Goal: Task Accomplishment & Management: Manage account settings

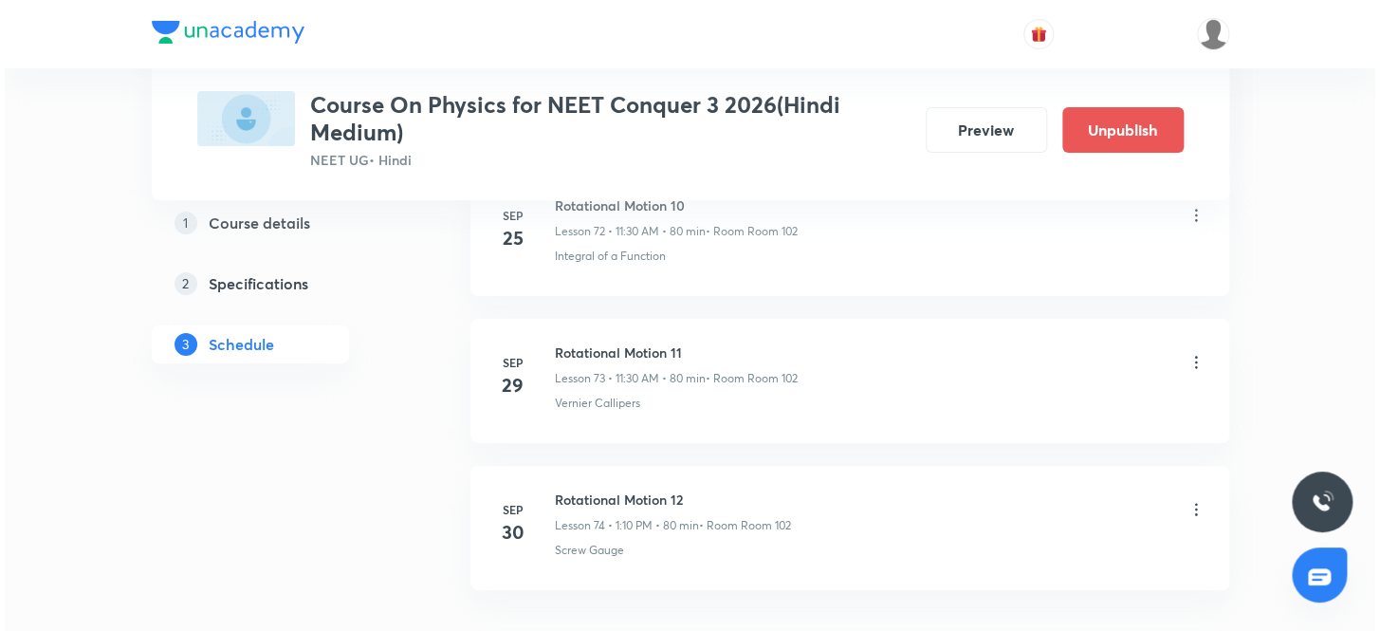
scroll to position [11893, 0]
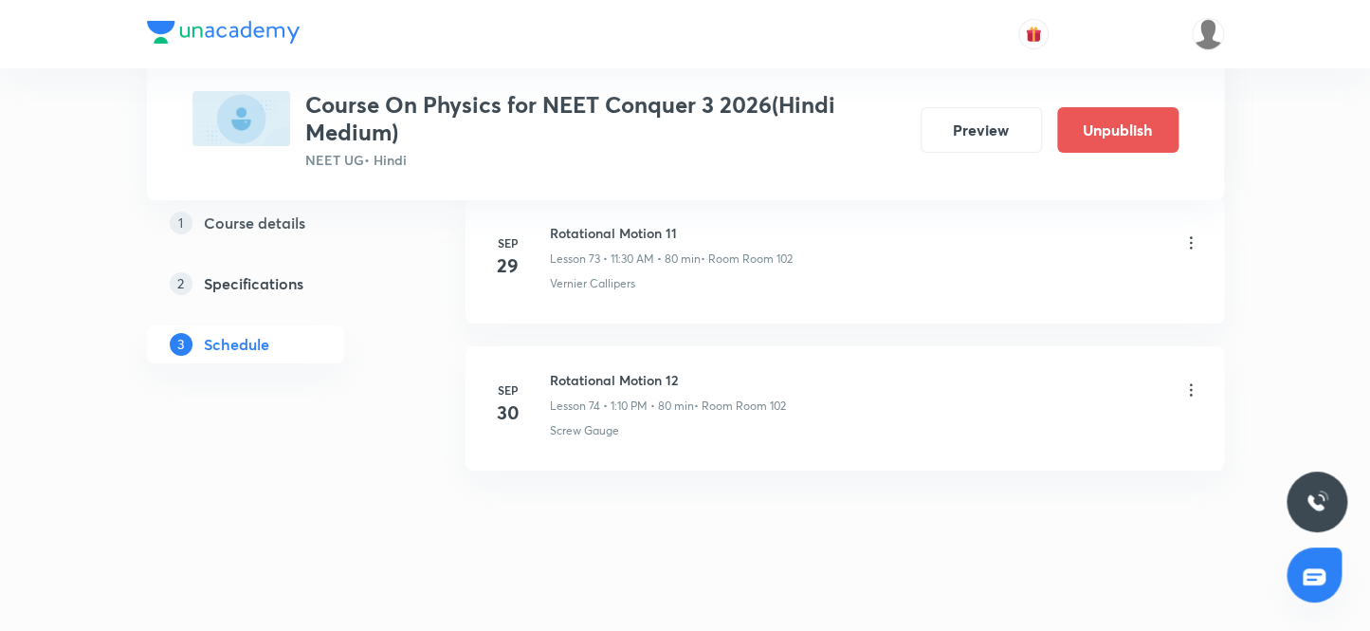
click at [1190, 384] on icon at bounding box center [1190, 390] width 3 height 12
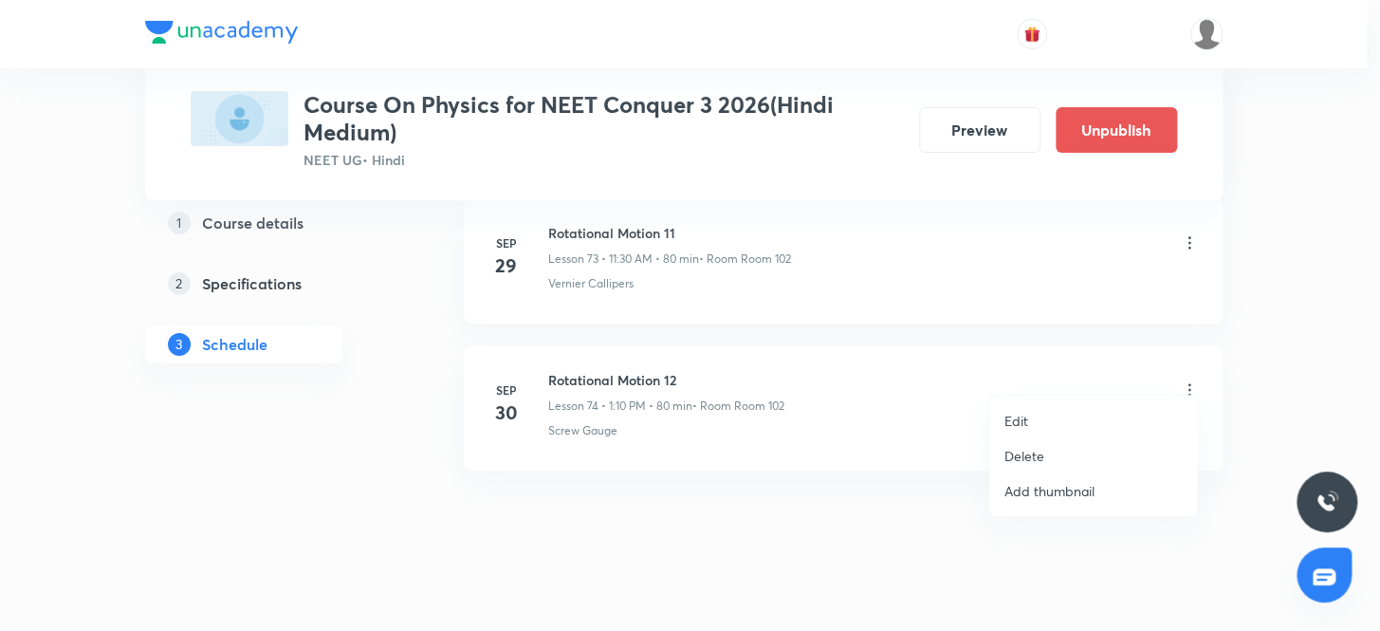
click at [1016, 417] on p "Edit" at bounding box center [1016, 421] width 24 height 20
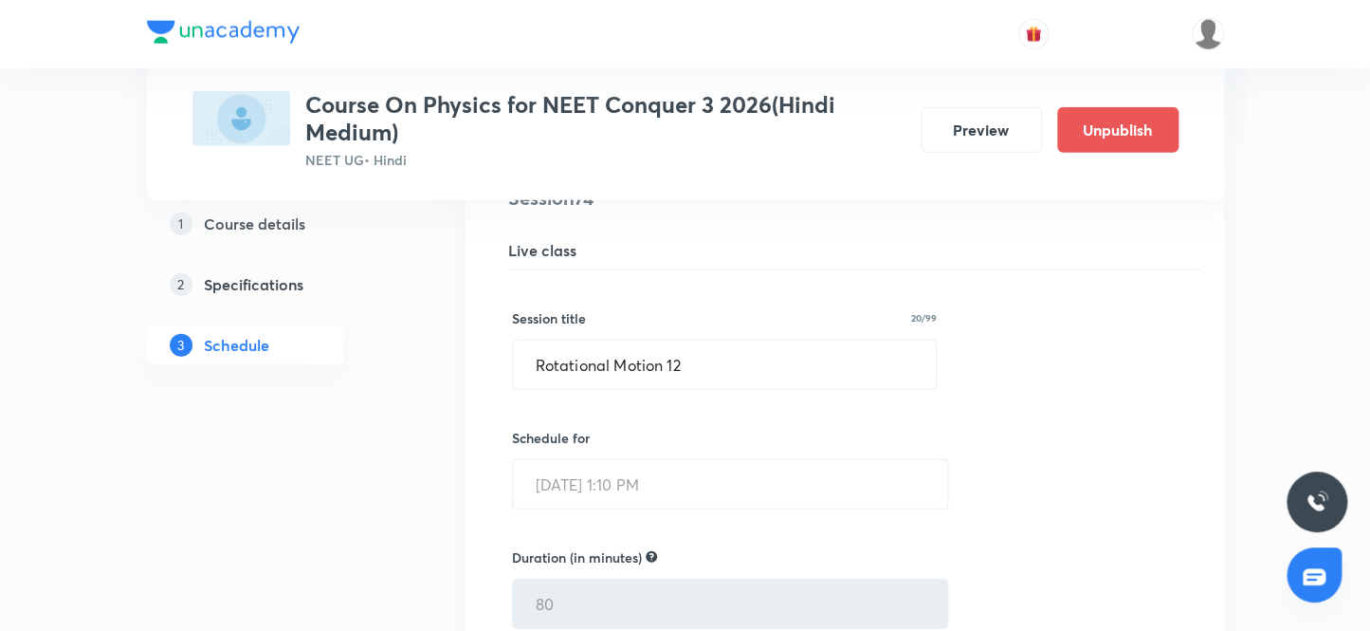
scroll to position [10975, 0]
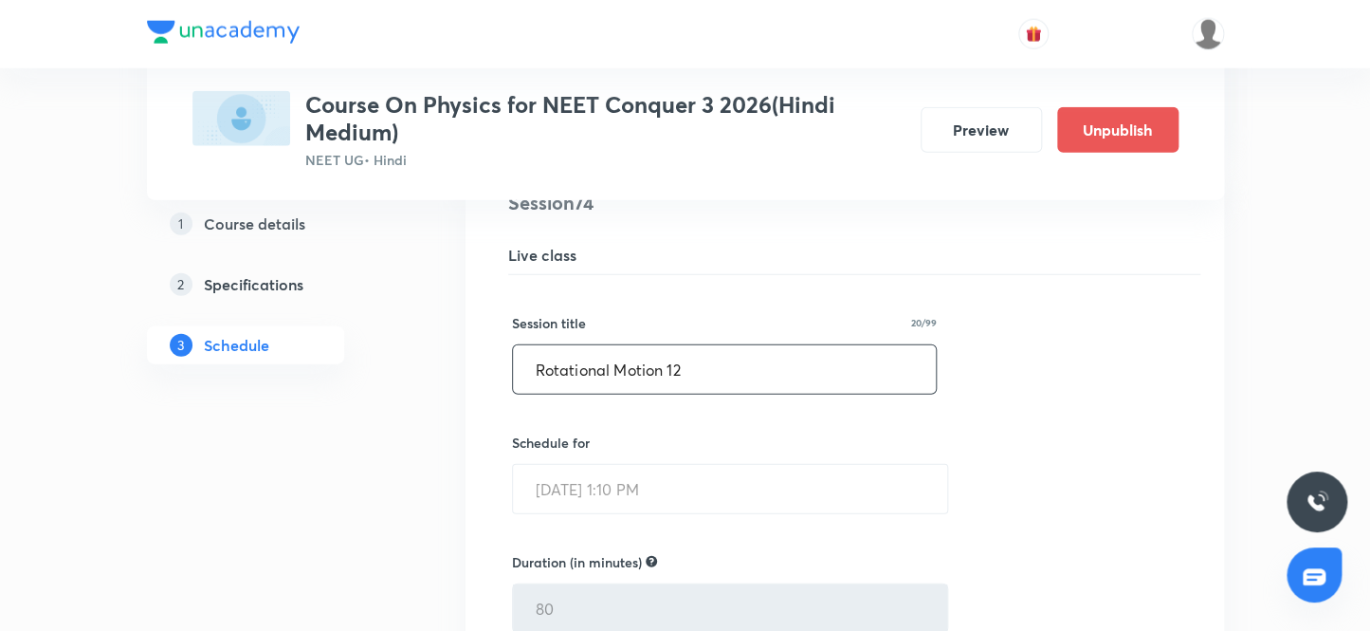
click at [715, 357] on input "Rotational Motion 12" at bounding box center [725, 369] width 424 height 48
type input "R"
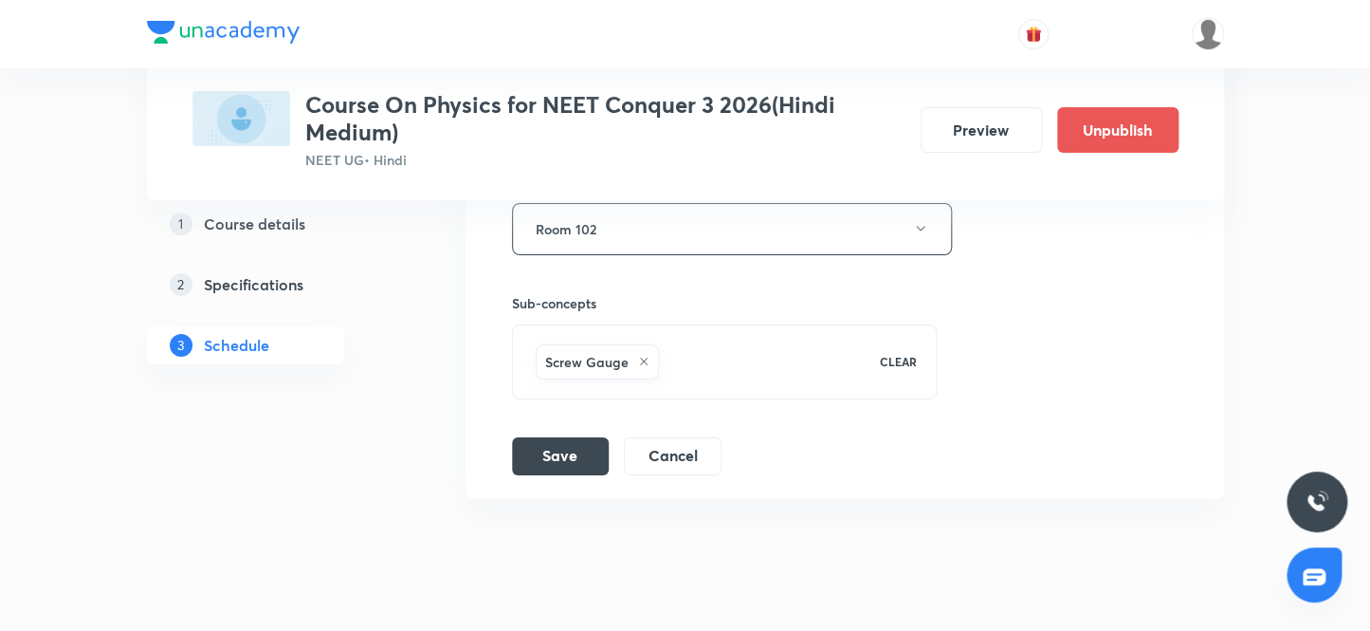
scroll to position [11750, 0]
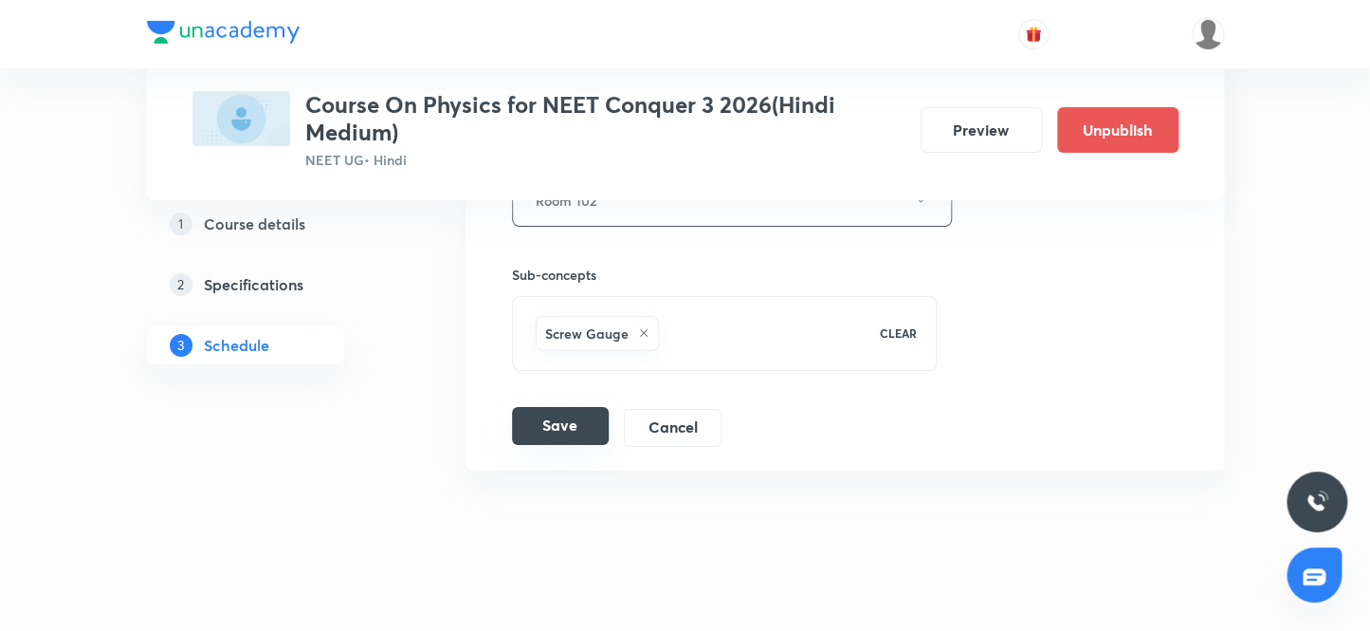
type input "solids 1"
click at [541, 412] on button "Save" at bounding box center [560, 426] width 97 height 38
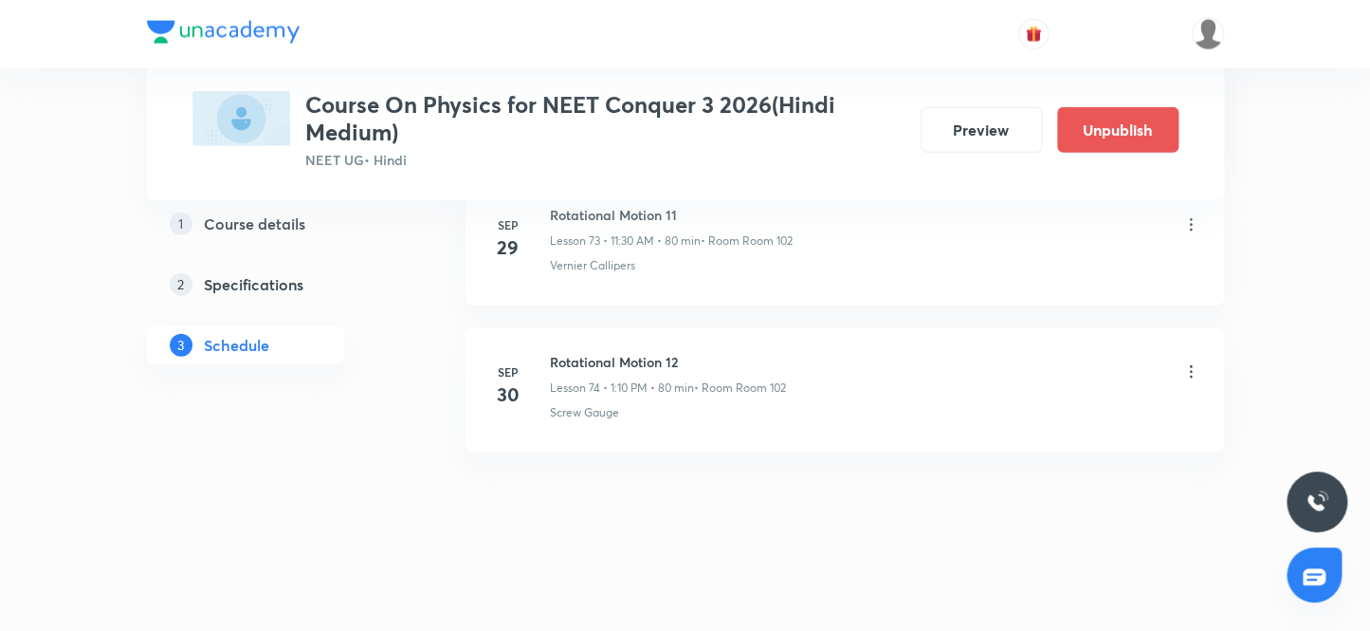
scroll to position [10902, 0]
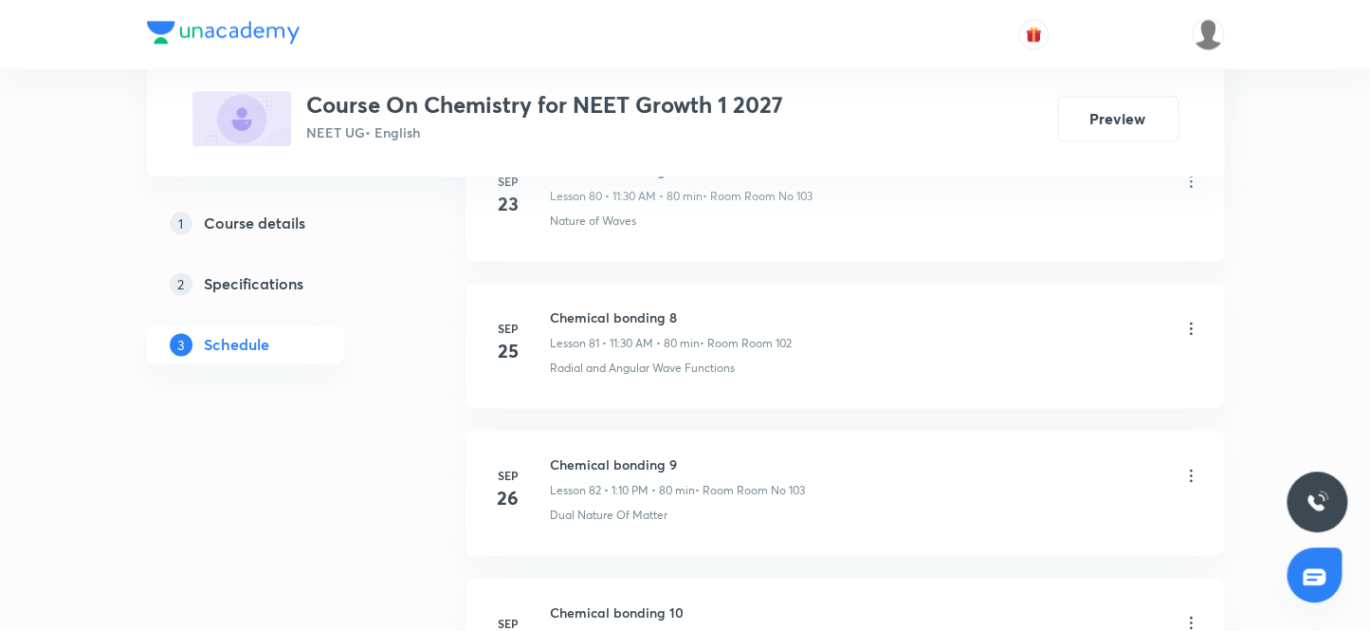
scroll to position [13190, 0]
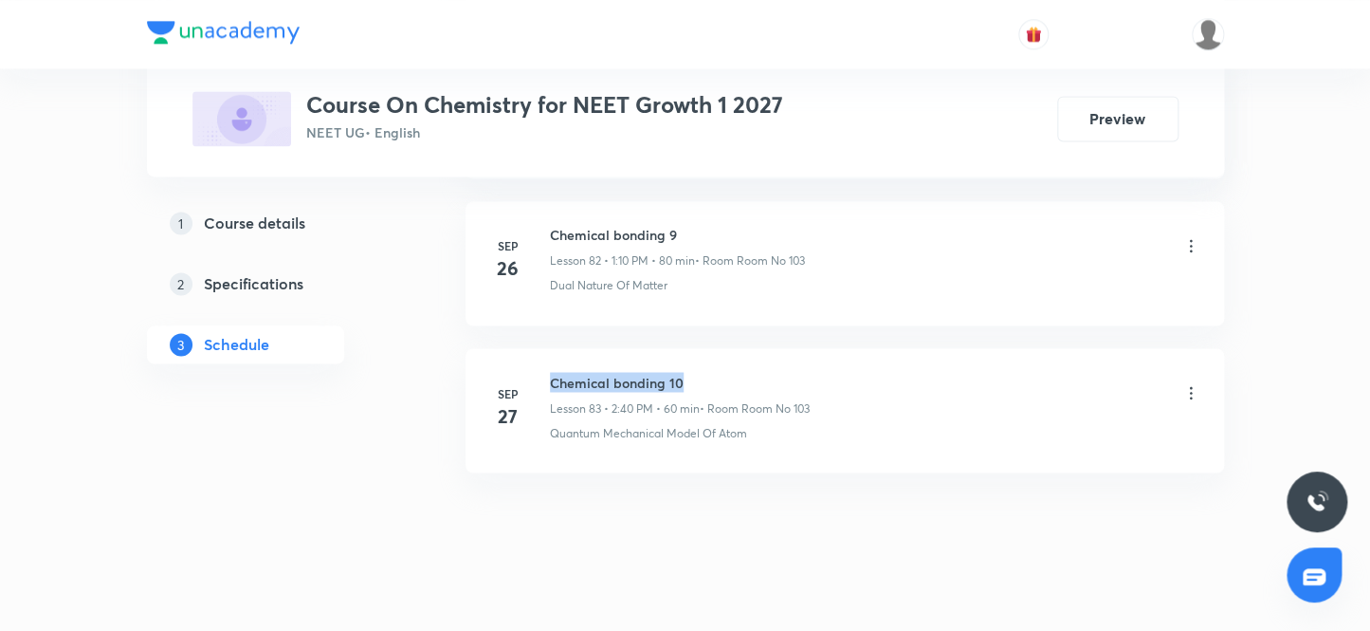
drag, startPoint x: 697, startPoint y: 359, endPoint x: 547, endPoint y: 348, distance: 150.3
click at [547, 348] on li "Sep 27 Chemical bonding 10 Lesson 83 • 2:40 PM • 60 min • Room Room No 103 Quan…" at bounding box center [845, 410] width 759 height 124
copy h6 "Chemical bonding 10"
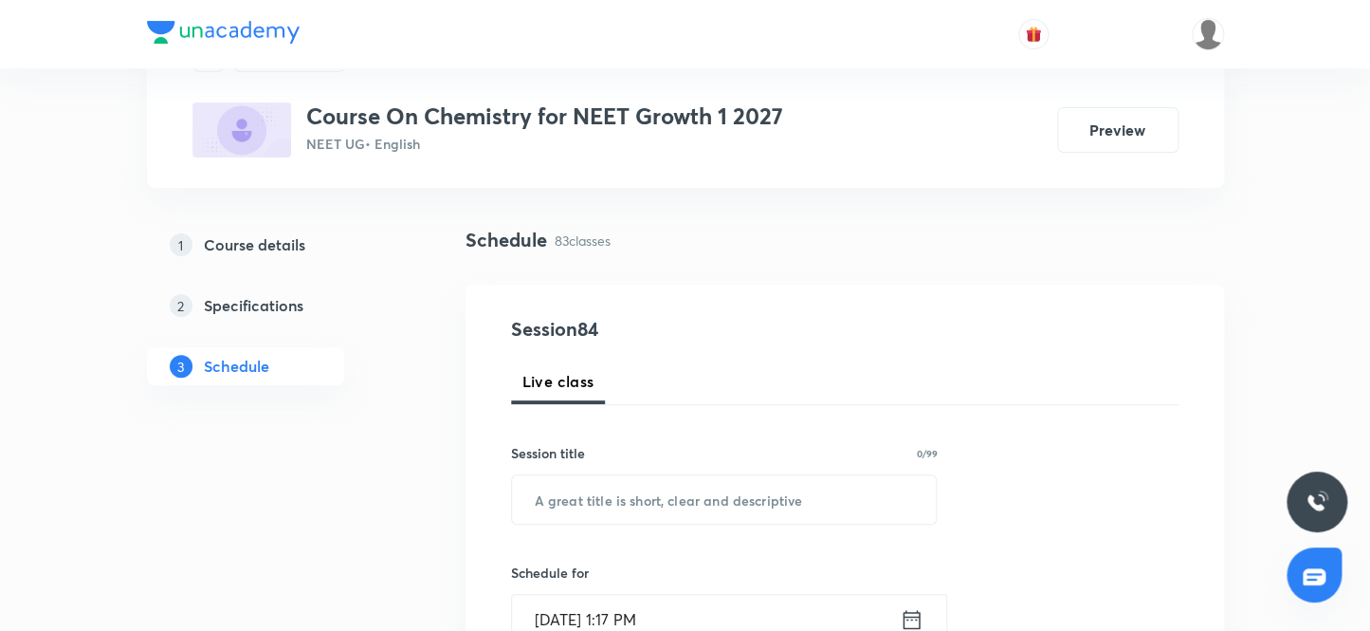
scroll to position [258, 0]
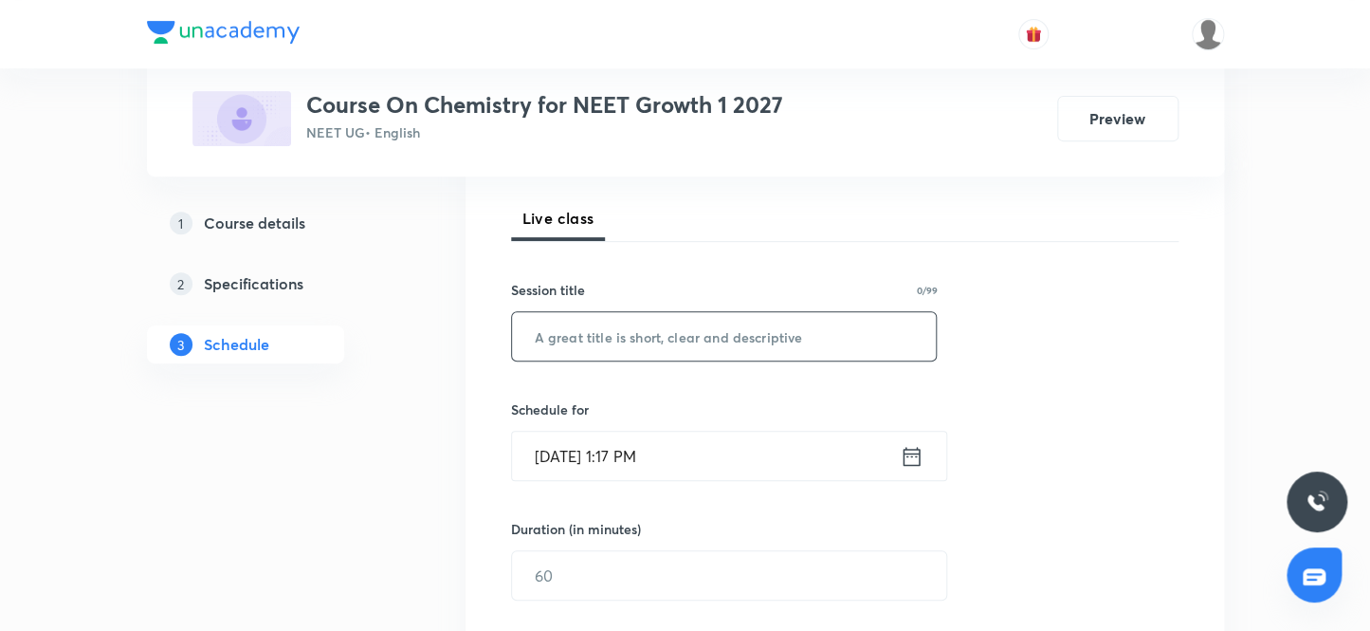
click at [630, 341] on input "text" at bounding box center [724, 336] width 425 height 48
paste input "Chemical bonding 10"
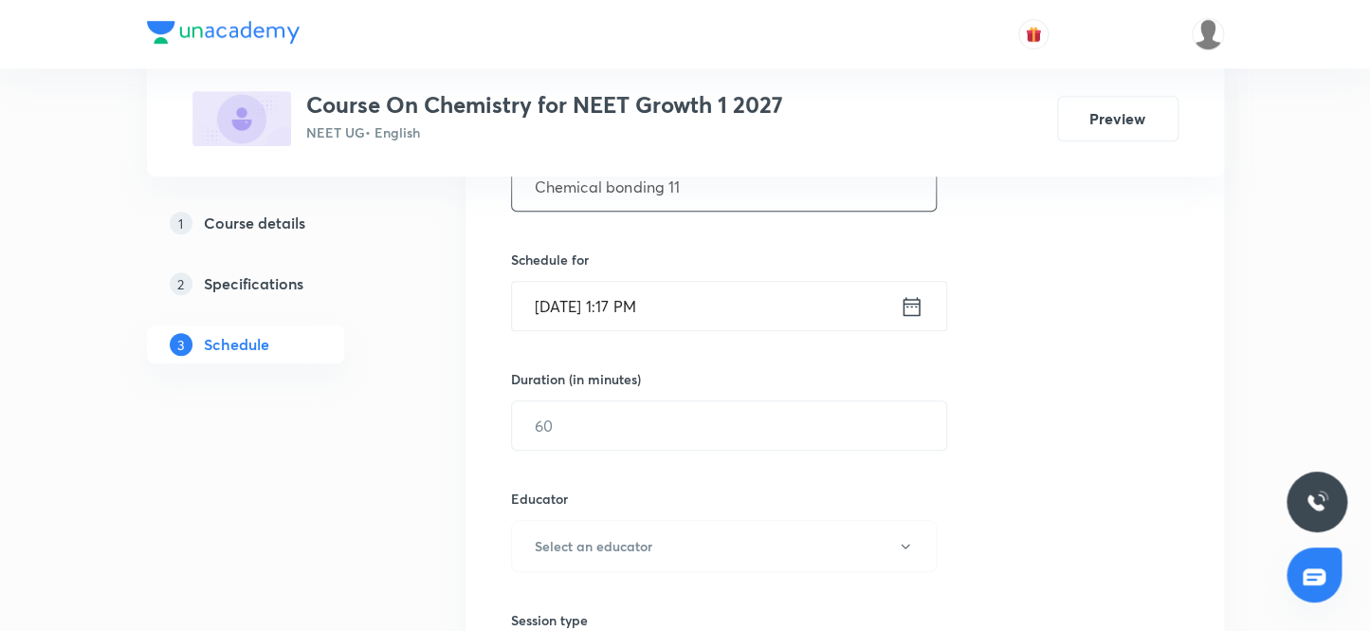
scroll to position [430, 0]
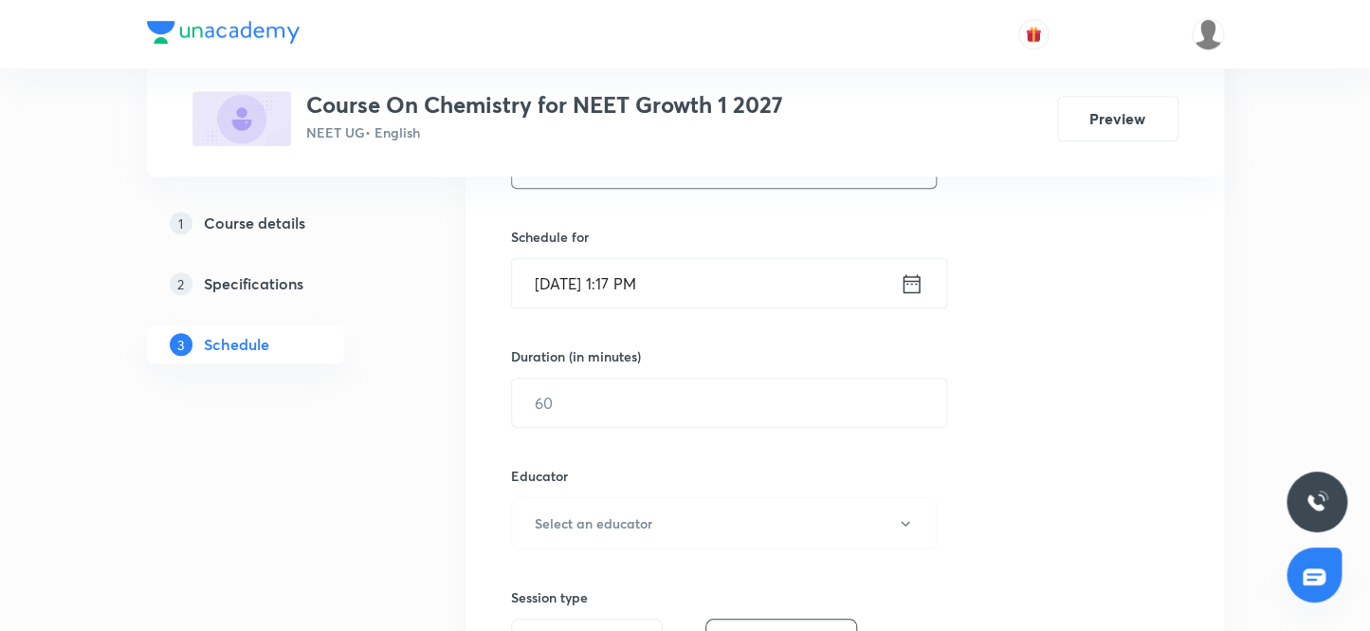
type input "Chemical bonding 11"
click at [640, 282] on input "Sep 30, 2025, 1:17 PM" at bounding box center [706, 283] width 388 height 48
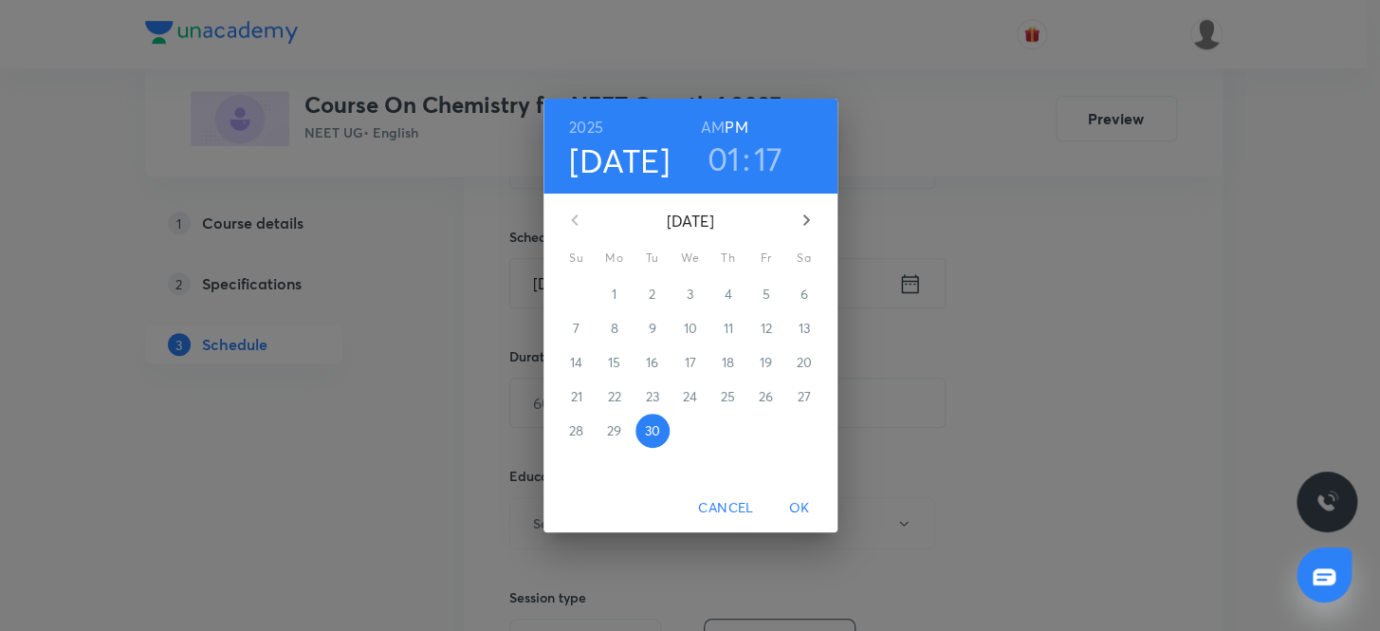
click at [771, 158] on h3 "17" at bounding box center [768, 158] width 29 height 40
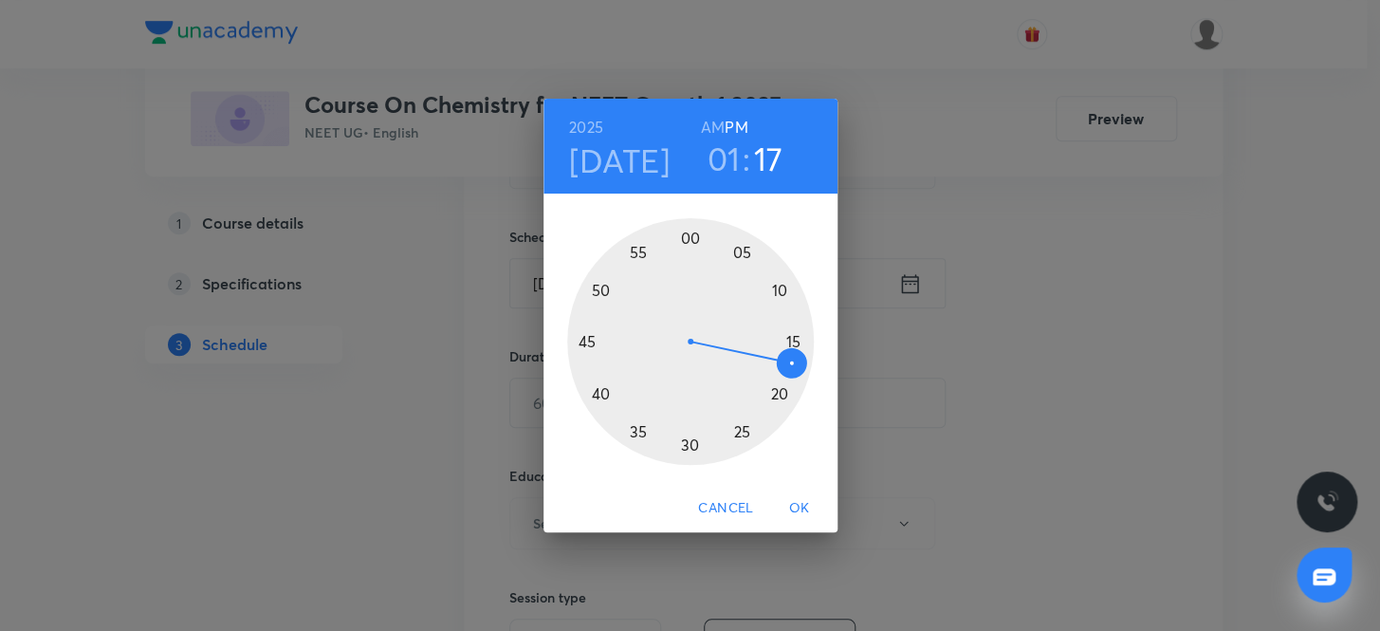
click at [778, 389] on div at bounding box center [690, 341] width 247 height 247
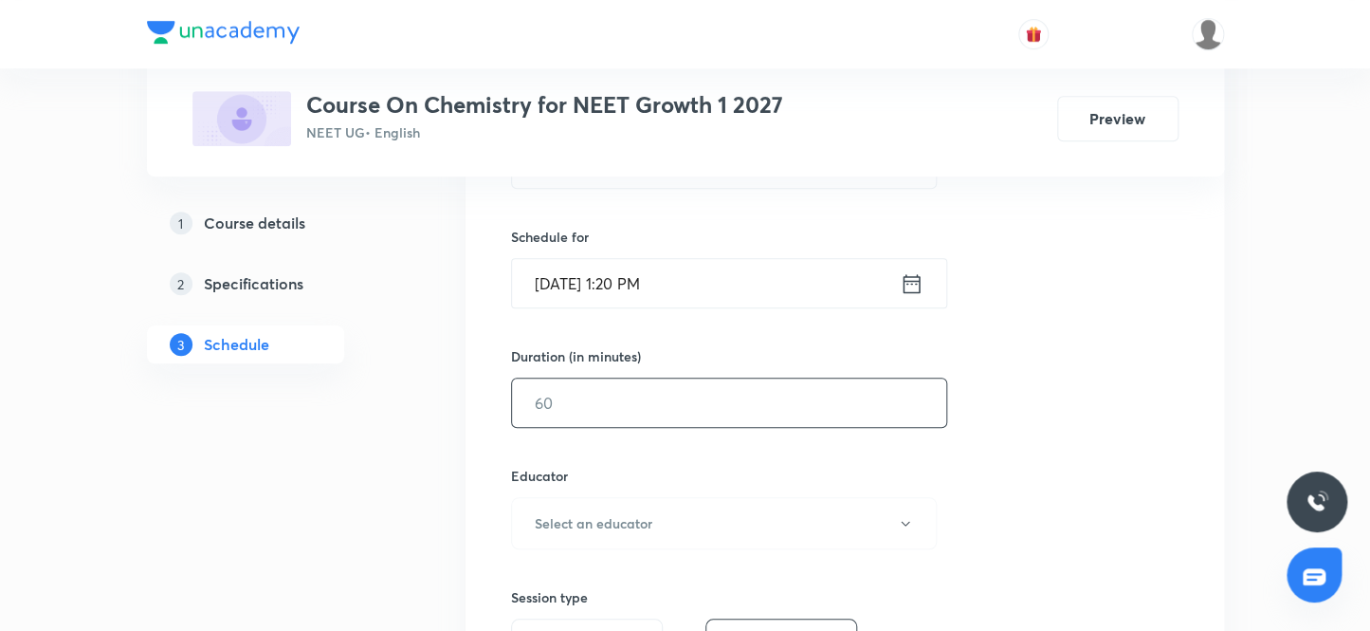
click at [629, 410] on input "text" at bounding box center [729, 402] width 434 height 48
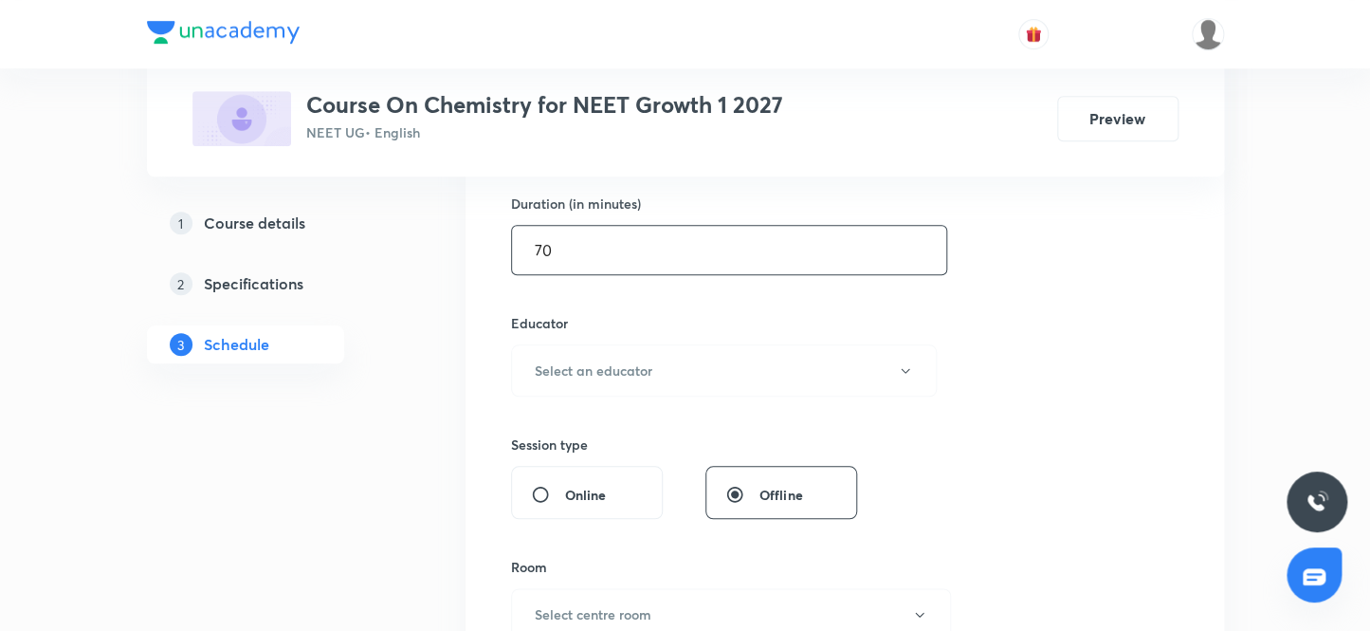
scroll to position [603, 0]
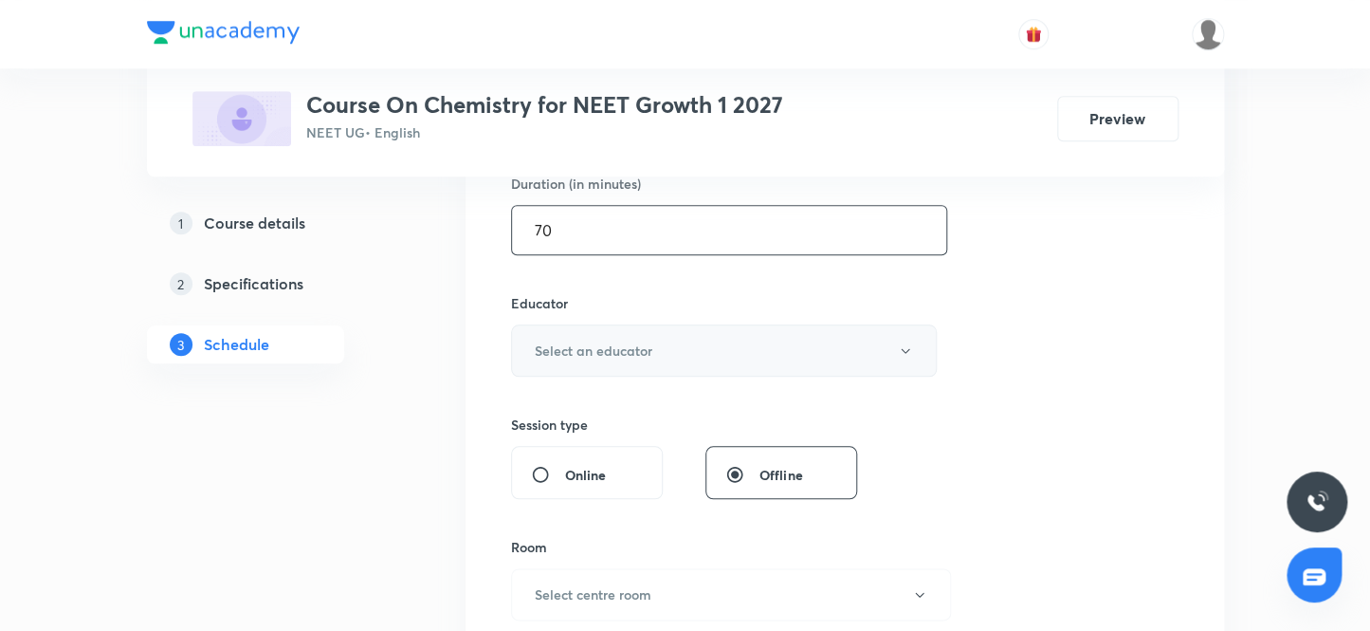
type input "70"
click at [632, 351] on h6 "Select an educator" at bounding box center [594, 350] width 118 height 20
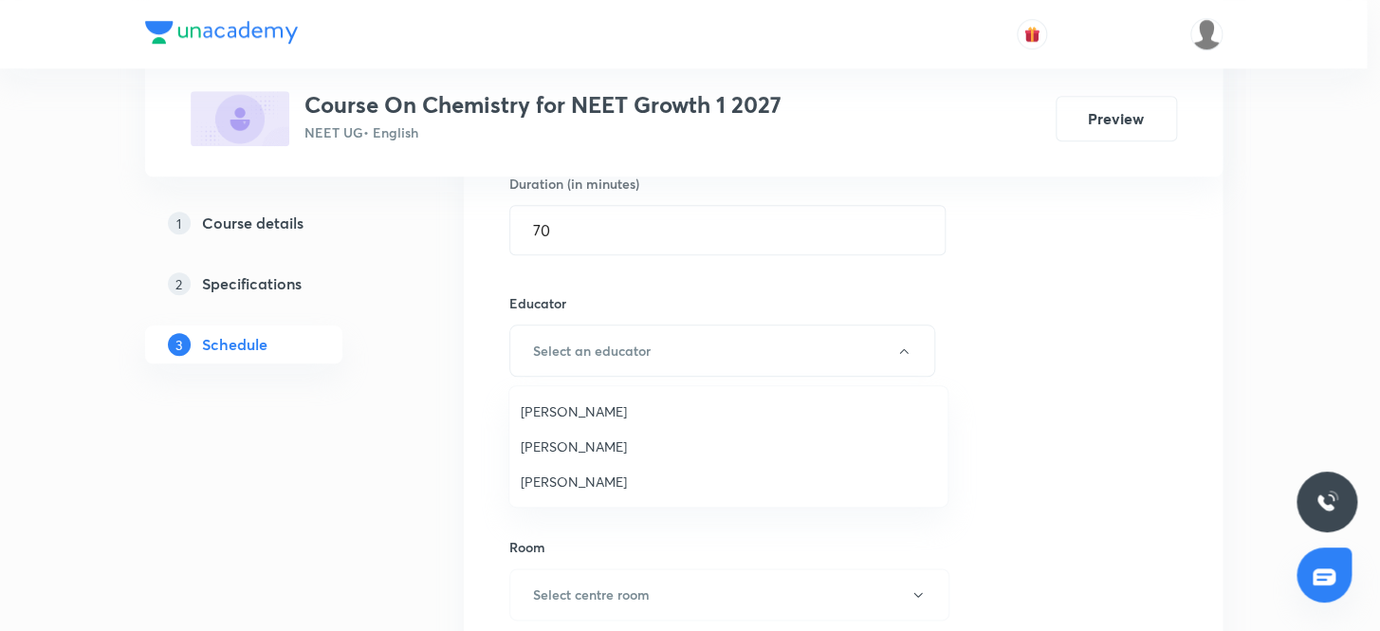
click at [577, 481] on span "Sandeep Maurya" at bounding box center [728, 481] width 415 height 20
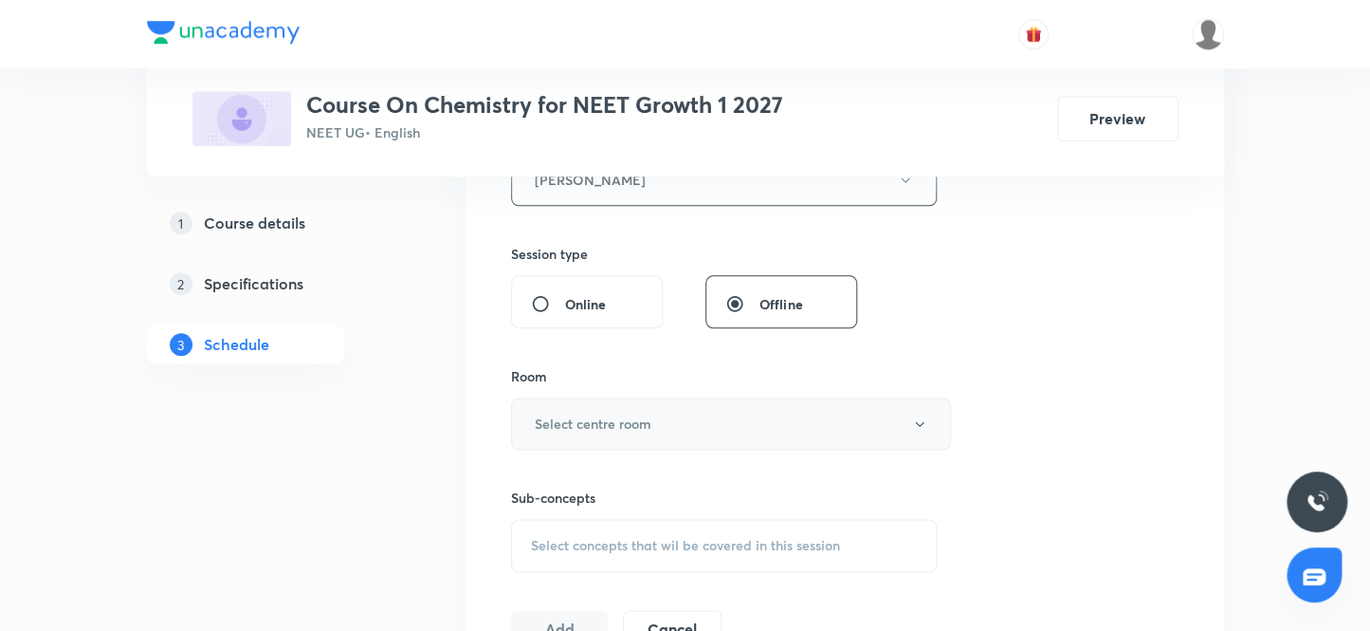
scroll to position [776, 0]
click at [595, 423] on h6 "Select centre room" at bounding box center [593, 422] width 117 height 20
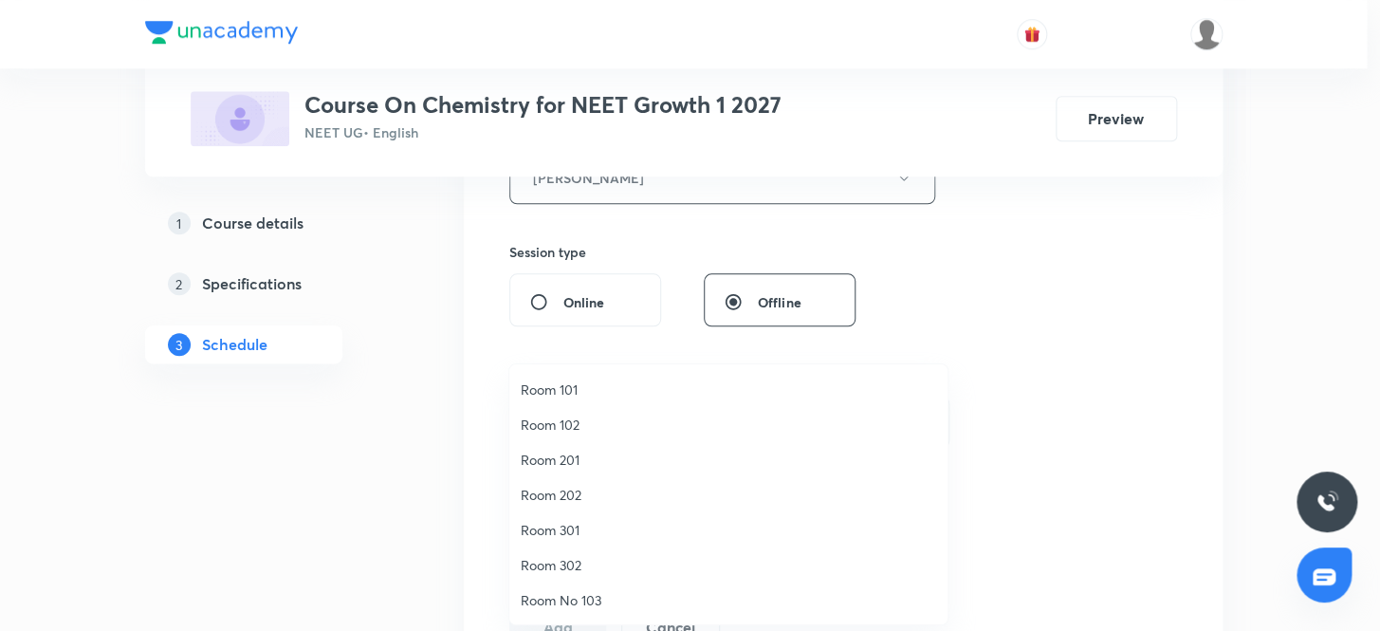
click at [597, 598] on span "Room No 103" at bounding box center [728, 600] width 415 height 20
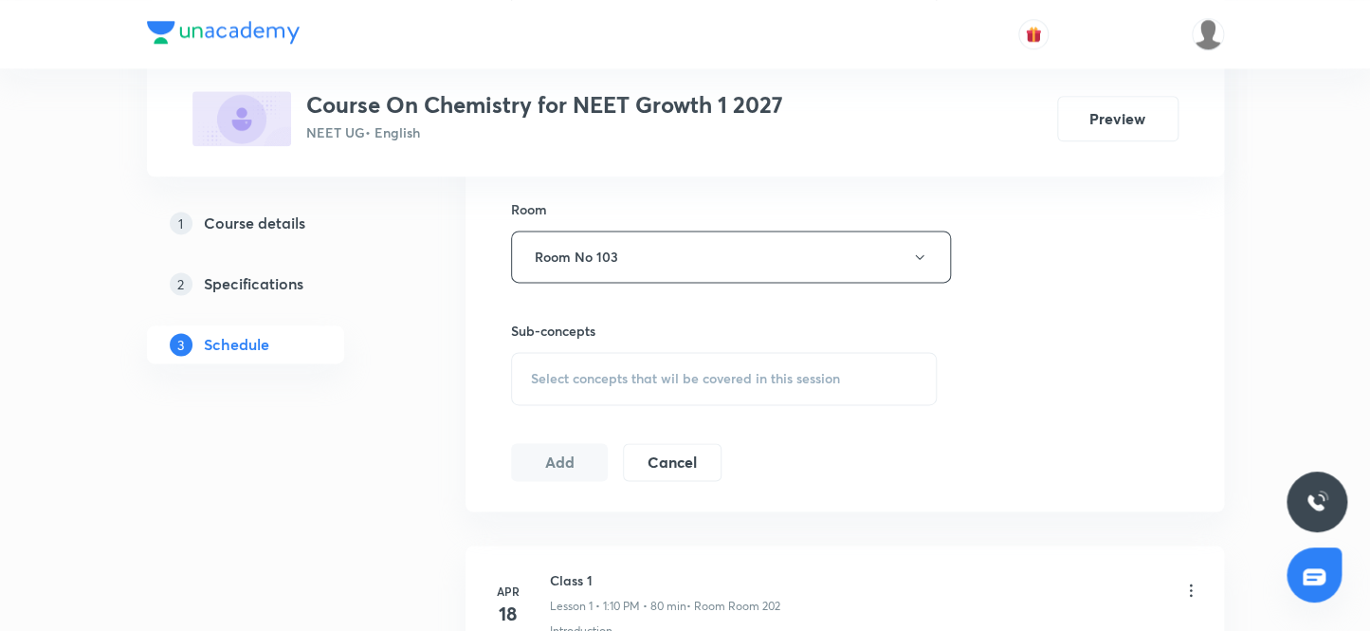
scroll to position [948, 0]
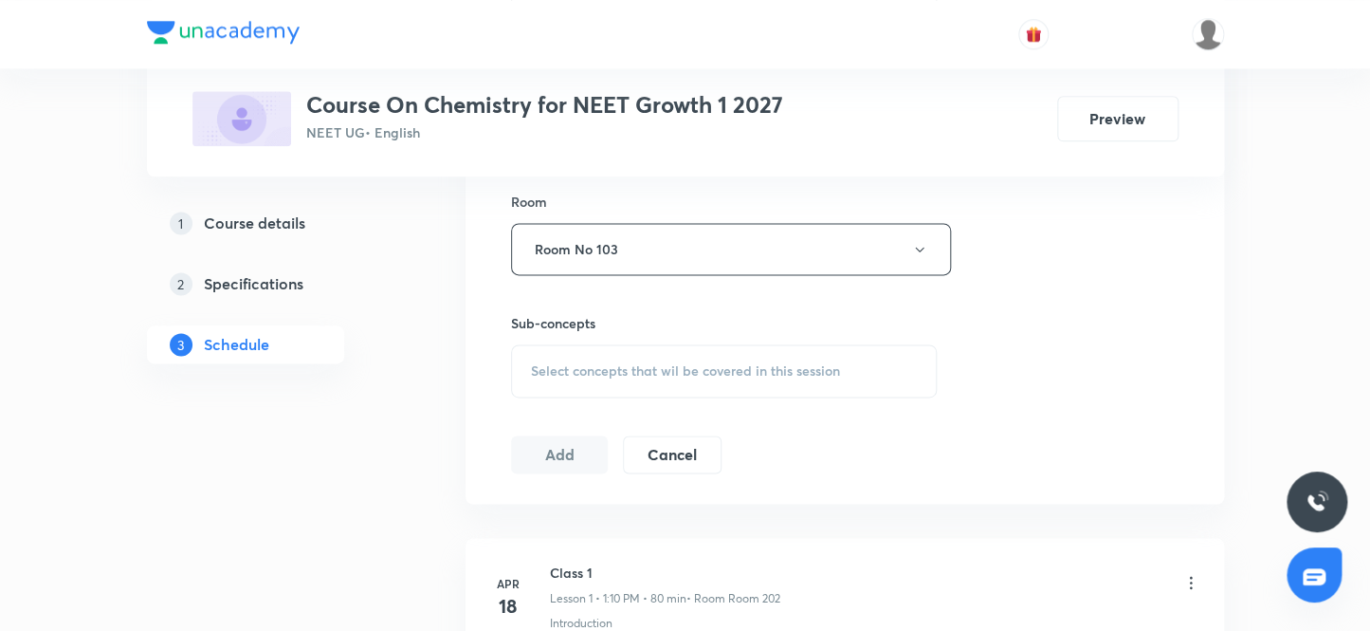
click at [584, 375] on span "Select concepts that wil be covered in this session" at bounding box center [685, 370] width 309 height 15
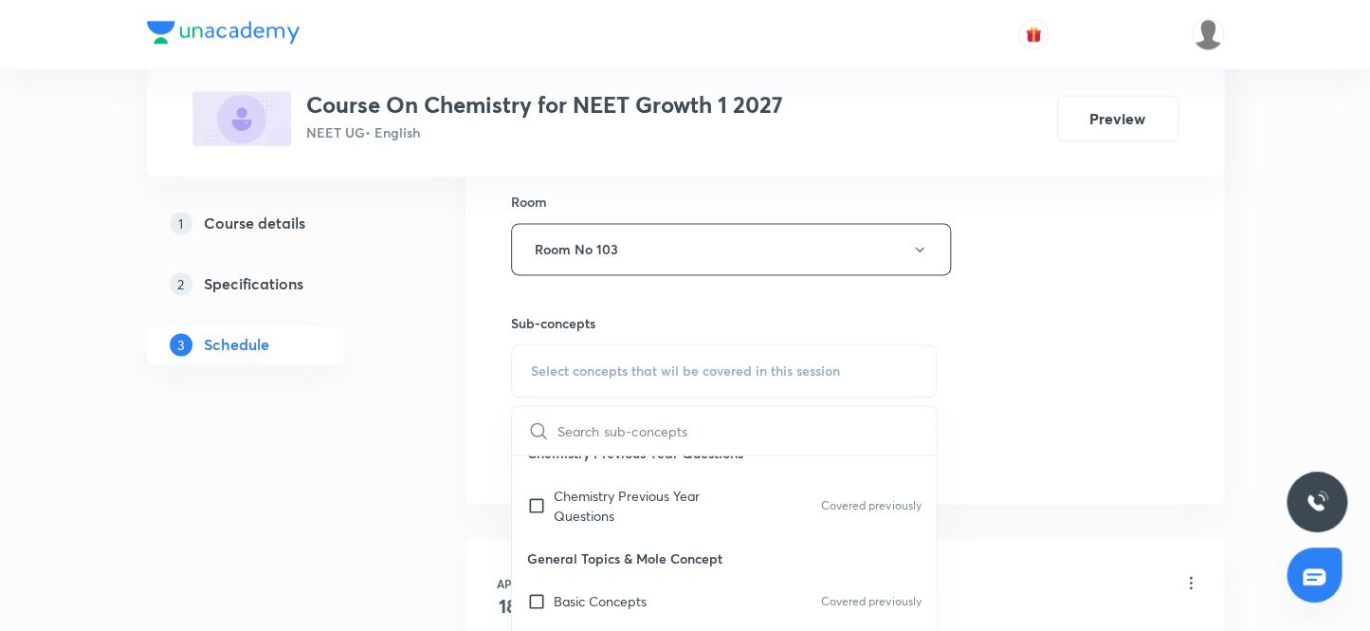
scroll to position [344, 0]
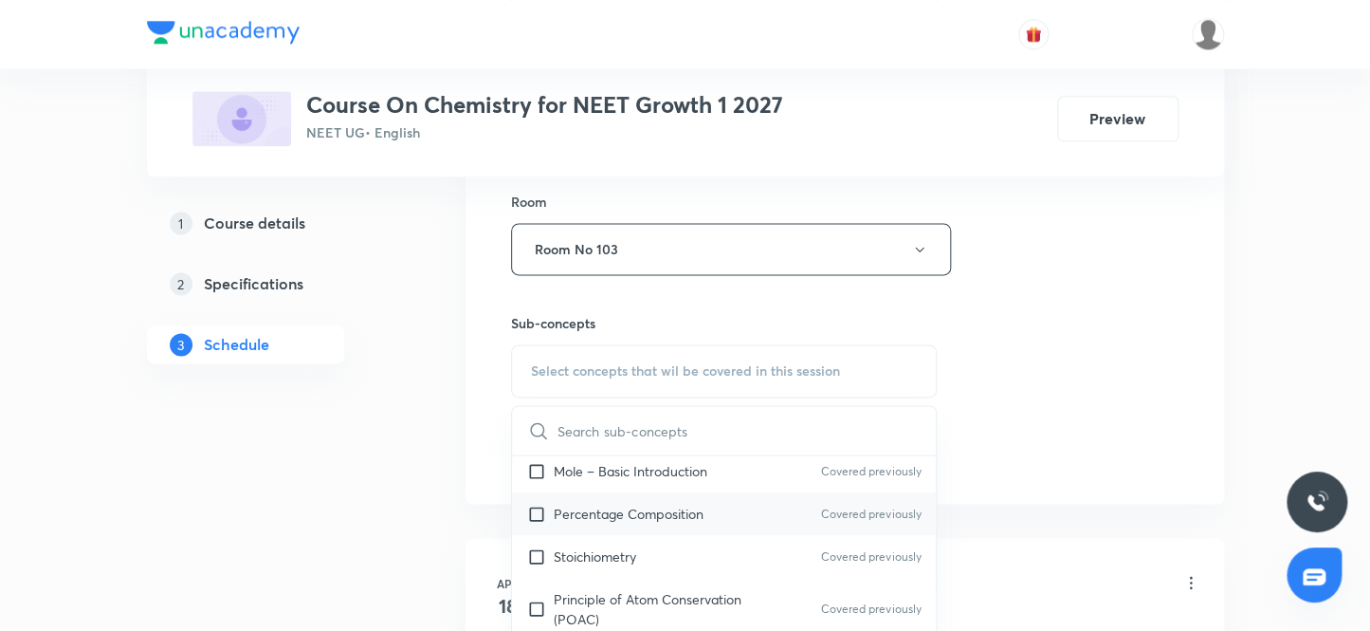
click at [539, 512] on input "checkbox" at bounding box center [540, 514] width 27 height 20
checkbox input "true"
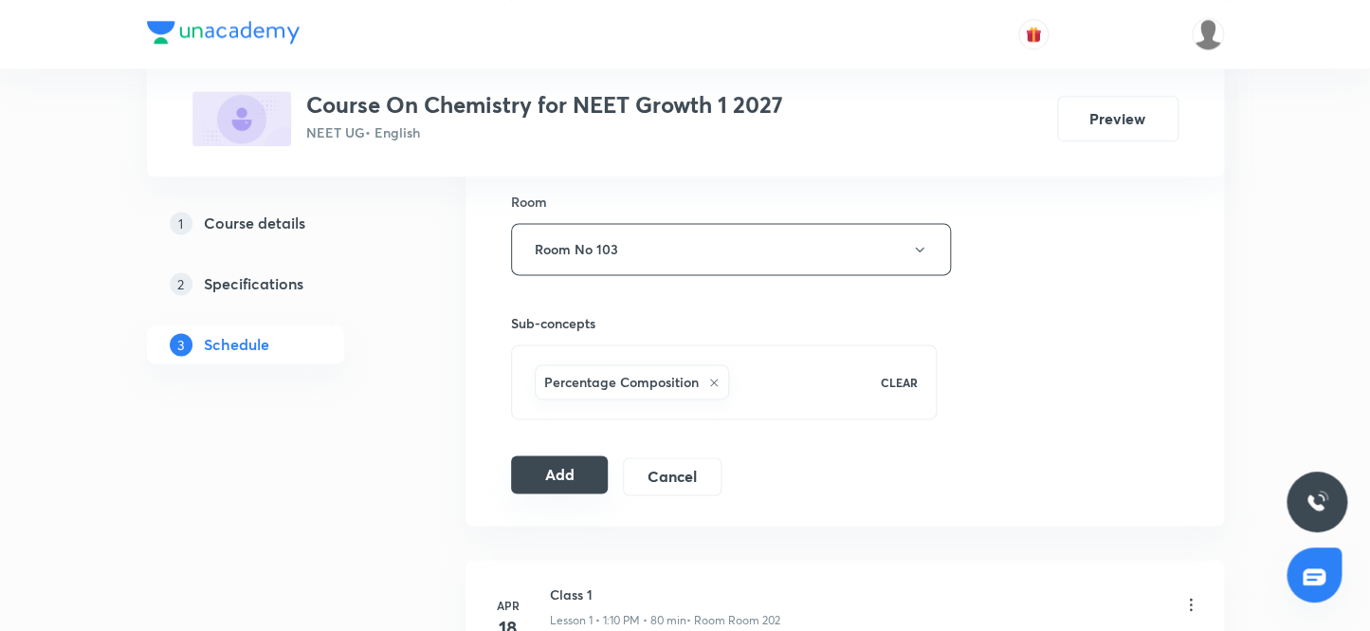
click at [560, 475] on button "Add" at bounding box center [560, 474] width 98 height 38
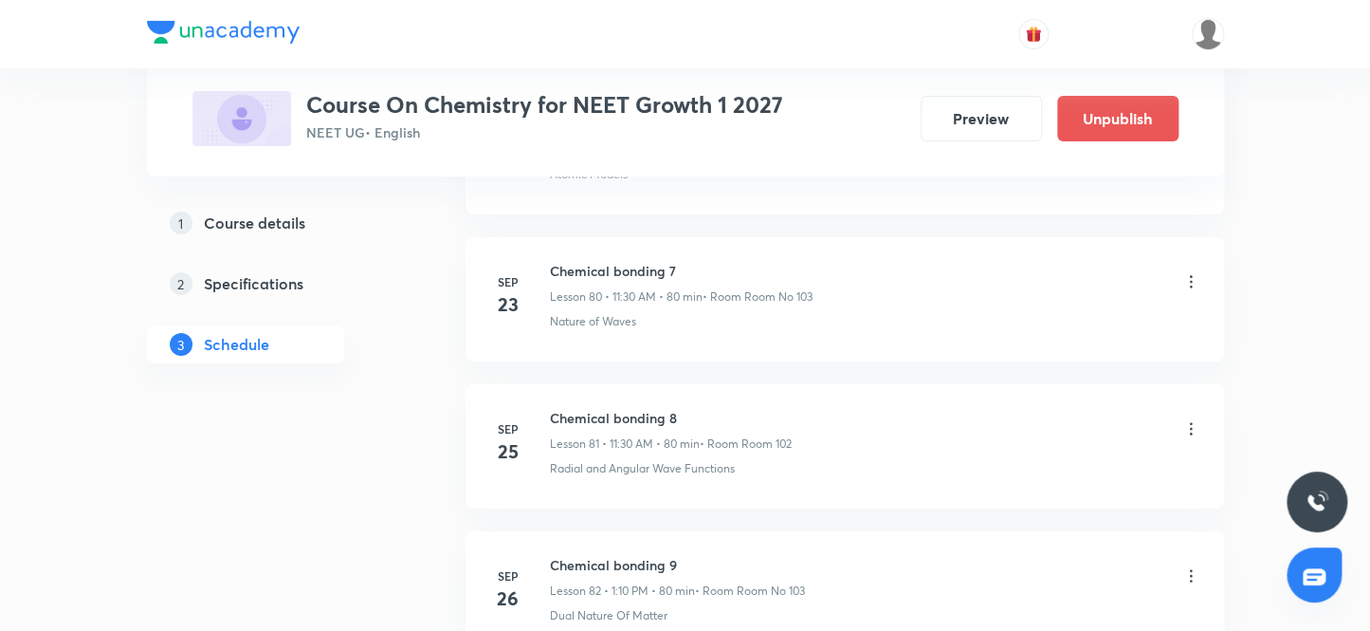
scroll to position [12346, 0]
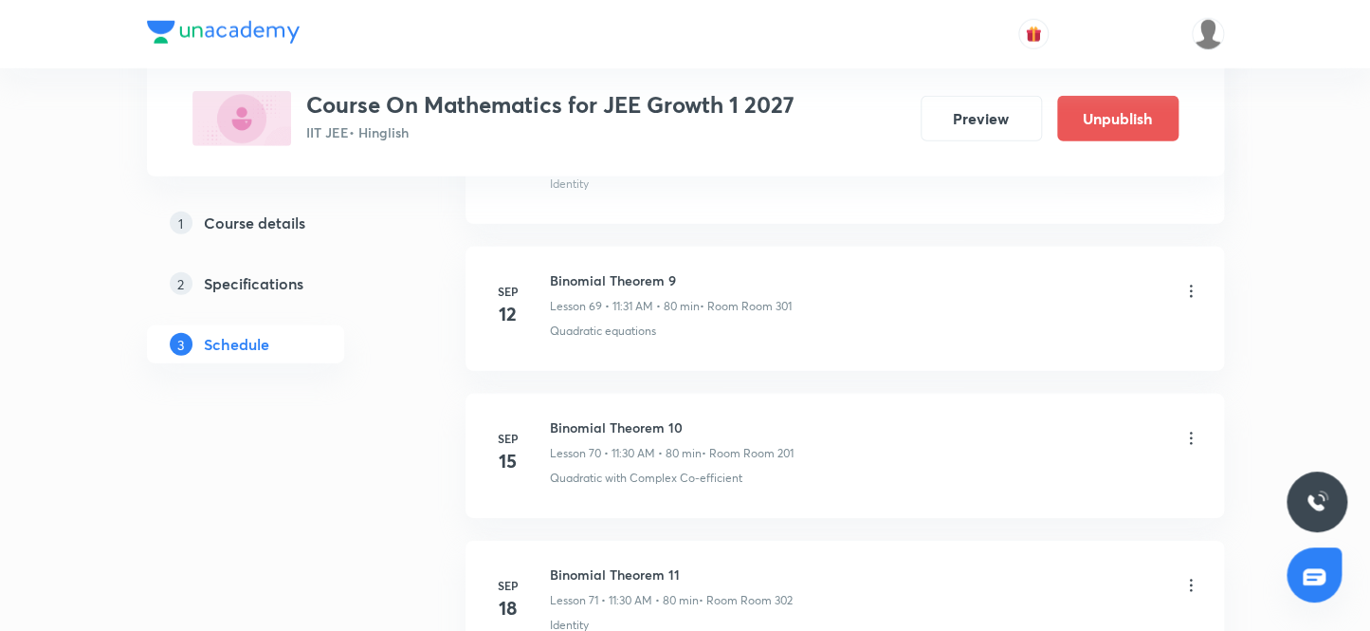
scroll to position [11723, 0]
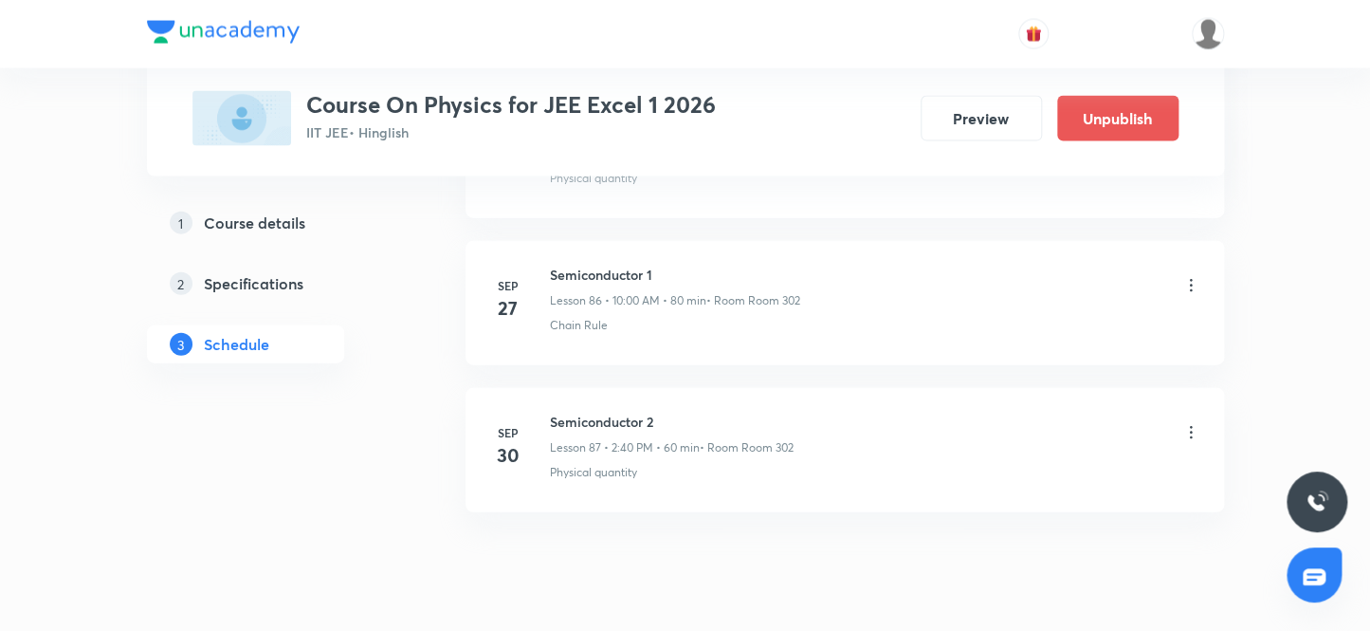
scroll to position [13778, 0]
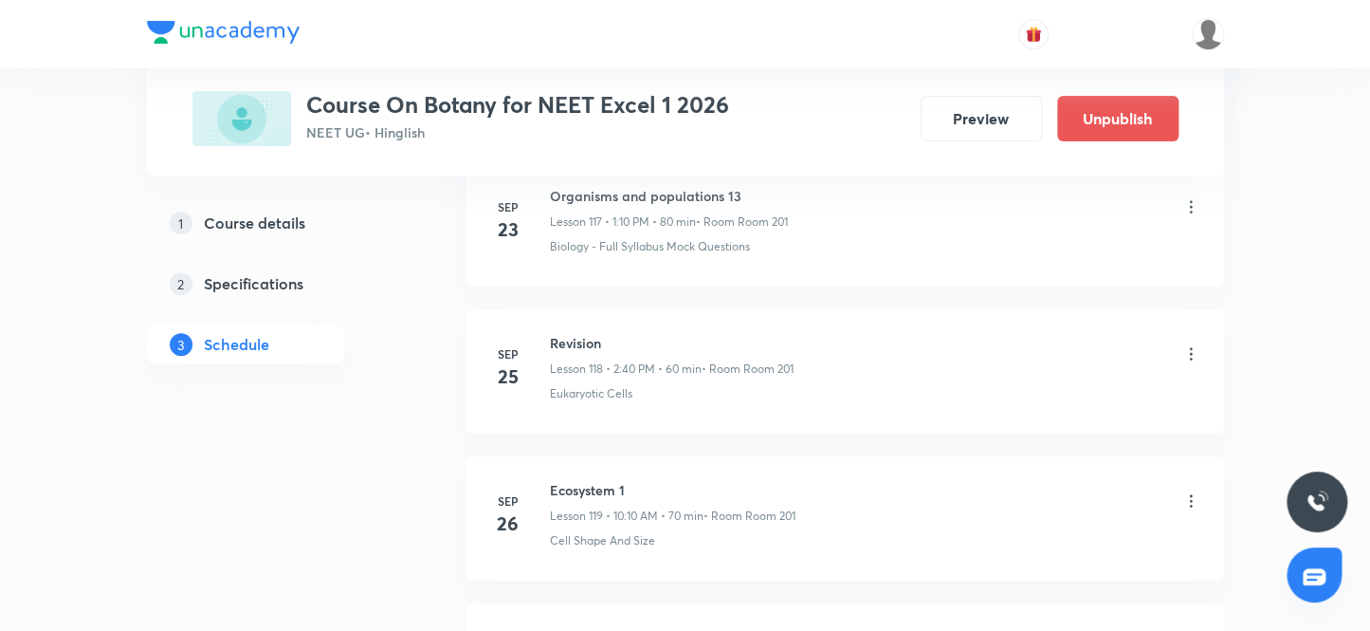
scroll to position [18647, 0]
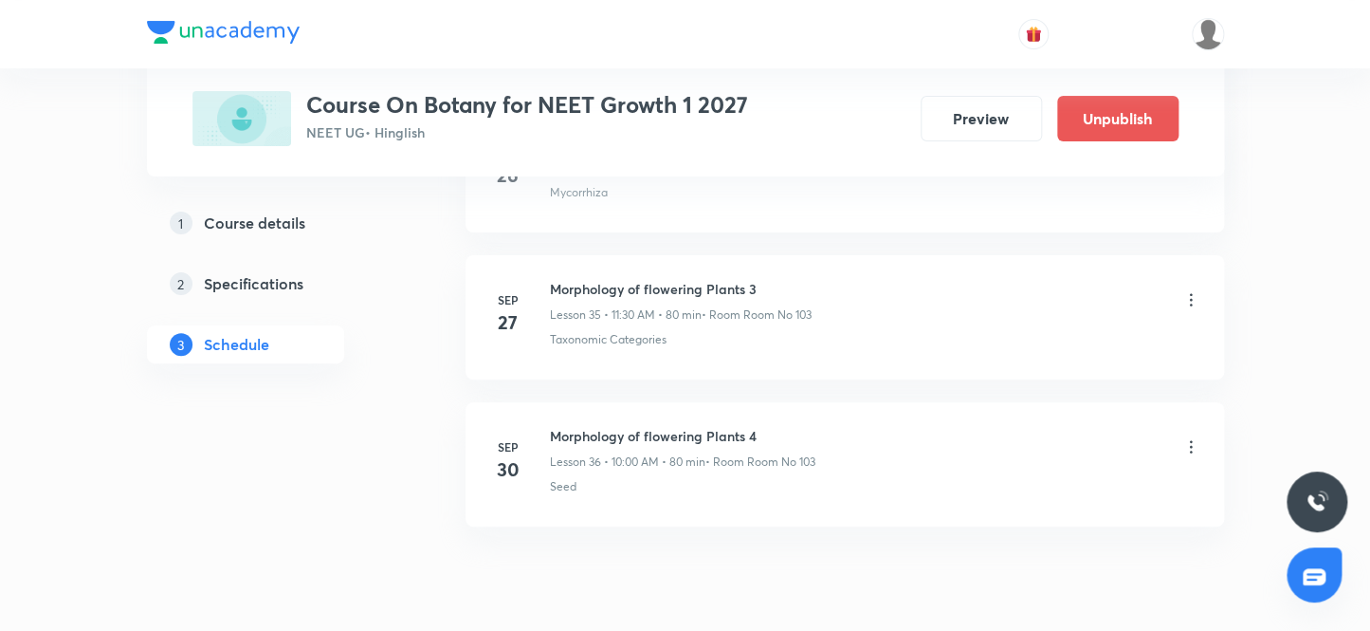
scroll to position [6172, 0]
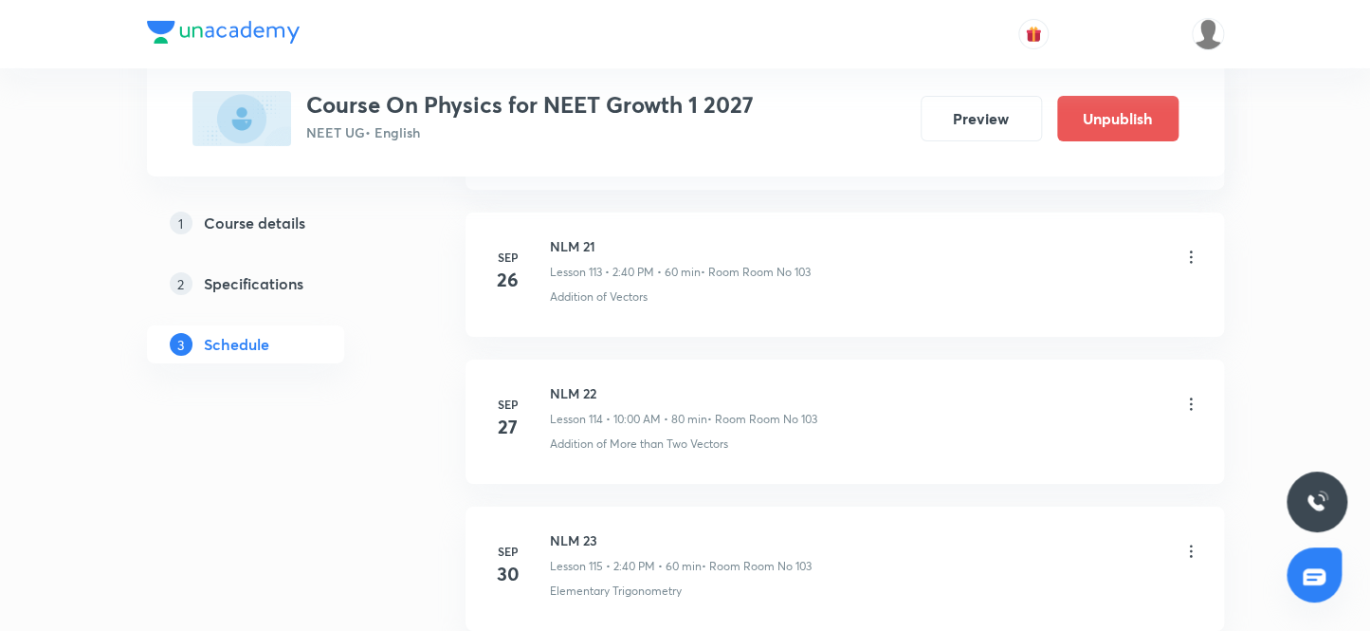
scroll to position [17886, 0]
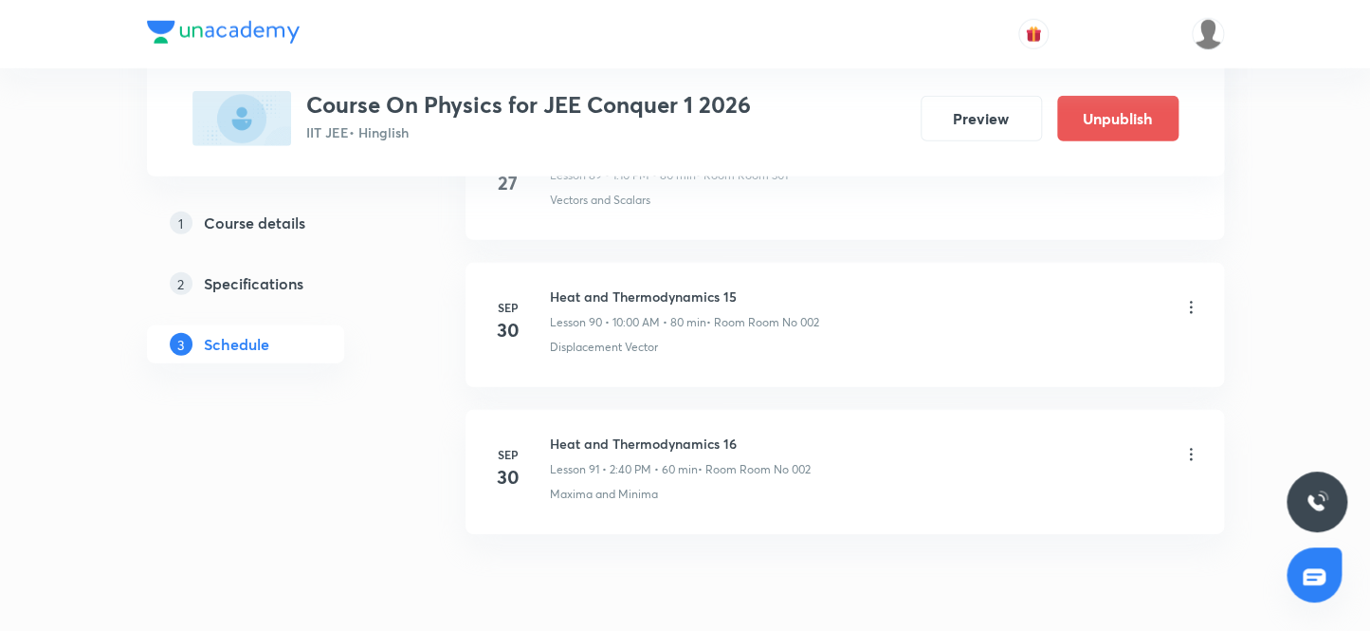
scroll to position [14243, 0]
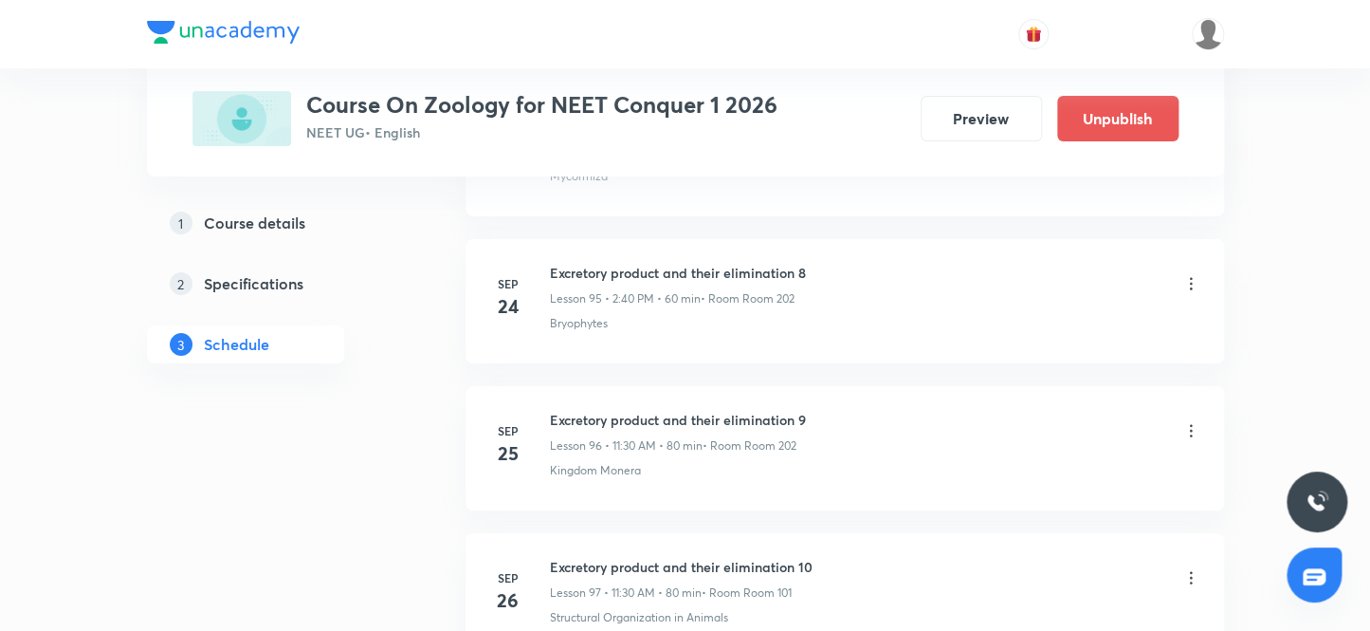
scroll to position [15392, 0]
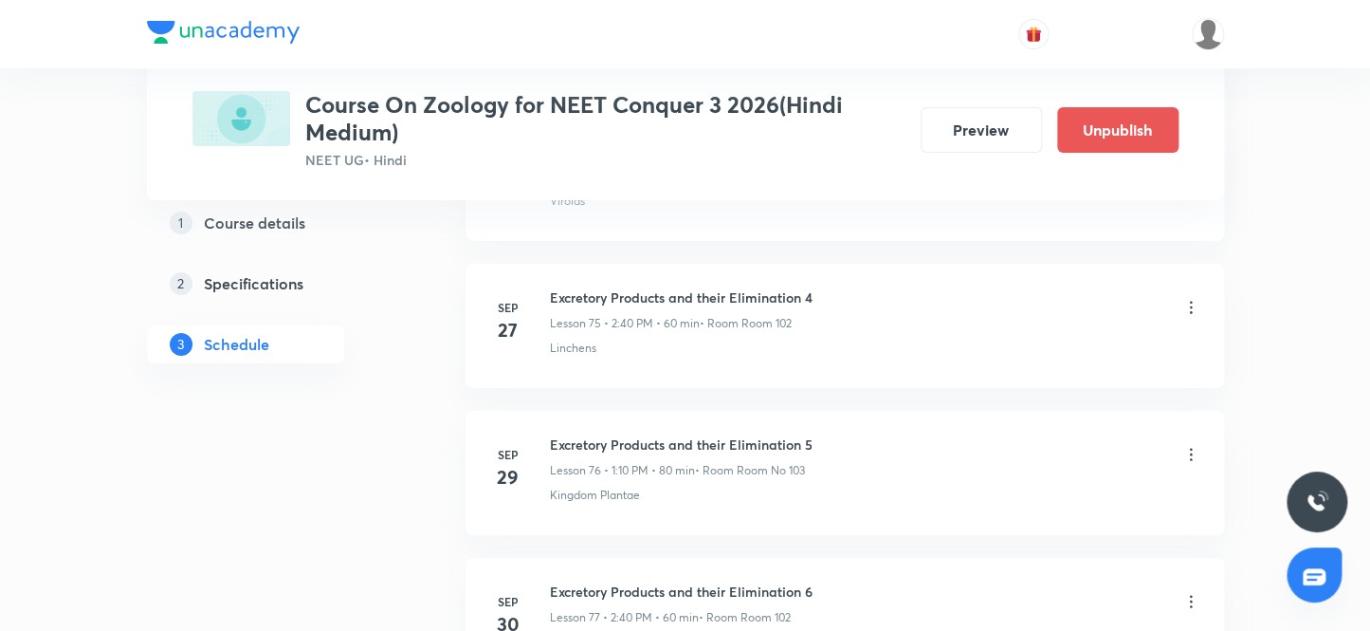
scroll to position [12212, 0]
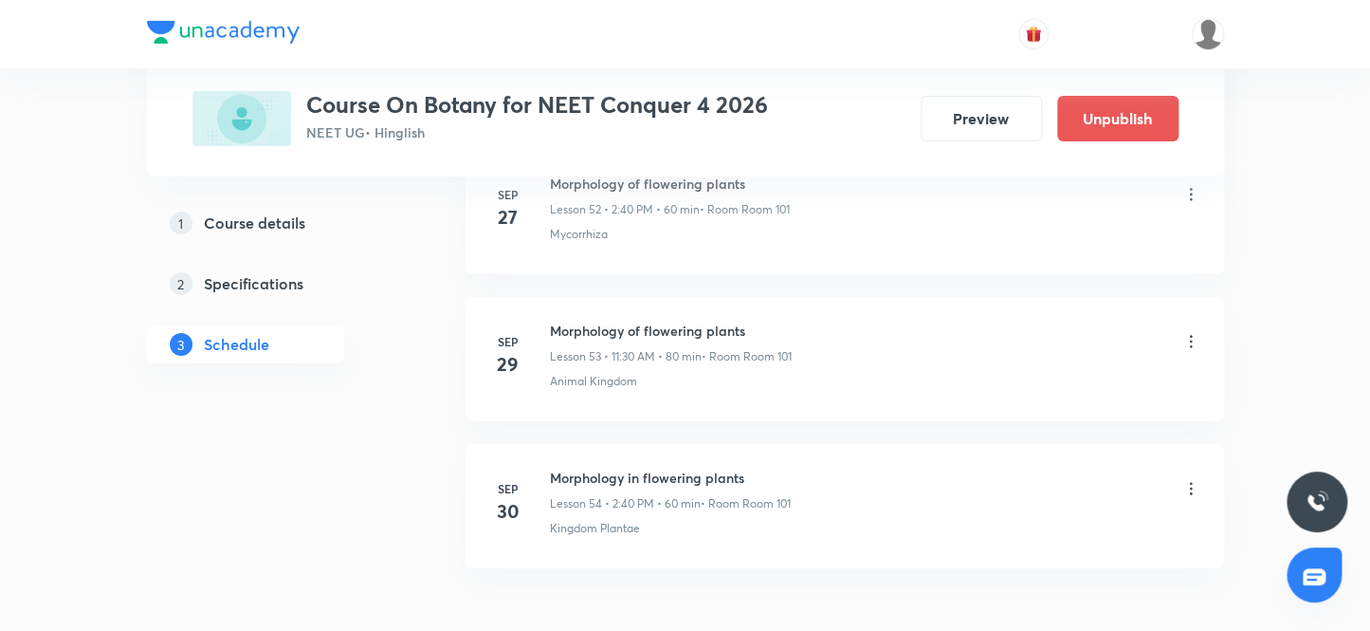
scroll to position [8814, 0]
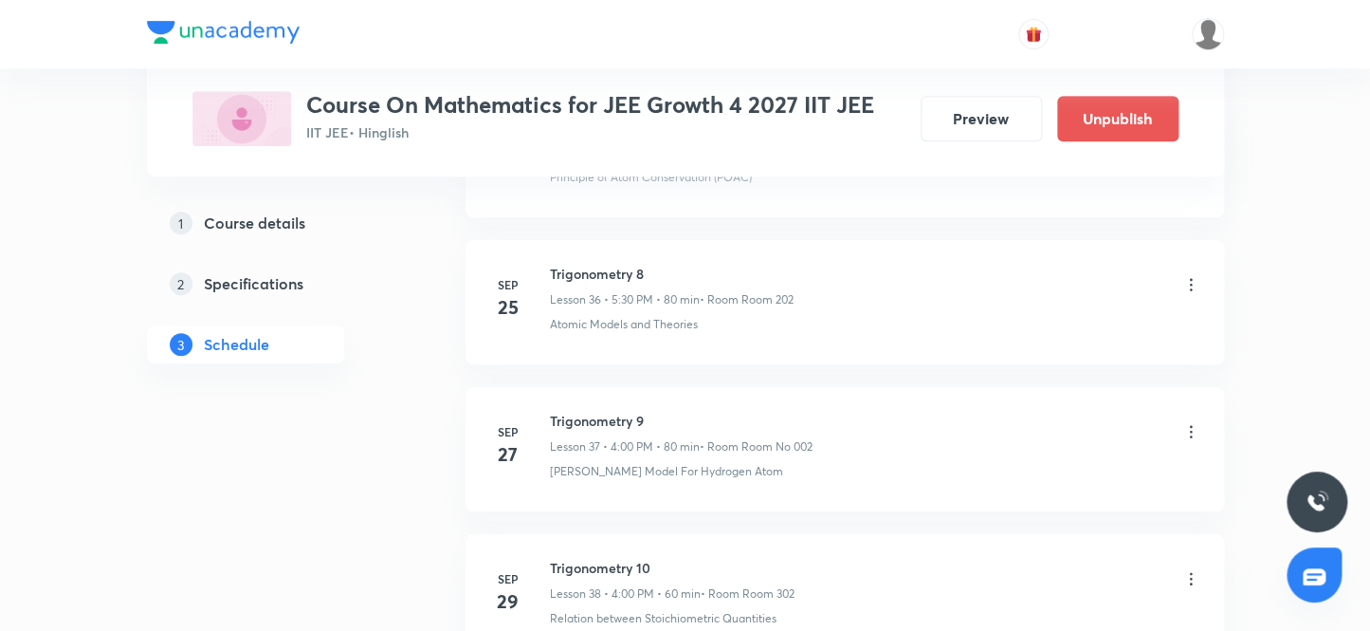
scroll to position [6732, 0]
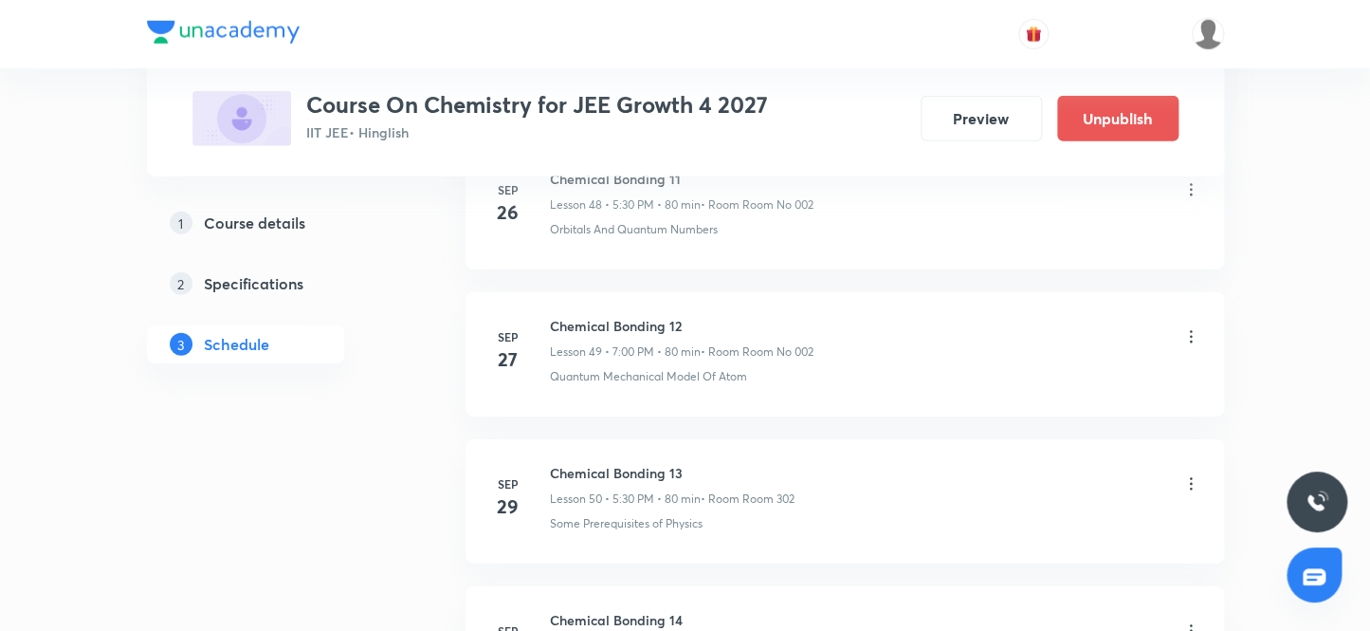
scroll to position [8641, 0]
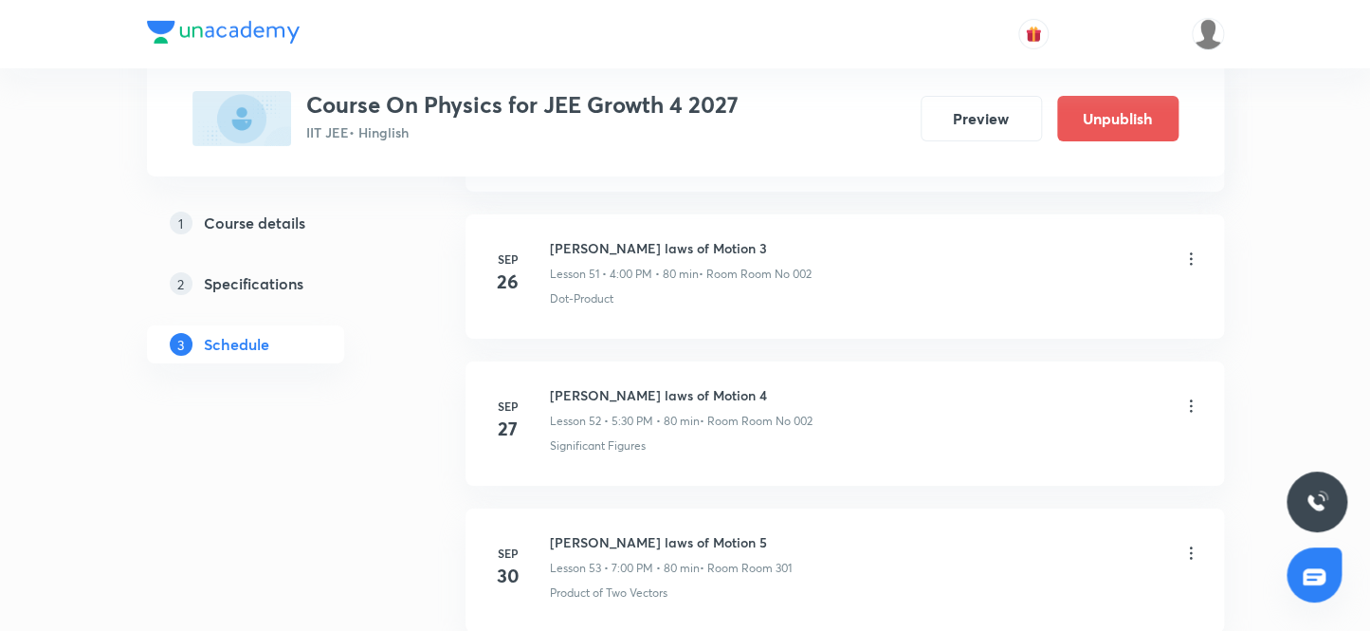
scroll to position [8788, 0]
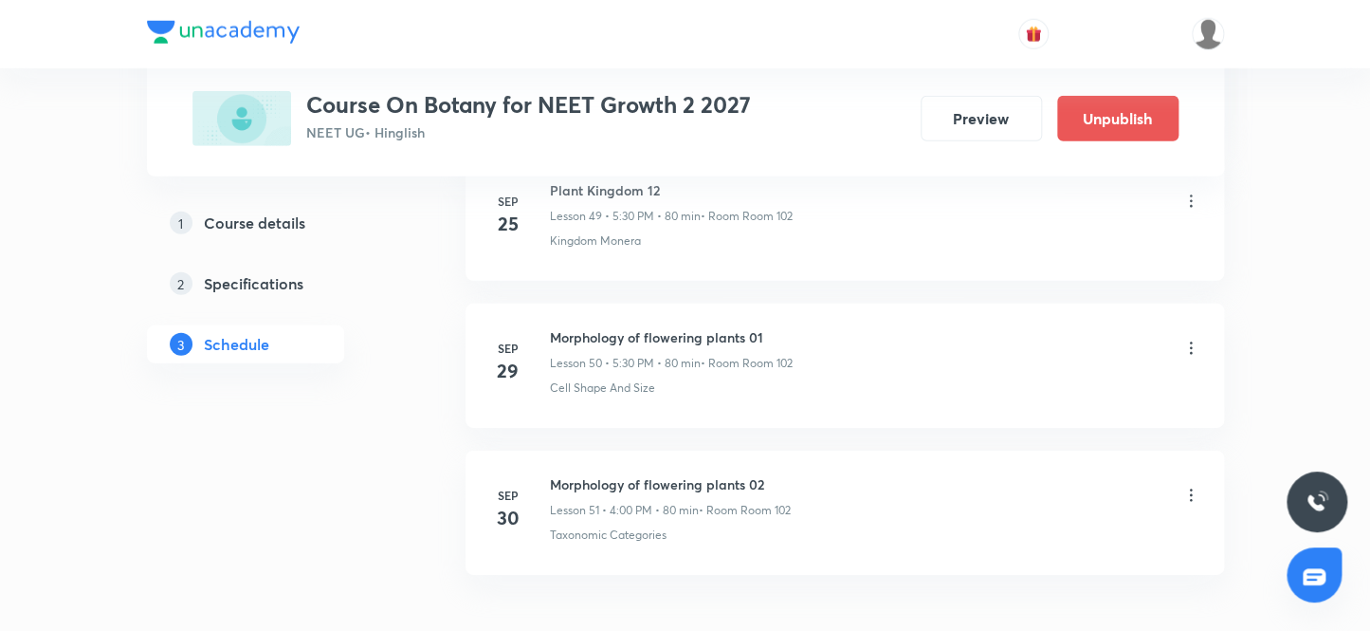
scroll to position [8373, 0]
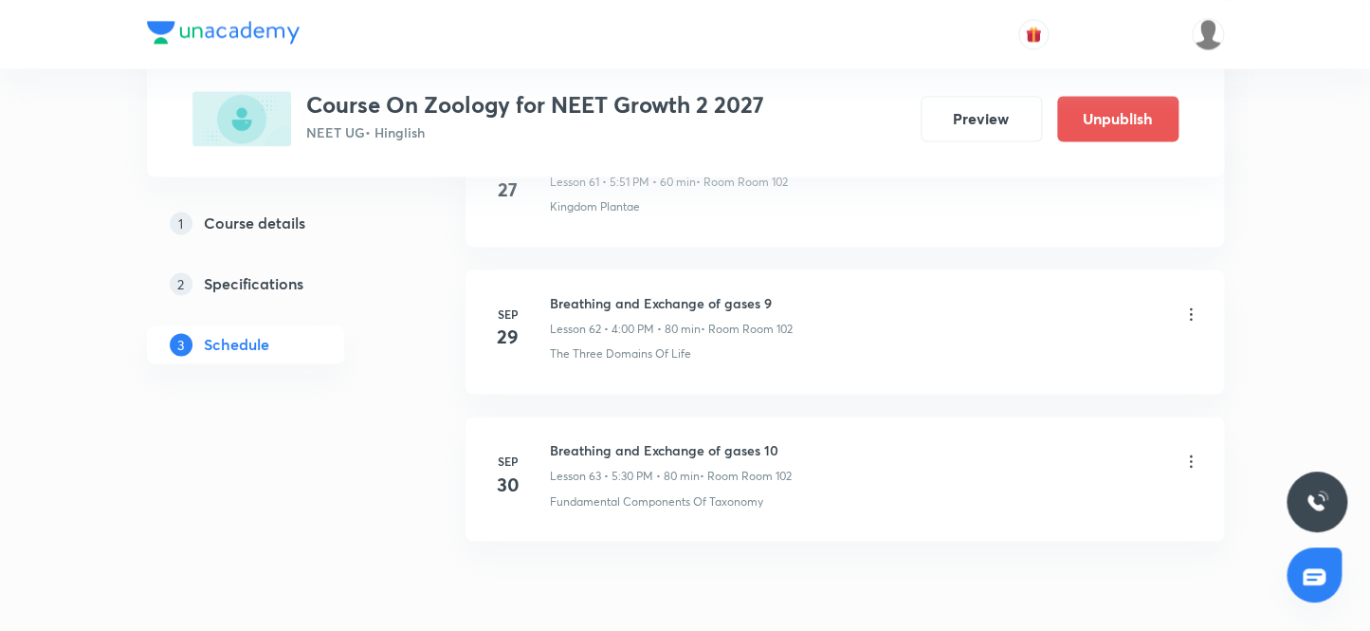
scroll to position [10135, 0]
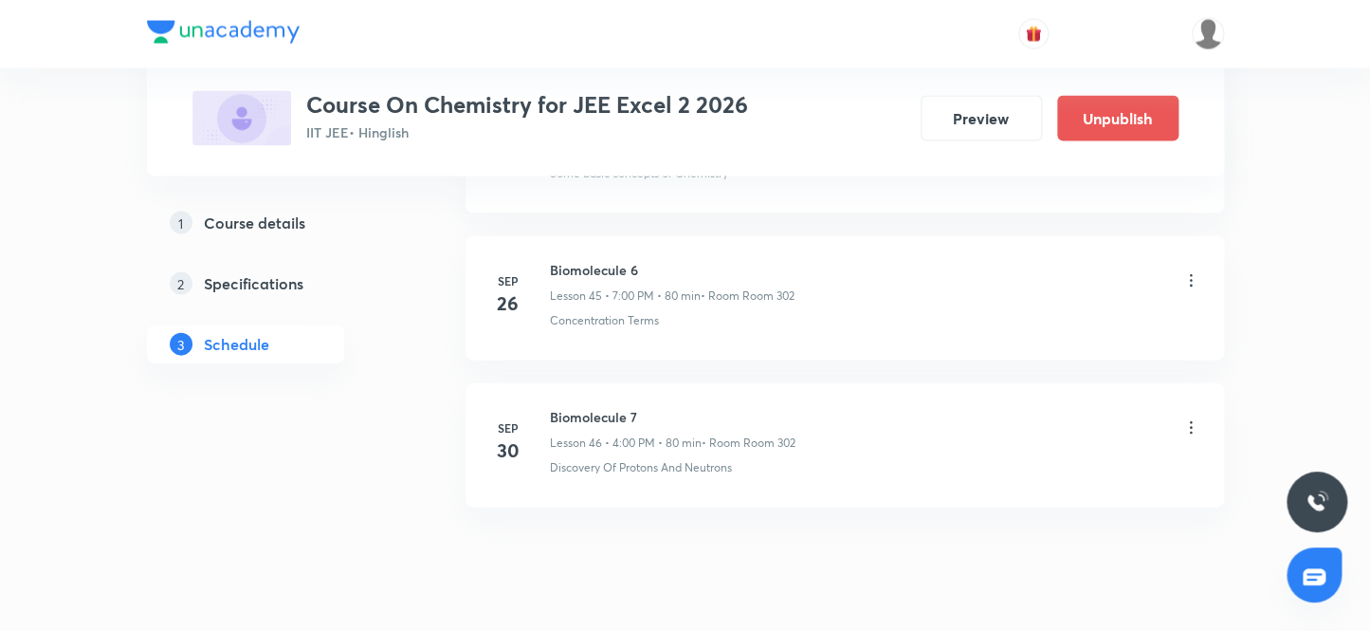
scroll to position [7640, 0]
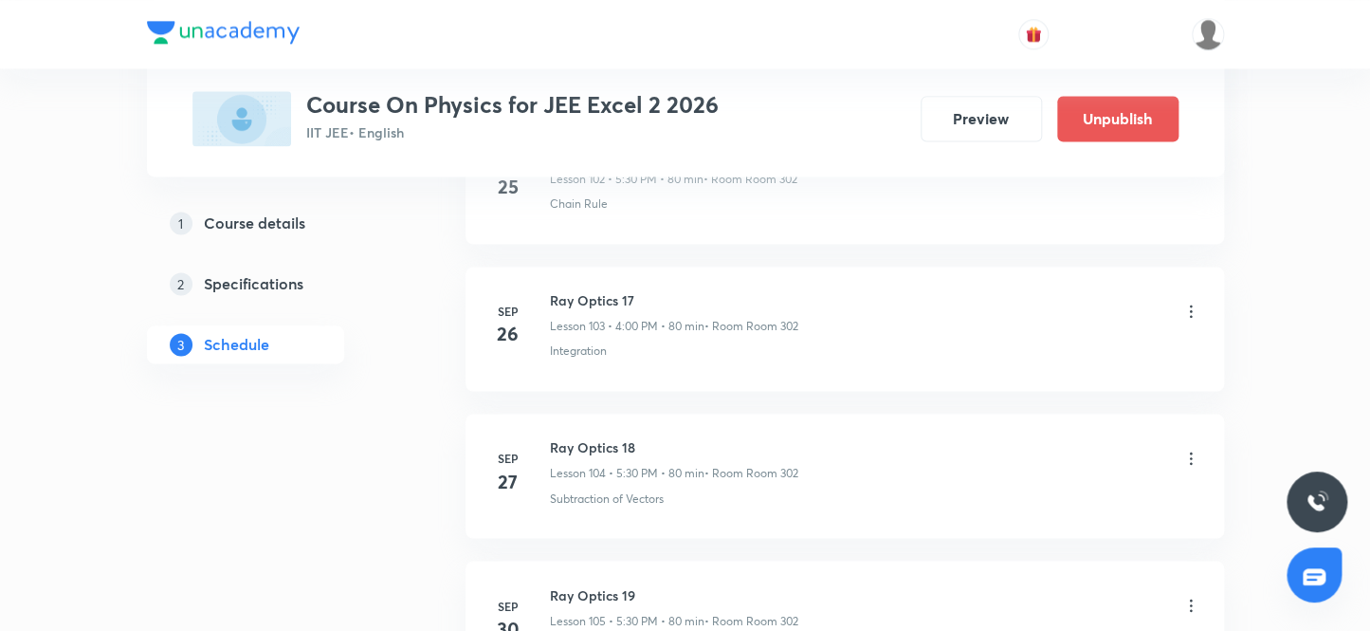
scroll to position [16298, 0]
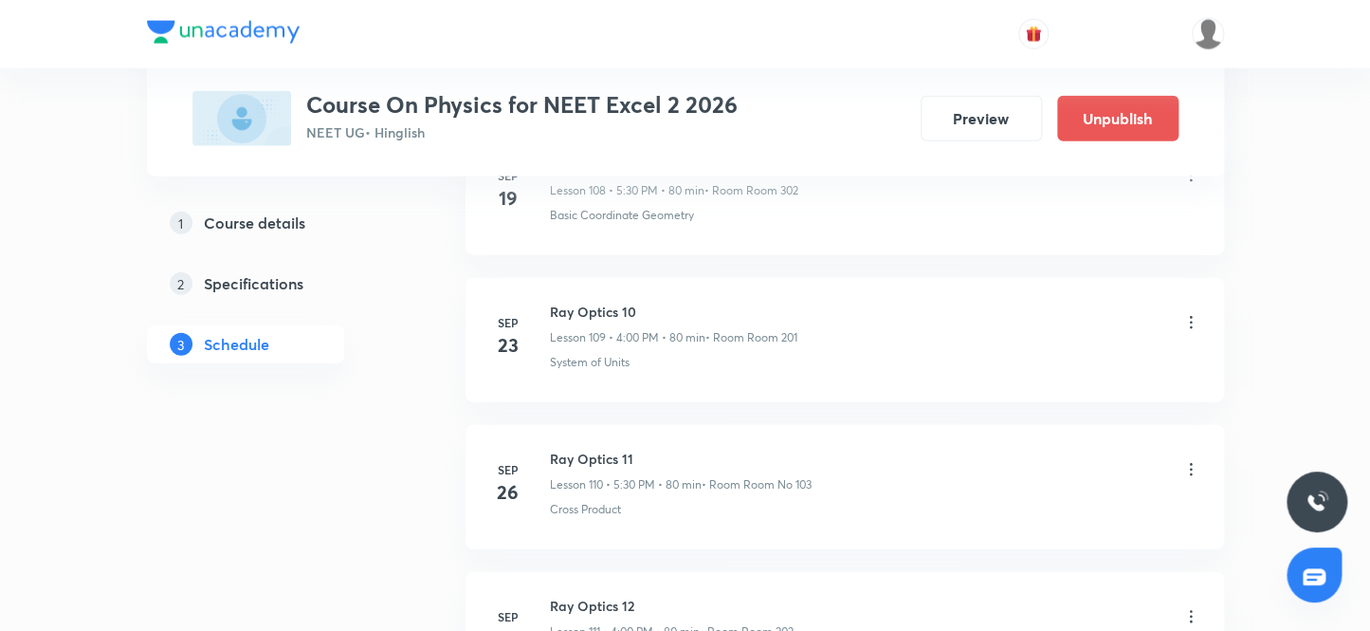
scroll to position [17179, 0]
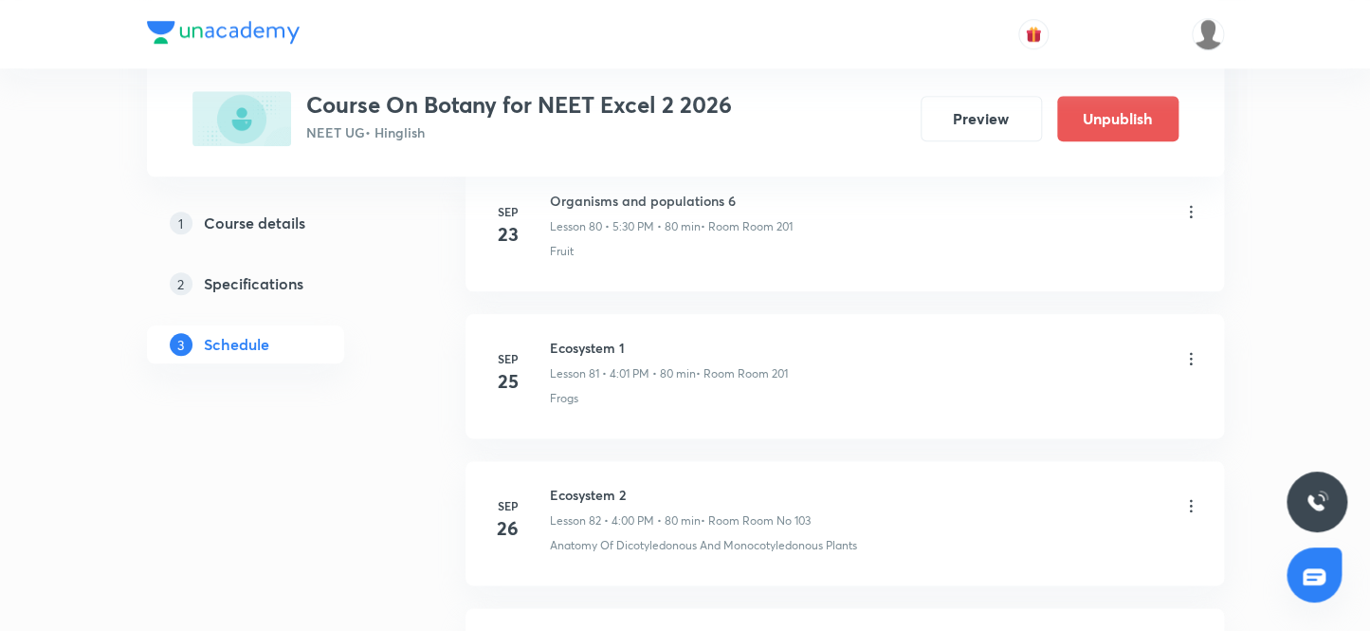
scroll to position [13364, 0]
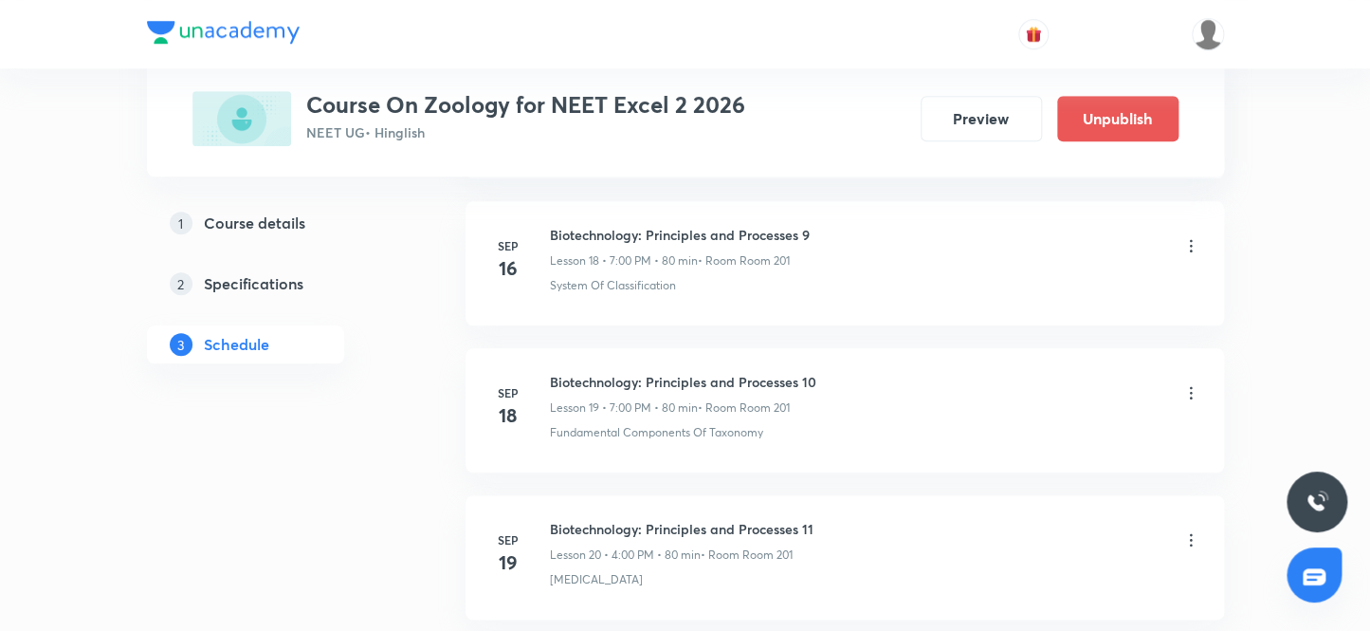
scroll to position [4117, 0]
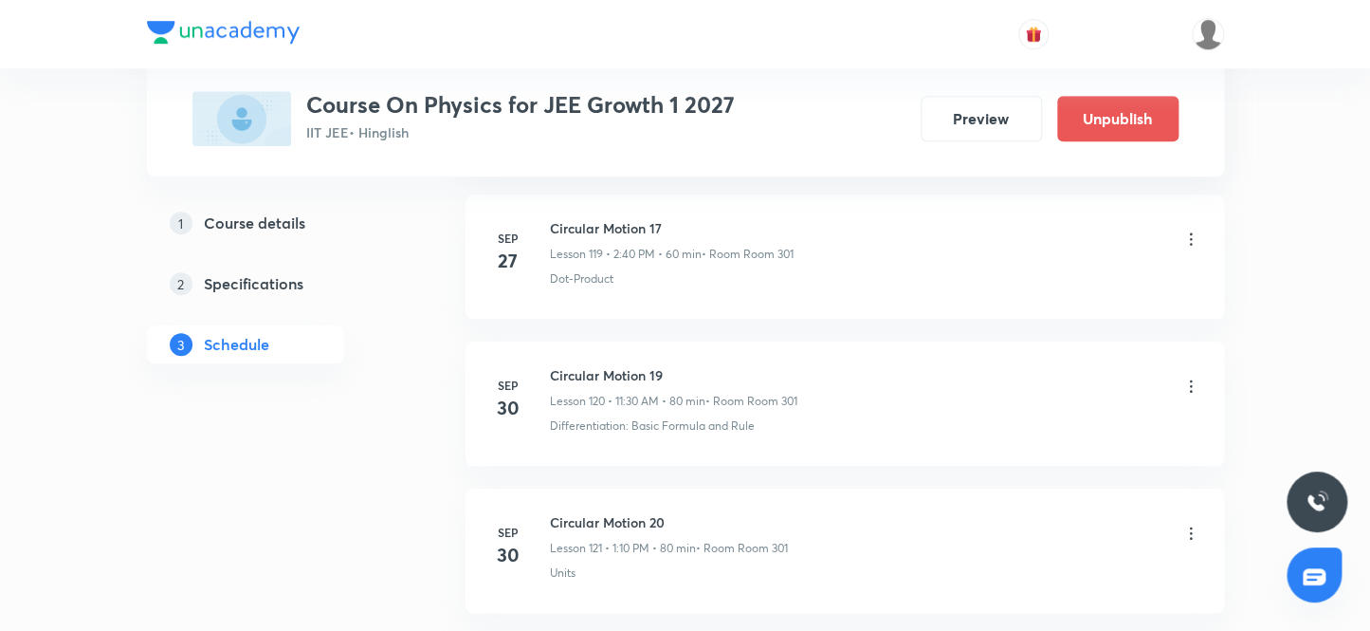
scroll to position [18768, 0]
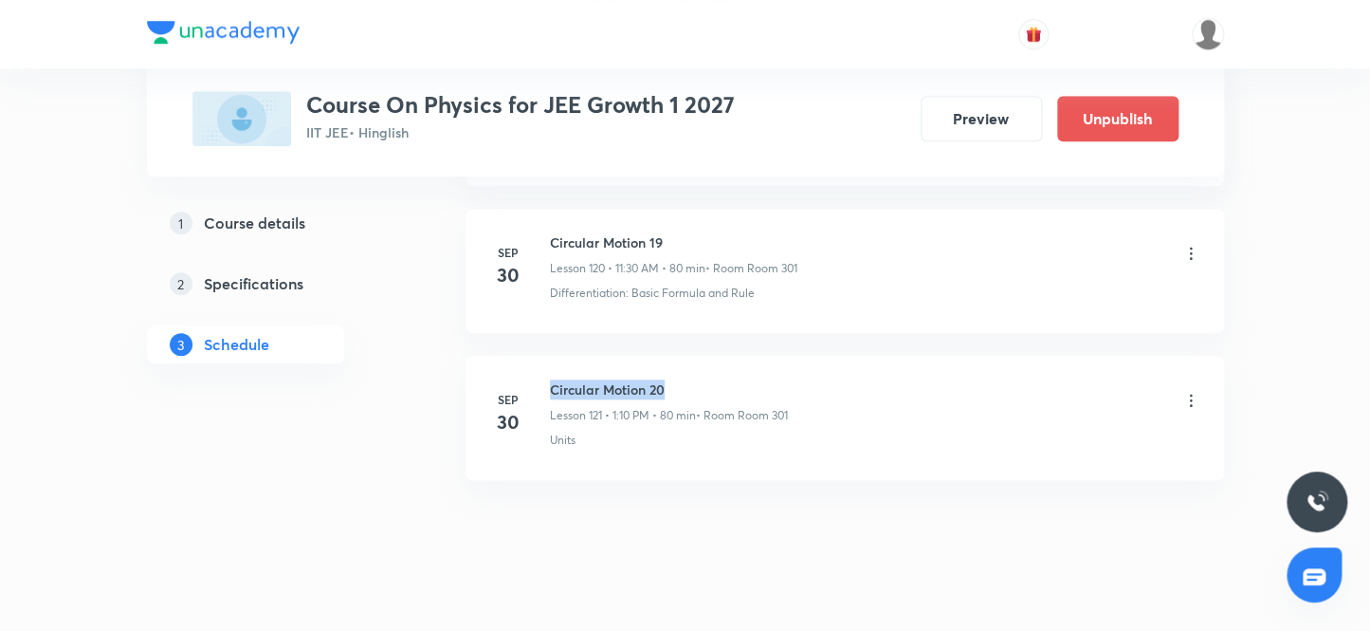
drag, startPoint x: 679, startPoint y: 356, endPoint x: 546, endPoint y: 350, distance: 132.9
click at [546, 356] on li "Sep 30 Circular Motion 20 Lesson 121 • 1:10 PM • 80 min • Room Room 301 Units" at bounding box center [845, 418] width 759 height 124
copy h6 "Circular Motion 20"
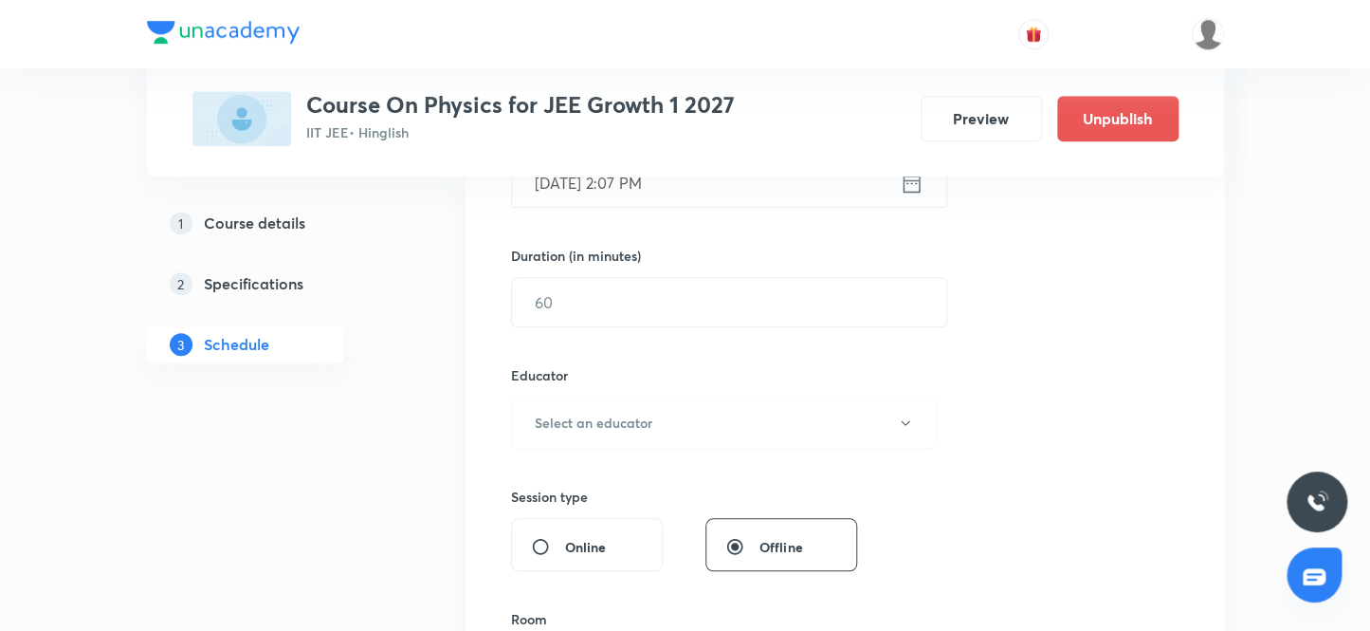
scroll to position [318, 0]
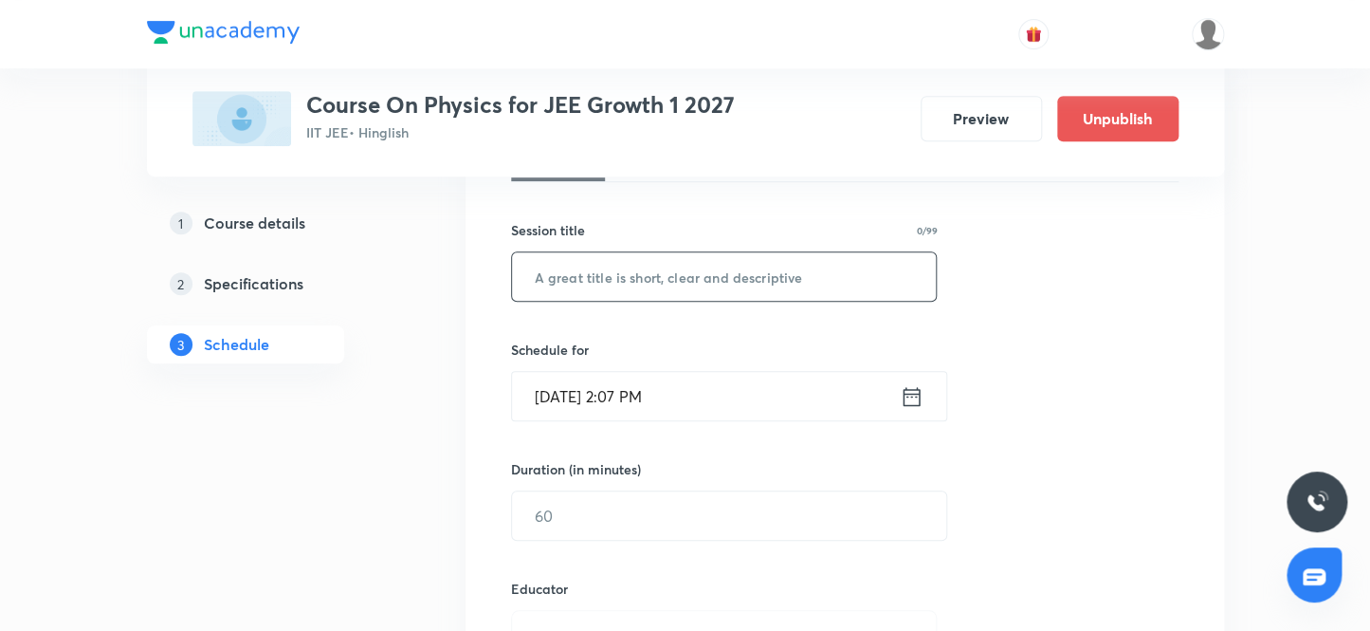
click at [587, 280] on input "text" at bounding box center [724, 276] width 425 height 48
paste input "Circular Motion 20"
type input "Circular Motion 21"
click at [573, 394] on input "Sep 30, 2025, 2:07 PM" at bounding box center [706, 396] width 388 height 48
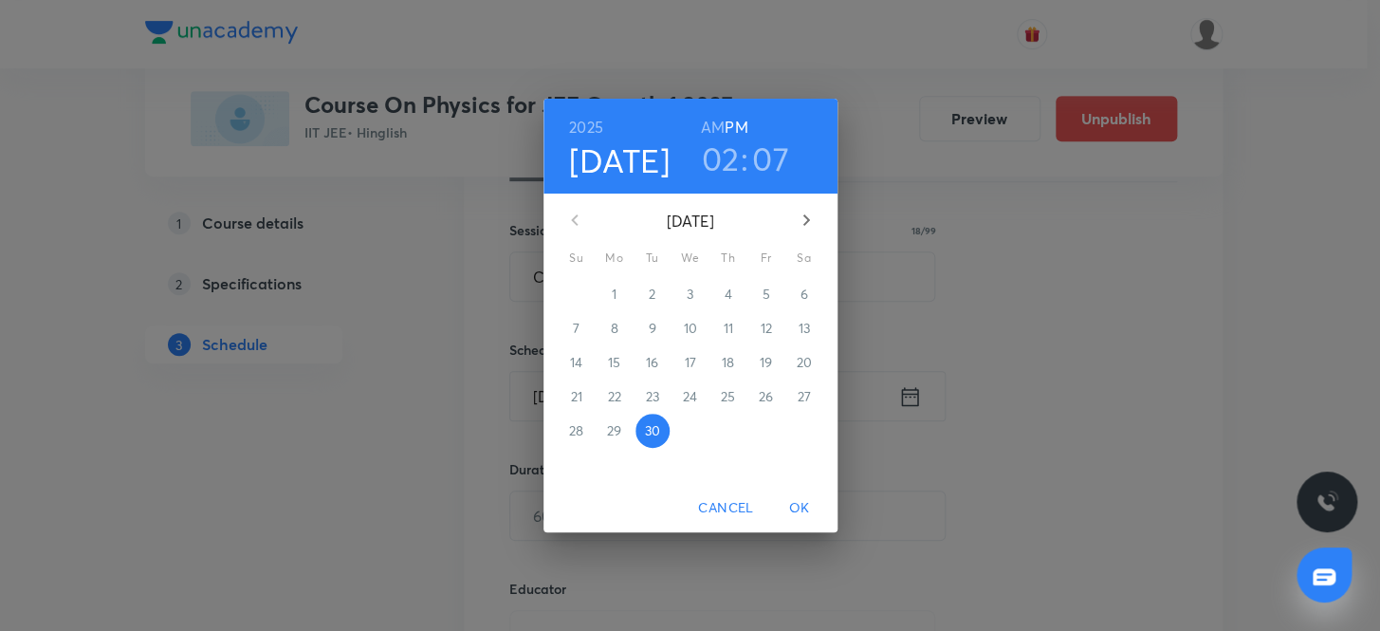
click at [802, 220] on icon "button" at bounding box center [806, 220] width 23 height 23
click at [764, 294] on p "3" at bounding box center [765, 293] width 7 height 19
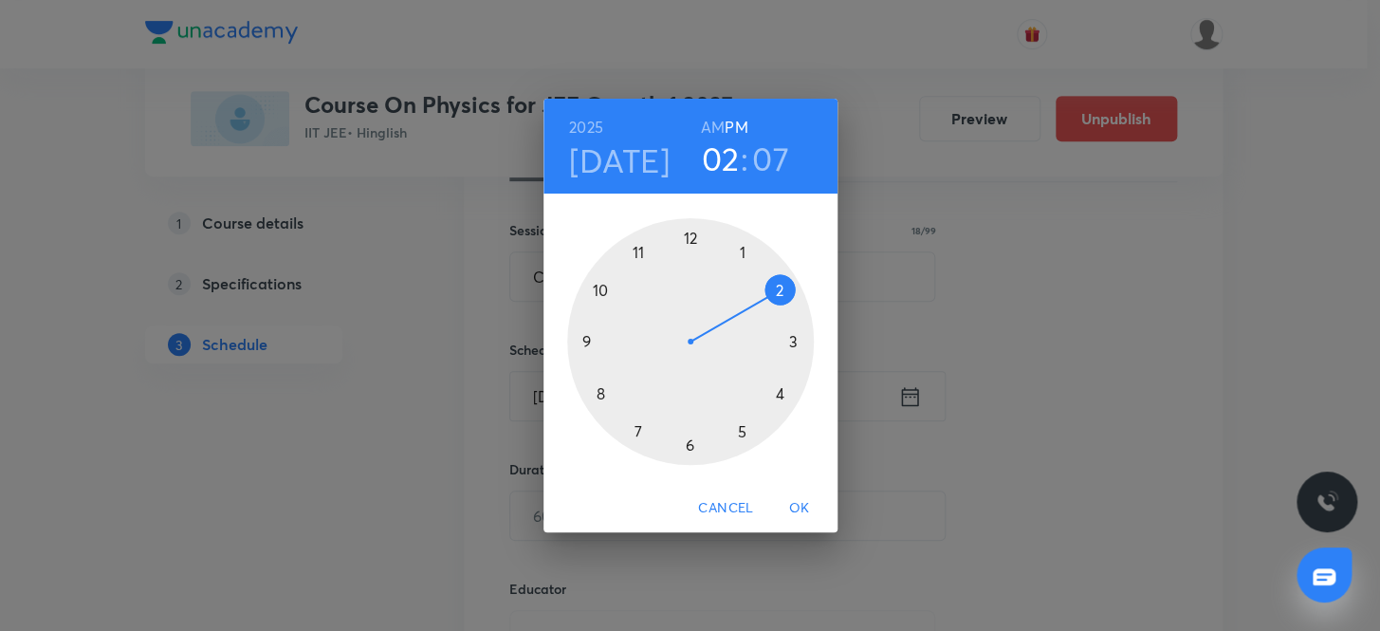
click at [708, 120] on h6 "AM" at bounding box center [713, 127] width 24 height 27
click at [596, 285] on div at bounding box center [690, 341] width 247 height 247
click at [685, 235] on div at bounding box center [690, 341] width 247 height 247
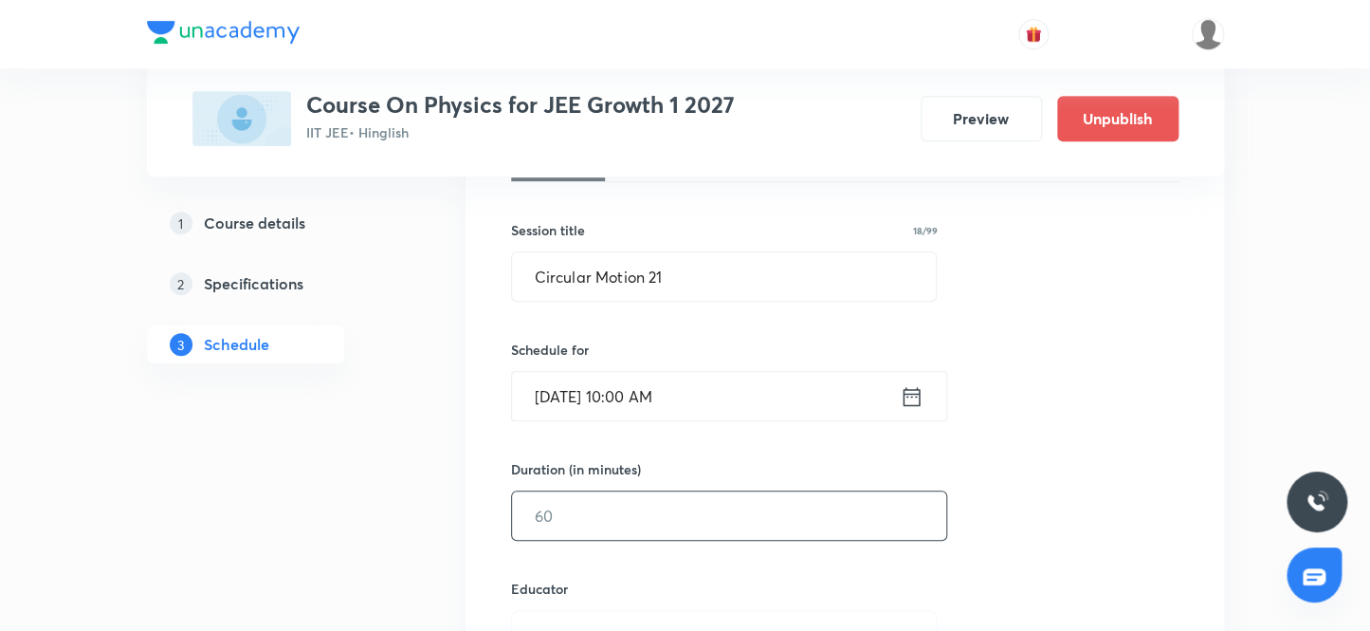
click at [571, 522] on input "text" at bounding box center [729, 515] width 434 height 48
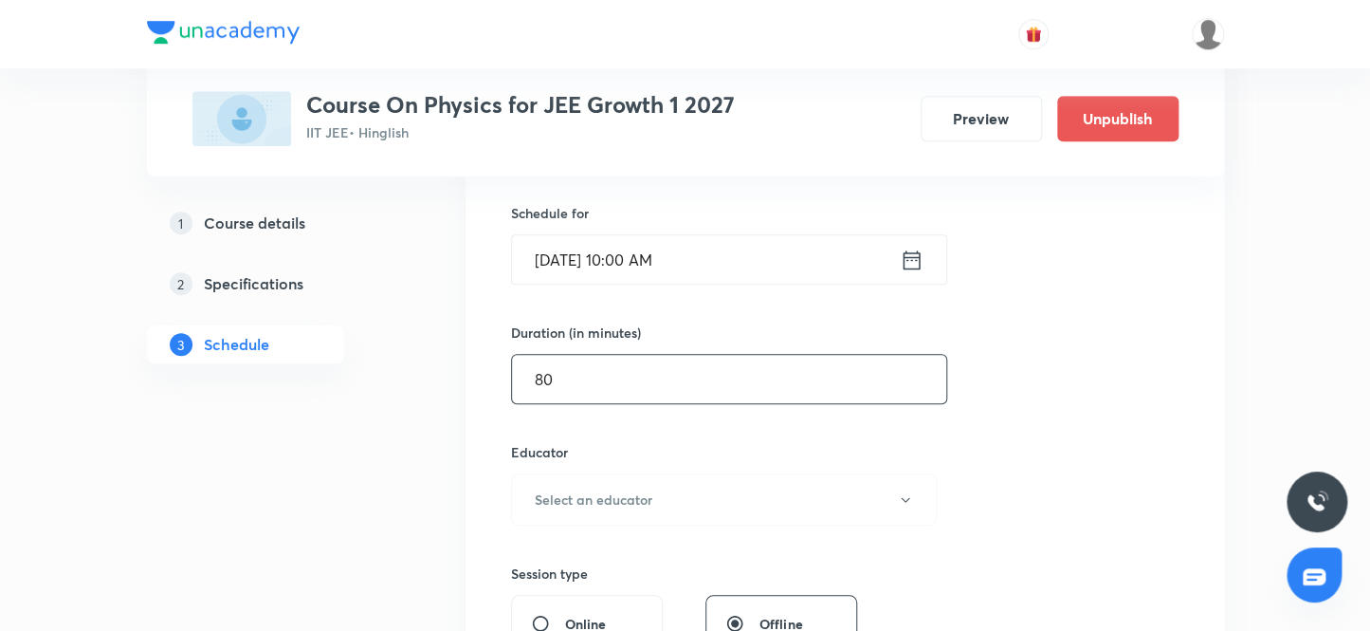
scroll to position [577, 0]
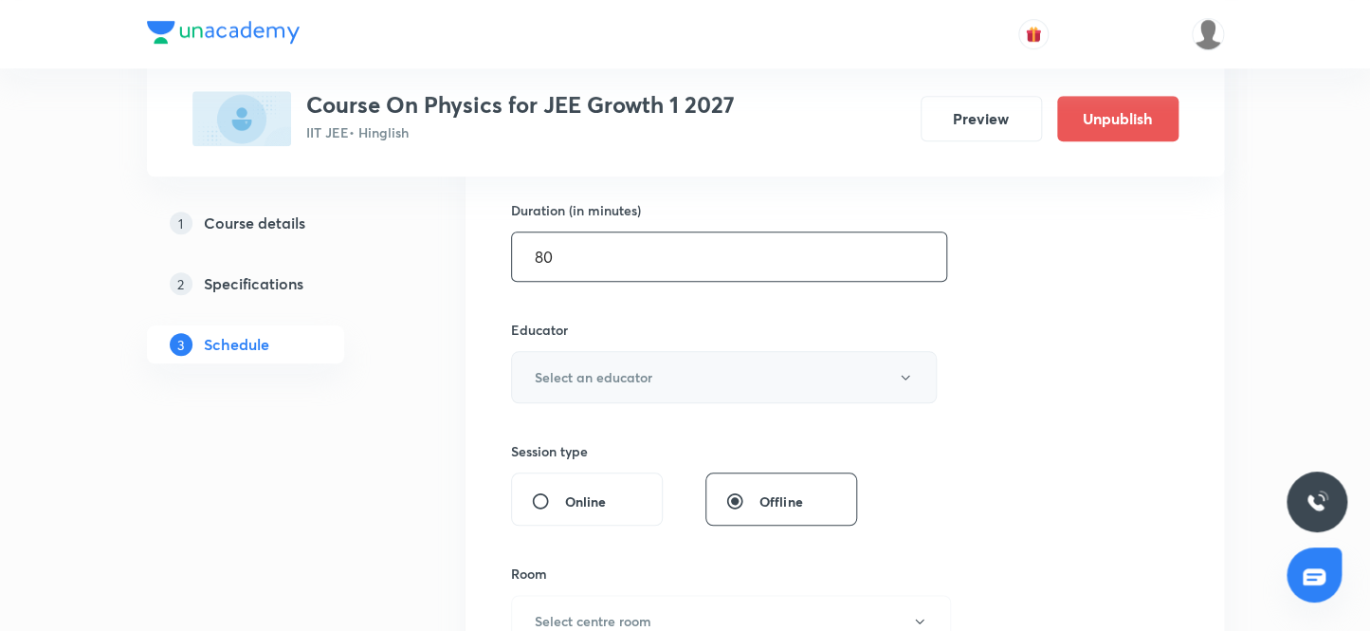
type input "80"
click at [607, 382] on h6 "Select an educator" at bounding box center [594, 377] width 118 height 20
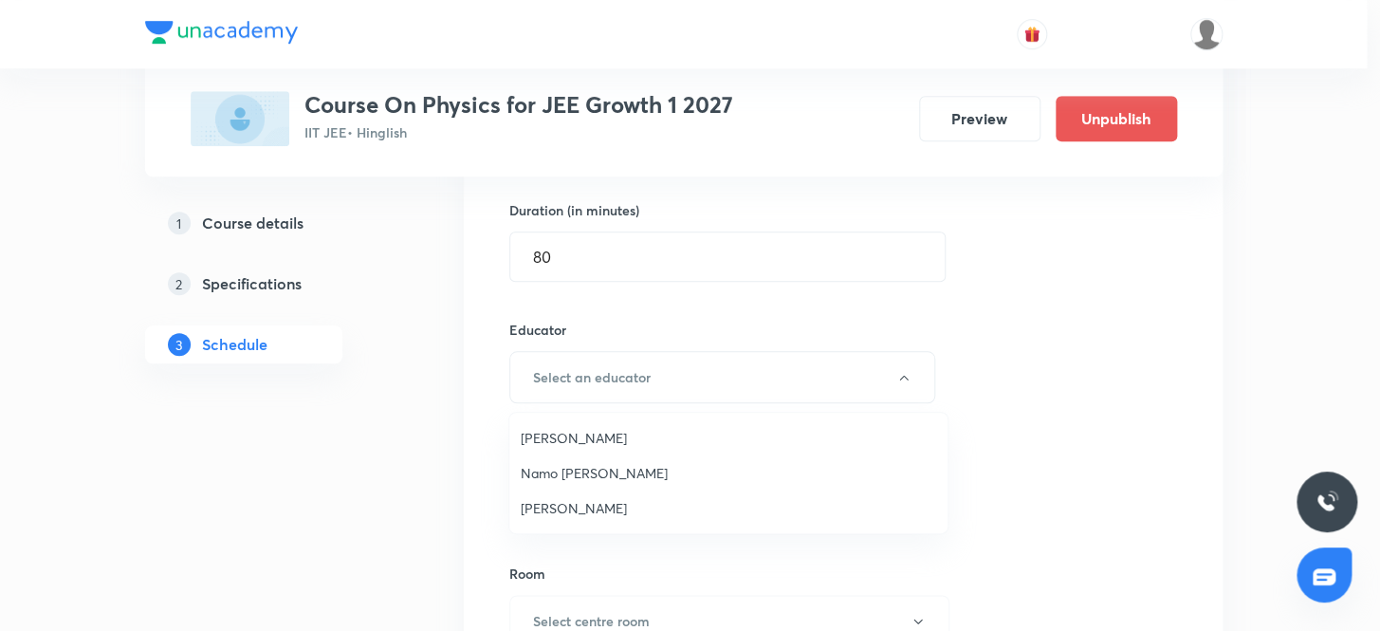
click at [585, 503] on span "Ritesh Kumar" at bounding box center [728, 508] width 415 height 20
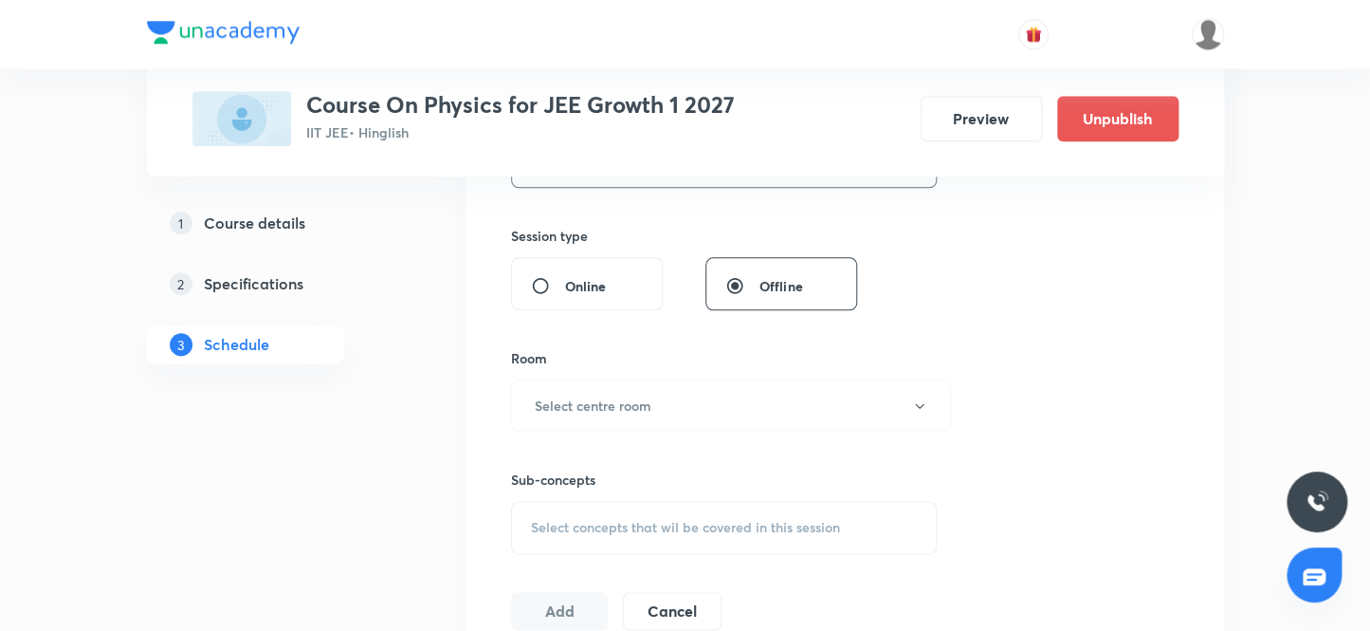
scroll to position [834, 0]
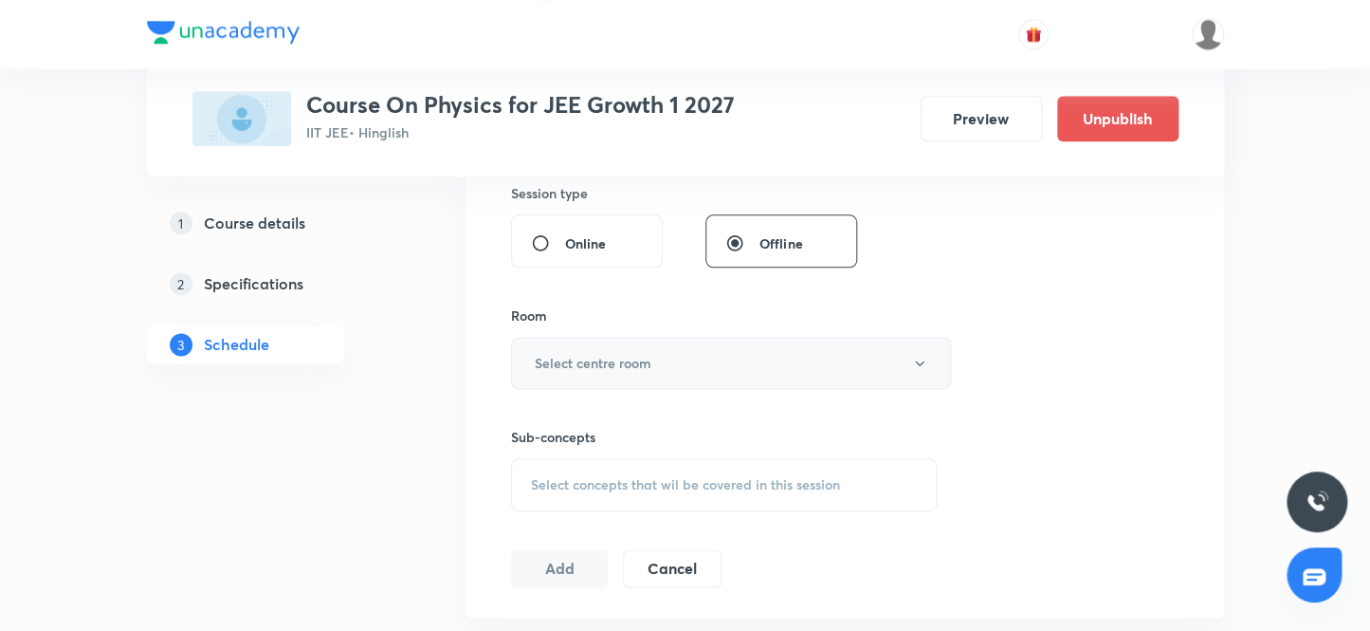
click at [555, 366] on h6 "Select centre room" at bounding box center [593, 363] width 117 height 20
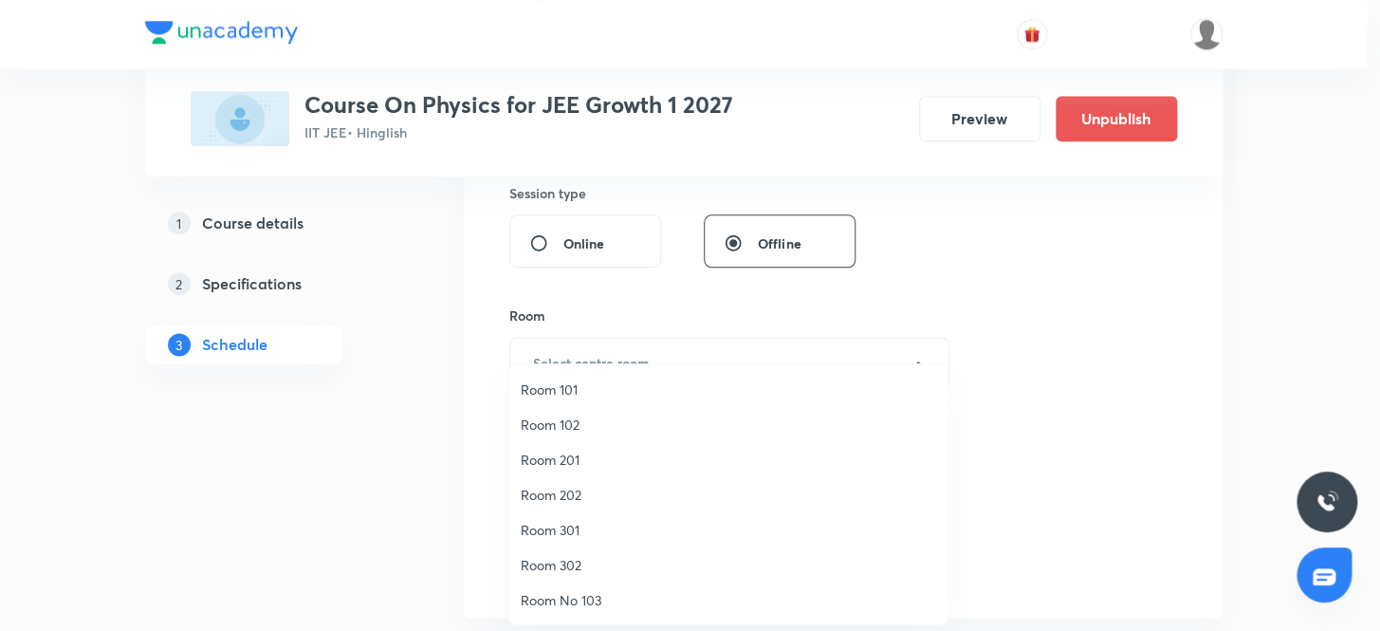
click at [566, 456] on span "Room 201" at bounding box center [728, 459] width 415 height 20
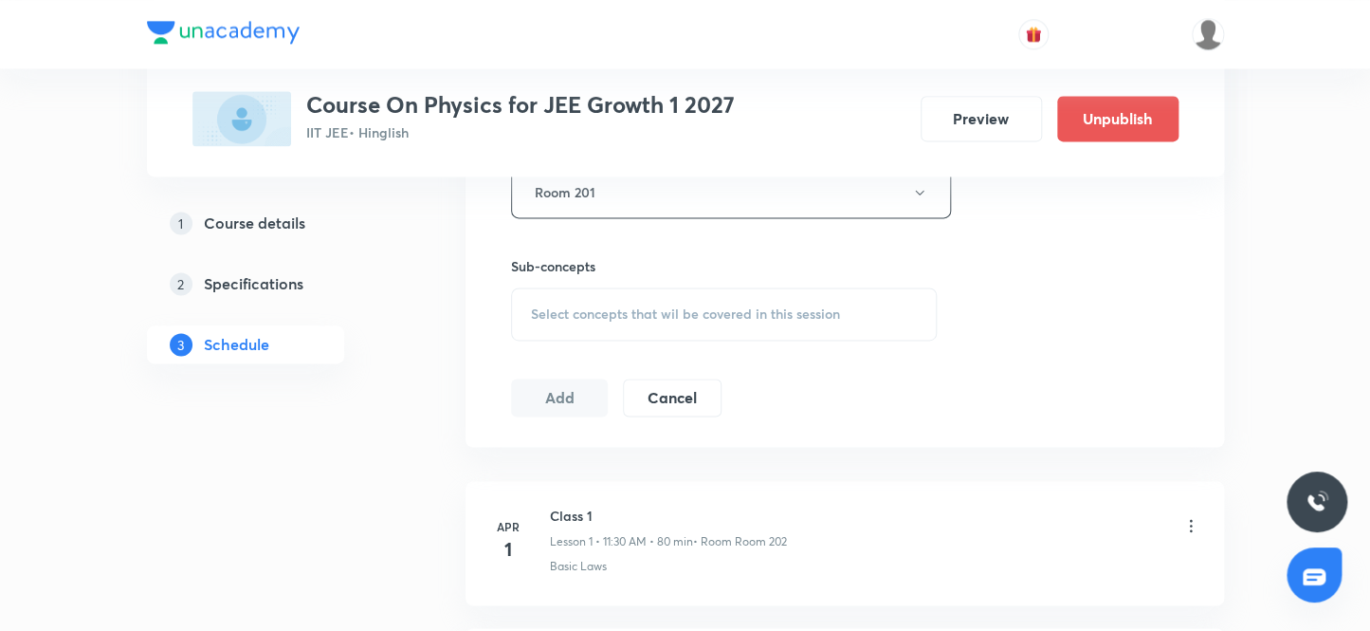
scroll to position [1007, 0]
click at [572, 311] on span "Select concepts that wil be covered in this session" at bounding box center [685, 311] width 309 height 15
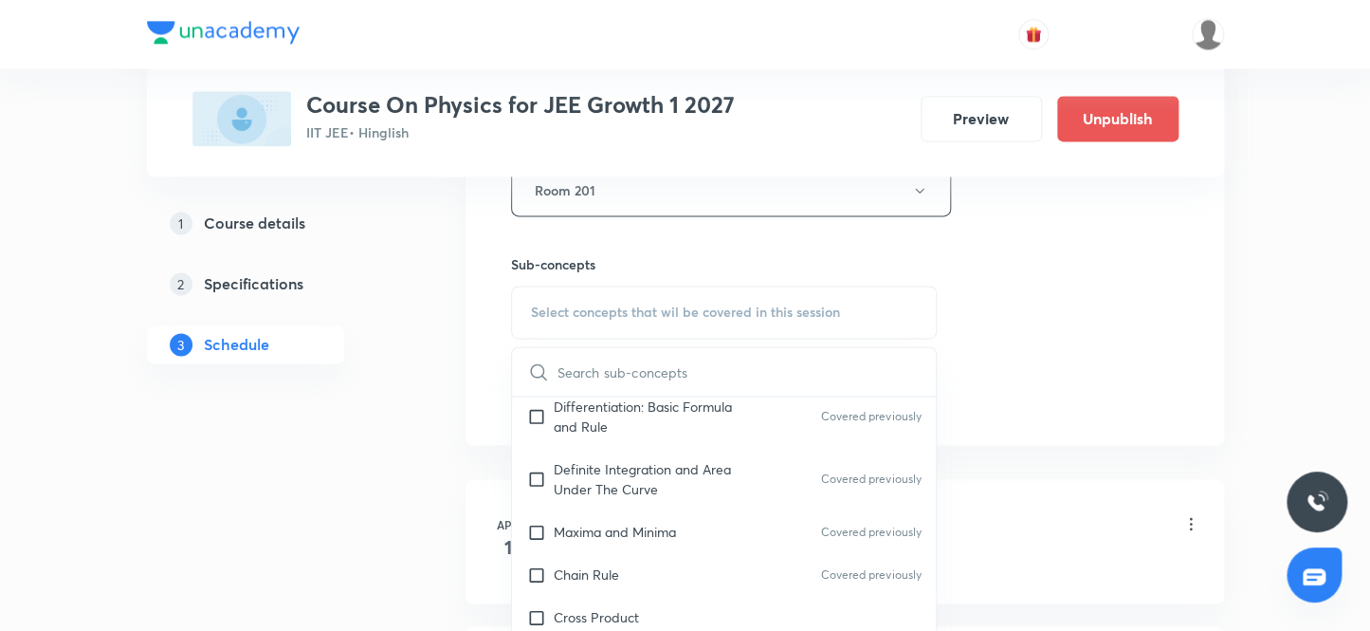
scroll to position [1034, 0]
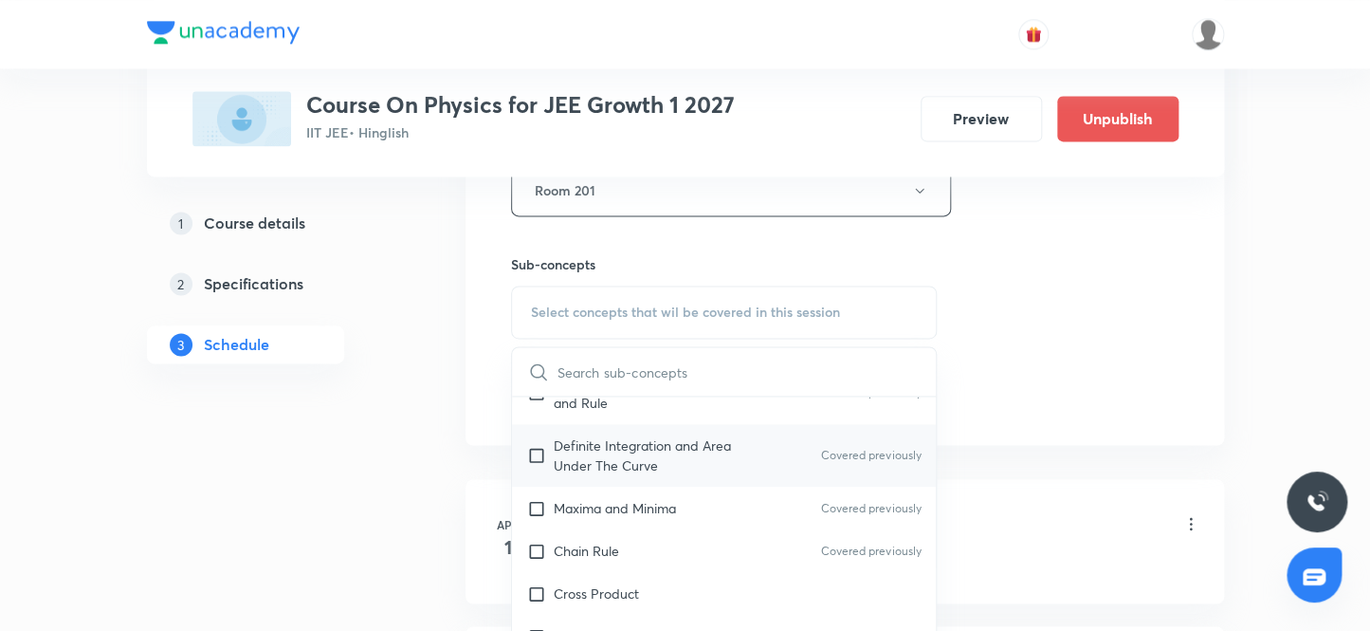
click at [533, 450] on input "checkbox" at bounding box center [540, 455] width 27 height 40
checkbox input "true"
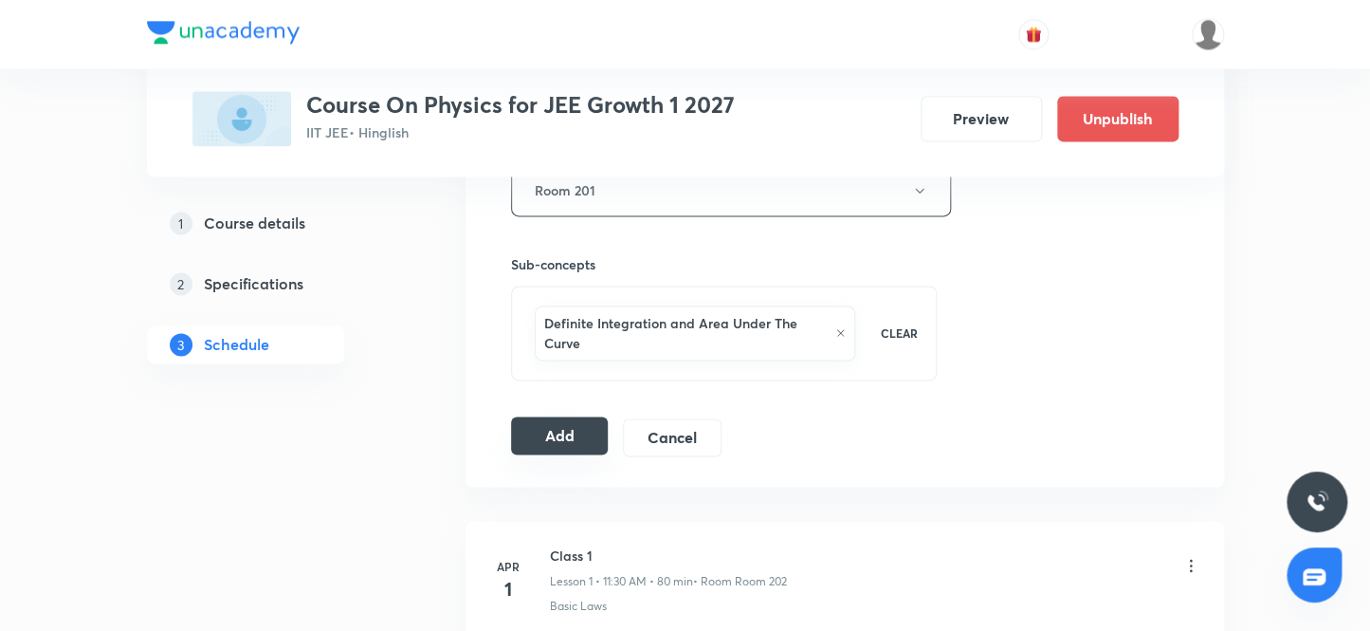
click at [548, 436] on button "Add" at bounding box center [560, 435] width 98 height 38
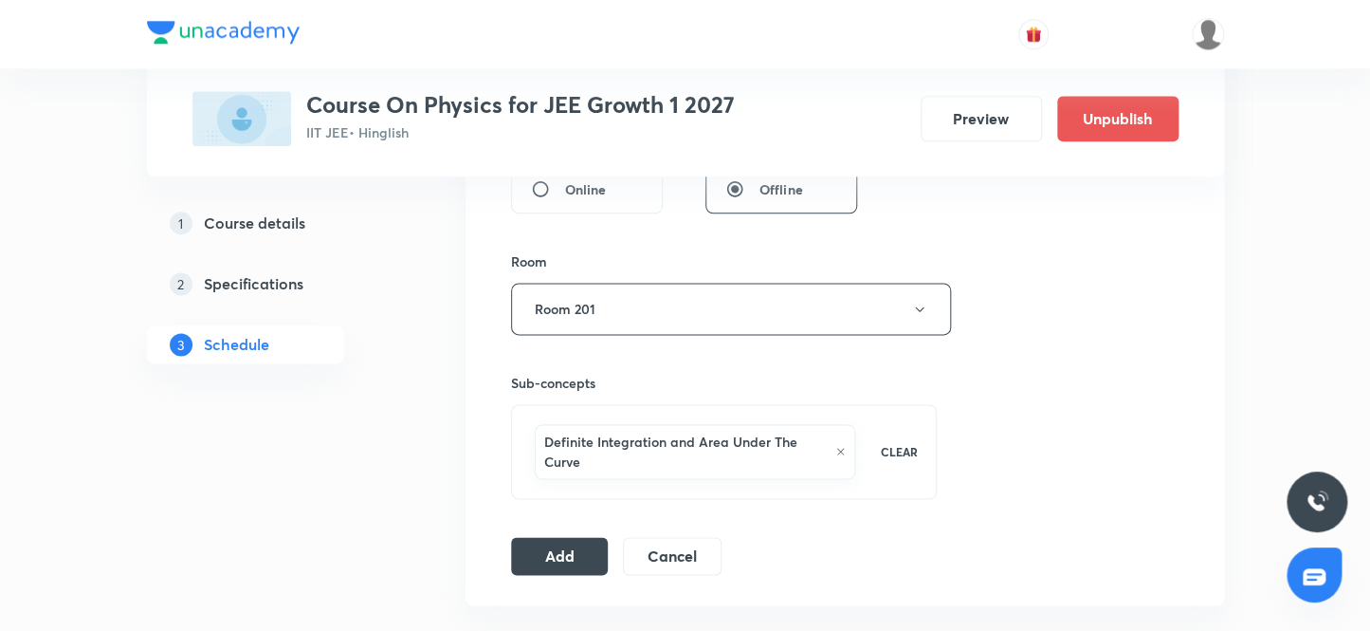
scroll to position [975, 0]
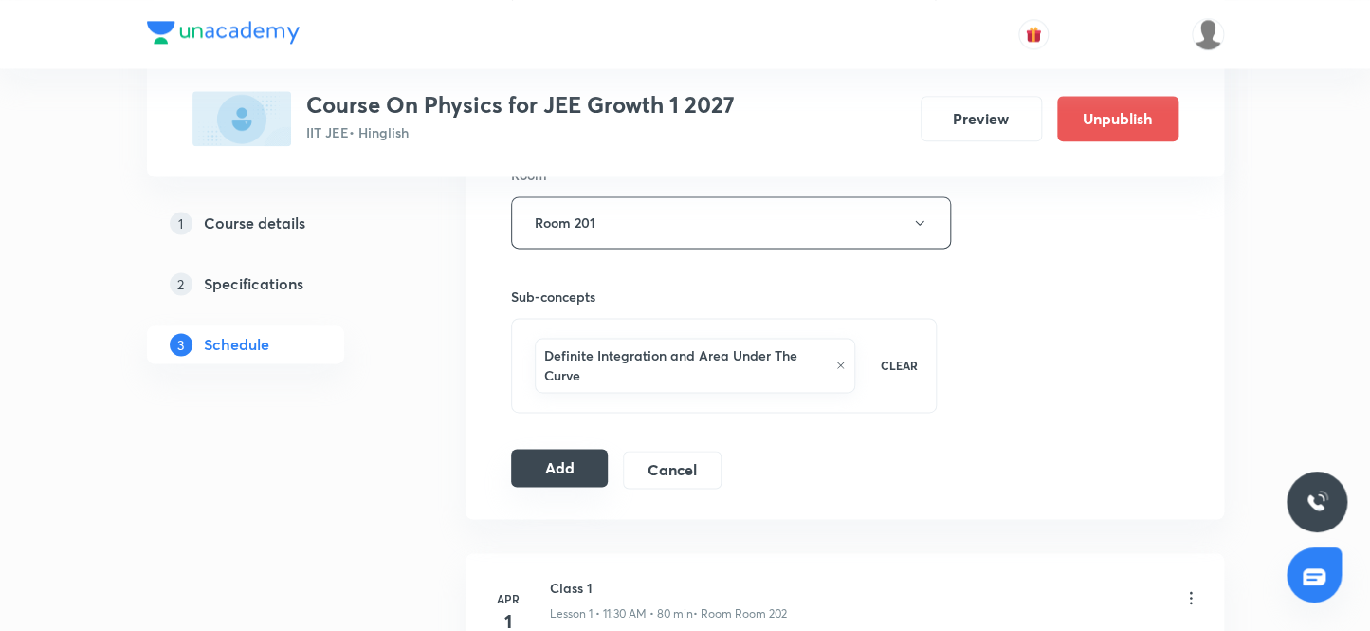
click at [568, 470] on button "Add" at bounding box center [560, 468] width 98 height 38
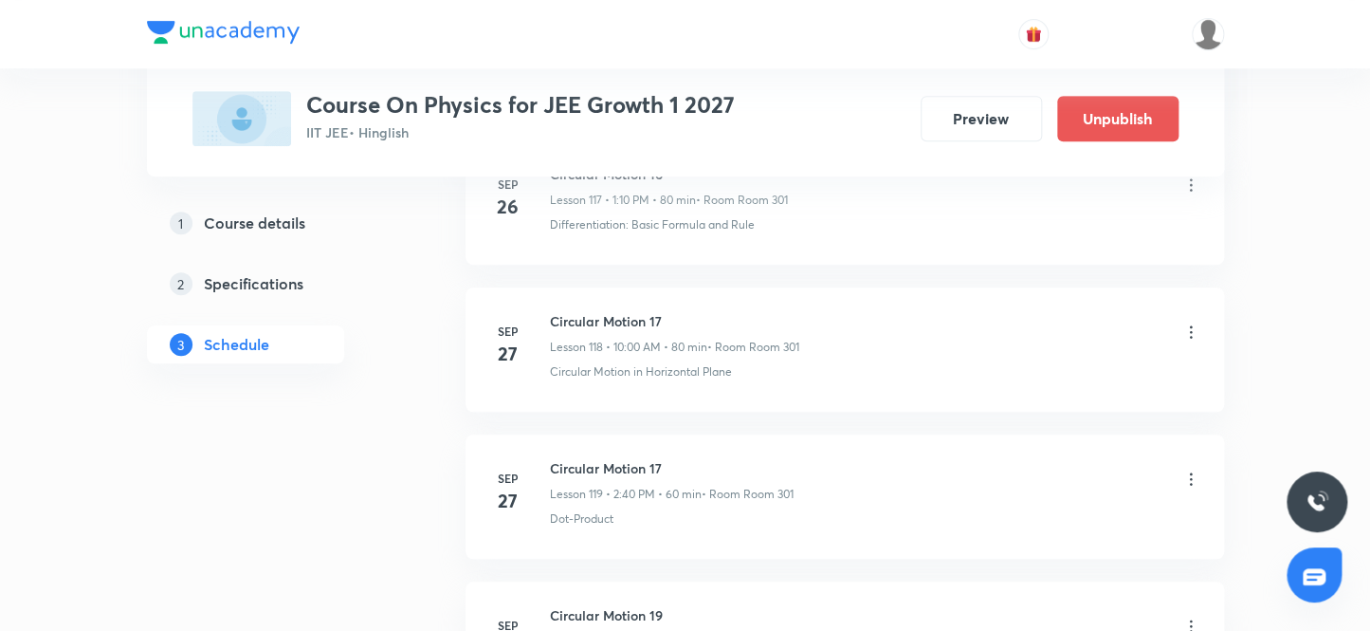
scroll to position [18810, 0]
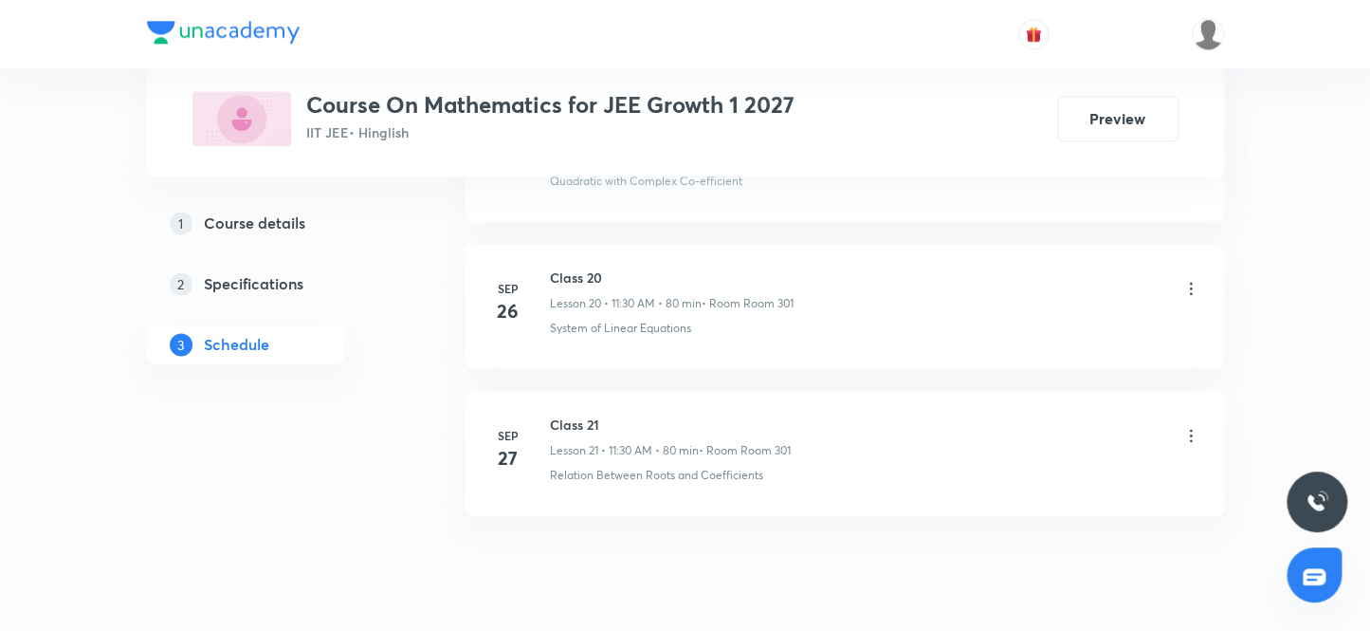
scroll to position [3970, 0]
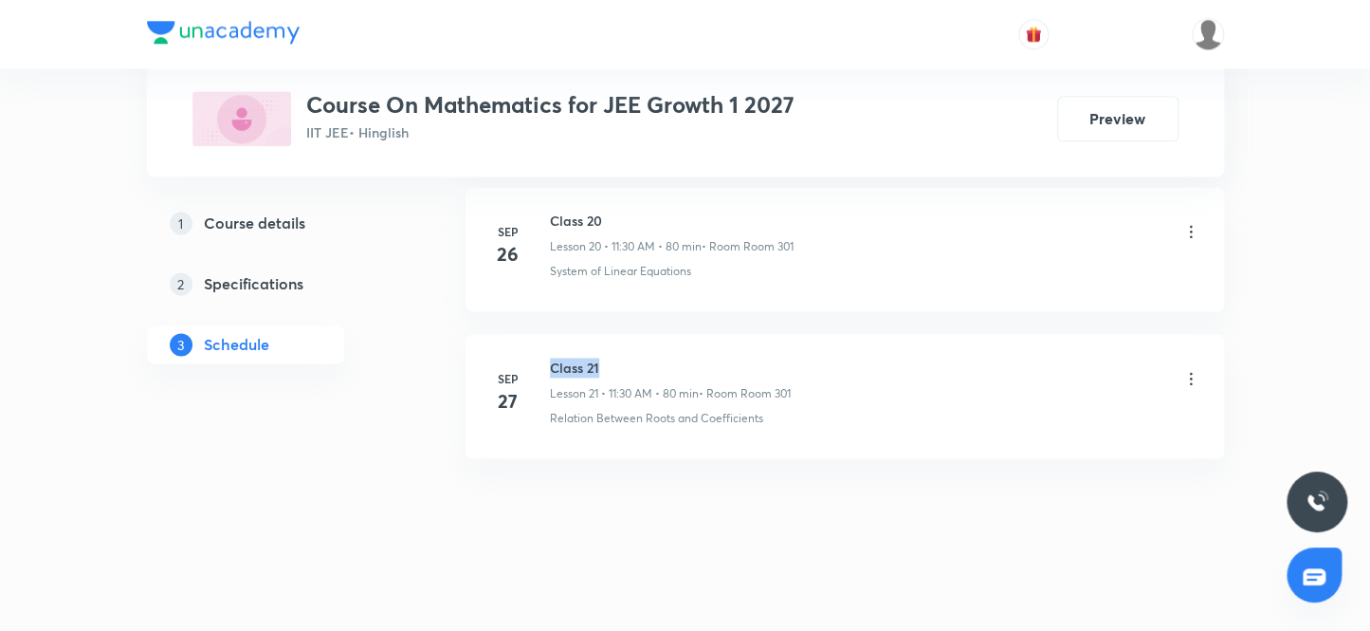
drag, startPoint x: 608, startPoint y: 356, endPoint x: 542, endPoint y: 353, distance: 65.5
click at [542, 357] on div "[DATE] Class 21 Lesson 21 • 11:30 AM • 80 min • Room Room 301 Relation Between …" at bounding box center [844, 391] width 711 height 69
copy h6 "Class 21"
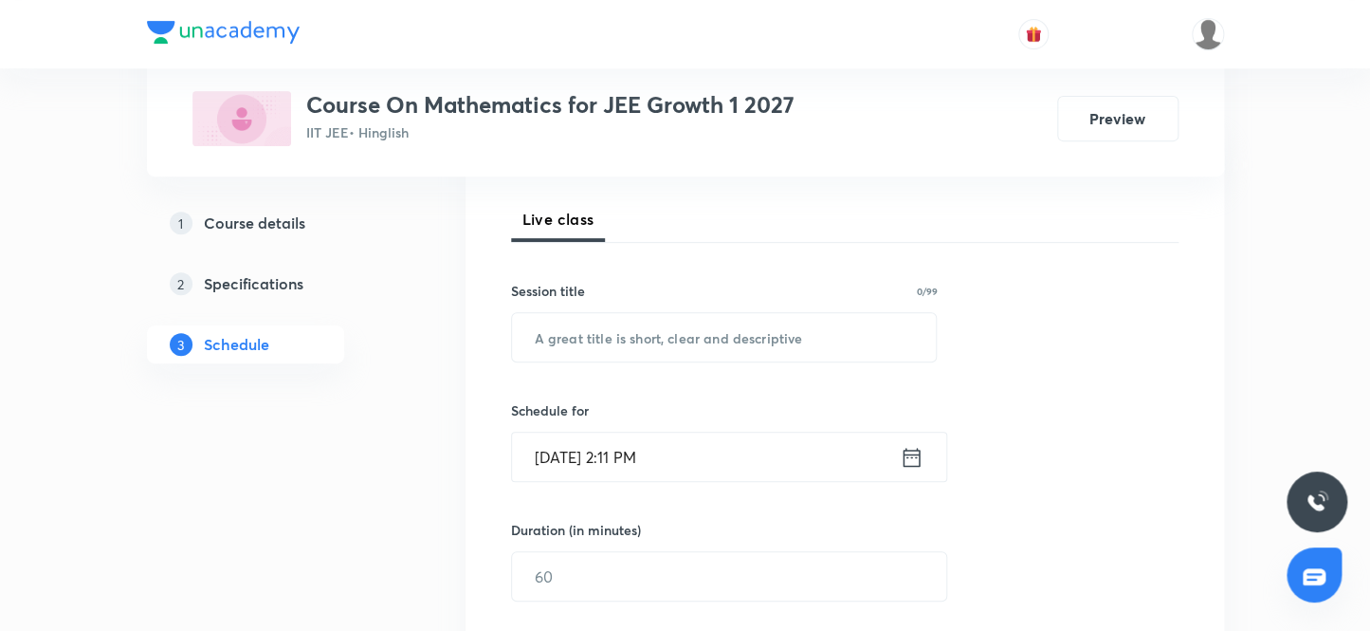
scroll to position [133, 0]
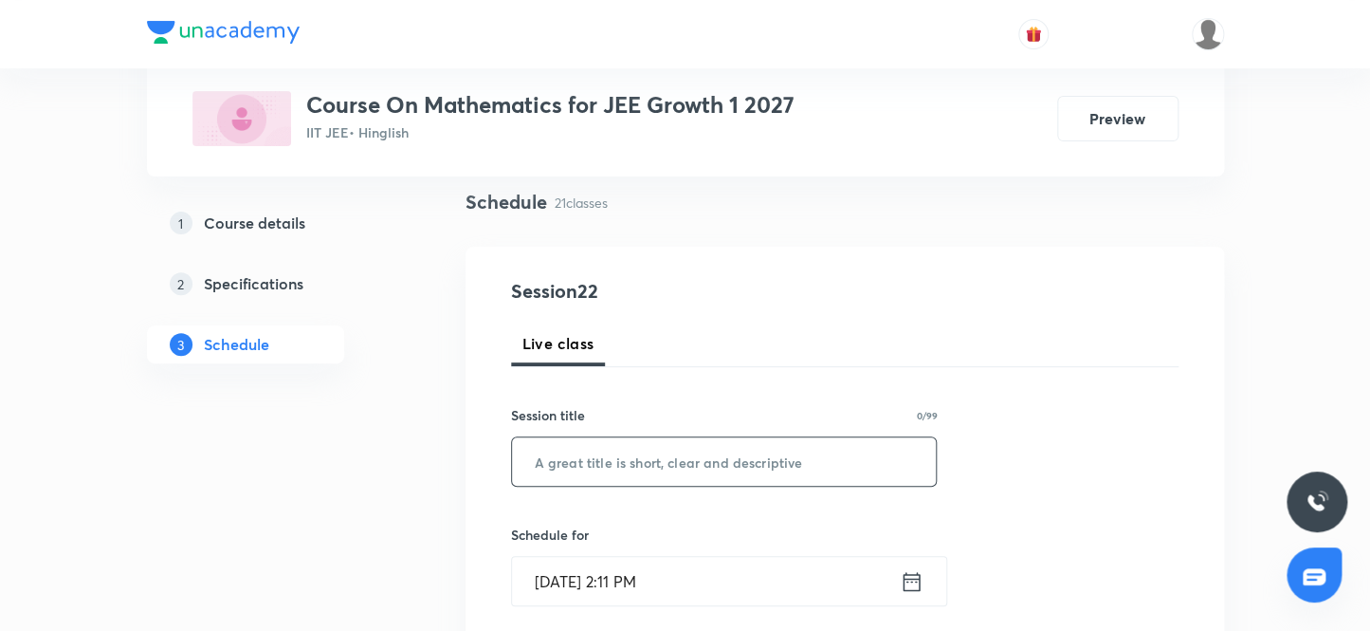
click at [697, 464] on input "text" at bounding box center [724, 461] width 425 height 48
paste input "Class 21"
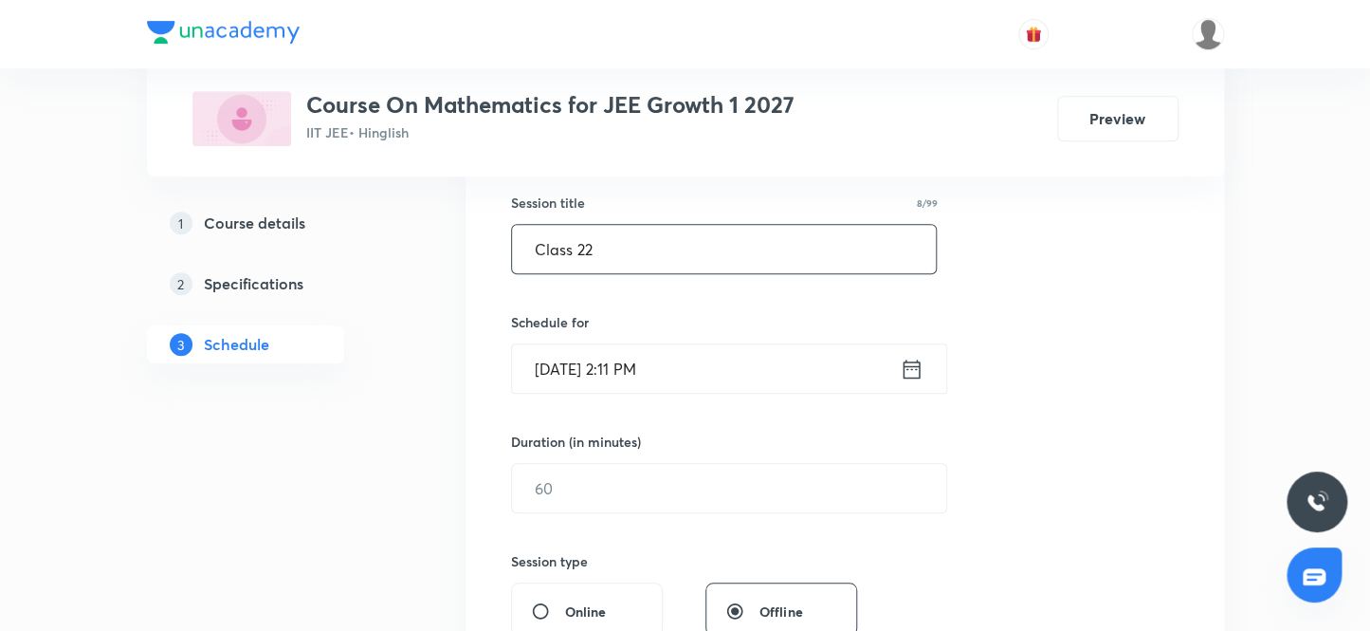
scroll to position [391, 0]
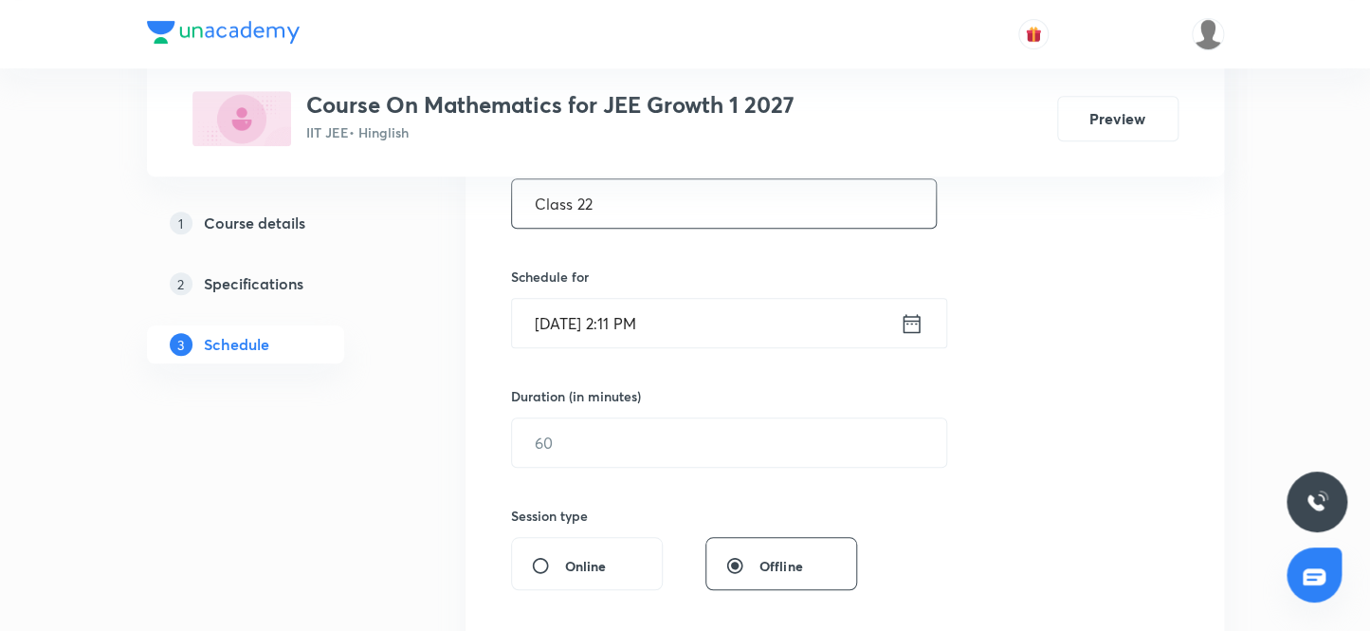
type input "Class 22"
click at [576, 320] on input "Sep 30, 2025, 2:11 PM" at bounding box center [706, 323] width 388 height 48
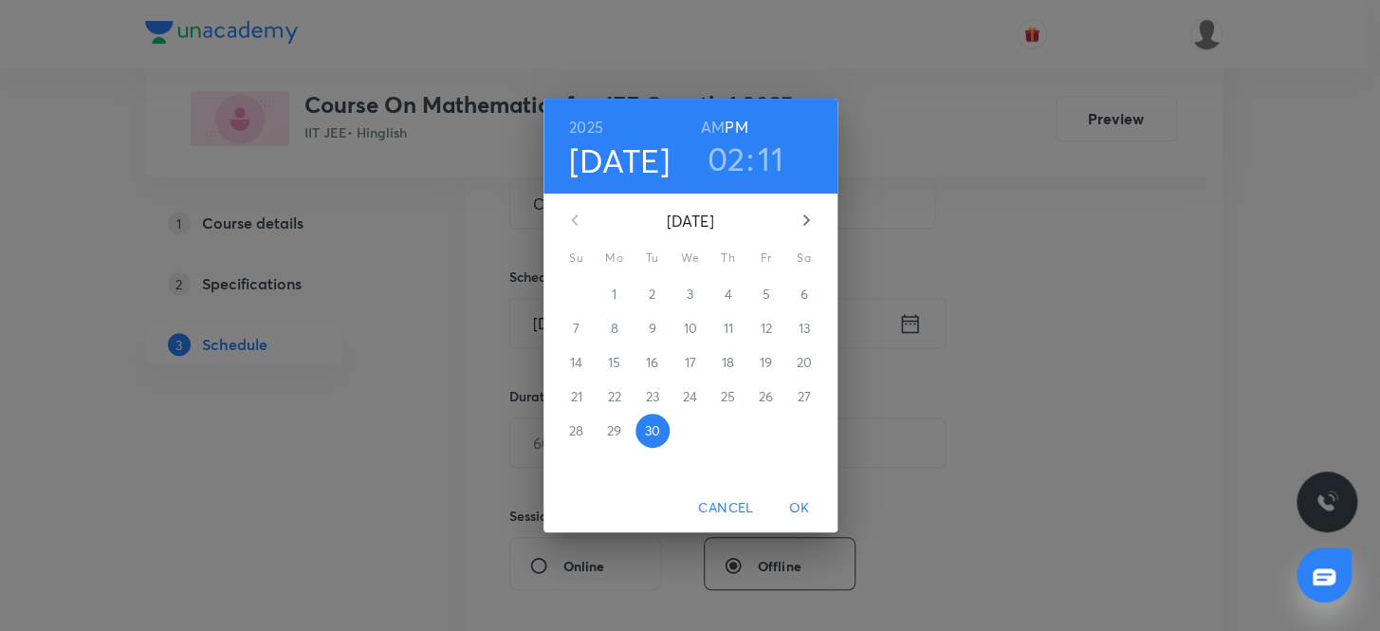
click at [804, 221] on icon "button" at bounding box center [806, 220] width 23 height 23
click at [763, 292] on p "3" at bounding box center [765, 293] width 7 height 19
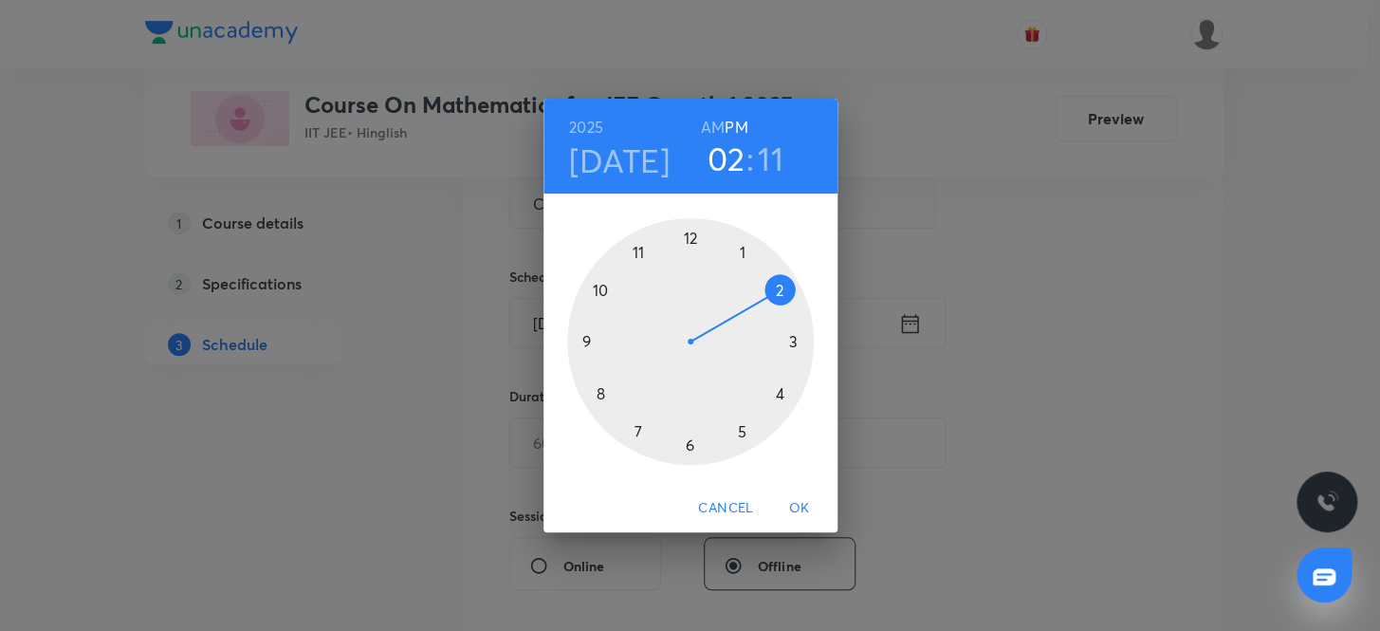
click at [713, 126] on h6 "AM" at bounding box center [713, 127] width 24 height 27
click at [636, 249] on div at bounding box center [690, 341] width 247 height 247
click at [687, 443] on div at bounding box center [690, 341] width 247 height 247
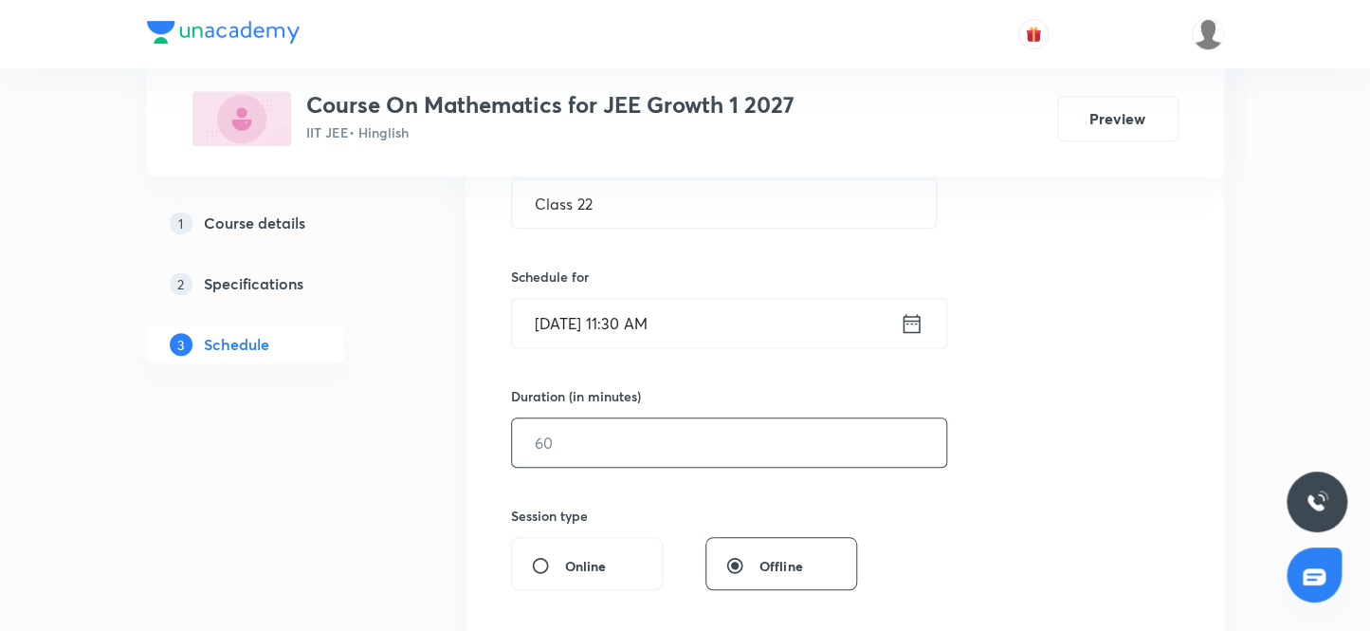
click at [606, 449] on input "text" at bounding box center [729, 442] width 434 height 48
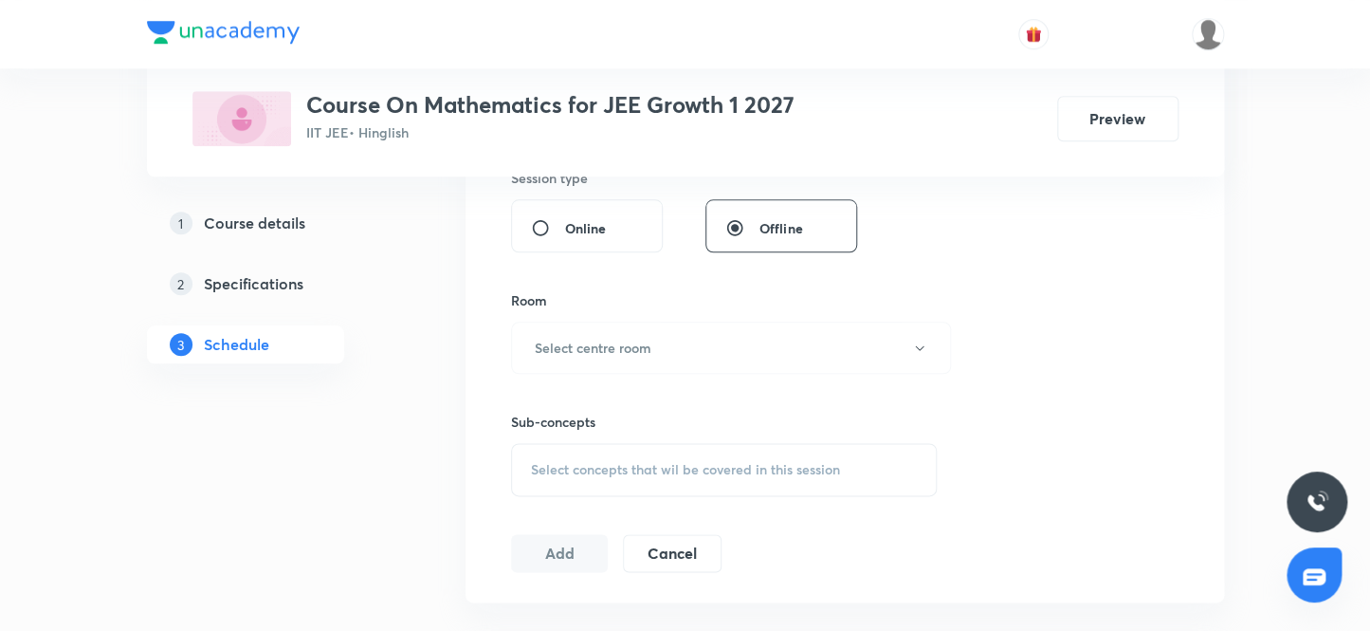
scroll to position [736, 0]
type input "80"
click at [637, 345] on h6 "Select centre room" at bounding box center [593, 340] width 117 height 20
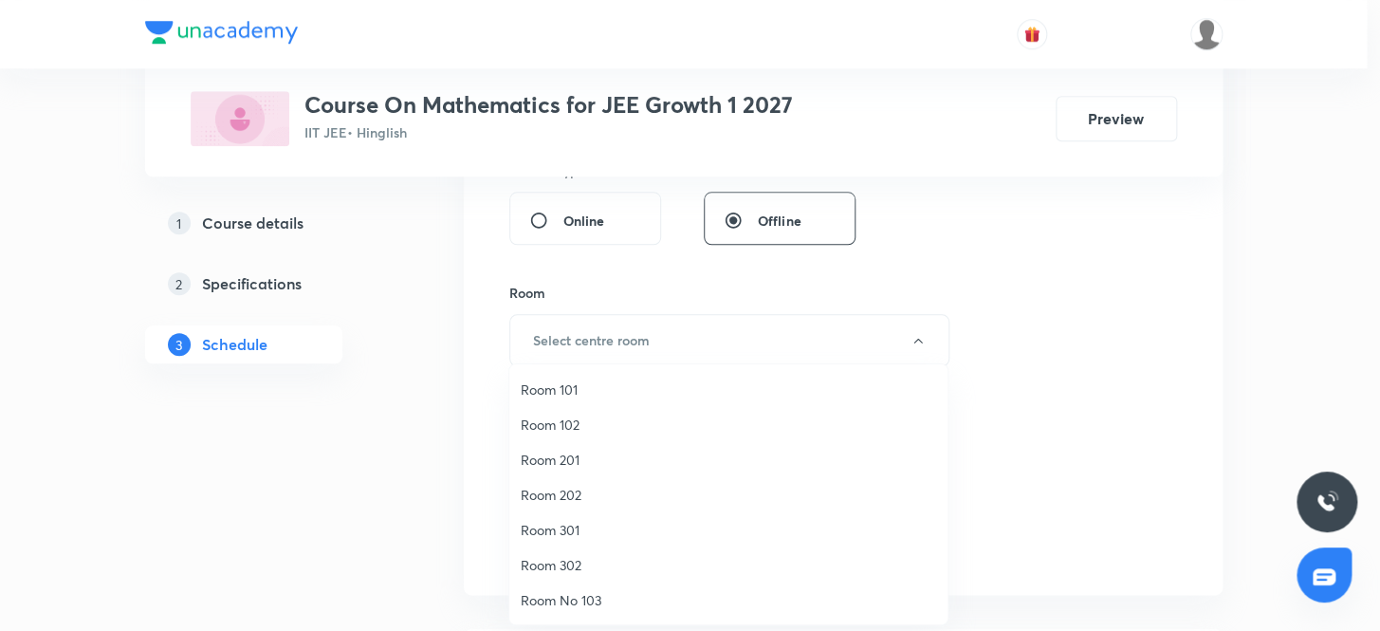
click at [585, 455] on span "Room 201" at bounding box center [728, 459] width 415 height 20
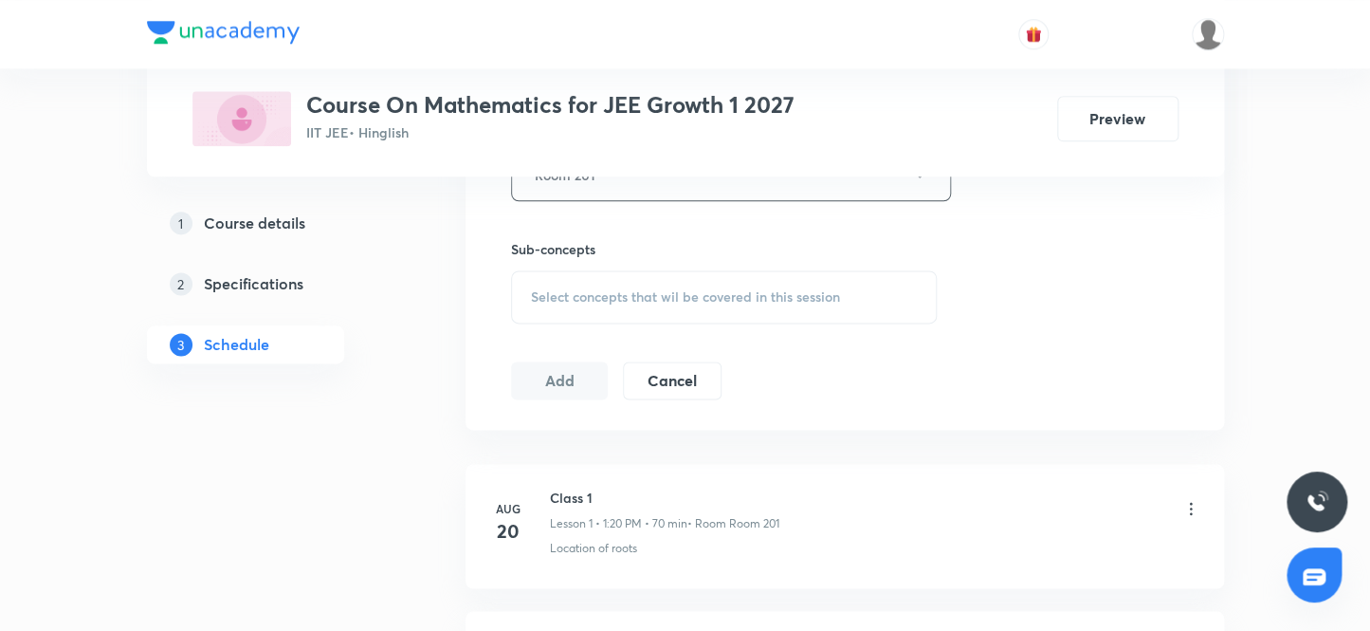
scroll to position [908, 0]
click at [597, 290] on span "Select concepts that wil be covered in this session" at bounding box center [685, 289] width 309 height 15
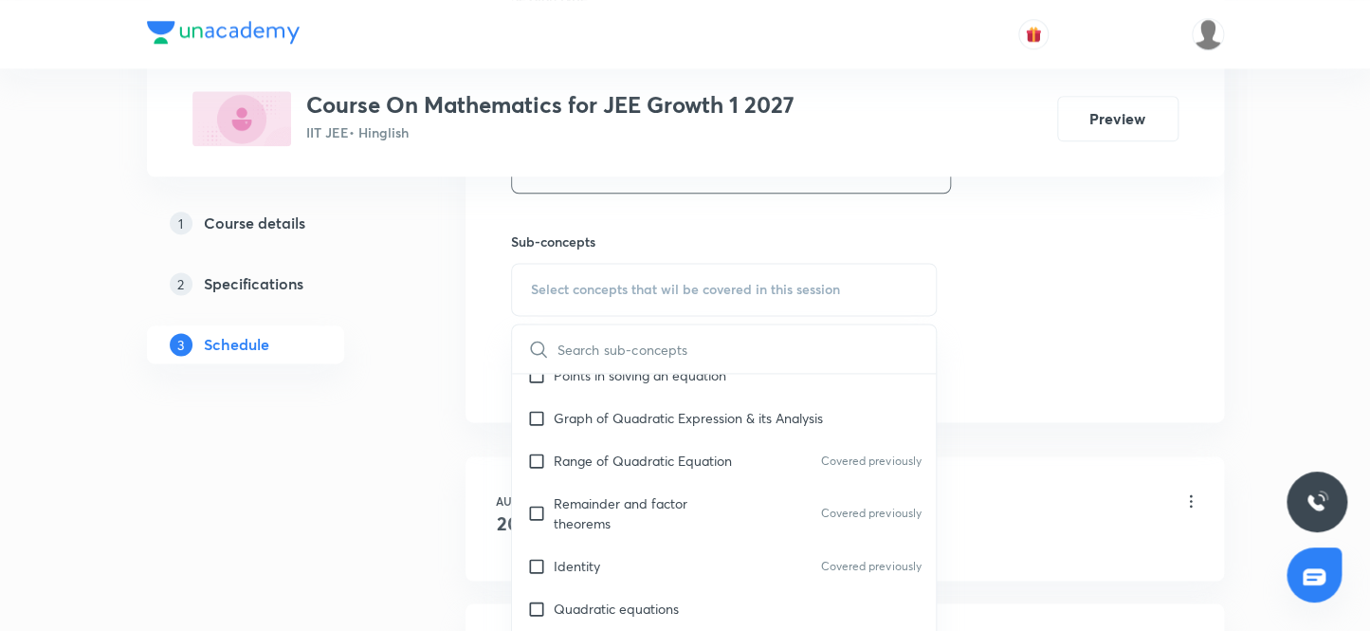
scroll to position [517, 0]
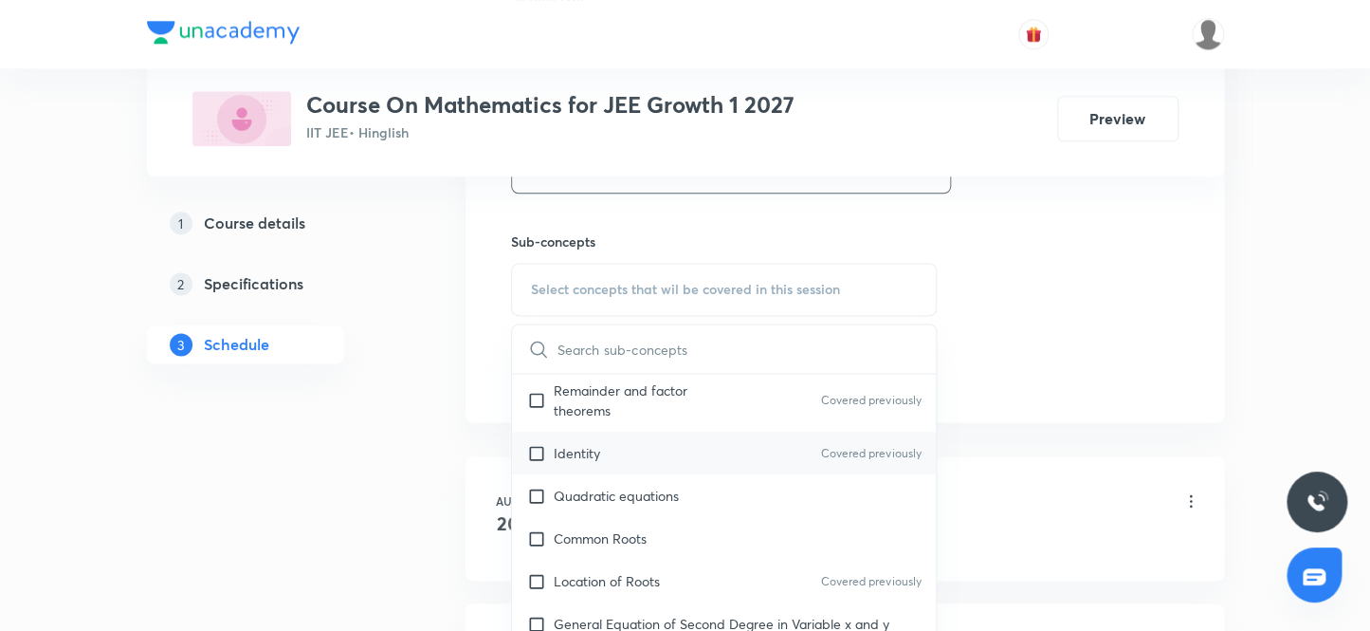
click at [535, 447] on input "checkbox" at bounding box center [540, 453] width 27 height 20
checkbox input "true"
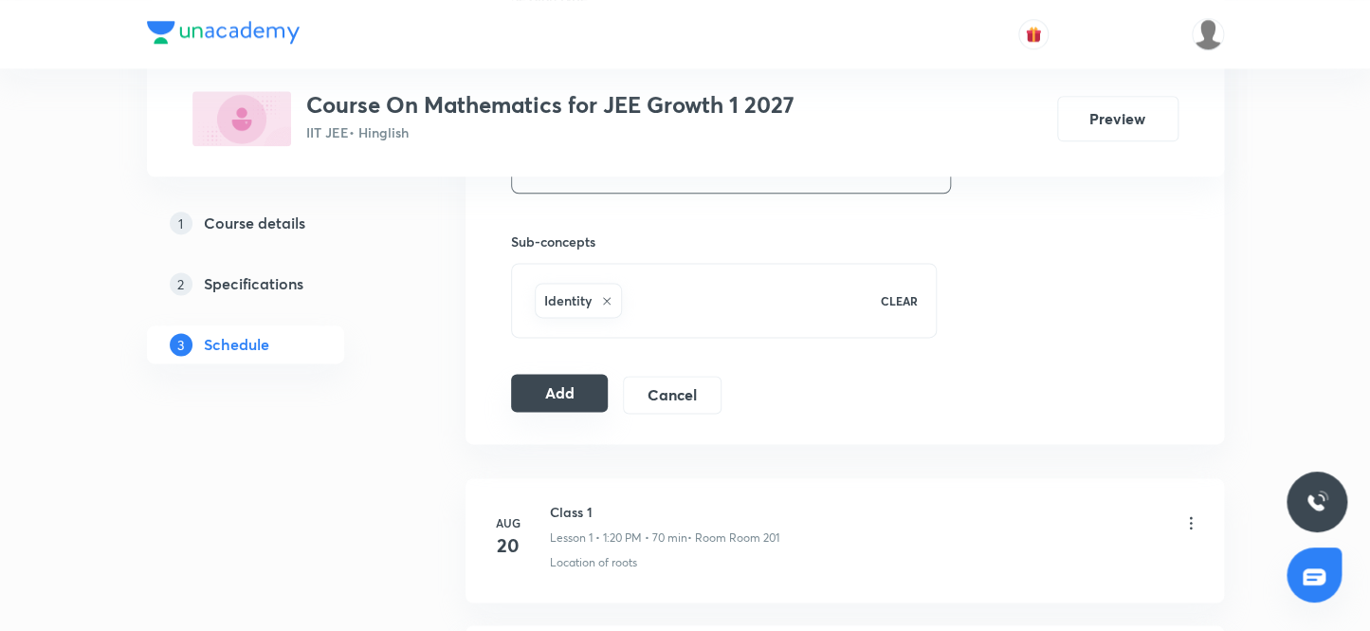
click at [552, 394] on button "Add" at bounding box center [560, 393] width 98 height 38
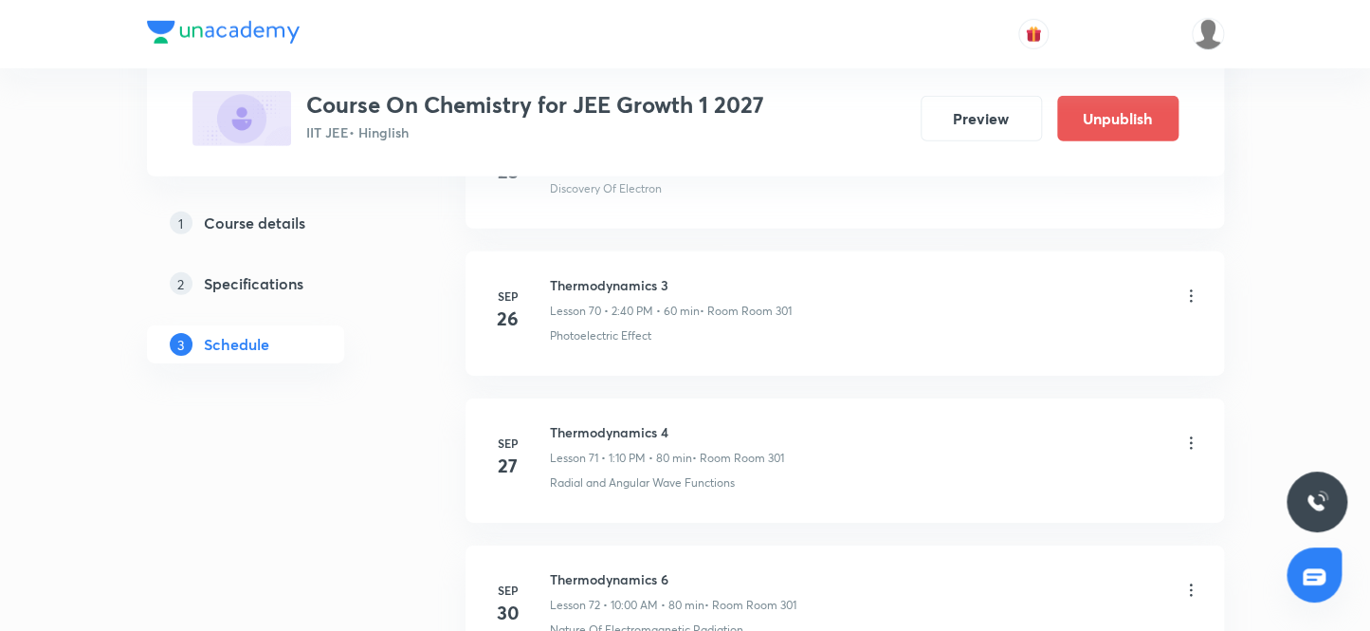
scroll to position [11577, 0]
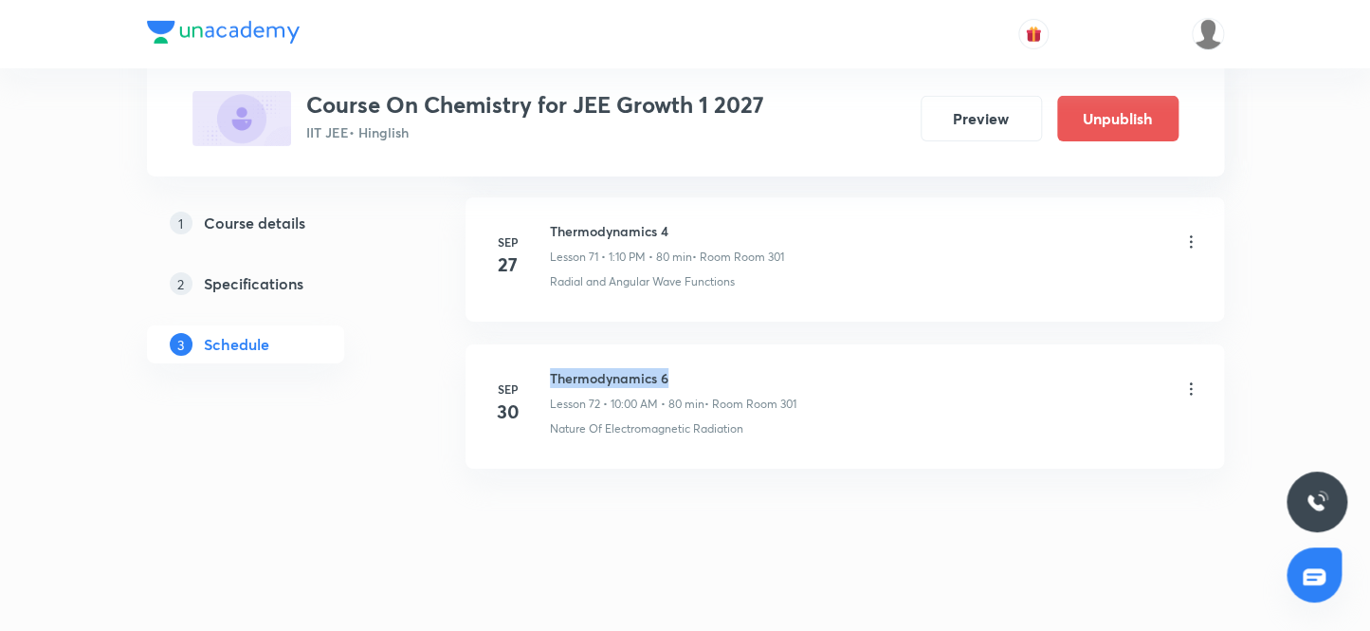
drag, startPoint x: 677, startPoint y: 358, endPoint x: 540, endPoint y: 352, distance: 137.7
click at [540, 368] on div "Sep 30 Thermodynamics 6 Lesson 72 • 10:00 AM • 80 min • Room Room 301 Nature Of…" at bounding box center [844, 402] width 711 height 69
copy h6 "Thermodynamics 6"
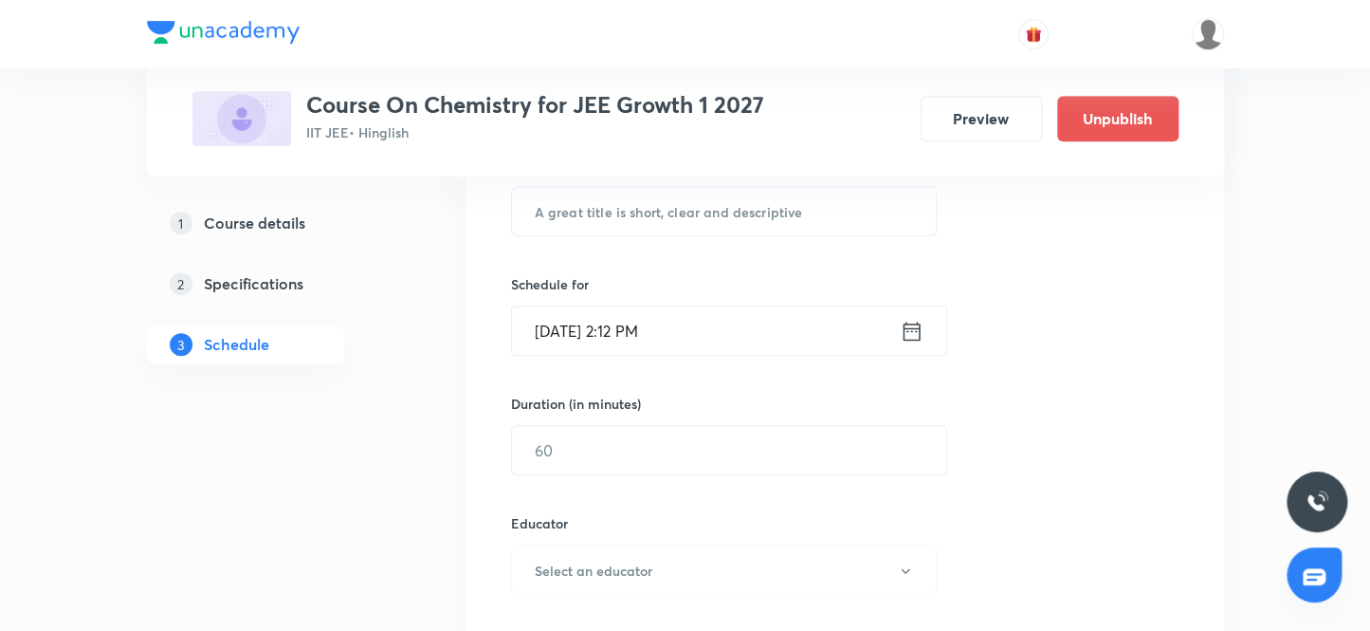
scroll to position [342, 0]
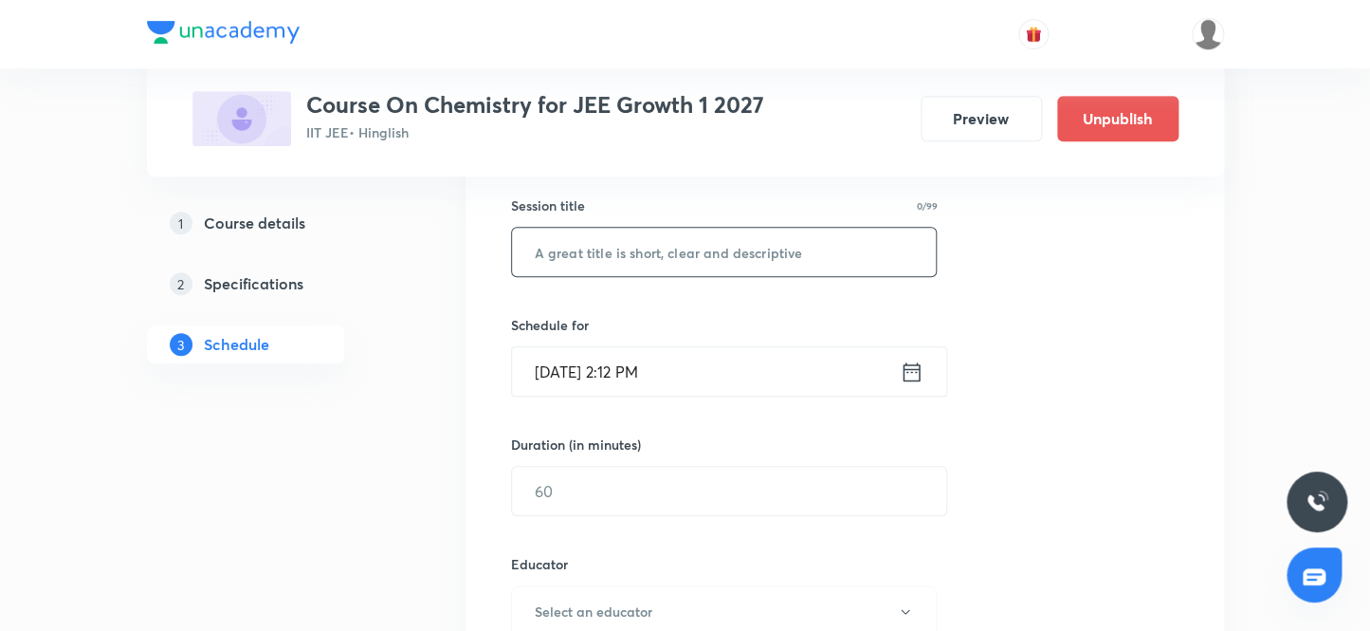
click at [648, 245] on input "text" at bounding box center [724, 252] width 425 height 48
paste input "Thermodynamics 6"
type input "Thermodynamics 7"
click at [572, 370] on input "Sep 30, 2025, 2:12 PM" at bounding box center [706, 371] width 388 height 48
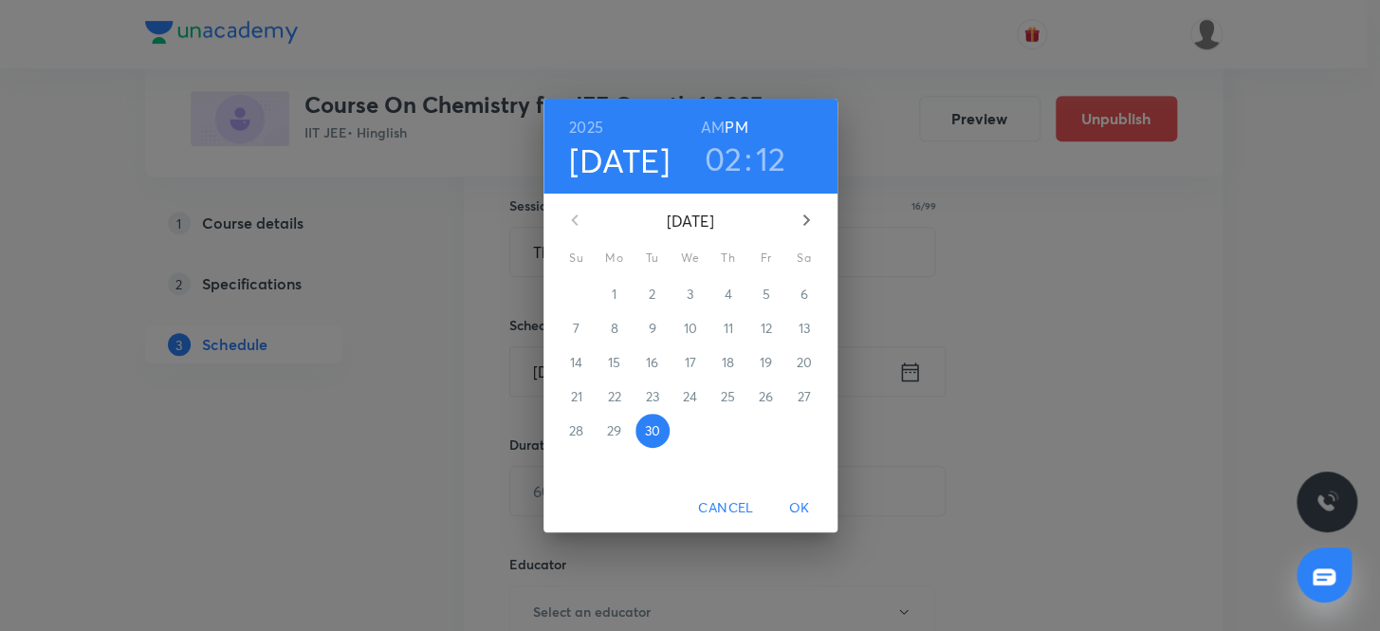
click at [801, 215] on icon "button" at bounding box center [806, 220] width 23 height 23
click at [764, 295] on p "3" at bounding box center [765, 293] width 7 height 19
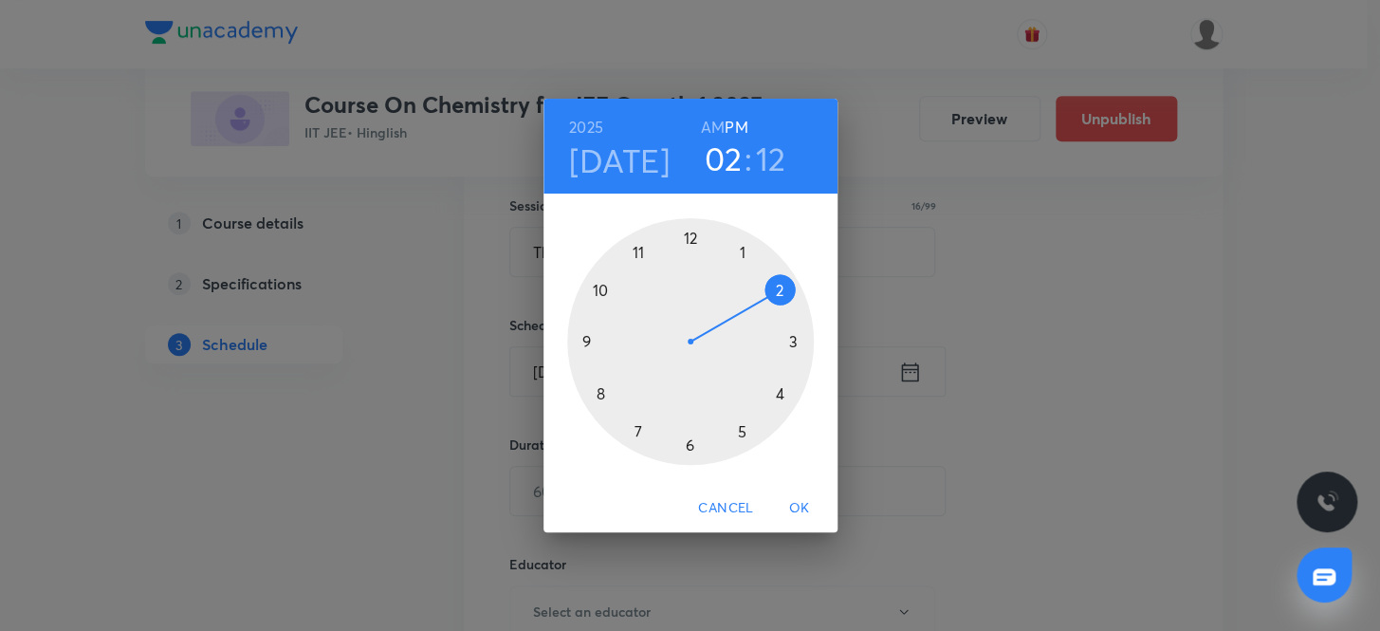
click at [740, 251] on div at bounding box center [690, 341] width 247 height 247
click at [777, 285] on div at bounding box center [690, 341] width 247 height 247
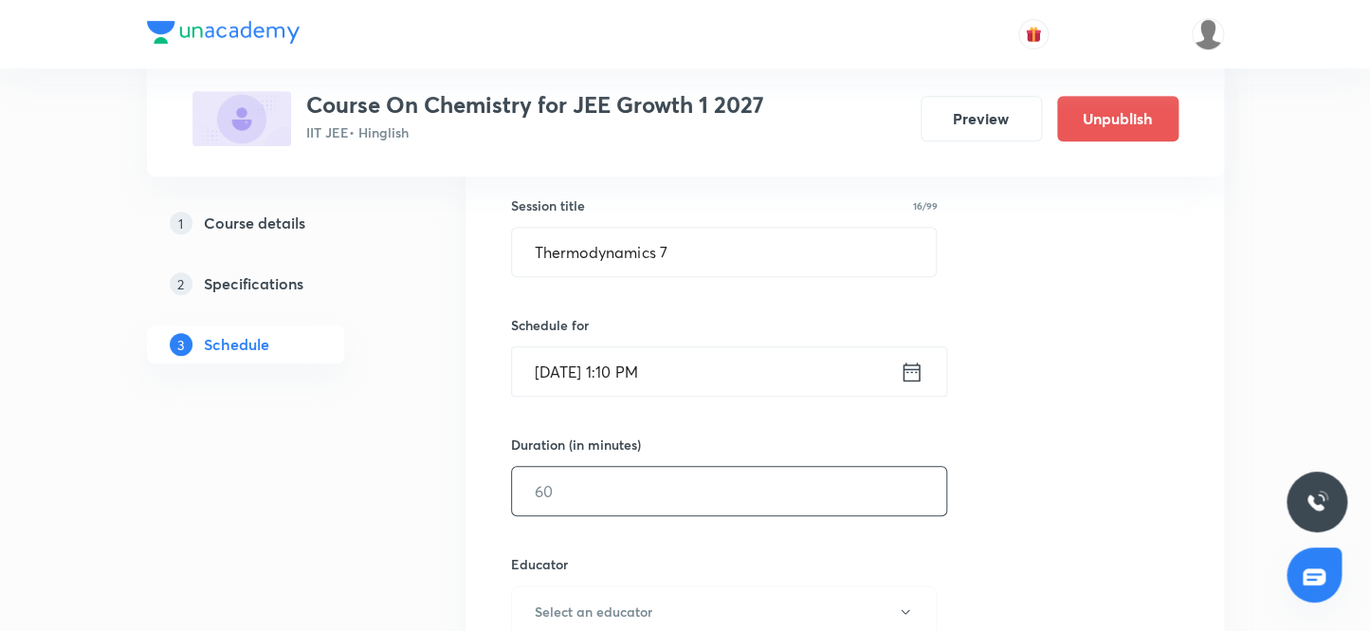
click at [568, 497] on input "text" at bounding box center [729, 491] width 434 height 48
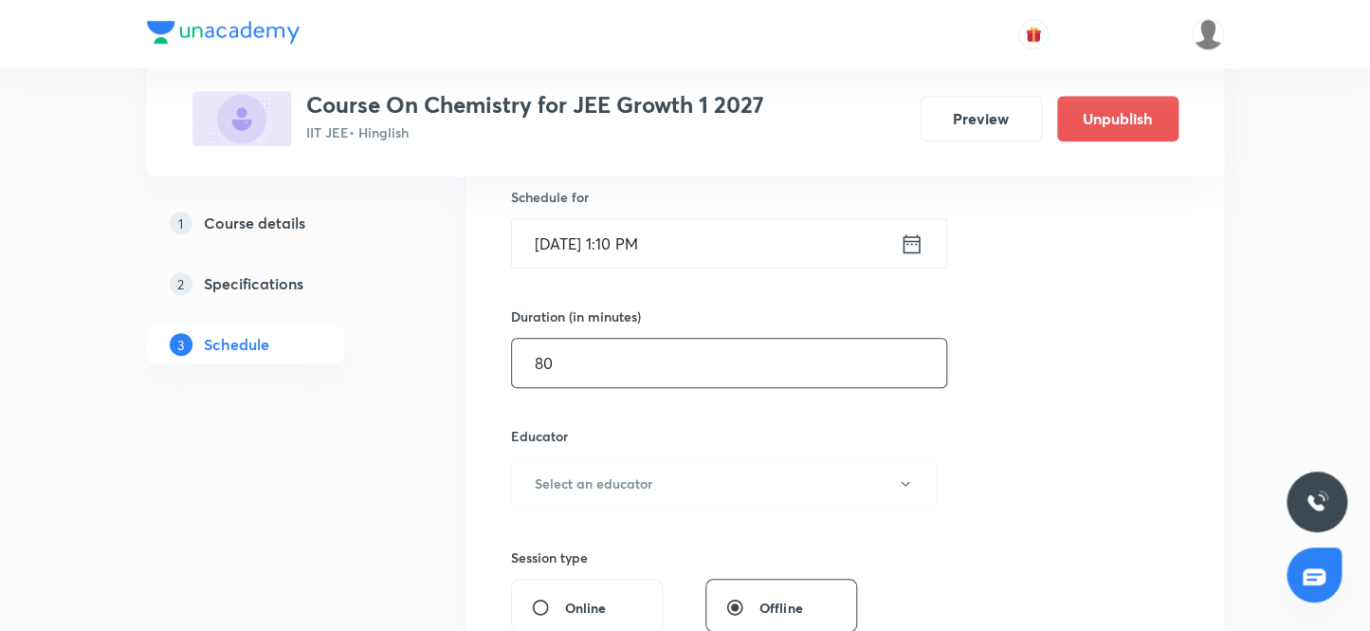
scroll to position [515, 0]
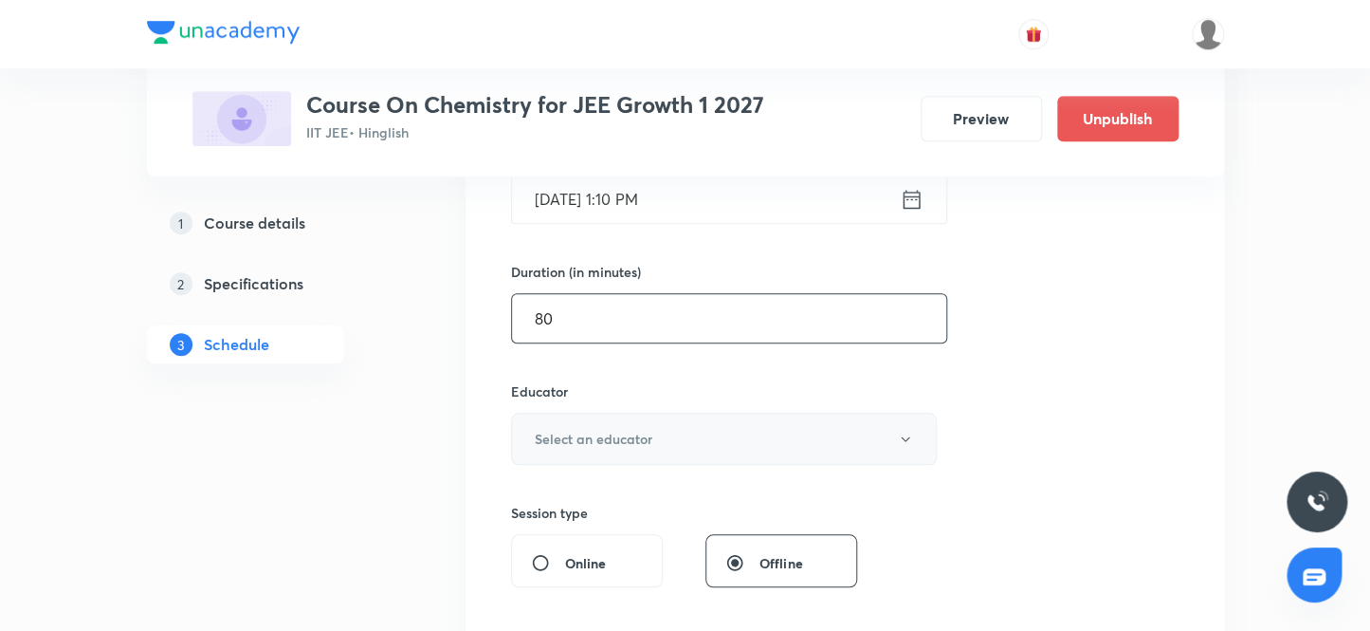
type input "80"
click at [566, 433] on h6 "Select an educator" at bounding box center [594, 439] width 118 height 20
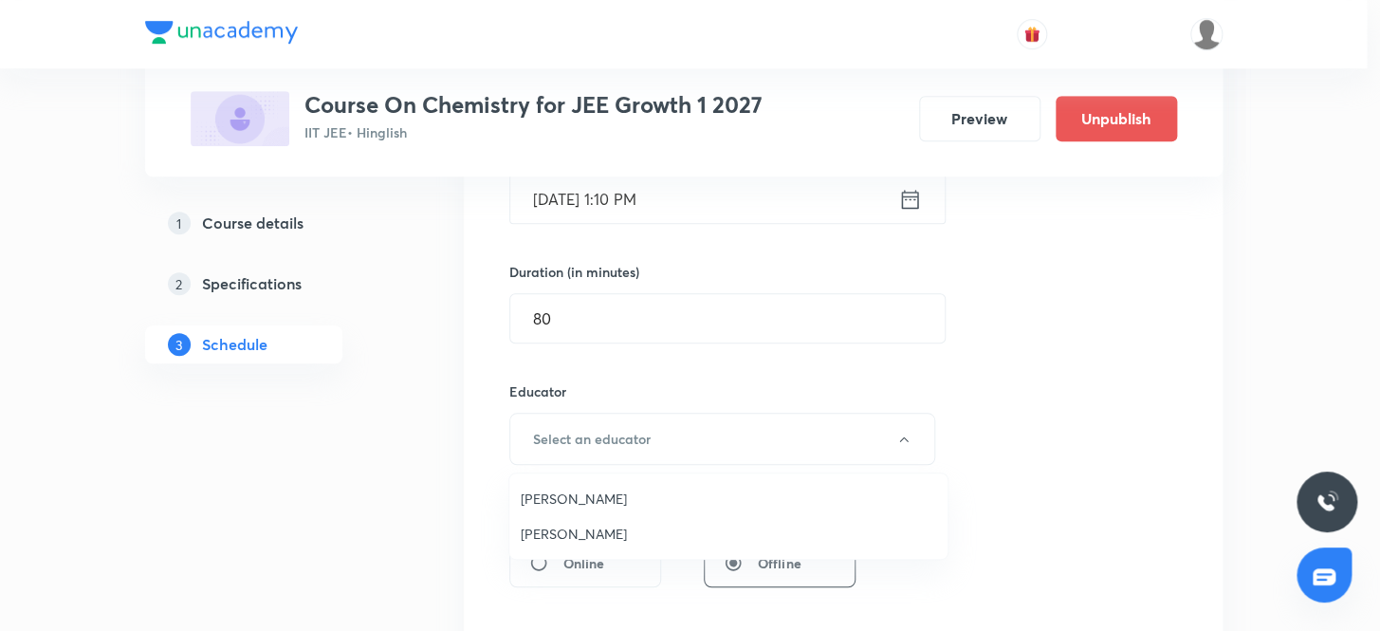
click at [565, 530] on span "Sandeep Maurya" at bounding box center [728, 533] width 415 height 20
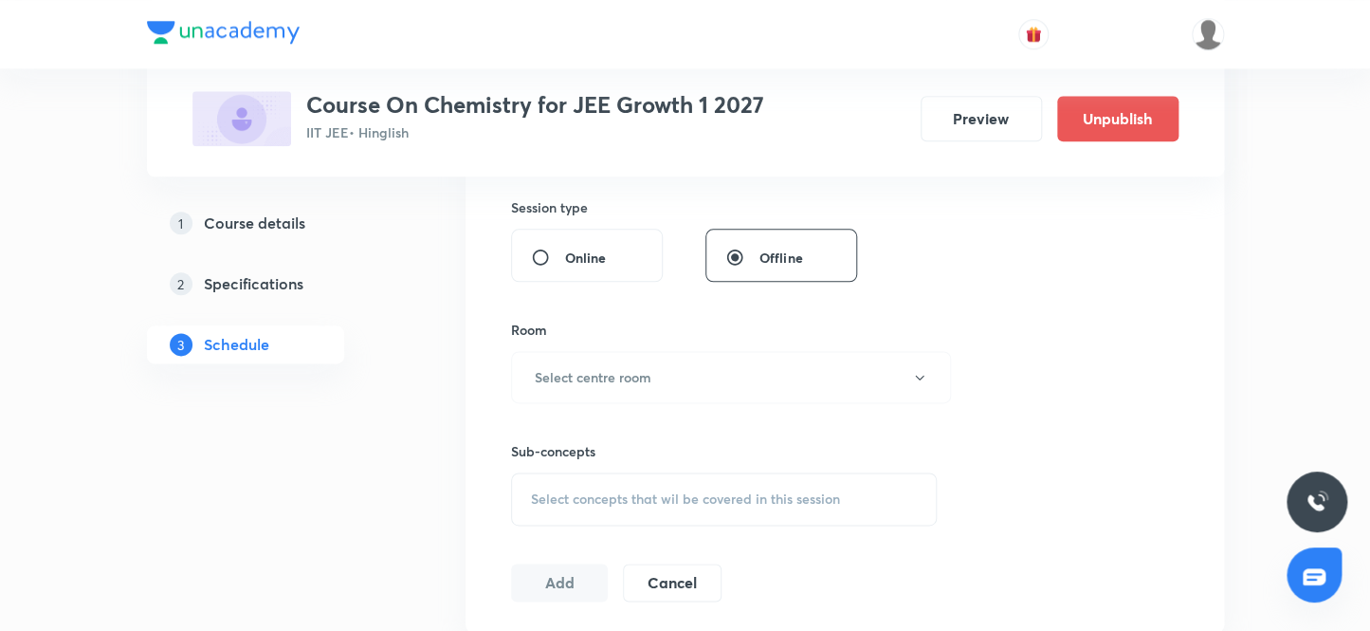
scroll to position [860, 0]
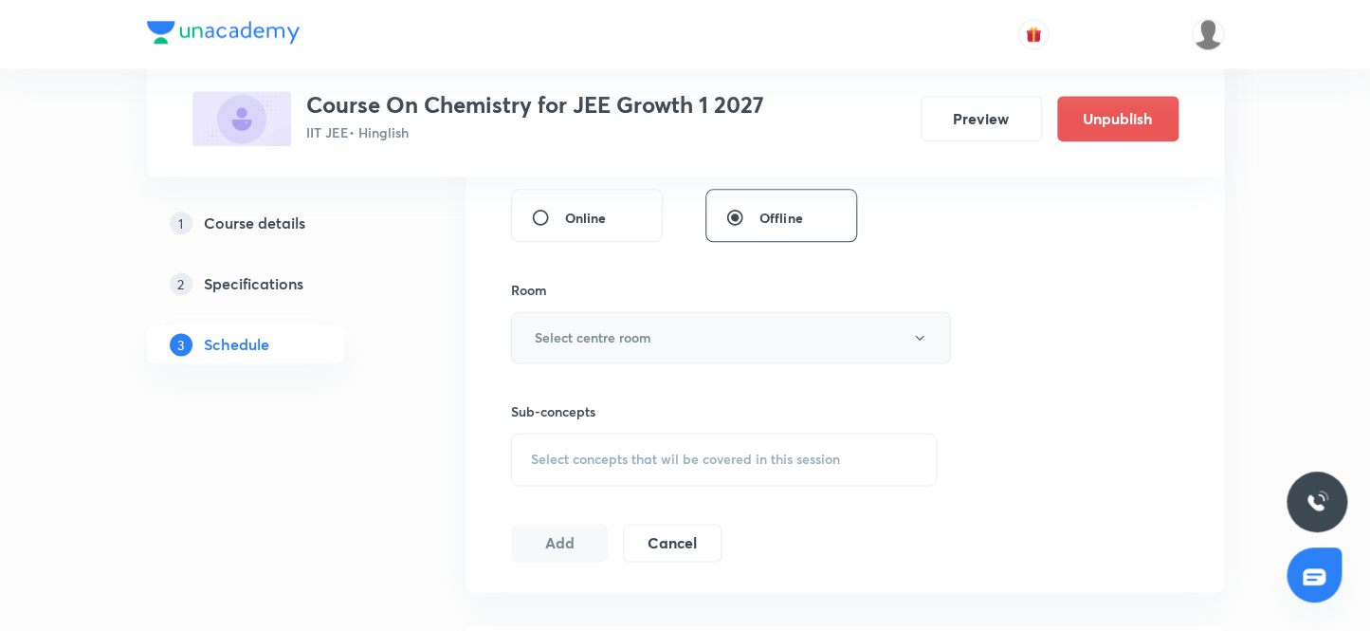
click at [564, 332] on h6 "Select centre room" at bounding box center [593, 337] width 117 height 20
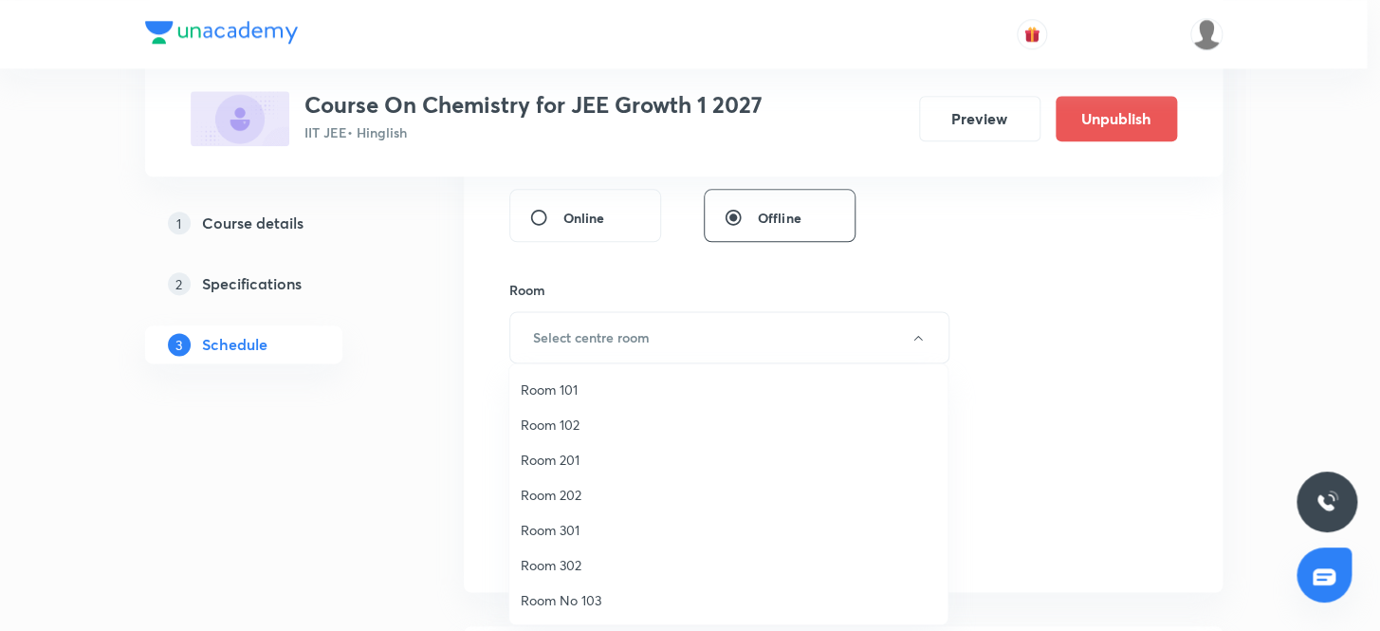
click at [559, 456] on span "Room 201" at bounding box center [728, 459] width 415 height 20
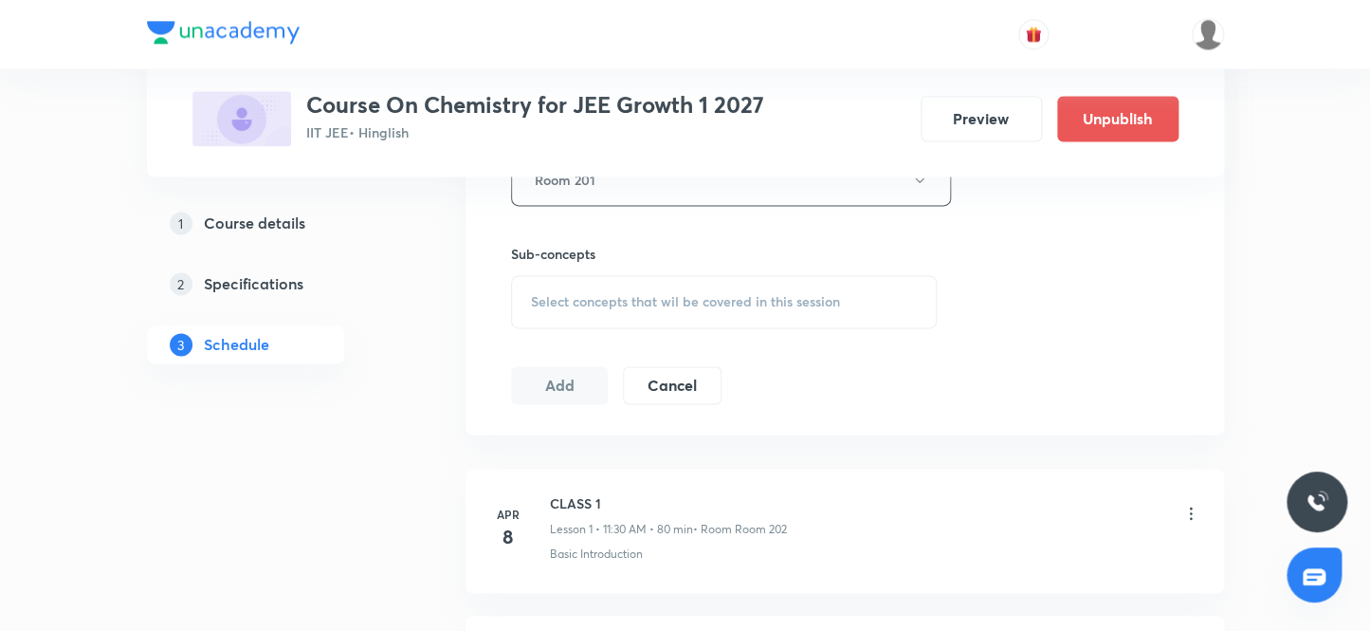
scroll to position [1033, 0]
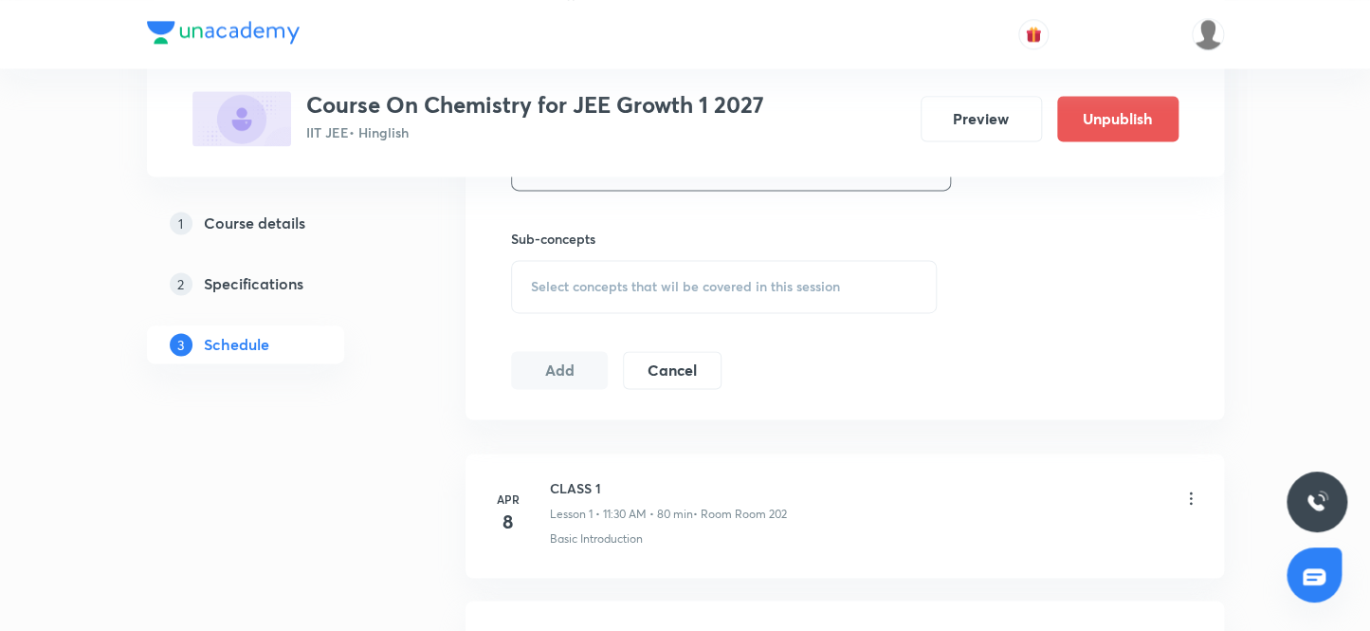
click at [569, 284] on span "Select concepts that wil be covered in this session" at bounding box center [685, 286] width 309 height 15
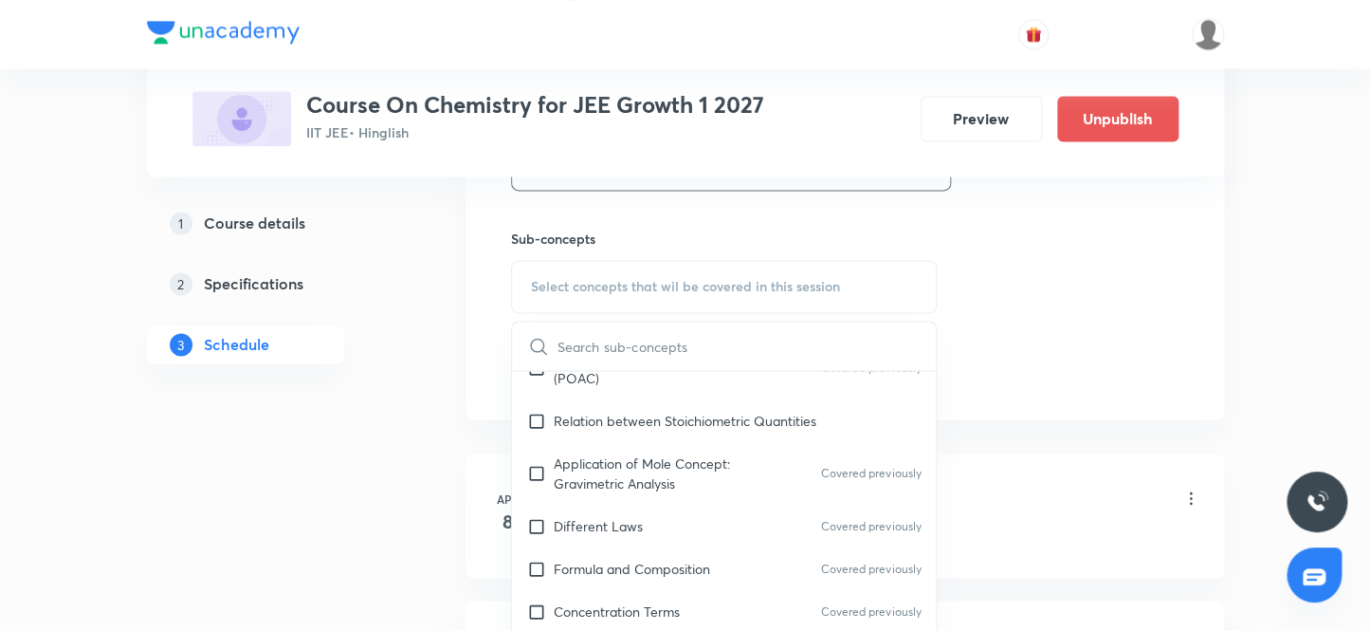
scroll to position [430, 0]
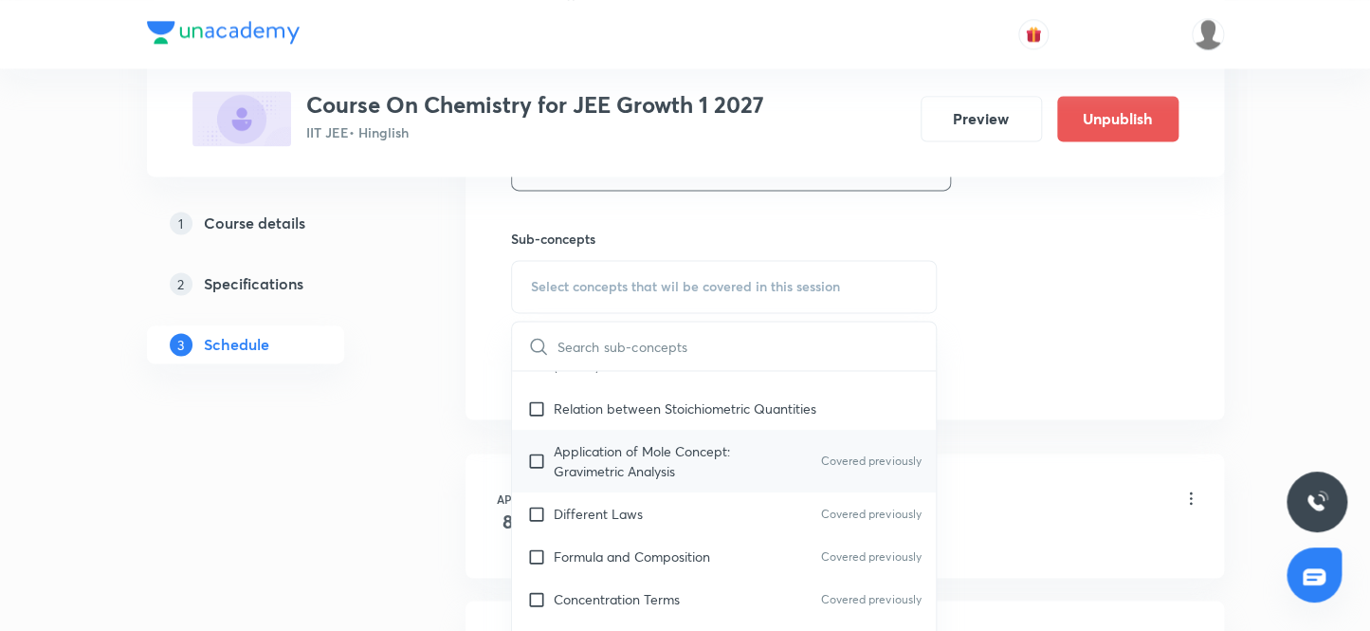
click at [533, 454] on input "checkbox" at bounding box center [540, 461] width 27 height 40
checkbox input "true"
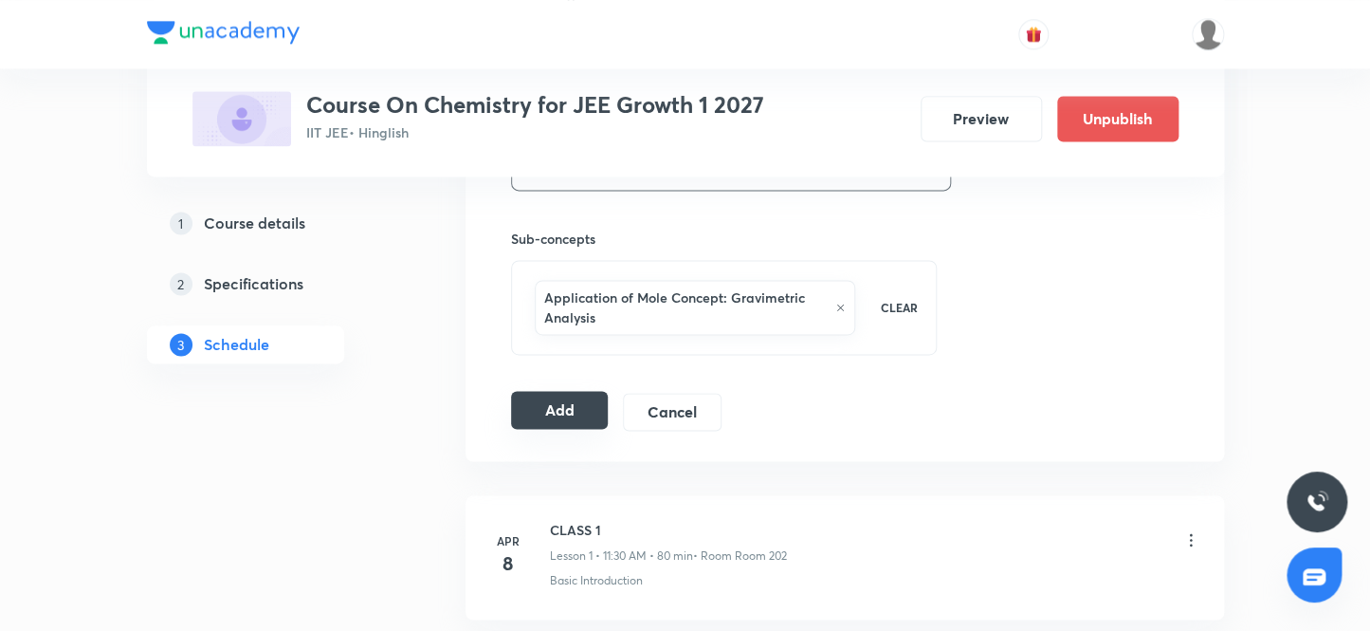
click at [545, 411] on button "Add" at bounding box center [560, 410] width 98 height 38
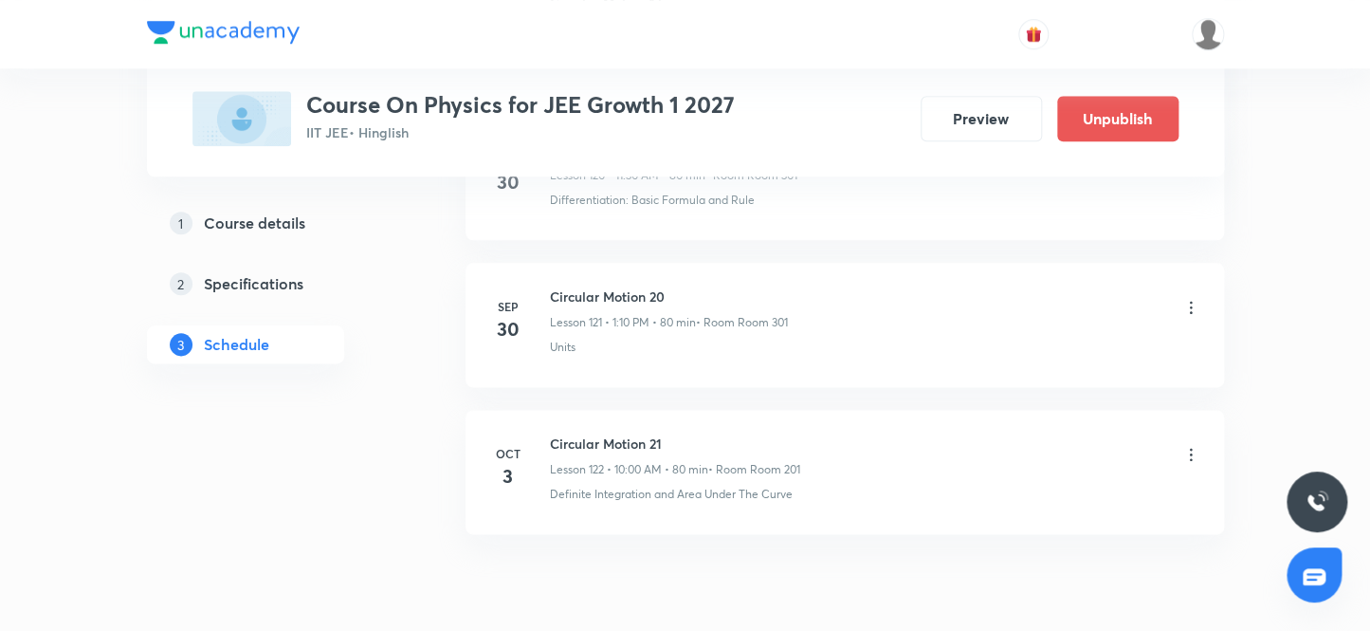
scroll to position [18915, 0]
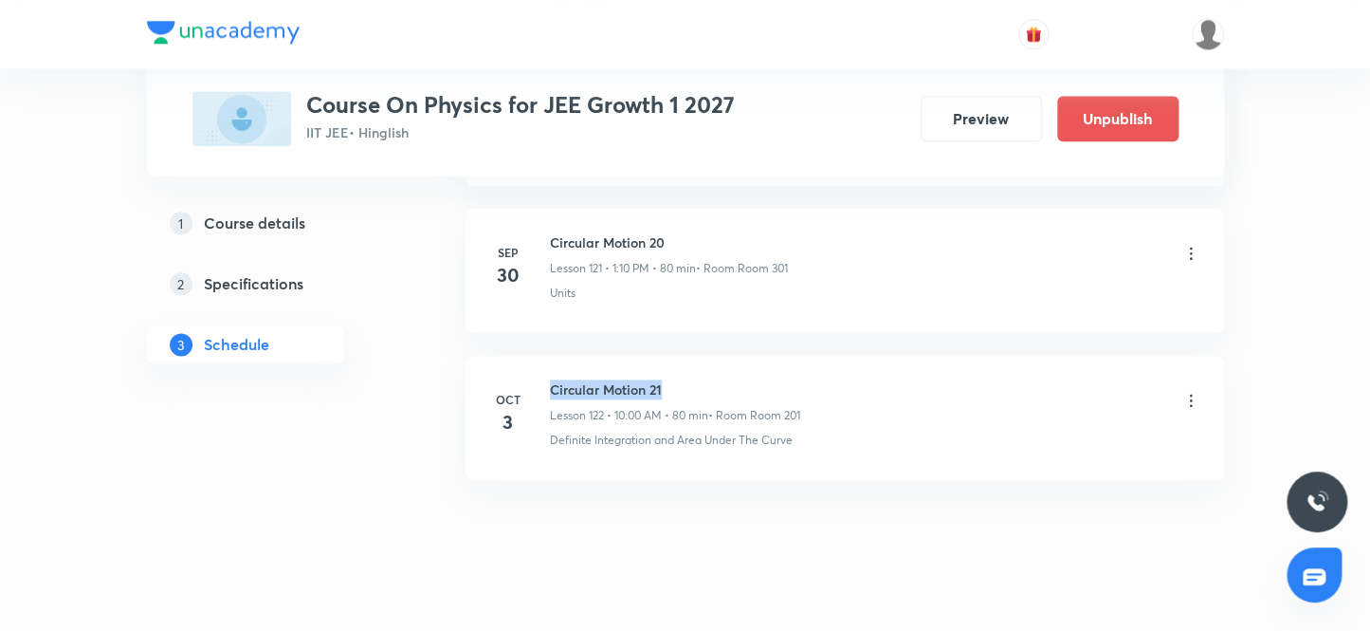
drag, startPoint x: 672, startPoint y: 357, endPoint x: 552, endPoint y: 356, distance: 120.4
click at [552, 379] on h6 "Circular Motion 21" at bounding box center [675, 389] width 250 height 20
copy h6 "Circular Motion 21"
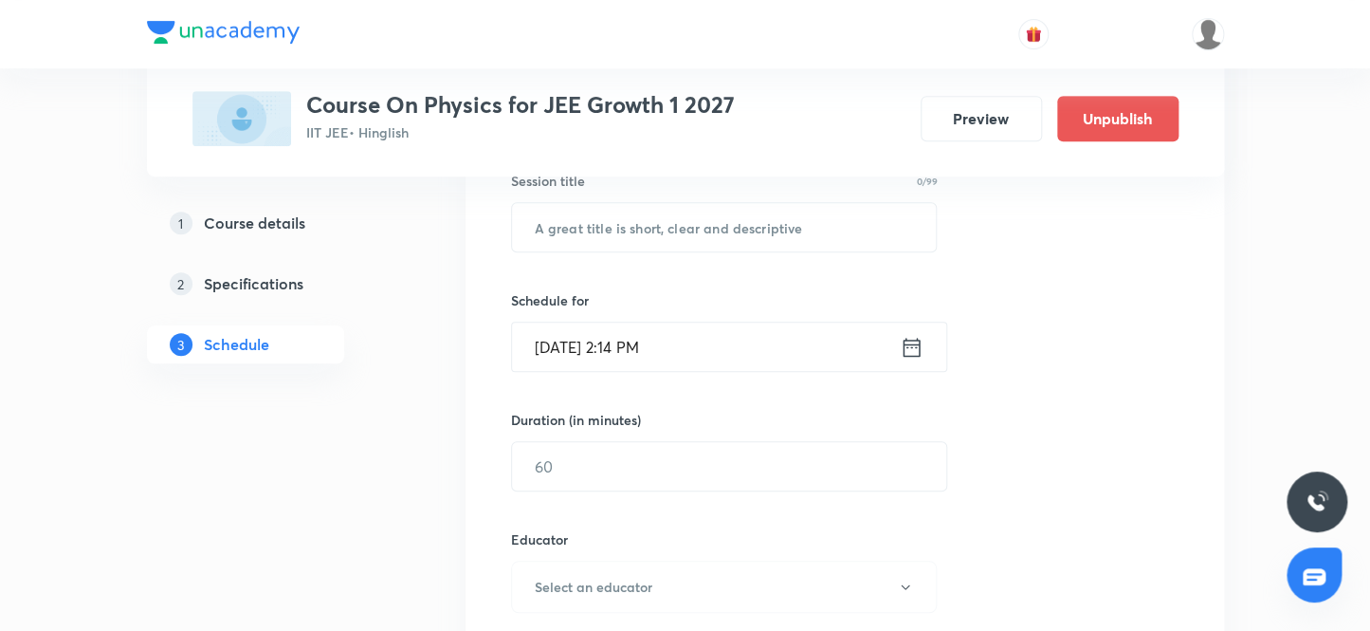
scroll to position [361, 0]
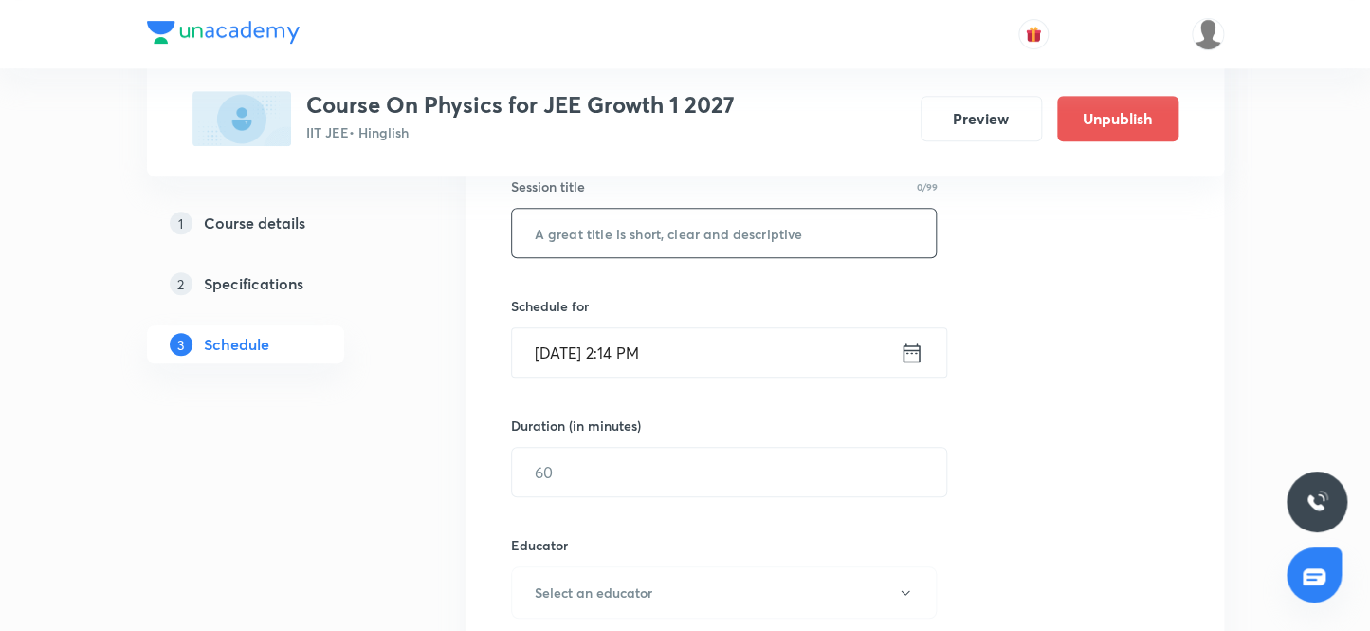
click at [684, 236] on input "text" at bounding box center [724, 233] width 425 height 48
paste input "Circular Motion 21"
type input "Circular Motion 22"
click at [578, 352] on input "Sep 30, 2025, 2:14 PM" at bounding box center [706, 352] width 388 height 48
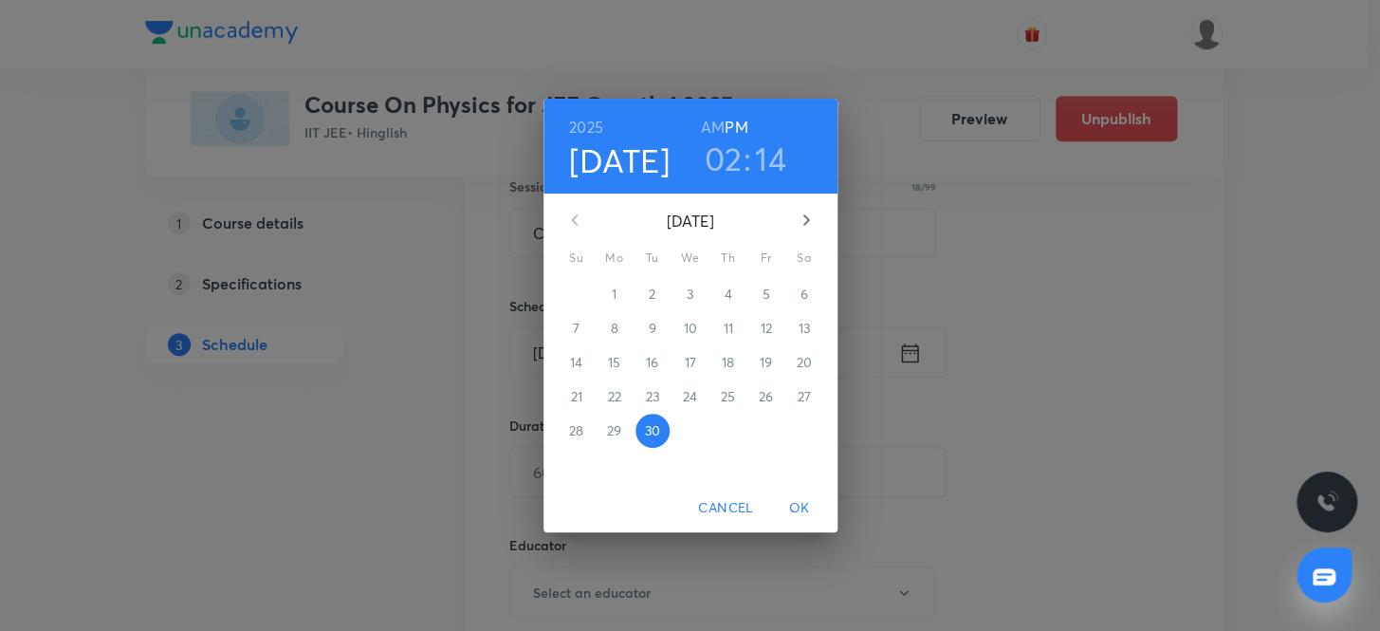
click at [803, 220] on icon "button" at bounding box center [806, 220] width 23 height 23
click at [763, 294] on p "3" at bounding box center [765, 293] width 7 height 19
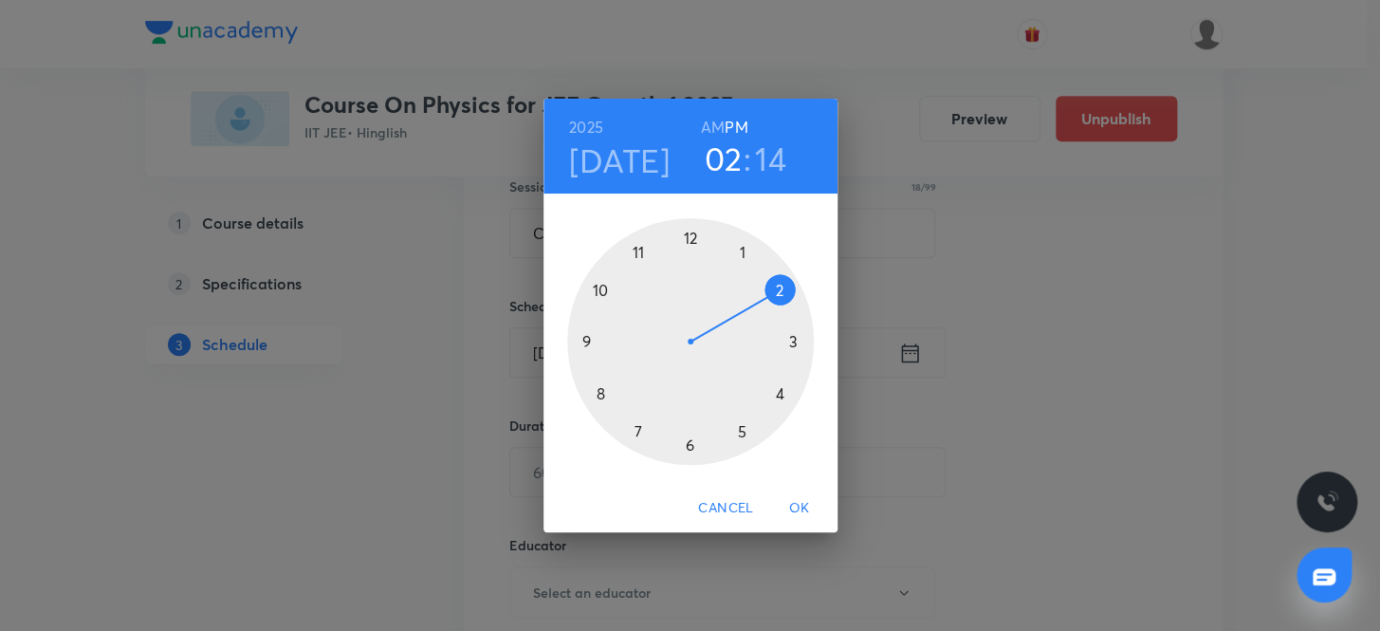
click at [763, 156] on h3 "14" at bounding box center [770, 158] width 31 height 40
click at [598, 392] on div at bounding box center [690, 341] width 247 height 247
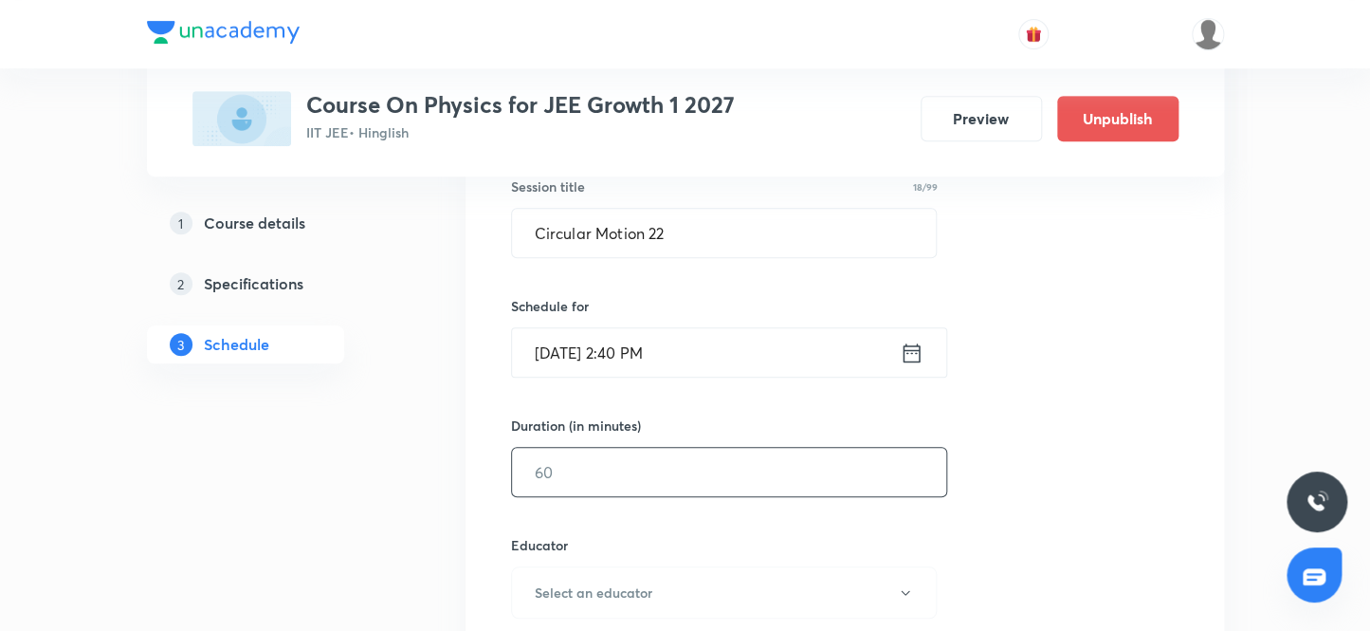
click at [578, 470] on input "text" at bounding box center [729, 472] width 434 height 48
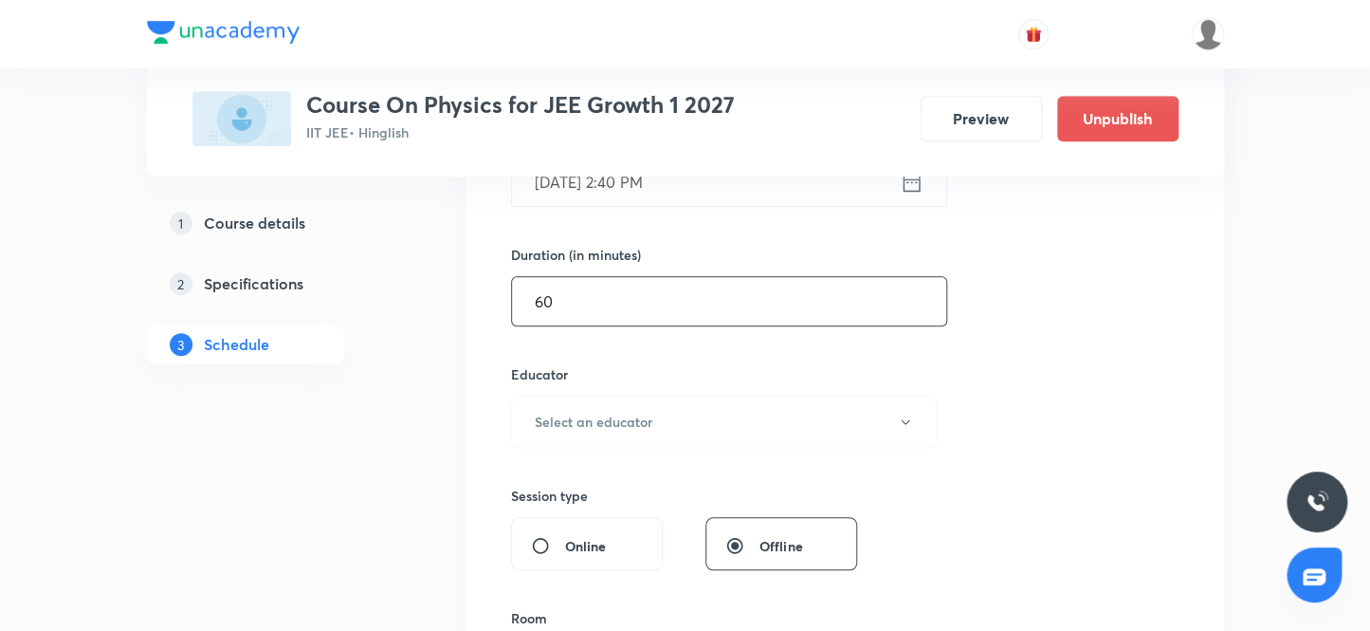
scroll to position [534, 0]
type input "60"
click at [609, 425] on h6 "Select an educator" at bounding box center [594, 420] width 118 height 20
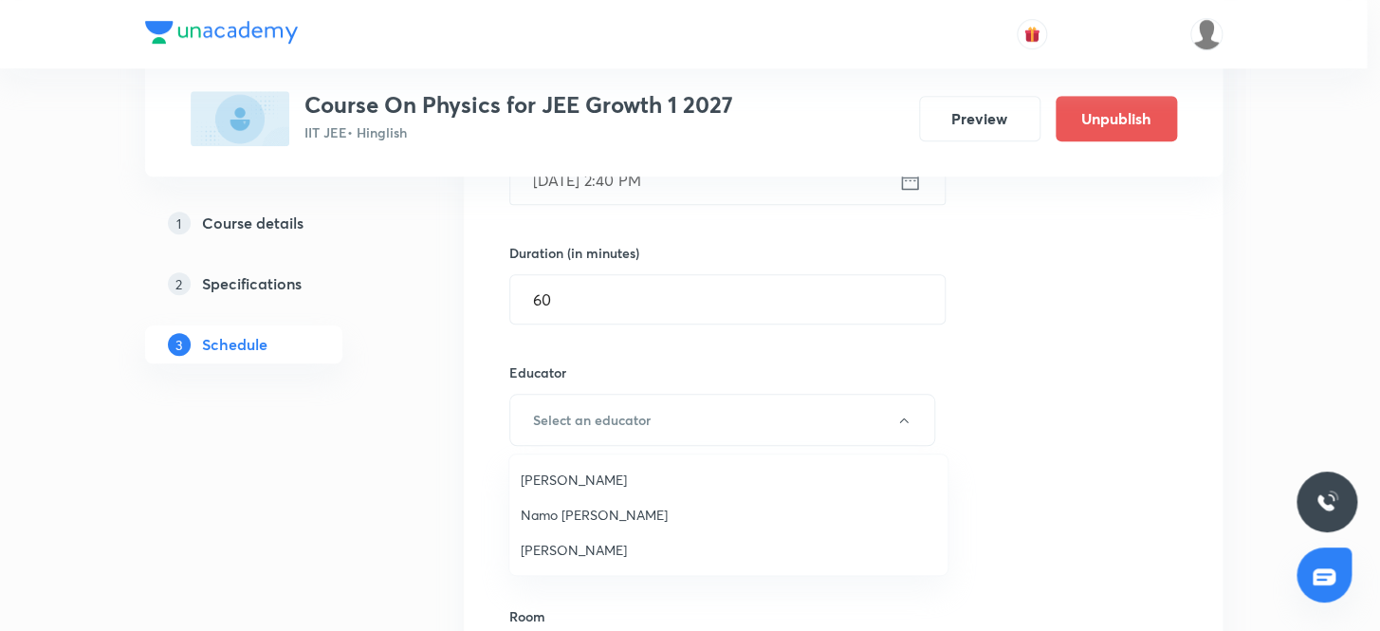
click at [614, 517] on span "Namo Narayan Pathak" at bounding box center [728, 514] width 415 height 20
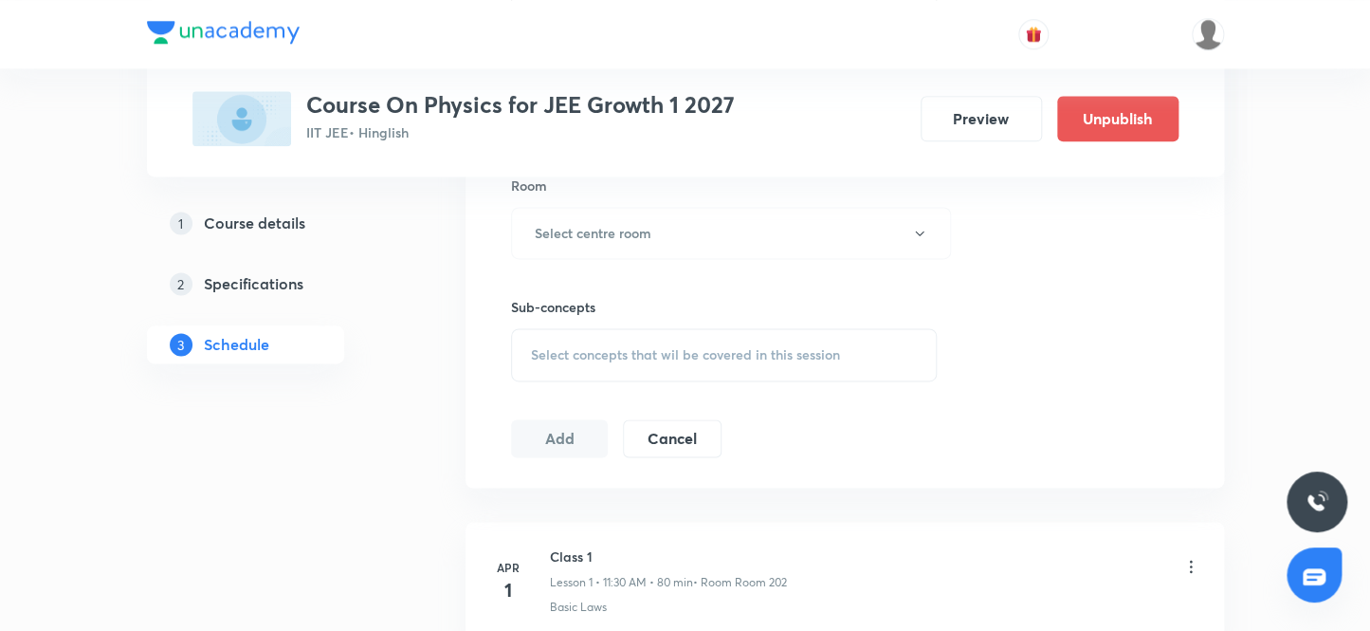
scroll to position [965, 0]
click at [705, 236] on button "Select centre room" at bounding box center [731, 232] width 440 height 52
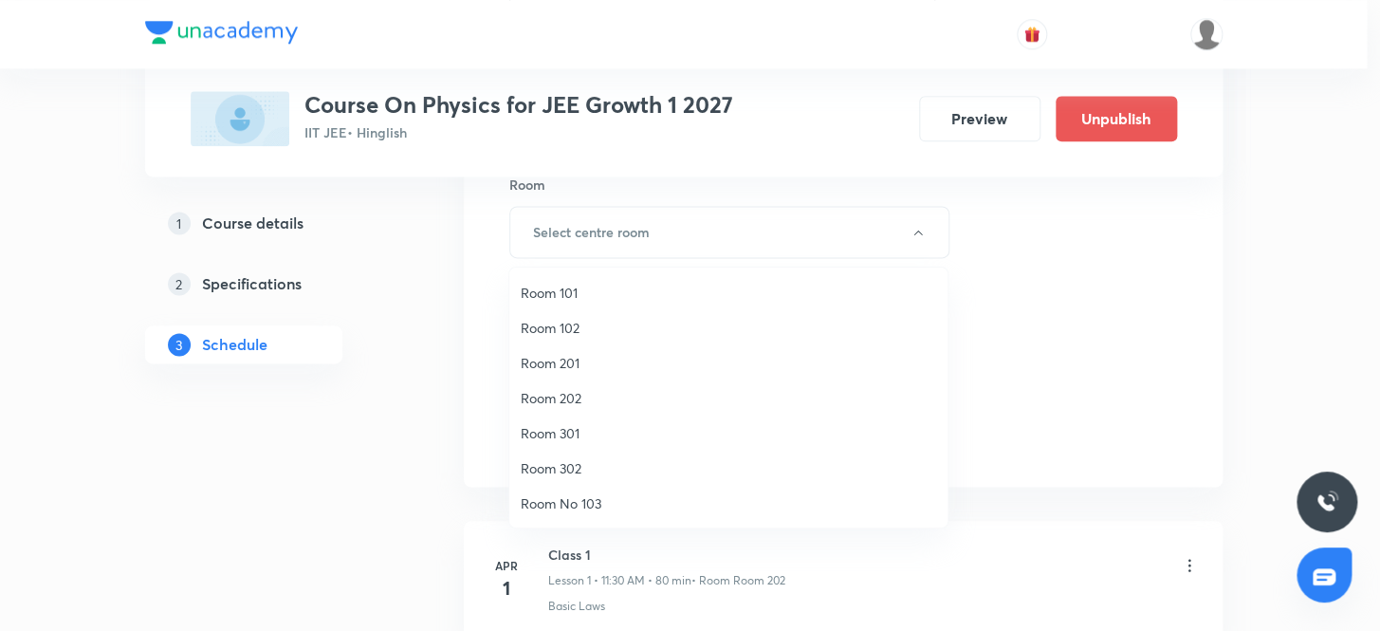
click at [565, 360] on span "Room 201" at bounding box center [728, 363] width 415 height 20
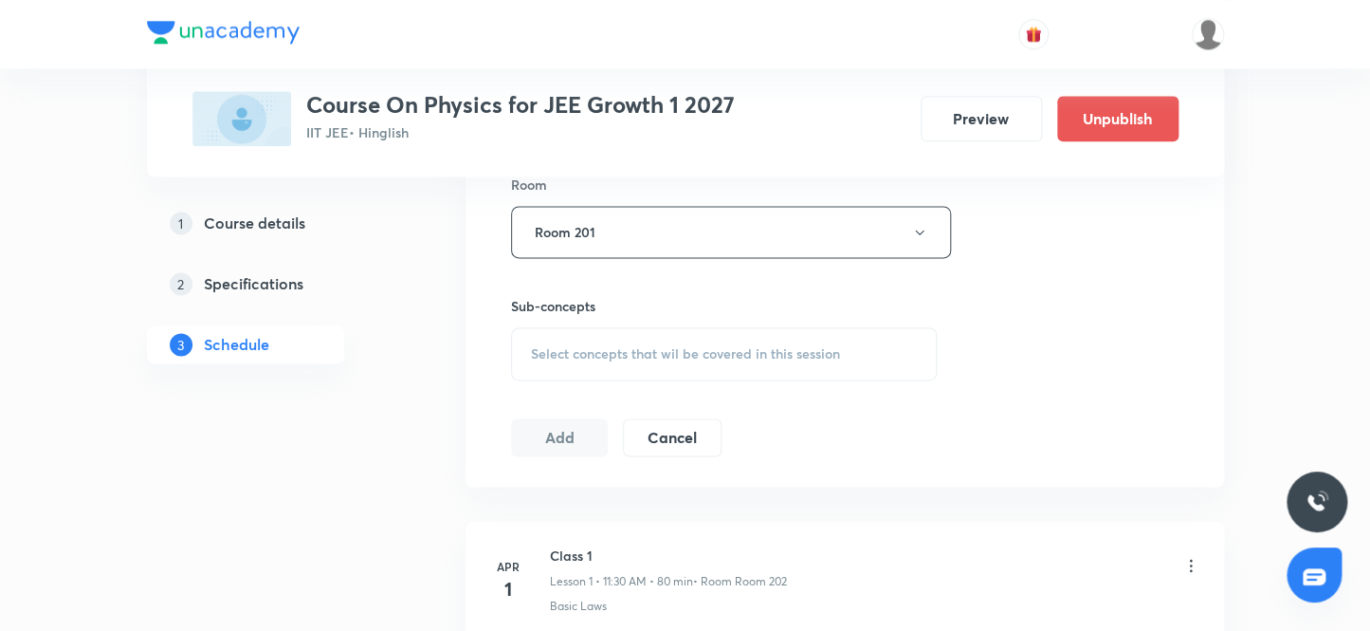
click at [599, 354] on span "Select concepts that wil be covered in this session" at bounding box center [685, 353] width 309 height 15
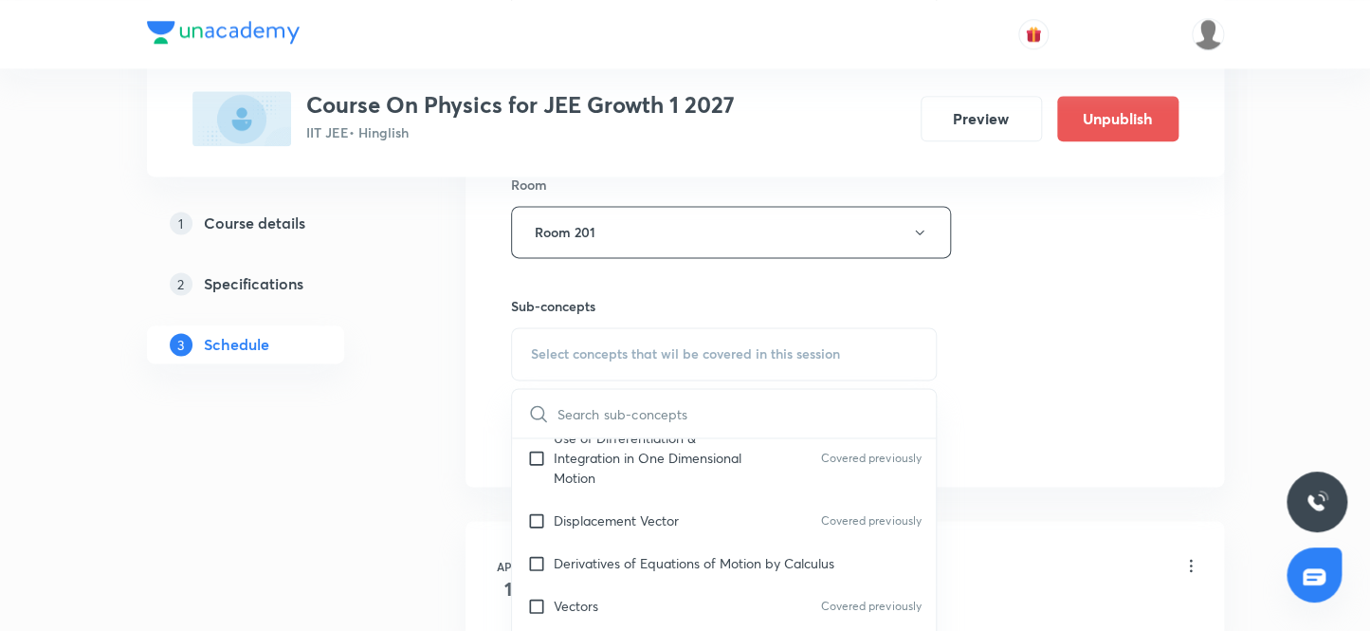
scroll to position [776, 0]
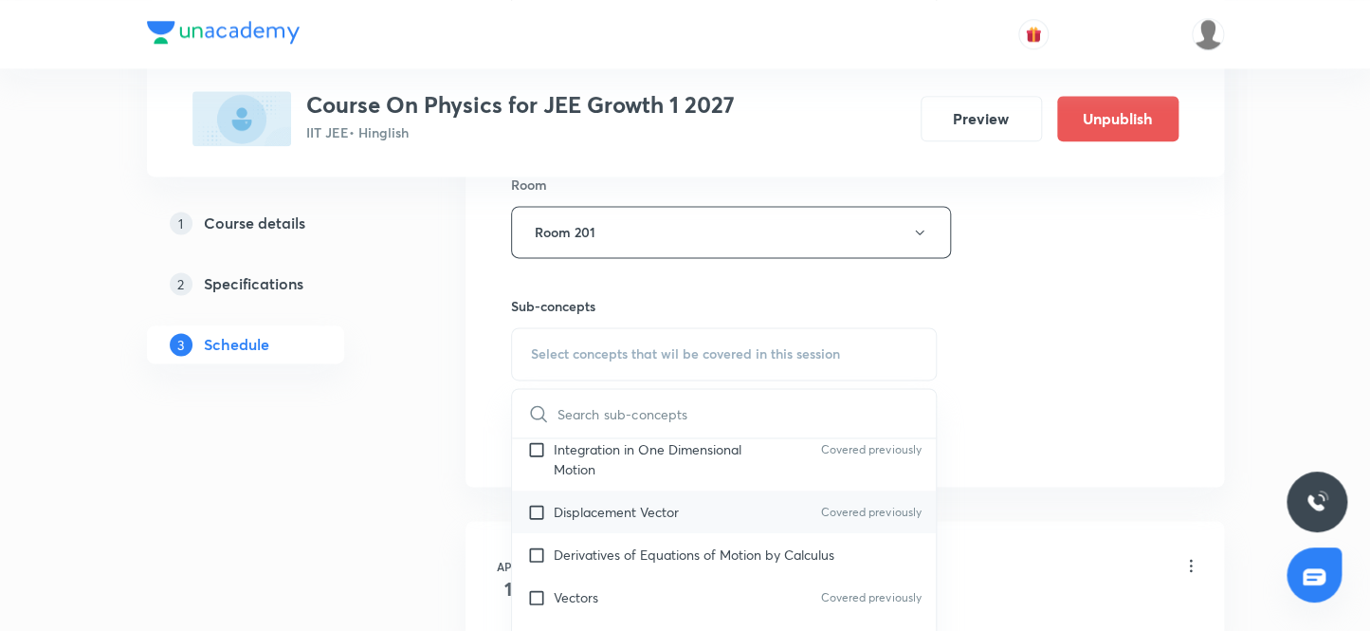
click at [539, 512] on input "checkbox" at bounding box center [540, 512] width 27 height 20
checkbox input "true"
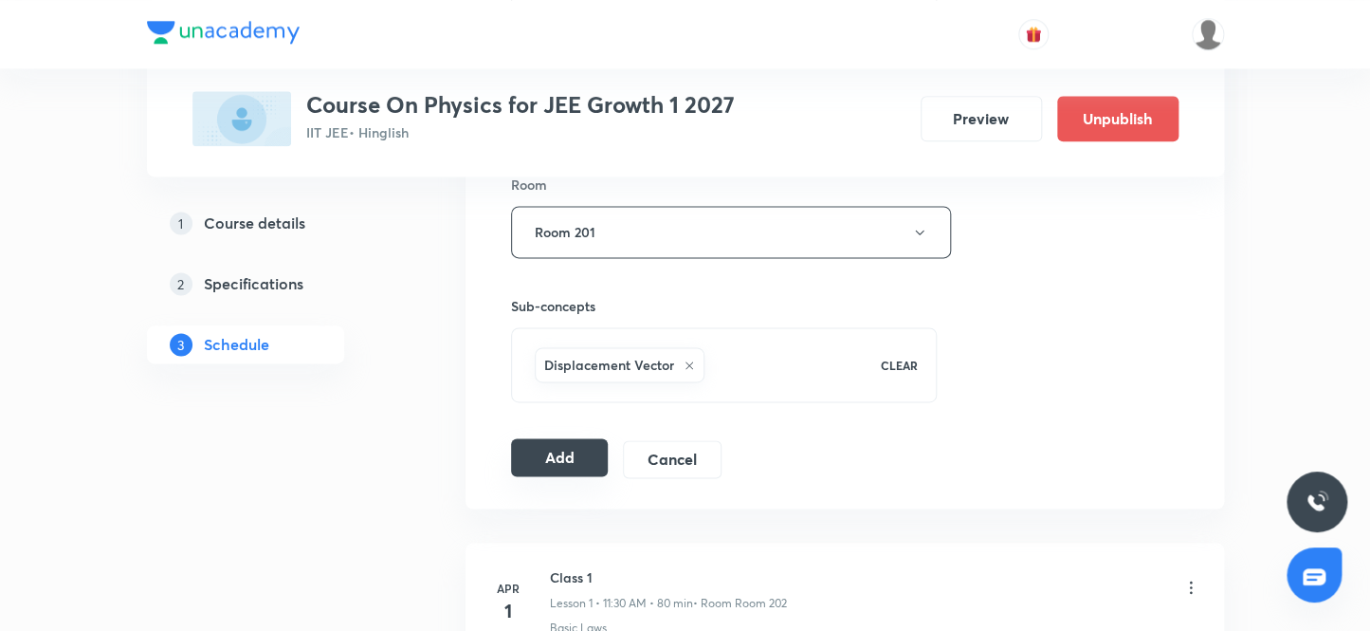
click at [552, 452] on button "Add" at bounding box center [560, 457] width 98 height 38
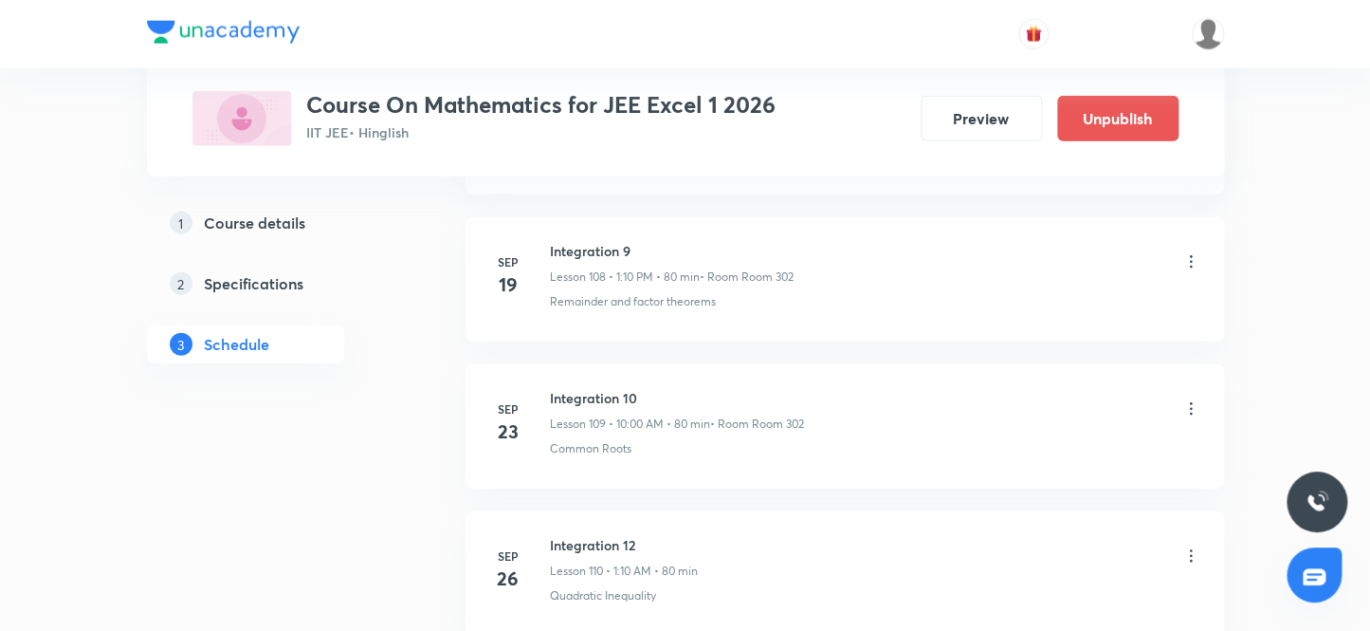
scroll to position [17593, 0]
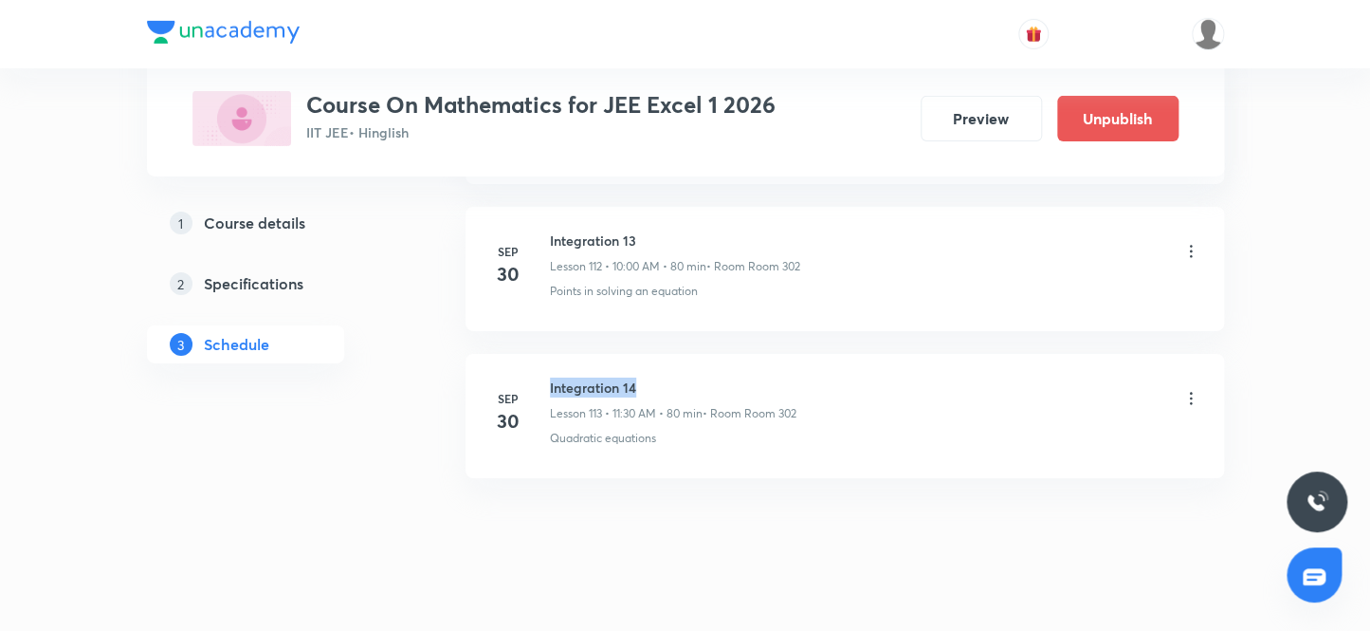
drag, startPoint x: 647, startPoint y: 358, endPoint x: 540, endPoint y: 353, distance: 107.3
click at [540, 377] on div "Sep 30 Integration 14 Lesson 113 • 11:30 AM • 80 min • Room Room 302 Quadratic …" at bounding box center [844, 411] width 711 height 69
copy h6 "Integration 14"
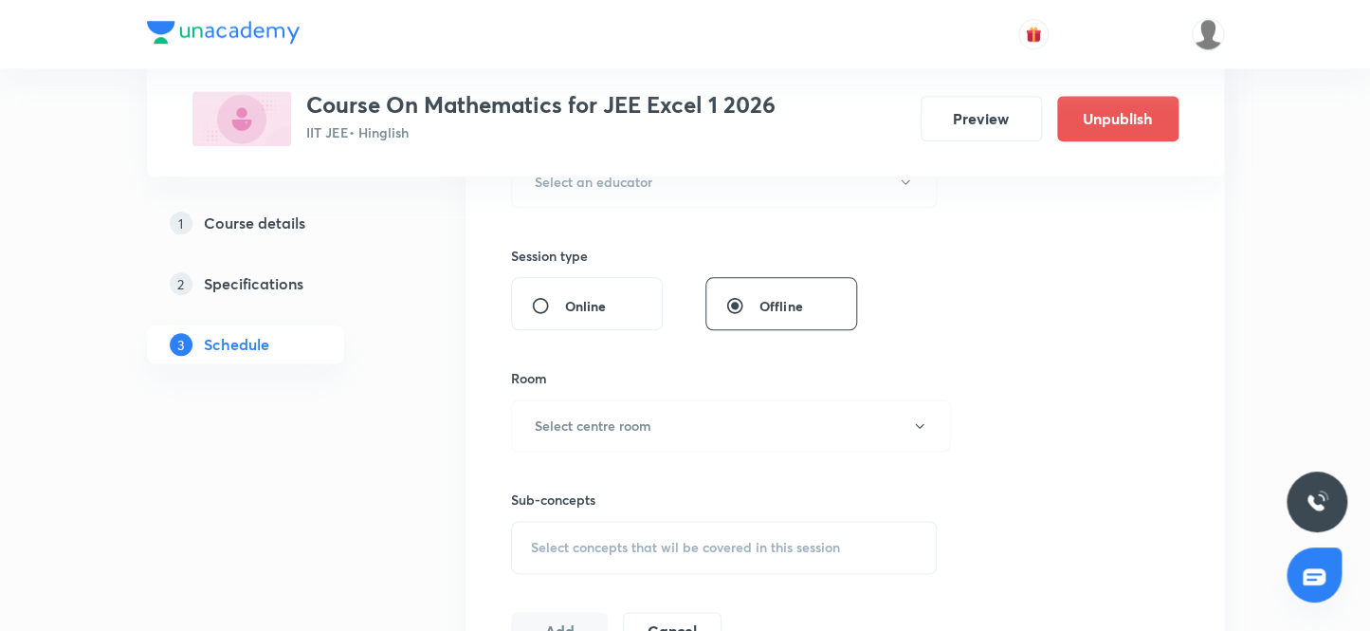
scroll to position [299, 0]
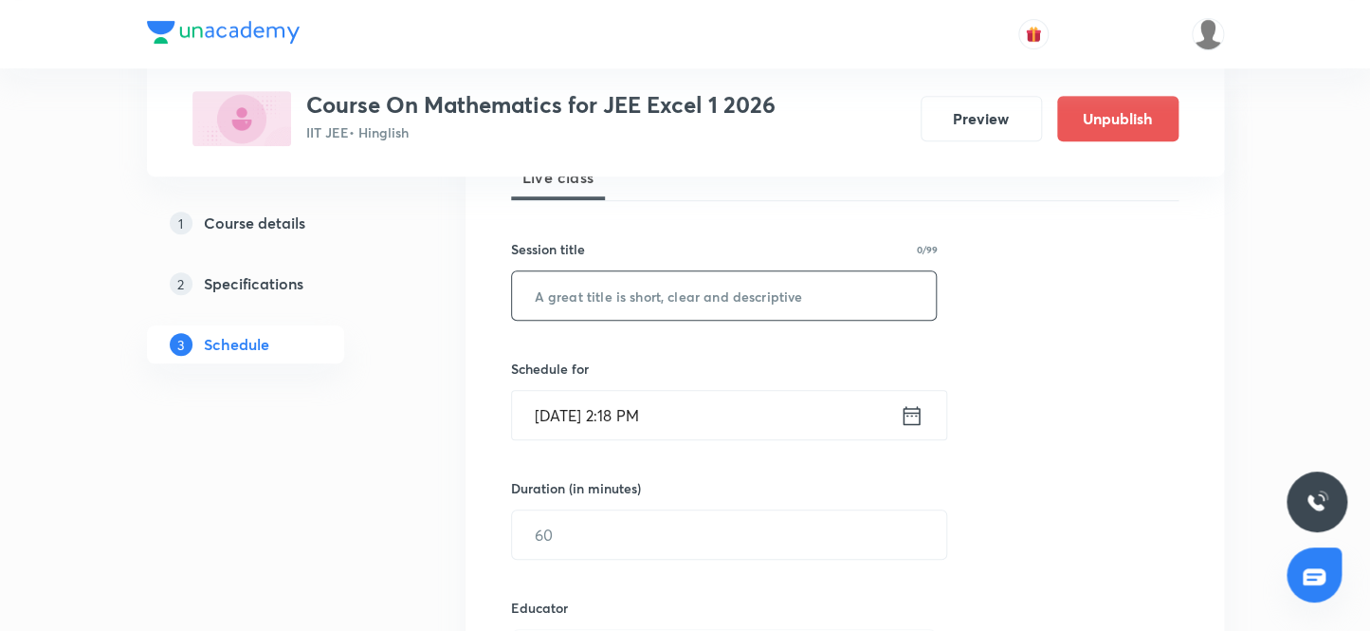
click at [703, 293] on input "text" at bounding box center [724, 295] width 425 height 48
paste input "Integration 14"
type input "Integration 15"
click at [575, 416] on input "Sep 30, 2025, 2:18 PM" at bounding box center [706, 415] width 388 height 48
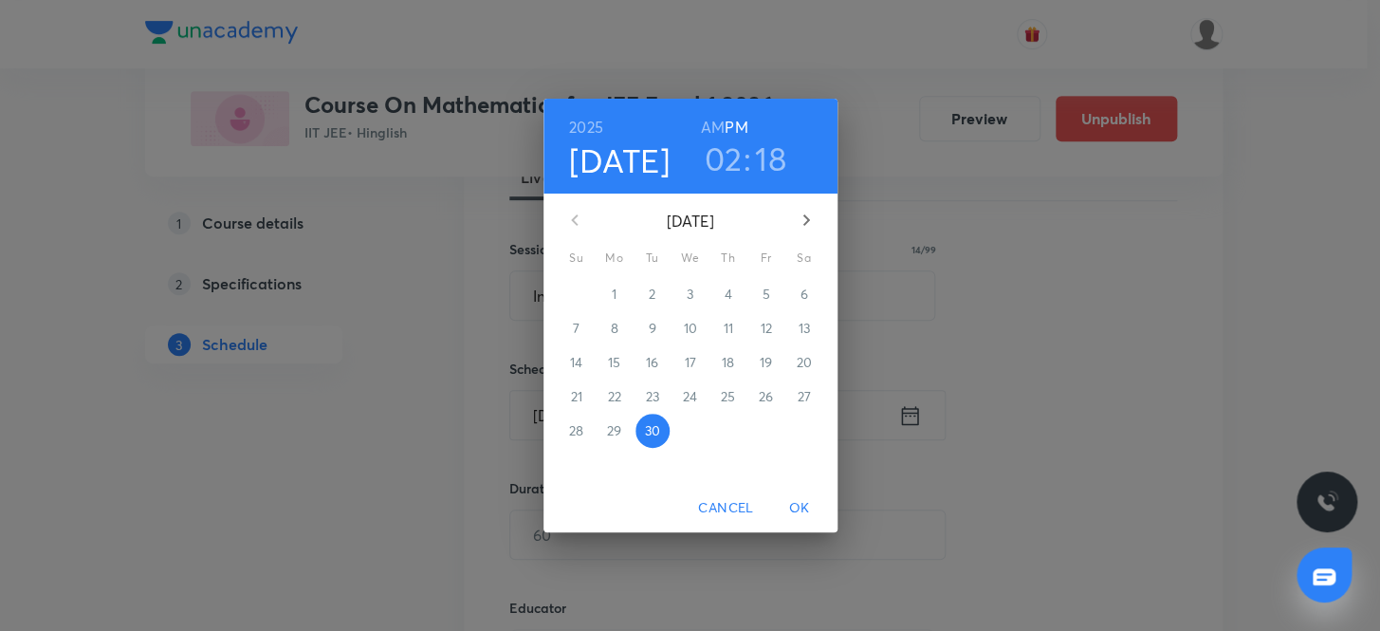
click at [805, 217] on icon "button" at bounding box center [806, 220] width 23 height 23
click at [765, 294] on p "3" at bounding box center [765, 293] width 7 height 19
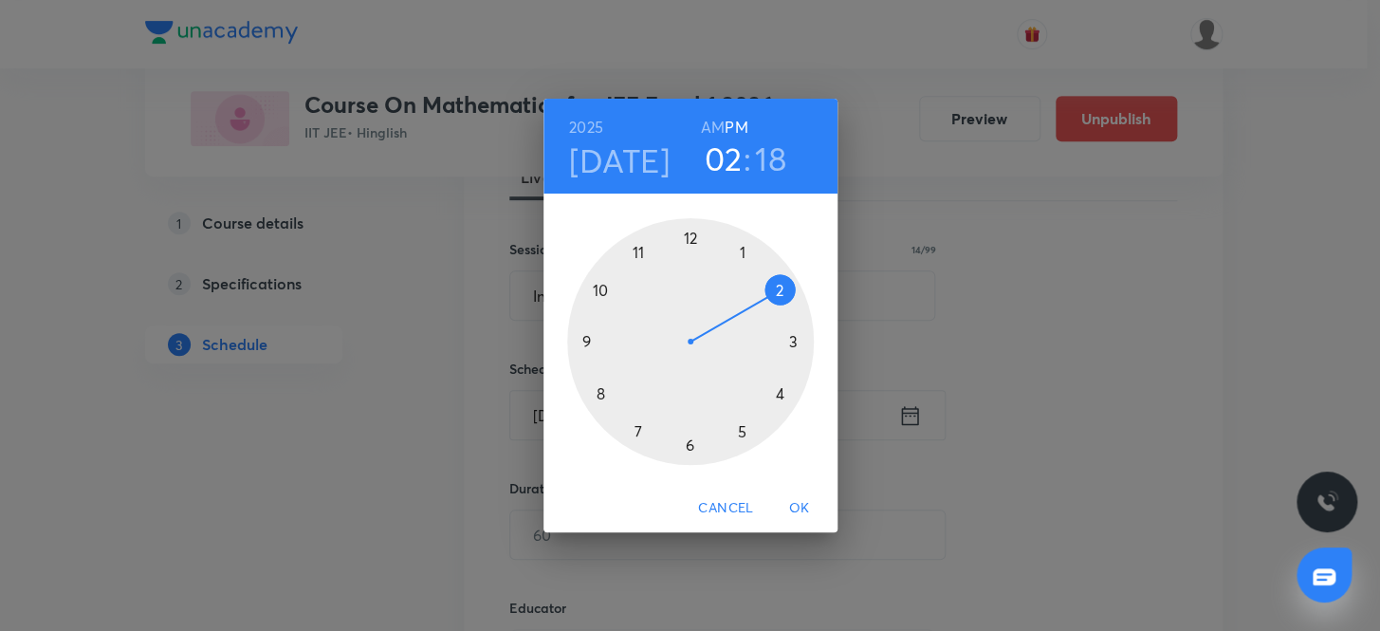
click at [714, 119] on h6 "AM" at bounding box center [713, 127] width 24 height 27
click at [601, 287] on div at bounding box center [690, 341] width 247 height 247
click at [686, 235] on div at bounding box center [690, 341] width 247 height 247
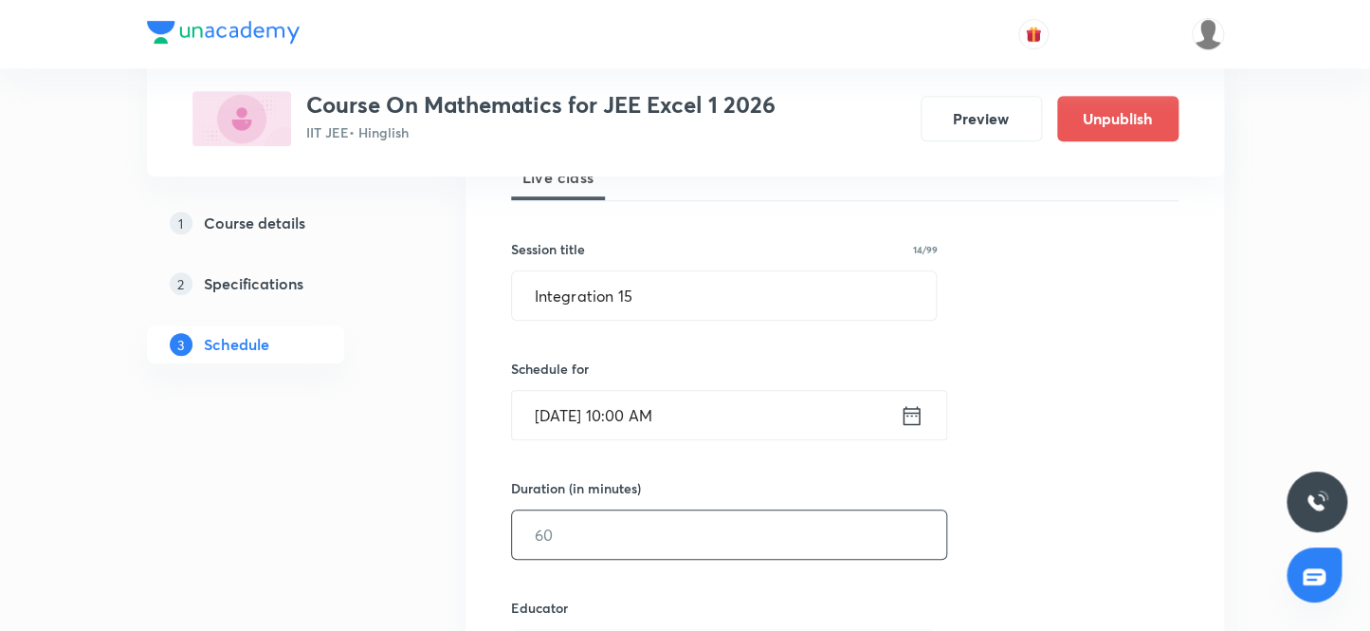
click at [564, 533] on input "text" at bounding box center [729, 534] width 434 height 48
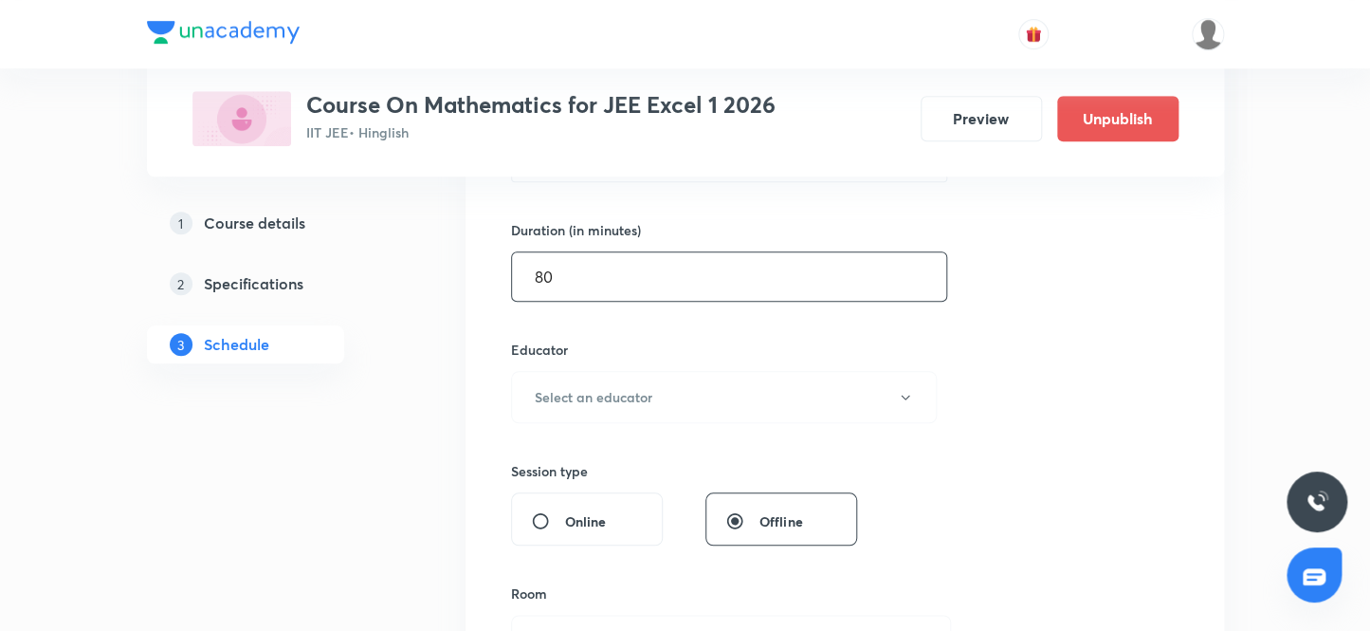
scroll to position [558, 0]
type input "80"
click at [628, 398] on h6 "Select an educator" at bounding box center [594, 396] width 118 height 20
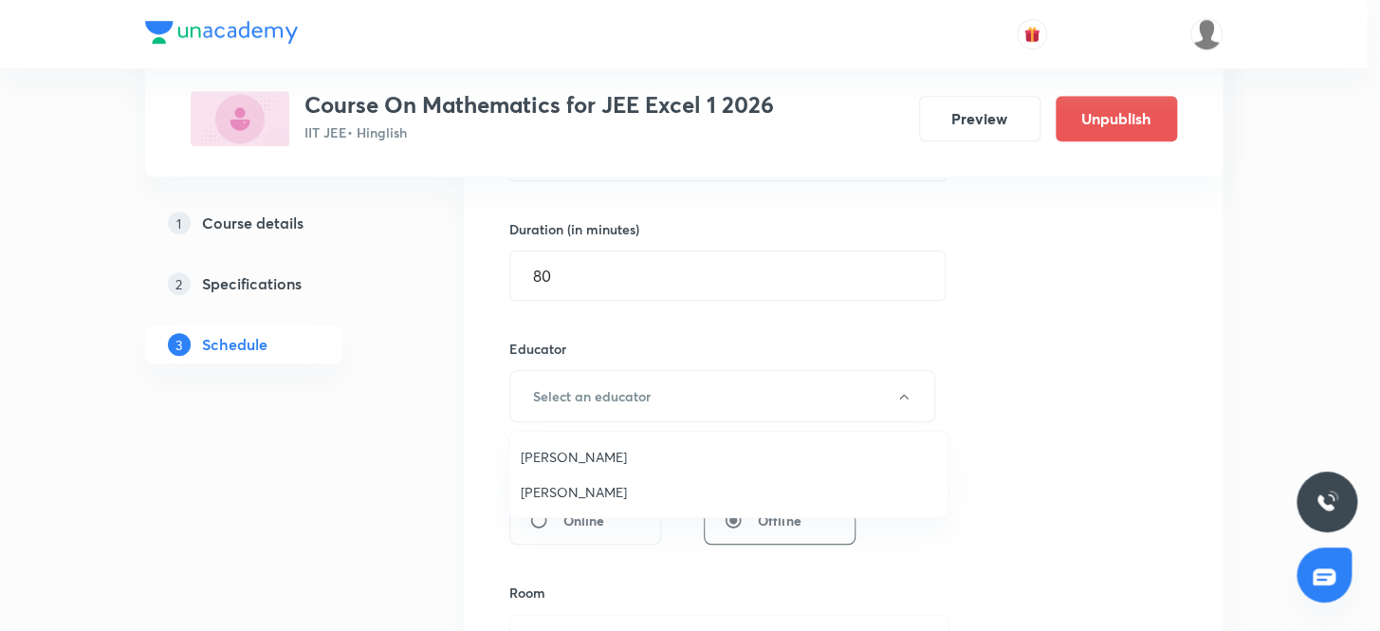
click at [589, 454] on span "Vijay Meghwal" at bounding box center [728, 457] width 415 height 20
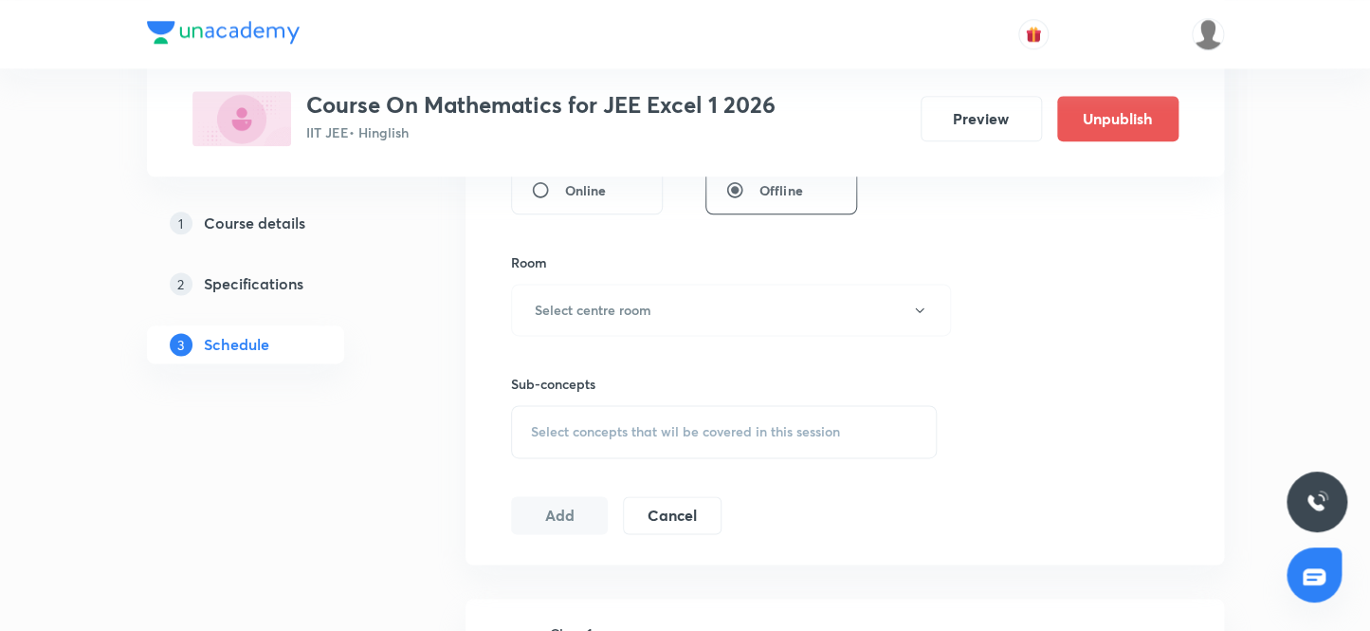
scroll to position [902, 0]
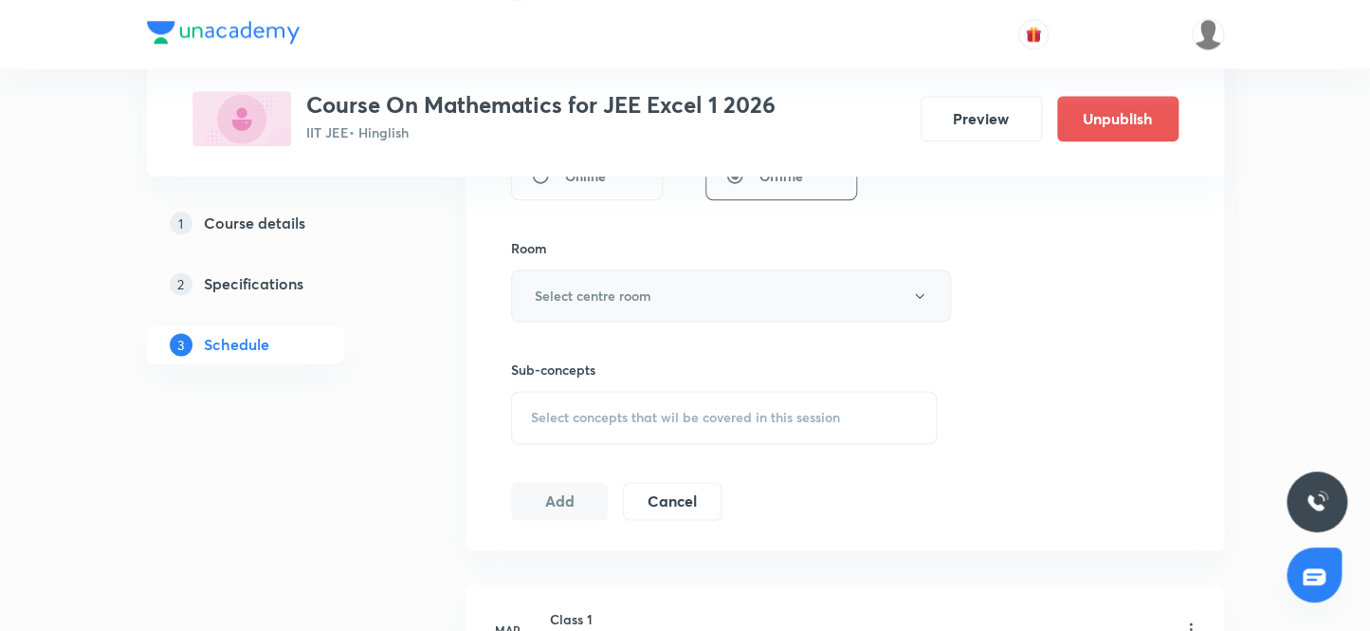
click at [569, 295] on h6 "Select centre room" at bounding box center [593, 295] width 117 height 20
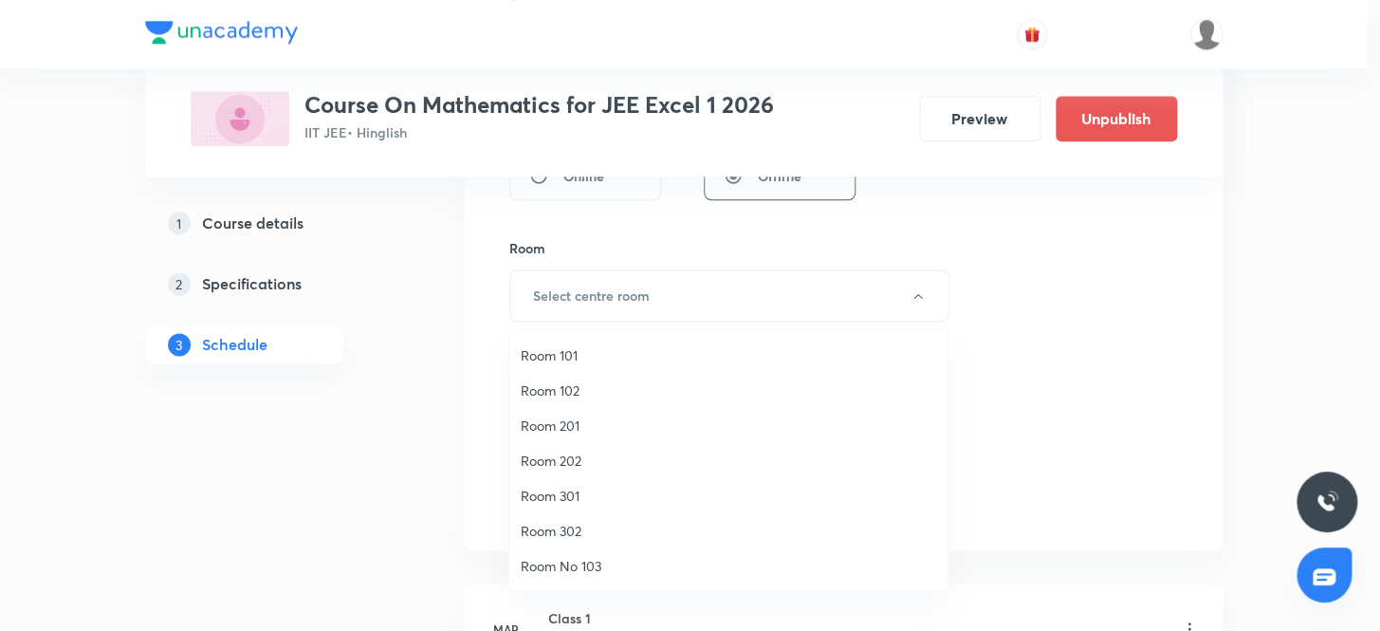
click at [579, 533] on span "Room 302" at bounding box center [728, 531] width 415 height 20
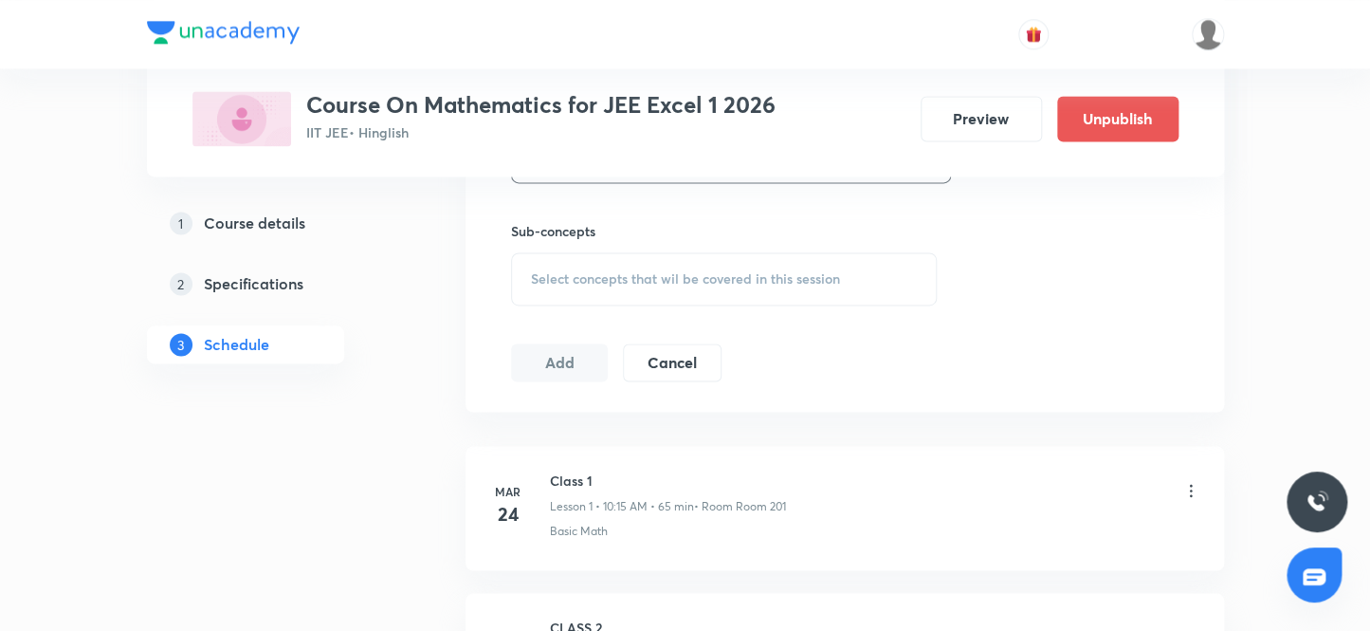
scroll to position [1074, 0]
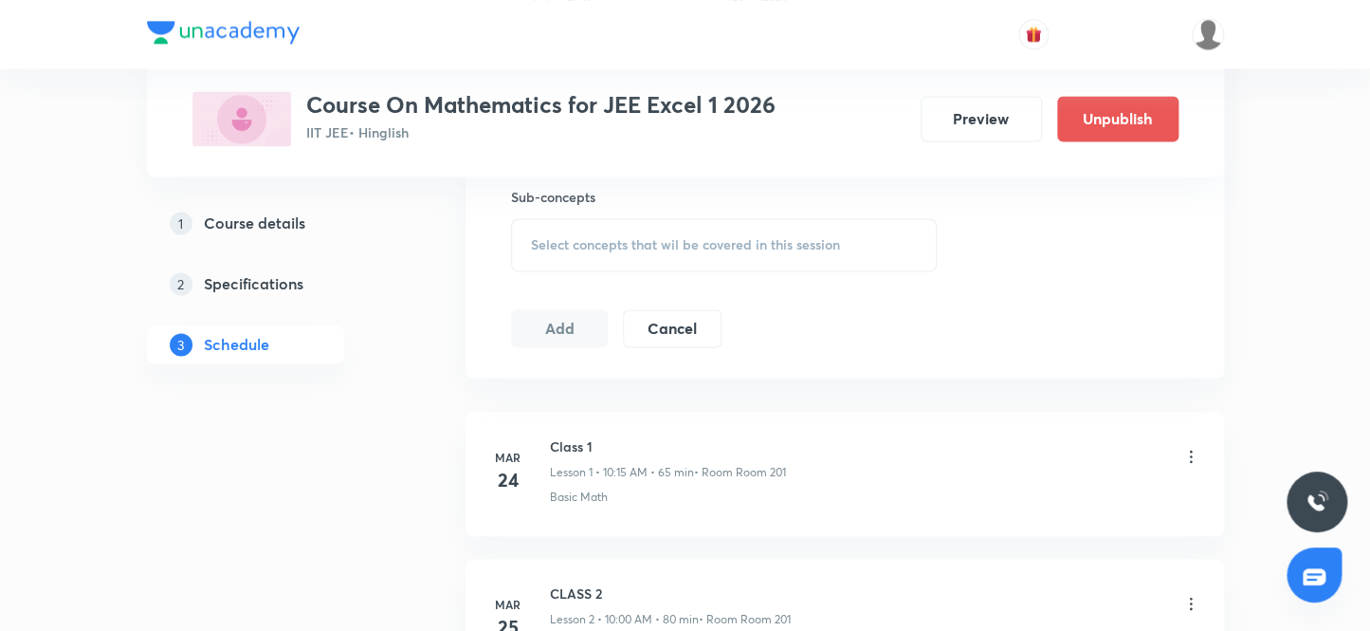
click at [597, 245] on span "Select concepts that wil be covered in this session" at bounding box center [685, 244] width 309 height 15
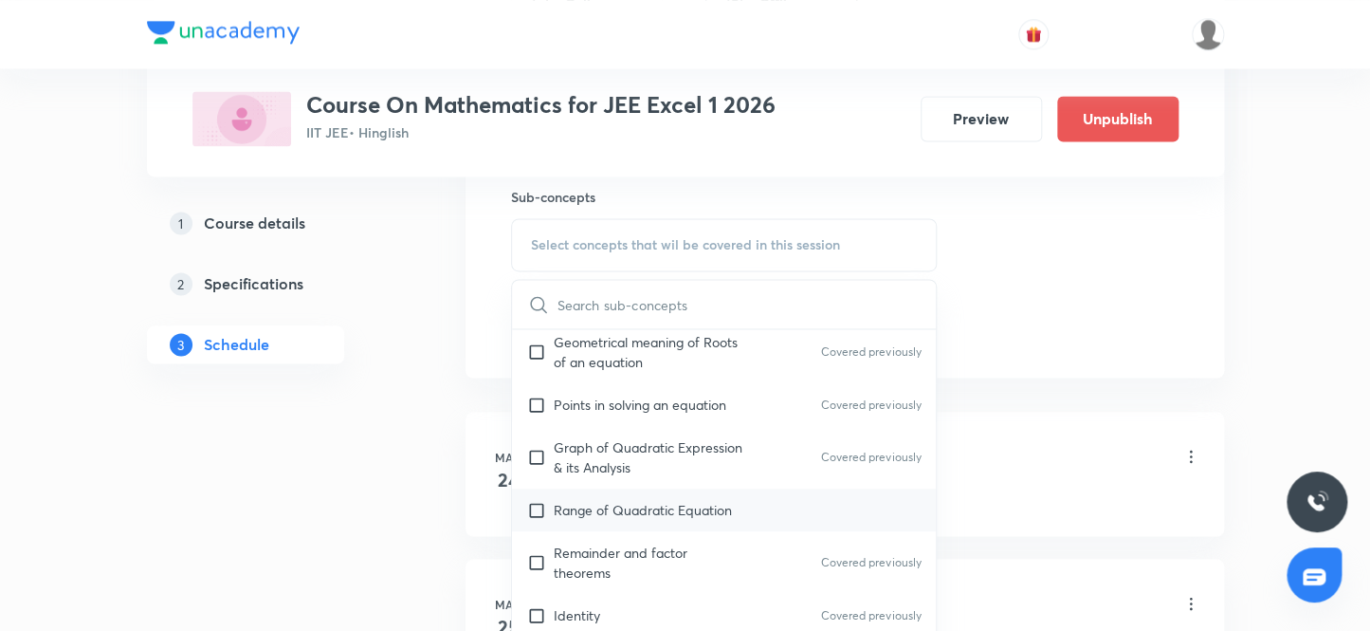
scroll to position [430, 0]
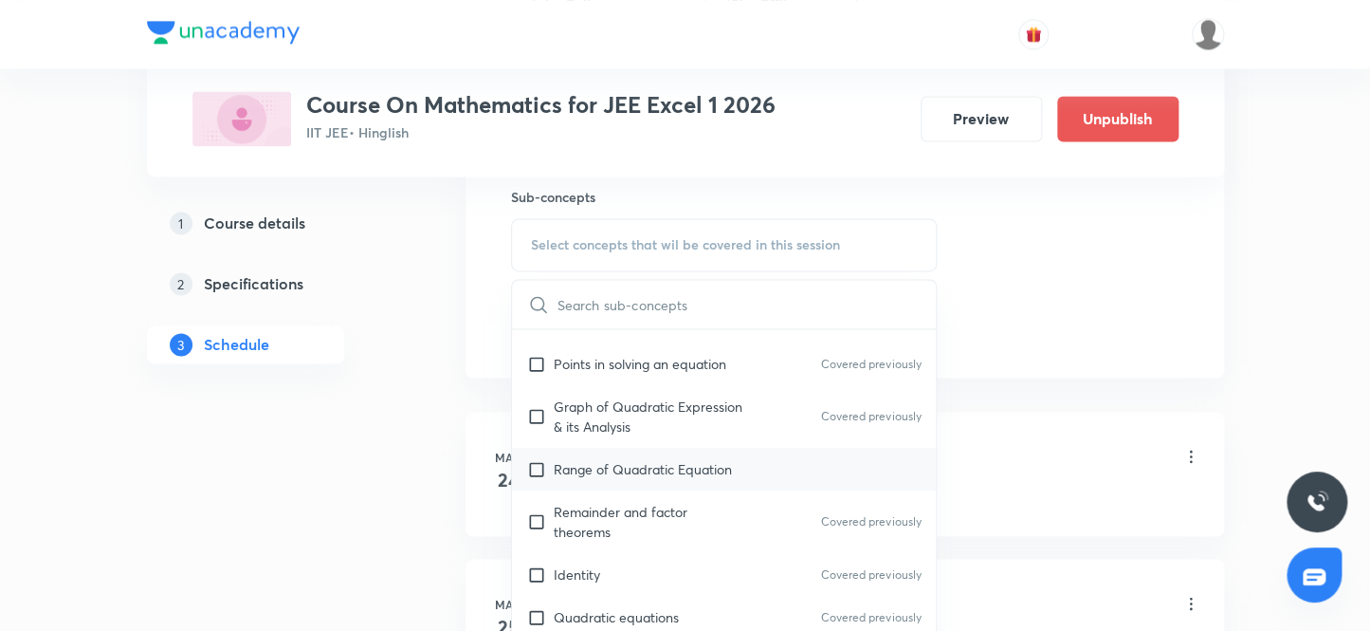
click at [537, 464] on input "checkbox" at bounding box center [540, 469] width 27 height 20
checkbox input "true"
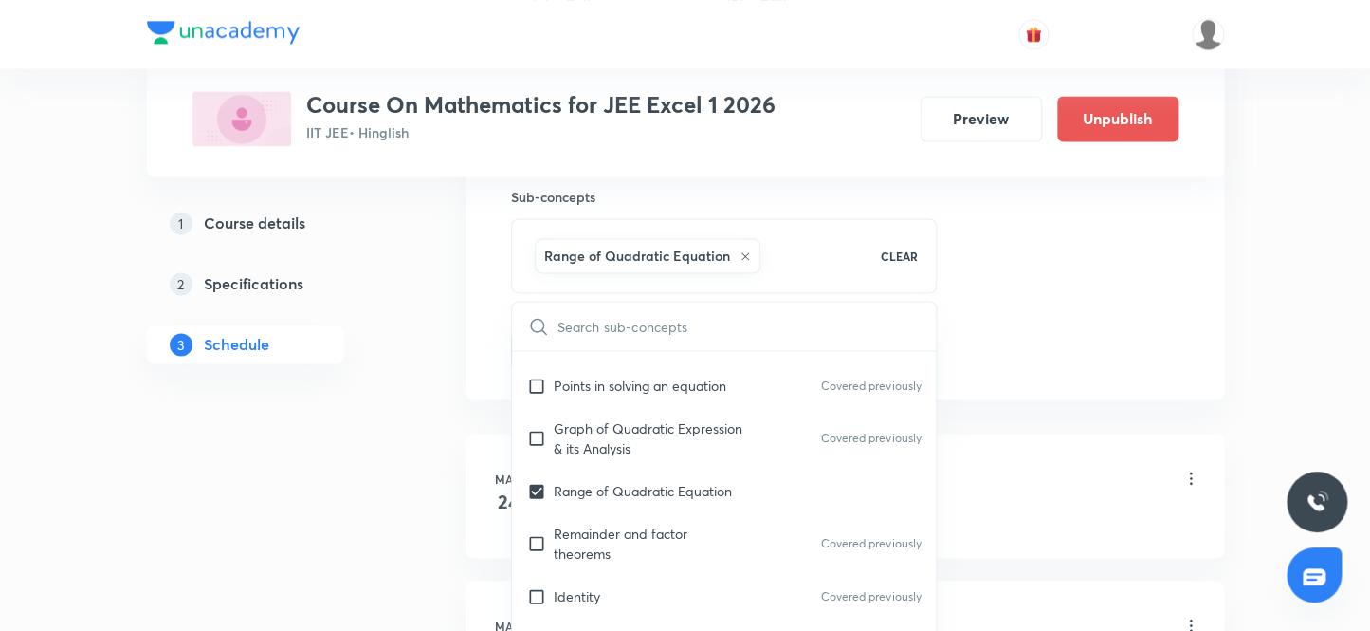
click at [356, 377] on div "1 Course details 2 Specifications 3 Schedule" at bounding box center [276, 295] width 258 height 182
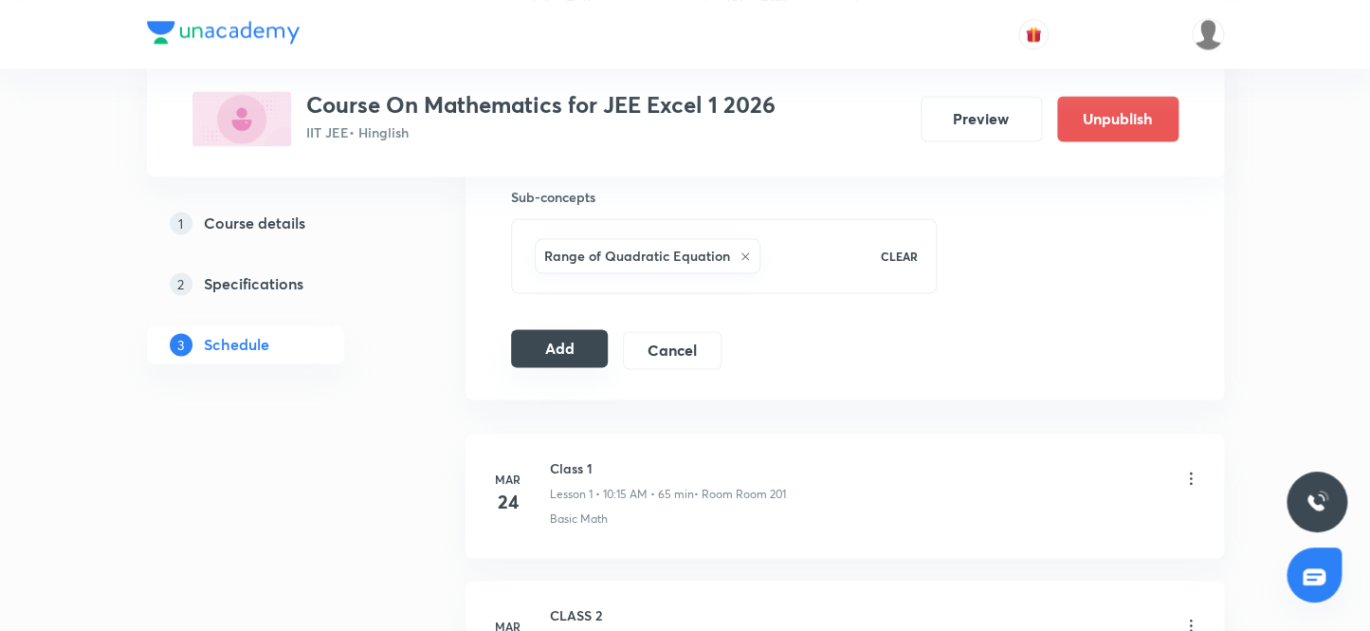
click at [543, 345] on button "Add" at bounding box center [560, 348] width 98 height 38
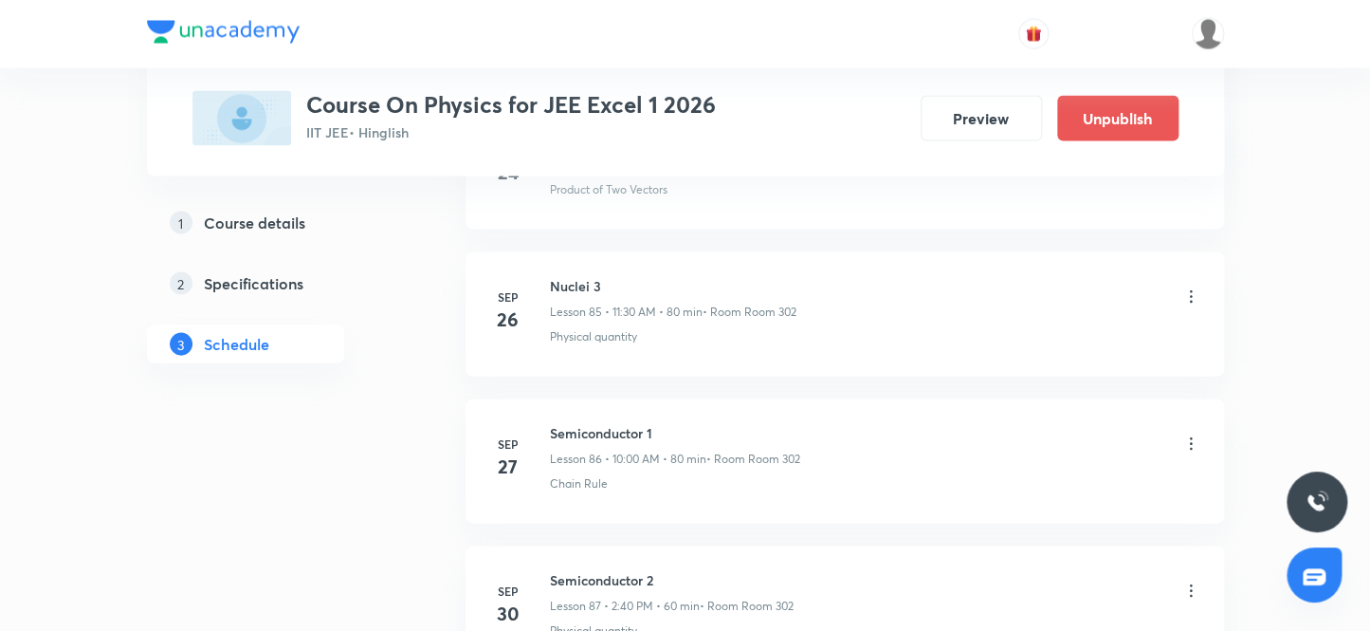
scroll to position [13778, 0]
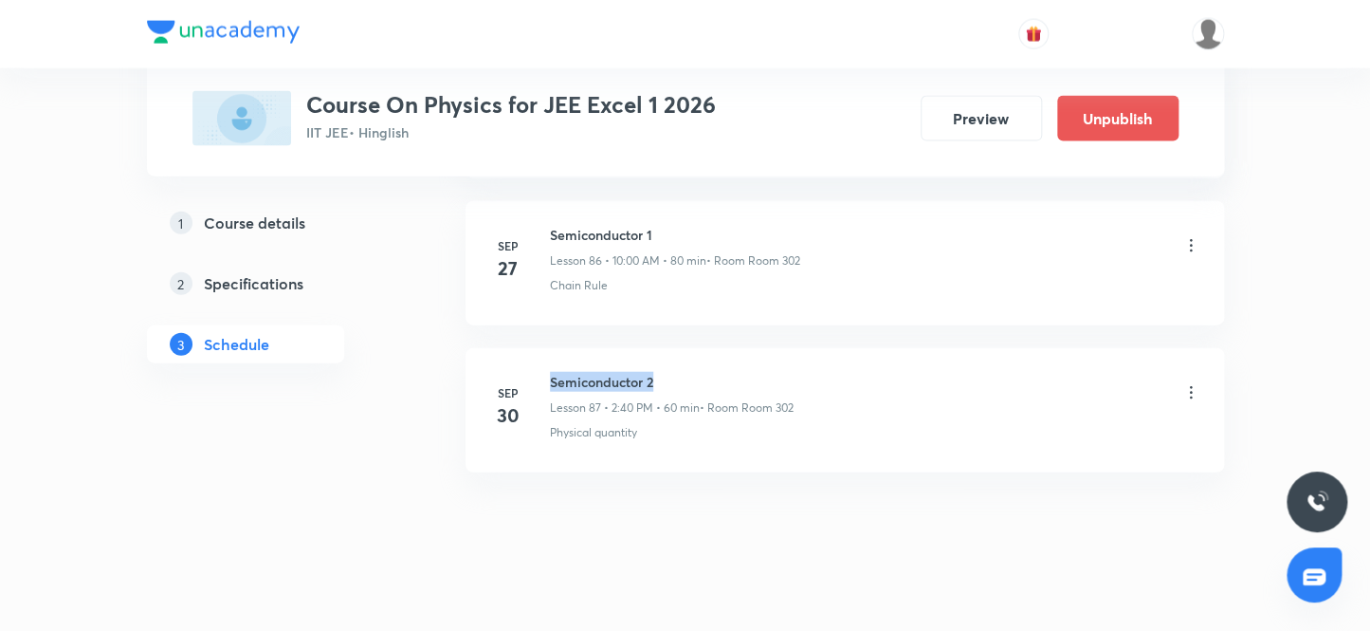
drag, startPoint x: 663, startPoint y: 358, endPoint x: 543, endPoint y: 352, distance: 119.7
click at [543, 372] on div "[DATE] Semiconductor 2 Lesson 87 • 2:40 PM • 60 min • Room Room 302 Physical qu…" at bounding box center [844, 406] width 711 height 69
copy h6 "Semiconductor 2"
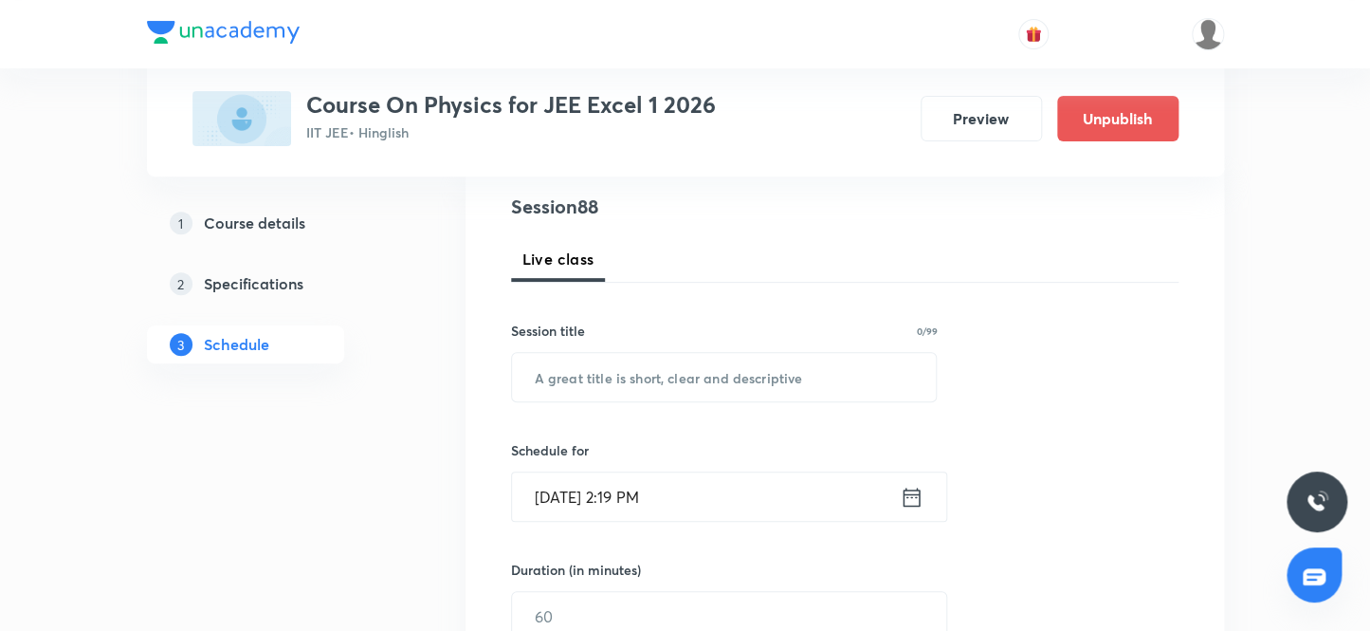
scroll to position [258, 0]
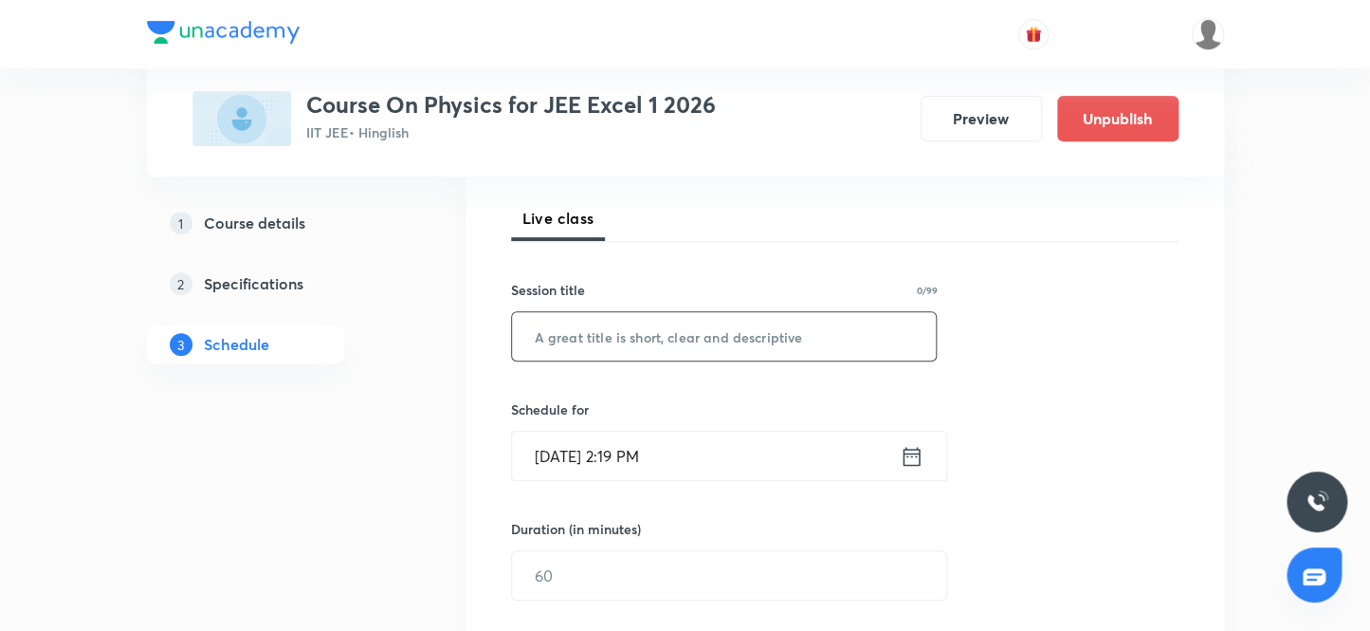
click at [661, 340] on input "text" at bounding box center [724, 336] width 425 height 48
paste input "Semiconductor 2"
type input "Semiconductor 3"
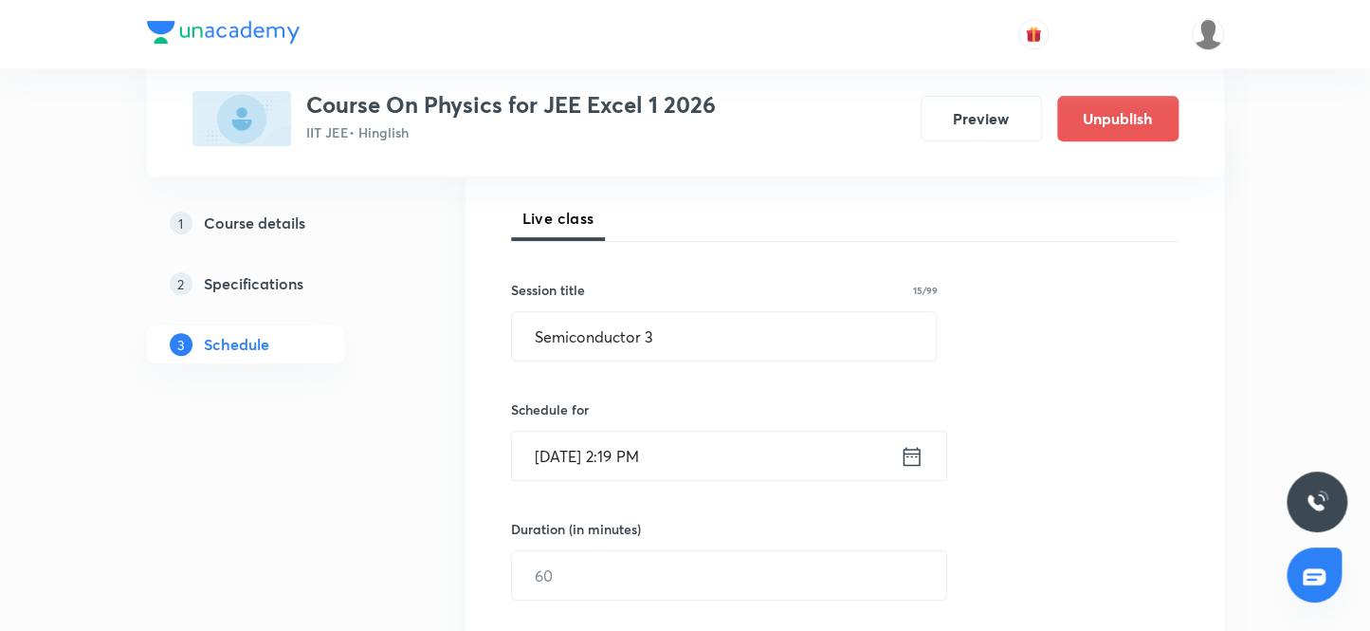
click at [572, 450] on input "[DATE] 2:19 PM" at bounding box center [706, 455] width 388 height 48
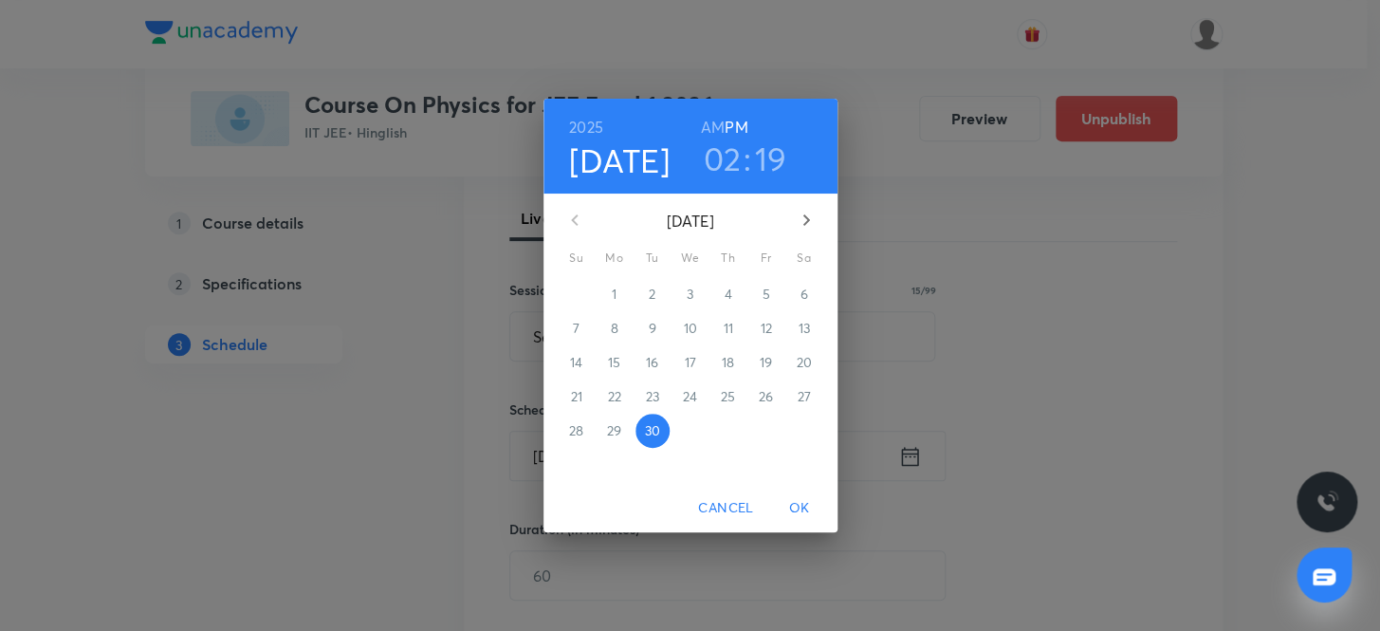
click at [802, 218] on icon "button" at bounding box center [806, 220] width 23 height 23
click at [767, 292] on p "3" at bounding box center [765, 293] width 7 height 19
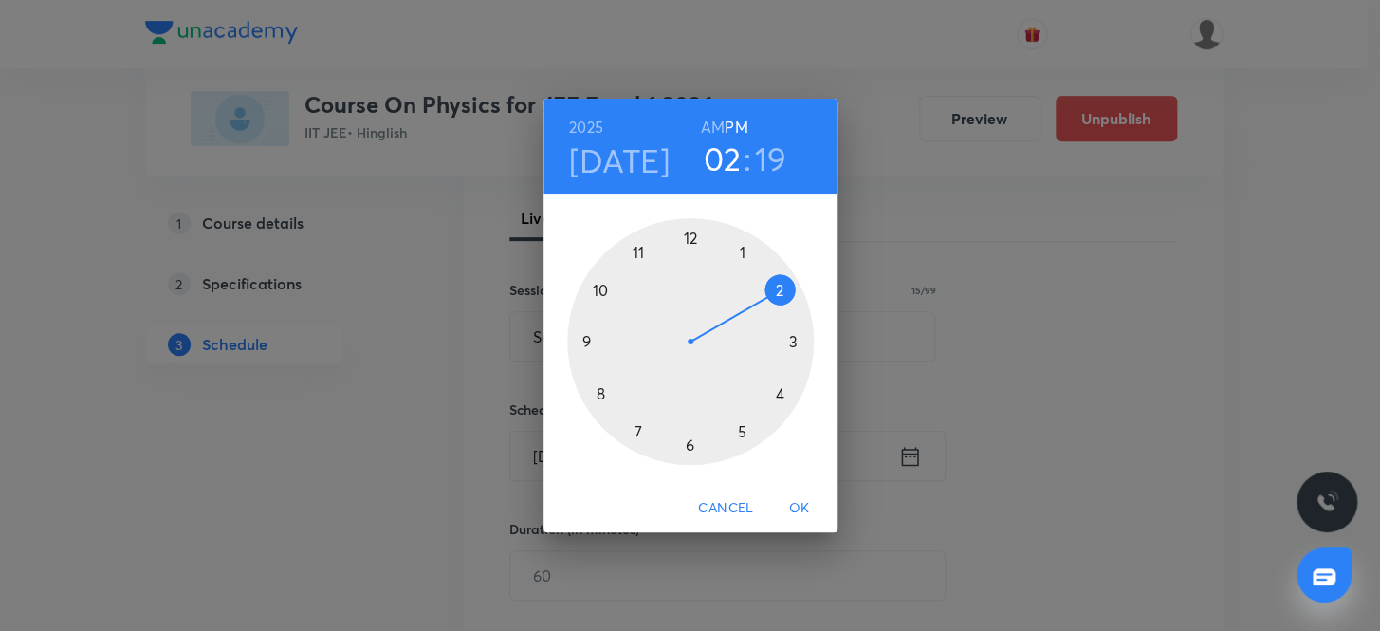
click at [713, 124] on h6 "AM" at bounding box center [713, 127] width 24 height 27
click at [636, 250] on div at bounding box center [690, 341] width 247 height 247
click at [691, 445] on div at bounding box center [690, 341] width 247 height 247
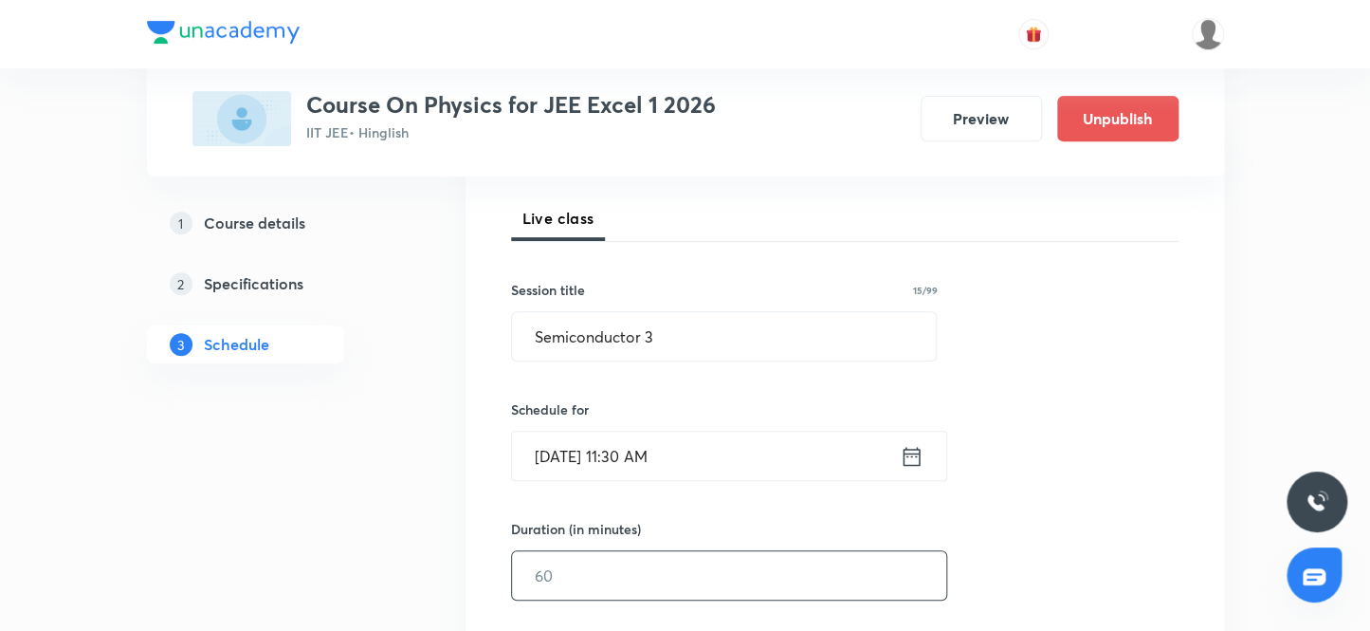
click at [564, 583] on input "text" at bounding box center [729, 575] width 434 height 48
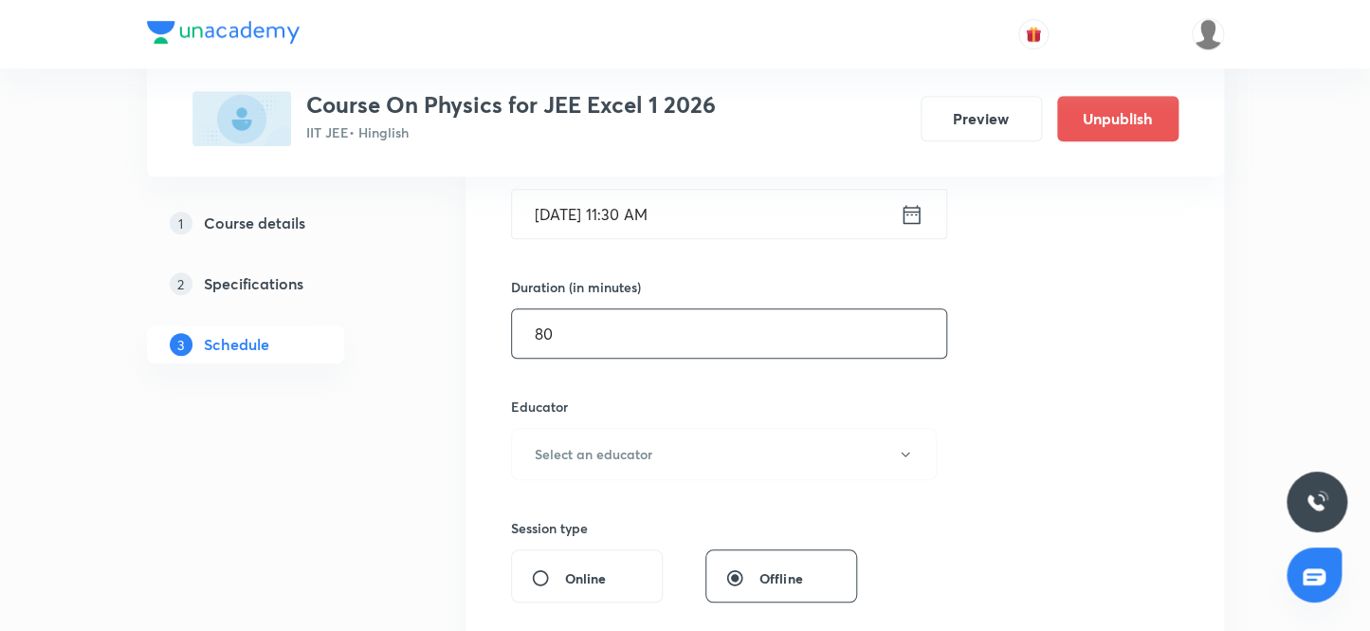
scroll to position [517, 0]
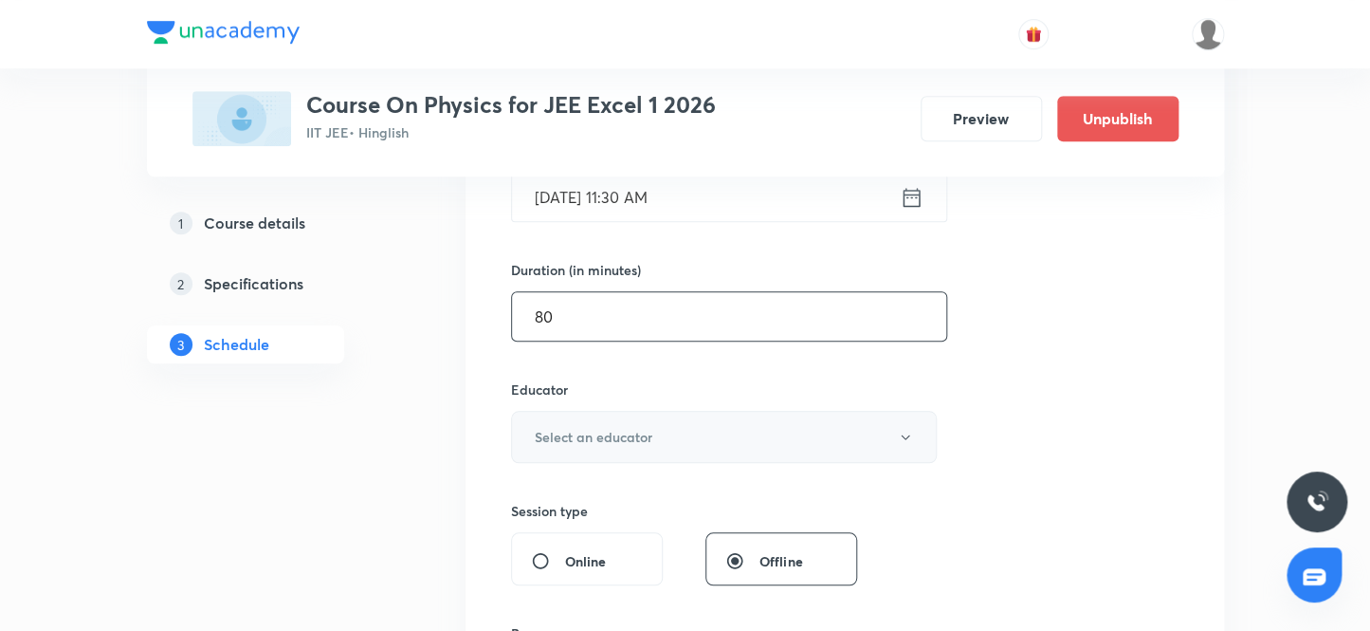
type input "80"
click at [592, 434] on h6 "Select an educator" at bounding box center [594, 437] width 118 height 20
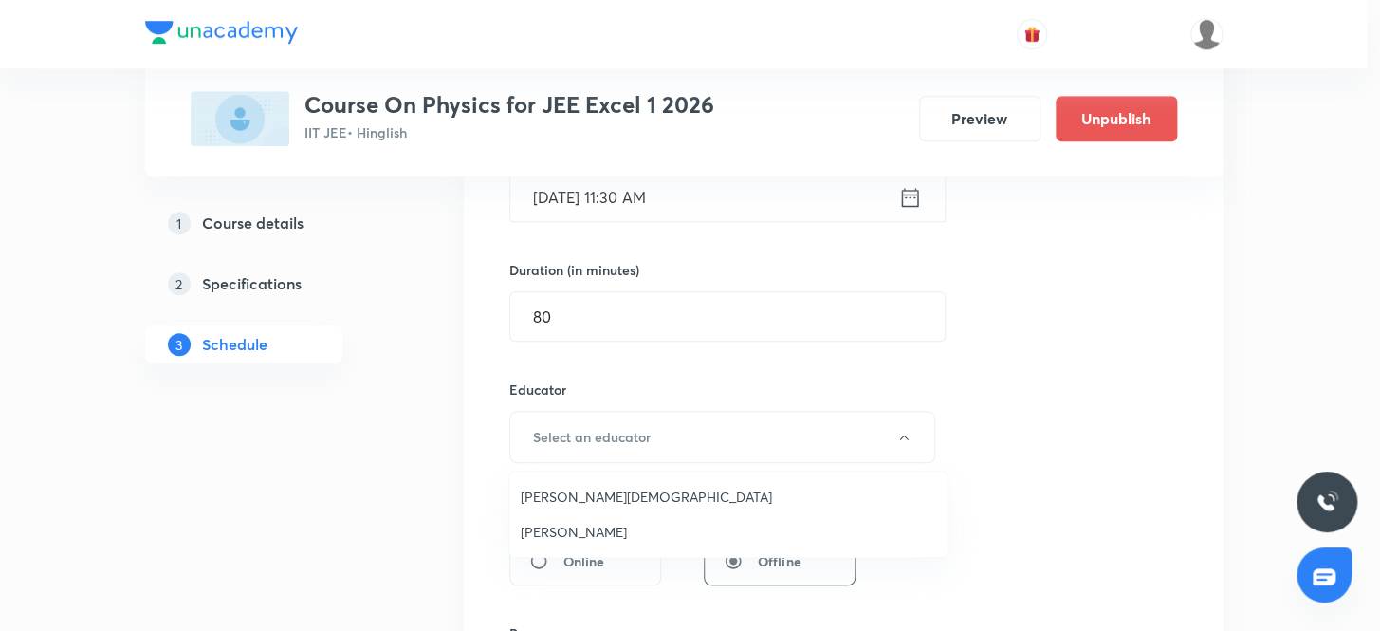
click at [552, 535] on span "[PERSON_NAME]" at bounding box center [728, 532] width 415 height 20
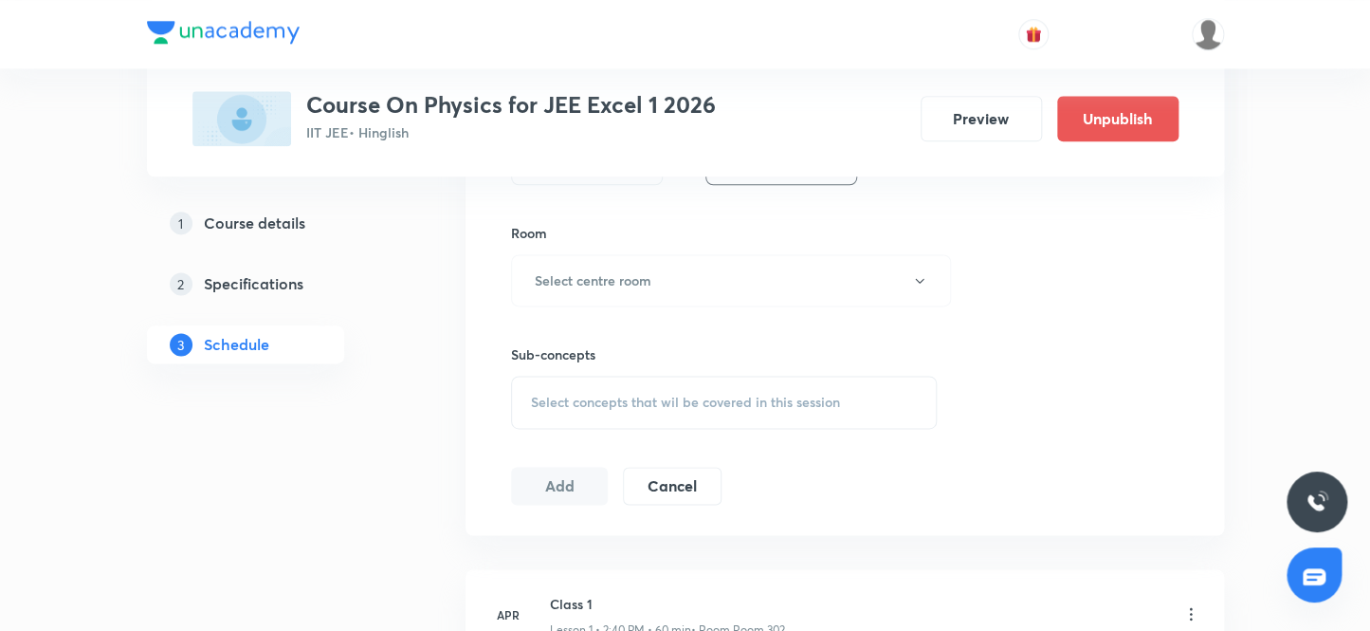
scroll to position [862, 0]
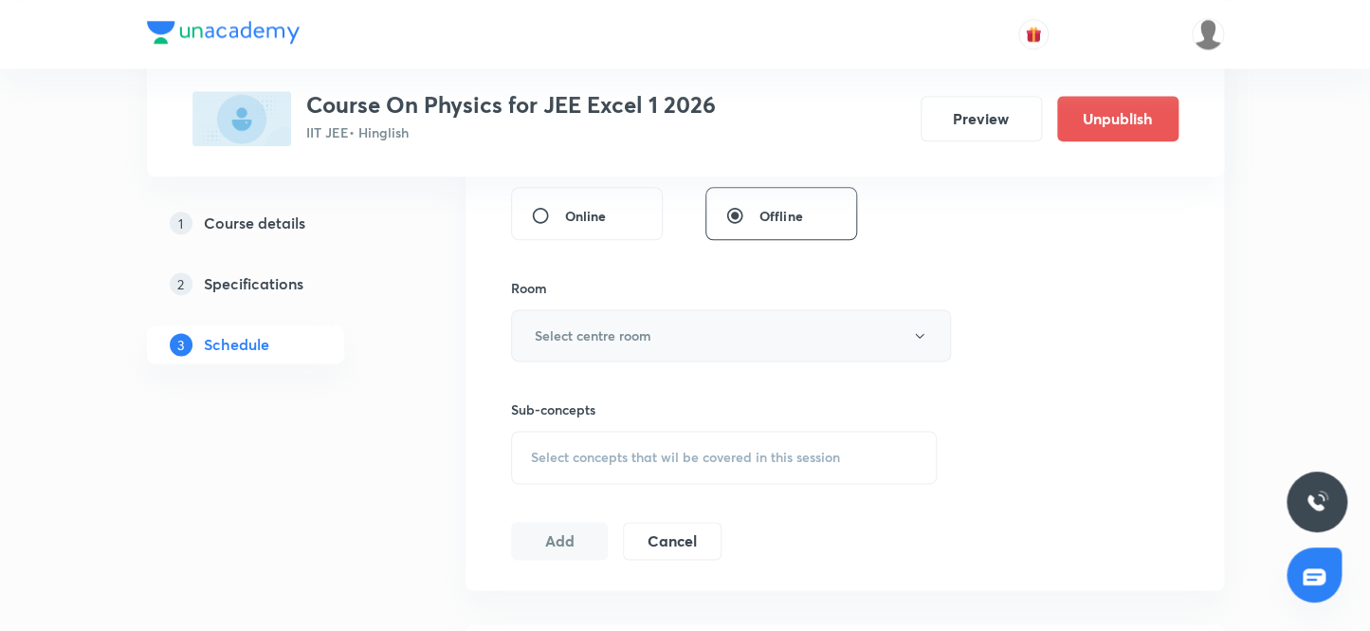
click at [577, 332] on h6 "Select centre room" at bounding box center [593, 335] width 117 height 20
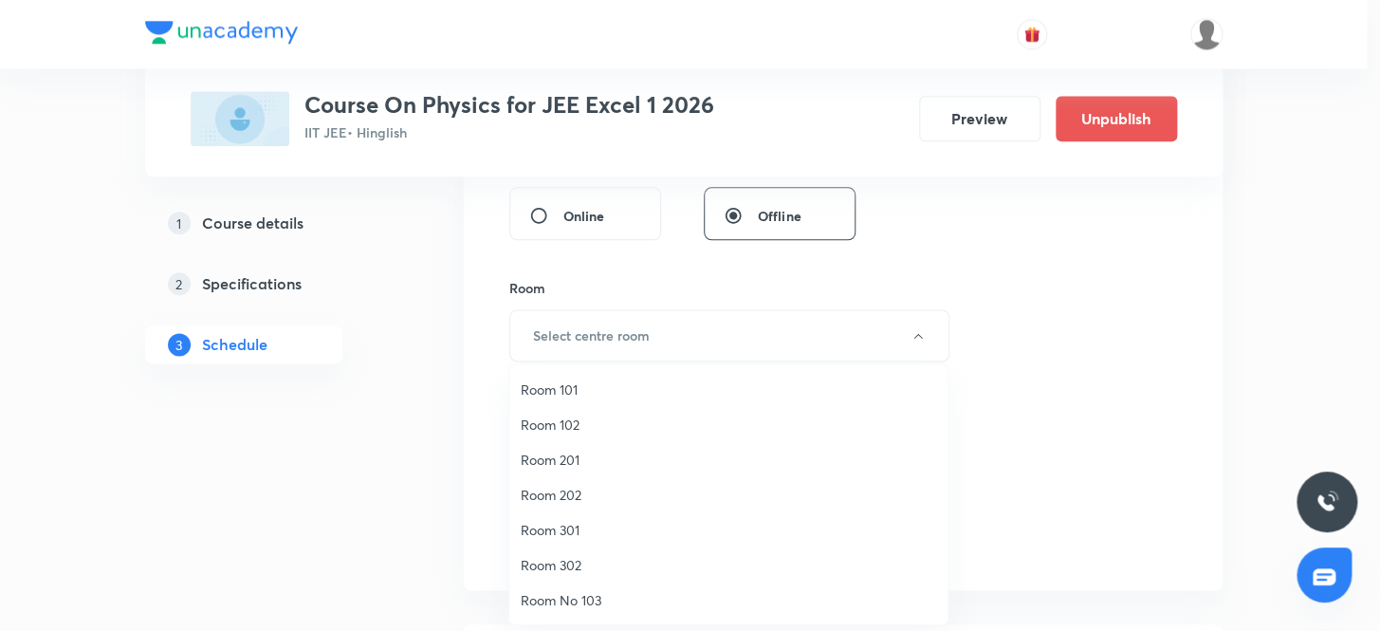
click at [559, 563] on span "Room 302" at bounding box center [728, 565] width 415 height 20
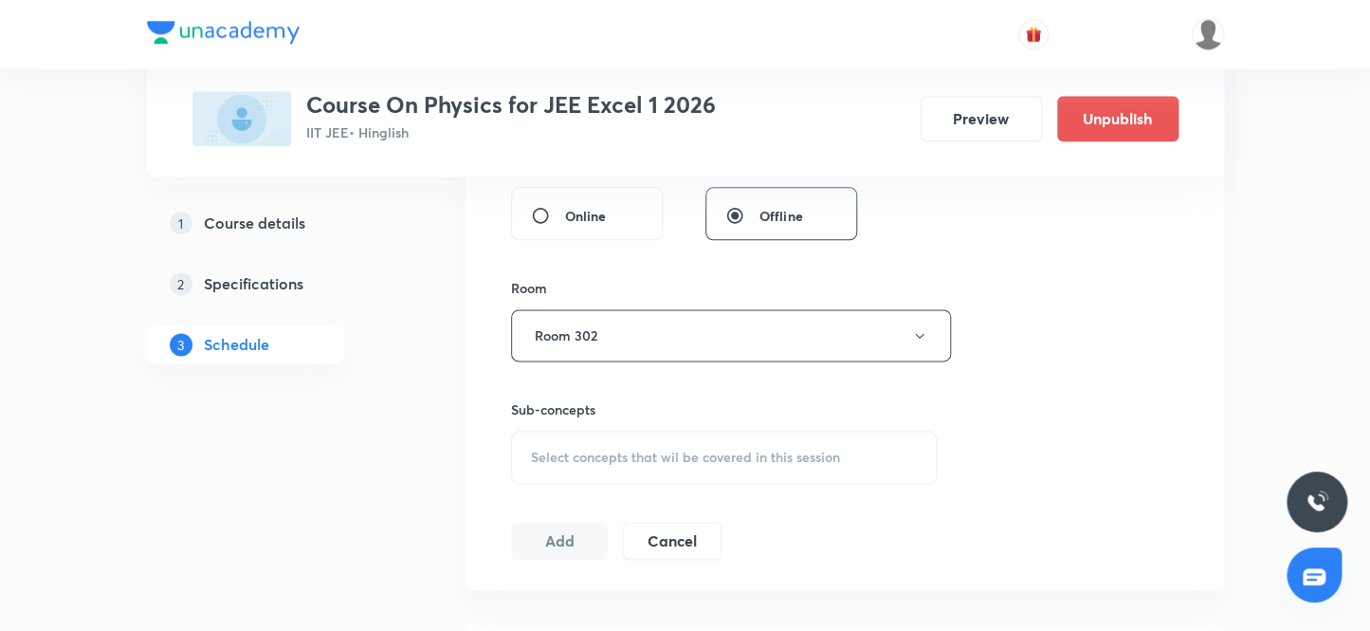
click at [597, 458] on span "Select concepts that wil be covered in this session" at bounding box center [685, 456] width 309 height 15
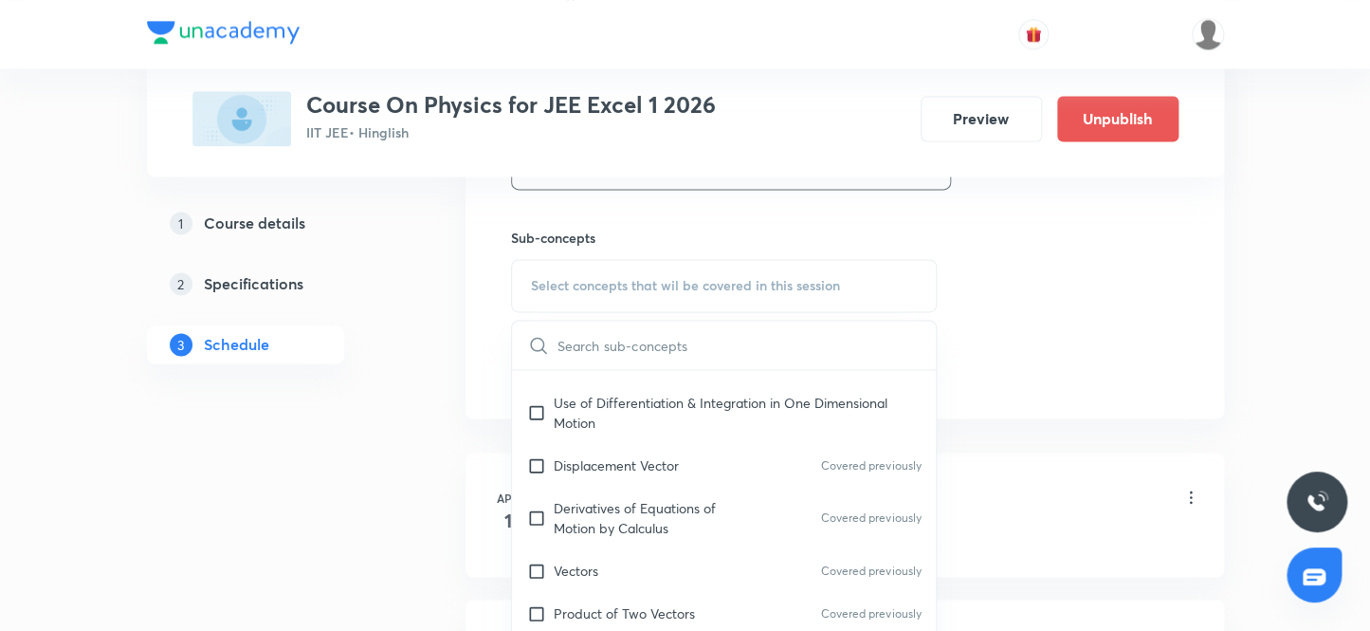
scroll to position [776, 0]
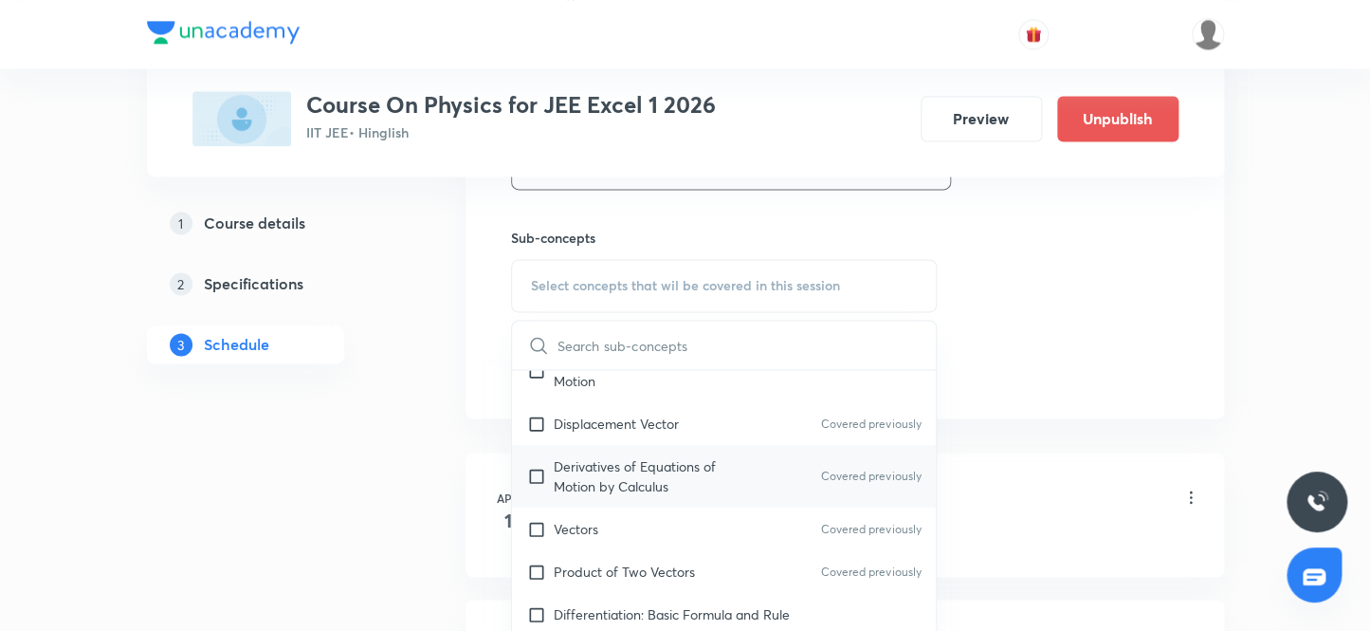
click at [540, 471] on input "checkbox" at bounding box center [540, 476] width 27 height 40
checkbox input "true"
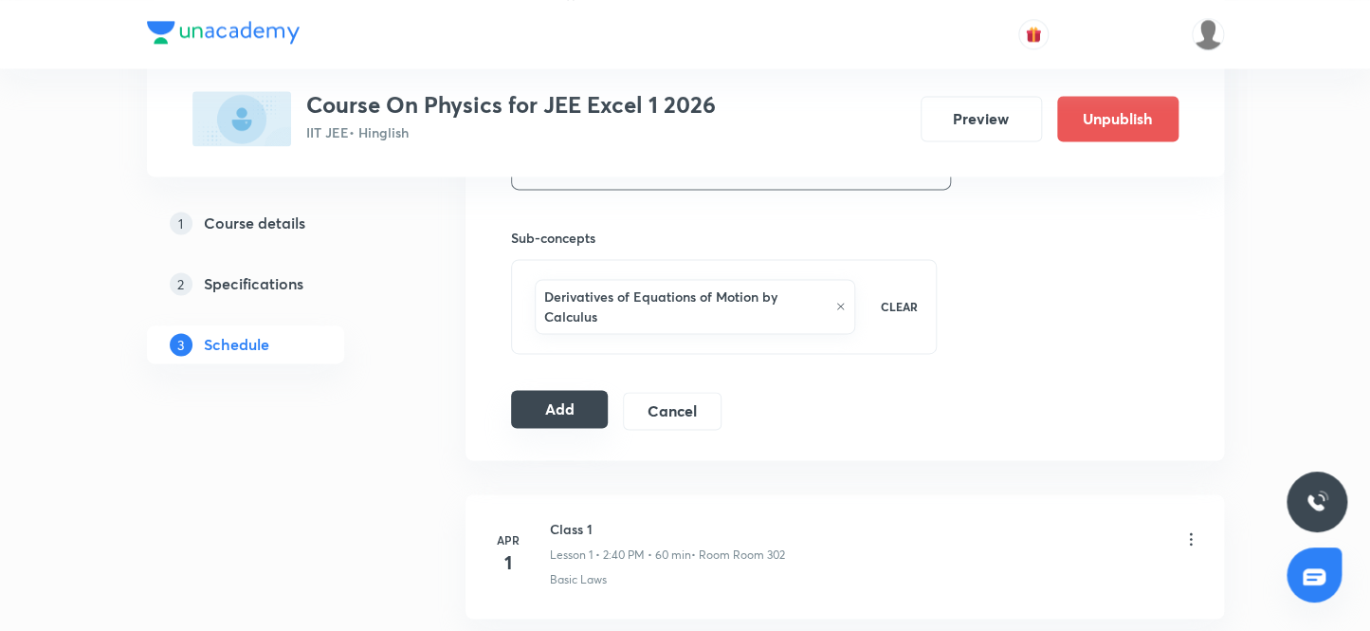
click at [547, 406] on button "Add" at bounding box center [560, 409] width 98 height 38
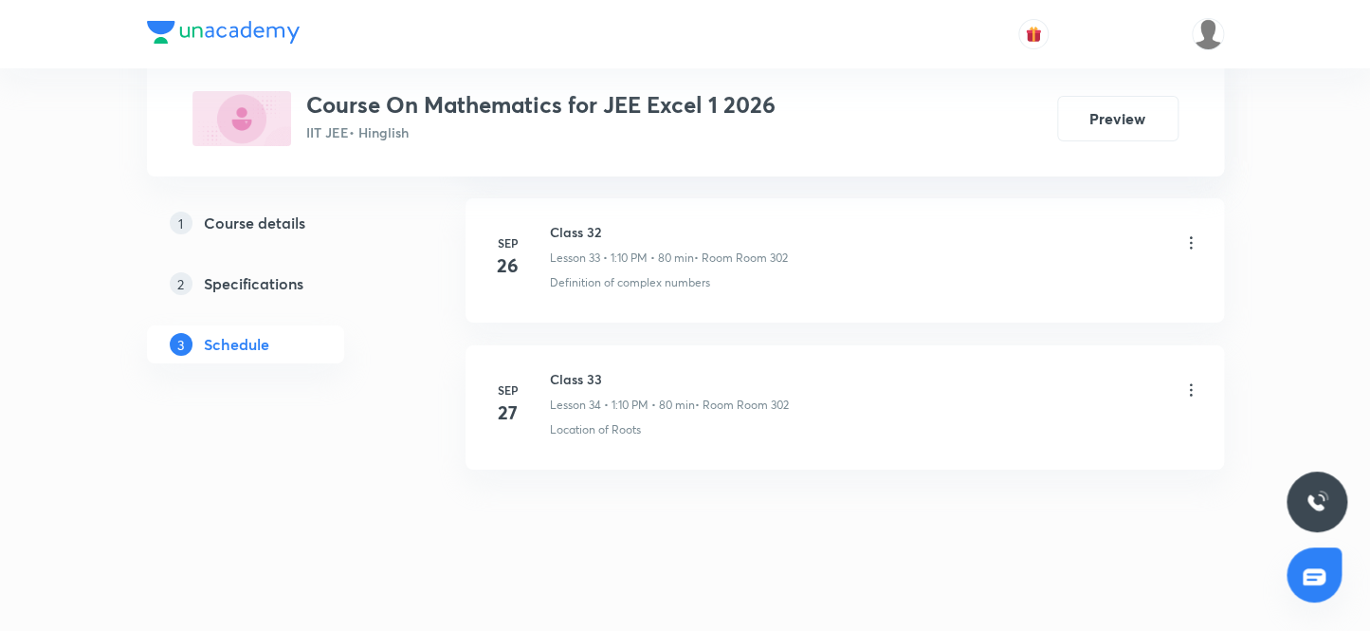
scroll to position [5879, 0]
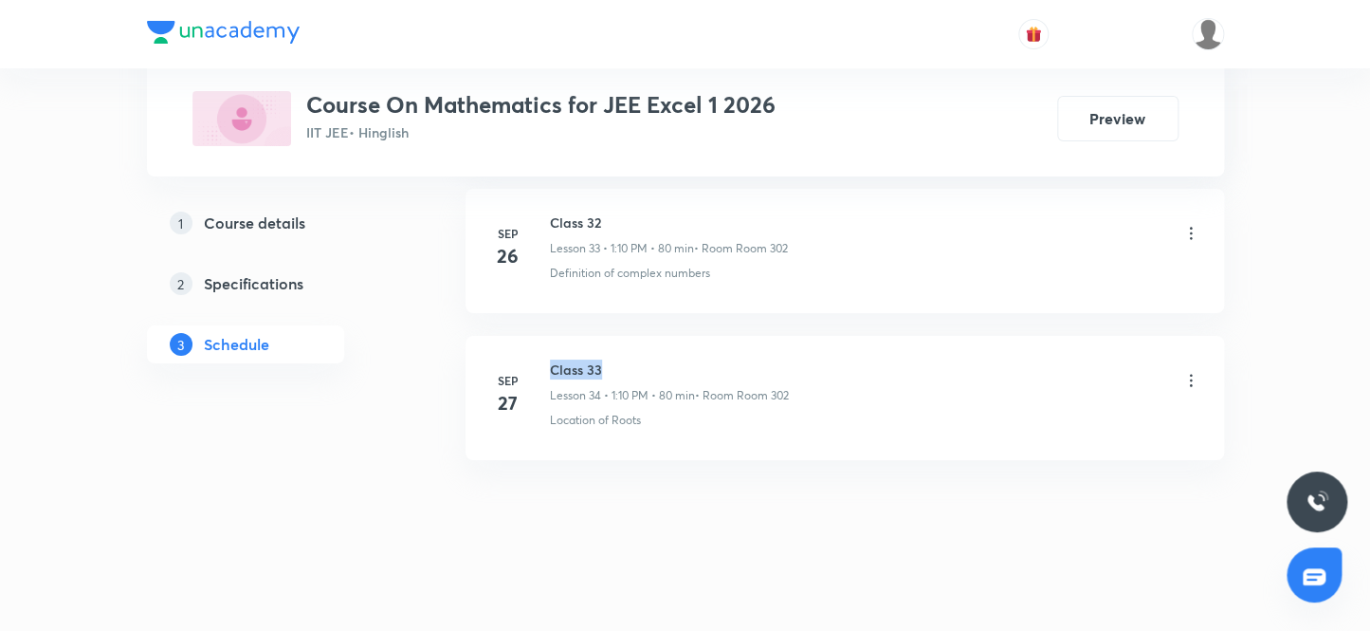
drag, startPoint x: 614, startPoint y: 357, endPoint x: 545, endPoint y: 346, distance: 70.0
click at [545, 346] on li "[DATE] Class 33 Lesson 34 • 1:10 PM • 80 min • Room Room 302 Location of Roots" at bounding box center [845, 398] width 759 height 124
copy h6 "Class 33"
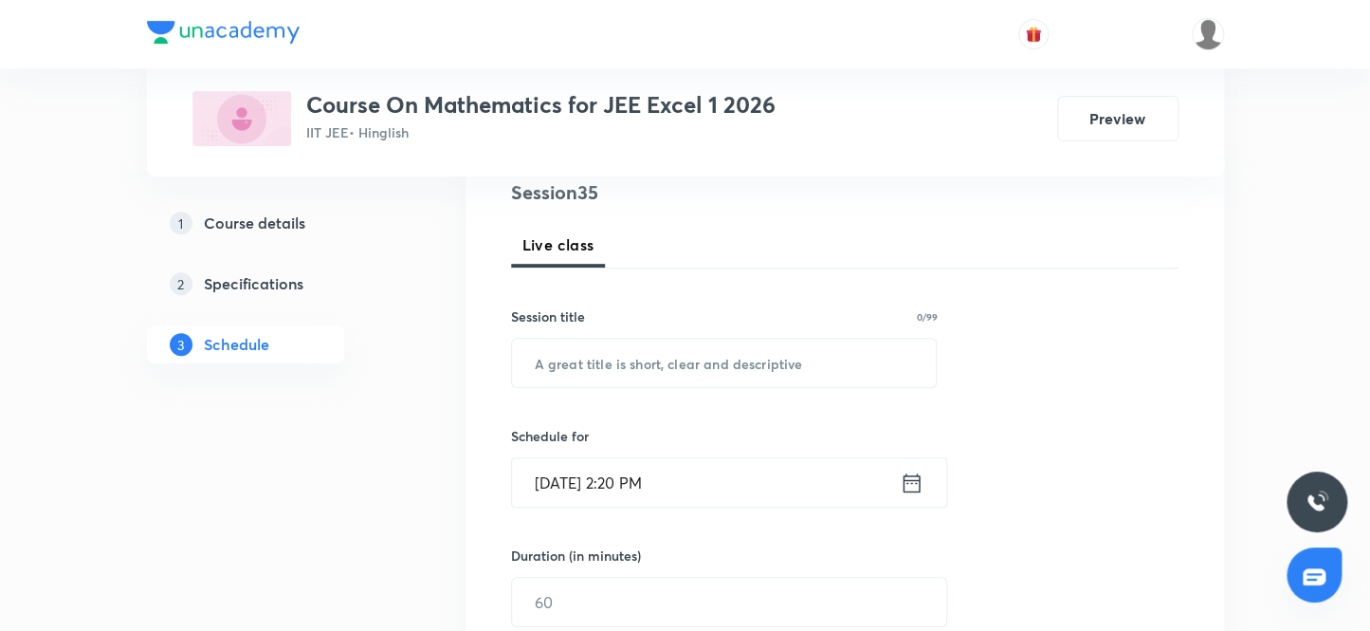
scroll to position [88, 0]
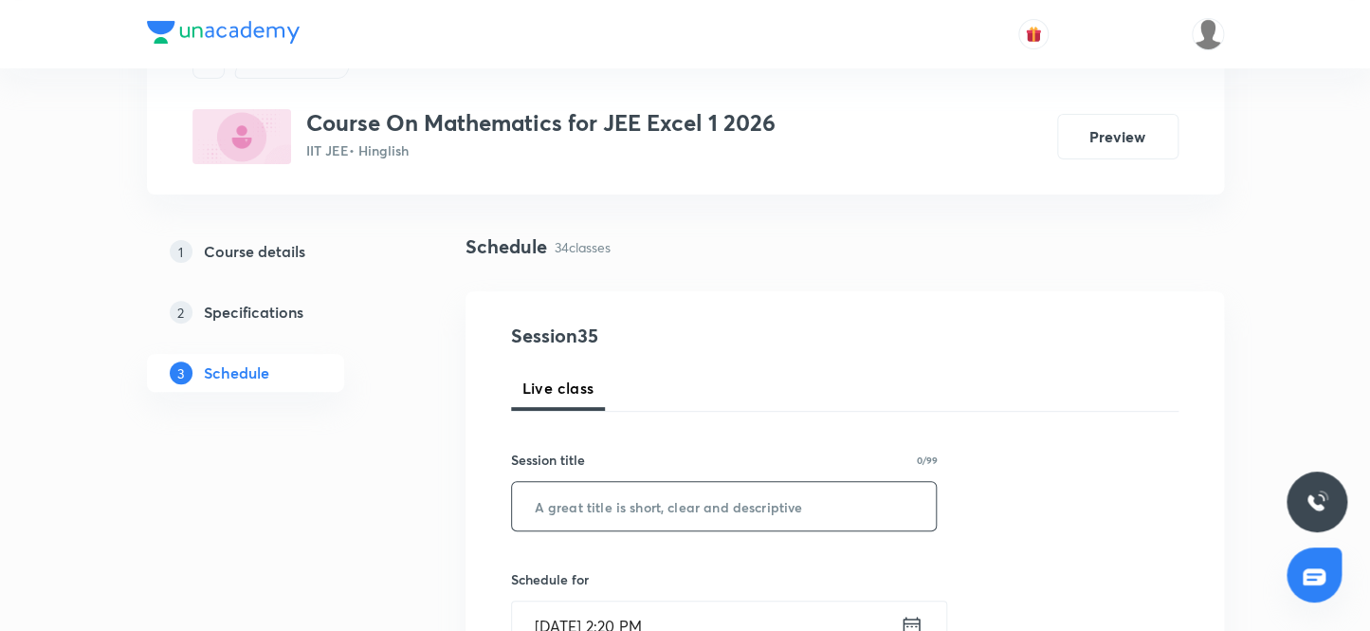
click at [537, 507] on input "text" at bounding box center [724, 506] width 425 height 48
paste input "Class 33"
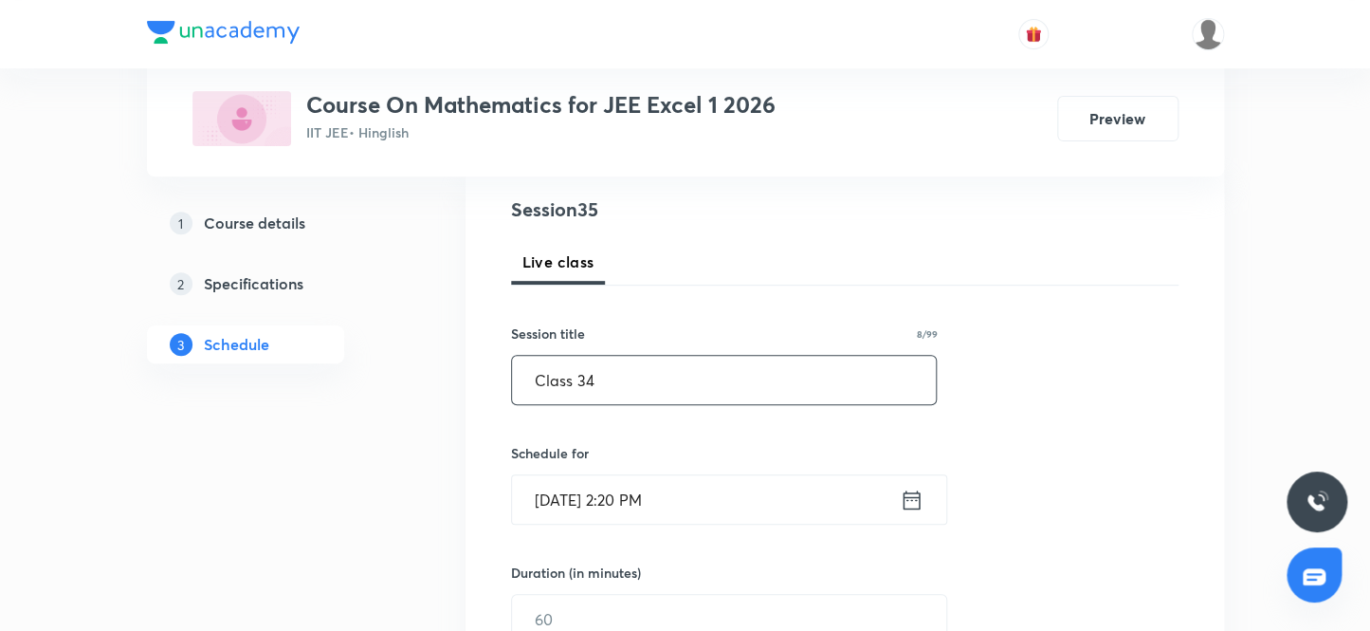
scroll to position [261, 0]
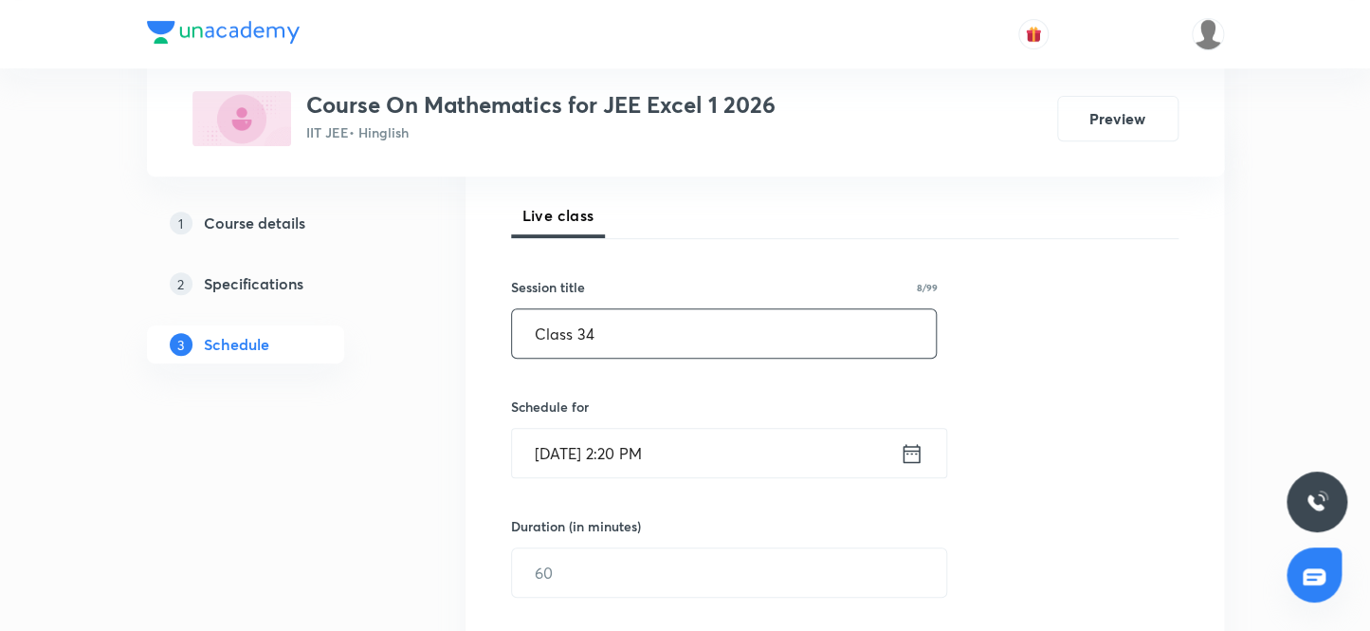
type input "Class 34"
click at [573, 450] on input "[DATE] 2:20 PM" at bounding box center [706, 453] width 388 height 48
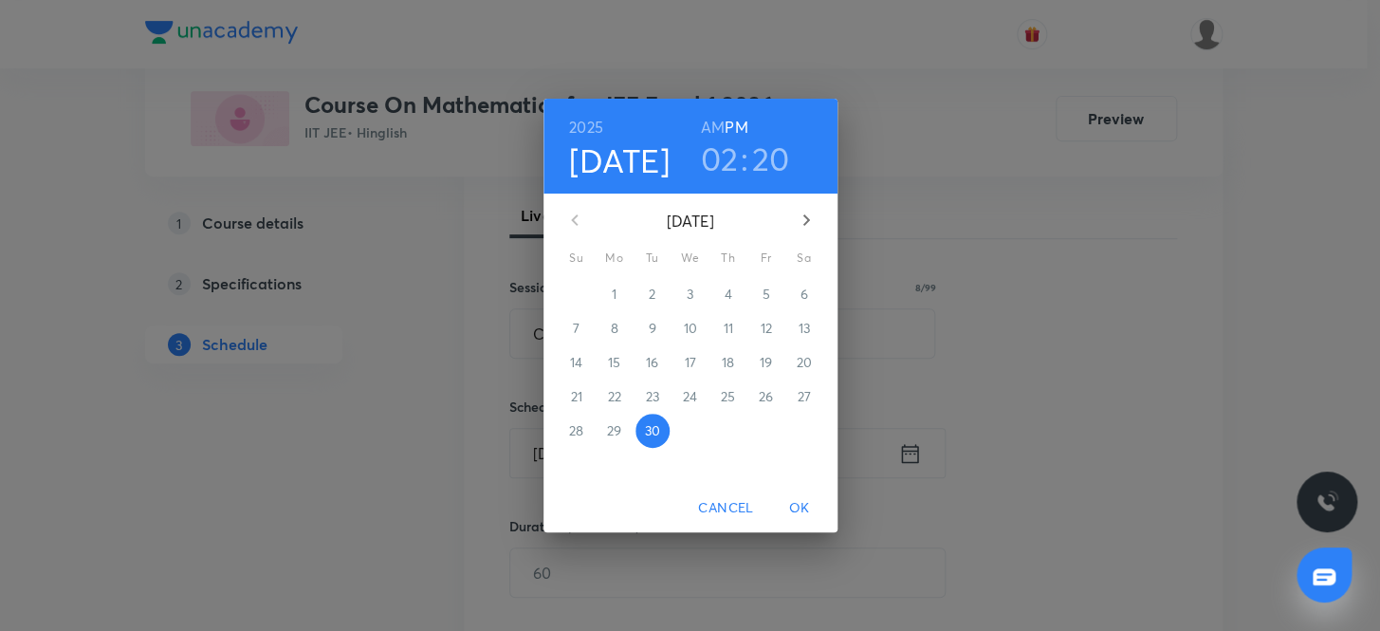
click at [805, 217] on icon "button" at bounding box center [805, 219] width 7 height 11
click at [768, 294] on p "3" at bounding box center [765, 293] width 7 height 19
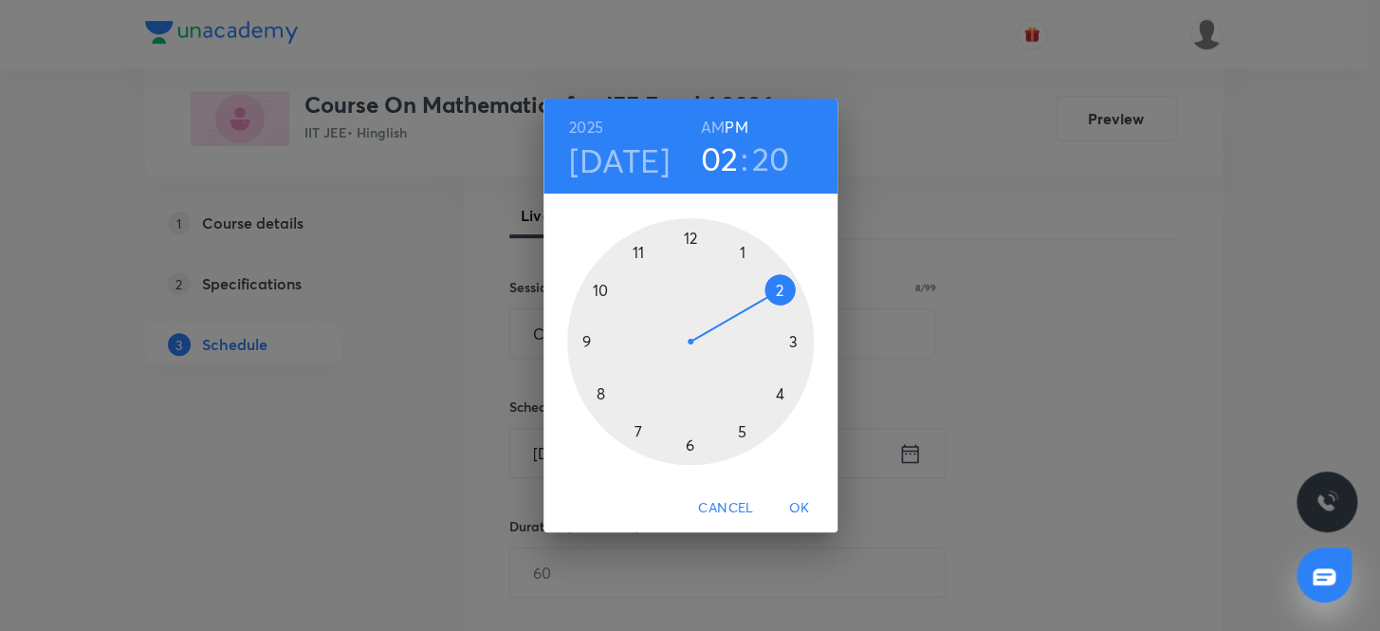
click at [742, 247] on div at bounding box center [690, 341] width 247 height 247
click at [780, 287] on div at bounding box center [690, 341] width 247 height 247
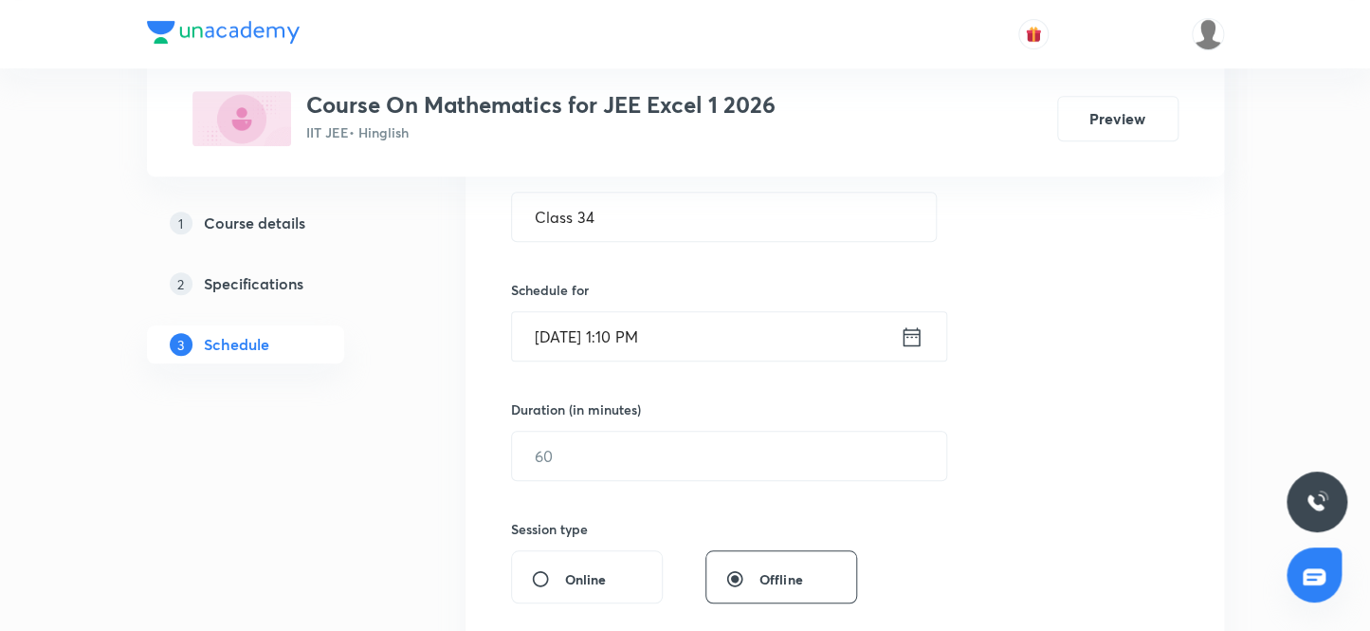
scroll to position [433, 0]
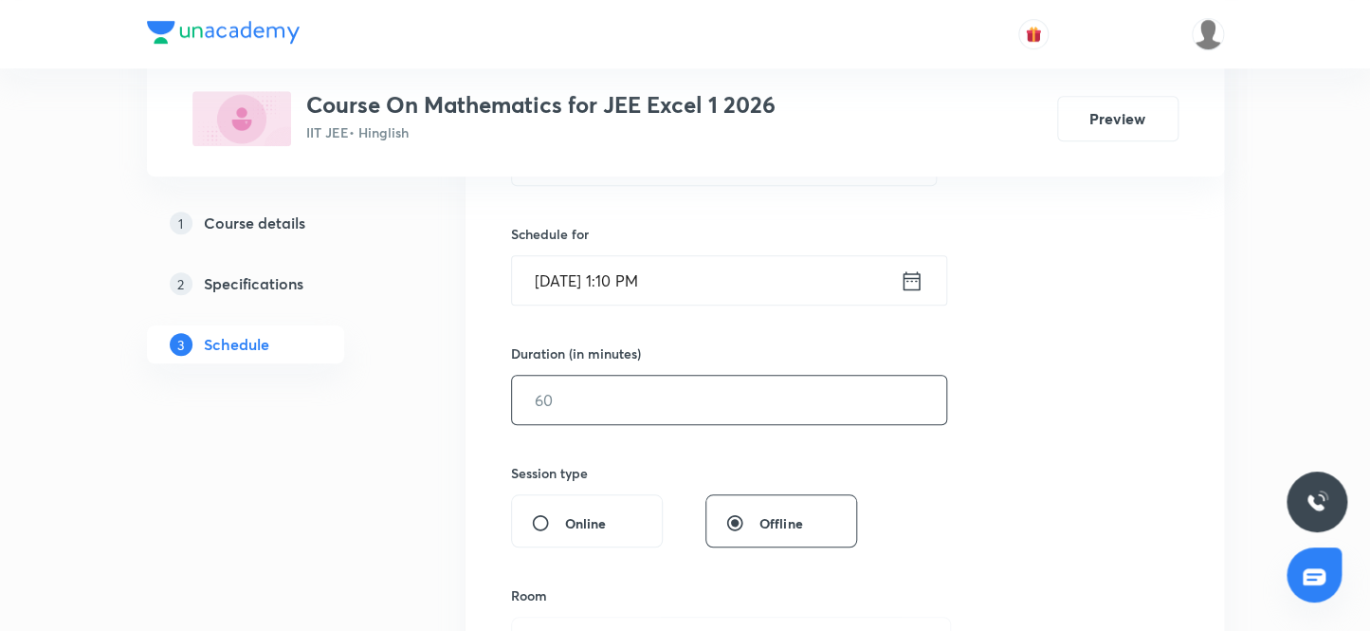
click at [555, 395] on input "text" at bounding box center [729, 399] width 434 height 48
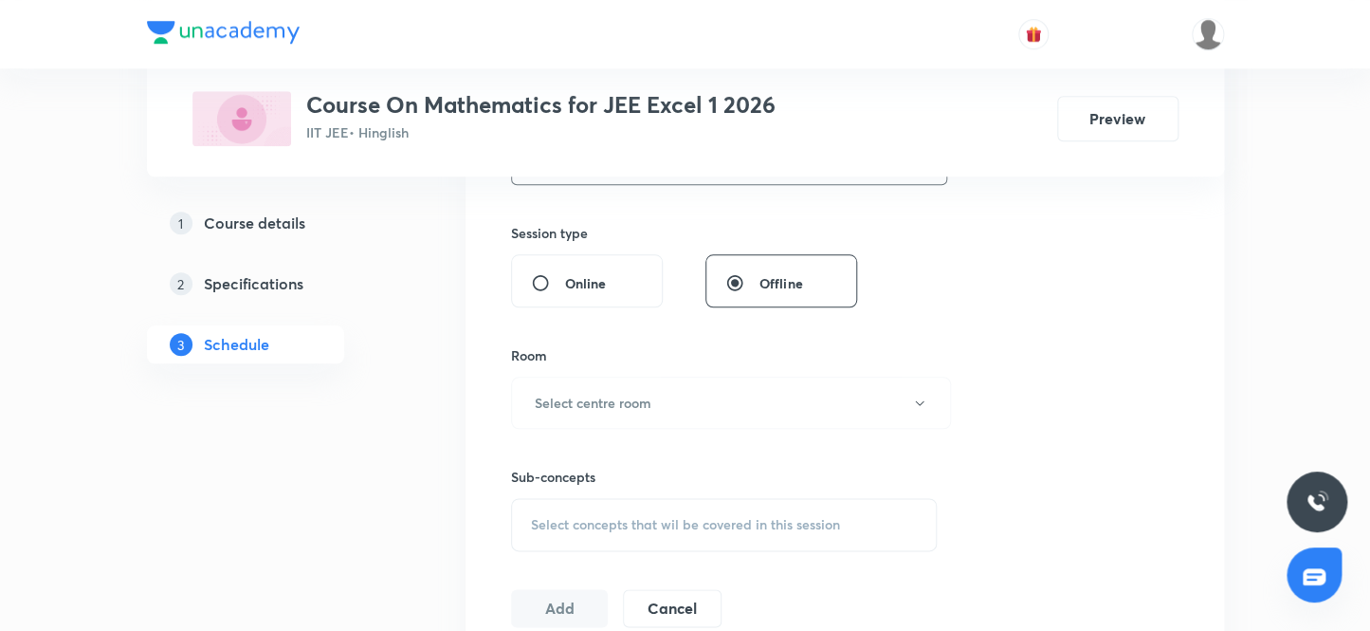
scroll to position [692, 0]
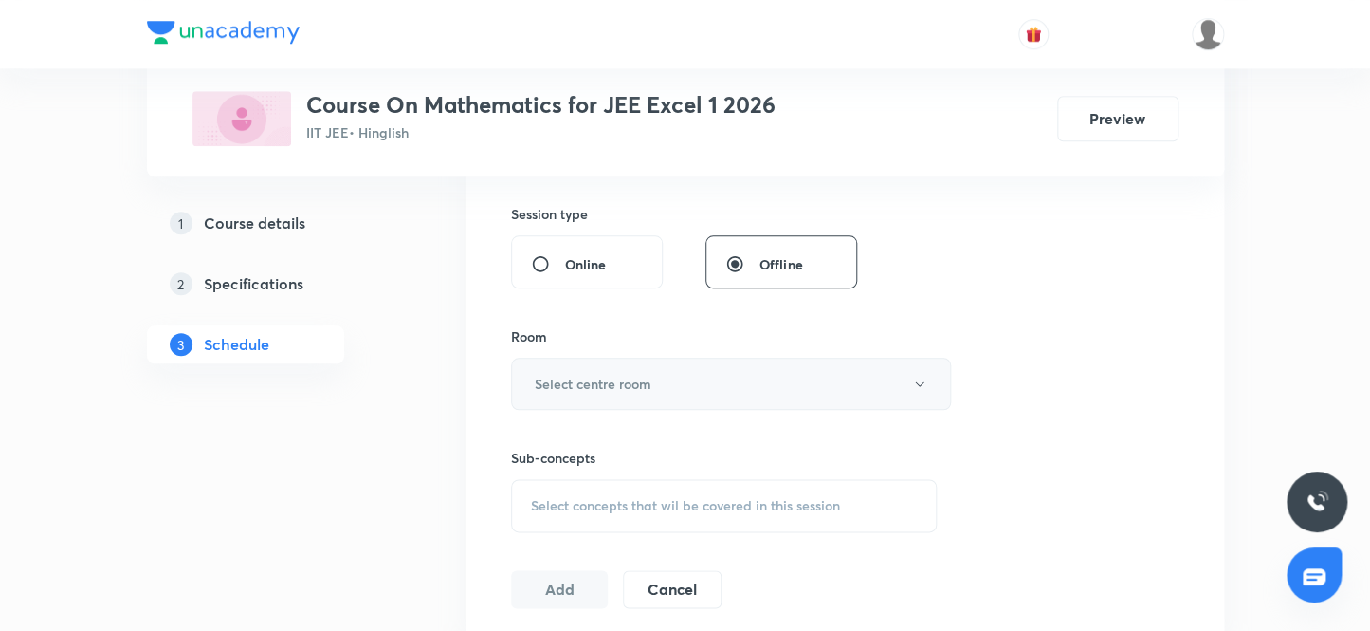
type input "80"
click at [574, 379] on h6 "Select centre room" at bounding box center [593, 384] width 117 height 20
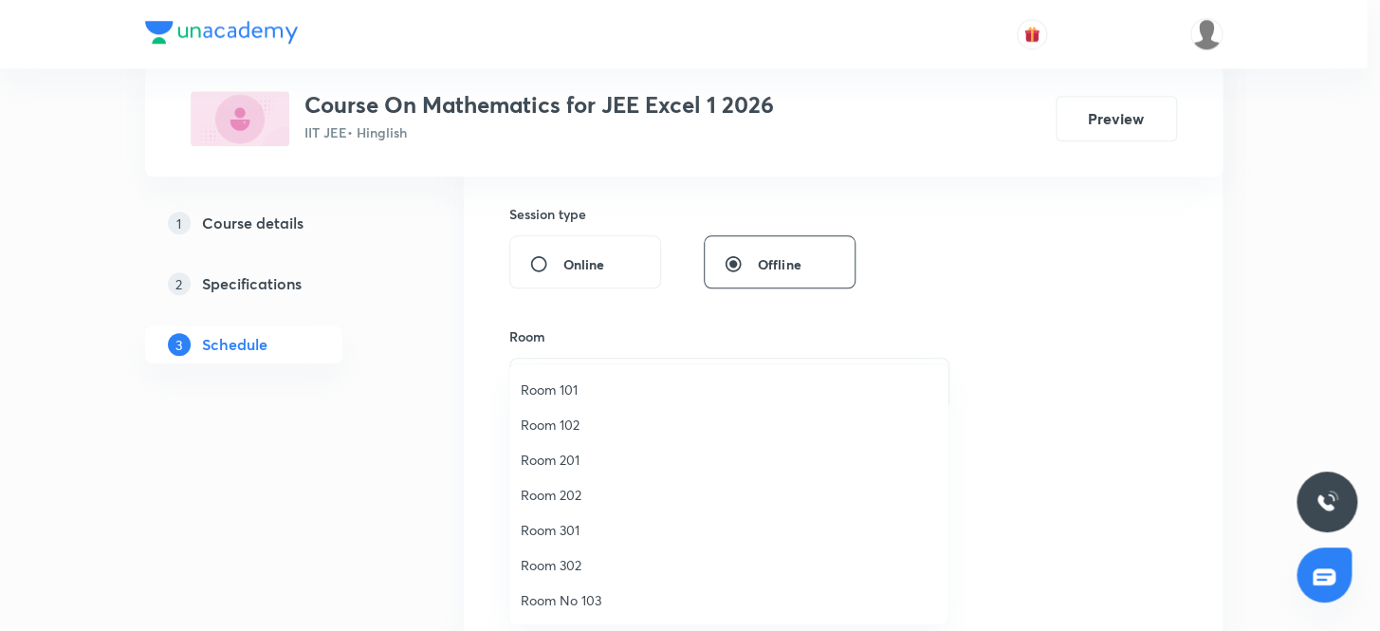
click at [559, 564] on span "Room 302" at bounding box center [728, 565] width 415 height 20
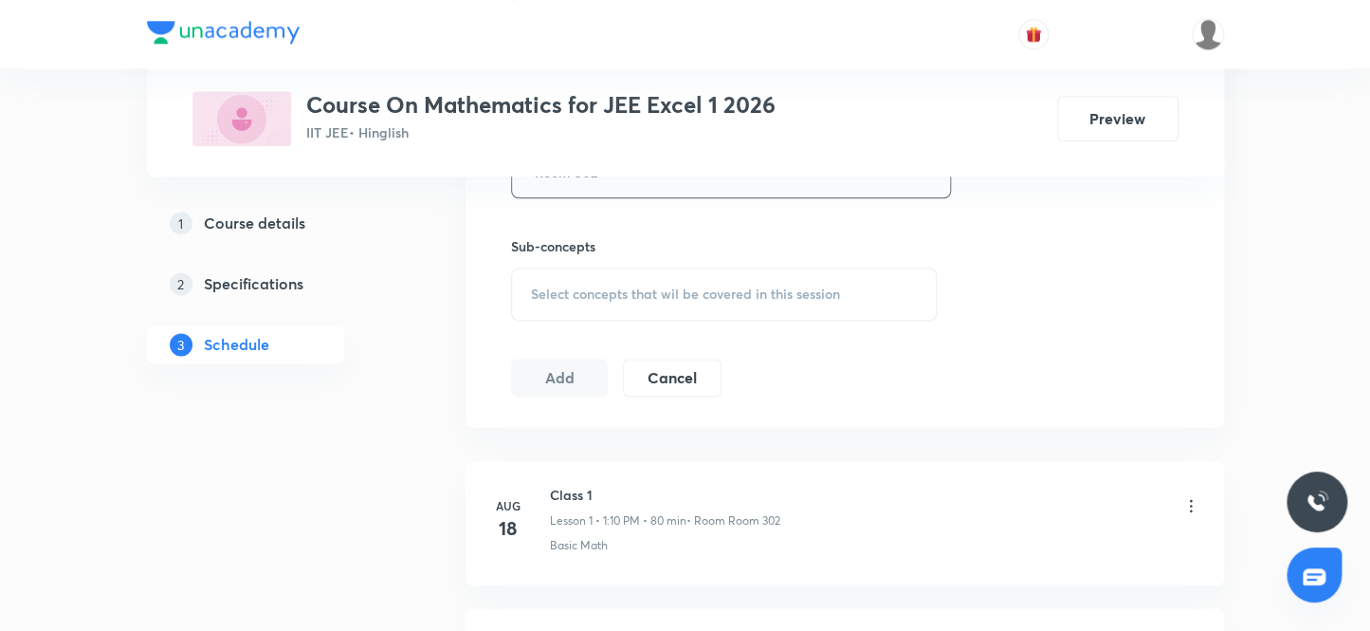
scroll to position [950, 0]
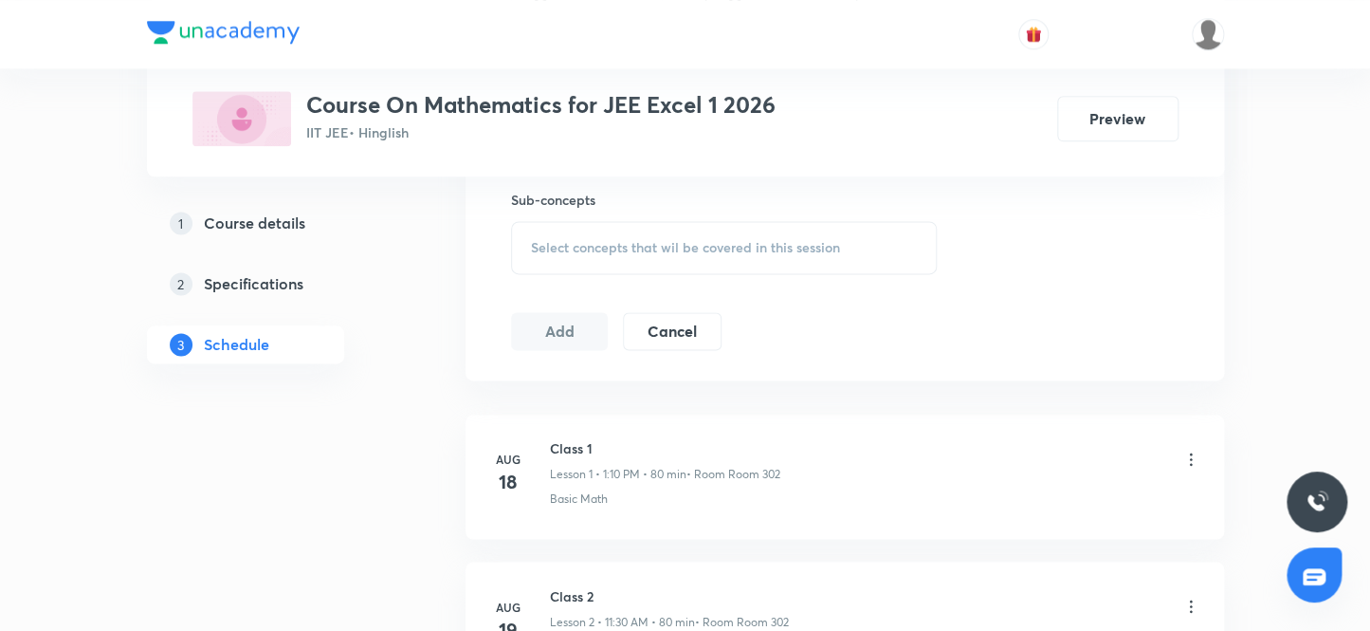
click at [582, 243] on span "Select concepts that wil be covered in this session" at bounding box center [685, 247] width 309 height 15
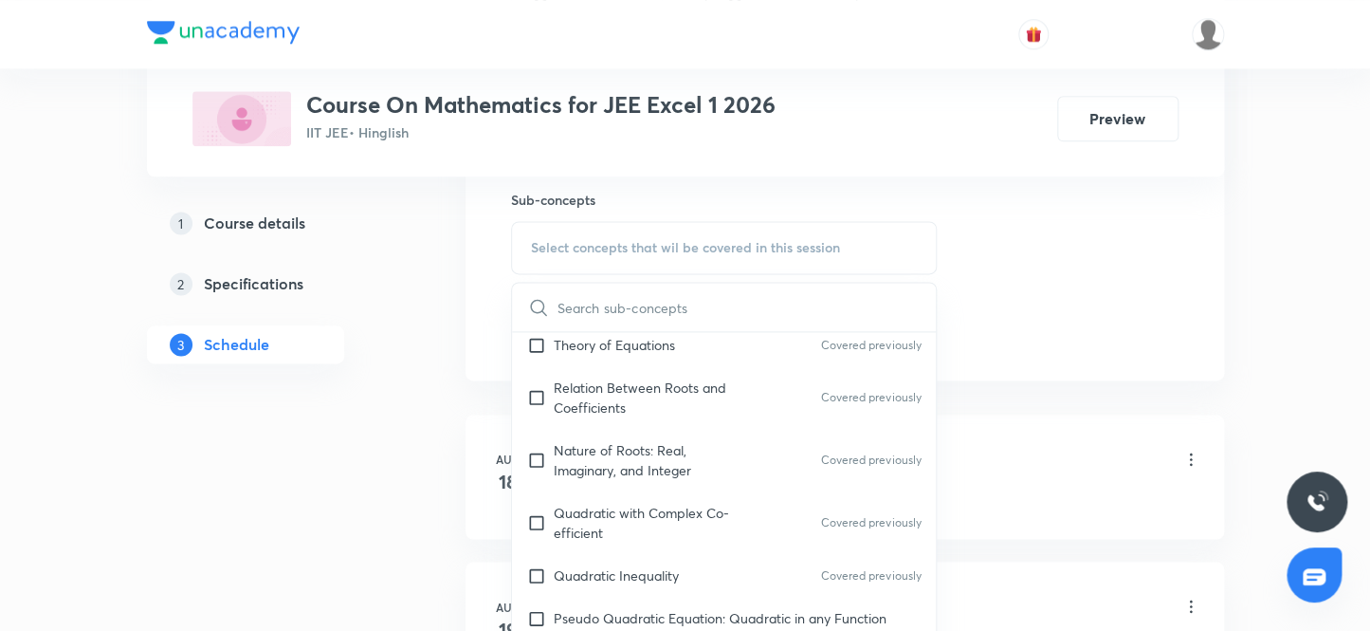
scroll to position [862, 0]
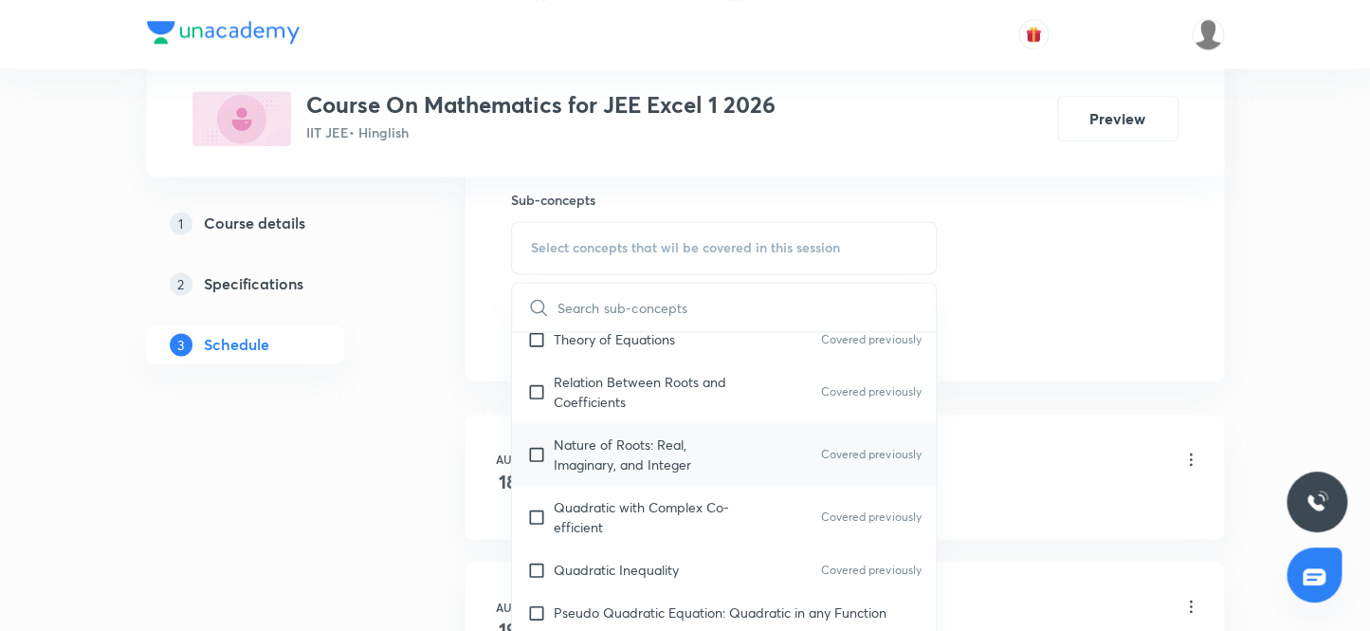
click at [536, 450] on input "checkbox" at bounding box center [540, 454] width 27 height 40
checkbox input "true"
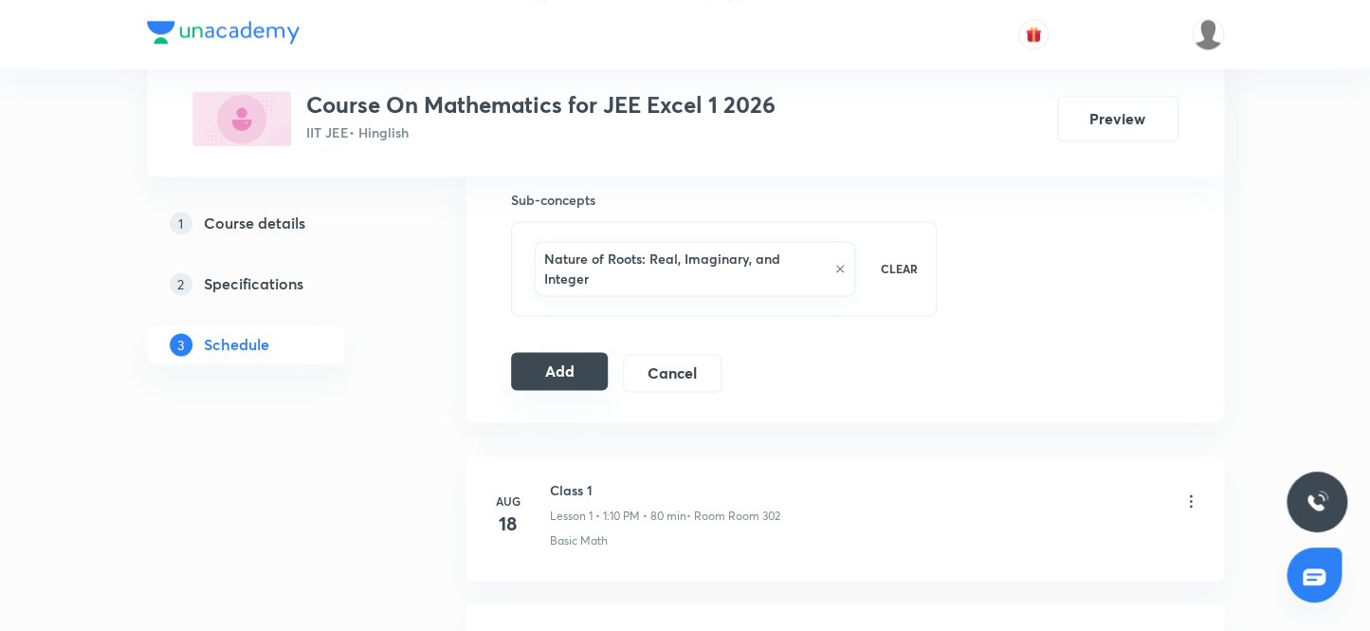
click at [540, 362] on button "Add" at bounding box center [560, 371] width 98 height 38
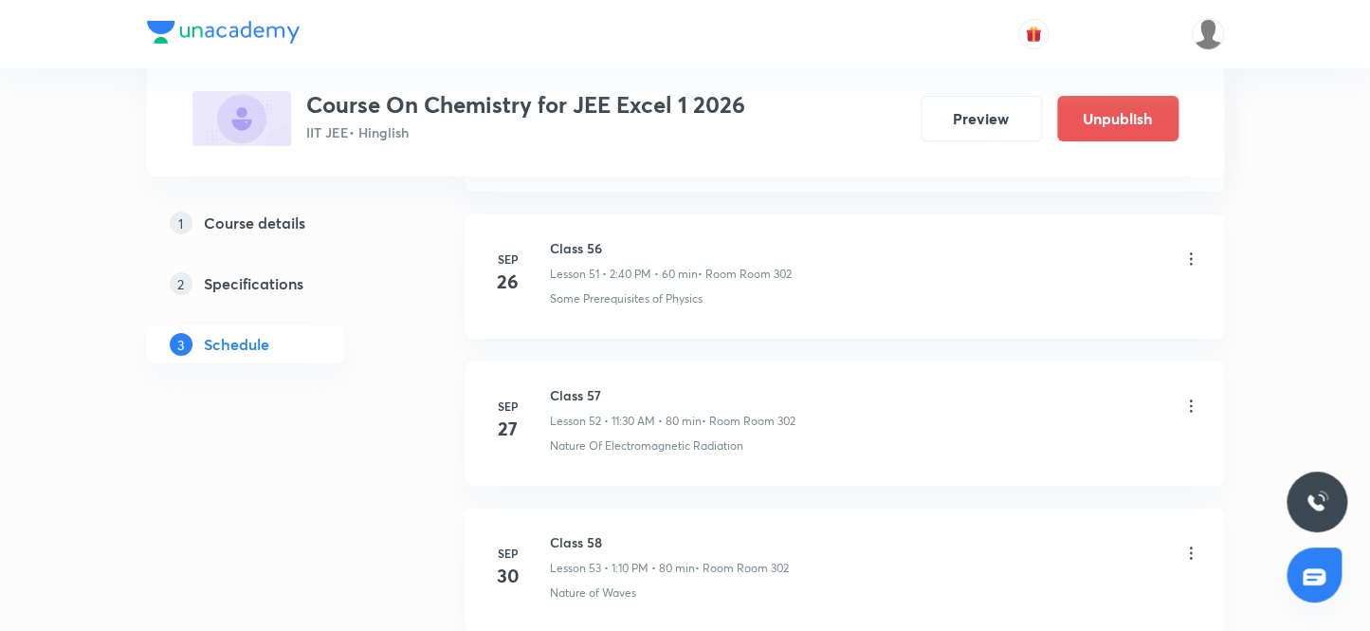
scroll to position [8788, 0]
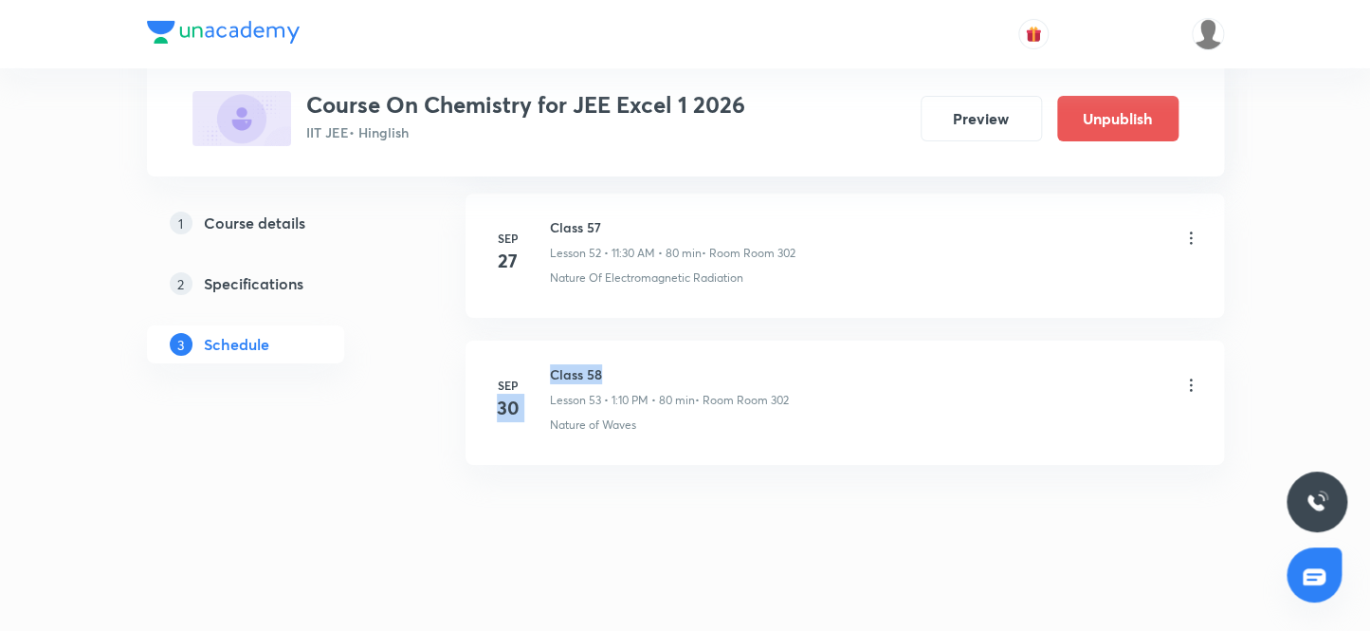
drag, startPoint x: 614, startPoint y: 357, endPoint x: 530, endPoint y: 351, distance: 83.7
click at [530, 364] on div "[DATE] Class 58 Lesson 53 • 1:10 PM • 80 min • Room Room 302 Nature of Waves" at bounding box center [844, 398] width 711 height 69
drag, startPoint x: 608, startPoint y: 359, endPoint x: 536, endPoint y: 346, distance: 73.3
click at [536, 346] on li "[DATE] Class 58 Lesson 53 • 1:10 PM • 80 min • Room Room 302 Nature of Waves" at bounding box center [845, 402] width 759 height 124
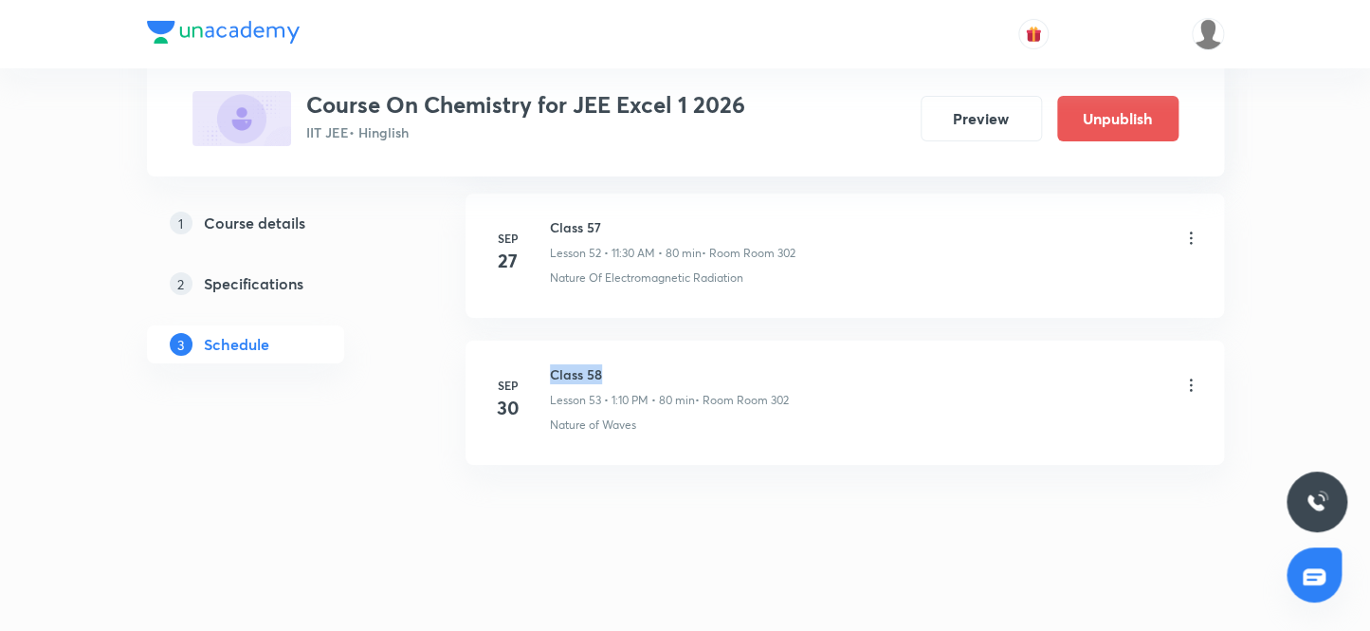
copy h6 "Class 58"
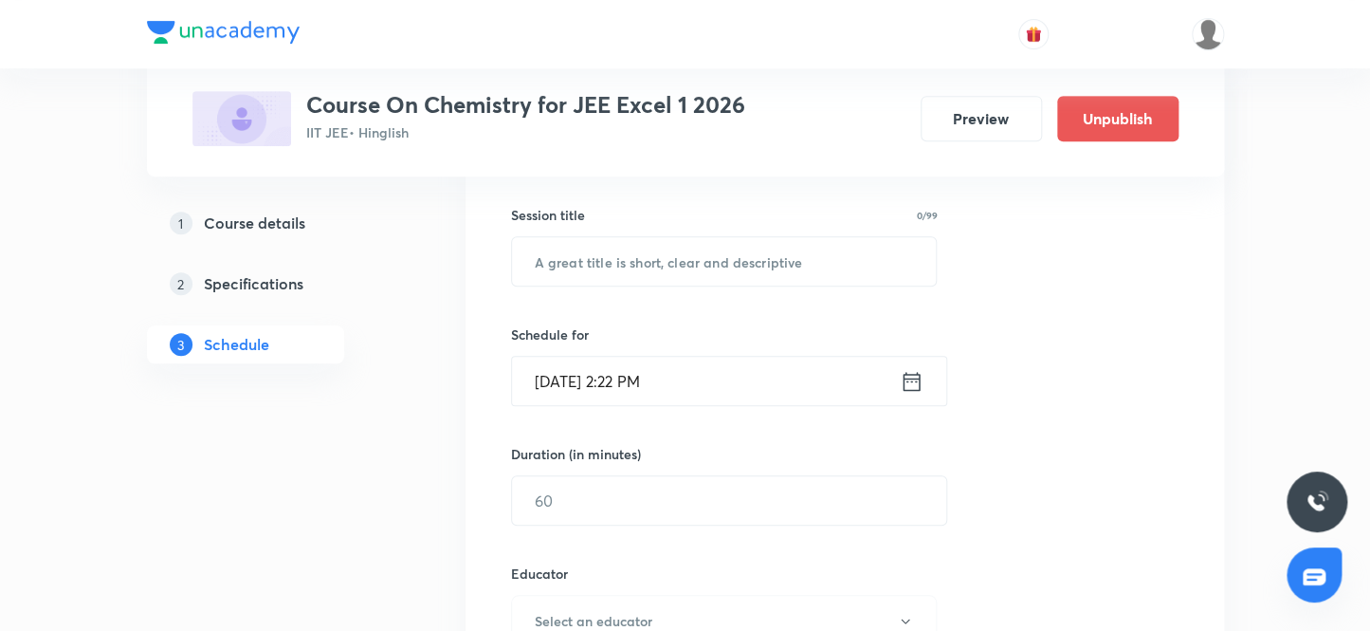
scroll to position [317, 0]
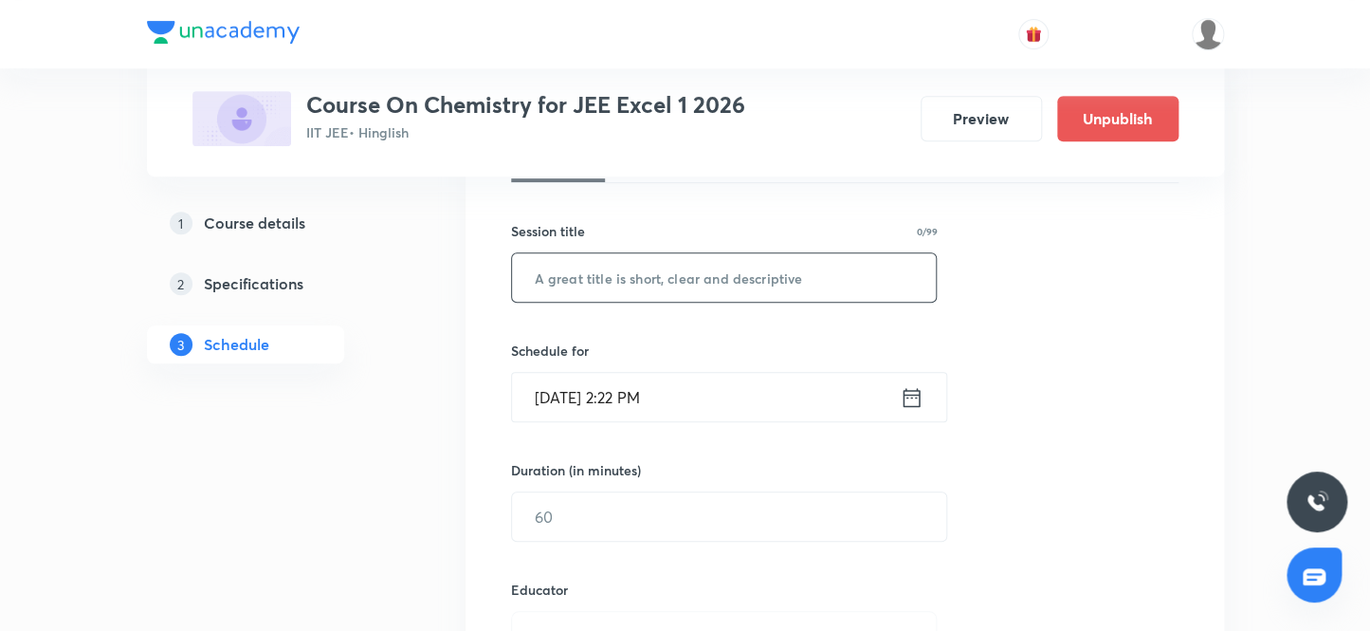
click at [632, 271] on input "text" at bounding box center [724, 277] width 425 height 48
paste input "Class 58"
type input "Class 59"
click at [572, 401] on input "[DATE] 2:22 PM" at bounding box center [706, 397] width 388 height 48
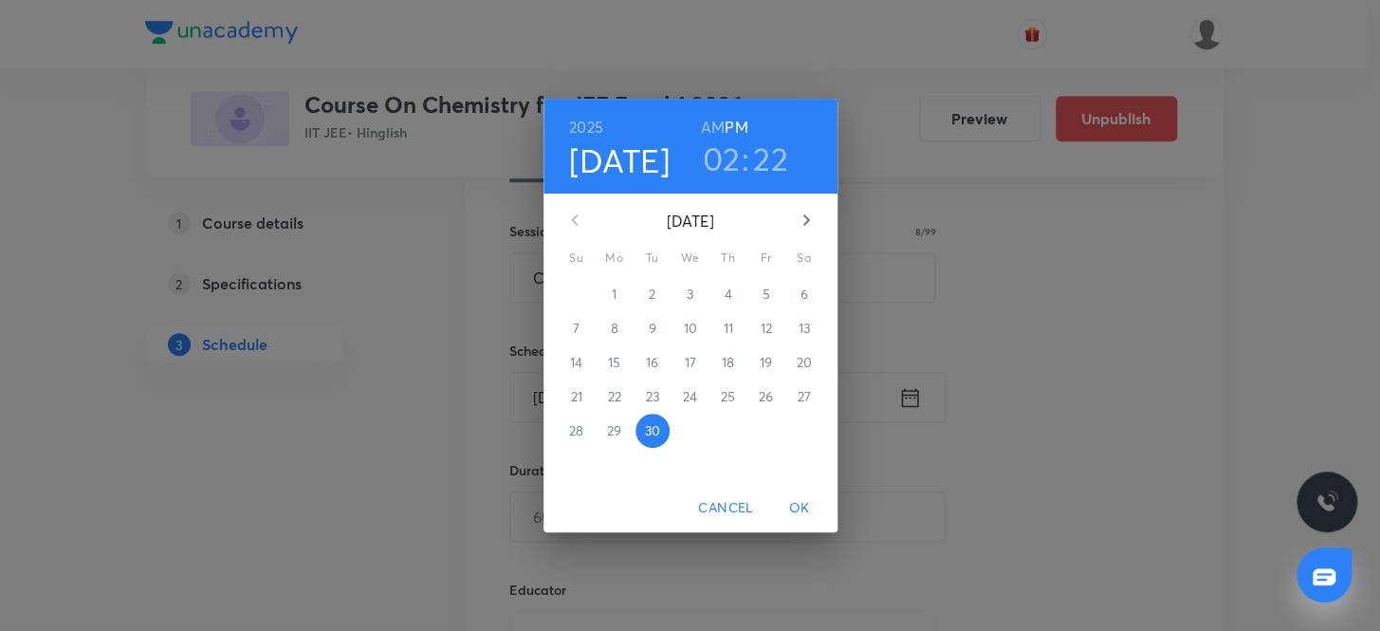
click at [806, 217] on icon "button" at bounding box center [806, 220] width 23 height 23
click at [764, 294] on p "3" at bounding box center [765, 293] width 7 height 19
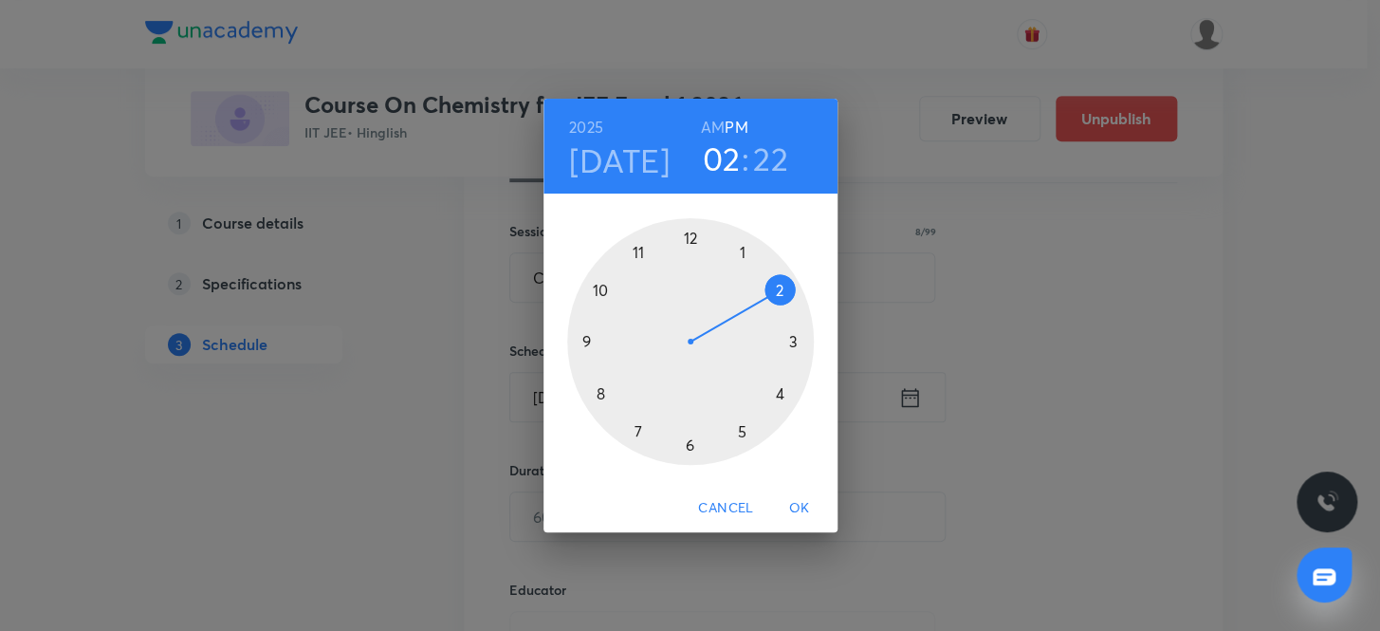
click at [769, 161] on h3 "22" at bounding box center [770, 158] width 35 height 40
click at [595, 391] on div at bounding box center [690, 341] width 247 height 247
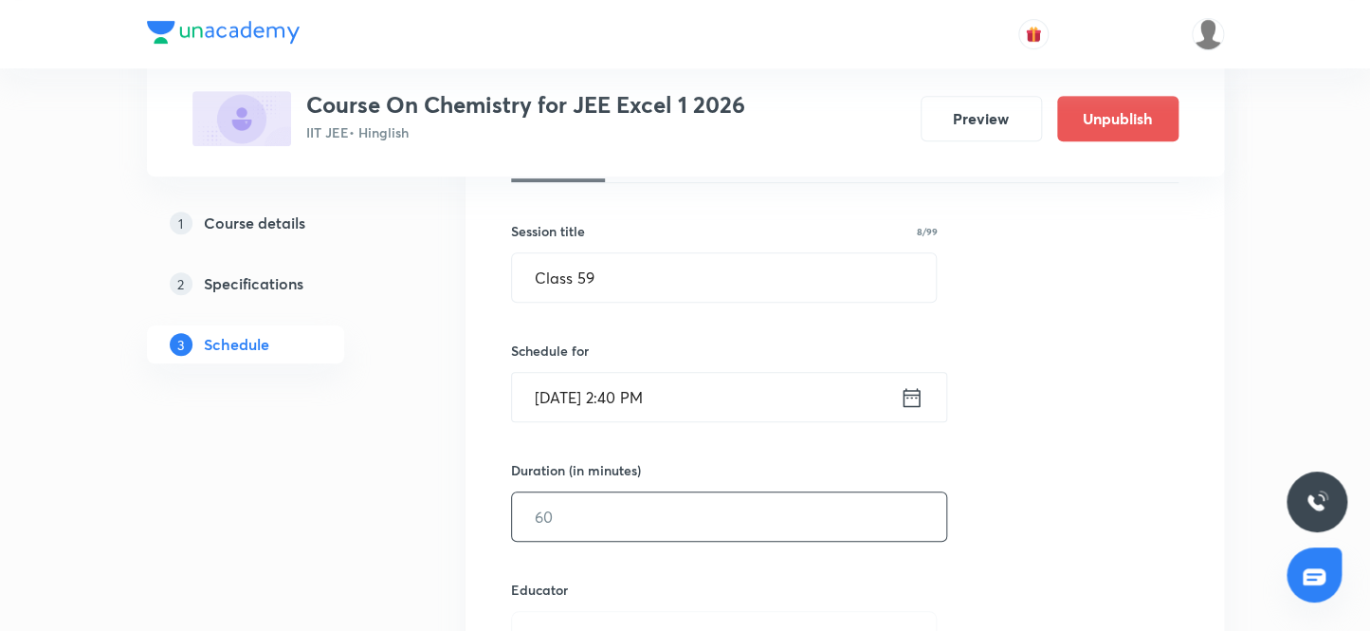
click at [570, 518] on input "text" at bounding box center [729, 516] width 434 height 48
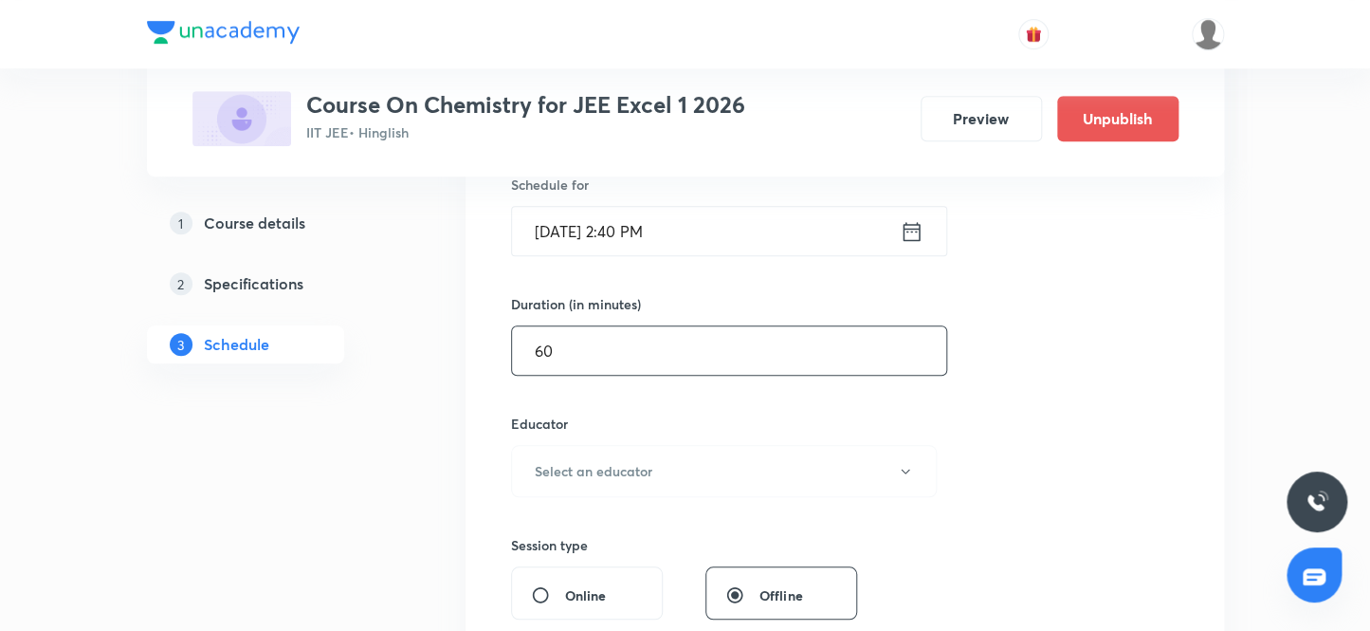
scroll to position [489, 0]
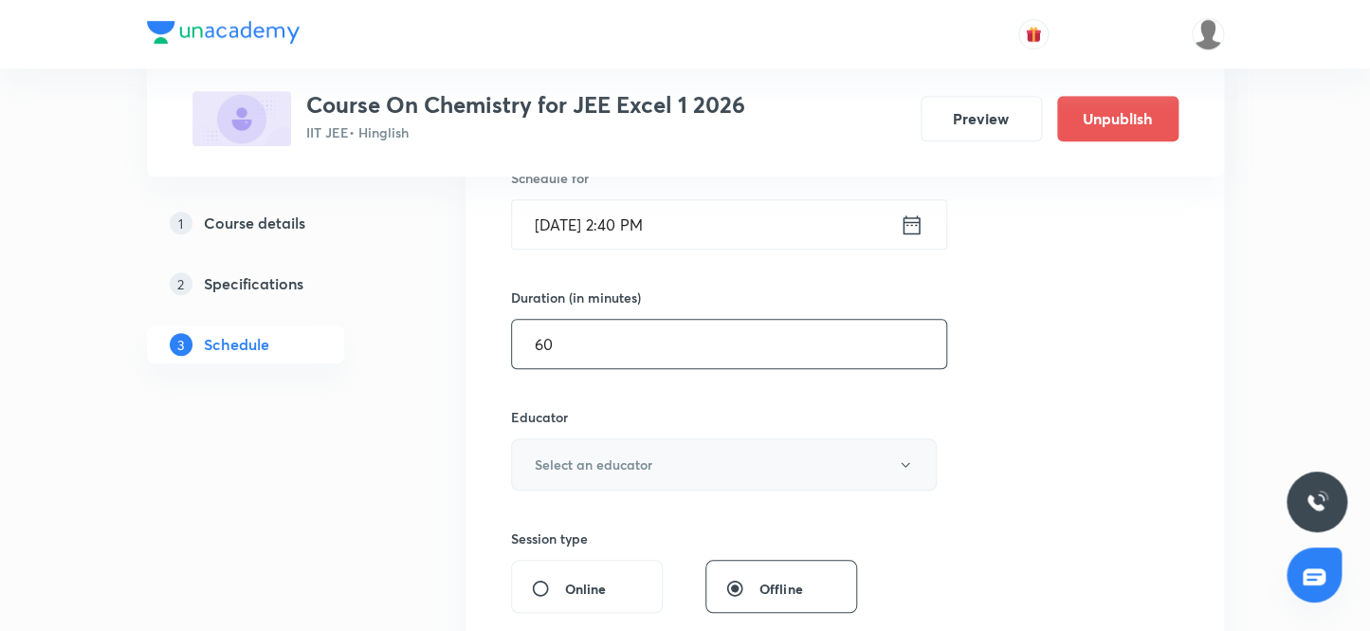
type input "60"
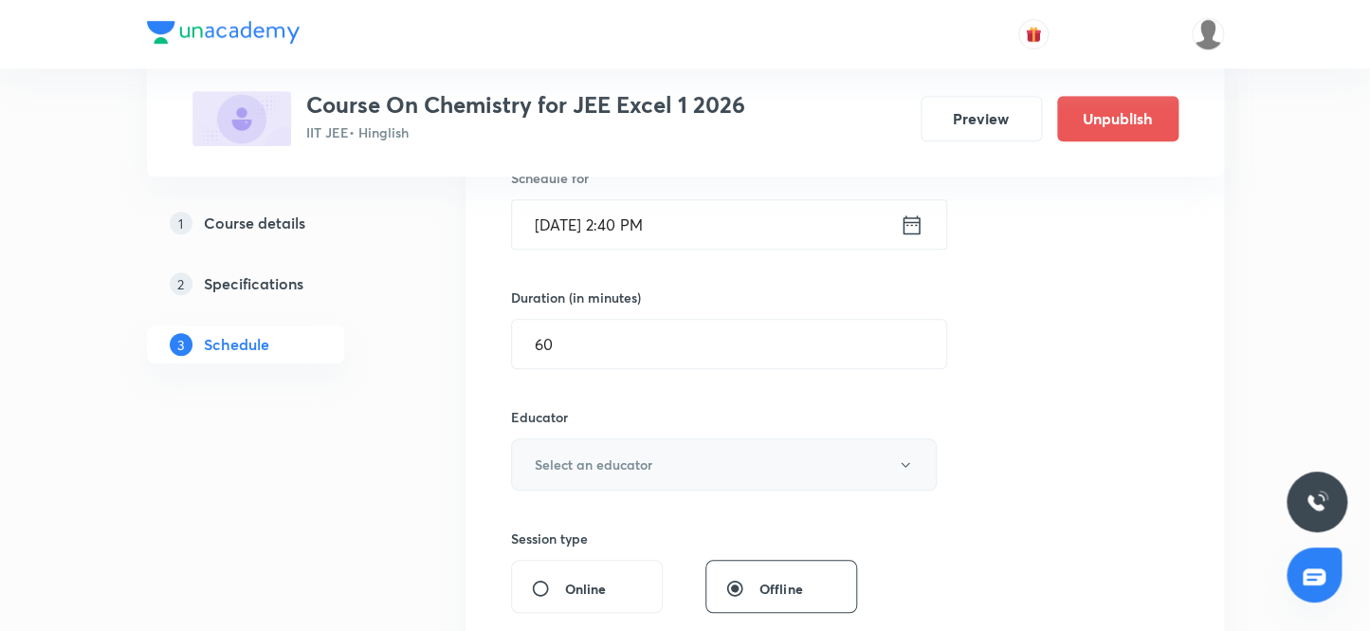
click at [597, 467] on h6 "Select an educator" at bounding box center [594, 464] width 118 height 20
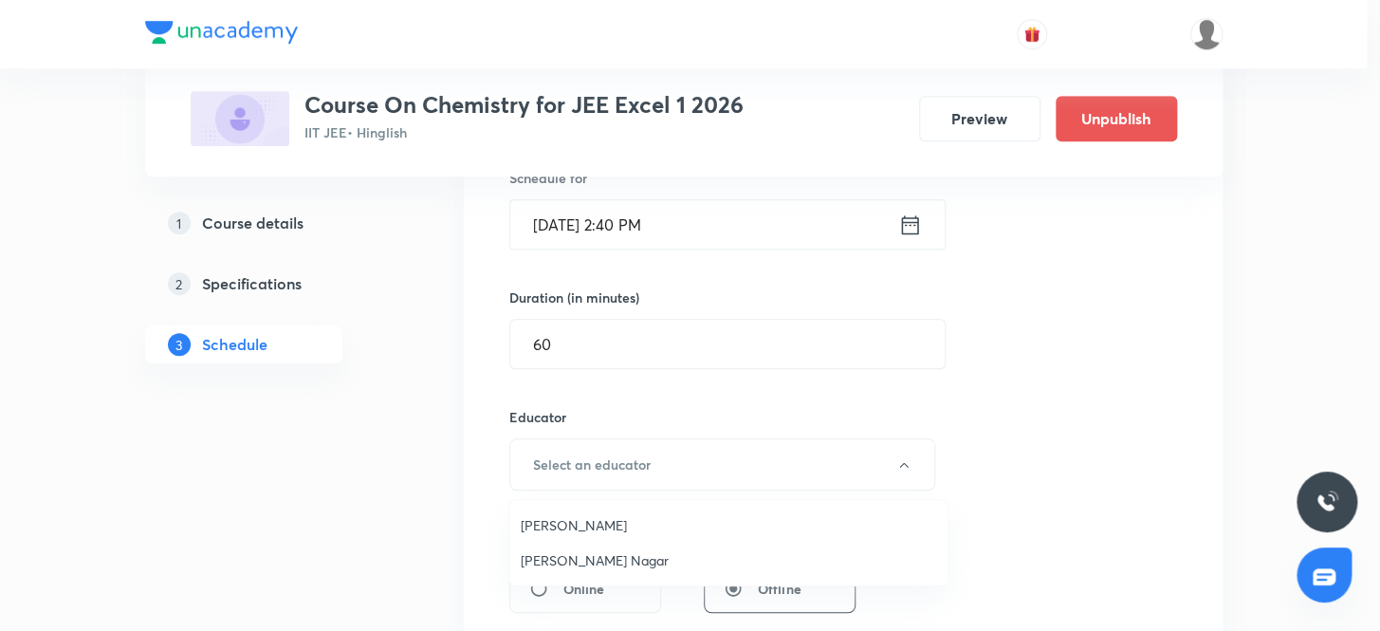
click at [578, 562] on span "[PERSON_NAME] Nagar" at bounding box center [728, 560] width 415 height 20
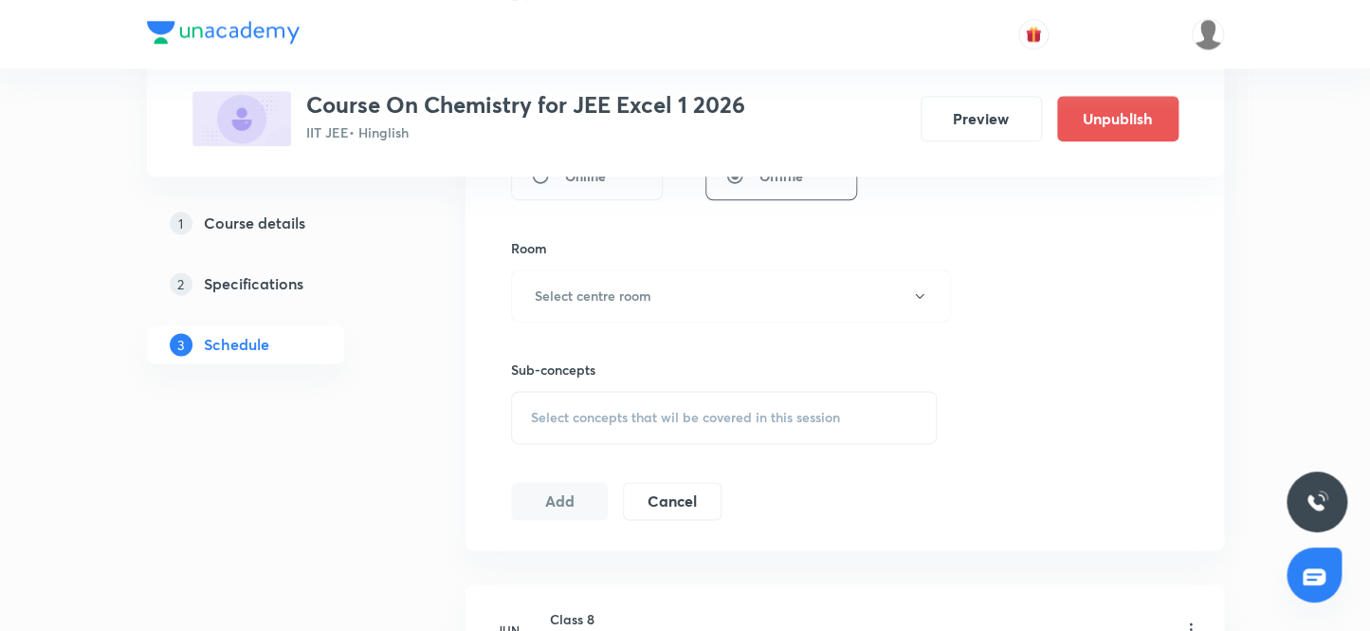
scroll to position [920, 0]
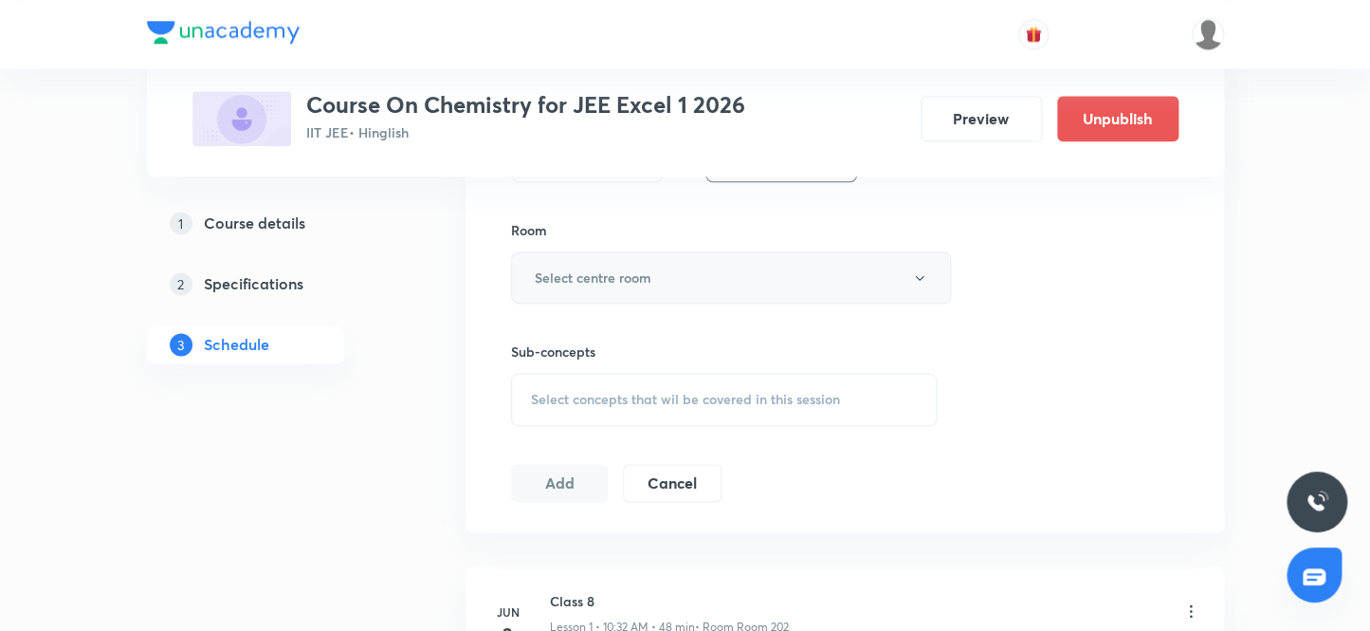
click at [582, 277] on h6 "Select centre room" at bounding box center [593, 277] width 117 height 20
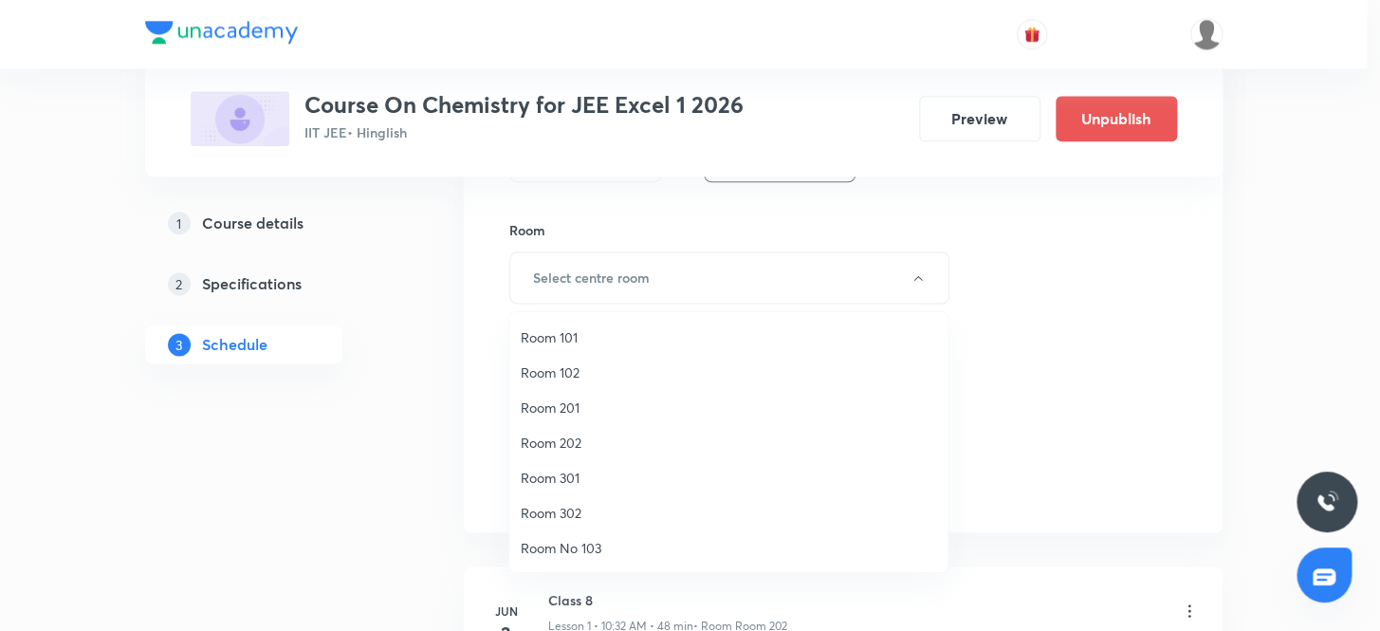
click at [567, 512] on span "Room 302" at bounding box center [728, 513] width 415 height 20
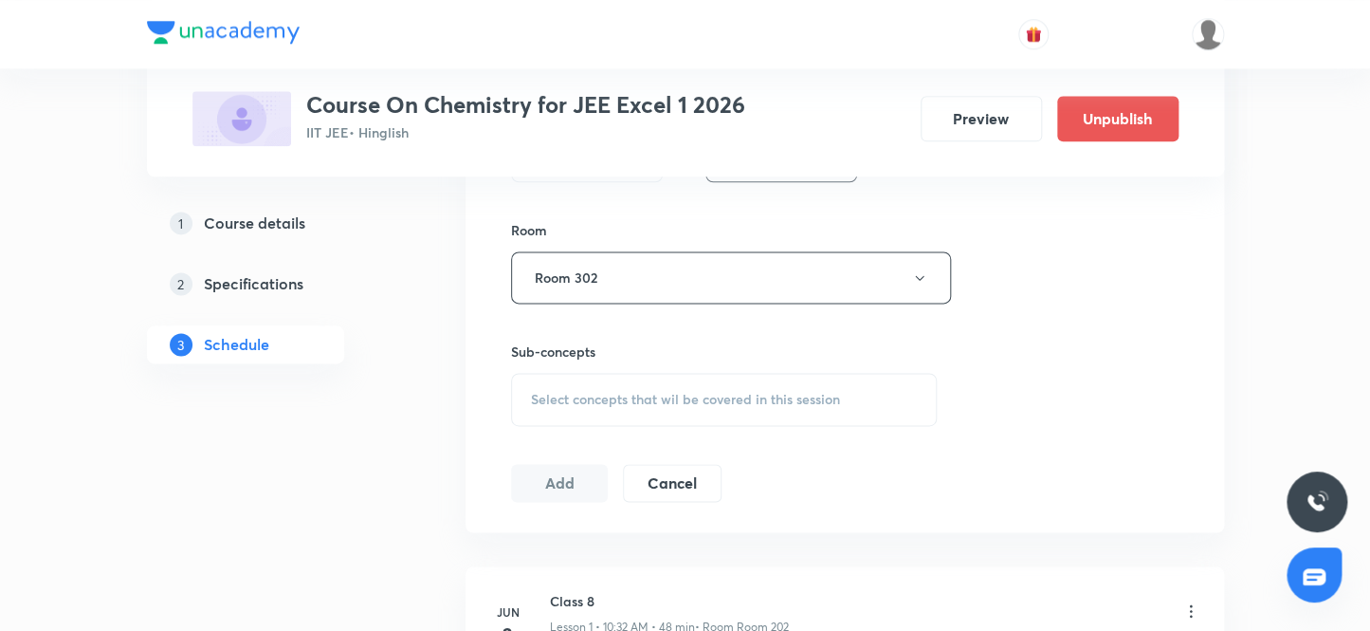
click at [589, 396] on span "Select concepts that wil be covered in this session" at bounding box center [685, 399] width 309 height 15
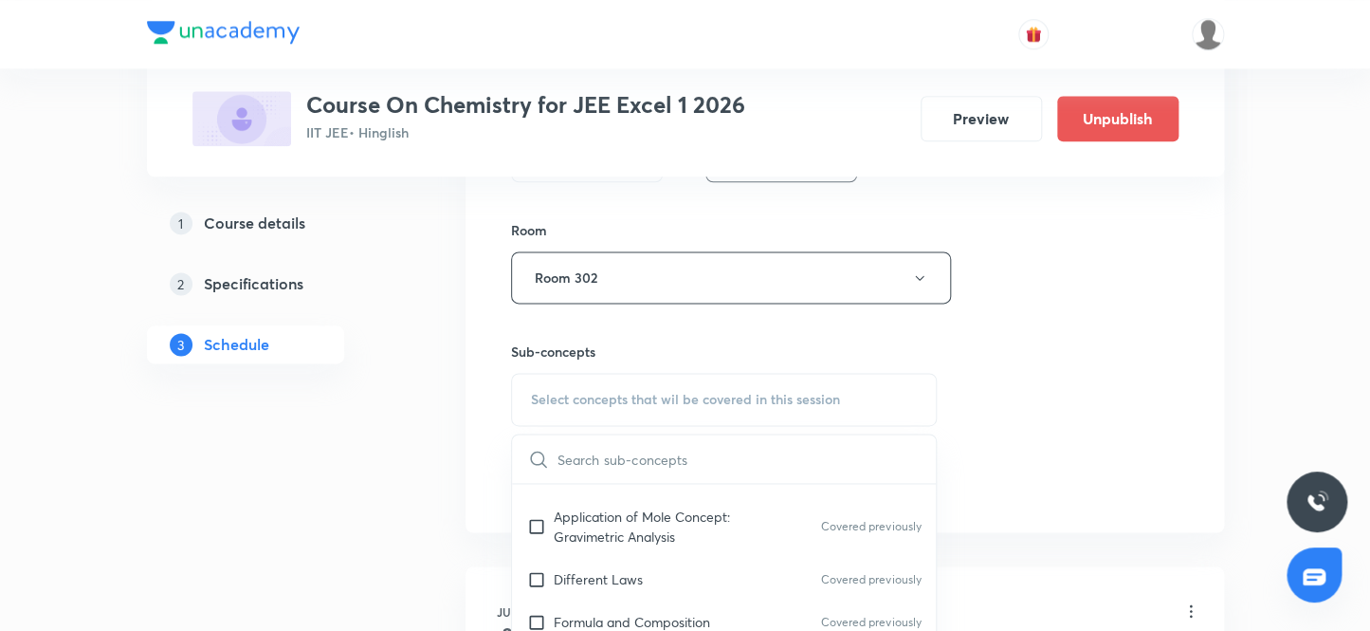
scroll to position [517, 0]
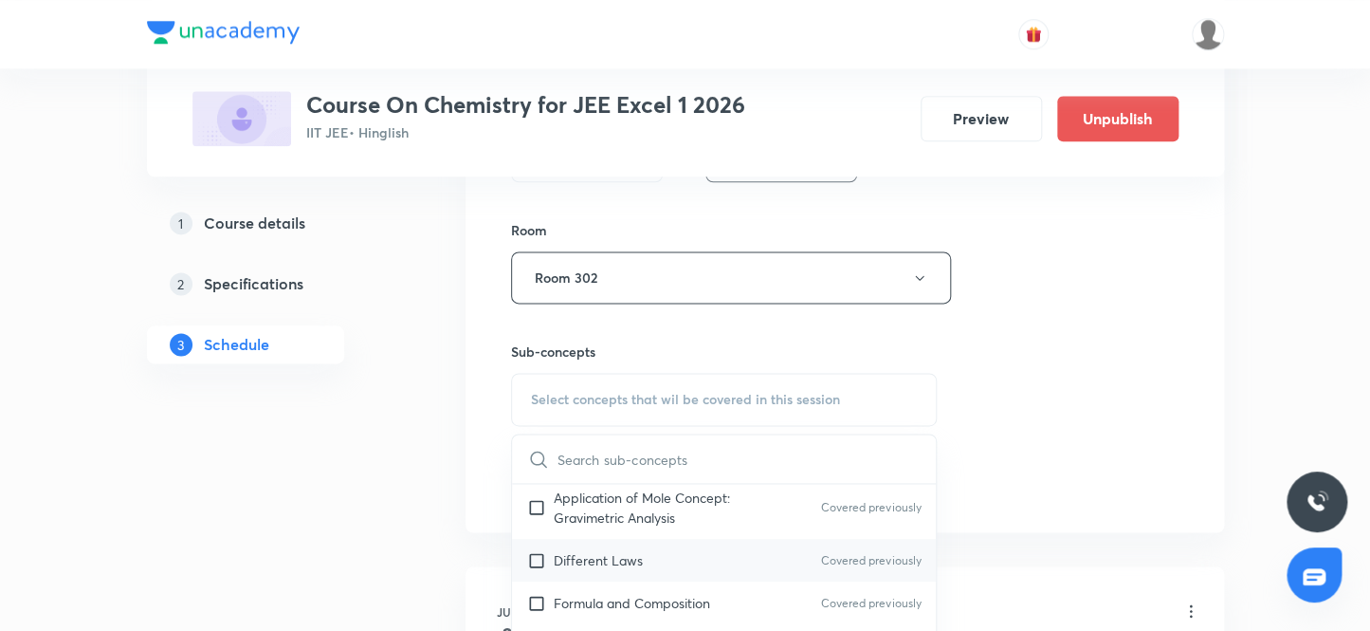
click at [540, 555] on input "checkbox" at bounding box center [540, 560] width 27 height 20
checkbox input "true"
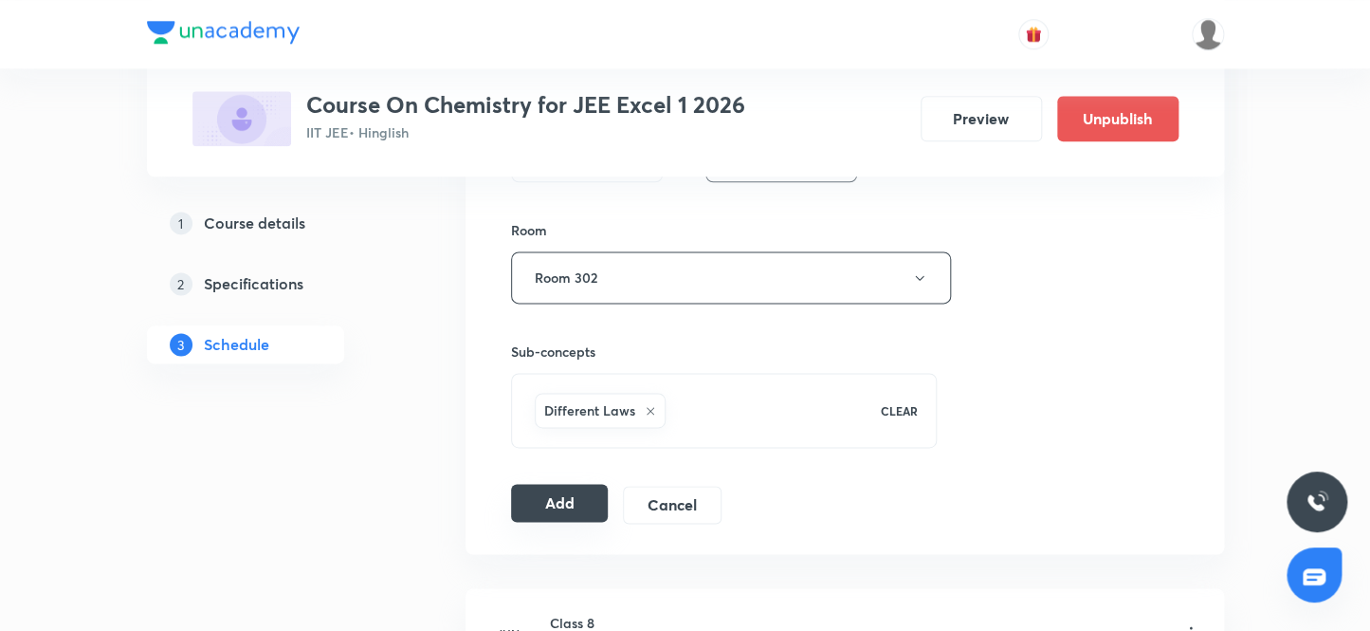
click at [554, 497] on button "Add" at bounding box center [560, 503] width 98 height 38
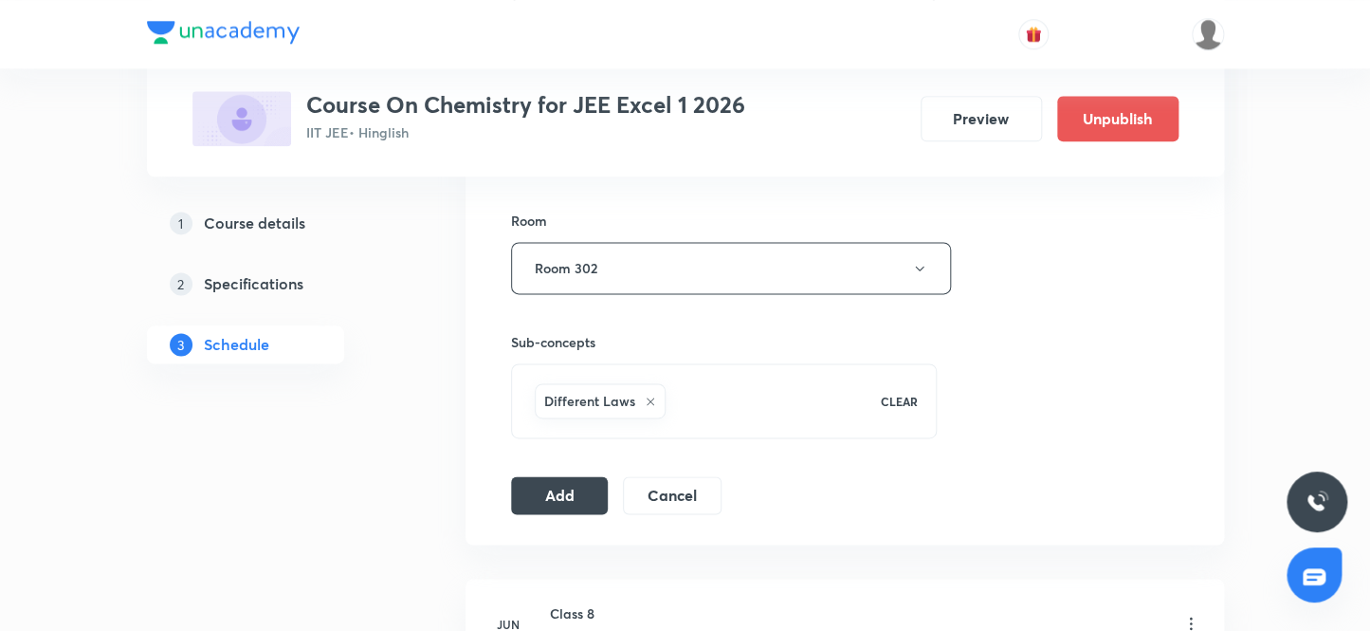
scroll to position [948, 0]
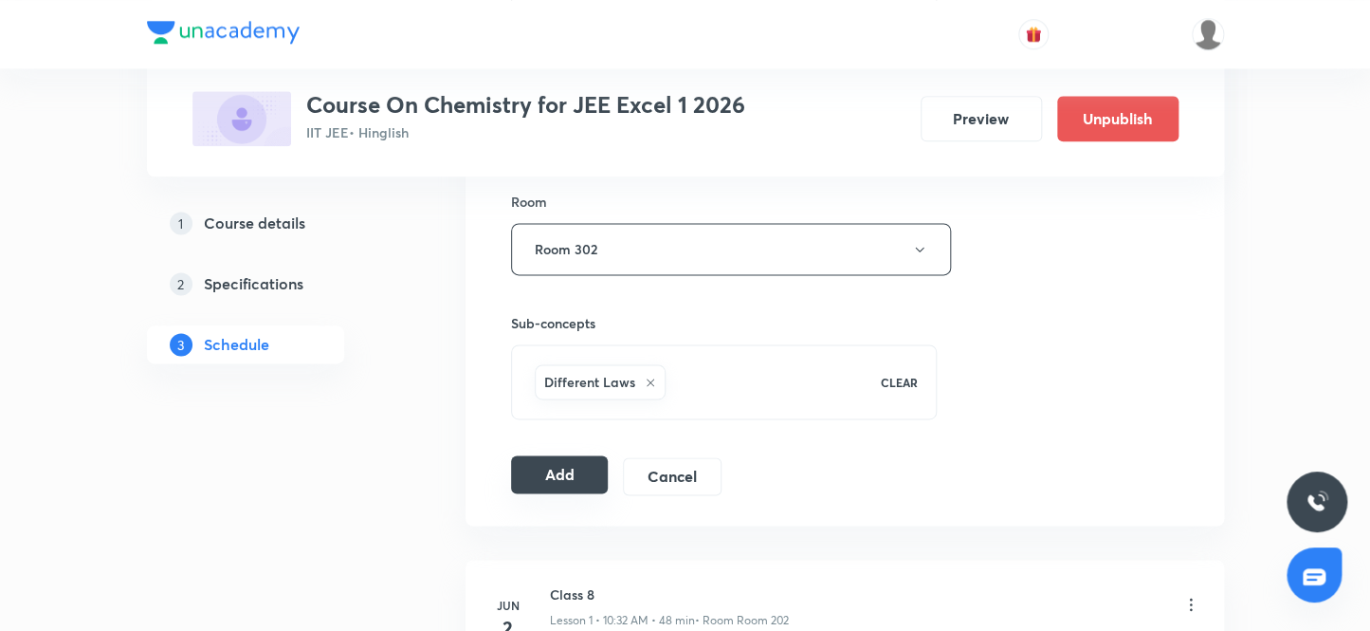
click at [563, 467] on button "Add" at bounding box center [560, 474] width 98 height 38
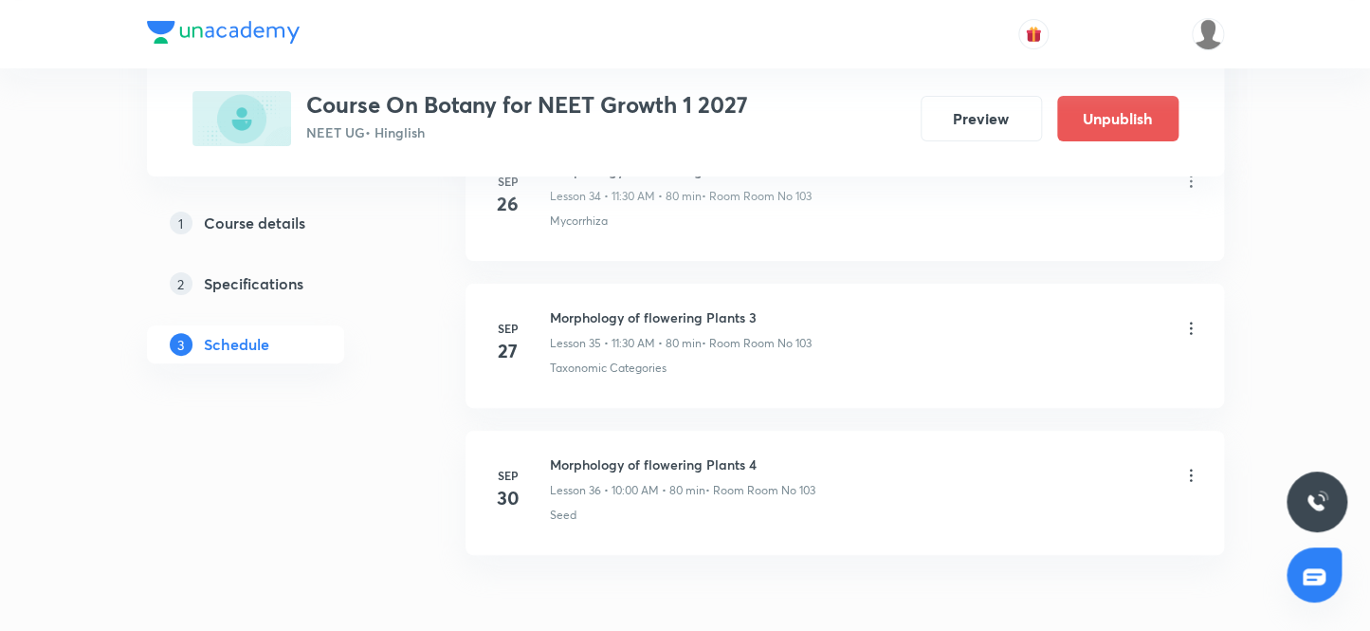
scroll to position [6172, 0]
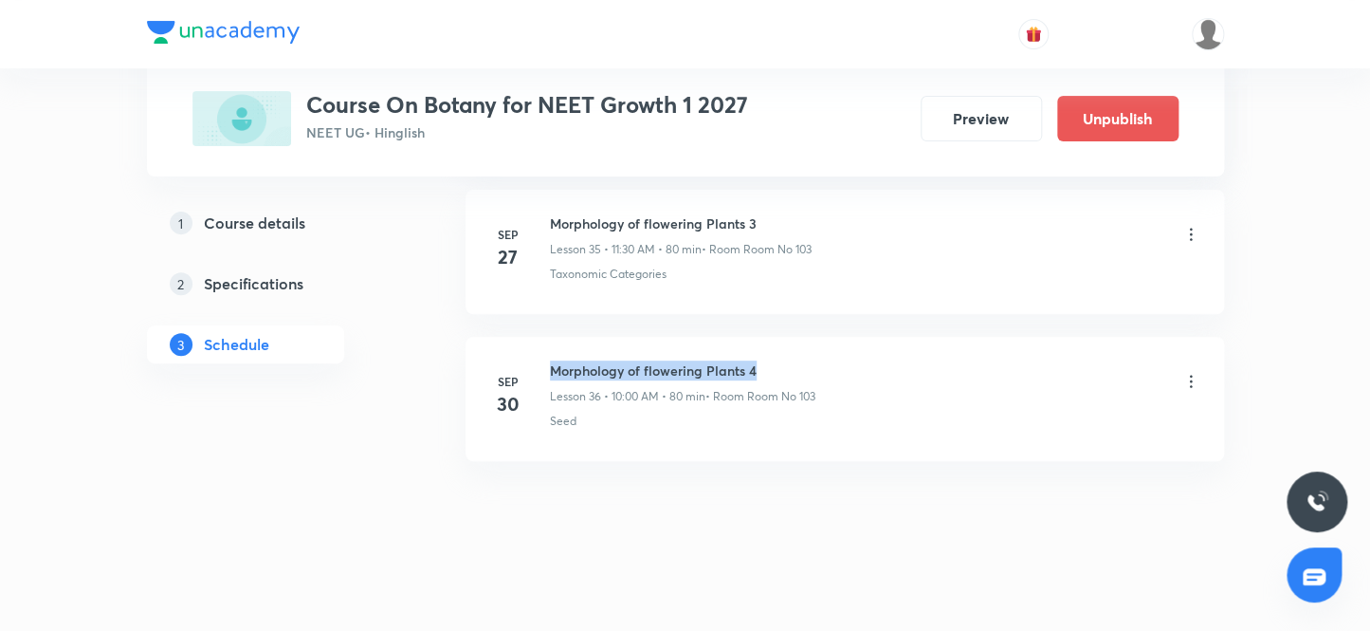
drag, startPoint x: 761, startPoint y: 352, endPoint x: 547, endPoint y: 333, distance: 215.1
click at [547, 337] on li "[DATE] Morphology of flowering Plants 4 Lesson 36 • 10:00 AM • 80 min • Room Ro…" at bounding box center [845, 399] width 759 height 124
copy h6 "Morphology of flowering Plants 4"
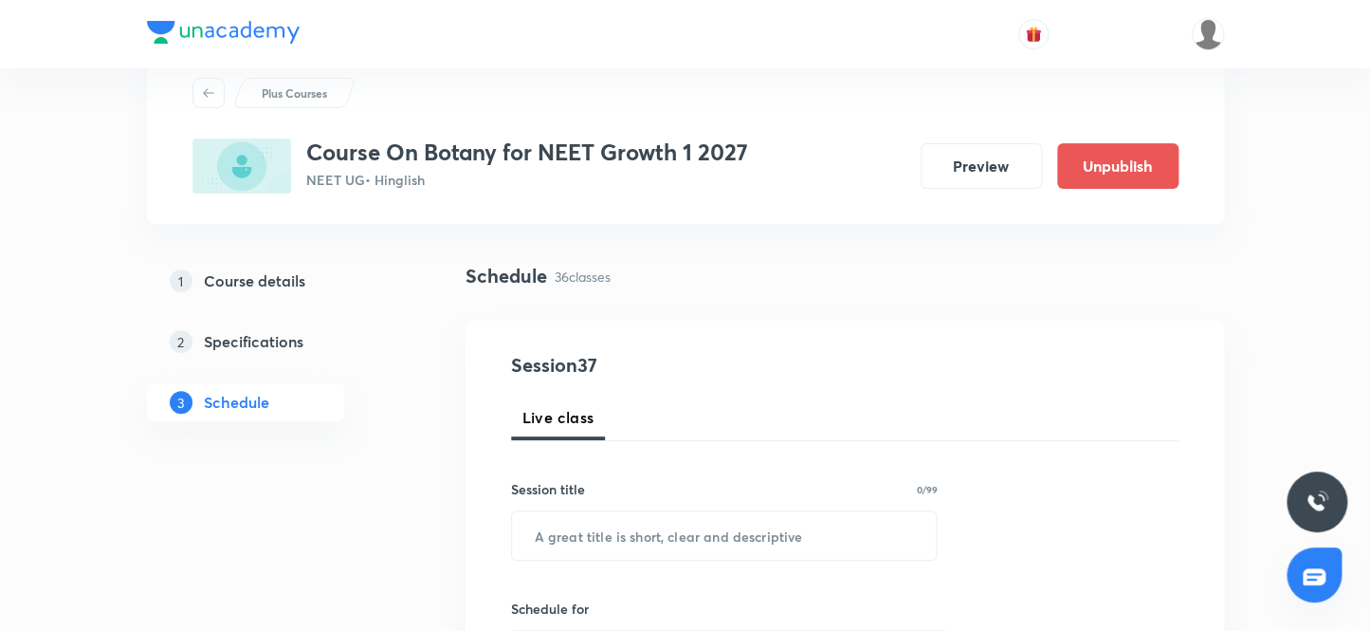
scroll to position [172, 0]
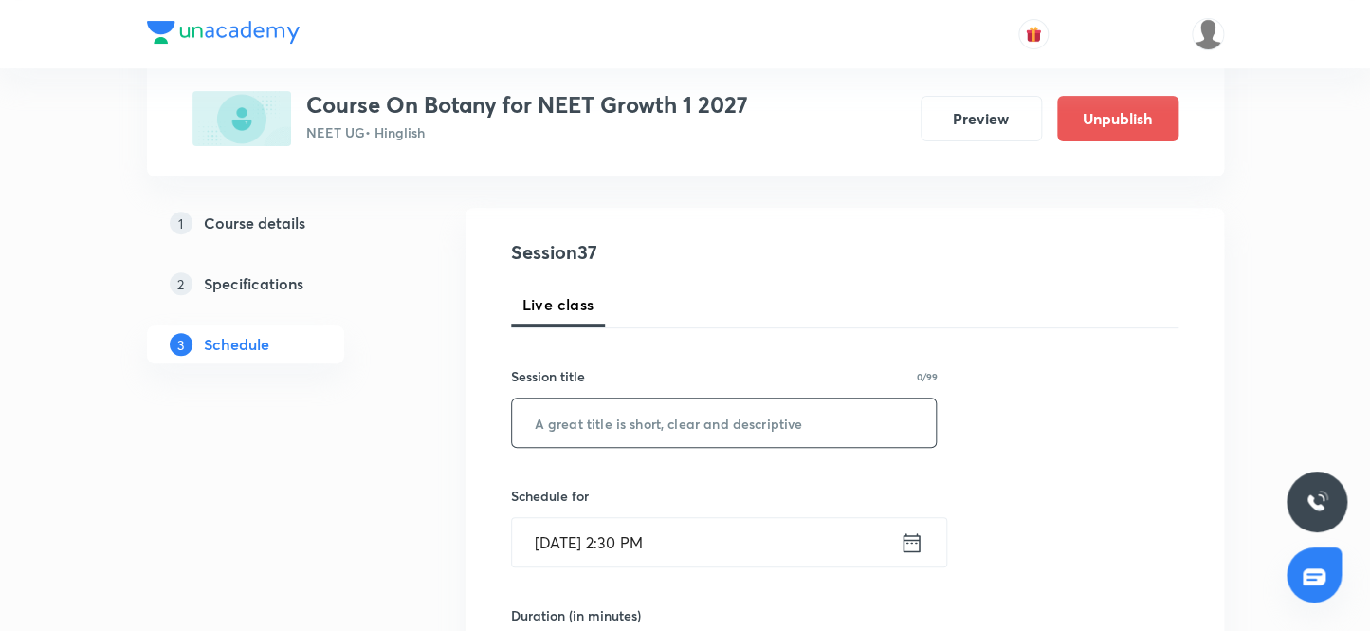
click at [705, 430] on input "text" at bounding box center [724, 422] width 425 height 48
paste input "Morphology of flowering Plants 4"
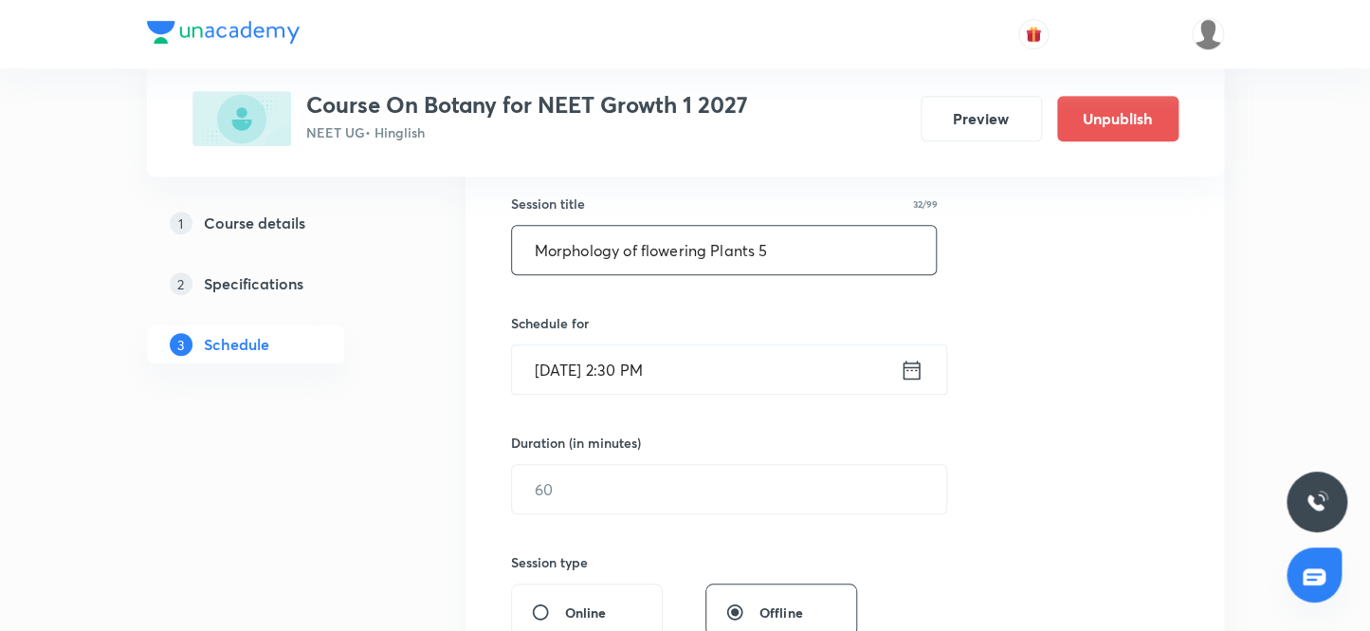
scroll to position [430, 0]
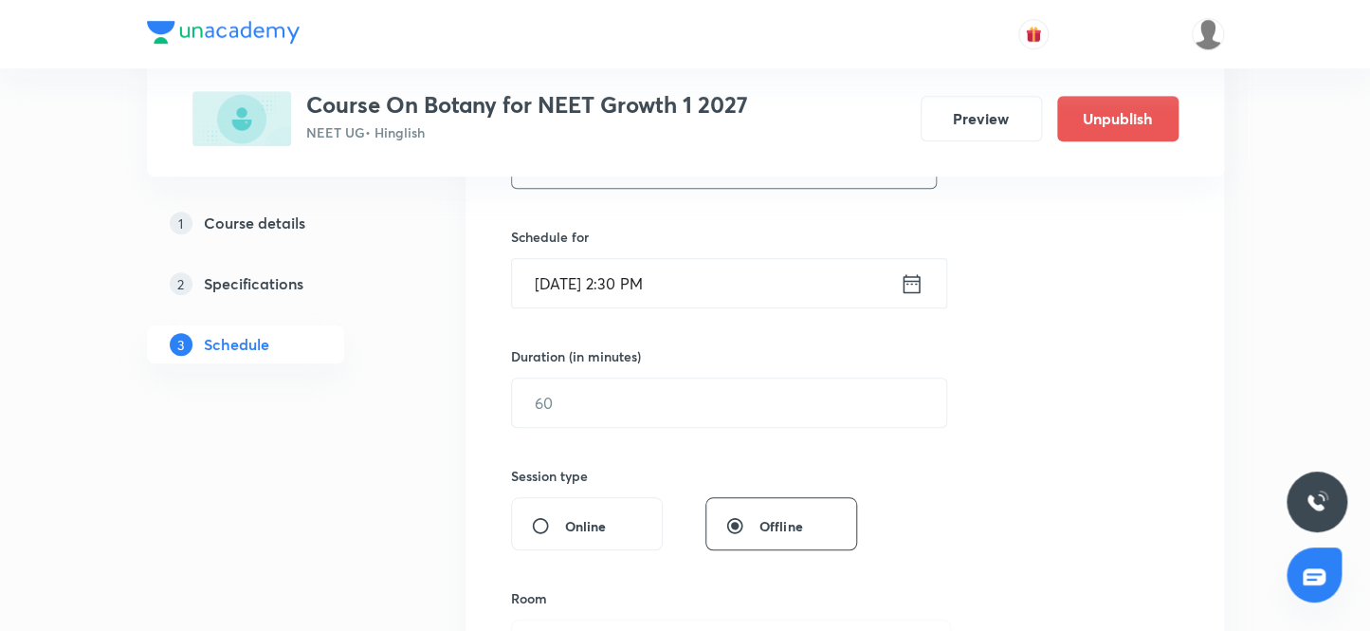
type input "Morphology of flowering Plants 5"
click at [575, 282] on input "[DATE] 2:30 PM" at bounding box center [706, 283] width 388 height 48
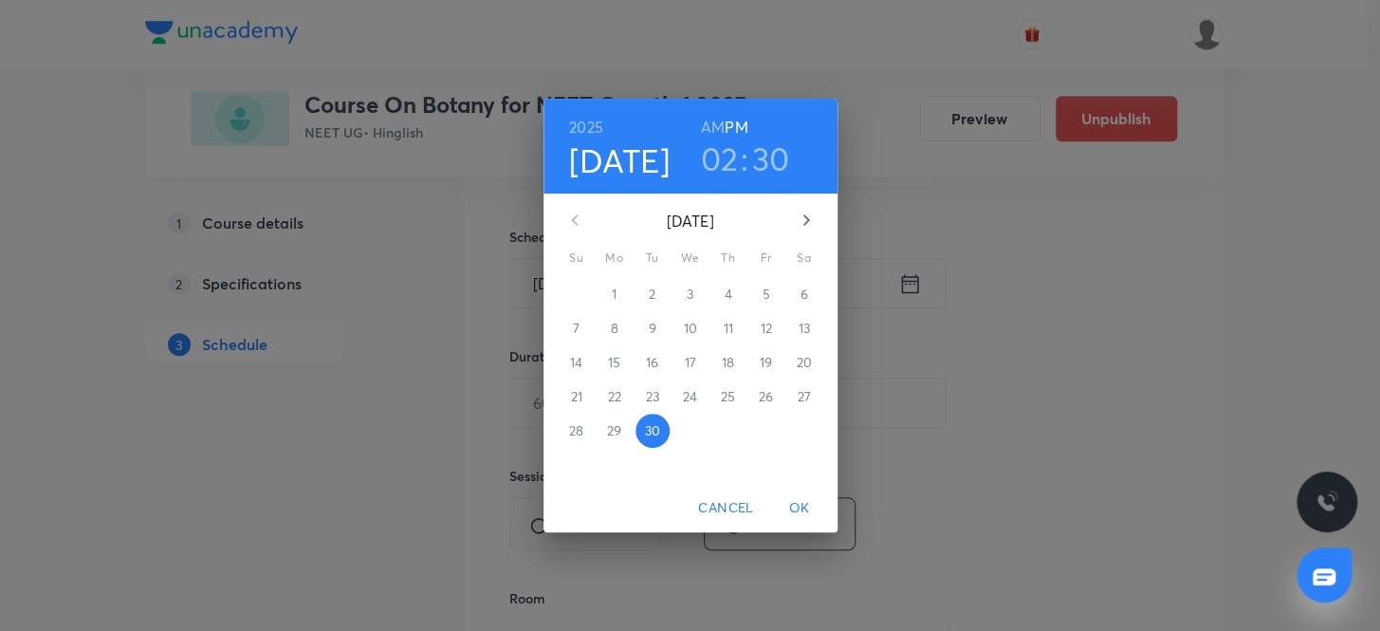
click at [803, 220] on icon "button" at bounding box center [806, 220] width 23 height 23
click at [767, 290] on p "3" at bounding box center [765, 293] width 7 height 19
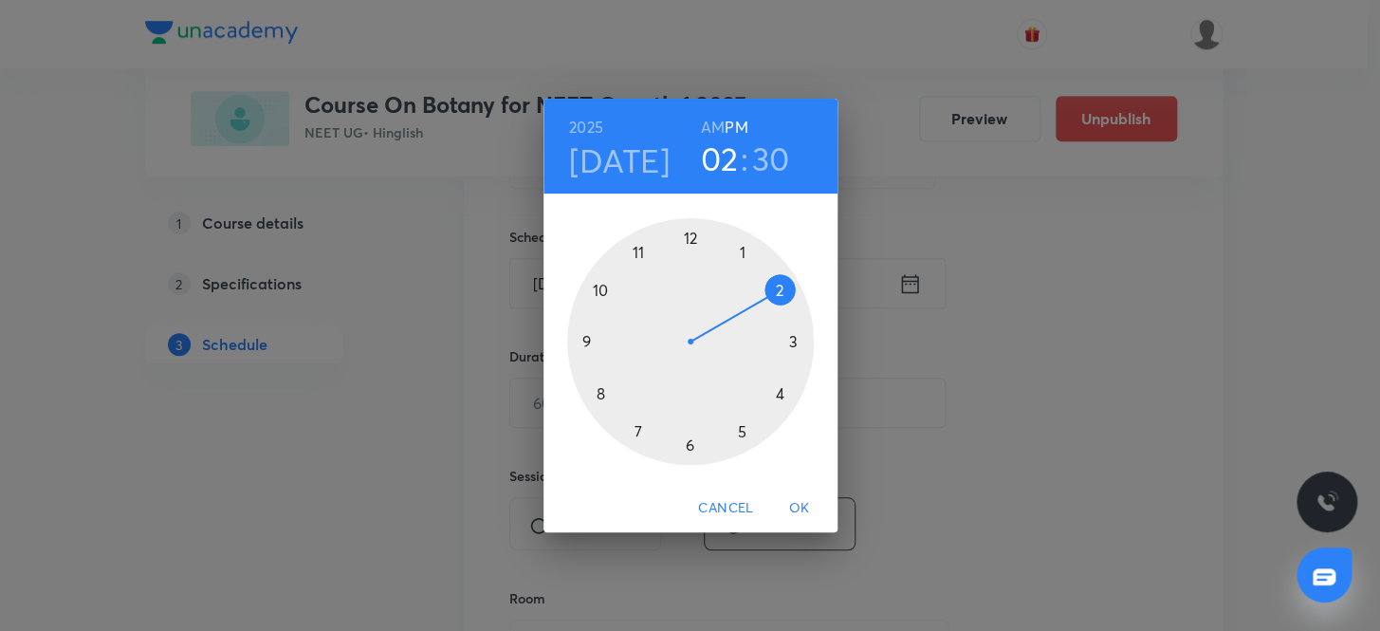
click at [711, 124] on h6 "AM" at bounding box center [713, 127] width 24 height 27
click at [597, 285] on div at bounding box center [690, 341] width 247 height 247
click at [684, 236] on div at bounding box center [690, 341] width 247 height 247
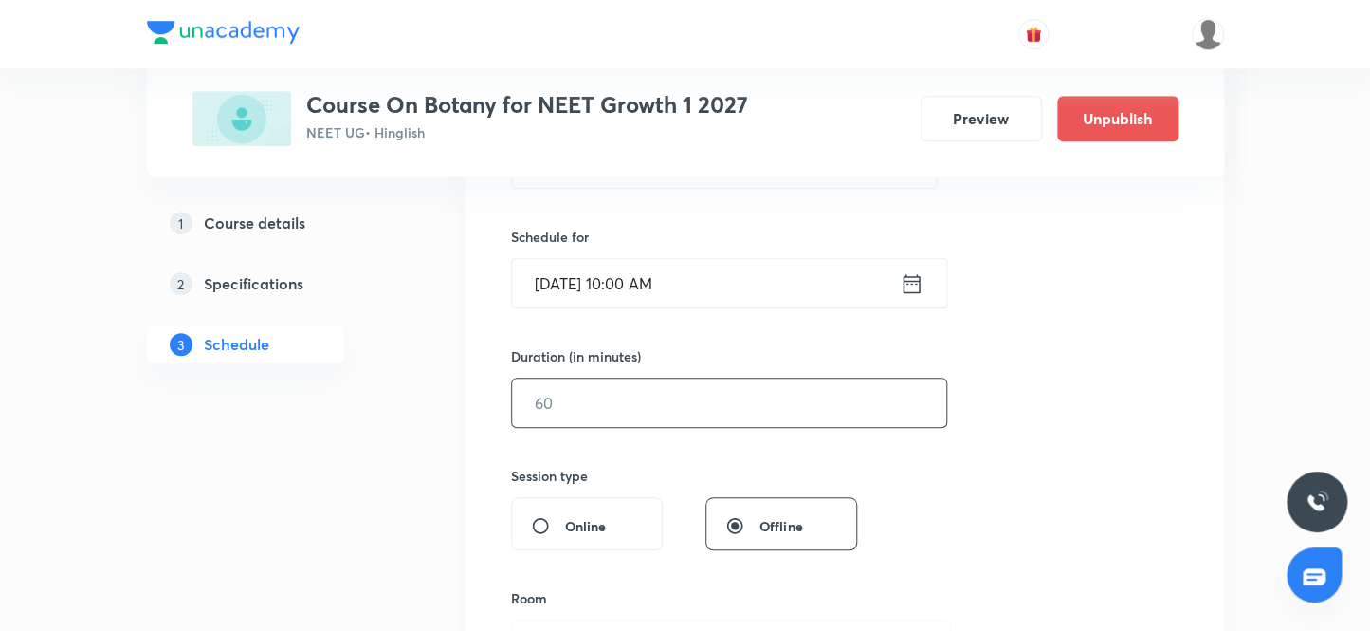
click at [577, 401] on input "text" at bounding box center [729, 402] width 434 height 48
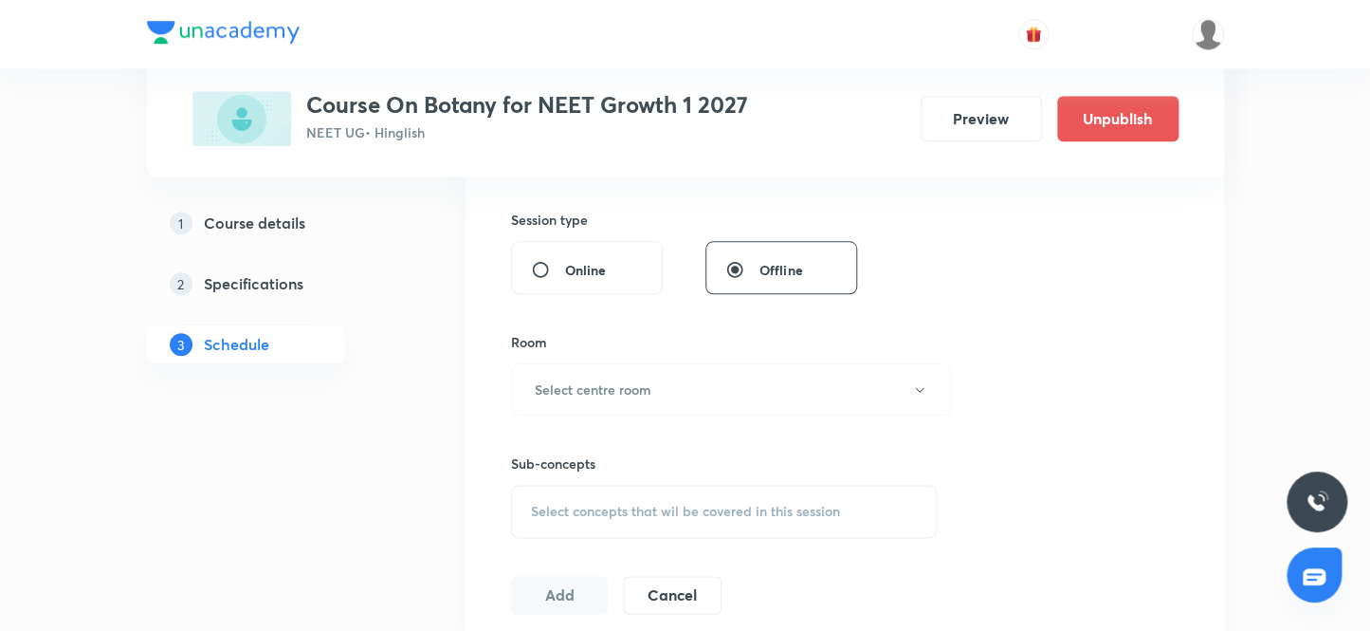
scroll to position [689, 0]
type input "80"
click at [705, 381] on button "Select centre room" at bounding box center [731, 386] width 440 height 52
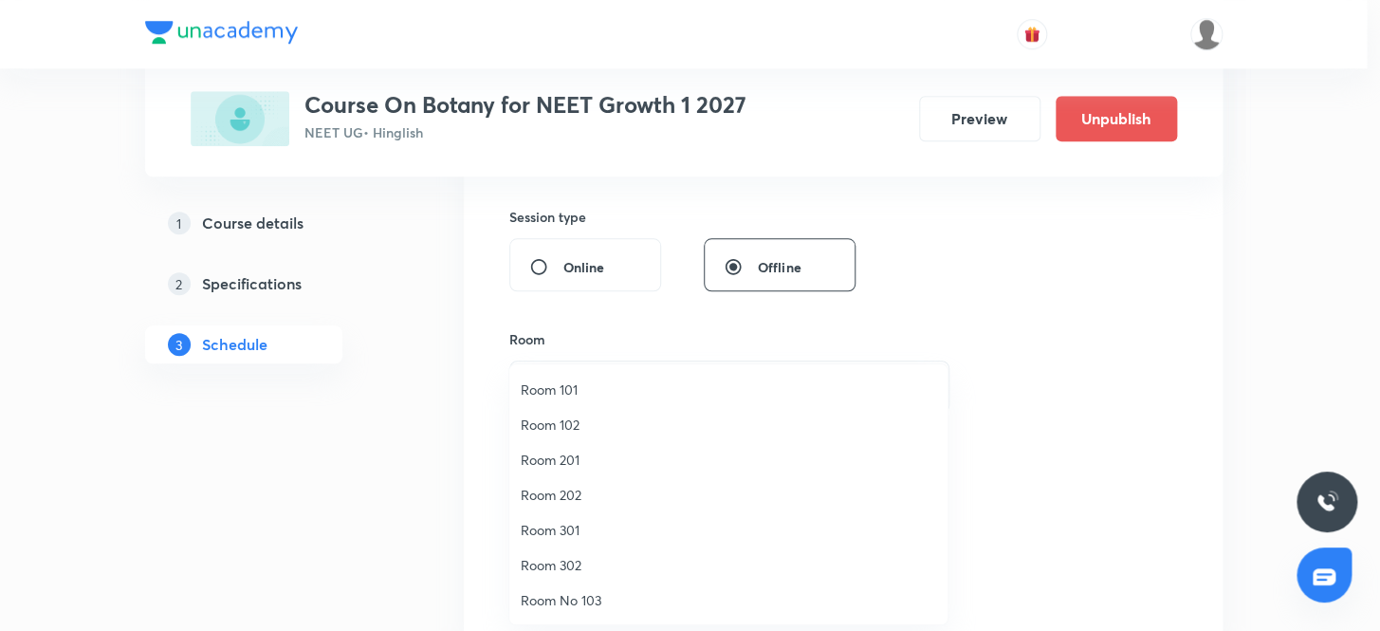
click at [588, 596] on span "Room No 103" at bounding box center [728, 600] width 415 height 20
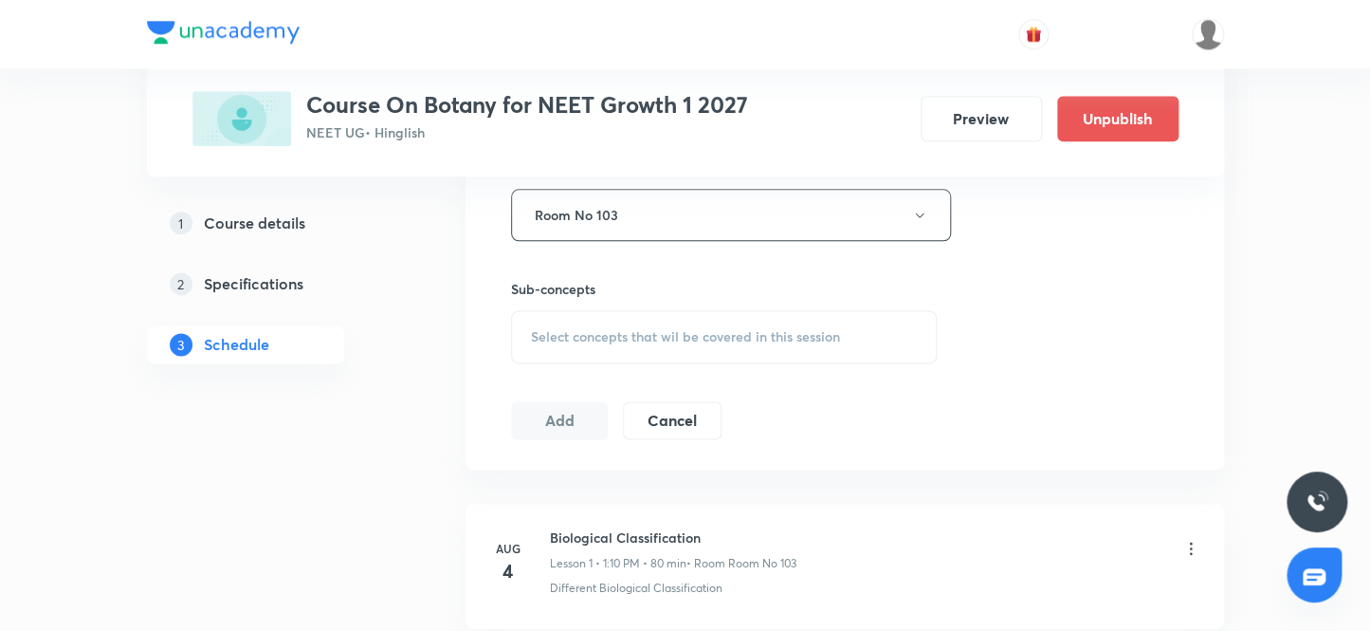
scroll to position [862, 0]
click at [637, 332] on span "Select concepts that wil be covered in this session" at bounding box center [685, 335] width 309 height 15
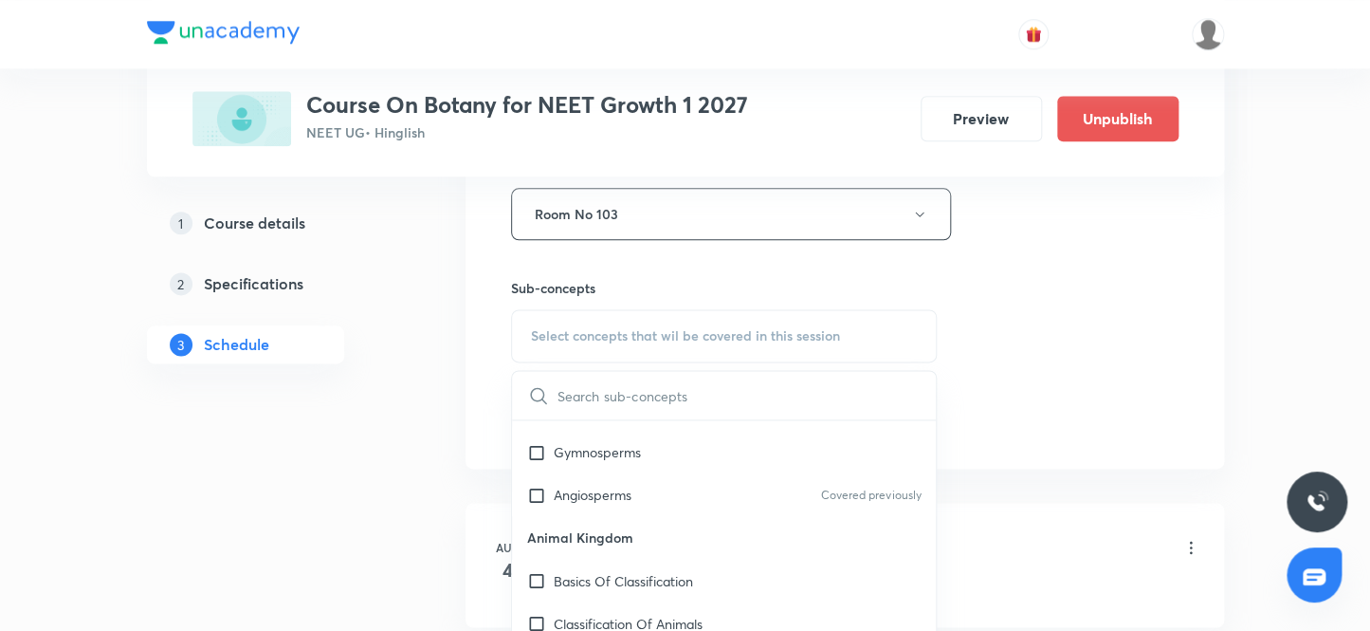
scroll to position [1465, 0]
click at [535, 528] on input "checkbox" at bounding box center [540, 532] width 27 height 20
checkbox input "true"
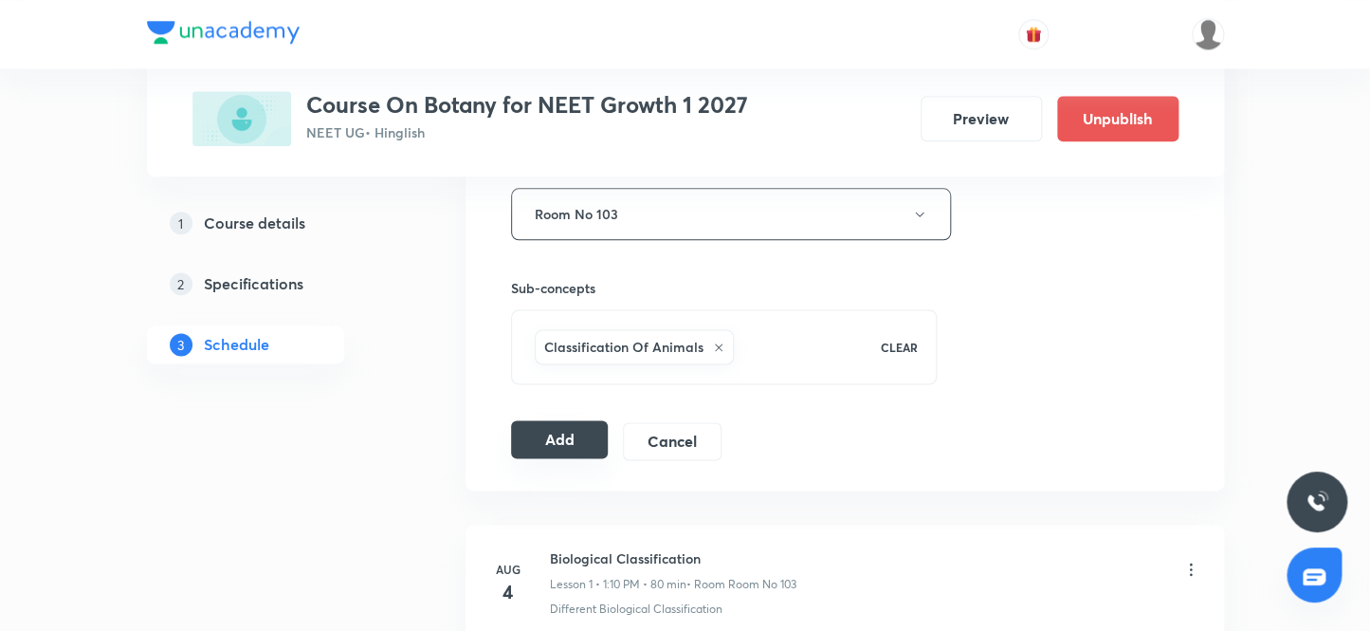
click at [559, 437] on button "Add" at bounding box center [560, 439] width 98 height 38
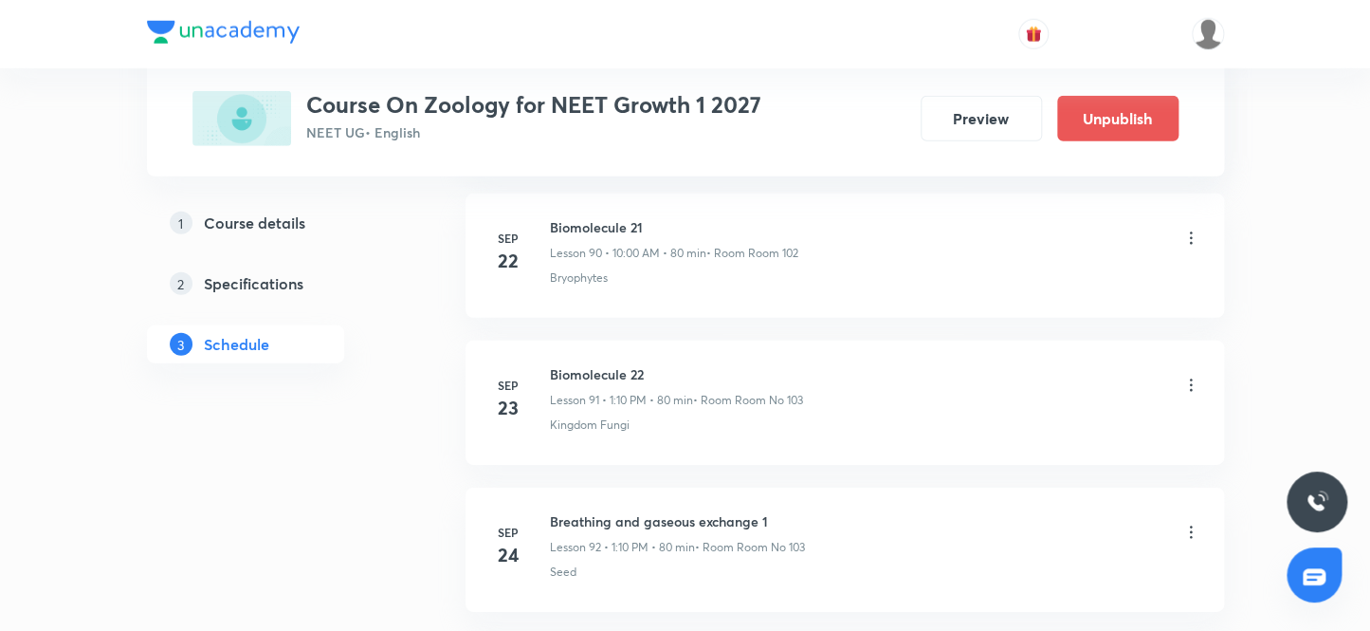
scroll to position [14977, 0]
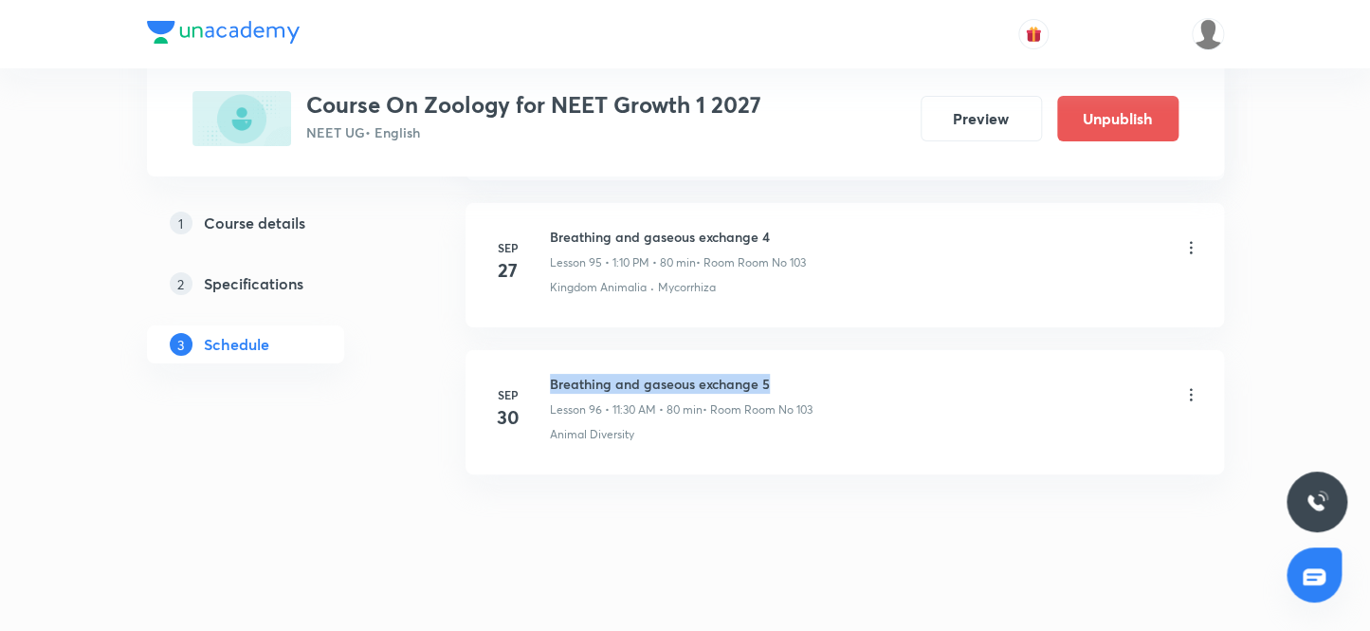
drag, startPoint x: 778, startPoint y: 357, endPoint x: 550, endPoint y: 327, distance: 229.5
click at [550, 350] on li "[DATE] Breathing and gaseous exchange 5 Lesson 96 • 11:30 AM • 80 min • Room Ro…" at bounding box center [845, 412] width 759 height 124
copy h6 "Breathing and gaseous exchange 5"
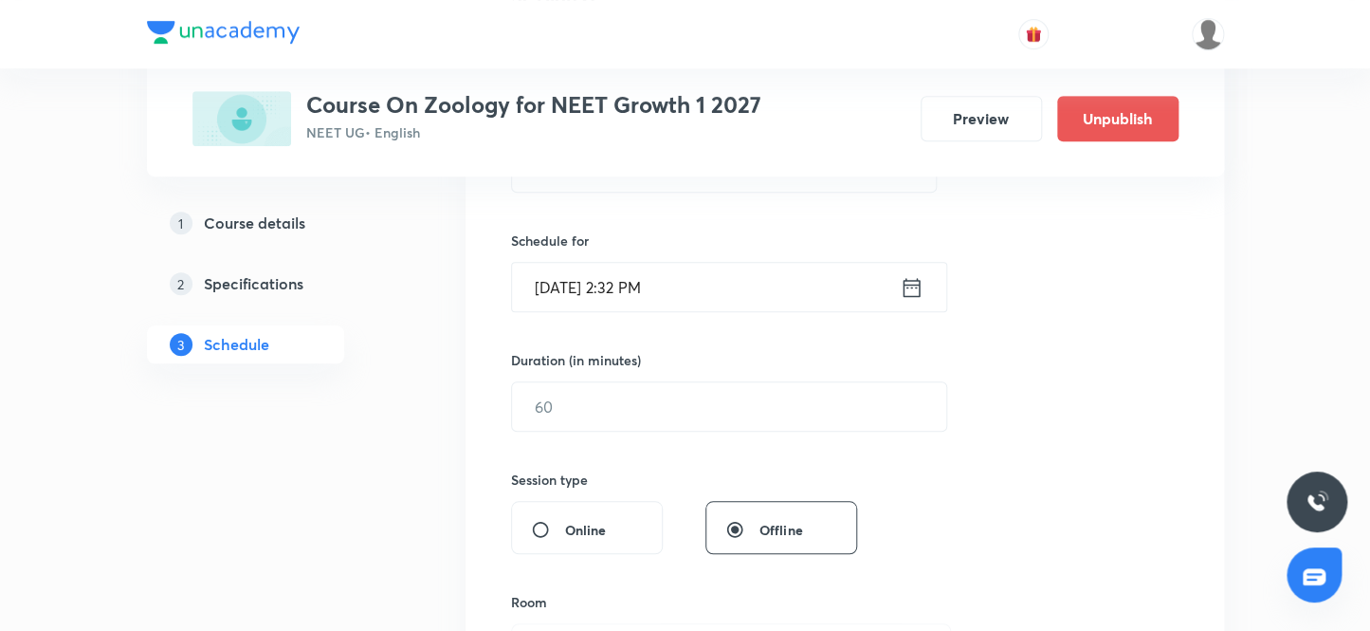
scroll to position [319, 0]
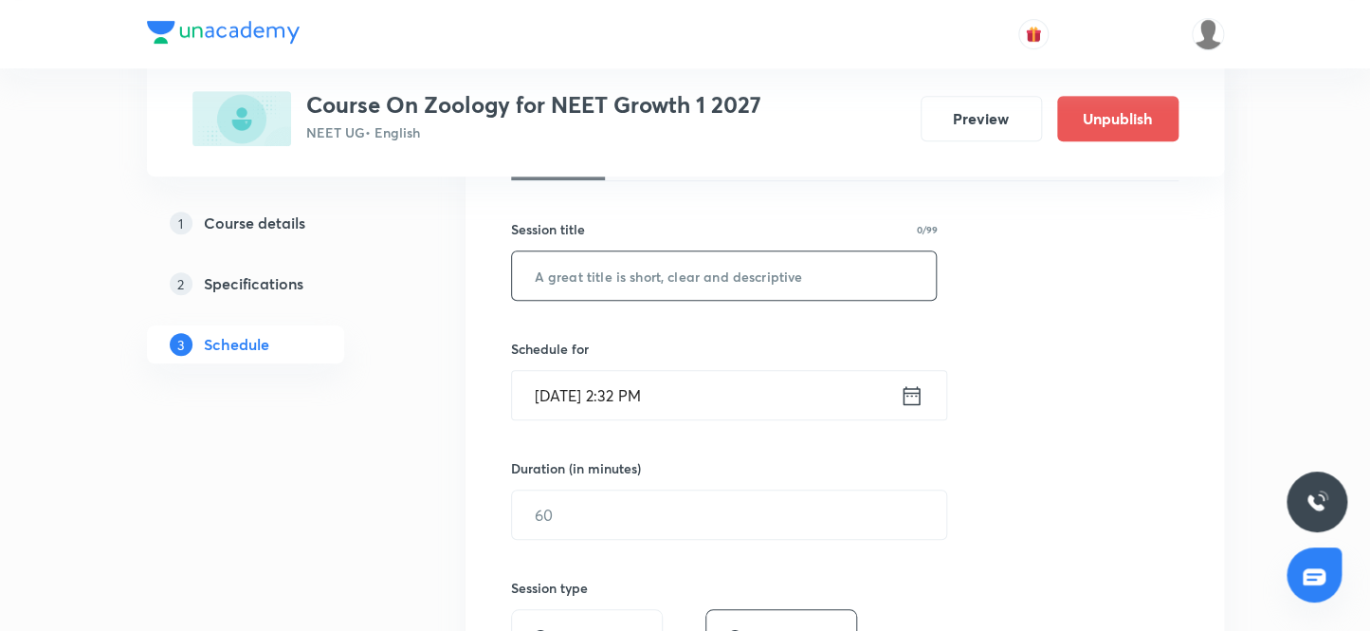
click at [755, 276] on input "text" at bounding box center [724, 275] width 425 height 48
paste input "Breathing and gaseous exchange 5"
type input "Breathing and gaseous exchange 6"
click at [575, 390] on input "[DATE] 2:32 PM" at bounding box center [706, 395] width 388 height 48
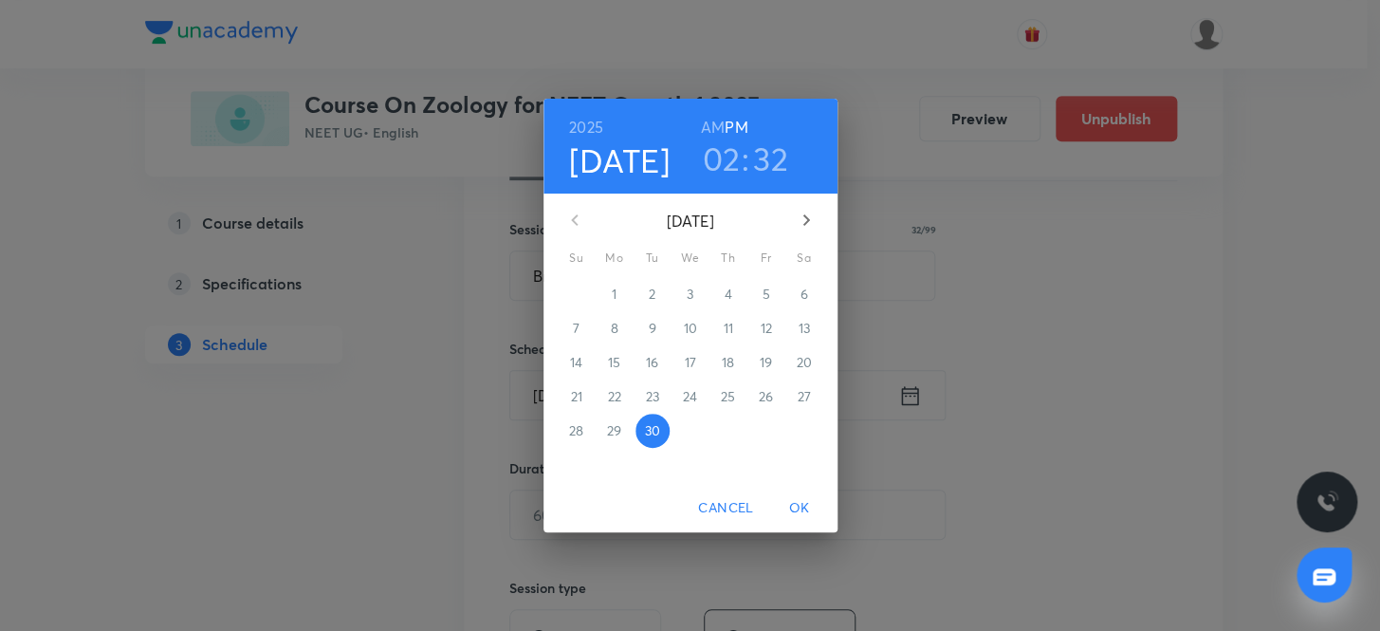
click at [798, 218] on icon "button" at bounding box center [806, 220] width 23 height 23
click at [766, 293] on p "3" at bounding box center [765, 293] width 7 height 19
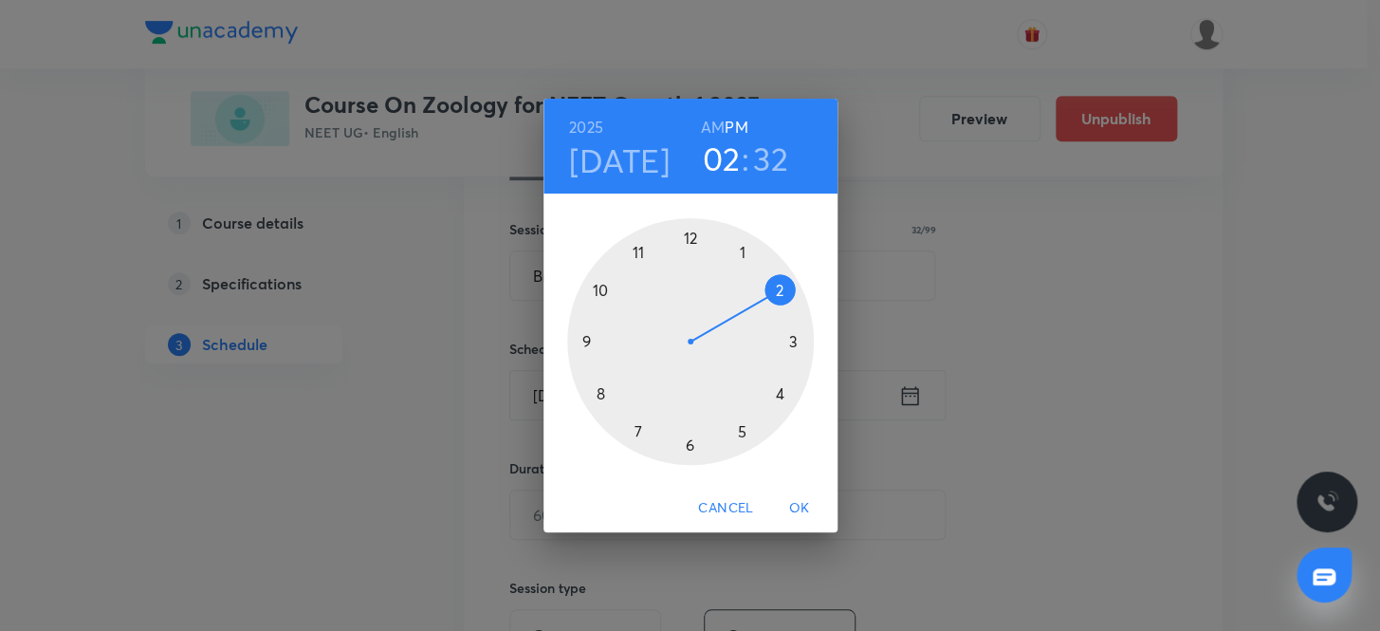
click at [714, 126] on h6 "AM" at bounding box center [713, 127] width 24 height 27
click at [637, 250] on div at bounding box center [690, 341] width 247 height 247
click at [691, 442] on div at bounding box center [690, 341] width 247 height 247
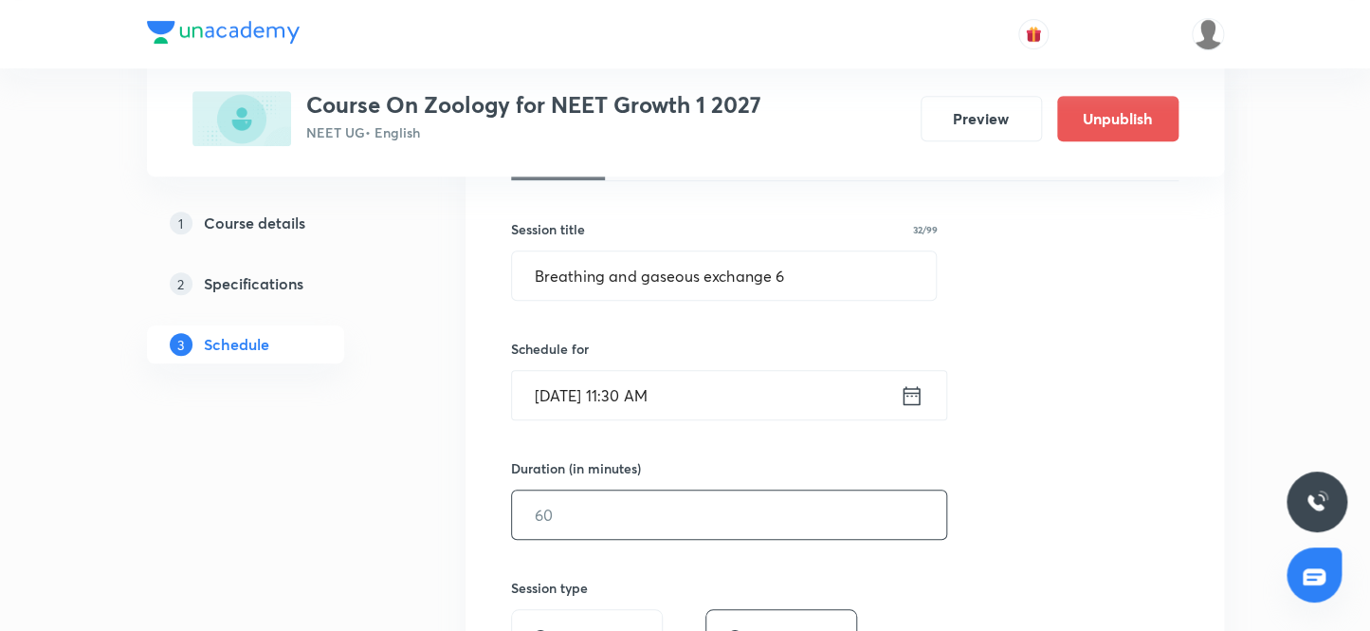
click at [592, 507] on input "text" at bounding box center [729, 514] width 434 height 48
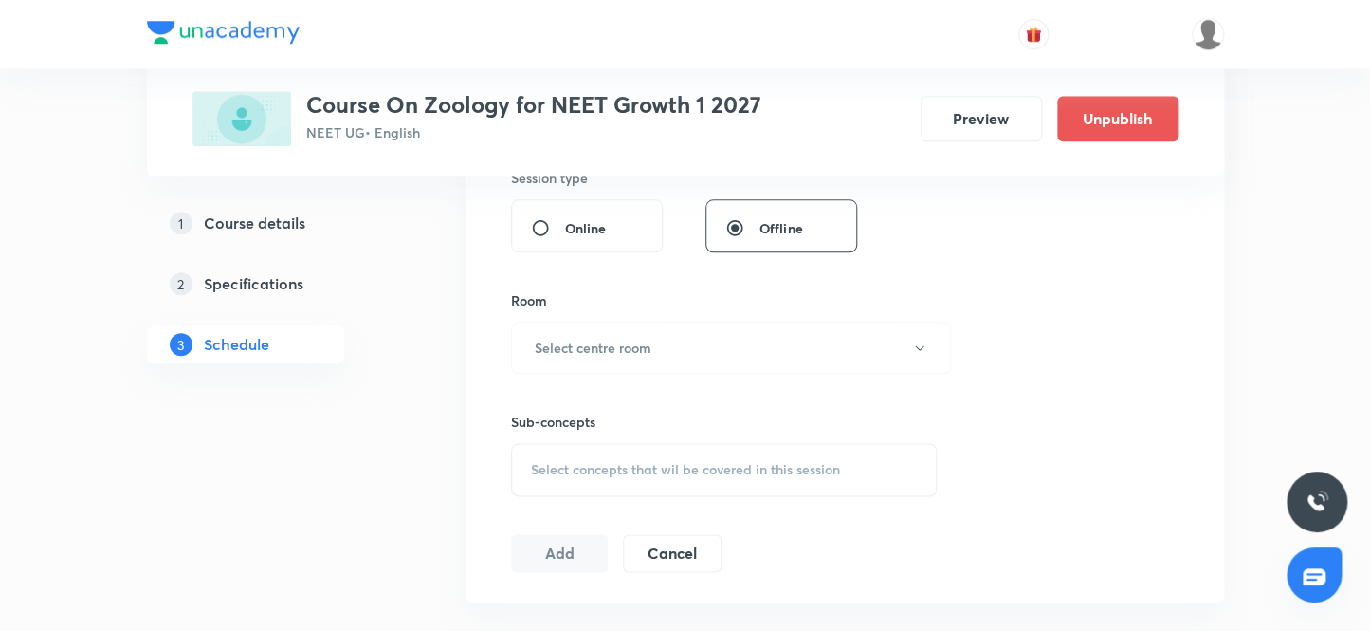
scroll to position [749, 0]
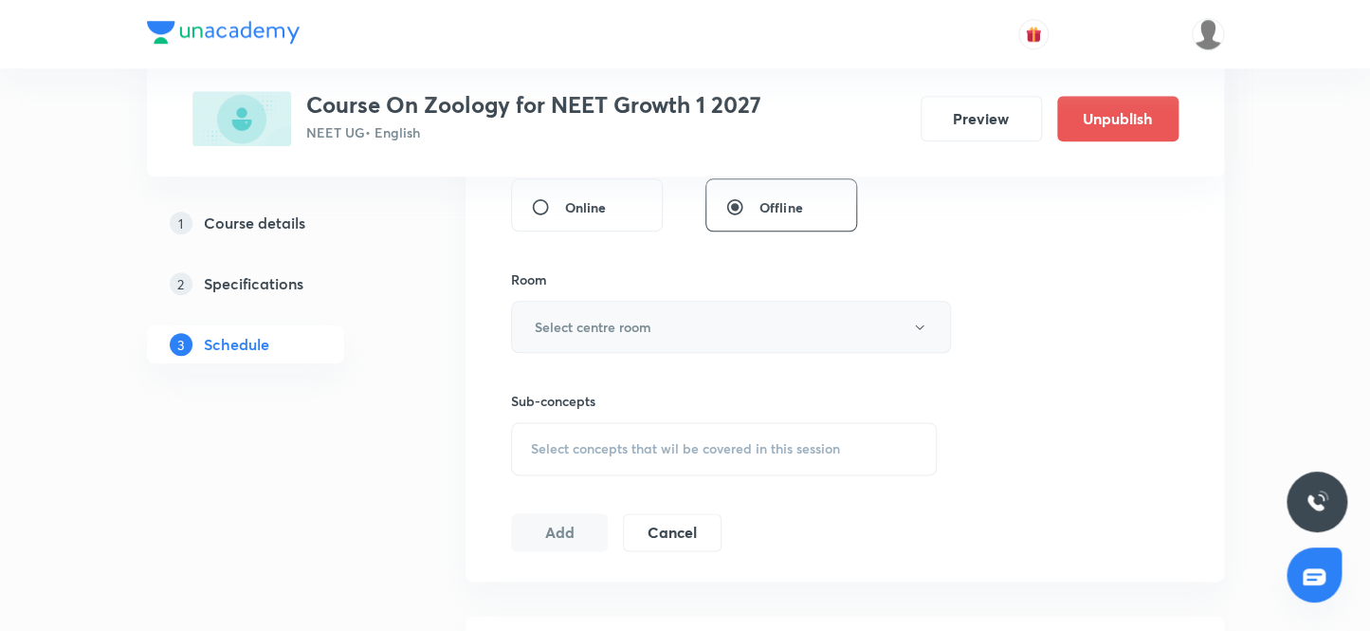
type input "80"
click at [614, 323] on h6 "Select centre room" at bounding box center [593, 327] width 117 height 20
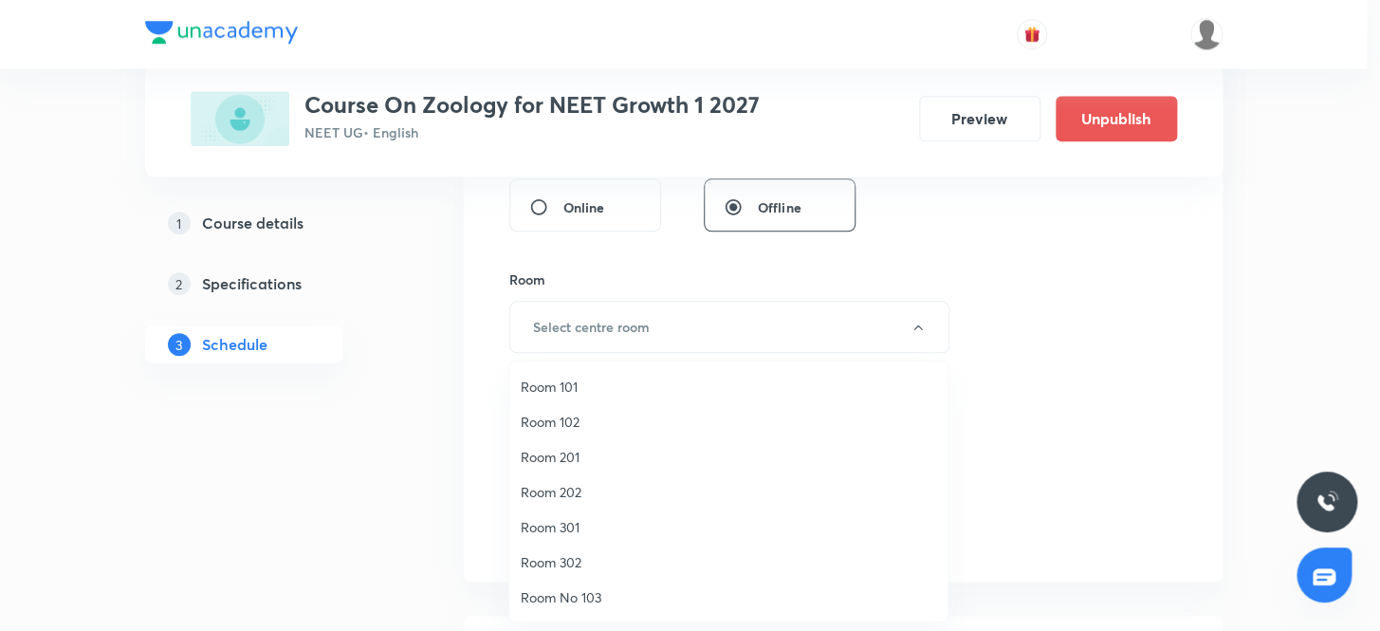
click at [577, 595] on span "Room No 103" at bounding box center [728, 597] width 415 height 20
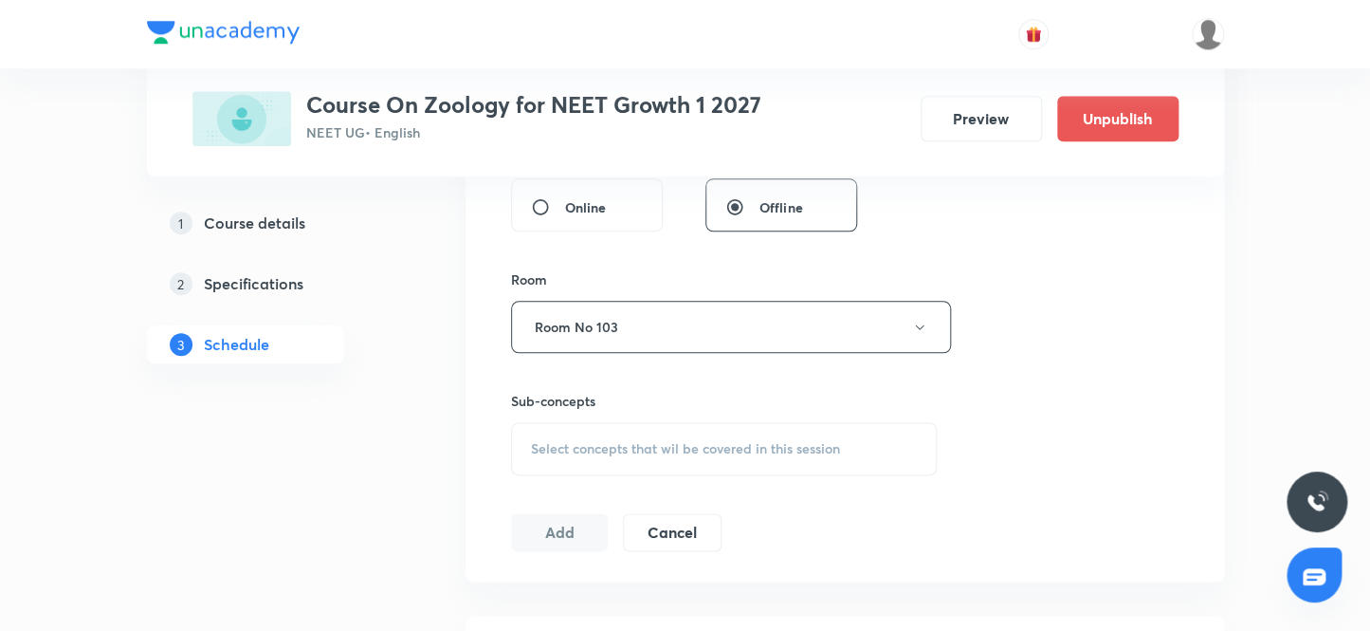
click at [602, 449] on span "Select concepts that wil be covered in this session" at bounding box center [685, 448] width 309 height 15
click at [537, 606] on input "checkbox" at bounding box center [540, 608] width 27 height 20
checkbox input "true"
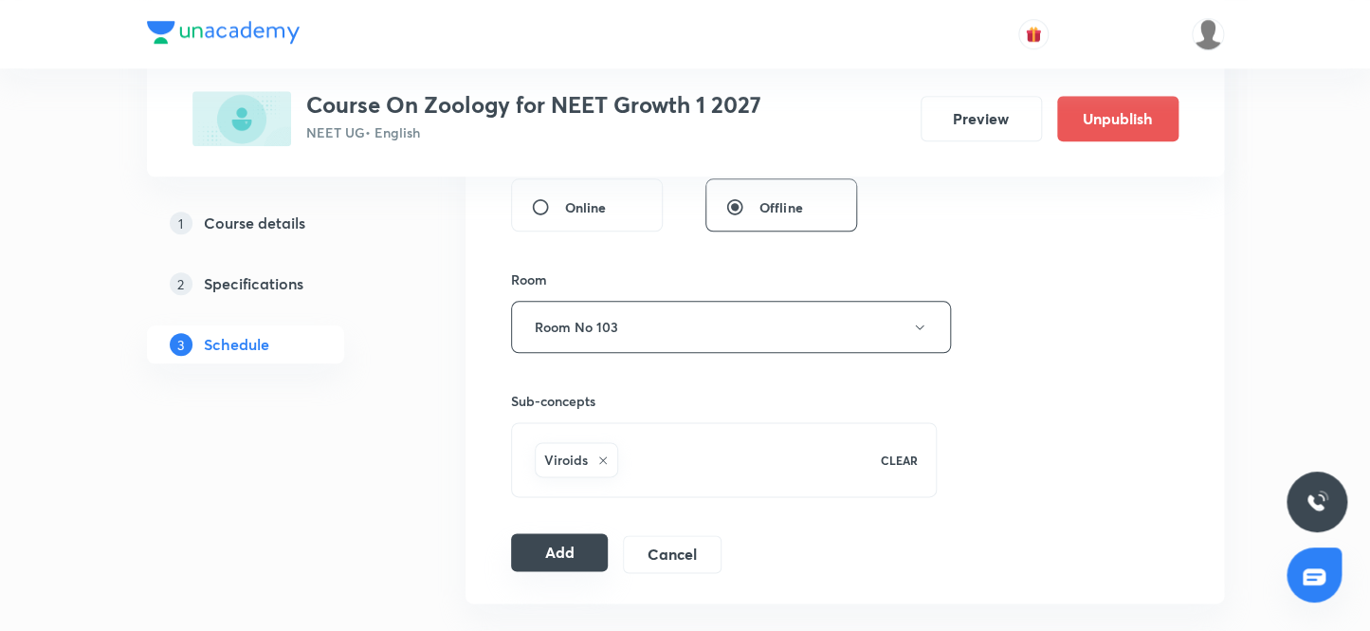
click at [545, 550] on button "Add" at bounding box center [560, 552] width 98 height 38
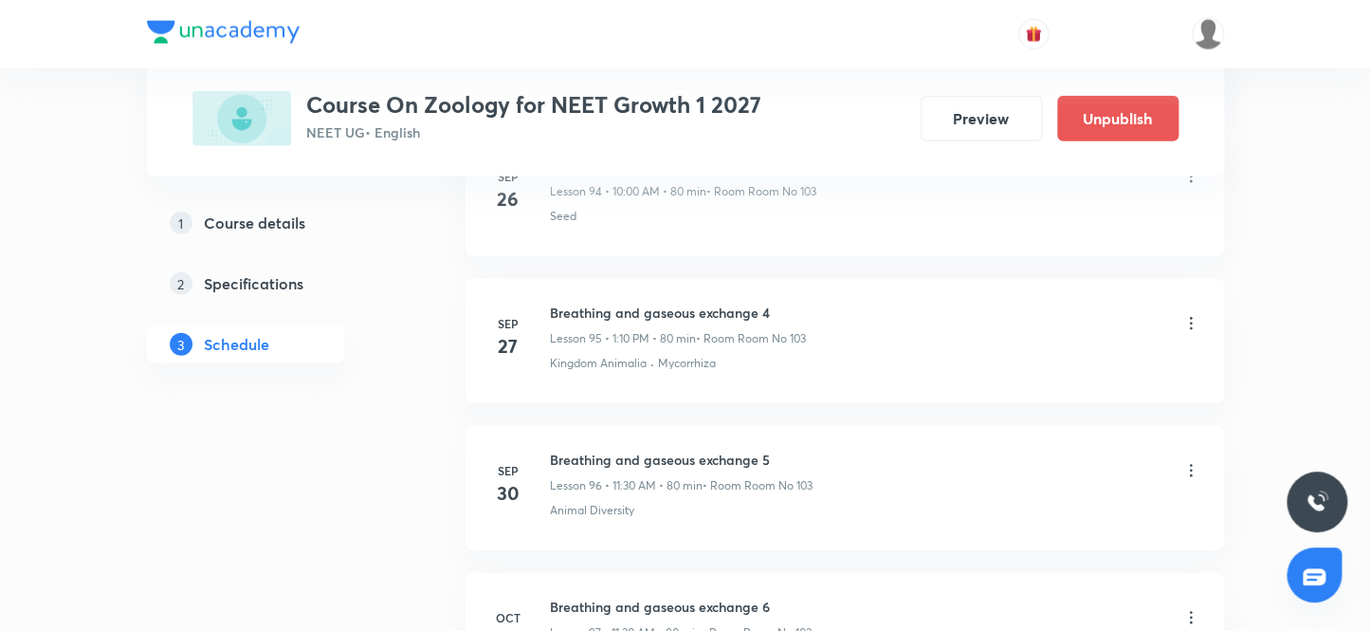
scroll to position [14254, 0]
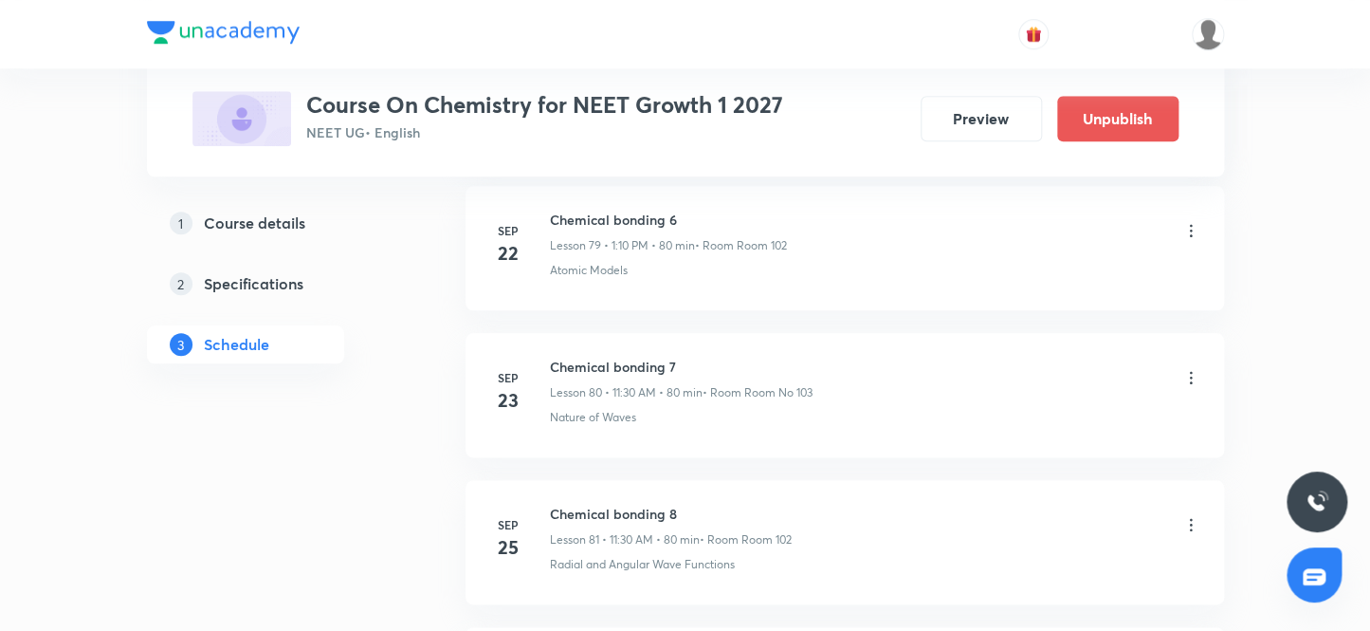
scroll to position [13338, 0]
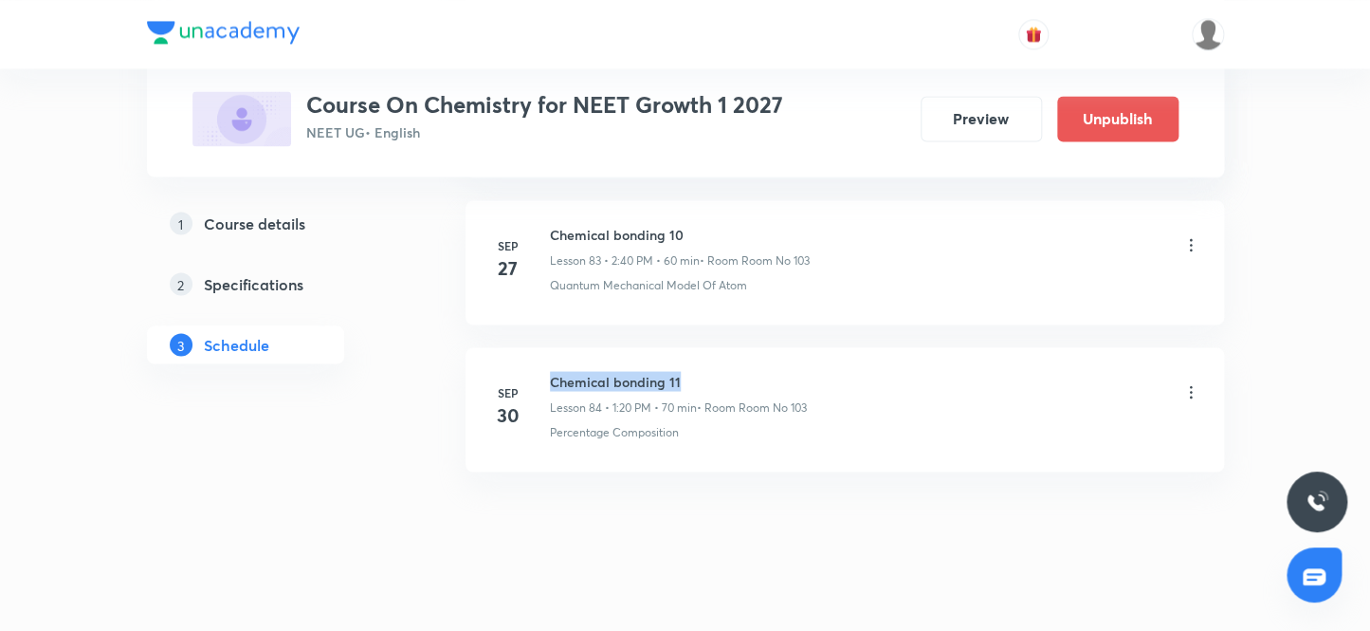
drag, startPoint x: 686, startPoint y: 357, endPoint x: 541, endPoint y: 343, distance: 144.7
click at [541, 347] on li "[DATE] Chemical bonding 11 Lesson 84 • 1:20 PM • 70 min • Room Room No 103 Perc…" at bounding box center [845, 409] width 759 height 124
copy h6 "Chemical bonding 11"
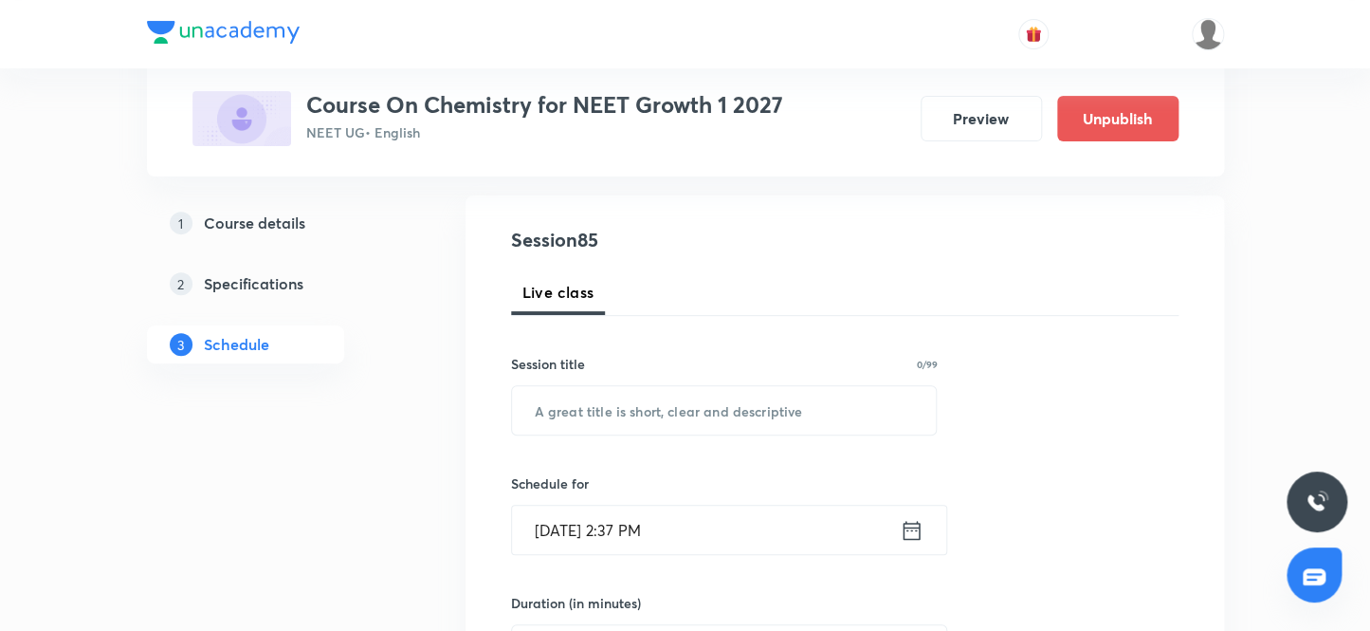
scroll to position [140, 0]
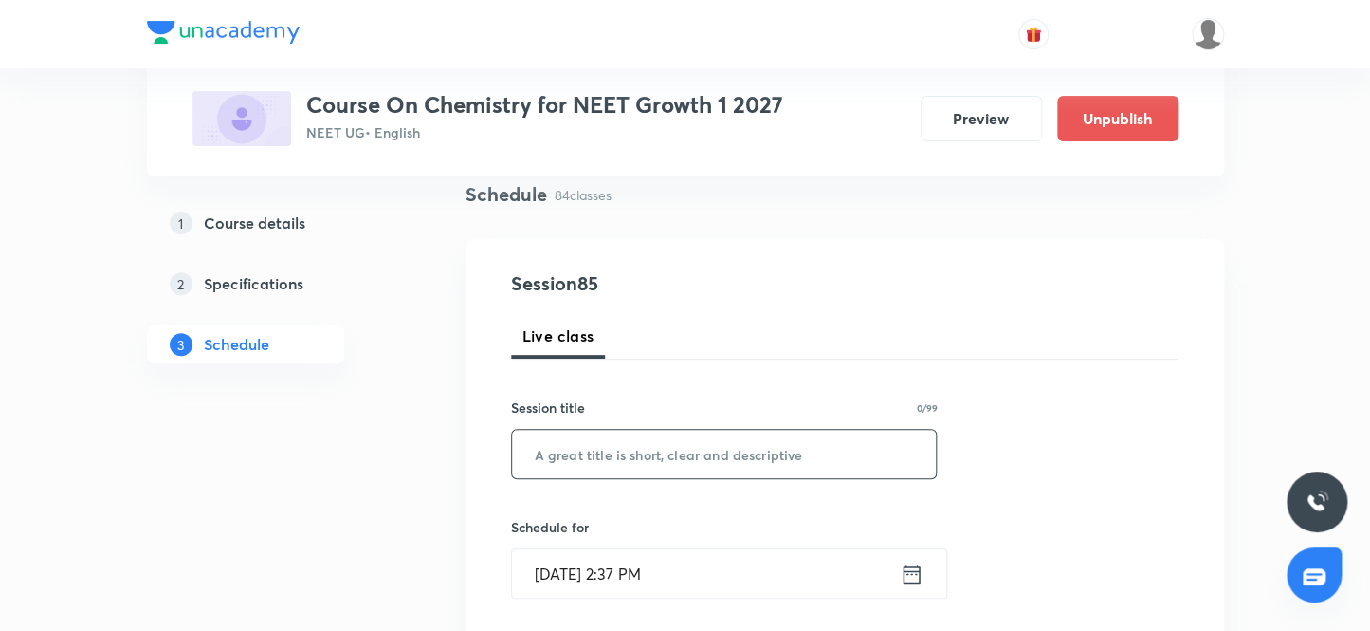
click at [726, 448] on input "text" at bounding box center [724, 454] width 425 height 48
paste input "Chemical bonding 11"
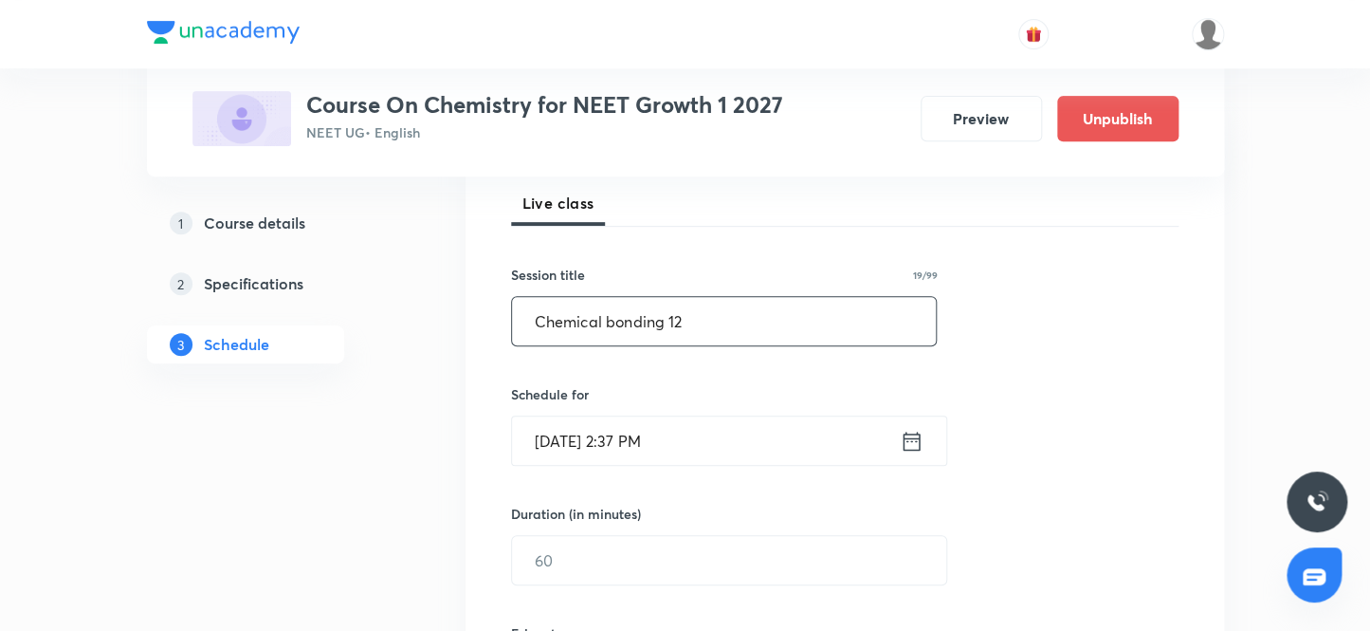
scroll to position [313, 0]
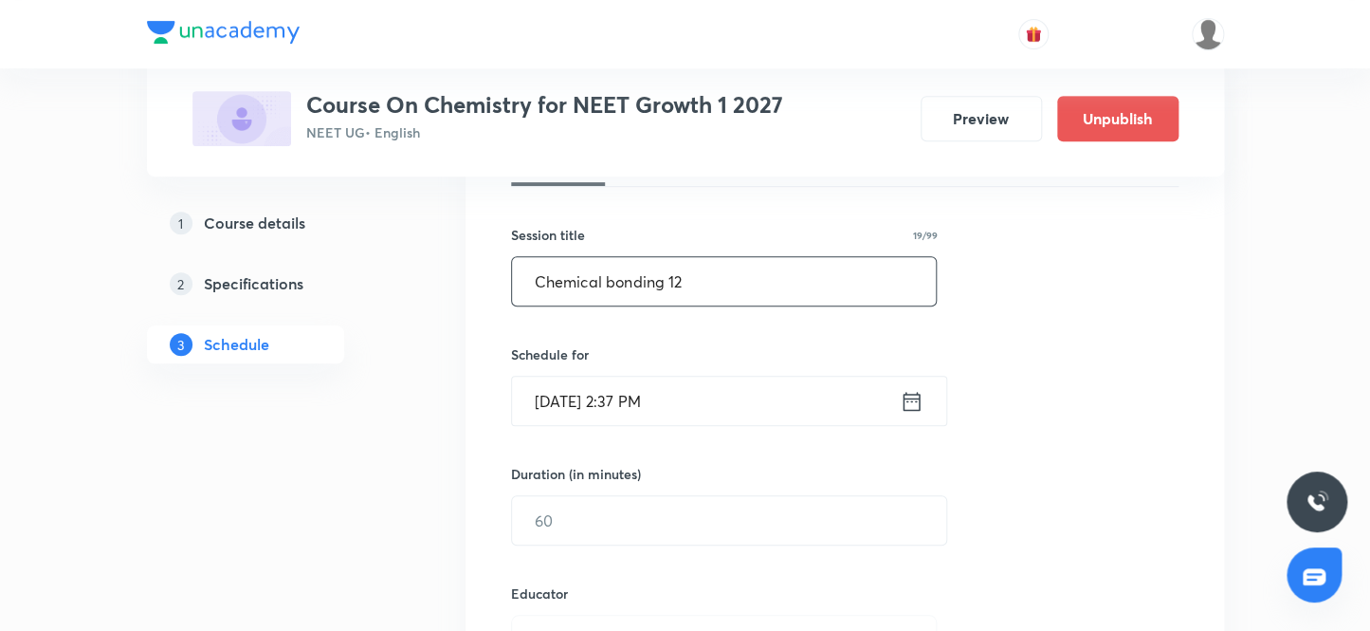
type input "Chemical bonding 12"
click at [577, 396] on input "[DATE] 2:37 PM" at bounding box center [706, 400] width 388 height 48
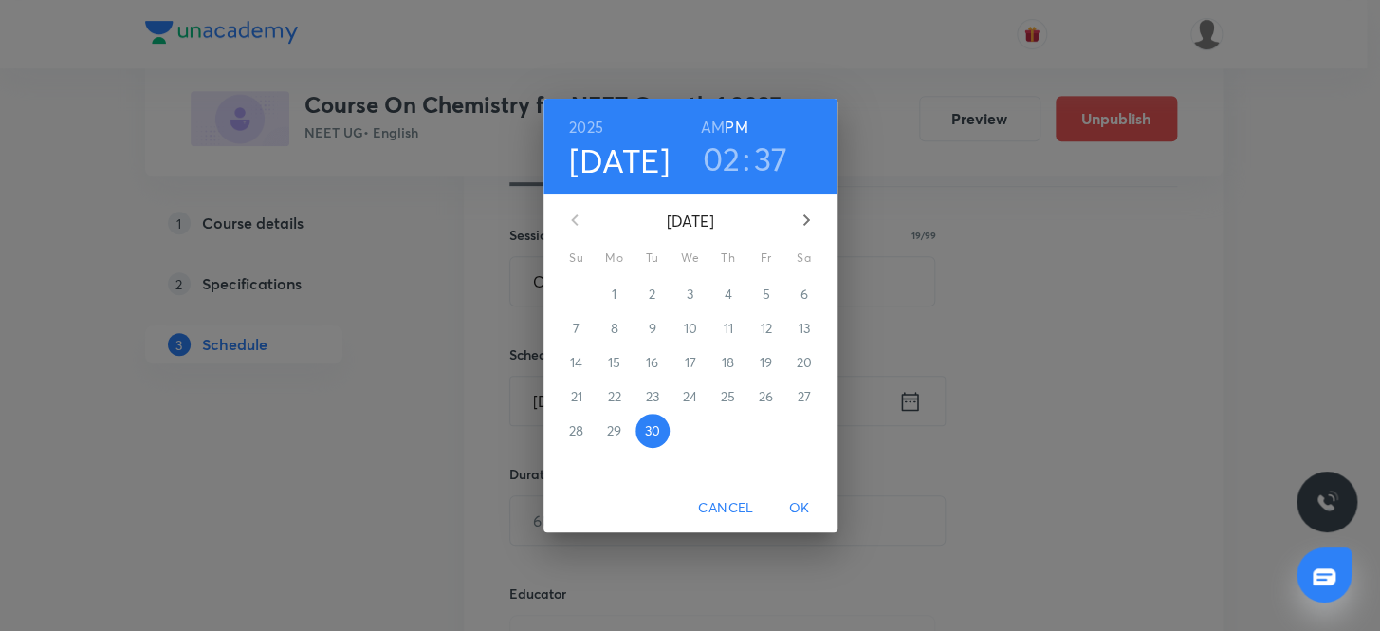
click at [807, 217] on icon "button" at bounding box center [806, 220] width 23 height 23
click at [764, 292] on p "3" at bounding box center [765, 293] width 7 height 19
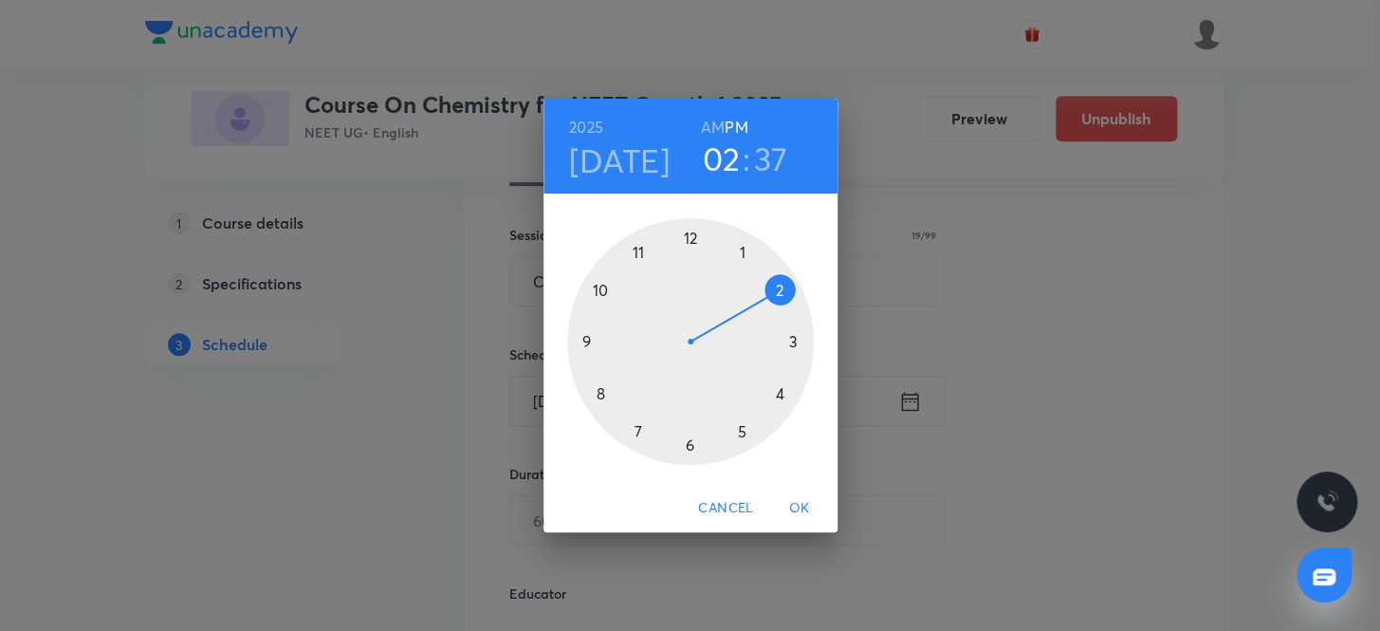
click at [740, 247] on div at bounding box center [690, 341] width 247 height 247
click at [778, 288] on div at bounding box center [690, 341] width 247 height 247
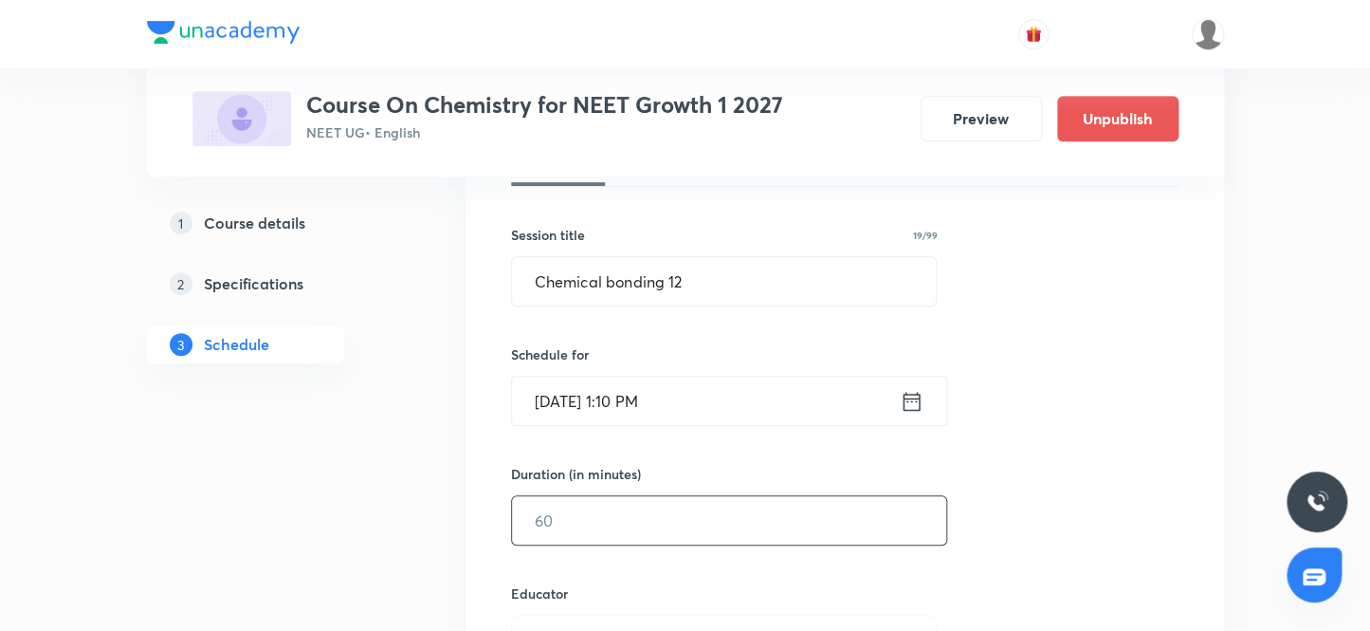
click at [626, 521] on input "text" at bounding box center [729, 520] width 434 height 48
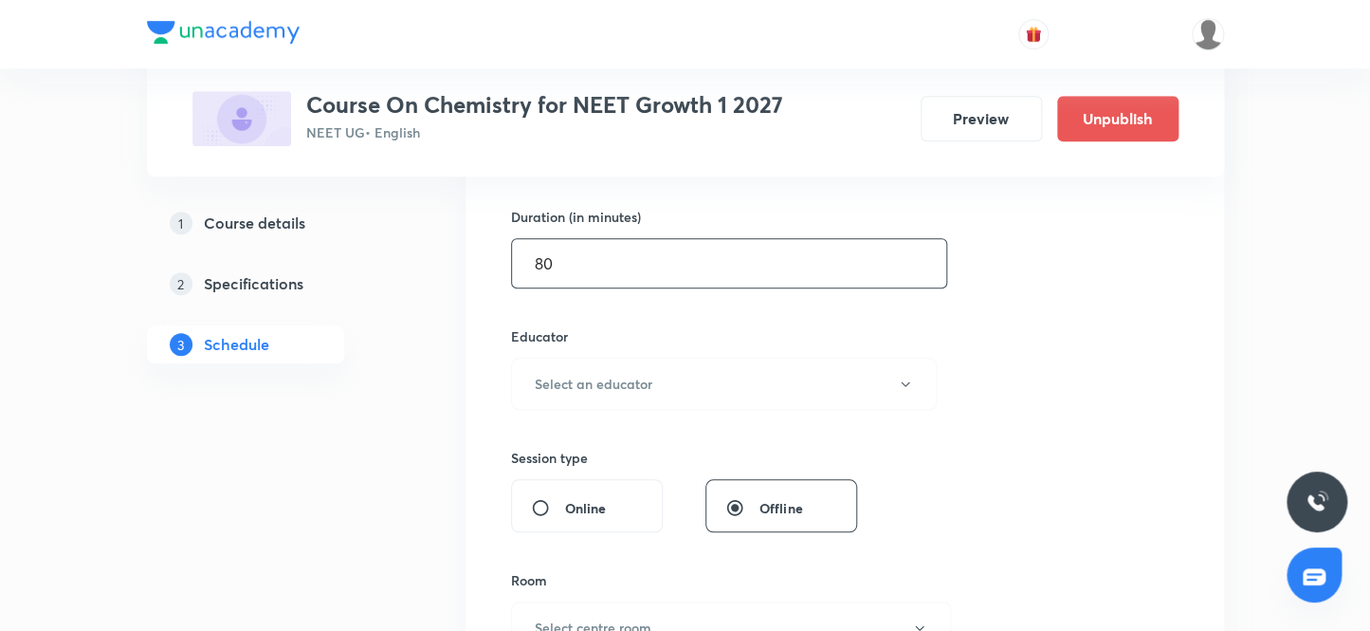
scroll to position [571, 0]
type input "80"
click at [575, 379] on h6 "Select an educator" at bounding box center [594, 383] width 118 height 20
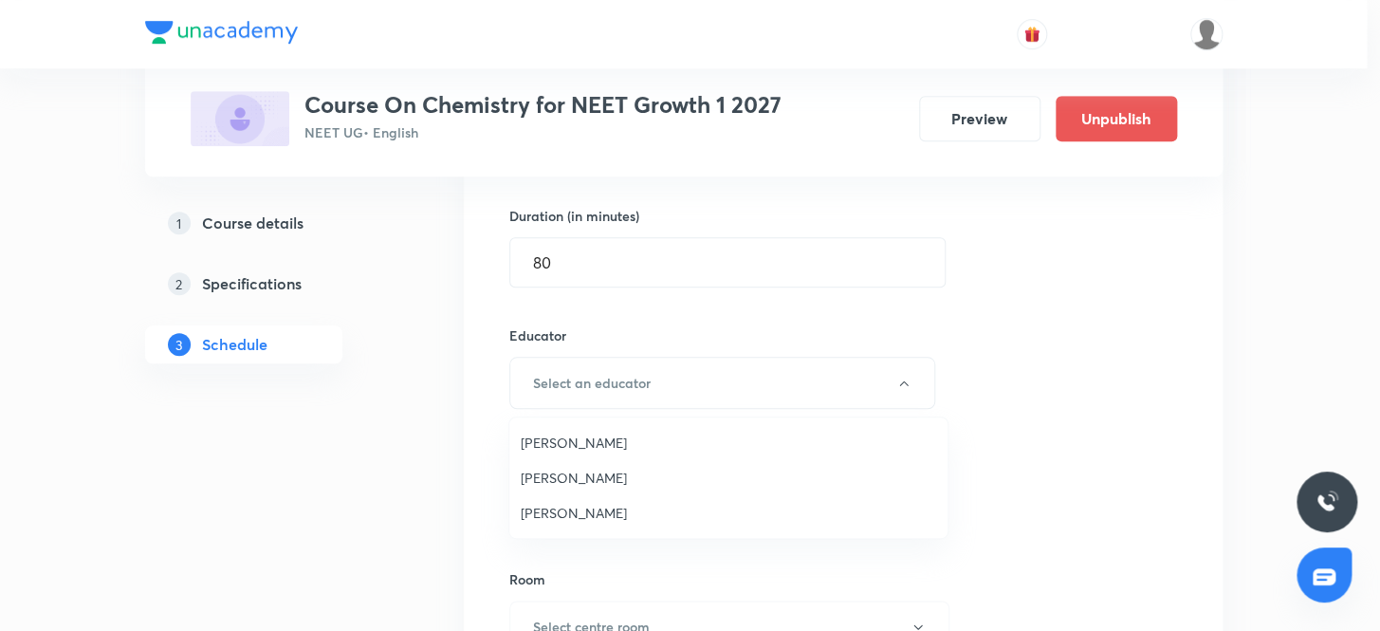
click at [581, 513] on span "[PERSON_NAME]" at bounding box center [728, 513] width 415 height 20
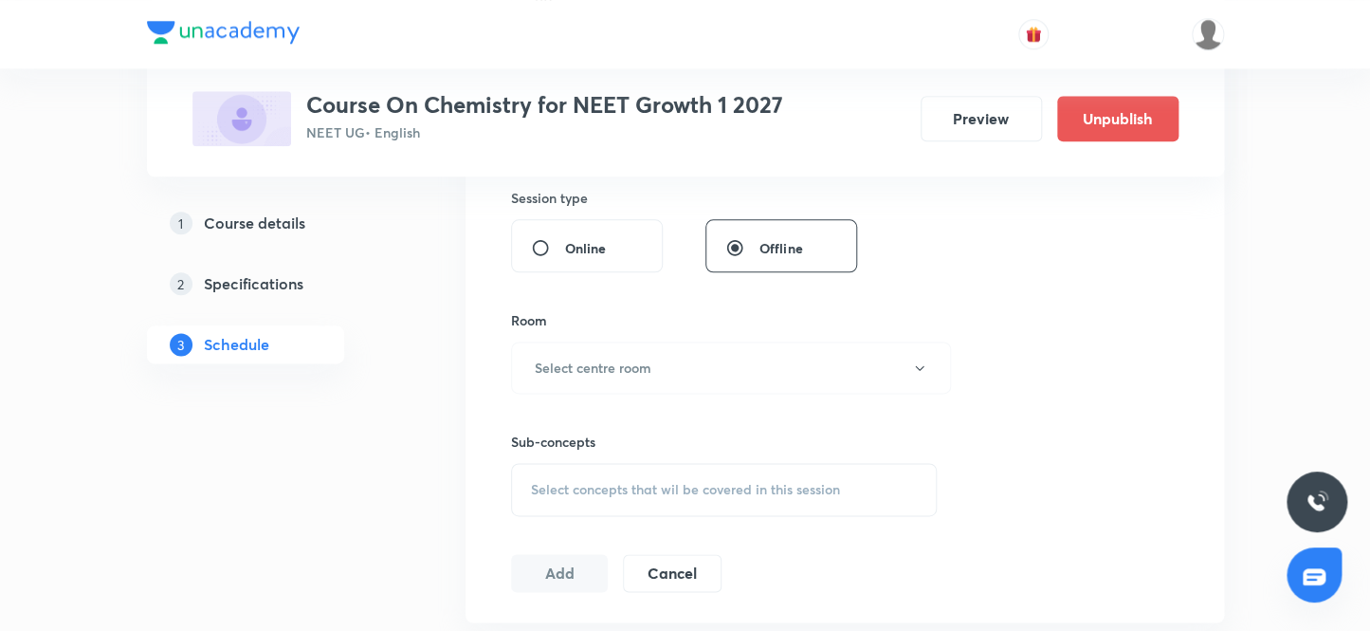
scroll to position [916, 0]
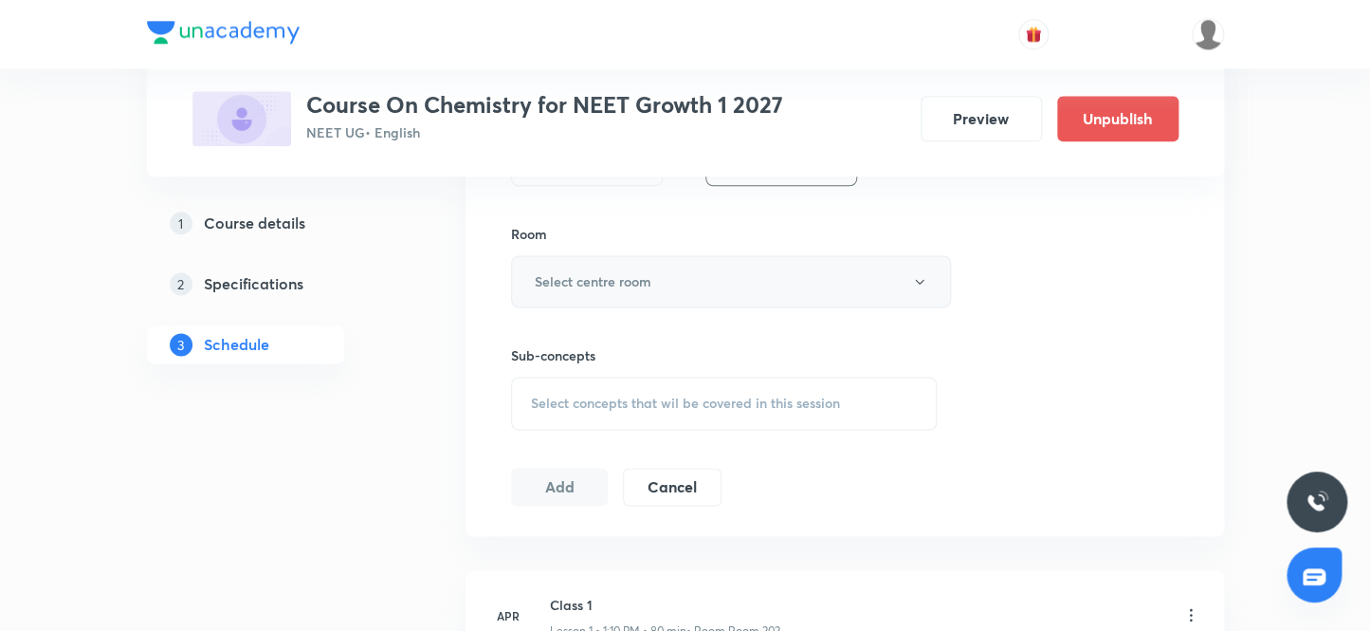
click at [606, 278] on h6 "Select centre room" at bounding box center [593, 281] width 117 height 20
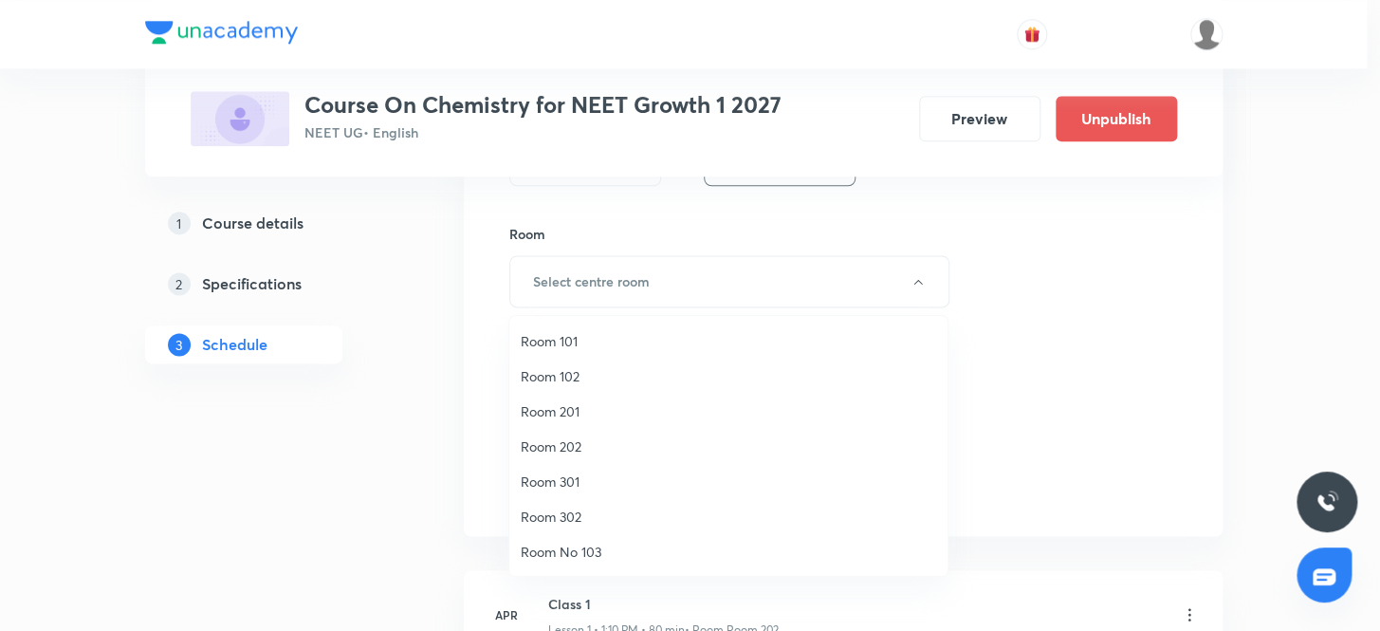
click at [559, 548] on span "Room No 103" at bounding box center [728, 551] width 415 height 20
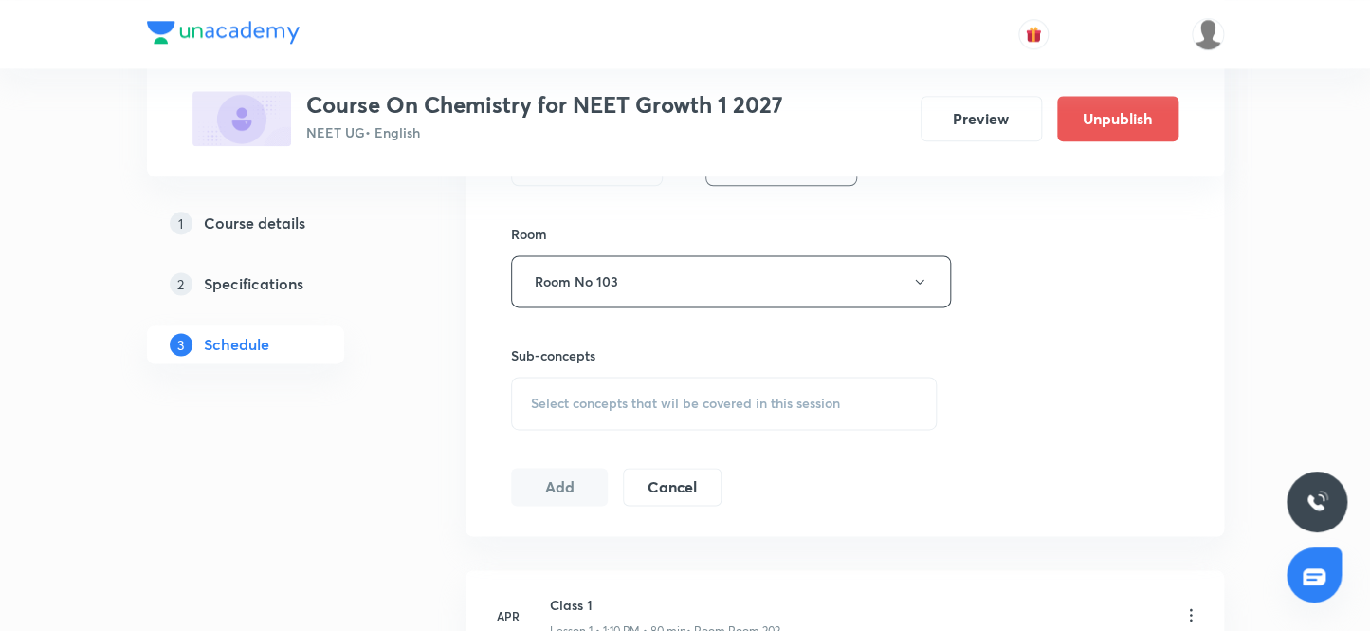
click at [580, 399] on span "Select concepts that wil be covered in this session" at bounding box center [685, 402] width 309 height 15
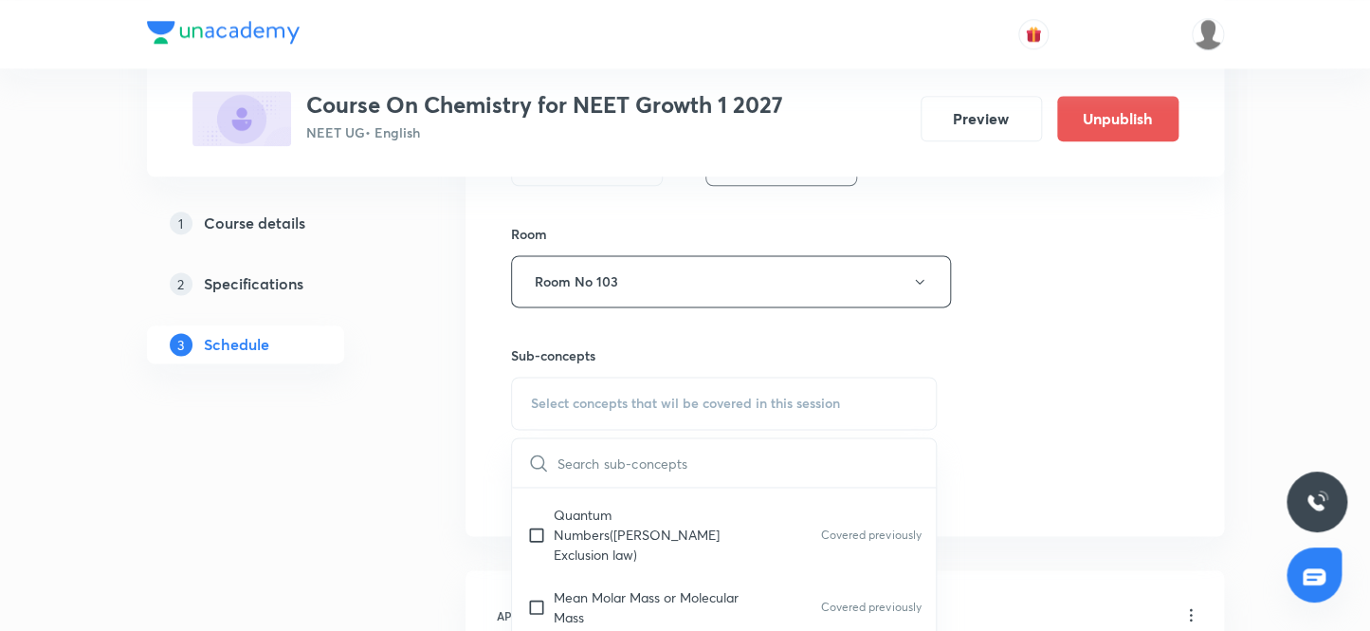
scroll to position [776, 0]
click at [538, 522] on input "checkbox" at bounding box center [540, 533] width 27 height 60
checkbox input "true"
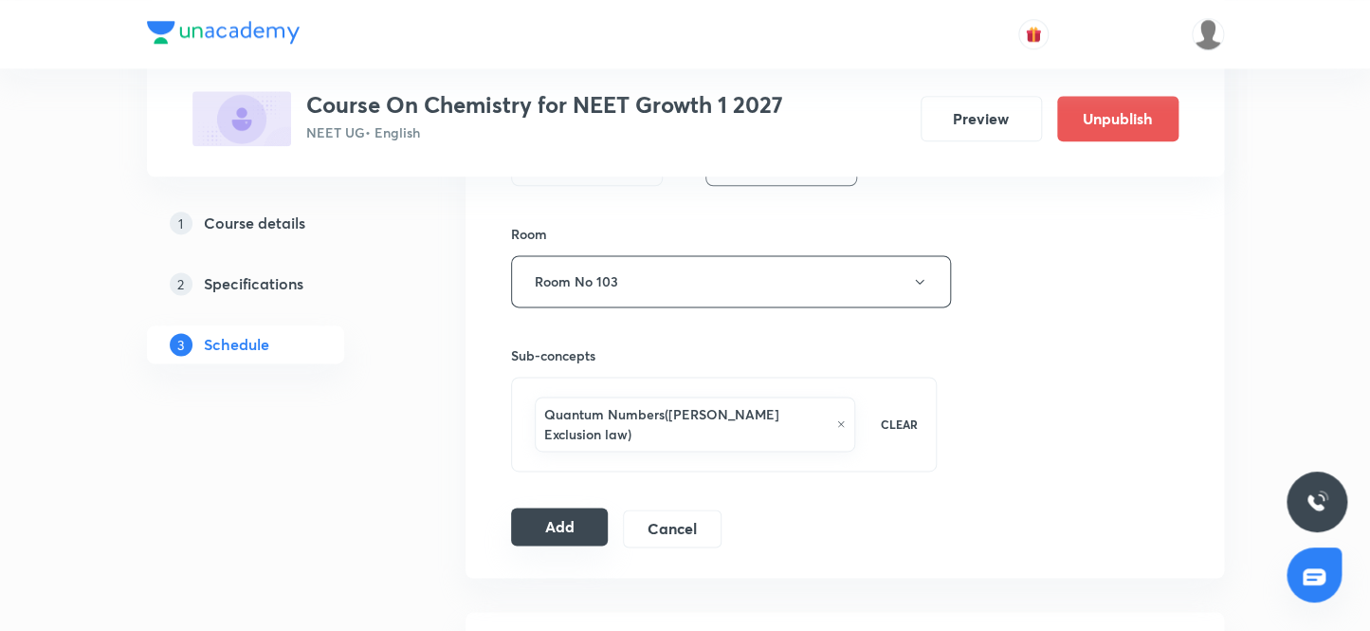
click at [564, 507] on button "Add" at bounding box center [560, 526] width 98 height 38
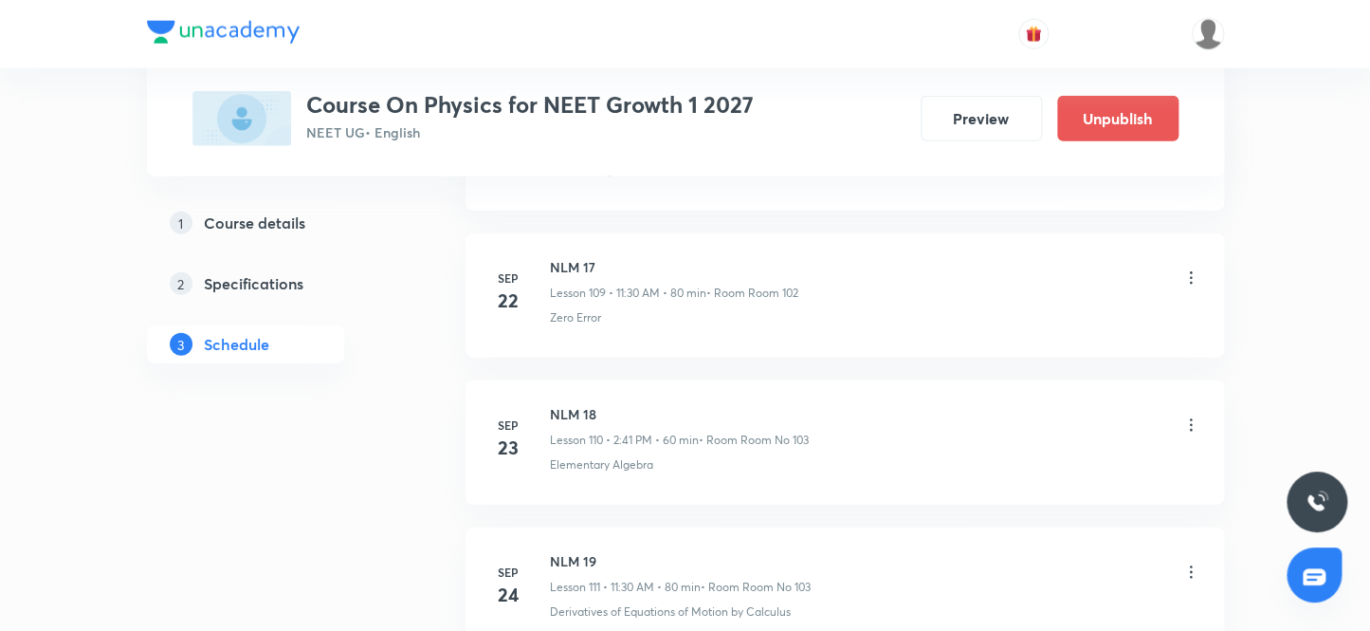
scroll to position [17886, 0]
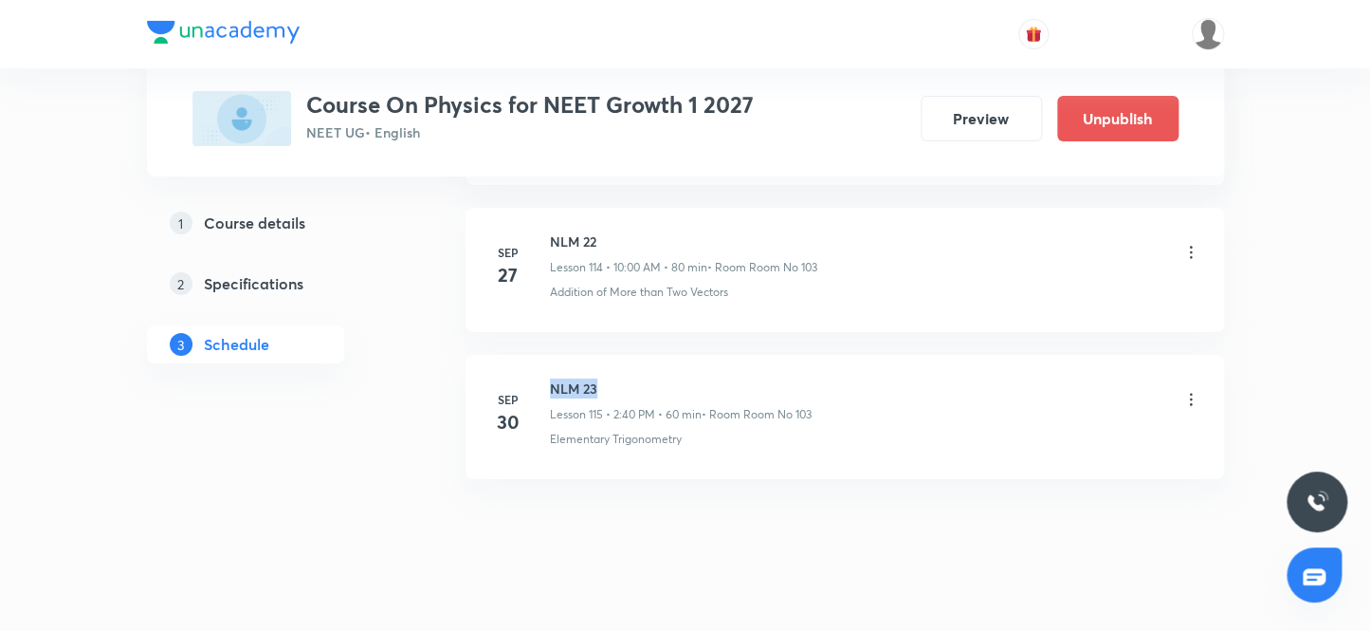
drag, startPoint x: 605, startPoint y: 357, endPoint x: 547, endPoint y: 353, distance: 58.0
click at [547, 378] on div "[DATE] NLM 23 Lesson 115 • 2:40 PM • 60 min • Room Room No 103 Elementary Trigo…" at bounding box center [844, 412] width 711 height 69
copy h6 "NLM 23"
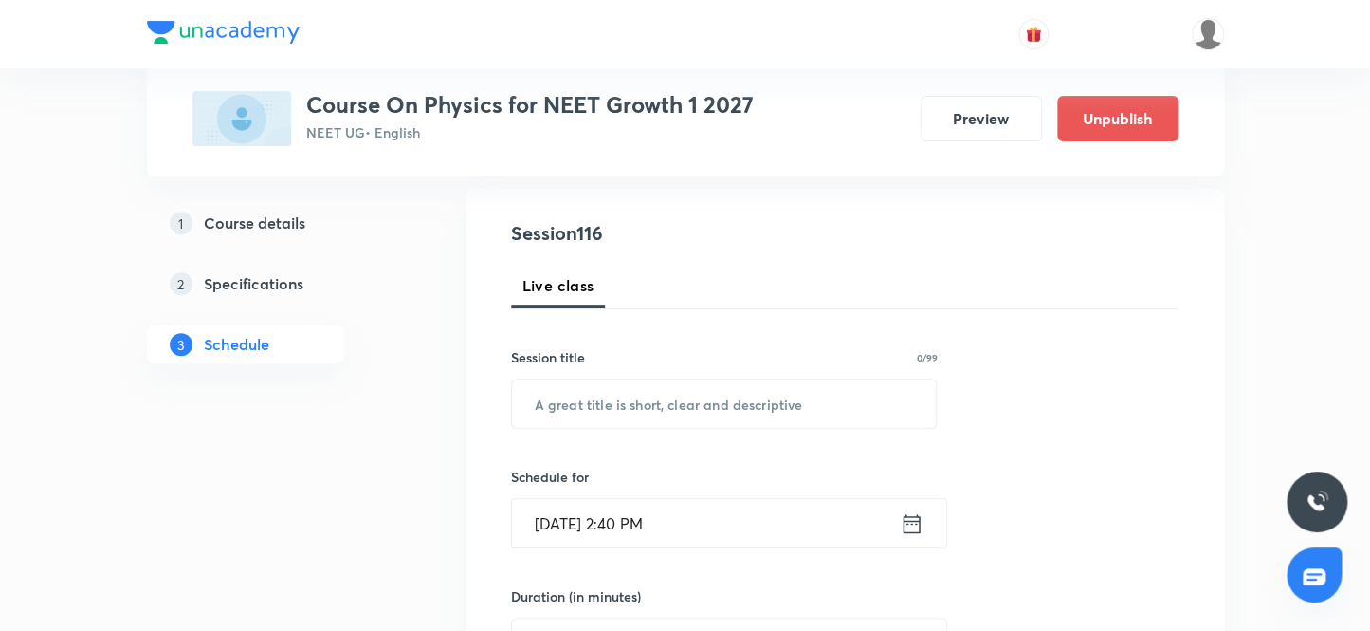
scroll to position [258, 0]
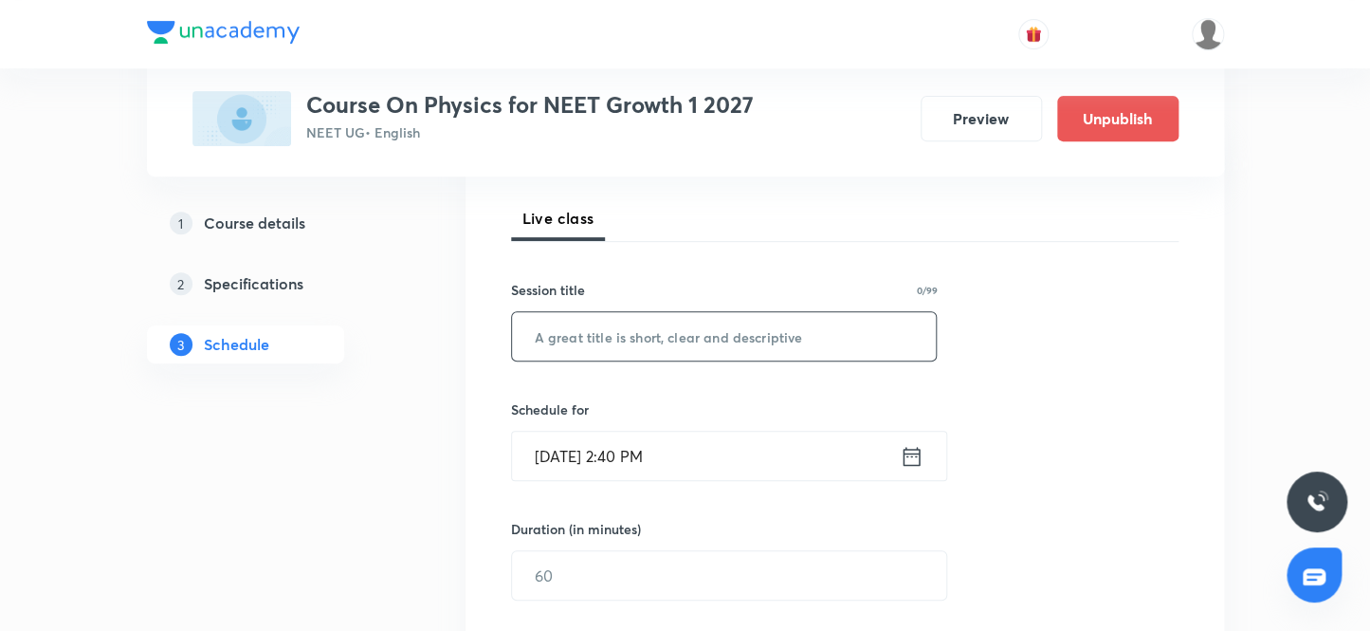
click at [677, 337] on input "text" at bounding box center [724, 336] width 425 height 48
paste input "NLM 23"
type input "NLM 24"
click at [575, 455] on input "[DATE] 2:40 PM" at bounding box center [706, 455] width 388 height 48
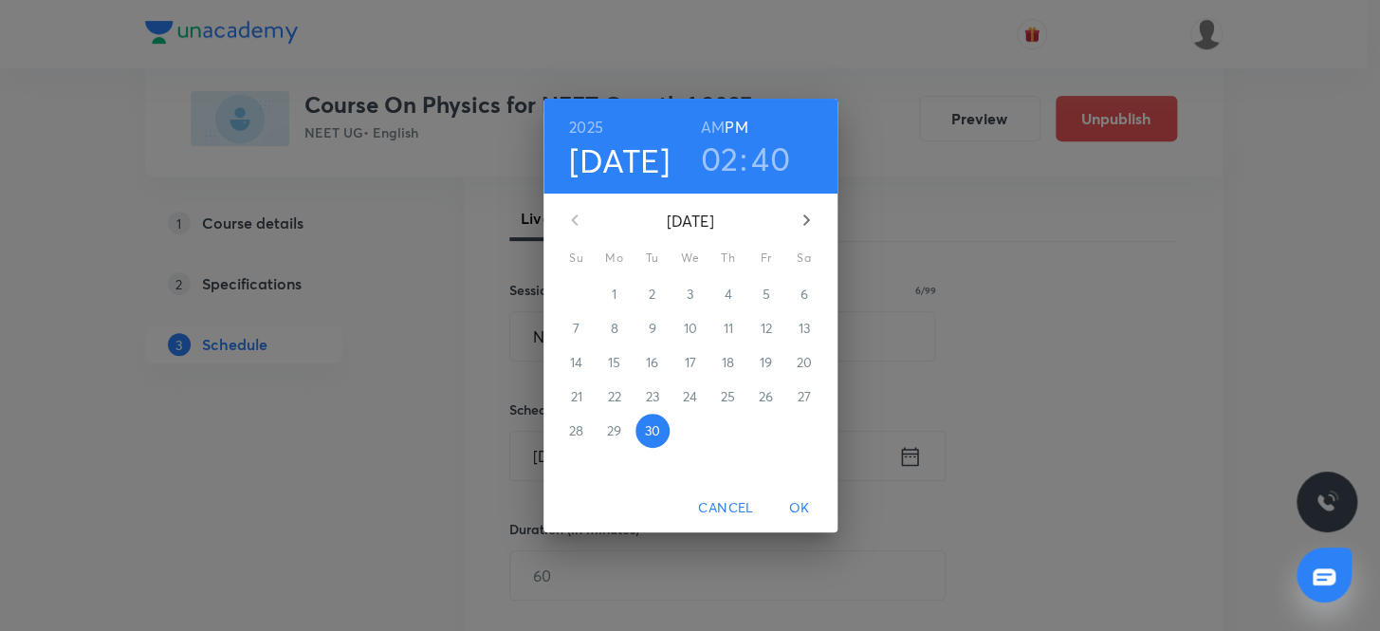
click at [801, 218] on icon "button" at bounding box center [806, 220] width 23 height 23
click at [766, 292] on p "3" at bounding box center [765, 293] width 7 height 19
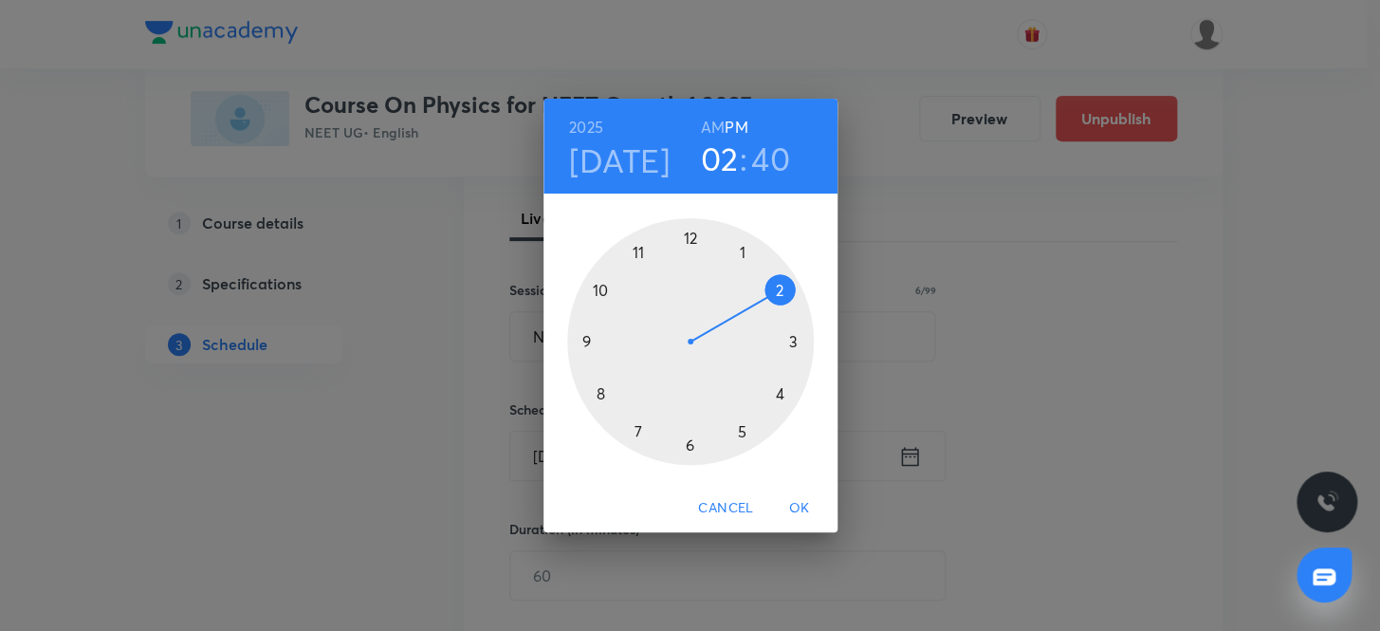
click at [742, 122] on h6 "PM" at bounding box center [735, 127] width 23 height 27
click at [768, 152] on h3 "40" at bounding box center [770, 158] width 39 height 40
click at [598, 394] on div at bounding box center [690, 341] width 247 height 247
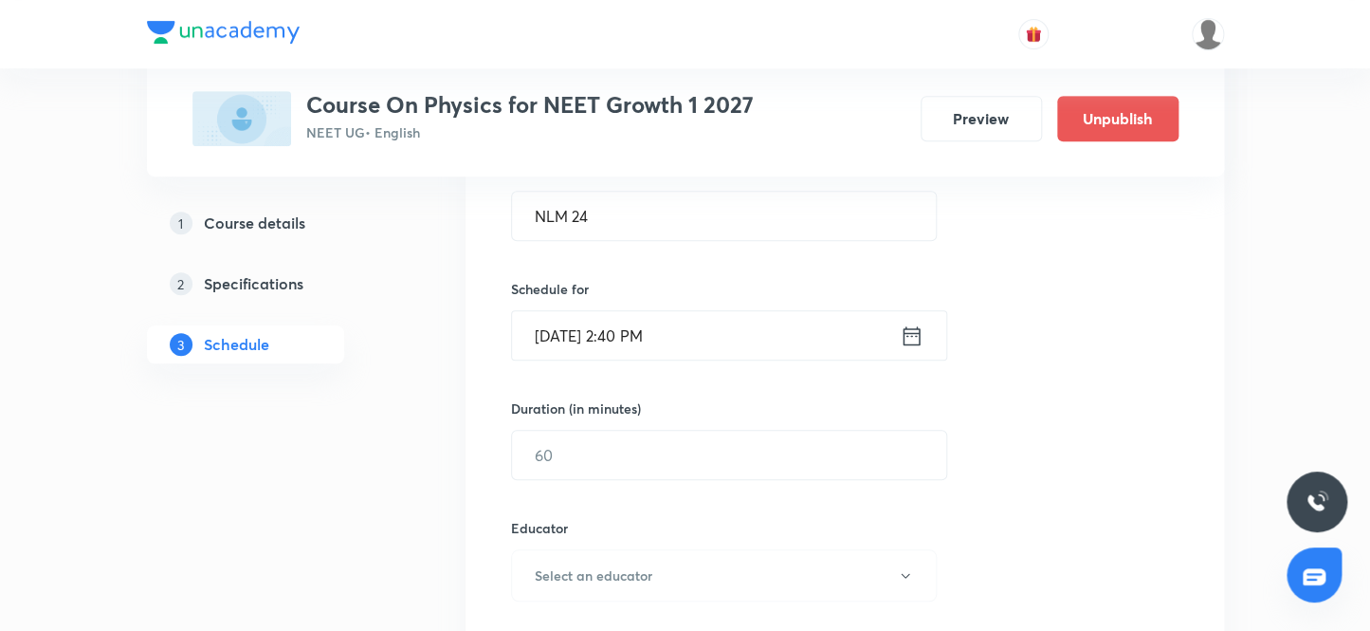
scroll to position [430, 0]
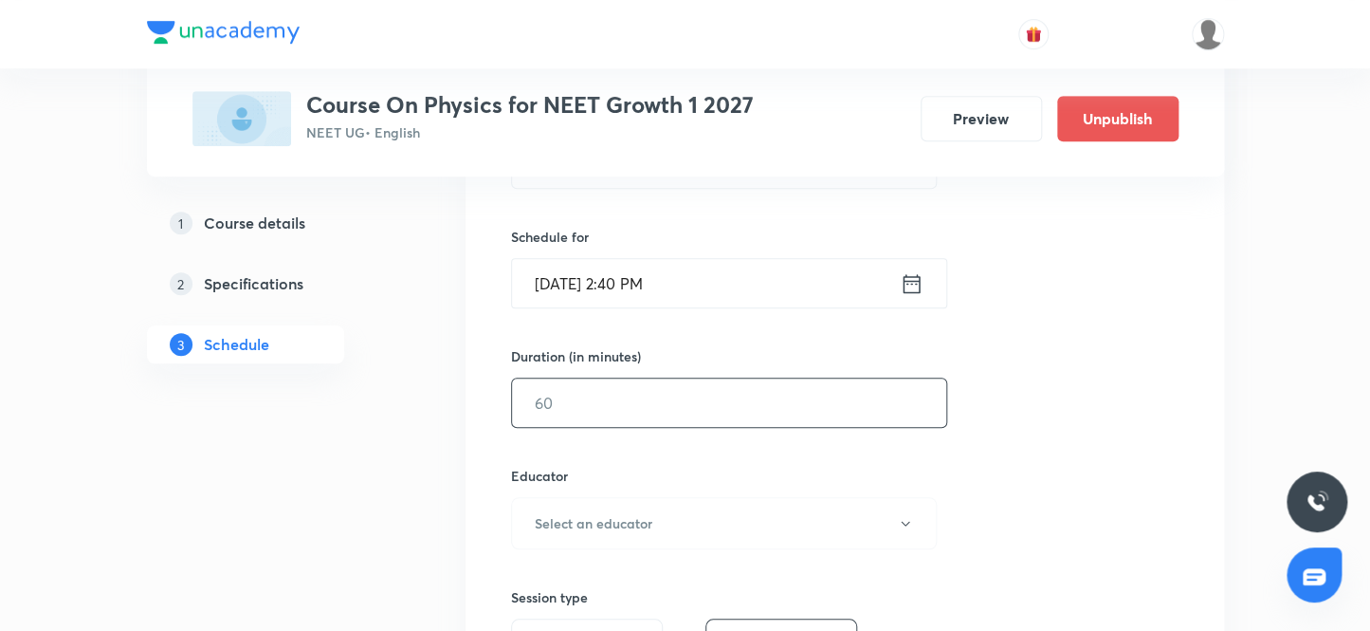
click at [613, 404] on input "text" at bounding box center [729, 402] width 434 height 48
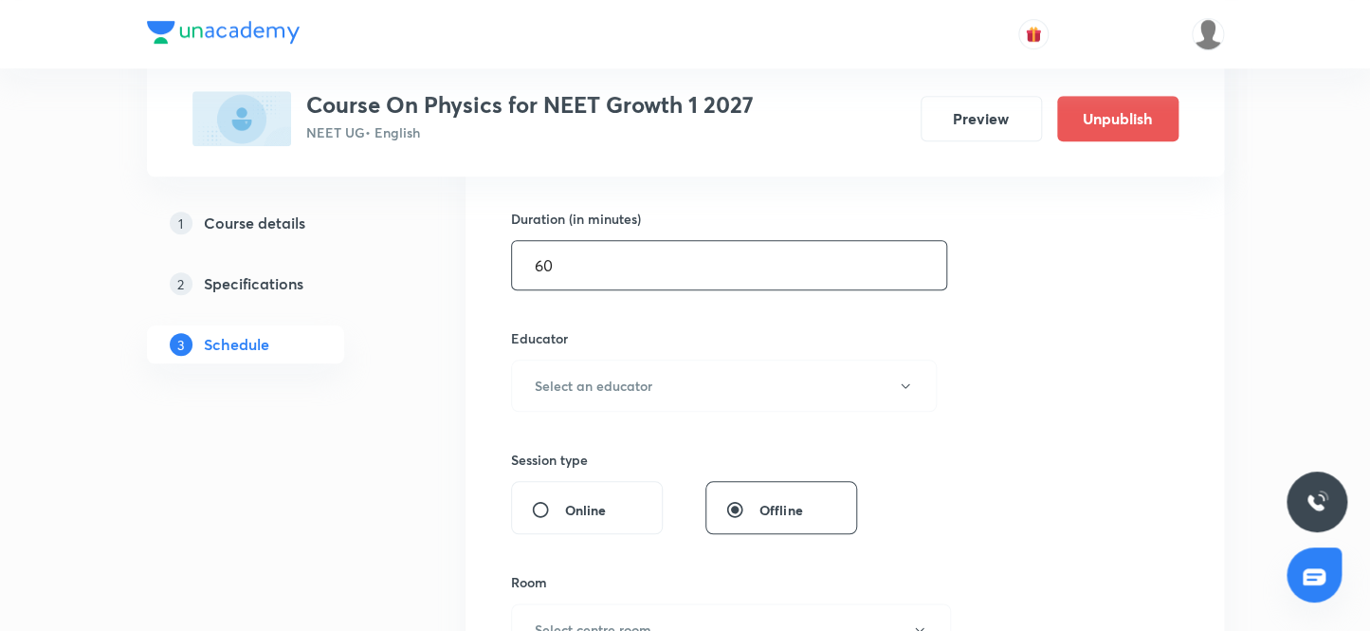
scroll to position [603, 0]
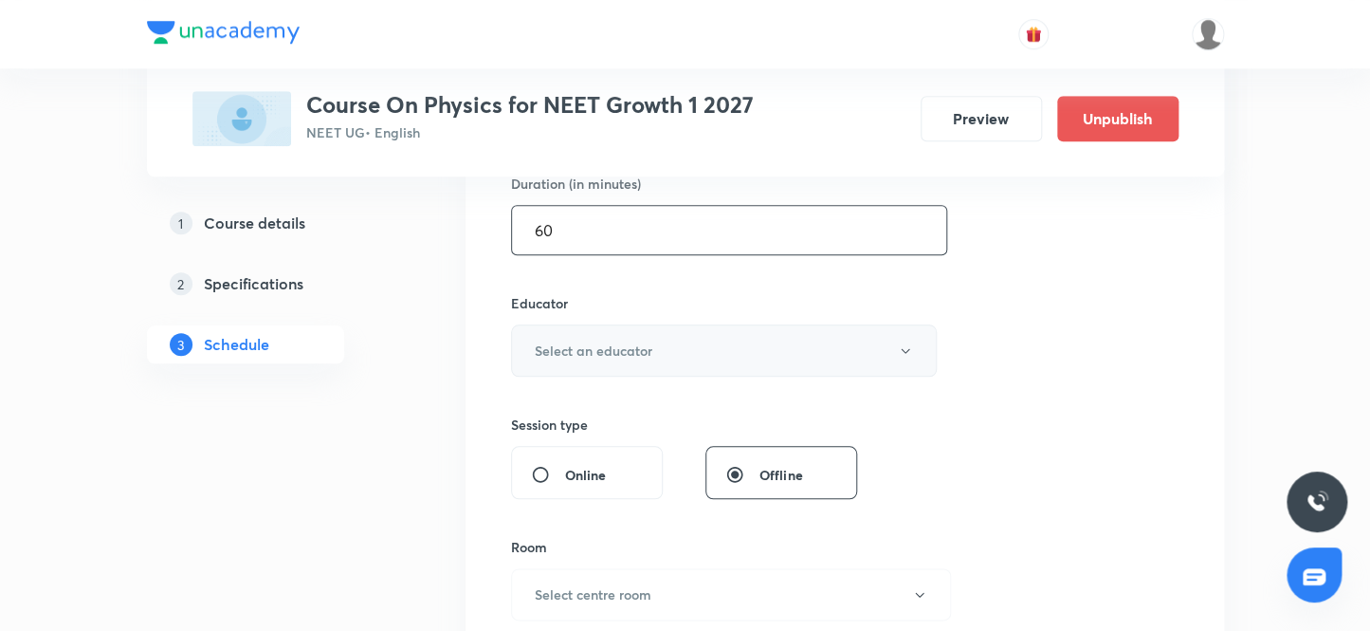
type input "60"
click at [614, 354] on h6 "Select an educator" at bounding box center [594, 350] width 118 height 20
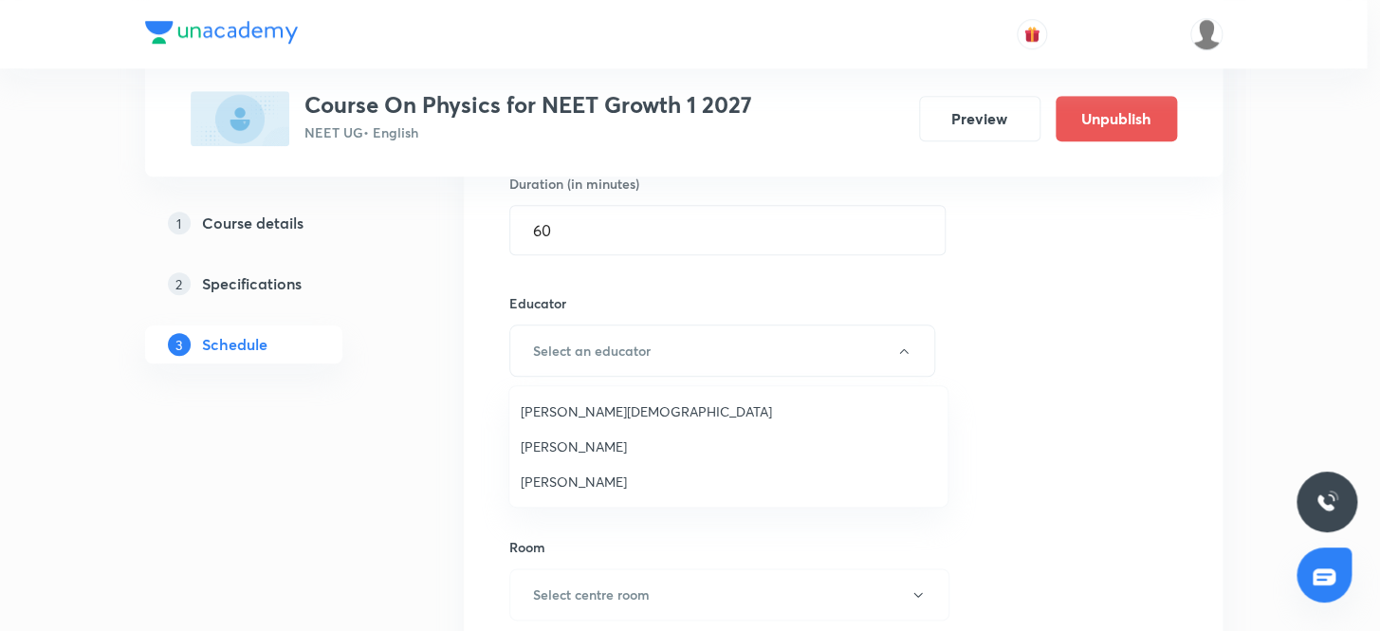
click at [569, 413] on span "Arpit Jain" at bounding box center [728, 411] width 415 height 20
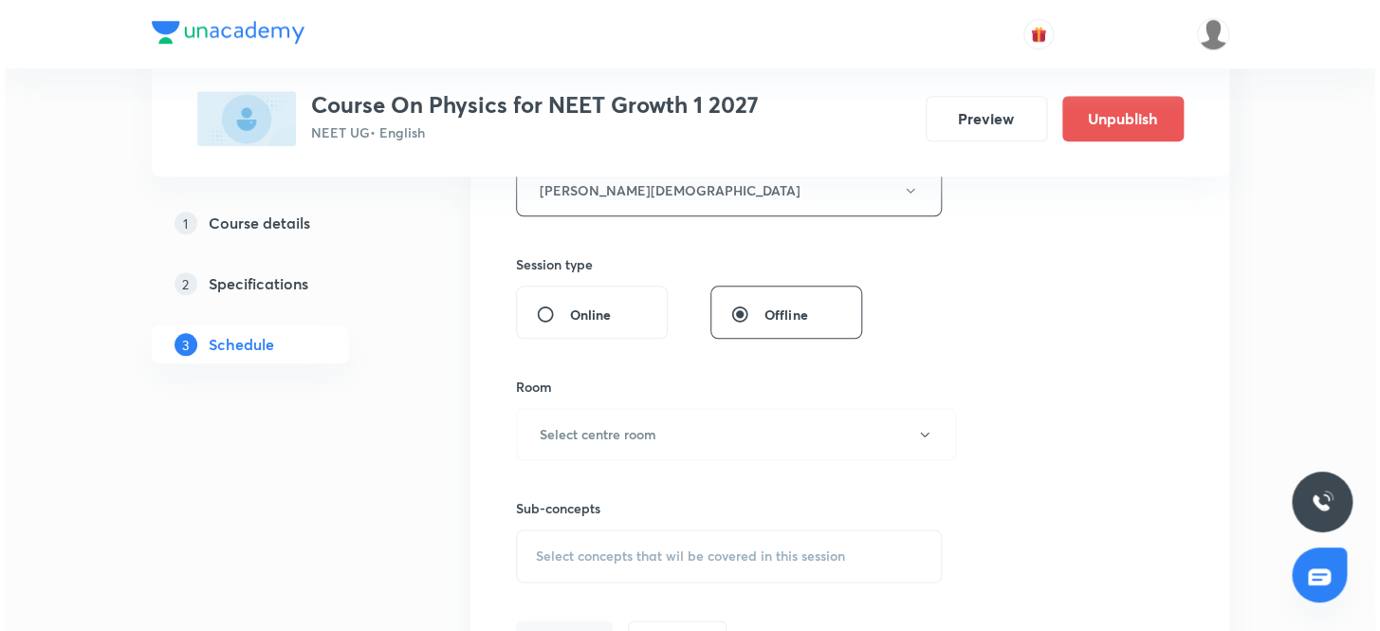
scroll to position [776, 0]
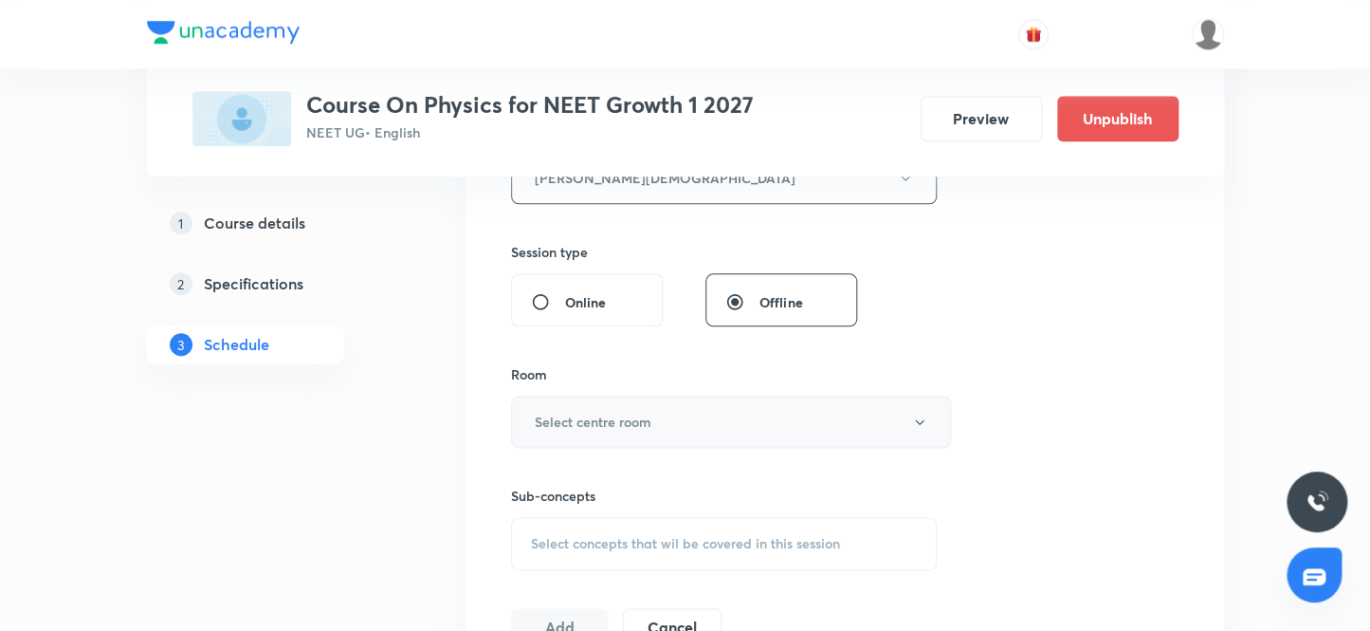
click at [577, 419] on h6 "Select centre room" at bounding box center [593, 422] width 117 height 20
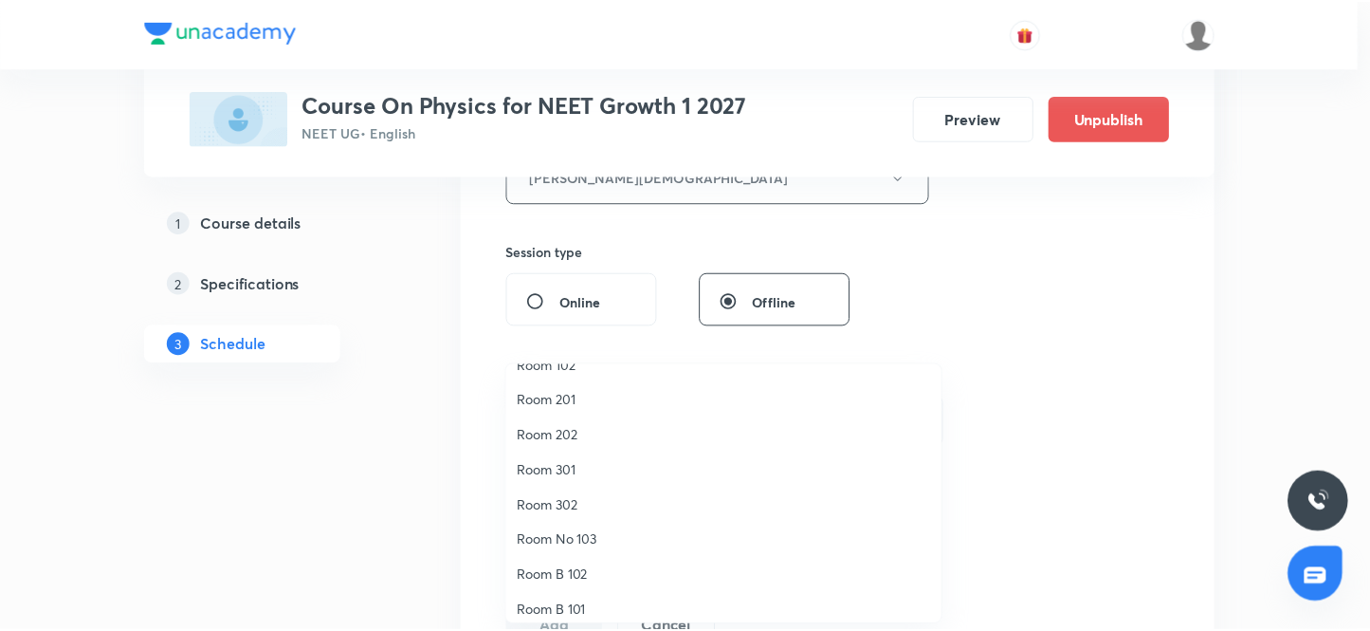
scroll to position [85, 0]
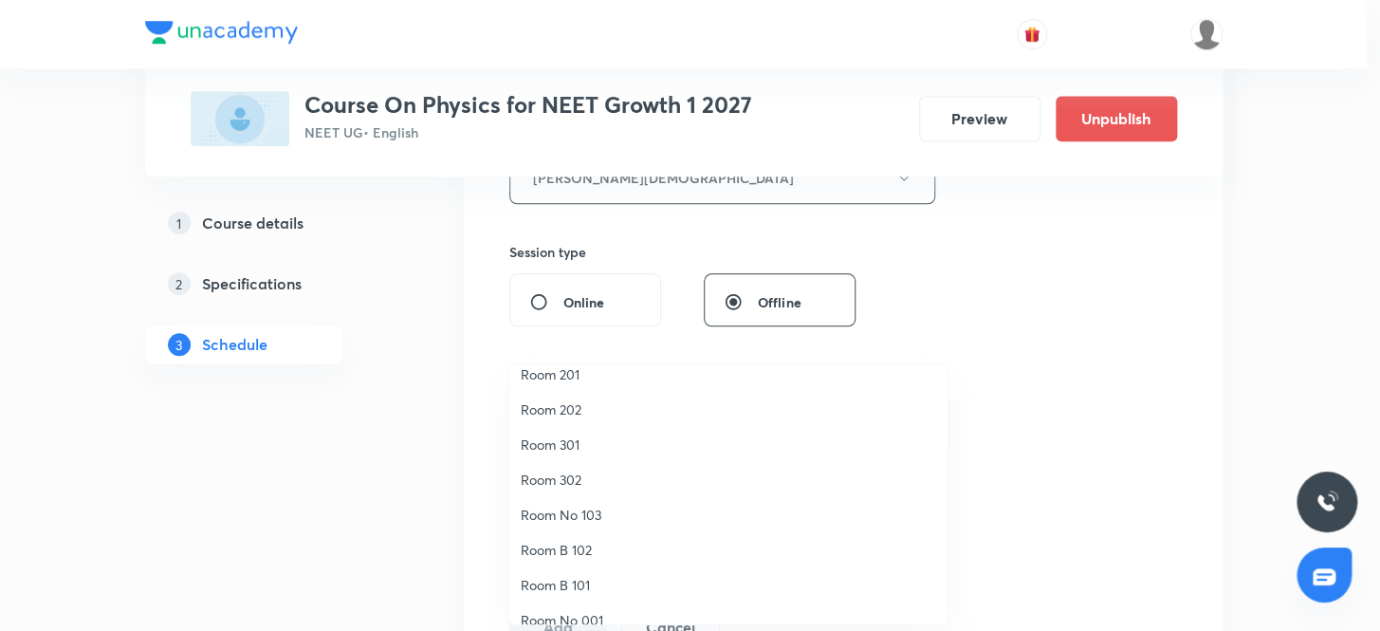
click at [588, 516] on span "Room No 103" at bounding box center [728, 514] width 415 height 20
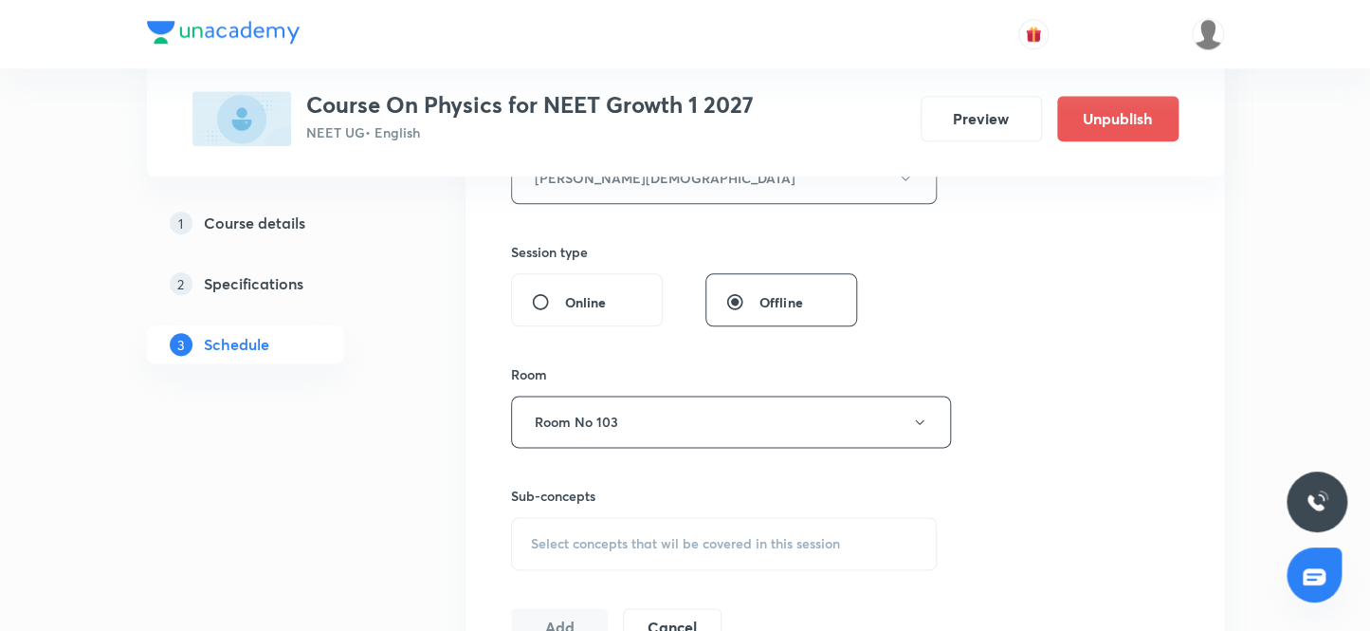
click at [577, 540] on span "Select concepts that wil be covered in this session" at bounding box center [685, 543] width 309 height 15
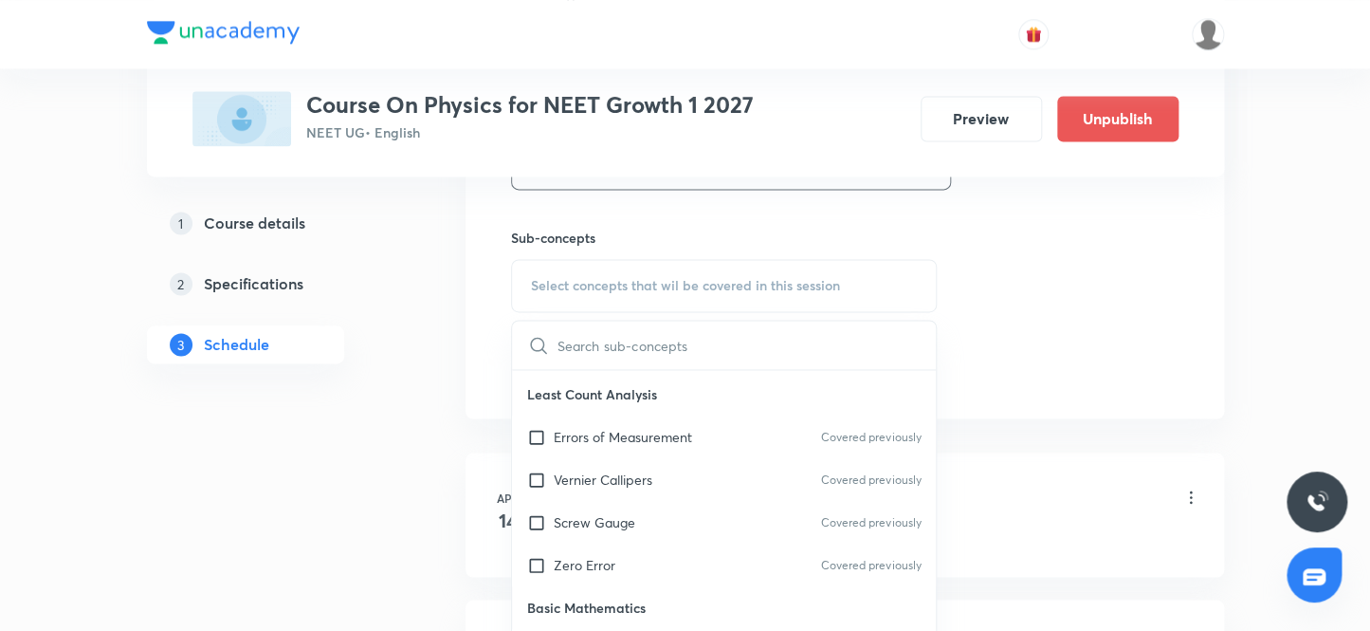
scroll to position [776, 0]
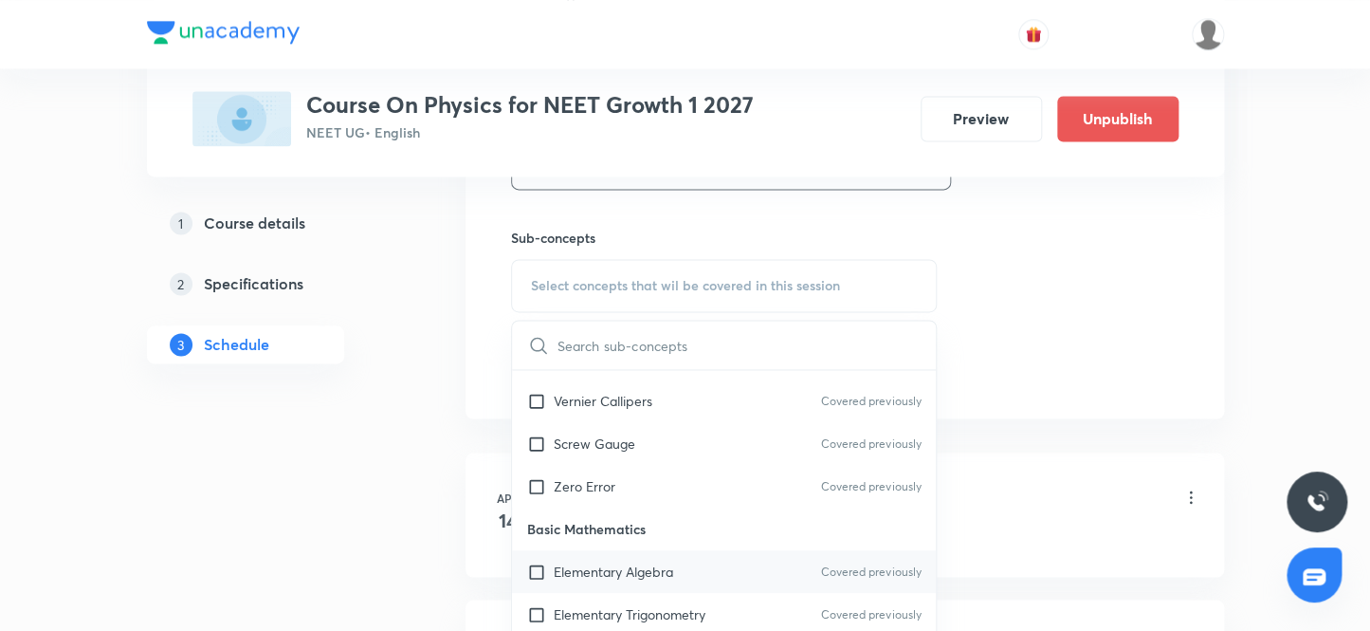
click at [538, 566] on input "checkbox" at bounding box center [540, 571] width 27 height 20
checkbox input "true"
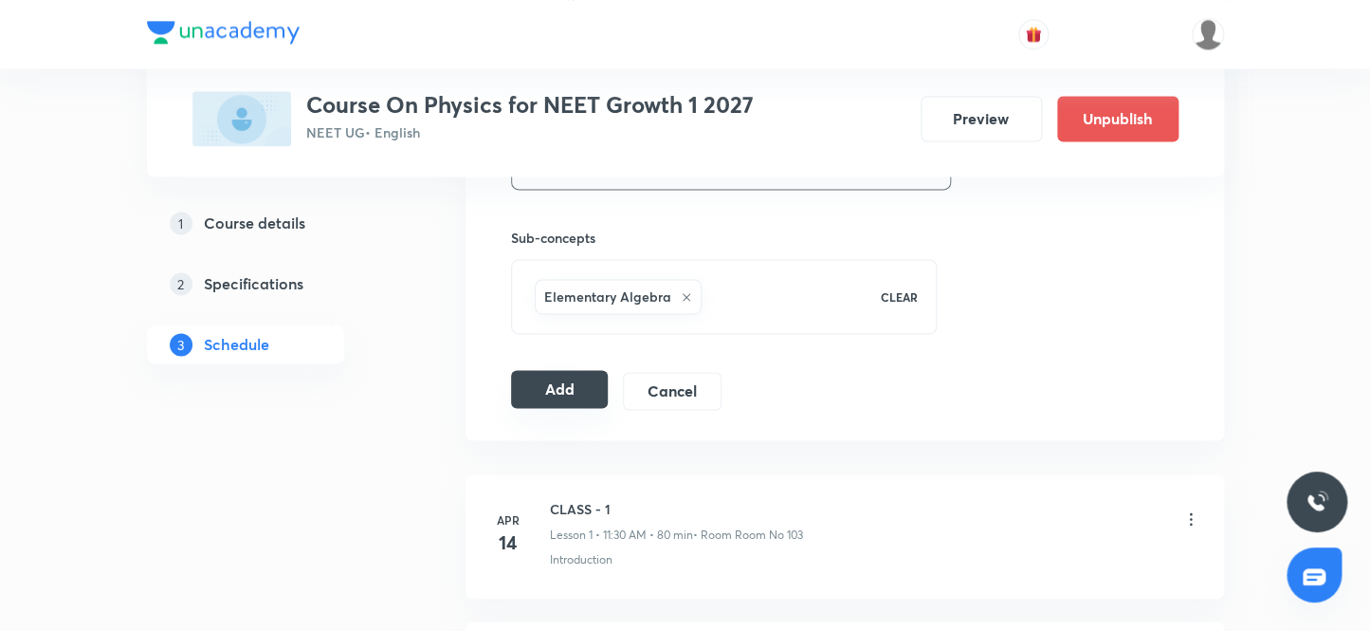
click at [544, 385] on button "Add" at bounding box center [560, 389] width 98 height 38
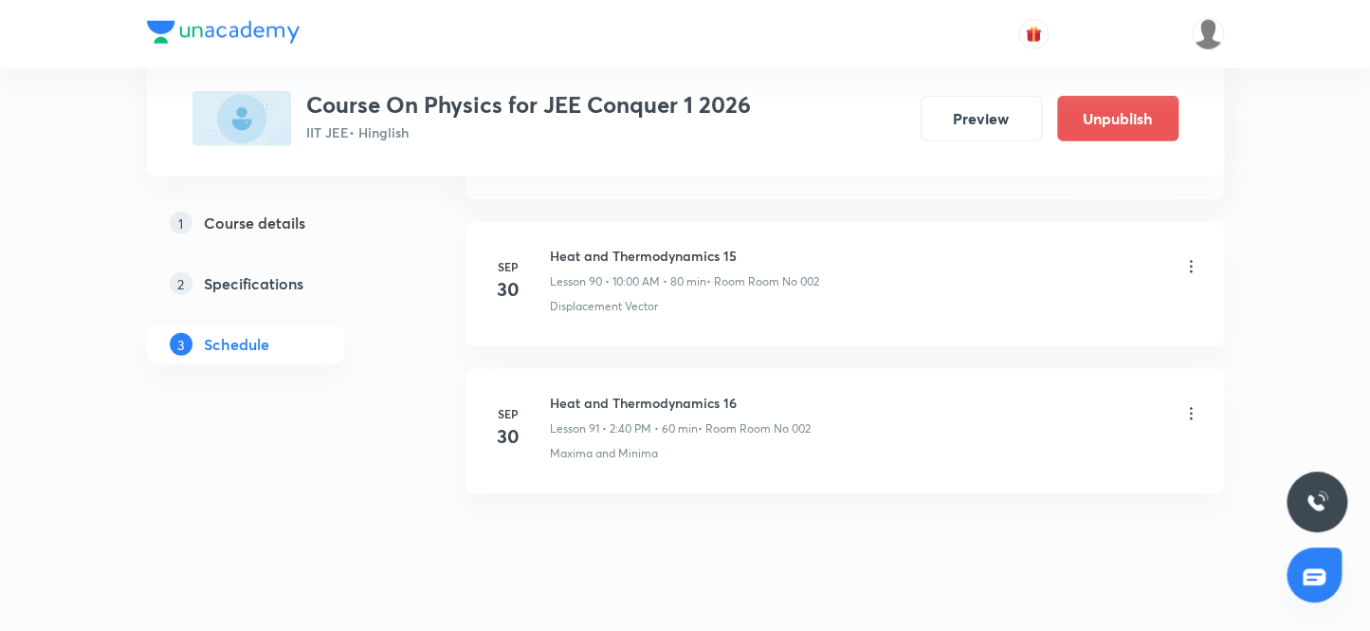
scroll to position [14243, 0]
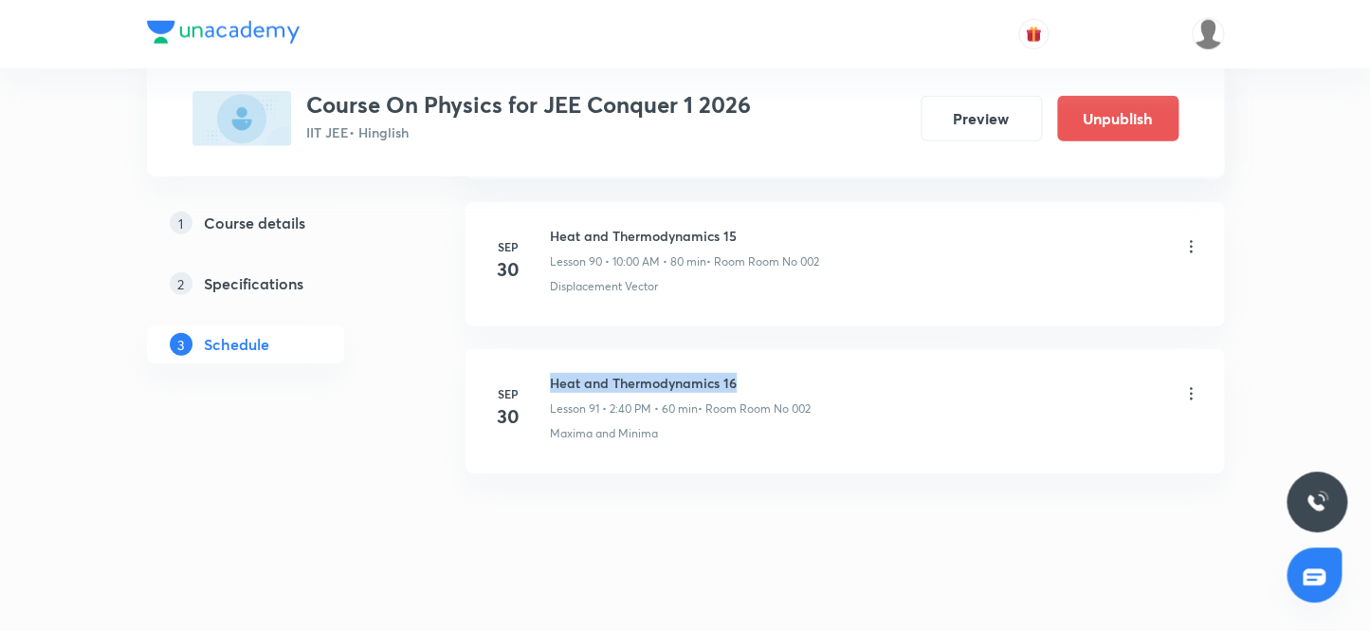
drag, startPoint x: 740, startPoint y: 359, endPoint x: 552, endPoint y: 344, distance: 188.4
click at [552, 349] on li "[DATE] Heat and Thermodynamics 16 Lesson 91 • 2:40 PM • 60 min • Room Room No 0…" at bounding box center [845, 411] width 759 height 124
copy h6 "Heat and Thermodynamics 16"
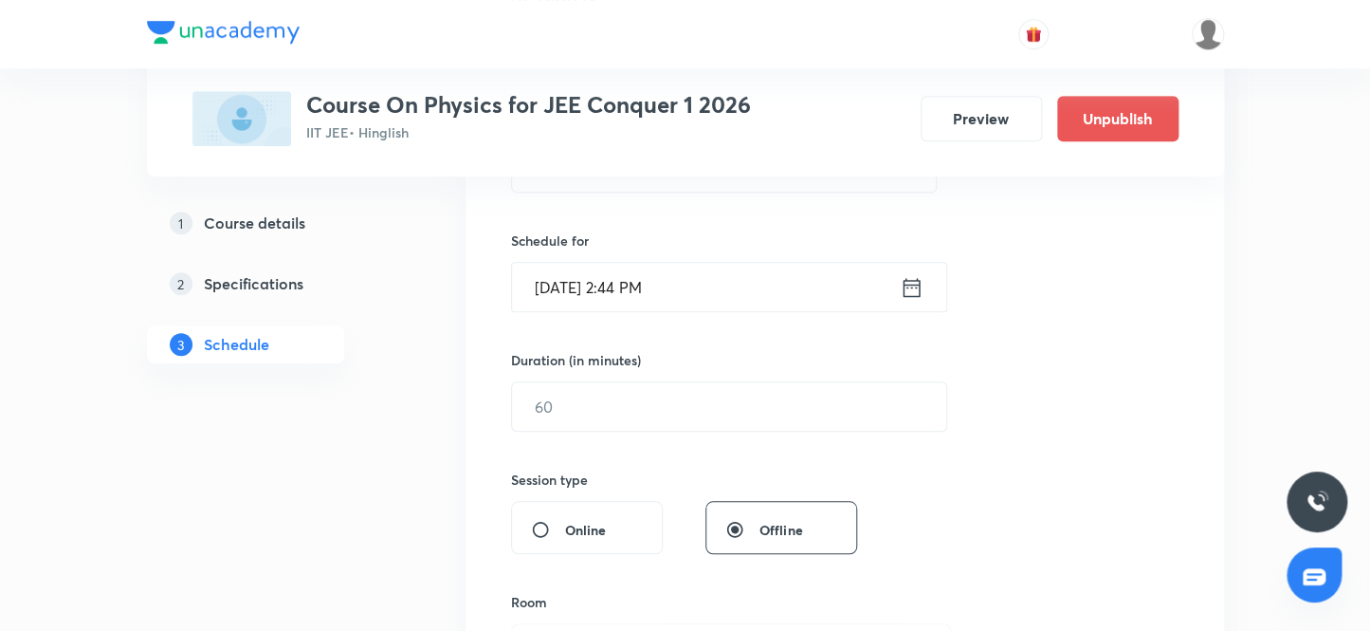
scroll to position [60, 0]
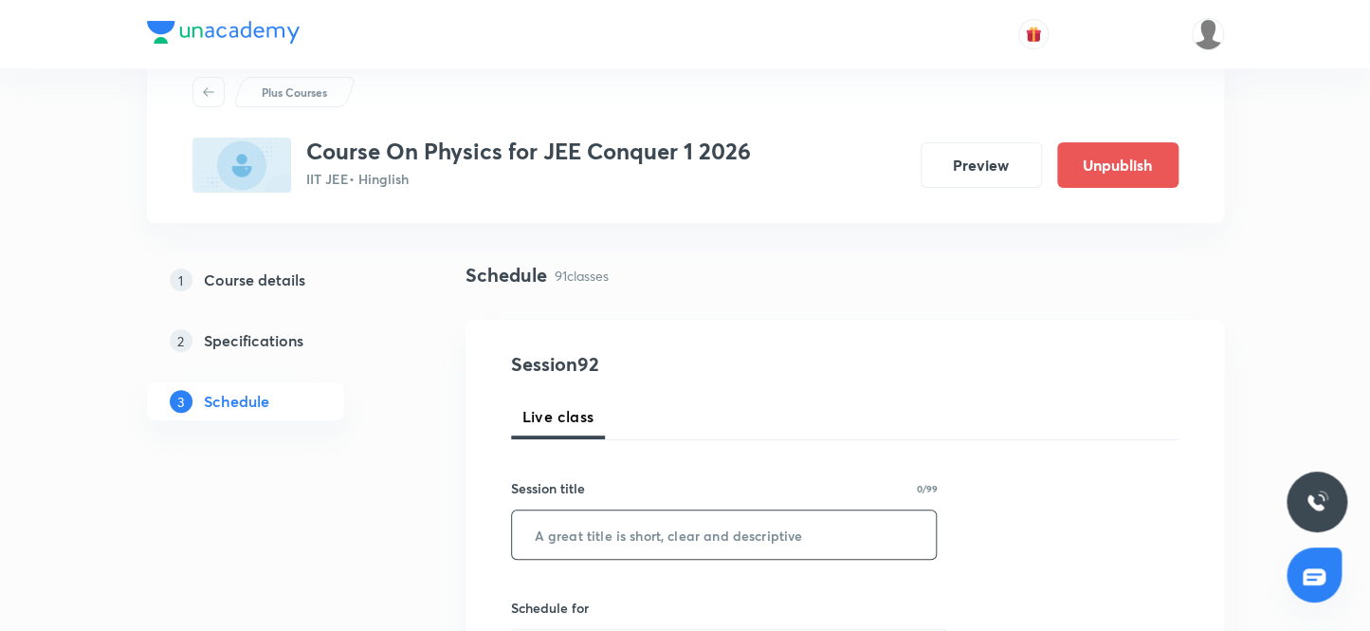
click at [653, 534] on input "text" at bounding box center [724, 534] width 425 height 48
paste input "Heat and Thermodynamics 16"
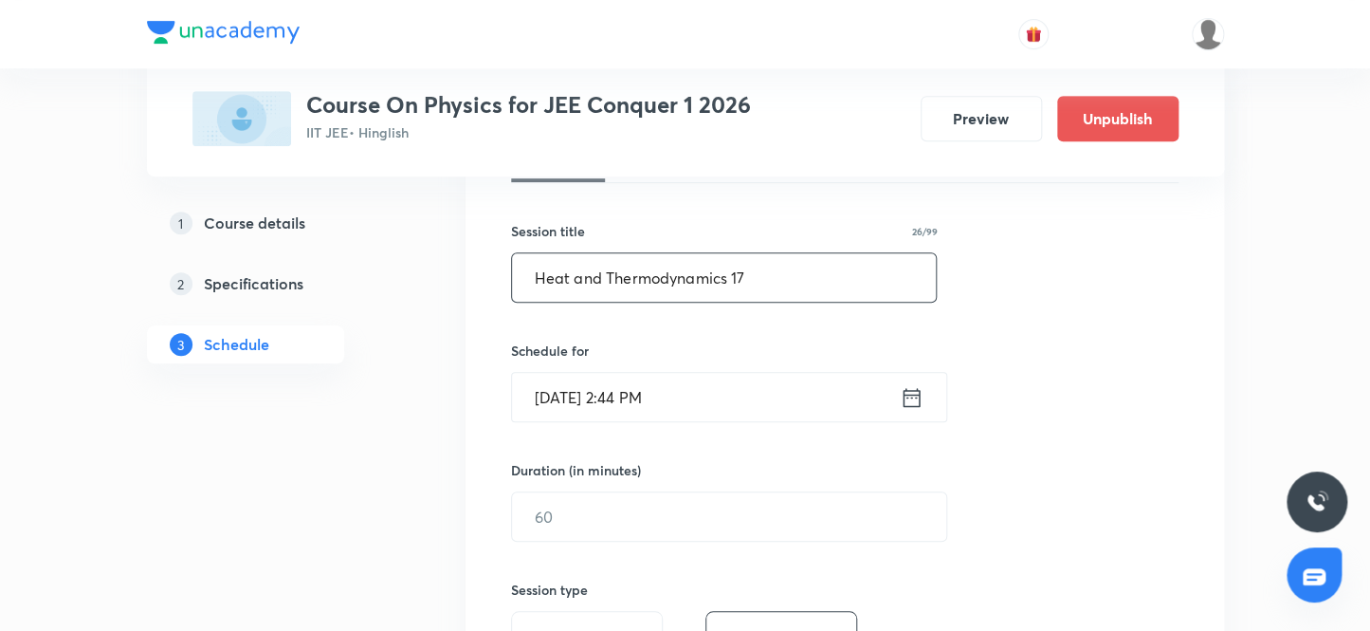
scroll to position [319, 0]
type input "Heat and Thermodynamics 17"
click at [577, 393] on input "[DATE] 2:44 PM" at bounding box center [706, 395] width 388 height 48
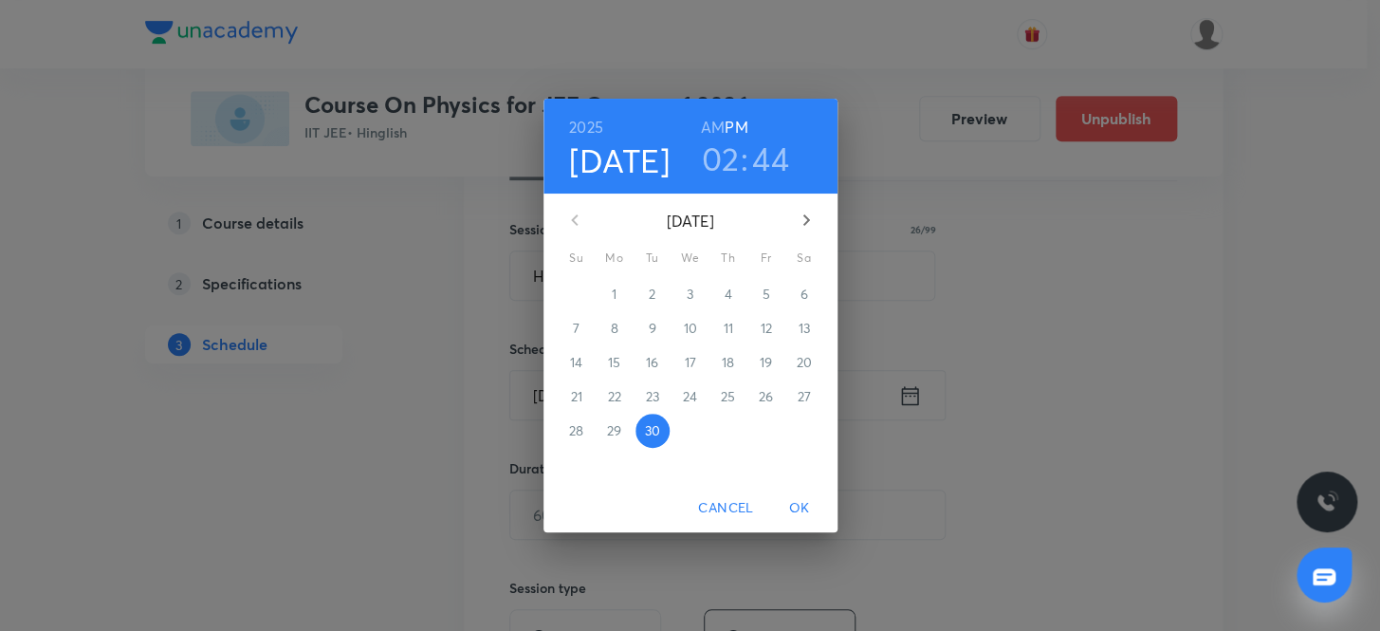
click at [803, 221] on icon "button" at bounding box center [806, 220] width 23 height 23
click at [764, 293] on p "3" at bounding box center [765, 293] width 7 height 19
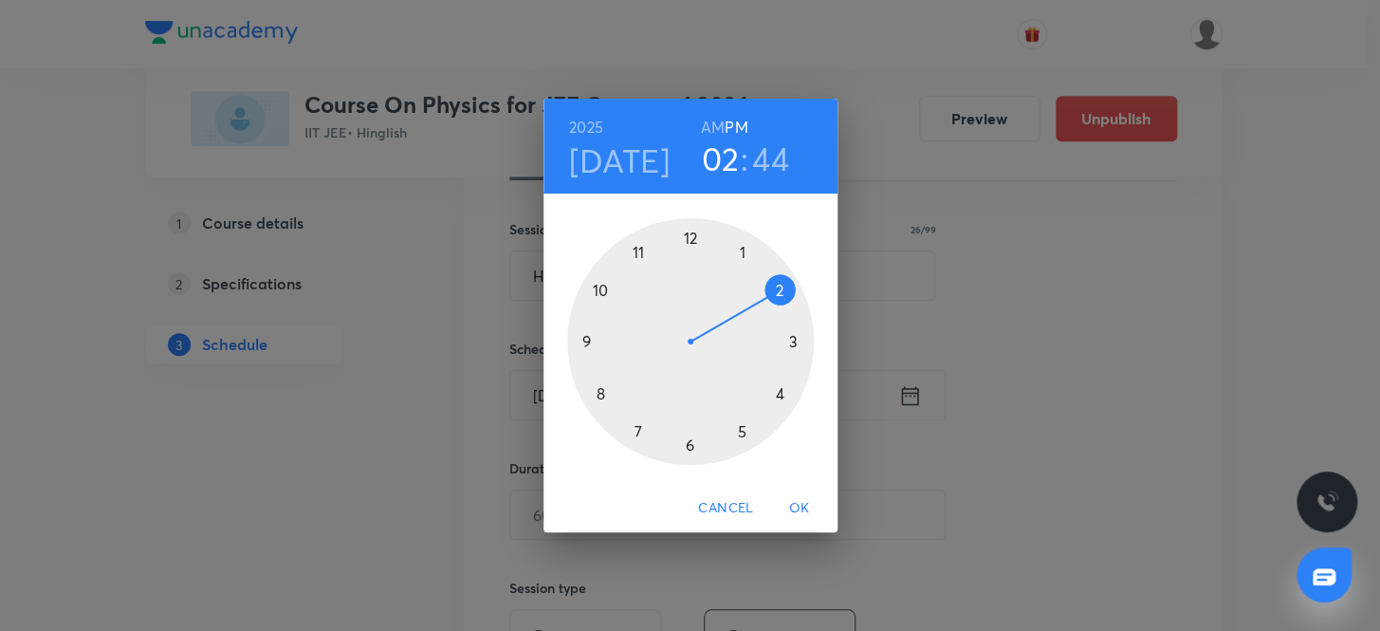
click at [716, 119] on h6 "AM" at bounding box center [713, 127] width 24 height 27
click at [596, 288] on div at bounding box center [690, 341] width 247 height 247
click at [686, 236] on div at bounding box center [690, 341] width 247 height 247
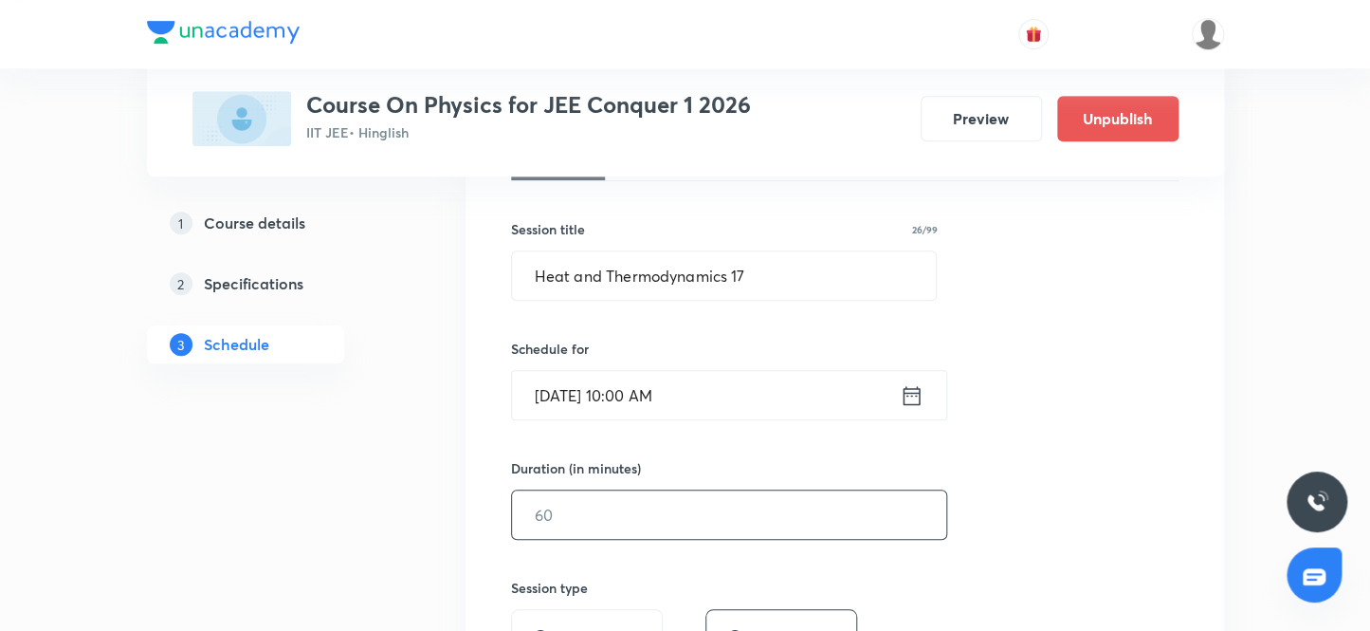
click at [575, 520] on input "text" at bounding box center [729, 514] width 434 height 48
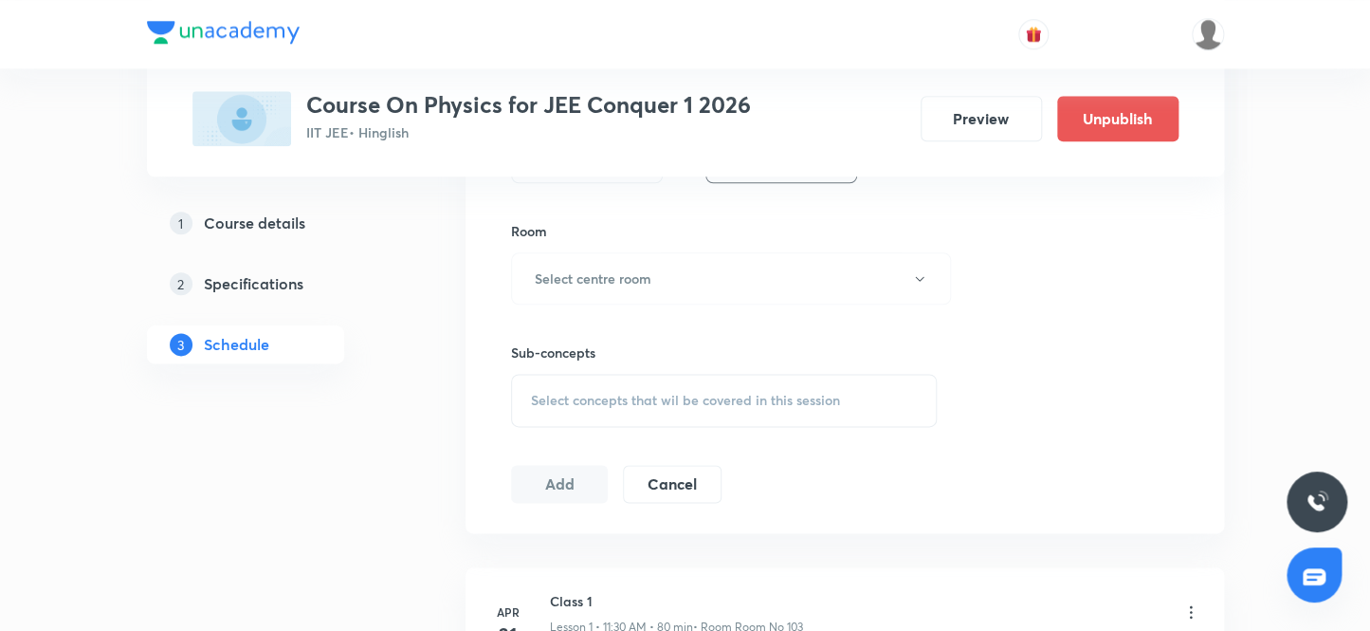
scroll to position [835, 0]
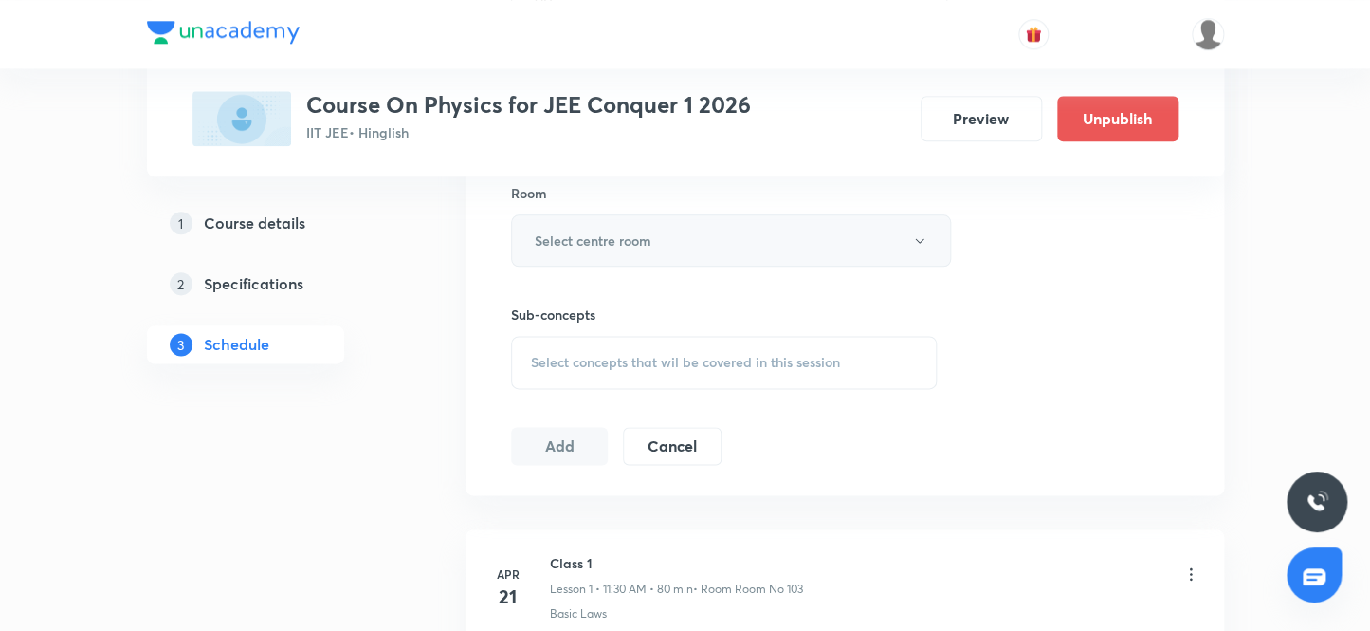
type input "80"
click at [544, 239] on h6 "Select centre room" at bounding box center [593, 240] width 117 height 20
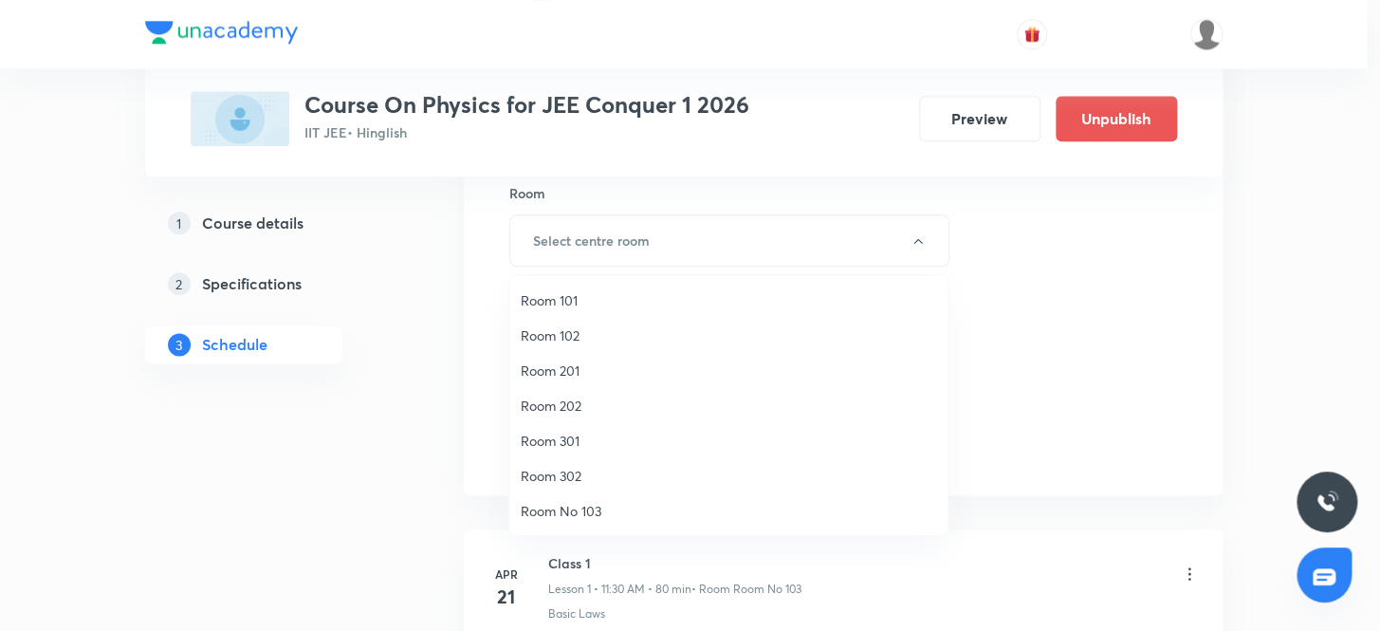
click at [546, 440] on span "Room 301" at bounding box center [728, 440] width 415 height 20
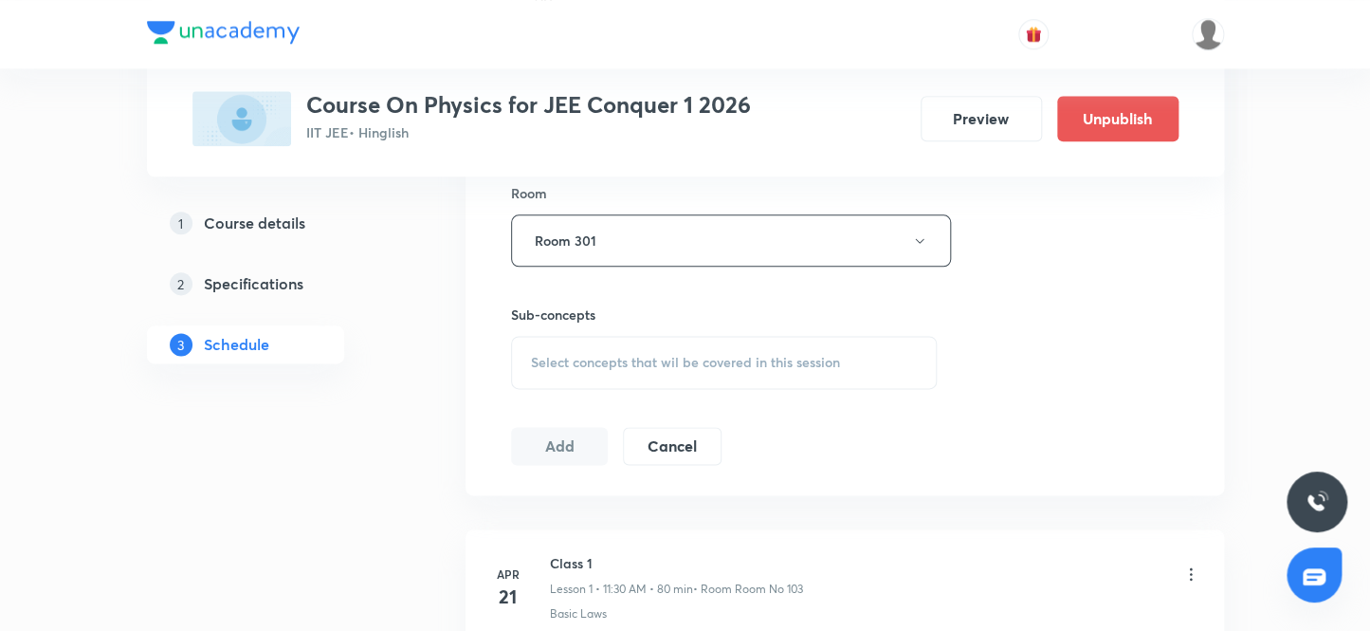
click at [604, 366] on span "Select concepts that wil be covered in this session" at bounding box center [685, 362] width 309 height 15
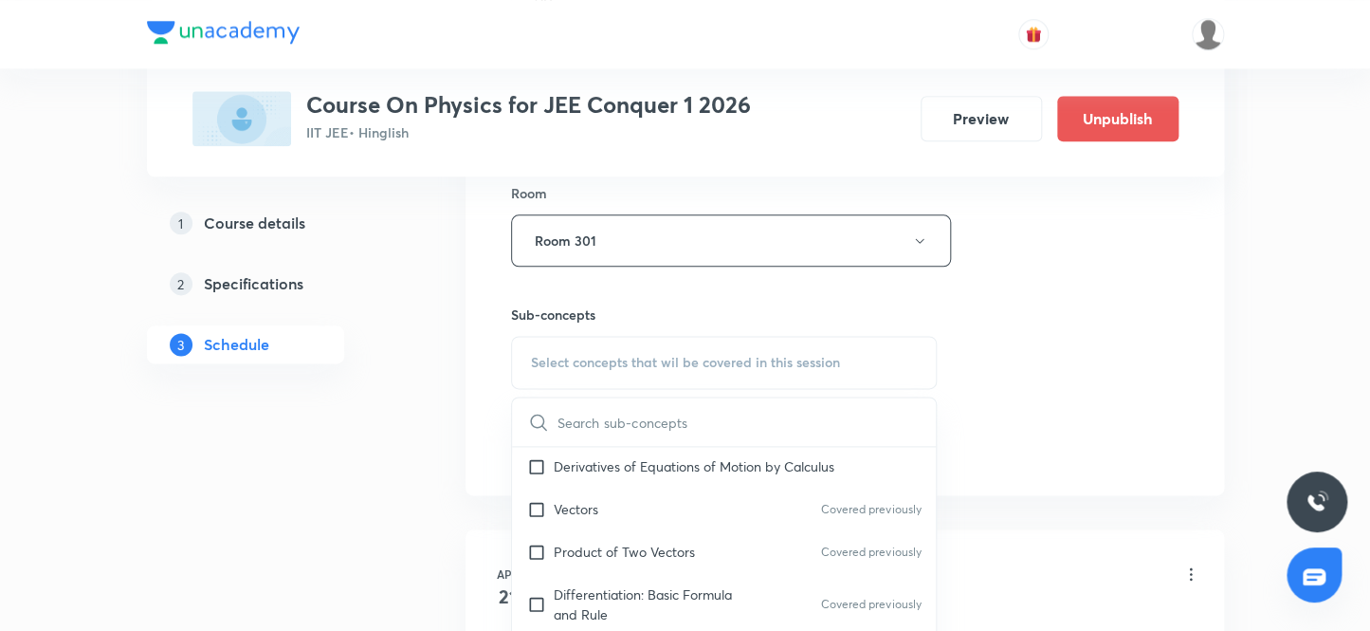
scroll to position [948, 0]
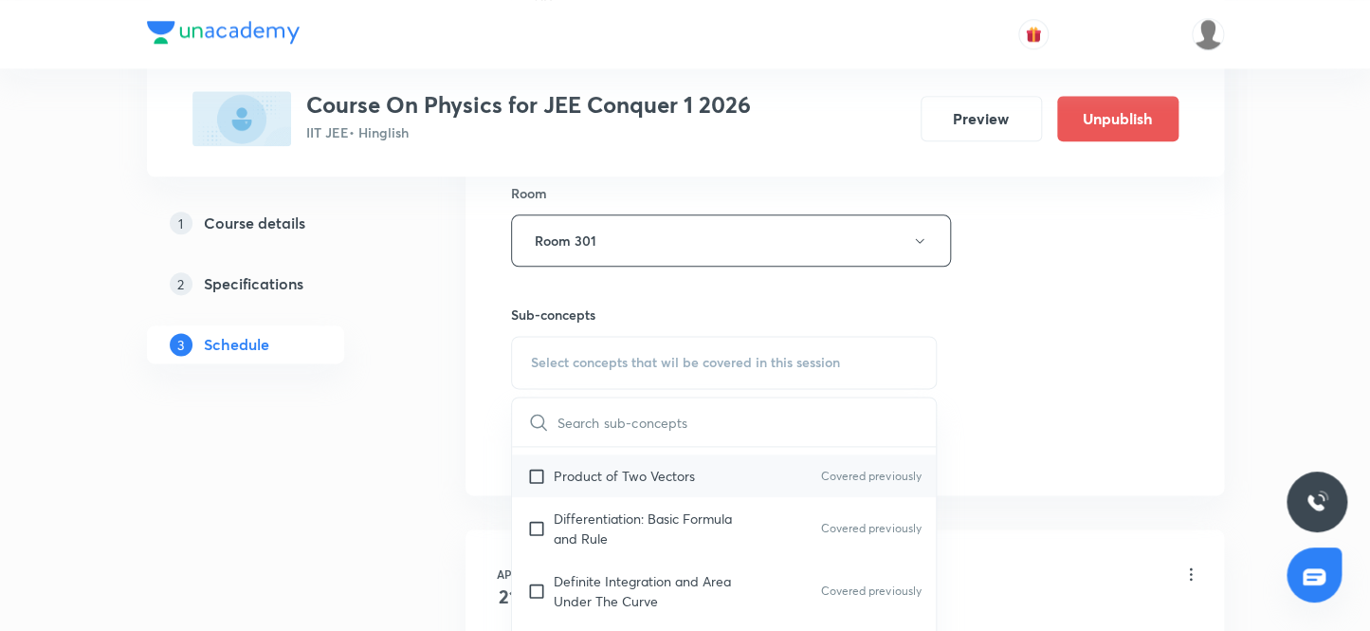
click at [534, 473] on input "checkbox" at bounding box center [540, 476] width 27 height 20
checkbox input "true"
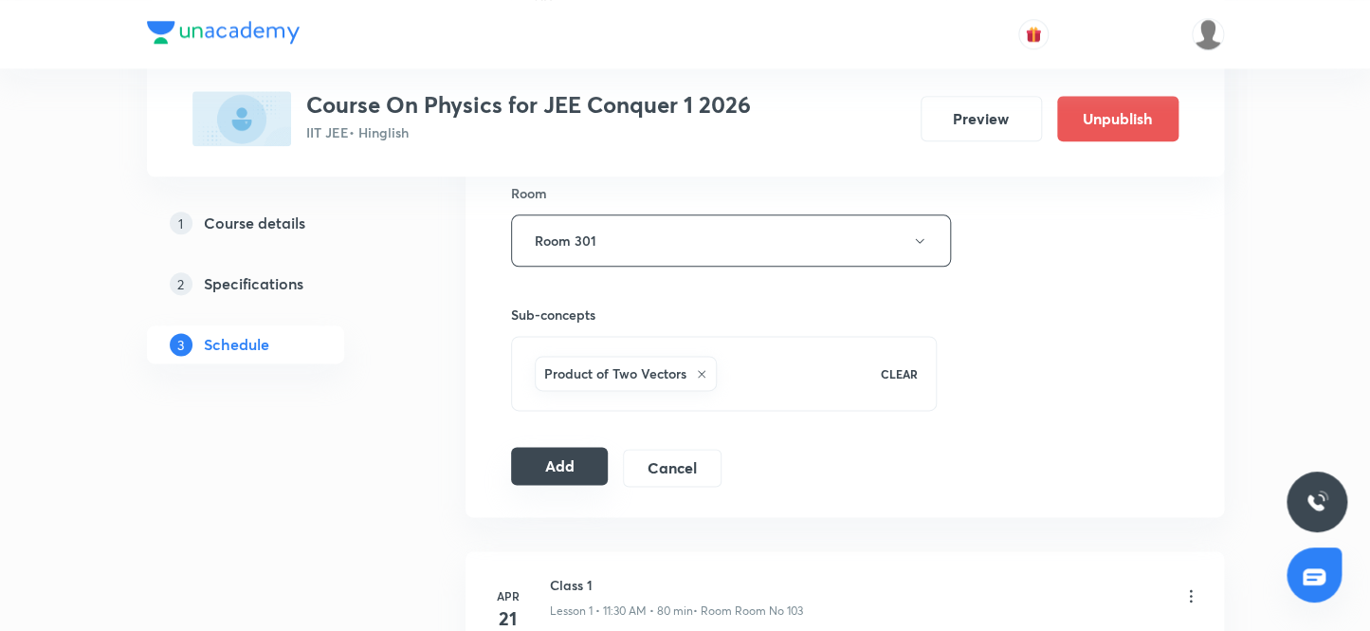
click at [547, 461] on button "Add" at bounding box center [560, 466] width 98 height 38
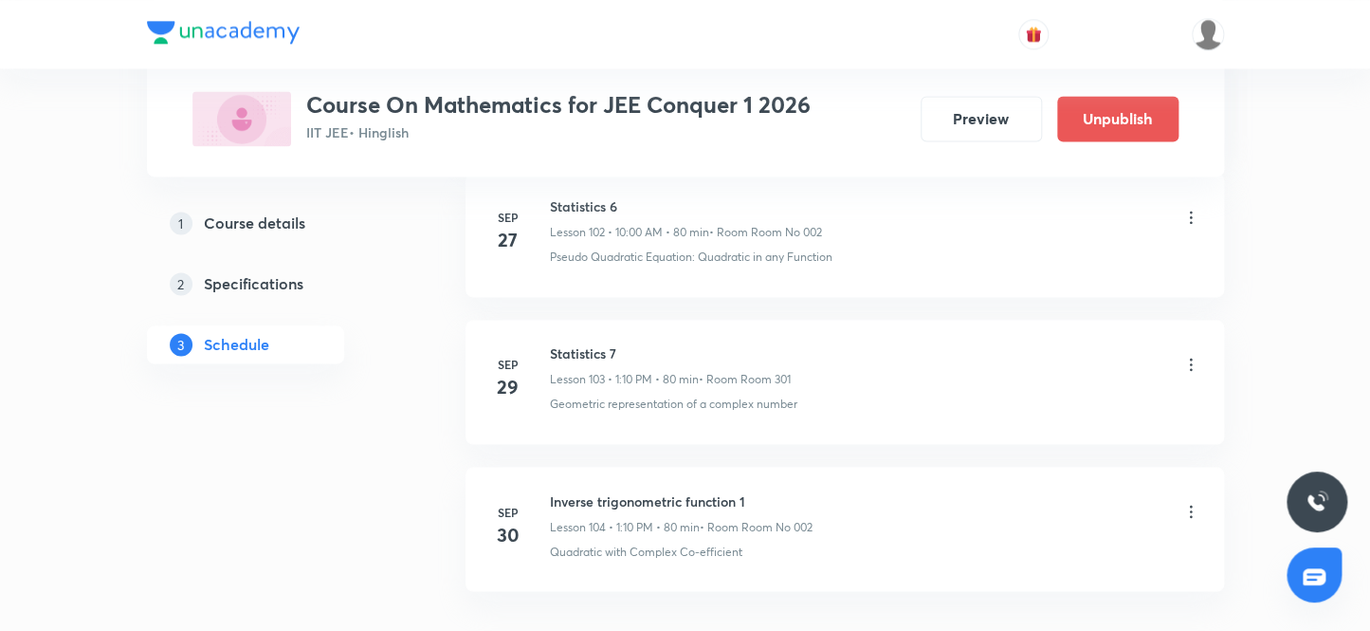
scroll to position [16181, 0]
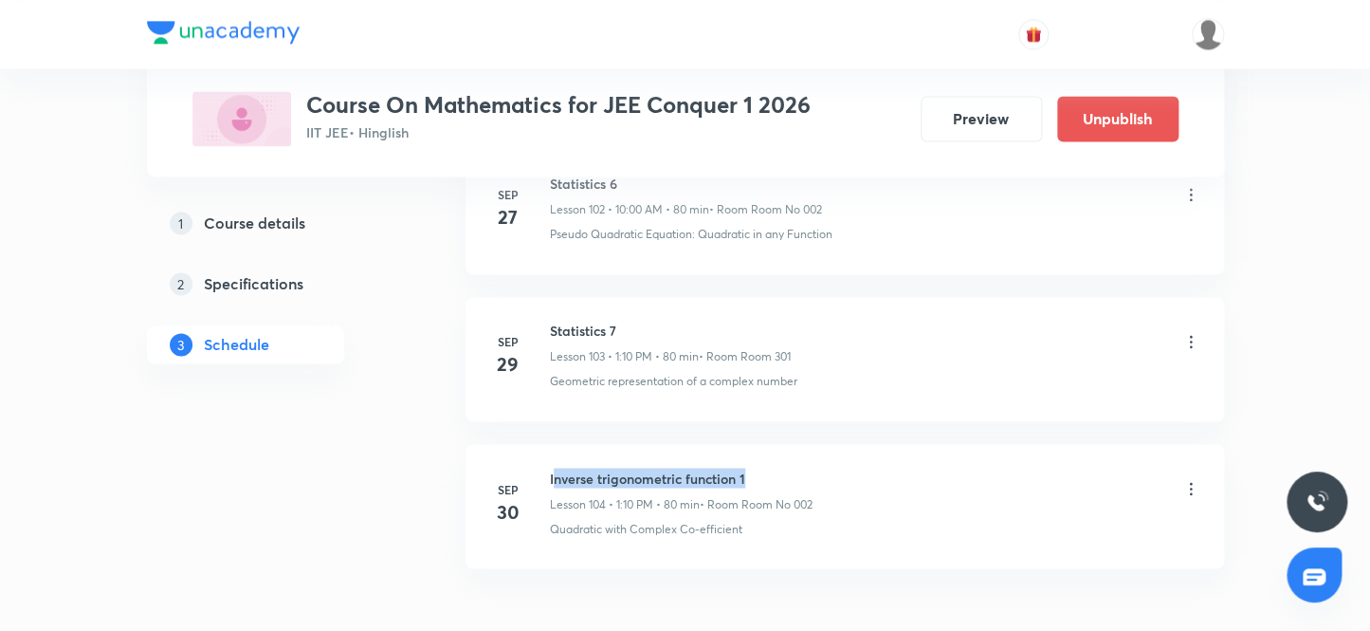
drag, startPoint x: 759, startPoint y: 447, endPoint x: 553, endPoint y: 439, distance: 205.9
click at [553, 444] on li "[DATE] Inverse trigonometric function 1 Lesson 104 • 1:10 PM • 80 min • Room Ro…" at bounding box center [845, 506] width 759 height 124
click at [550, 444] on li "[DATE] Inverse trigonometric function 1 Lesson 104 • 1:10 PM • 80 min • Room Ro…" at bounding box center [845, 506] width 759 height 124
drag, startPoint x: 751, startPoint y: 452, endPoint x: 544, endPoint y: 449, distance: 206.7
click at [544, 467] on div "[DATE] Inverse trigonometric function 1 Lesson 104 • 1:10 PM • 80 min • Room Ro…" at bounding box center [844, 501] width 711 height 69
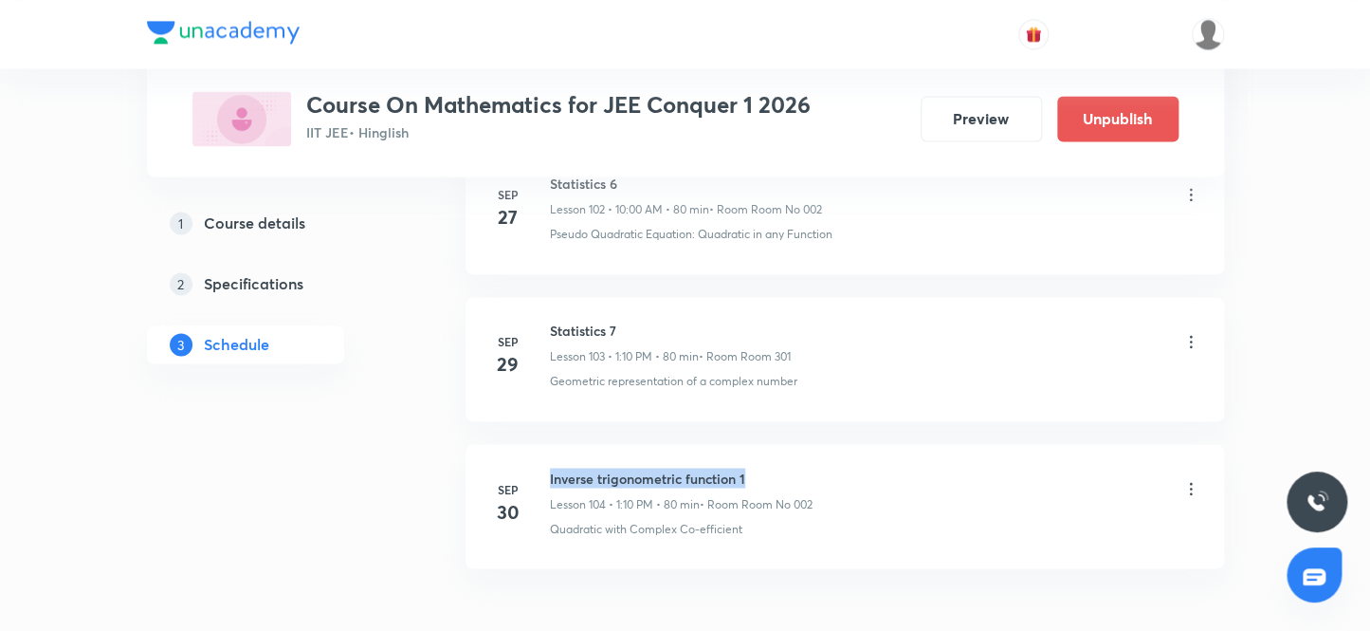
copy h6 "Inverse trigonometric function 1"
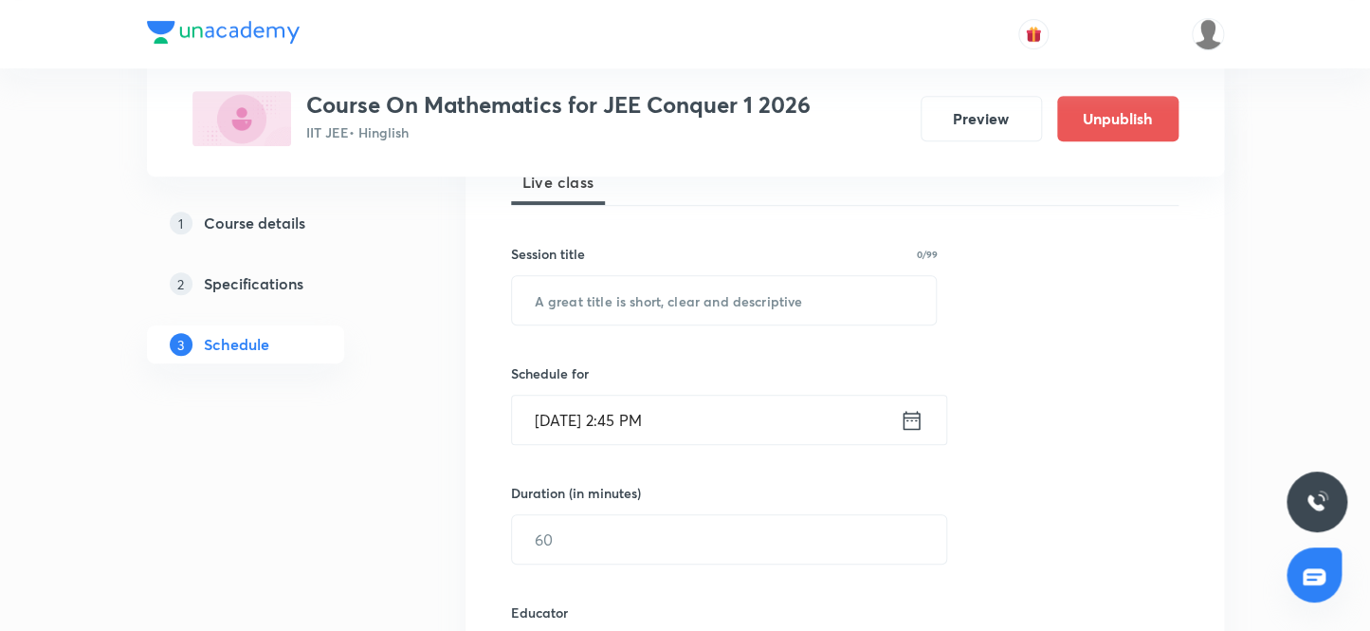
scroll to position [239, 0]
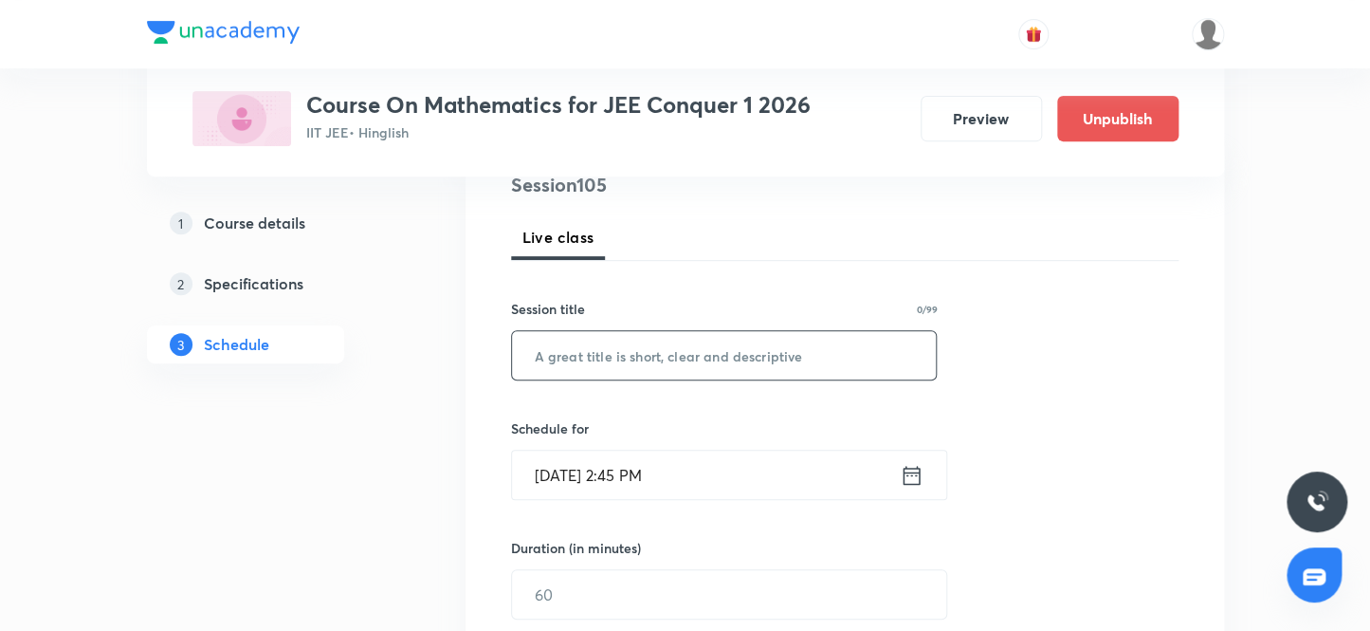
click at [640, 358] on input "text" at bounding box center [724, 355] width 425 height 48
paste input "Inverse trigonometric function 1"
type input "Inverse trigonometric function 2"
click at [576, 478] on input "[DATE] 2:45 PM" at bounding box center [706, 474] width 388 height 48
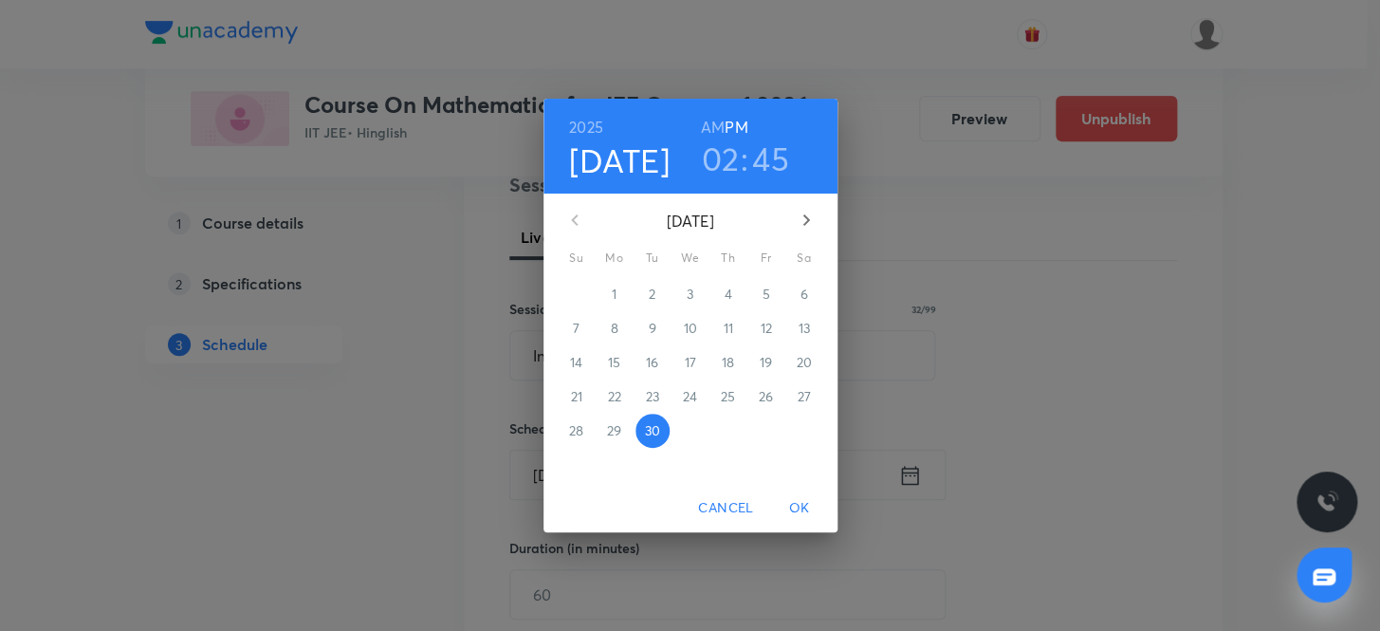
click at [807, 224] on icon "button" at bounding box center [806, 220] width 23 height 23
click at [766, 293] on p "3" at bounding box center [765, 293] width 7 height 19
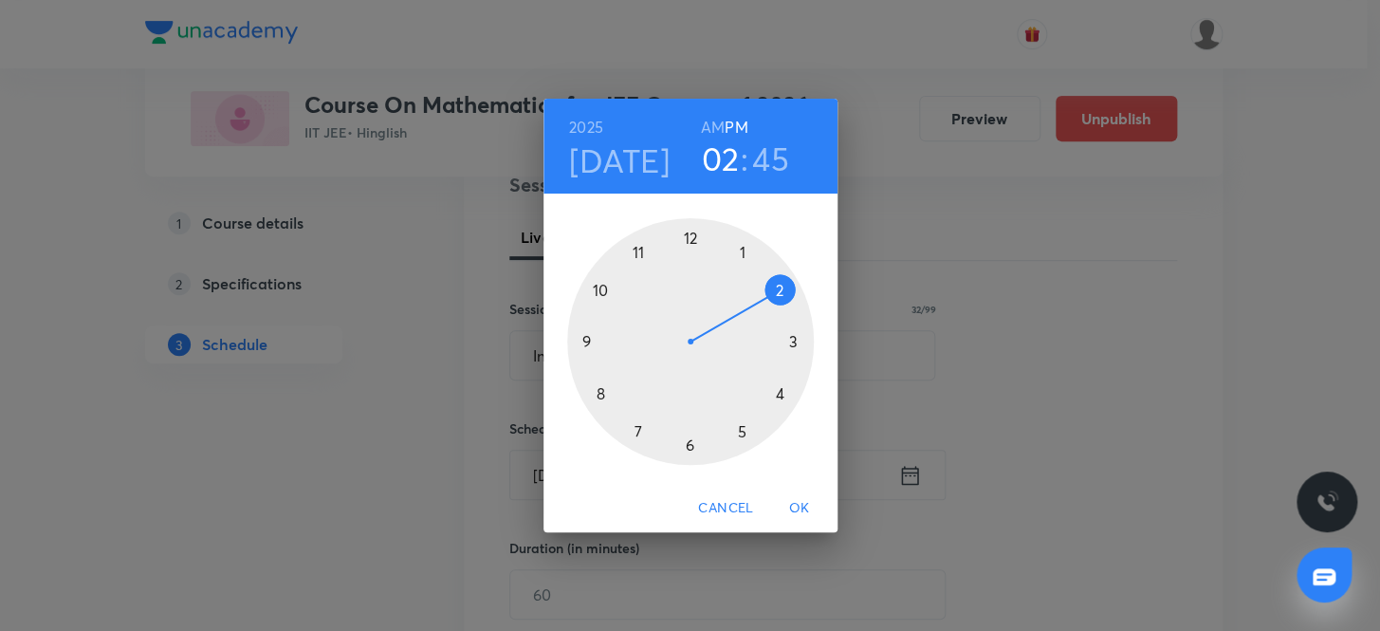
click at [719, 127] on h6 "AM" at bounding box center [713, 127] width 24 height 27
click at [635, 254] on div at bounding box center [690, 341] width 247 height 247
click at [687, 444] on div at bounding box center [690, 341] width 247 height 247
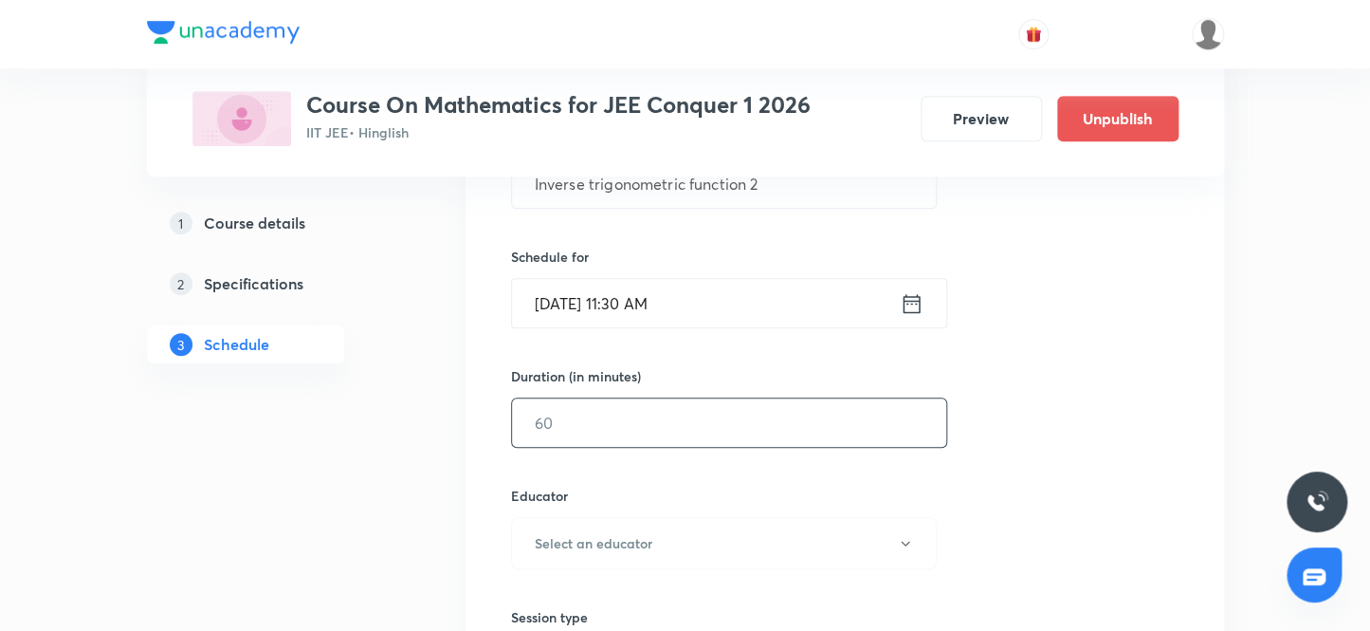
scroll to position [412, 0]
click at [668, 423] on input "text" at bounding box center [729, 421] width 434 height 48
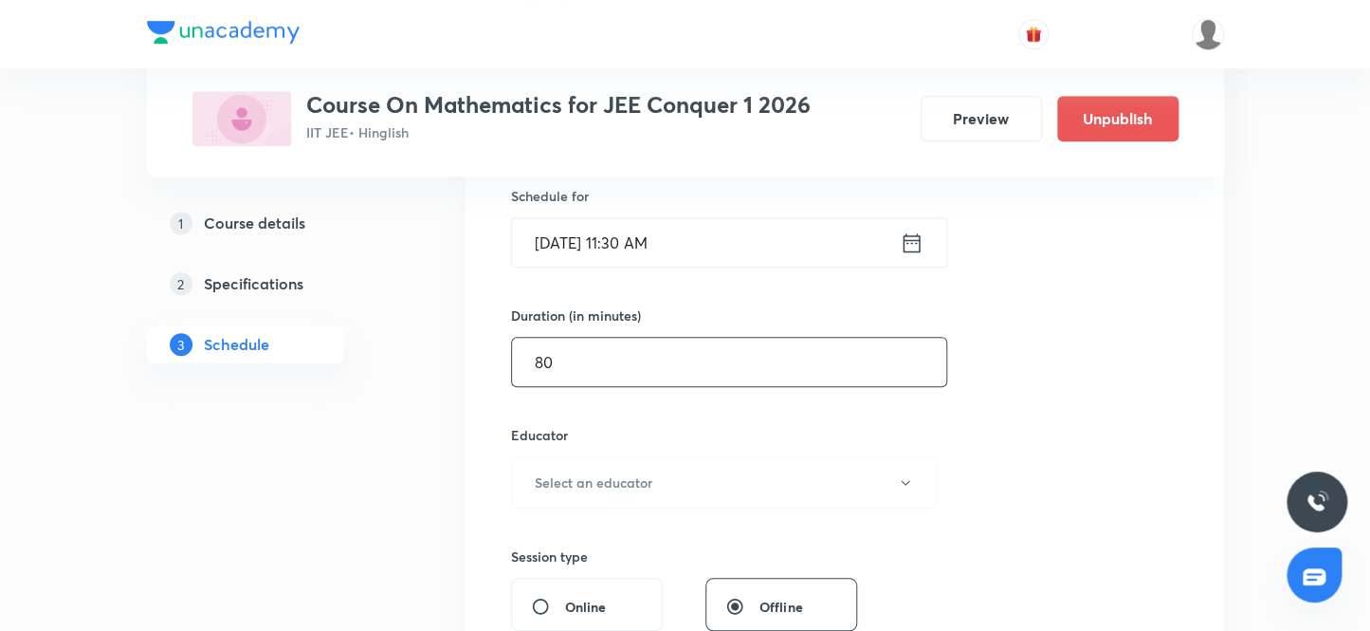
scroll to position [498, 0]
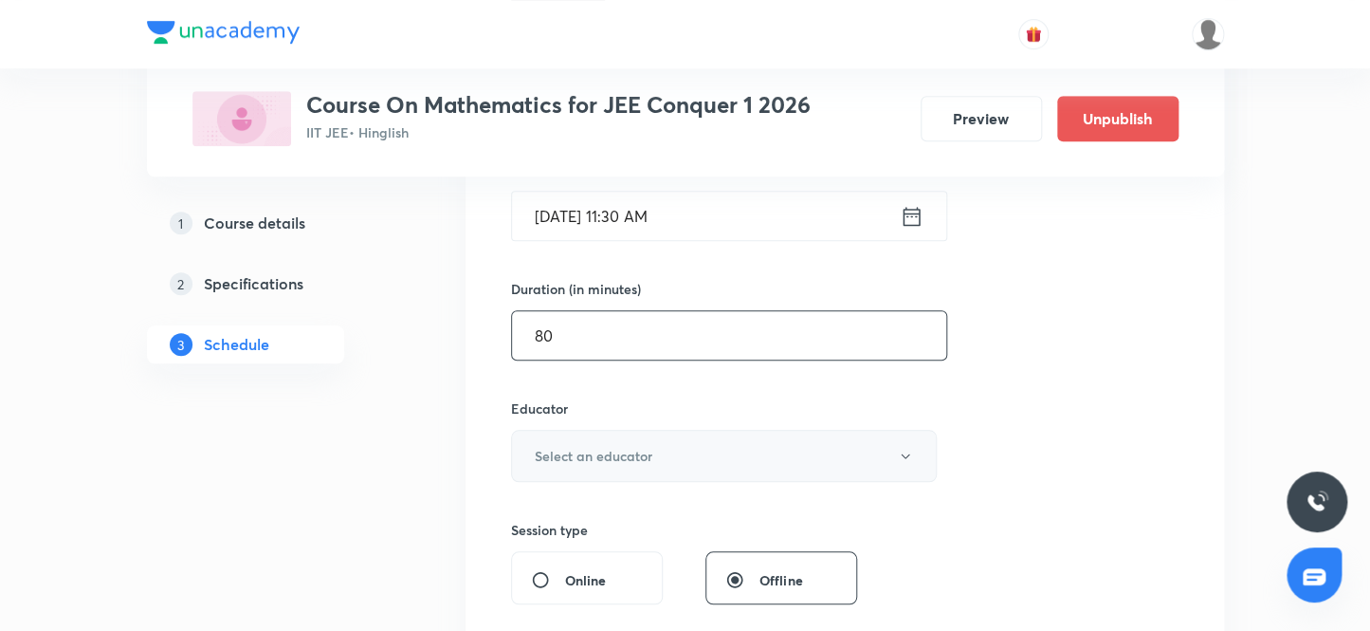
type input "80"
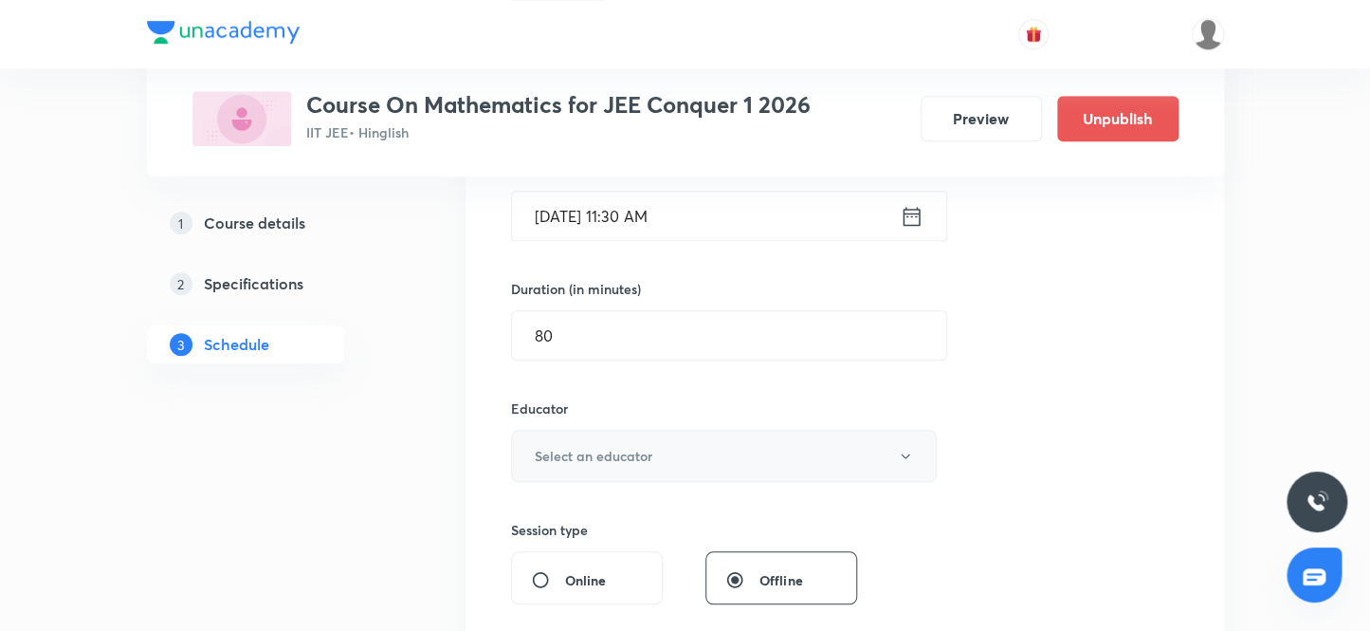
click at [616, 453] on h6 "Select an educator" at bounding box center [594, 456] width 118 height 20
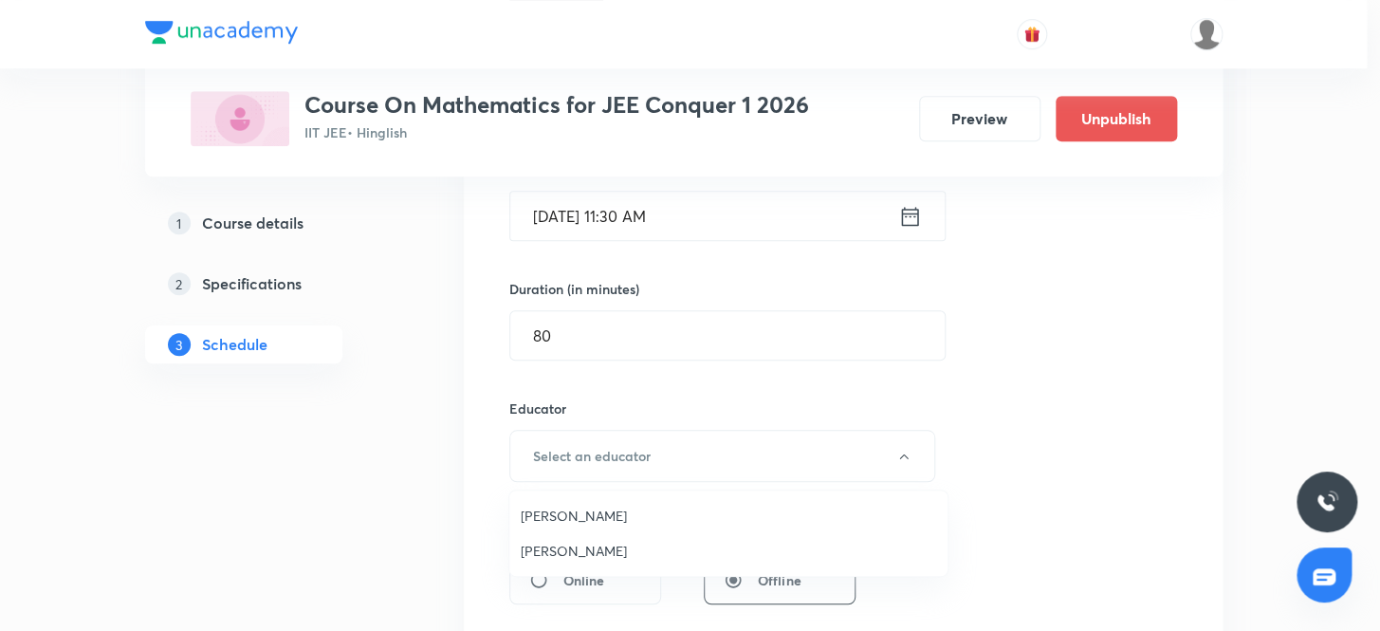
click at [571, 516] on span "Vijay Meghwal" at bounding box center [728, 515] width 415 height 20
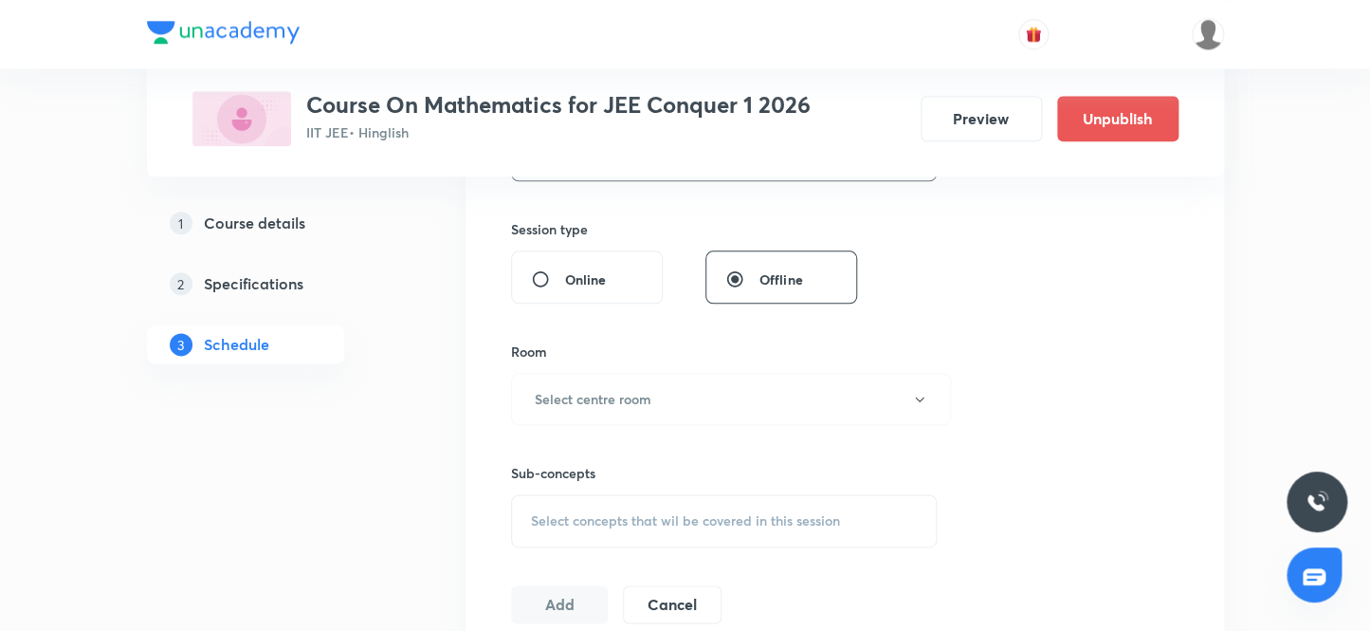
scroll to position [843, 0]
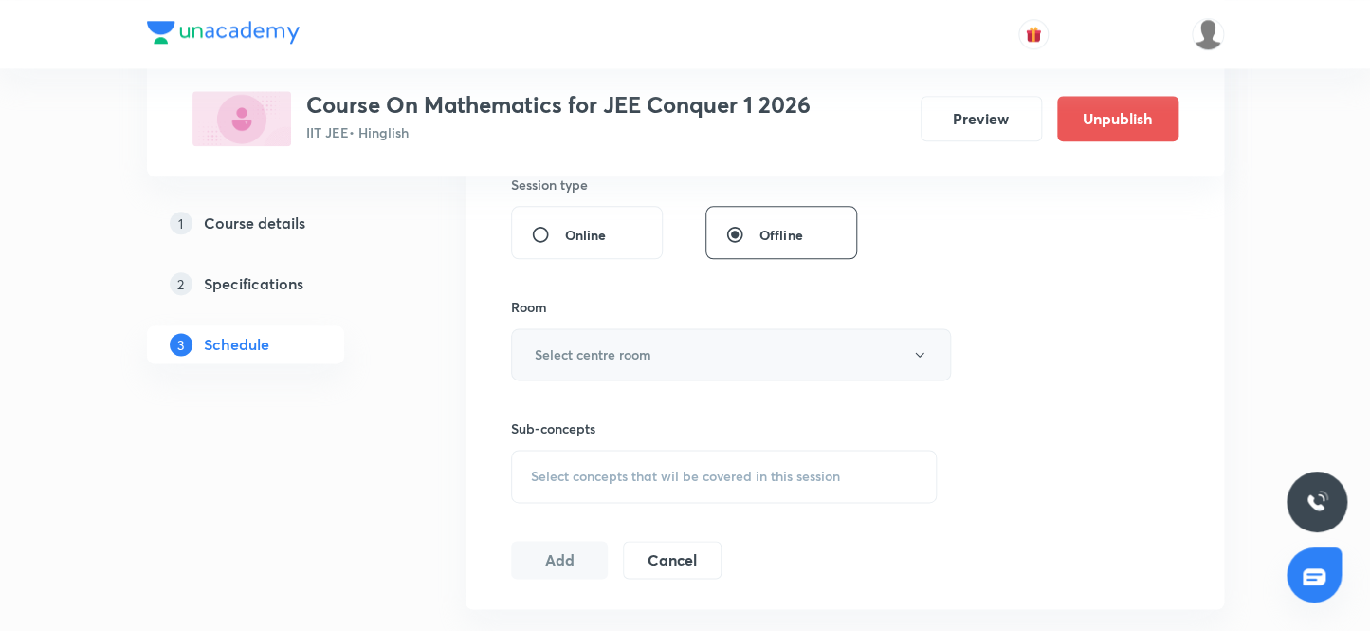
click at [595, 353] on h6 "Select centre room" at bounding box center [593, 354] width 117 height 20
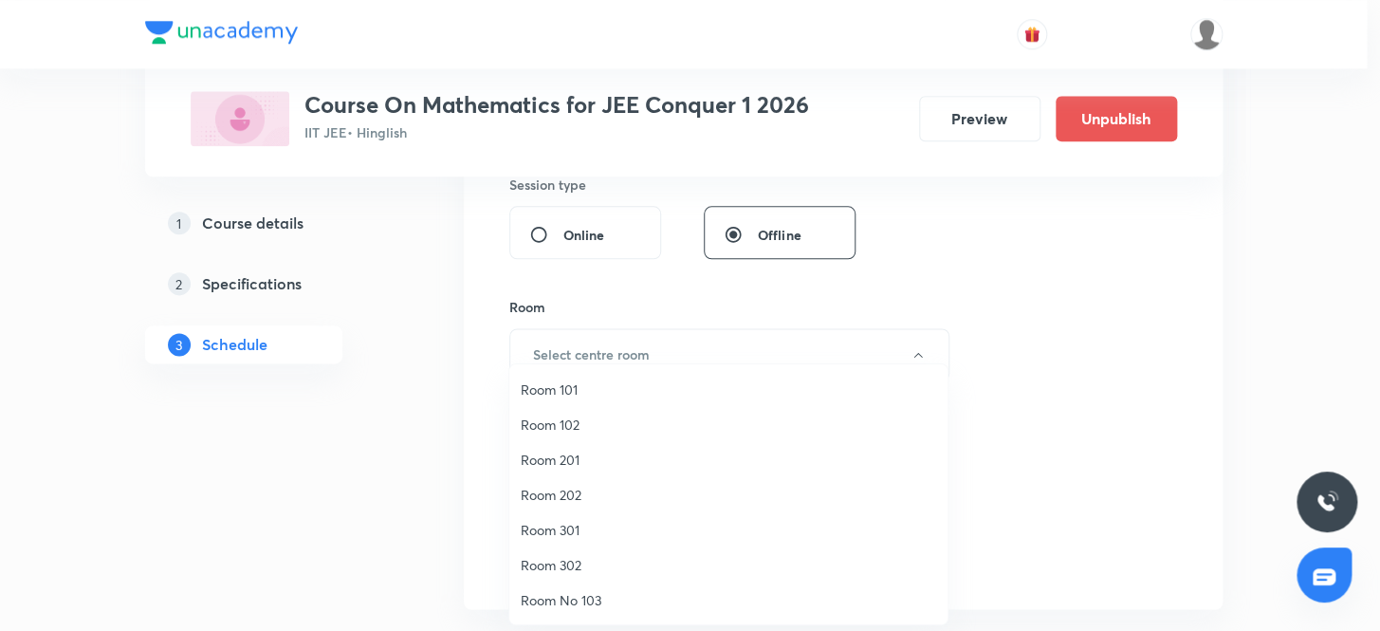
click at [574, 530] on span "Room 301" at bounding box center [728, 530] width 415 height 20
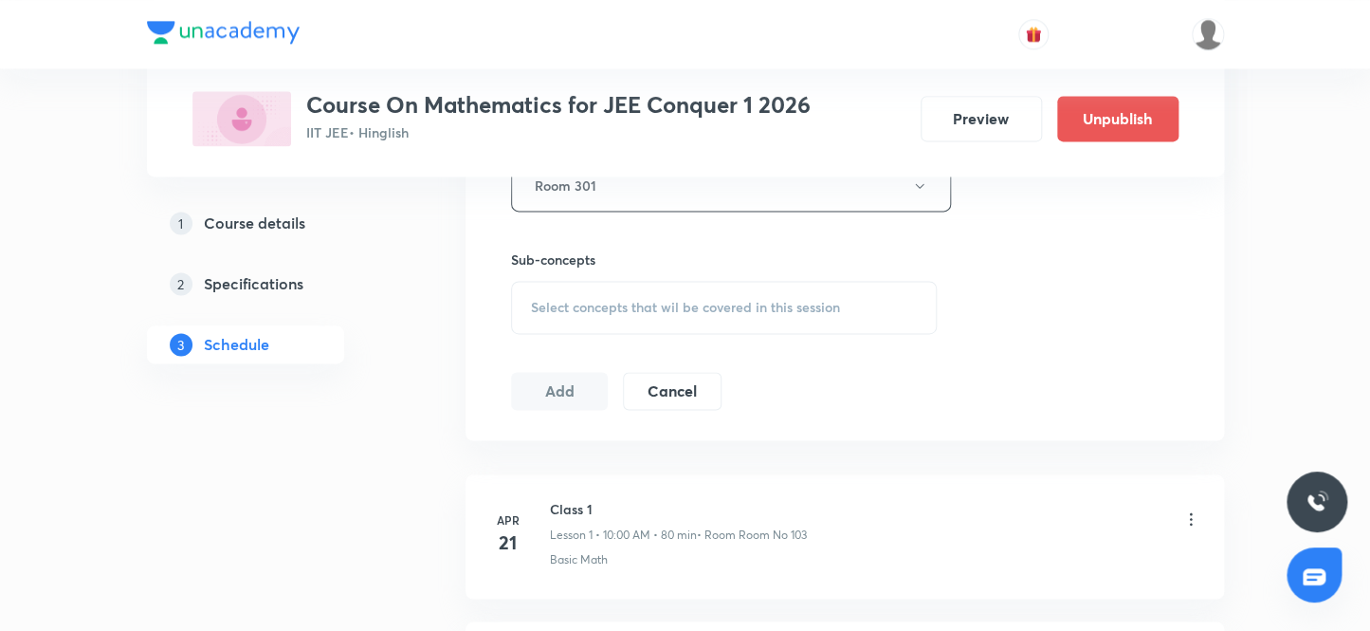
scroll to position [1015, 0]
click at [563, 301] on span "Select concepts that wil be covered in this session" at bounding box center [685, 304] width 309 height 15
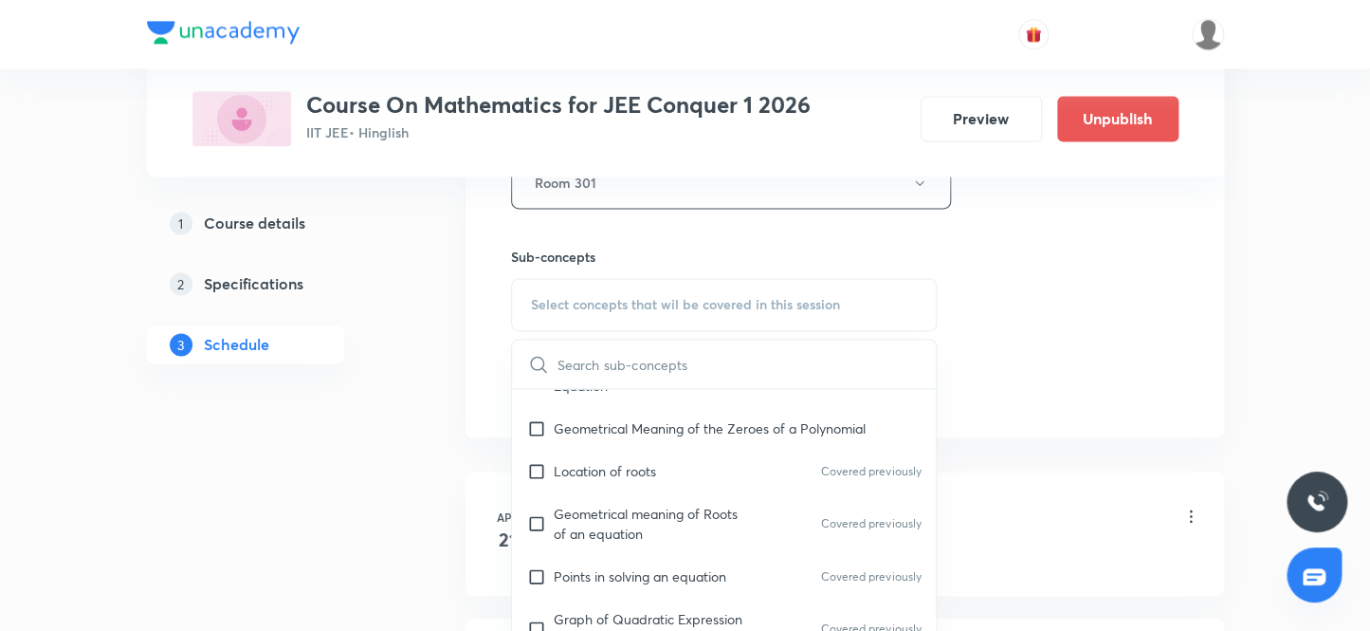
scroll to position [603, 0]
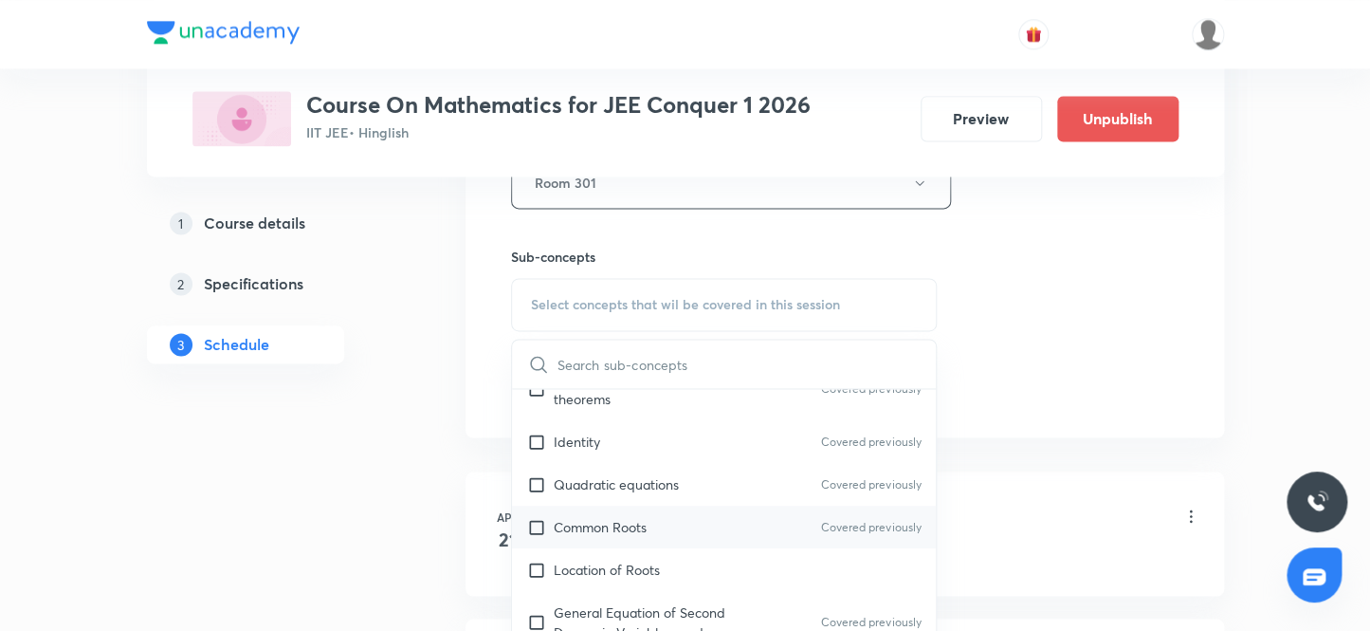
click at [538, 522] on input "checkbox" at bounding box center [540, 527] width 27 height 20
checkbox input "true"
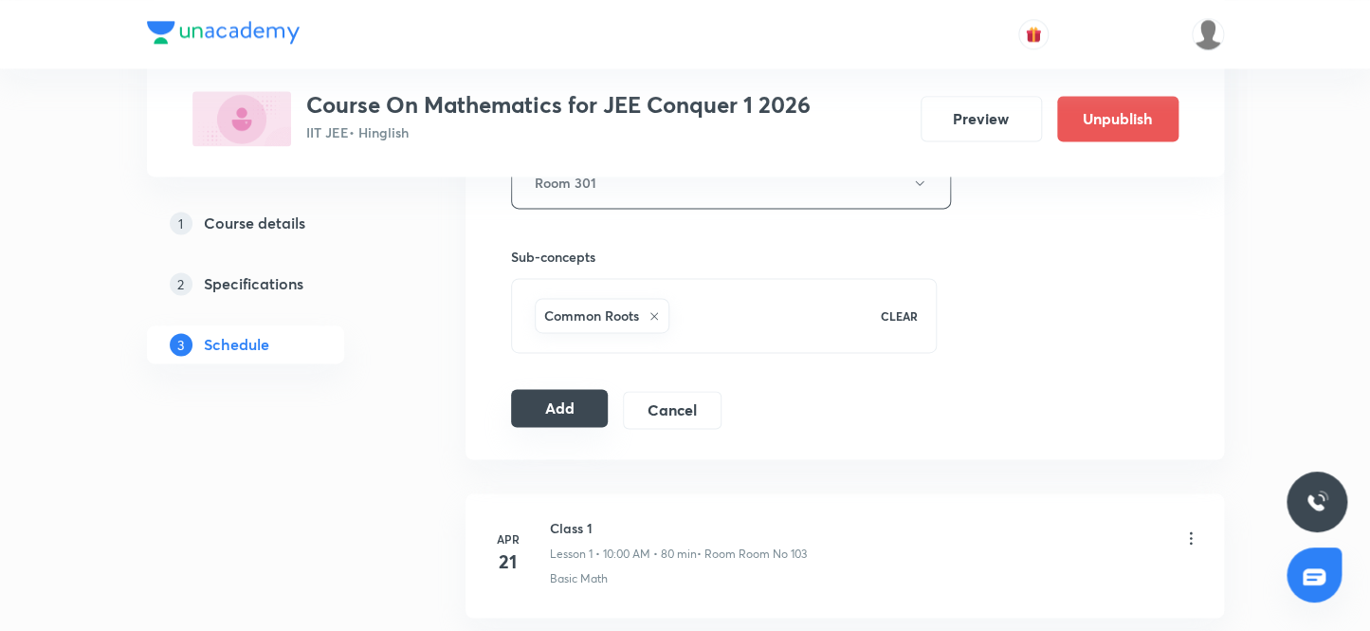
click at [552, 407] on button "Add" at bounding box center [560, 408] width 98 height 38
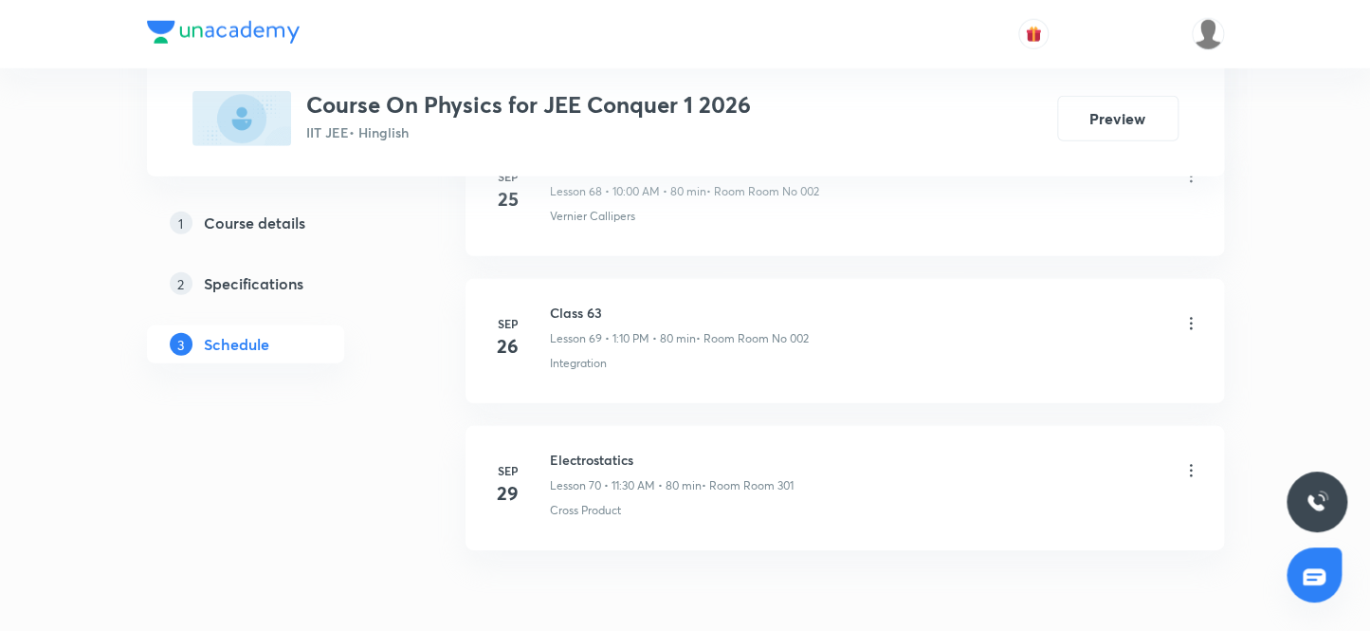
scroll to position [11283, 0]
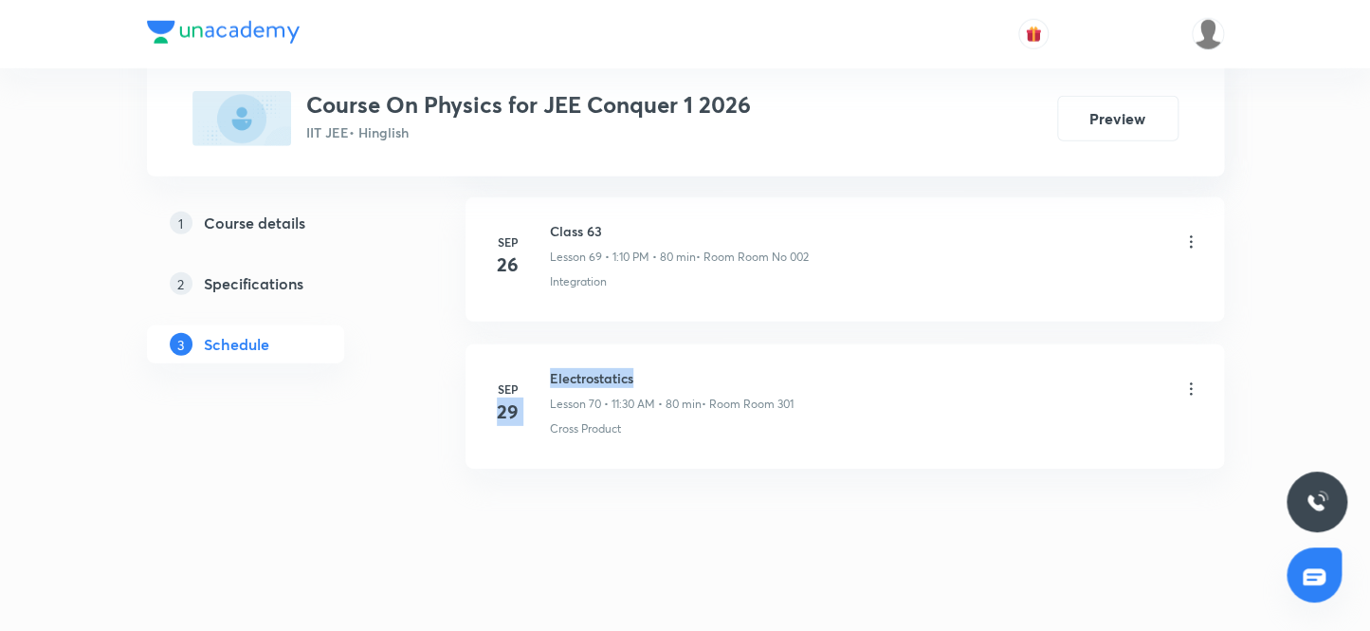
drag, startPoint x: 651, startPoint y: 362, endPoint x: 540, endPoint y: 357, distance: 112.0
click div "Sep 29 Electrostatics Lesson 70 • 11:30 AM • 80 min • Room Room 301 Cross Produ…"
click div "Schedule 70 classes Session 71 Live class Session title 0/99 ​ Schedule for Sep…"
drag, startPoint x: 647, startPoint y: 354, endPoint x: 543, endPoint y: 346, distance: 103.6
click li "Sep 29 Electrostatics Lesson 70 • 11:30 AM • 80 min • Room Room 301 Cross Produ…"
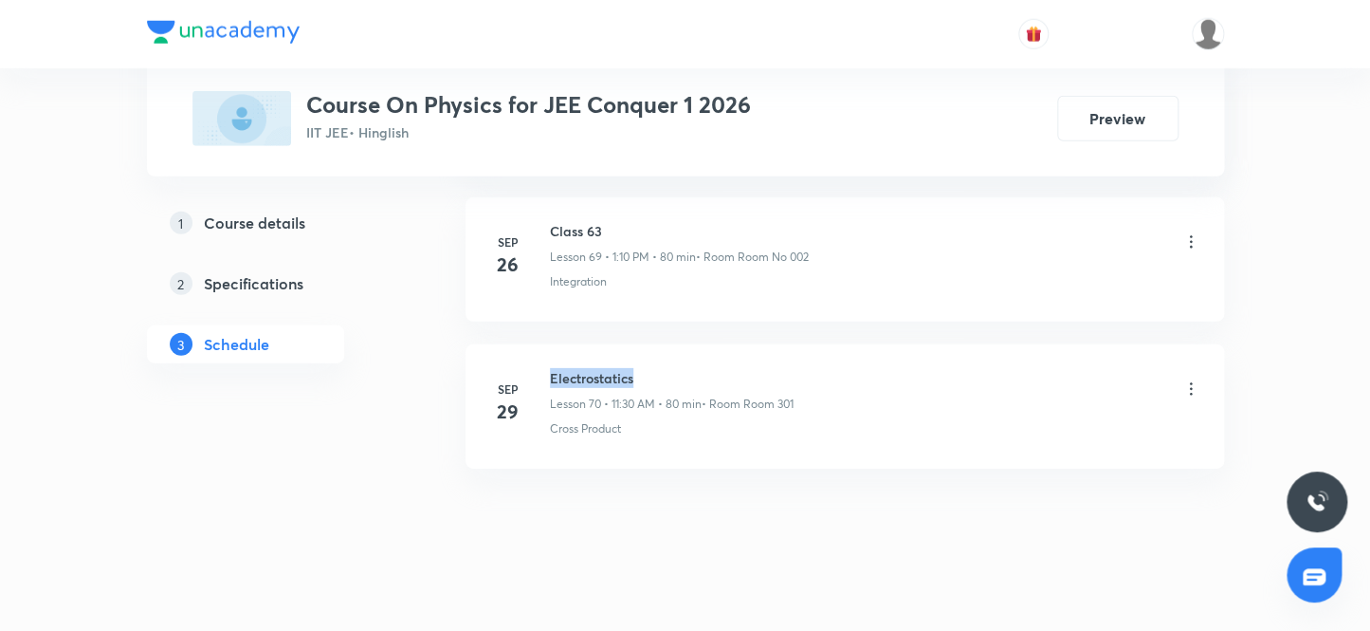
copy h6 "Electrostatics"
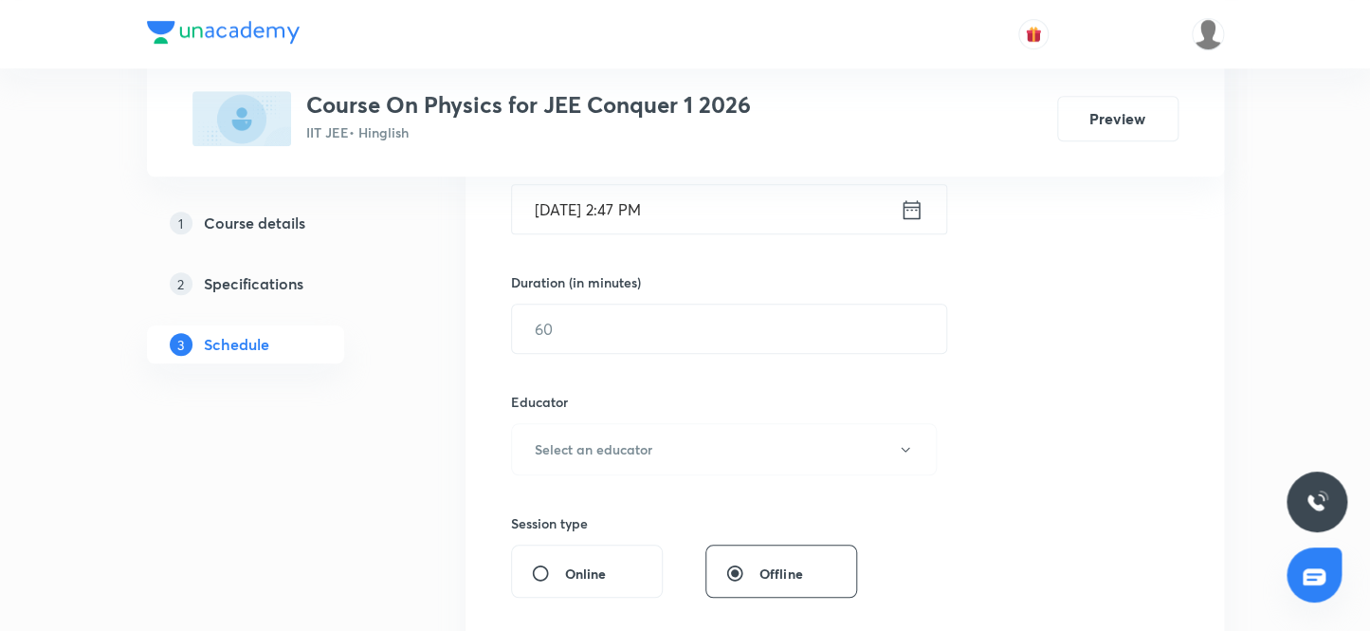
scroll to position [260, 0]
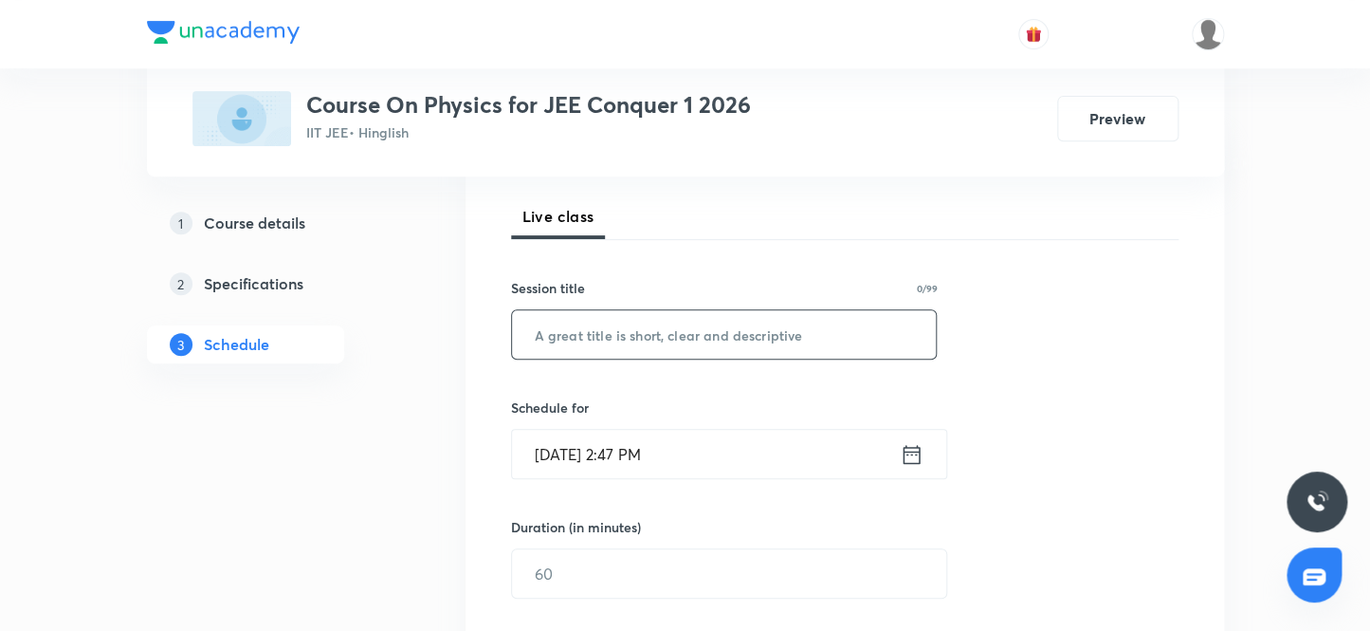
click input "text"
paste input "Electrostatics"
type input "Electrostatics"
click input "Sep 30, 2025, 2:47 PM"
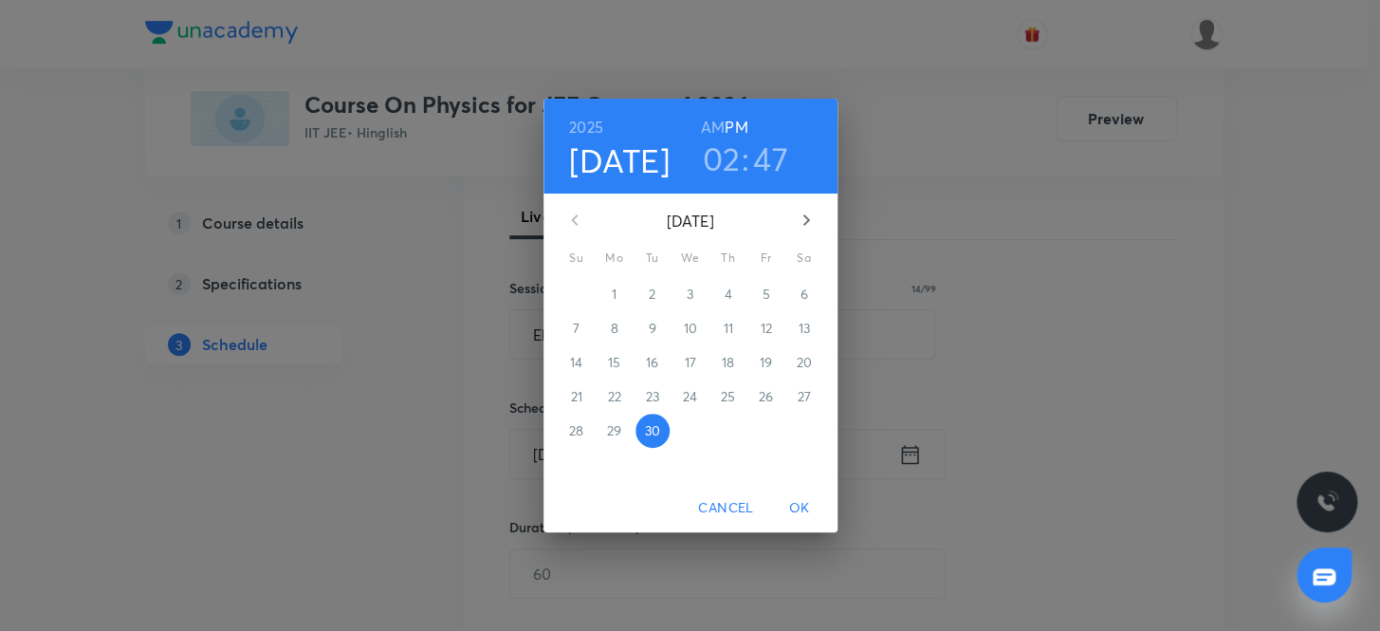
click icon "button"
click p "3"
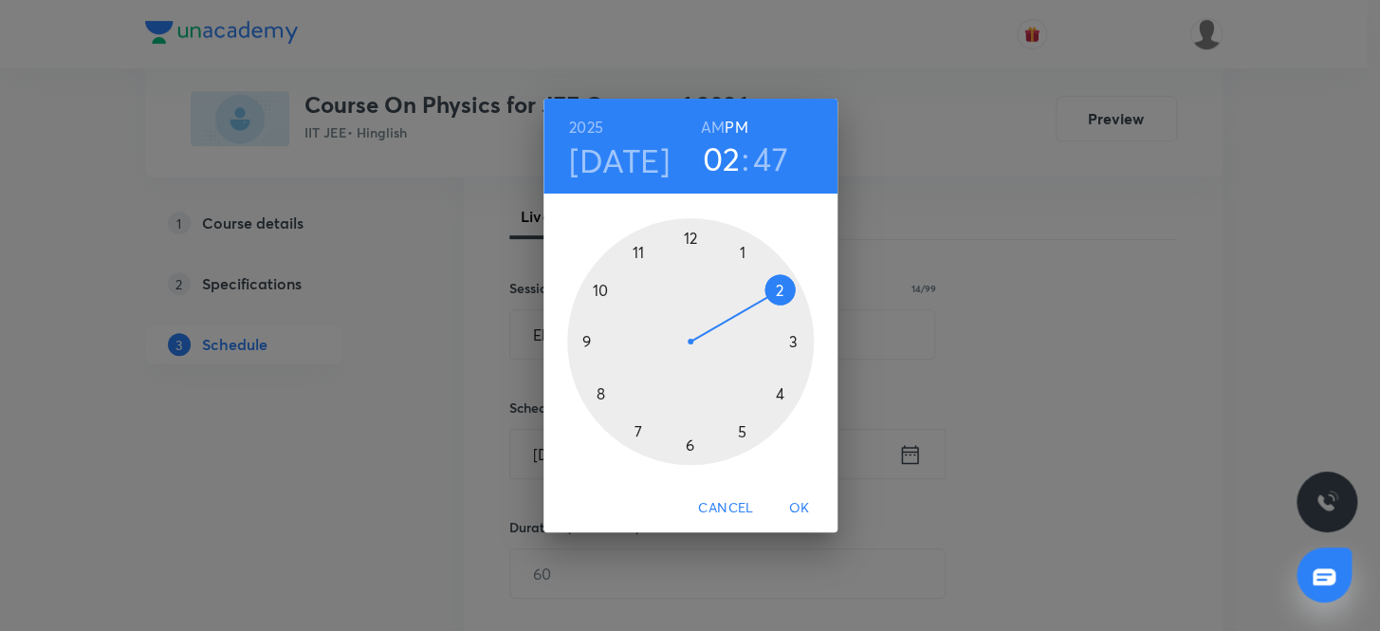
click div
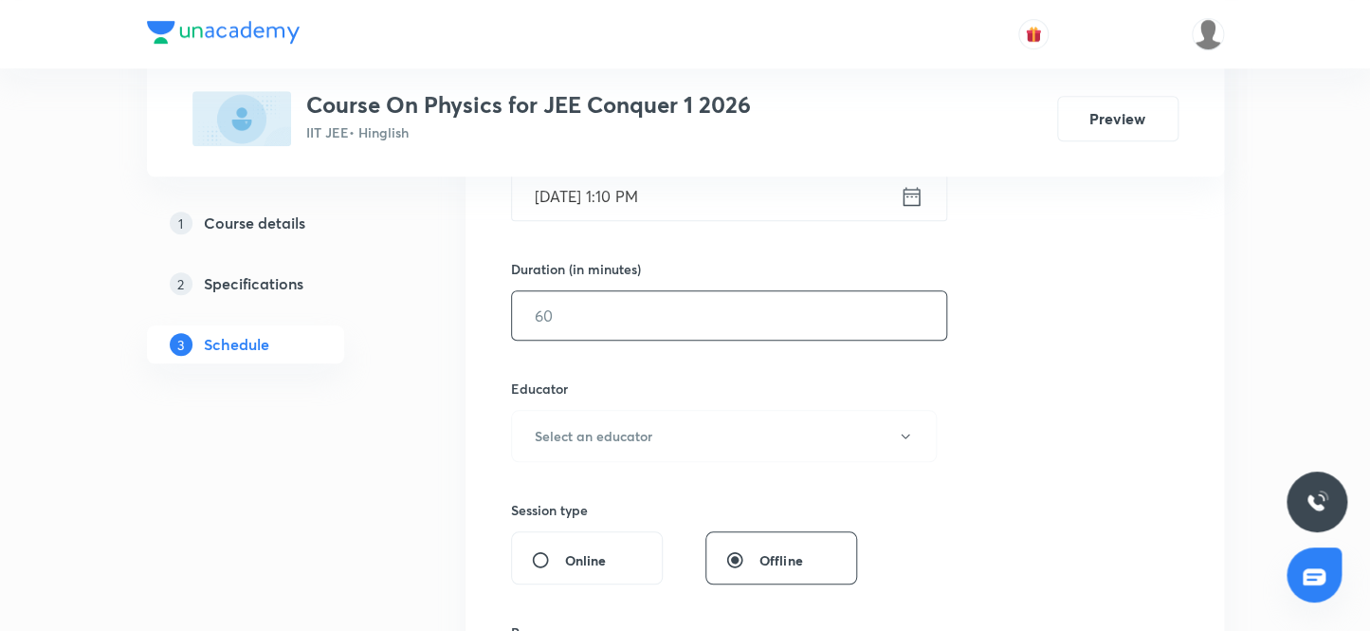
scroll to position [519, 0]
click input "text"
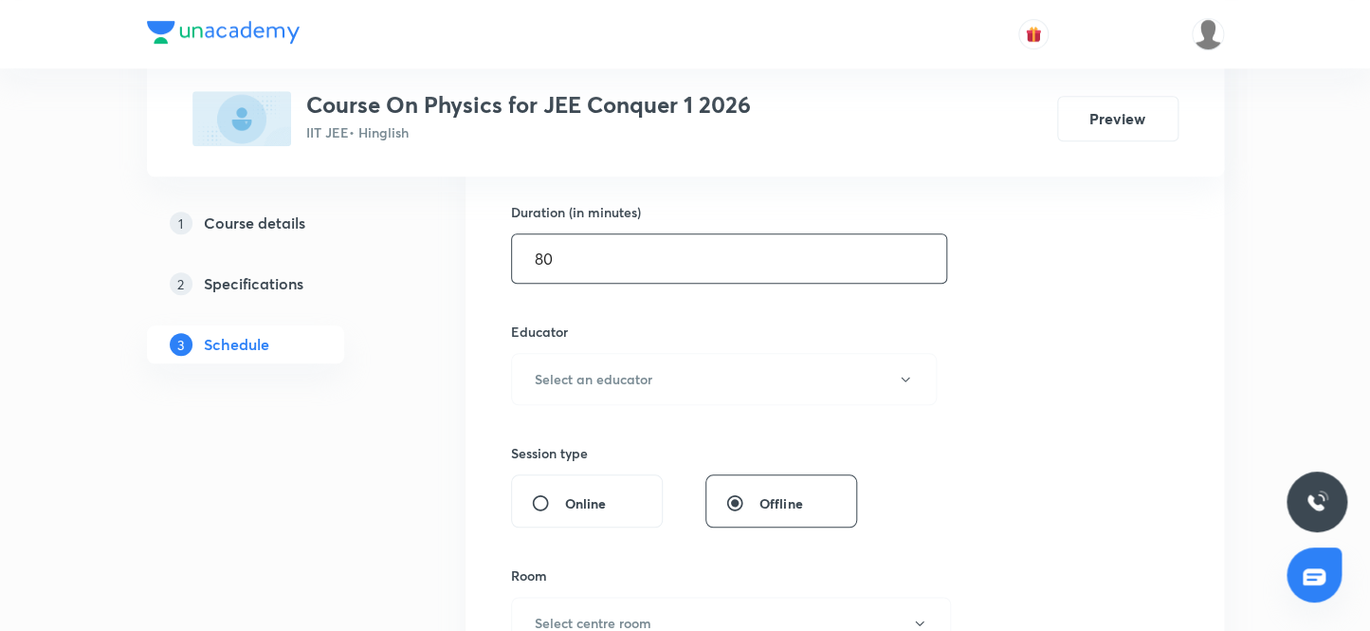
scroll to position [605, 0]
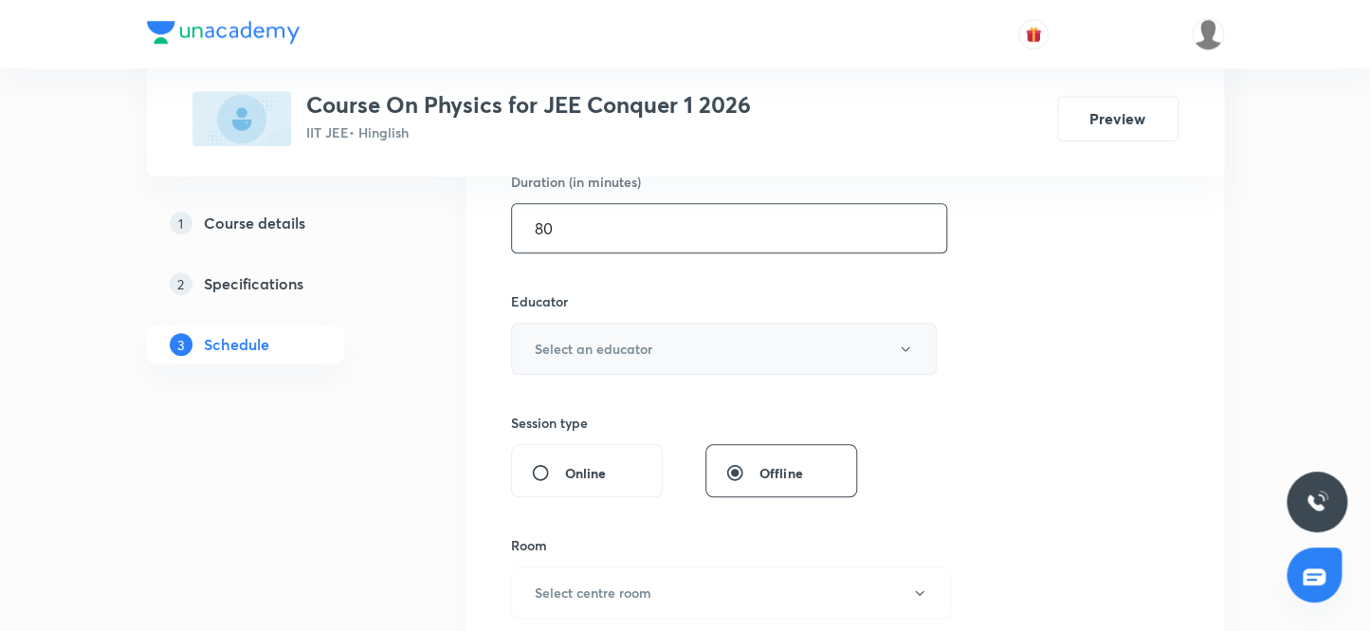
type input "80"
click h6 "Select an educator"
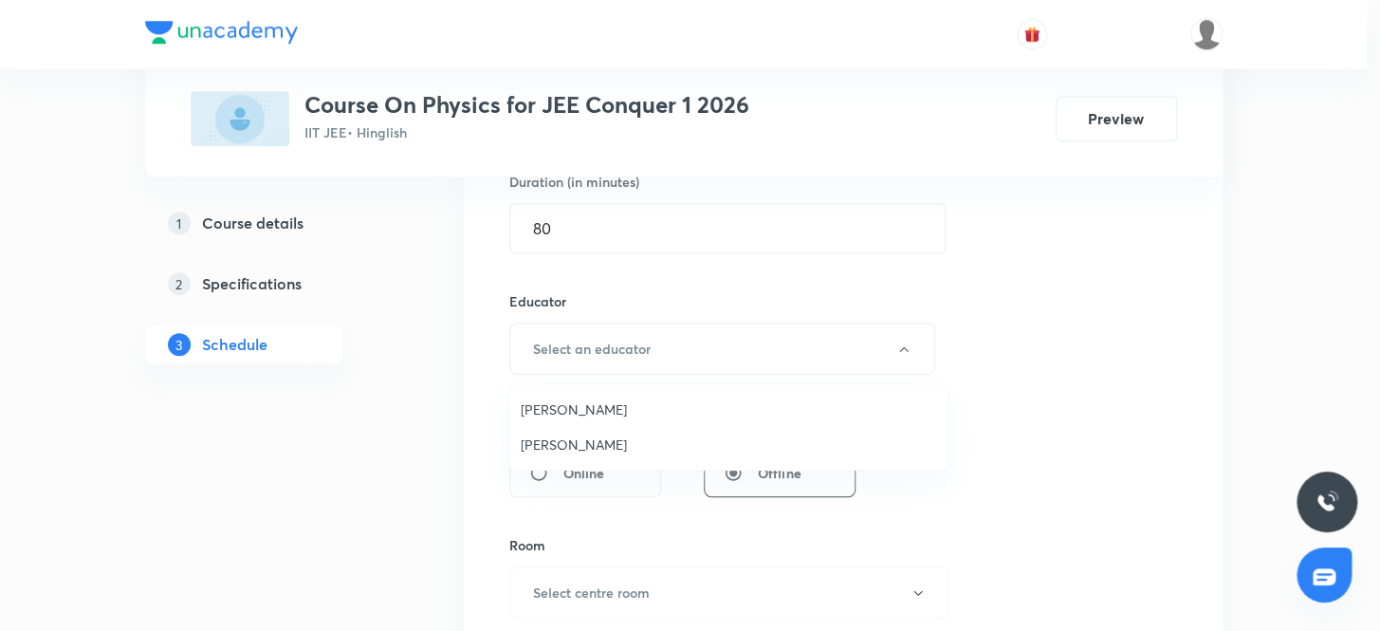
click span "Neil Joshi"
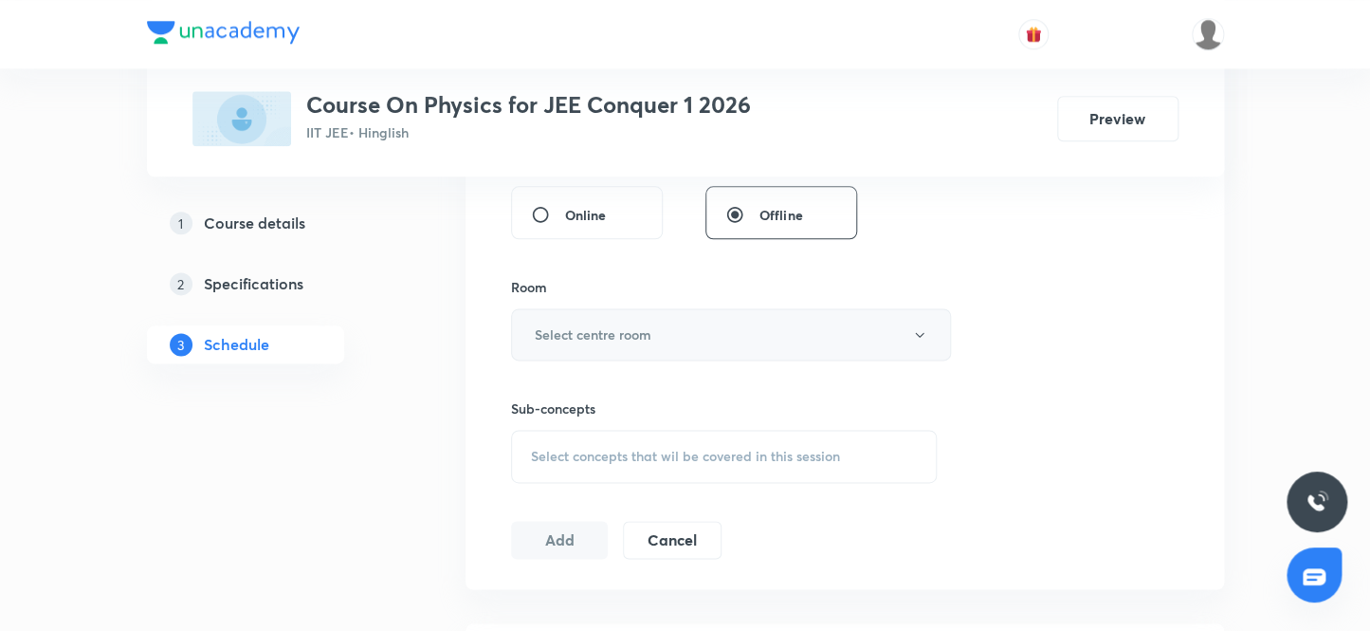
scroll to position [863, 0]
click h6 "Select centre room"
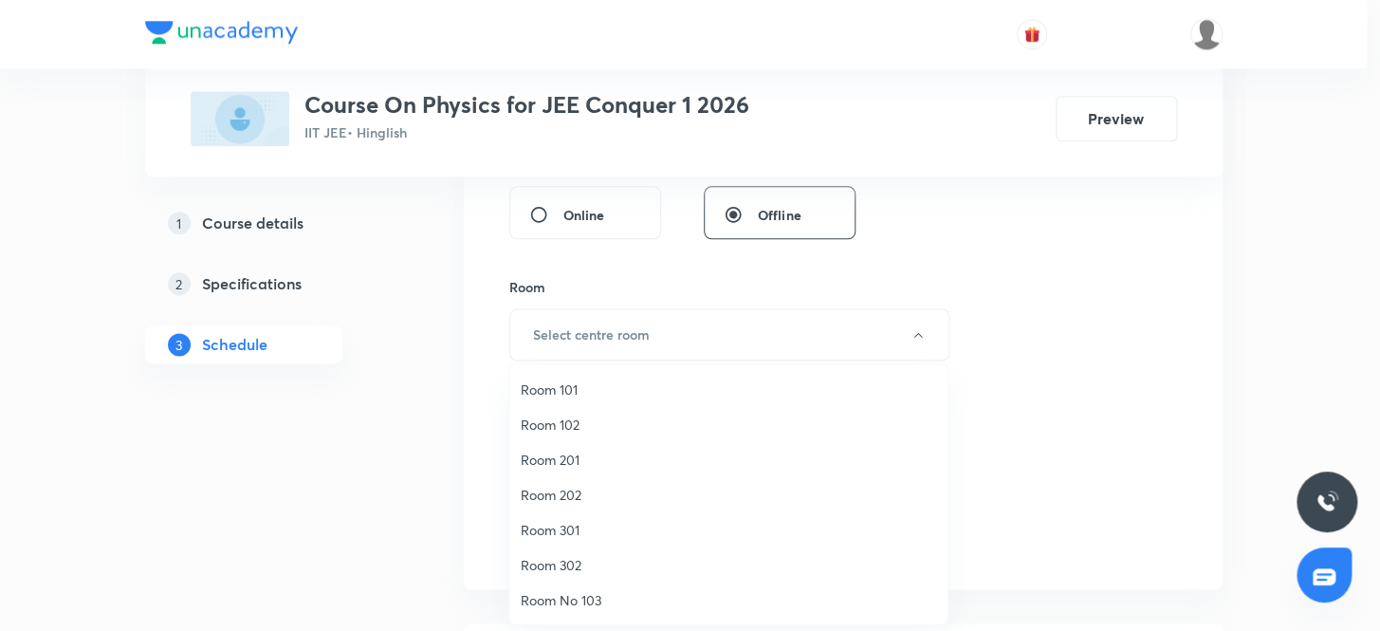
click span "Room 301"
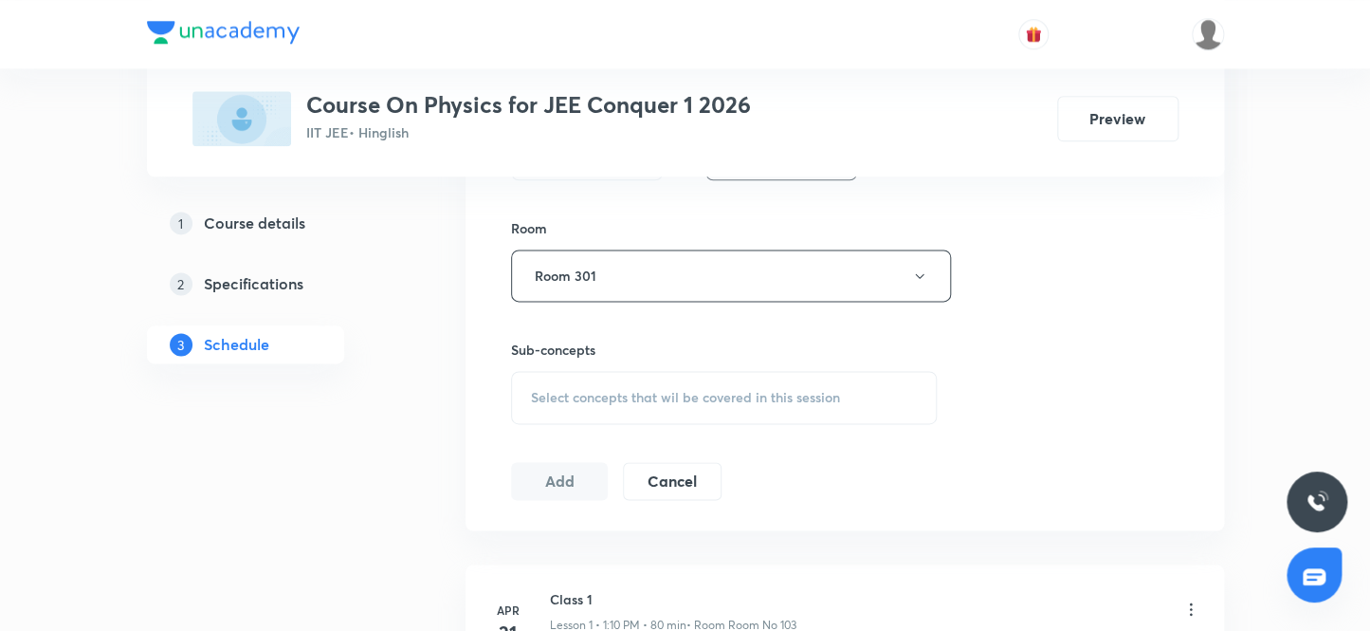
scroll to position [1035, 0]
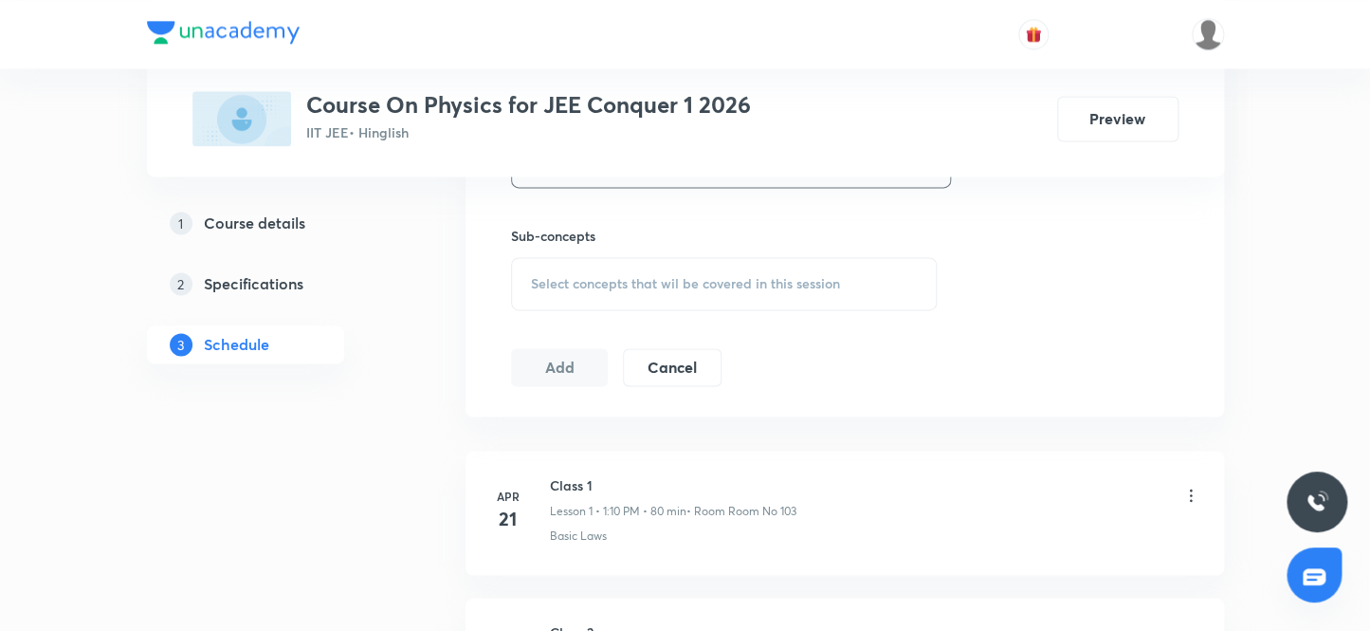
click span "Select concepts that wil be covered in this session"
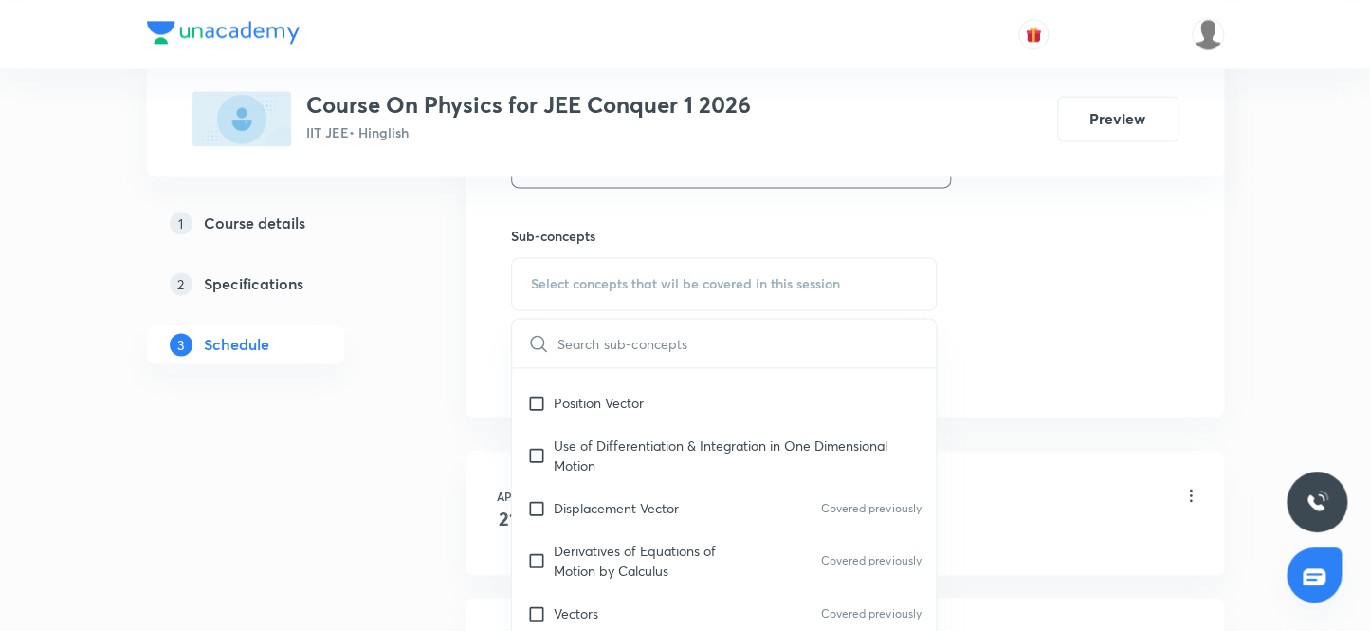
scroll to position [948, 0]
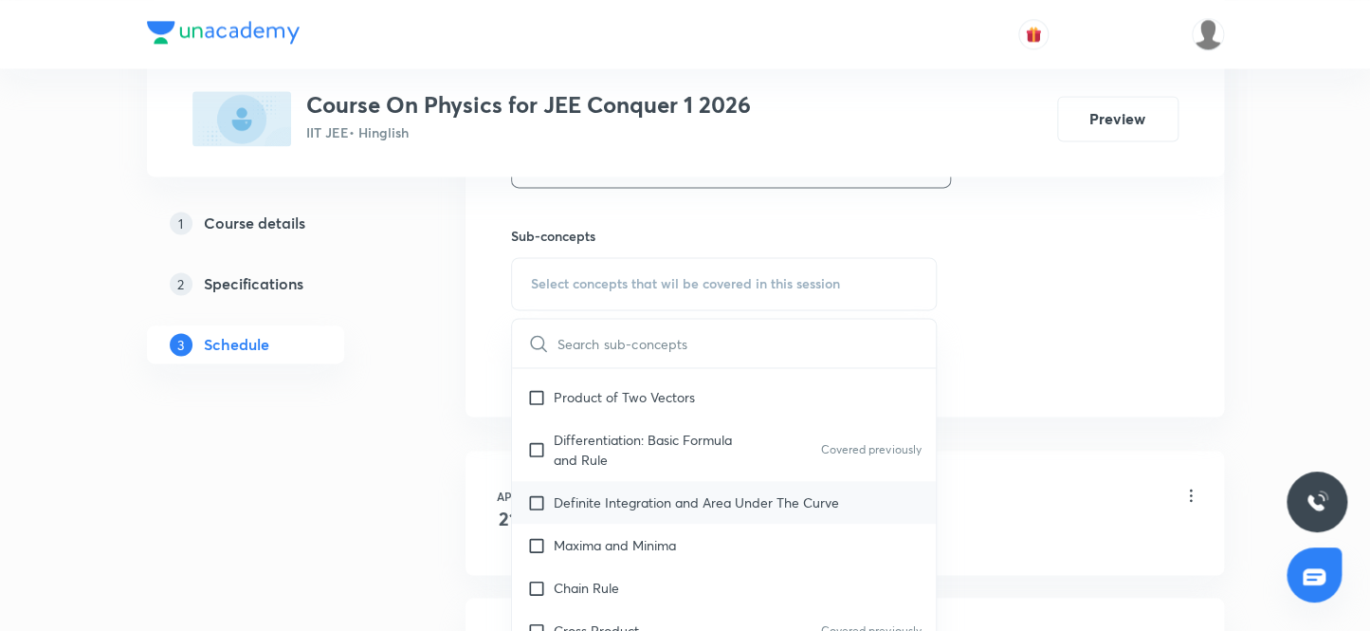
click input "checkbox"
checkbox input "true"
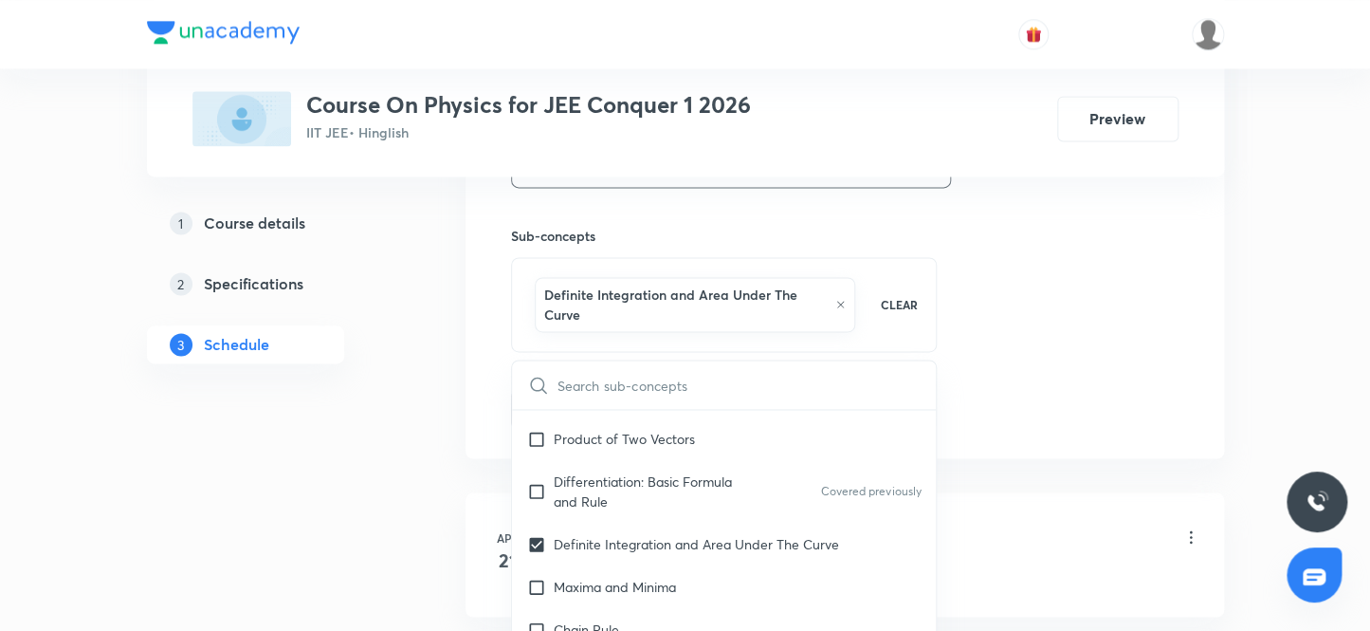
click div "1 Course details 2 Specifications 3 Schedule"
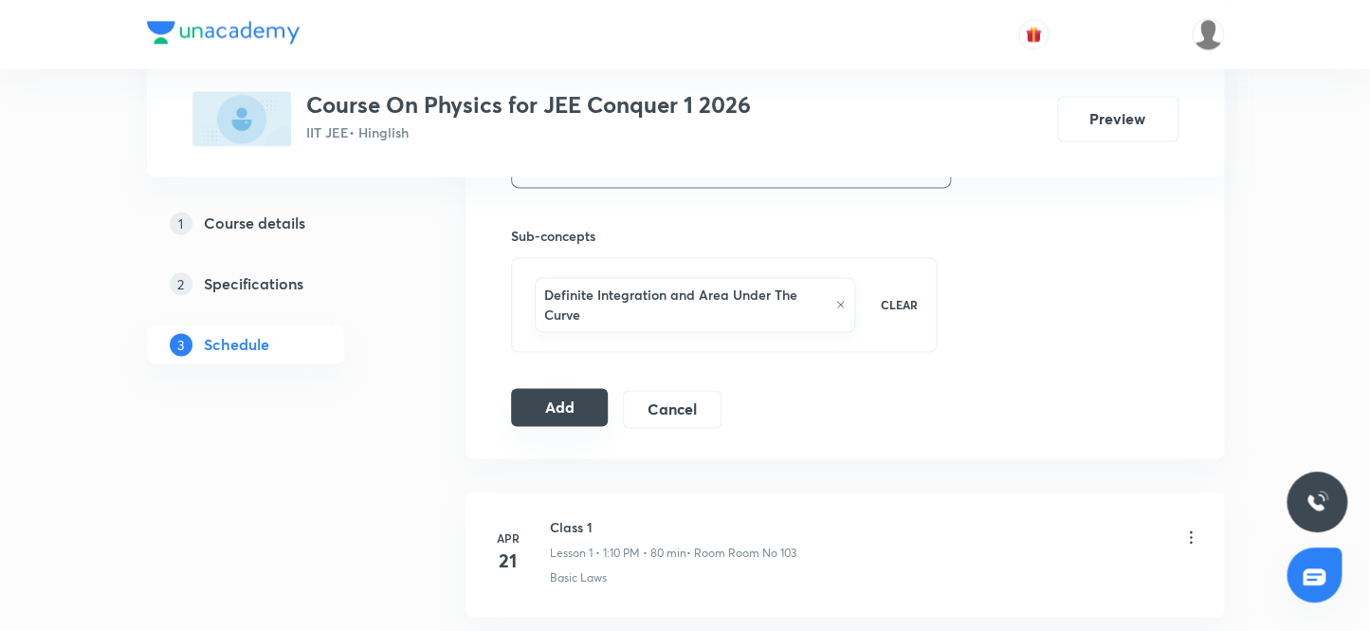
click button "Add"
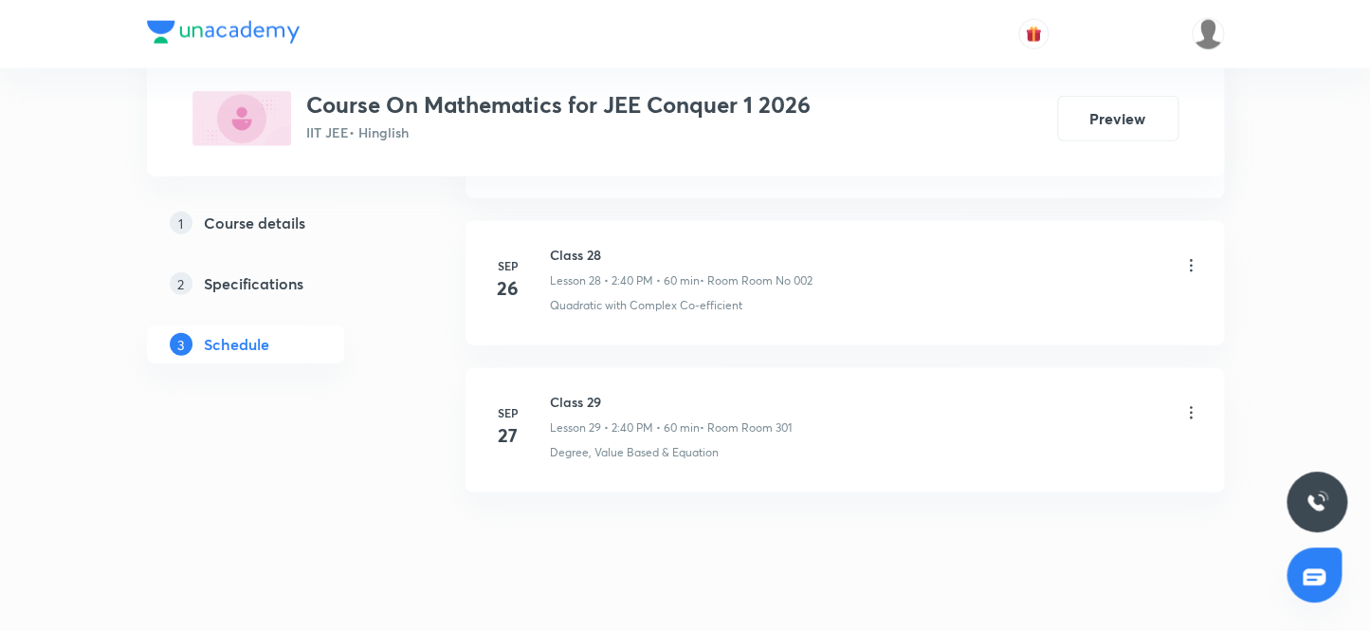
scroll to position [5144, 0]
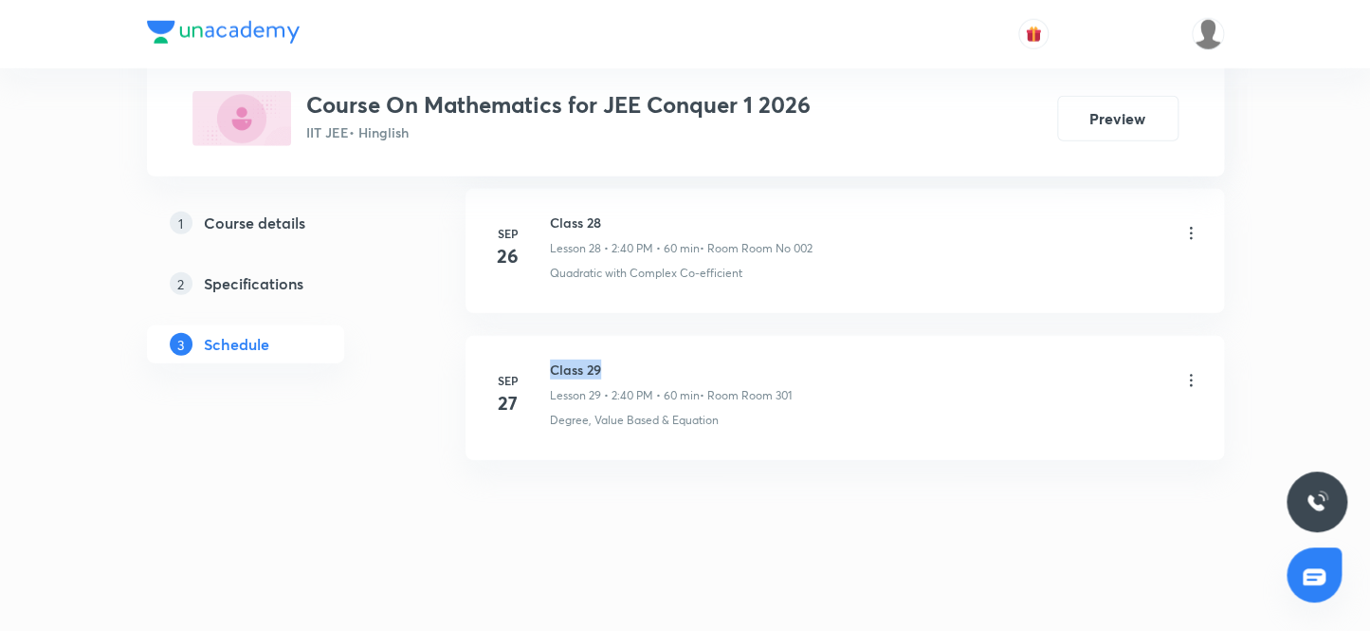
drag, startPoint x: 614, startPoint y: 362, endPoint x: 540, endPoint y: 354, distance: 74.5
click at [540, 359] on div "[DATE] Class 29 Lesson 29 • 2:40 PM • 60 min • Room Room 301 Degree, Value Base…" at bounding box center [844, 393] width 711 height 69
copy h6 "Class 29"
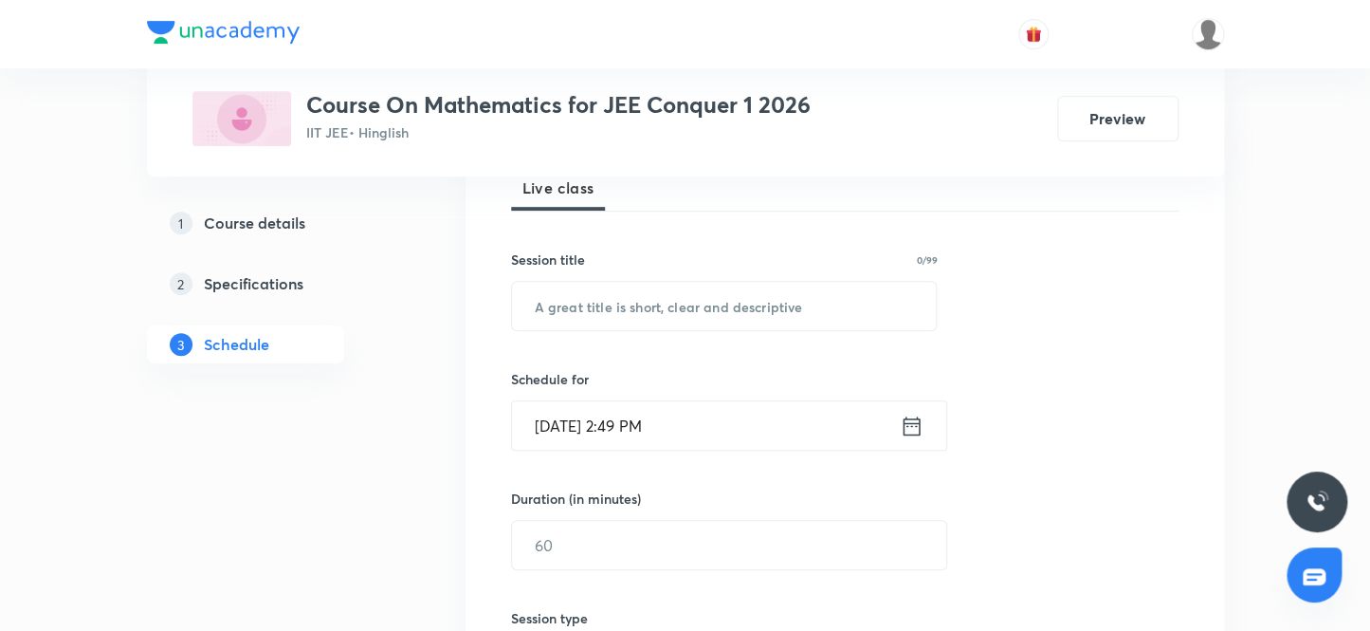
scroll to position [289, 0]
click at [697, 303] on input "text" at bounding box center [724, 305] width 425 height 48
paste input "Class 29"
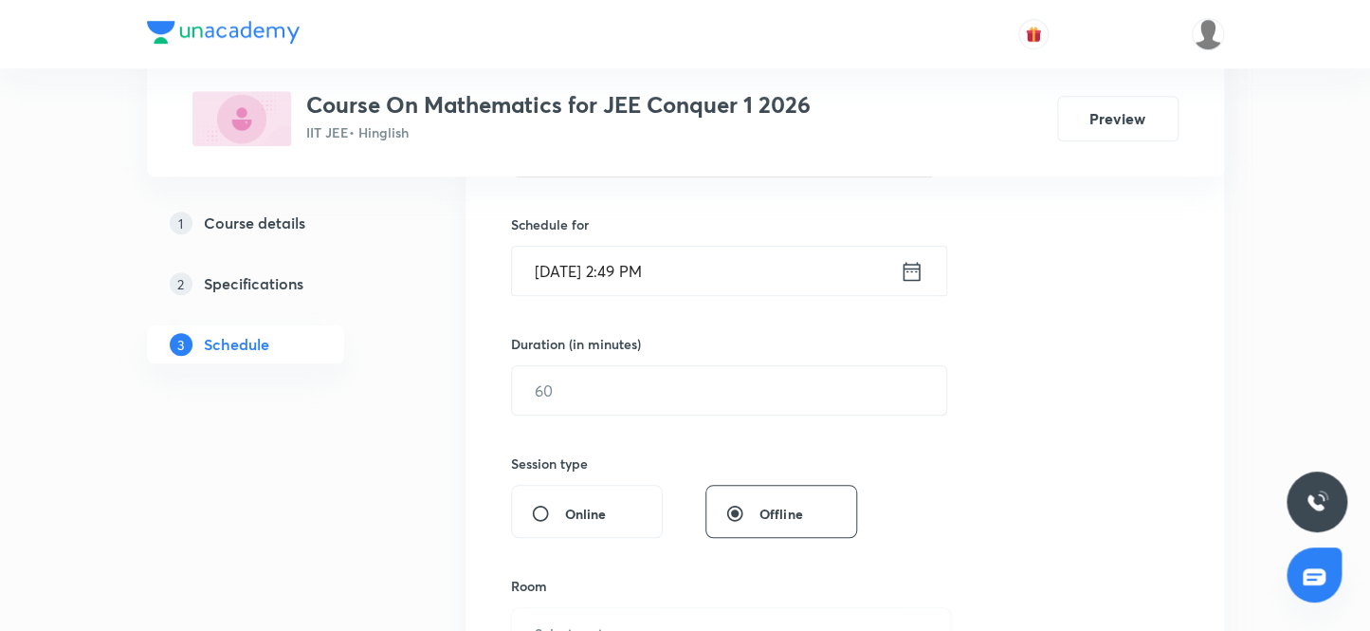
scroll to position [462, 0]
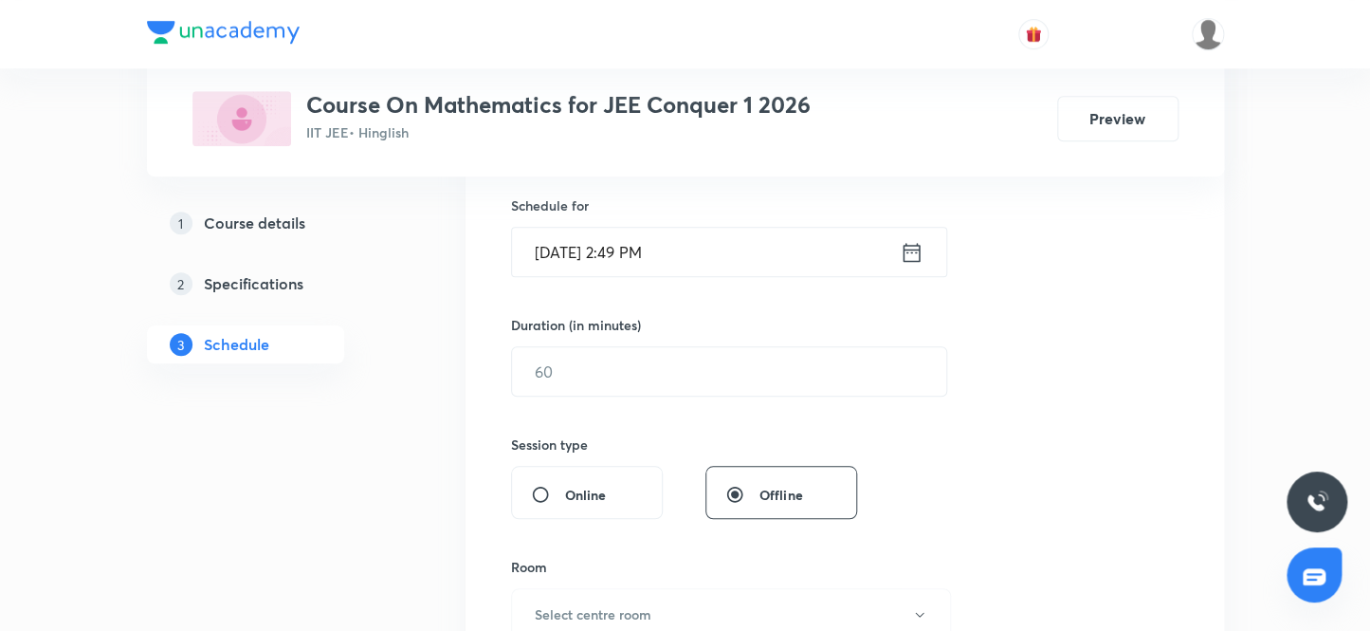
type input "Class 30"
click at [562, 255] on input "[DATE] 2:49 PM" at bounding box center [706, 252] width 388 height 48
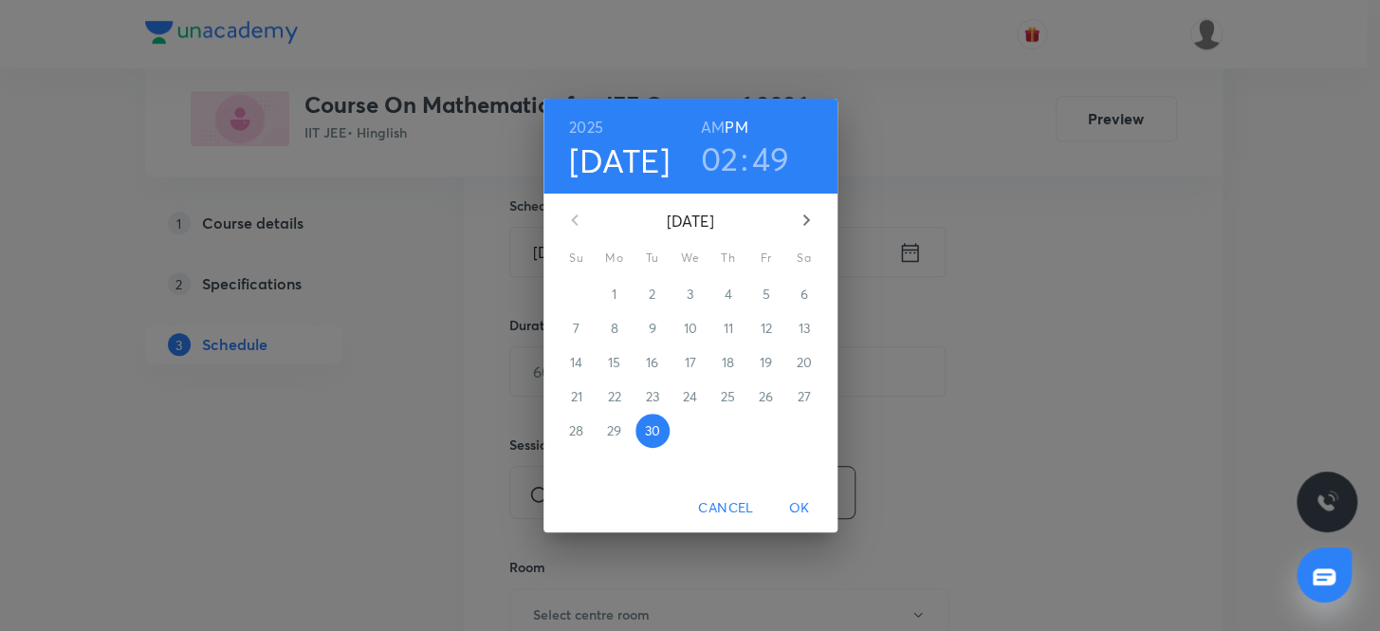
click at [808, 219] on icon "button" at bounding box center [805, 219] width 7 height 11
click at [766, 289] on p "3" at bounding box center [765, 293] width 7 height 19
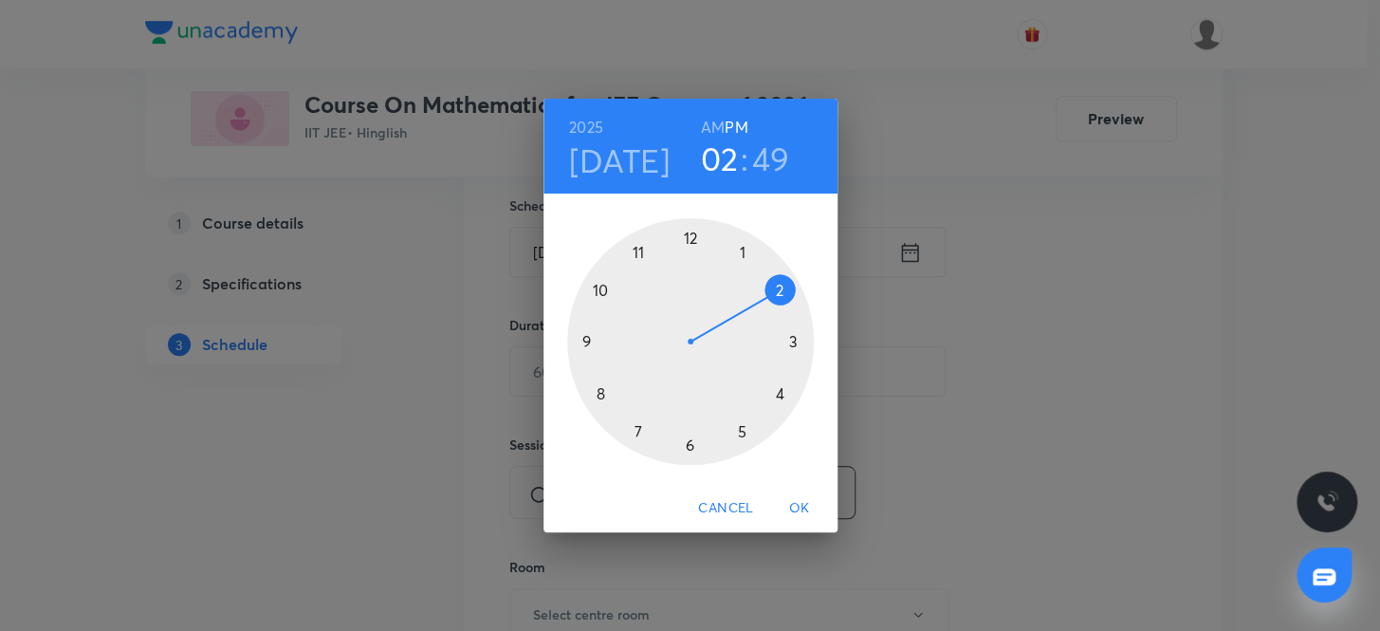
click at [760, 158] on h3 "49" at bounding box center [771, 158] width 38 height 40
click at [597, 394] on div at bounding box center [690, 341] width 247 height 247
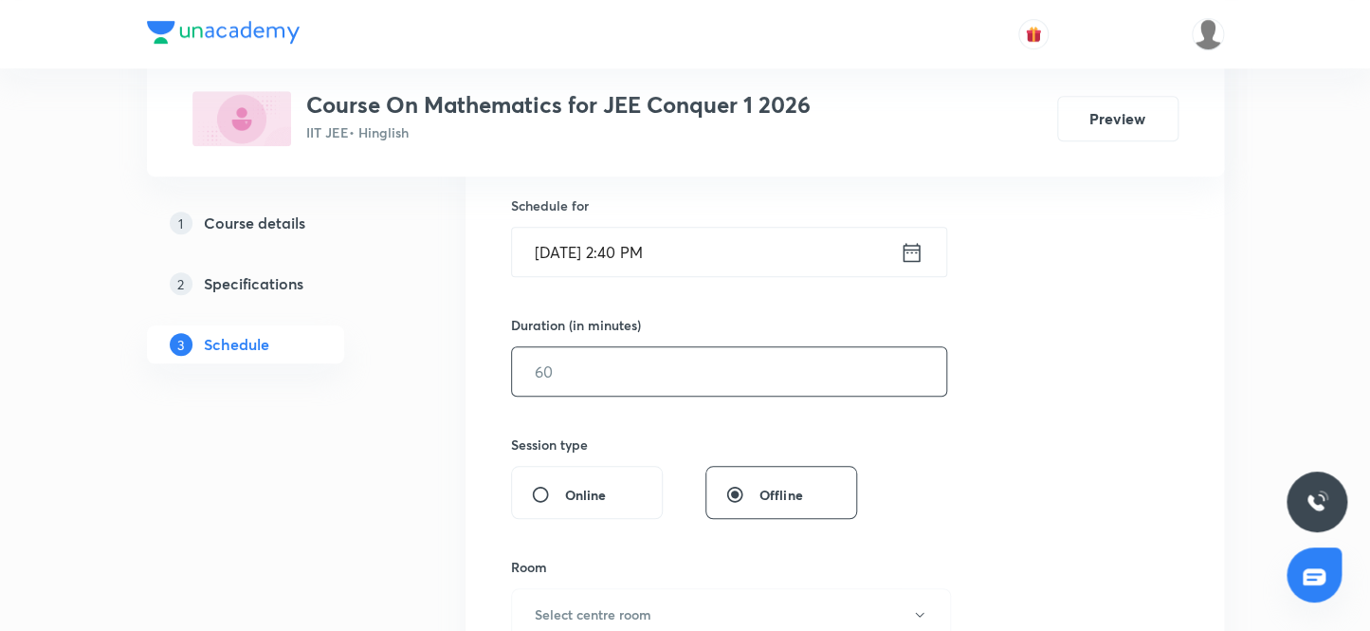
click at [606, 376] on input "text" at bounding box center [729, 371] width 434 height 48
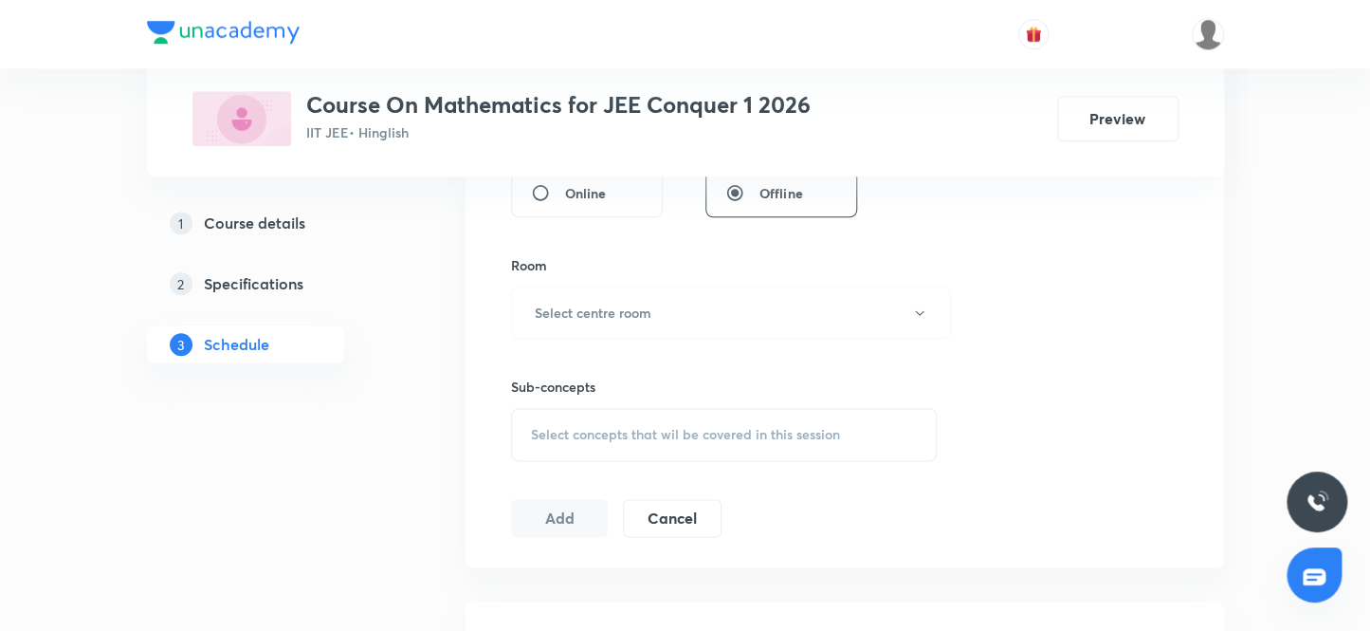
scroll to position [806, 0]
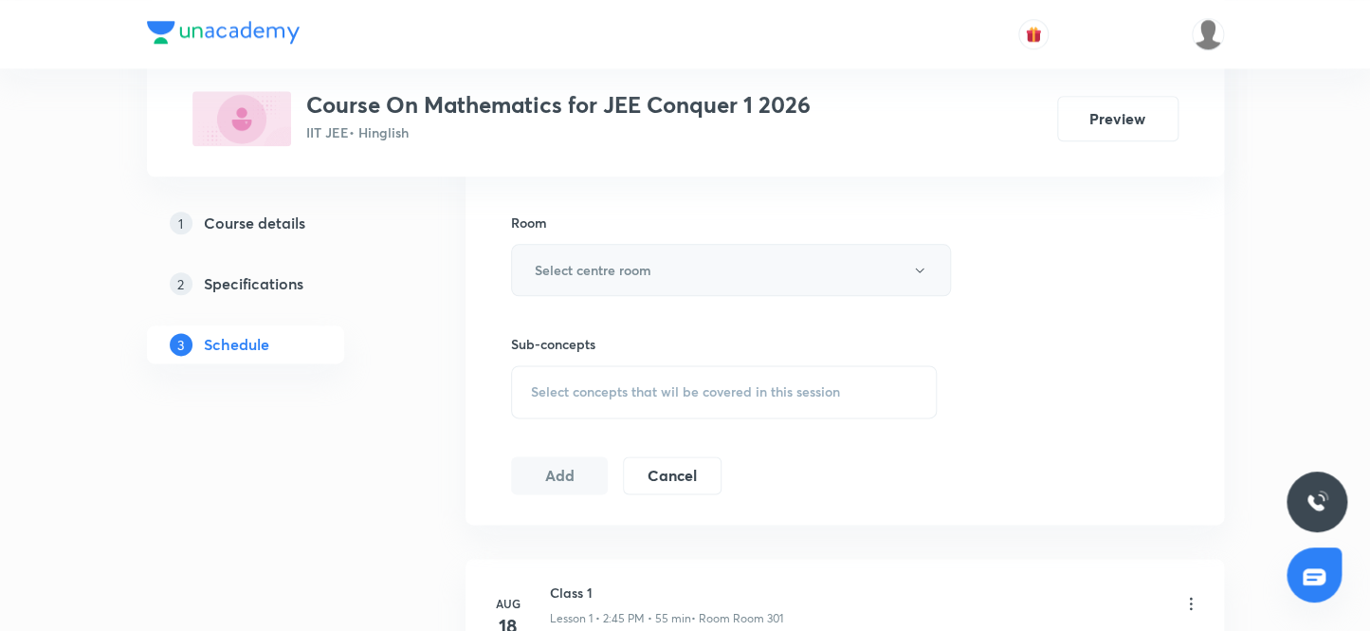
type input "60"
click at [606, 261] on h6 "Select centre room" at bounding box center [593, 270] width 117 height 20
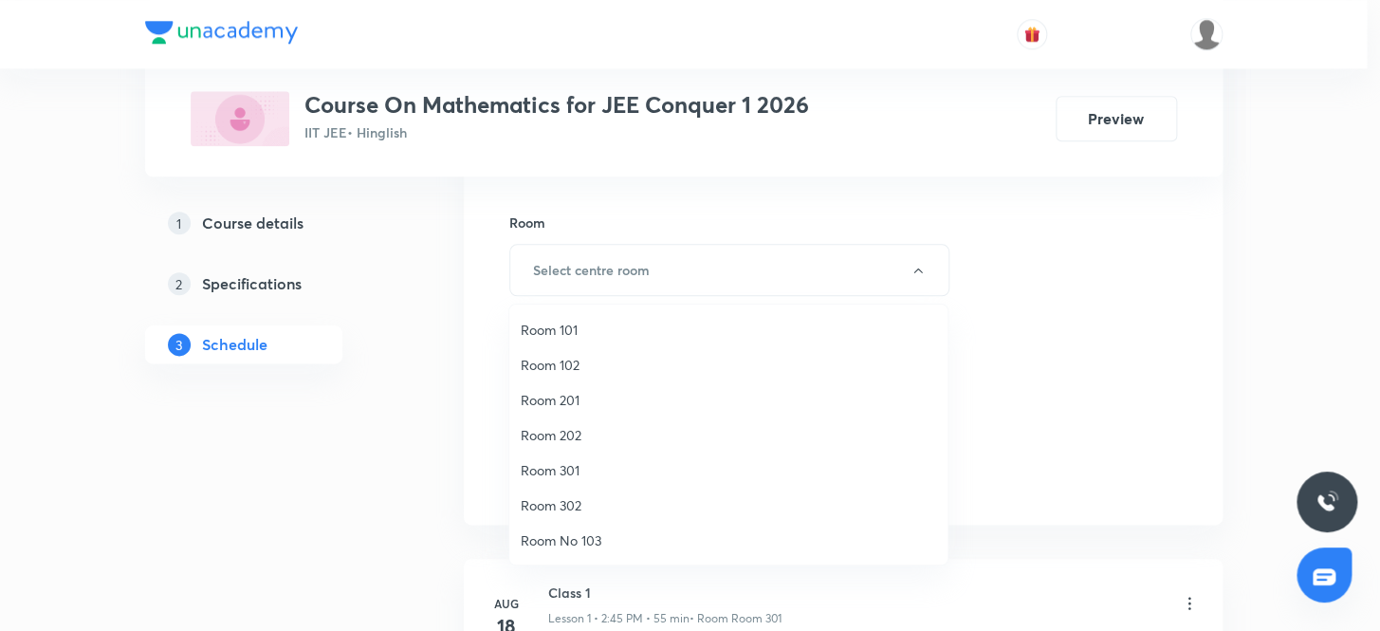
click at [576, 466] on span "Room 301" at bounding box center [728, 470] width 415 height 20
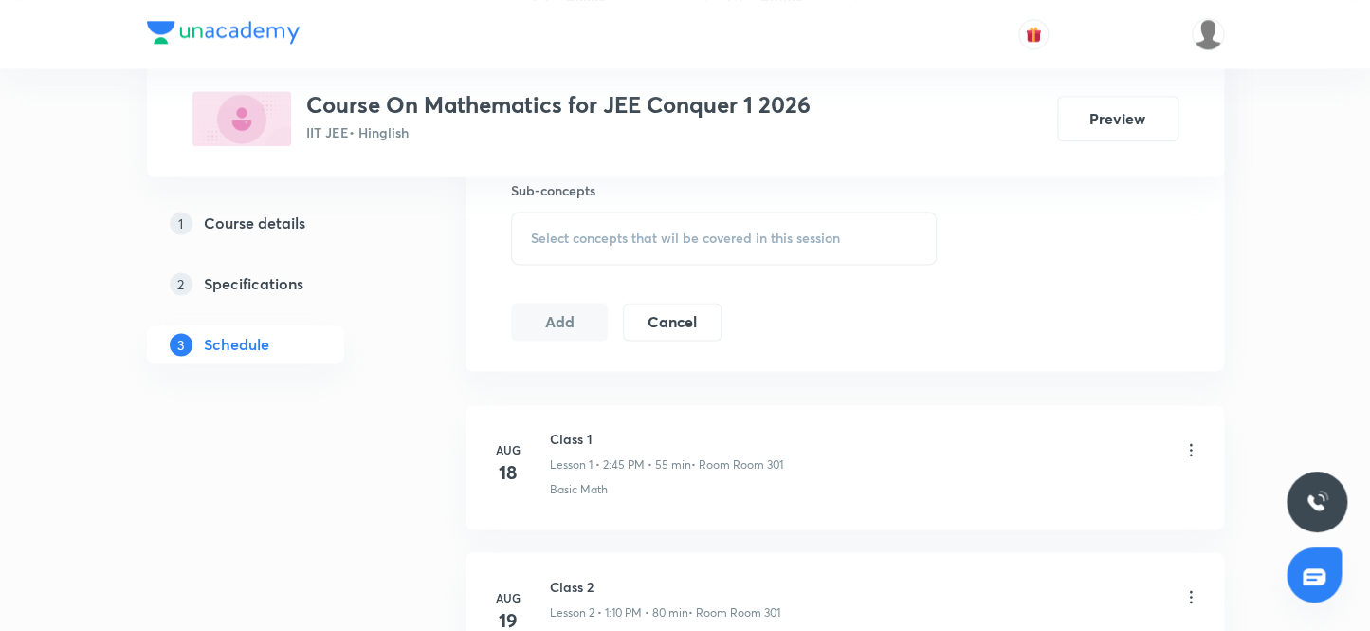
scroll to position [979, 0]
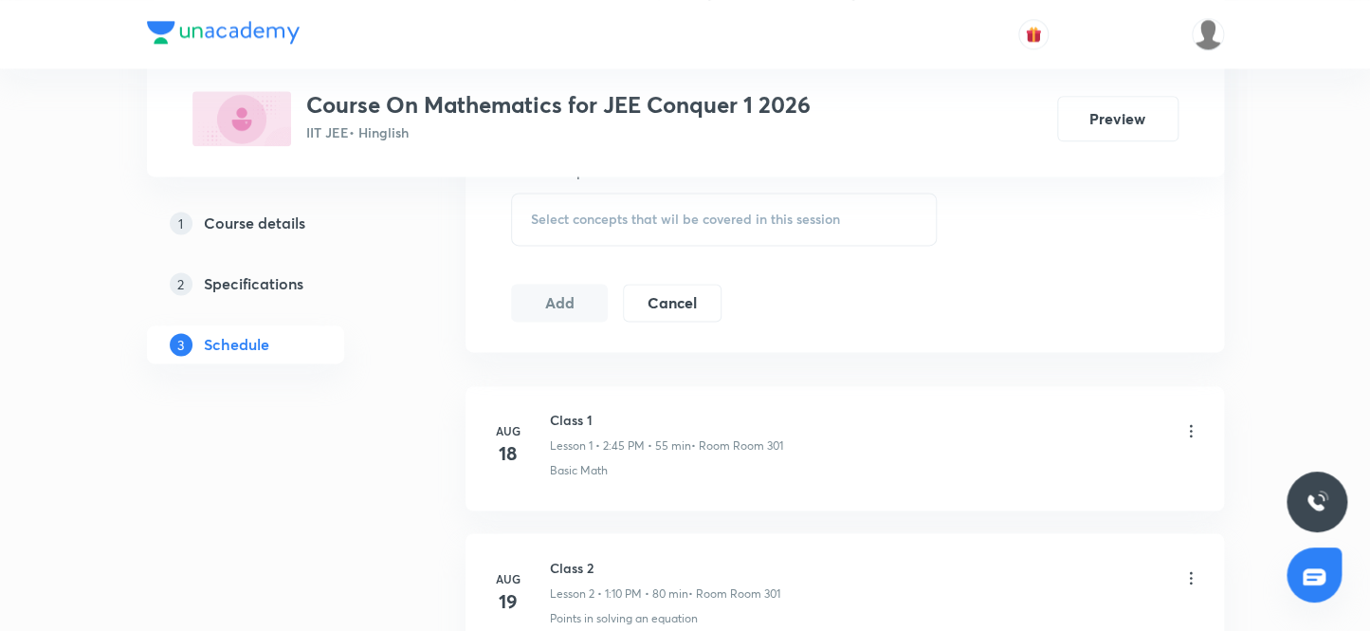
click at [592, 218] on span "Select concepts that wil be covered in this session" at bounding box center [685, 218] width 309 height 15
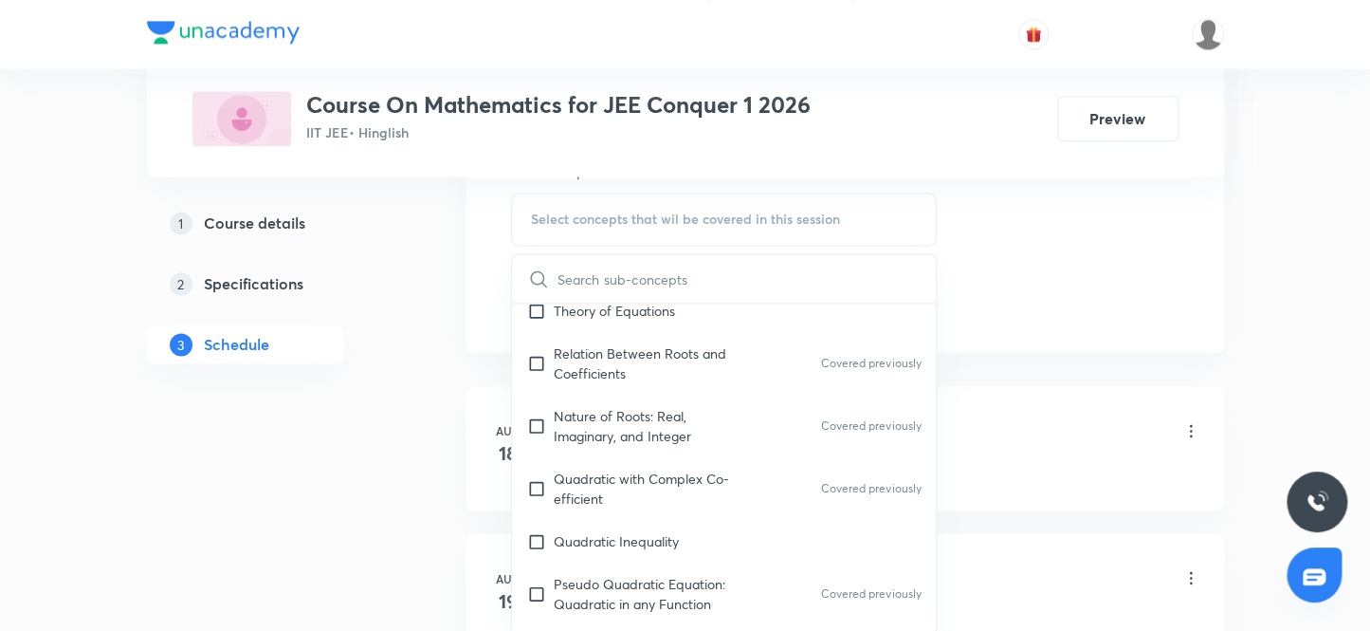
scroll to position [1206, 0]
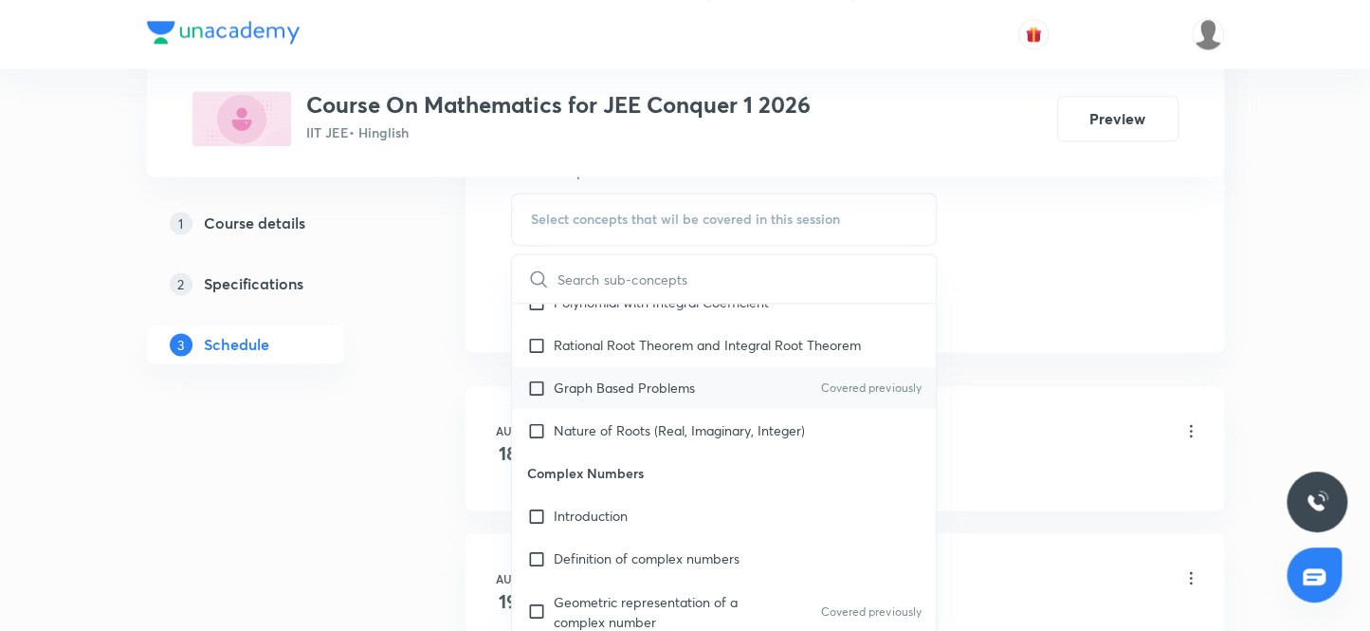
click at [538, 425] on input "checkbox" at bounding box center [540, 430] width 27 height 20
checkbox input "true"
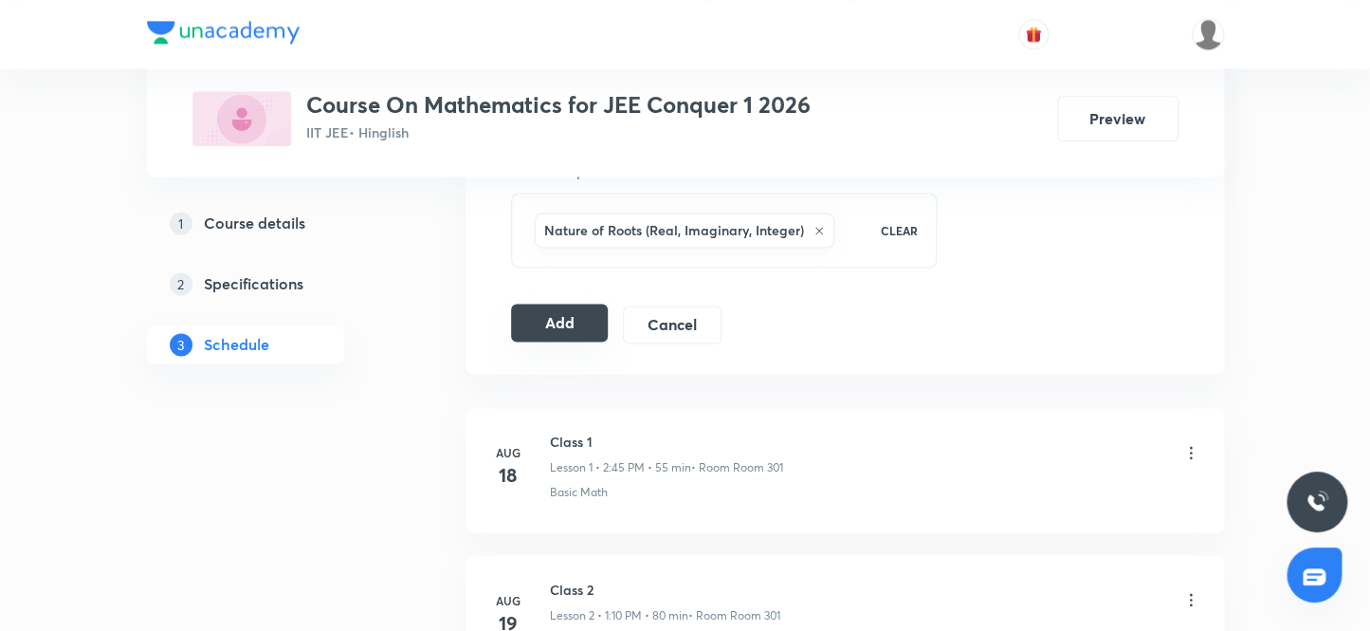
click at [548, 317] on button "Add" at bounding box center [560, 322] width 98 height 38
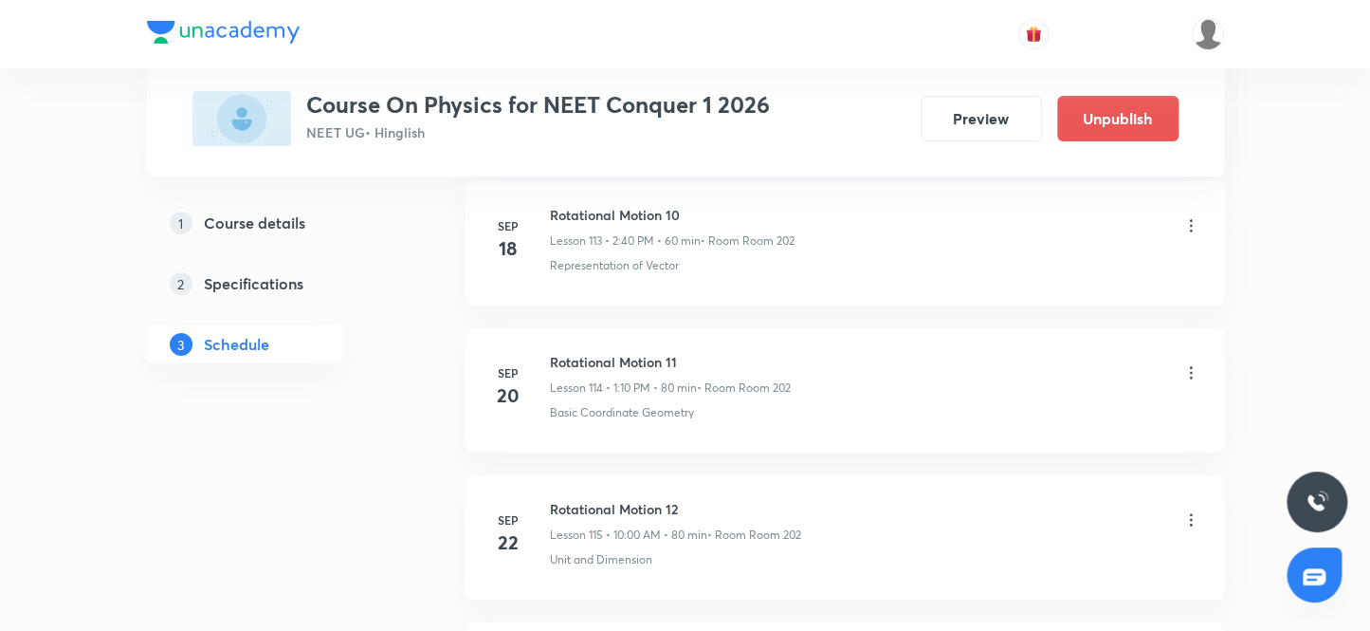
scroll to position [19501, 0]
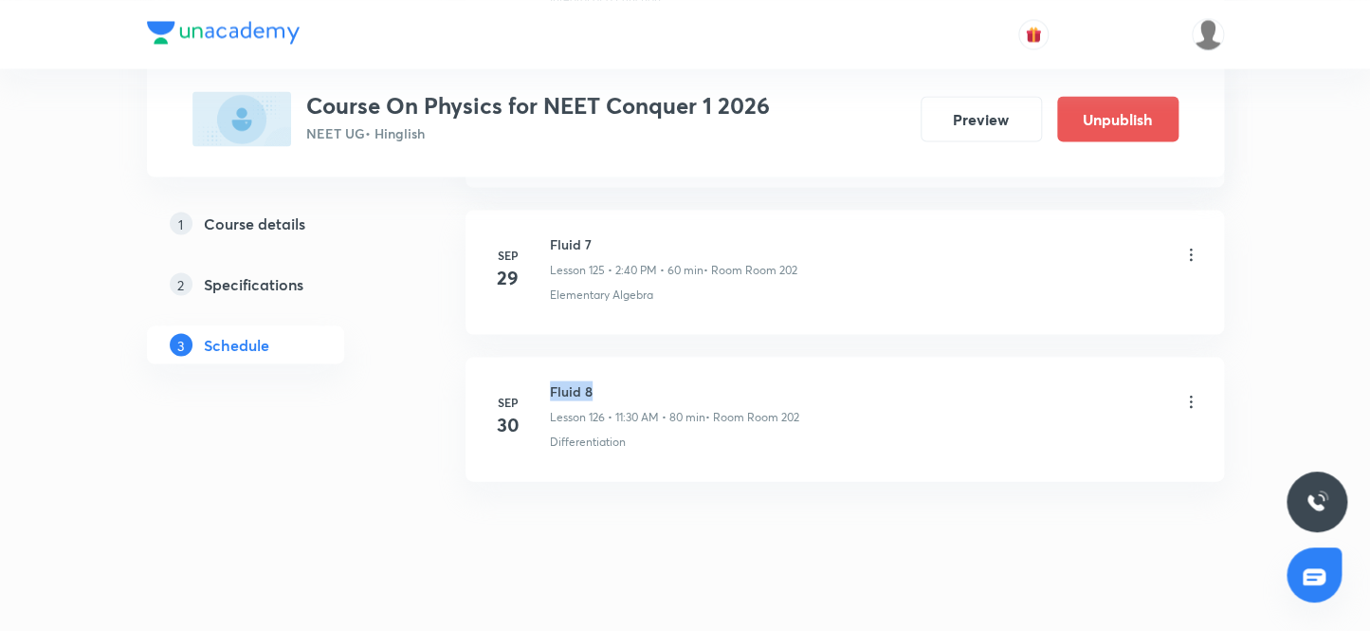
drag, startPoint x: 600, startPoint y: 357, endPoint x: 547, endPoint y: 354, distance: 53.2
click at [547, 380] on div "Sep 30 Fluid 8 Lesson 126 • 11:30 AM • 80 min • Room Room 202 Differentiation" at bounding box center [844, 414] width 711 height 69
copy h6 "Fluid 8"
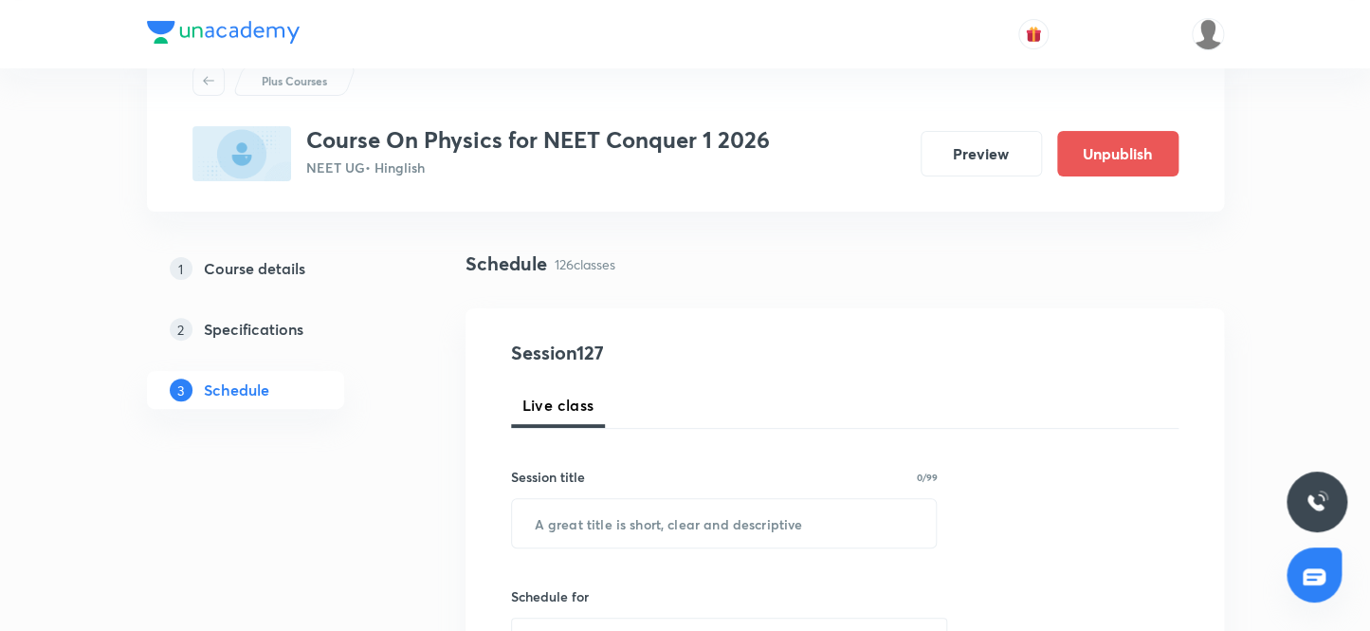
scroll to position [67, 0]
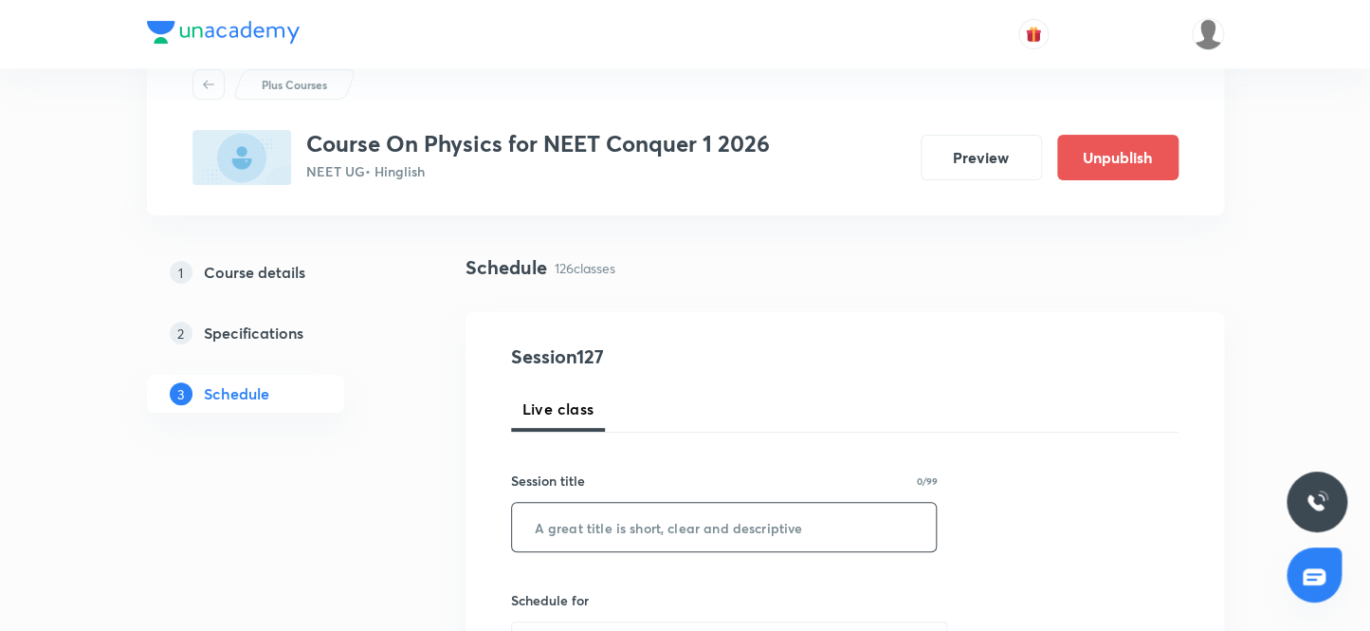
click at [608, 531] on input "text" at bounding box center [724, 527] width 425 height 48
paste input "Fluid 8"
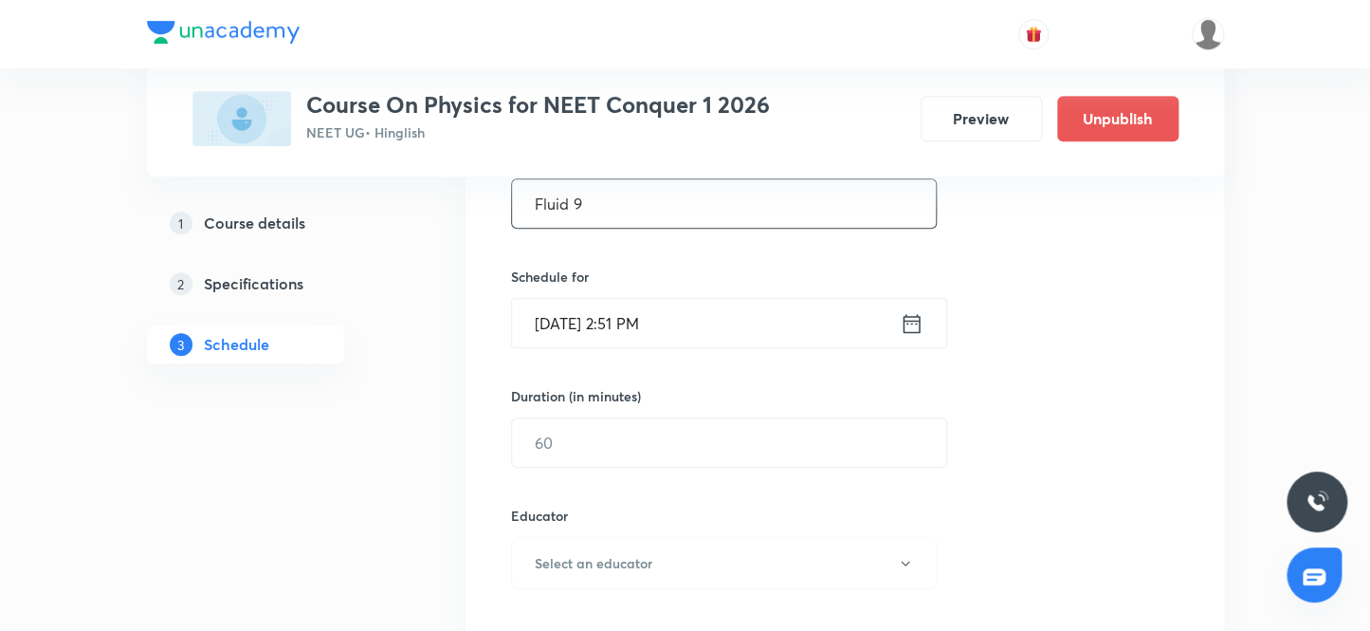
scroll to position [412, 0]
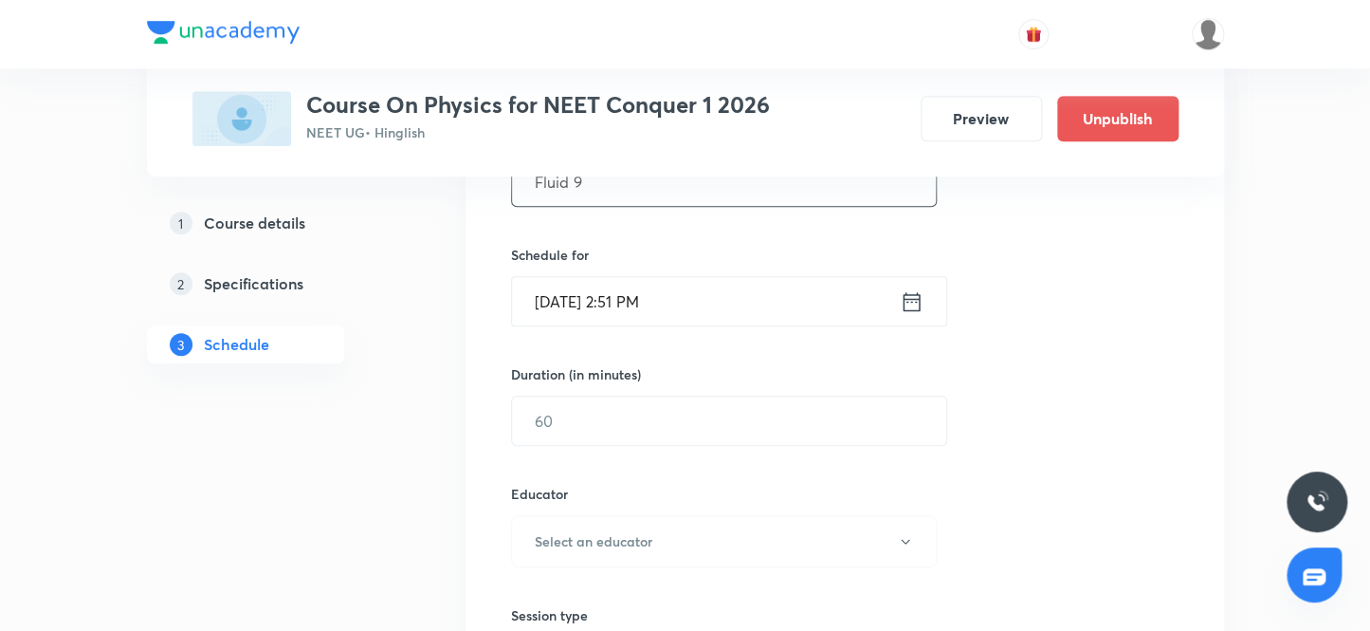
type input "Fluid 9"
click at [574, 296] on input "Sep 30, 2025, 2:51 PM" at bounding box center [706, 301] width 388 height 48
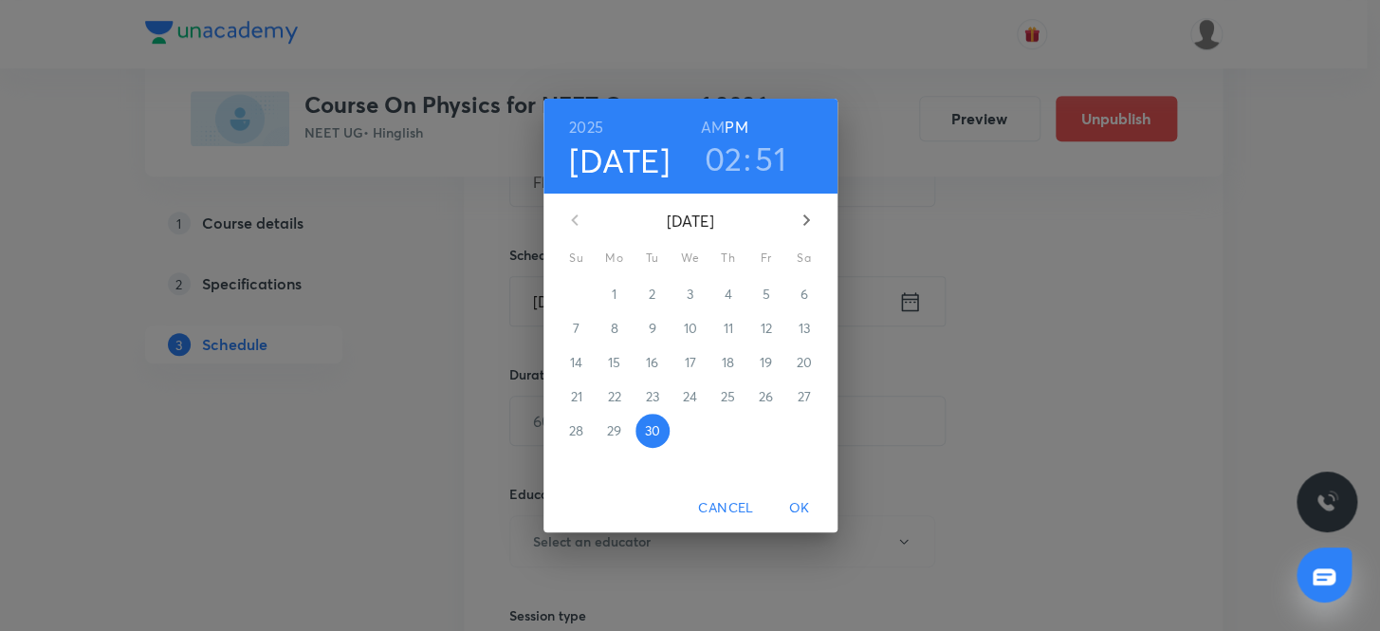
click at [803, 215] on icon "button" at bounding box center [805, 219] width 7 height 11
click at [762, 292] on p "3" at bounding box center [765, 293] width 7 height 19
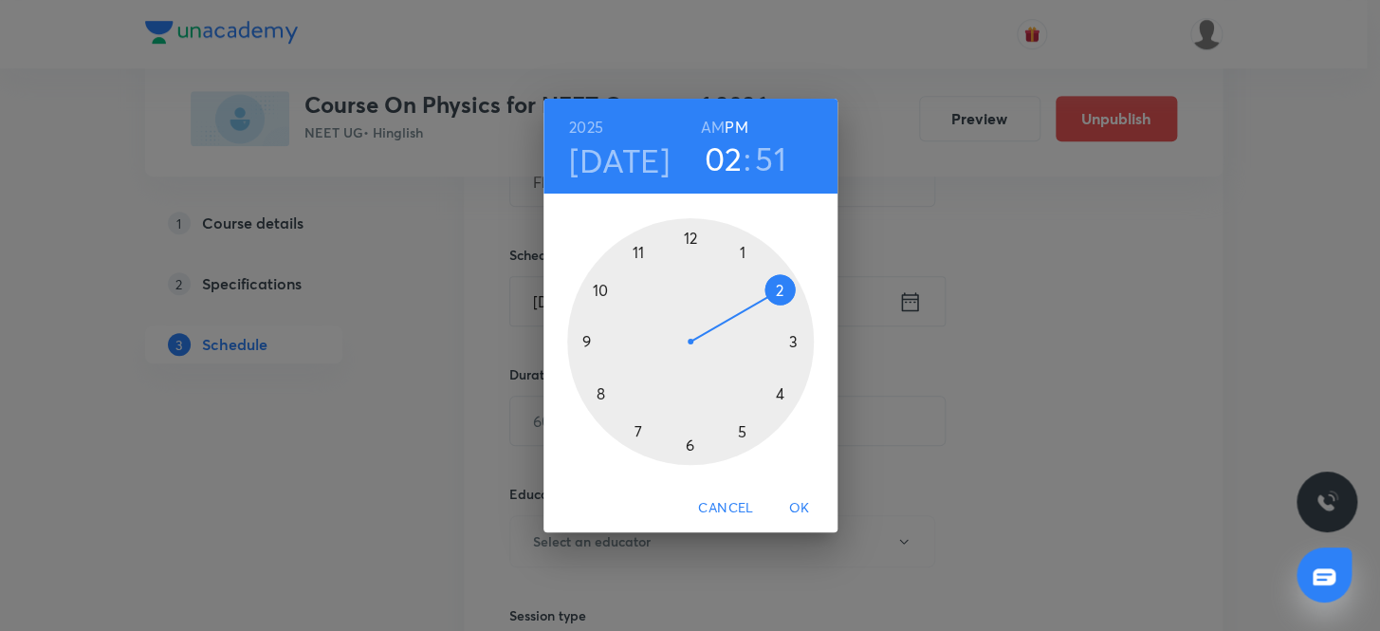
click at [712, 118] on h6 "AM" at bounding box center [713, 127] width 24 height 27
click at [600, 287] on div at bounding box center [690, 341] width 247 height 247
click at [688, 234] on div at bounding box center [690, 341] width 247 height 247
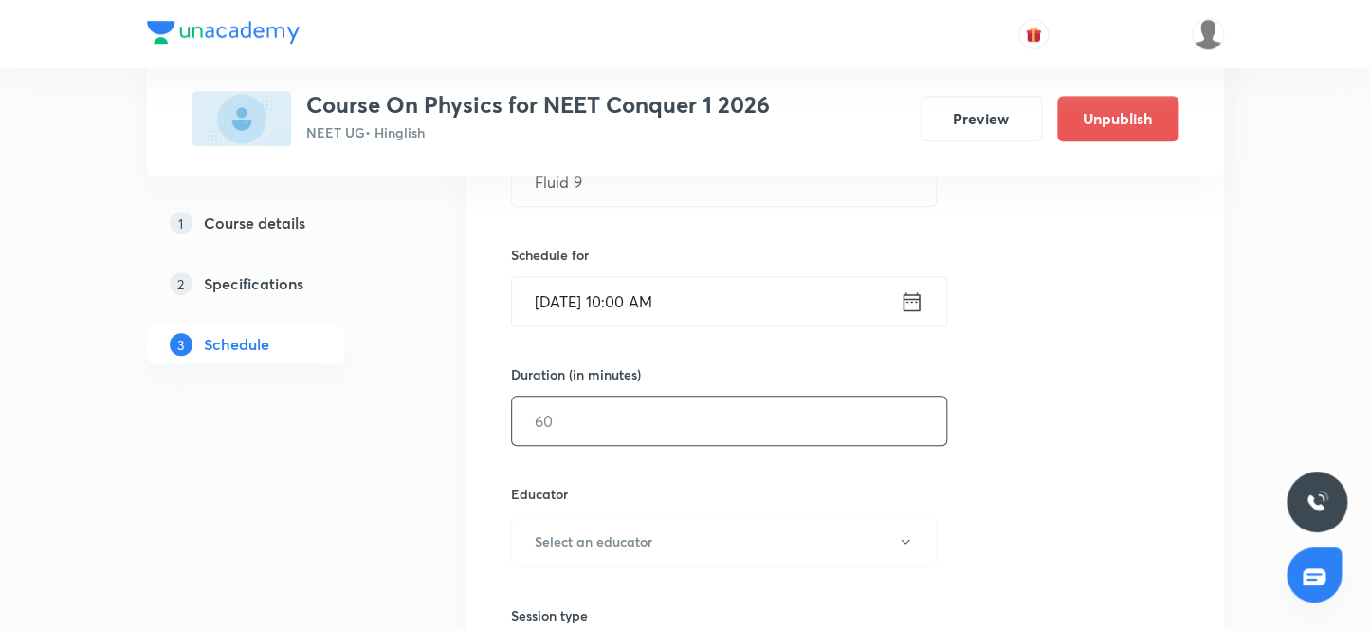
click at [589, 429] on input "text" at bounding box center [729, 420] width 434 height 48
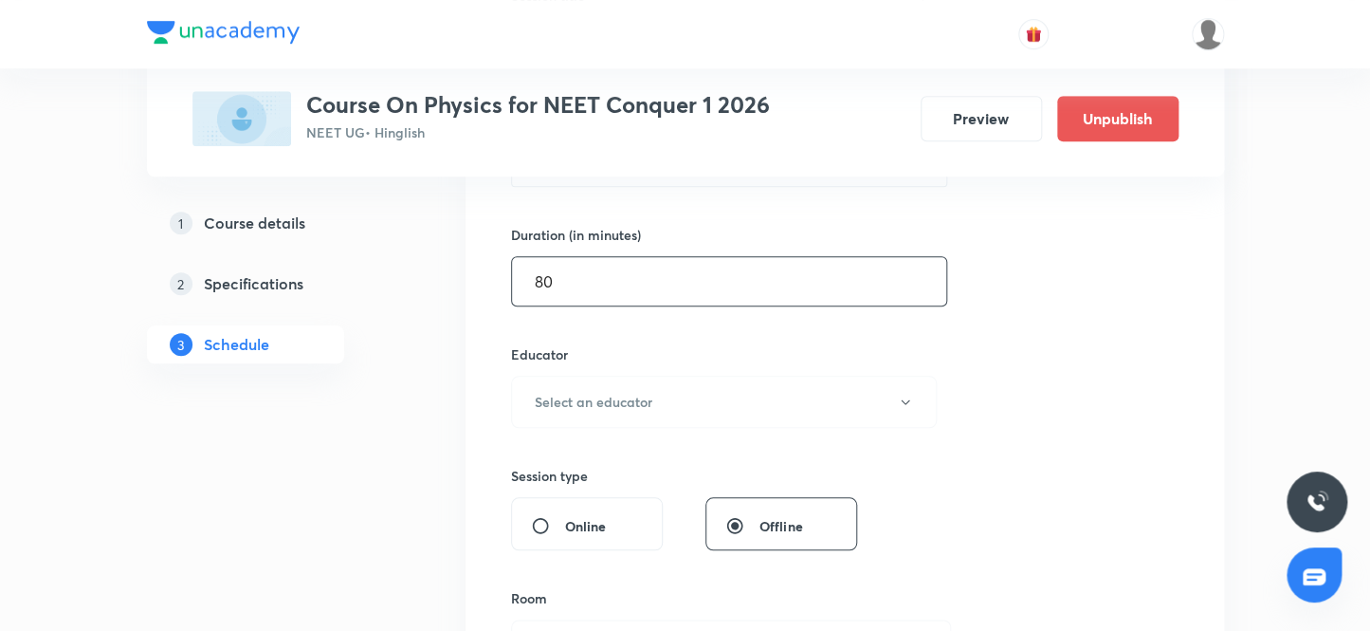
scroll to position [585, 0]
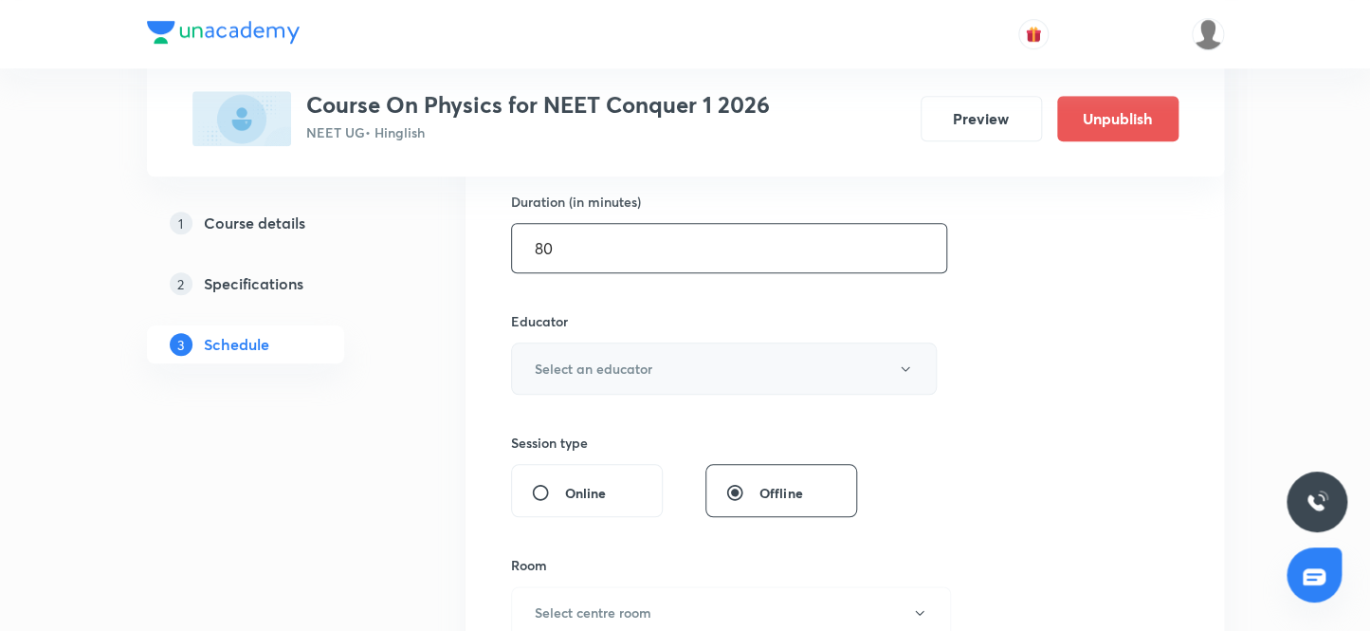
type input "80"
click at [586, 370] on h6 "Select an educator" at bounding box center [594, 368] width 118 height 20
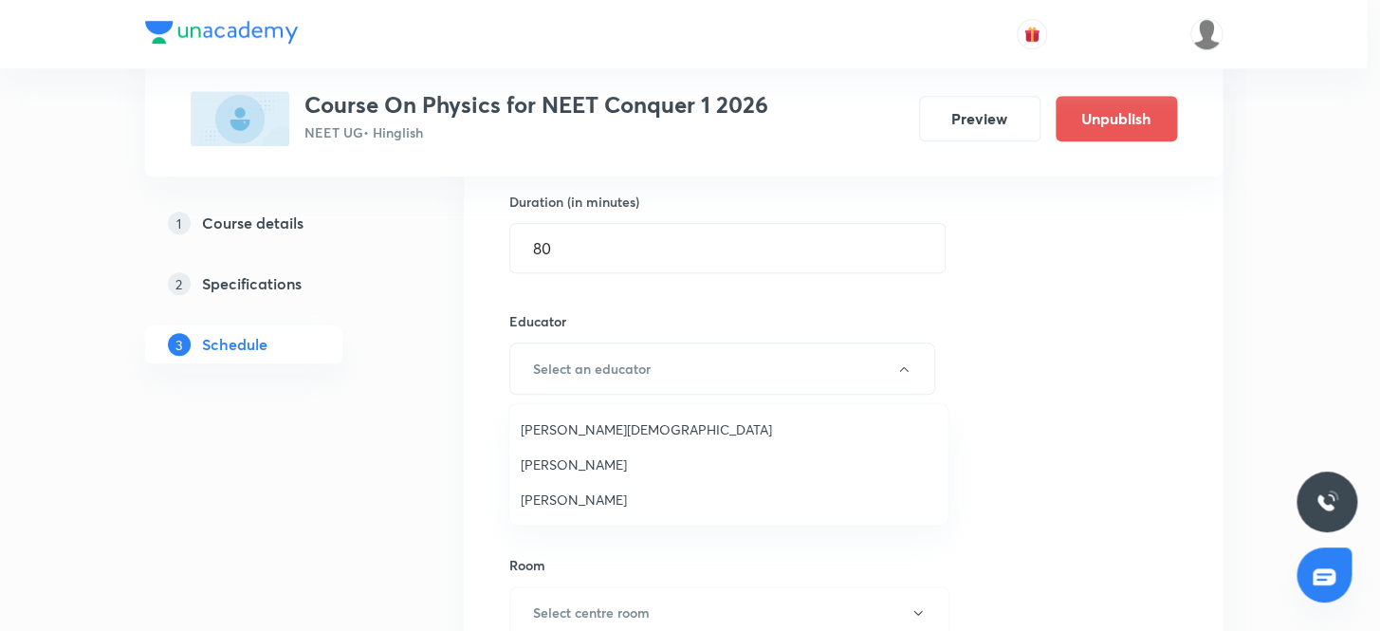
click at [547, 430] on span "Arpit Jain" at bounding box center [728, 429] width 415 height 20
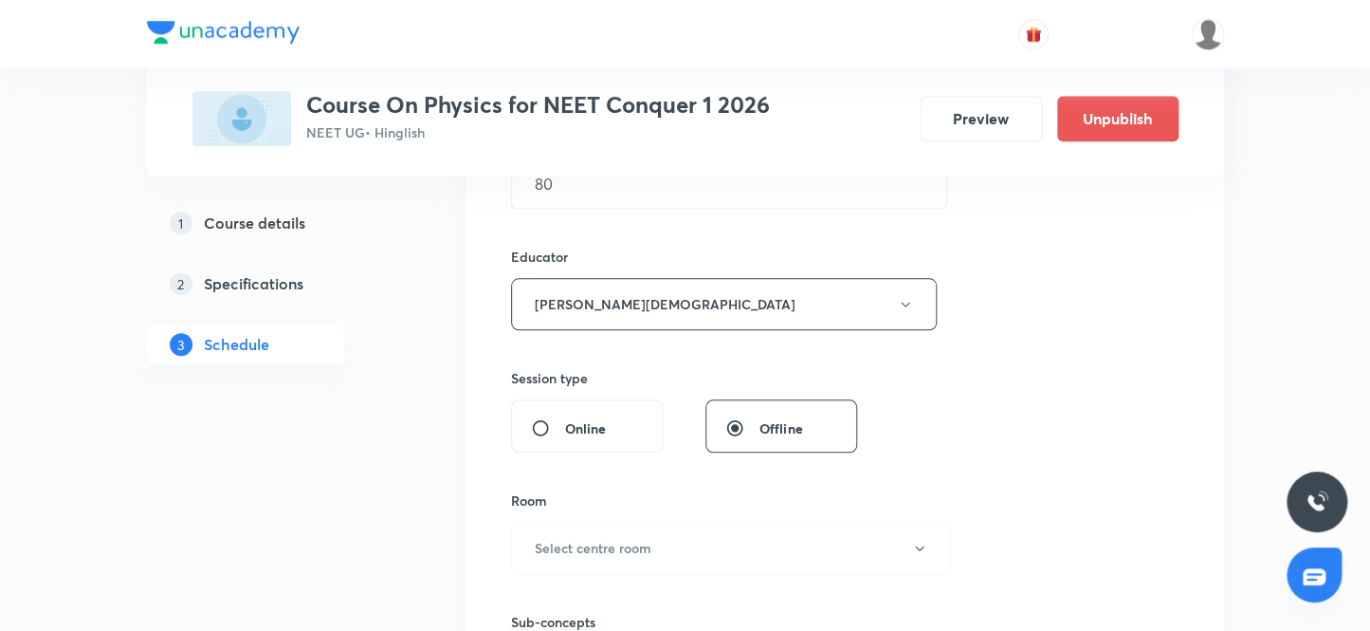
scroll to position [844, 0]
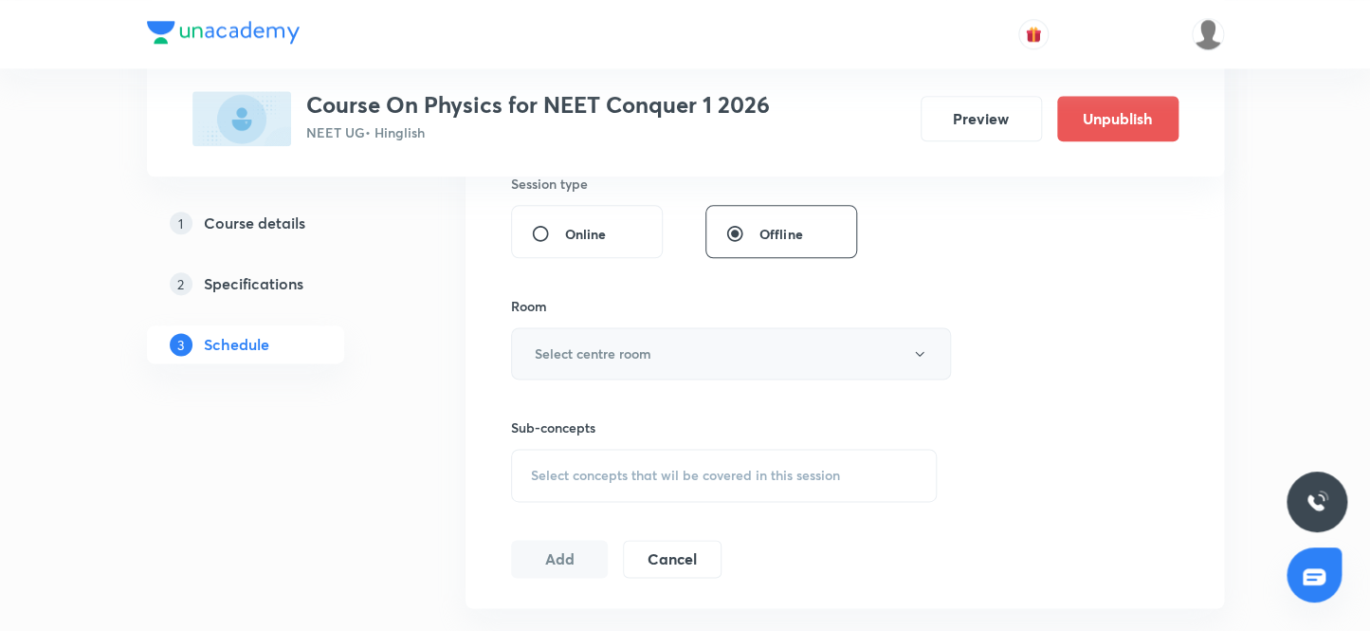
click at [575, 351] on h6 "Select centre room" at bounding box center [593, 353] width 117 height 20
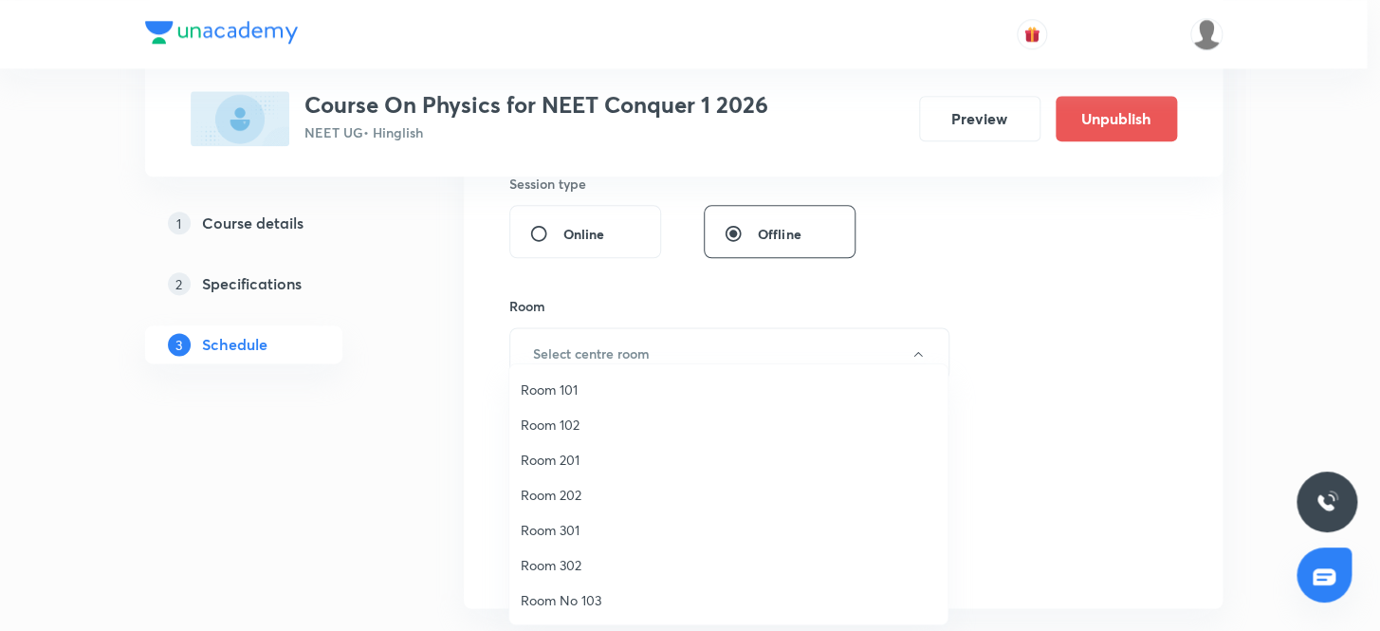
click at [570, 491] on span "Room 202" at bounding box center [728, 495] width 415 height 20
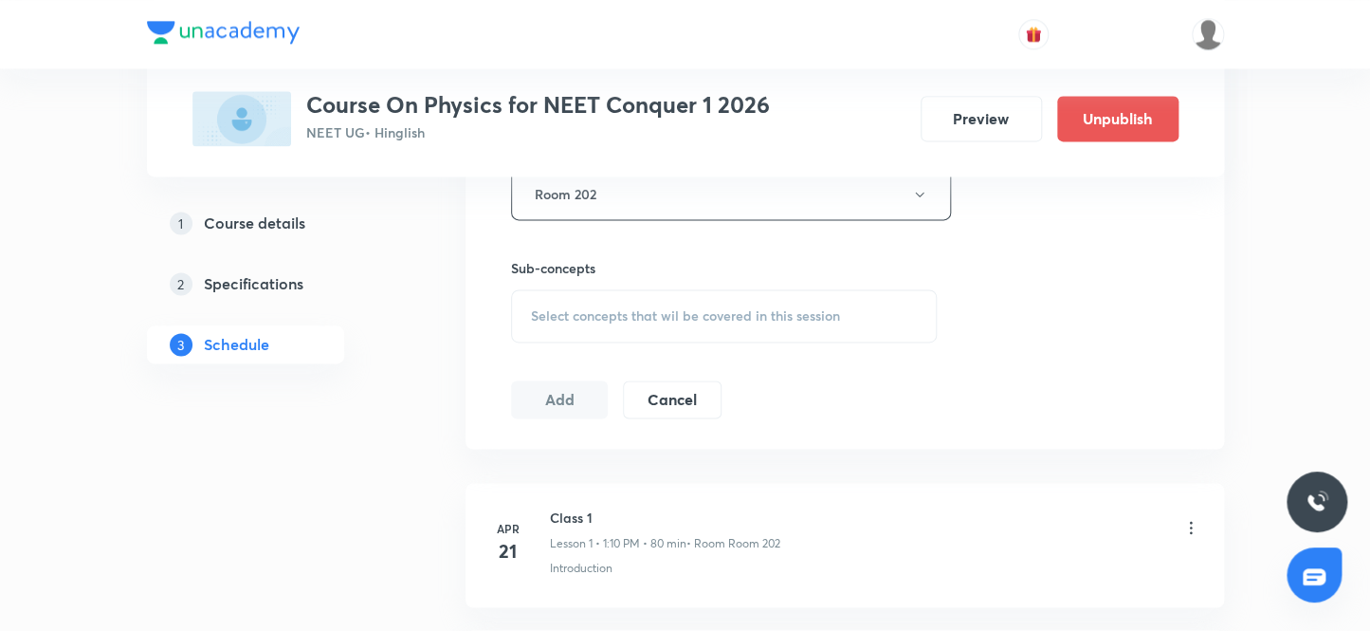
scroll to position [1016, 0]
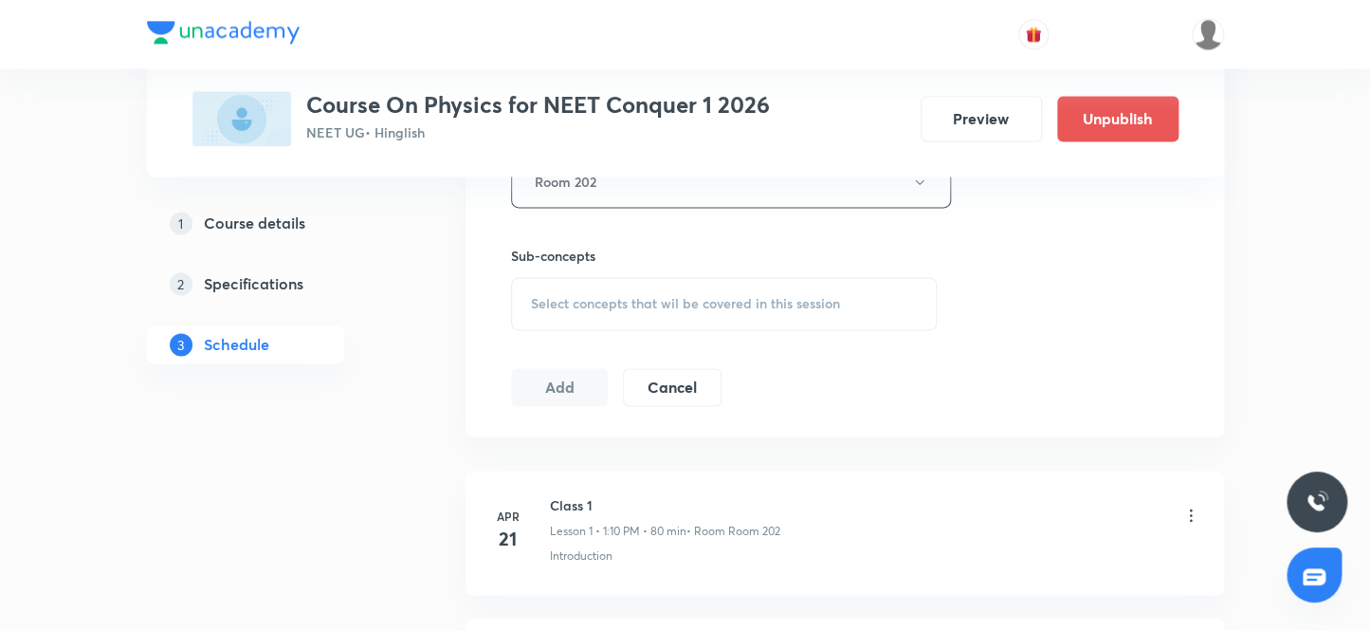
click at [577, 302] on span "Select concepts that wil be covered in this session" at bounding box center [685, 303] width 309 height 15
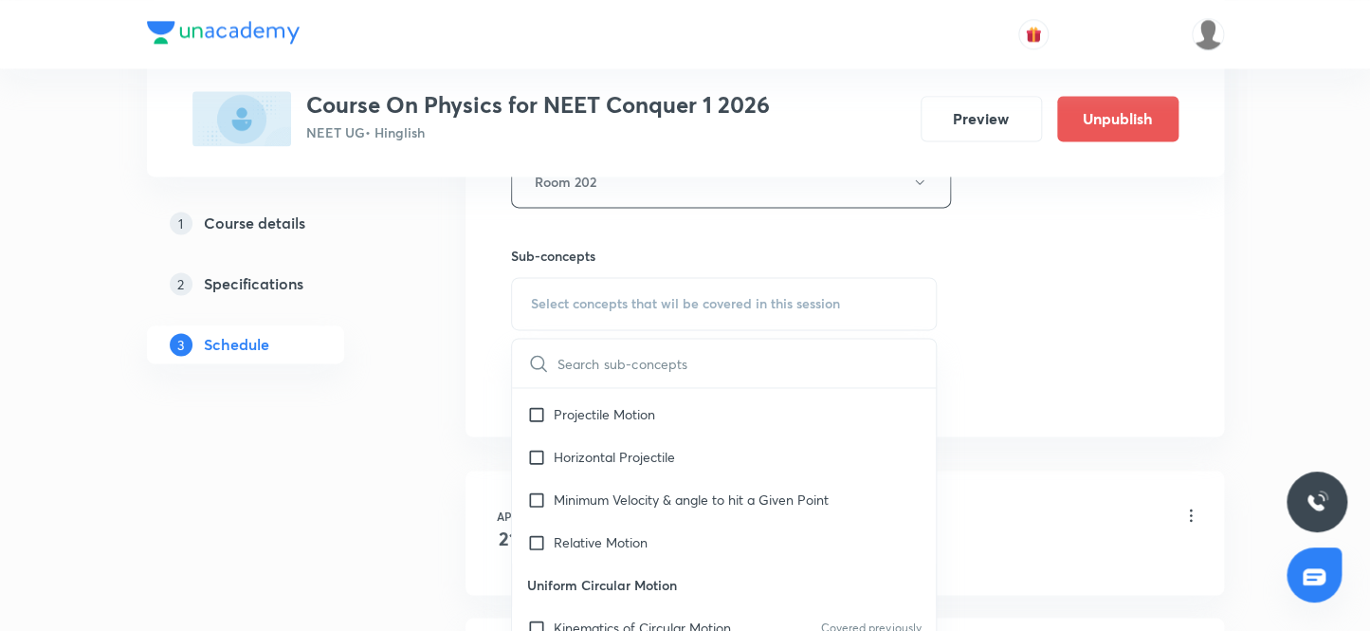
scroll to position [3878, 0]
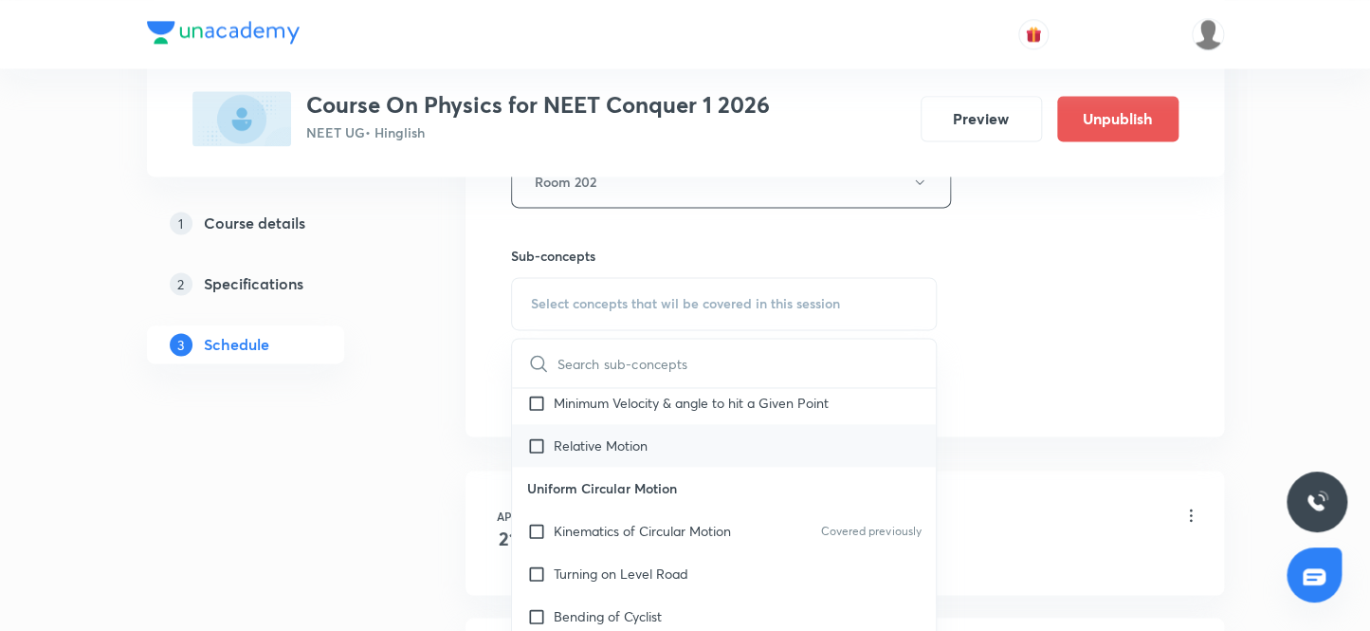
click at [537, 444] on input "checkbox" at bounding box center [540, 445] width 27 height 20
checkbox input "true"
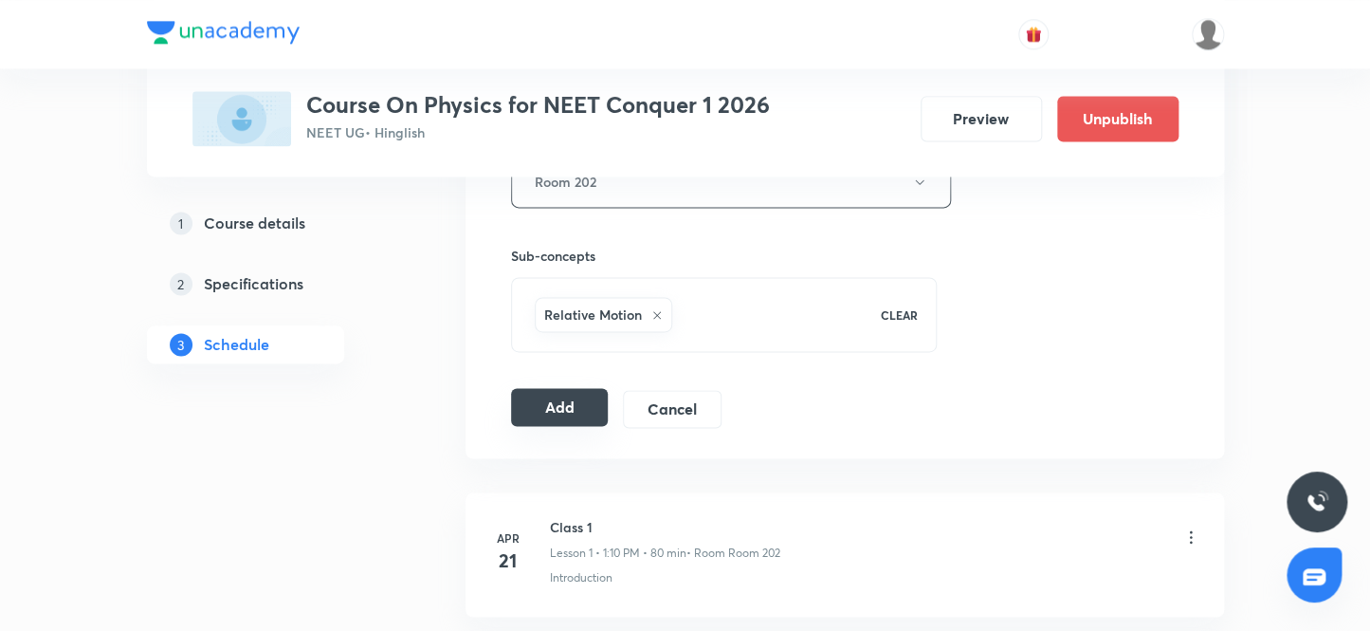
click at [544, 398] on button "Add" at bounding box center [560, 407] width 98 height 38
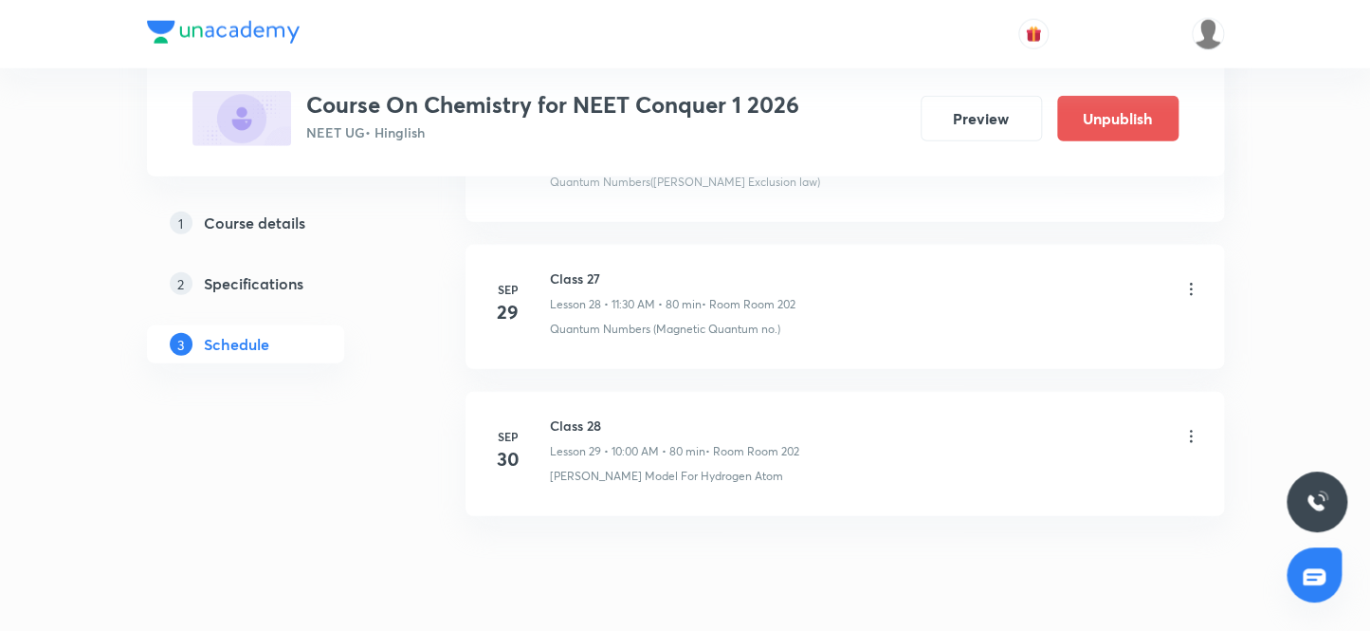
scroll to position [5144, 0]
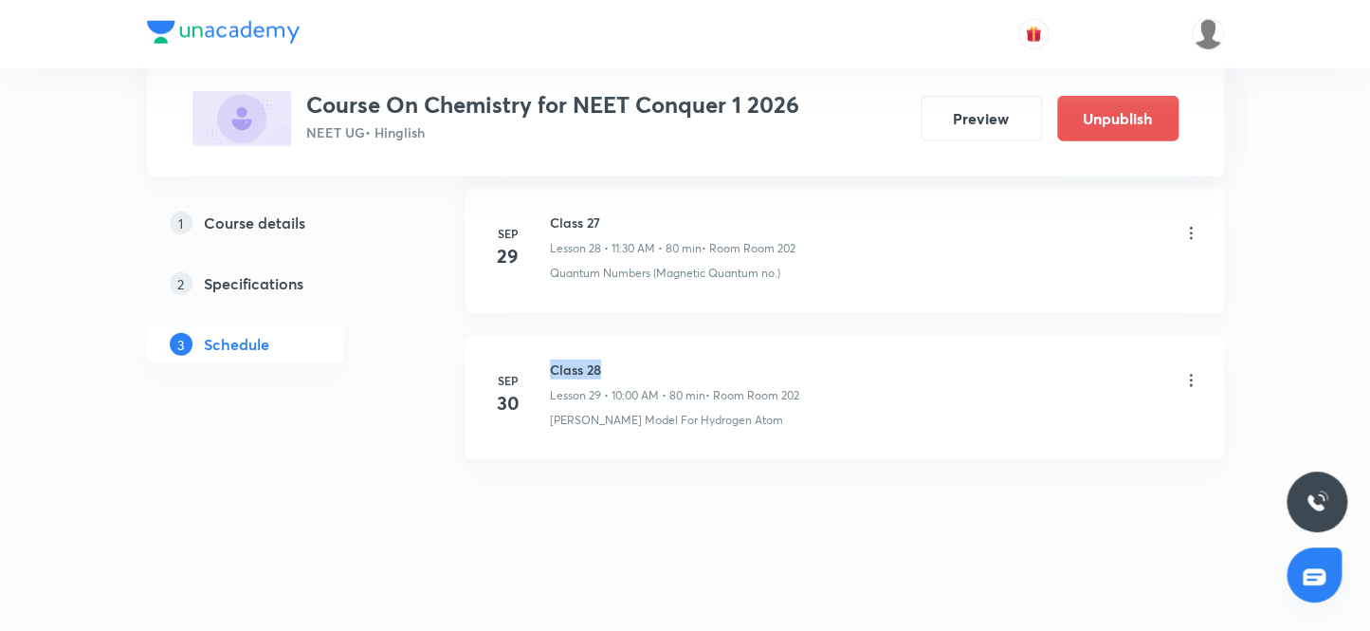
drag, startPoint x: 618, startPoint y: 358, endPoint x: 547, endPoint y: 351, distance: 71.5
click at [547, 351] on li "Sep 30 Class 28 Lesson 29 • 10:00 AM • 80 min • Room Room 202 Bohr’s Model For …" at bounding box center [845, 398] width 759 height 124
copy h6 "Class 28"
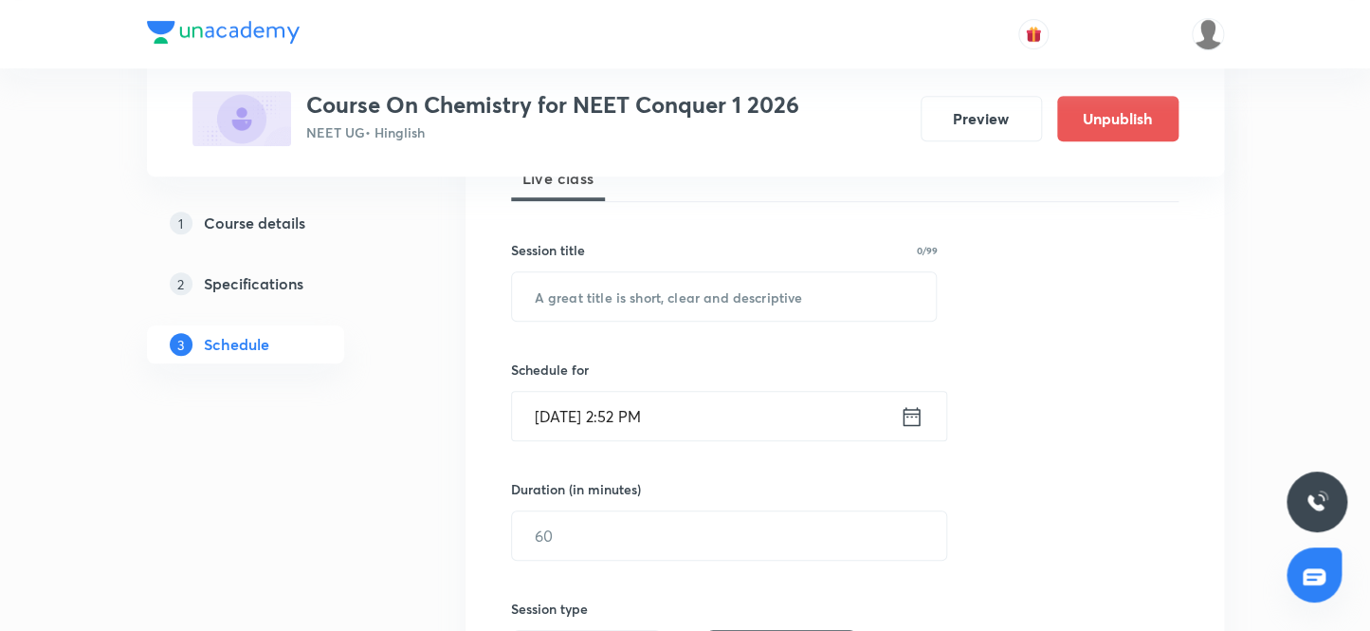
scroll to position [273, 0]
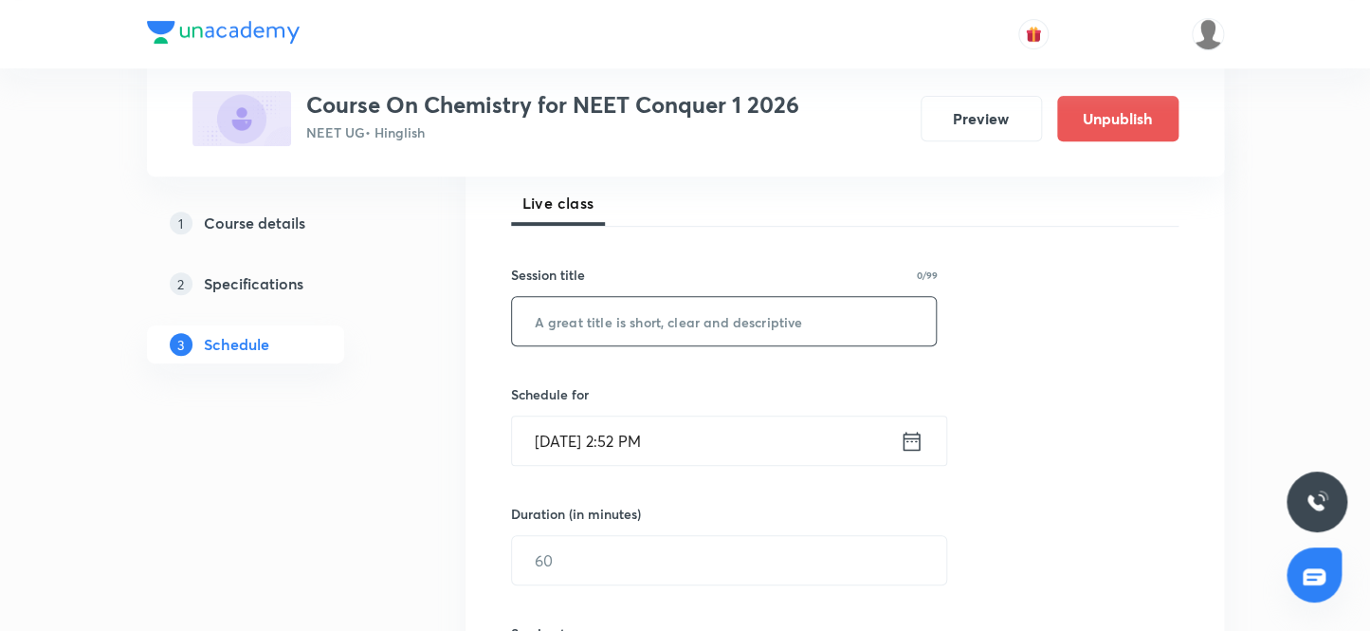
click at [646, 322] on input "text" at bounding box center [724, 321] width 425 height 48
paste input "Class 28"
type input "Class 29"
click at [576, 439] on input "Sep 30, 2025, 2:52 PM" at bounding box center [706, 440] width 388 height 48
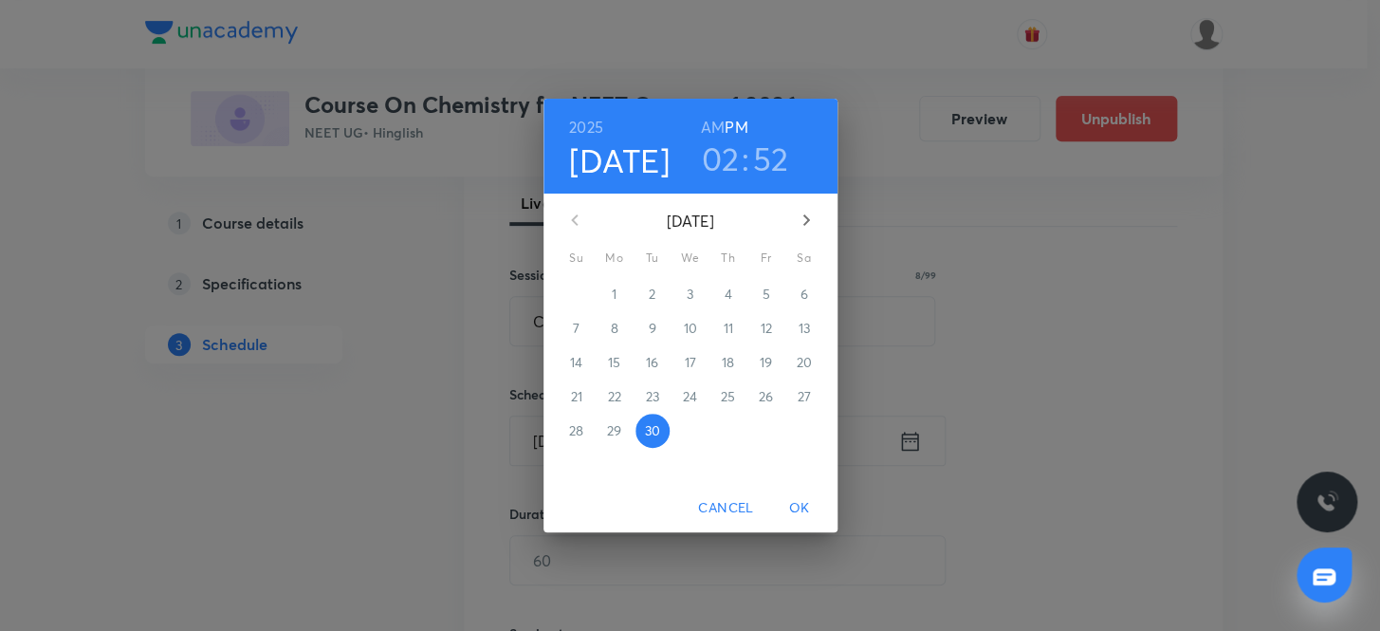
click at [802, 217] on icon "button" at bounding box center [806, 220] width 23 height 23
click at [766, 296] on p "3" at bounding box center [765, 293] width 7 height 19
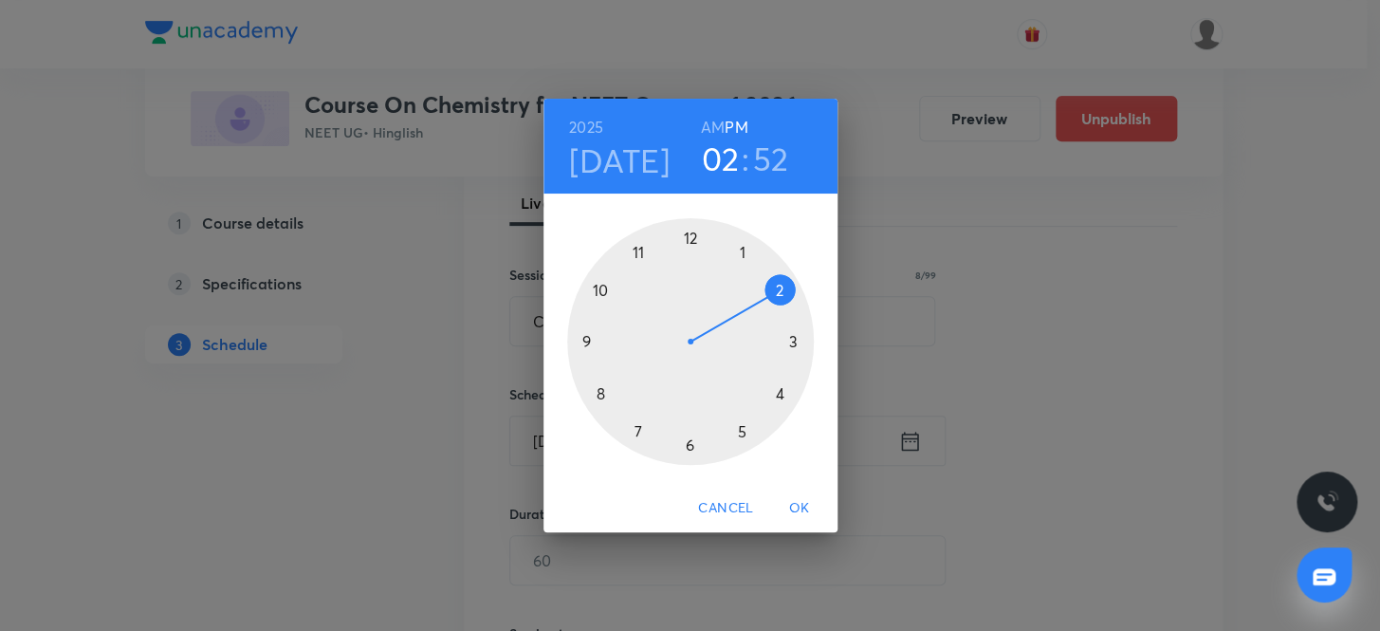
click at [712, 124] on h6 "AM" at bounding box center [713, 127] width 24 height 27
click at [637, 250] on div at bounding box center [690, 341] width 247 height 247
click at [689, 443] on div at bounding box center [690, 341] width 247 height 247
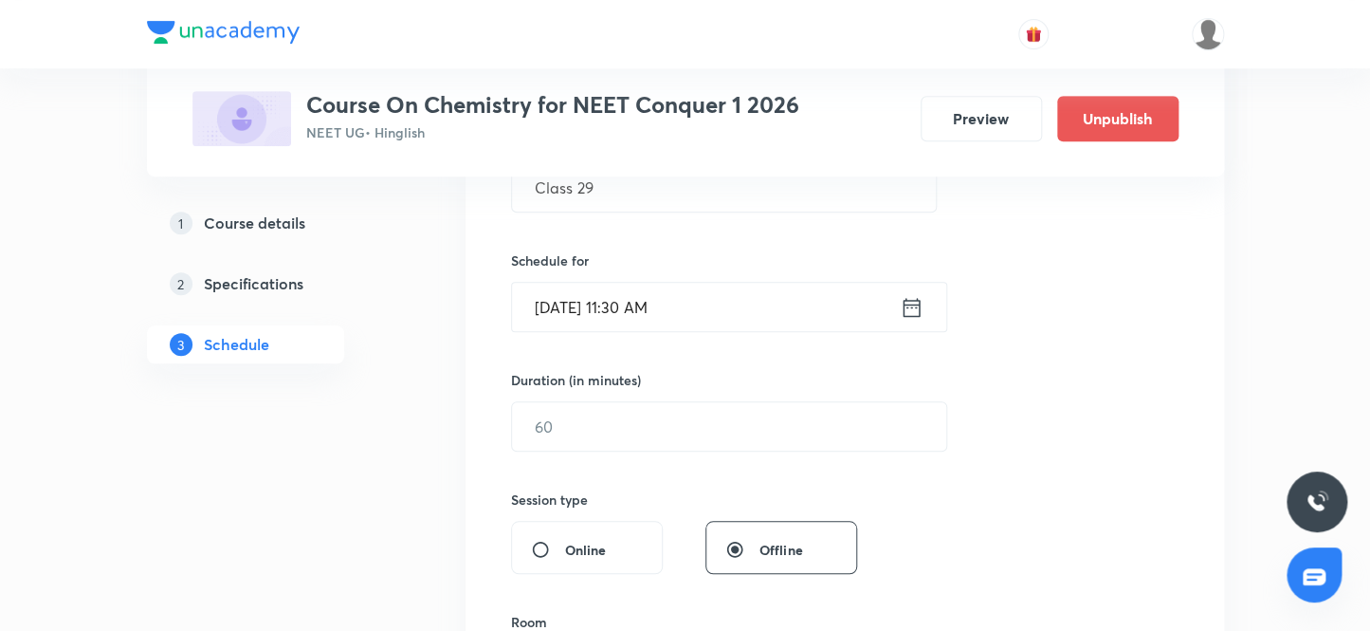
scroll to position [446, 0]
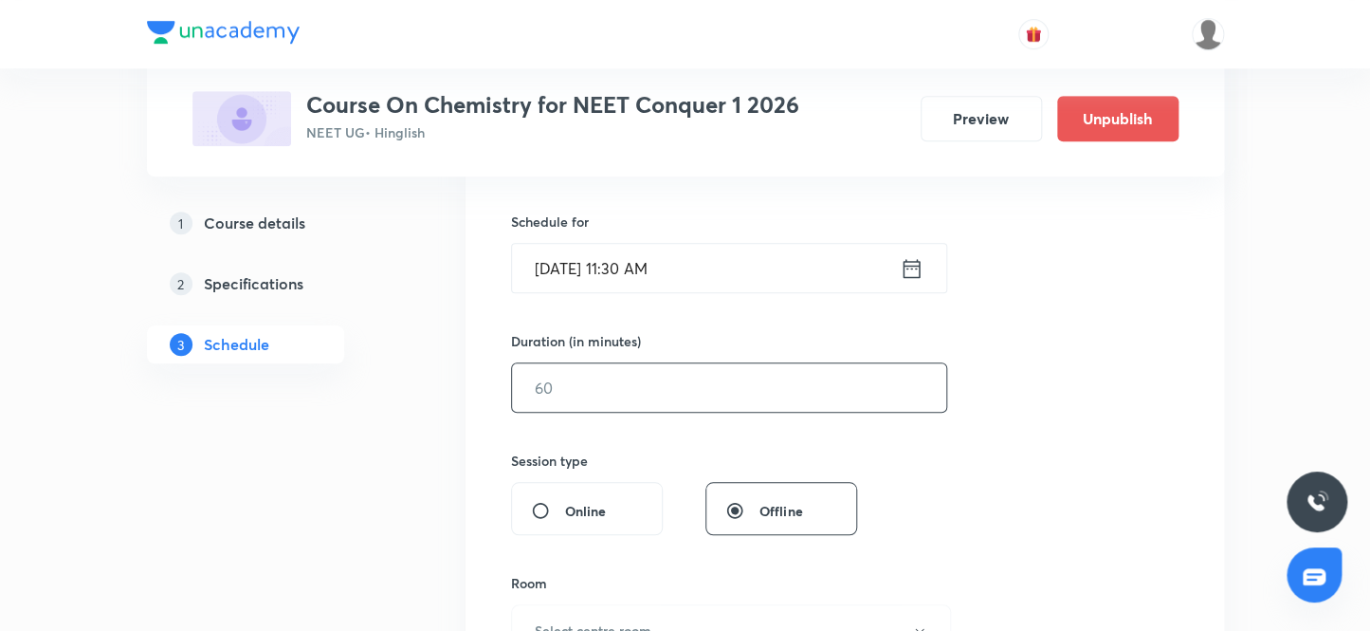
click at [578, 385] on input "text" at bounding box center [729, 387] width 434 height 48
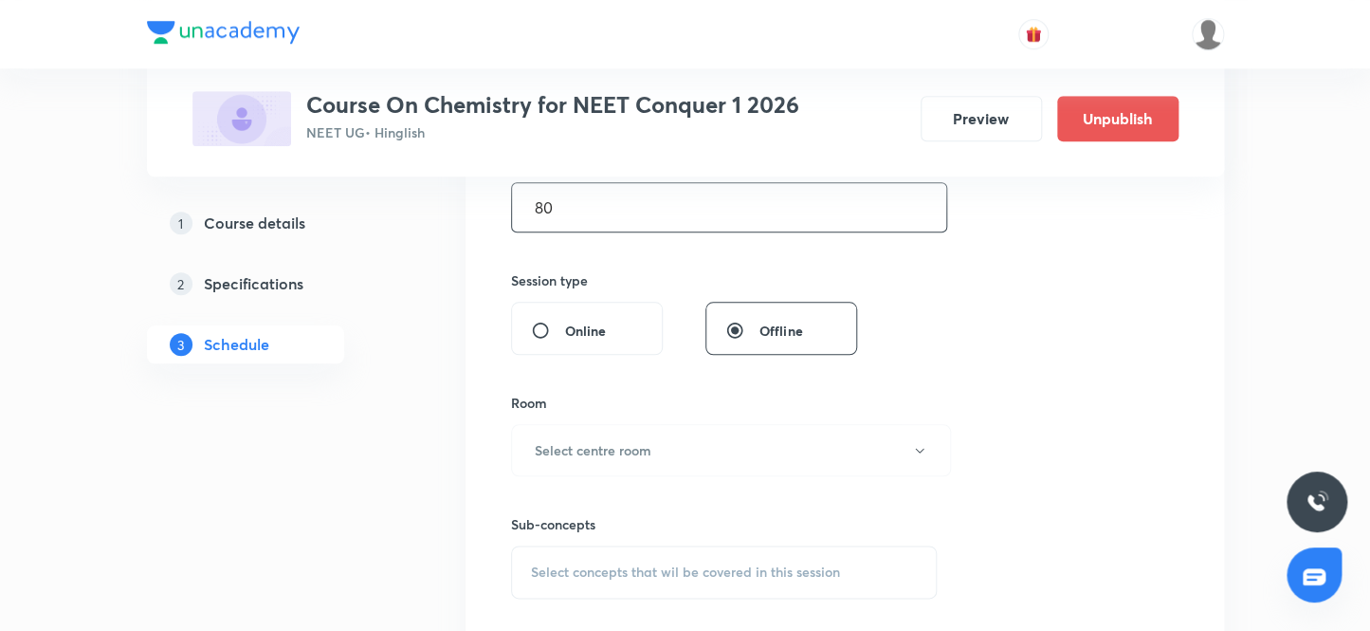
scroll to position [704, 0]
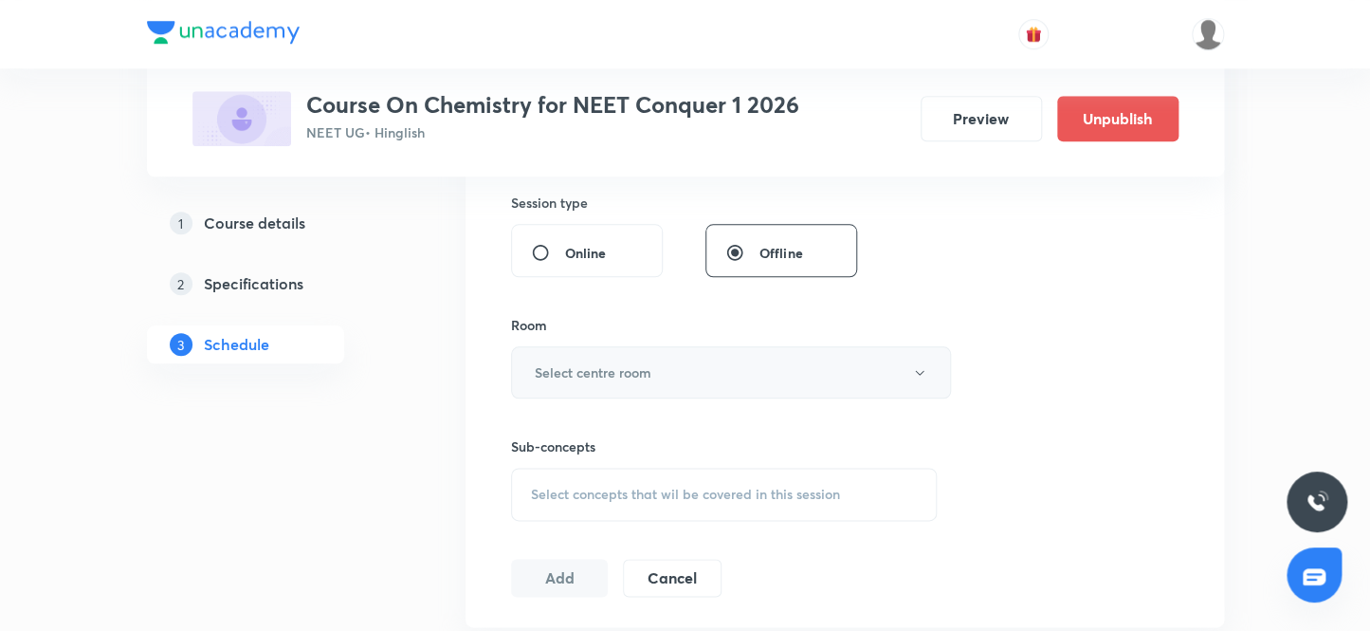
type input "80"
click at [578, 375] on h6 "Select centre room" at bounding box center [593, 372] width 117 height 20
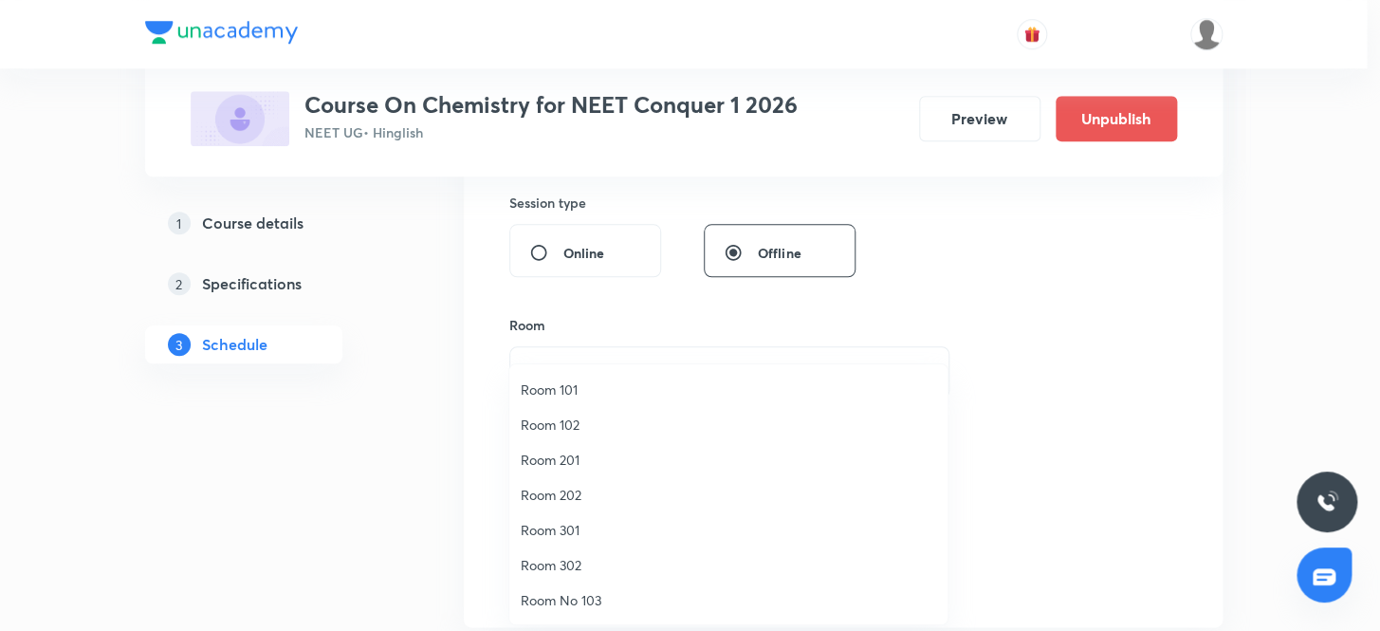
click at [575, 492] on span "Room 202" at bounding box center [728, 495] width 415 height 20
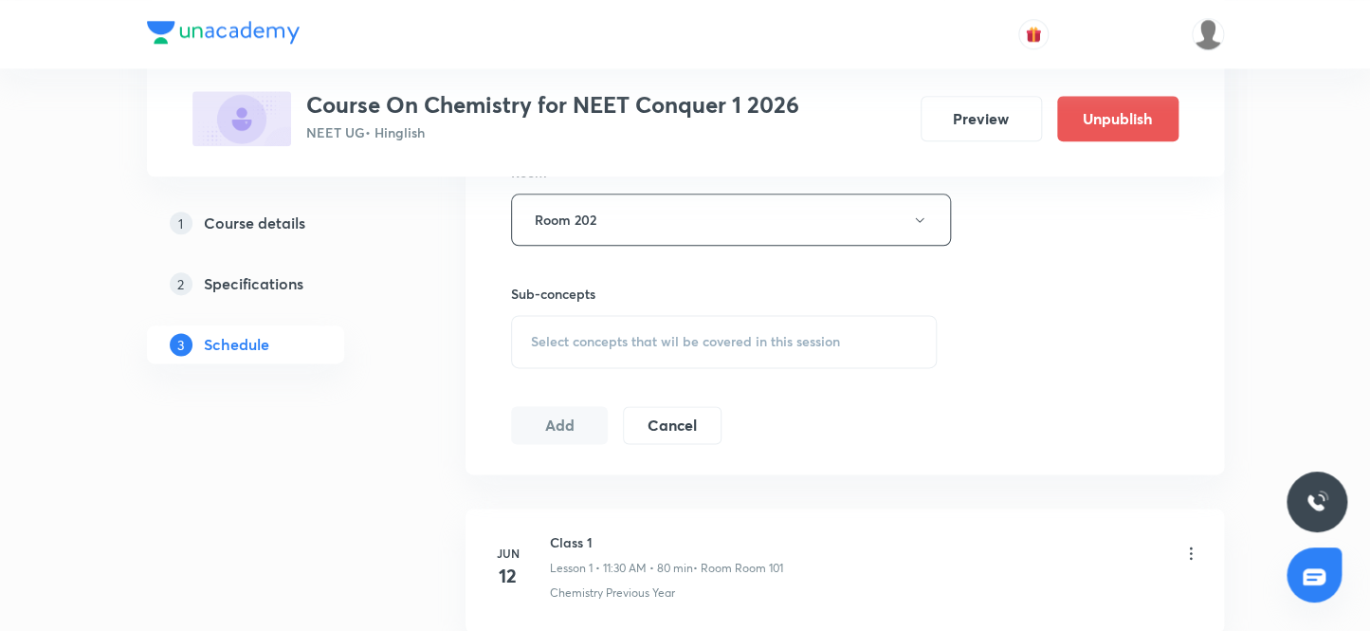
scroll to position [876, 0]
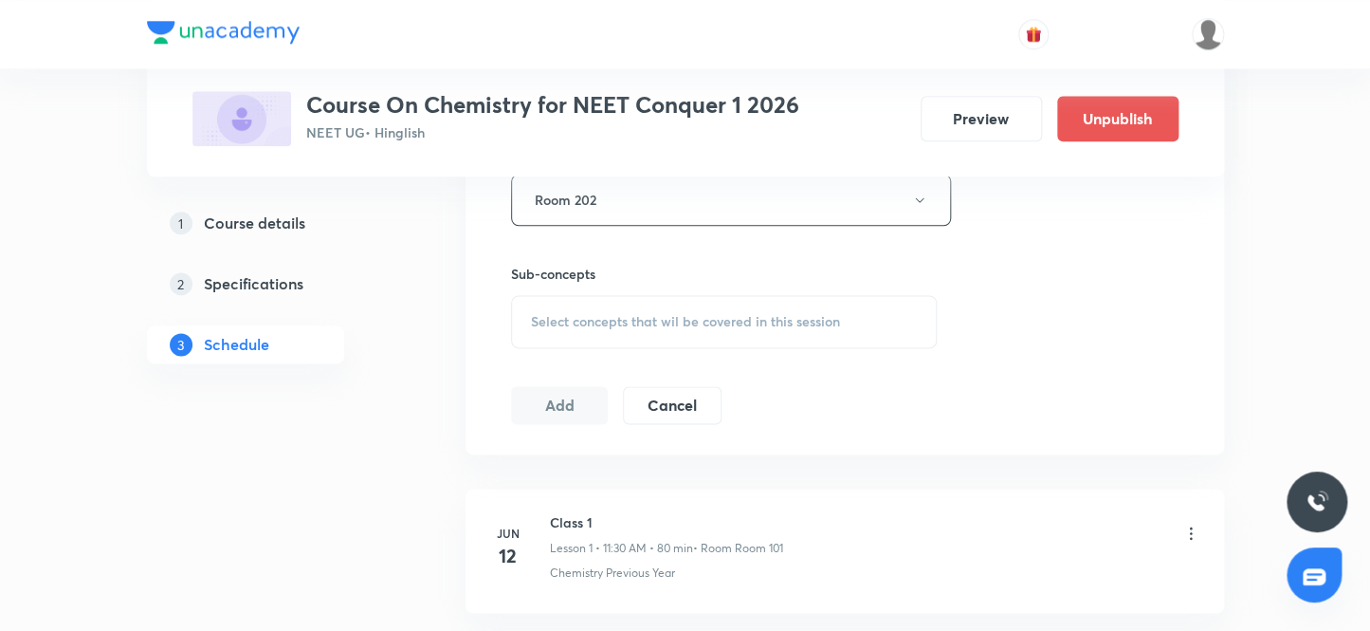
click at [595, 322] on span "Select concepts that wil be covered in this session" at bounding box center [685, 321] width 309 height 15
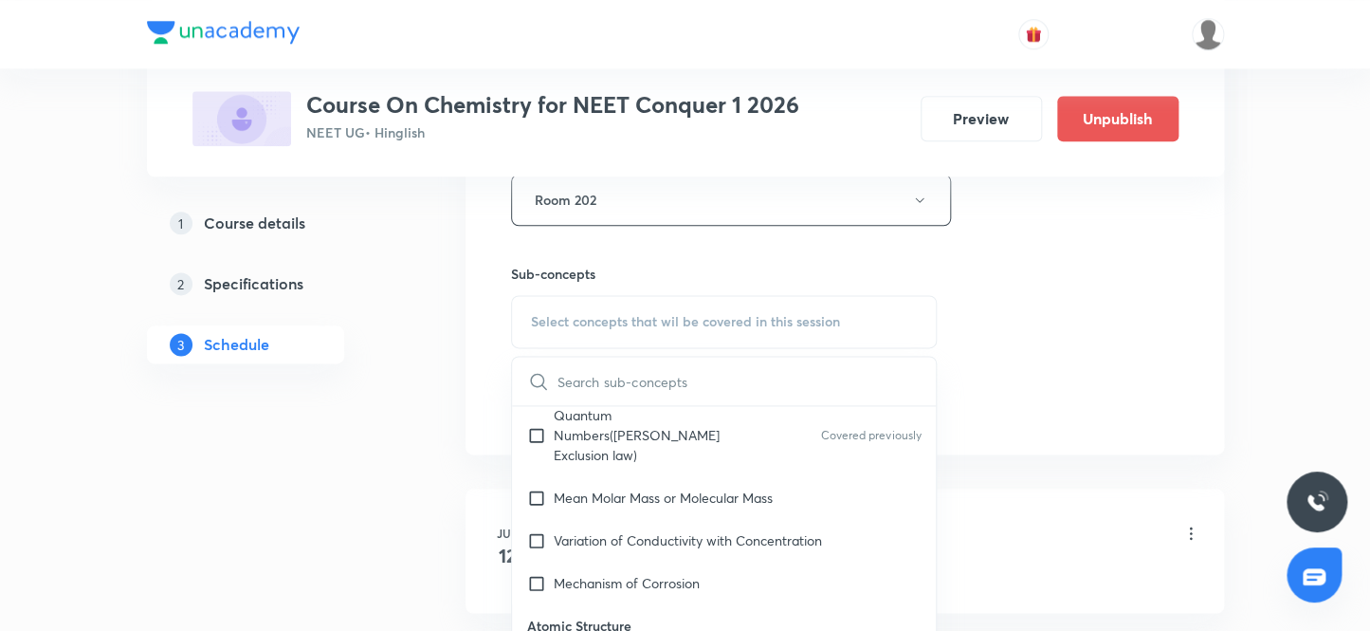
scroll to position [862, 0]
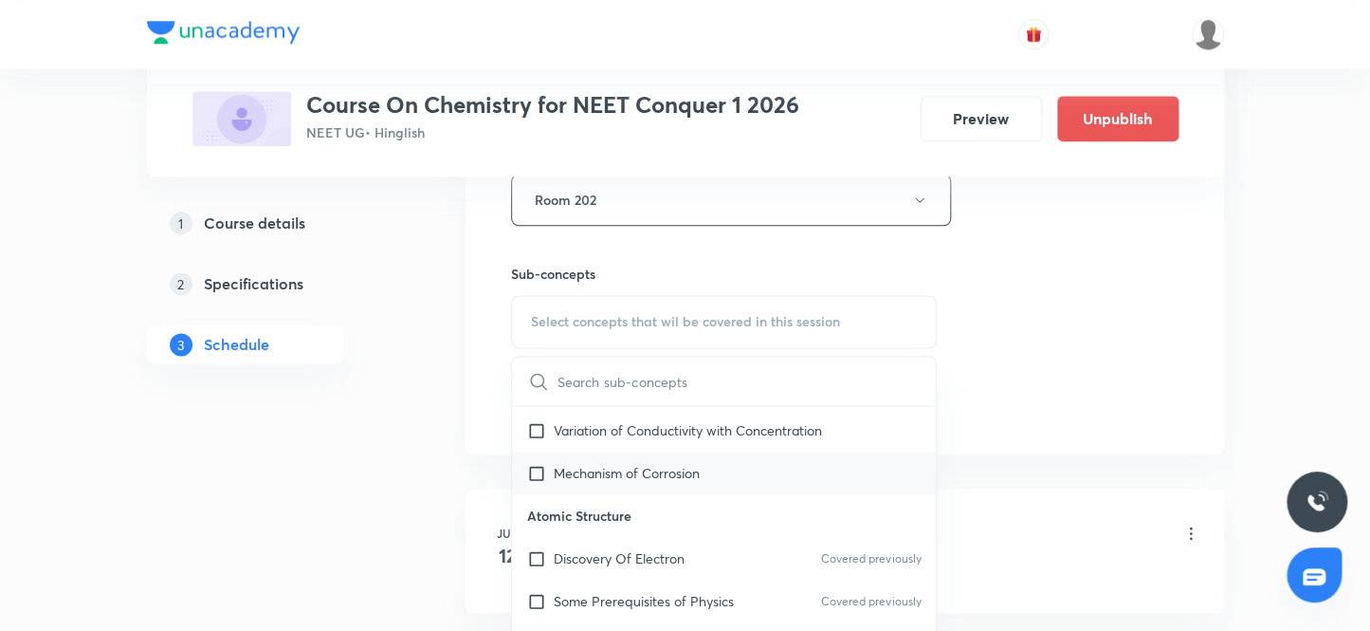
click at [539, 463] on input "checkbox" at bounding box center [540, 473] width 27 height 20
checkbox input "true"
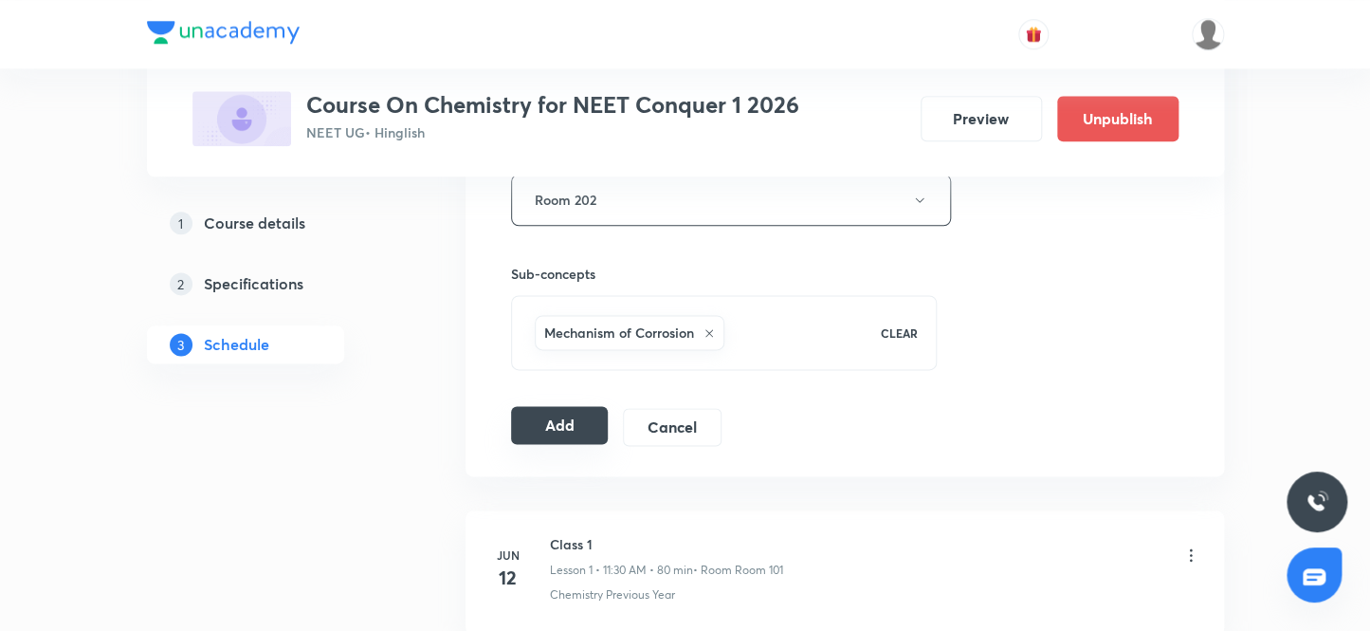
click at [540, 421] on button "Add" at bounding box center [560, 425] width 98 height 38
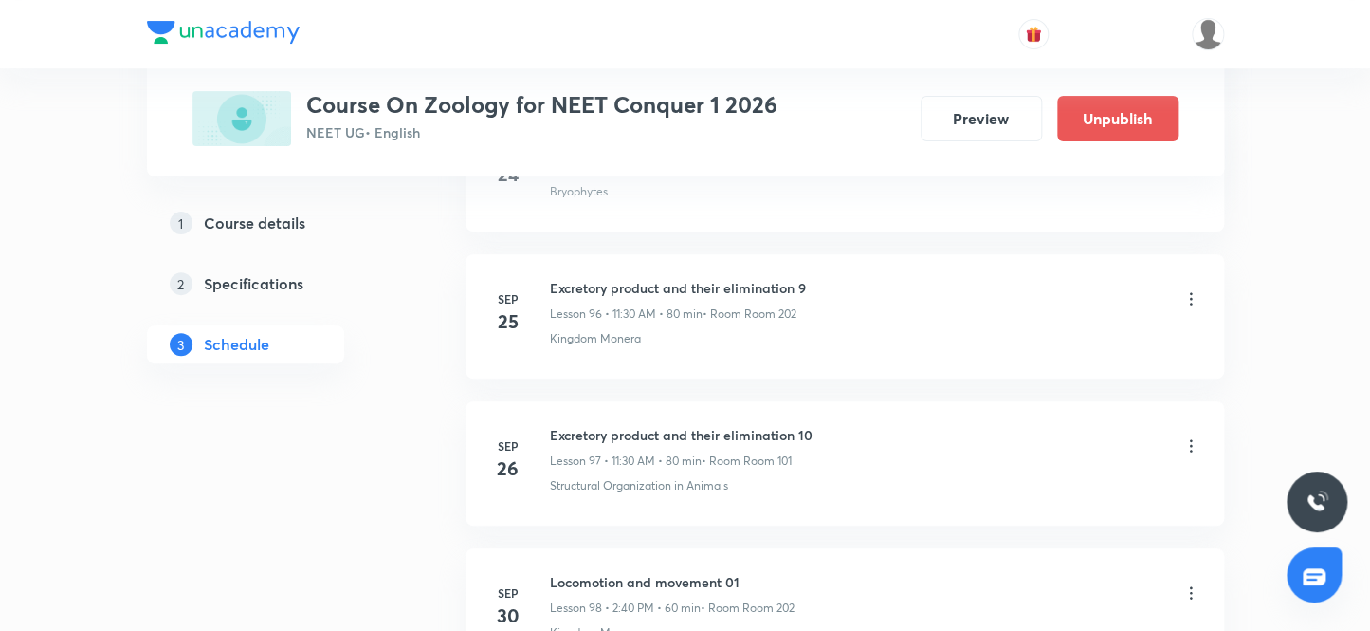
scroll to position [15392, 0]
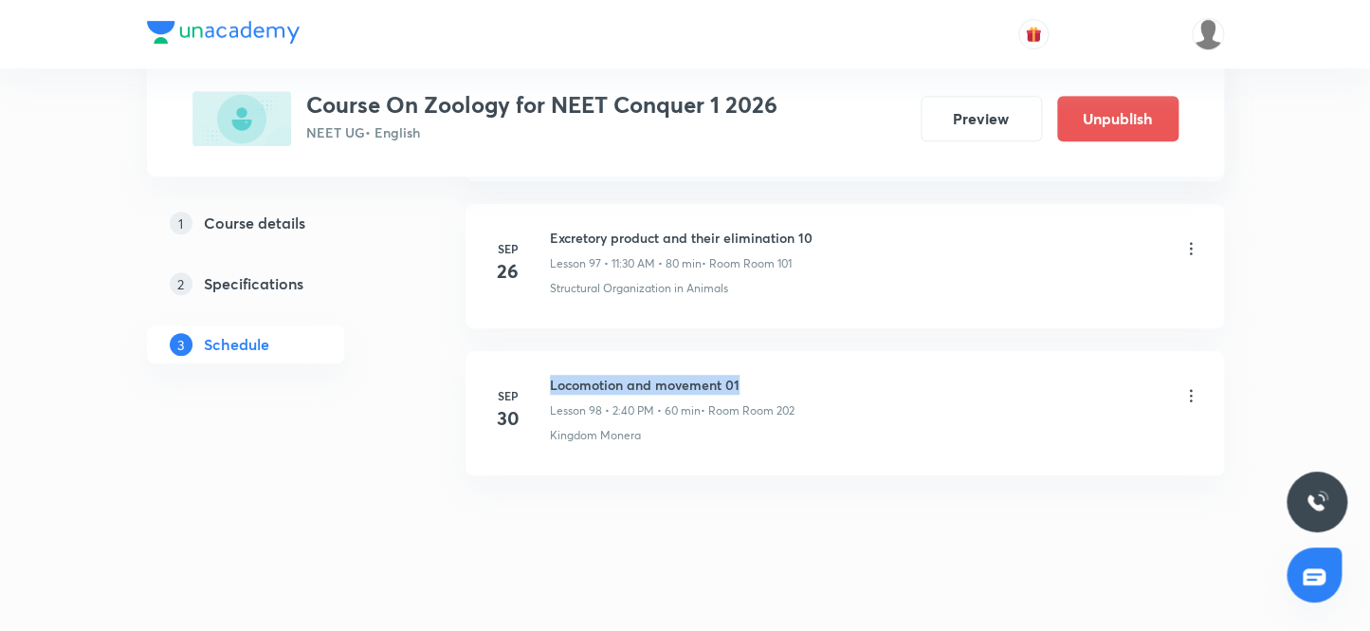
drag, startPoint x: 754, startPoint y: 359, endPoint x: 543, endPoint y: 341, distance: 211.3
click at [543, 351] on li "[DATE] Locomotion and movement 01 Lesson 98 • 2:40 PM • 60 min • Room Room 202 …" at bounding box center [845, 413] width 759 height 124
copy h6 "Locomotion and movement 01"
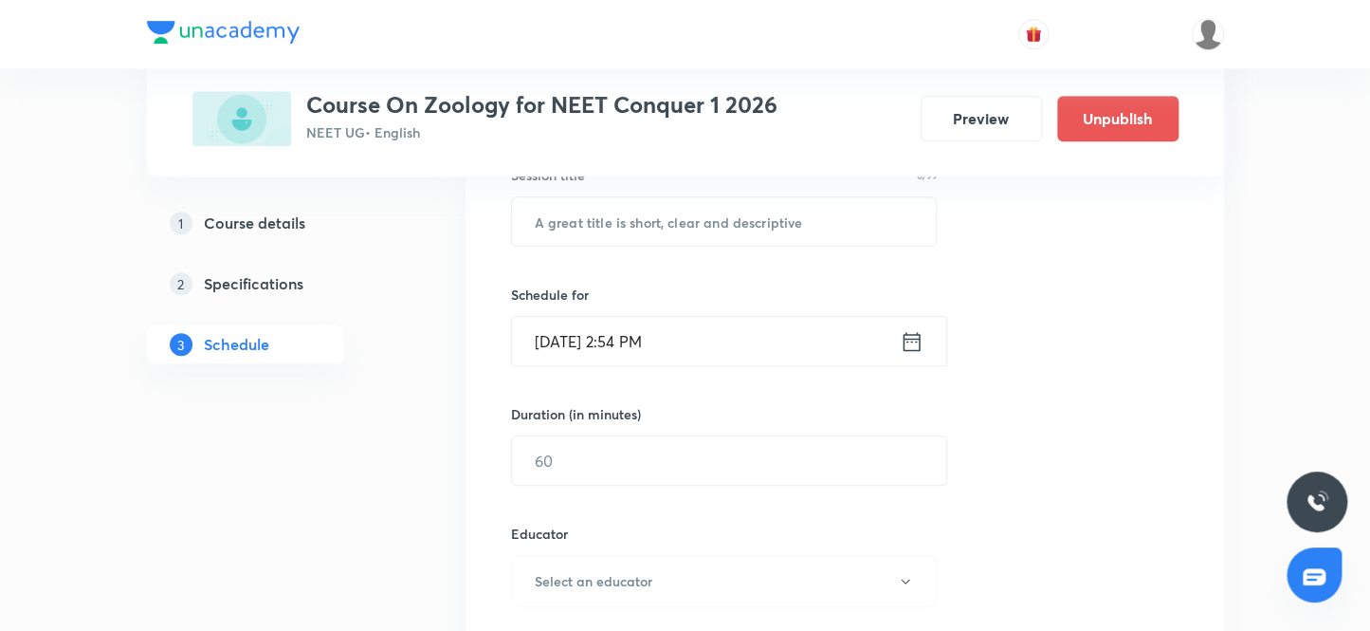
scroll to position [328, 0]
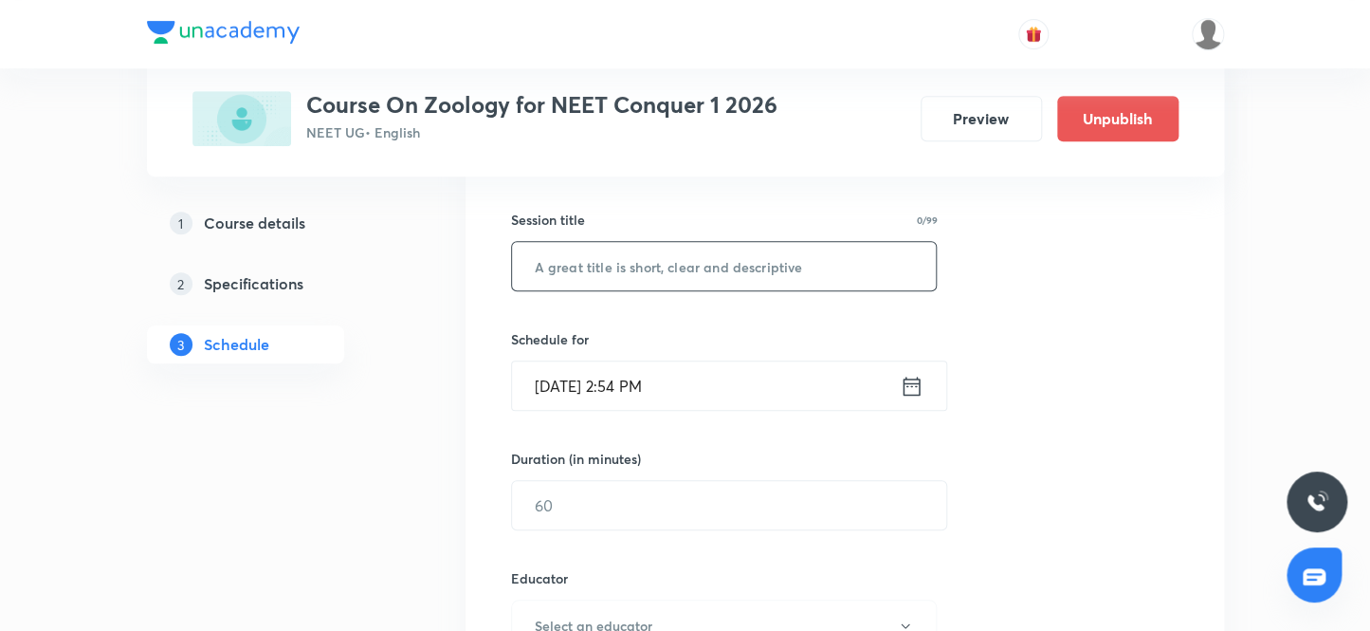
click at [646, 269] on input "text" at bounding box center [724, 266] width 425 height 48
paste input "Locomotion and movement 01"
type input "Locomotion and movement 02"
click at [574, 384] on input "[DATE] 2:54 PM" at bounding box center [706, 385] width 388 height 48
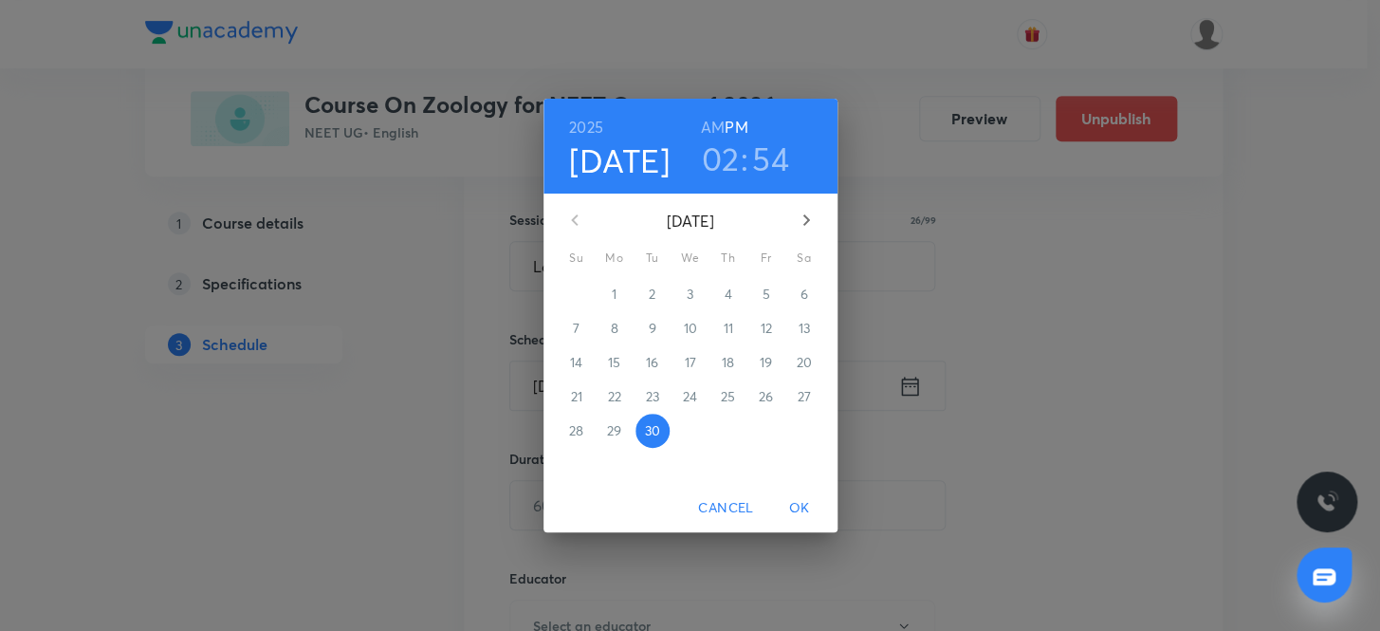
click at [808, 216] on icon "button" at bounding box center [806, 220] width 23 height 23
click at [769, 294] on span "3" at bounding box center [766, 293] width 34 height 19
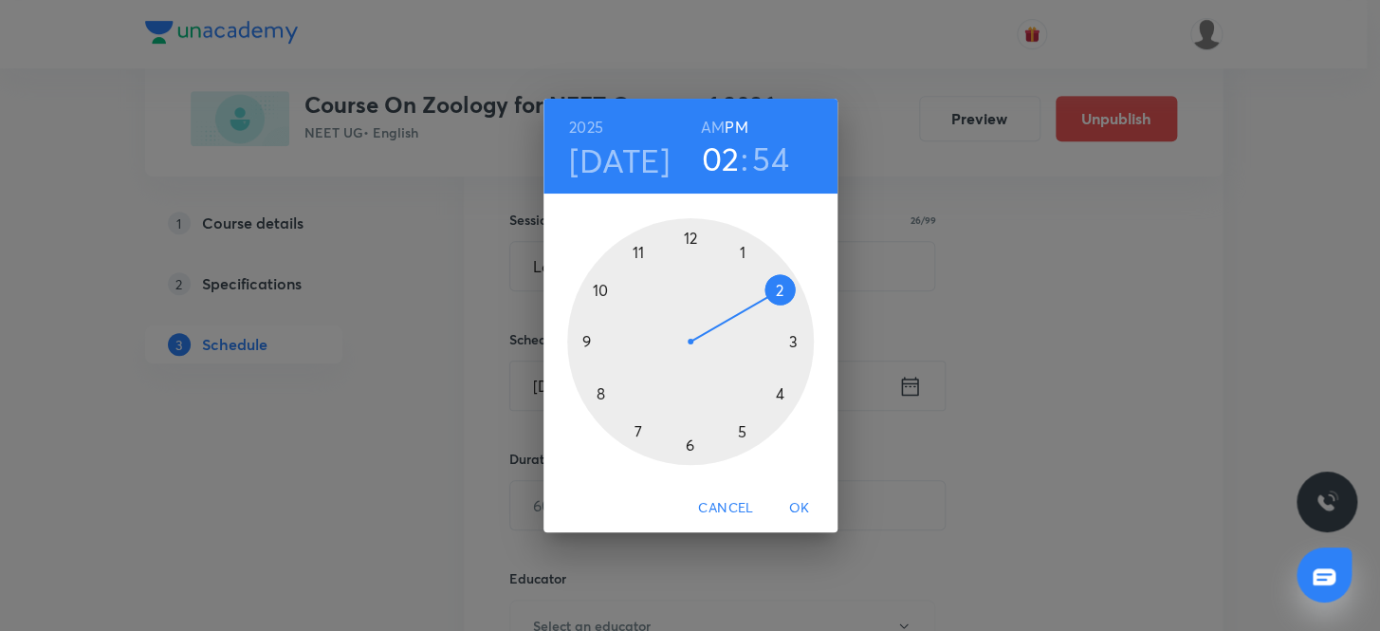
click at [741, 250] on div at bounding box center [690, 341] width 247 height 247
click at [777, 287] on div at bounding box center [690, 341] width 247 height 247
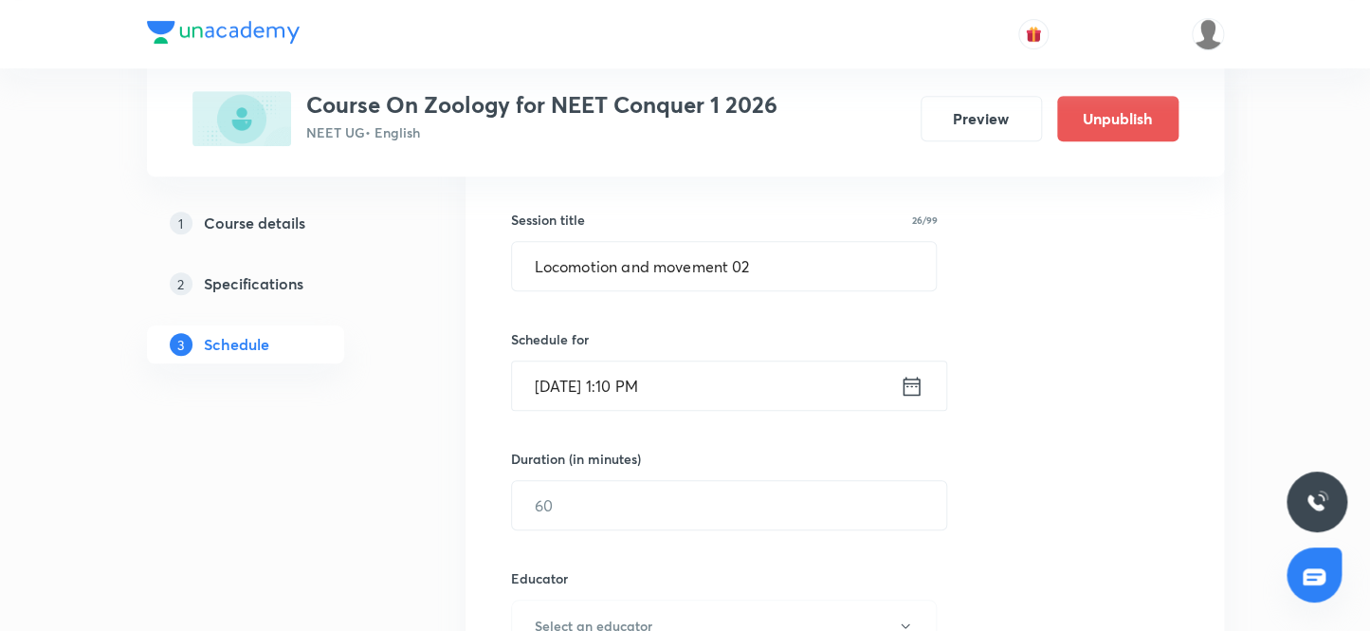
scroll to position [414, 0]
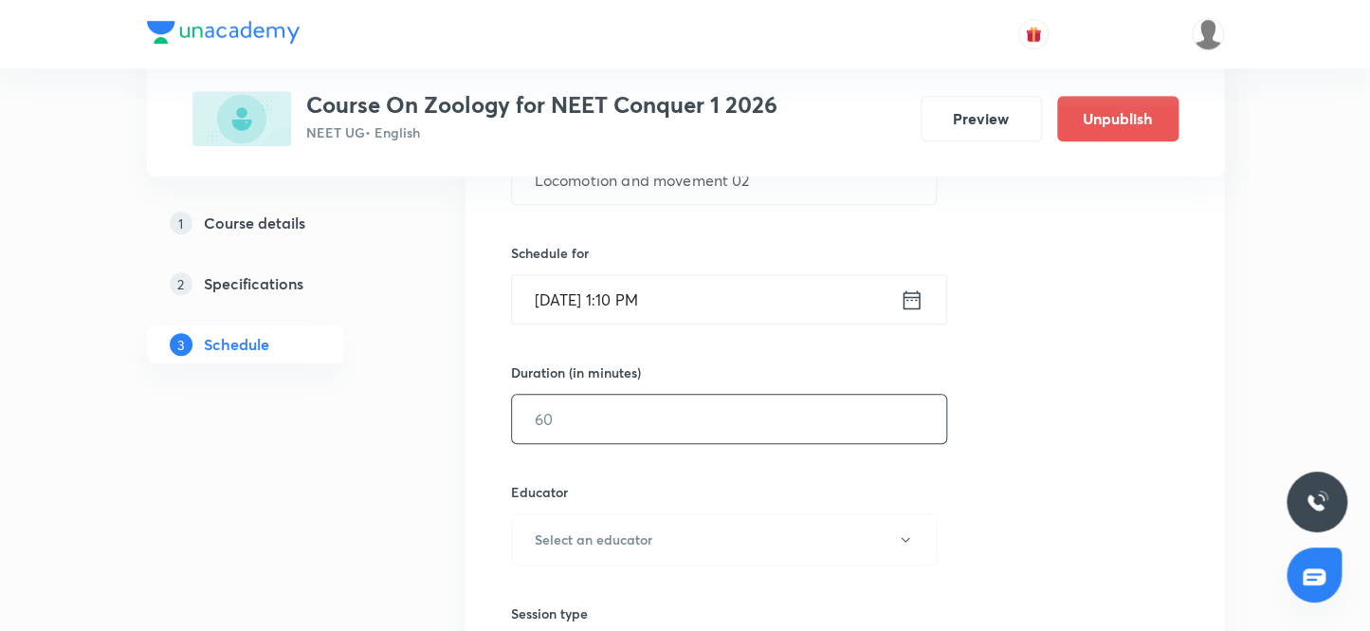
click at [591, 406] on input "text" at bounding box center [729, 418] width 434 height 48
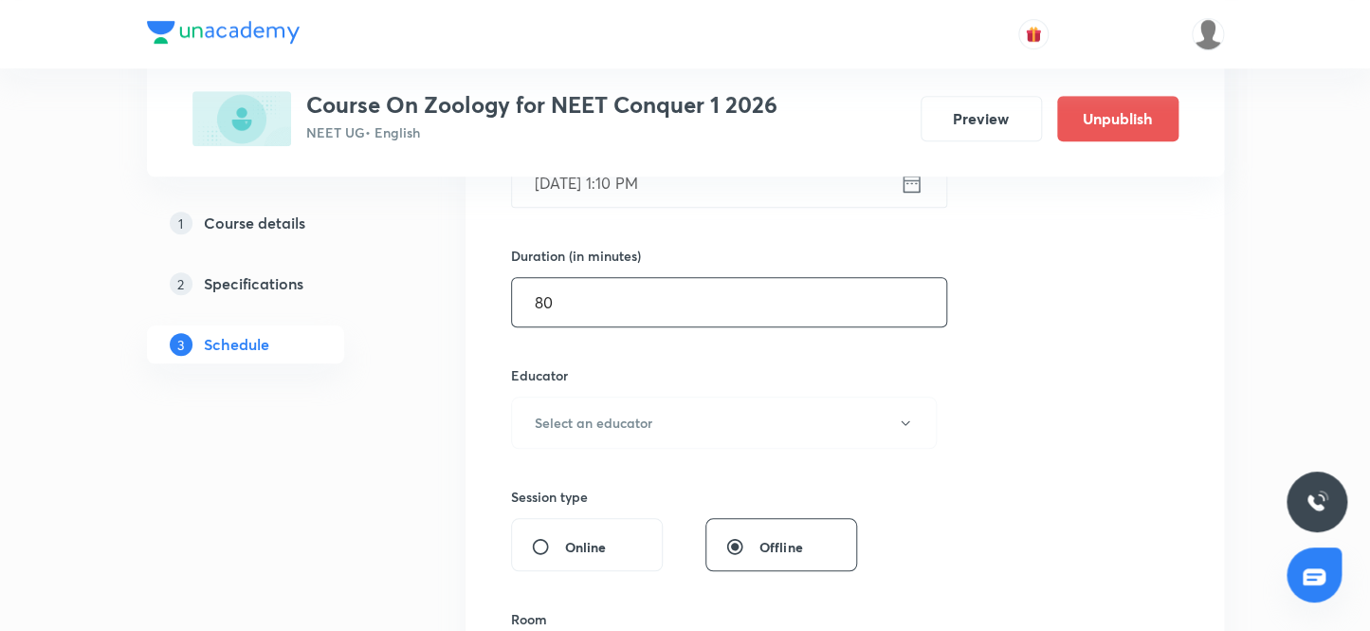
scroll to position [587, 0]
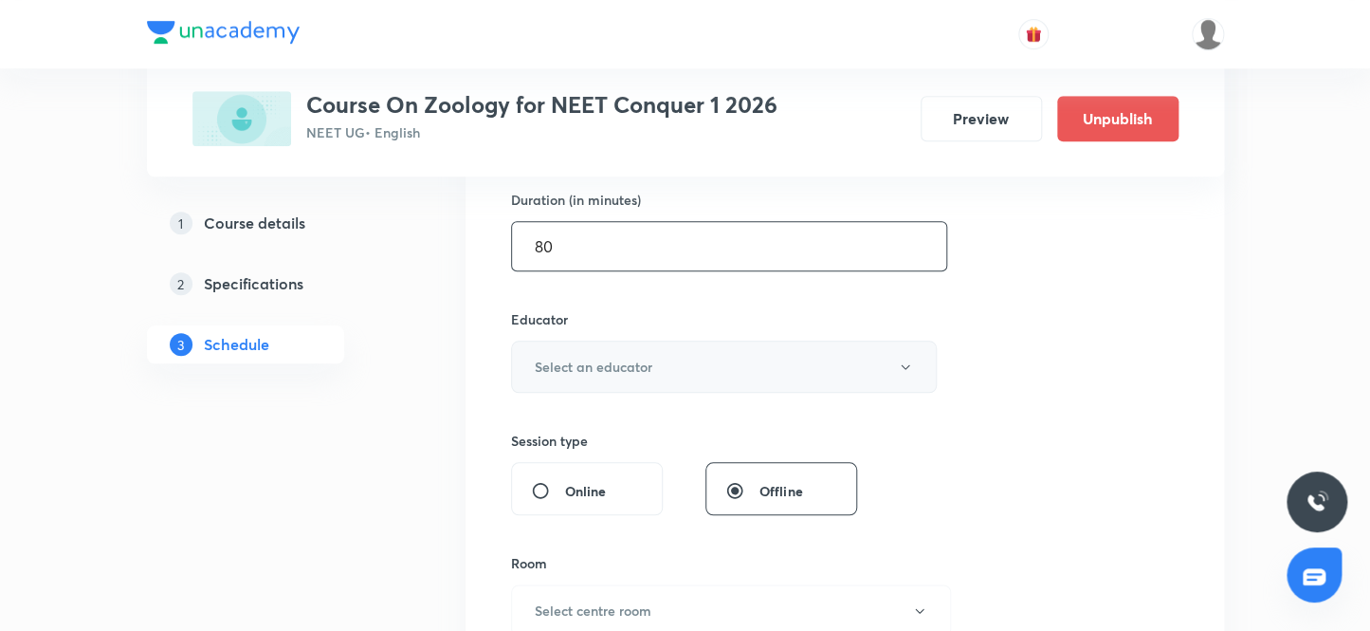
type input "80"
click at [607, 370] on h6 "Select an educator" at bounding box center [594, 367] width 118 height 20
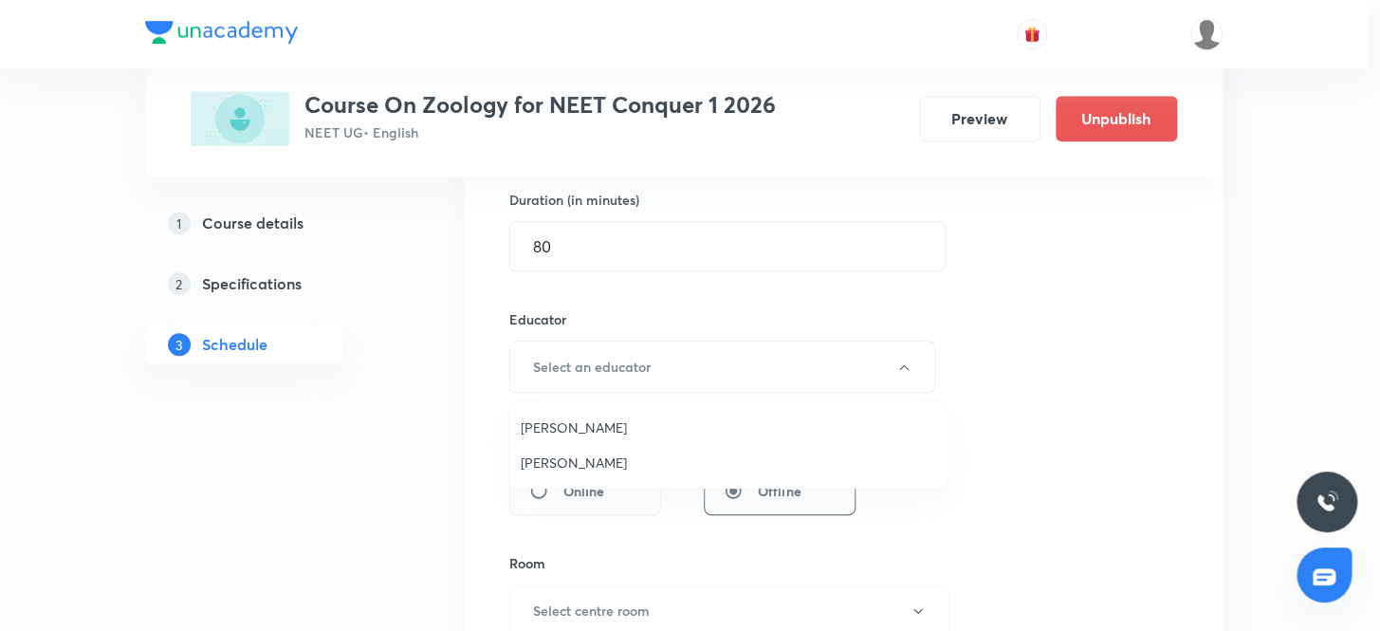
click at [603, 461] on span "[PERSON_NAME]" at bounding box center [728, 462] width 415 height 20
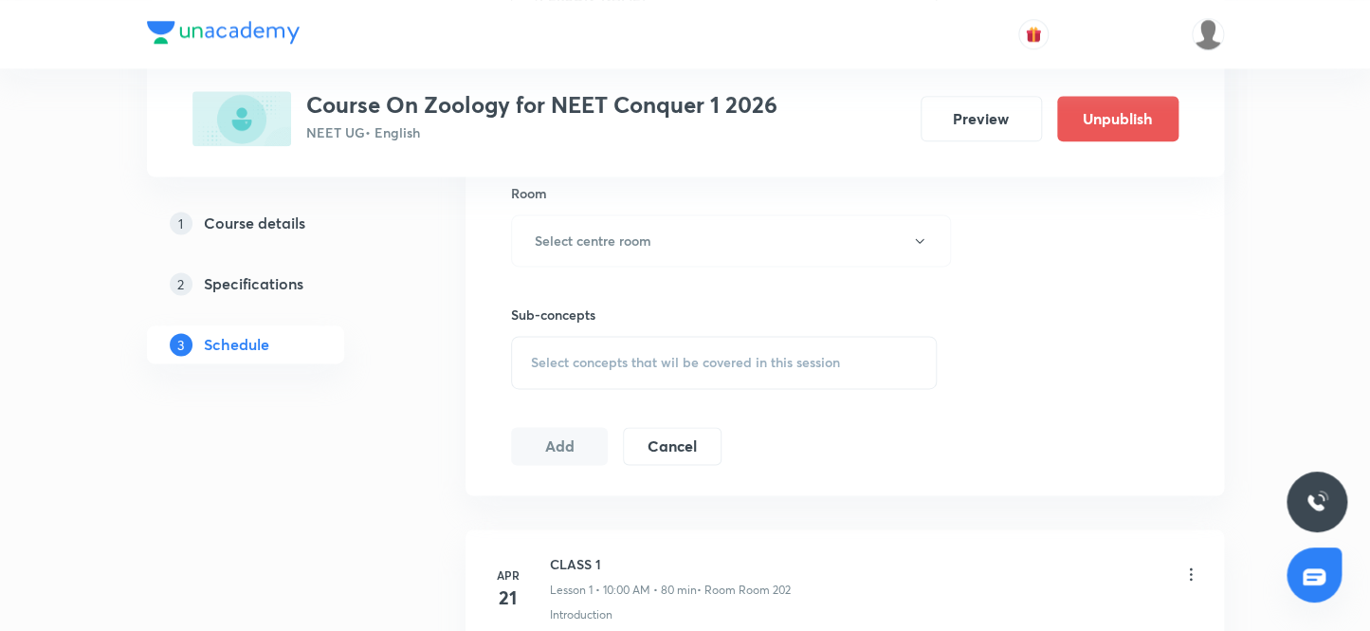
scroll to position [1017, 0]
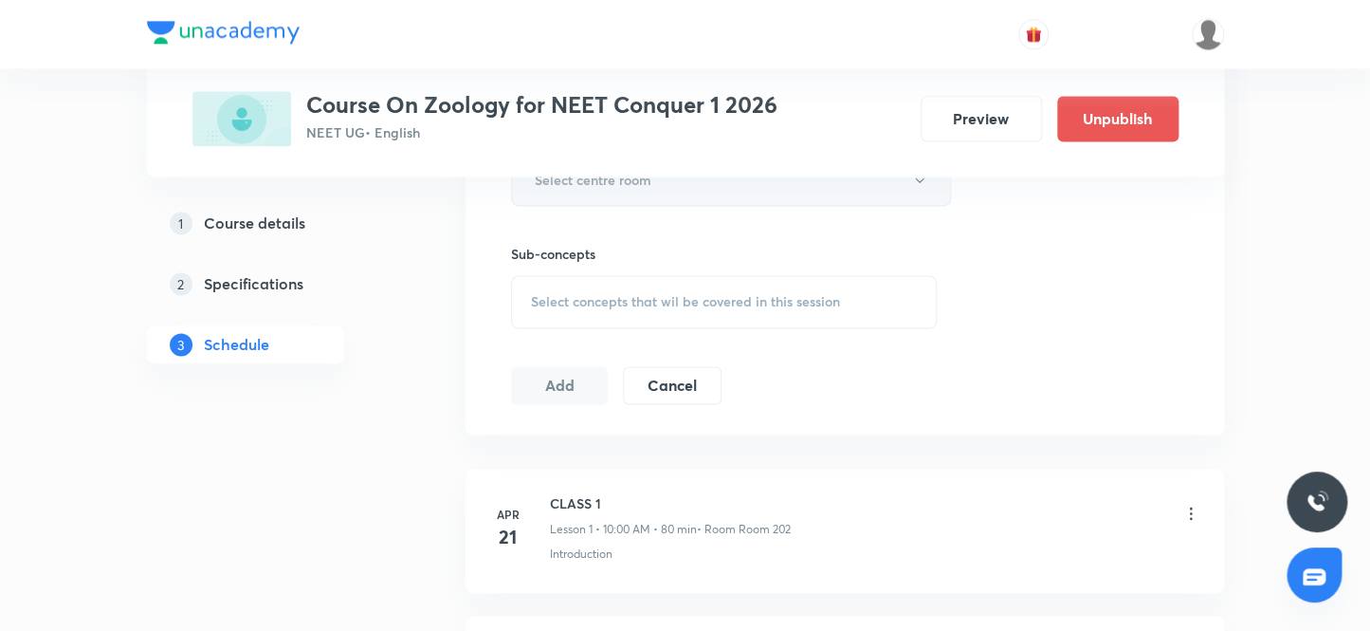
click at [608, 184] on h6 "Select centre room" at bounding box center [593, 180] width 117 height 20
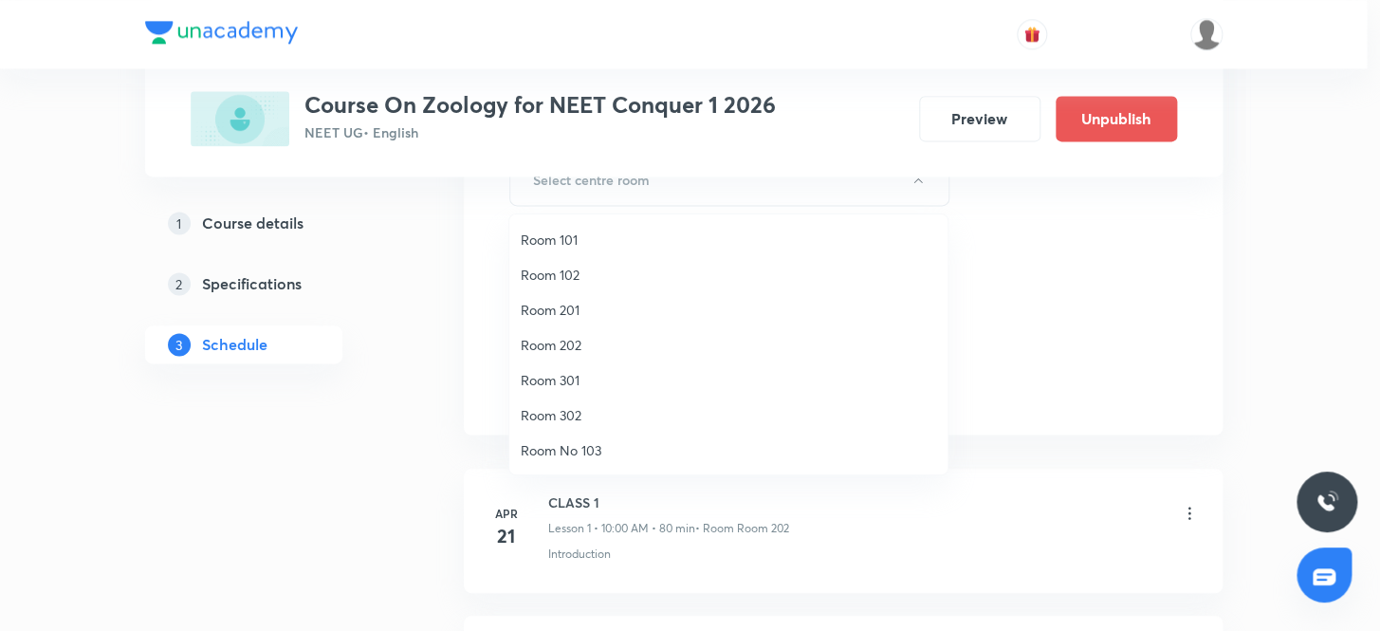
click at [565, 341] on span "Room 202" at bounding box center [728, 345] width 415 height 20
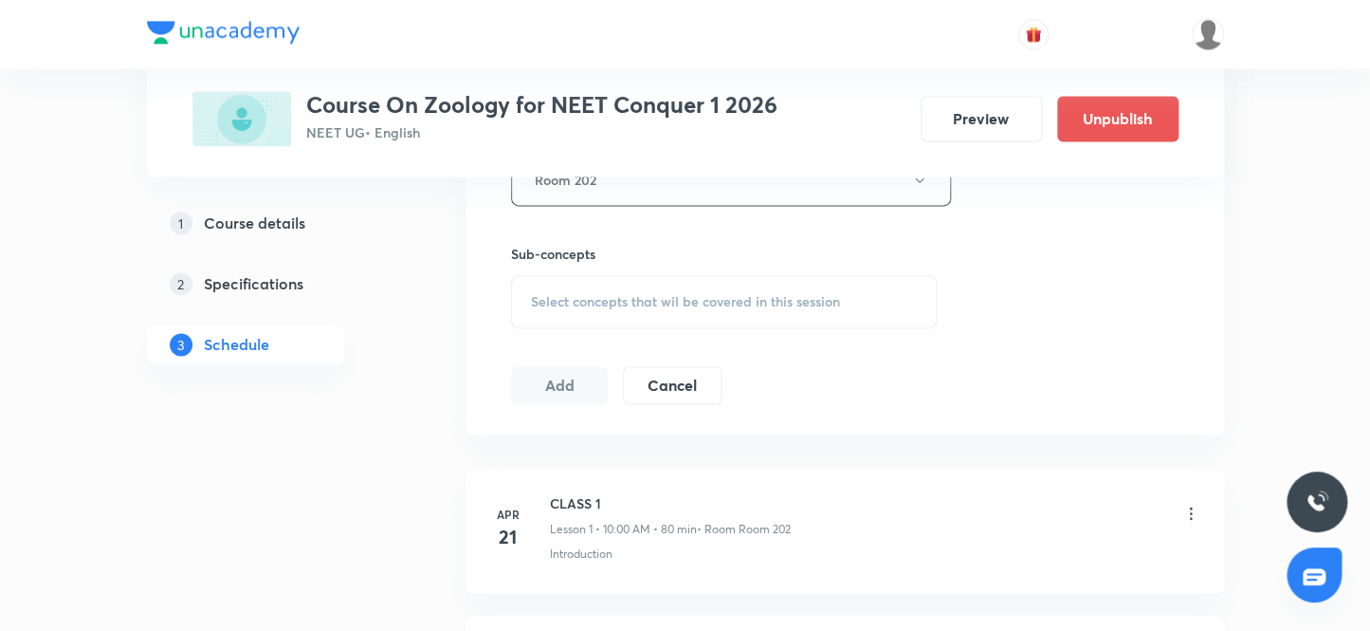
click at [569, 294] on span "Select concepts that wil be covered in this session" at bounding box center [685, 301] width 309 height 15
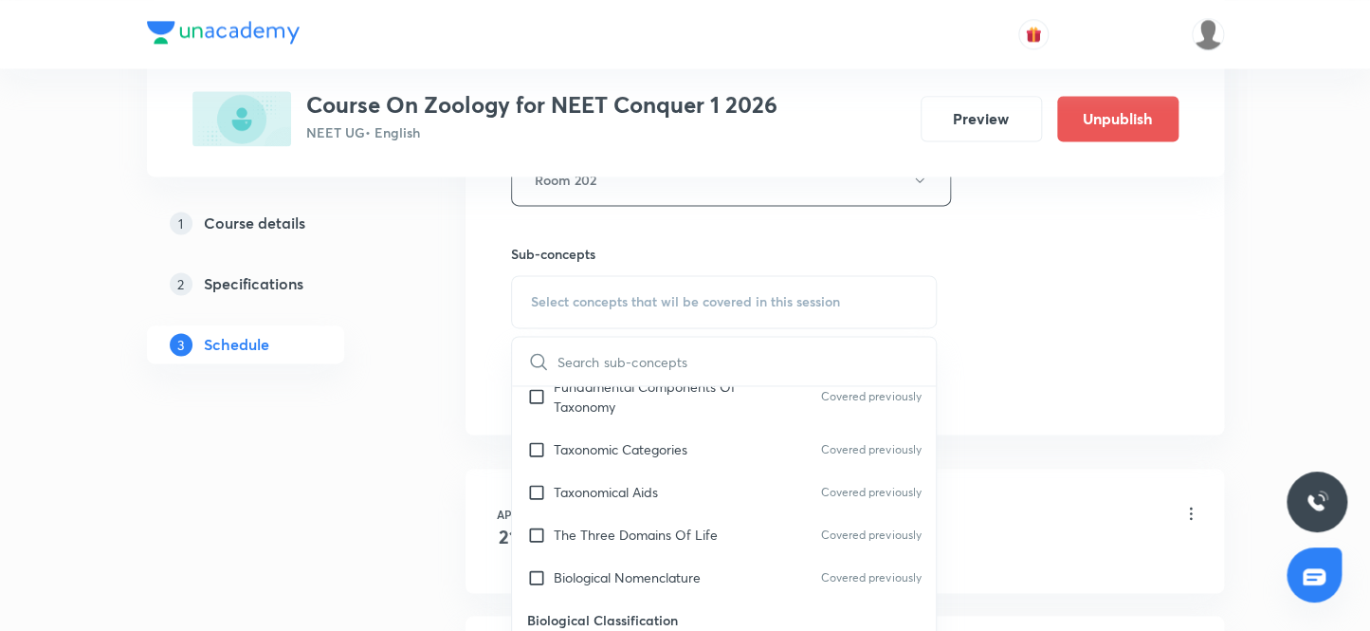
scroll to position [517, 0]
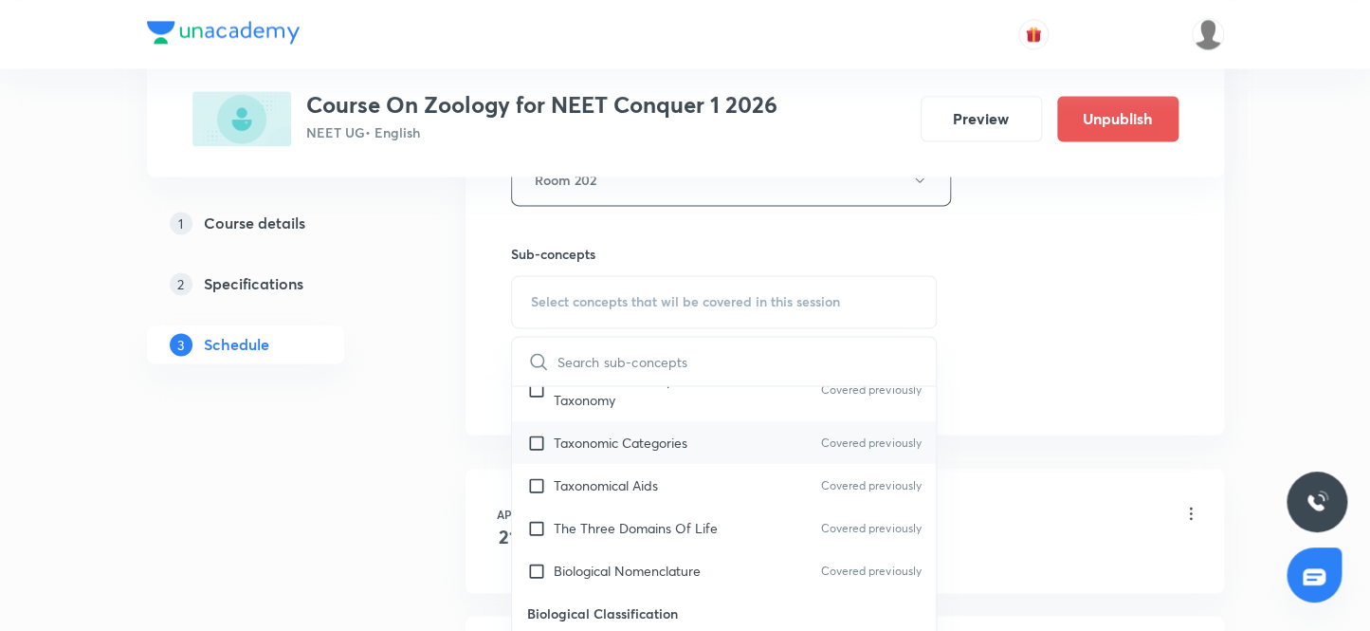
click at [532, 439] on input "checkbox" at bounding box center [540, 442] width 27 height 20
checkbox input "true"
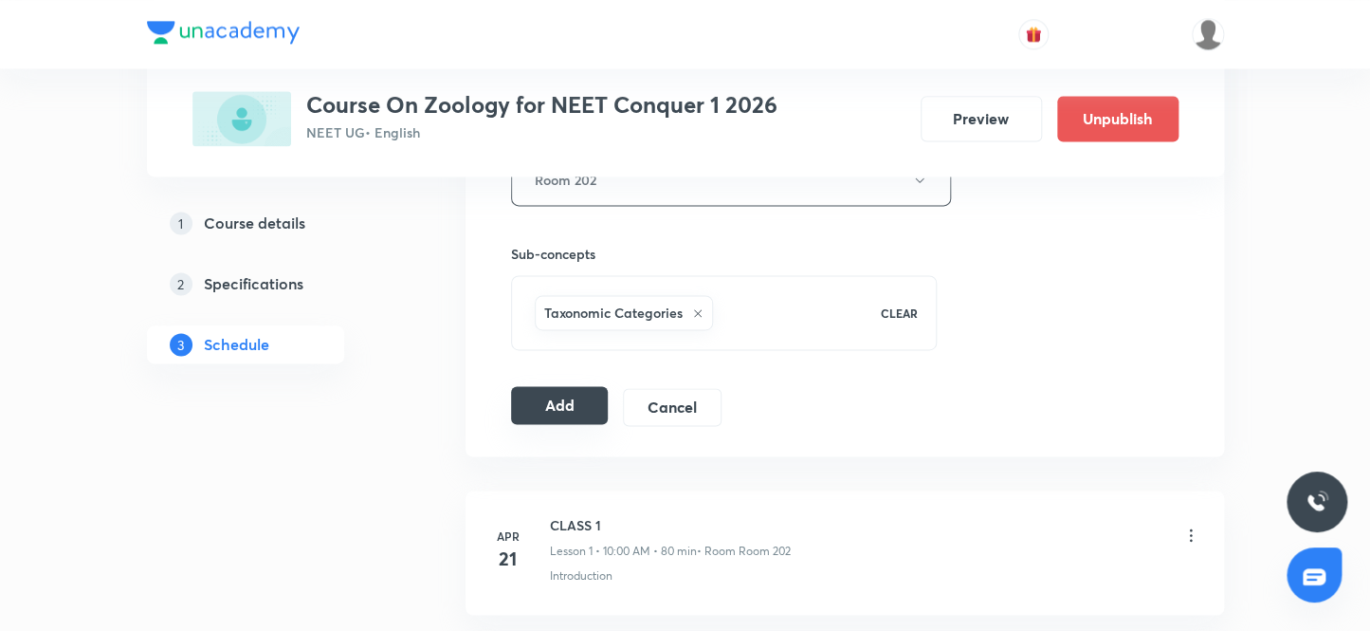
click at [547, 403] on button "Add" at bounding box center [560, 405] width 98 height 38
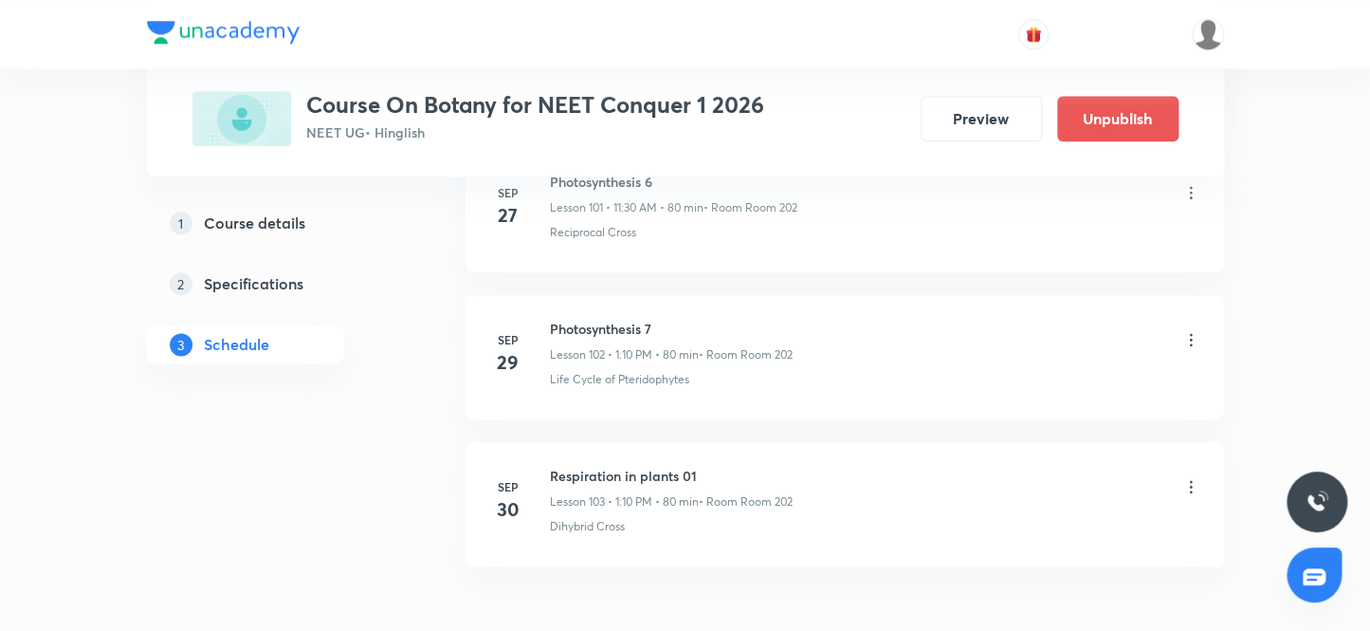
scroll to position [16005, 0]
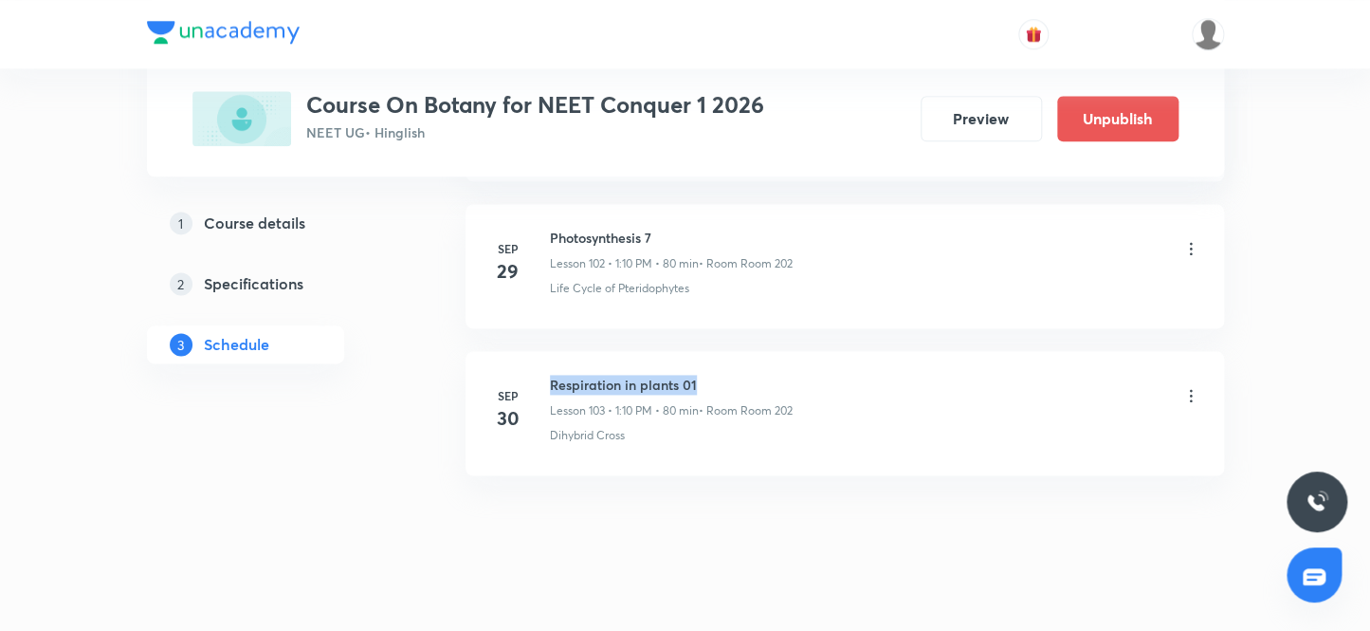
drag, startPoint x: 706, startPoint y: 357, endPoint x: 543, endPoint y: 347, distance: 163.4
click at [543, 351] on li "[DATE] Respiration in plants 01 Lesson 103 • 1:10 PM • 80 min • Room Room [GEOG…" at bounding box center [845, 413] width 759 height 124
copy h6 "Respiration in plants 01"
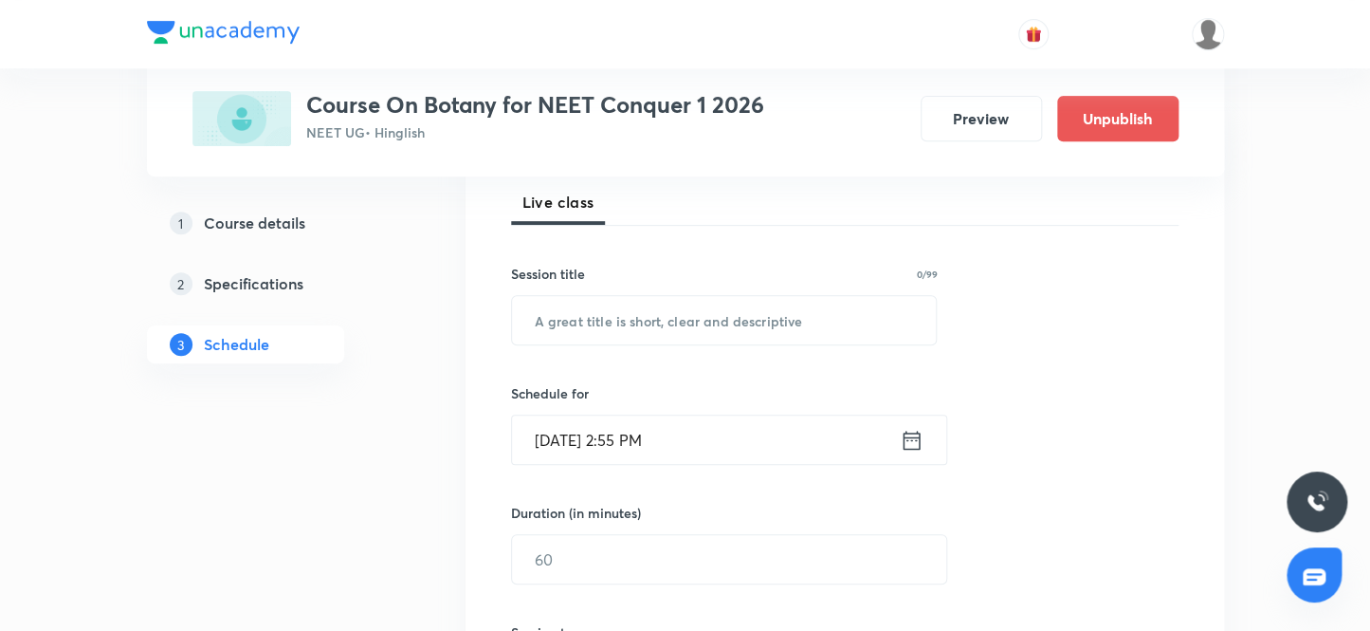
scroll to position [225, 0]
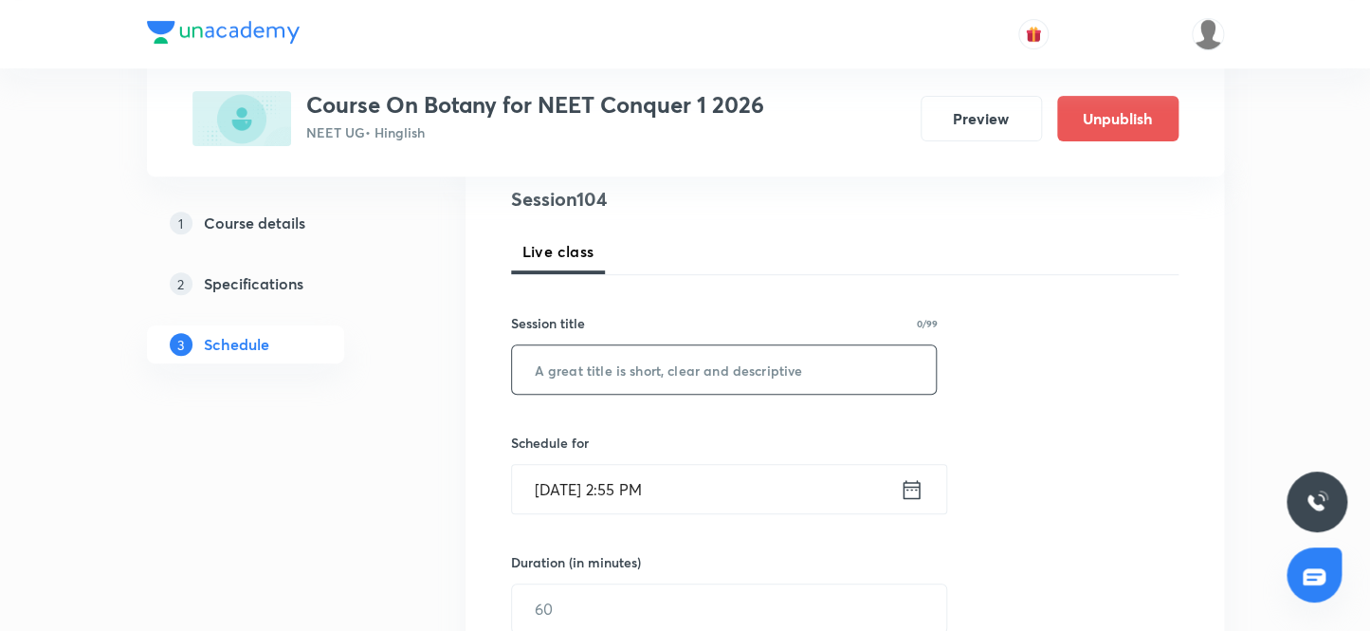
click at [578, 370] on input "text" at bounding box center [724, 369] width 425 height 48
paste input "Respiration in plants 01"
type input "Respiration in plants 02"
click at [576, 486] on input "Sep 30, 2025, 2:55 PM" at bounding box center [706, 489] width 388 height 48
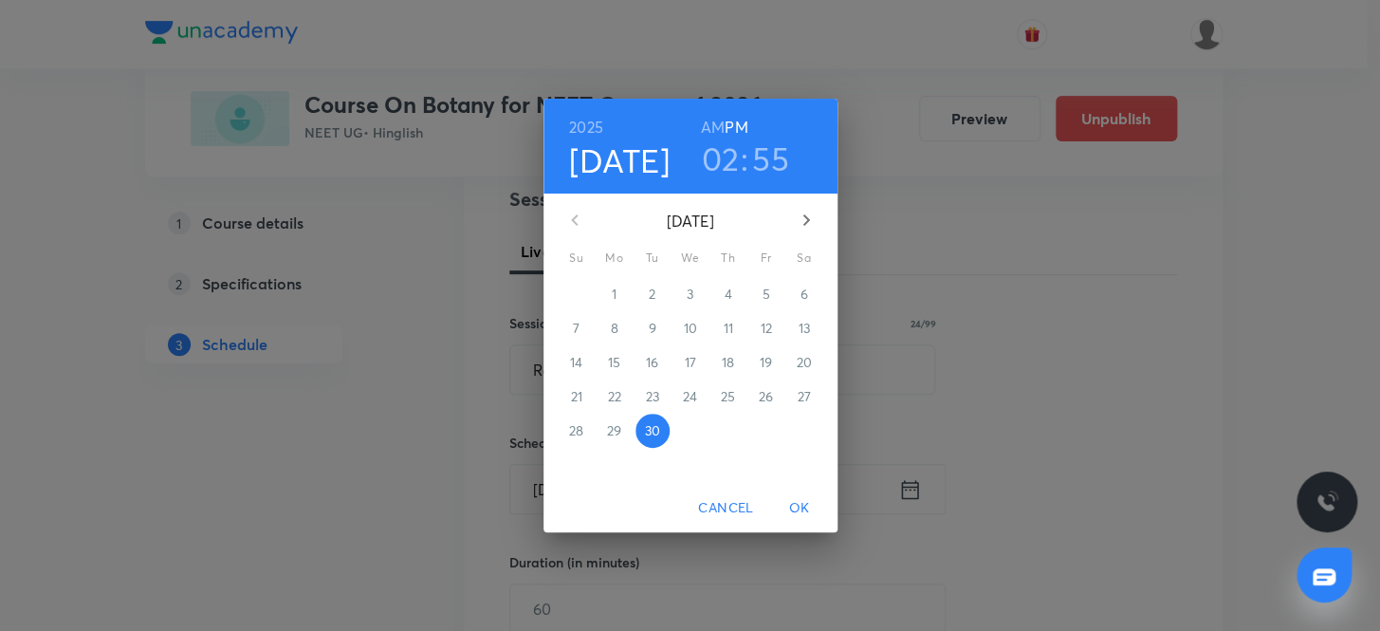
click at [806, 212] on icon "button" at bounding box center [806, 220] width 23 height 23
click at [764, 289] on p "3" at bounding box center [765, 293] width 7 height 19
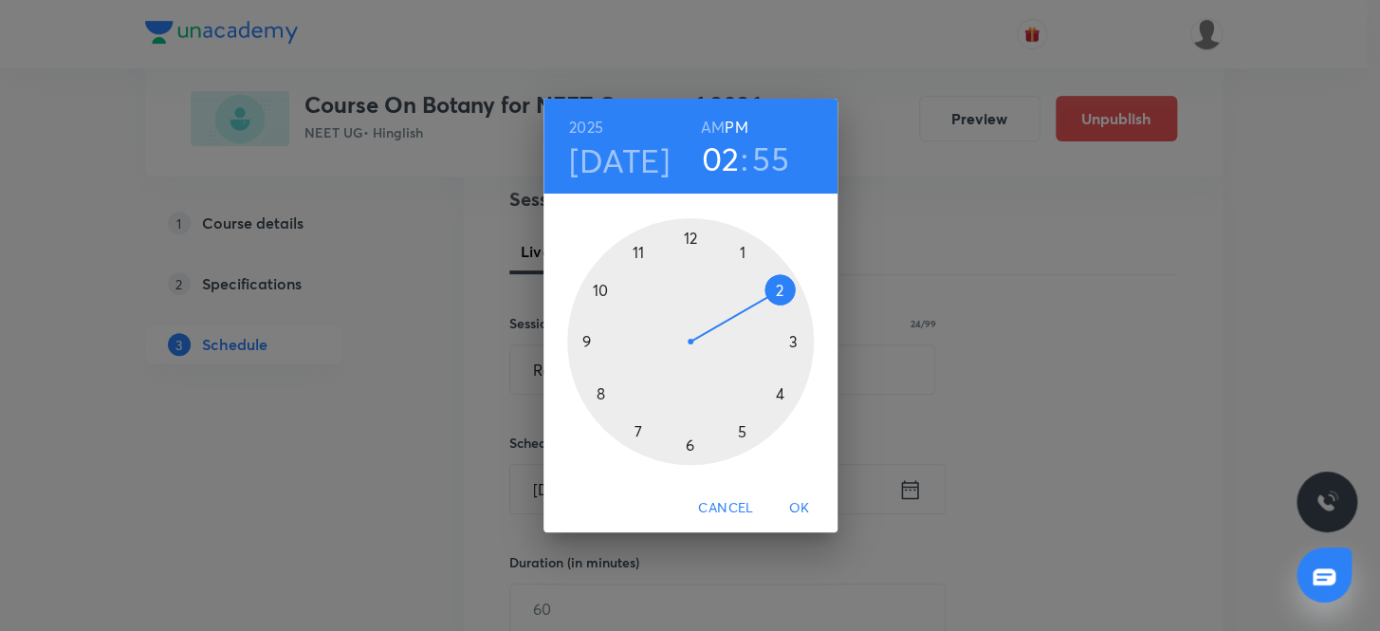
click at [768, 159] on h3 "55" at bounding box center [770, 158] width 37 height 40
click at [596, 390] on div at bounding box center [690, 341] width 247 height 247
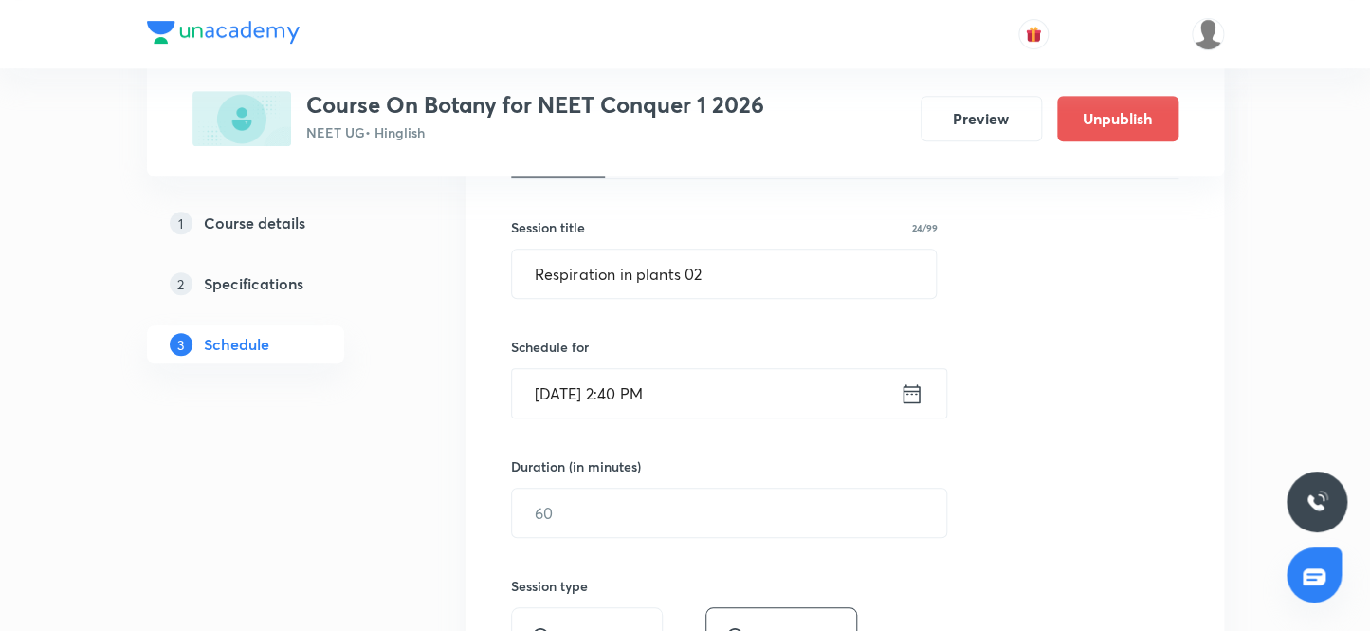
scroll to position [397, 0]
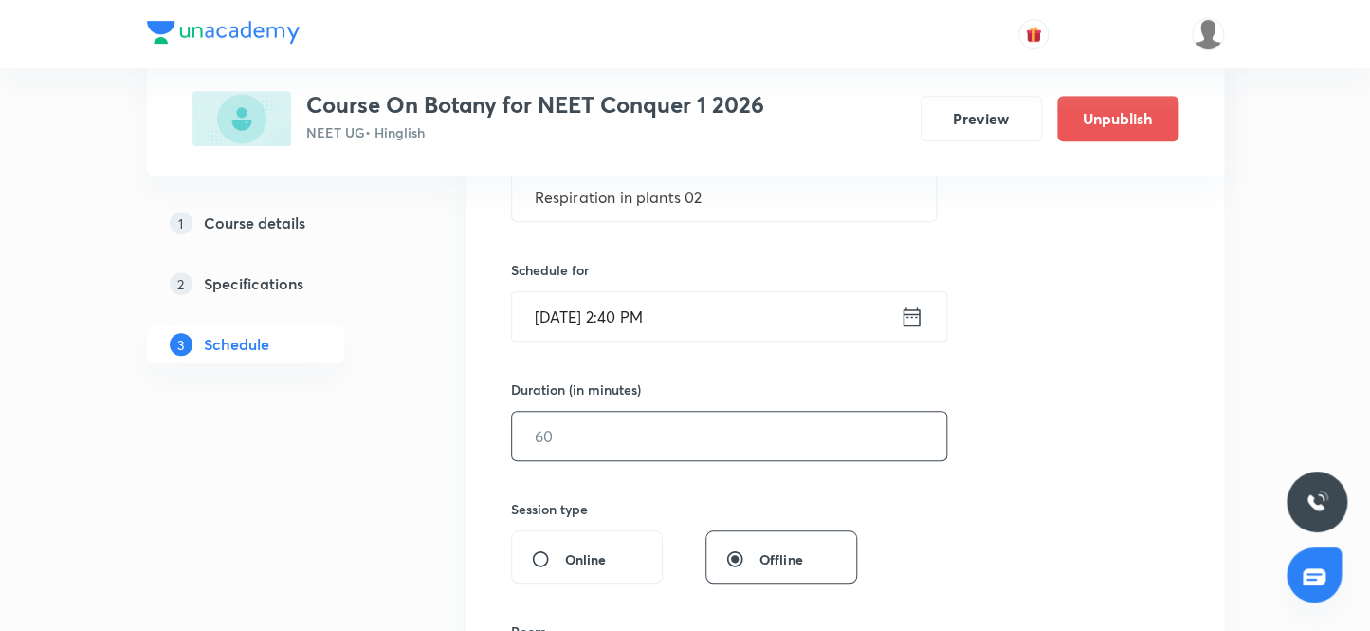
click at [559, 439] on input "text" at bounding box center [729, 436] width 434 height 48
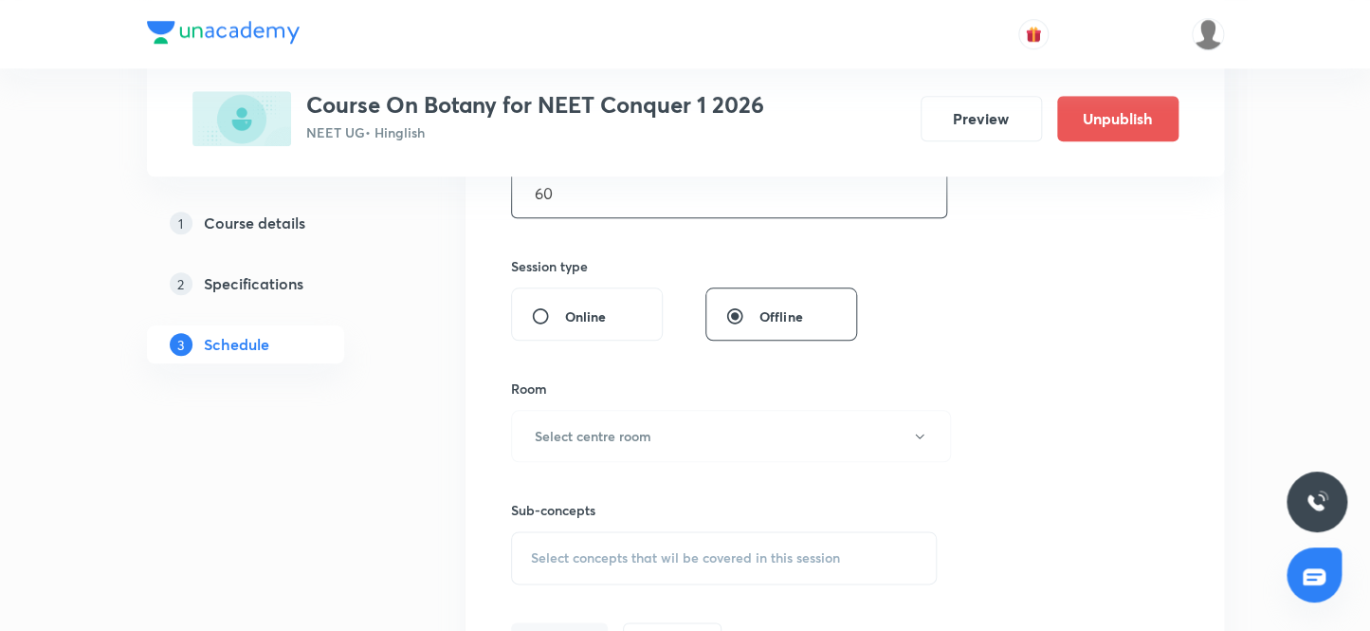
scroll to position [655, 0]
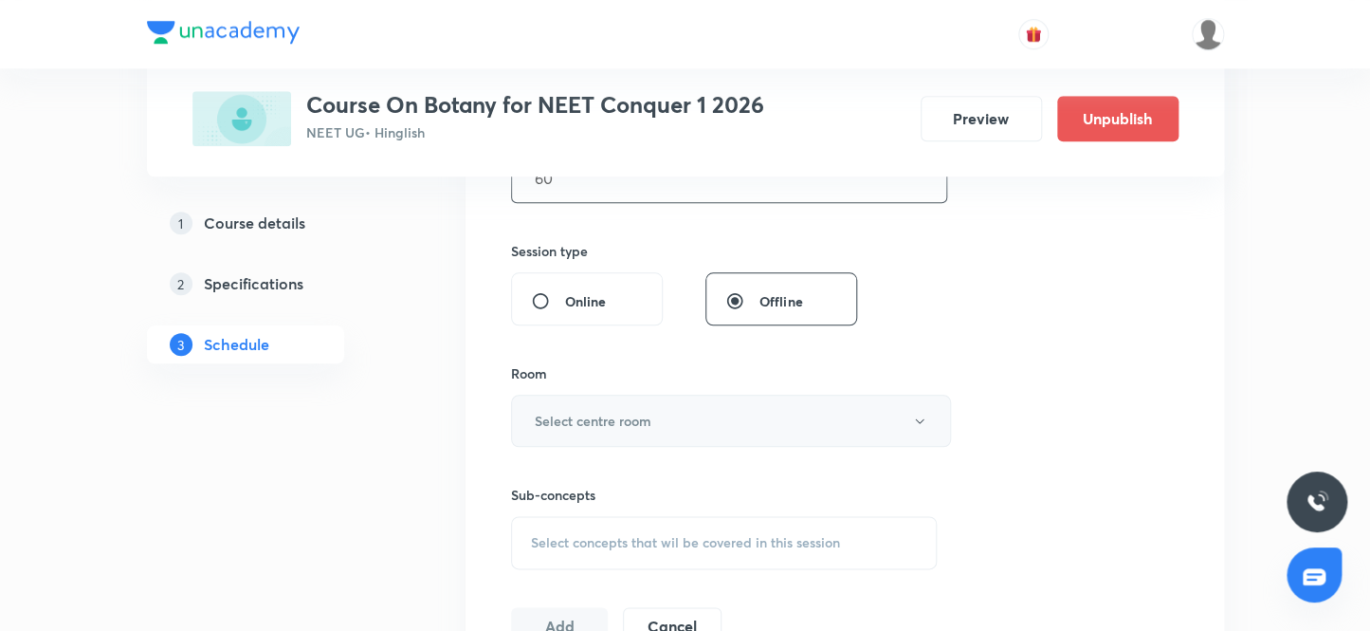
type input "60"
click at [579, 421] on h6 "Select centre room" at bounding box center [593, 421] width 117 height 20
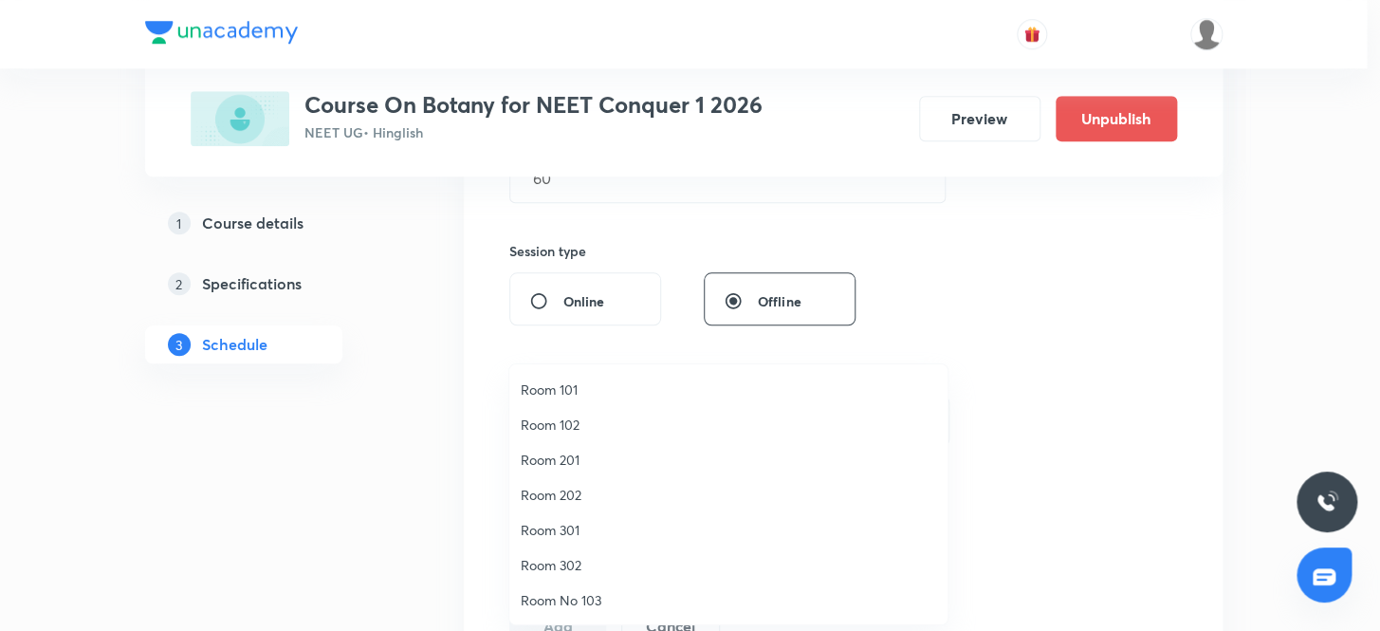
click at [564, 491] on span "Room 202" at bounding box center [728, 495] width 415 height 20
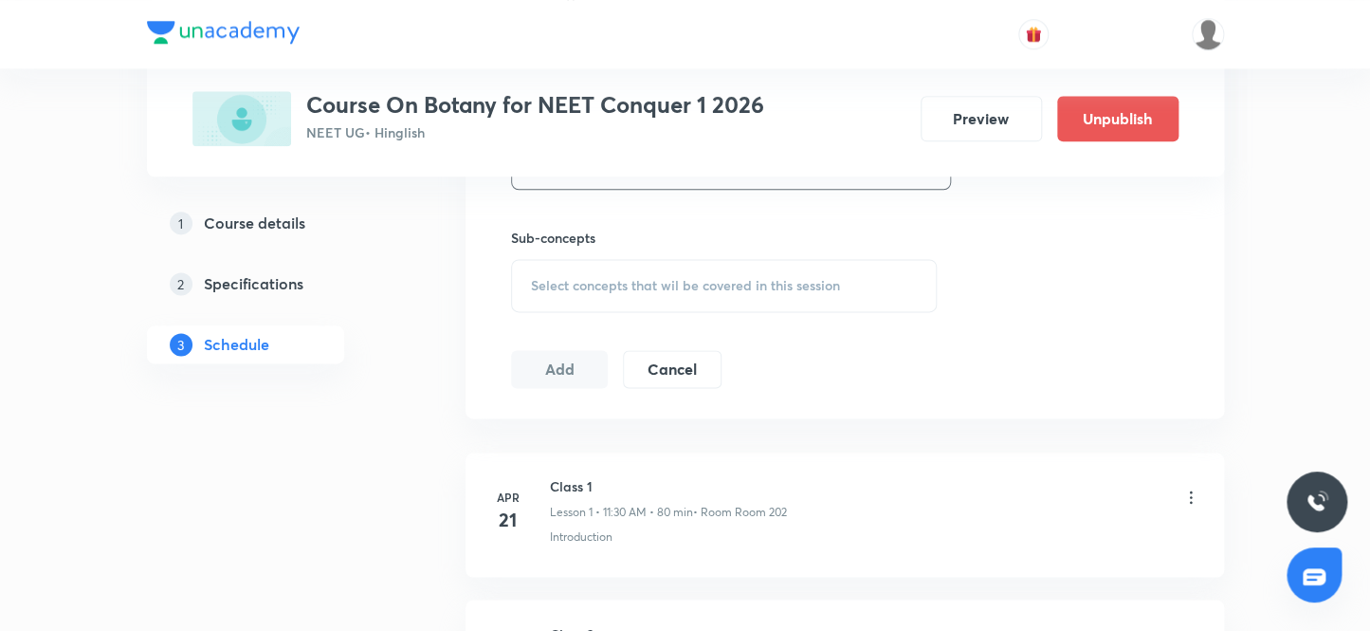
scroll to position [914, 0]
click at [582, 282] on span "Select concepts that wil be covered in this session" at bounding box center [685, 283] width 309 height 15
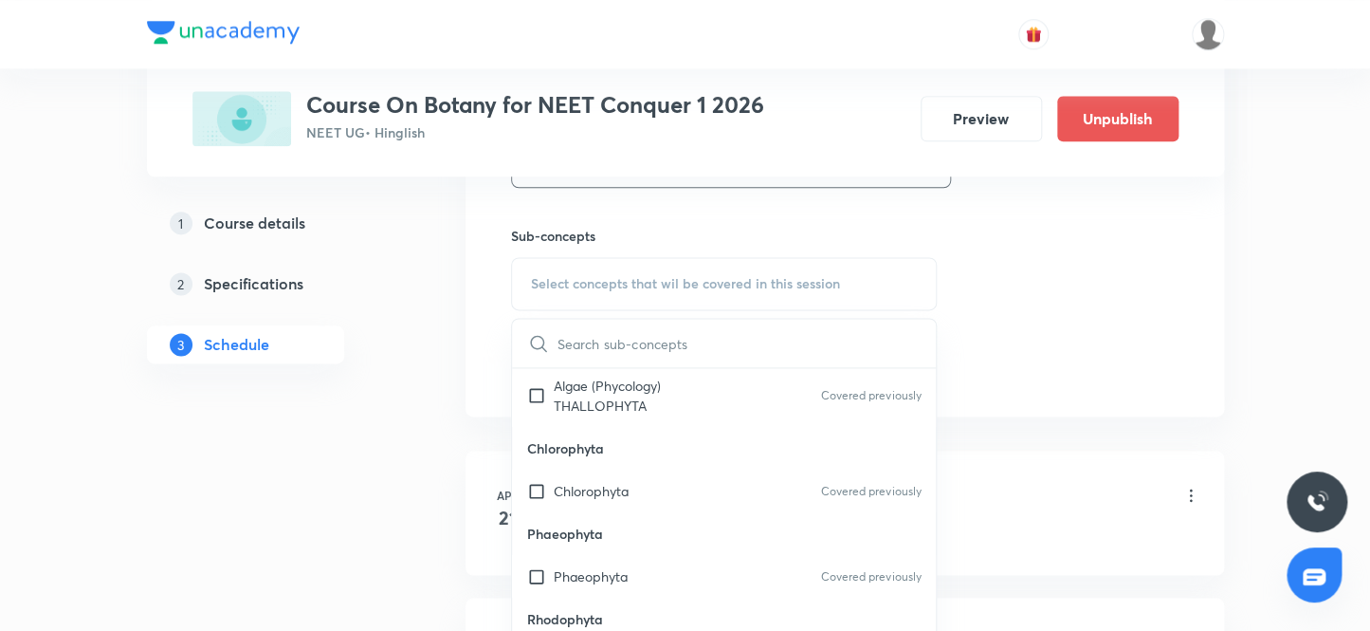
scroll to position [258, 0]
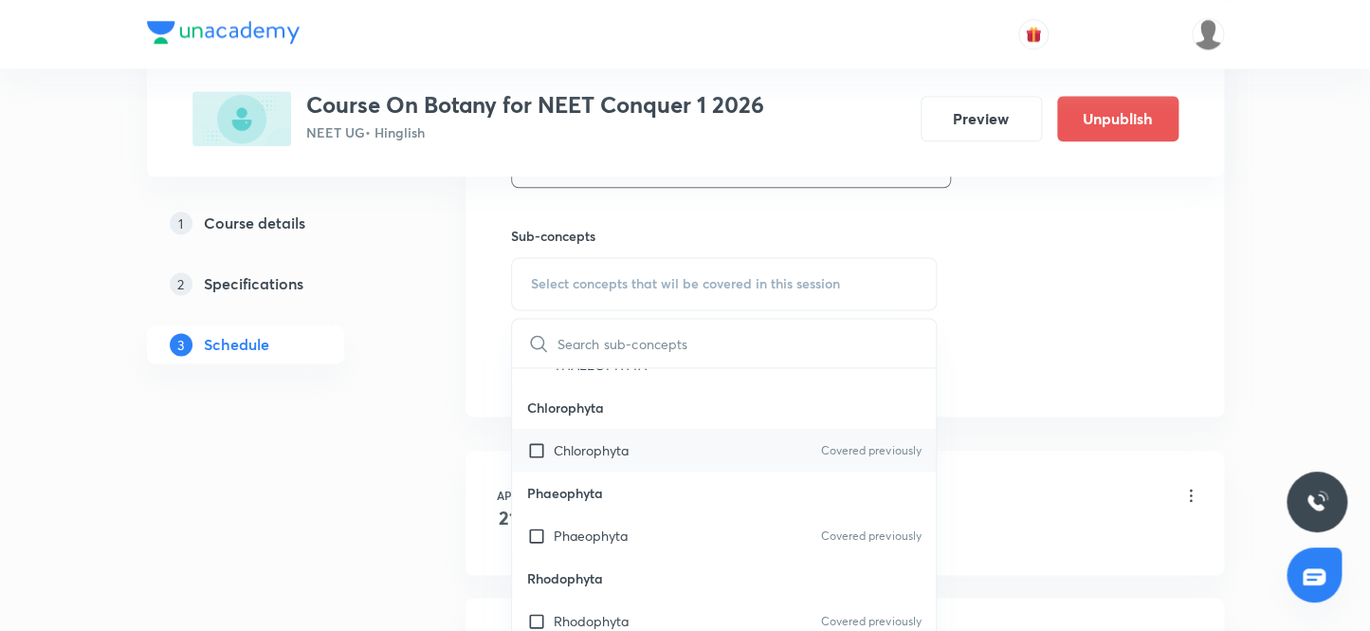
click at [535, 445] on input "checkbox" at bounding box center [540, 450] width 27 height 20
checkbox input "true"
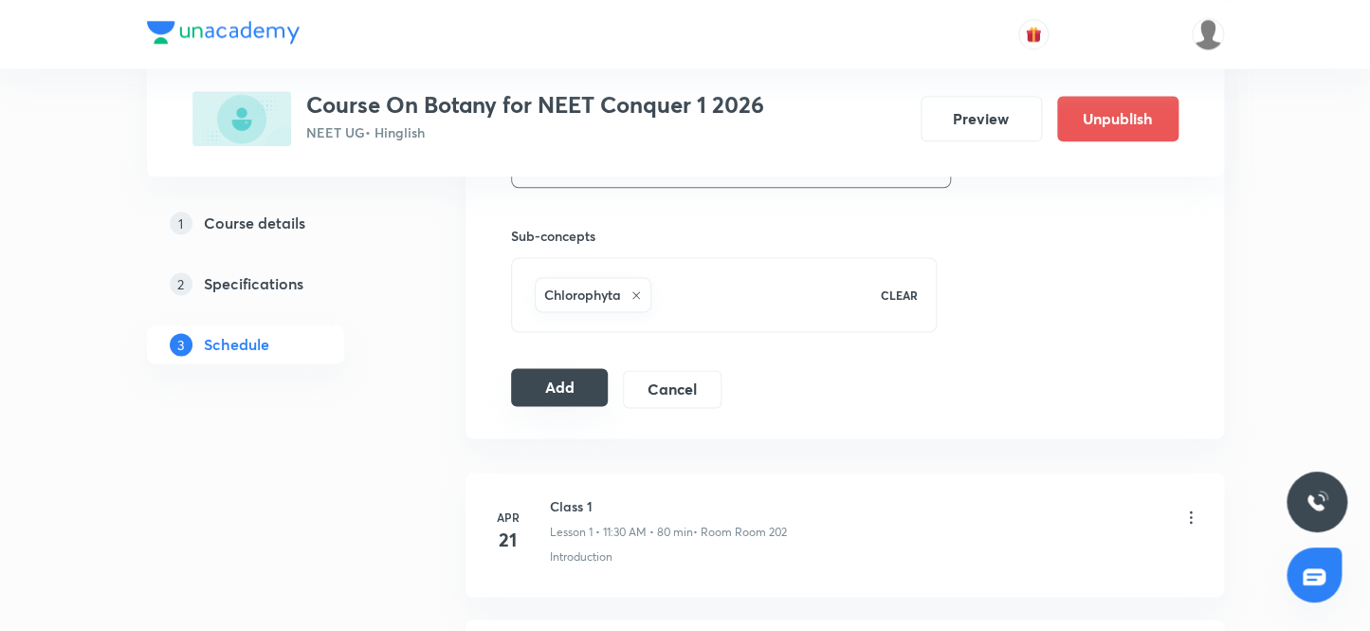
click at [546, 379] on button "Add" at bounding box center [560, 387] width 98 height 38
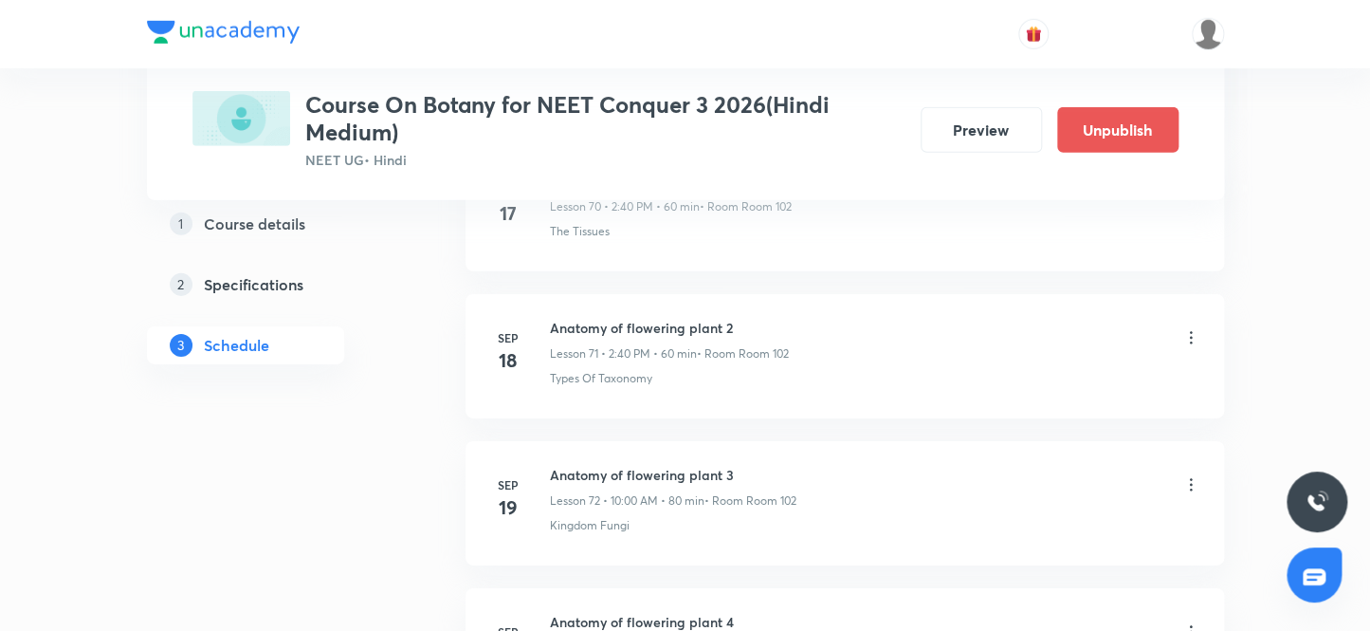
scroll to position [12359, 0]
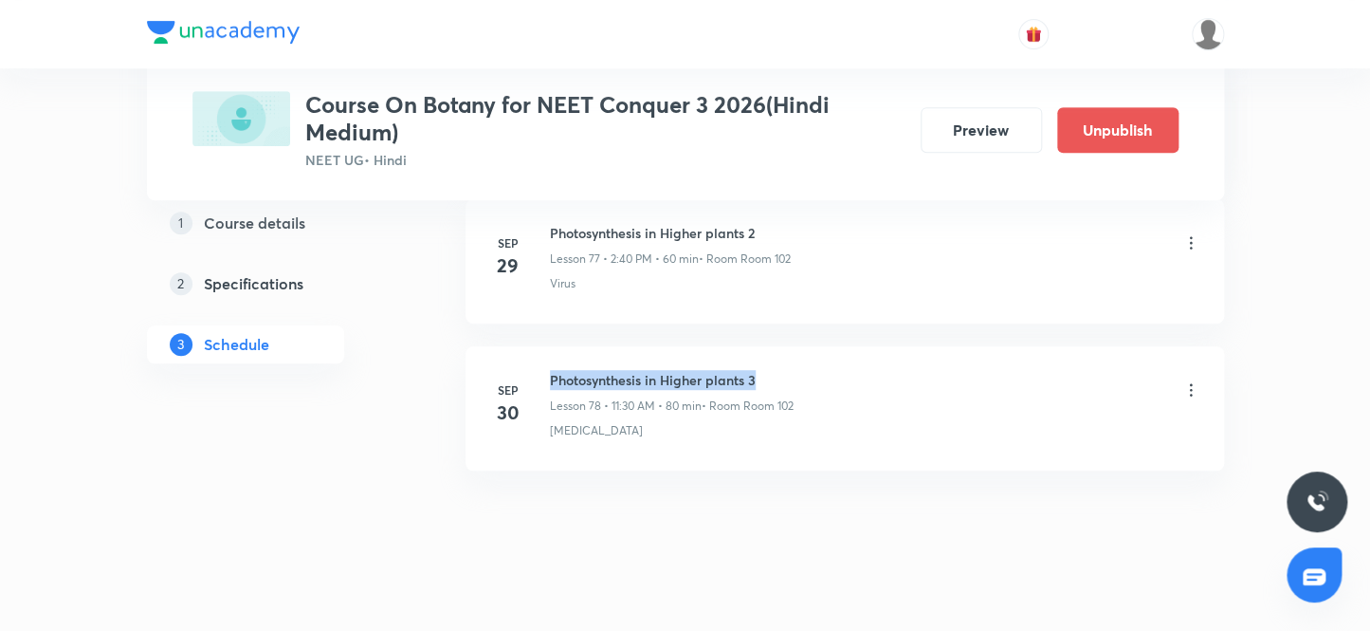
drag, startPoint x: 769, startPoint y: 357, endPoint x: 550, endPoint y: 331, distance: 220.6
click at [550, 346] on li "Sep 30 Photosynthesis in Higher plants 3 Lesson 78 • 11:30 AM • 80 min • Room R…" at bounding box center [845, 408] width 759 height 124
copy h6 "Photosynthesis in Higher plants 3"
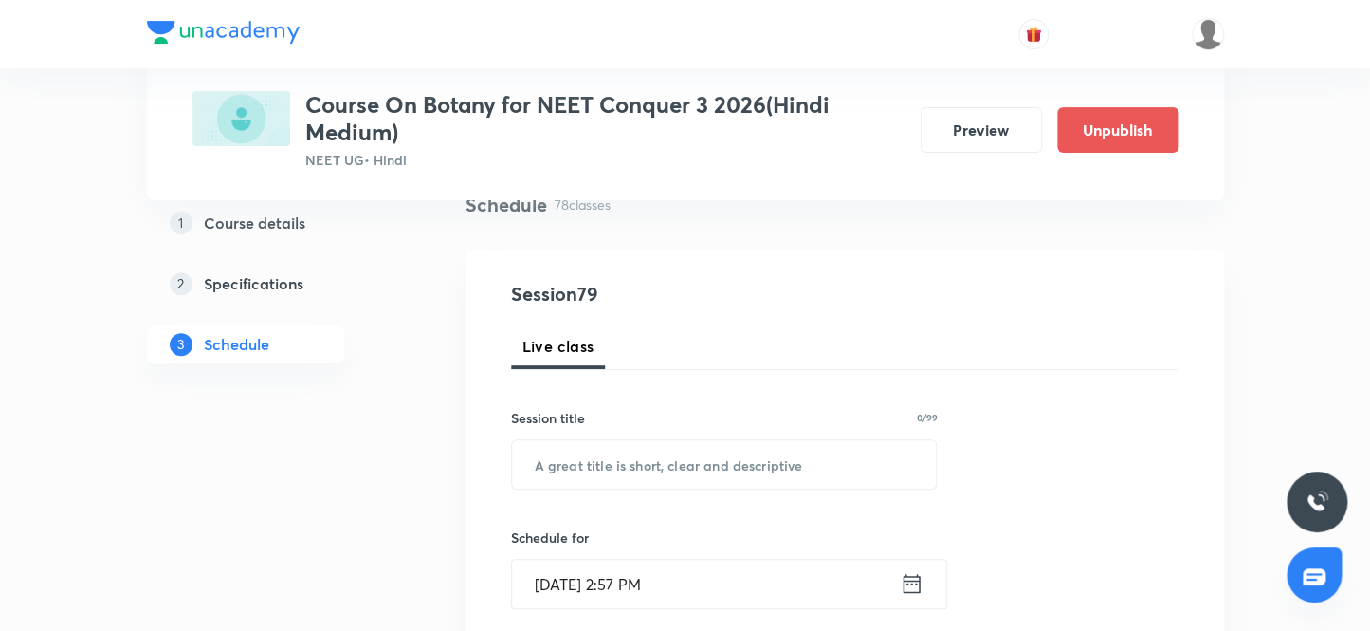
scroll to position [152, 0]
click at [562, 467] on input "text" at bounding box center [724, 466] width 425 height 48
paste input "Photosynthesis in Higher plants 3"
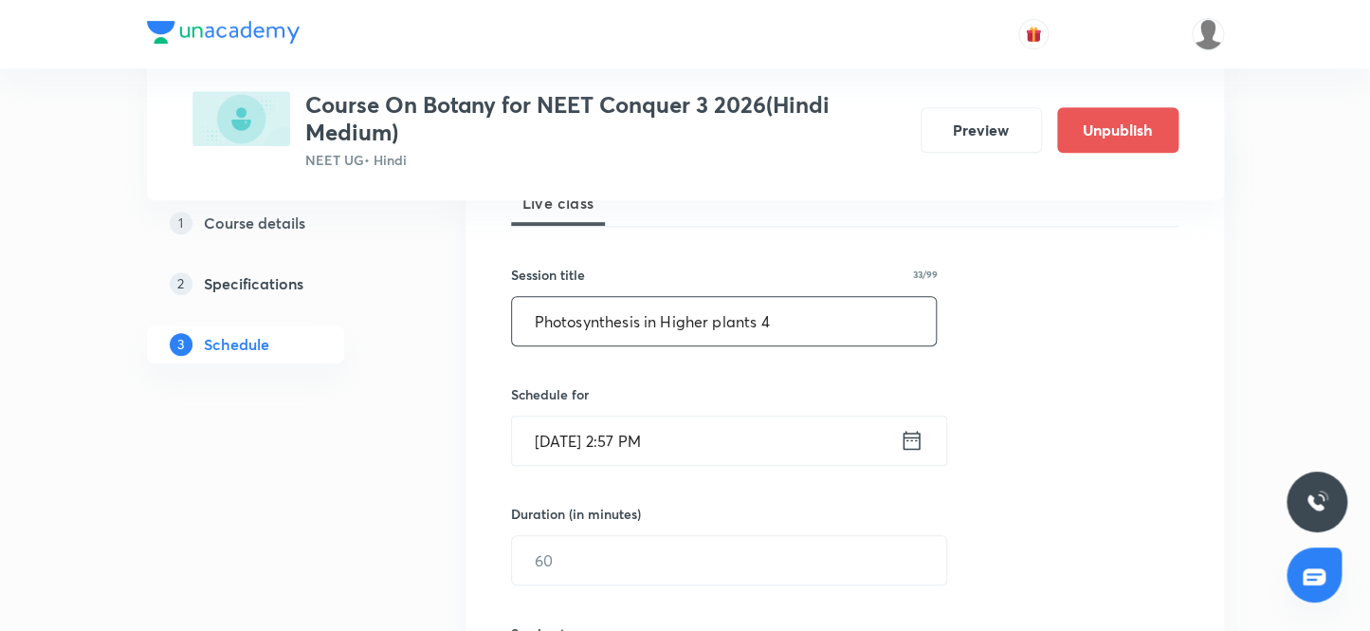
scroll to position [323, 0]
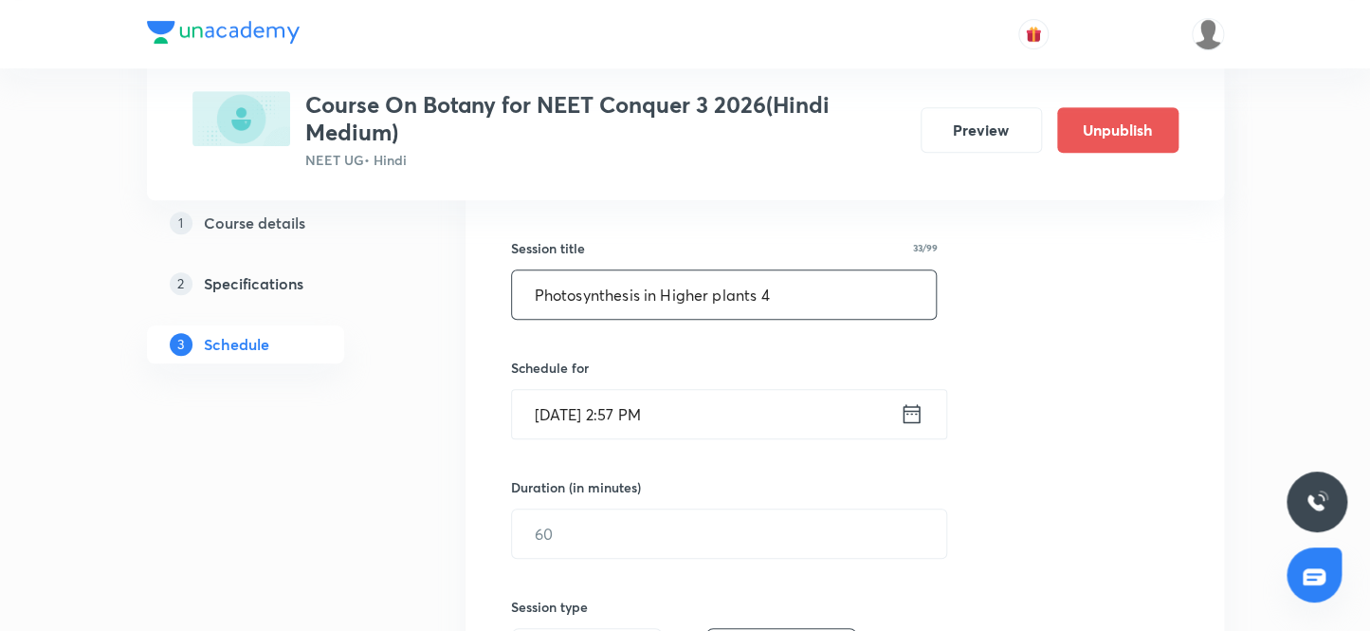
type input "Photosynthesis in Higher plants 4"
click at [574, 413] on input "Sep 30, 2025, 2:57 PM" at bounding box center [706, 414] width 388 height 48
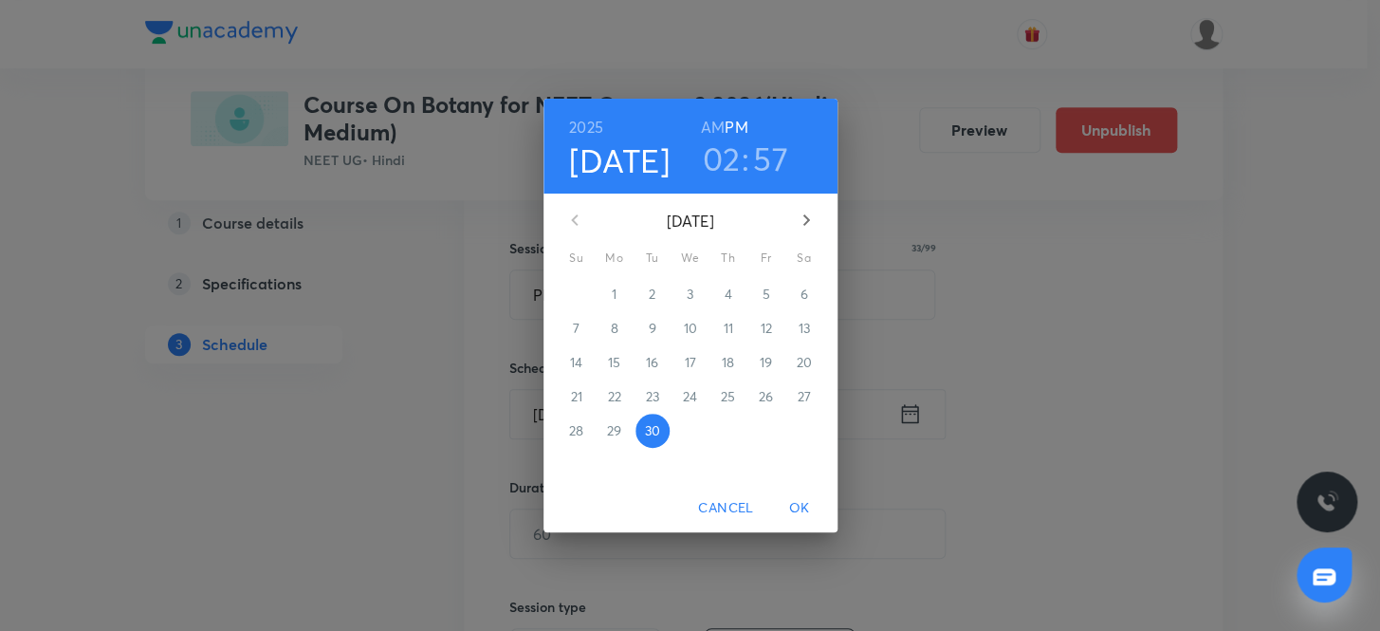
click at [806, 214] on icon "button" at bounding box center [806, 220] width 23 height 23
click at [766, 298] on p "3" at bounding box center [765, 293] width 7 height 19
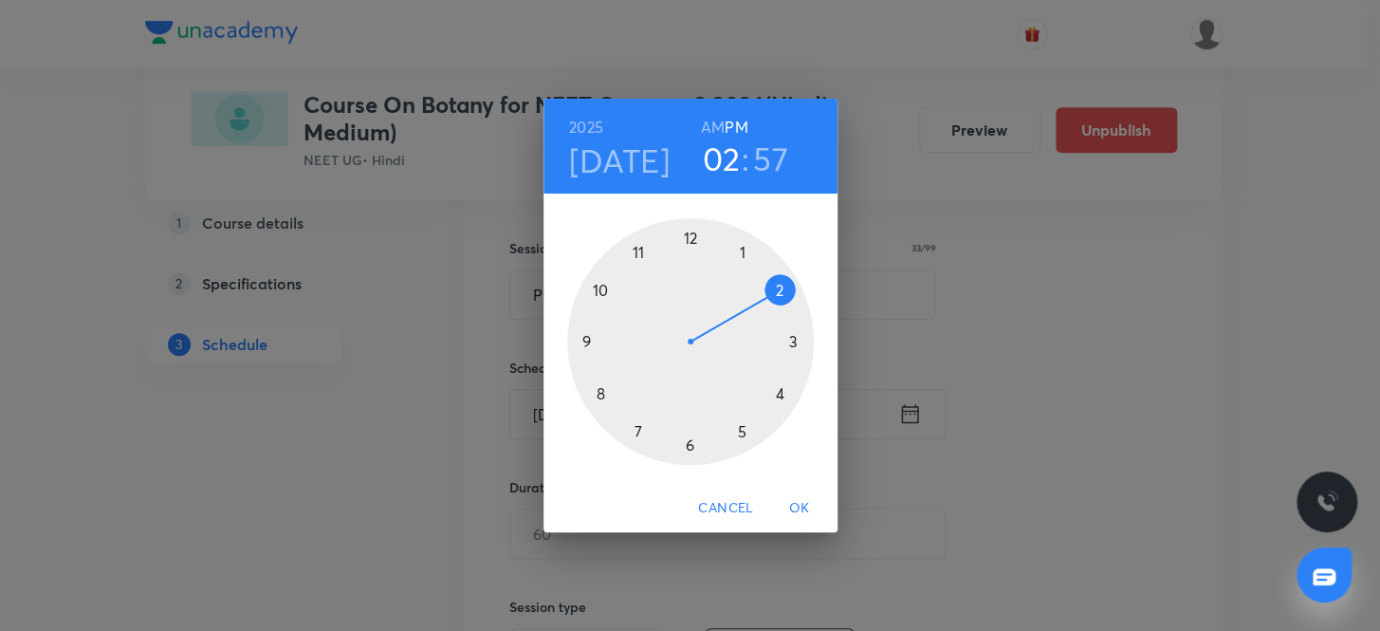
click at [717, 120] on h6 "AM" at bounding box center [713, 127] width 24 height 27
click at [598, 290] on div at bounding box center [690, 341] width 247 height 247
click at [686, 234] on div at bounding box center [690, 341] width 247 height 247
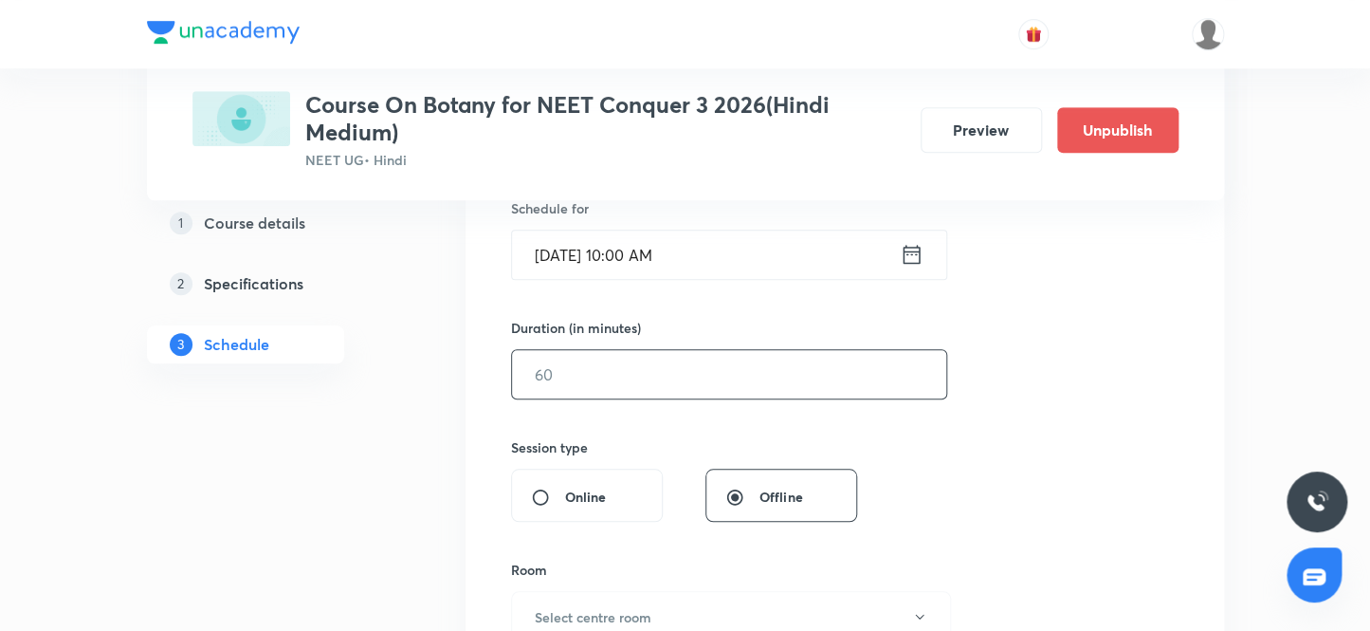
scroll to position [496, 0]
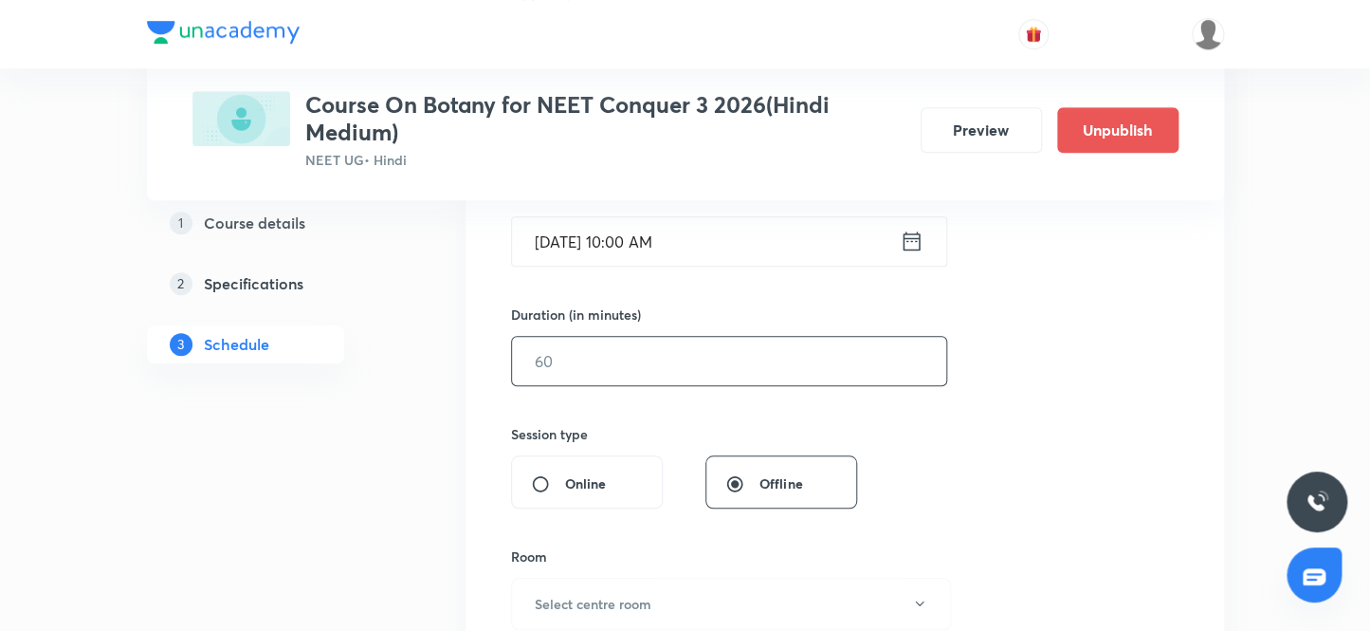
click at [557, 357] on input "text" at bounding box center [729, 361] width 434 height 48
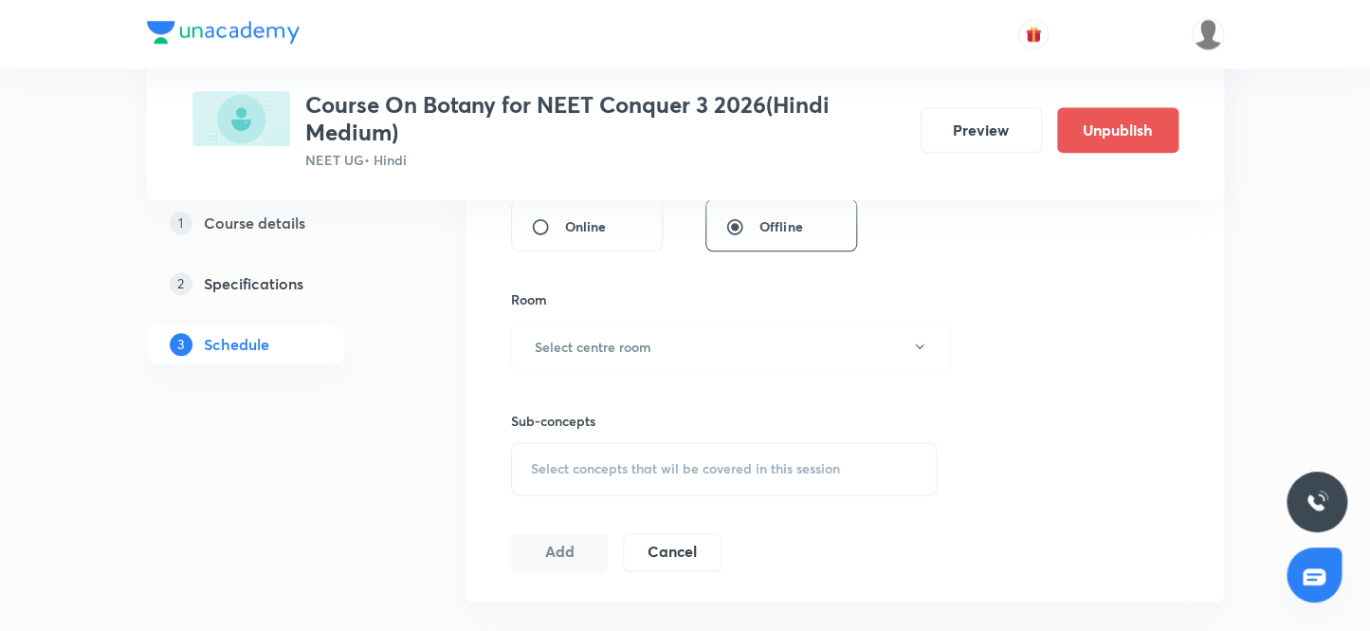
scroll to position [755, 0]
type input "80"
click at [577, 346] on h6 "Select centre room" at bounding box center [593, 345] width 117 height 20
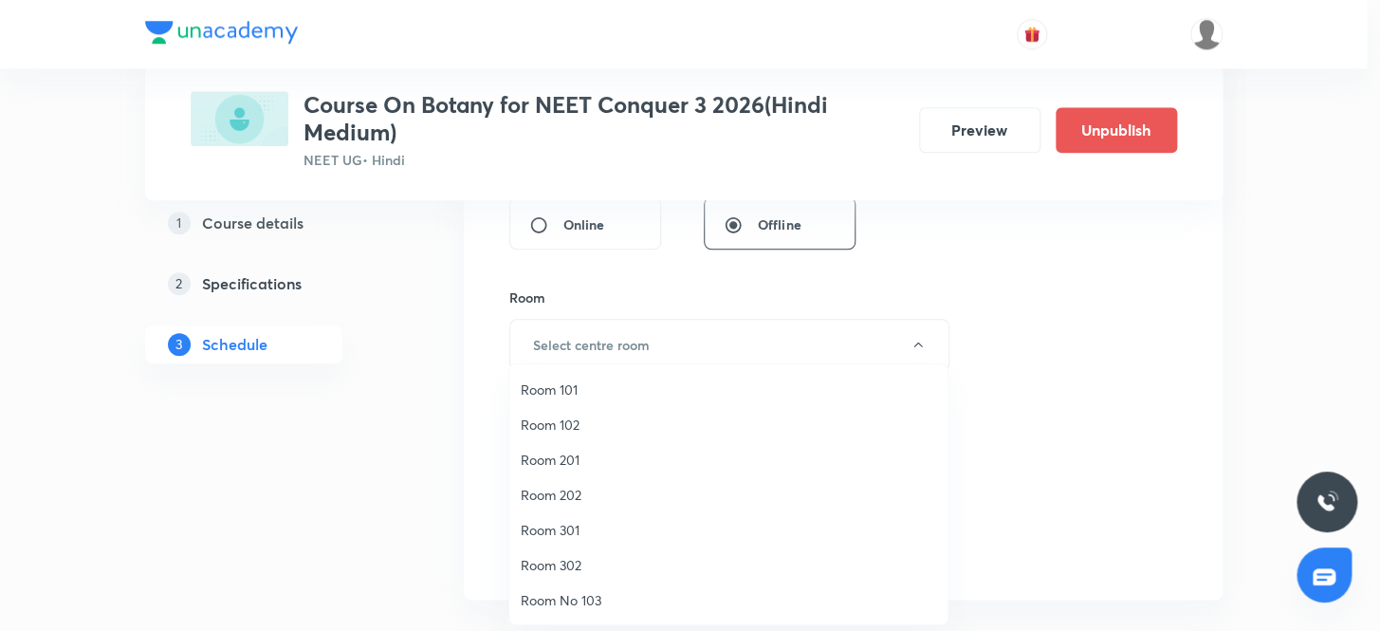
click at [564, 424] on span "Room 102" at bounding box center [728, 424] width 415 height 20
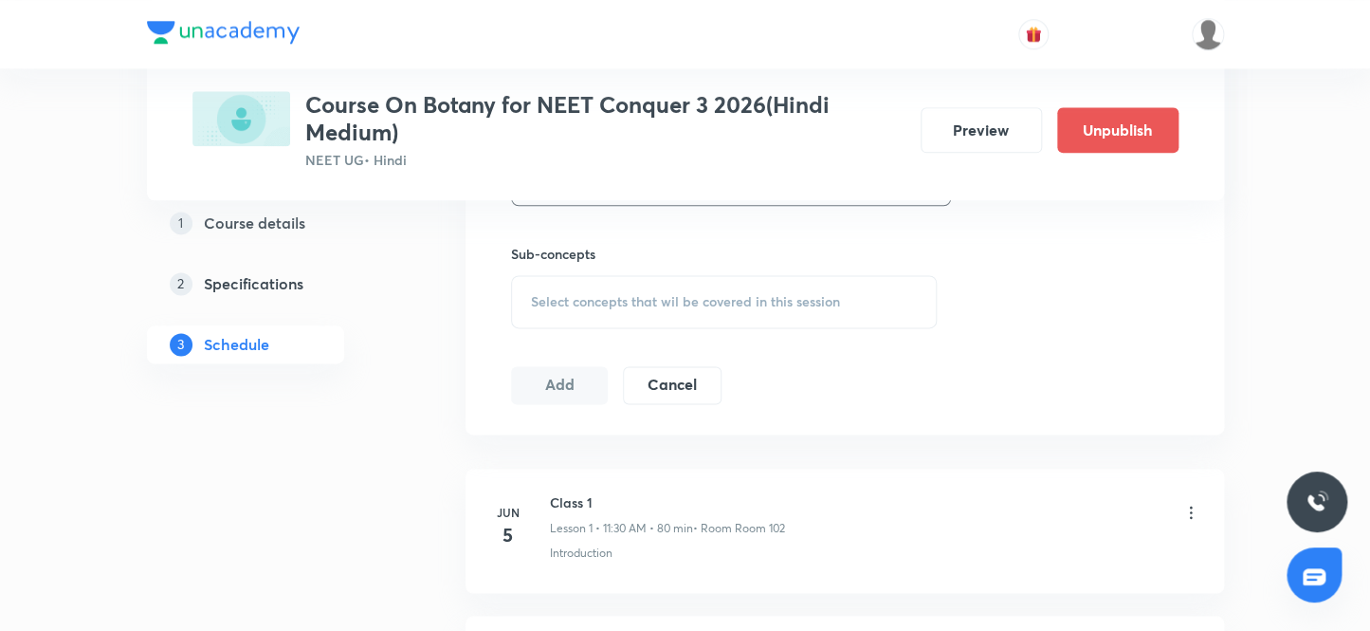
scroll to position [927, 0]
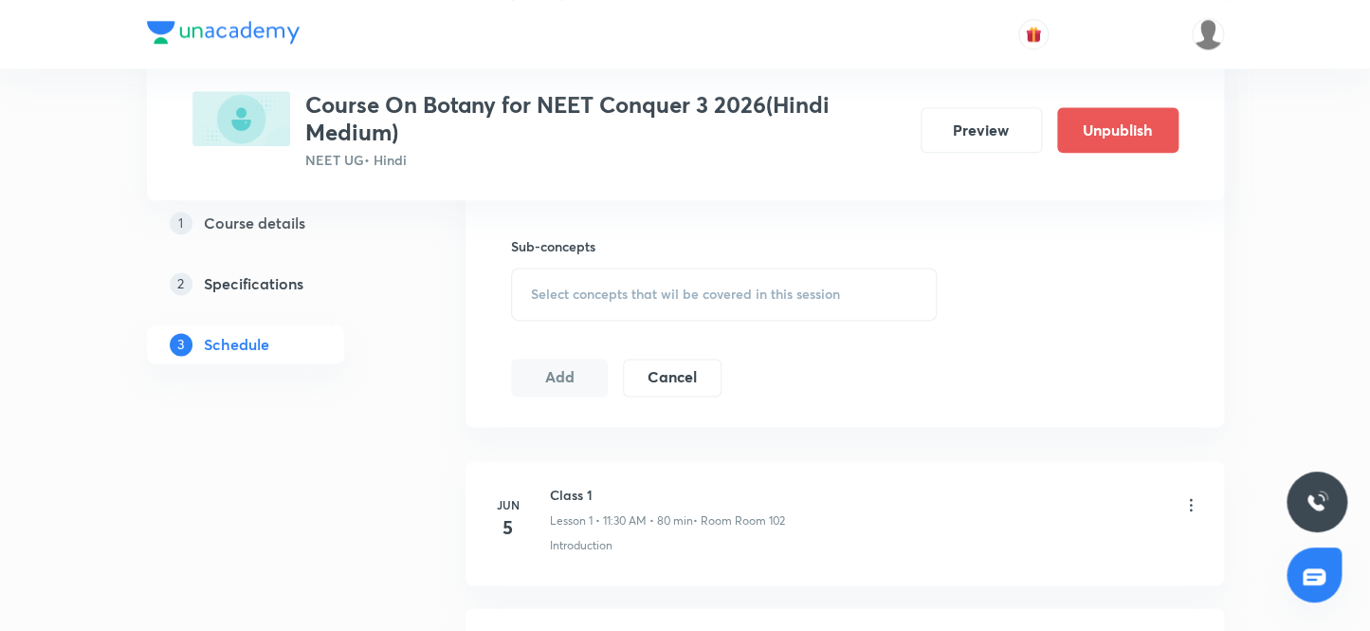
click at [567, 291] on span "Select concepts that wil be covered in this session" at bounding box center [685, 293] width 309 height 15
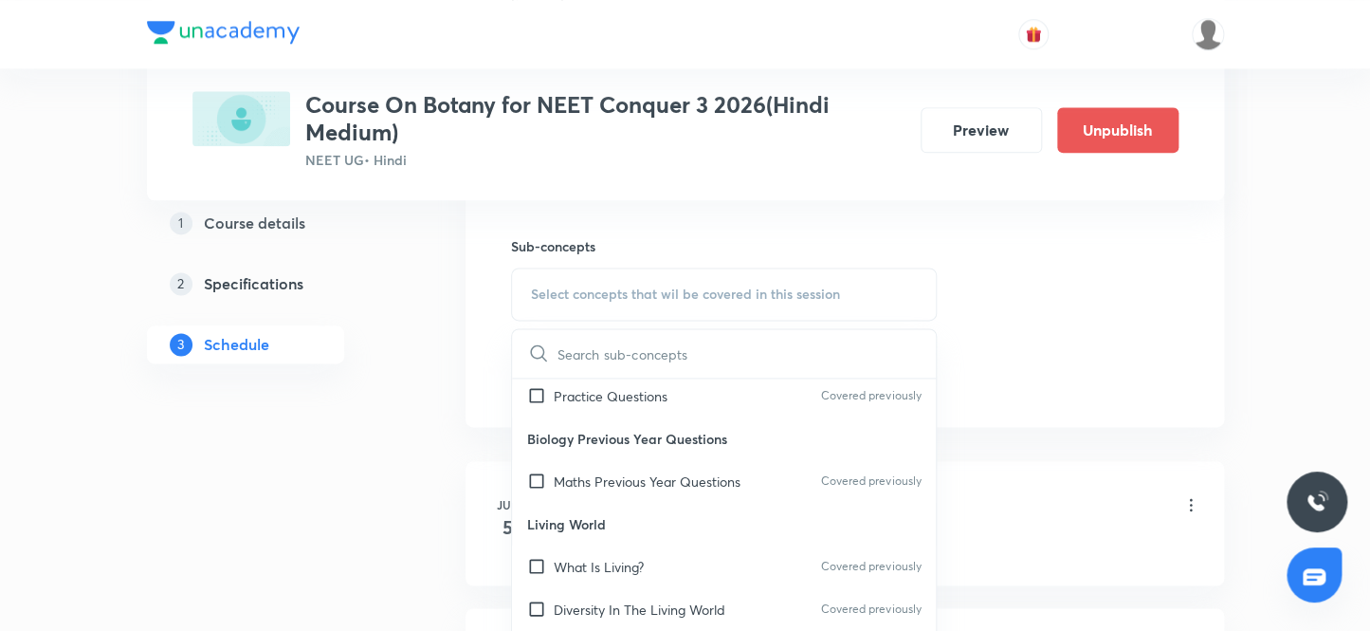
scroll to position [344, 0]
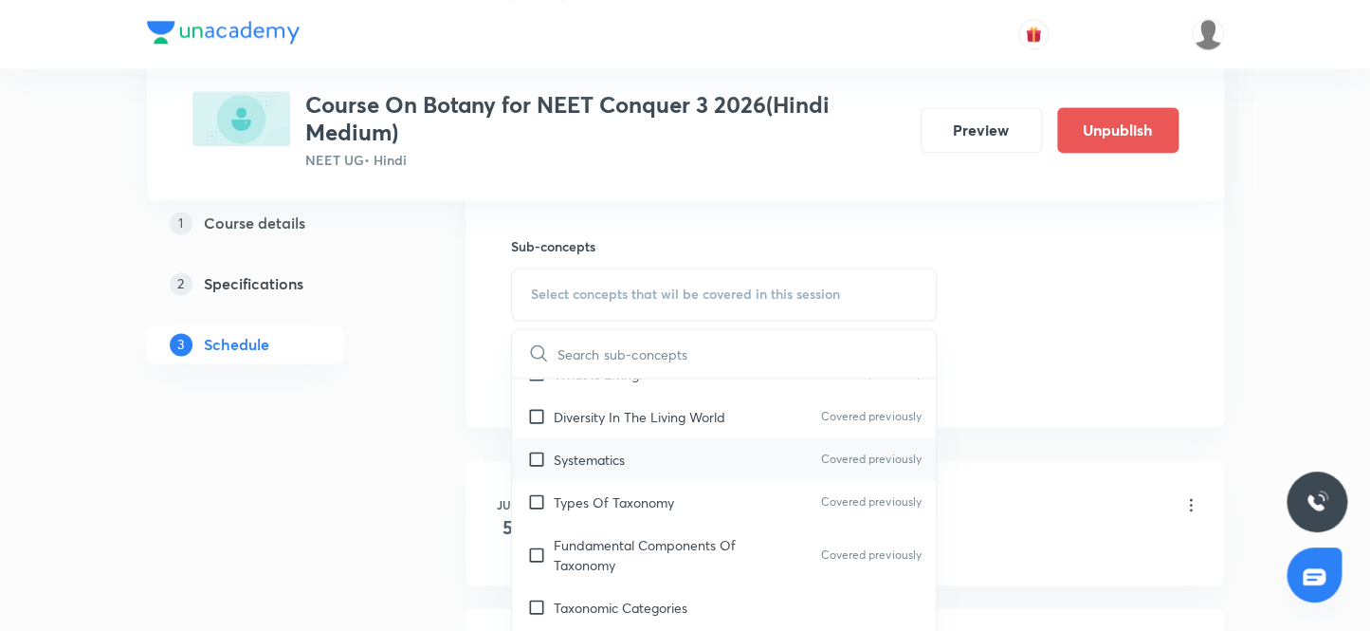
click at [534, 456] on input "checkbox" at bounding box center [540, 459] width 27 height 20
checkbox input "true"
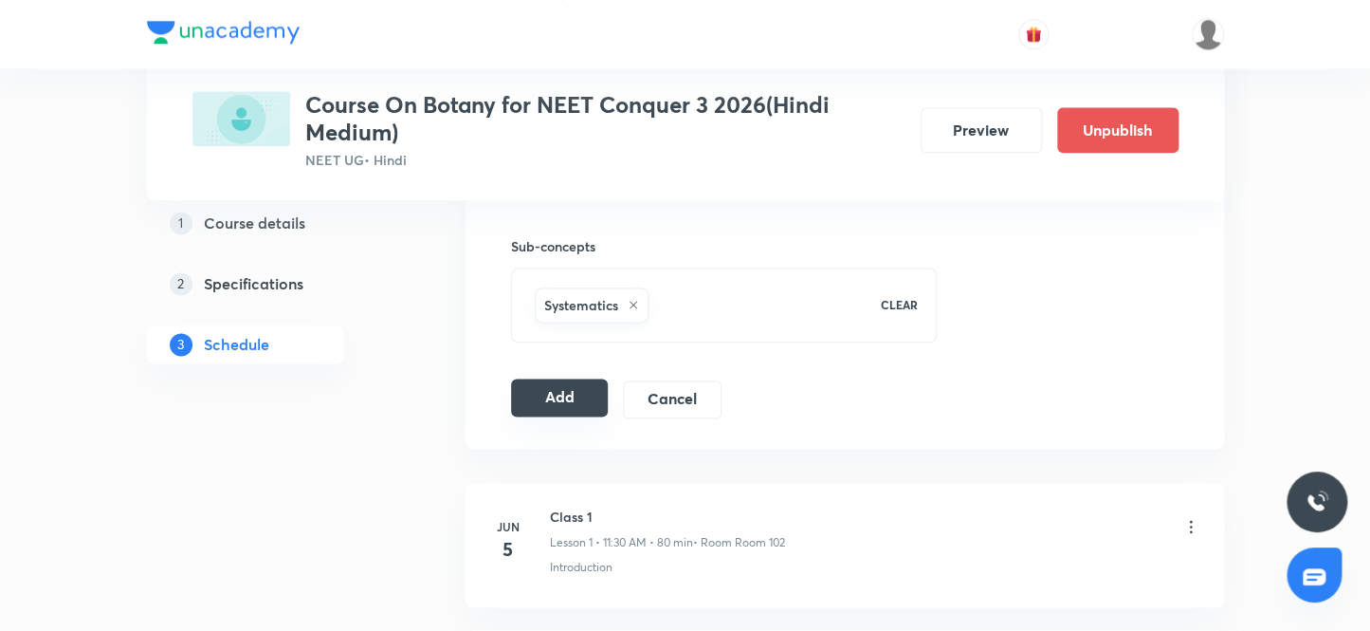
click at [531, 398] on button "Add" at bounding box center [560, 397] width 98 height 38
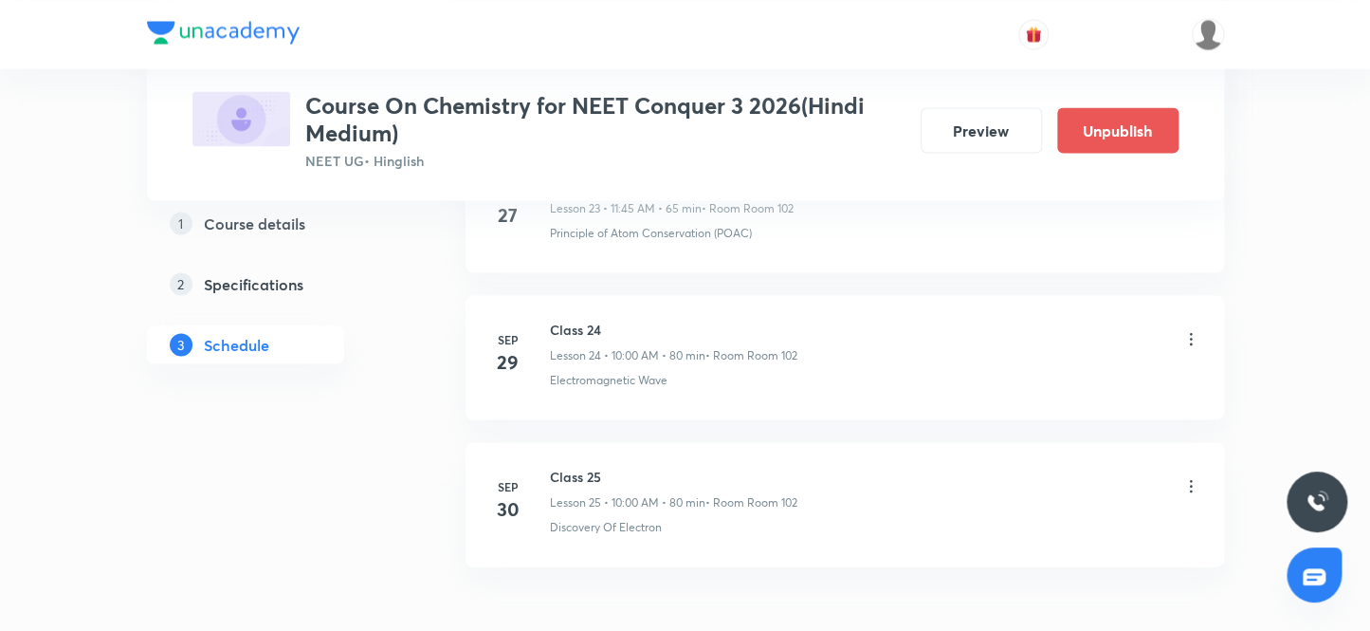
scroll to position [4580, 0]
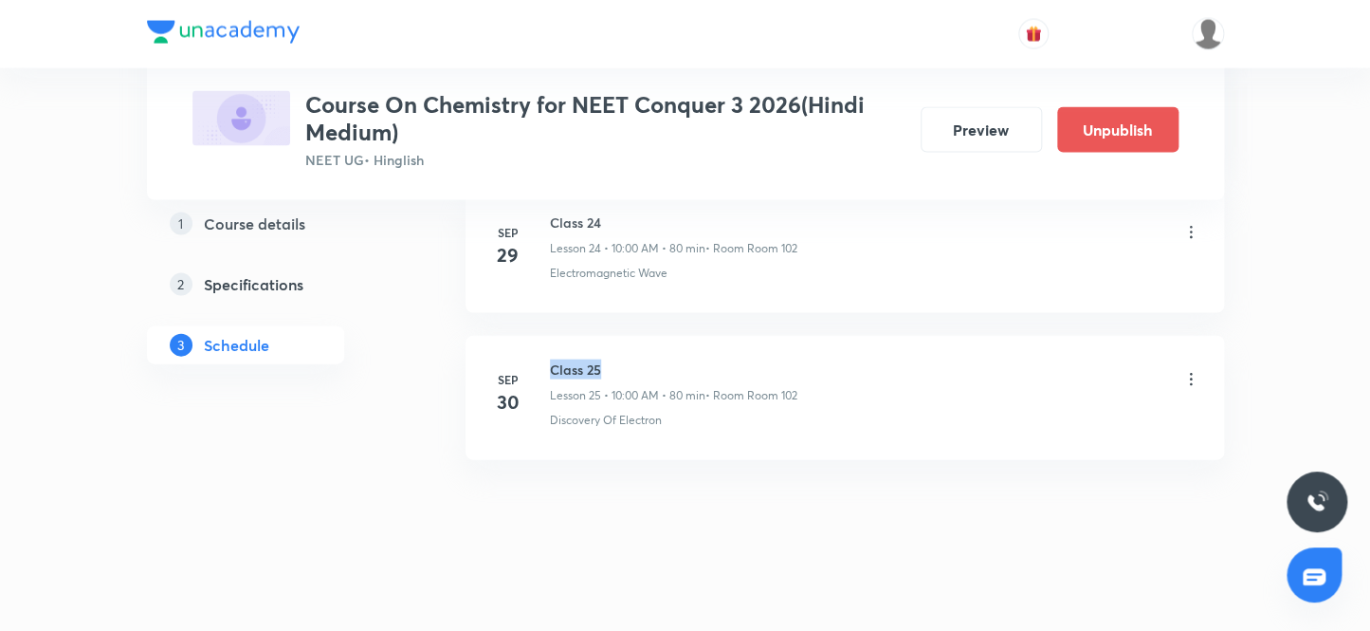
drag, startPoint x: 601, startPoint y: 356, endPoint x: 543, endPoint y: 355, distance: 57.8
click at [543, 359] on div "Sep 30 Class 25 Lesson 25 • 10:00 AM • 80 min • Room Room 102 Discovery Of Elec…" at bounding box center [844, 393] width 711 height 69
copy h6 "Class 25"
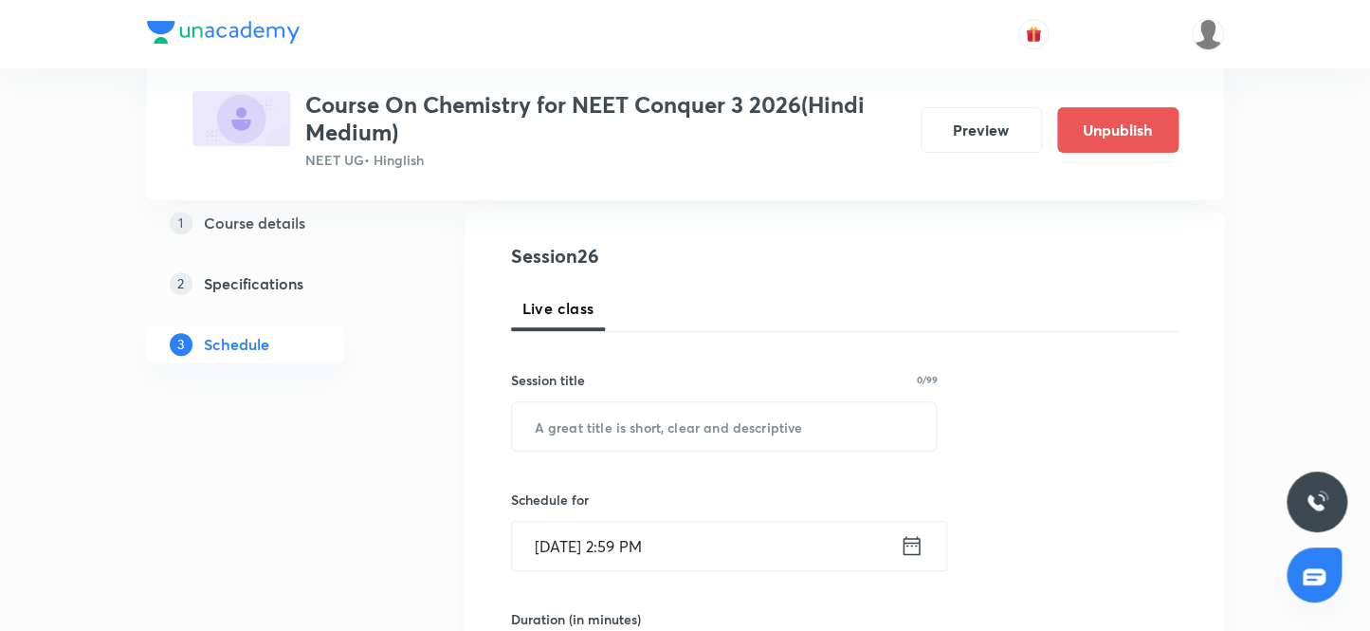
scroll to position [163, 0]
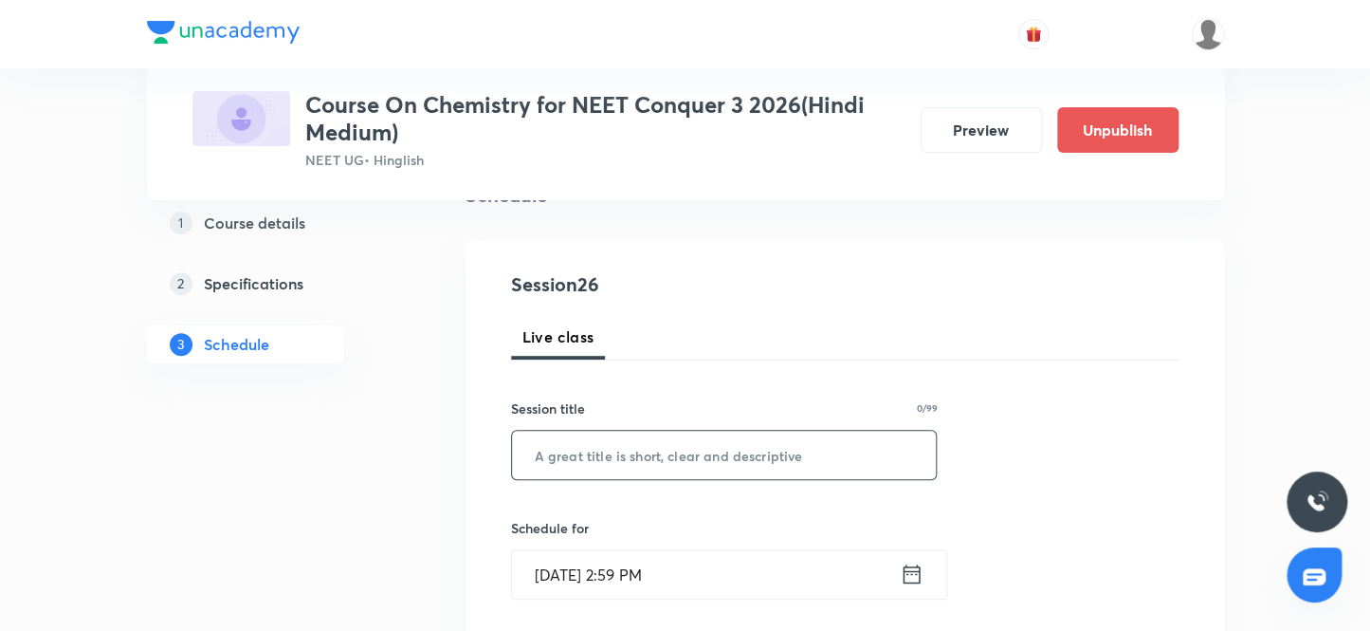
click at [682, 458] on input "text" at bounding box center [724, 454] width 425 height 48
paste input "Class 25"
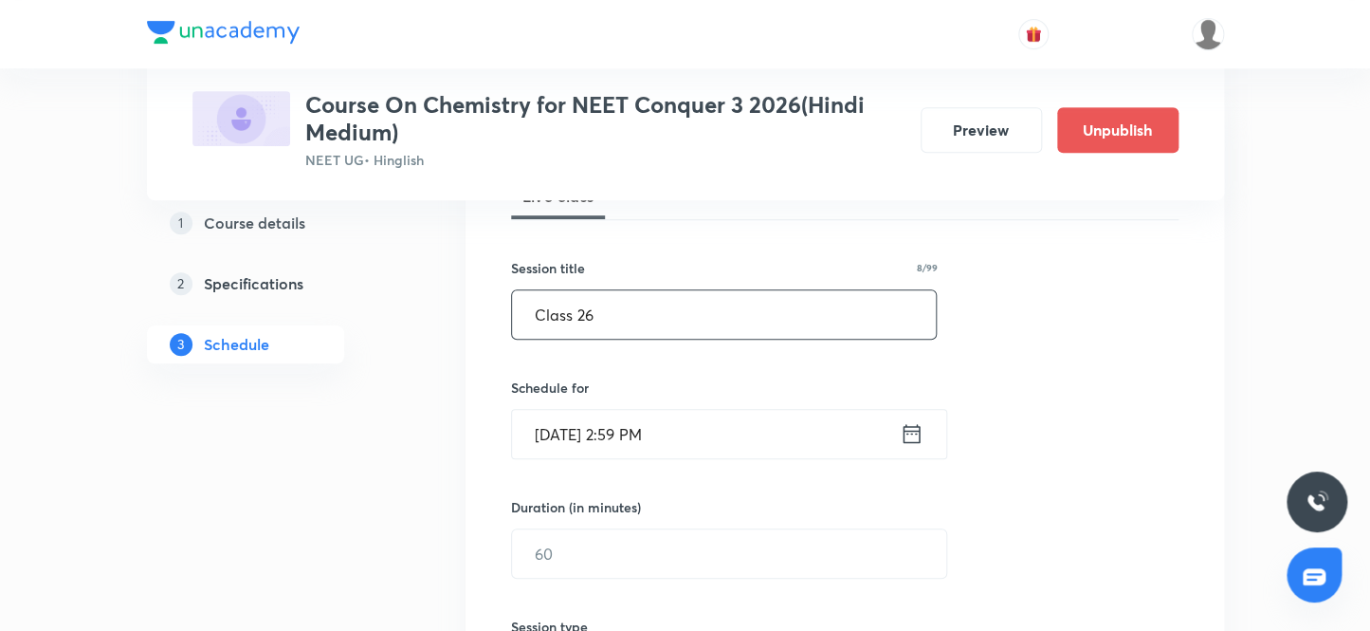
scroll to position [336, 0]
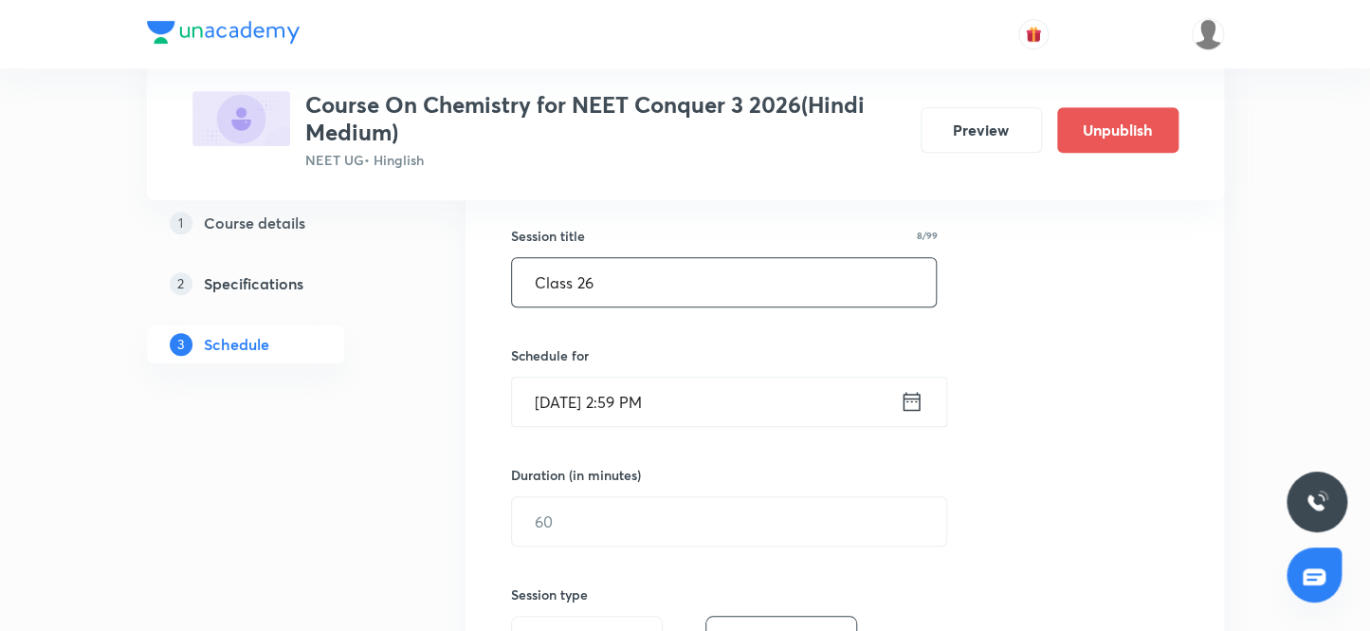
type input "Class 26"
click at [574, 398] on input "Sep 30, 2025, 2:59 PM" at bounding box center [706, 401] width 388 height 48
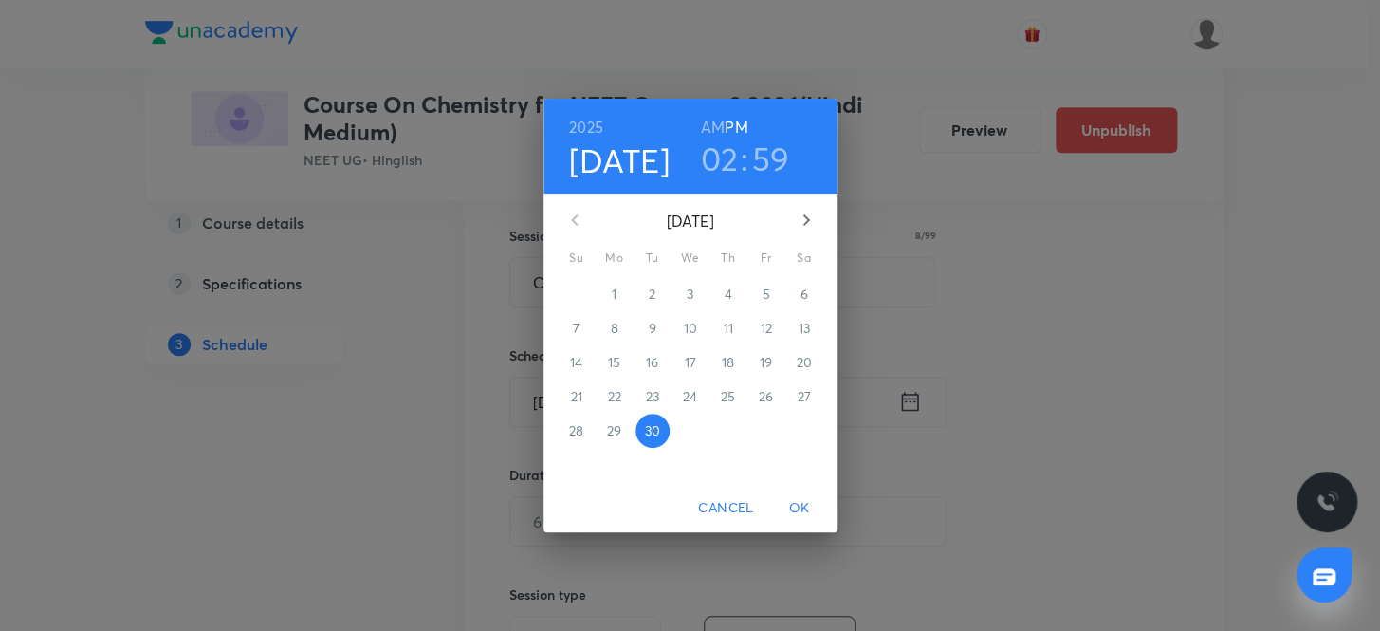
click at [805, 222] on icon "button" at bounding box center [805, 219] width 7 height 11
click at [767, 295] on p "3" at bounding box center [765, 293] width 7 height 19
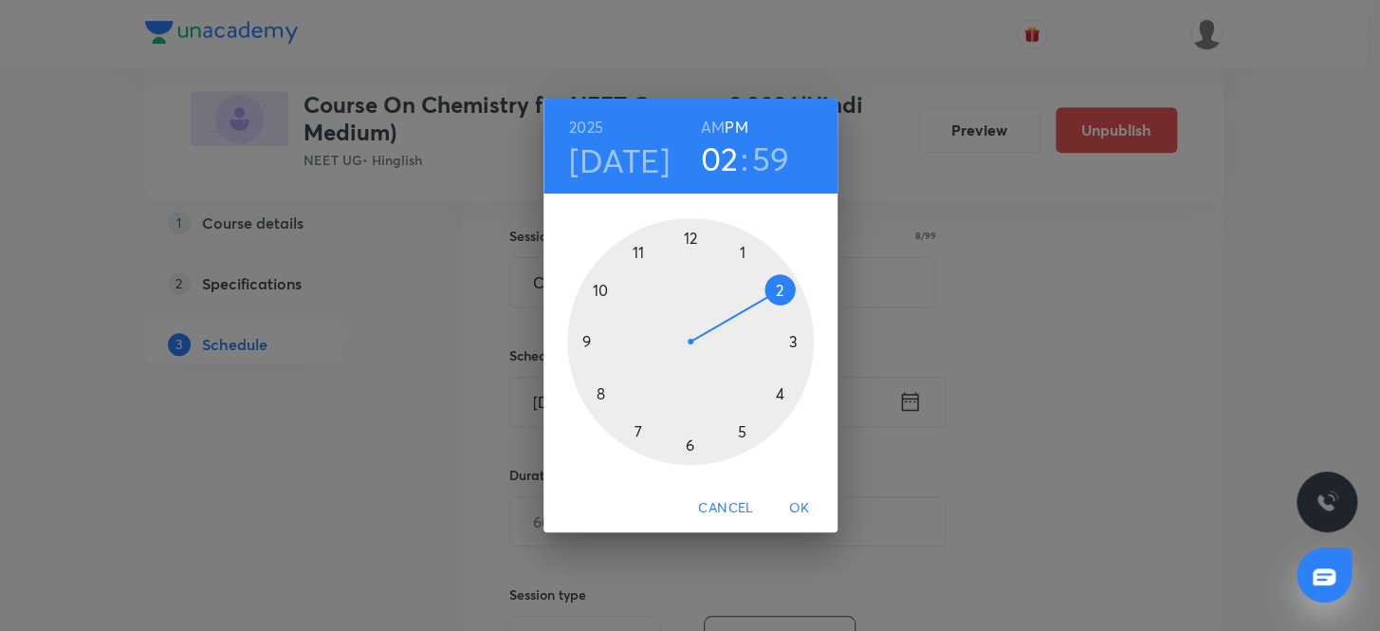
click at [715, 123] on h6 "AM" at bounding box center [713, 127] width 24 height 27
click at [635, 248] on div at bounding box center [690, 341] width 247 height 247
click at [685, 443] on div at bounding box center [690, 341] width 247 height 247
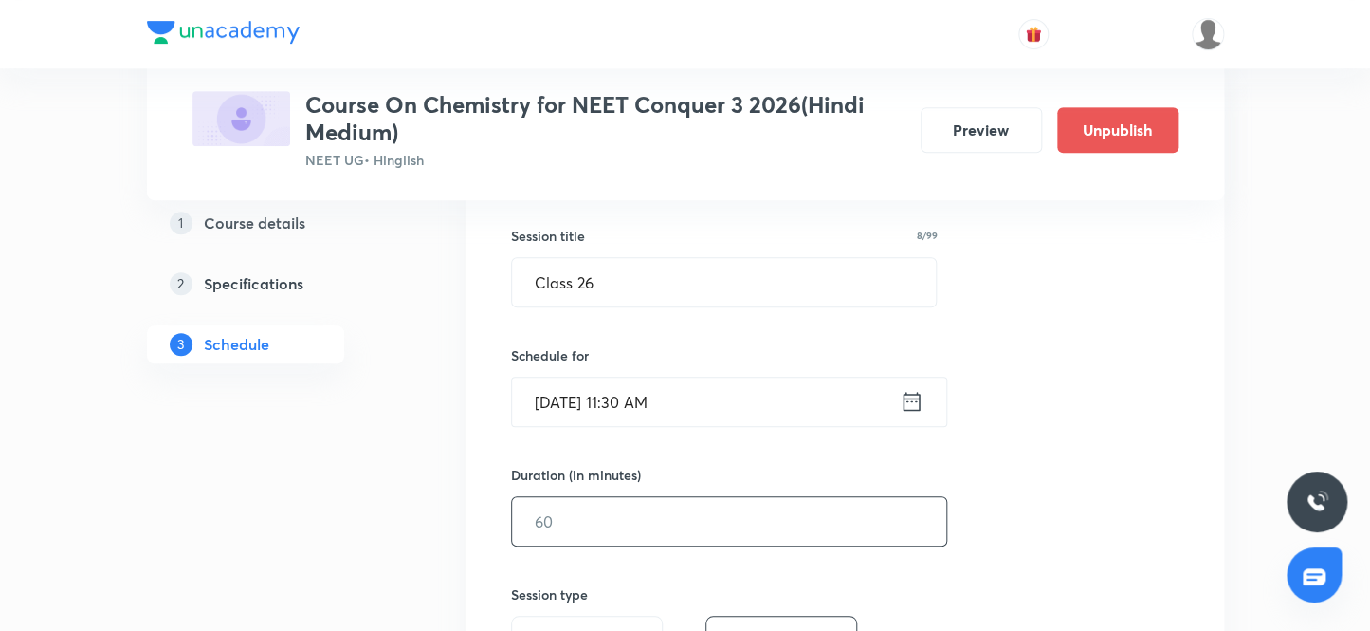
click at [575, 519] on input "text" at bounding box center [729, 521] width 434 height 48
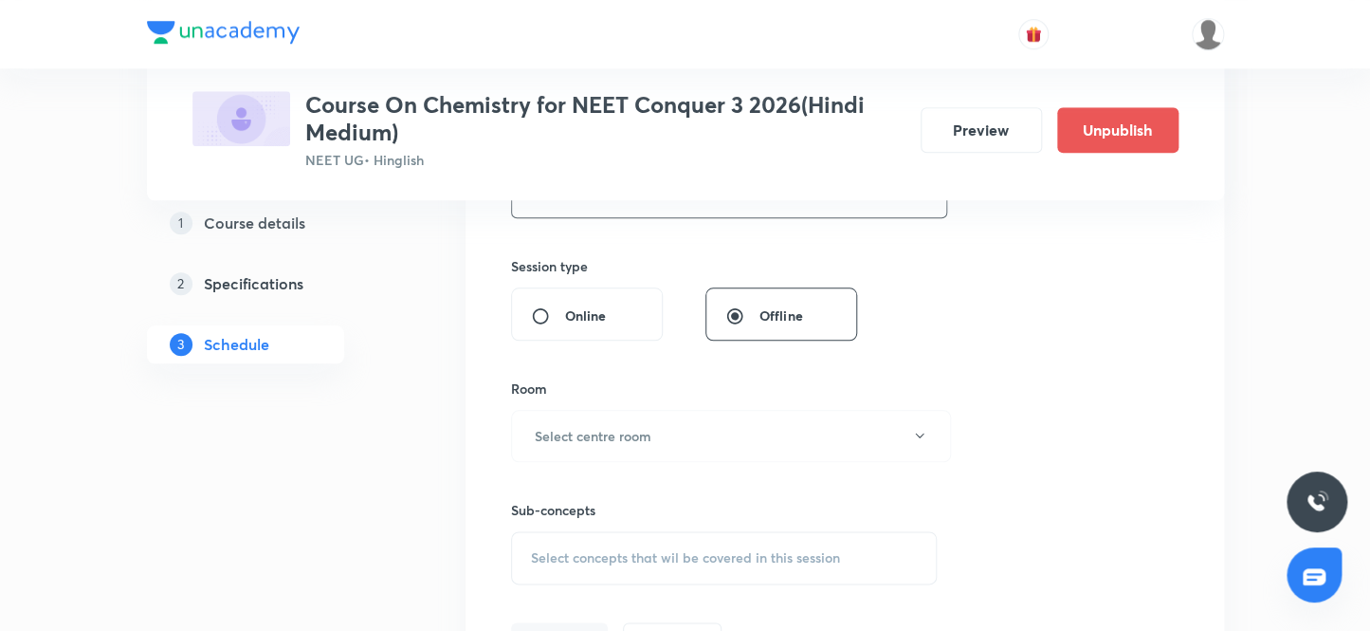
scroll to position [681, 0]
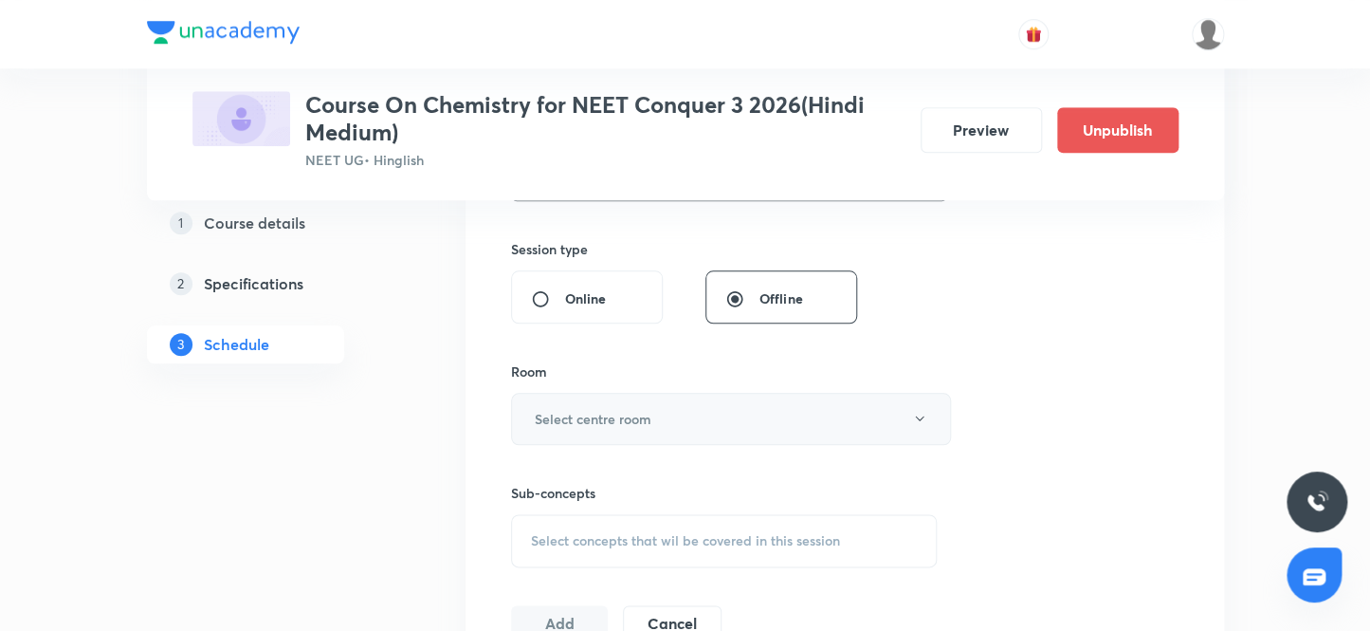
type input "80"
click at [636, 422] on h6 "Select centre room" at bounding box center [593, 419] width 117 height 20
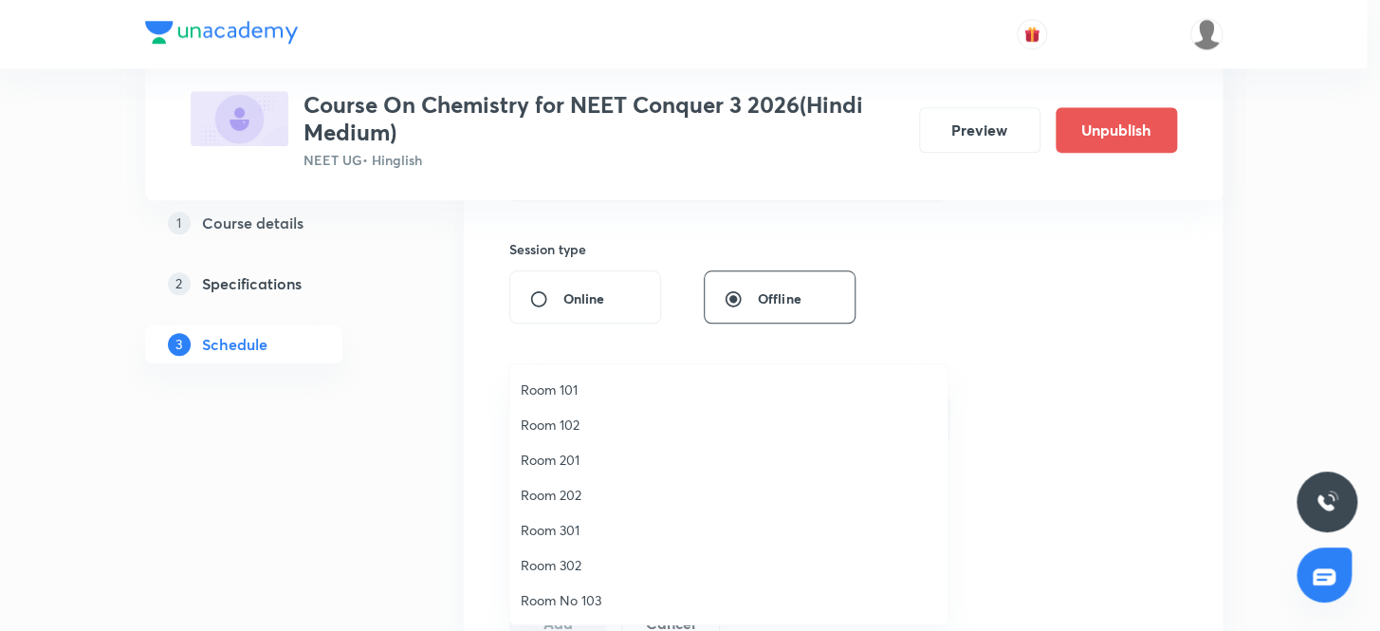
click at [570, 420] on span "Room 102" at bounding box center [728, 424] width 415 height 20
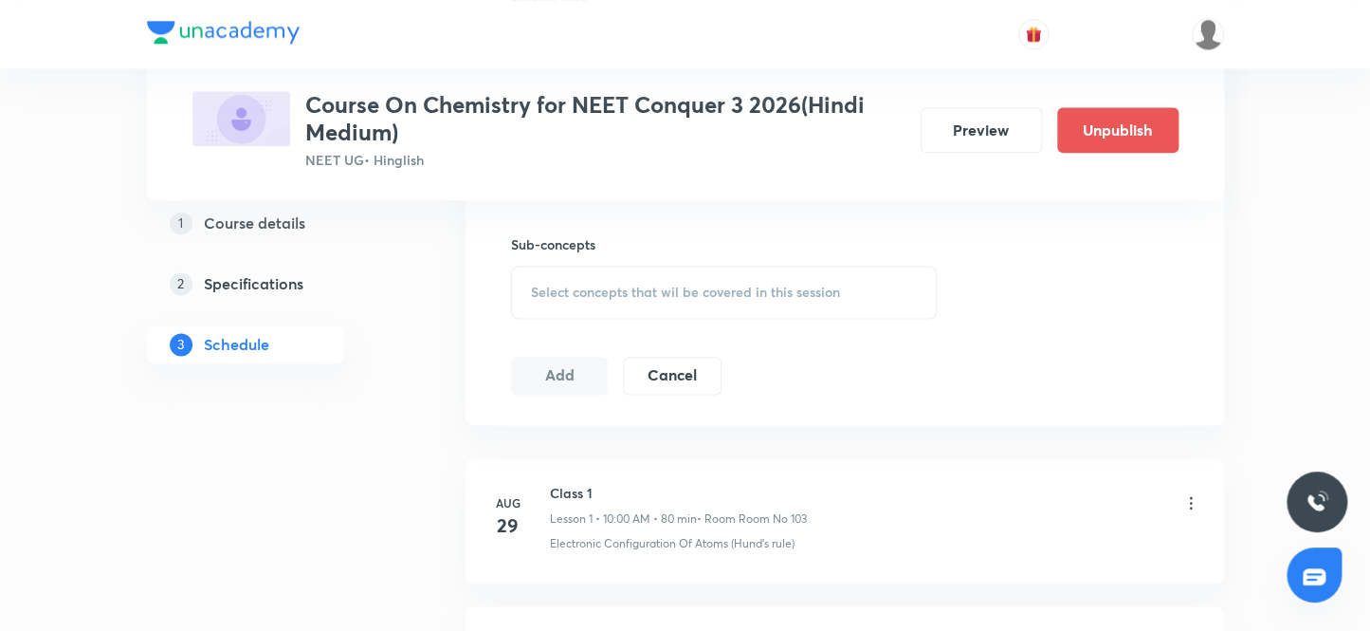
scroll to position [939, 0]
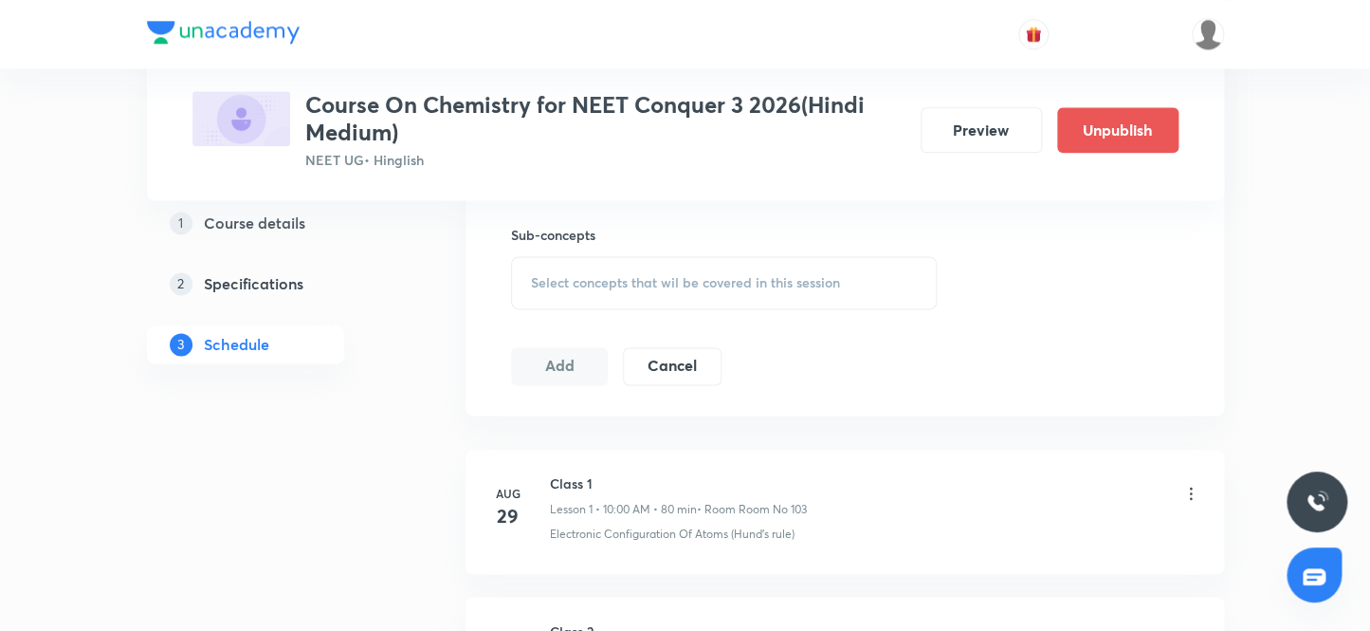
click at [621, 275] on span "Select concepts that wil be covered in this session" at bounding box center [685, 282] width 309 height 15
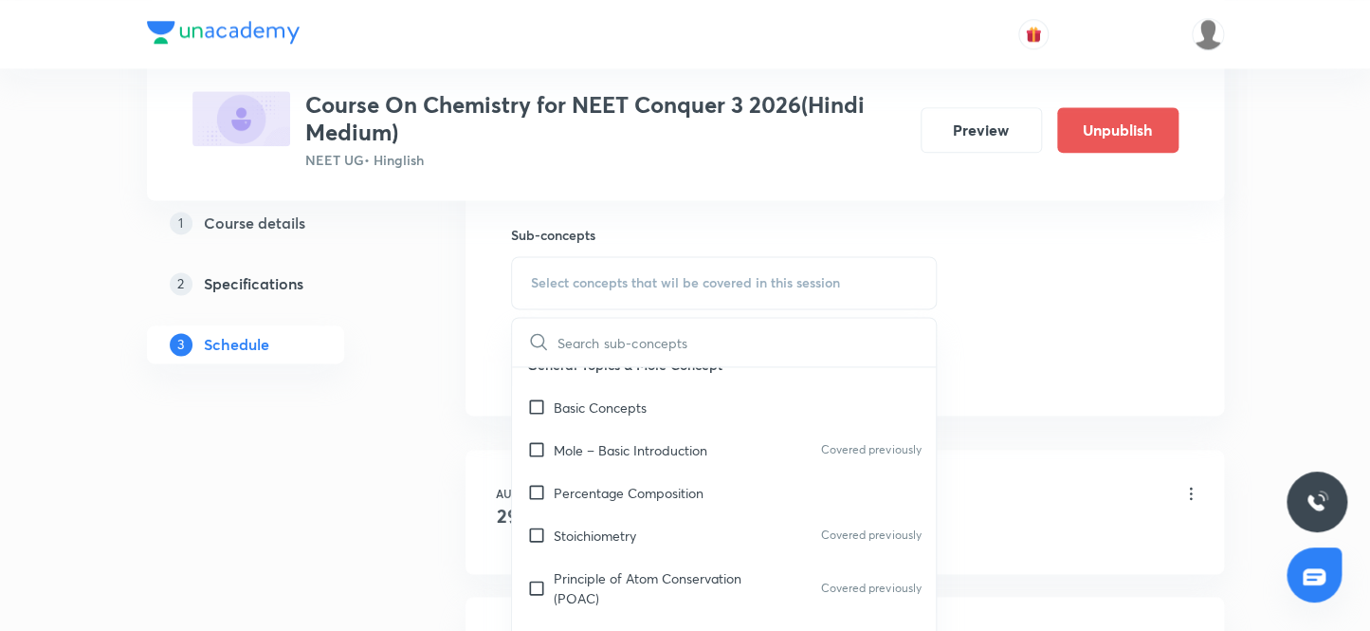
scroll to position [258, 0]
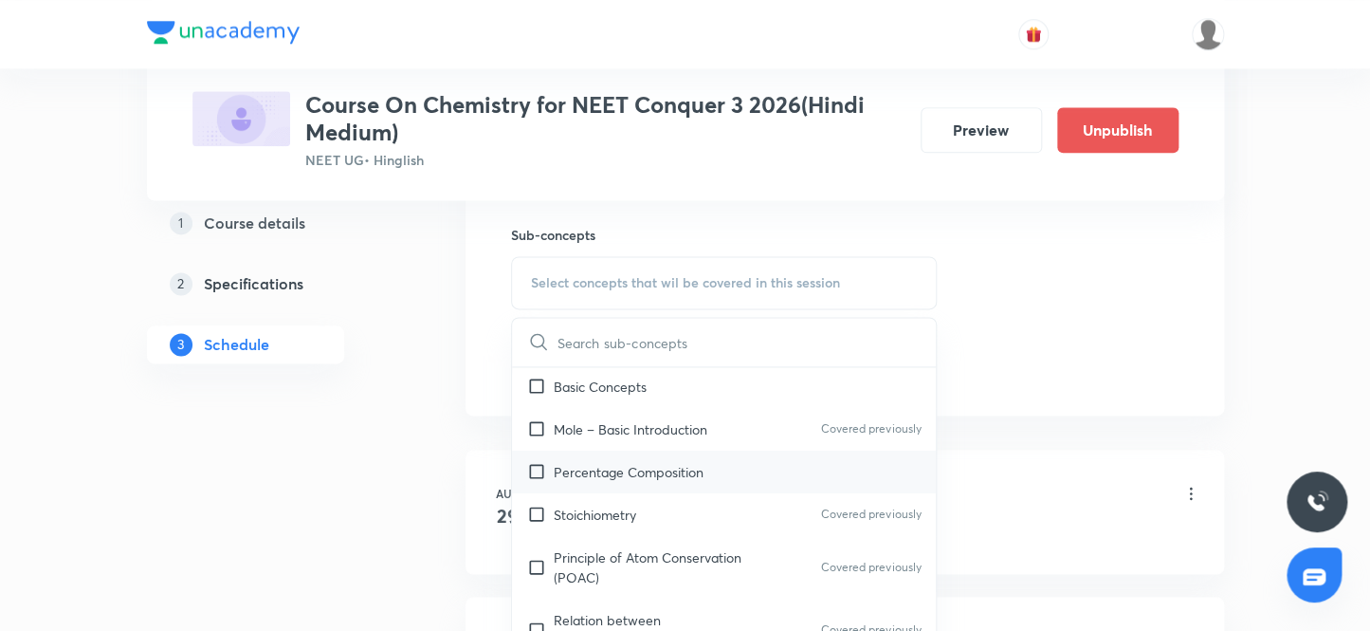
click at [539, 469] on input "checkbox" at bounding box center [540, 472] width 27 height 20
checkbox input "true"
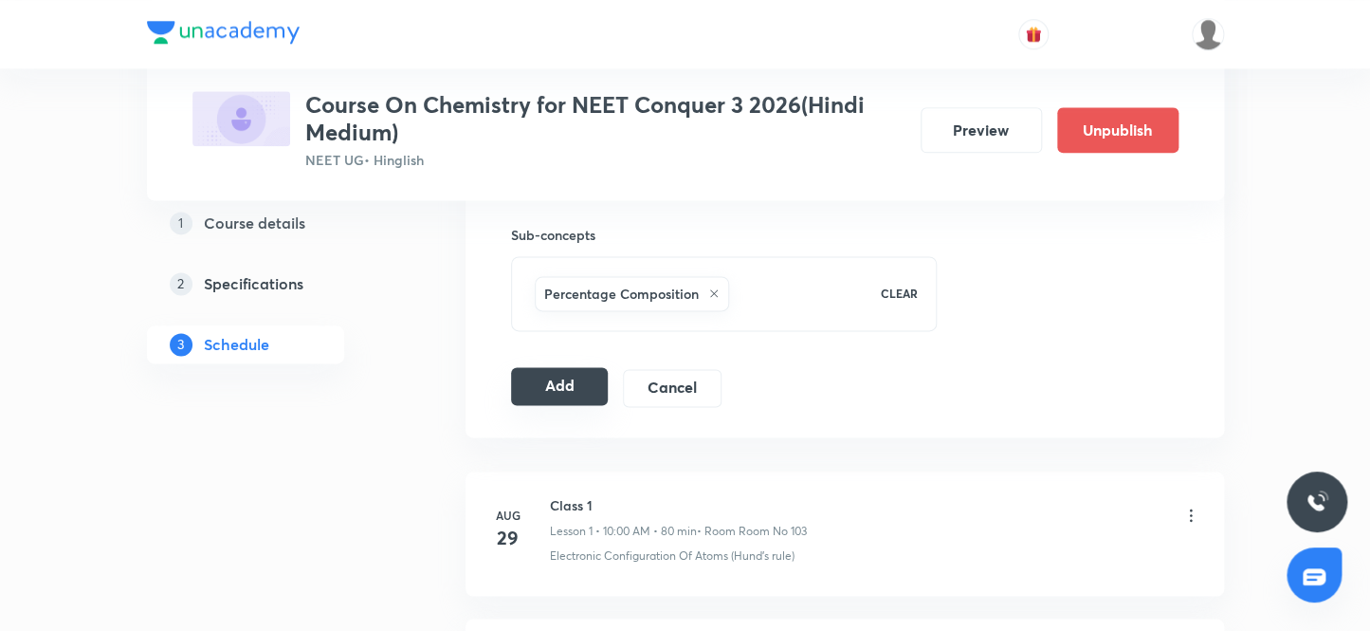
click at [545, 389] on button "Add" at bounding box center [560, 386] width 98 height 38
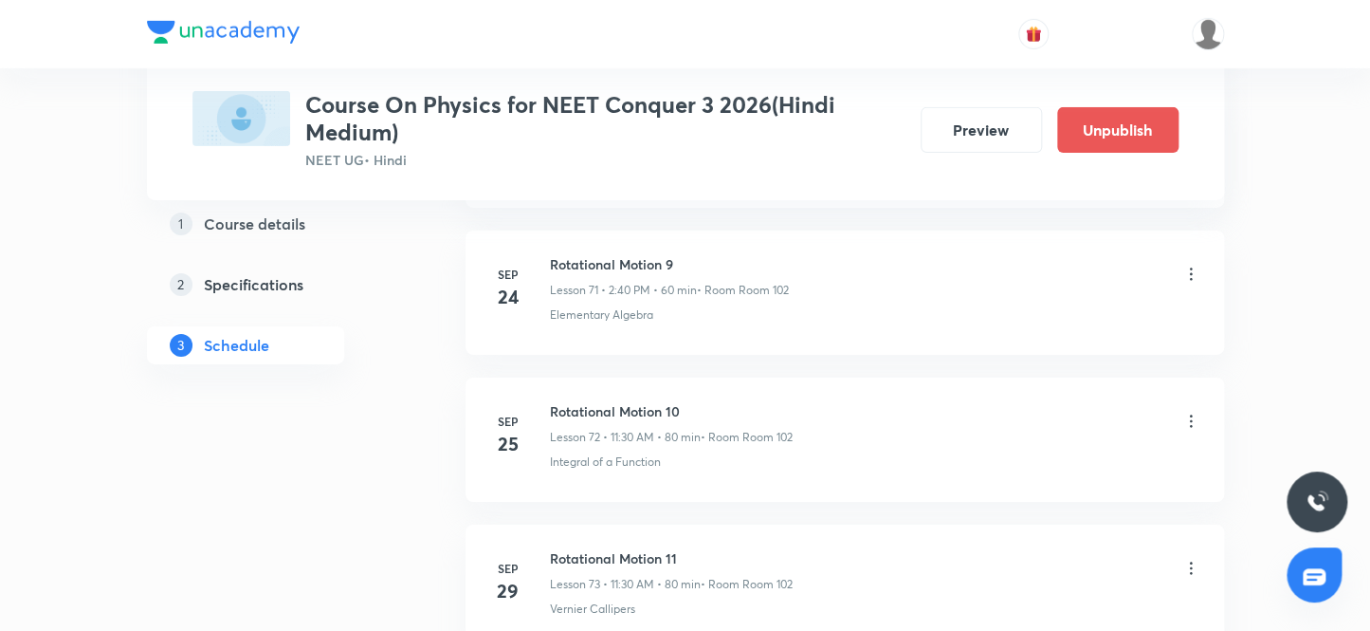
scroll to position [11893, 0]
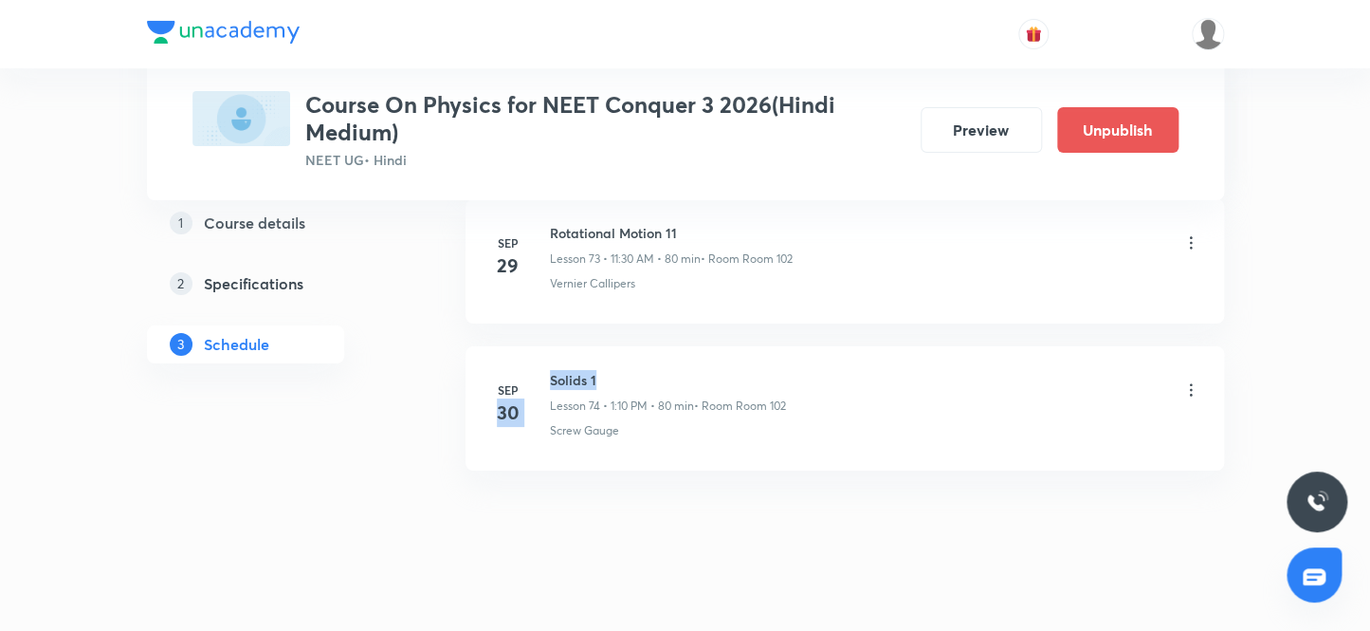
drag, startPoint x: 606, startPoint y: 358, endPoint x: 533, endPoint y: 357, distance: 73.0
click at [533, 370] on div "[DATE] Solids 1 Lesson 74 • 1:10 PM • 80 min • Room Room 102 Screw Gauge" at bounding box center [844, 404] width 711 height 69
drag, startPoint x: 613, startPoint y: 360, endPoint x: 549, endPoint y: 360, distance: 63.5
click at [550, 370] on h6 "Solids 1" at bounding box center [668, 380] width 236 height 20
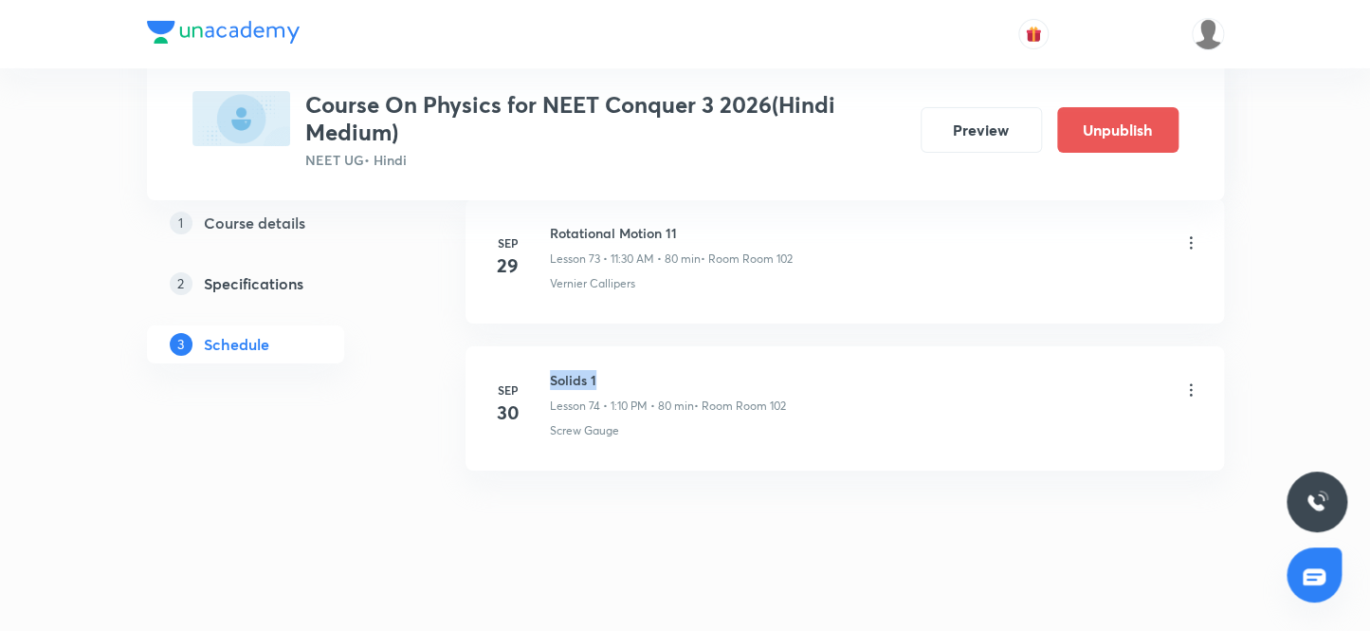
copy h6 "Solids 1"
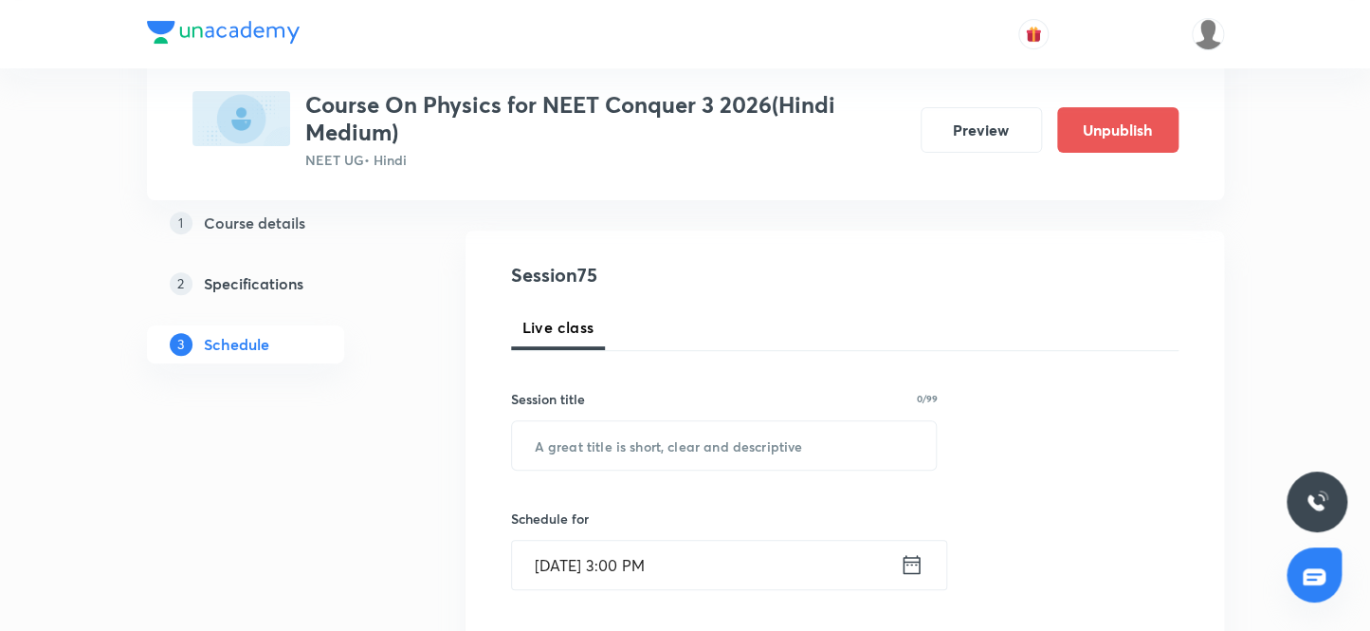
scroll to position [152, 0]
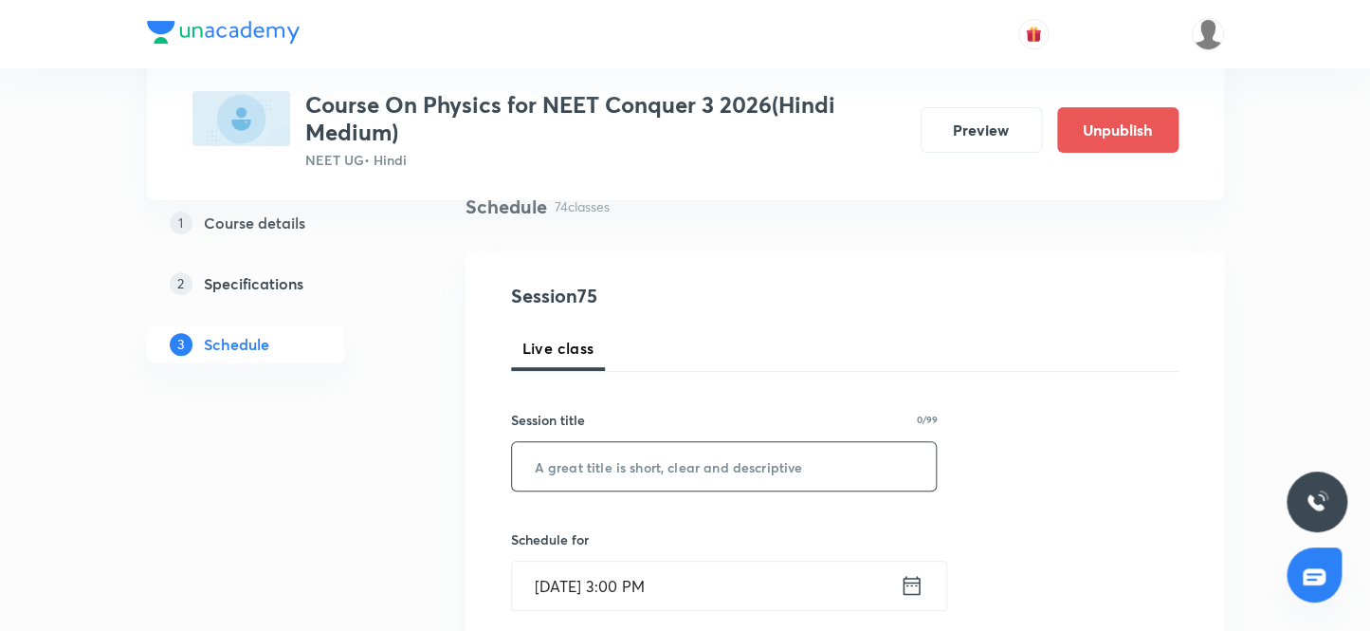
click at [620, 469] on input "text" at bounding box center [724, 466] width 425 height 48
paste input "Solids 1"
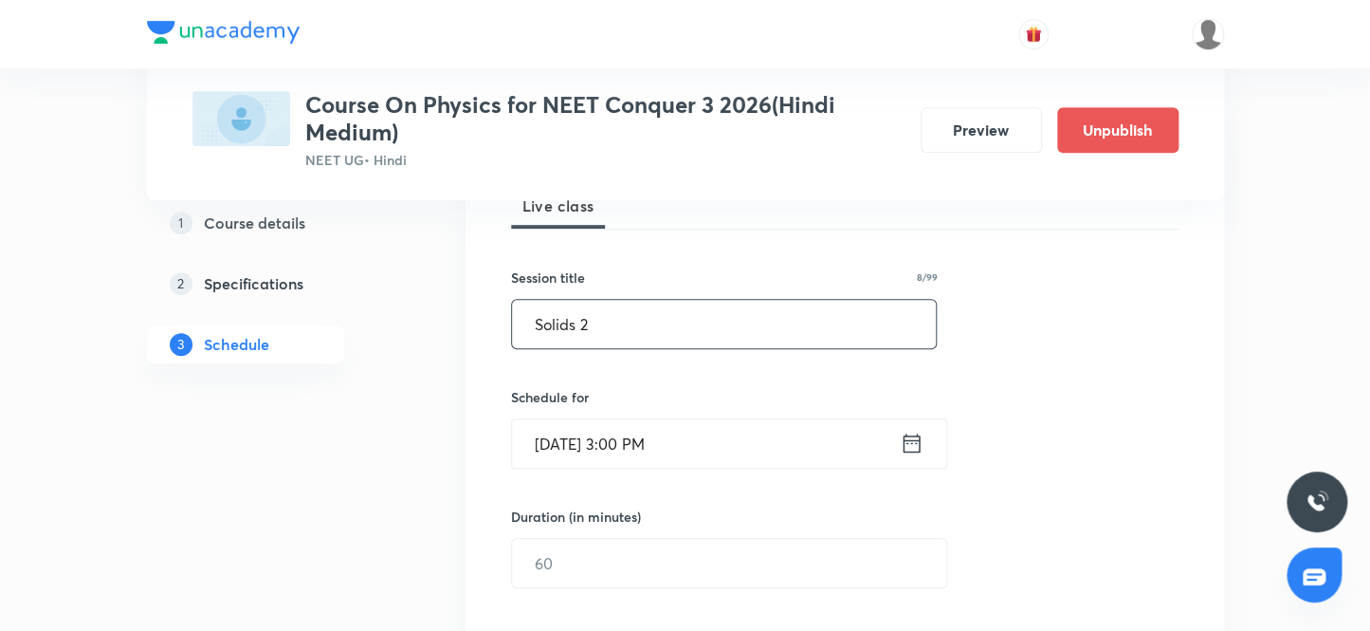
scroll to position [324, 0]
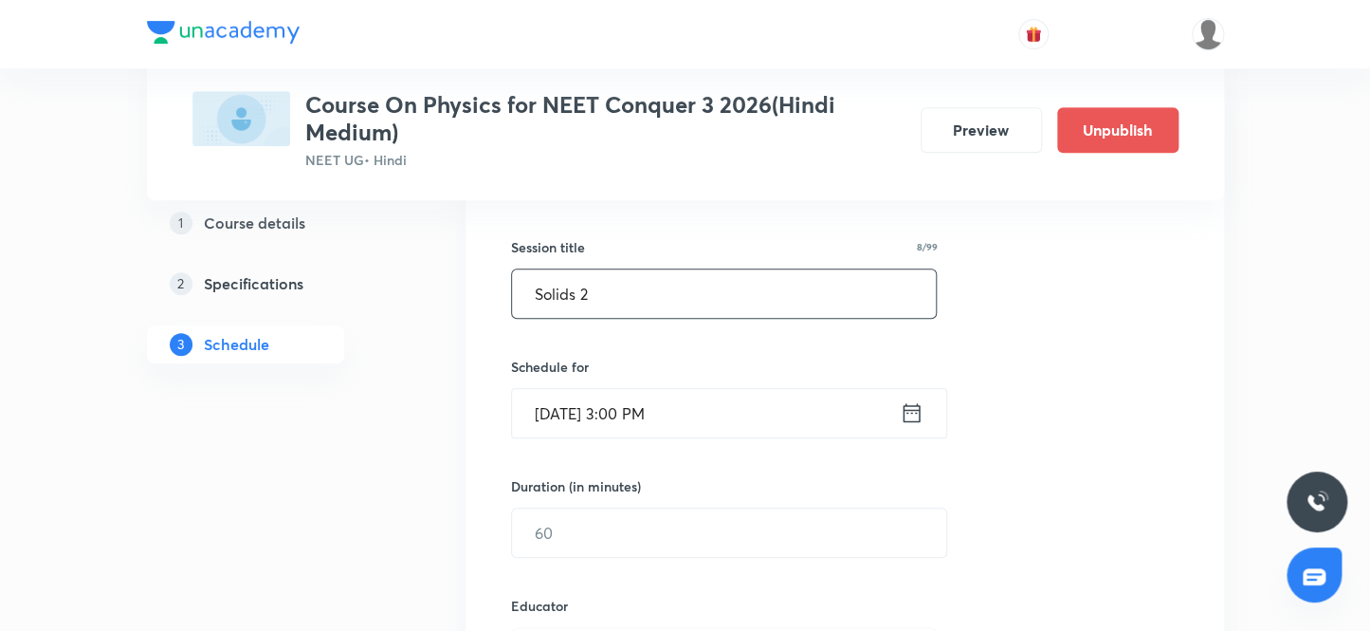
type input "Solids 2"
click at [573, 414] on input "[DATE] 3:00 PM" at bounding box center [706, 413] width 388 height 48
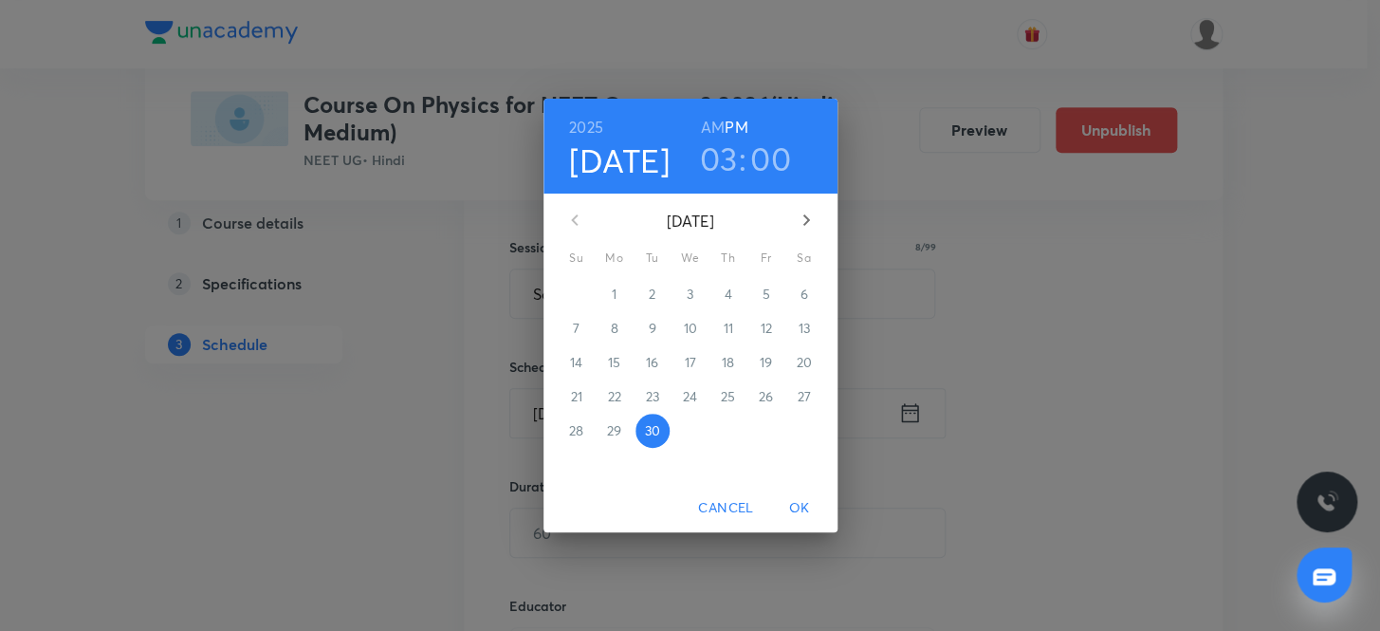
click at [803, 219] on icon "button" at bounding box center [806, 220] width 23 height 23
click at [763, 289] on p "3" at bounding box center [765, 293] width 7 height 19
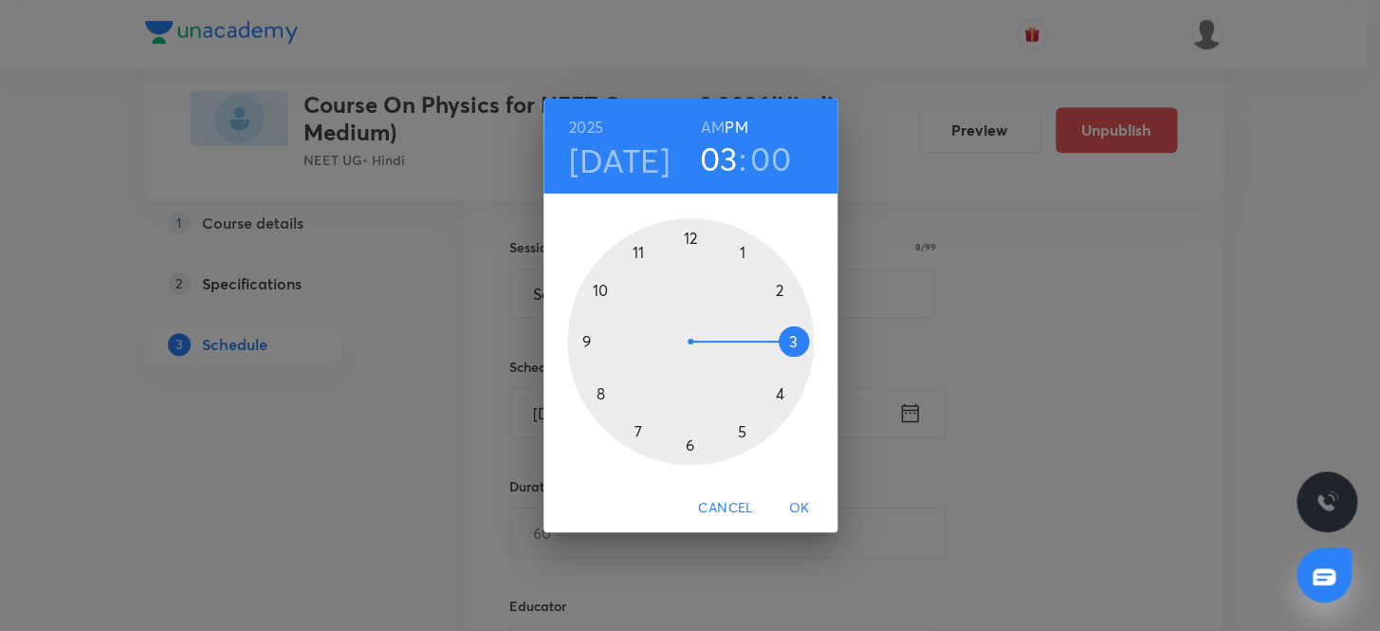
click at [741, 247] on div at bounding box center [690, 341] width 247 height 247
click at [775, 284] on div at bounding box center [690, 341] width 247 height 247
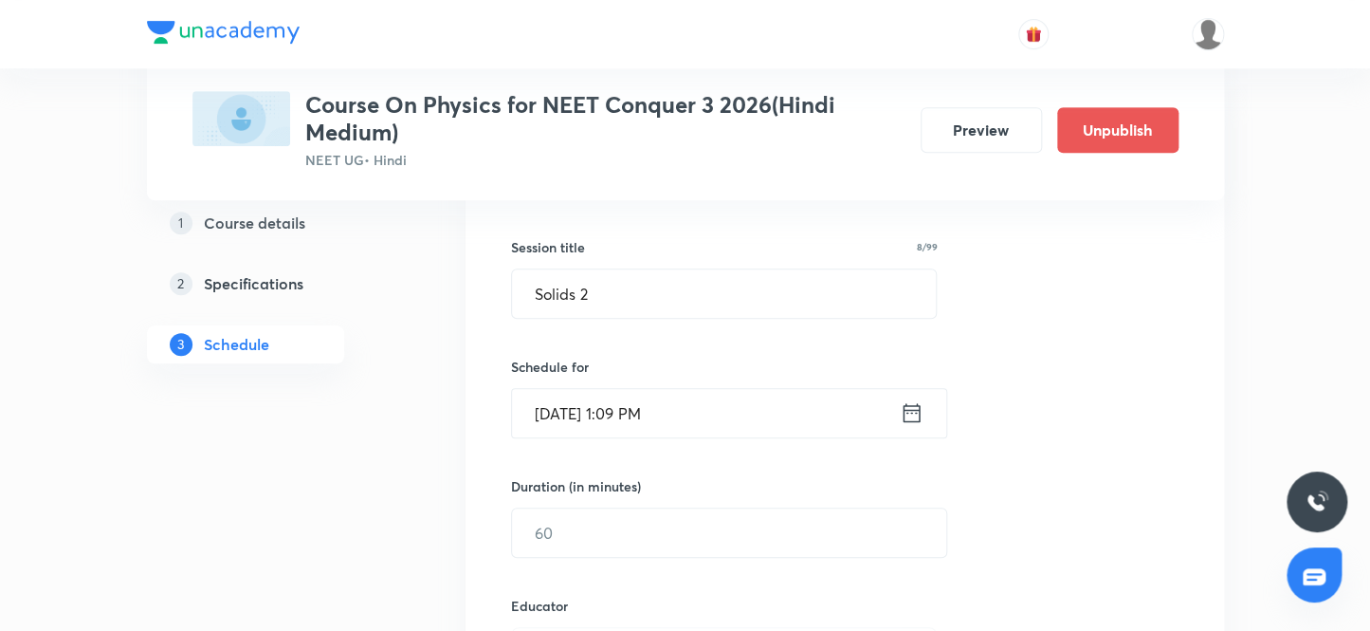
click at [645, 414] on input "Oct 3, 2025, 1:09 PM" at bounding box center [706, 413] width 388 height 48
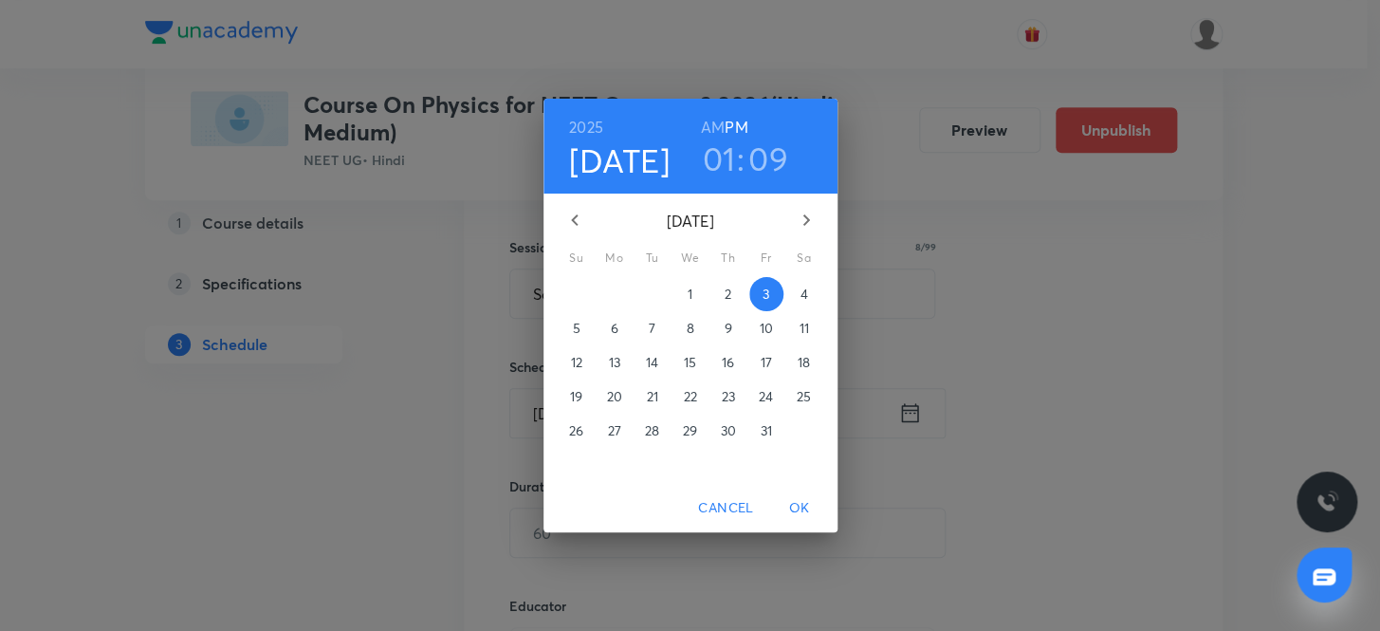
click at [763, 157] on h3 "09" at bounding box center [768, 158] width 40 height 40
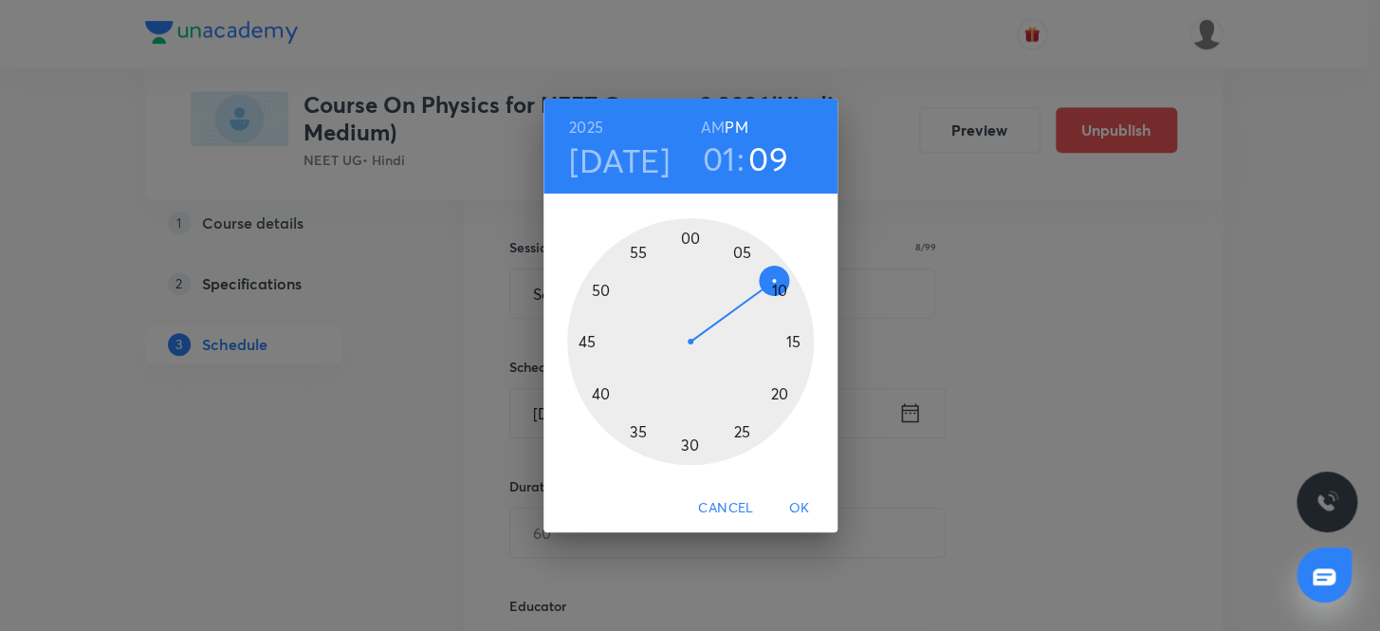
click at [776, 286] on div at bounding box center [690, 341] width 247 height 247
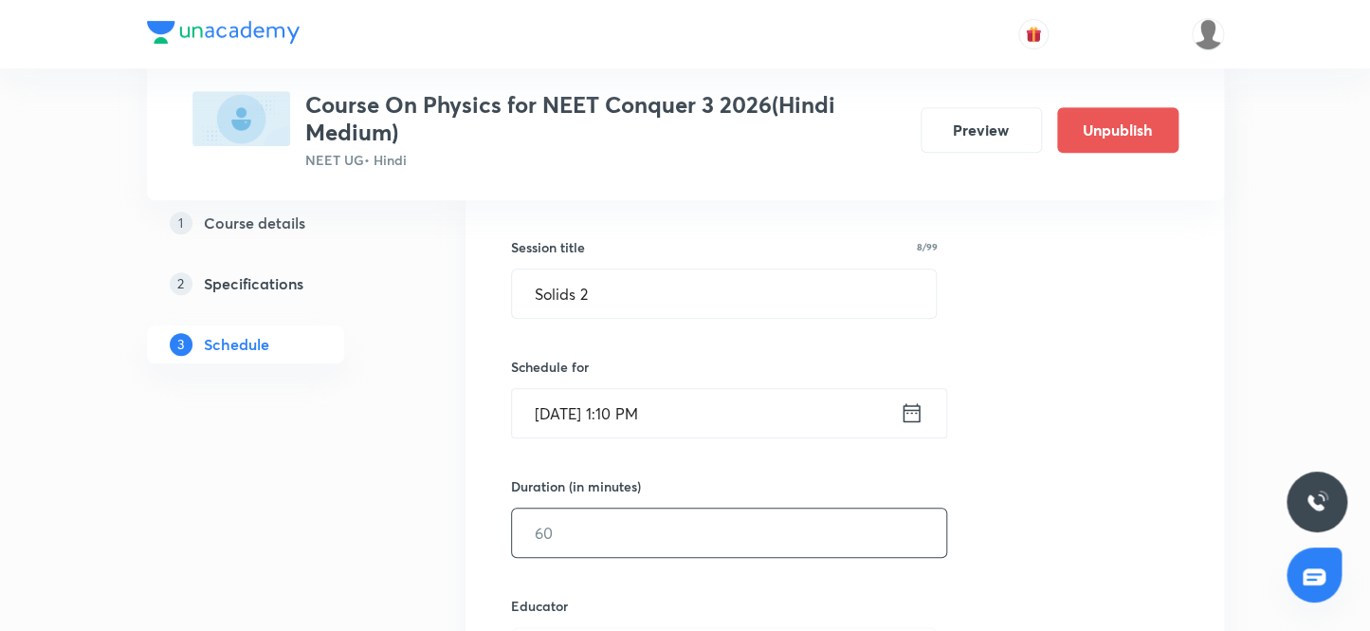
click at [614, 527] on input "text" at bounding box center [729, 532] width 434 height 48
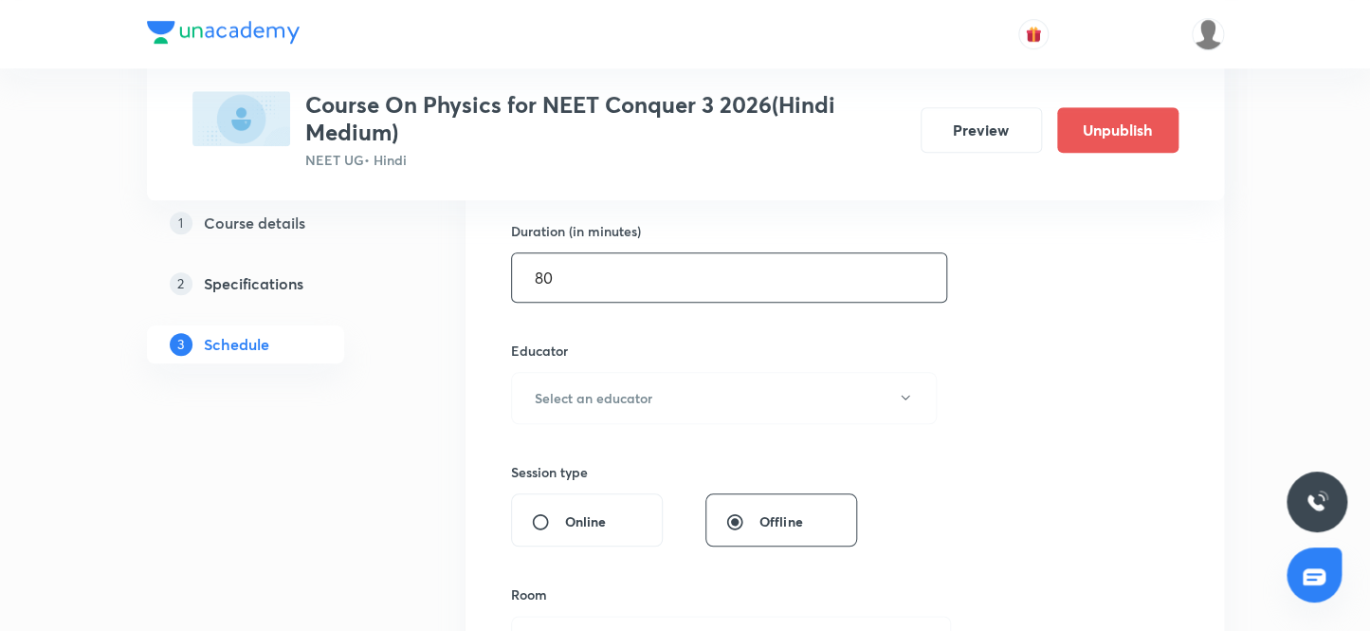
scroll to position [583, 0]
type input "80"
click at [635, 393] on h6 "Select an educator" at bounding box center [594, 394] width 118 height 20
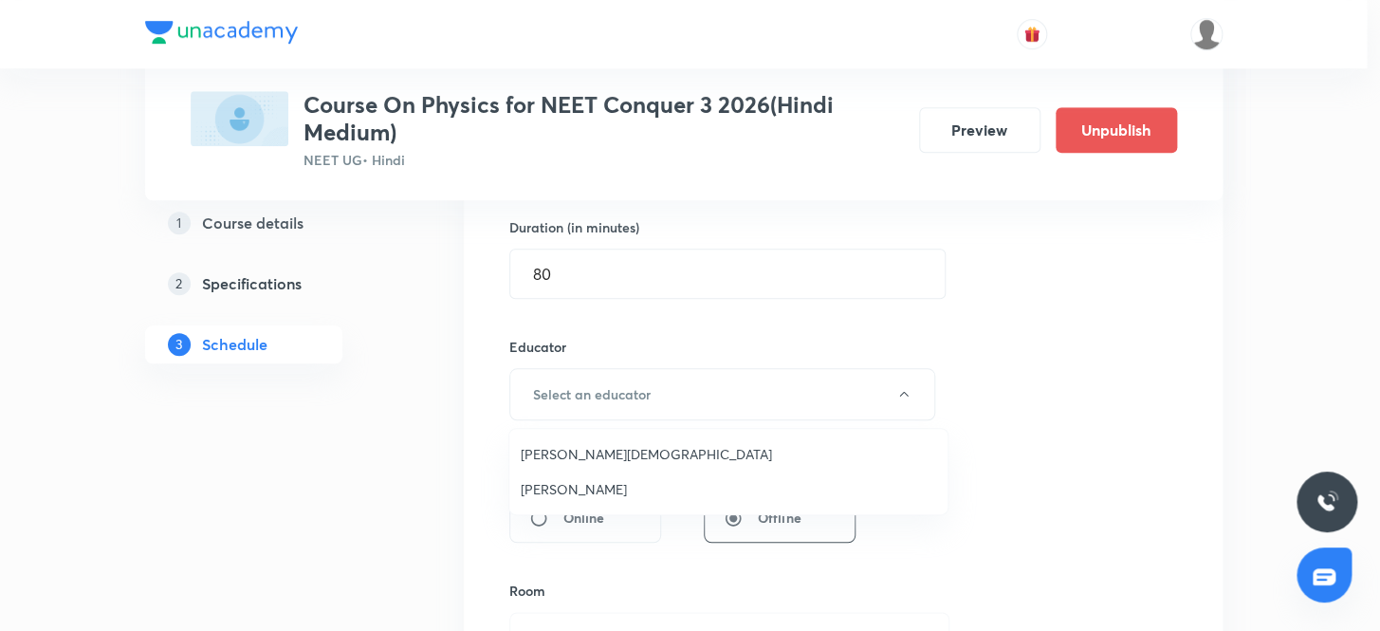
click at [563, 455] on span "Arpit Jain" at bounding box center [728, 454] width 415 height 20
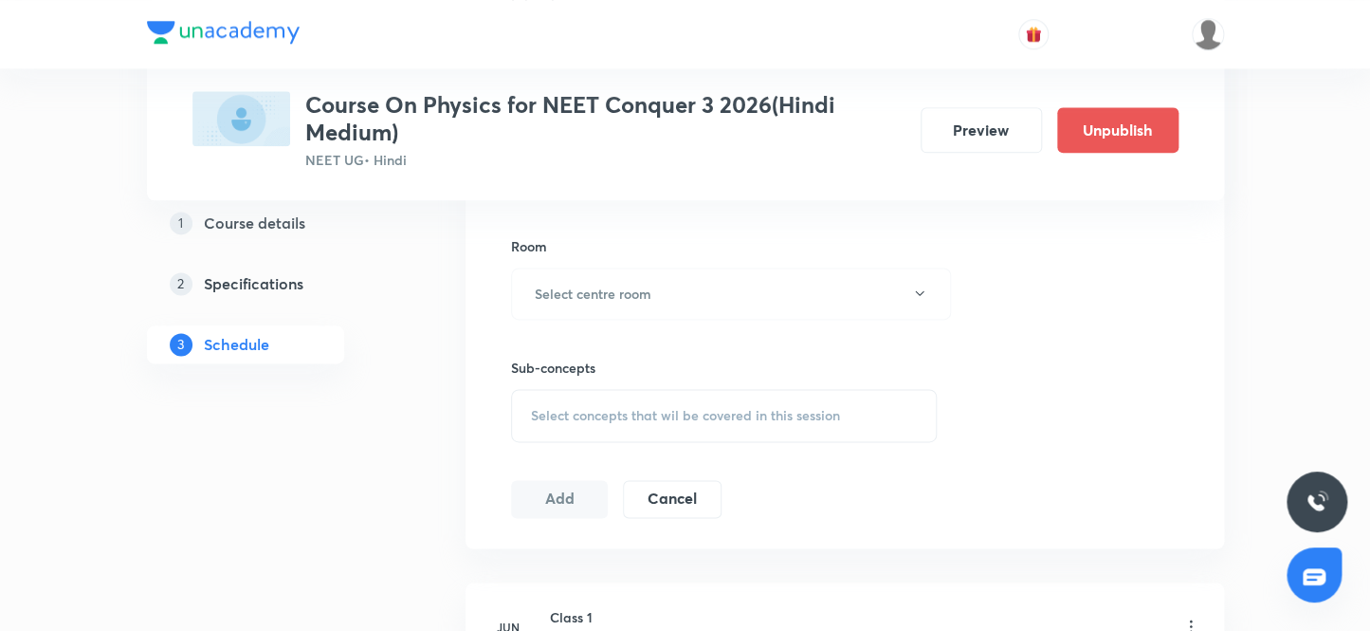
scroll to position [928, 0]
click at [571, 292] on h6 "Select centre room" at bounding box center [593, 293] width 117 height 20
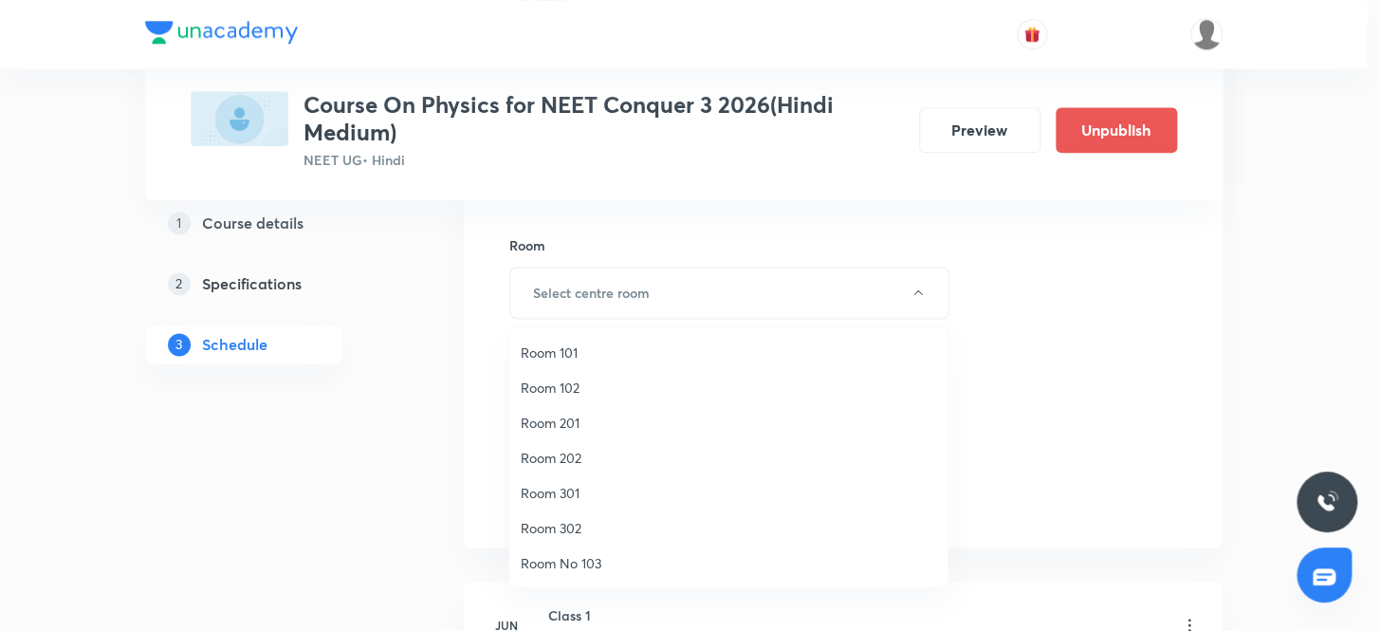
click at [547, 384] on span "Room 102" at bounding box center [728, 387] width 415 height 20
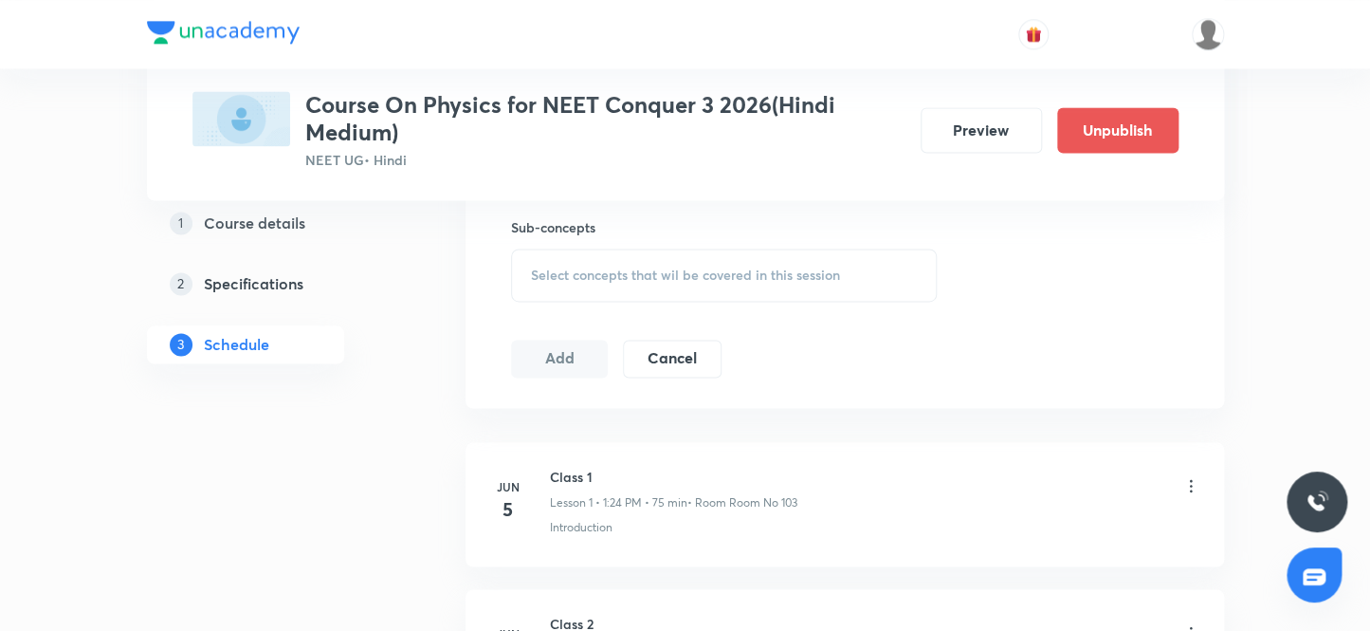
scroll to position [1100, 0]
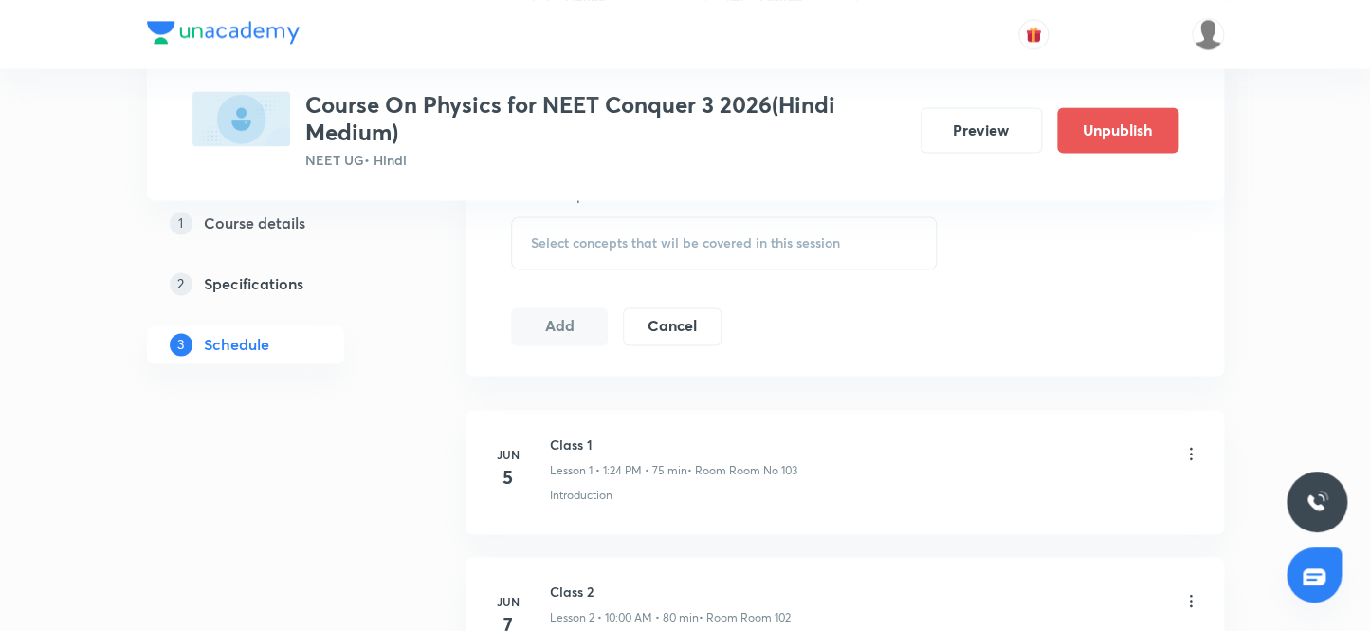
click at [575, 243] on span "Select concepts that wil be covered in this session" at bounding box center [685, 242] width 309 height 15
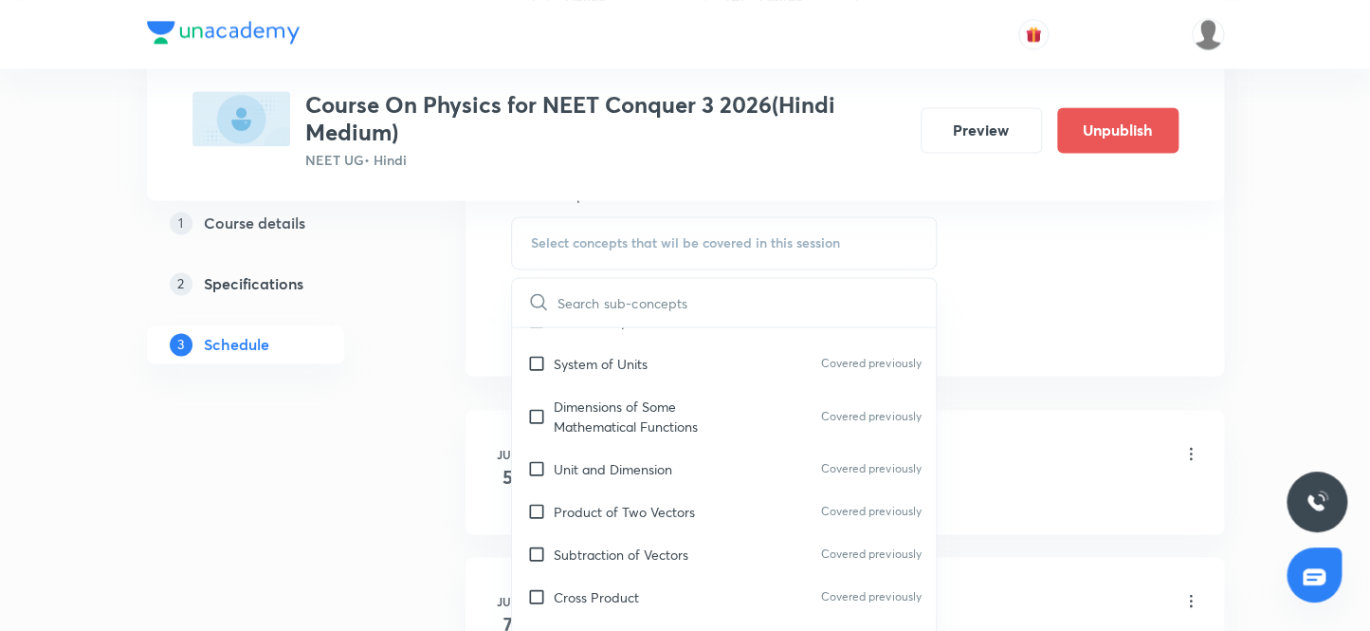
scroll to position [430, 0]
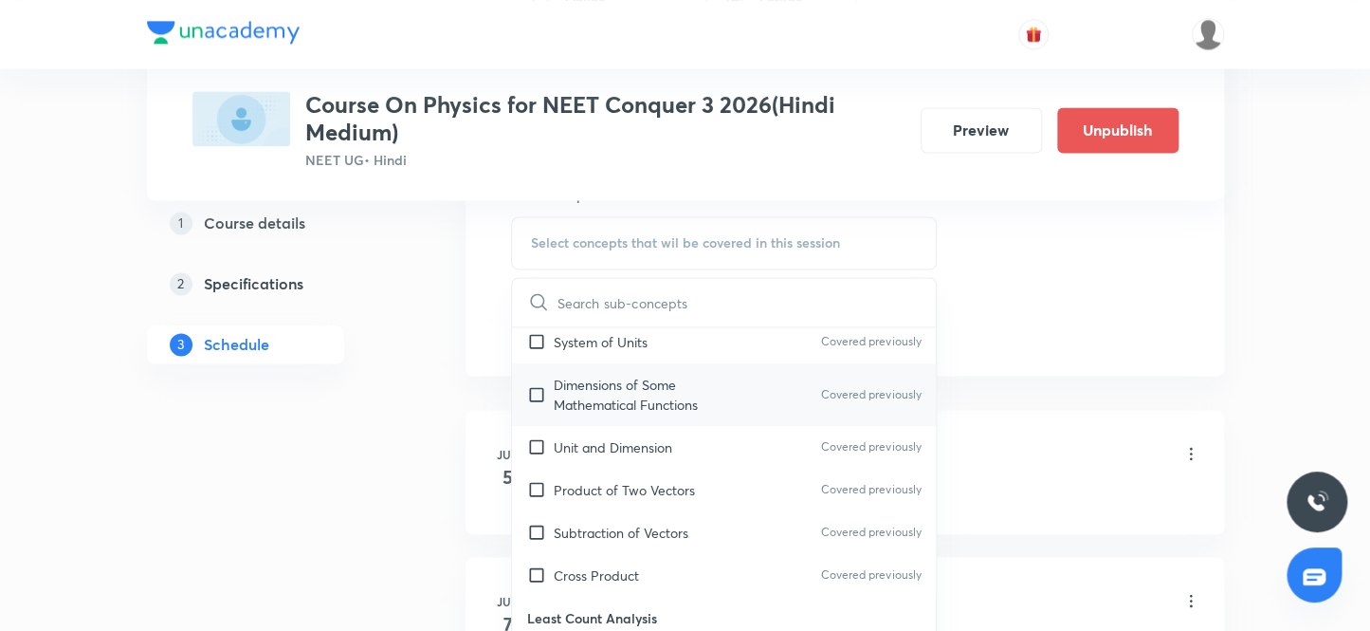
click at [535, 389] on input "checkbox" at bounding box center [540, 395] width 27 height 40
checkbox input "true"
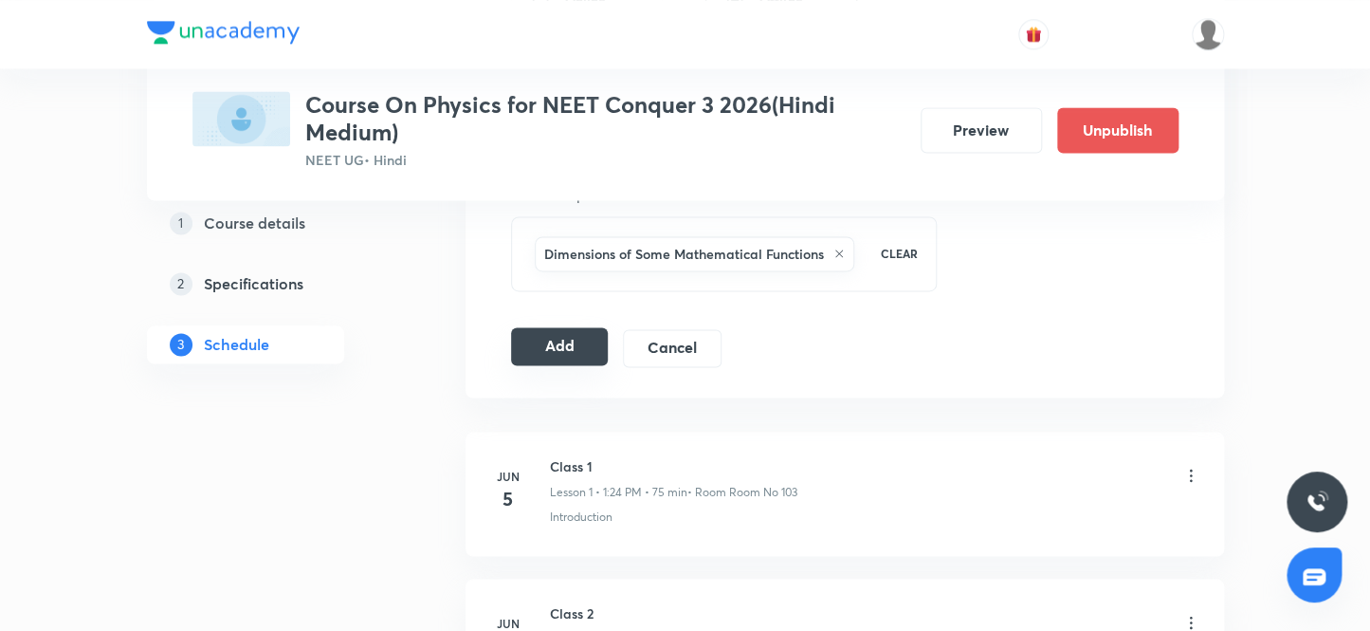
click at [559, 346] on button "Add" at bounding box center [560, 346] width 98 height 38
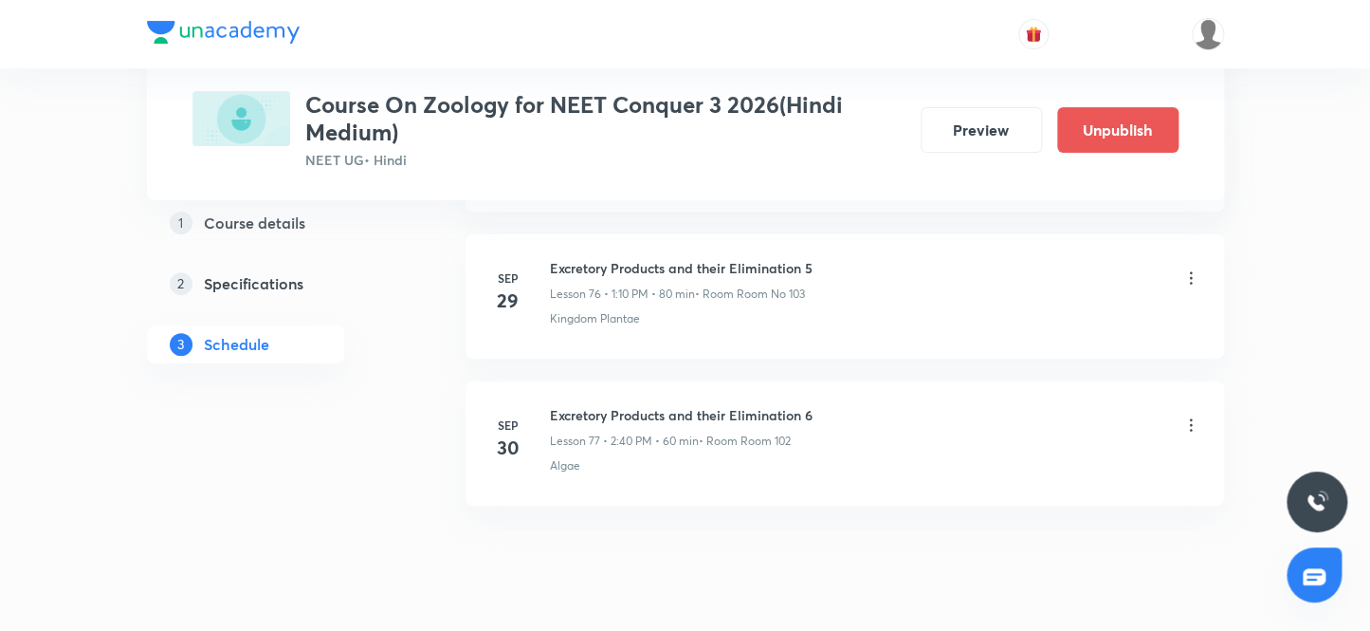
scroll to position [12212, 0]
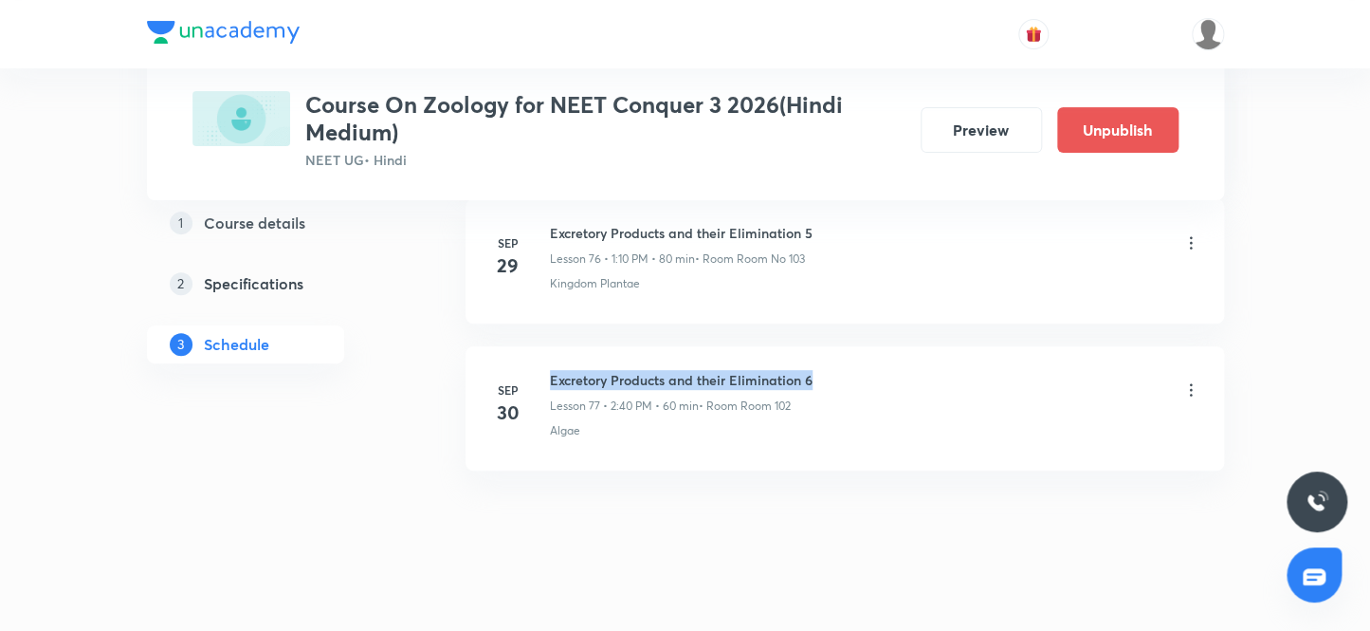
drag, startPoint x: 819, startPoint y: 352, endPoint x: 541, endPoint y: 336, distance: 278.3
click at [541, 346] on li "[DATE] Excretory Products and their Elimination 6 Lesson 77 • 2:40 PM • 60 min …" at bounding box center [845, 408] width 759 height 124
copy h6 "Excretory Products and their Elimination 6"
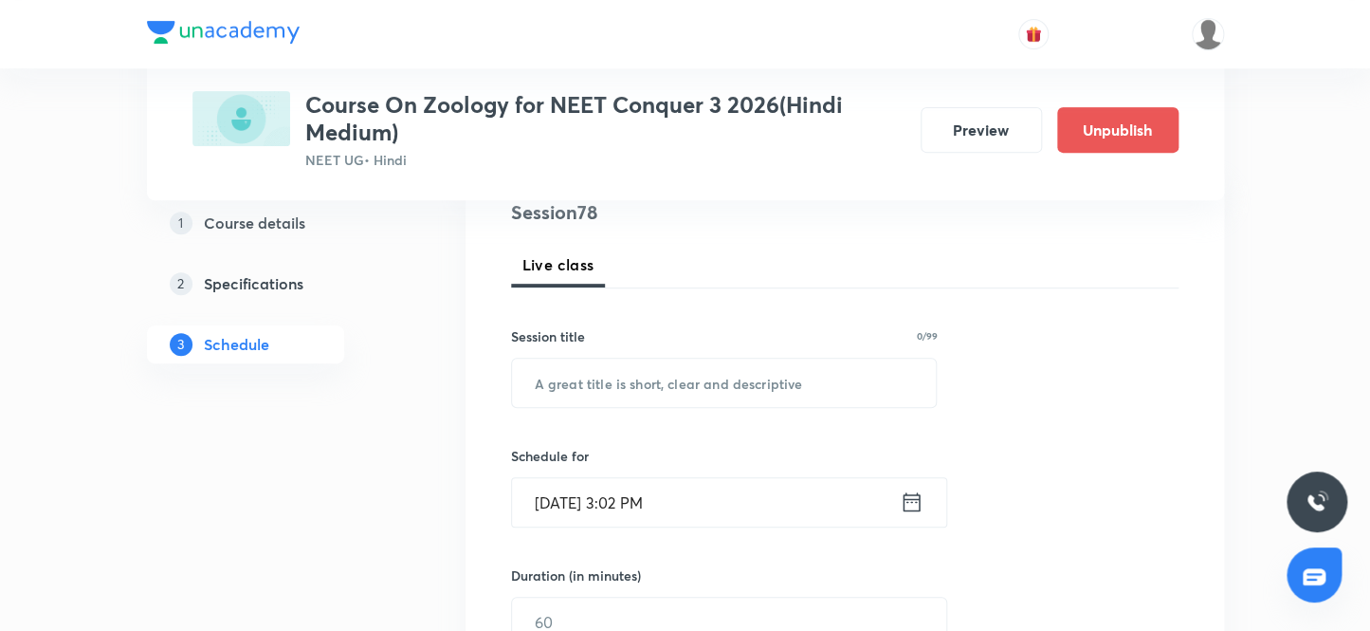
scroll to position [258, 0]
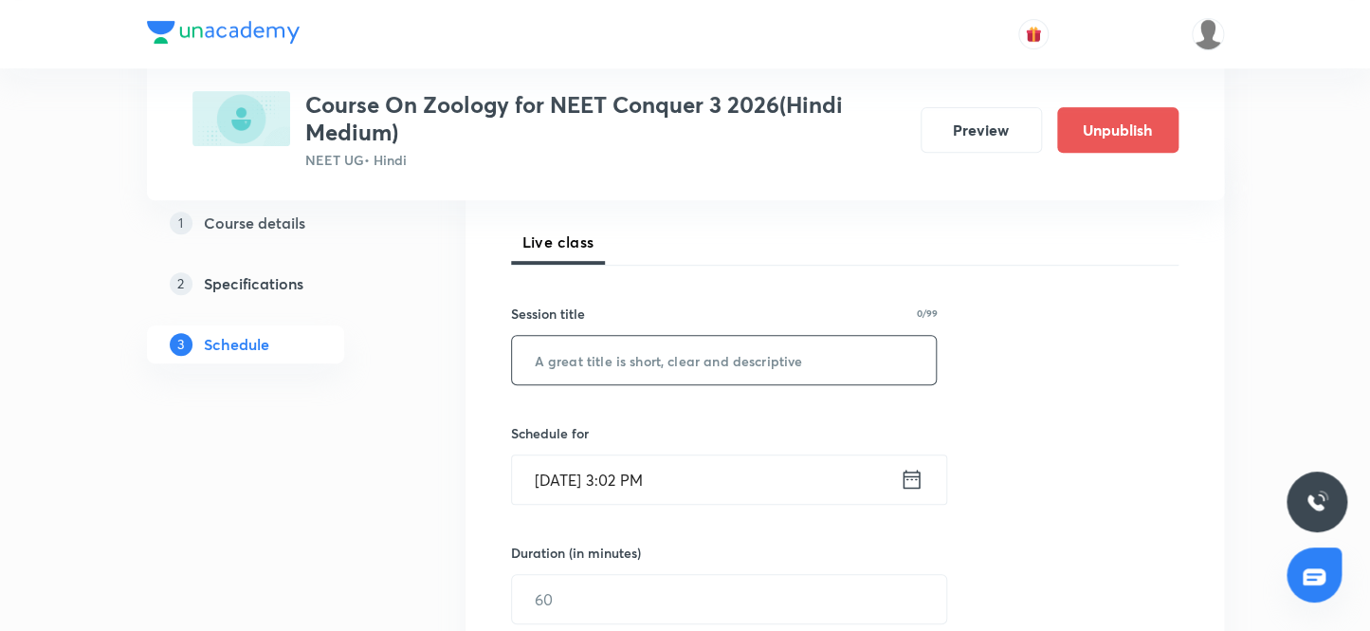
click at [730, 357] on input "text" at bounding box center [724, 360] width 425 height 48
paste input "Excretory Products and their Elimination 6"
type input "Excretory Products and their Elimination 7"
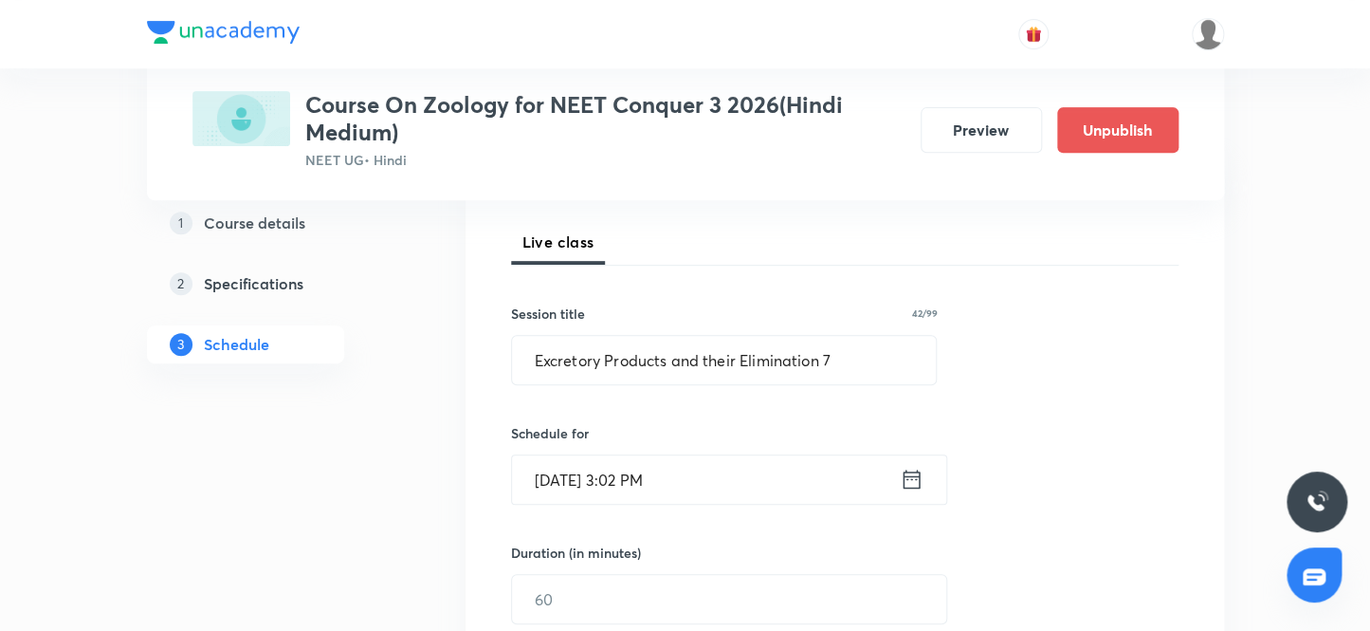
click at [577, 480] on input "Sep 30, 2025, 3:02 PM" at bounding box center [706, 479] width 388 height 48
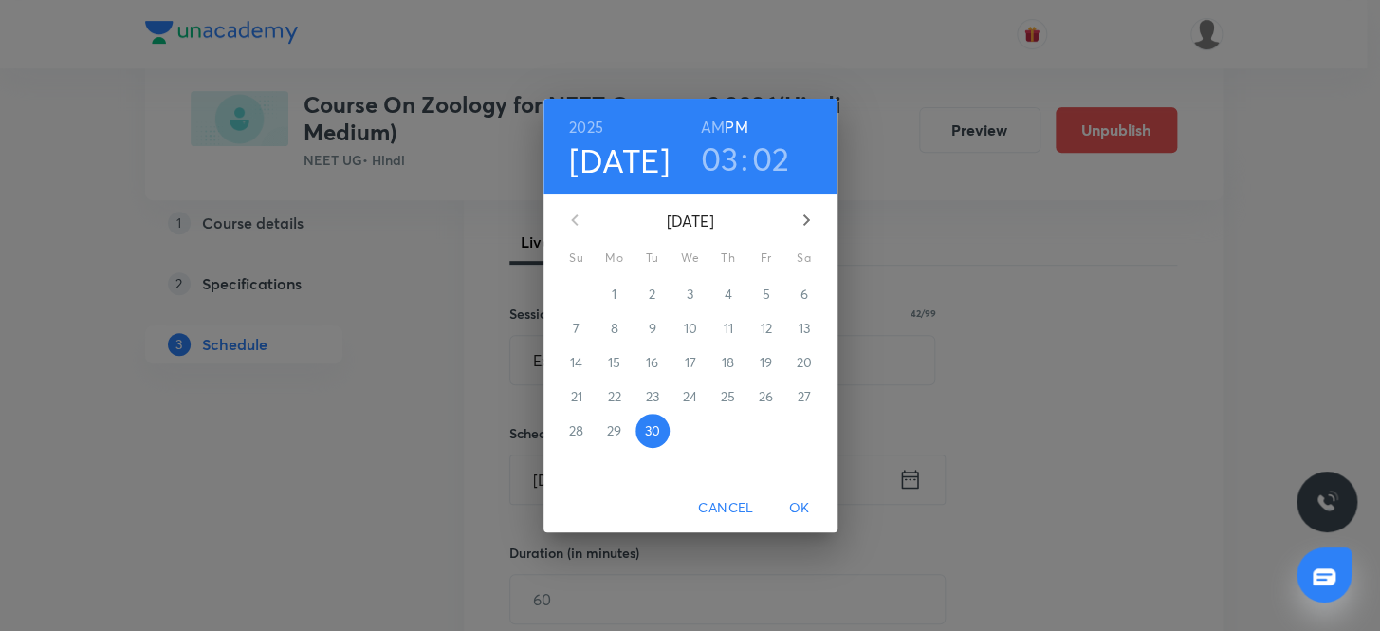
click at [805, 219] on icon "button" at bounding box center [806, 220] width 23 height 23
click at [764, 291] on p "3" at bounding box center [765, 293] width 7 height 19
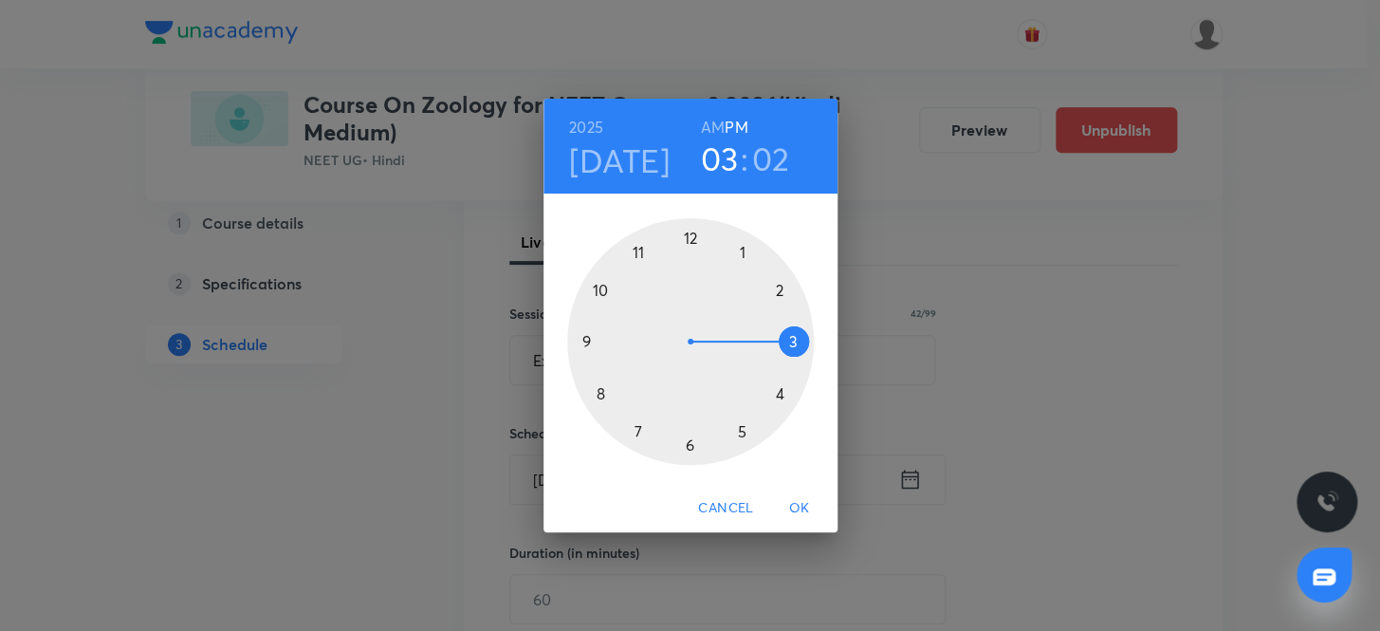
click at [779, 286] on div at bounding box center [690, 341] width 247 height 247
click at [602, 389] on div at bounding box center [690, 341] width 247 height 247
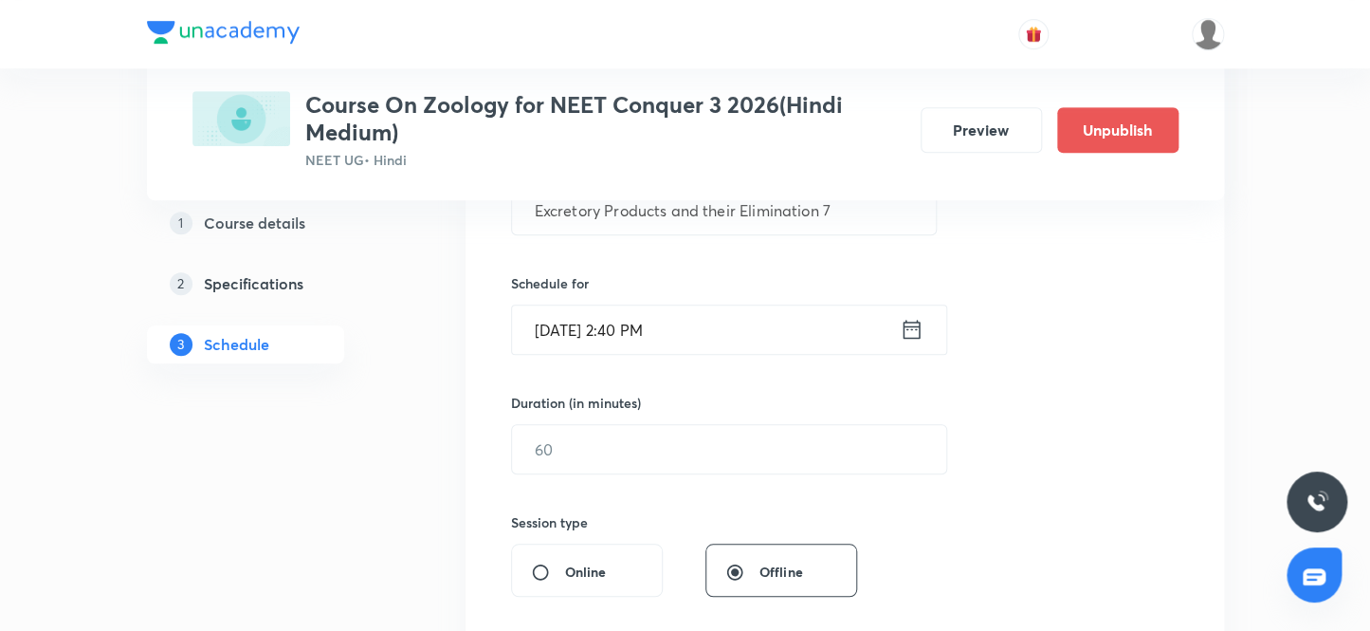
scroll to position [430, 0]
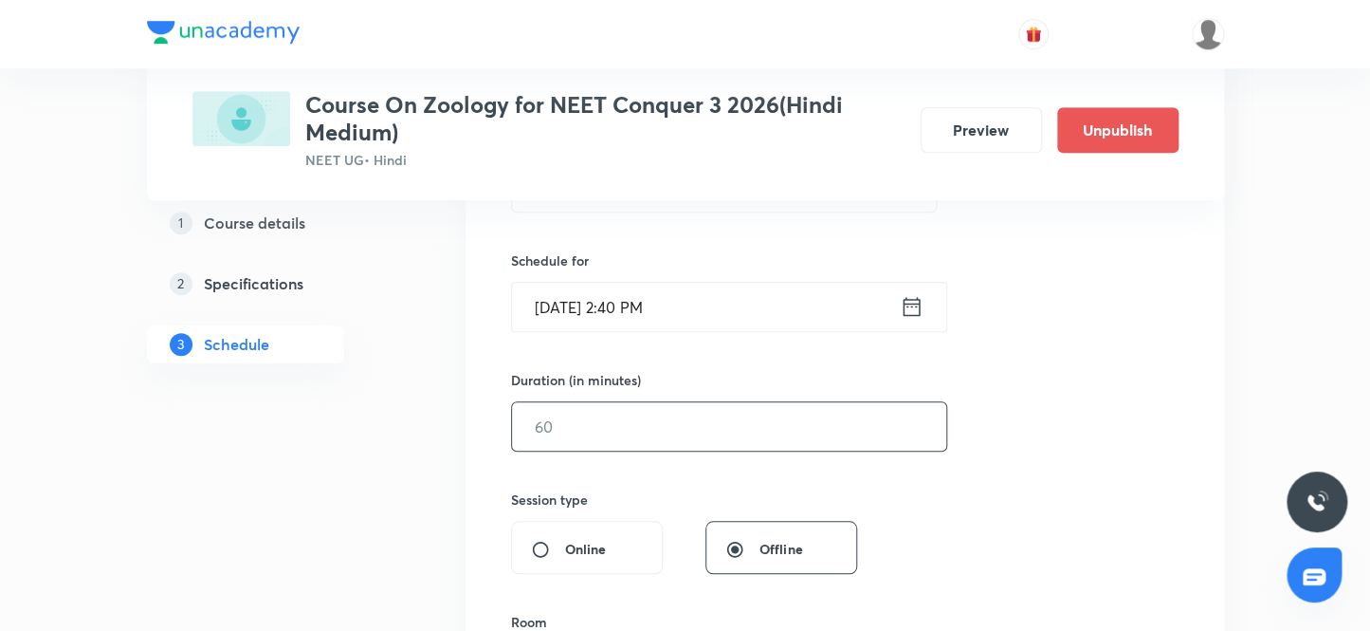
click at [633, 424] on input "text" at bounding box center [729, 426] width 434 height 48
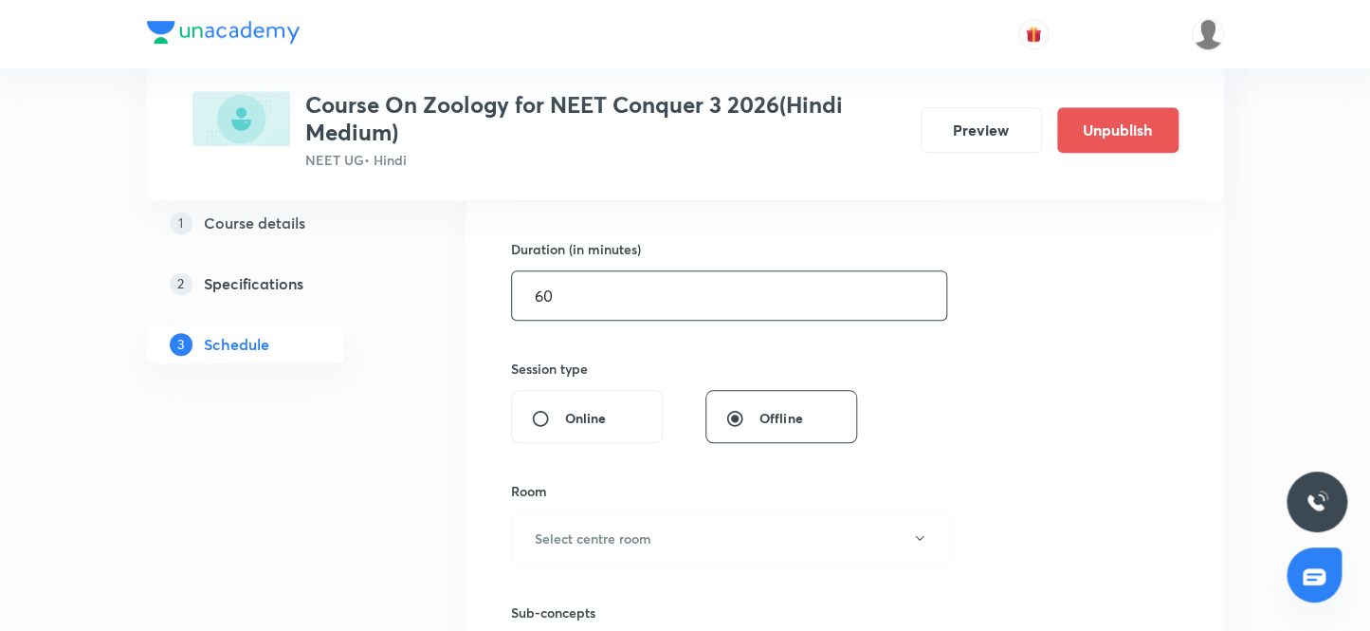
scroll to position [689, 0]
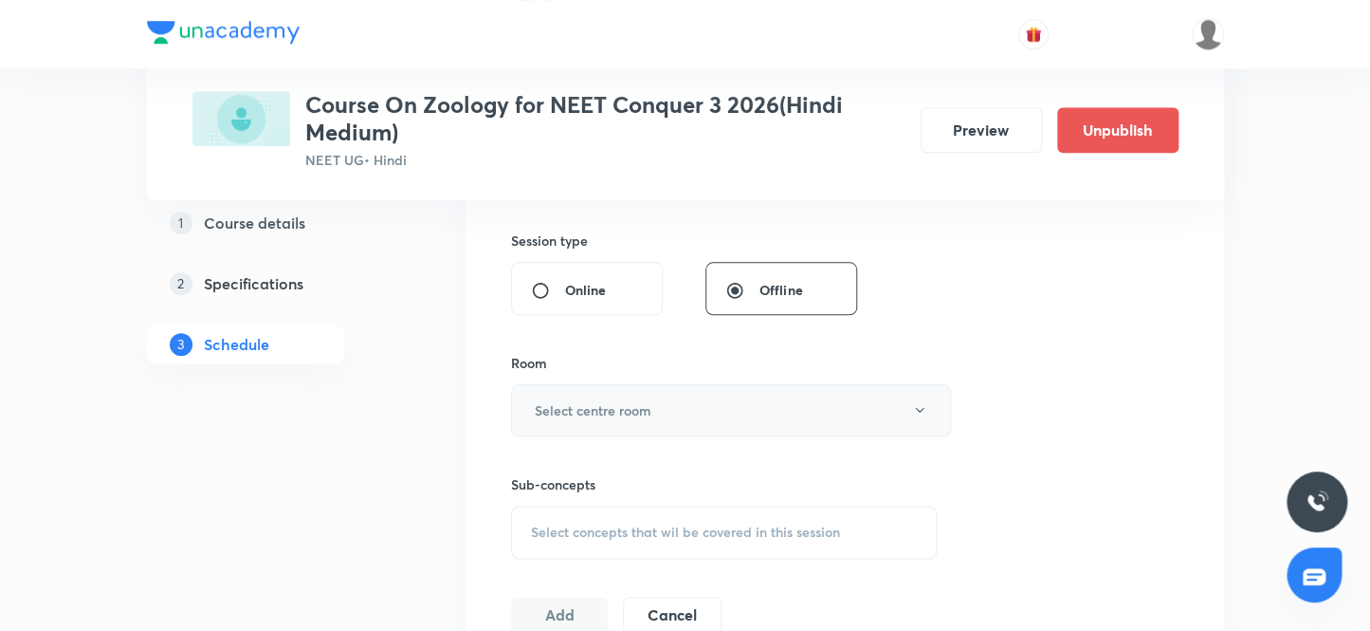
type input "60"
click at [637, 412] on h6 "Select centre room" at bounding box center [593, 410] width 117 height 20
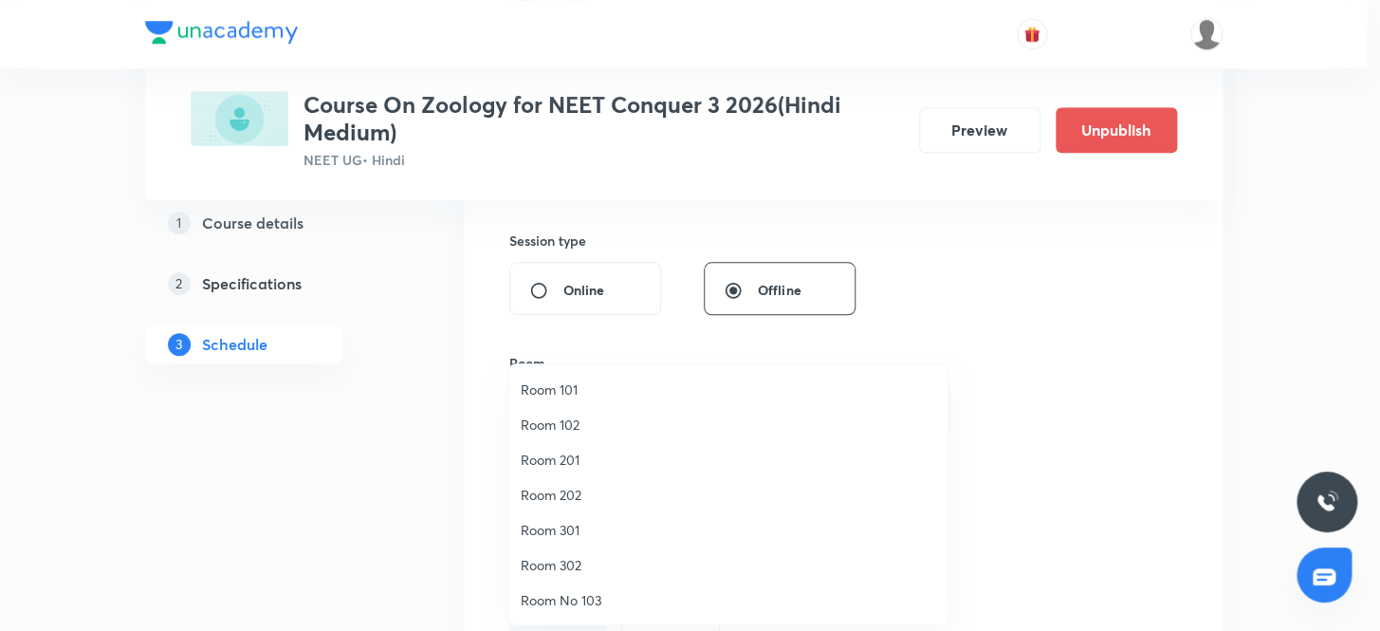
click at [585, 426] on span "Room 102" at bounding box center [728, 424] width 415 height 20
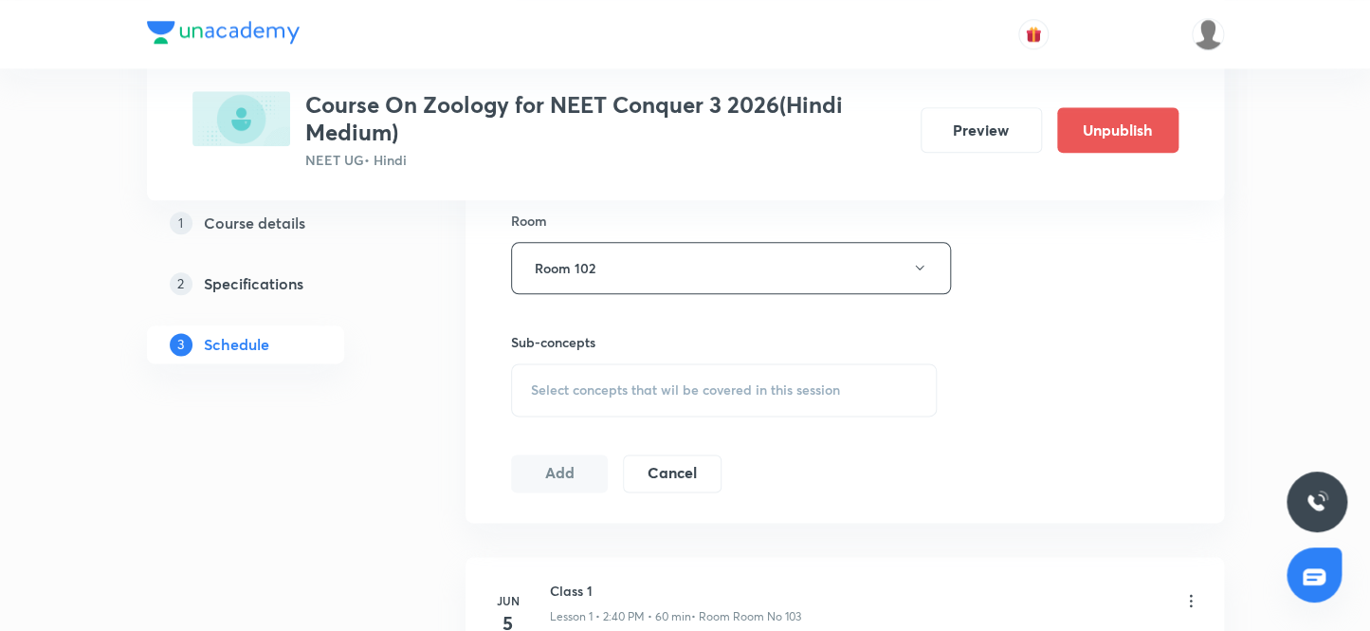
scroll to position [862, 0]
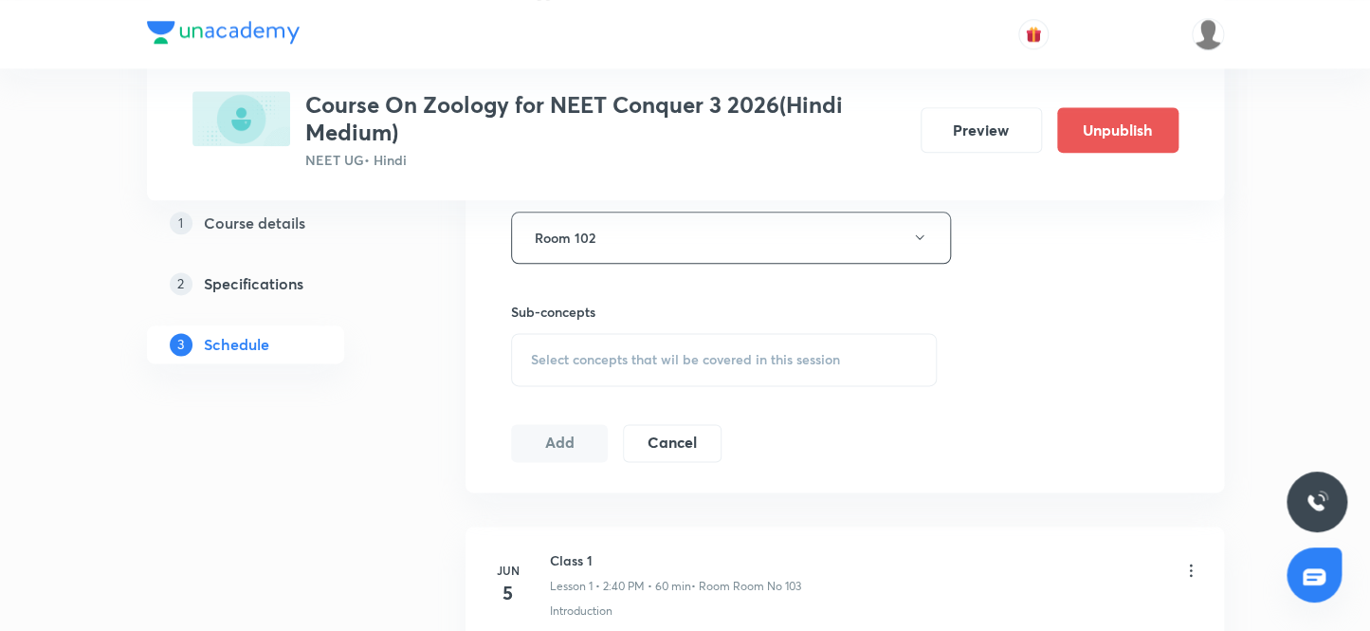
click at [596, 355] on span "Select concepts that wil be covered in this session" at bounding box center [685, 359] width 309 height 15
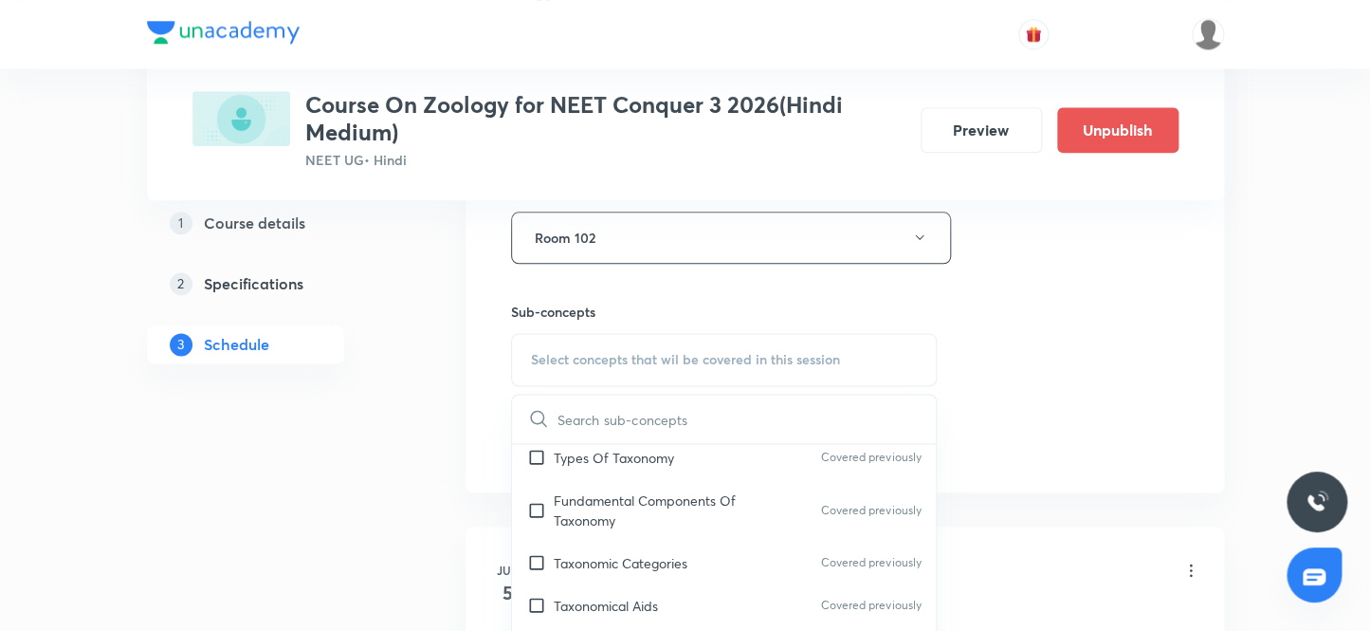
scroll to position [517, 0]
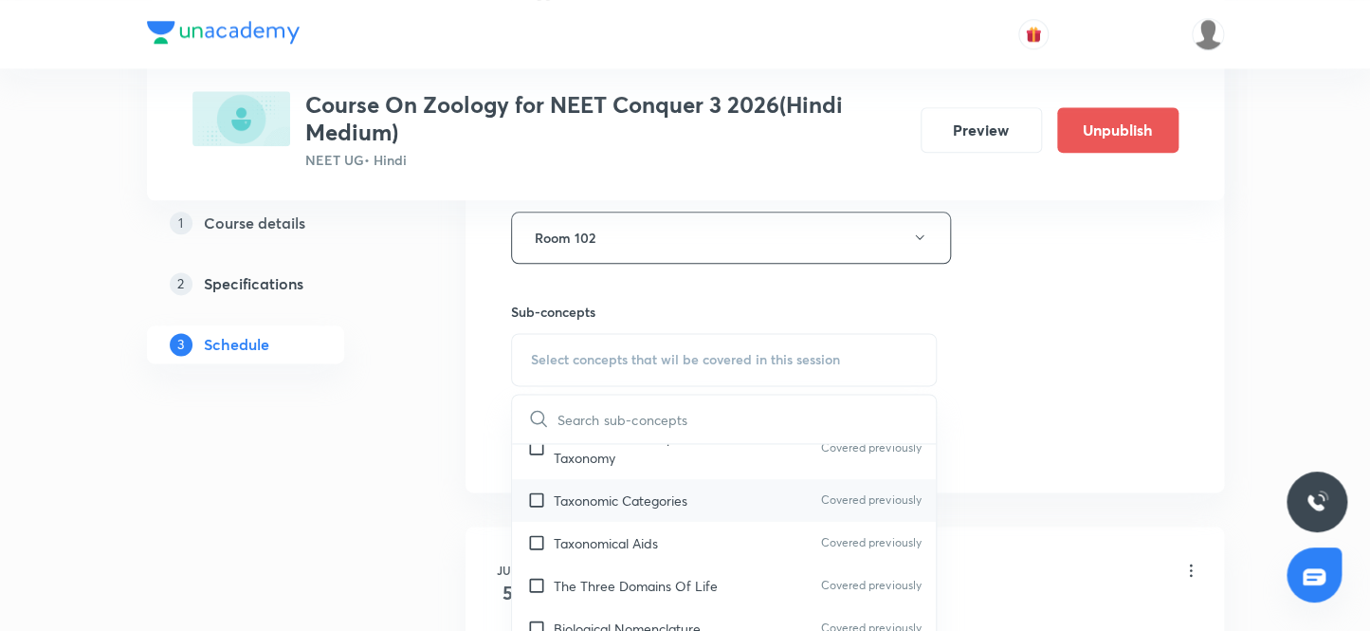
click at [538, 496] on input "checkbox" at bounding box center [540, 500] width 27 height 20
checkbox input "true"
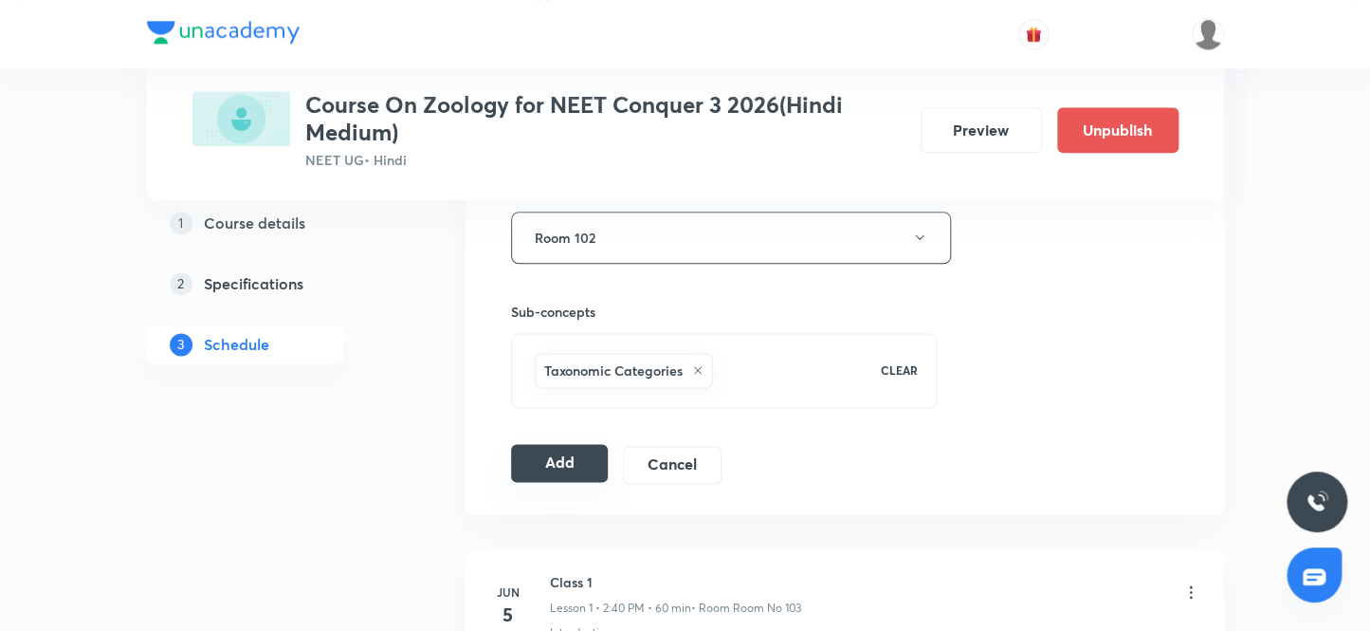
click at [562, 456] on button "Add" at bounding box center [560, 463] width 98 height 38
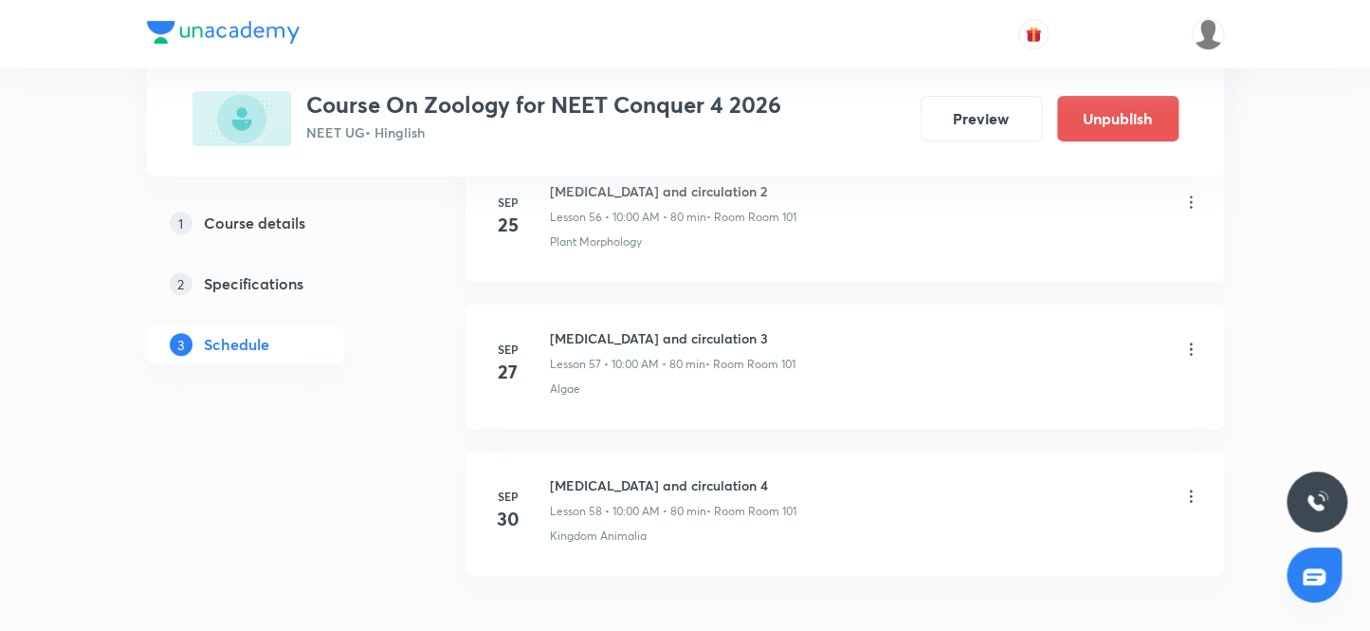
scroll to position [9401, 0]
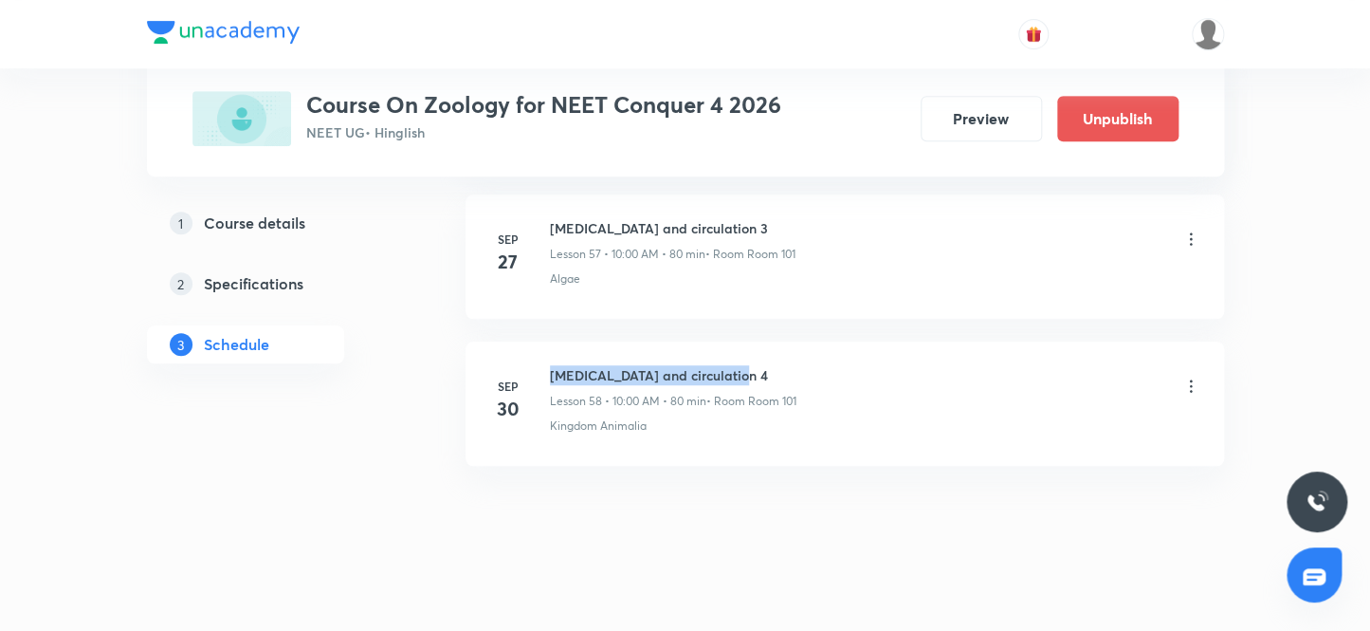
drag, startPoint x: 734, startPoint y: 358, endPoint x: 540, endPoint y: 355, distance: 193.5
click at [540, 365] on div "[DATE] [MEDICAL_DATA] and circulation 4 Lesson 58 • 10:00 AM • 80 min • Room Ro…" at bounding box center [844, 399] width 711 height 69
copy h6 "[MEDICAL_DATA] and circulation 4"
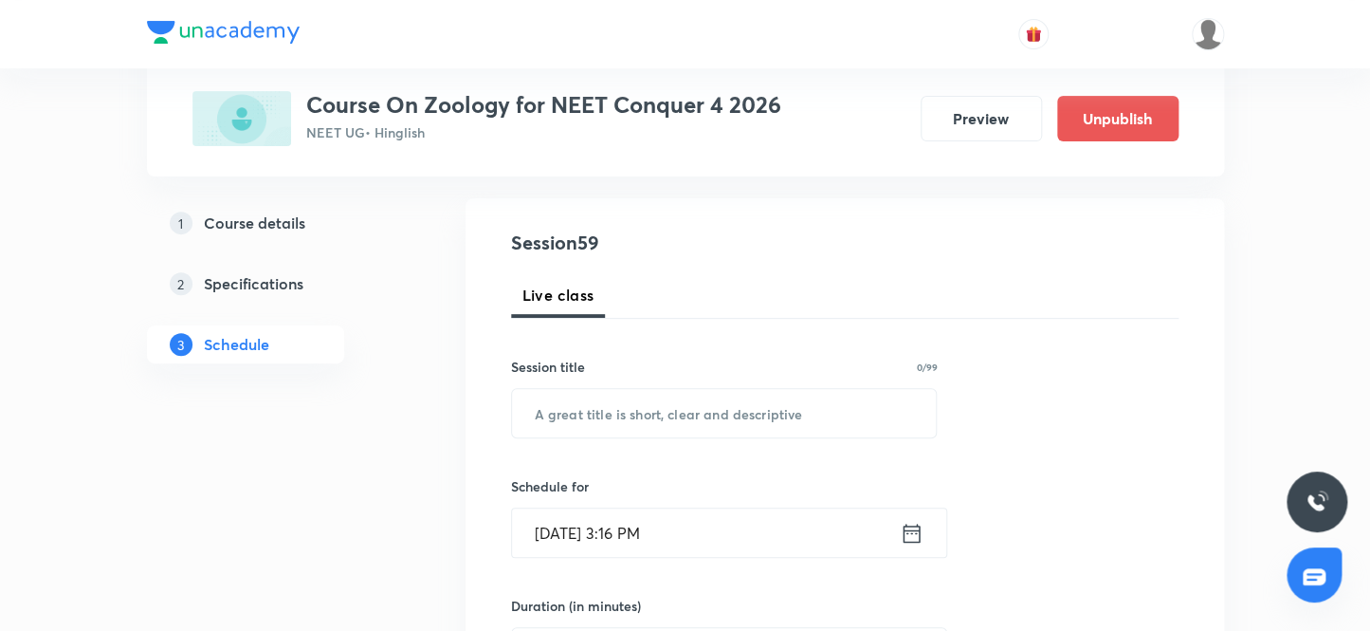
scroll to position [258, 0]
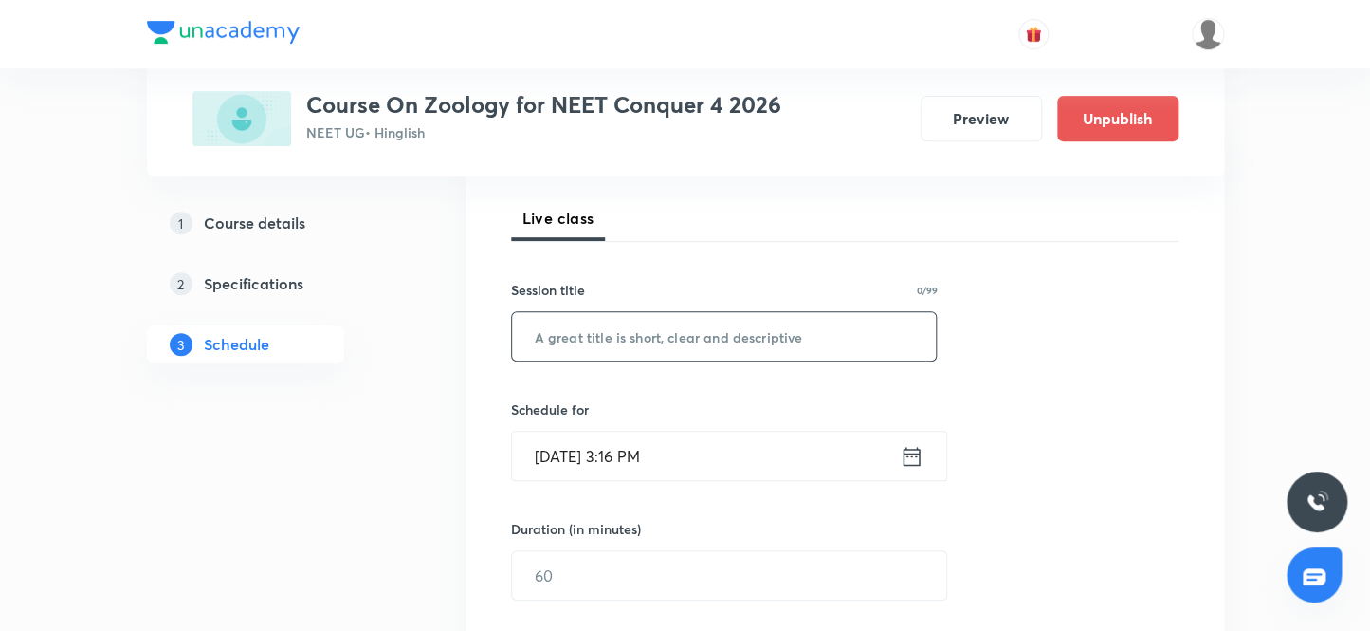
click at [650, 339] on input "text" at bounding box center [724, 336] width 425 height 48
paste input "[MEDICAL_DATA] and circulation 4"
type input "[MEDICAL_DATA] and circulation 5"
click at [576, 454] on input "[DATE] 3:16 PM" at bounding box center [706, 455] width 388 height 48
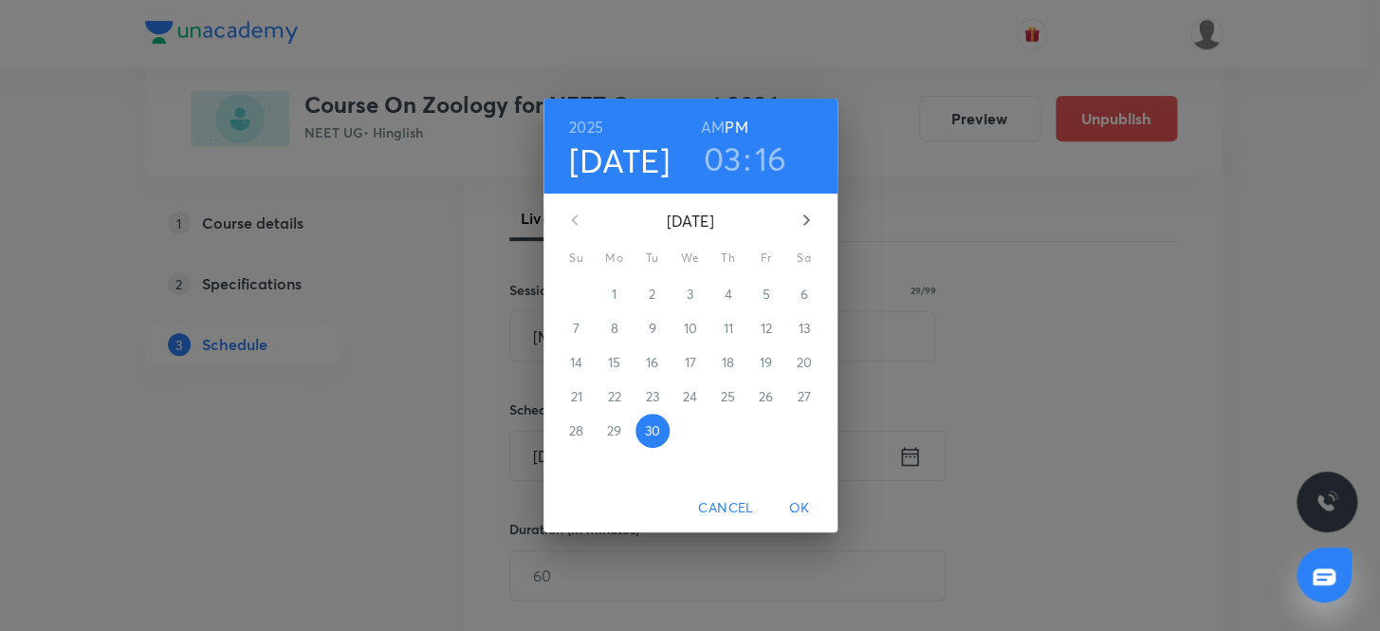
click at [801, 217] on icon "button" at bounding box center [806, 220] width 23 height 23
click at [763, 289] on p "3" at bounding box center [765, 293] width 7 height 19
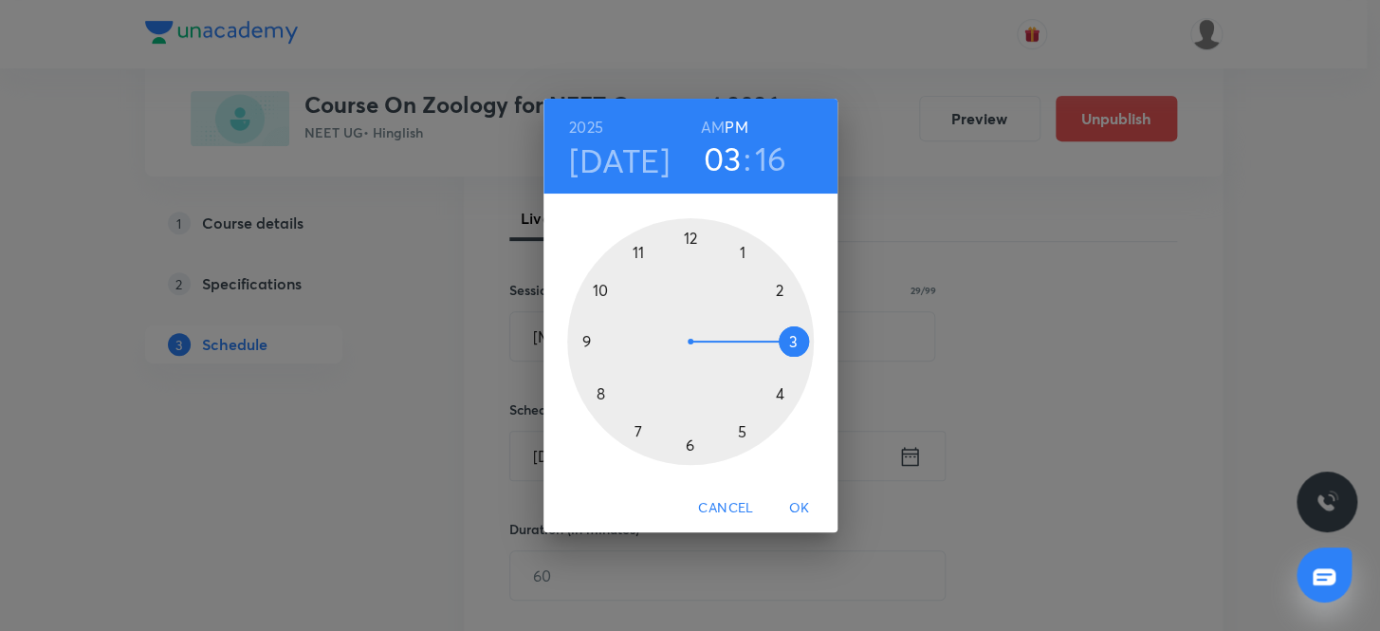
click at [714, 123] on h6 "AM" at bounding box center [713, 127] width 24 height 27
click at [597, 285] on div at bounding box center [690, 341] width 247 height 247
click at [687, 233] on div at bounding box center [690, 341] width 247 height 247
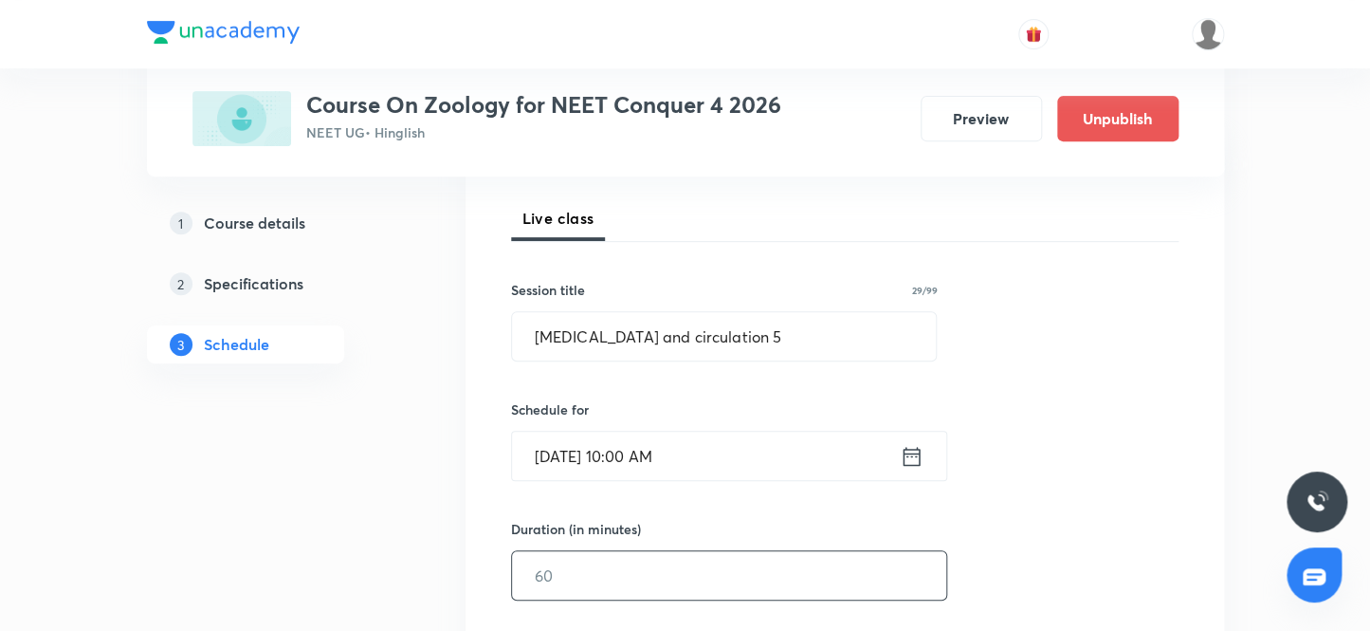
click at [591, 577] on input "text" at bounding box center [729, 575] width 434 height 48
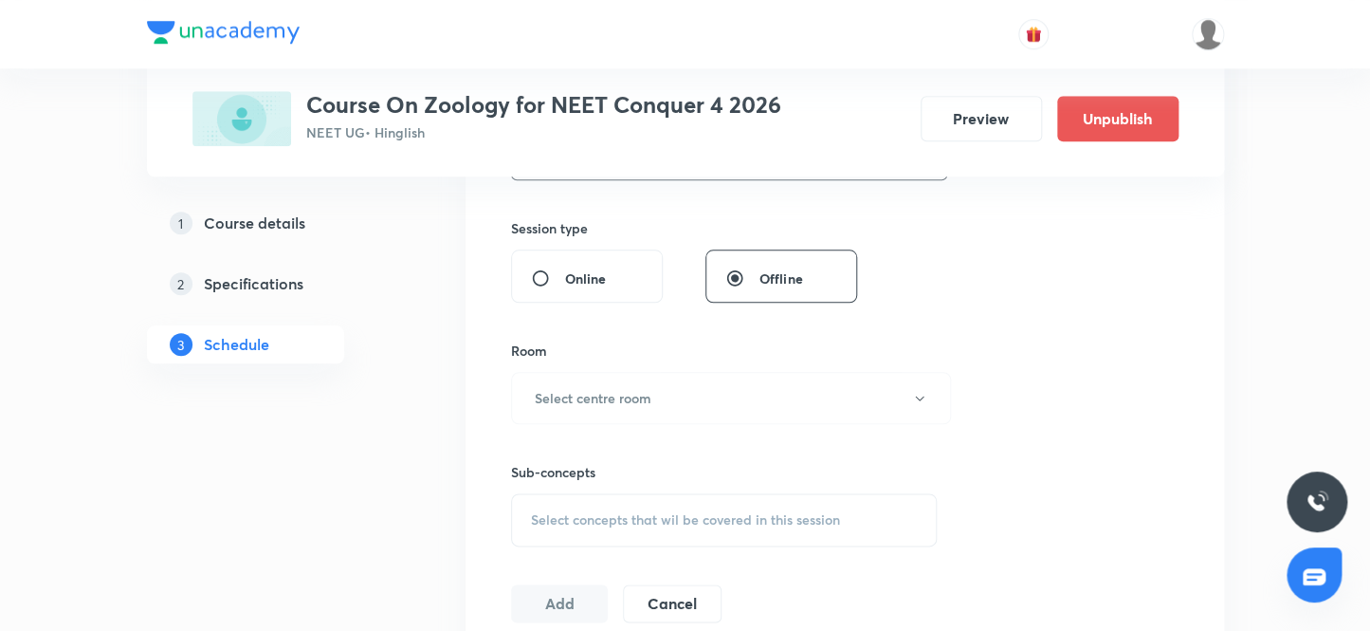
scroll to position [689, 0]
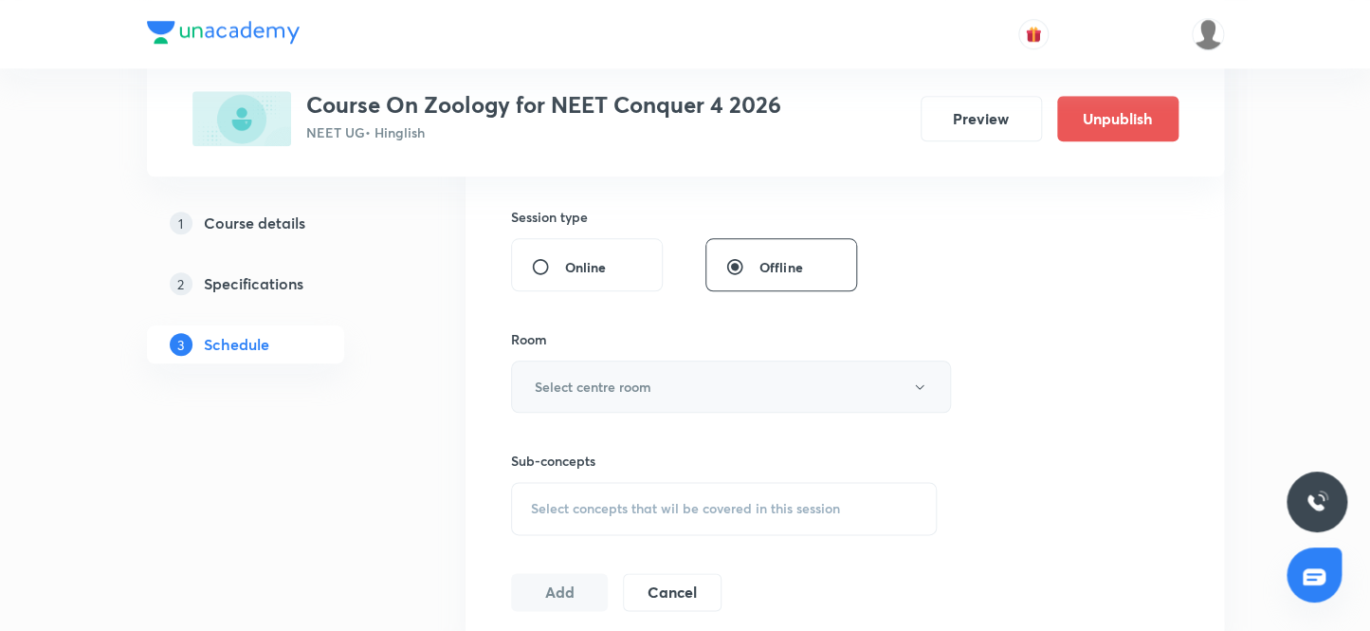
type input "80"
click at [609, 385] on h6 "Select centre room" at bounding box center [593, 386] width 117 height 20
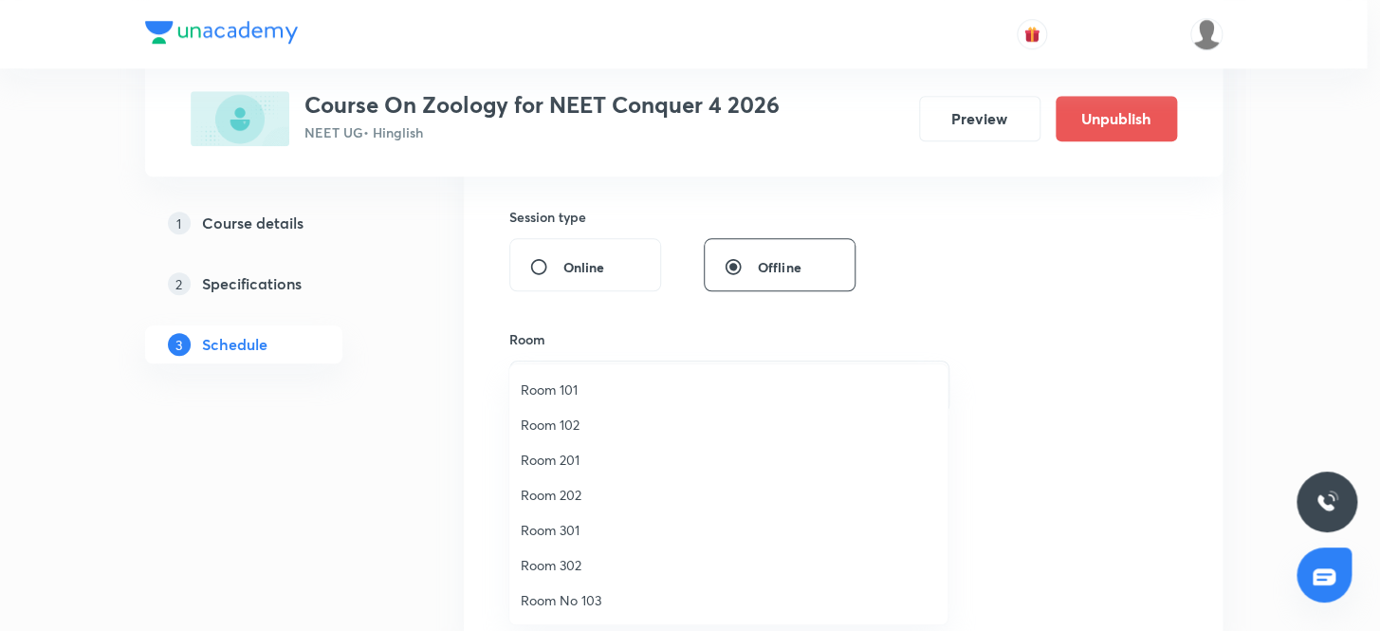
click at [566, 392] on span "Room 101" at bounding box center [728, 389] width 415 height 20
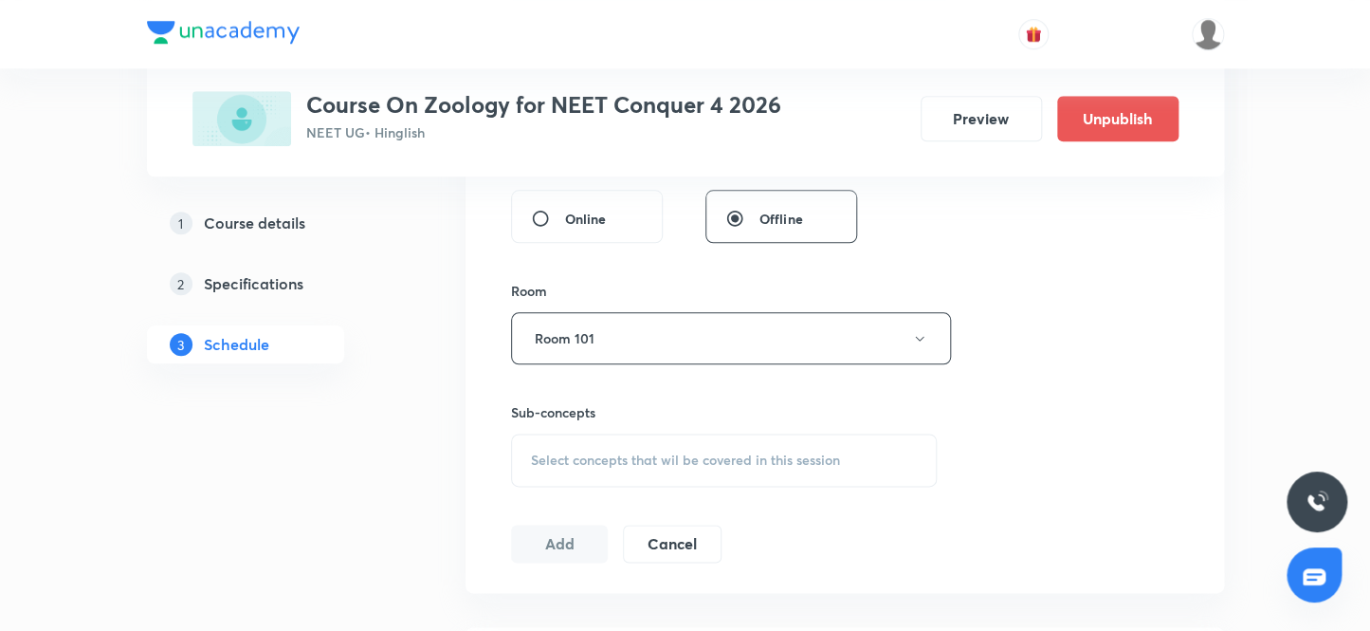
scroll to position [862, 0]
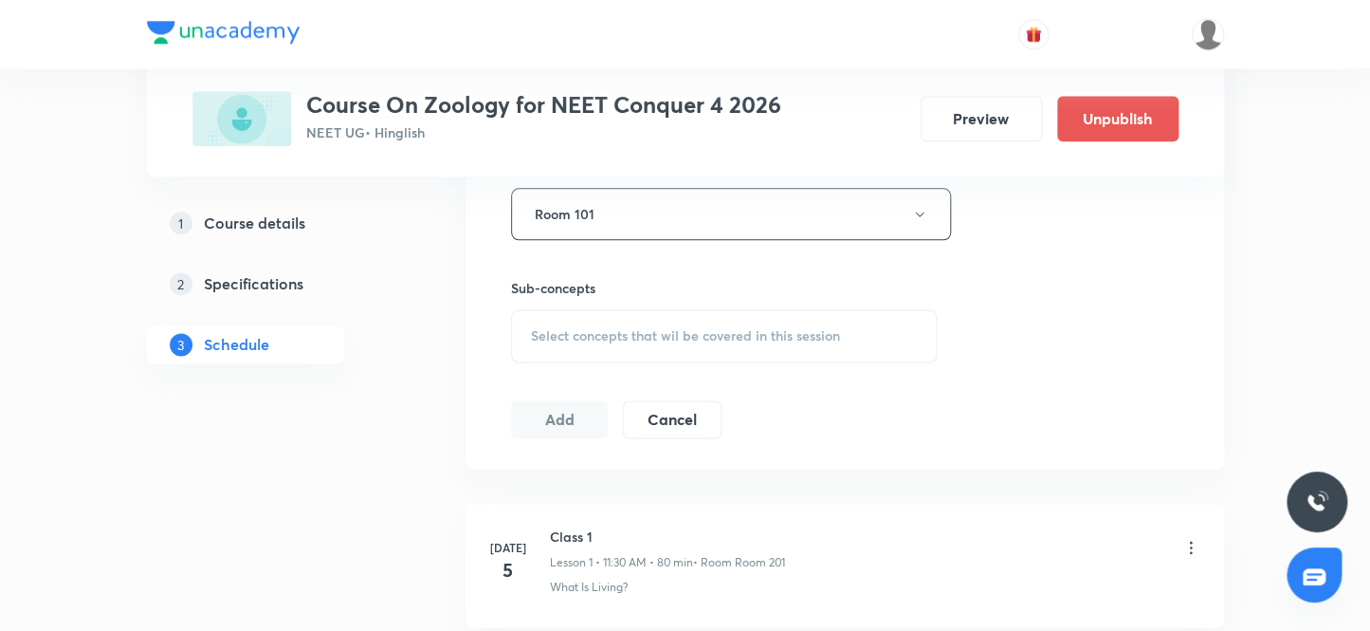
click at [587, 335] on span "Select concepts that wil be covered in this session" at bounding box center [685, 335] width 309 height 15
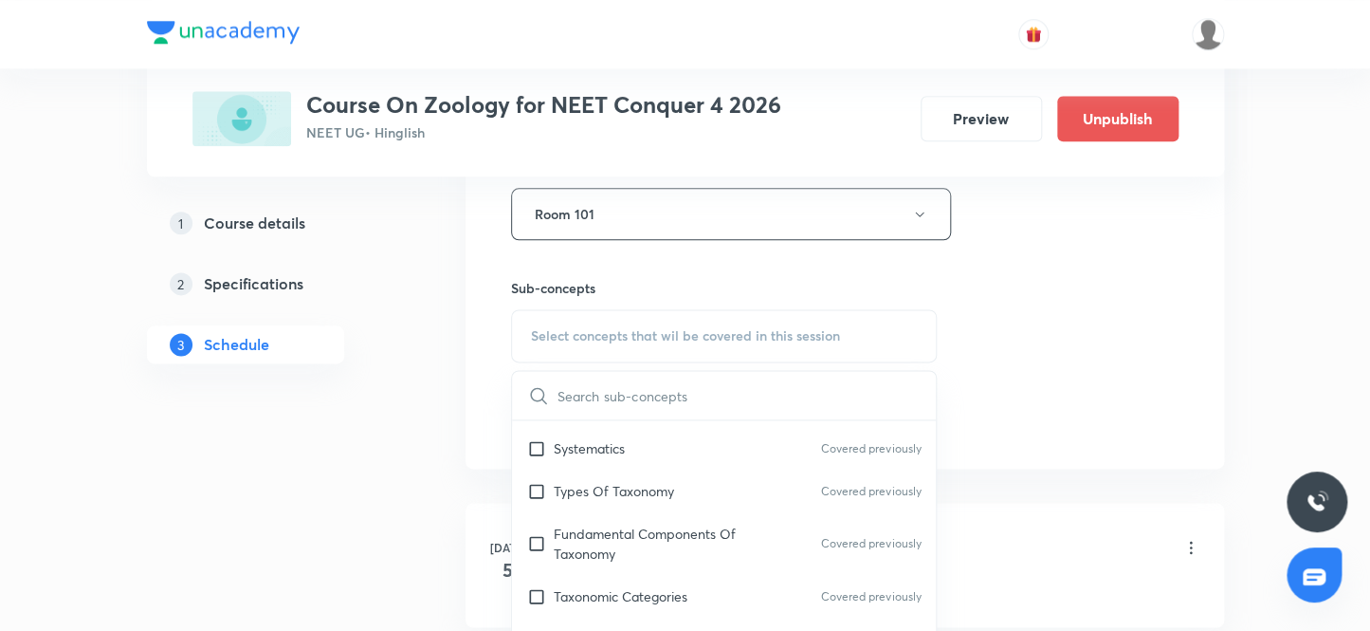
scroll to position [430, 0]
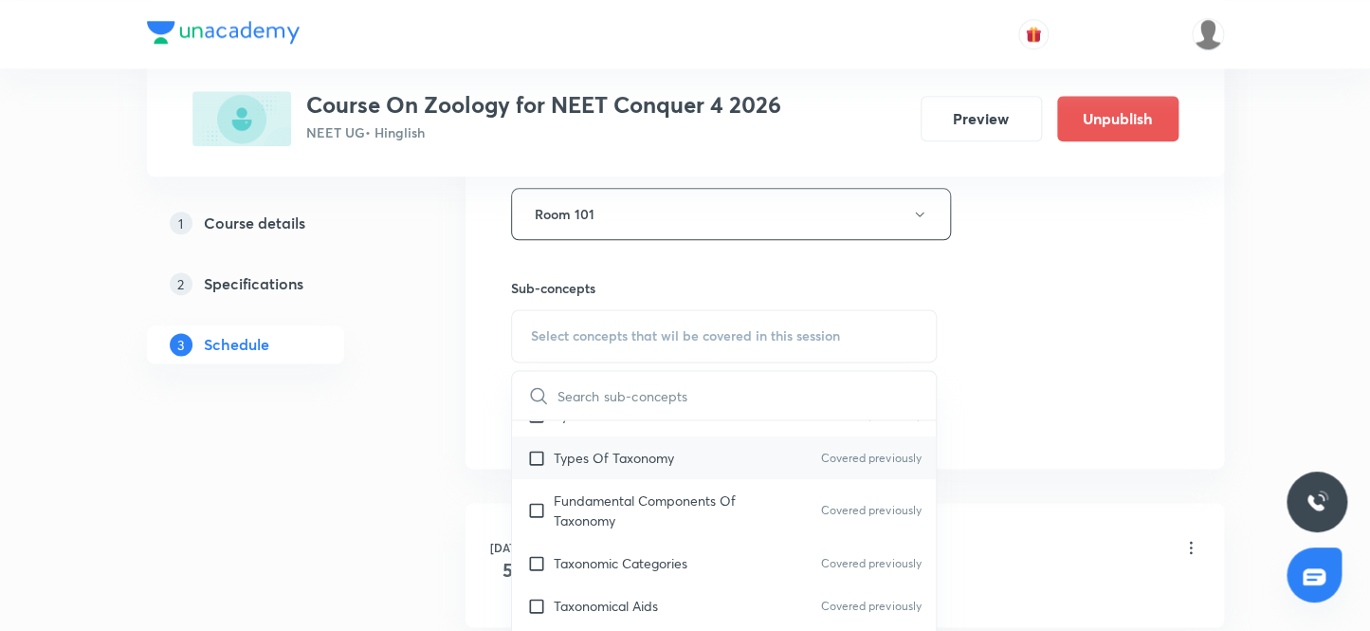
click at [534, 457] on input "checkbox" at bounding box center [540, 458] width 27 height 20
checkbox input "true"
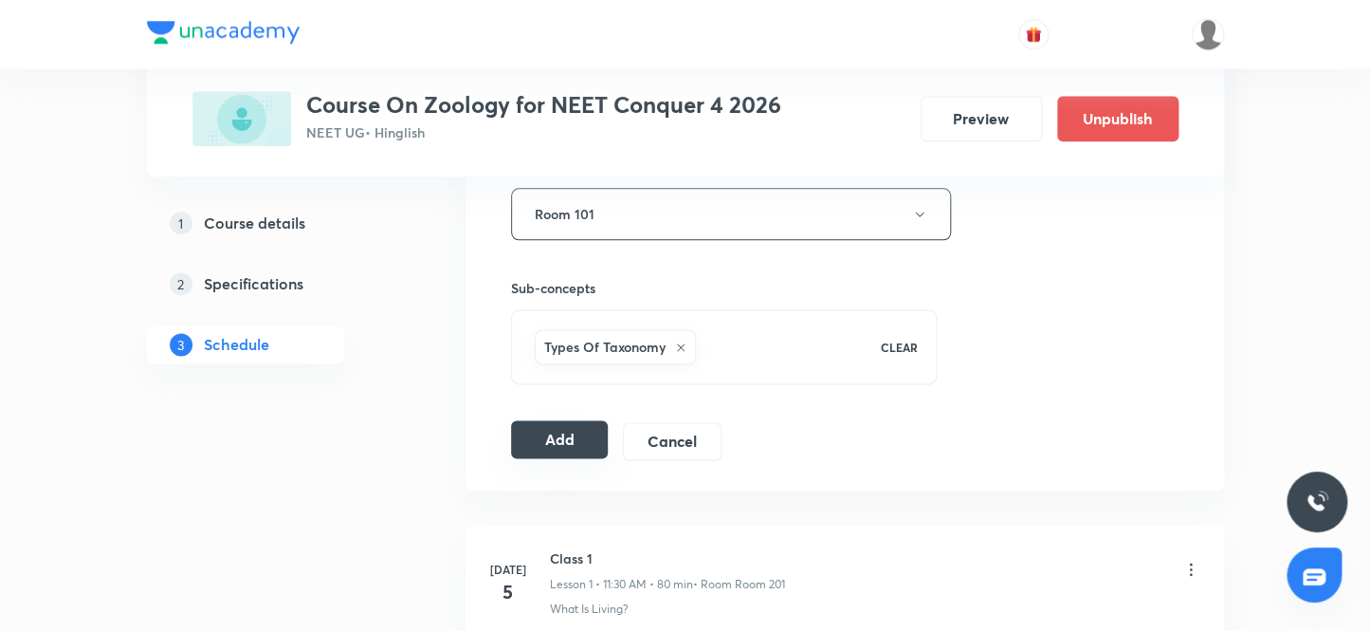
click at [545, 437] on button "Add" at bounding box center [560, 439] width 98 height 38
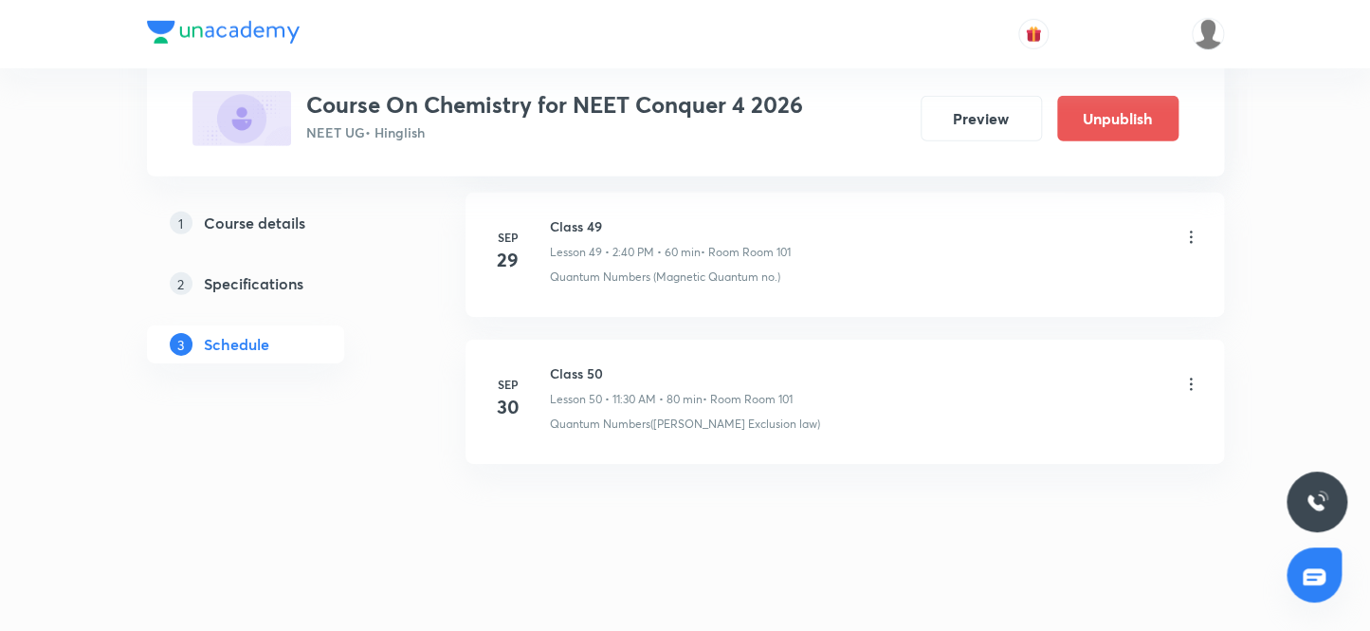
scroll to position [8238, 0]
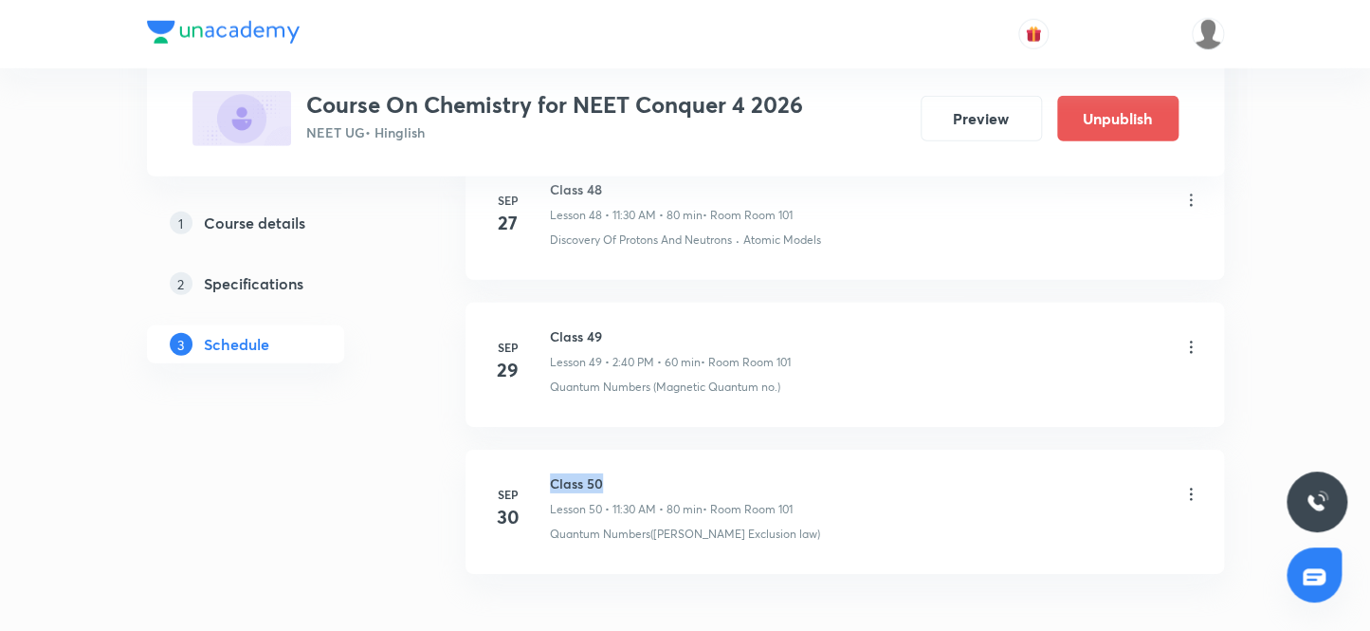
drag, startPoint x: 619, startPoint y: 467, endPoint x: 550, endPoint y: 464, distance: 69.3
click at [550, 473] on h6 "Class 50" at bounding box center [671, 483] width 243 height 20
copy h6 "Class 50"
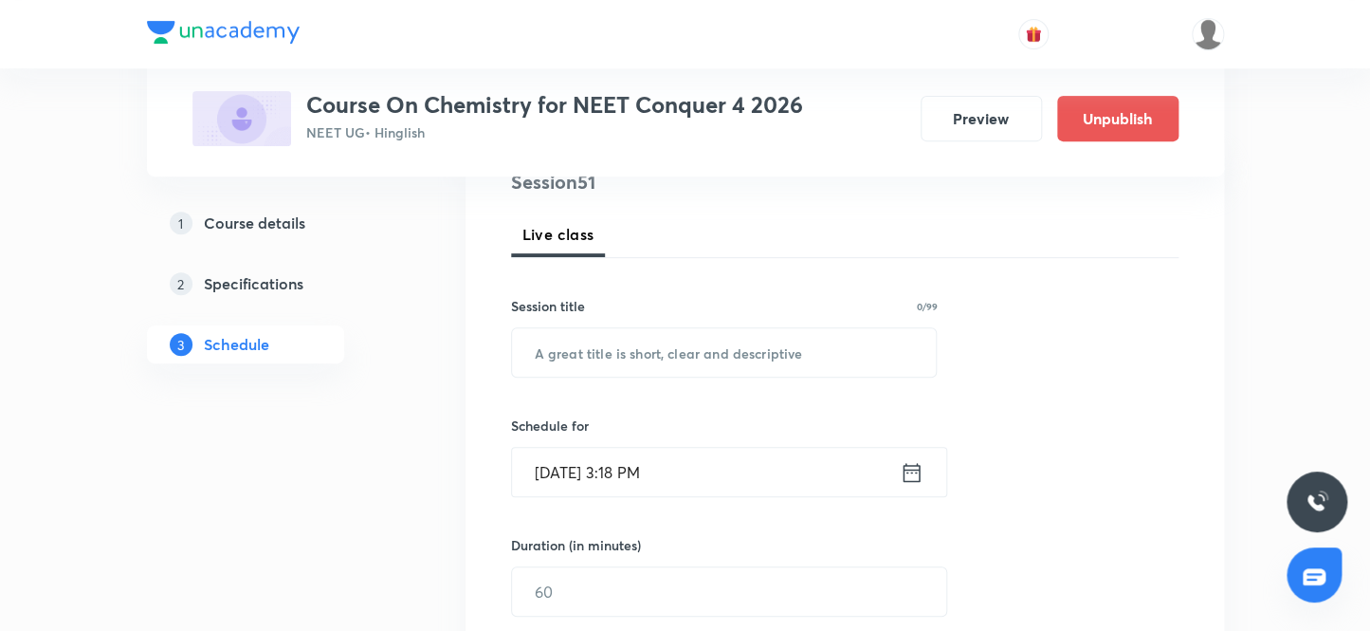
scroll to position [258, 0]
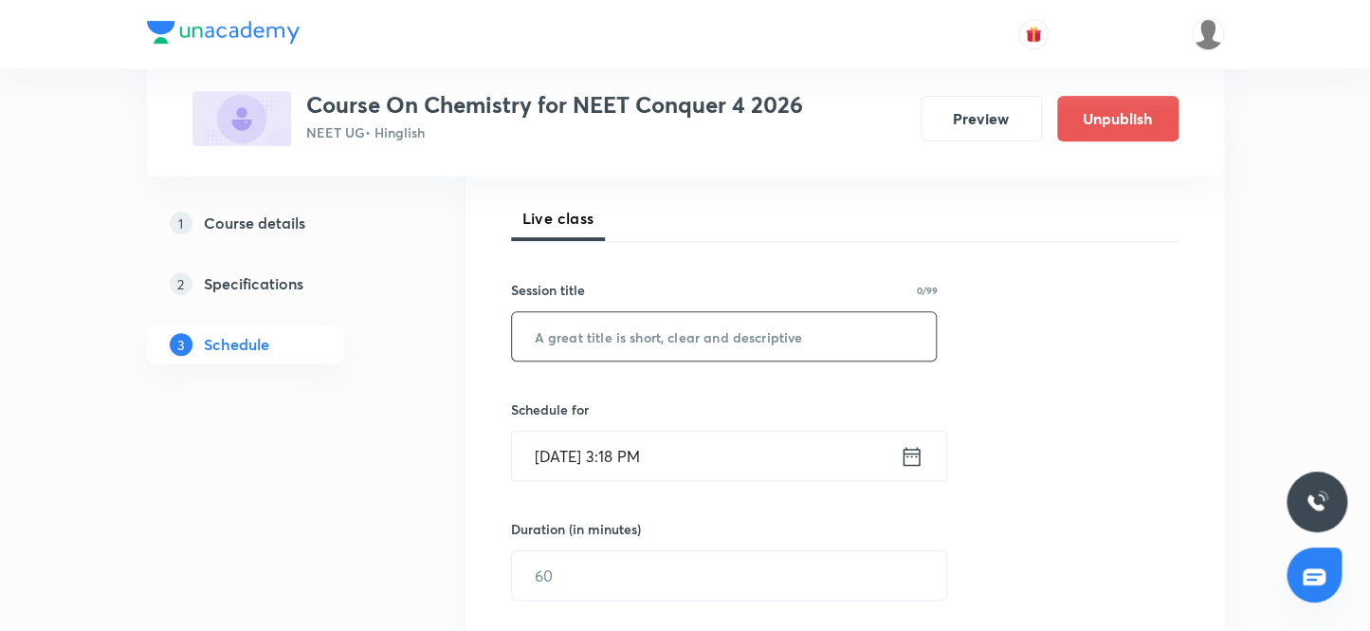
click at [679, 335] on input "text" at bounding box center [724, 336] width 425 height 48
paste input "Class 50"
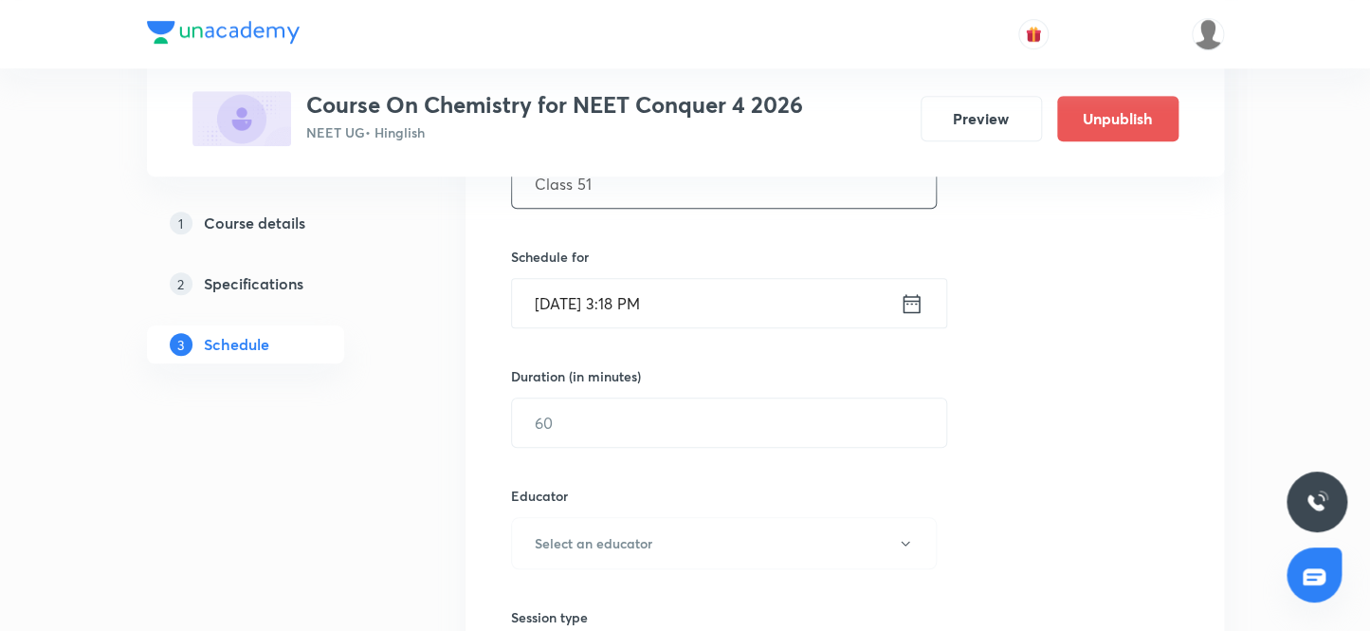
scroll to position [430, 0]
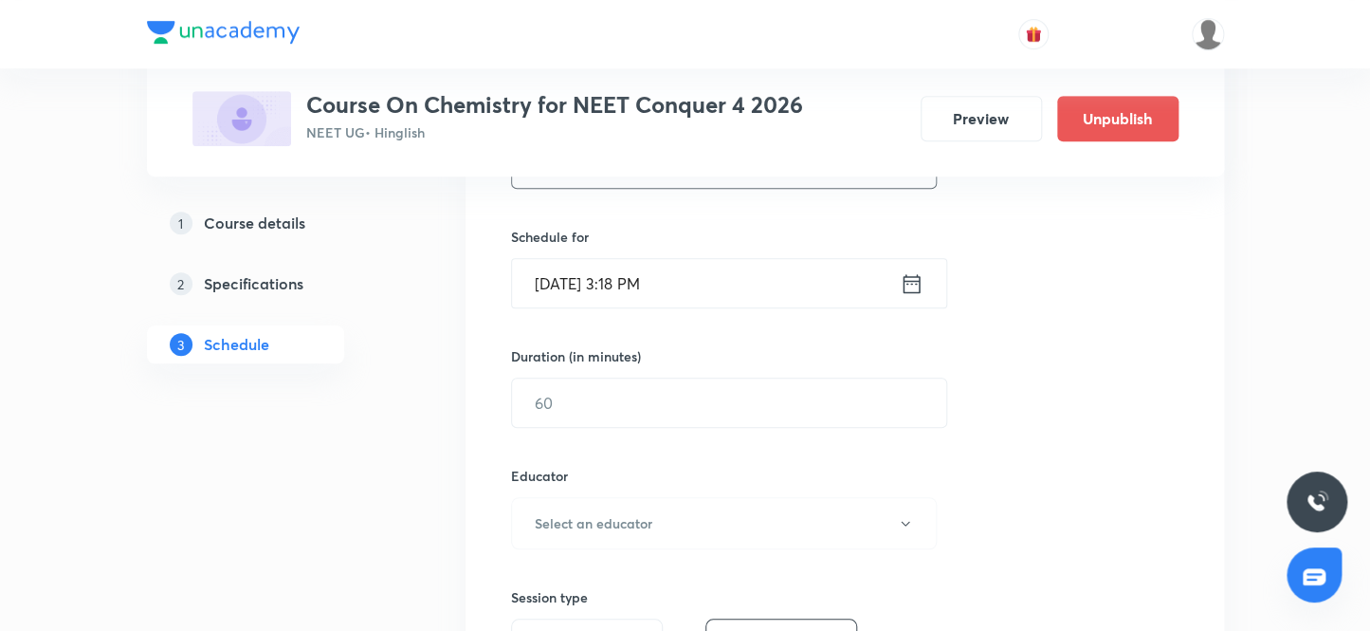
type input "Class 51"
click at [574, 280] on input "[DATE] 3:18 PM" at bounding box center [706, 283] width 388 height 48
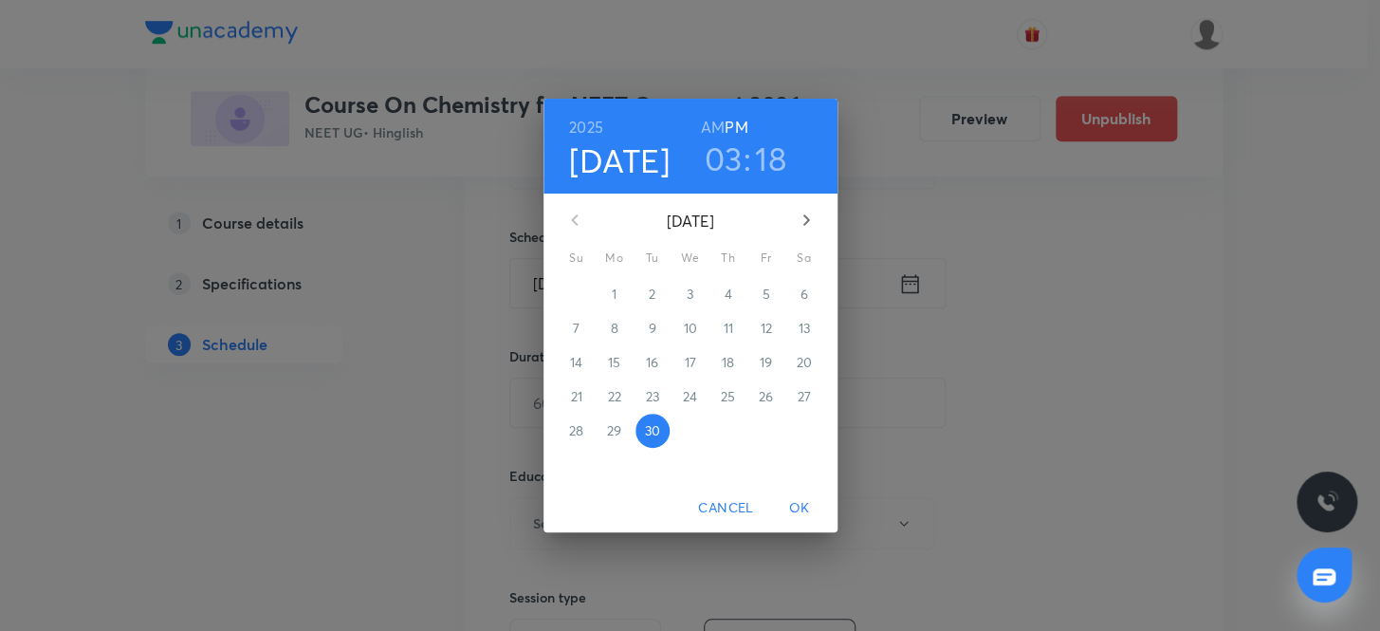
click at [805, 220] on icon "button" at bounding box center [806, 220] width 23 height 23
click at [769, 288] on span "3" at bounding box center [766, 293] width 34 height 19
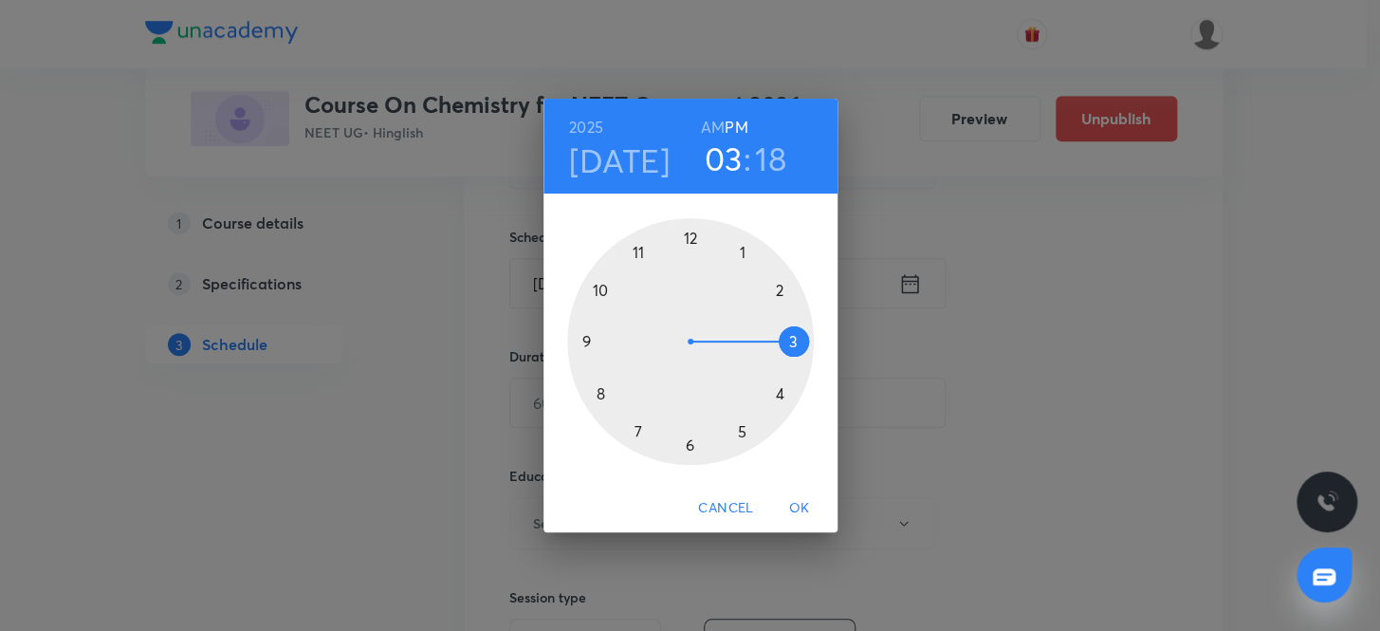
click at [712, 123] on h6 "AM" at bounding box center [713, 127] width 24 height 27
click at [635, 247] on div at bounding box center [690, 341] width 247 height 247
click at [686, 440] on div at bounding box center [690, 341] width 247 height 247
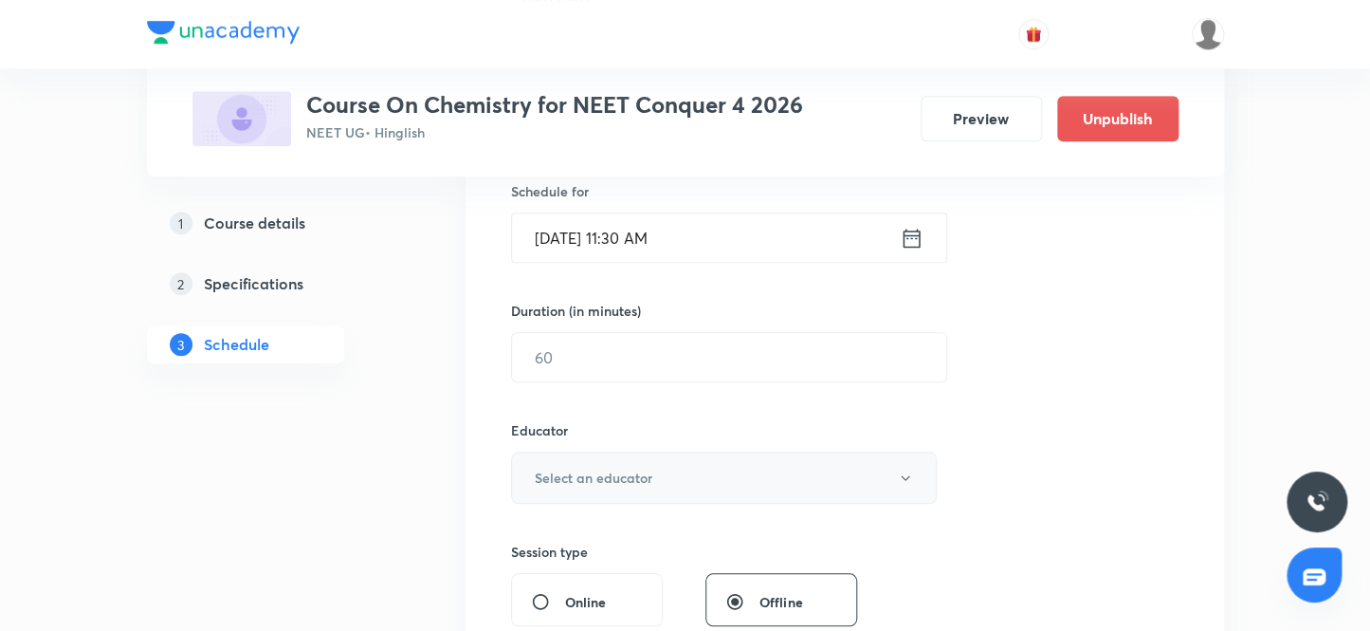
scroll to position [517, 0]
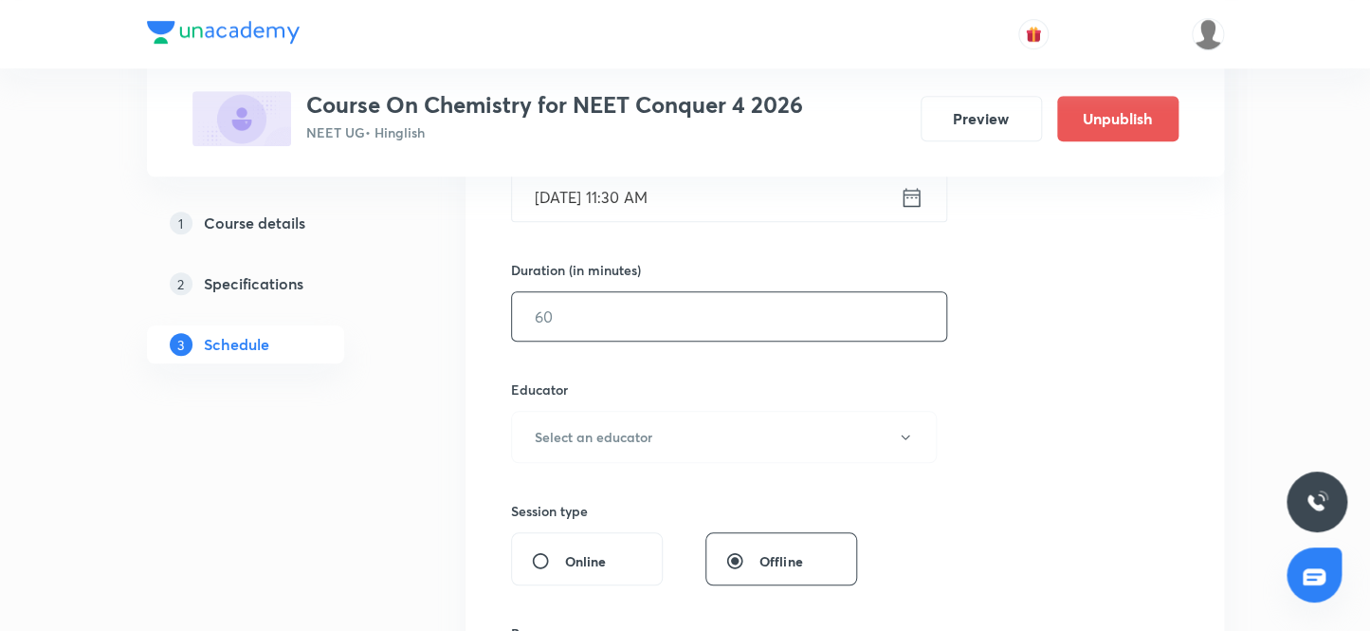
click at [598, 321] on input "text" at bounding box center [729, 316] width 434 height 48
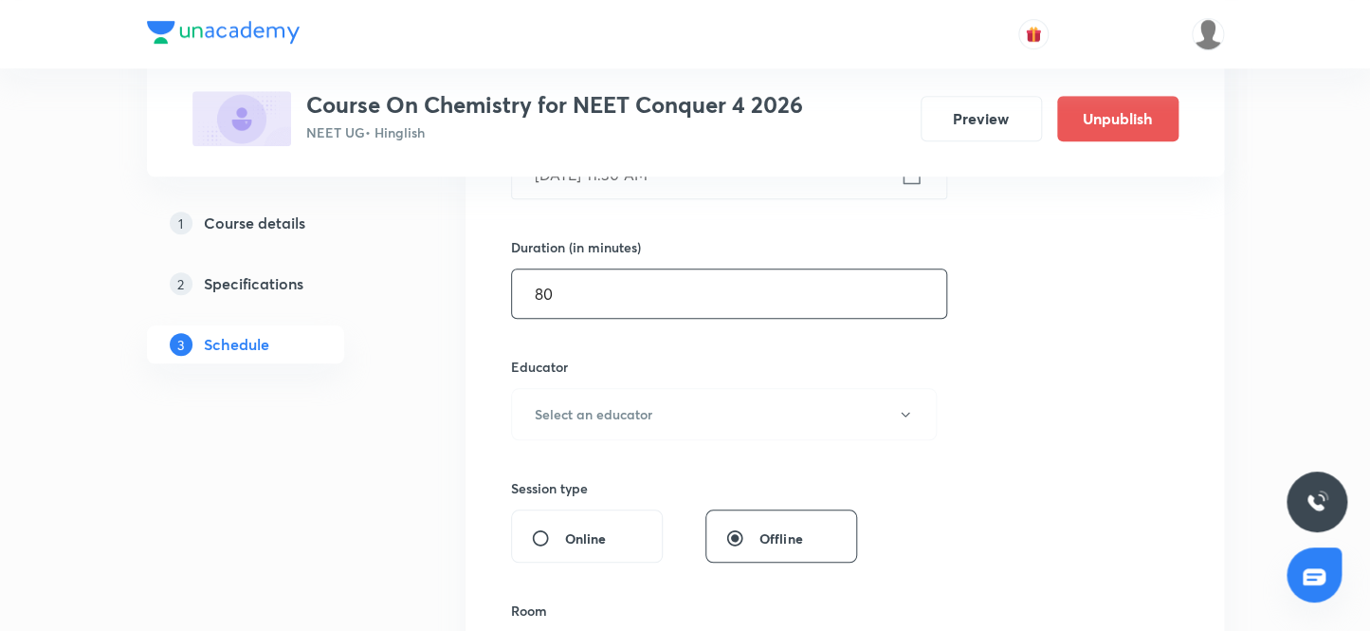
scroll to position [603, 0]
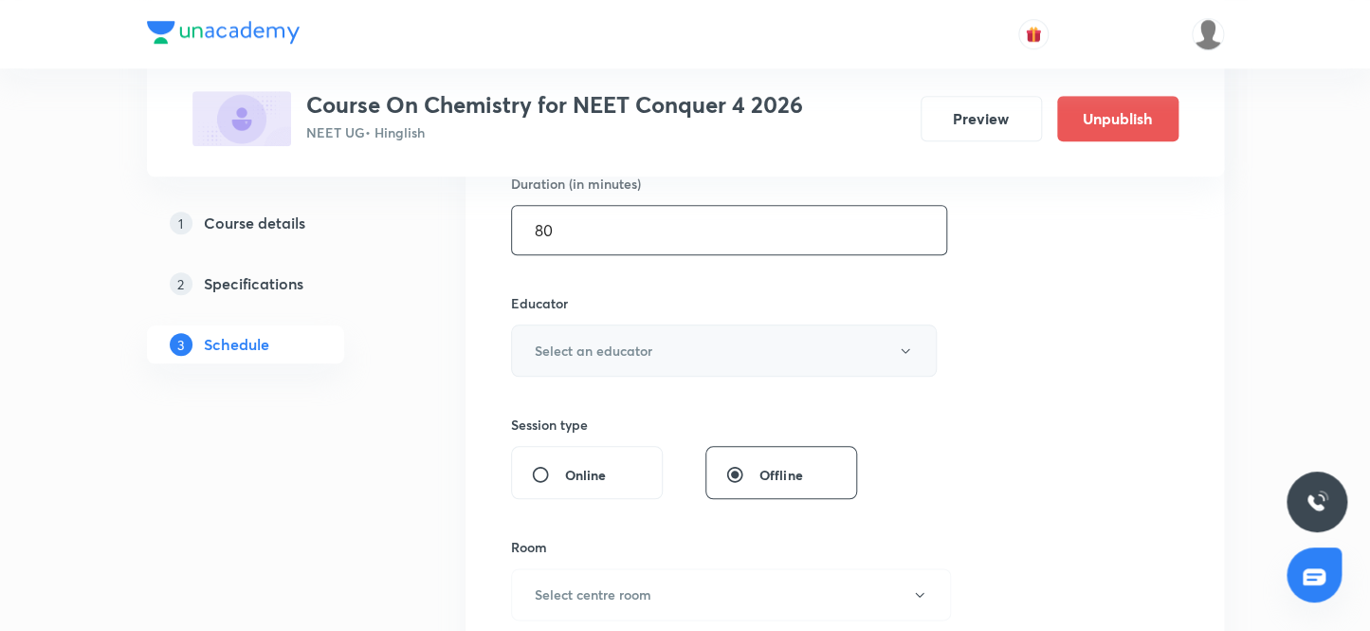
type input "80"
click at [595, 346] on h6 "Select an educator" at bounding box center [594, 350] width 118 height 20
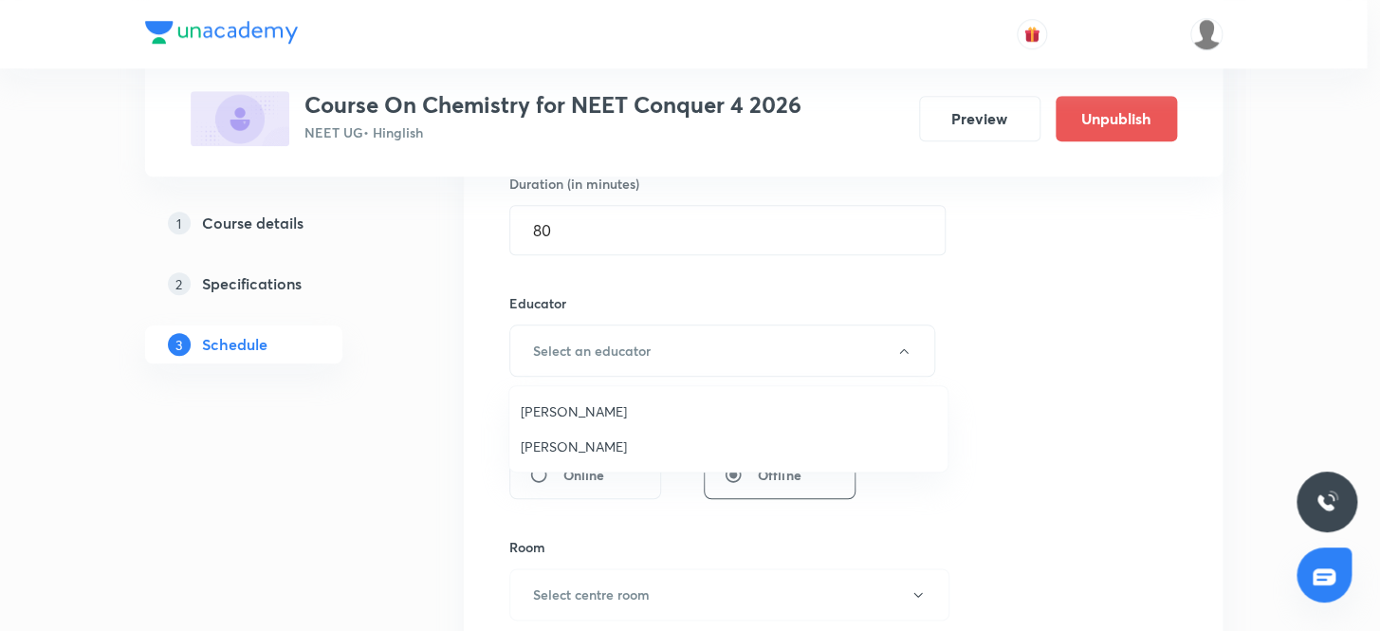
click at [592, 448] on span "Sandeep Maurya" at bounding box center [728, 446] width 415 height 20
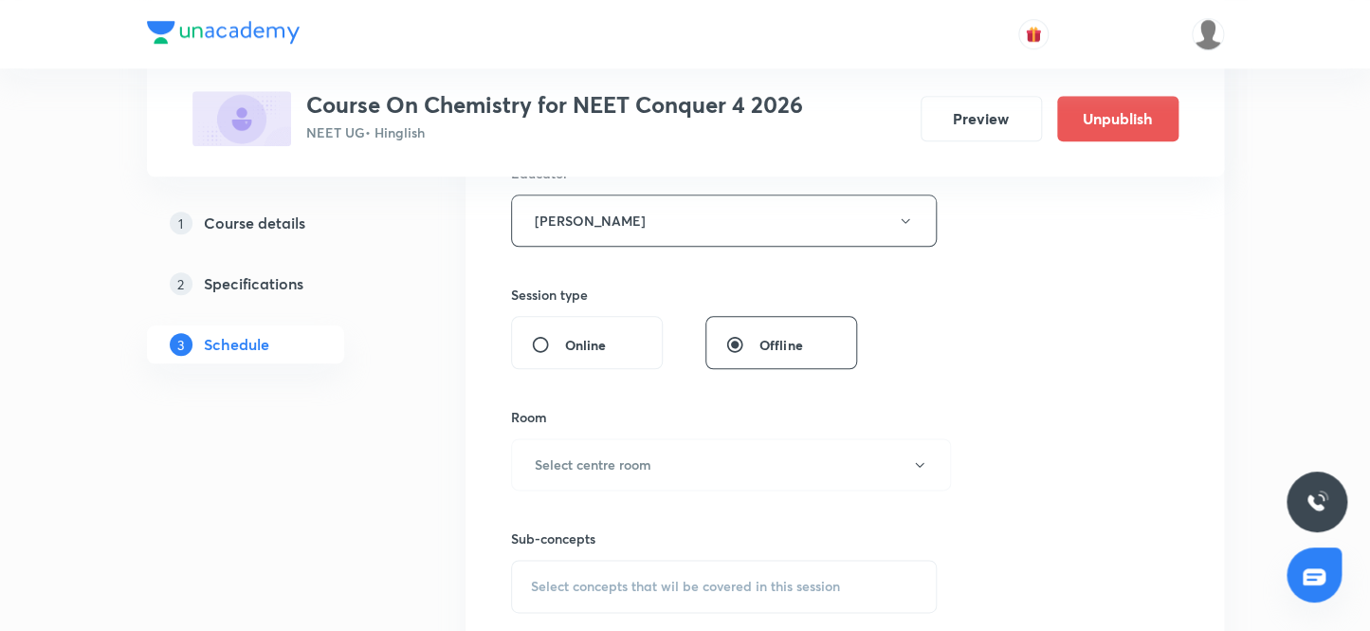
scroll to position [862, 0]
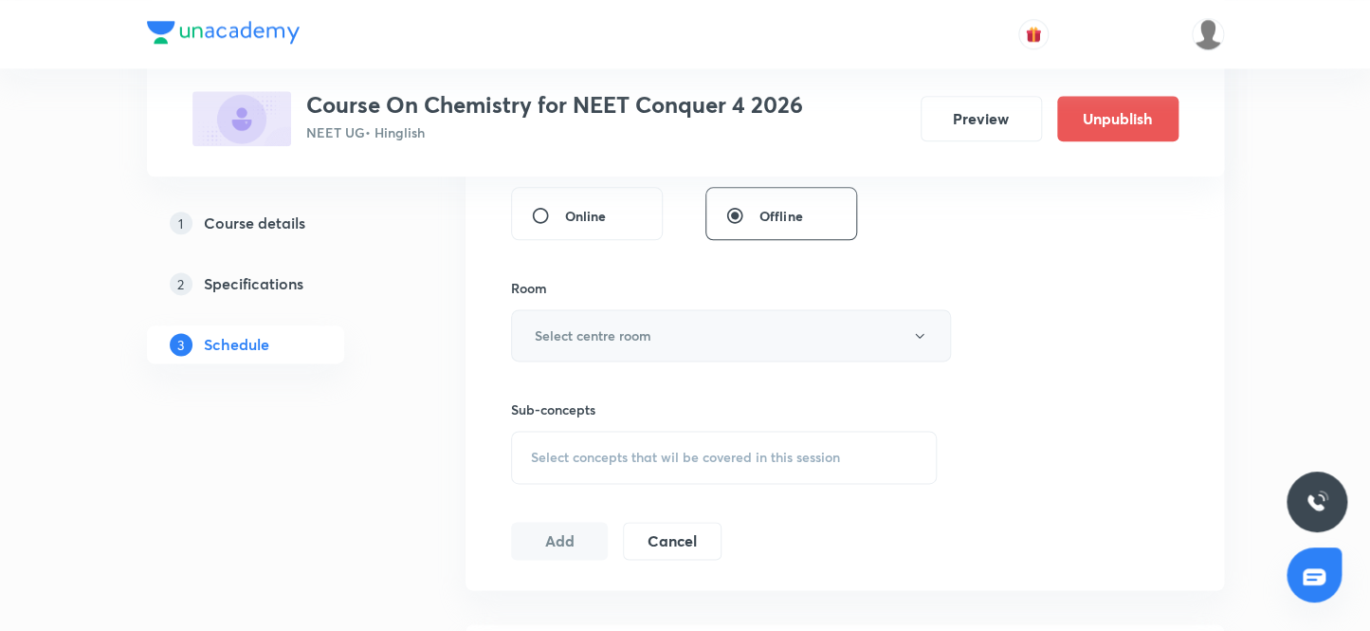
click at [609, 333] on h6 "Select centre room" at bounding box center [593, 335] width 117 height 20
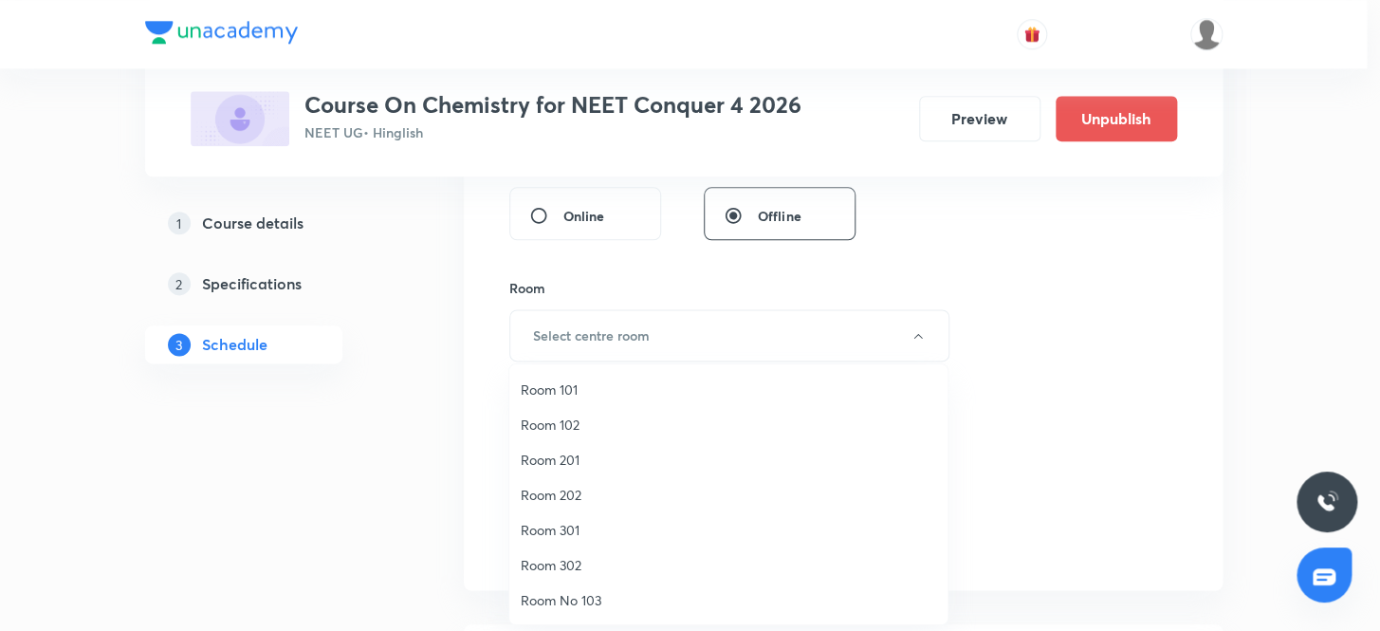
click at [559, 388] on span "Room 101" at bounding box center [728, 389] width 415 height 20
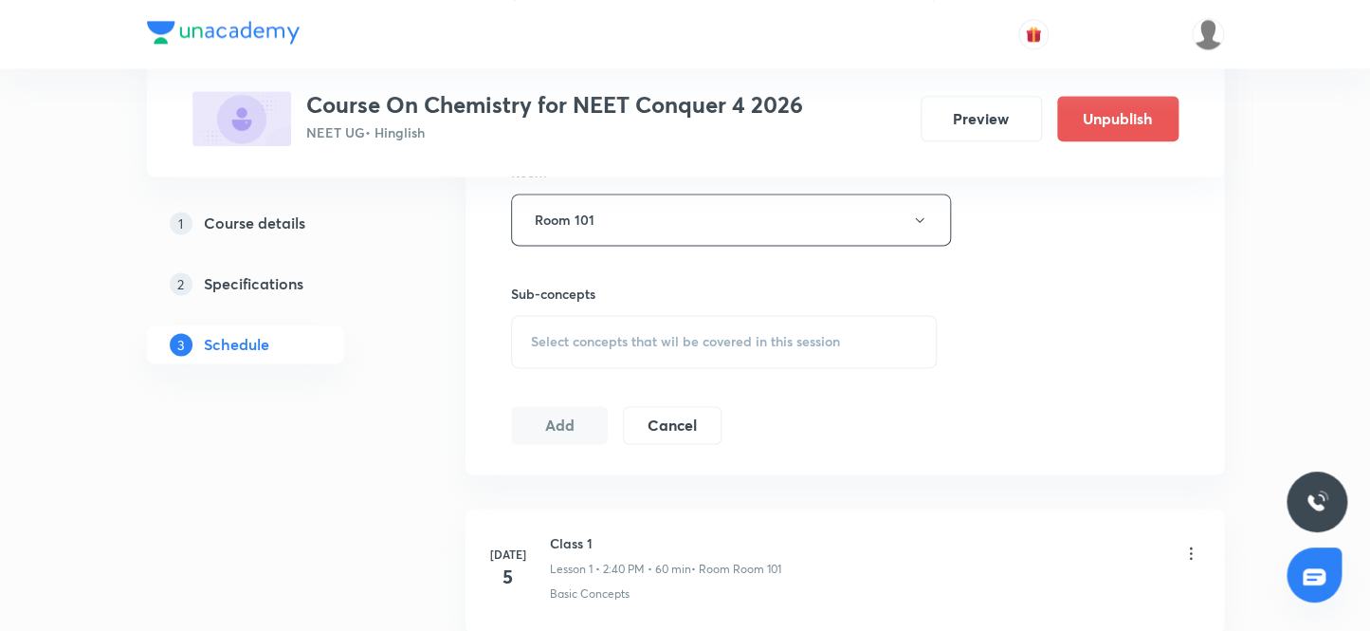
scroll to position [1034, 0]
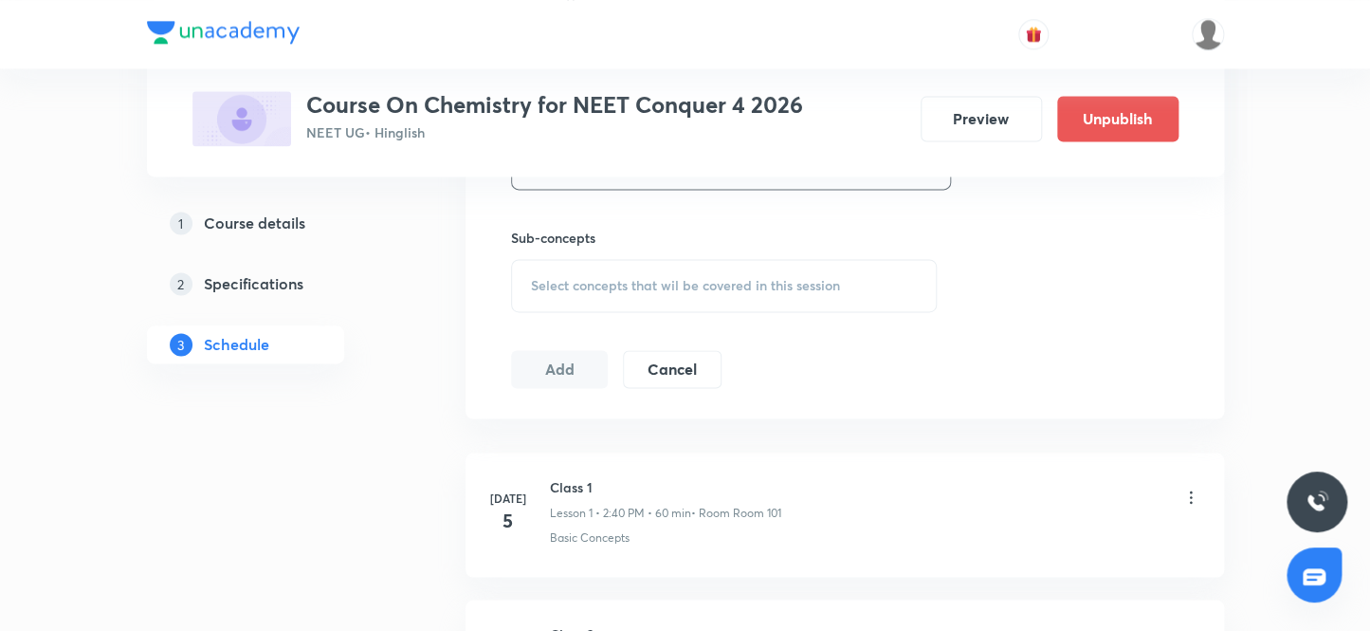
click at [599, 284] on span "Select concepts that wil be covered in this session" at bounding box center [685, 285] width 309 height 15
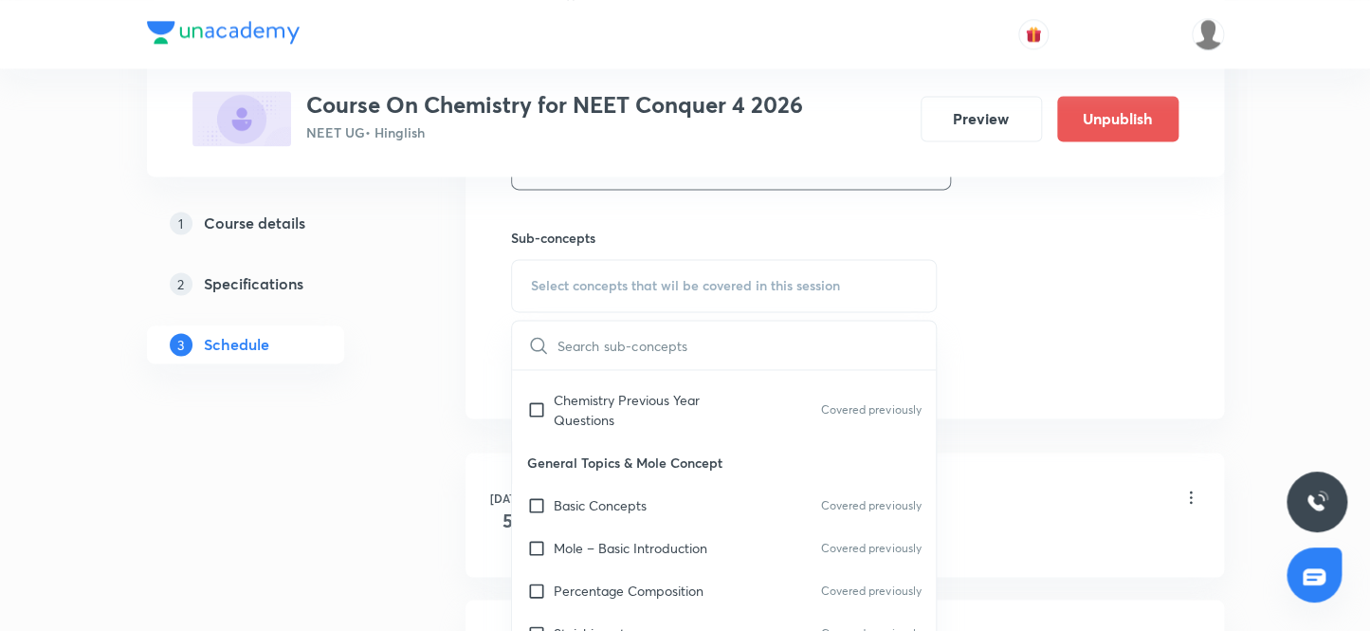
scroll to position [258, 0]
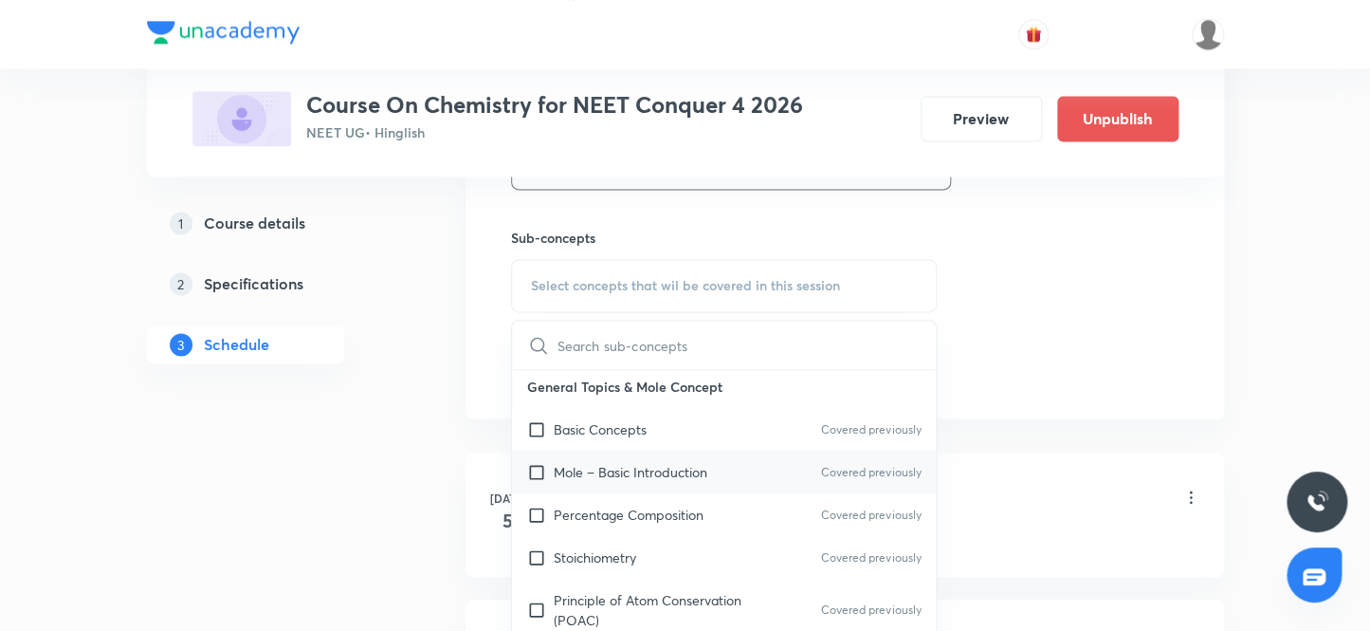
click at [537, 467] on input "checkbox" at bounding box center [540, 472] width 27 height 20
checkbox input "true"
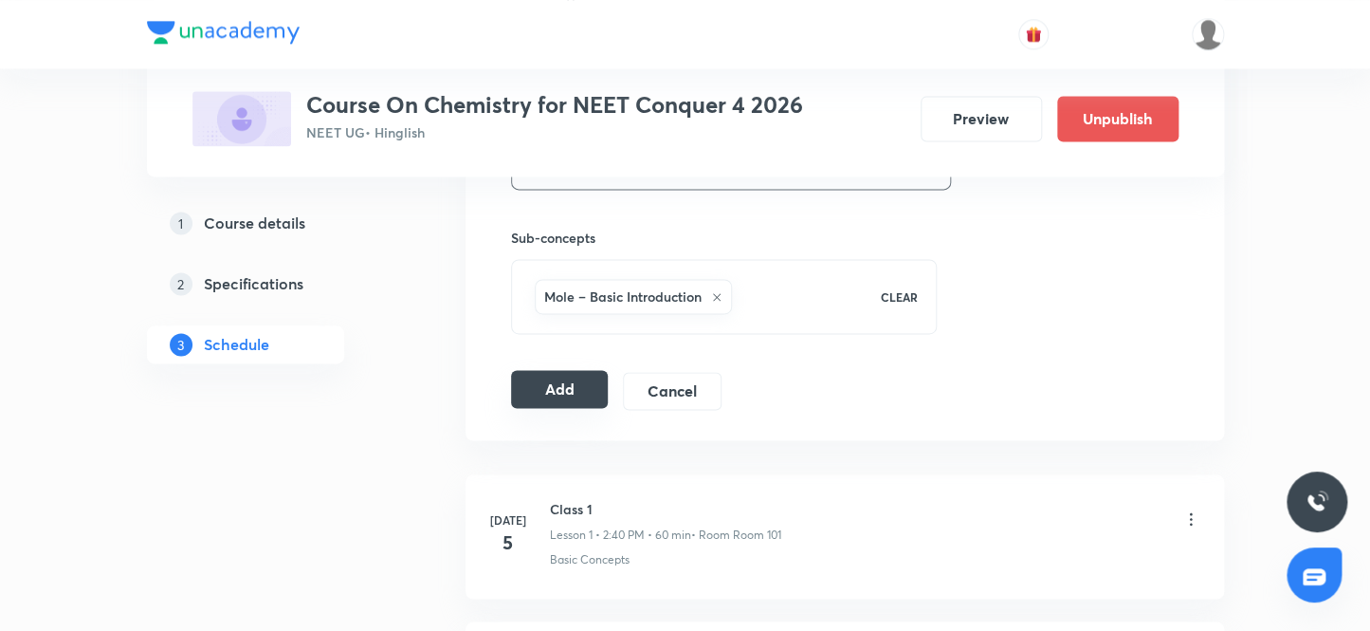
click at [555, 382] on button "Add" at bounding box center [560, 389] width 98 height 38
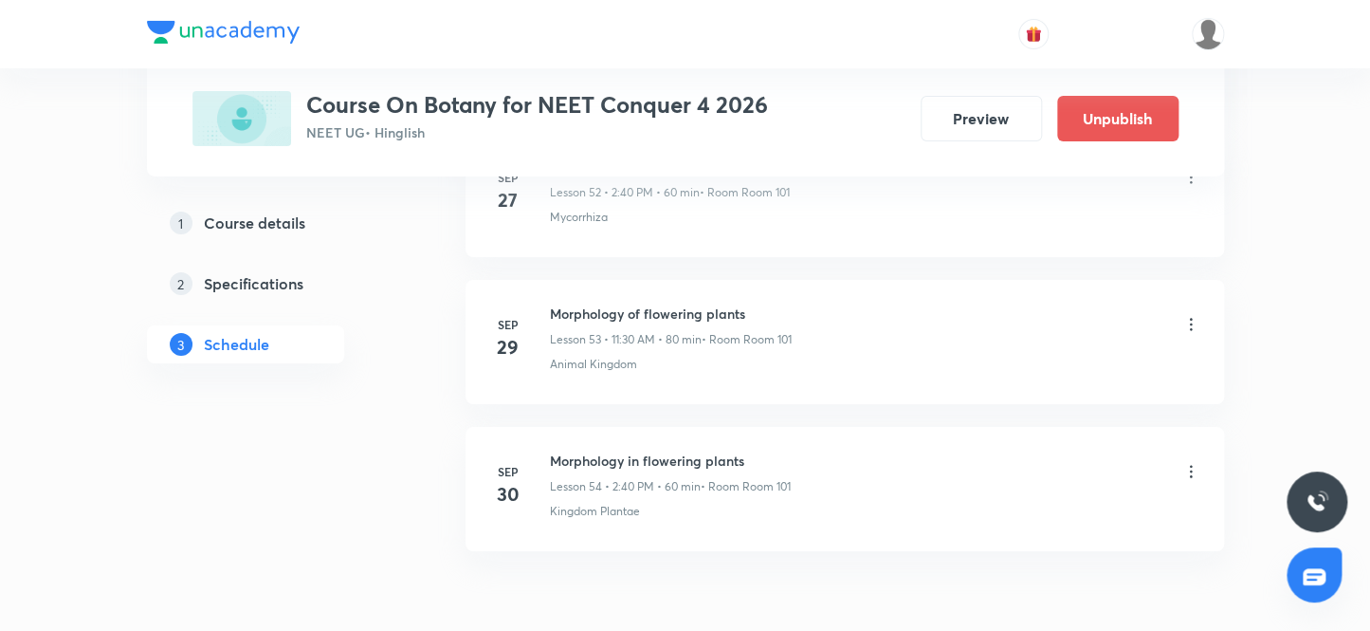
scroll to position [8814, 0]
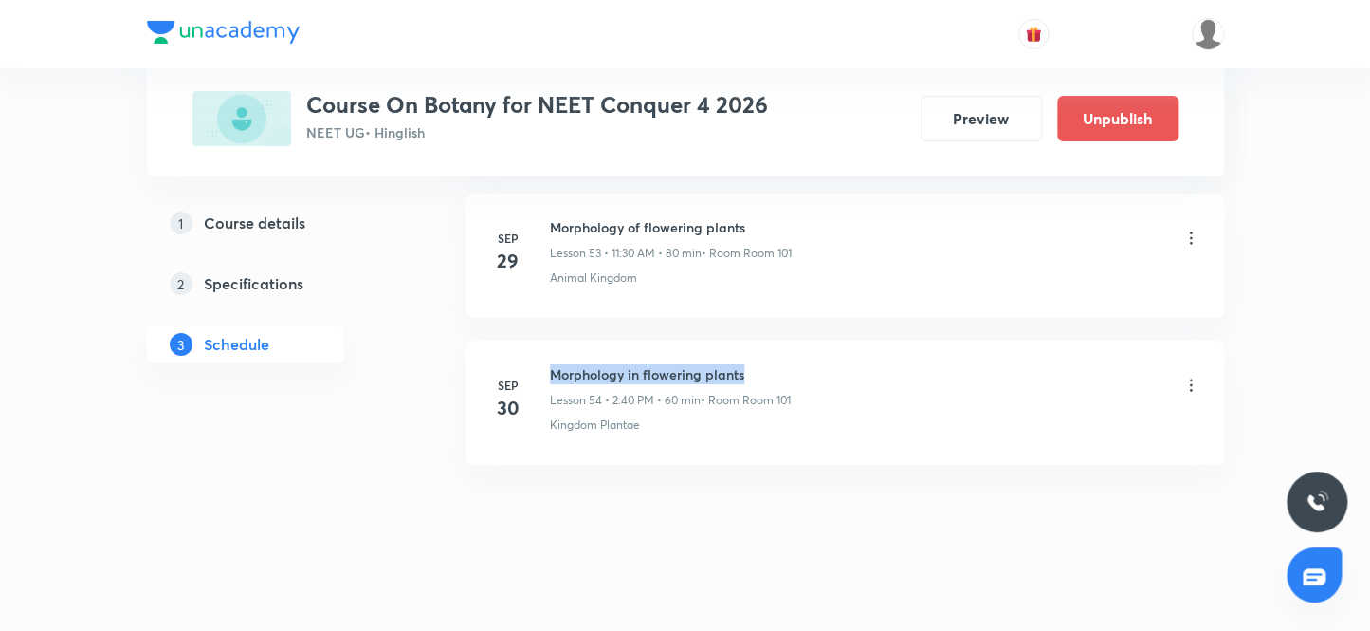
drag, startPoint x: 760, startPoint y: 360, endPoint x: 550, endPoint y: 340, distance: 211.4
click at [550, 340] on li "[DATE] Morphology in flowering plants Lesson 54 • 2:40 PM • 60 min • Room Room …" at bounding box center [845, 402] width 759 height 124
copy h6 "Morphology in flowering plants"
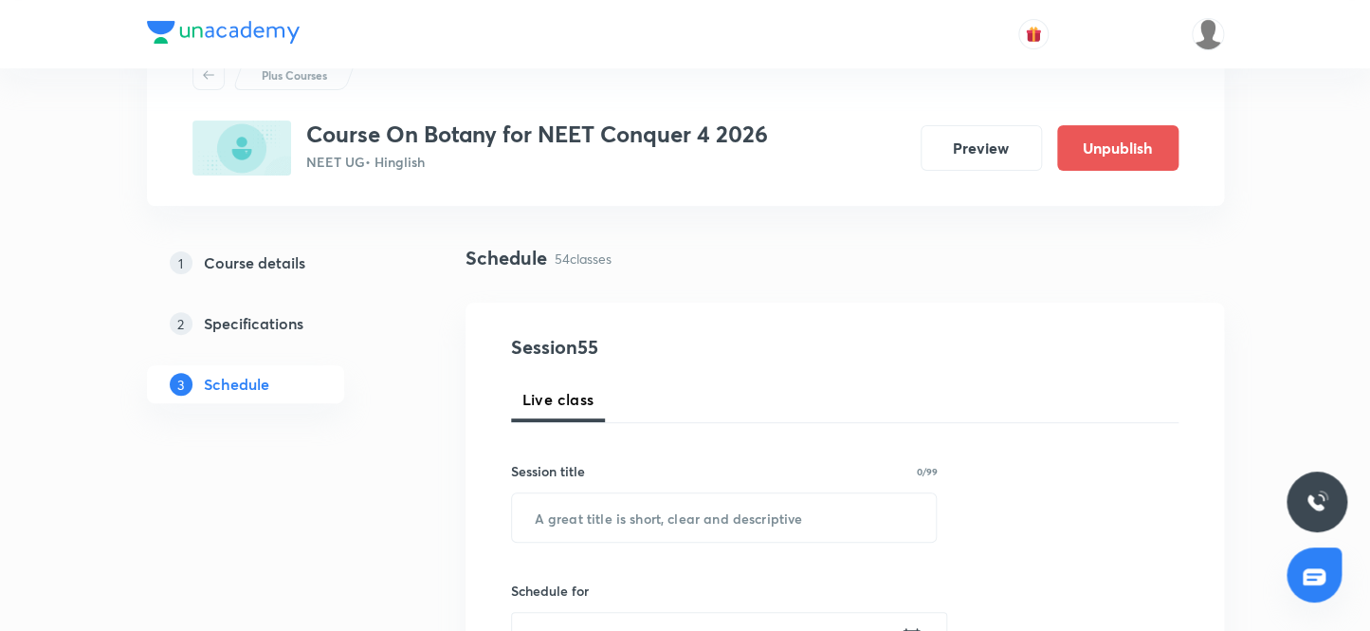
scroll to position [64, 0]
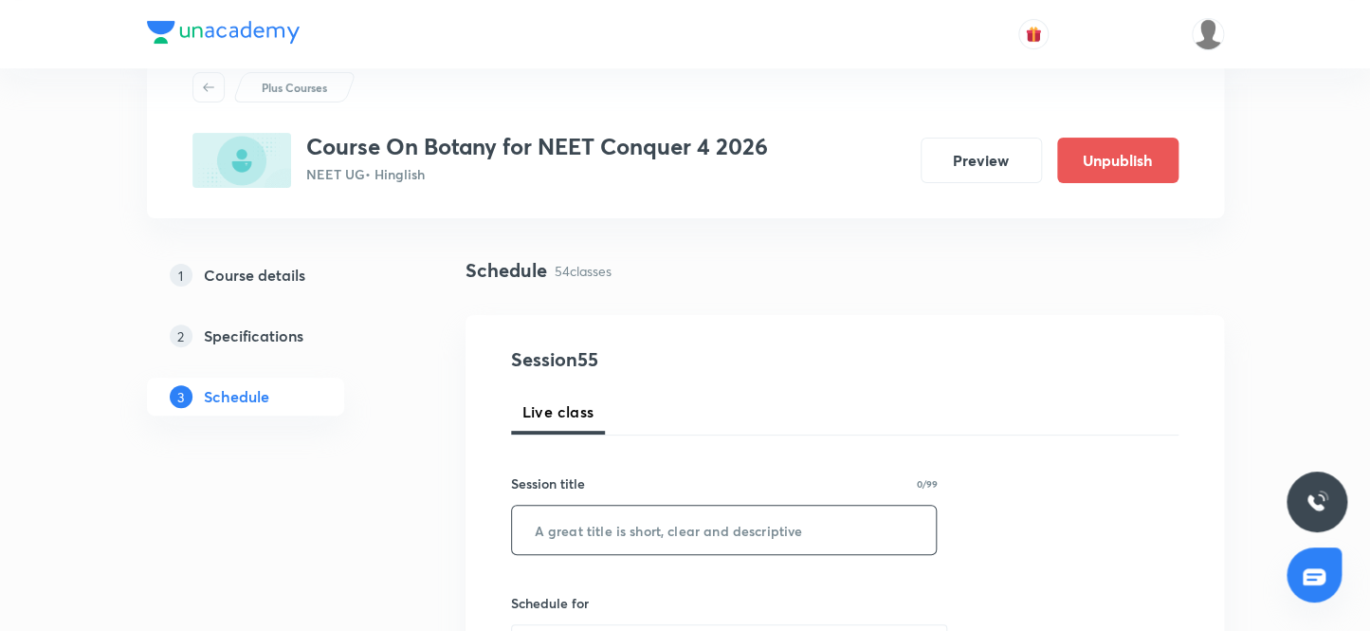
click at [614, 531] on input "text" at bounding box center [724, 529] width 425 height 48
paste input "Morphology in flowering plants"
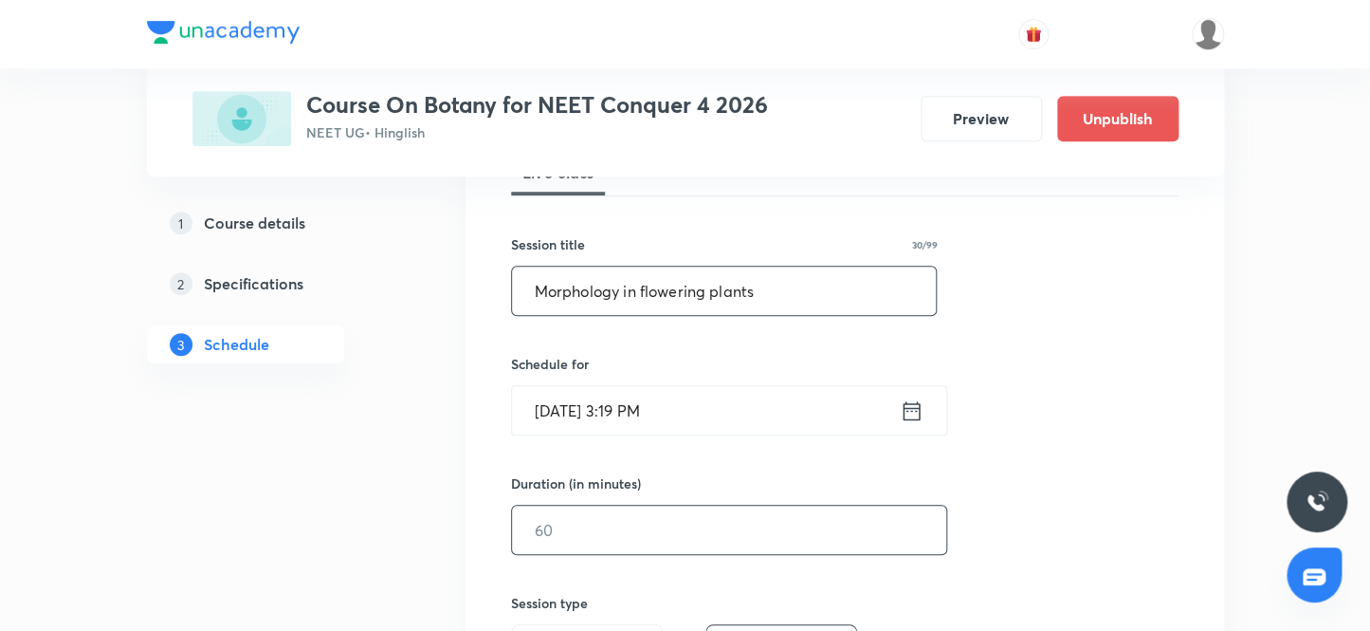
scroll to position [322, 0]
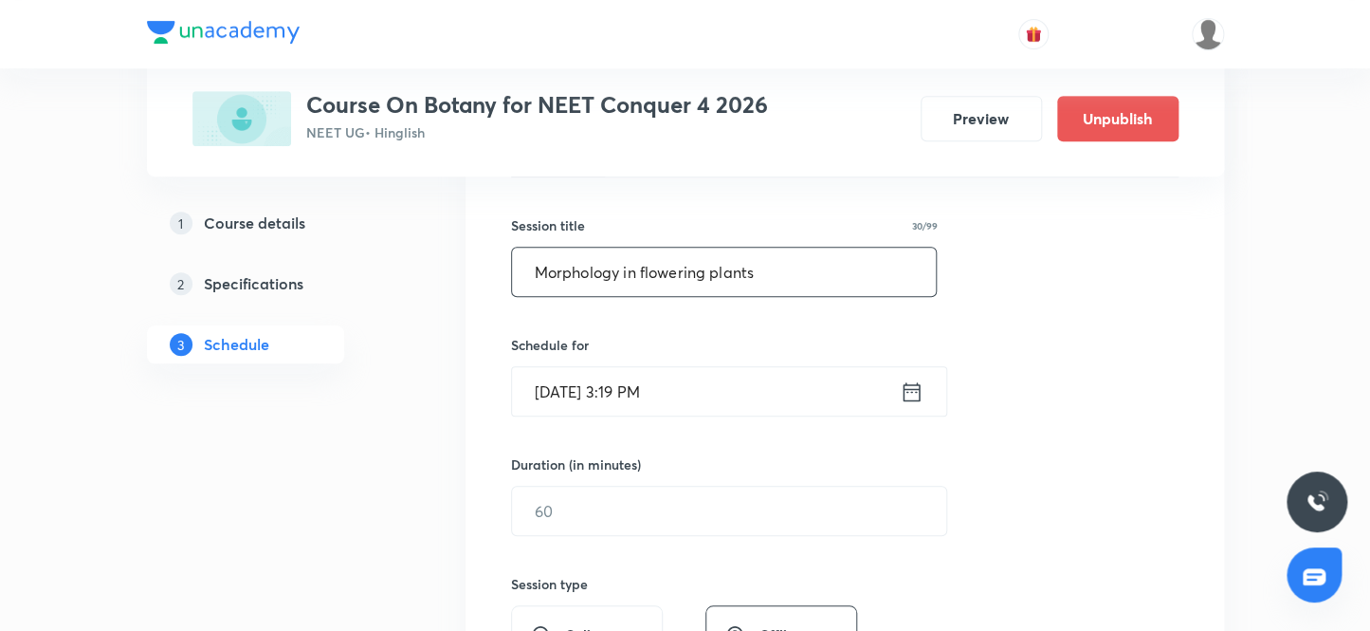
type input "Morphology in flowering plants"
click at [571, 389] on input "[DATE] 3:19 PM" at bounding box center [706, 391] width 388 height 48
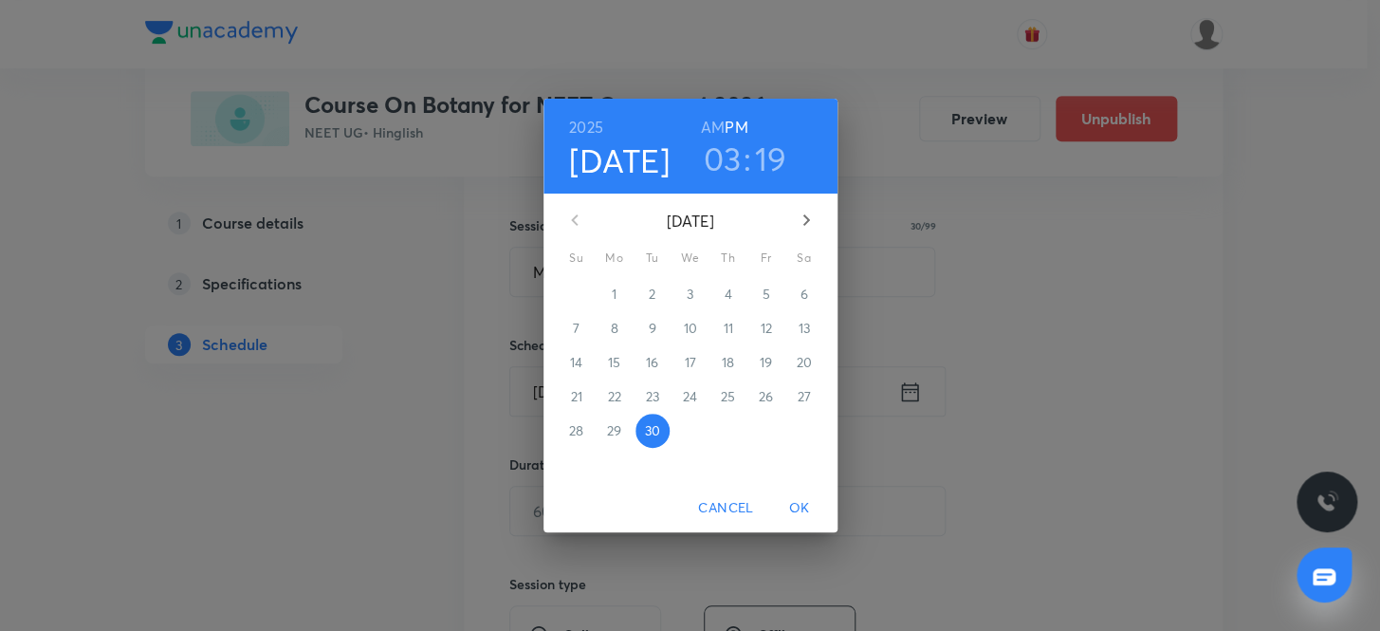
click at [801, 219] on icon "button" at bounding box center [806, 220] width 23 height 23
click at [766, 293] on p "3" at bounding box center [765, 293] width 7 height 19
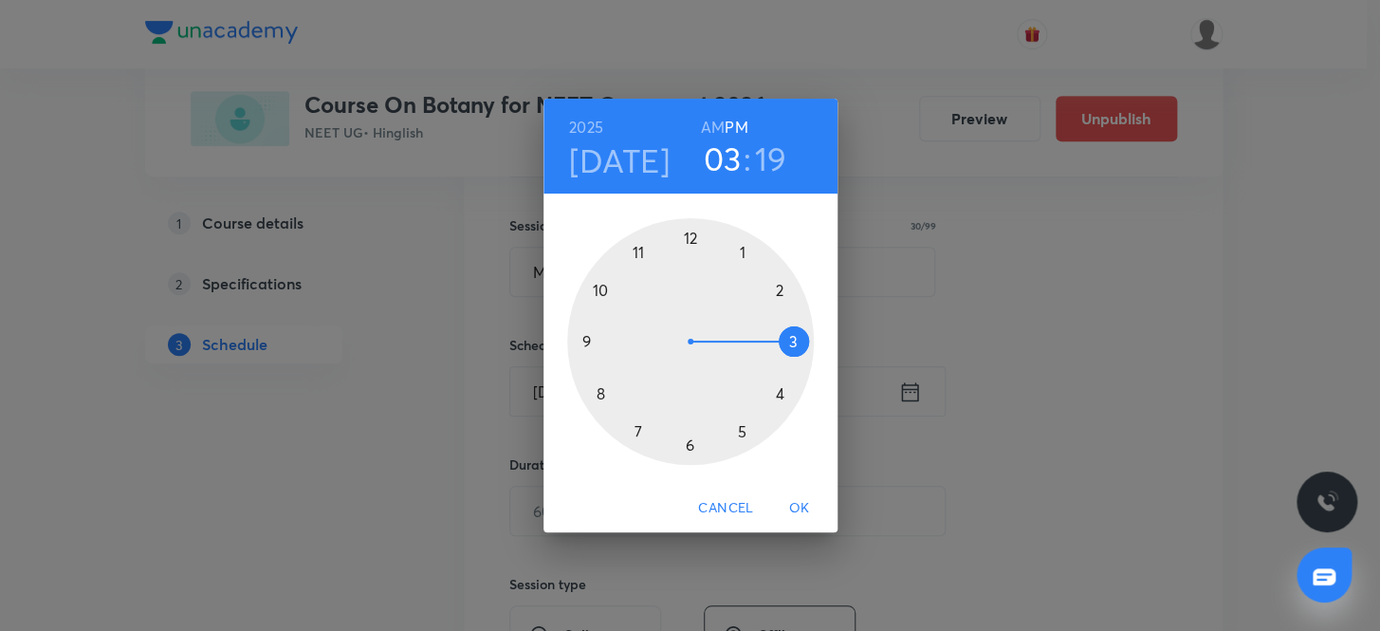
click at [740, 248] on div at bounding box center [690, 341] width 247 height 247
click at [777, 285] on div at bounding box center [690, 341] width 247 height 247
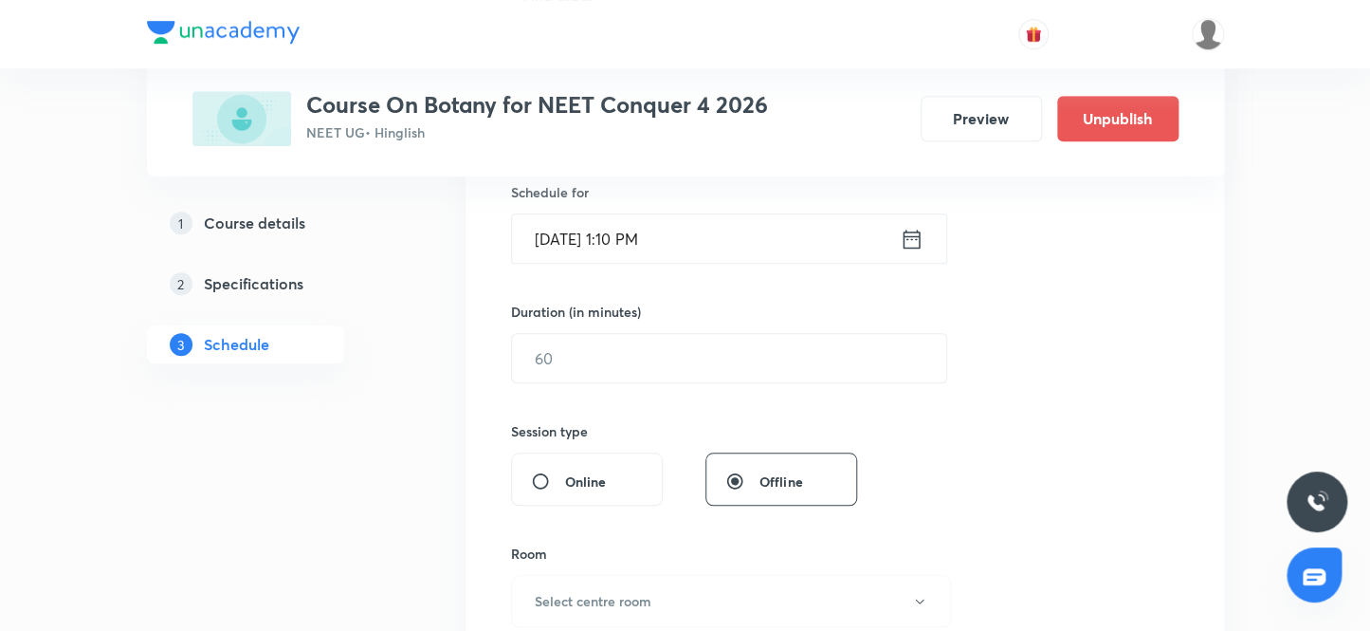
scroll to position [495, 0]
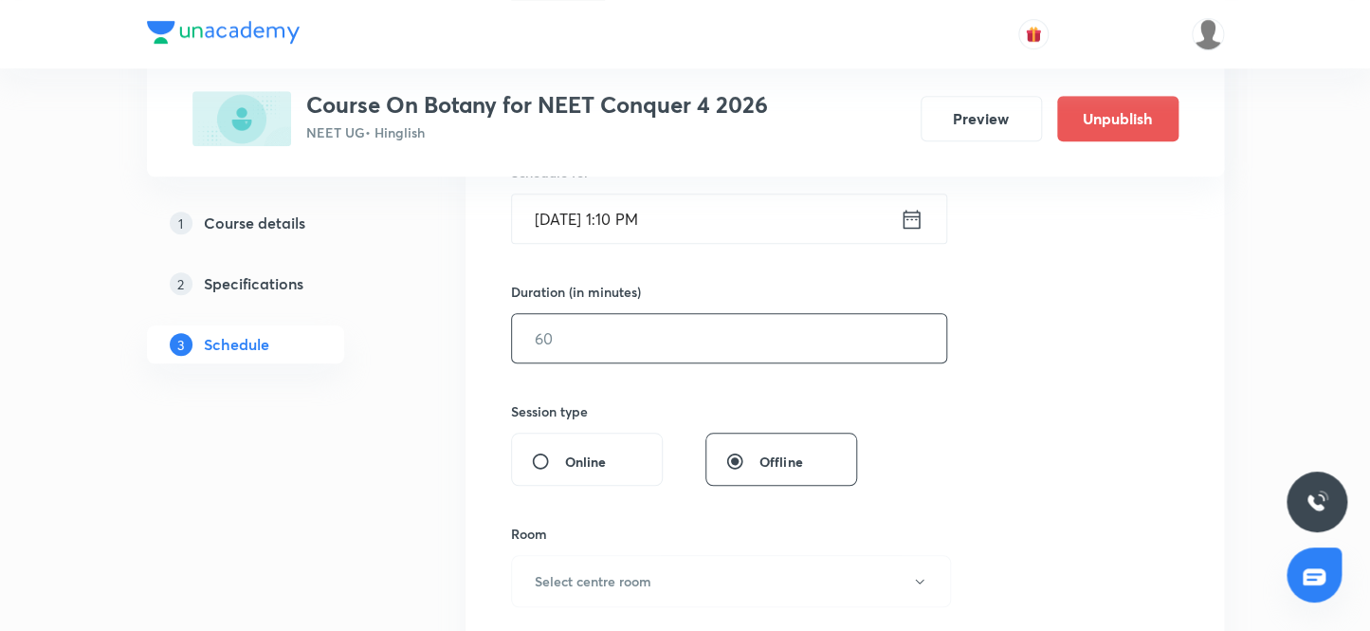
click at [618, 341] on input "text" at bounding box center [729, 338] width 434 height 48
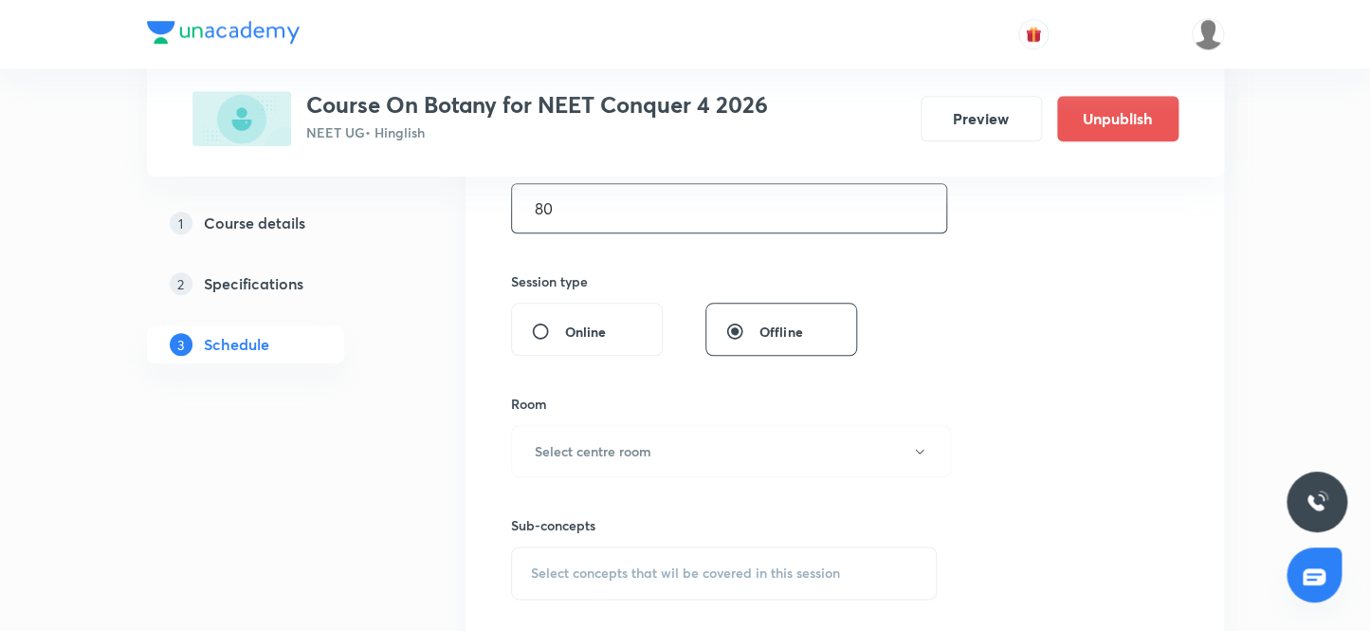
scroll to position [754, 0]
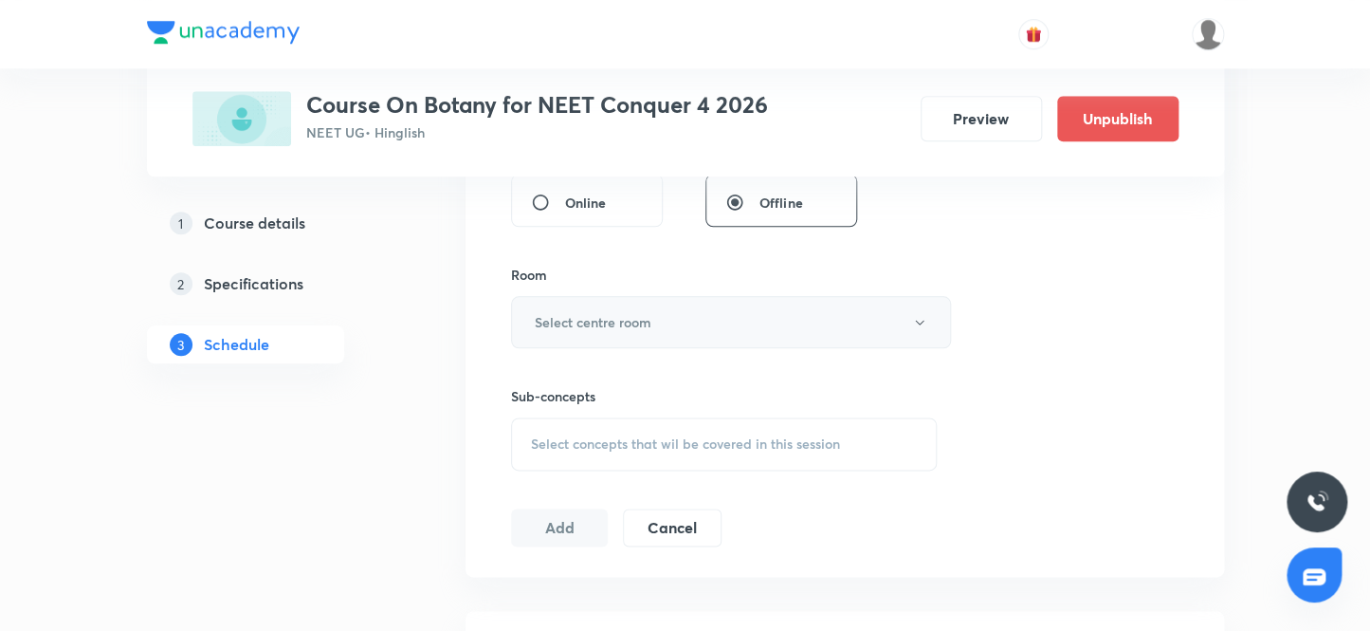
type input "80"
click at [604, 322] on h6 "Select centre room" at bounding box center [593, 322] width 117 height 20
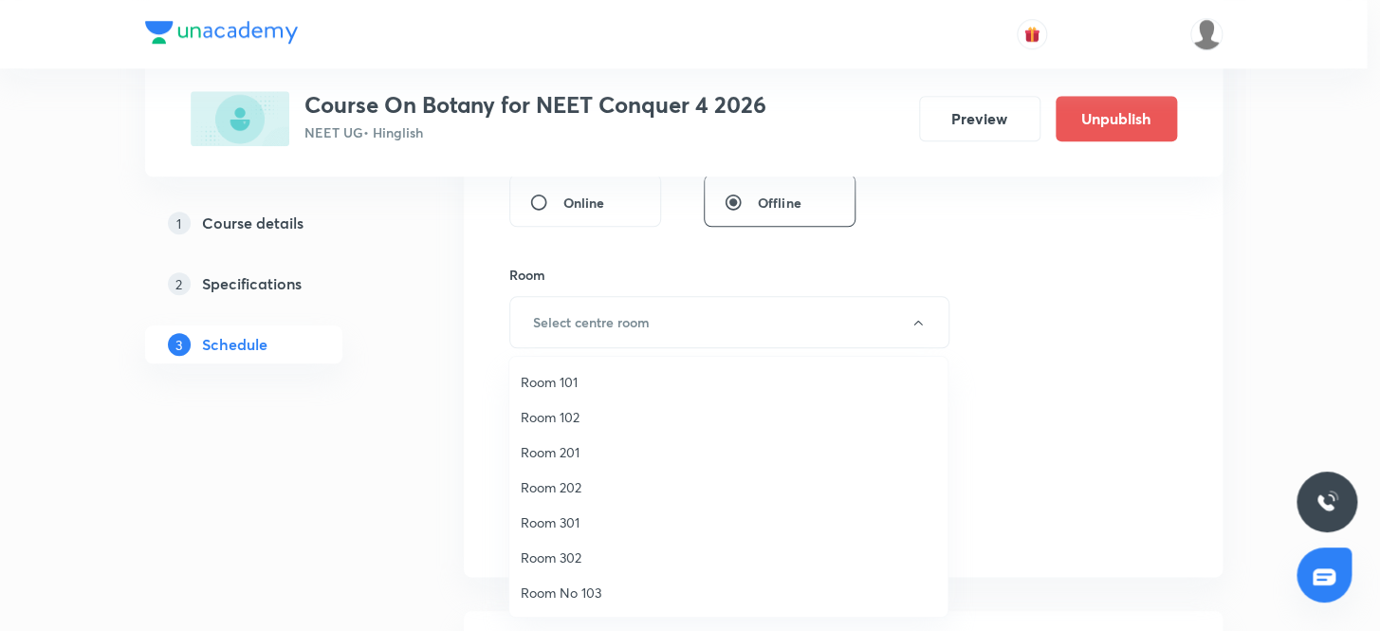
click at [546, 380] on span "Room 101" at bounding box center [728, 382] width 415 height 20
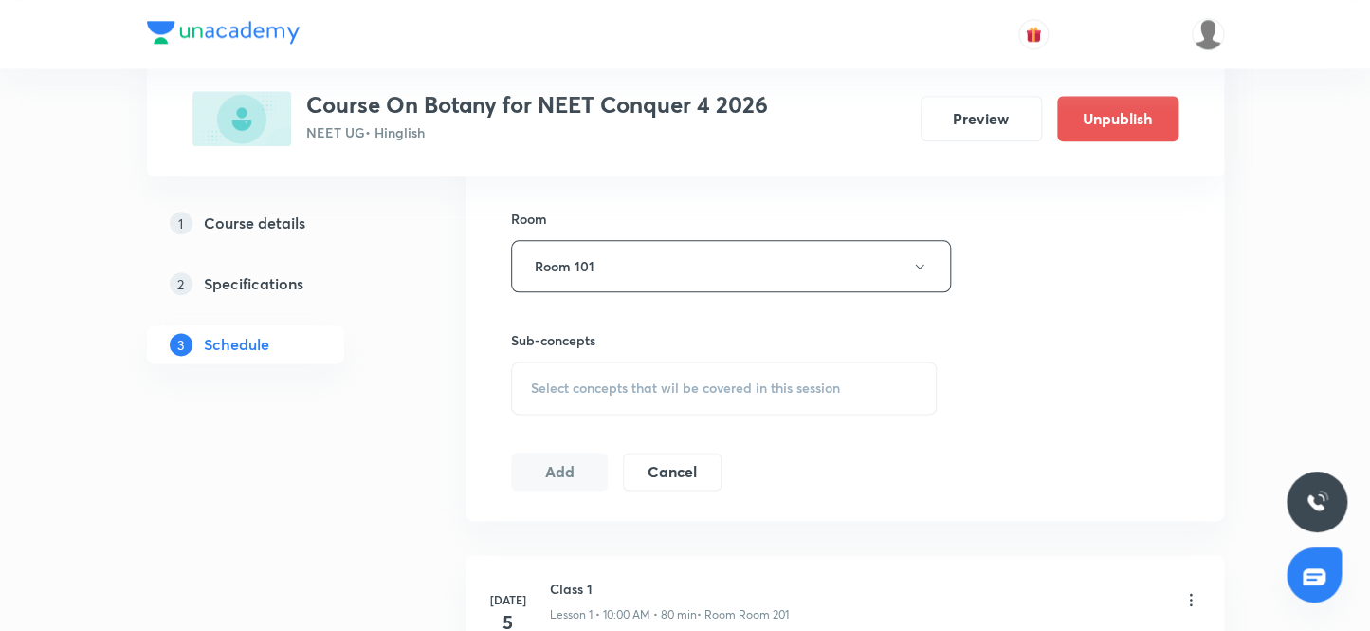
scroll to position [926, 0]
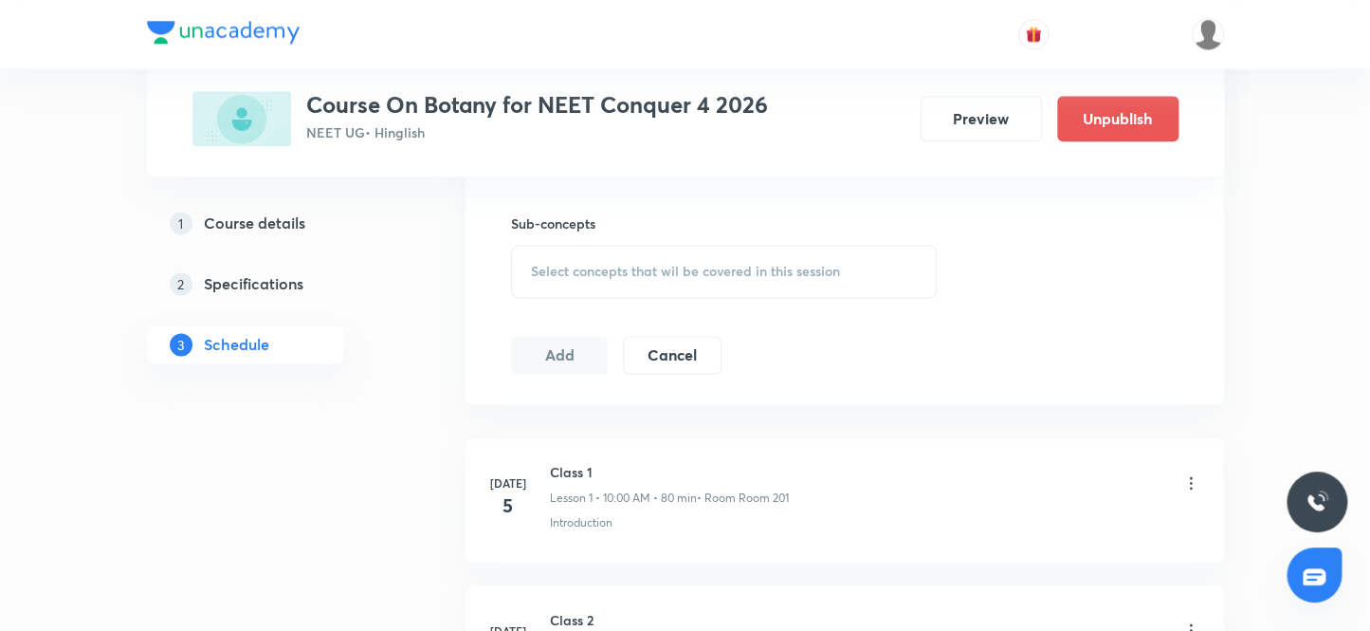
click at [616, 273] on span "Select concepts that wil be covered in this session" at bounding box center [685, 271] width 309 height 15
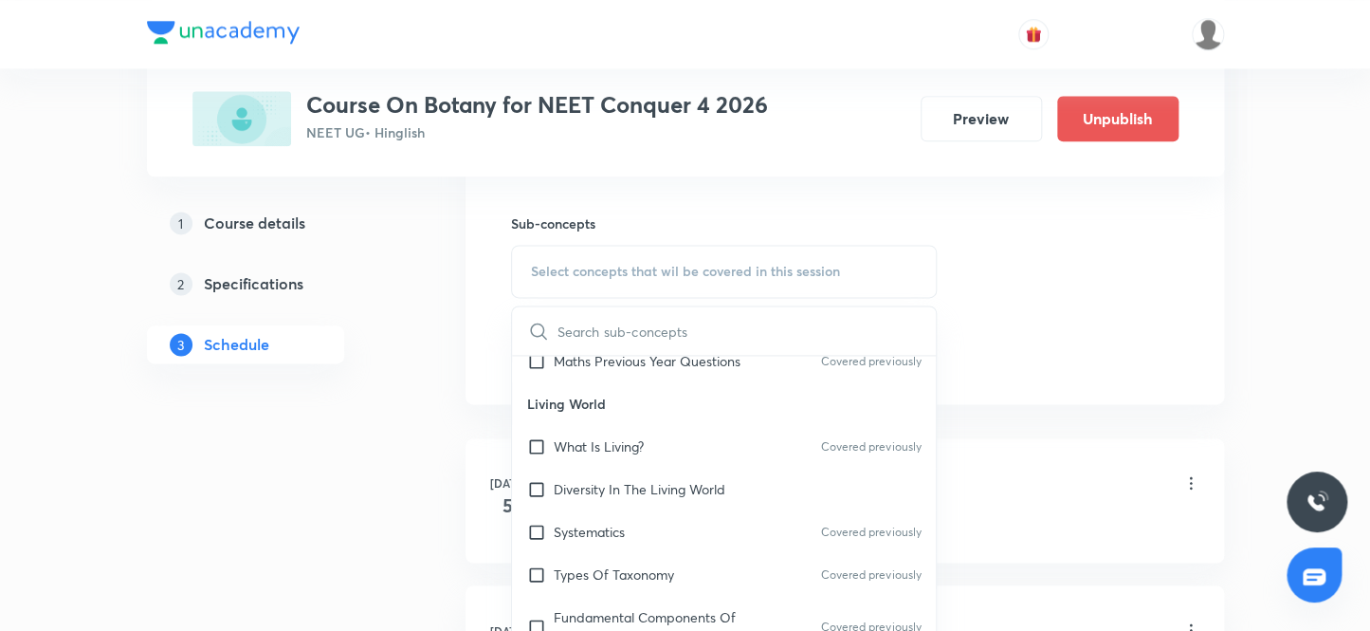
scroll to position [344, 0]
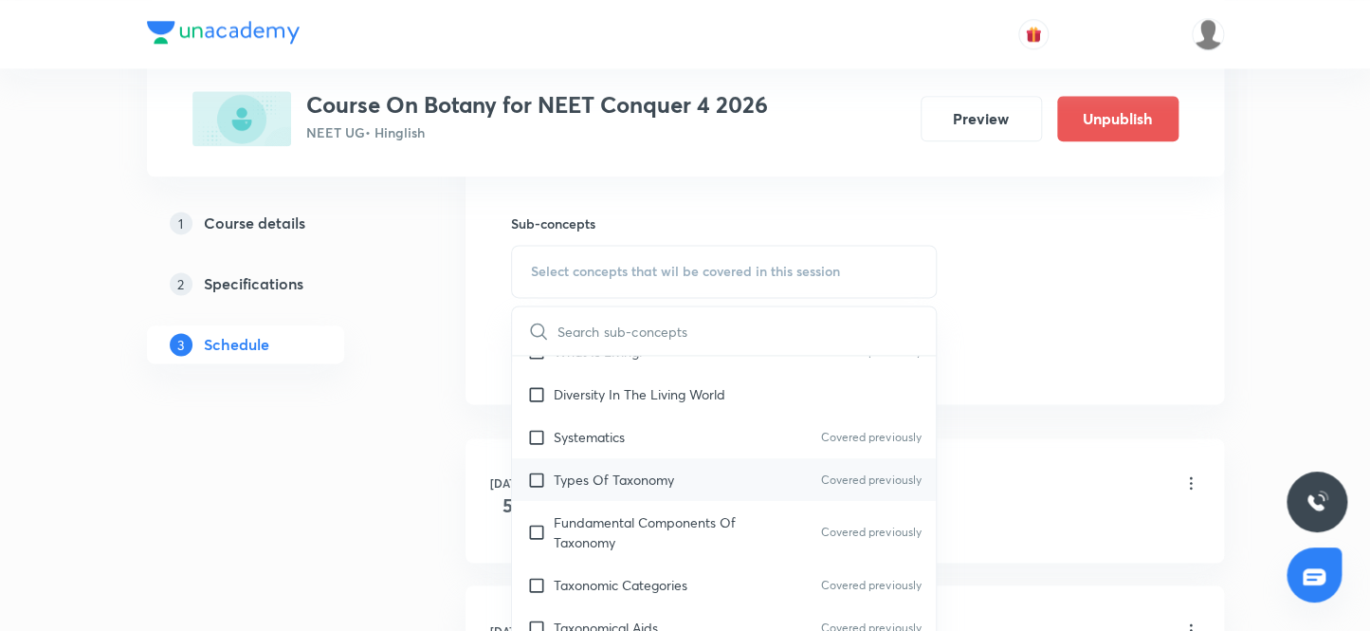
click at [538, 473] on input "checkbox" at bounding box center [540, 479] width 27 height 20
checkbox input "true"
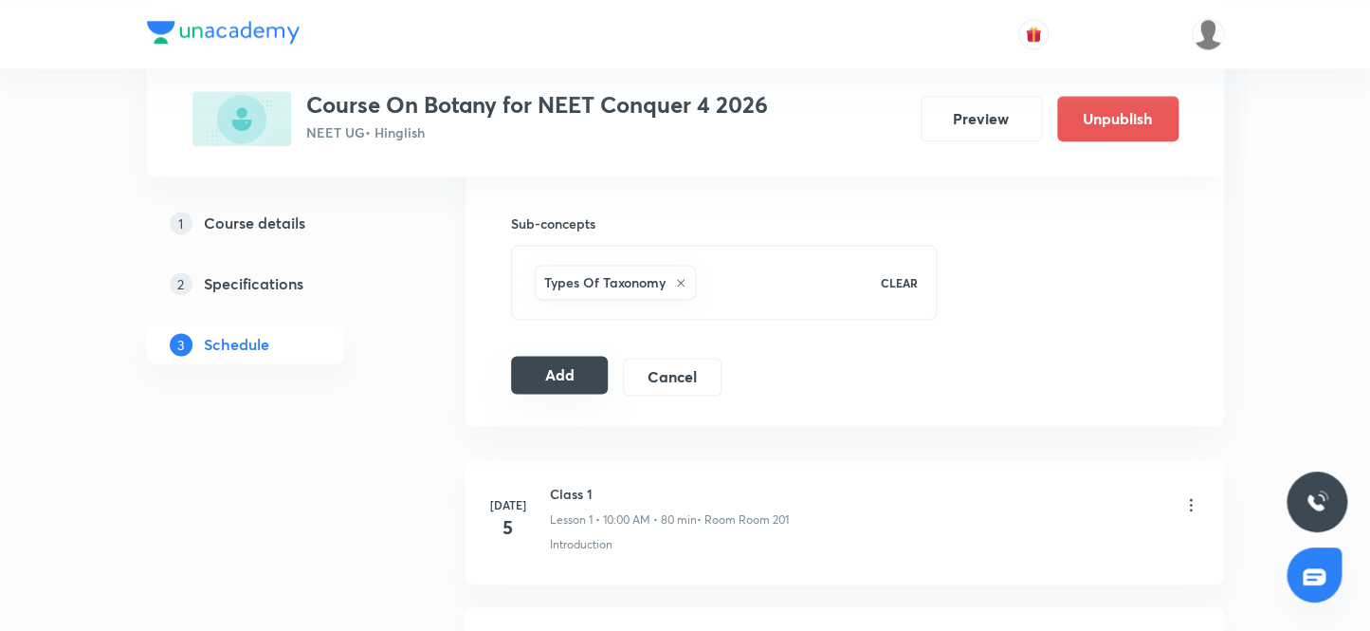
click at [540, 375] on button "Add" at bounding box center [560, 375] width 98 height 38
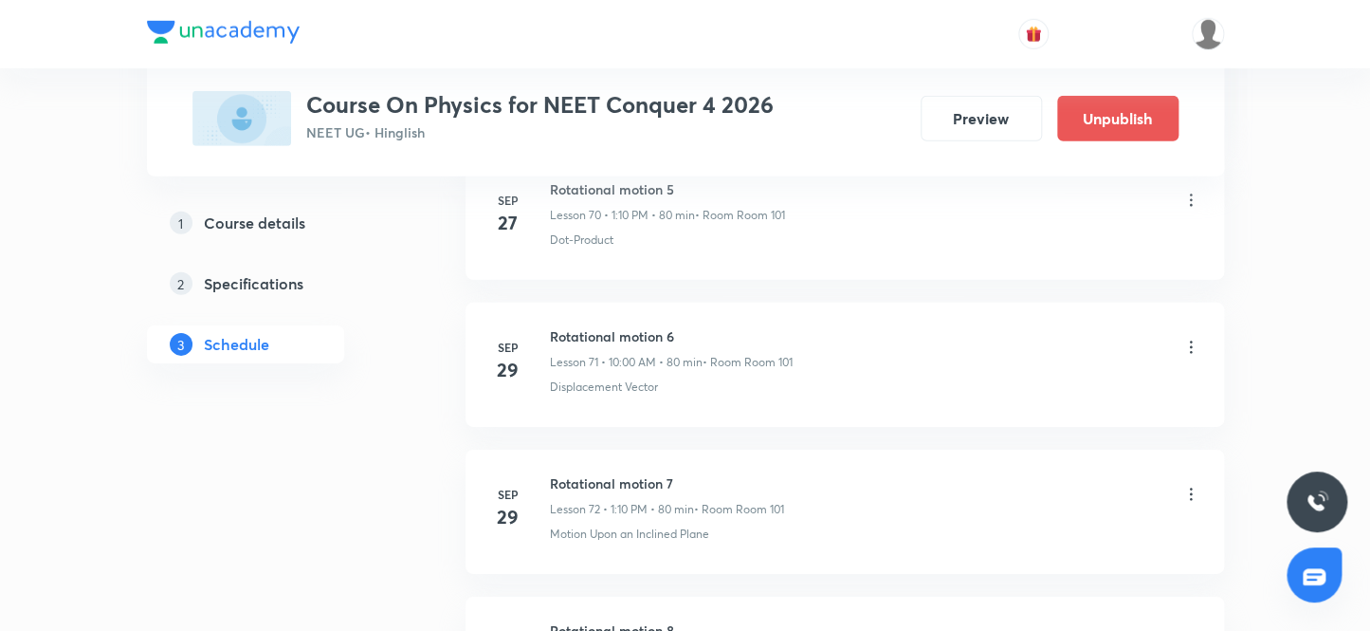
scroll to position [11602, 0]
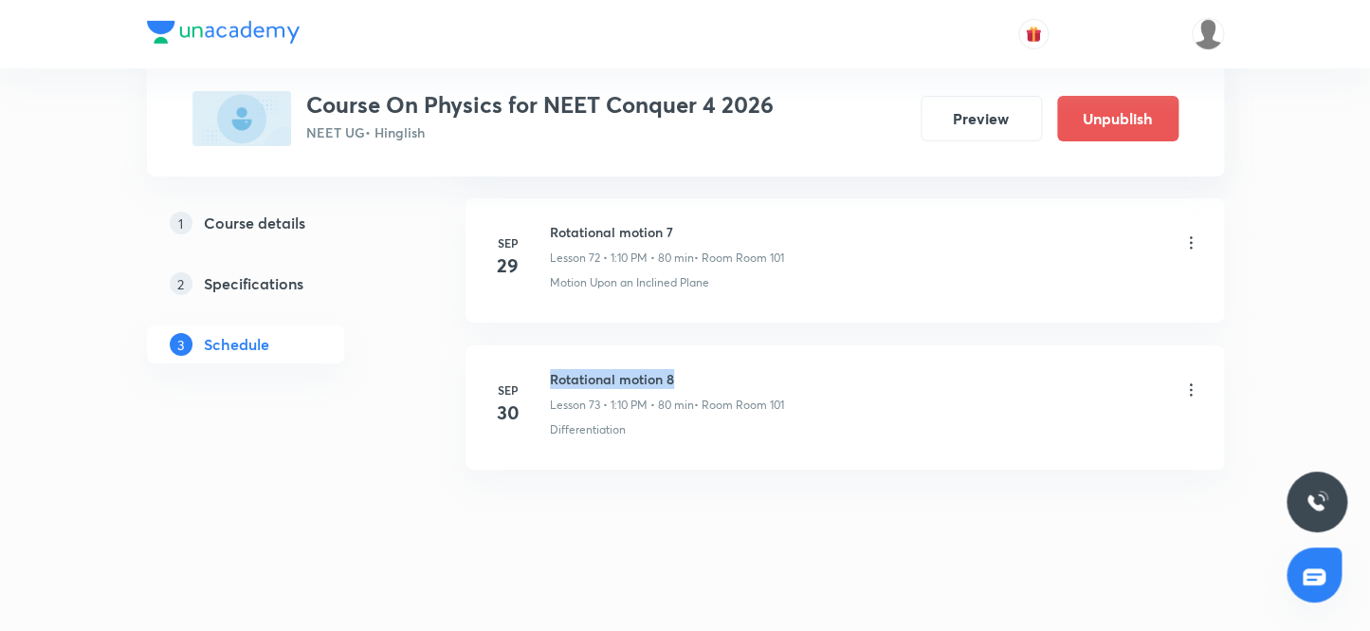
drag, startPoint x: 680, startPoint y: 357, endPoint x: 540, endPoint y: 351, distance: 139.5
click at [540, 369] on div "[DATE] Rotational motion 8 Lesson 73 • 1:10 PM • 80 min • Room Room 101 Differe…" at bounding box center [844, 403] width 711 height 69
copy h6 "Rotational motion 8"
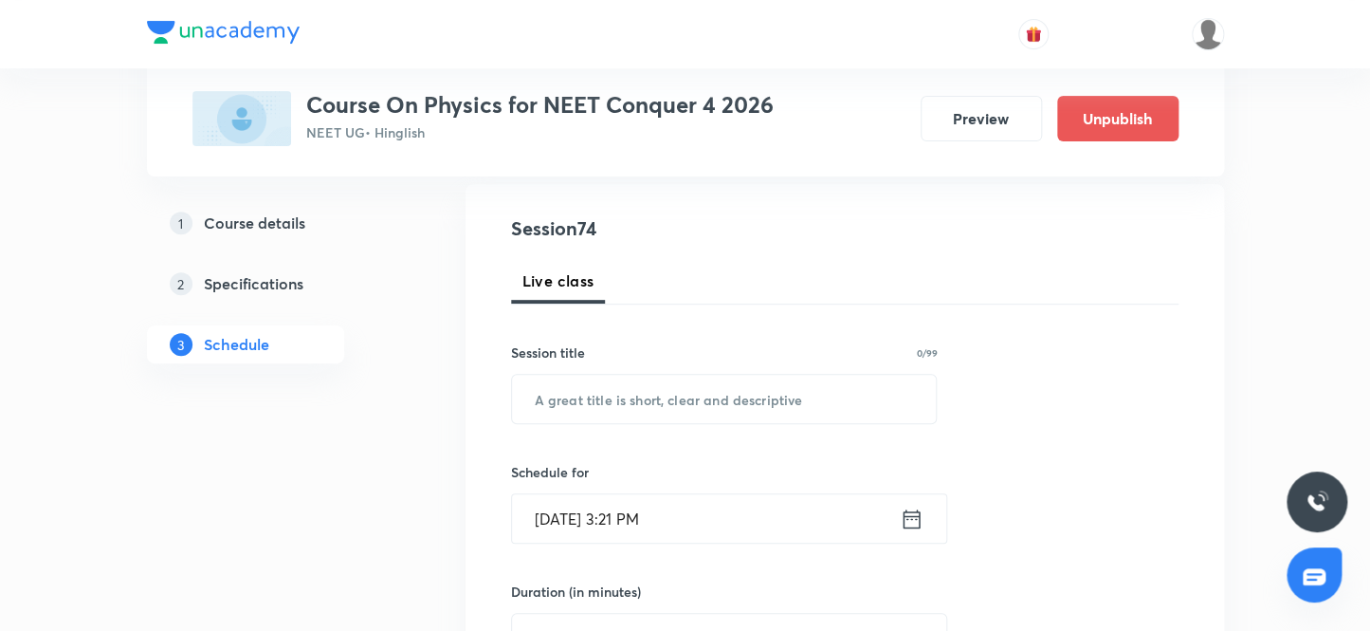
scroll to position [238, 0]
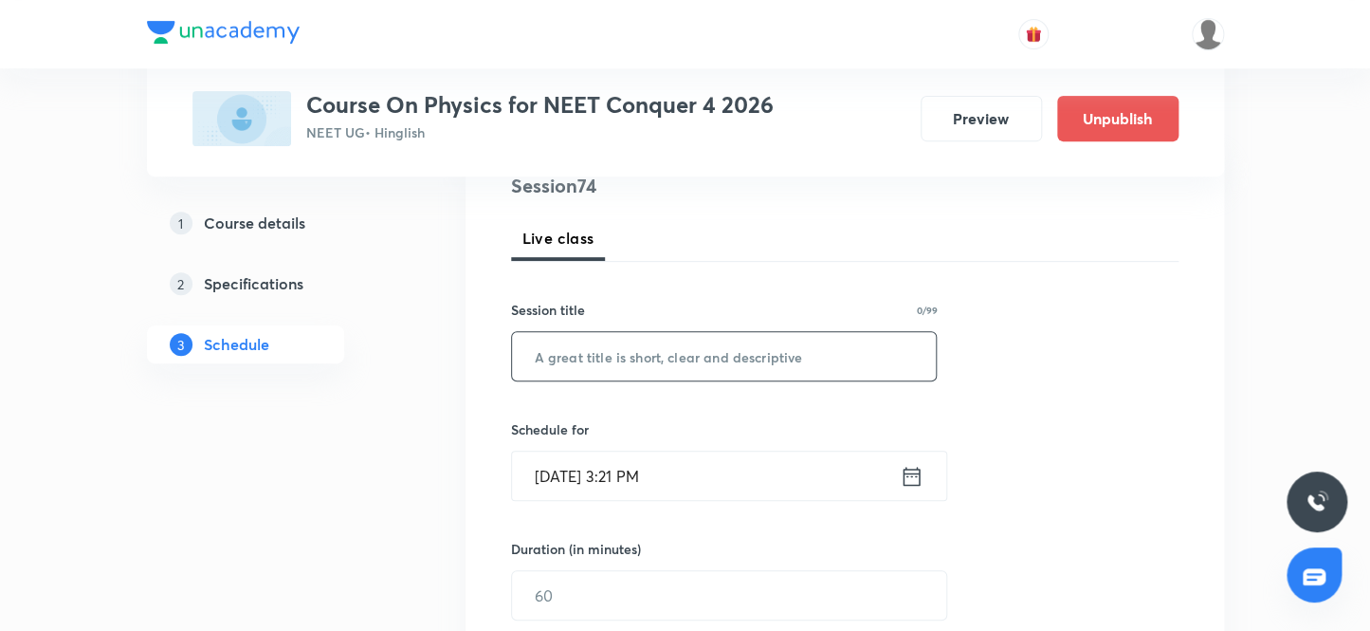
click at [695, 362] on input "text" at bounding box center [724, 356] width 425 height 48
paste input "Rotational motion 8"
type input "Rotational motion 9"
click at [573, 476] on input "[DATE] 3:21 PM" at bounding box center [706, 475] width 388 height 48
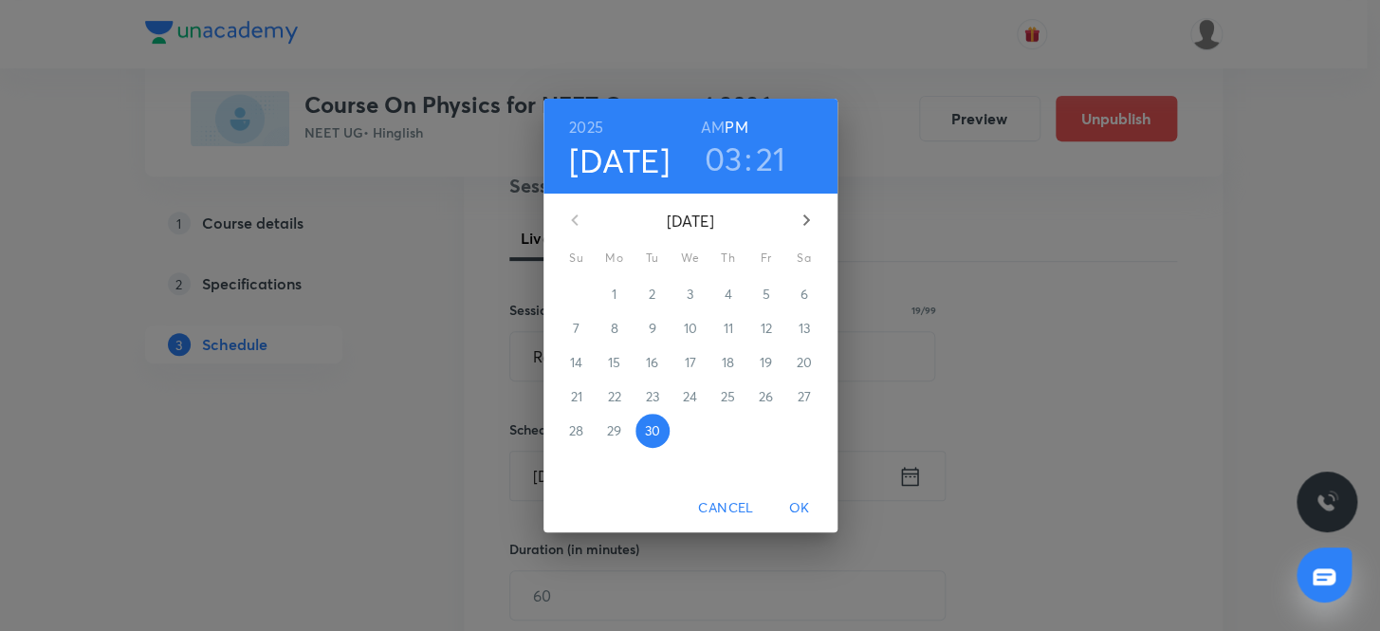
click at [807, 219] on icon "button" at bounding box center [805, 219] width 7 height 11
click at [767, 293] on p "3" at bounding box center [765, 293] width 7 height 19
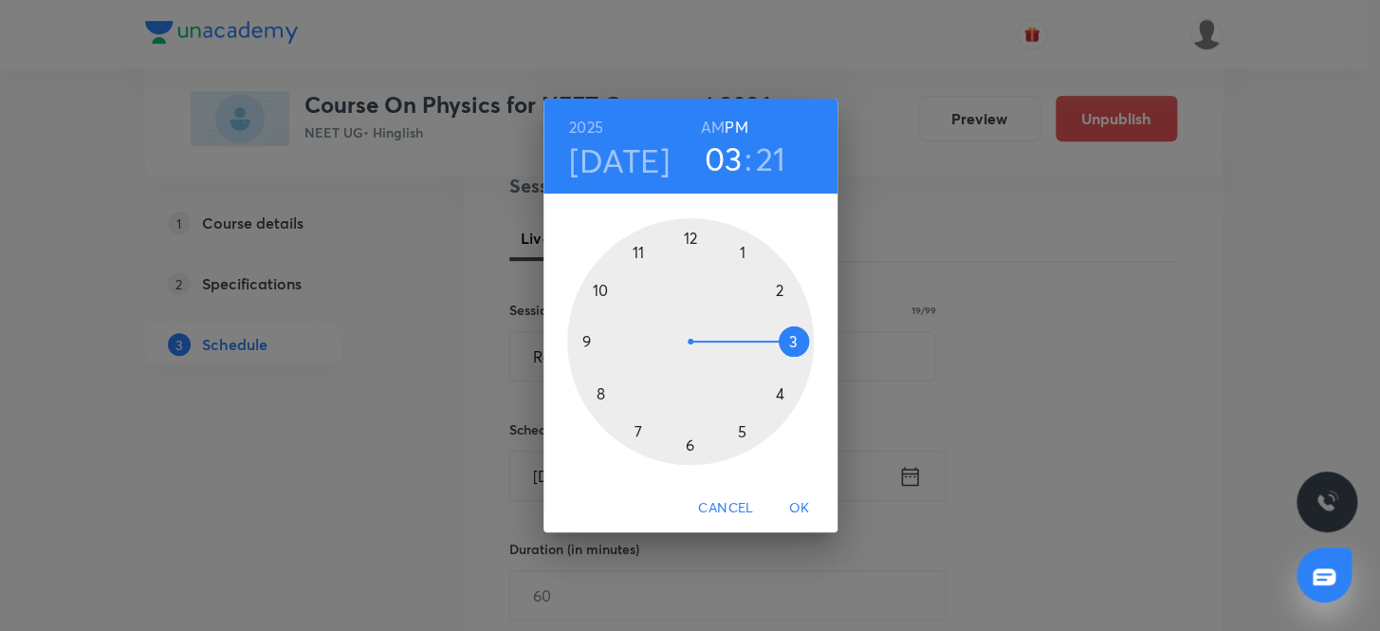
click at [778, 288] on div at bounding box center [690, 341] width 247 height 247
click at [597, 390] on div at bounding box center [690, 341] width 247 height 247
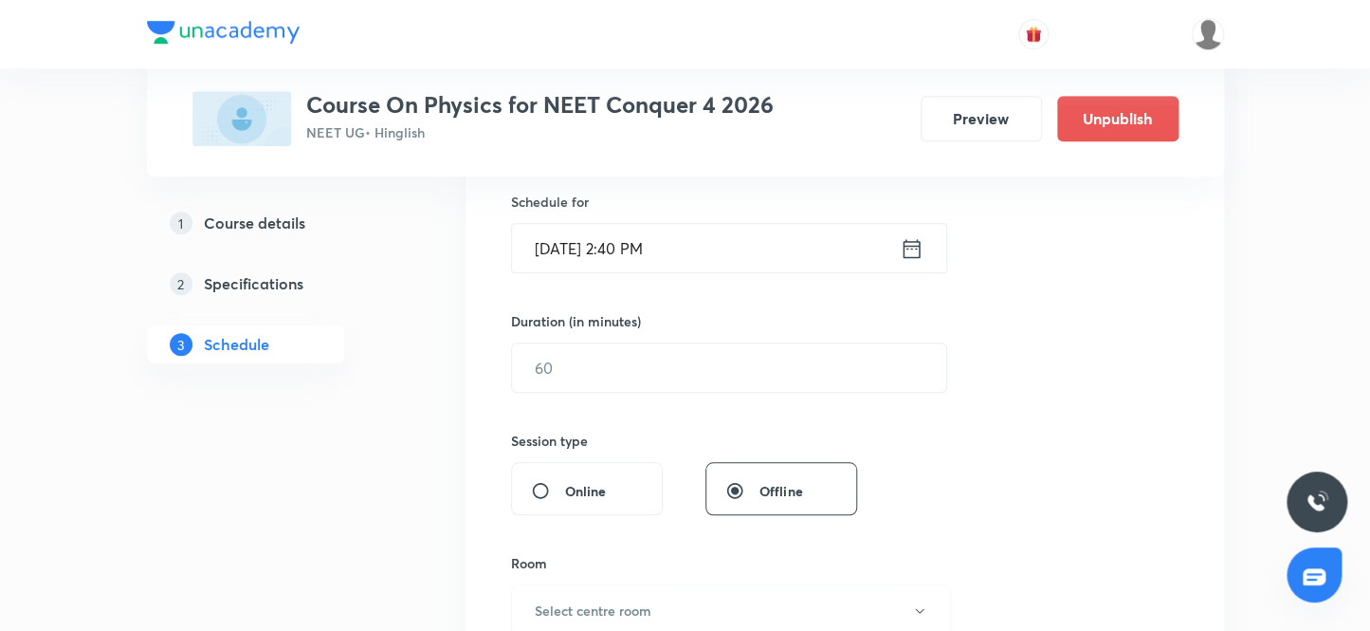
scroll to position [497, 0]
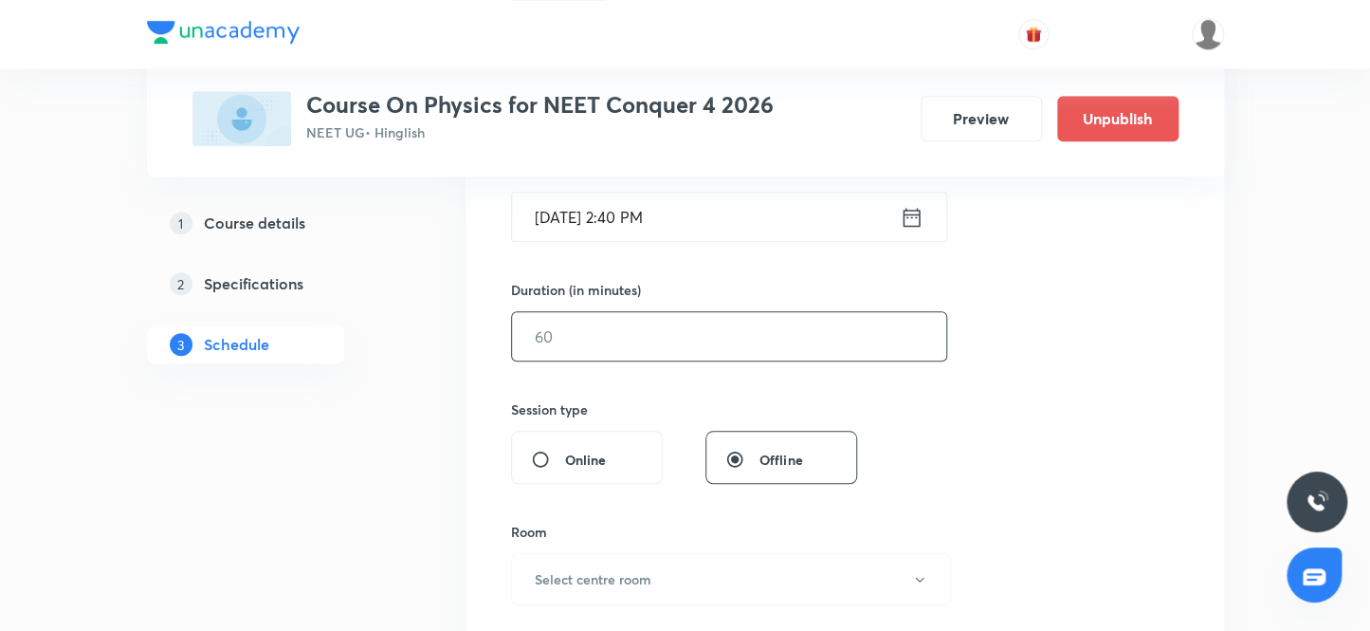
click at [595, 344] on input "text" at bounding box center [729, 336] width 434 height 48
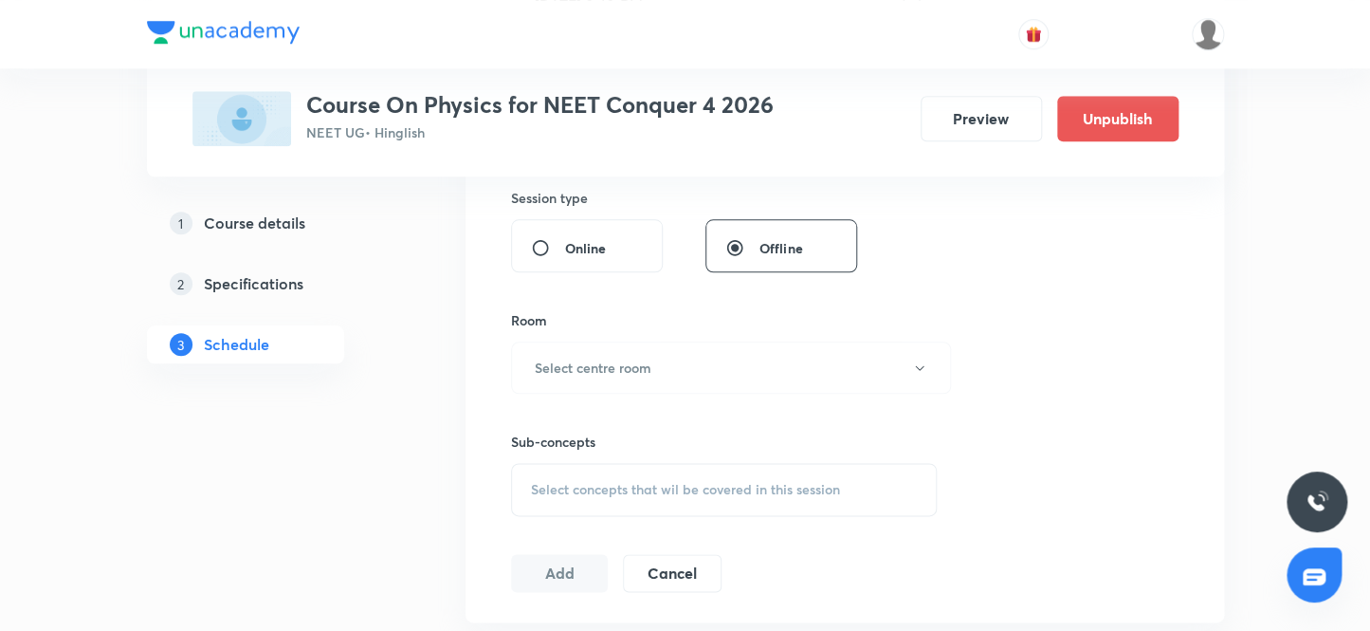
scroll to position [756, 0]
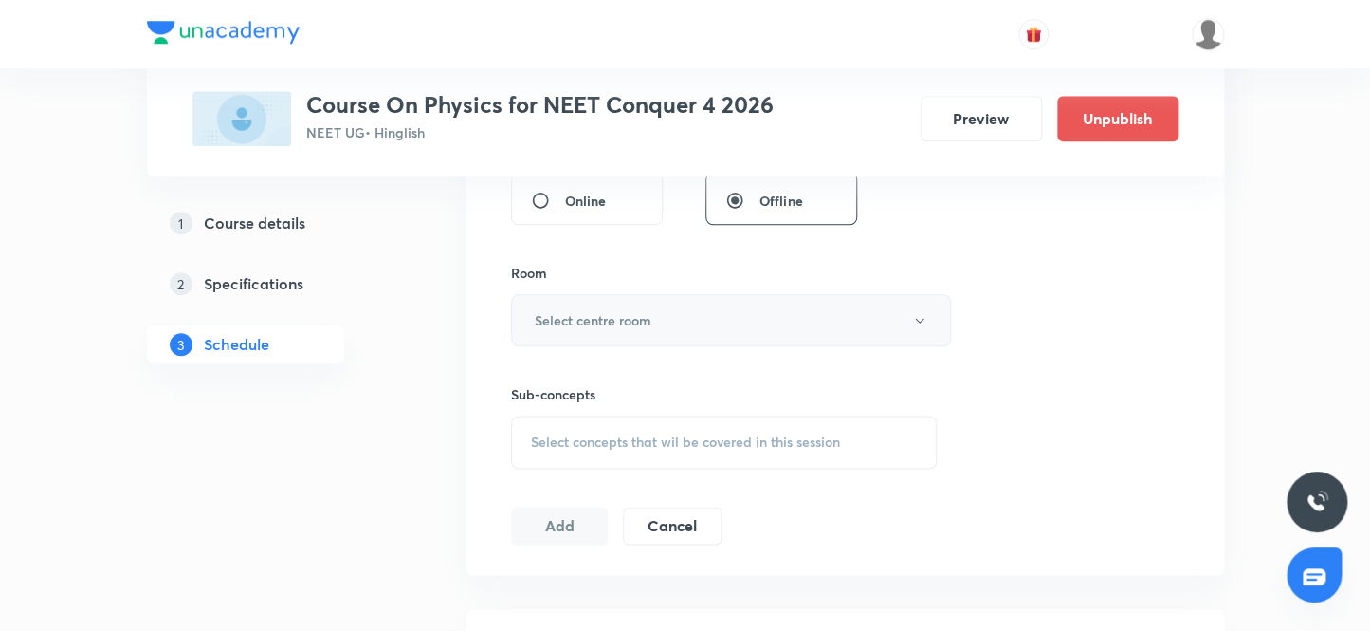
type input "60"
click at [599, 325] on h6 "Select centre room" at bounding box center [593, 320] width 117 height 20
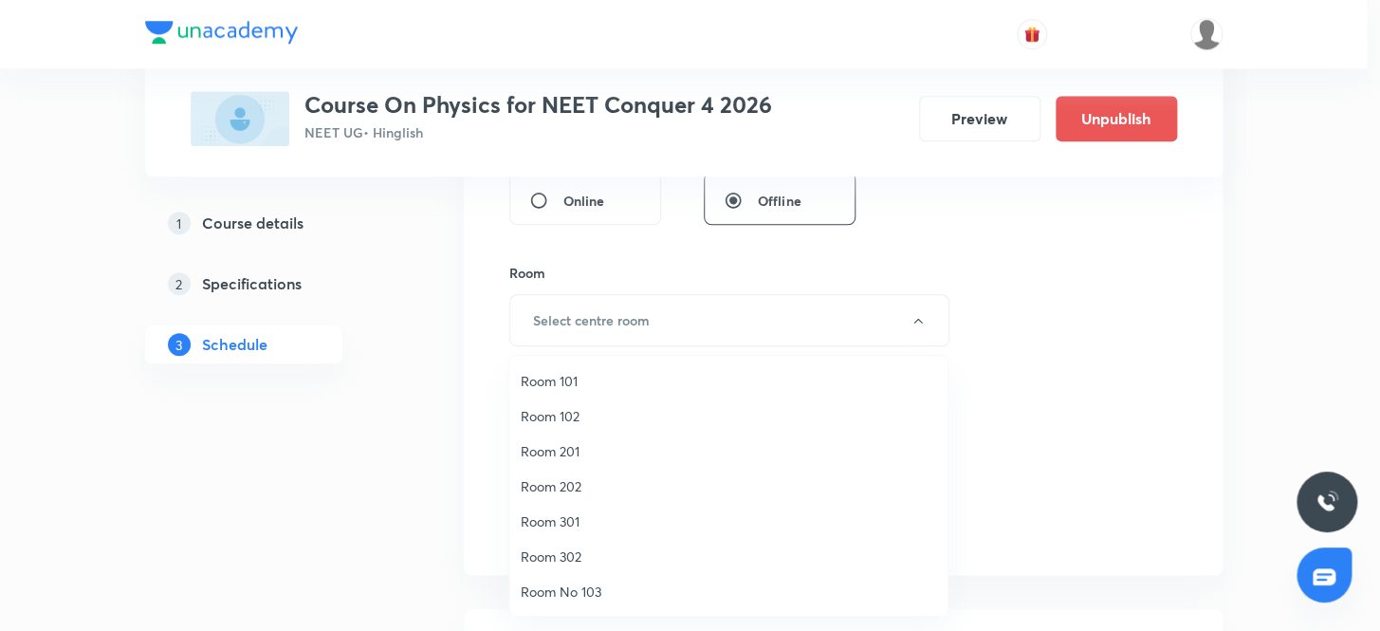
click at [559, 378] on span "Room 101" at bounding box center [728, 381] width 415 height 20
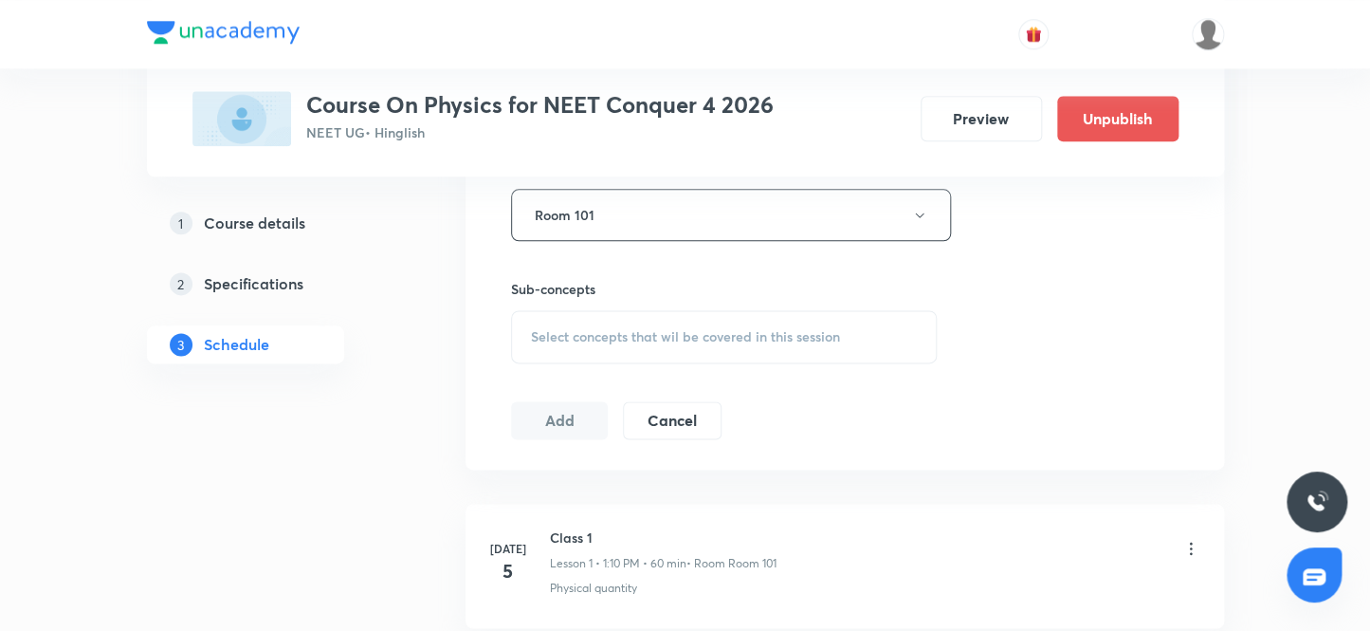
scroll to position [928, 0]
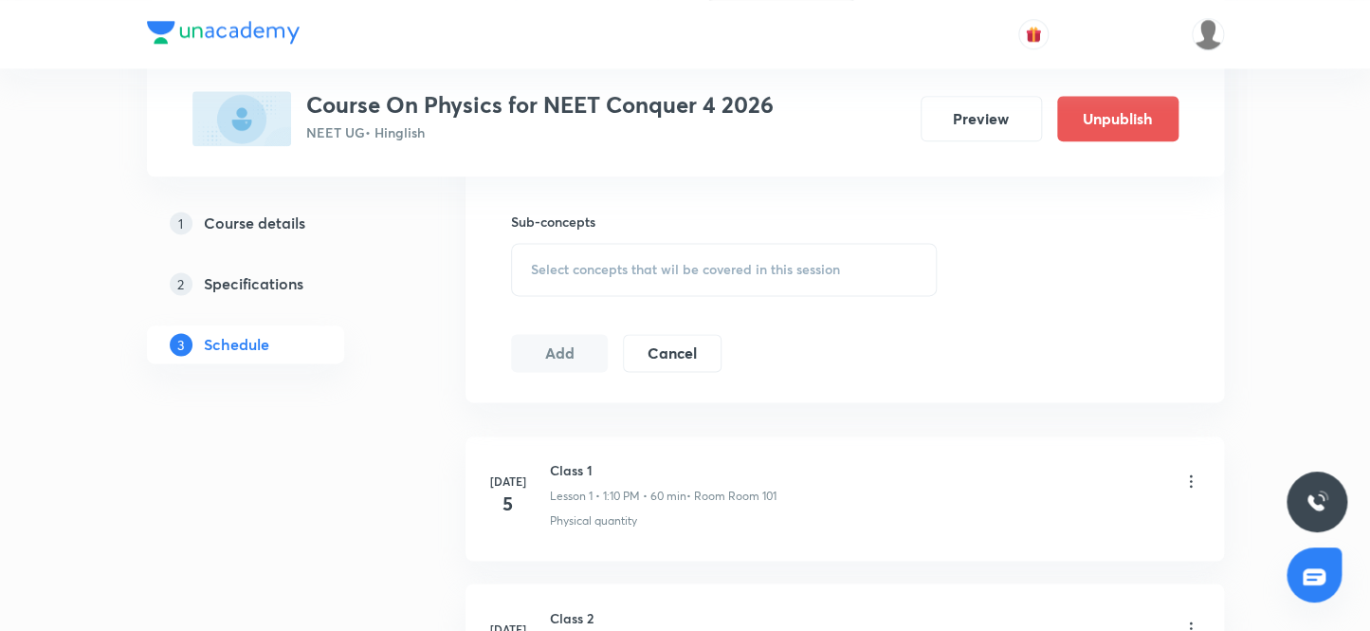
click at [632, 271] on span "Select concepts that wil be covered in this session" at bounding box center [685, 269] width 309 height 15
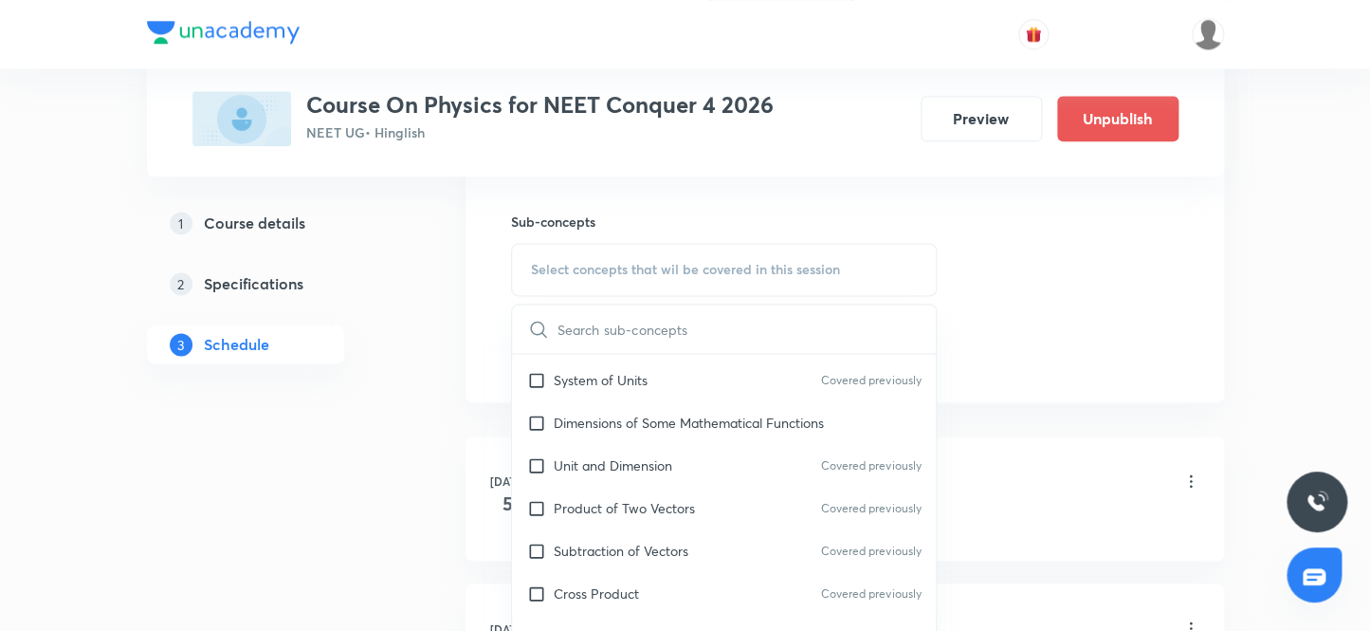
scroll to position [430, 0]
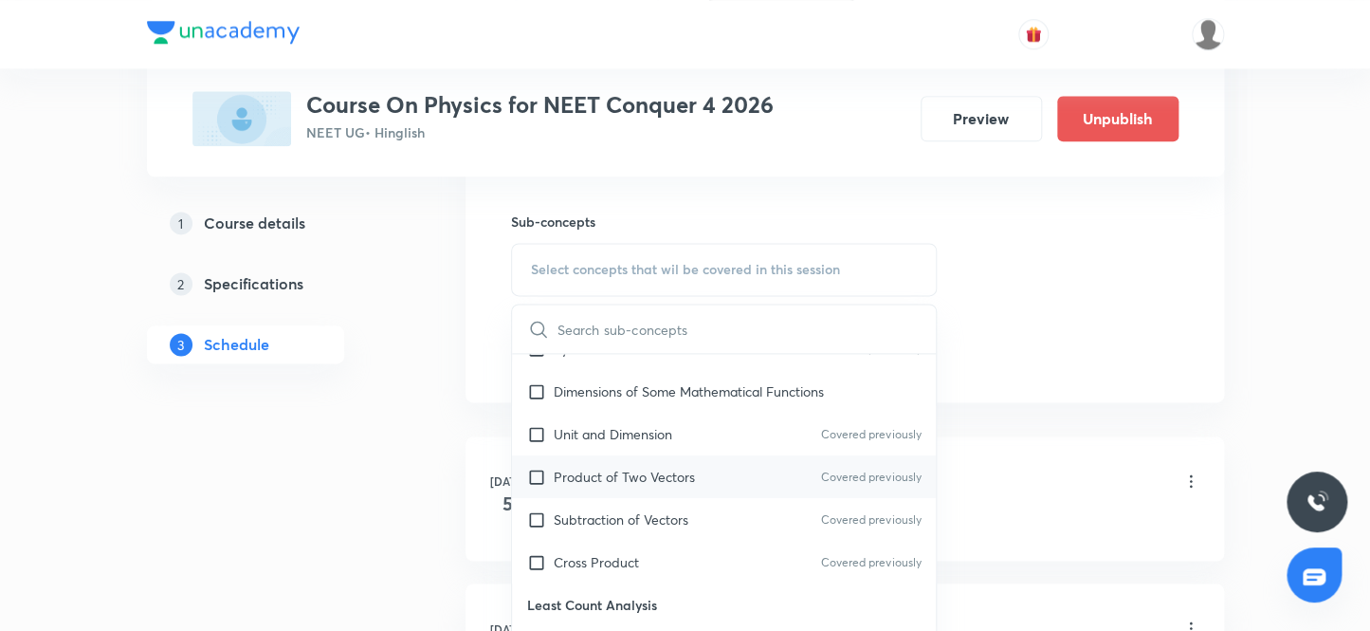
click at [538, 473] on input "checkbox" at bounding box center [540, 477] width 27 height 20
checkbox input "true"
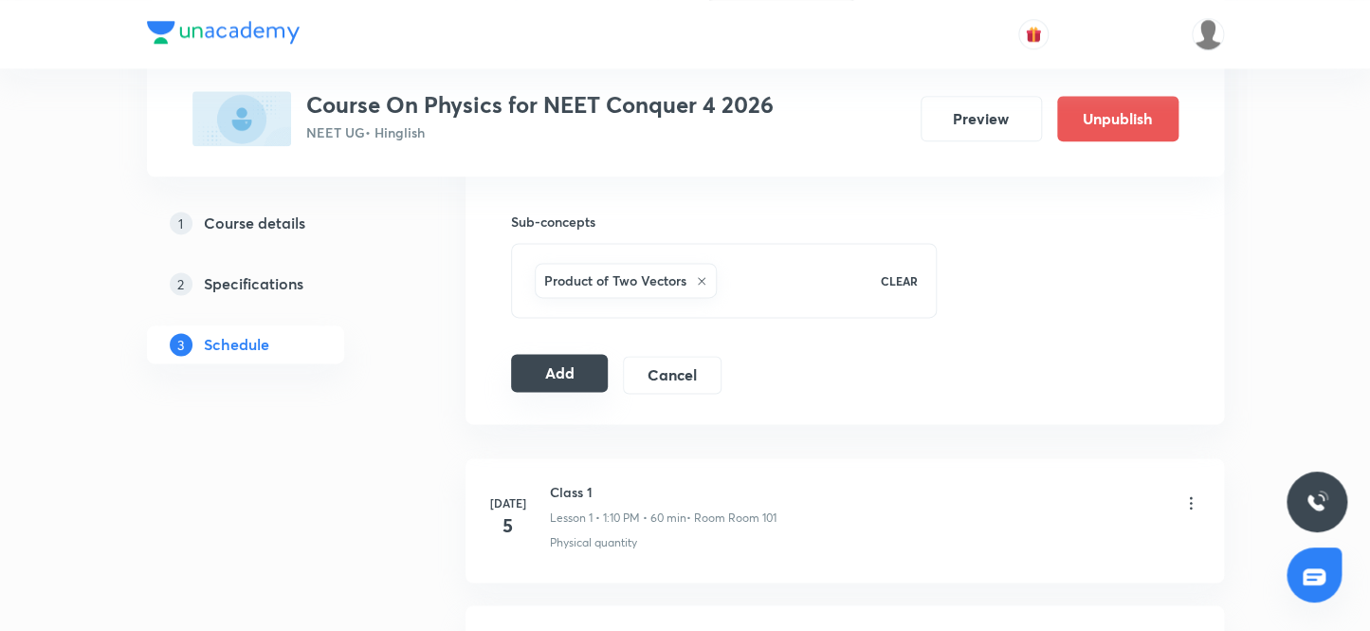
click at [560, 372] on button "Add" at bounding box center [560, 373] width 98 height 38
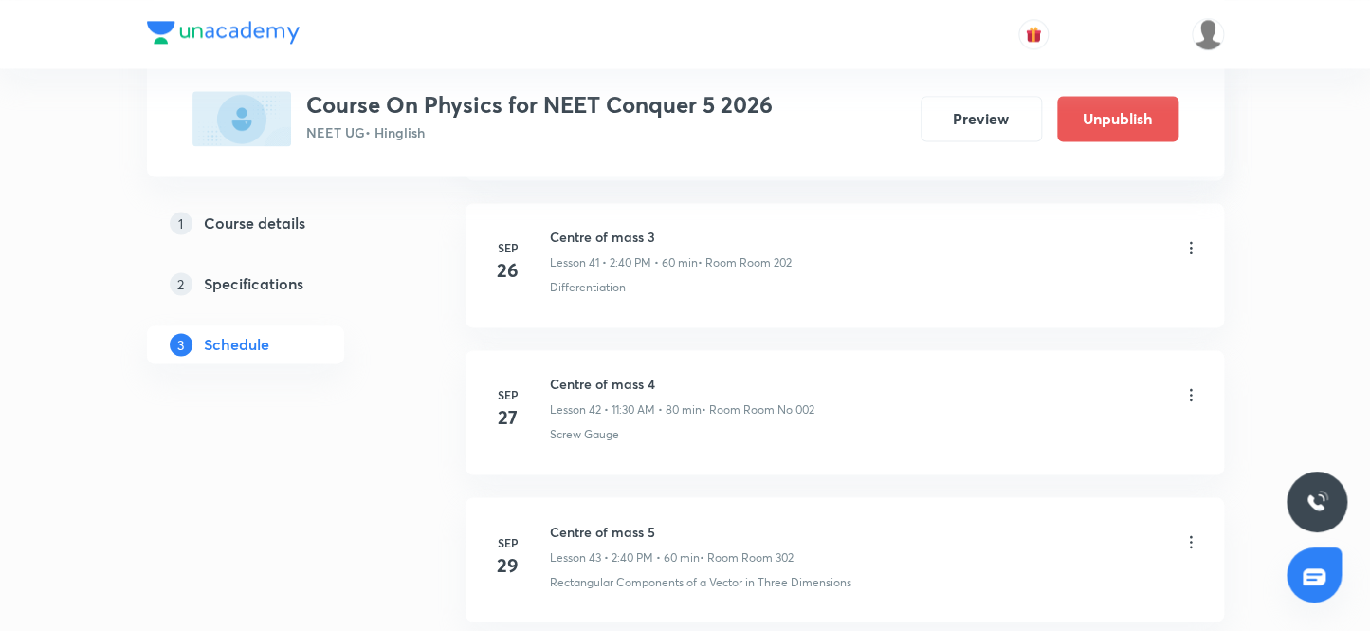
scroll to position [7346, 0]
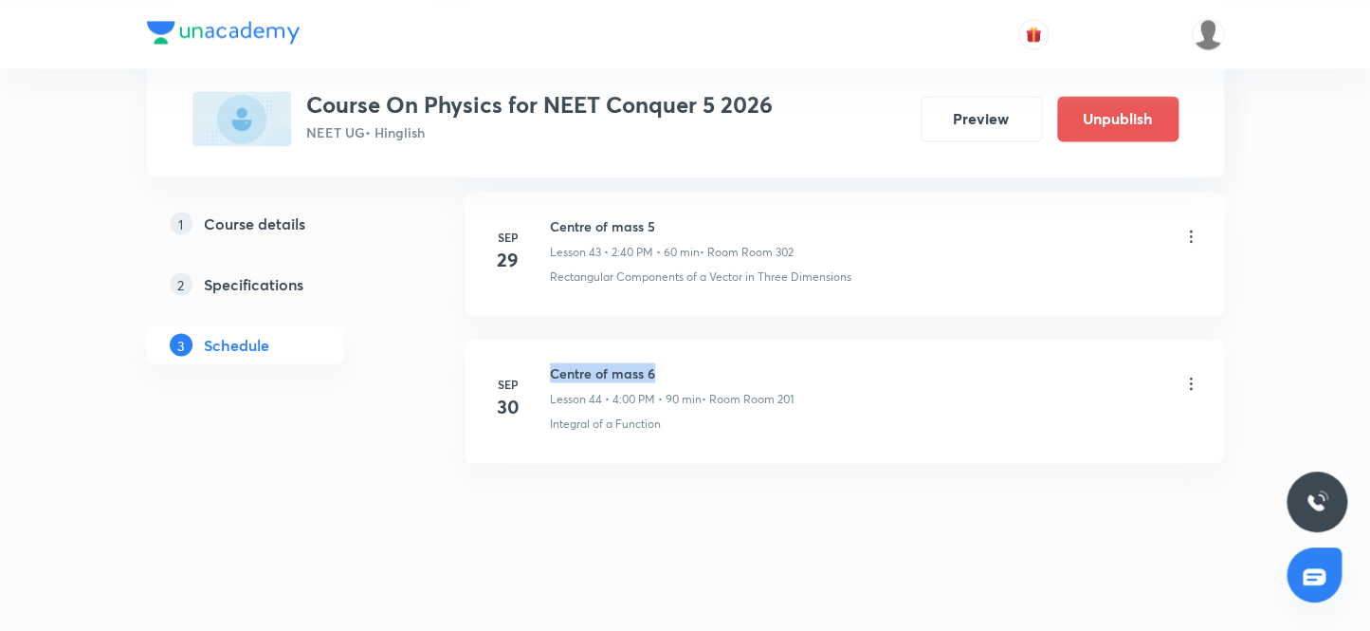
drag, startPoint x: 671, startPoint y: 354, endPoint x: 531, endPoint y: 342, distance: 140.8
click at [531, 342] on li "Sep 30 Centre of mass 6 Lesson 44 • 4:00 PM • 90 min • Room Room 201 Integral o…" at bounding box center [845, 401] width 759 height 124
copy h6 "Centre of mass 6"
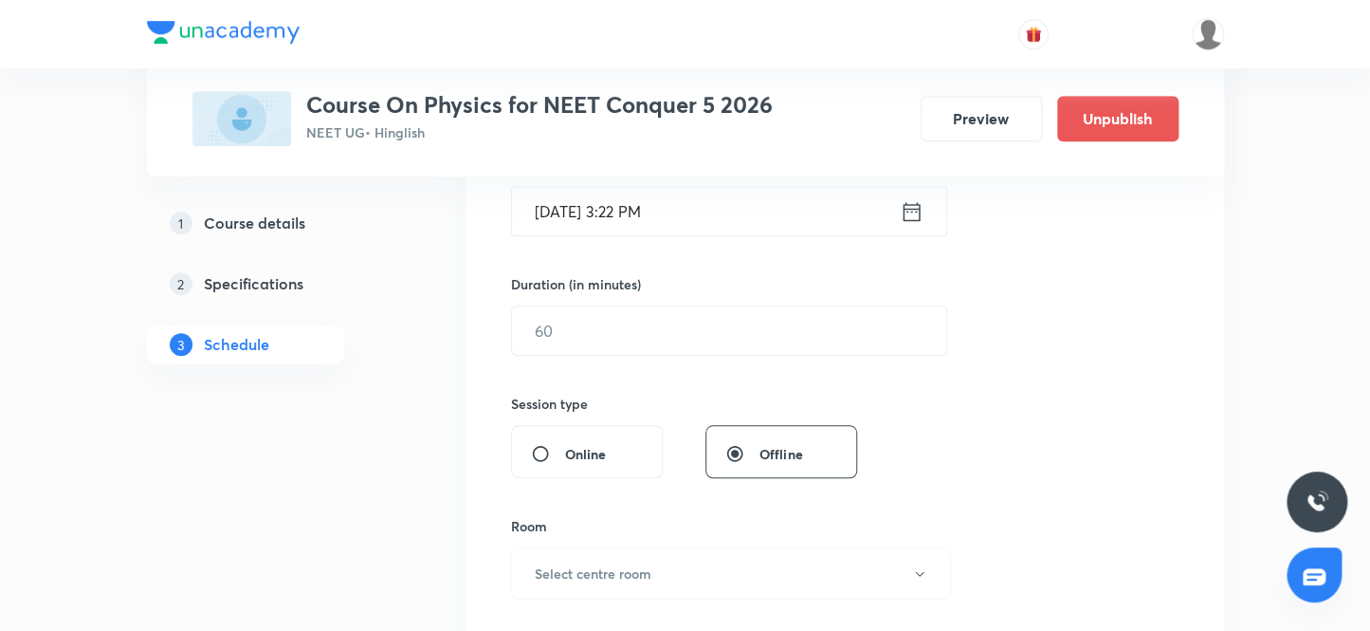
scroll to position [381, 0]
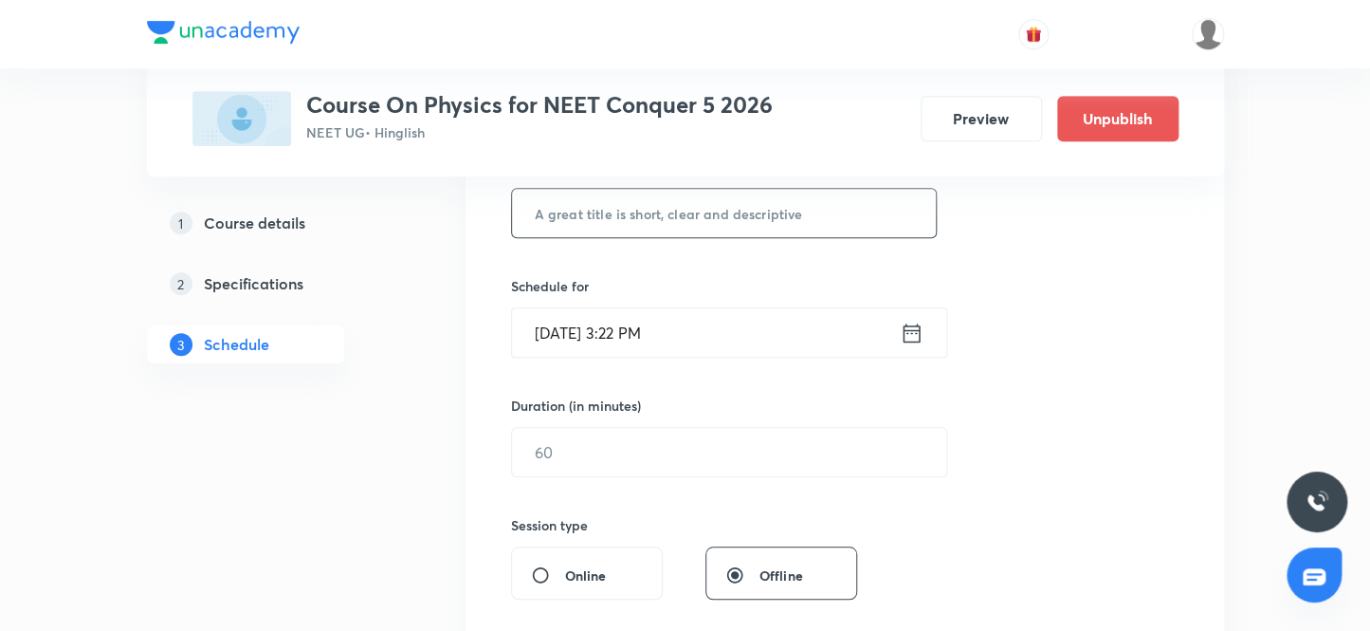
click at [711, 211] on input "text" at bounding box center [724, 213] width 425 height 48
paste input "Centre of mass 6"
type input "Centre of mass 7"
click at [573, 332] on input "Sep 30, 2025, 3:22 PM" at bounding box center [706, 332] width 388 height 48
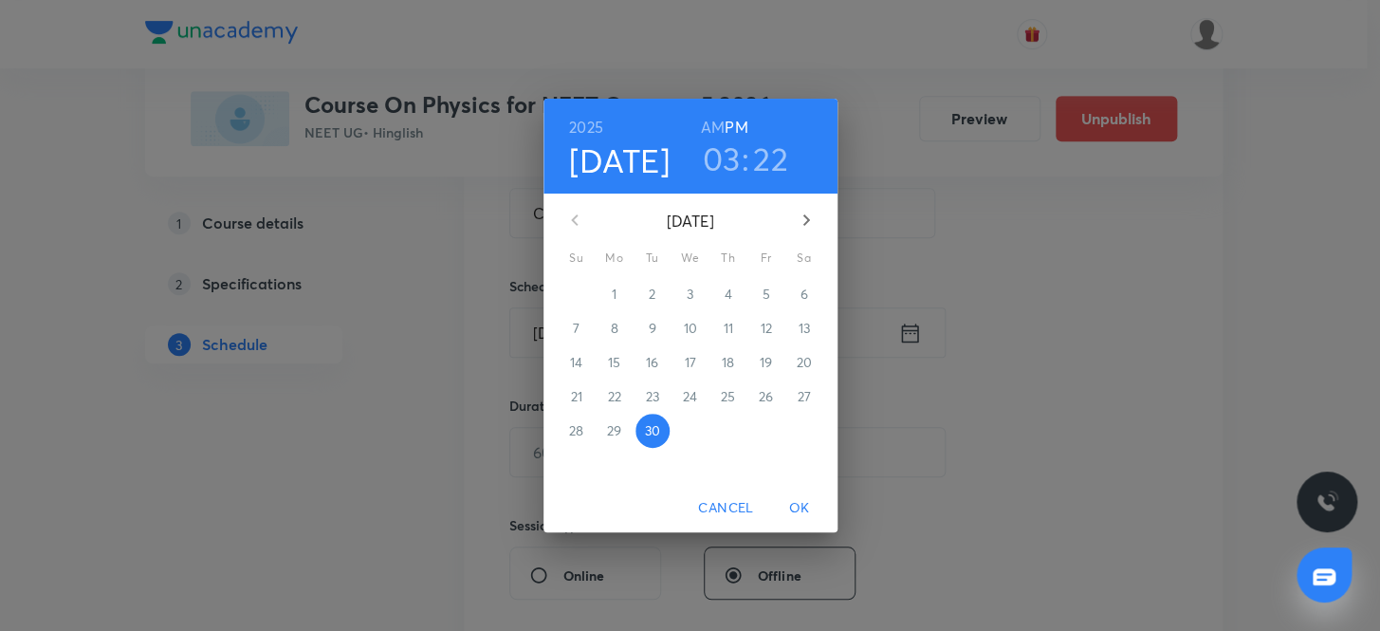
click at [804, 223] on icon "button" at bounding box center [805, 219] width 7 height 11
click at [763, 294] on p "3" at bounding box center [765, 293] width 7 height 19
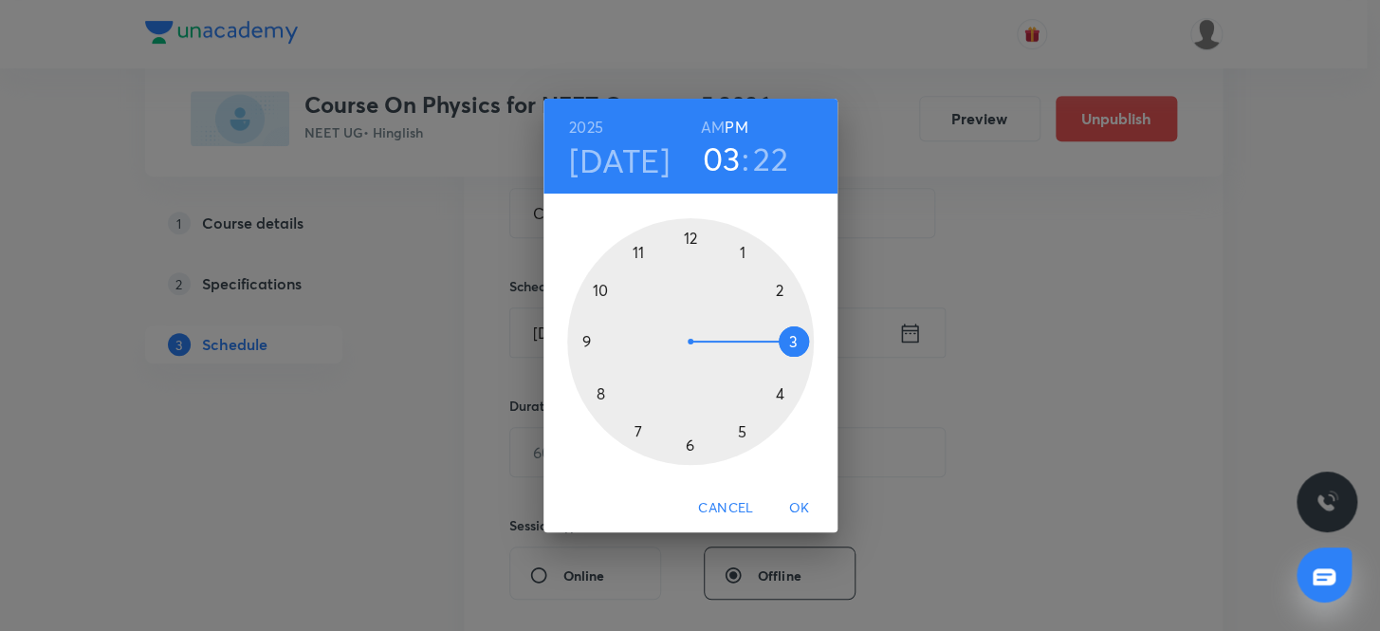
click at [712, 121] on h6 "AM" at bounding box center [713, 127] width 24 height 27
click at [596, 287] on div at bounding box center [690, 341] width 247 height 247
click at [685, 234] on div at bounding box center [690, 341] width 247 height 247
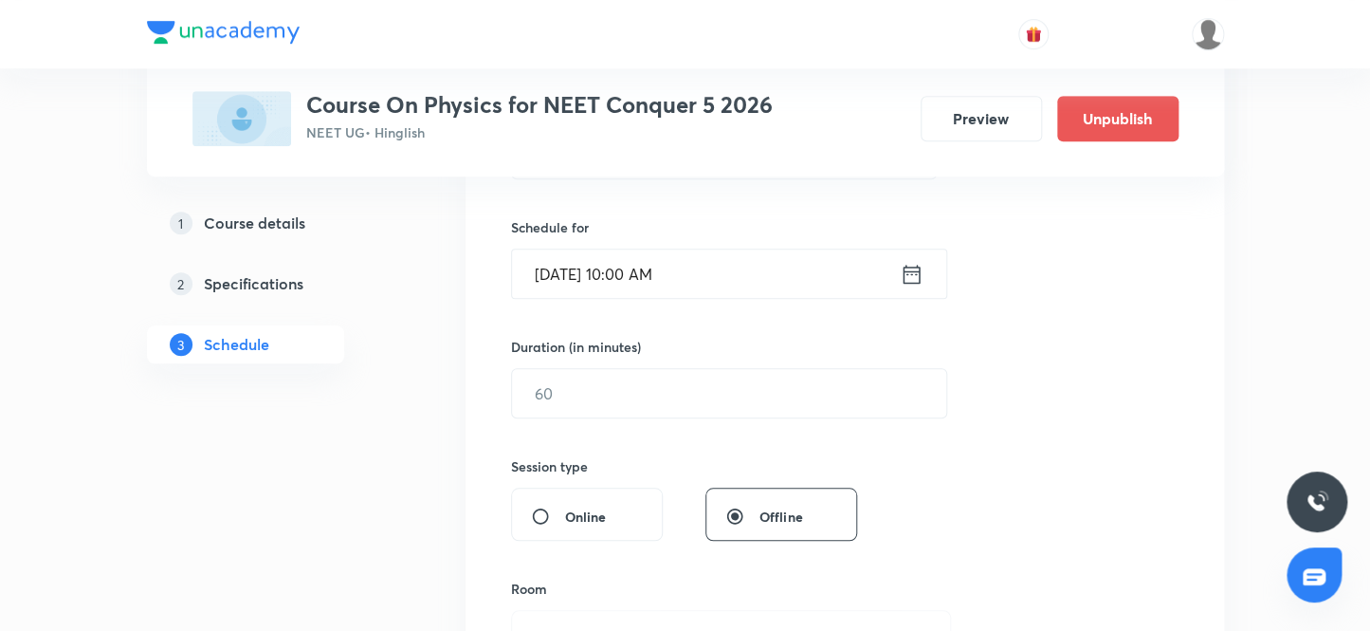
scroll to position [554, 0]
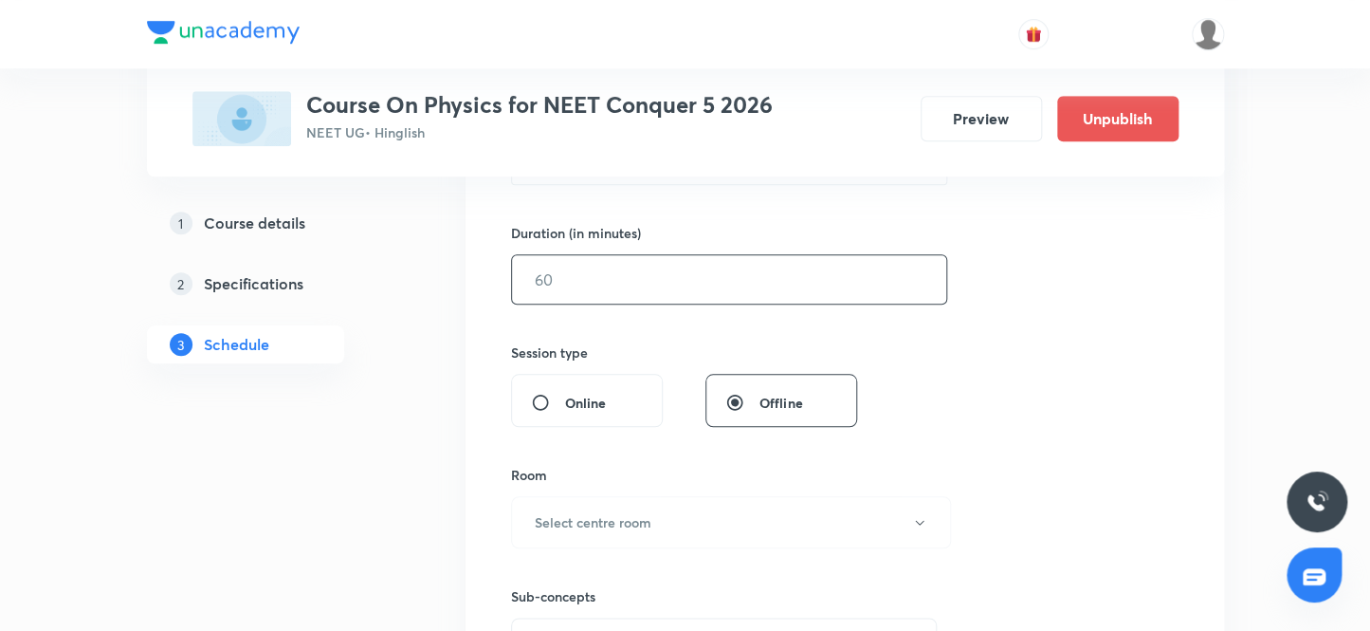
click at [619, 277] on input "text" at bounding box center [729, 279] width 434 height 48
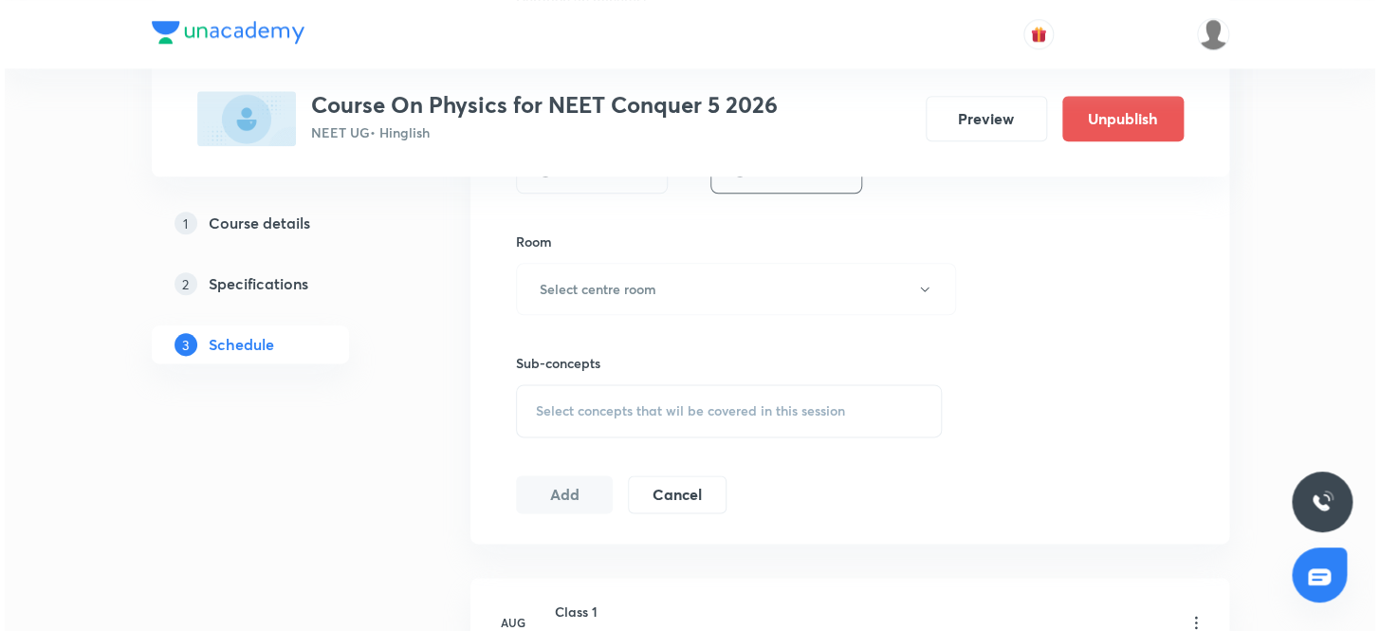
scroll to position [813, 0]
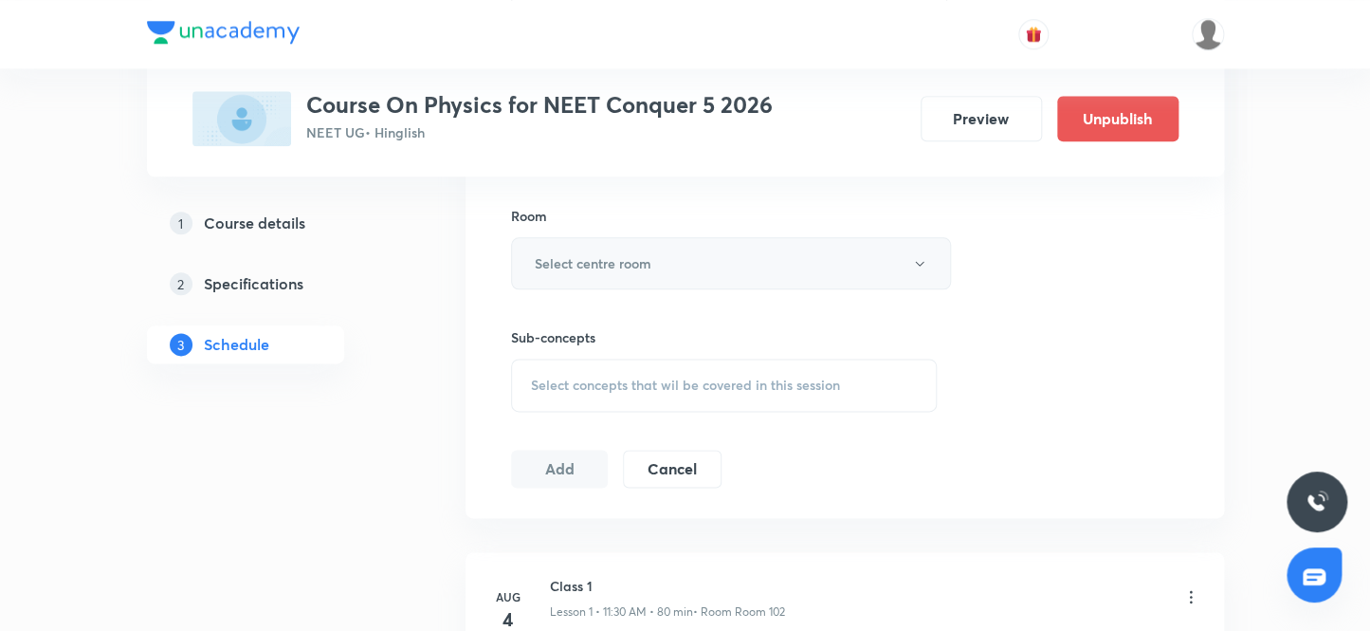
type input "80"
click at [607, 261] on h6 "Select centre room" at bounding box center [593, 263] width 117 height 20
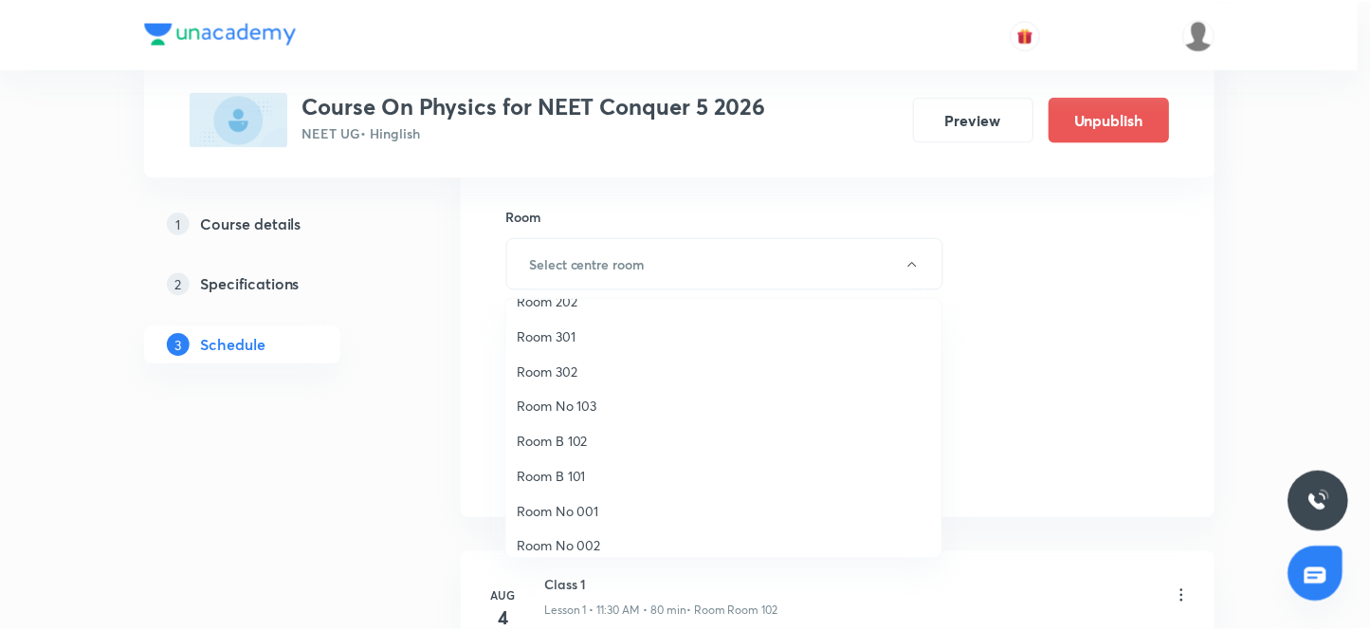
scroll to position [140, 0]
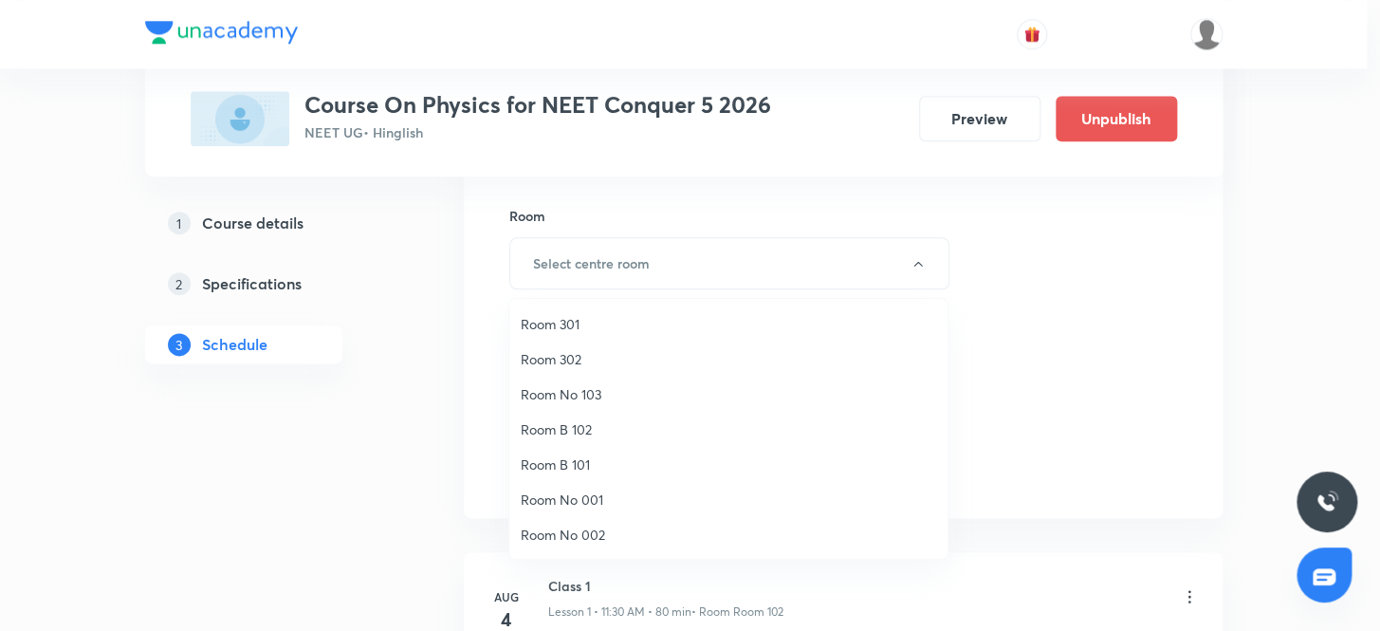
click at [595, 531] on span "Room No 002" at bounding box center [728, 534] width 415 height 20
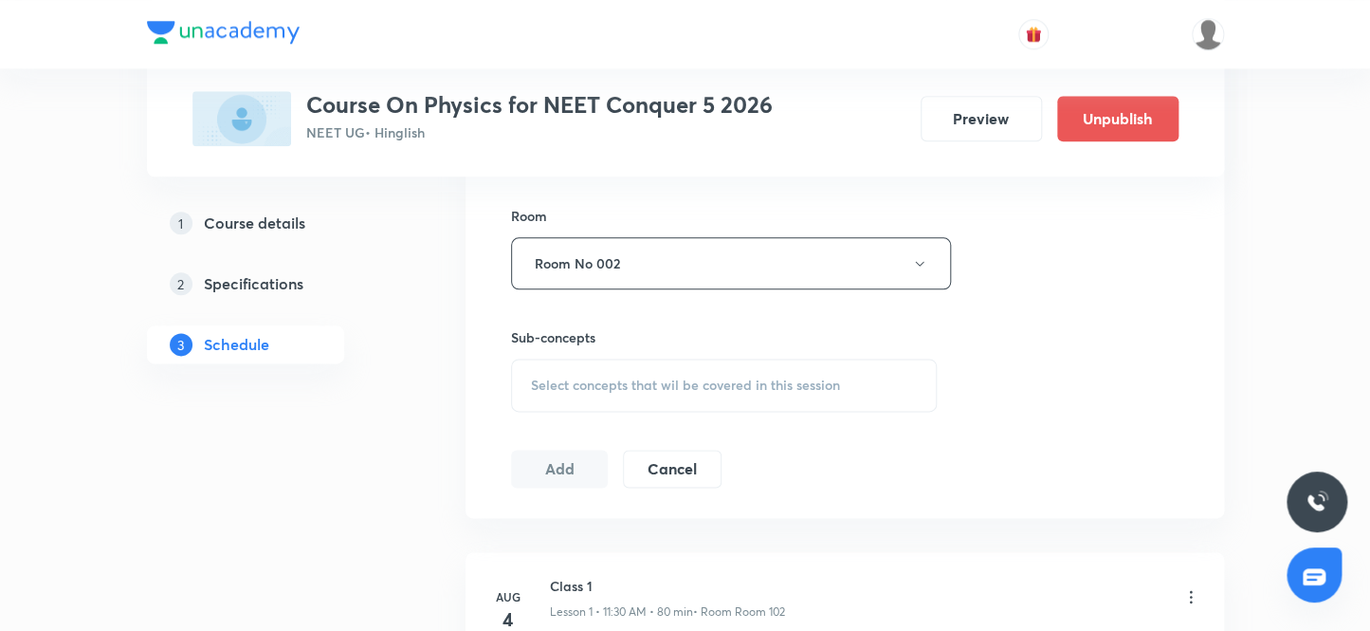
click at [569, 382] on span "Select concepts that wil be covered in this session" at bounding box center [685, 384] width 309 height 15
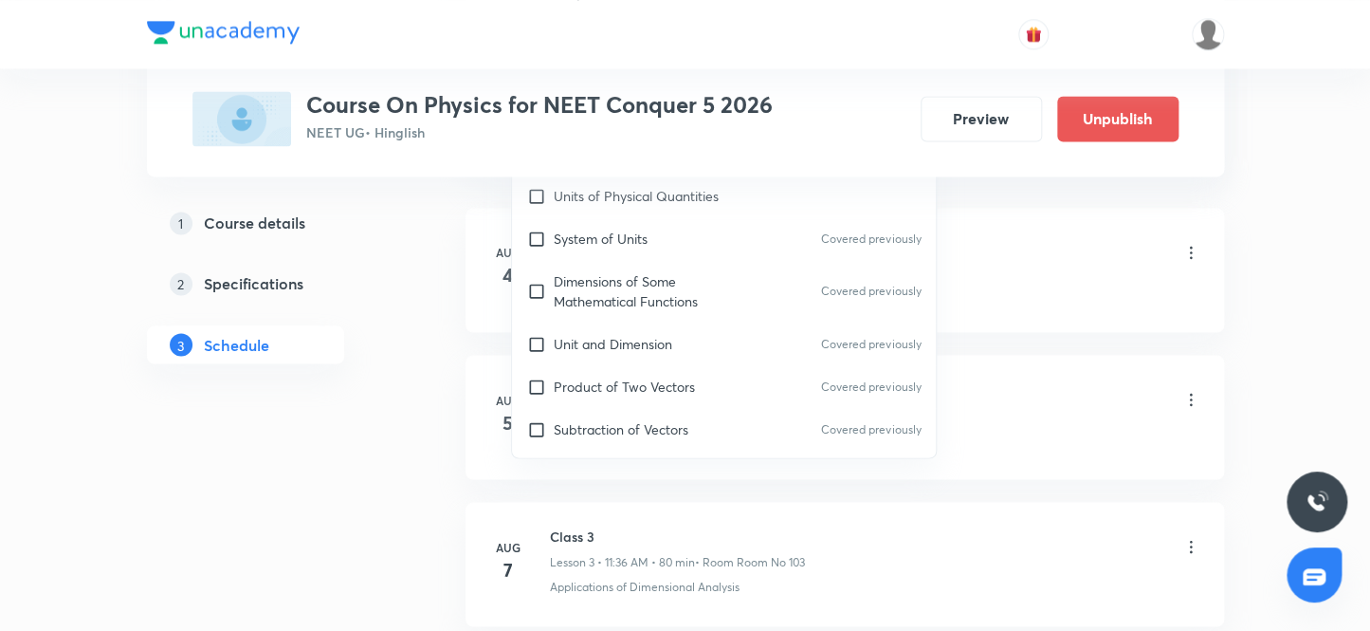
scroll to position [430, 0]
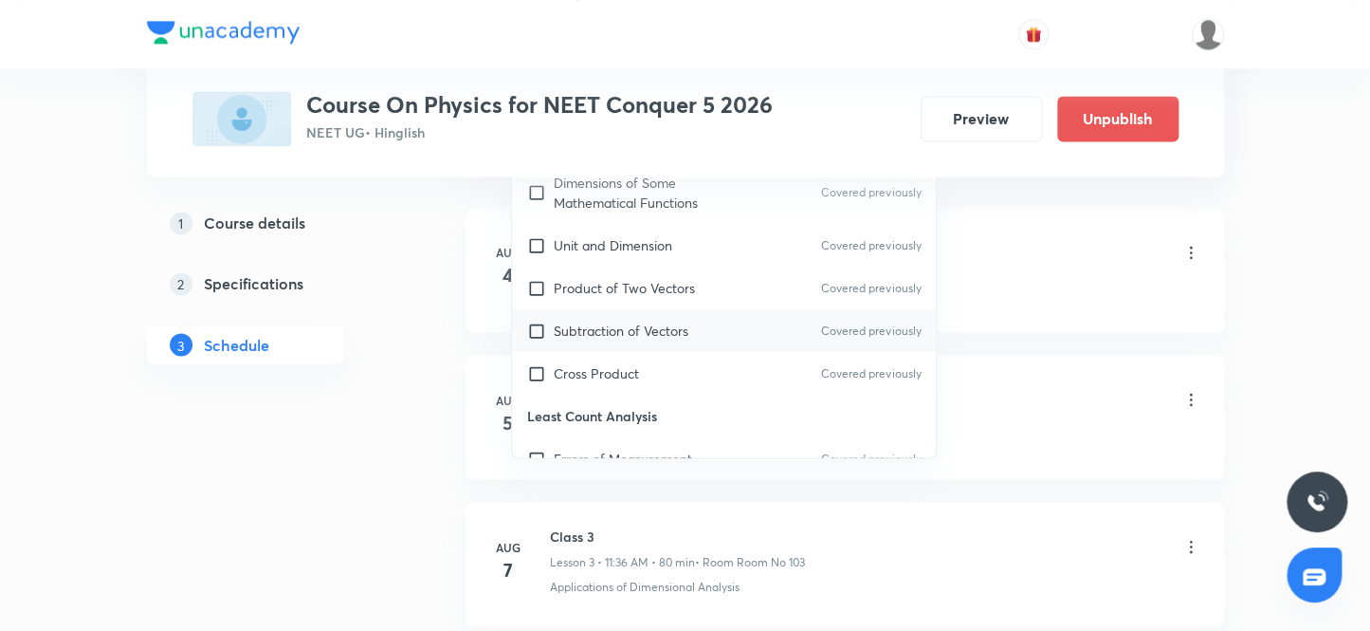
click at [539, 323] on input "checkbox" at bounding box center [540, 331] width 27 height 20
checkbox input "true"
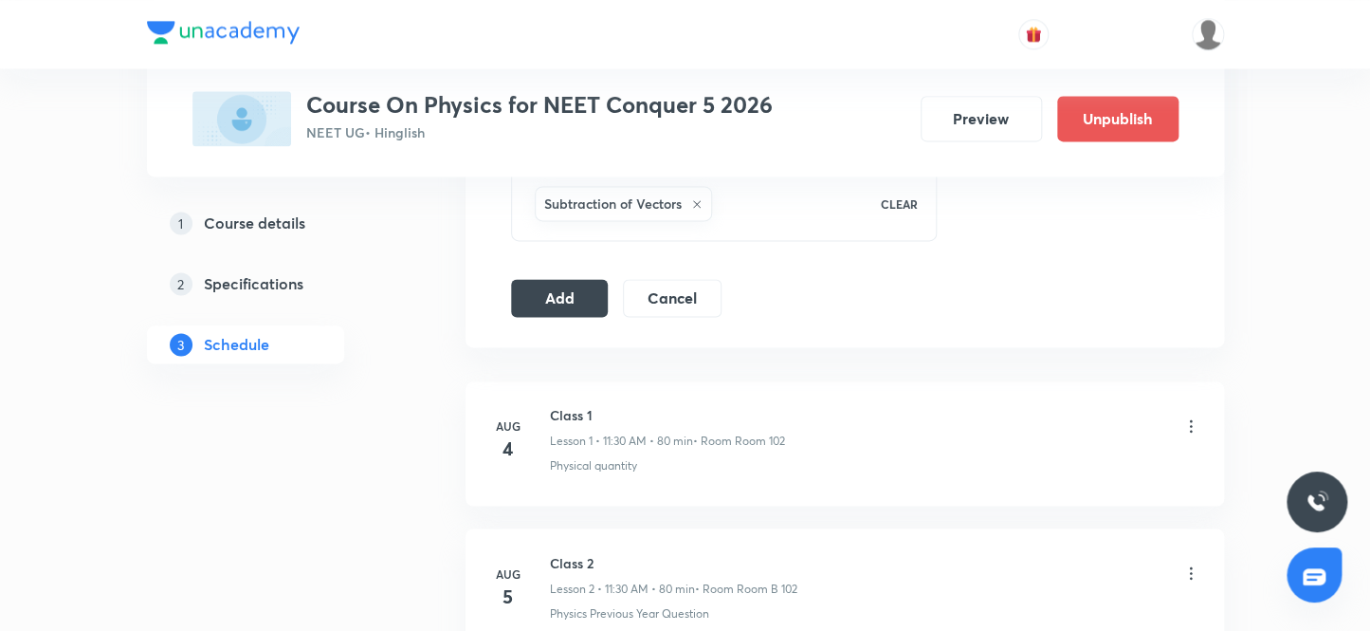
scroll to position [985, 0]
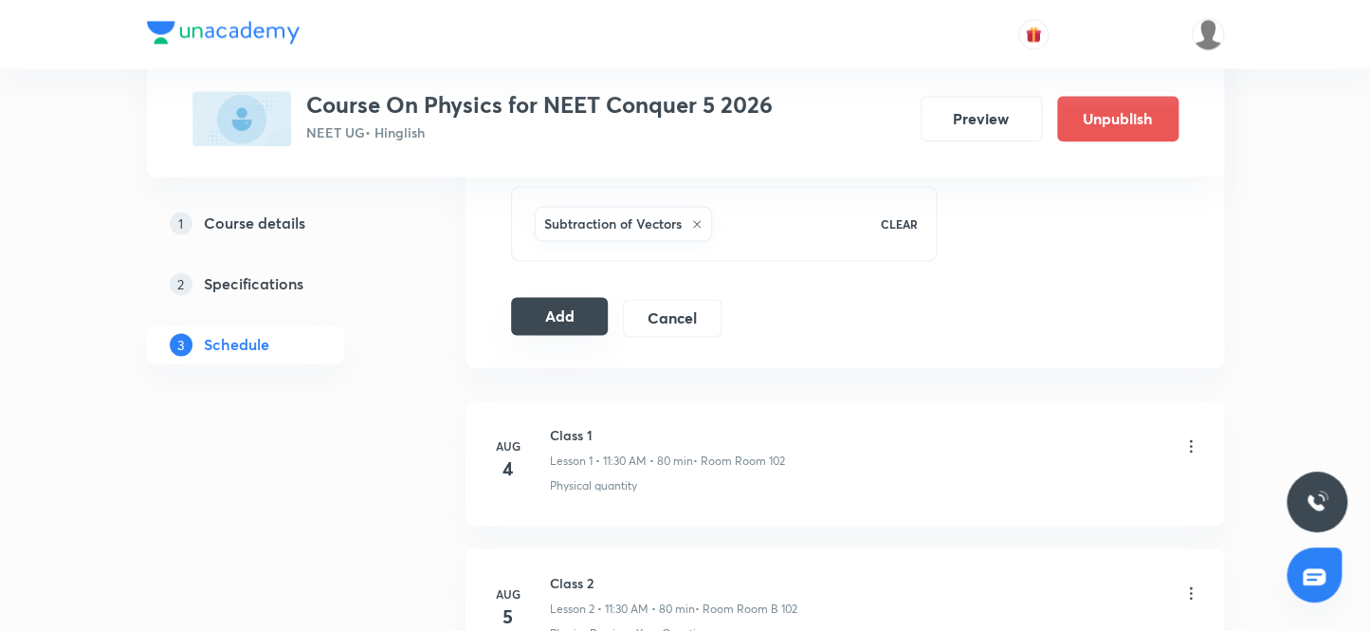
click at [544, 308] on button "Add" at bounding box center [560, 316] width 98 height 38
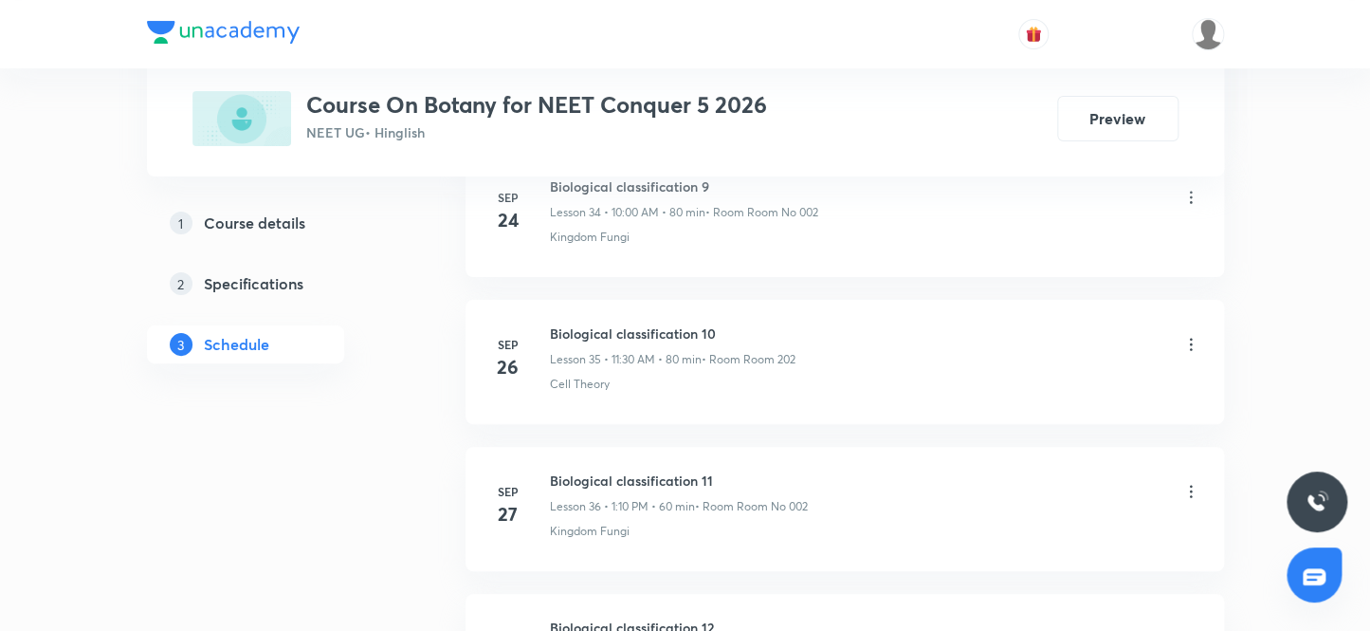
scroll to position [6318, 0]
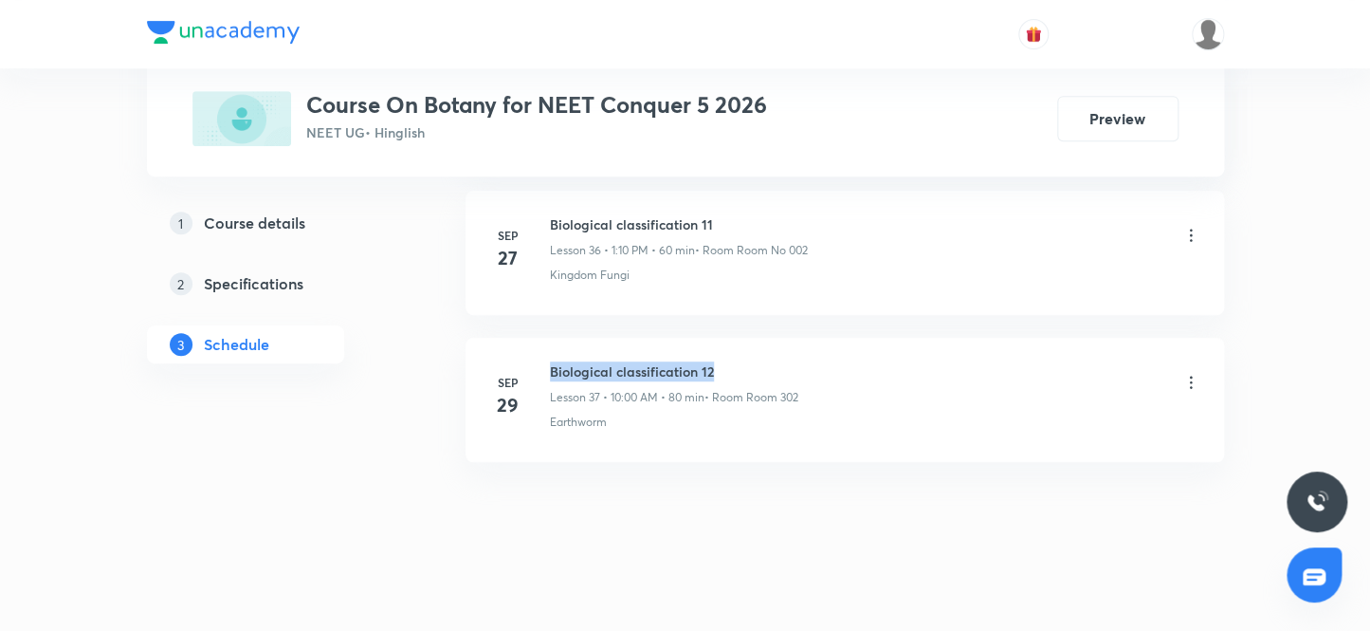
drag, startPoint x: 721, startPoint y: 356, endPoint x: 551, endPoint y: 344, distance: 170.1
click at [551, 344] on li "[DATE] Biological classification 12 Lesson 37 • 10:00 AM • 80 min • Room Room 3…" at bounding box center [845, 400] width 759 height 124
copy h6 "Biological classification 12"
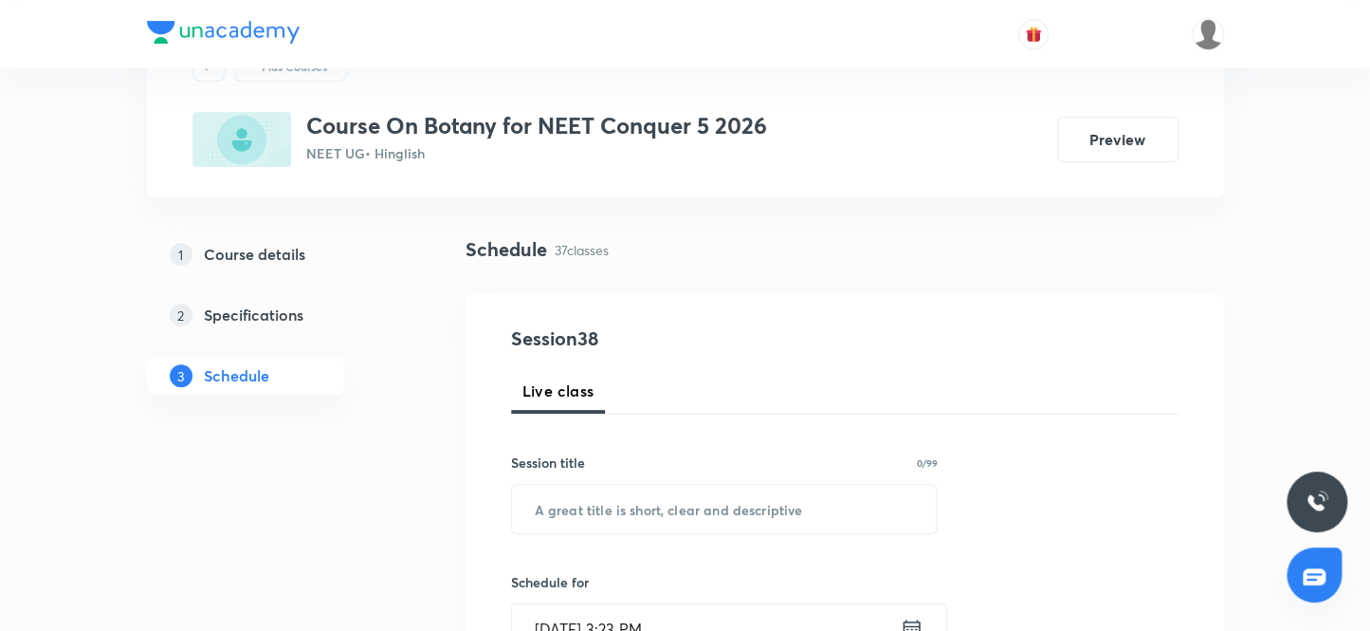
scroll to position [57, 0]
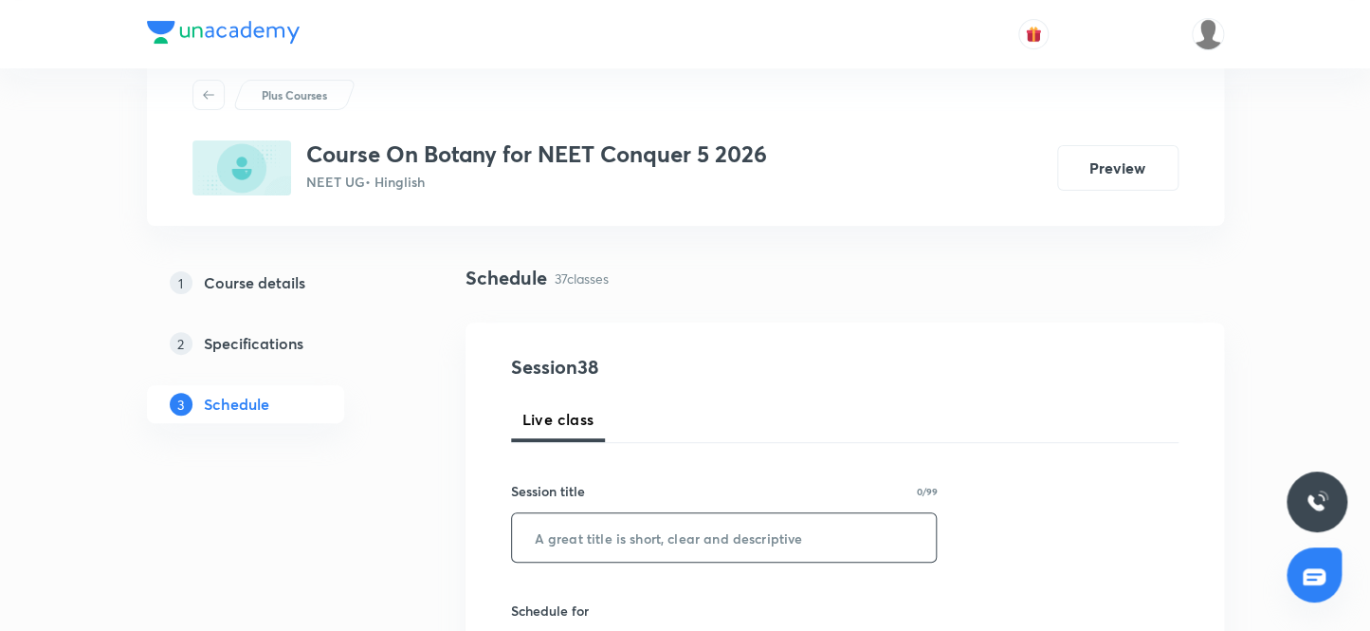
click at [721, 540] on input "text" at bounding box center [724, 537] width 425 height 48
paste input "Biological classification 12"
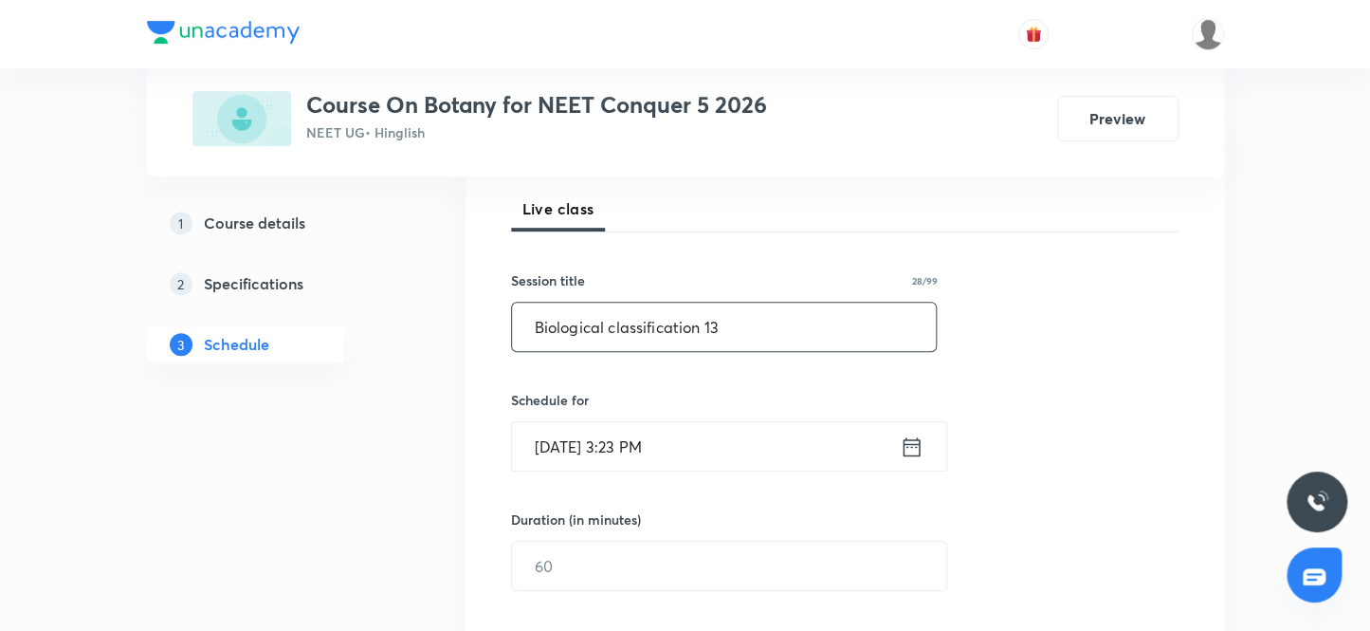
scroll to position [315, 0]
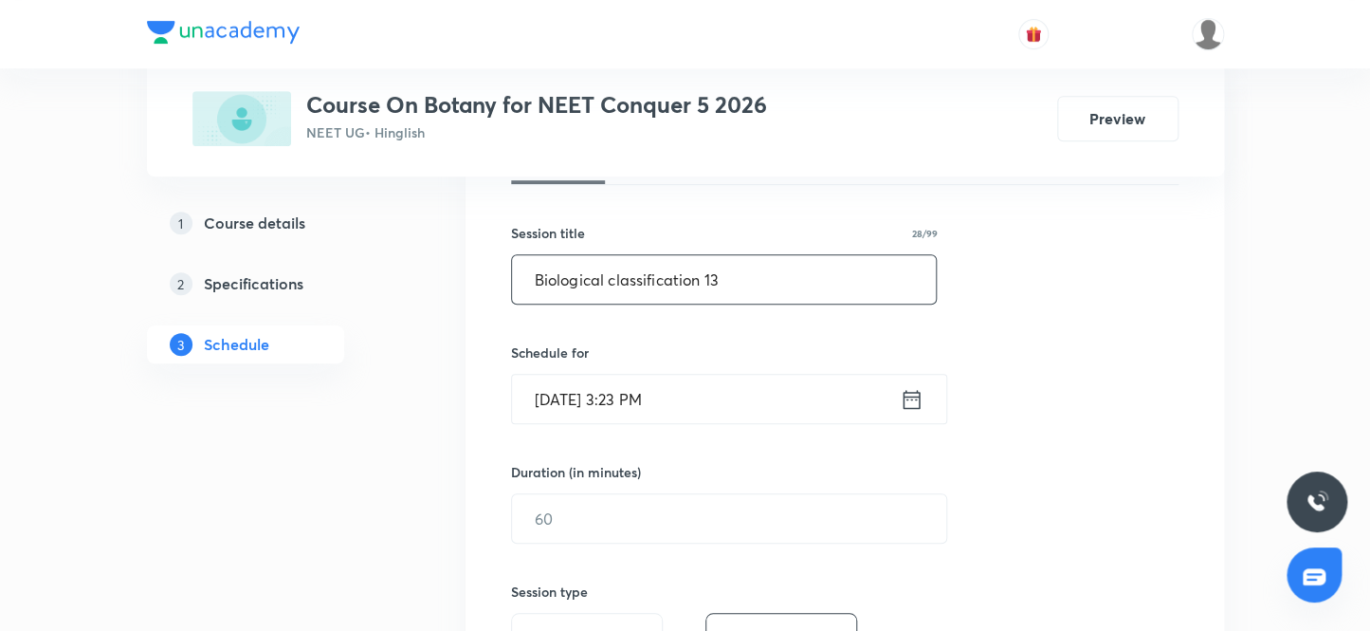
type input "Biological classification 13"
click at [577, 397] on input "[DATE] 3:23 PM" at bounding box center [706, 399] width 388 height 48
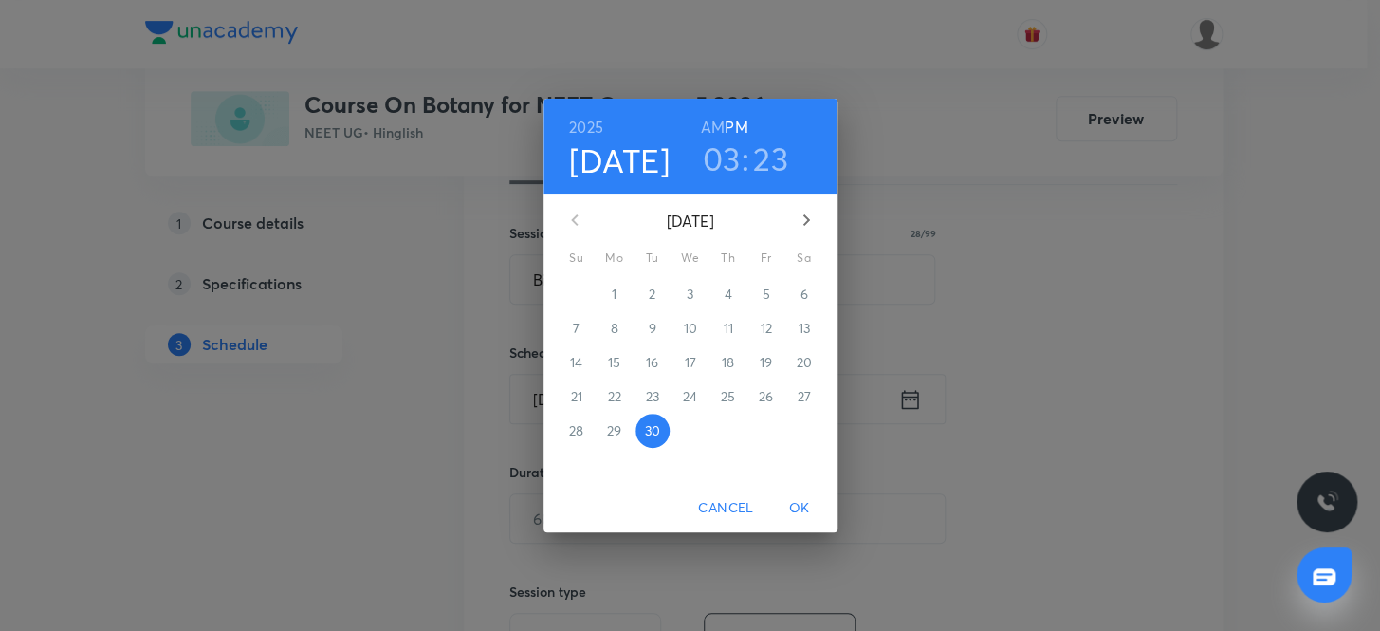
click at [808, 220] on icon "button" at bounding box center [806, 220] width 23 height 23
click at [766, 291] on p "3" at bounding box center [765, 293] width 7 height 19
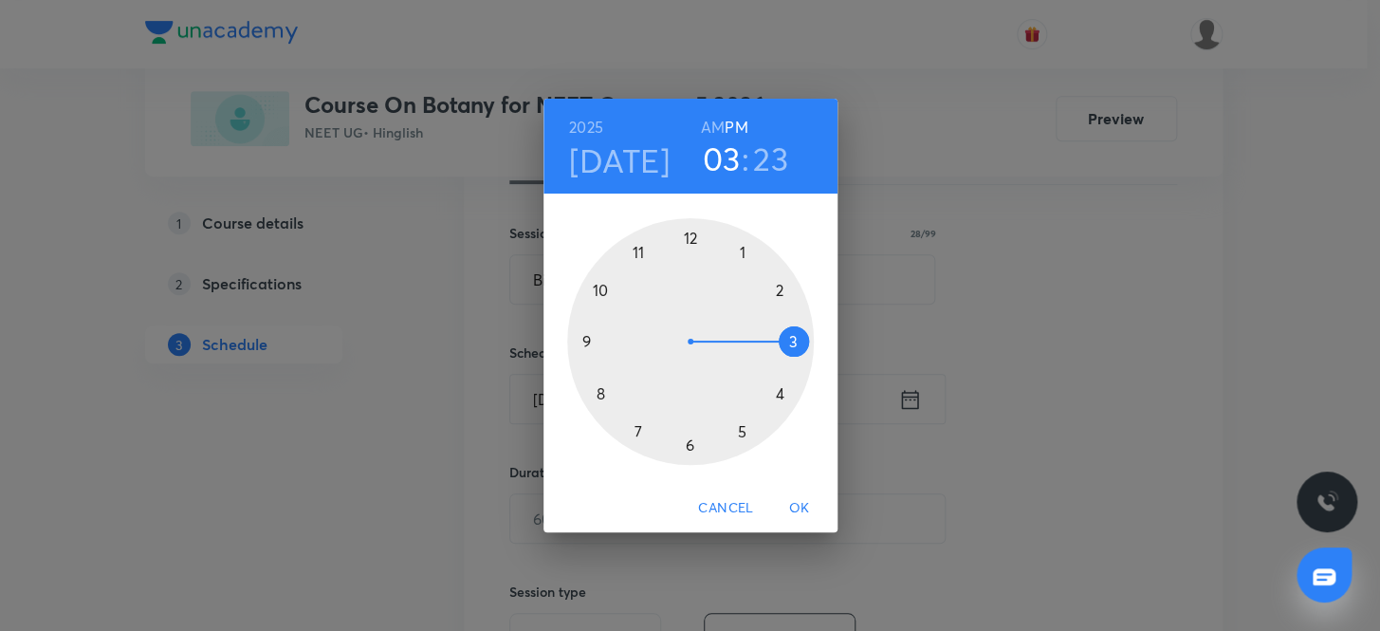
click at [707, 123] on h6 "AM" at bounding box center [713, 127] width 24 height 27
click at [636, 251] on div at bounding box center [690, 341] width 247 height 247
click at [687, 444] on div at bounding box center [690, 341] width 247 height 247
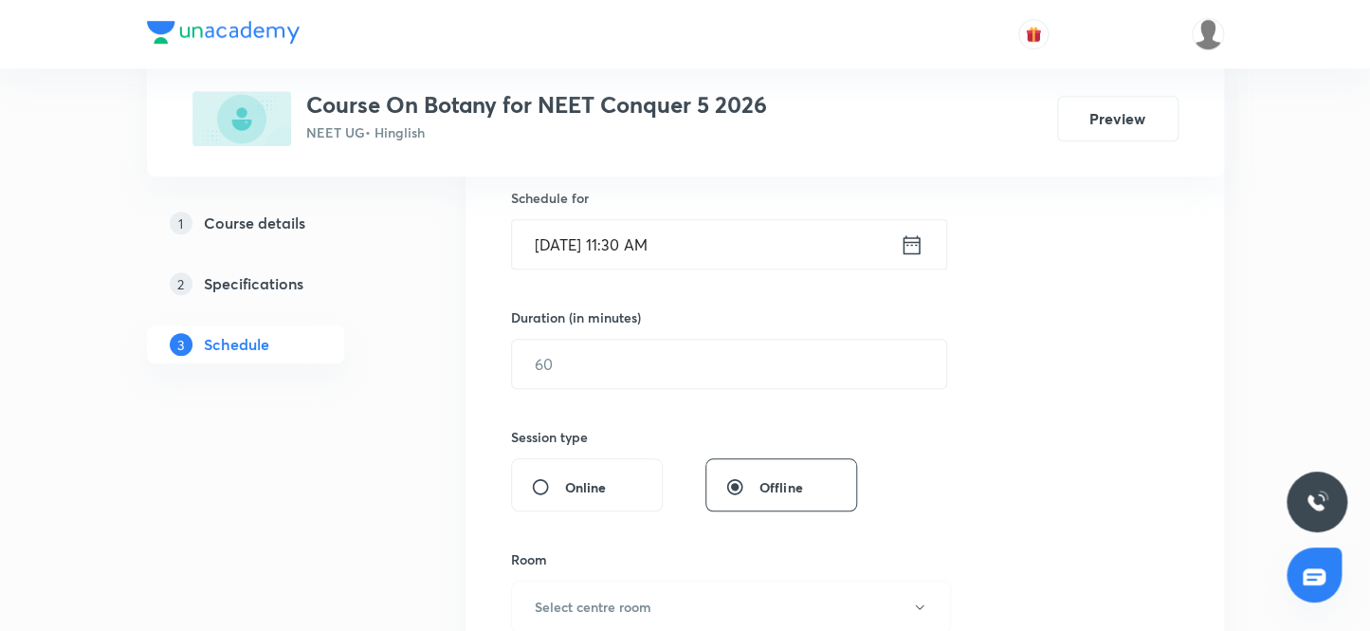
scroll to position [487, 0]
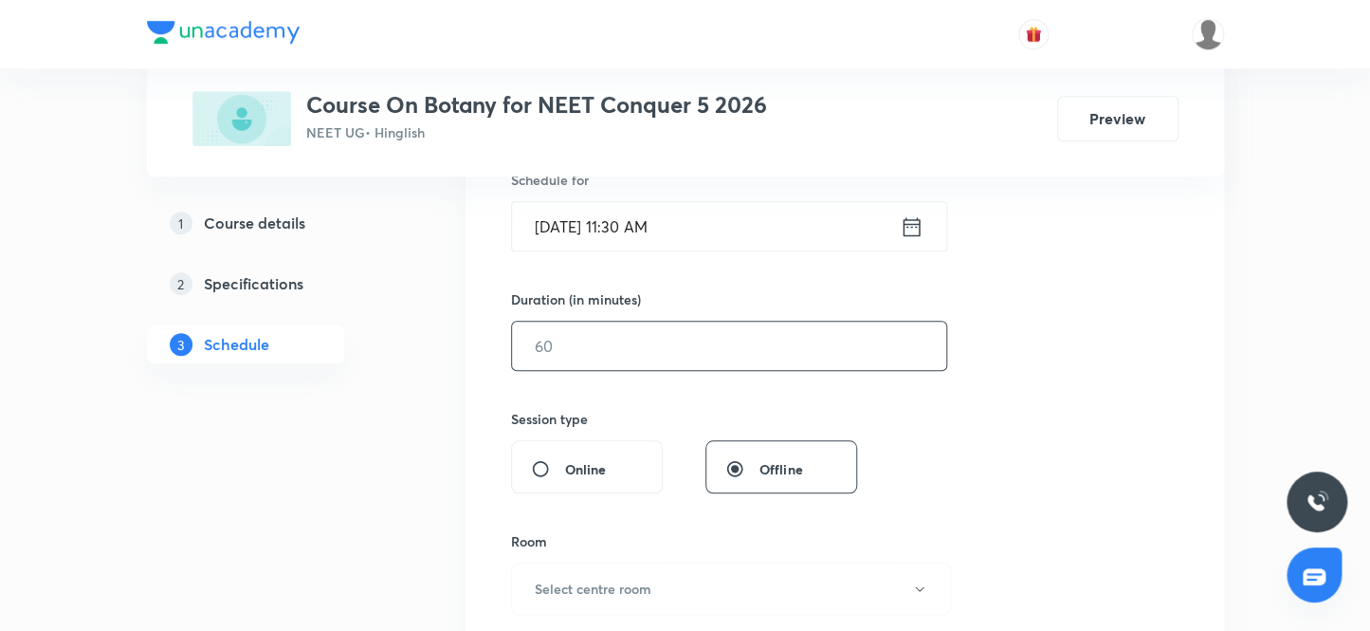
click at [595, 346] on input "text" at bounding box center [729, 345] width 434 height 48
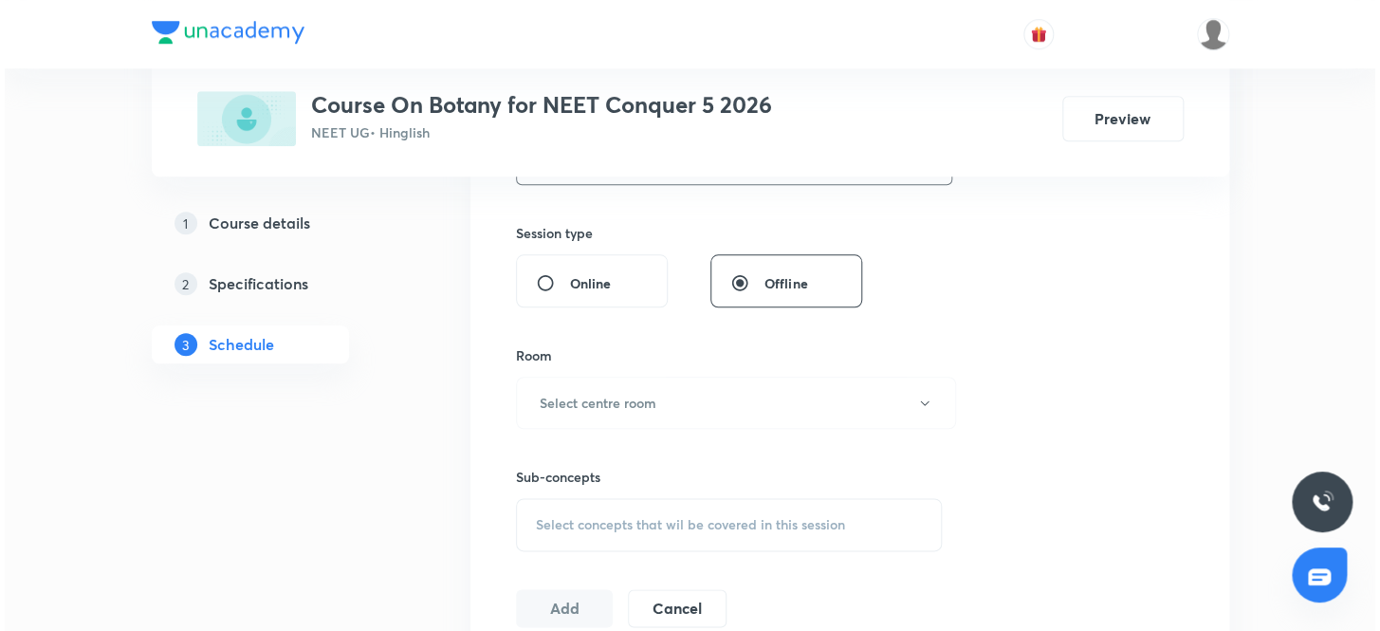
scroll to position [746, 0]
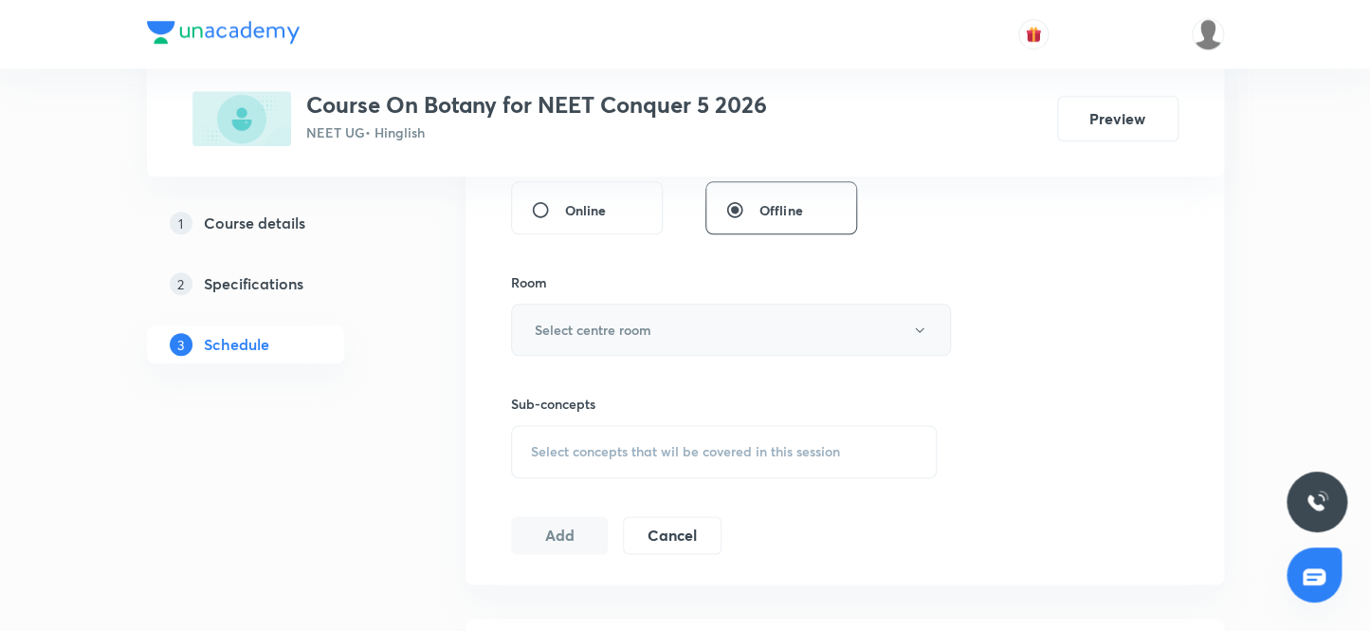
type input "80"
click at [563, 335] on h6 "Select centre room" at bounding box center [593, 330] width 117 height 20
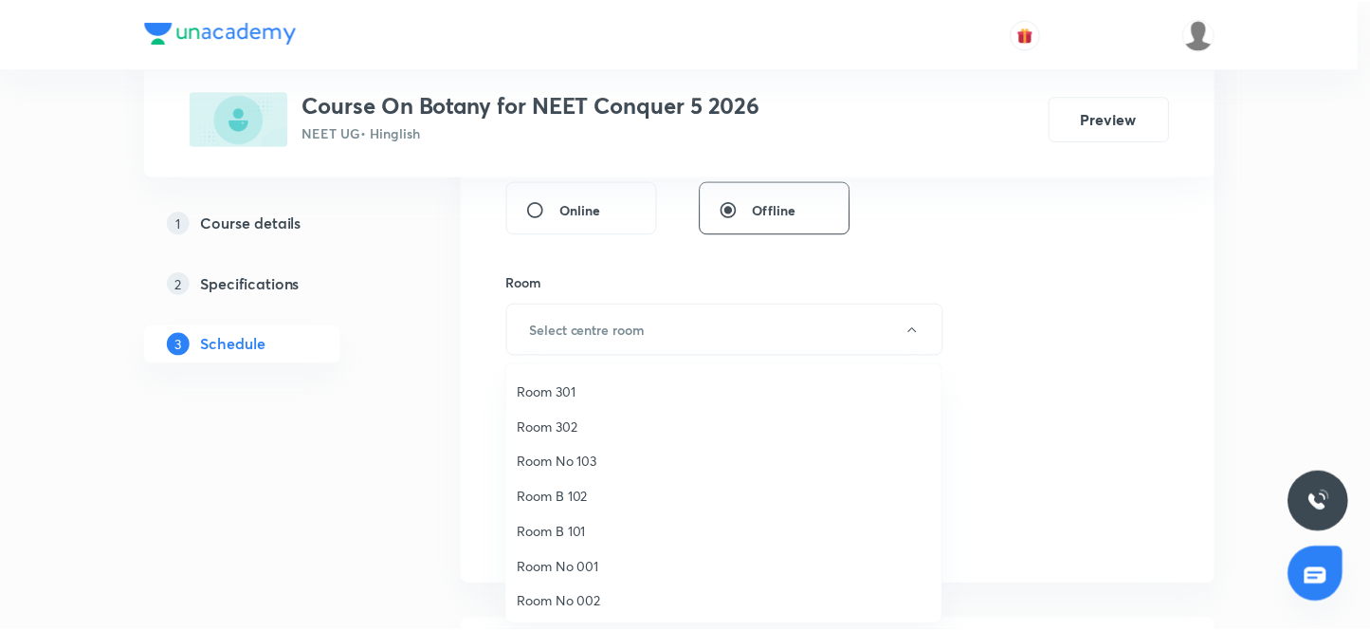
scroll to position [140, 0]
click at [586, 600] on span "Room No 002" at bounding box center [728, 600] width 415 height 20
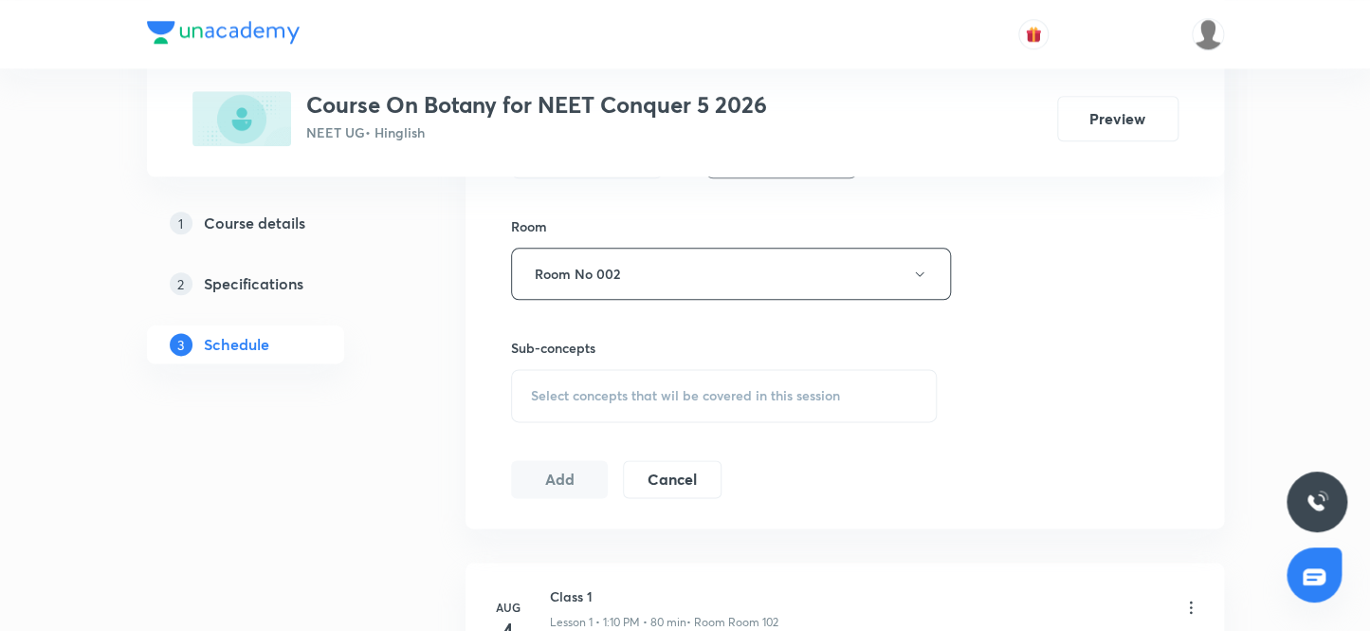
scroll to position [833, 0]
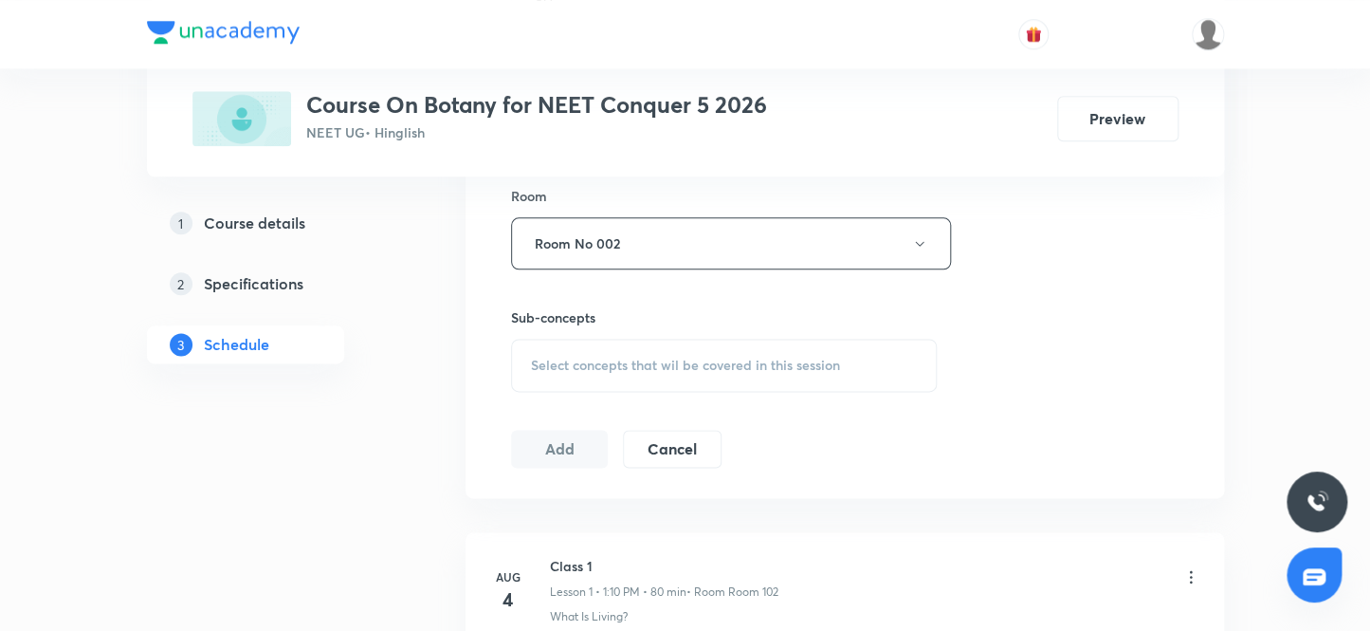
click at [570, 361] on span "Select concepts that wil be covered in this session" at bounding box center [685, 364] width 309 height 15
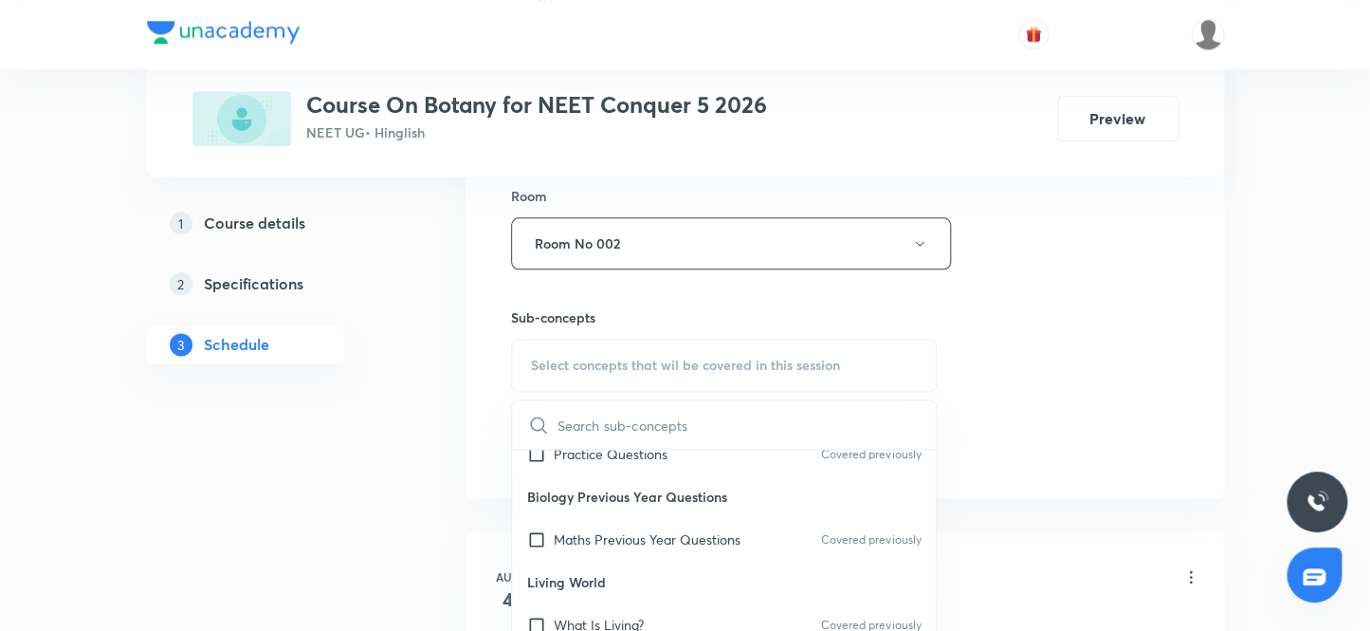
scroll to position [258, 0]
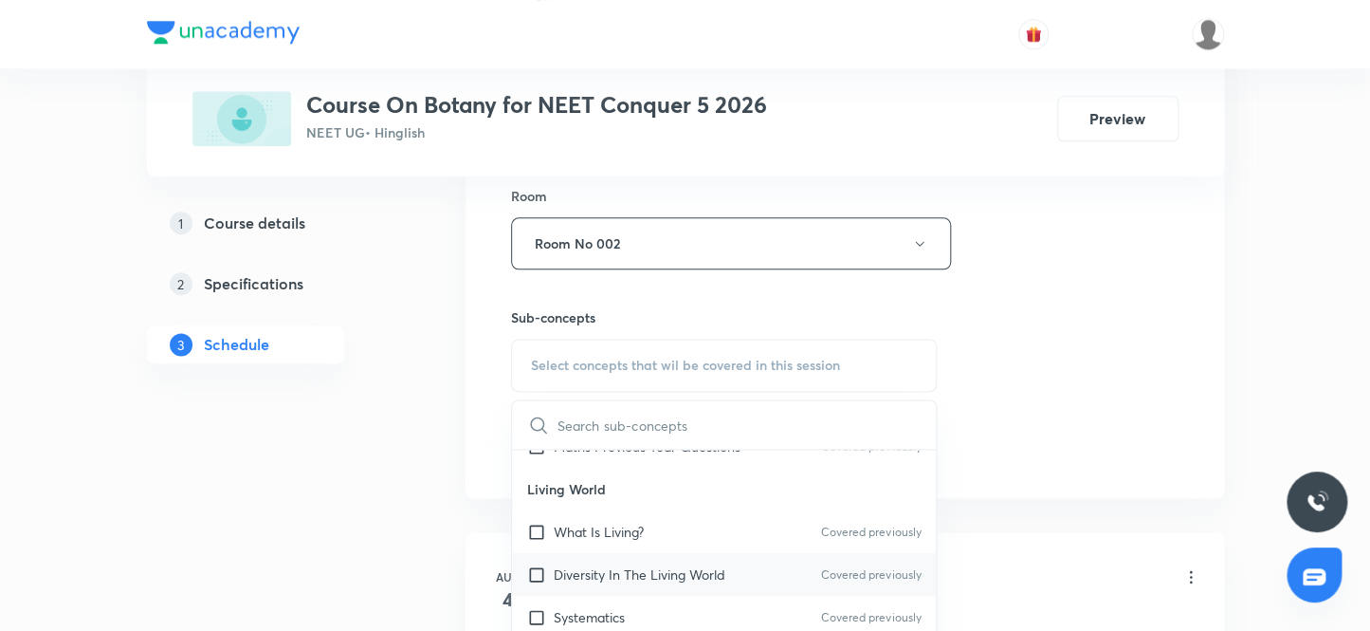
click at [534, 573] on input "checkbox" at bounding box center [540, 574] width 27 height 20
checkbox input "true"
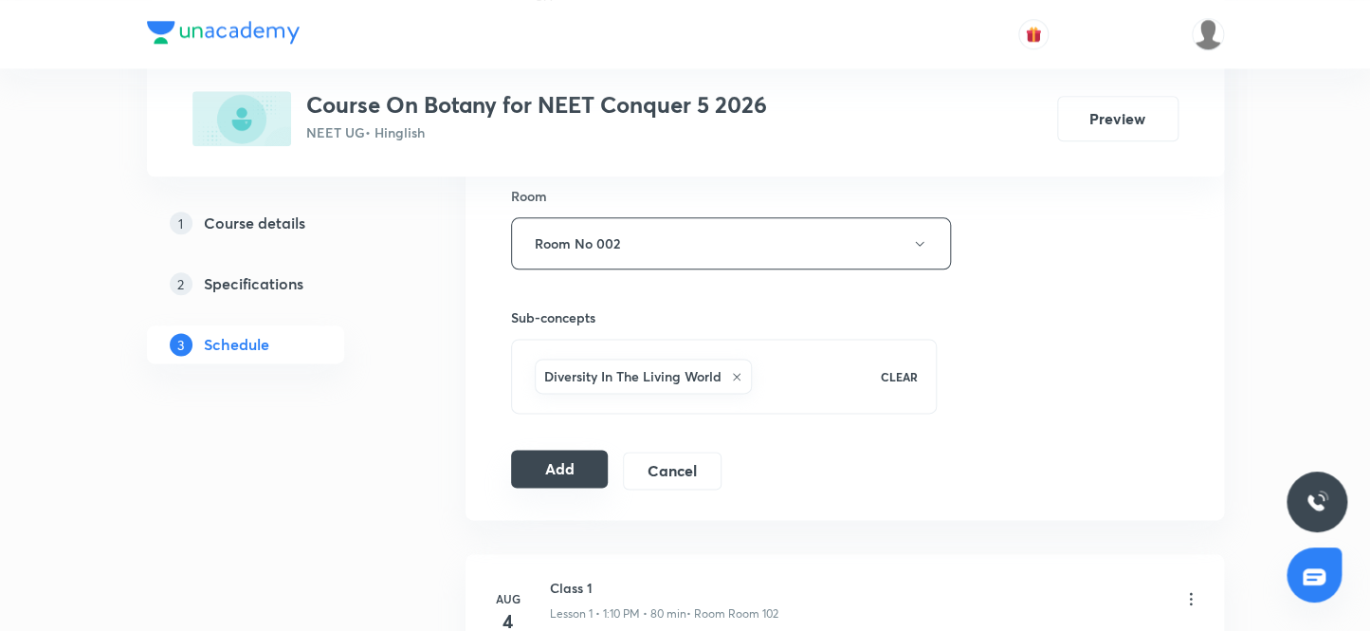
click at [529, 464] on button "Add" at bounding box center [560, 468] width 98 height 38
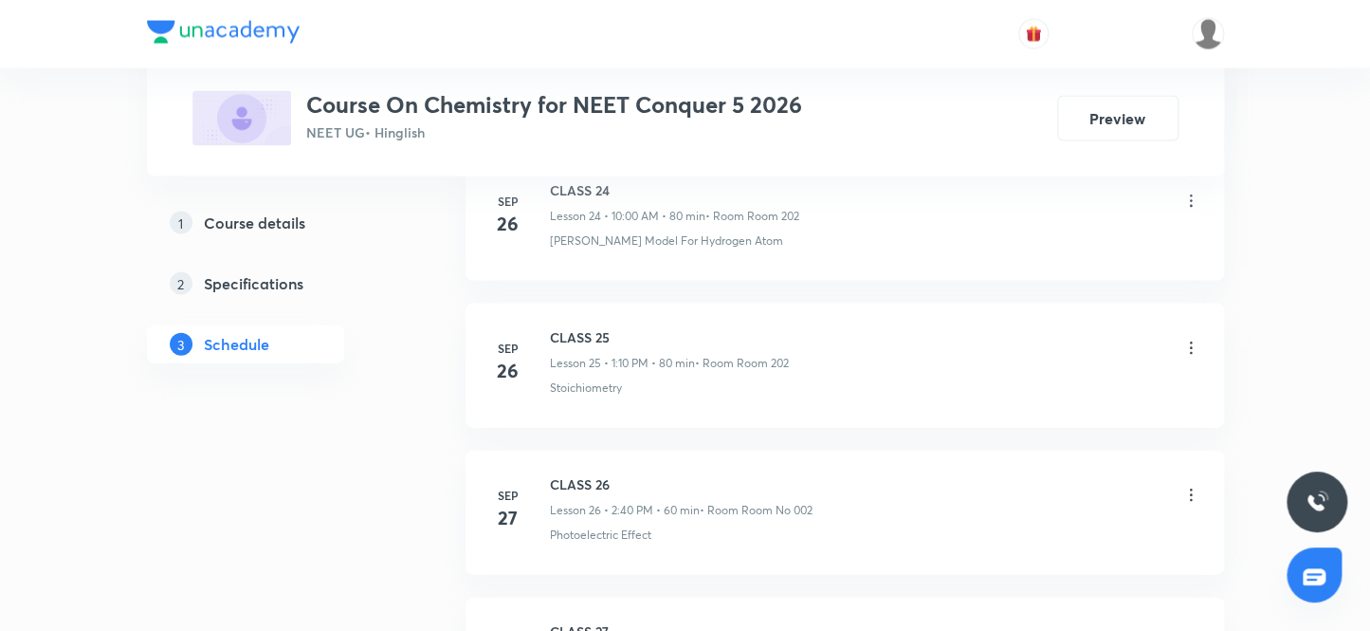
scroll to position [4851, 0]
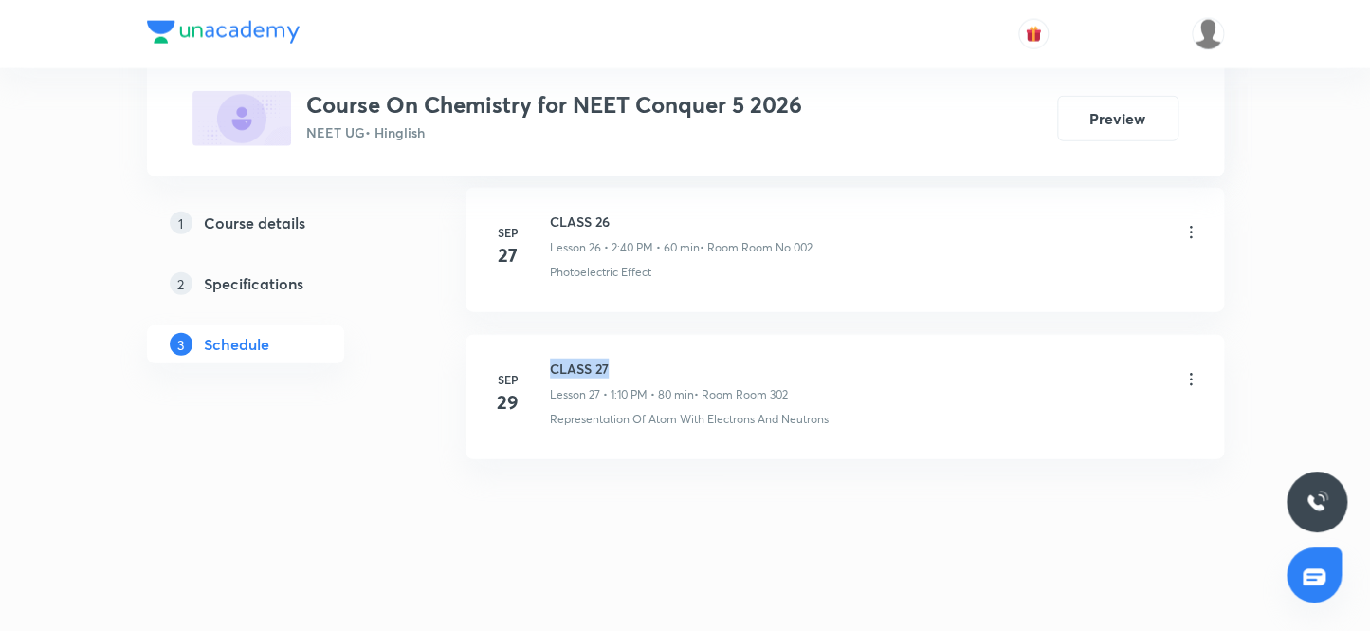
drag, startPoint x: 618, startPoint y: 359, endPoint x: 547, endPoint y: 353, distance: 71.4
click at [547, 358] on div "[DATE] CLASS 27 Lesson 27 • 1:10 PM • 80 min • Room Room 302 Representation Of …" at bounding box center [844, 392] width 711 height 69
copy h6 "CLASS 27"
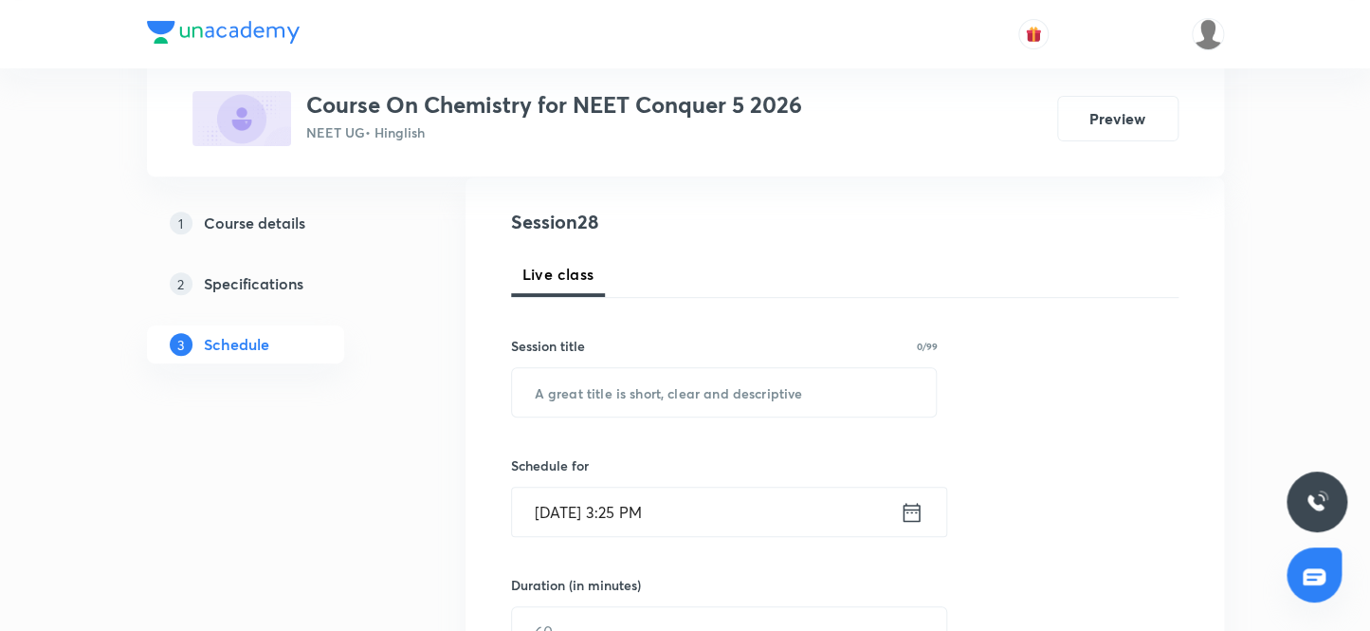
scroll to position [119, 0]
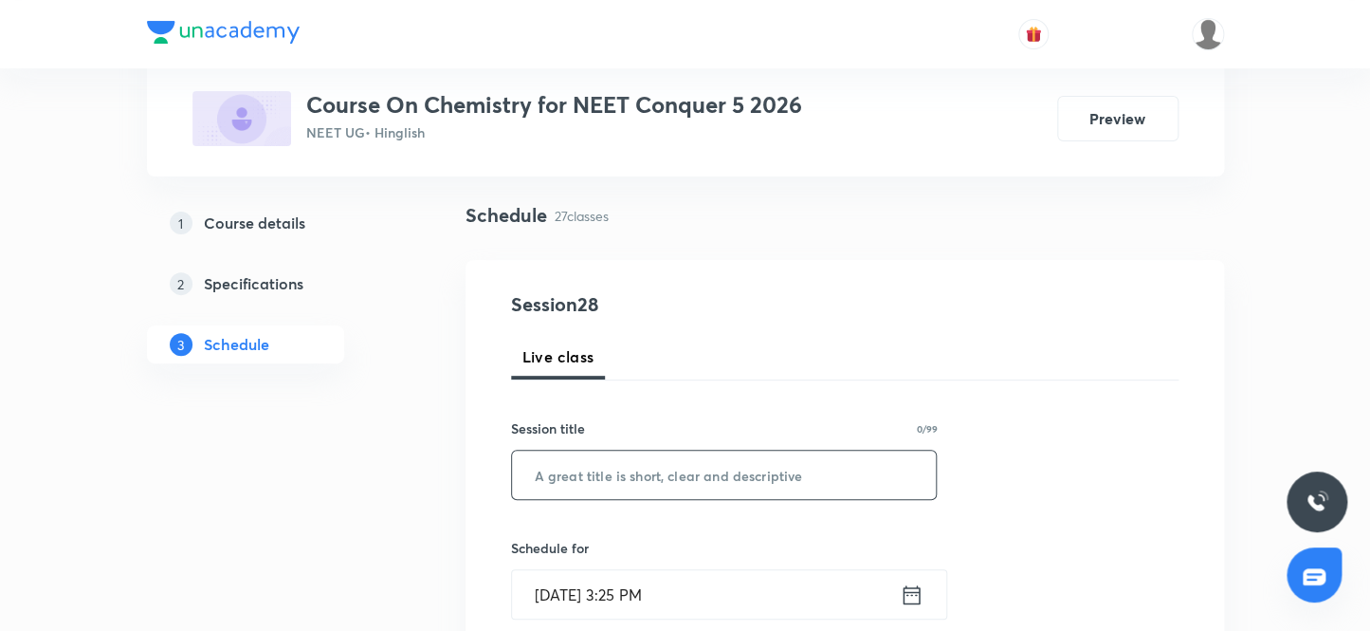
click at [671, 477] on input "text" at bounding box center [724, 474] width 425 height 48
paste input "CLASS 27"
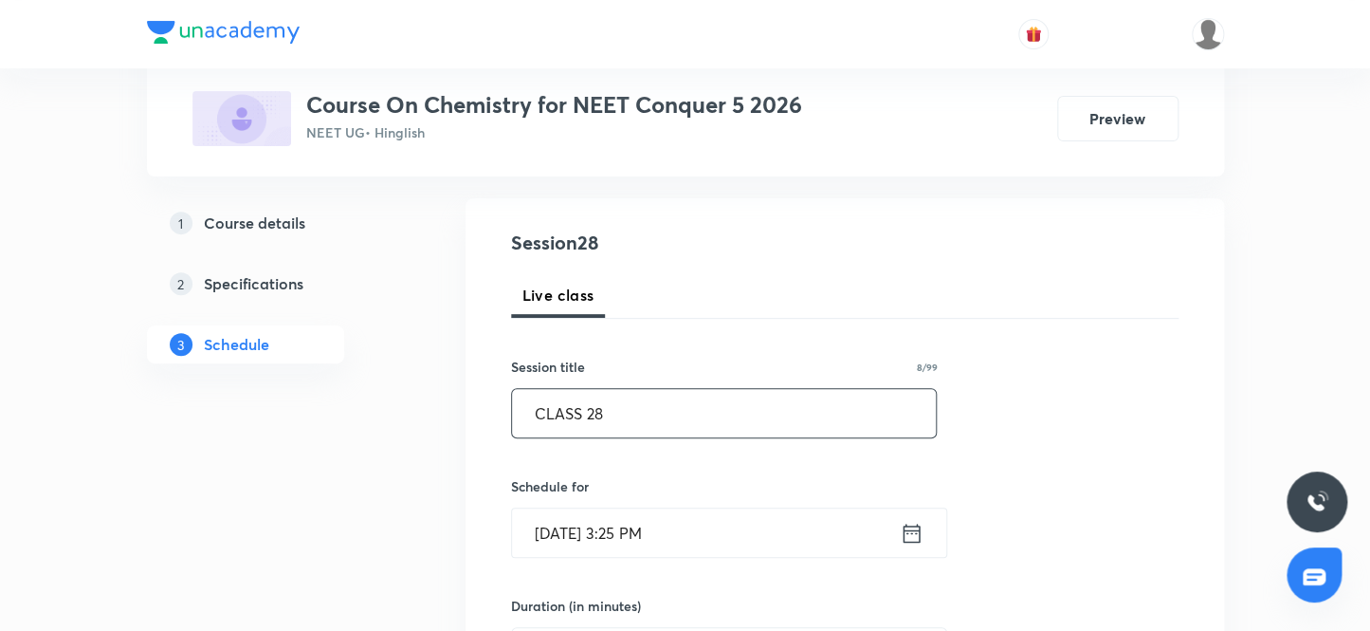
scroll to position [292, 0]
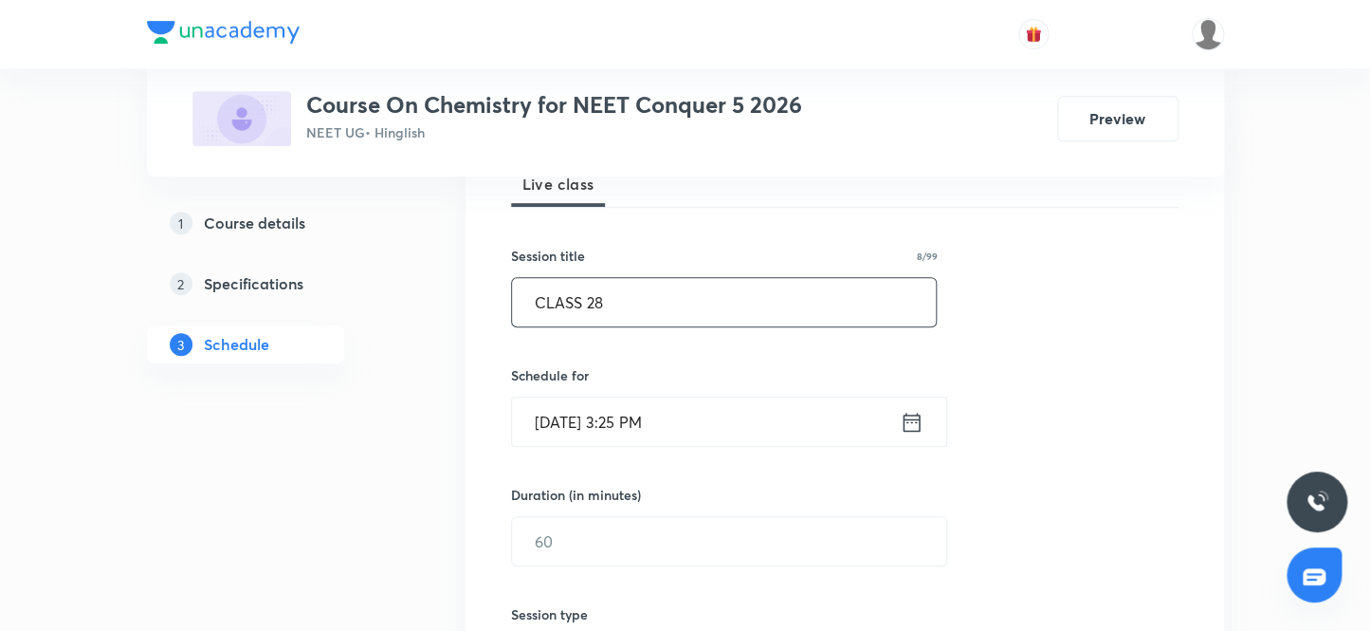
type input "CLASS 28"
click at [571, 423] on input "Sep 30, 2025, 3:25 PM" at bounding box center [706, 421] width 388 height 48
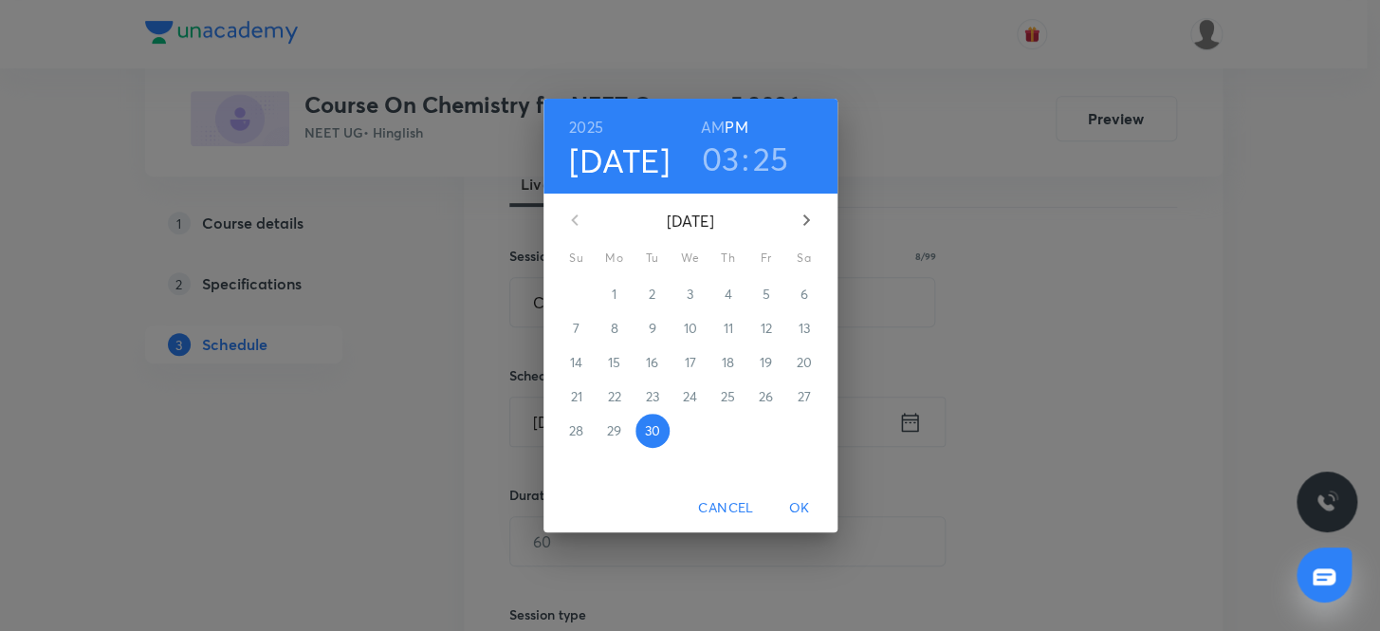
click at [803, 215] on icon "button" at bounding box center [805, 219] width 7 height 11
click at [765, 293] on p "3" at bounding box center [765, 293] width 7 height 19
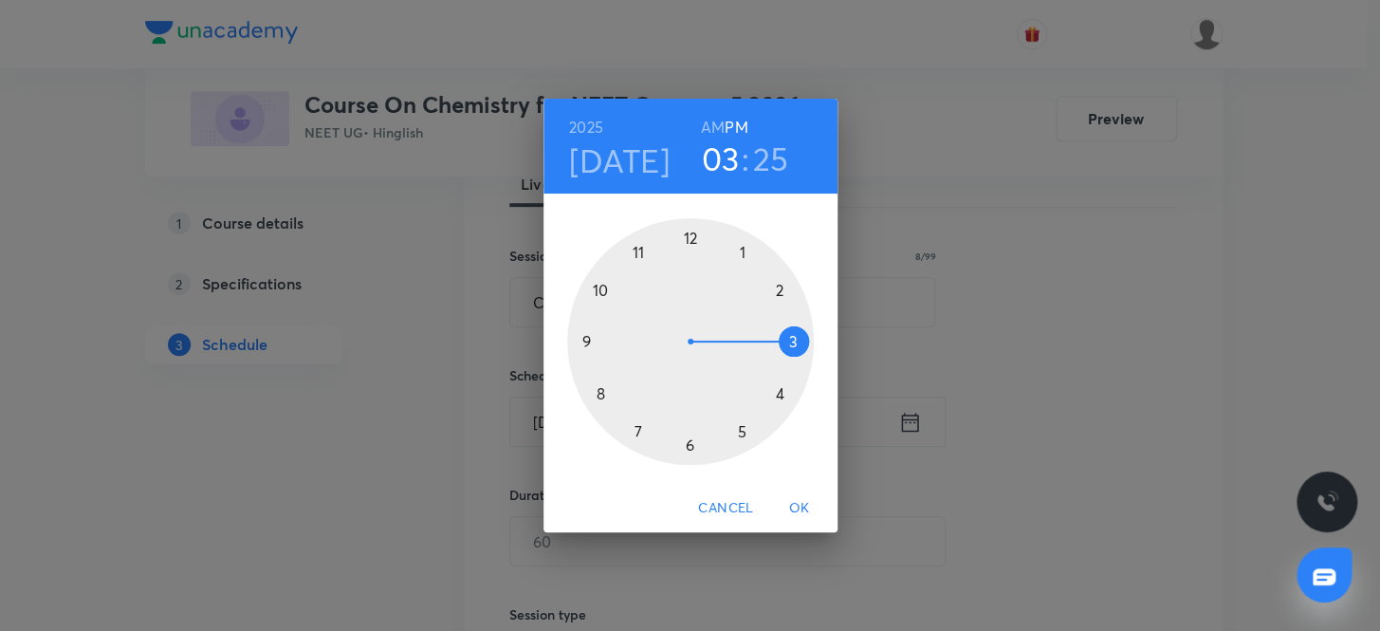
click at [740, 251] on div at bounding box center [690, 341] width 247 height 247
click at [777, 285] on div at bounding box center [690, 341] width 247 height 247
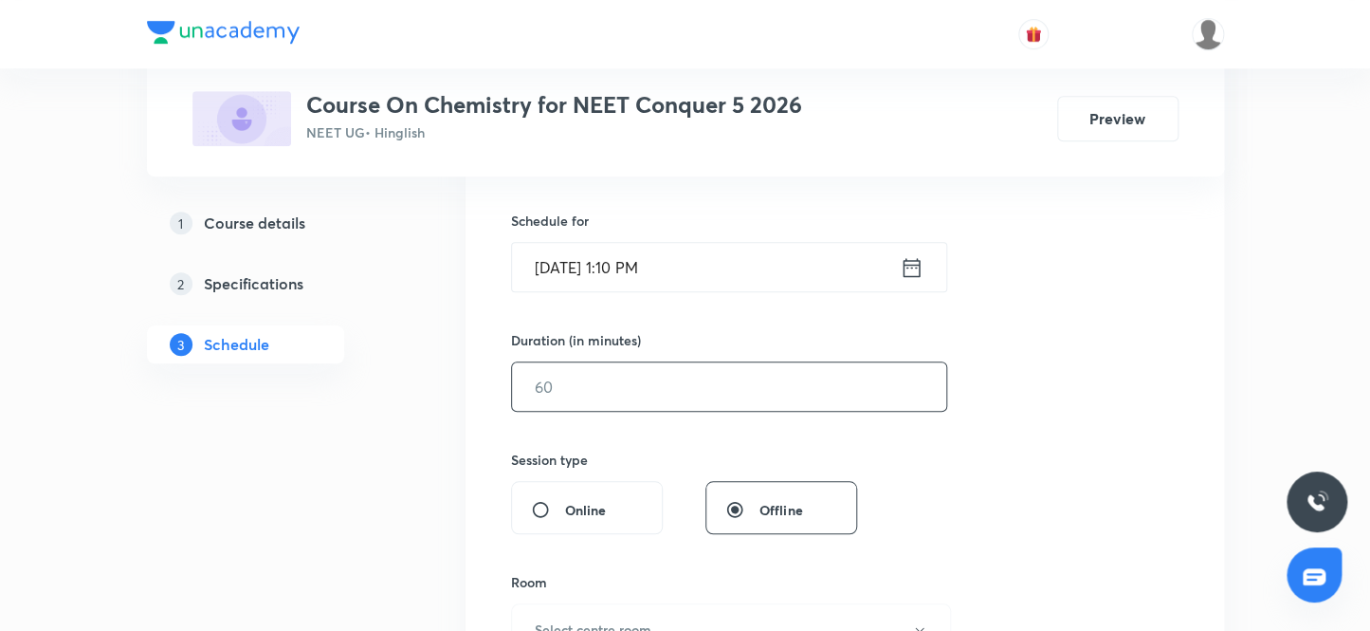
scroll to position [465, 0]
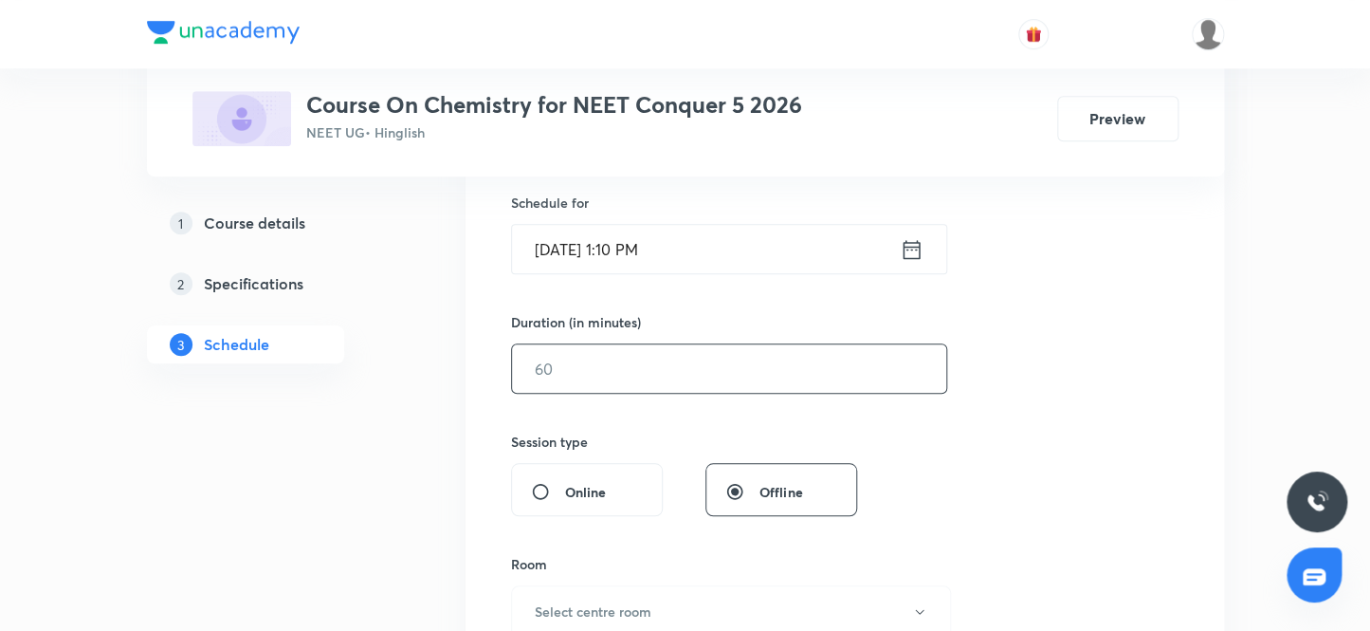
click at [588, 366] on input "text" at bounding box center [729, 368] width 434 height 48
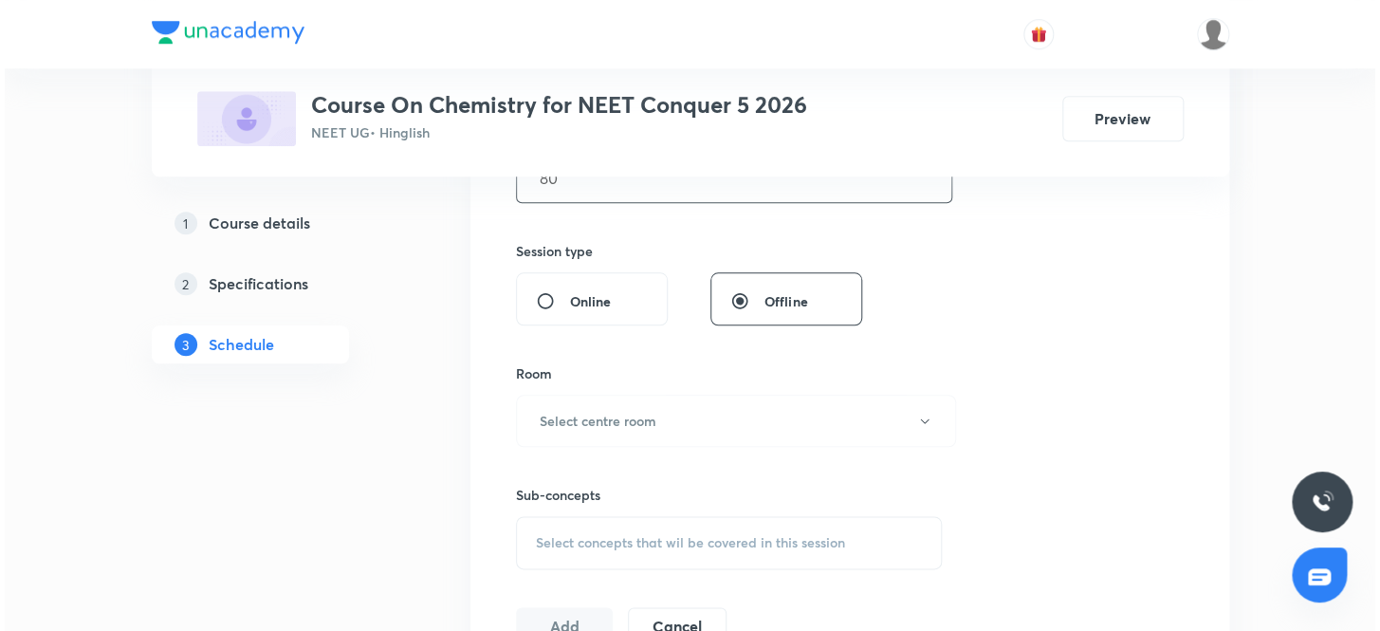
scroll to position [723, 0]
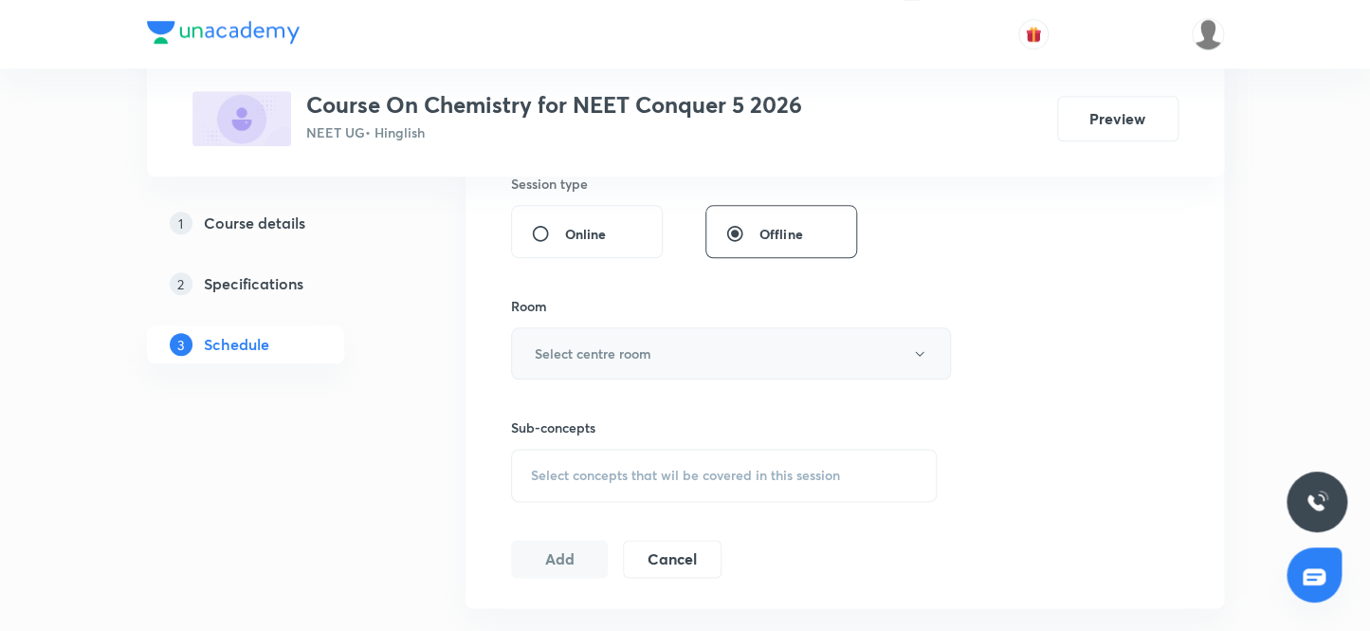
type input "80"
click at [597, 354] on h6 "Select centre room" at bounding box center [593, 353] width 117 height 20
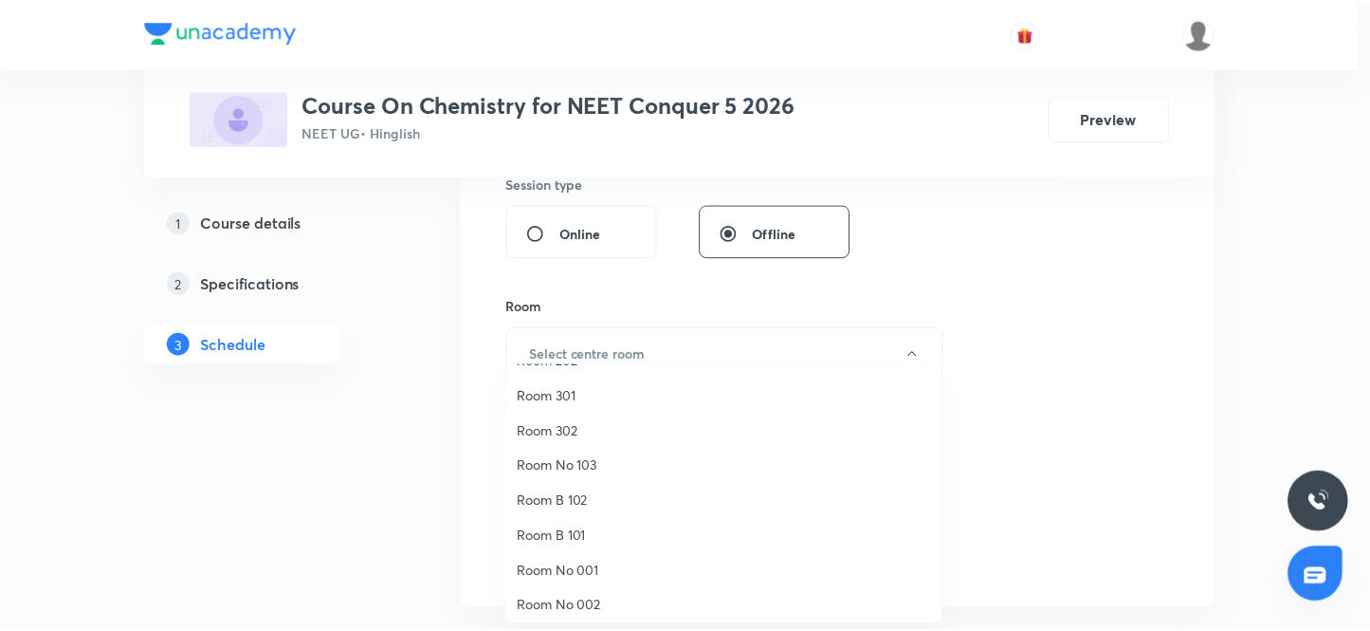
scroll to position [140, 0]
click at [589, 598] on span "Room No 002" at bounding box center [728, 600] width 415 height 20
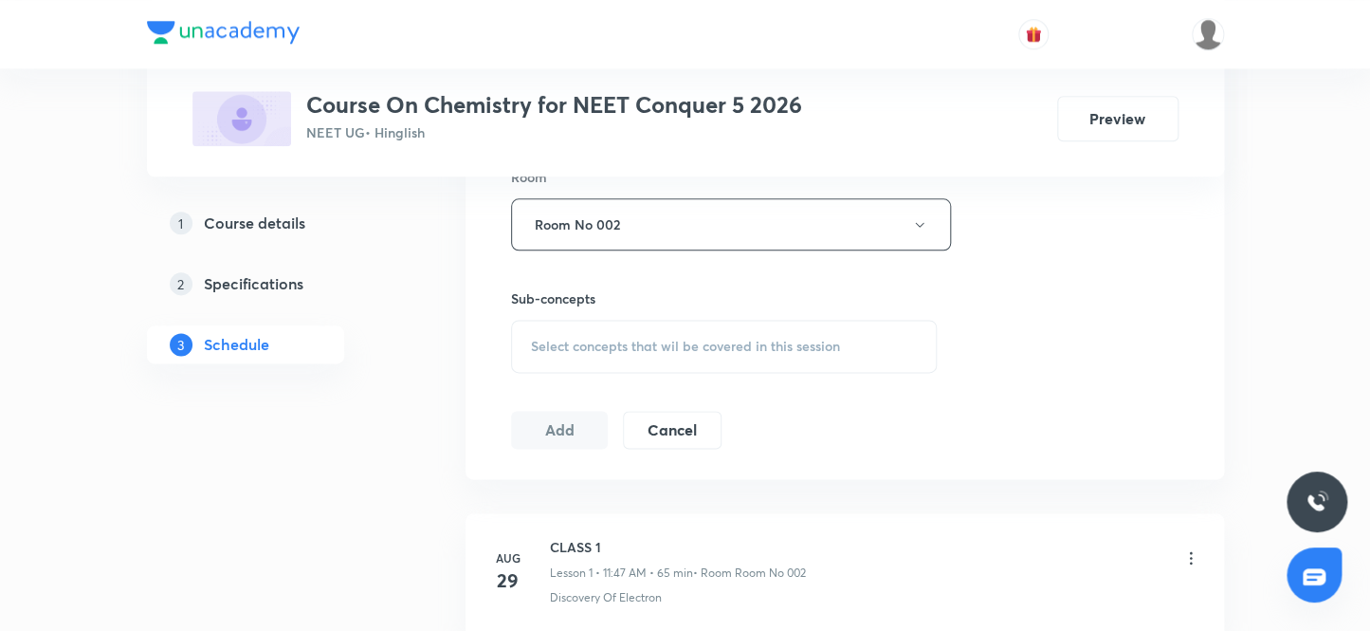
scroll to position [895, 0]
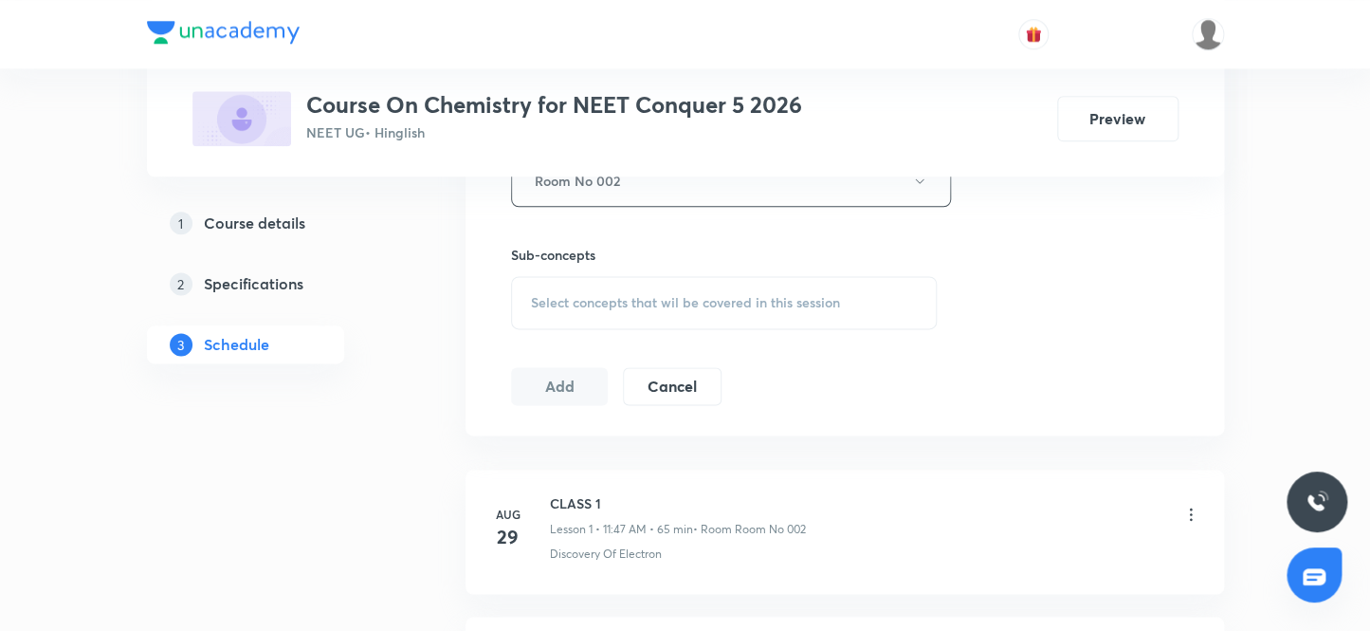
click at [588, 301] on span "Select concepts that wil be covered in this session" at bounding box center [685, 302] width 309 height 15
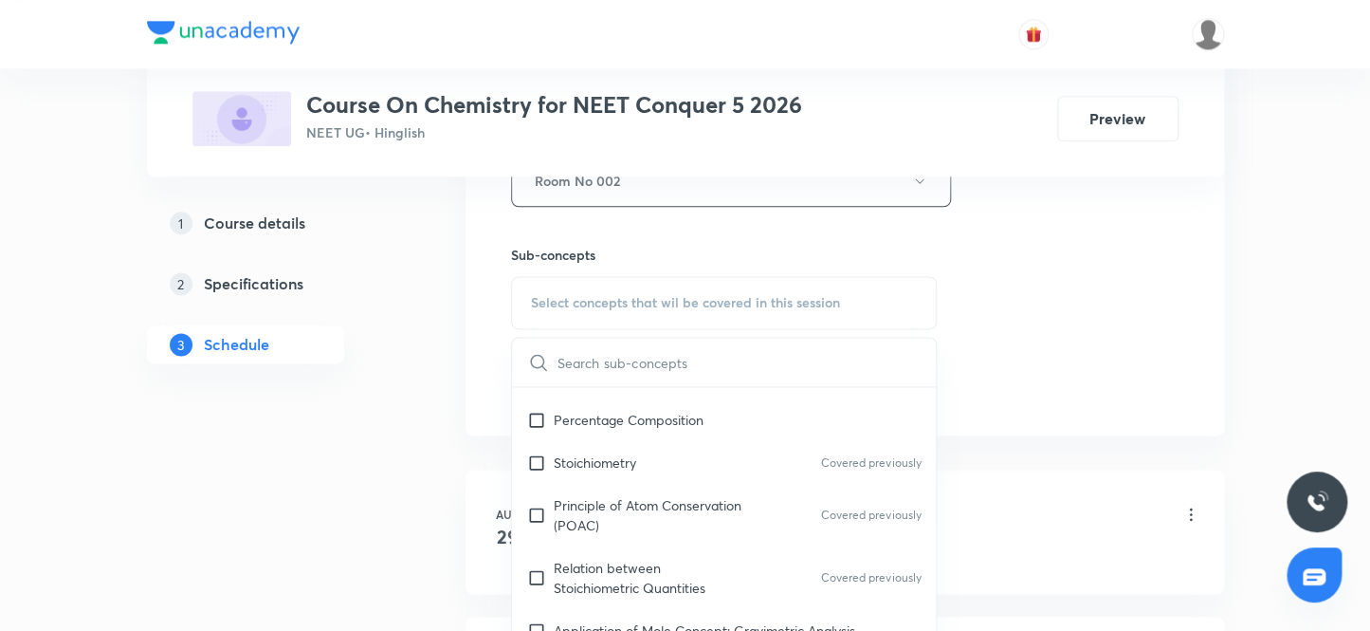
scroll to position [430, 0]
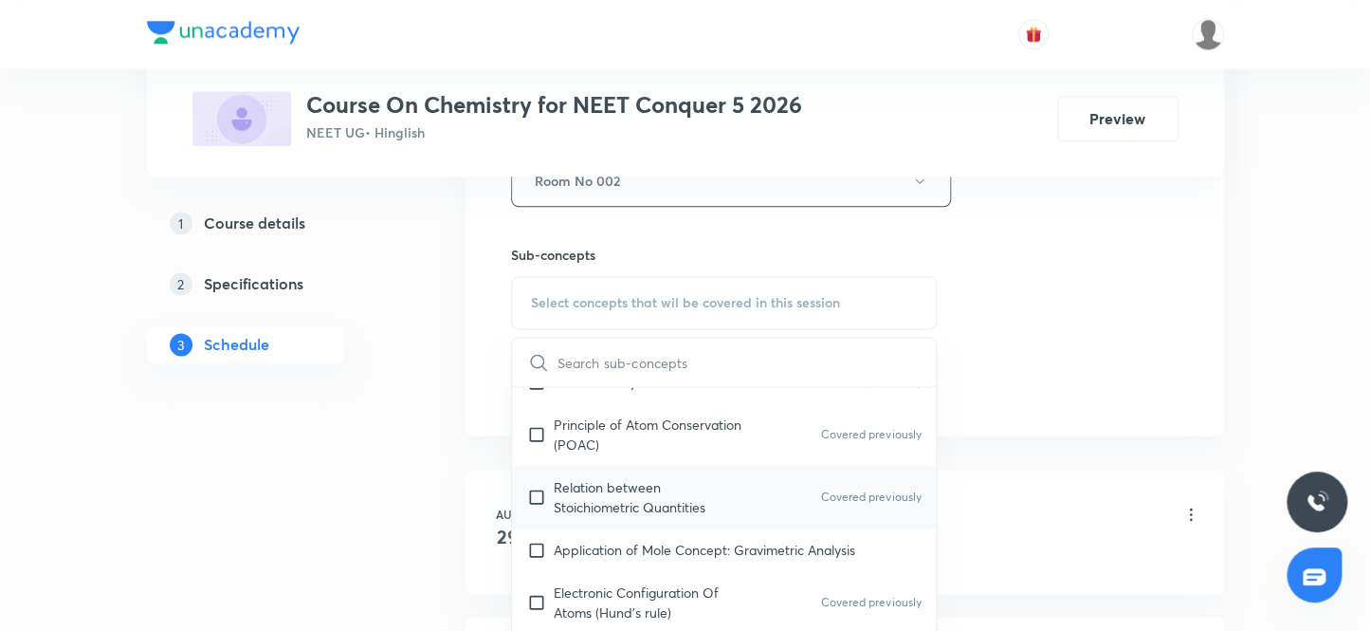
click at [536, 492] on input "checkbox" at bounding box center [540, 497] width 27 height 40
checkbox input "true"
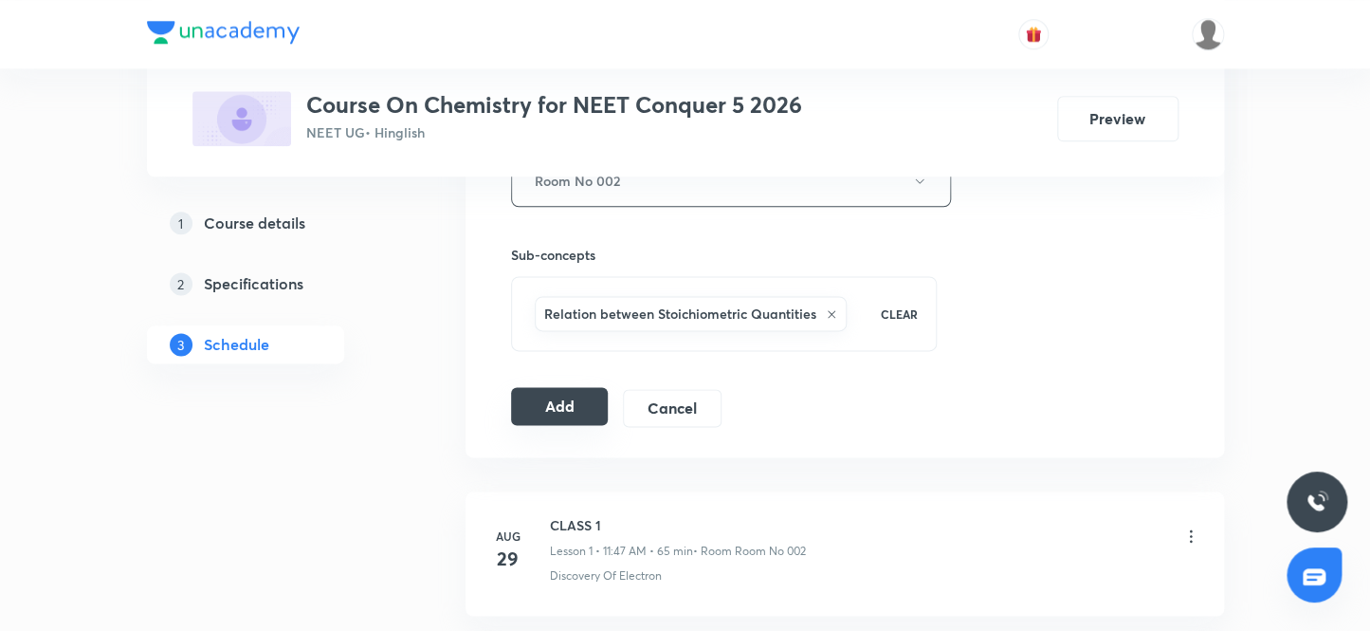
click at [540, 396] on button "Add" at bounding box center [560, 406] width 98 height 38
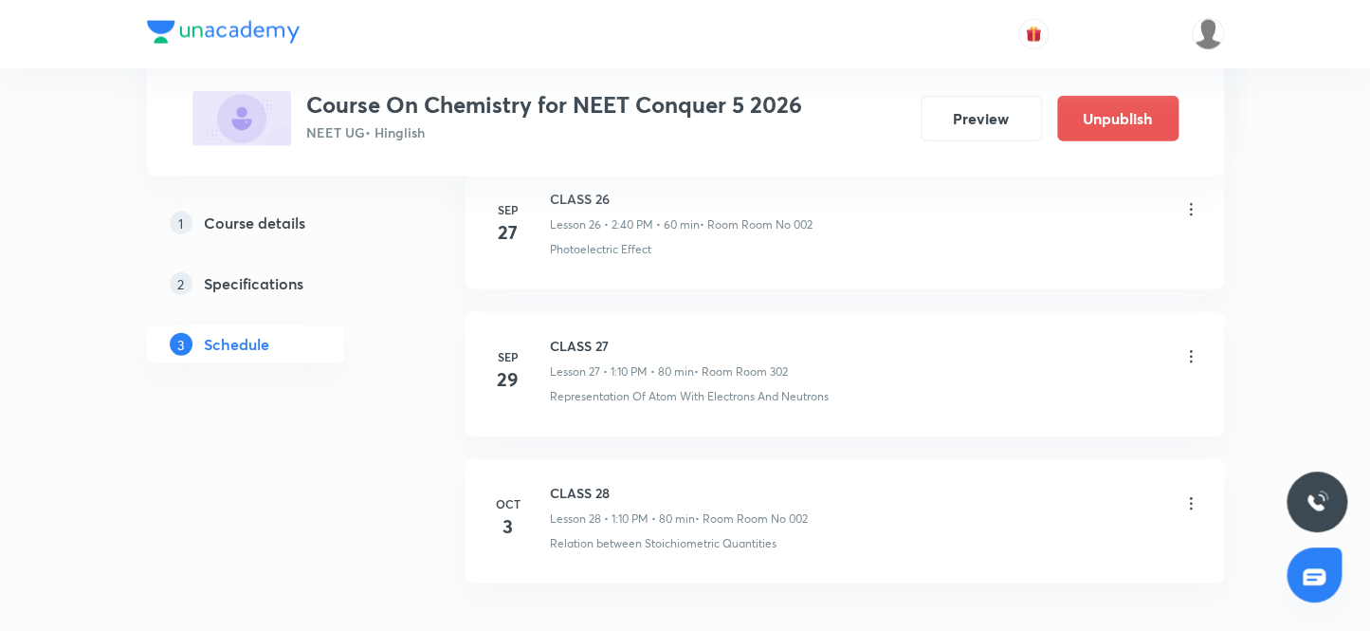
scroll to position [4997, 0]
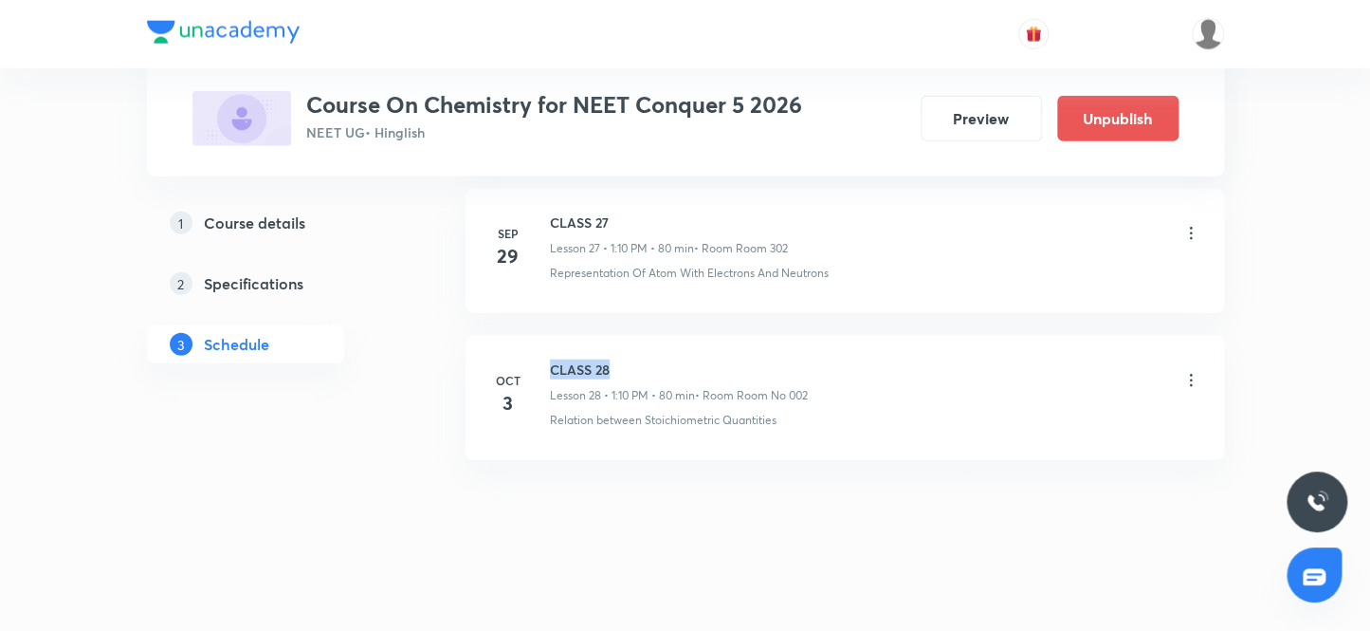
drag, startPoint x: 619, startPoint y: 357, endPoint x: 539, endPoint y: 352, distance: 80.8
click at [539, 359] on div "Oct 3 CLASS 28 Lesson 28 • 1:10 PM • 80 min • Room Room No 002 Relation between…" at bounding box center [844, 393] width 711 height 69
copy h6 "CLASS 28"
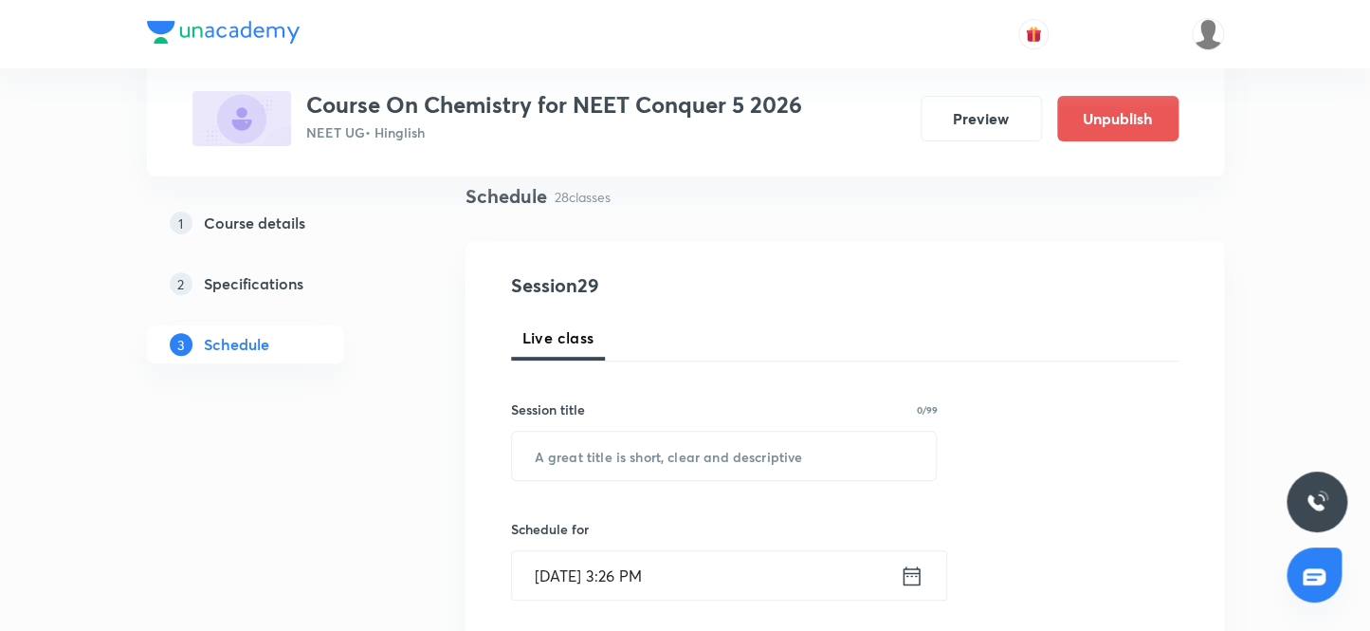
scroll to position [92, 0]
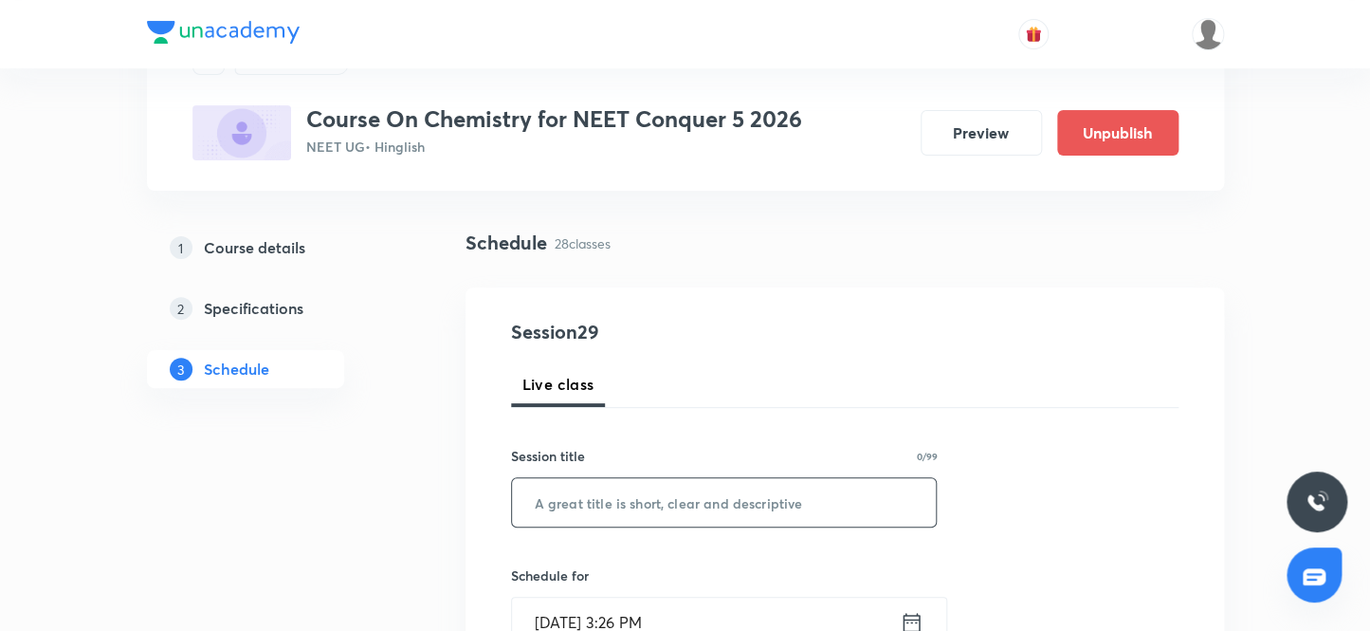
click at [620, 512] on input "text" at bounding box center [724, 502] width 425 height 48
paste input "CLASS 28"
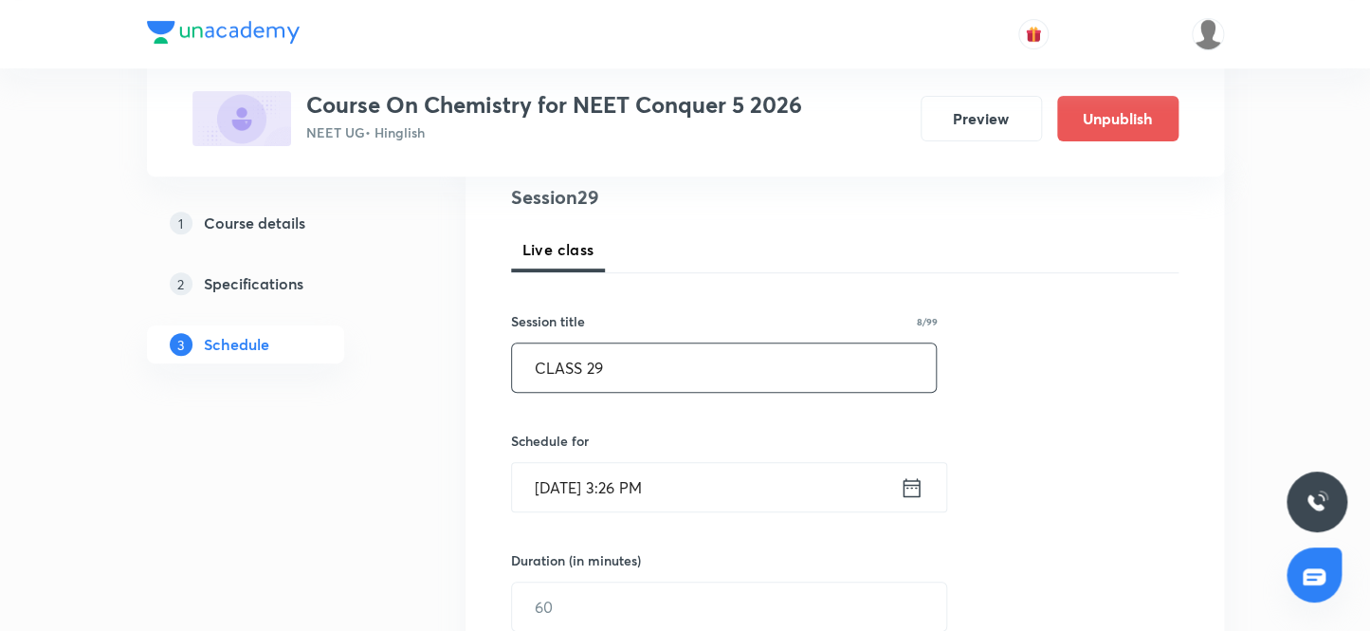
scroll to position [265, 0]
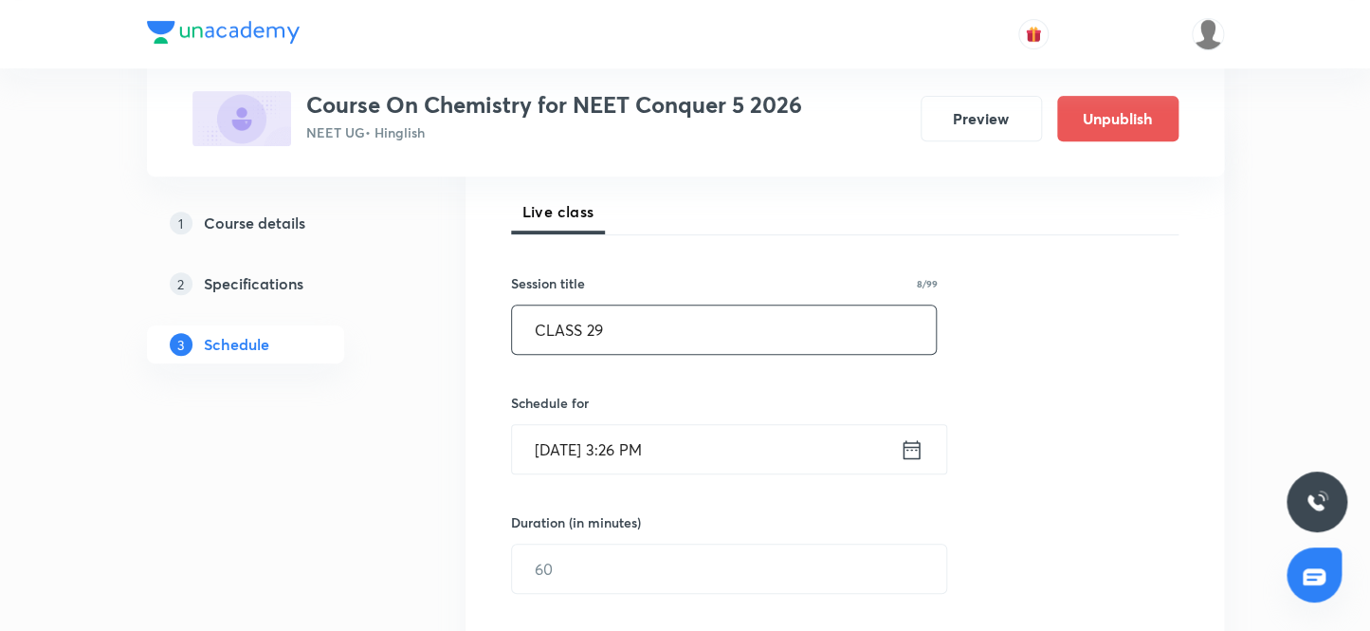
type input "CLASS 29"
click at [575, 454] on input "Sep 30, 2025, 3:26 PM" at bounding box center [706, 449] width 388 height 48
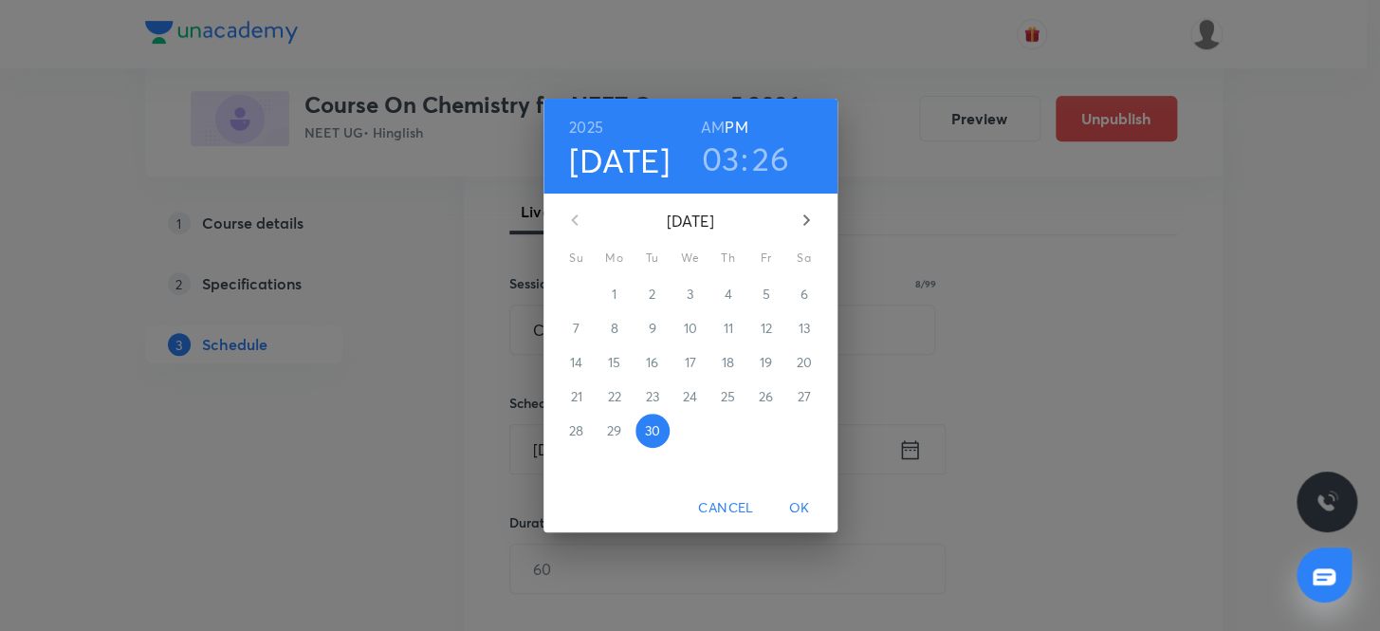
click at [803, 223] on icon "button" at bounding box center [805, 219] width 7 height 11
click at [763, 298] on p "3" at bounding box center [765, 293] width 7 height 19
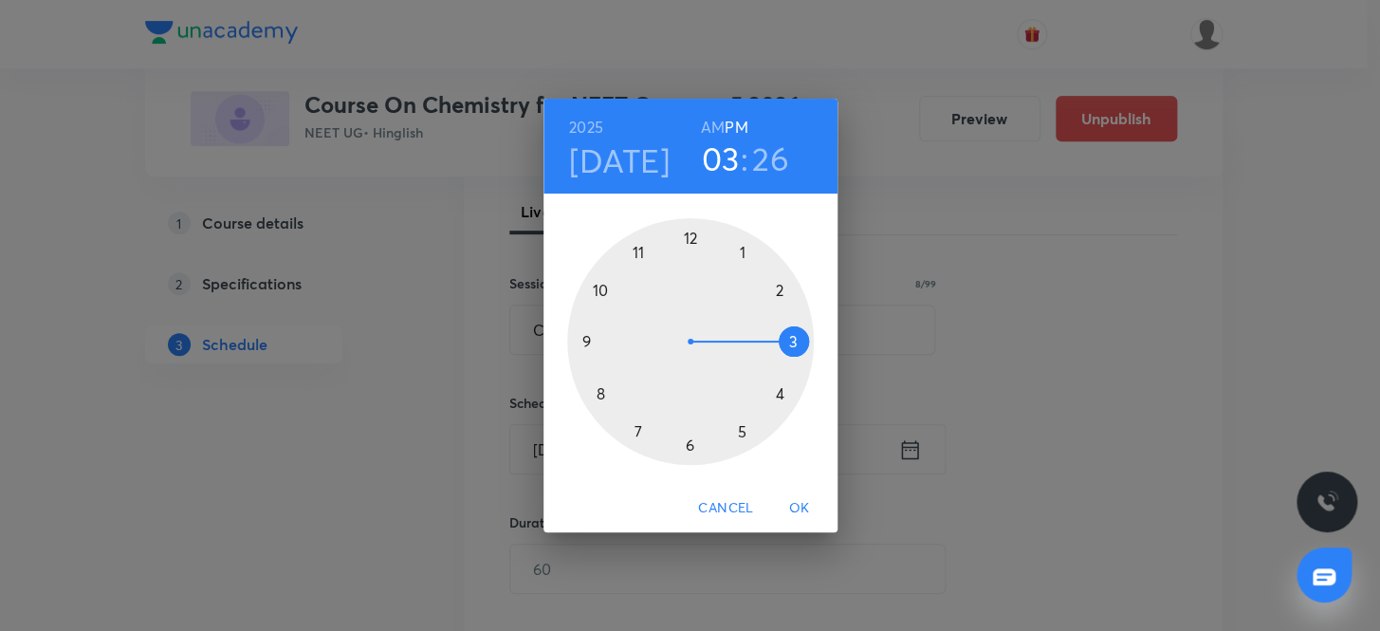
click at [778, 289] on div at bounding box center [690, 341] width 247 height 247
click at [597, 391] on div at bounding box center [690, 341] width 247 height 247
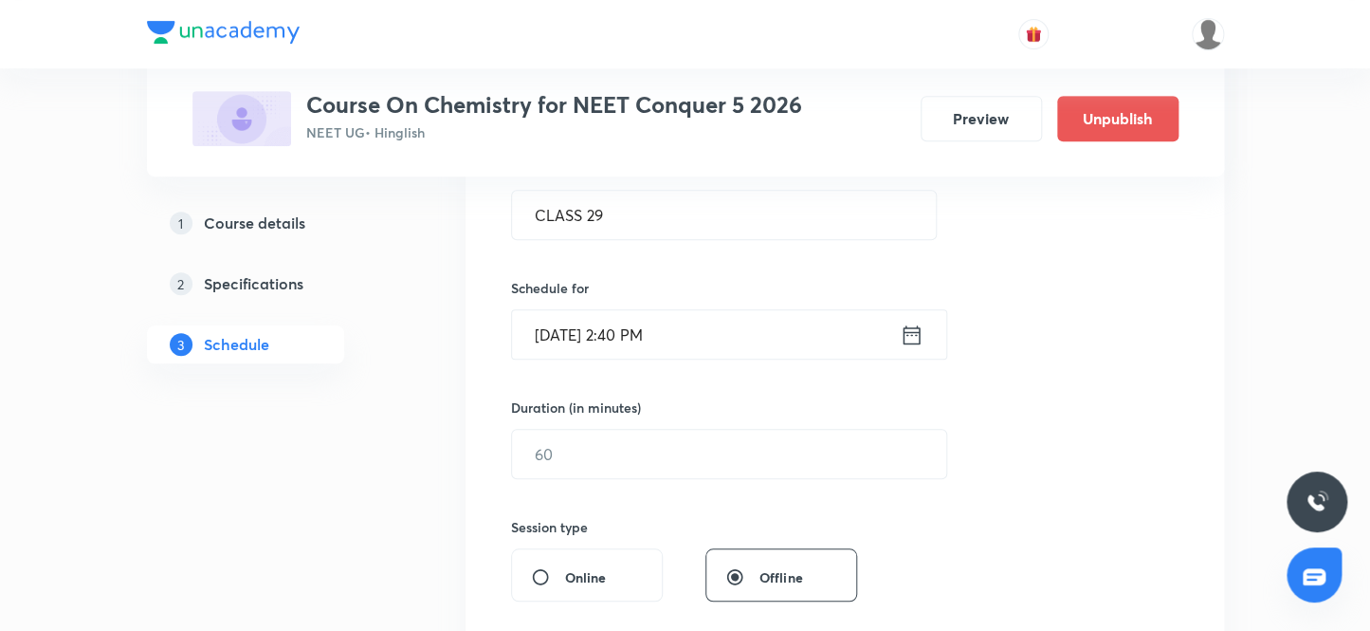
scroll to position [436, 0]
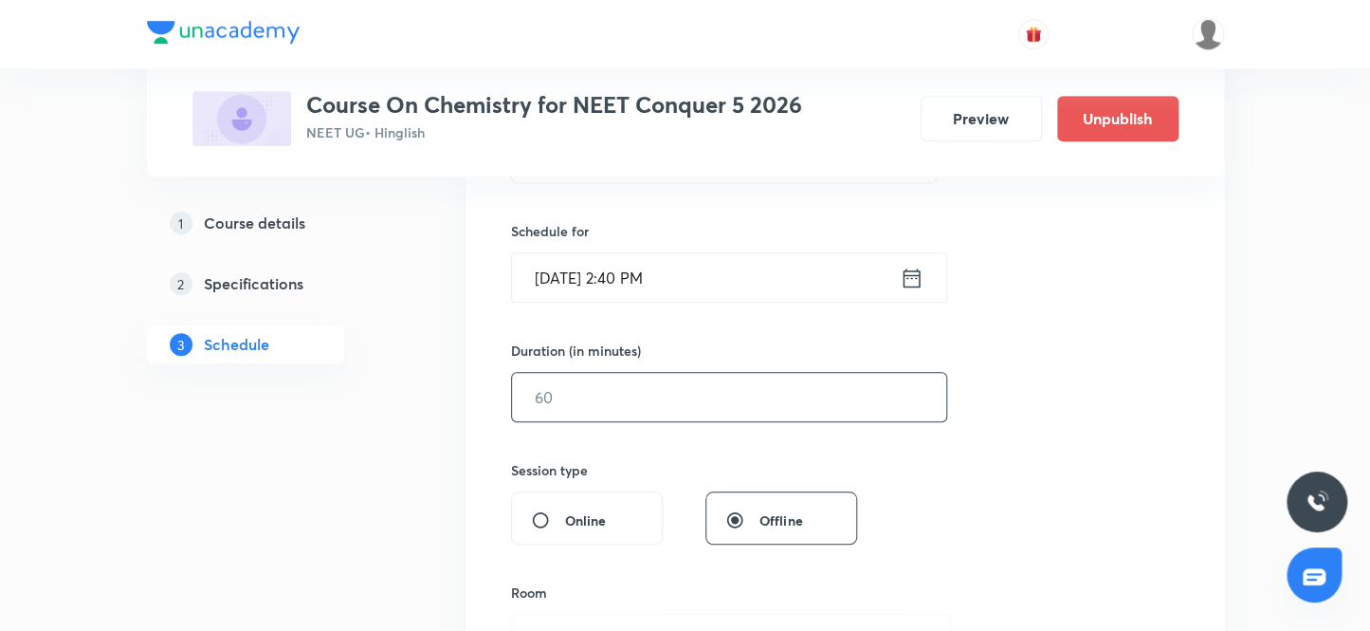
click at [576, 396] on input "text" at bounding box center [729, 397] width 434 height 48
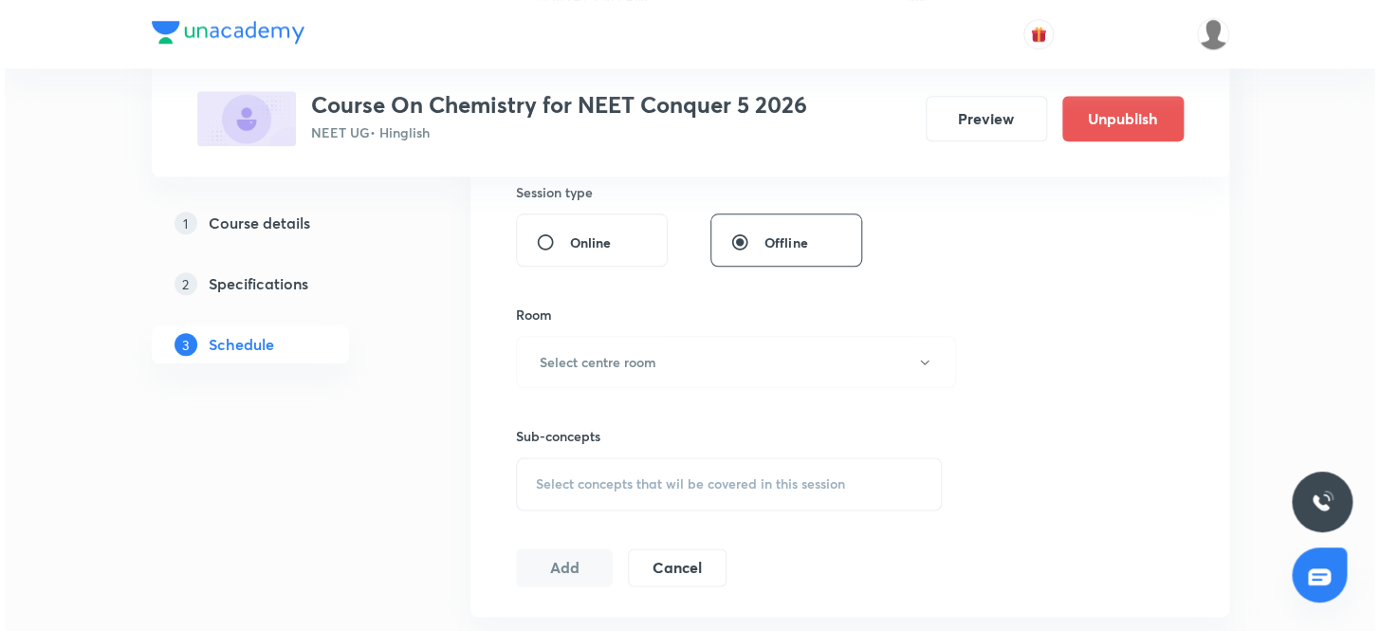
scroll to position [781, 0]
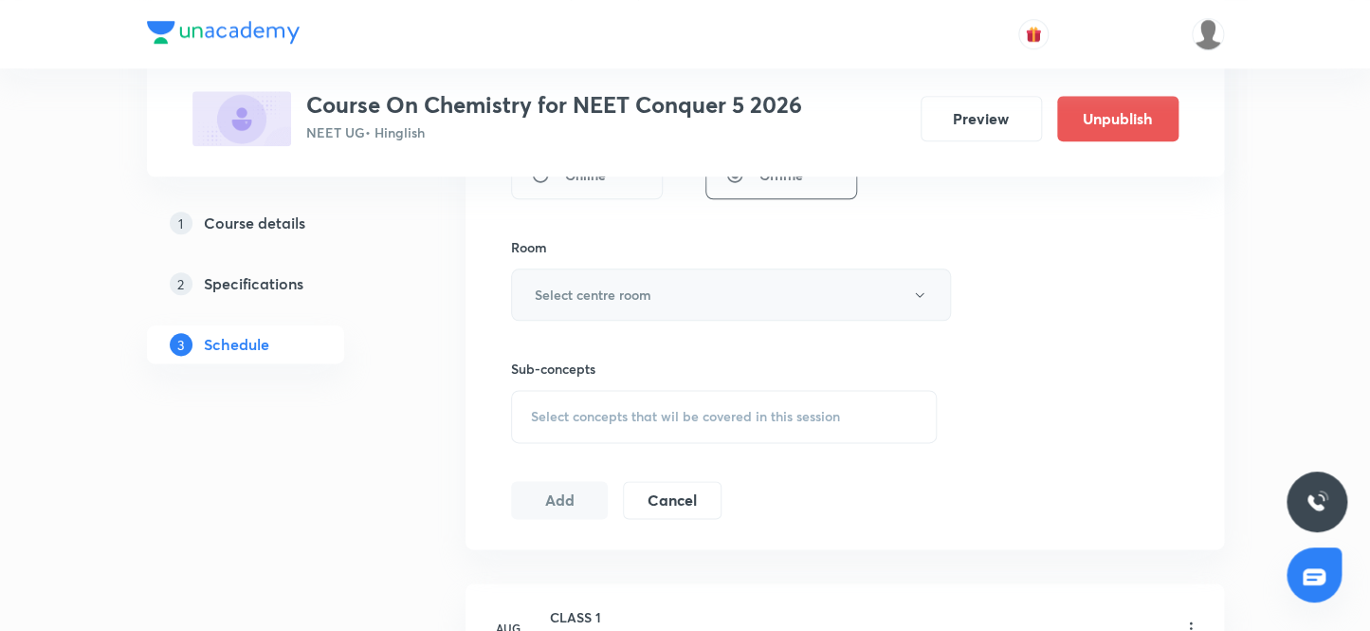
type input "60"
click at [591, 299] on h6 "Select centre room" at bounding box center [593, 294] width 117 height 20
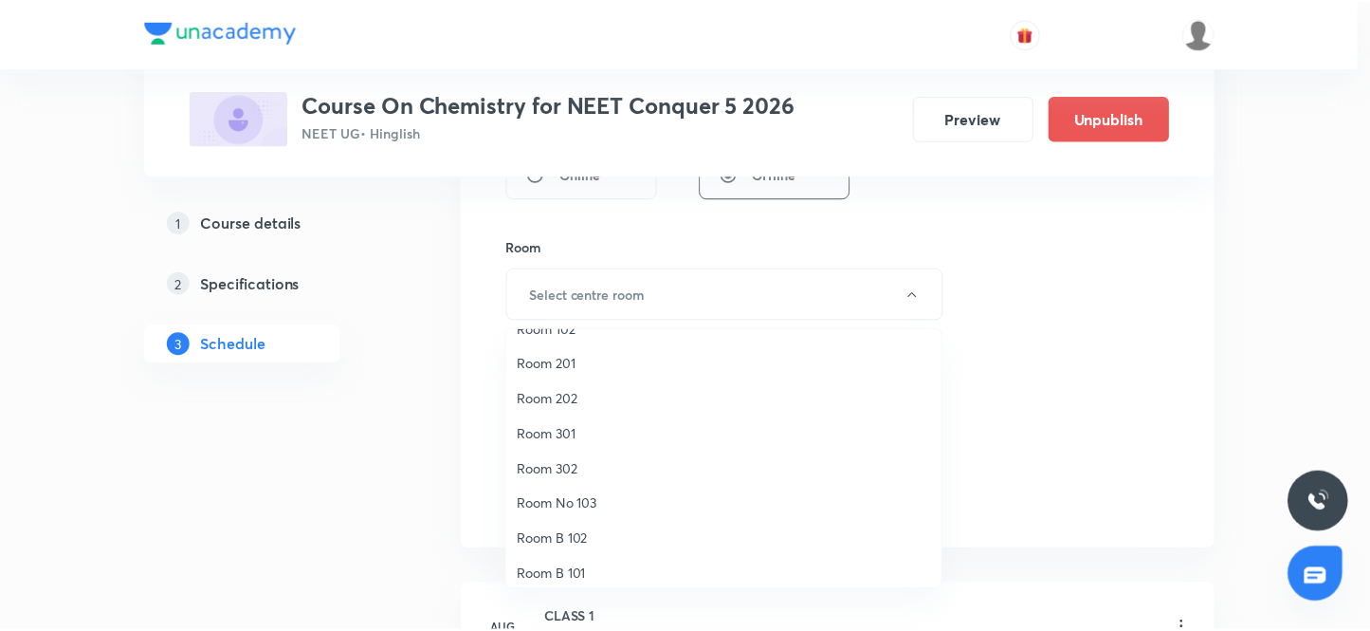
scroll to position [140, 0]
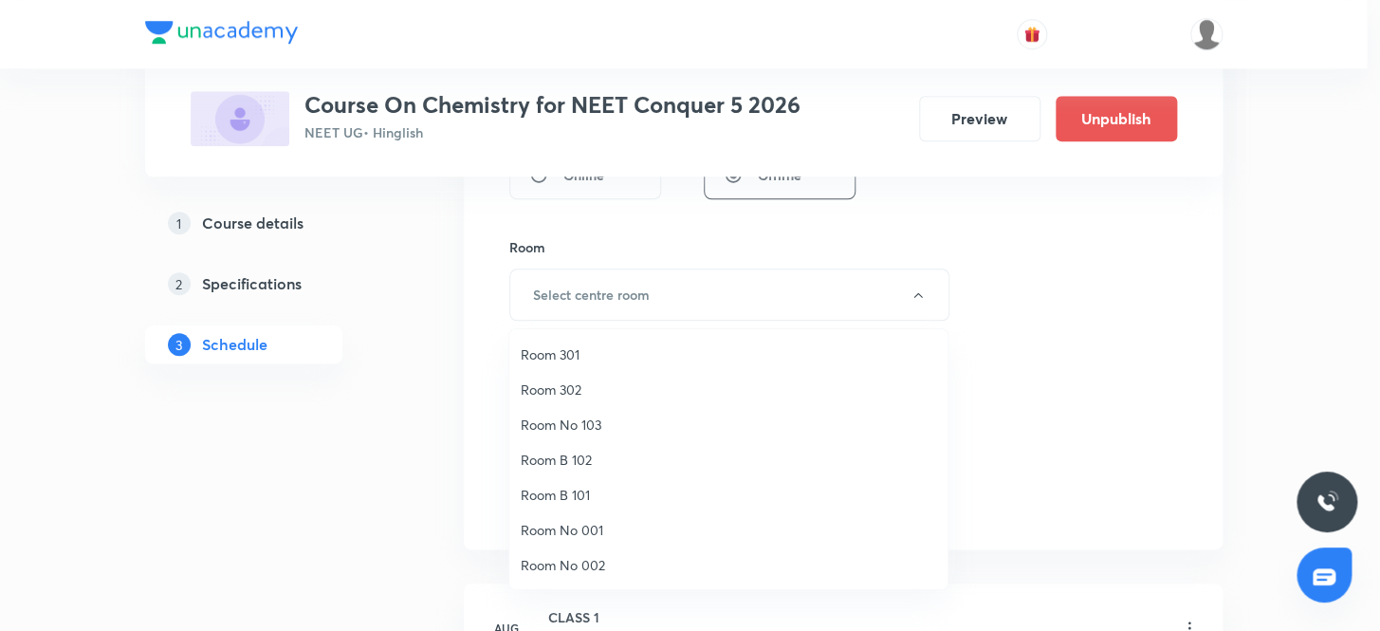
click at [582, 562] on span "Room No 002" at bounding box center [728, 565] width 415 height 20
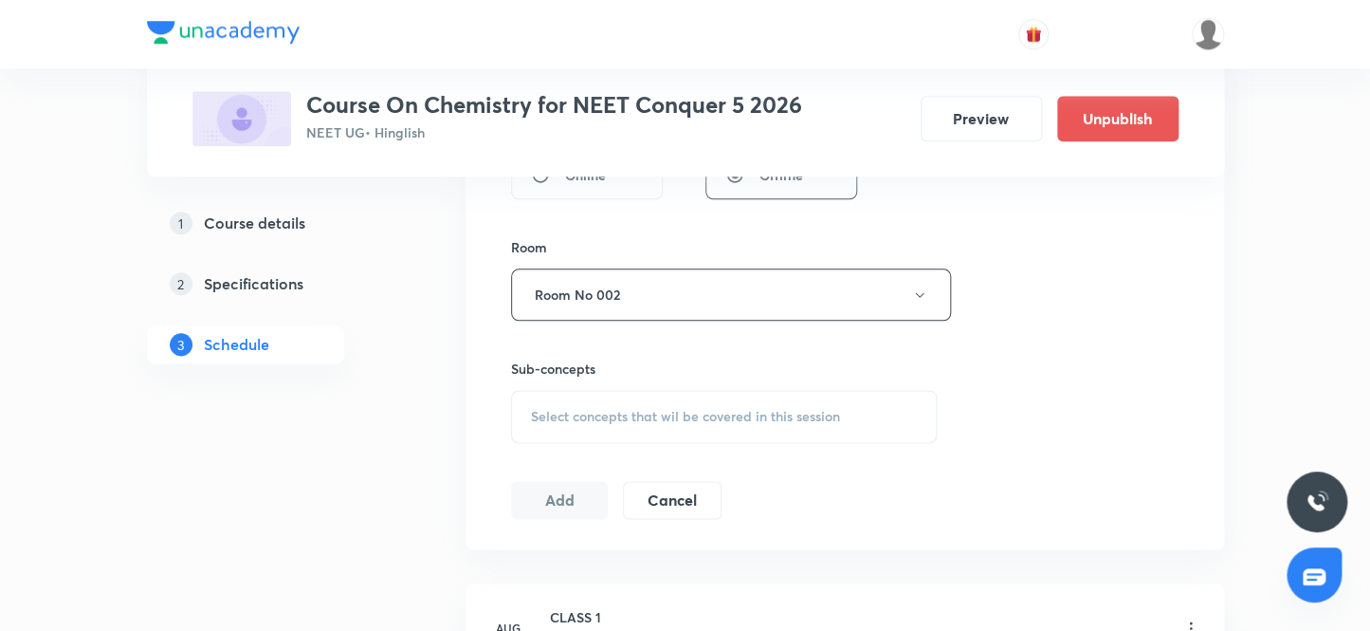
click at [593, 415] on span "Select concepts that wil be covered in this session" at bounding box center [685, 416] width 309 height 15
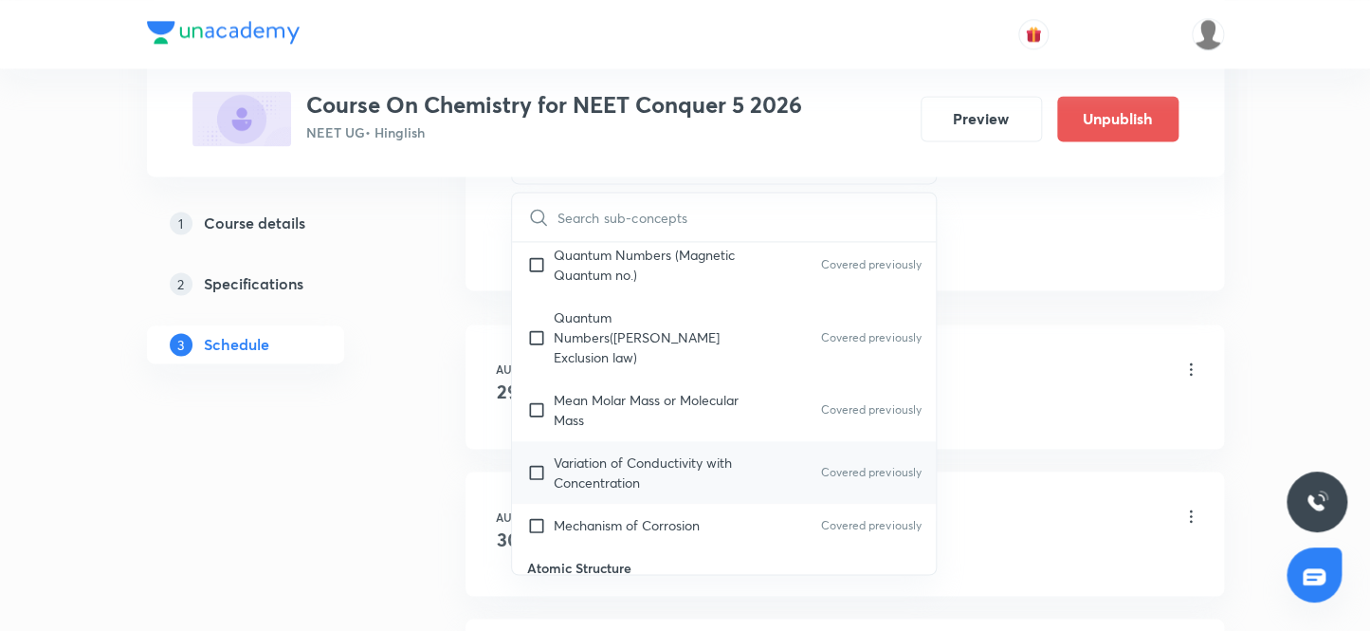
scroll to position [689, 0]
click at [540, 449] on input "checkbox" at bounding box center [540, 469] width 27 height 40
checkbox input "true"
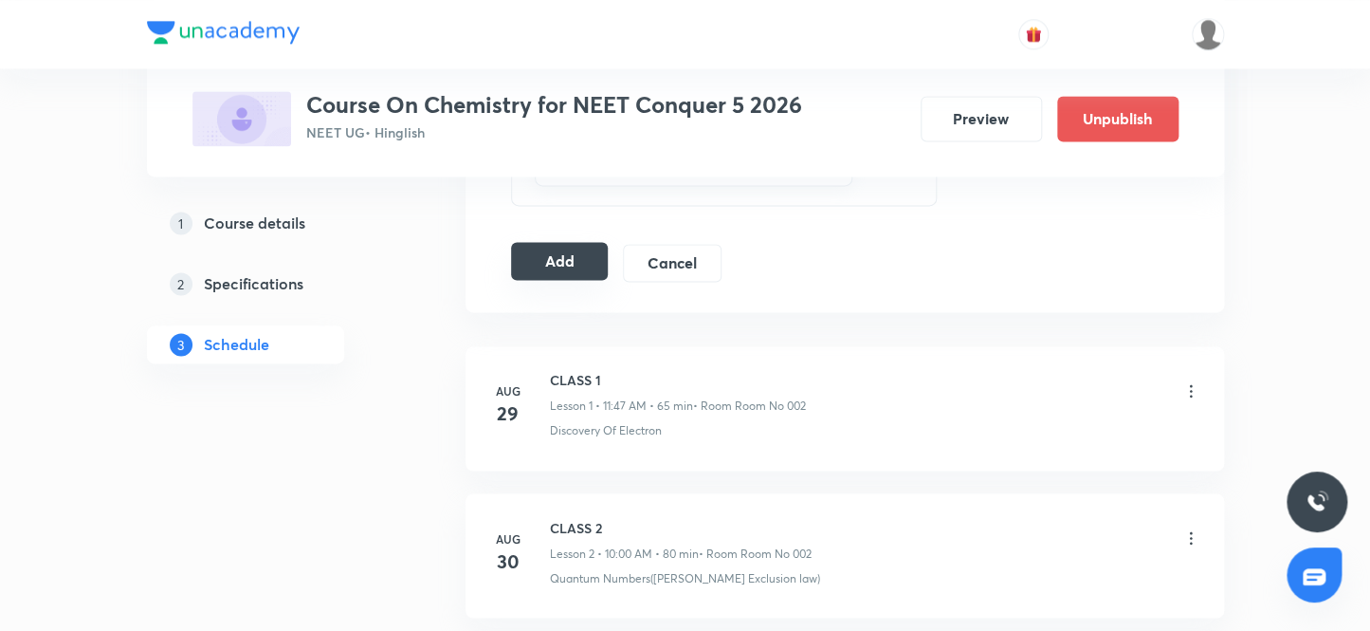
click at [540, 266] on button "Add" at bounding box center [560, 261] width 98 height 38
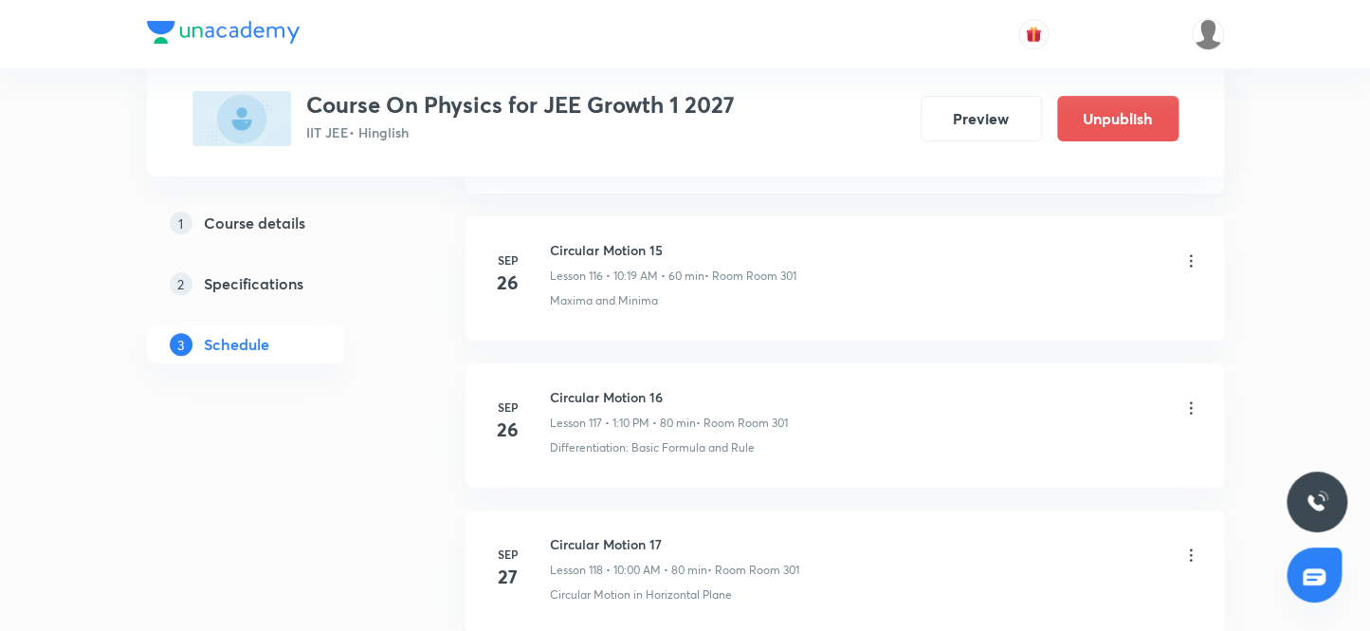
scroll to position [19061, 0]
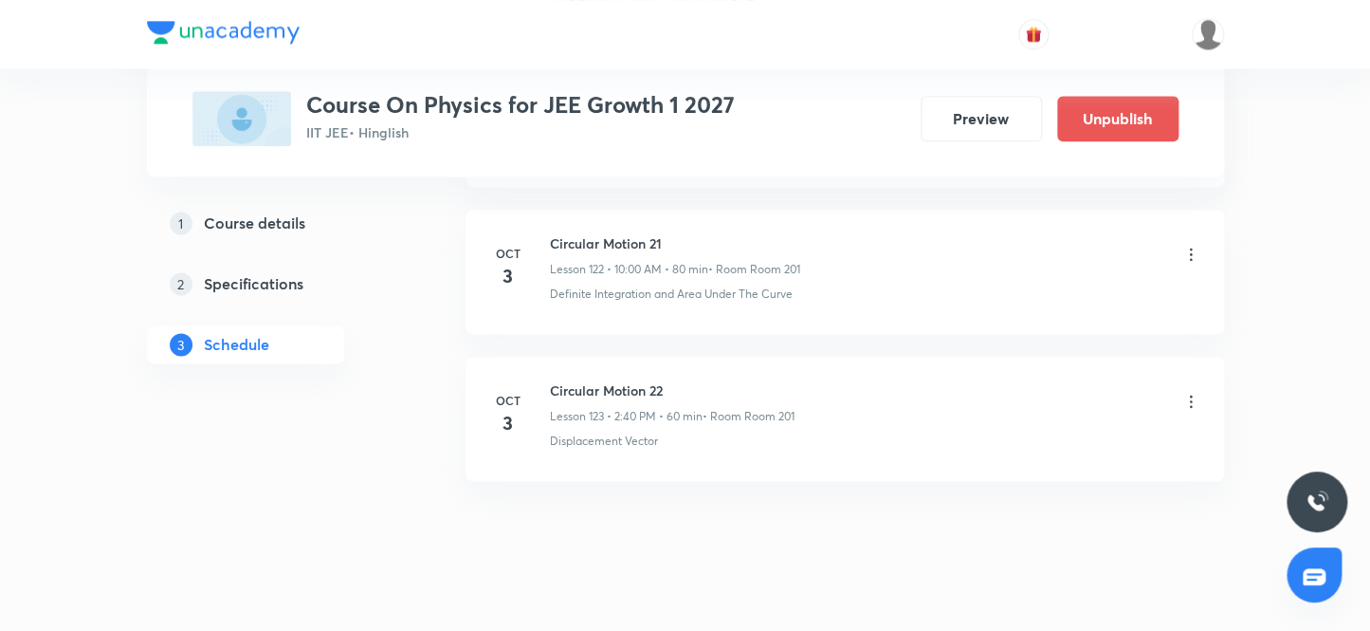
click at [1188, 245] on icon at bounding box center [1190, 254] width 19 height 19
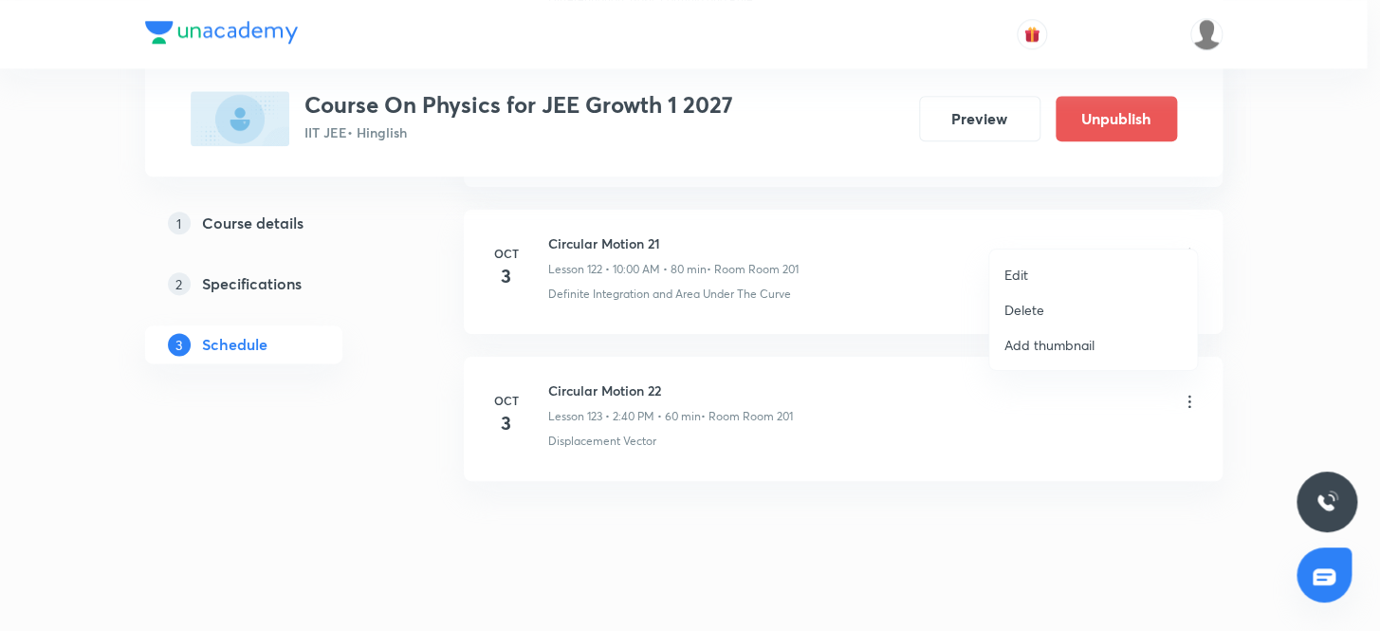
click at [1021, 307] on p "Delete" at bounding box center [1024, 310] width 40 height 20
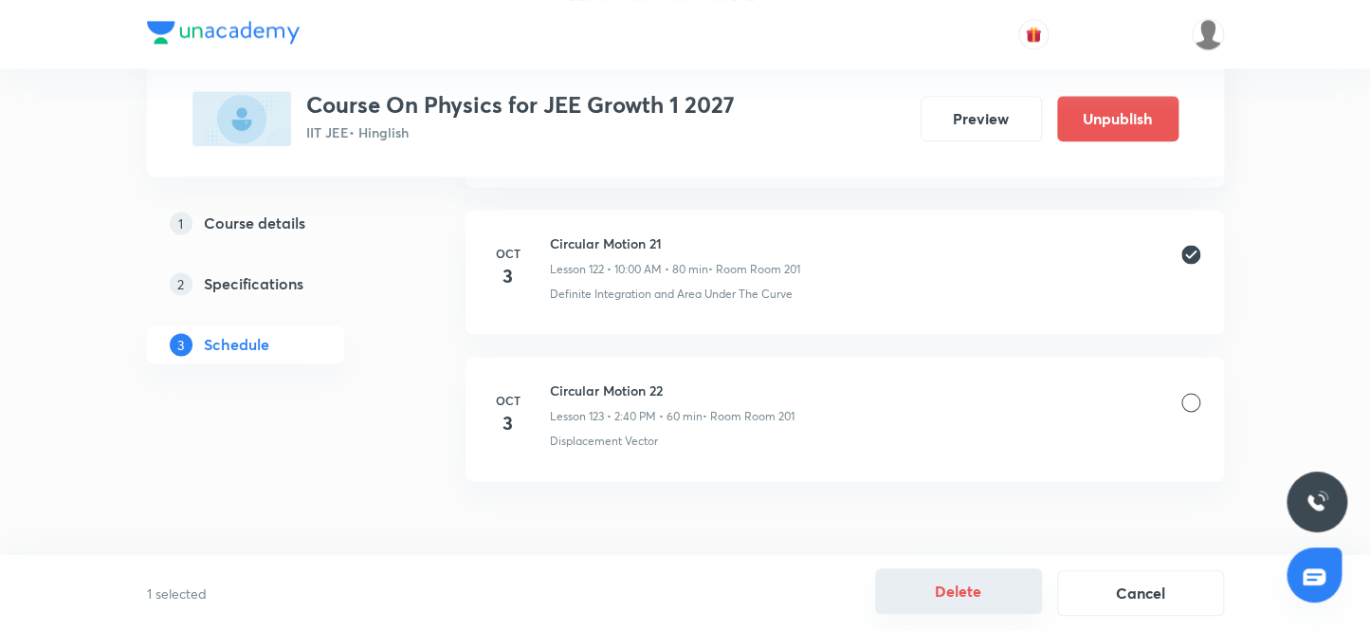
click at [951, 597] on button "Delete" at bounding box center [958, 591] width 167 height 46
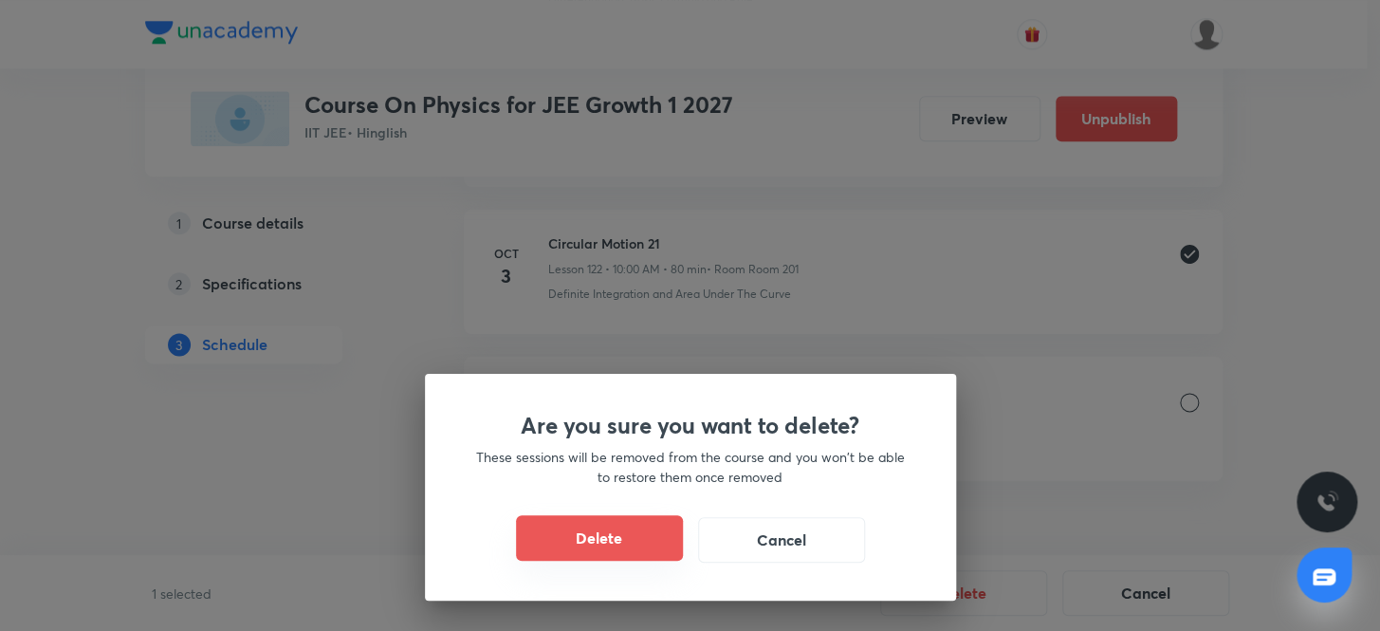
click at [626, 537] on button "Delete" at bounding box center [599, 538] width 167 height 46
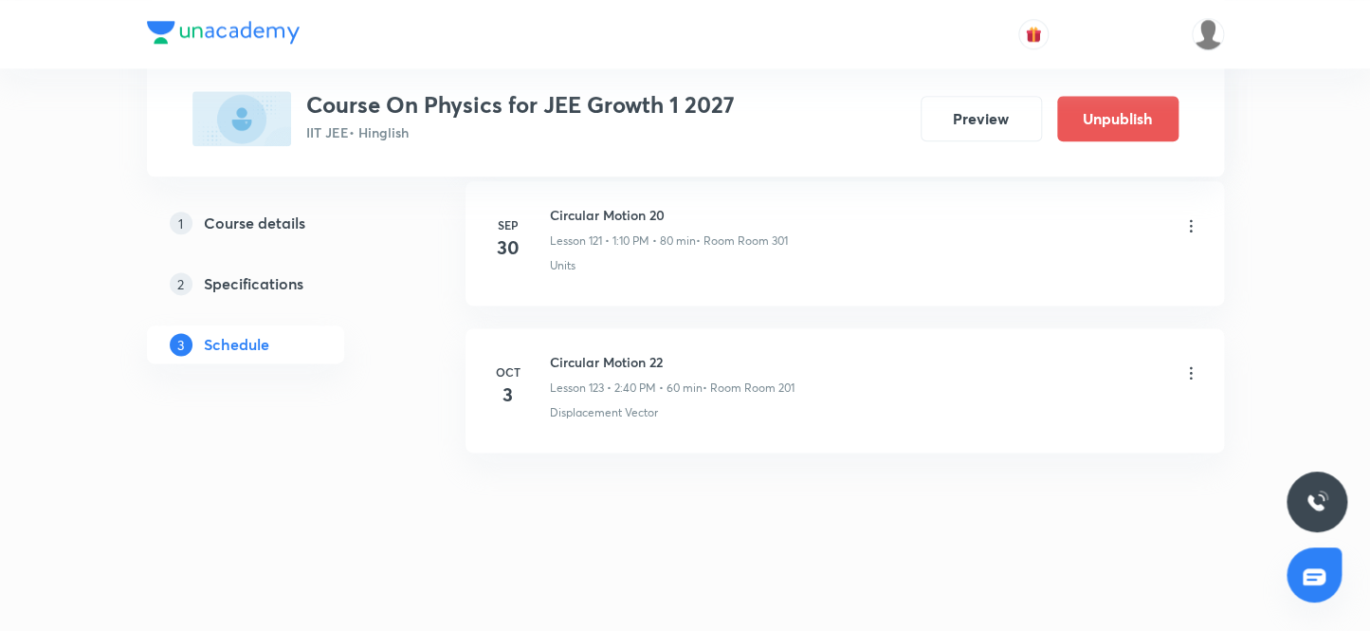
scroll to position [18915, 0]
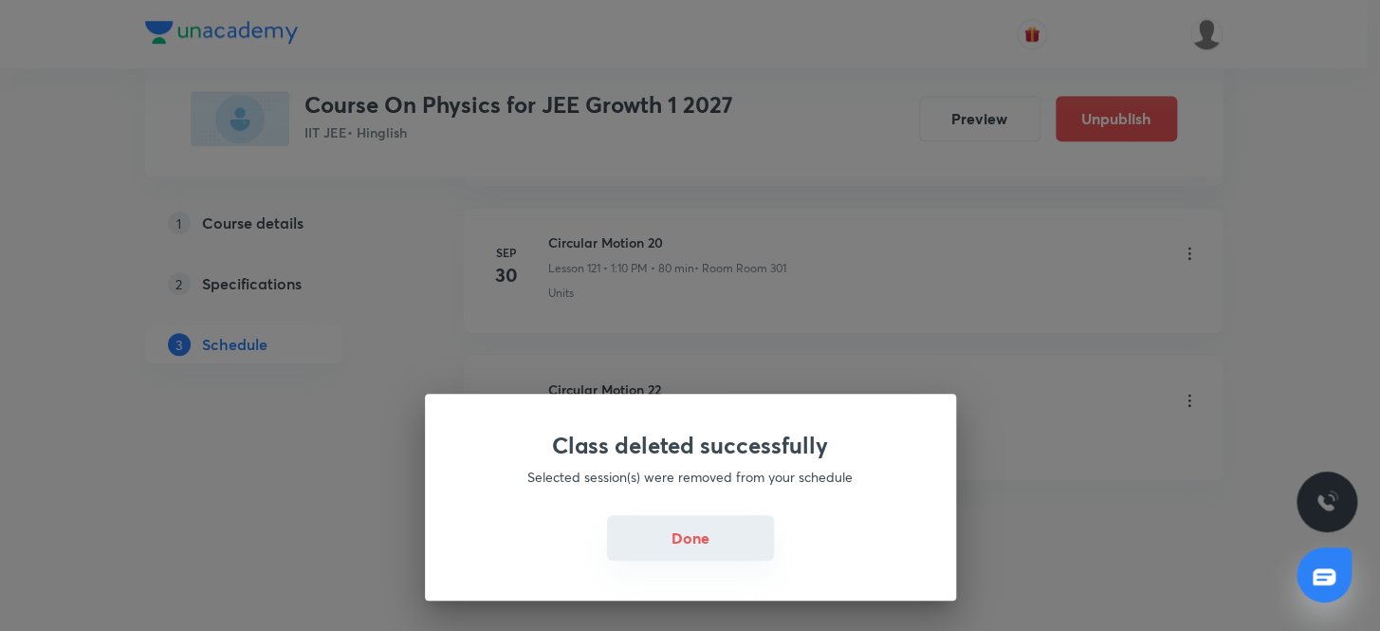
click at [667, 531] on button "Done" at bounding box center [690, 538] width 167 height 46
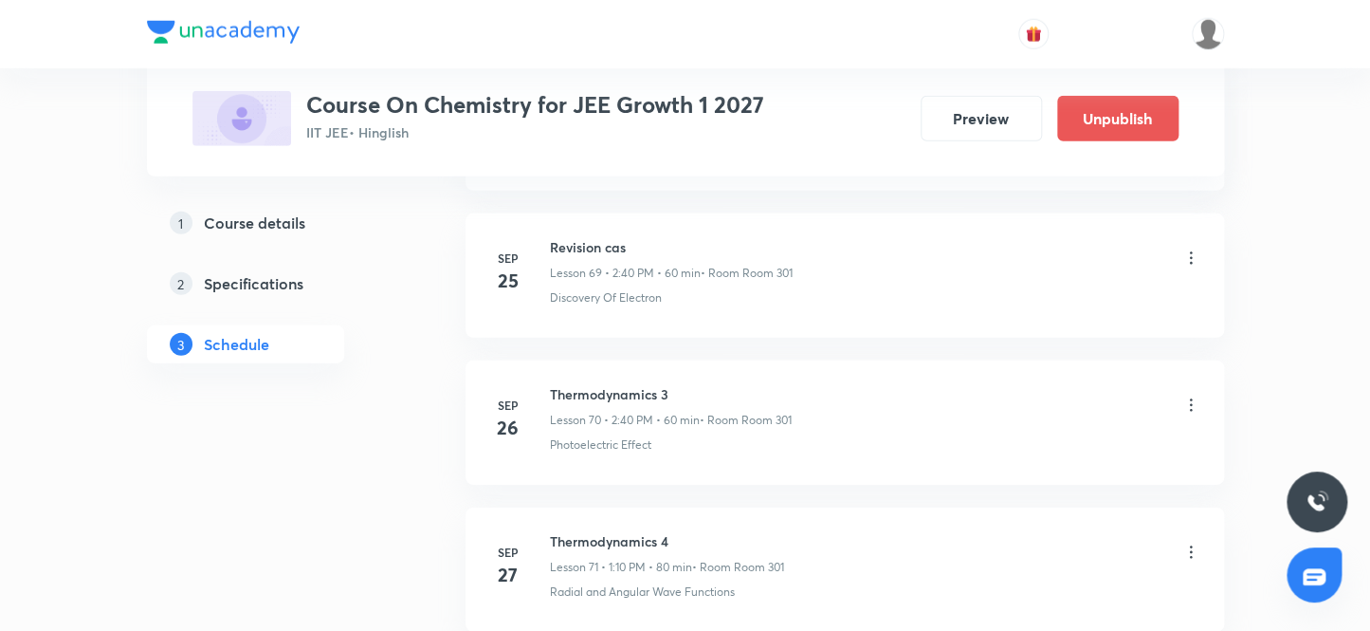
scroll to position [11723, 0]
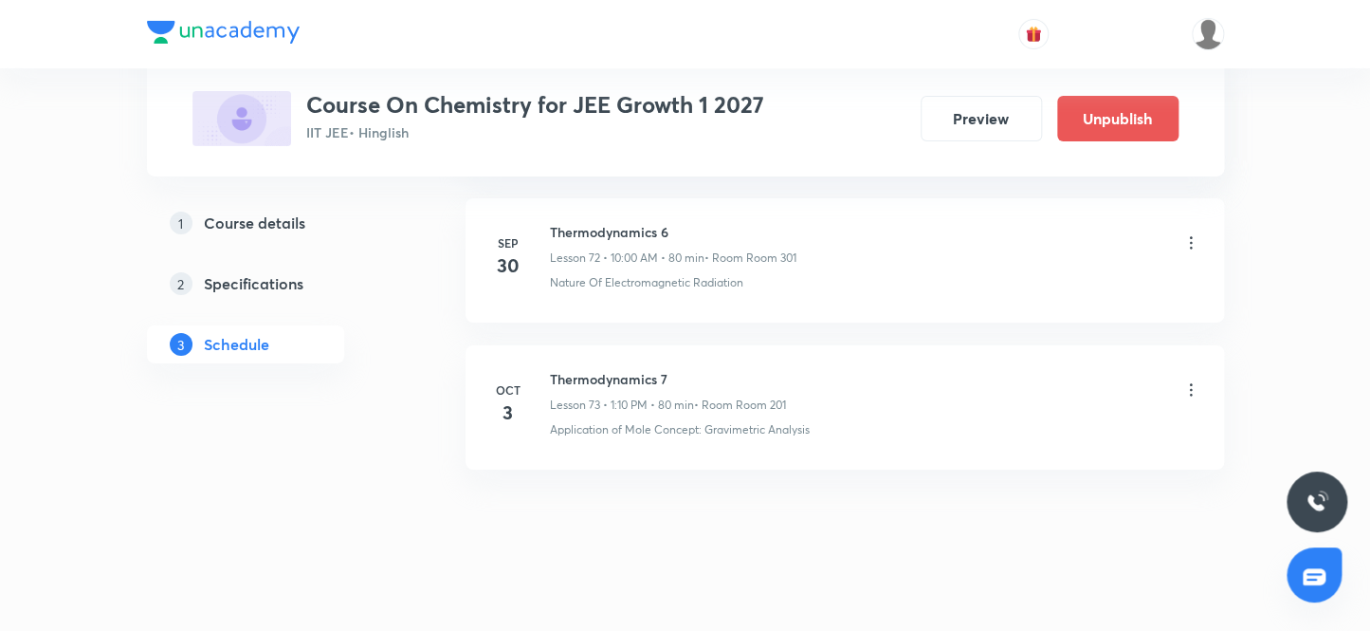
click at [1188, 380] on icon at bounding box center [1190, 389] width 19 height 19
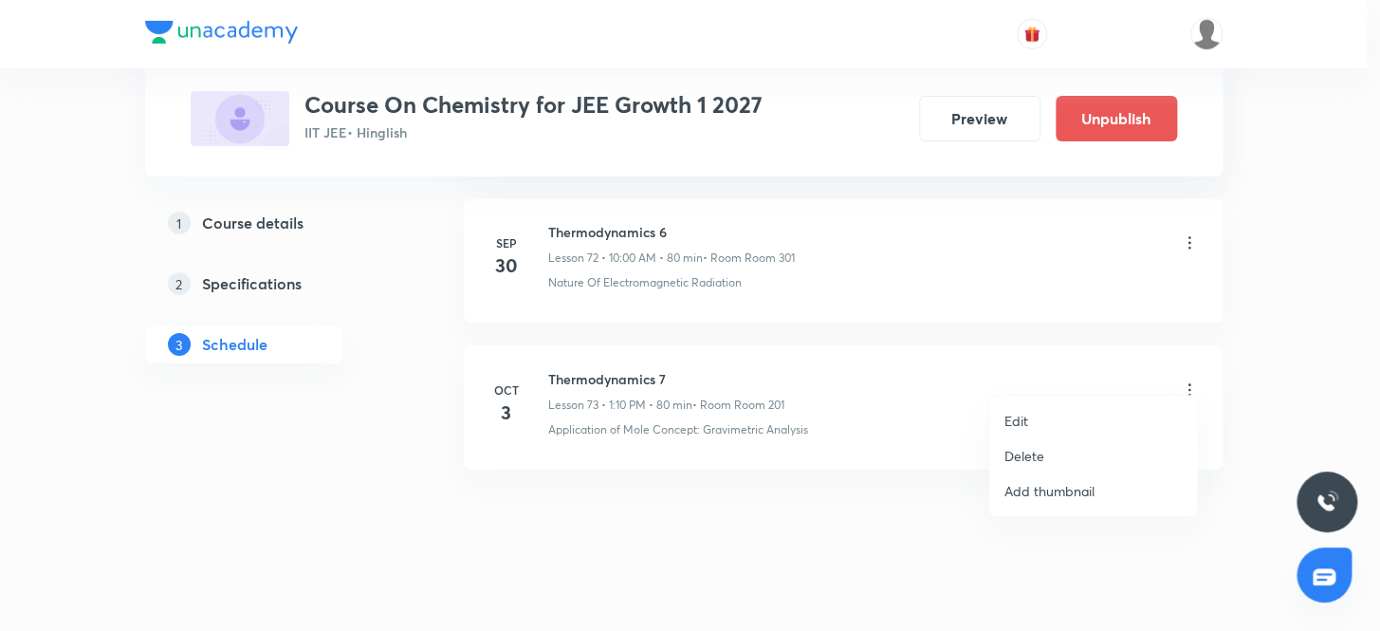
click at [1023, 454] on p "Delete" at bounding box center [1024, 456] width 40 height 20
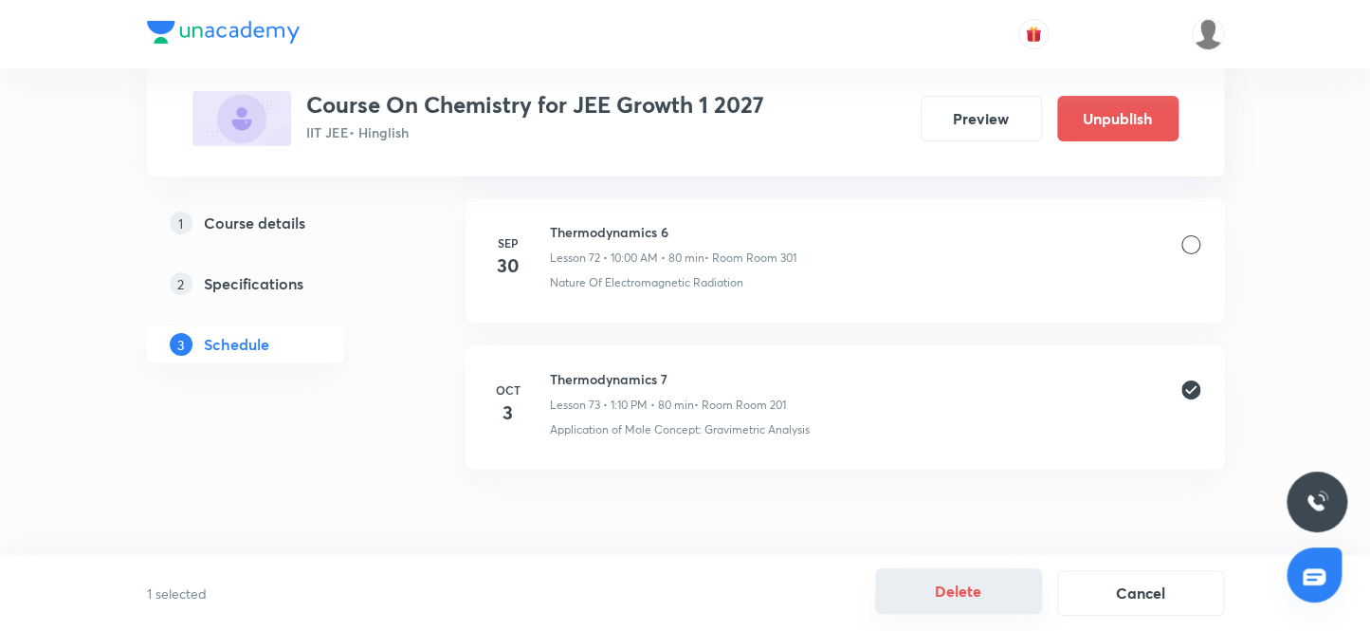
click at [951, 594] on button "Delete" at bounding box center [958, 591] width 167 height 46
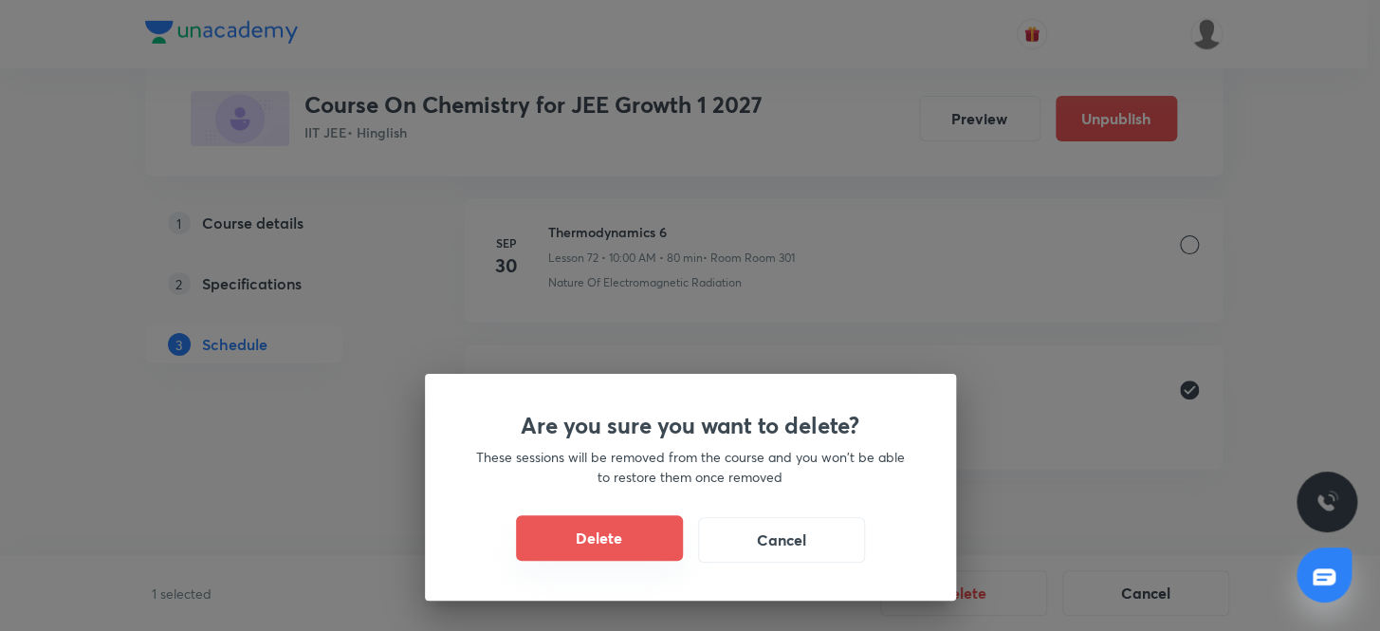
click at [595, 539] on button "Delete" at bounding box center [599, 538] width 167 height 46
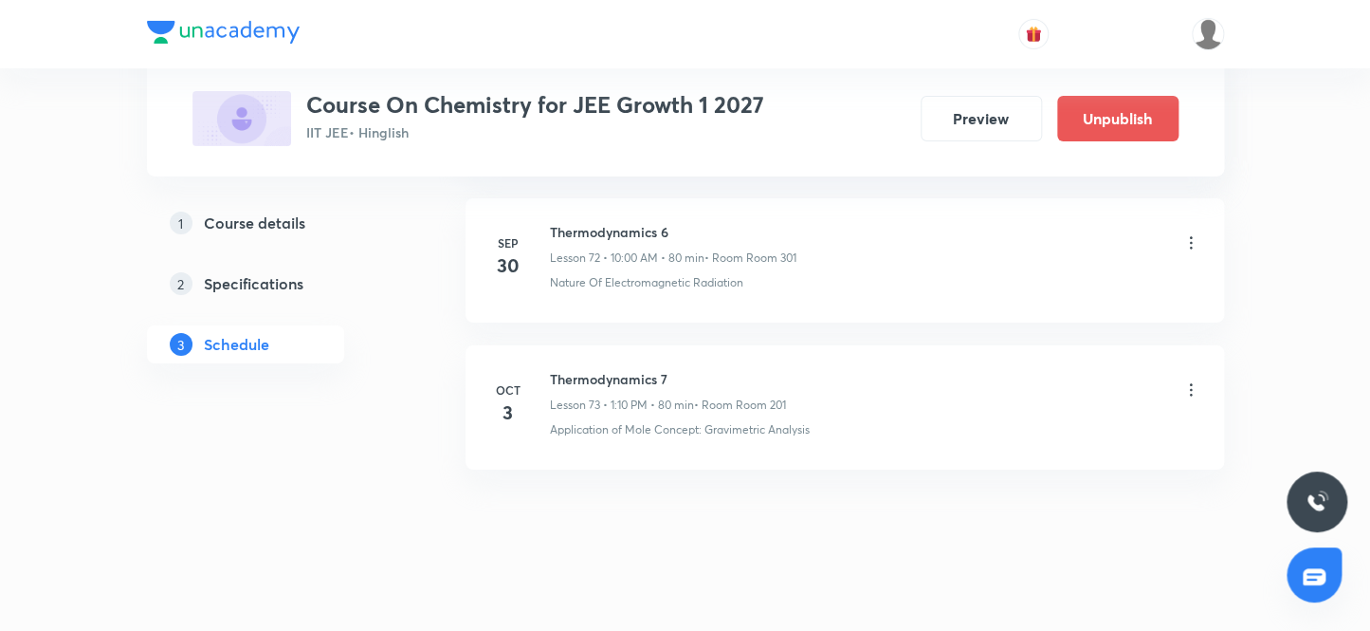
scroll to position [11577, 0]
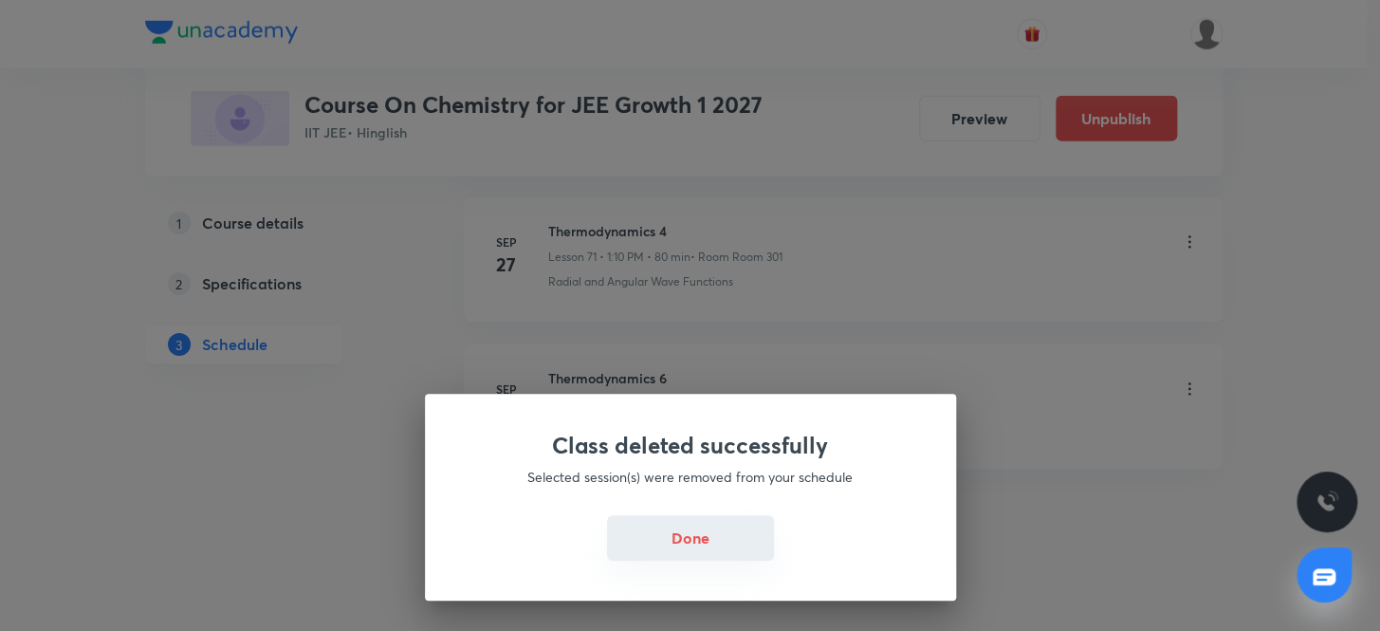
click at [692, 540] on button "Done" at bounding box center [690, 538] width 167 height 46
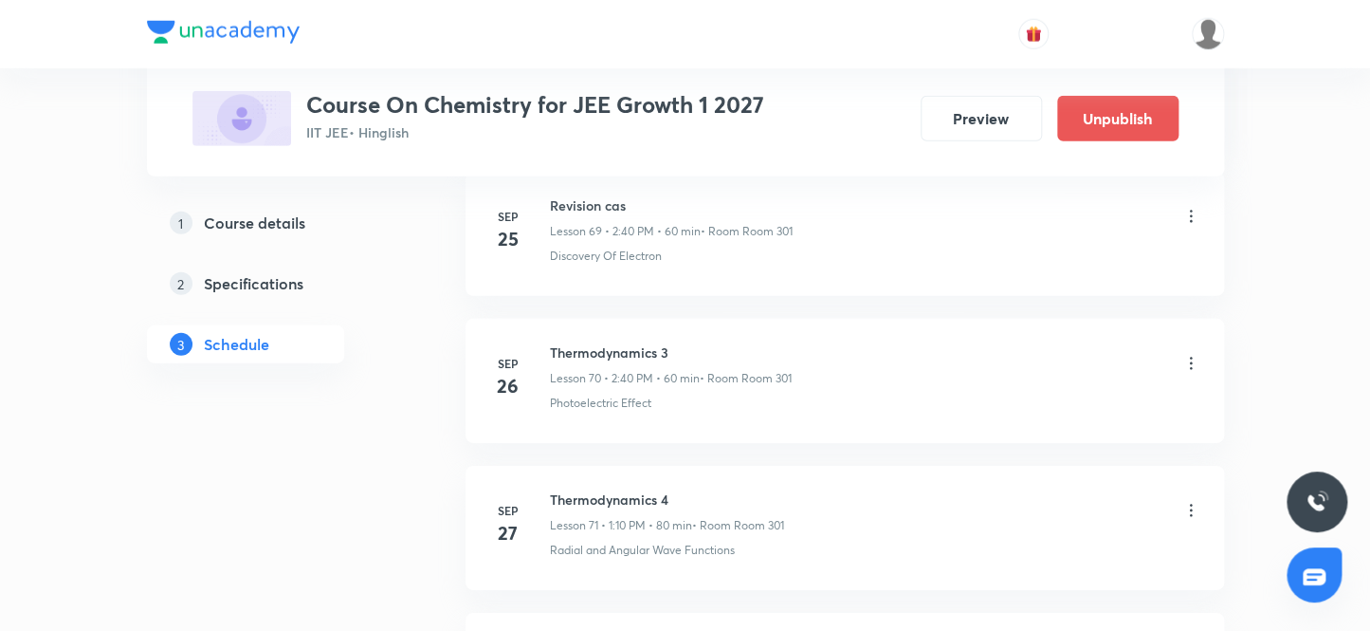
scroll to position [11577, 0]
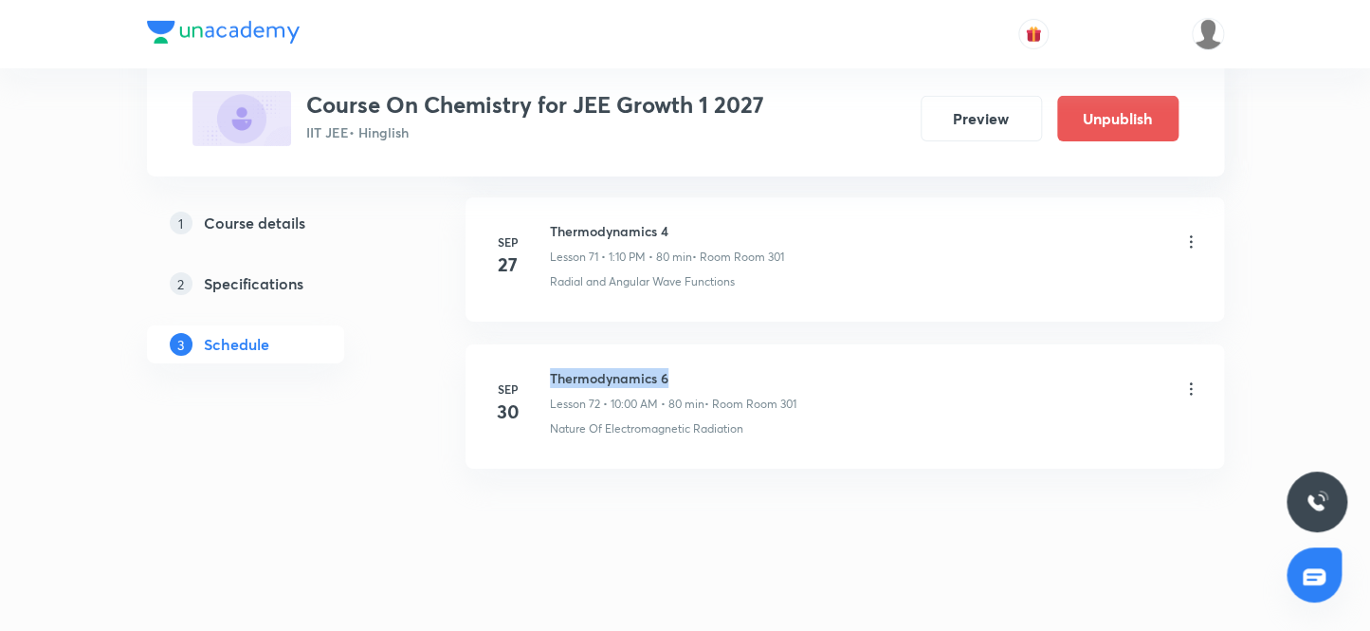
drag, startPoint x: 676, startPoint y: 355, endPoint x: 550, endPoint y: 344, distance: 126.5
click at [550, 344] on li "Sep 30 Thermodynamics 6 Lesson 72 • 10:00 AM • 80 min • Room Room 301 Nature Of…" at bounding box center [845, 406] width 759 height 124
copy h6 "Thermodynamics 6"
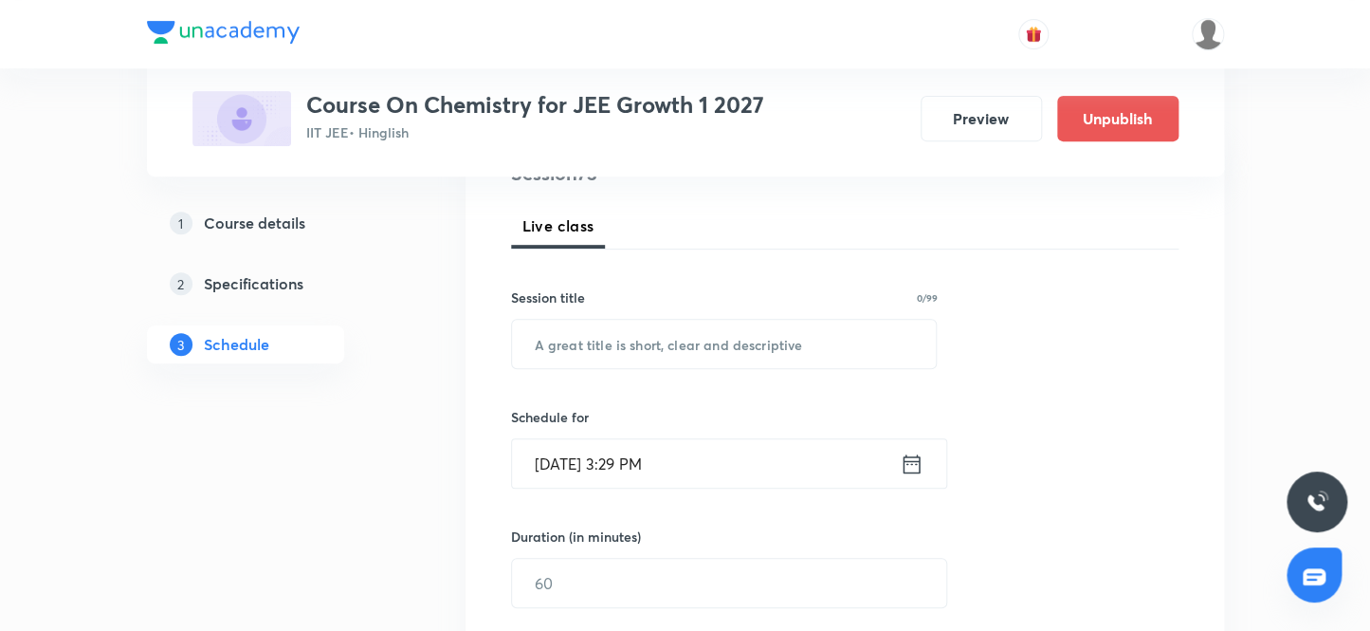
scroll to position [226, 0]
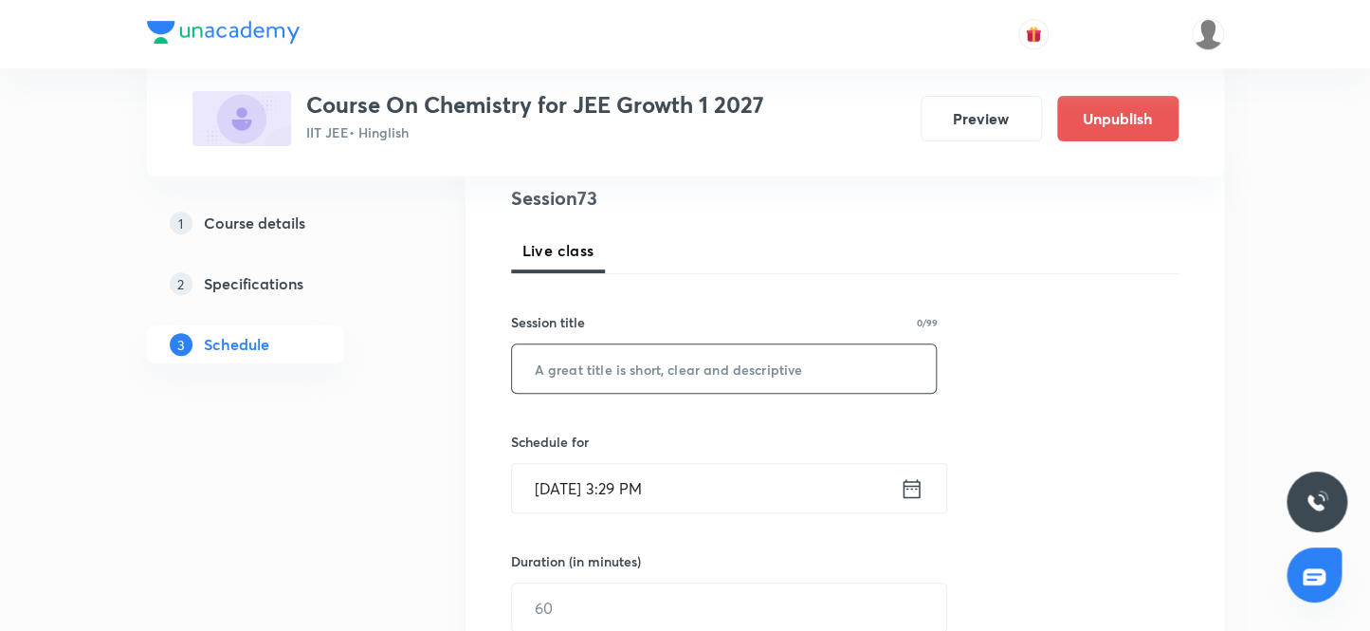
click at [588, 369] on input "text" at bounding box center [724, 368] width 425 height 48
paste input "Thermodynamics 6"
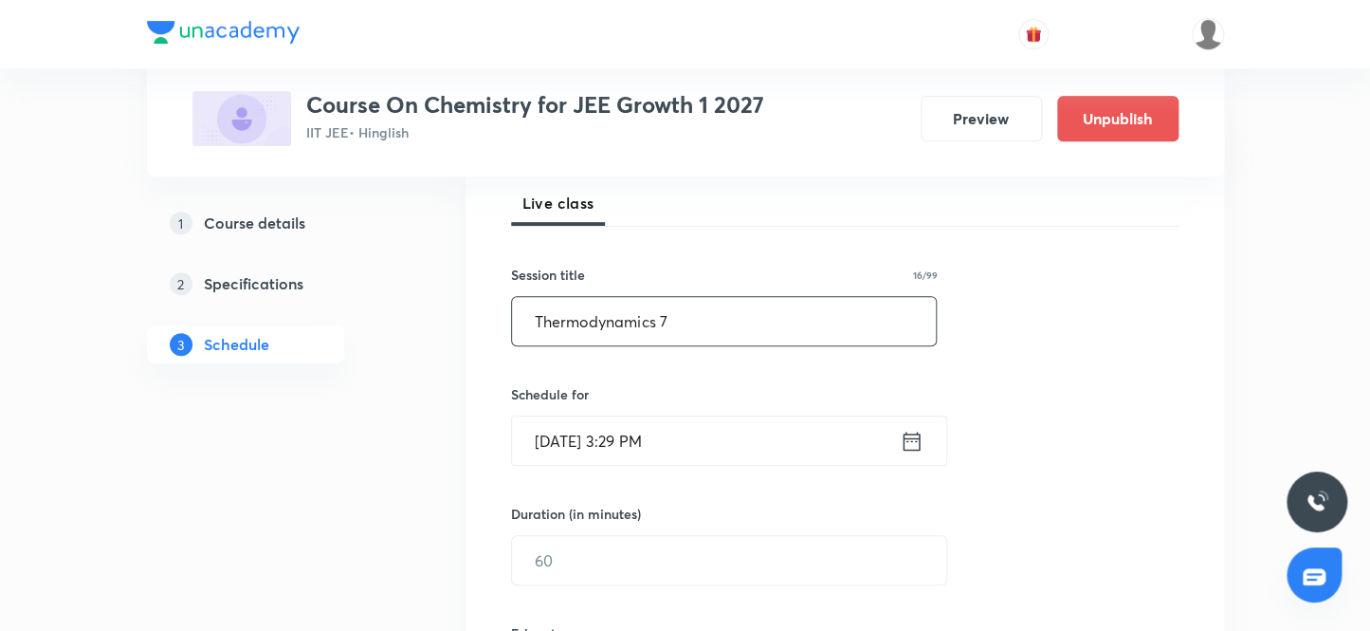
scroll to position [312, 0]
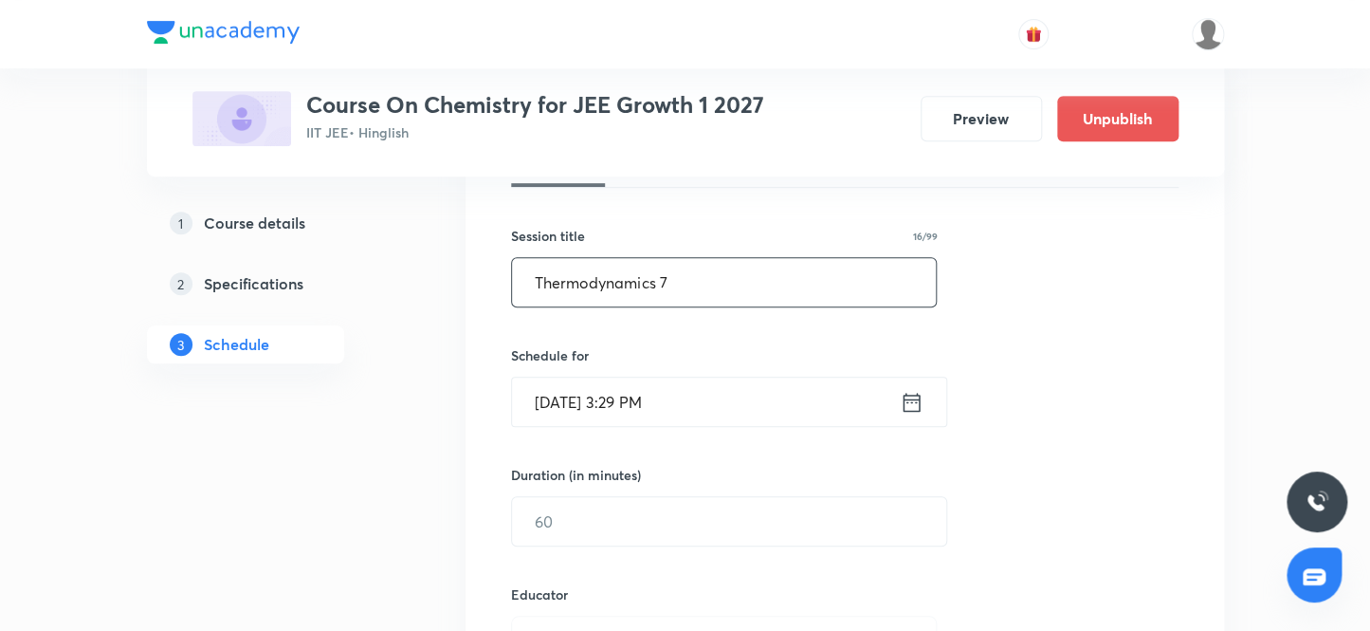
type input "Thermodynamics 7"
click at [570, 403] on input "Sep 30, 2025, 3:29 PM" at bounding box center [706, 401] width 388 height 48
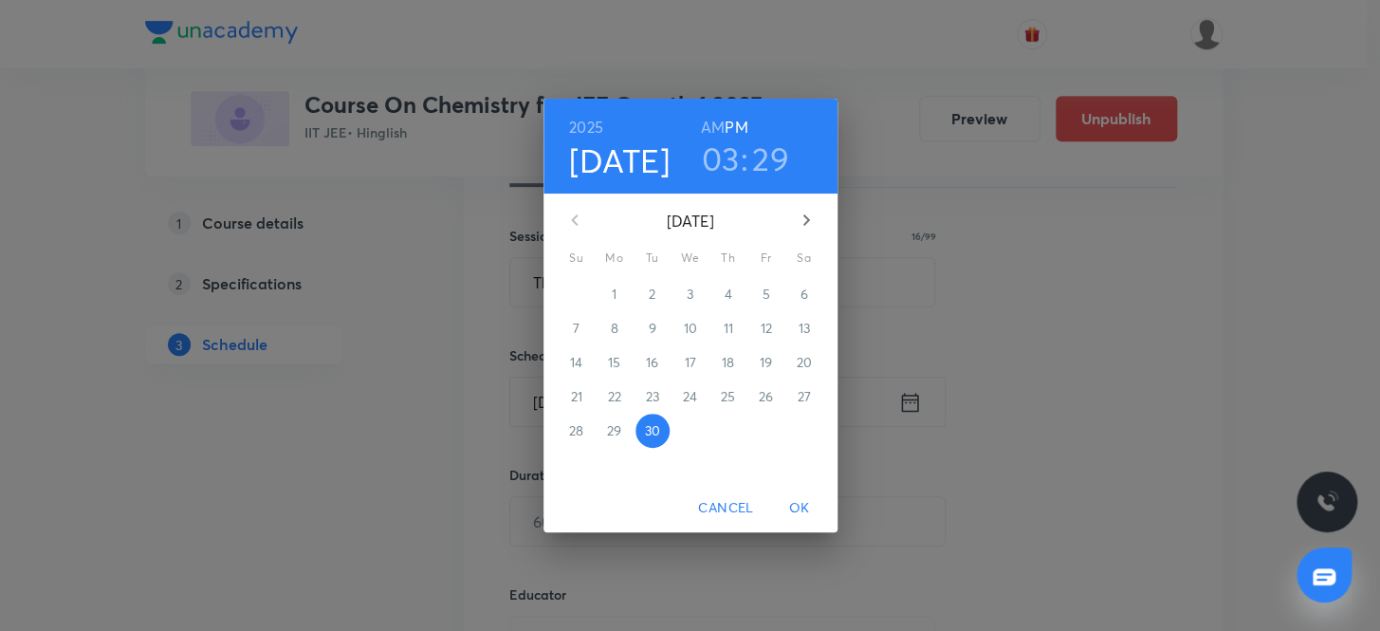
click at [804, 217] on icon "button" at bounding box center [806, 220] width 23 height 23
click at [765, 289] on p "3" at bounding box center [765, 293] width 7 height 19
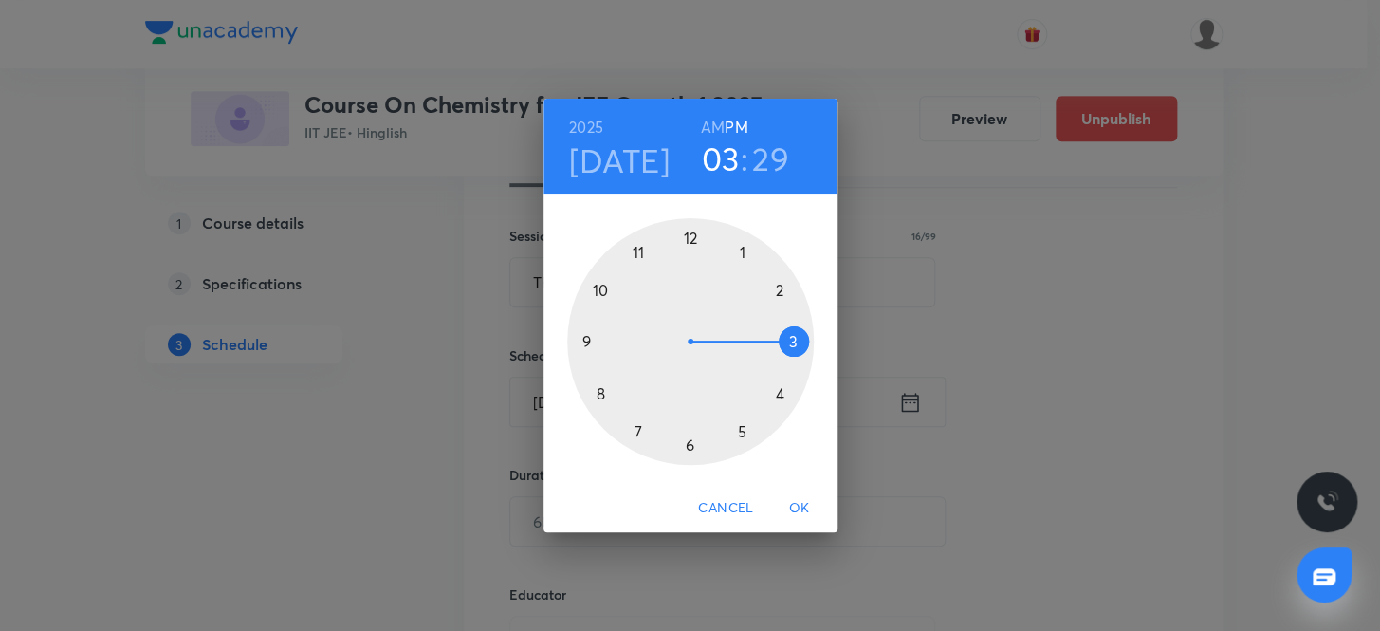
click at [718, 122] on h6 "AM" at bounding box center [713, 127] width 24 height 27
click at [597, 286] on div at bounding box center [690, 341] width 247 height 247
click at [687, 234] on div at bounding box center [690, 341] width 247 height 247
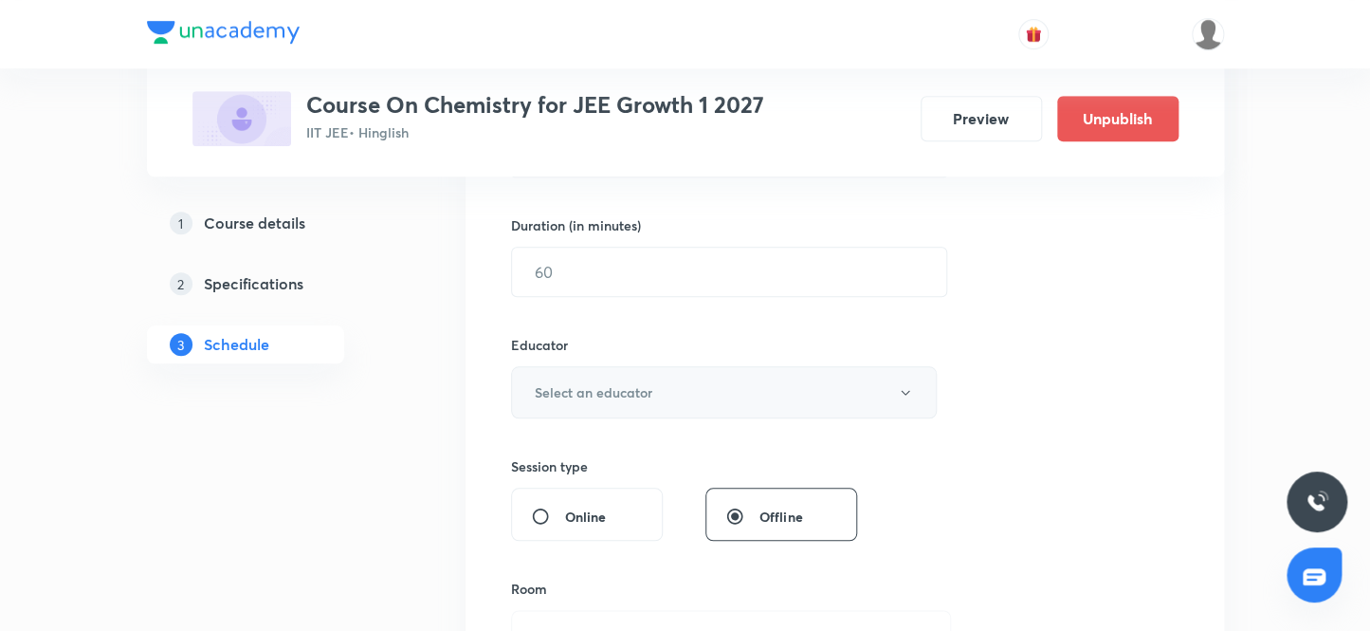
scroll to position [570, 0]
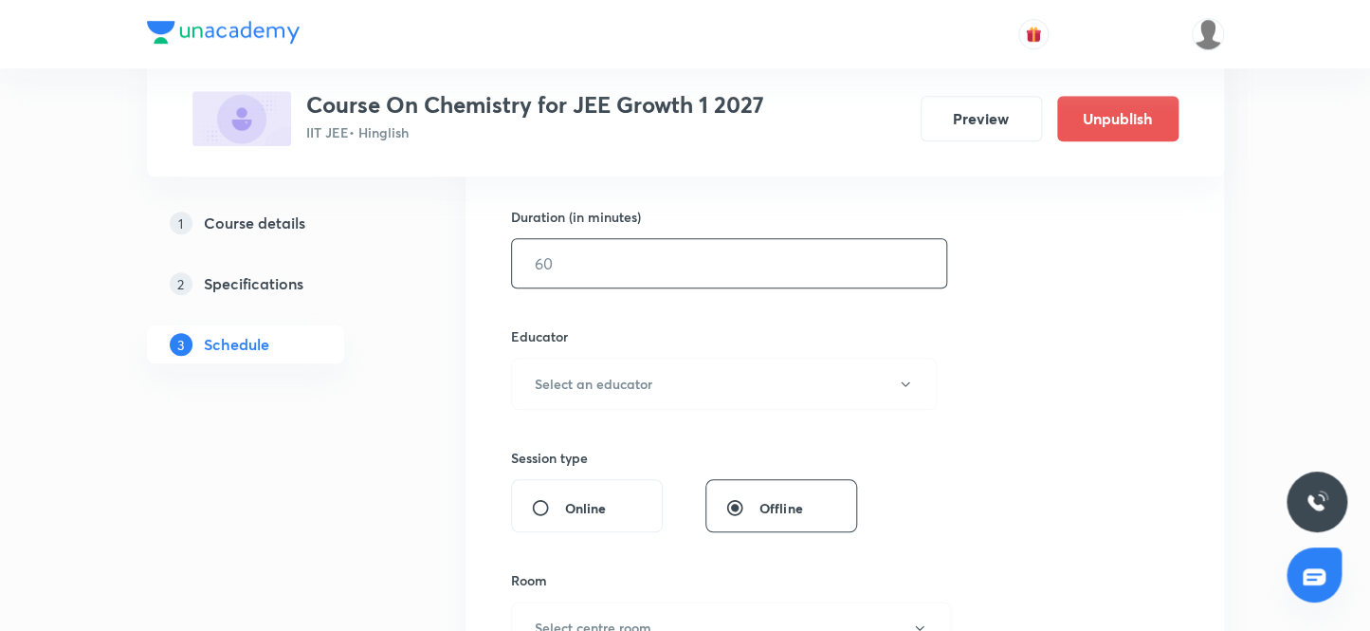
click at [583, 262] on input "text" at bounding box center [729, 263] width 434 height 48
type input "80"
click at [621, 382] on h6 "Select an educator" at bounding box center [594, 384] width 118 height 20
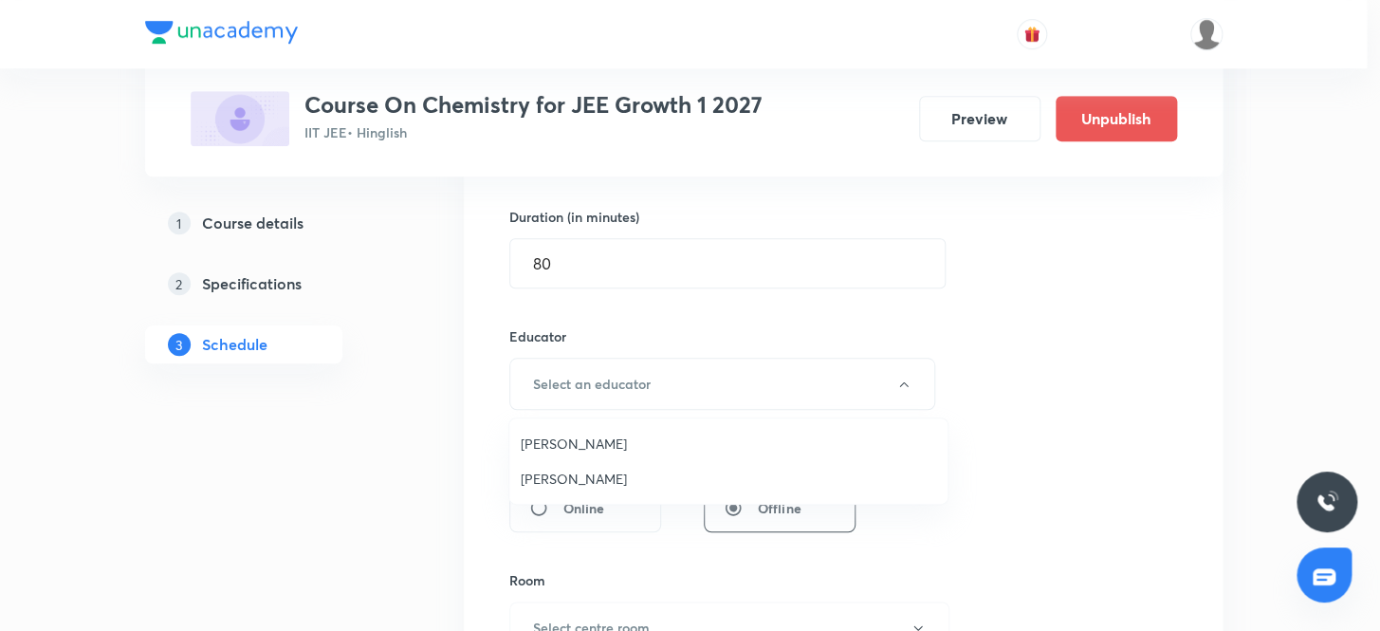
click at [598, 481] on span "Sandeep Maurya" at bounding box center [728, 478] width 415 height 20
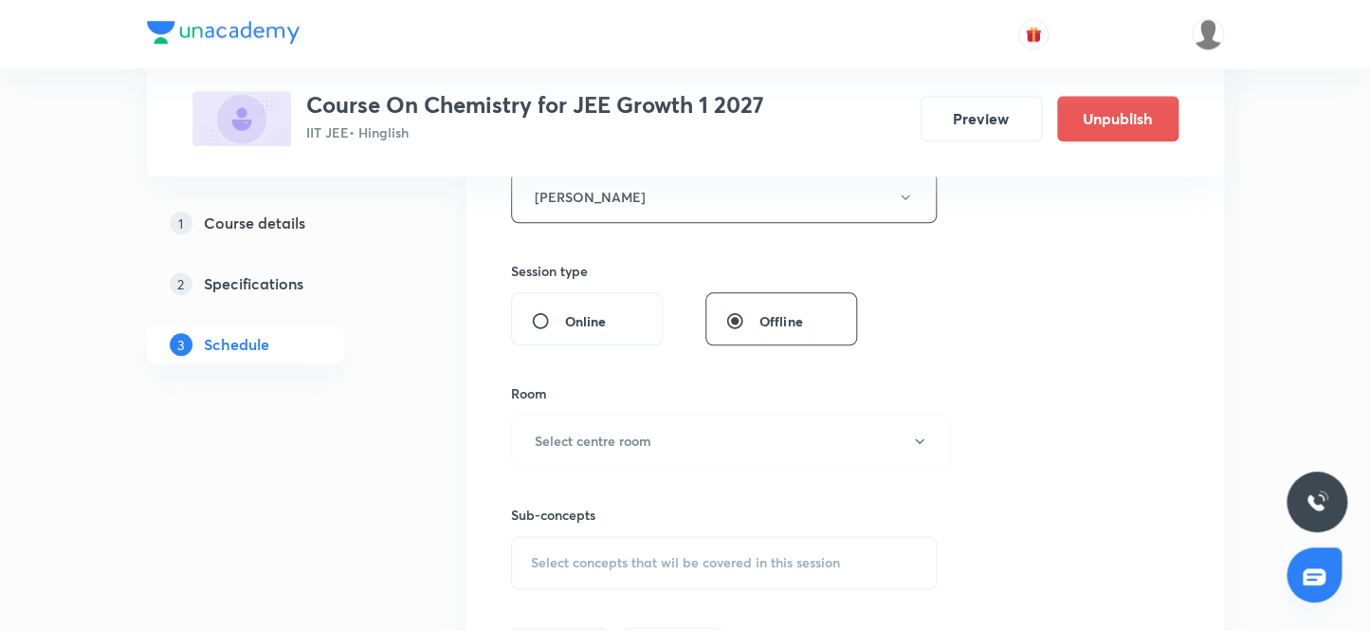
scroll to position [829, 0]
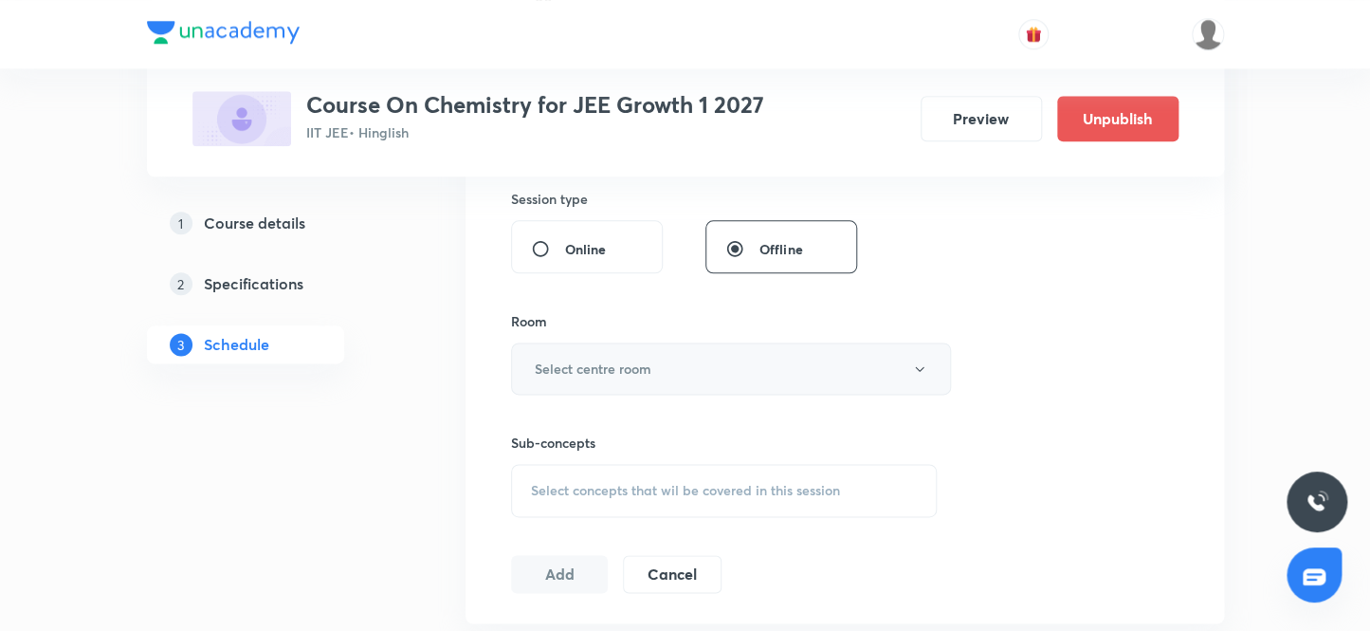
click at [607, 370] on h6 "Select centre room" at bounding box center [593, 368] width 117 height 20
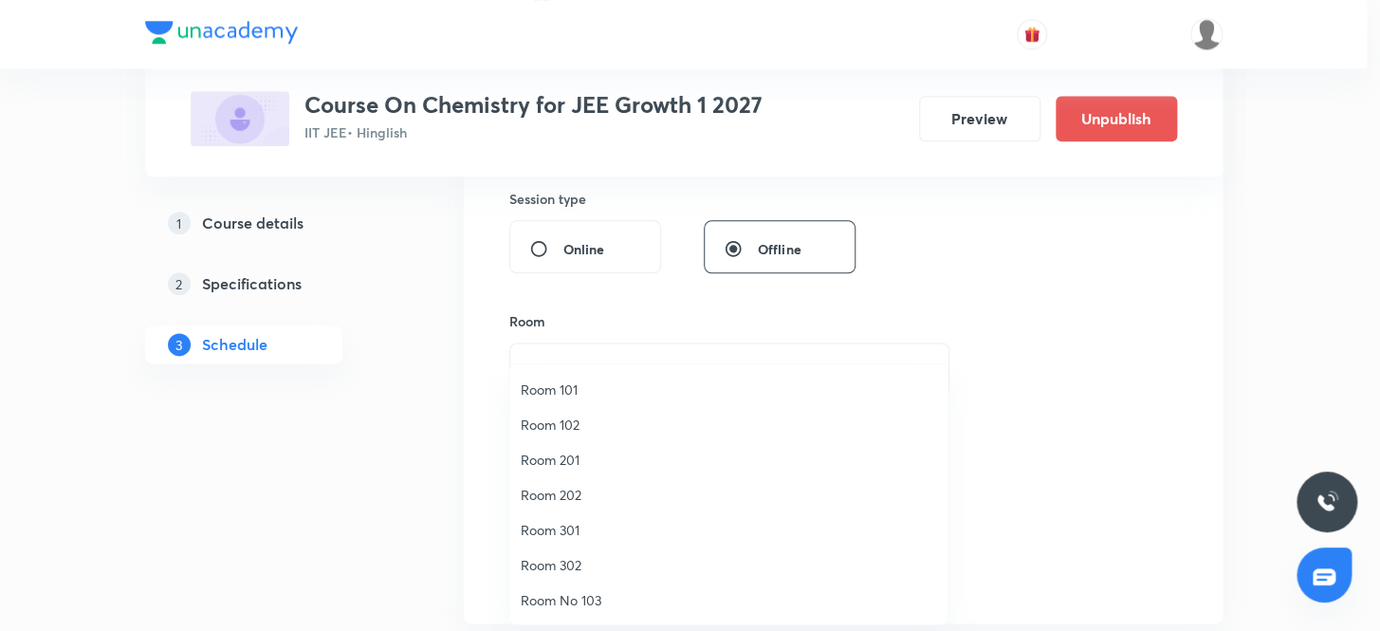
click at [564, 454] on span "Room 201" at bounding box center [728, 459] width 415 height 20
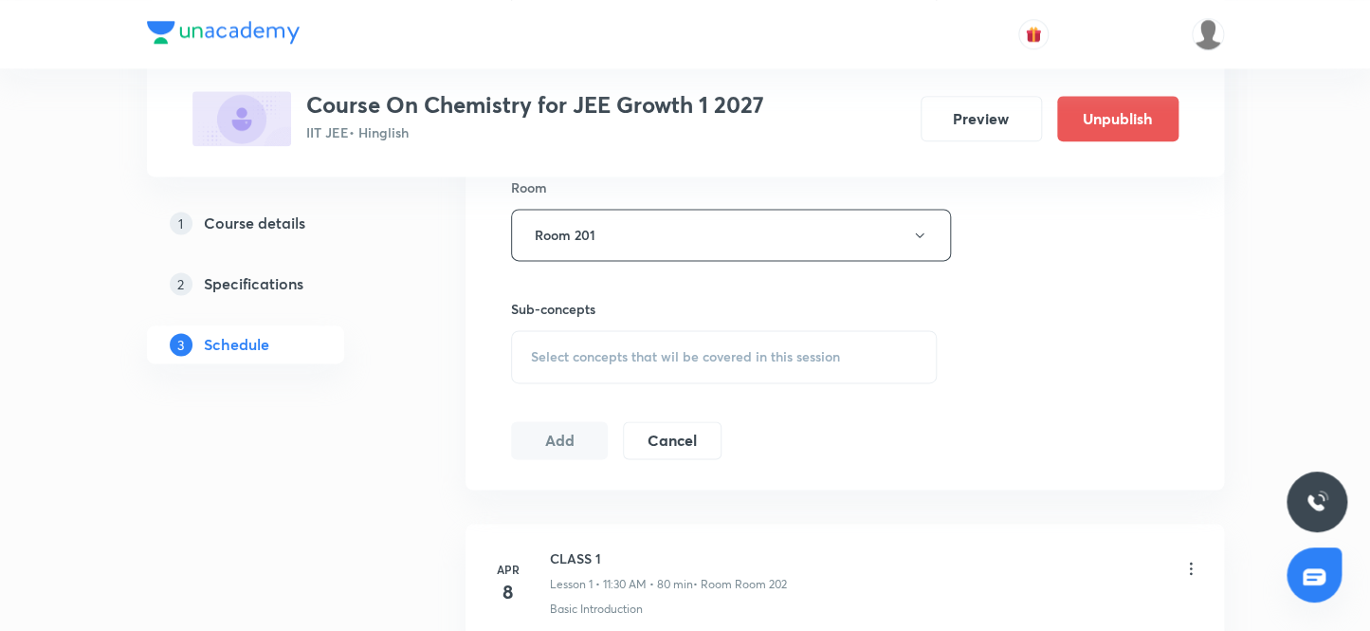
scroll to position [1001, 0]
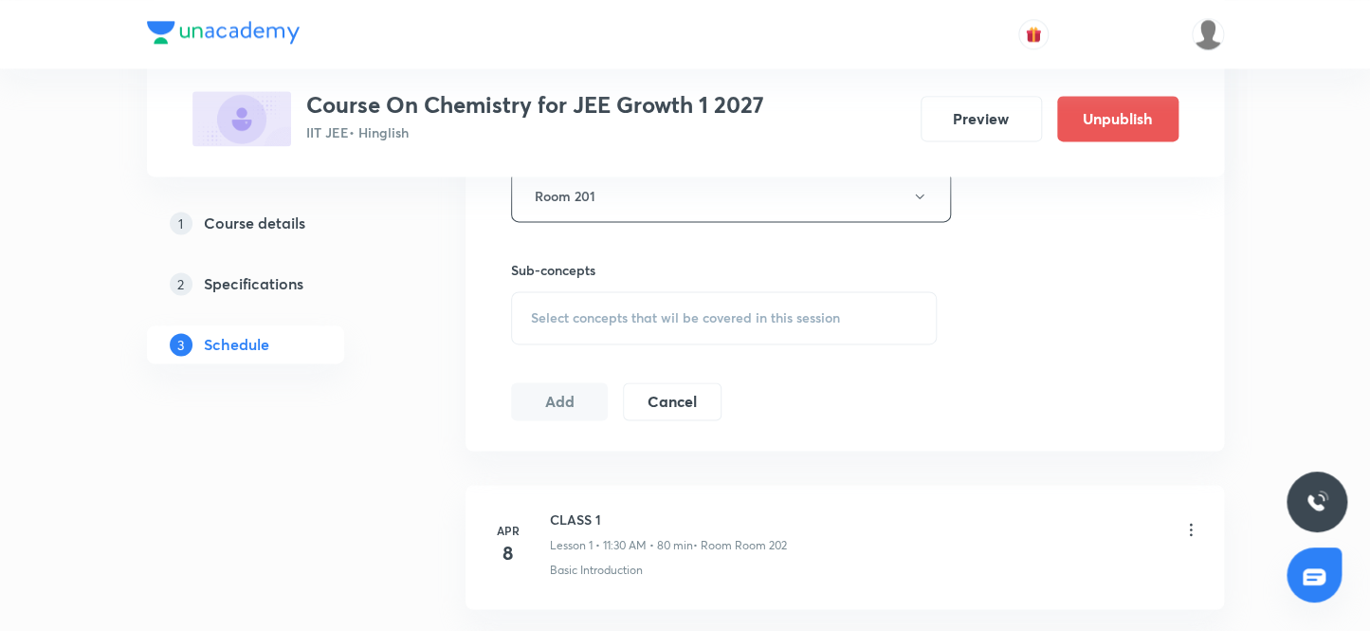
click at [620, 314] on span "Select concepts that wil be covered in this session" at bounding box center [685, 317] width 309 height 15
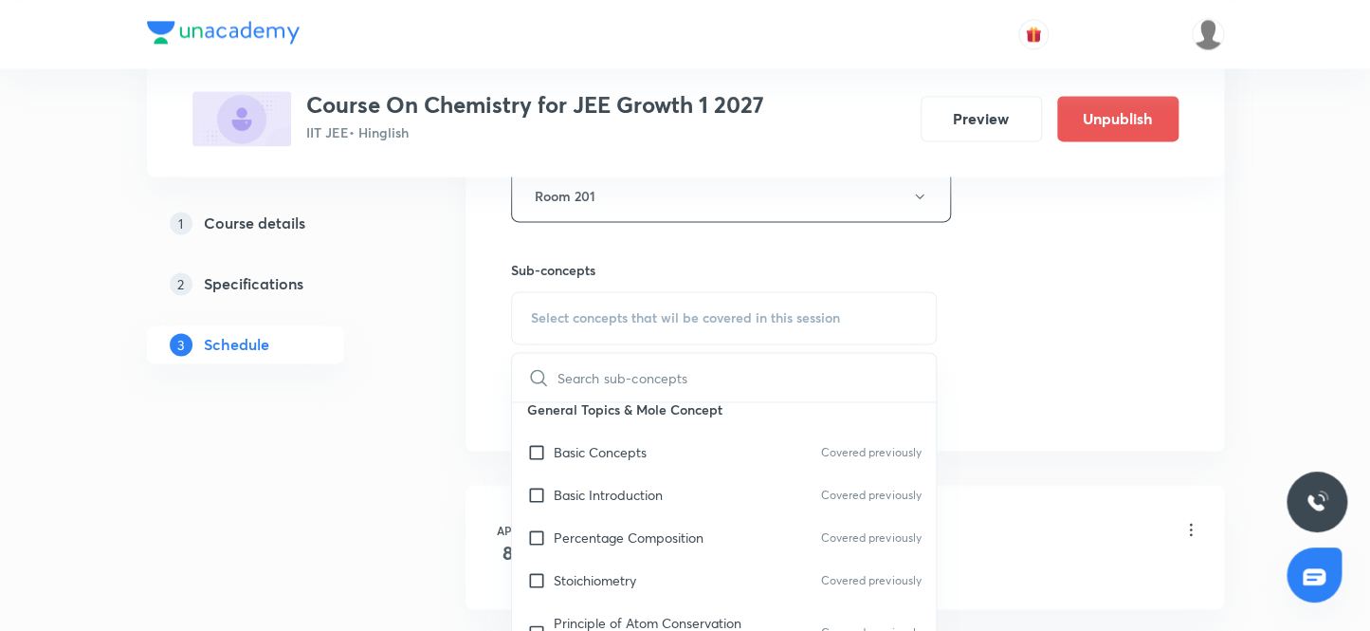
scroll to position [258, 0]
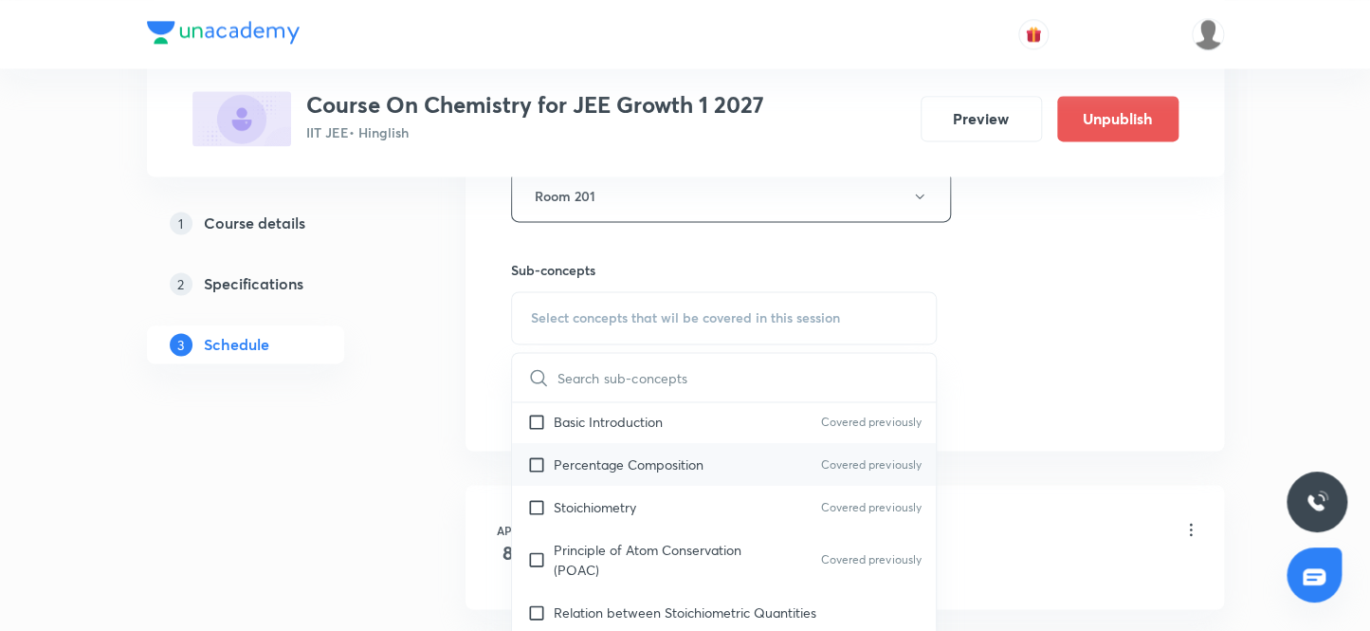
click at [540, 454] on input "checkbox" at bounding box center [540, 464] width 27 height 20
checkbox input "true"
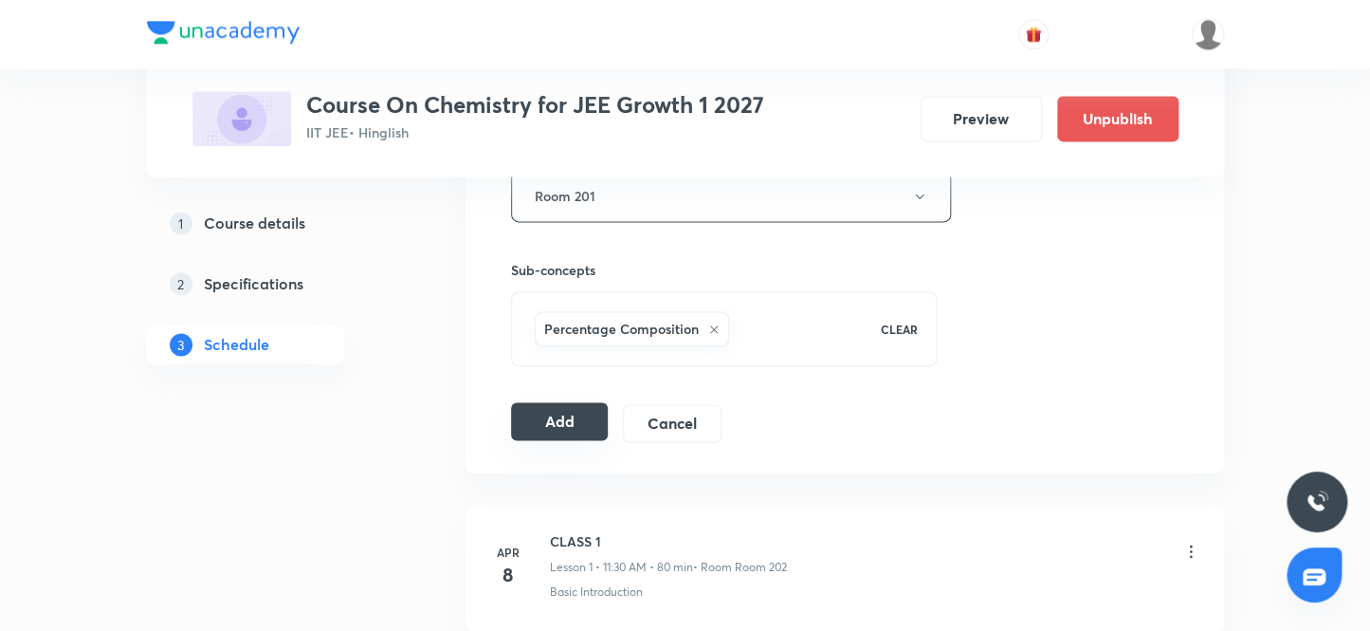
click at [571, 422] on button "Add" at bounding box center [560, 421] width 98 height 38
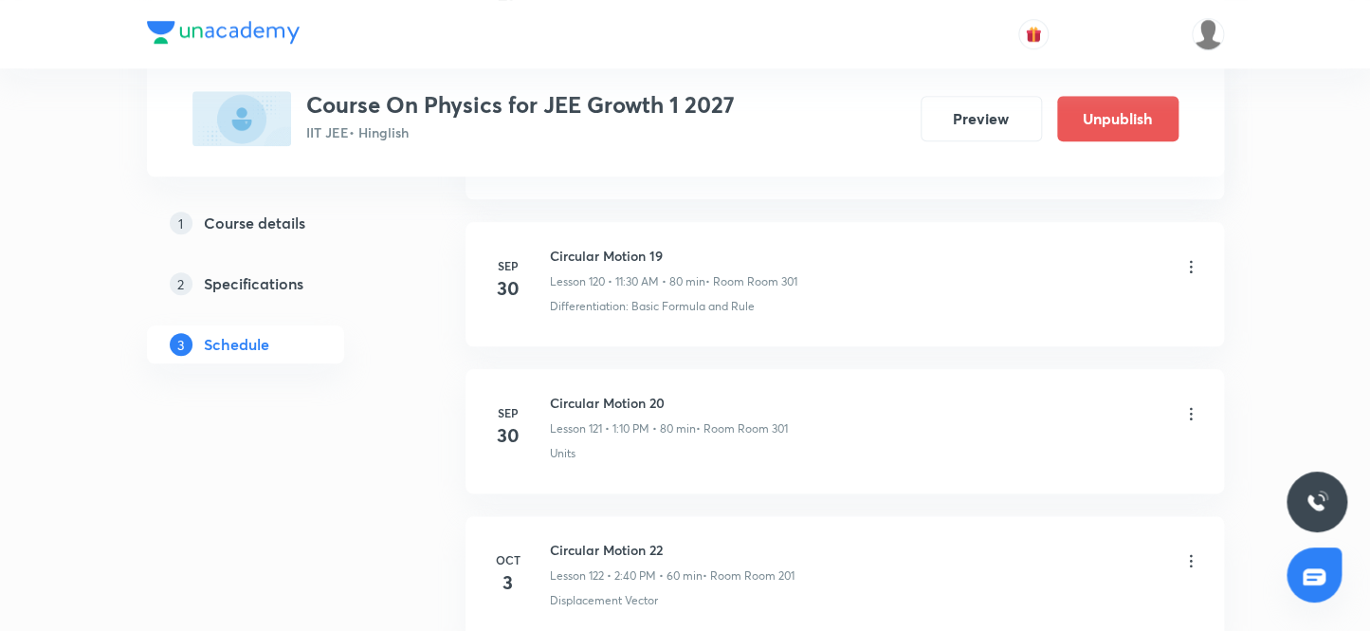
scroll to position [18915, 0]
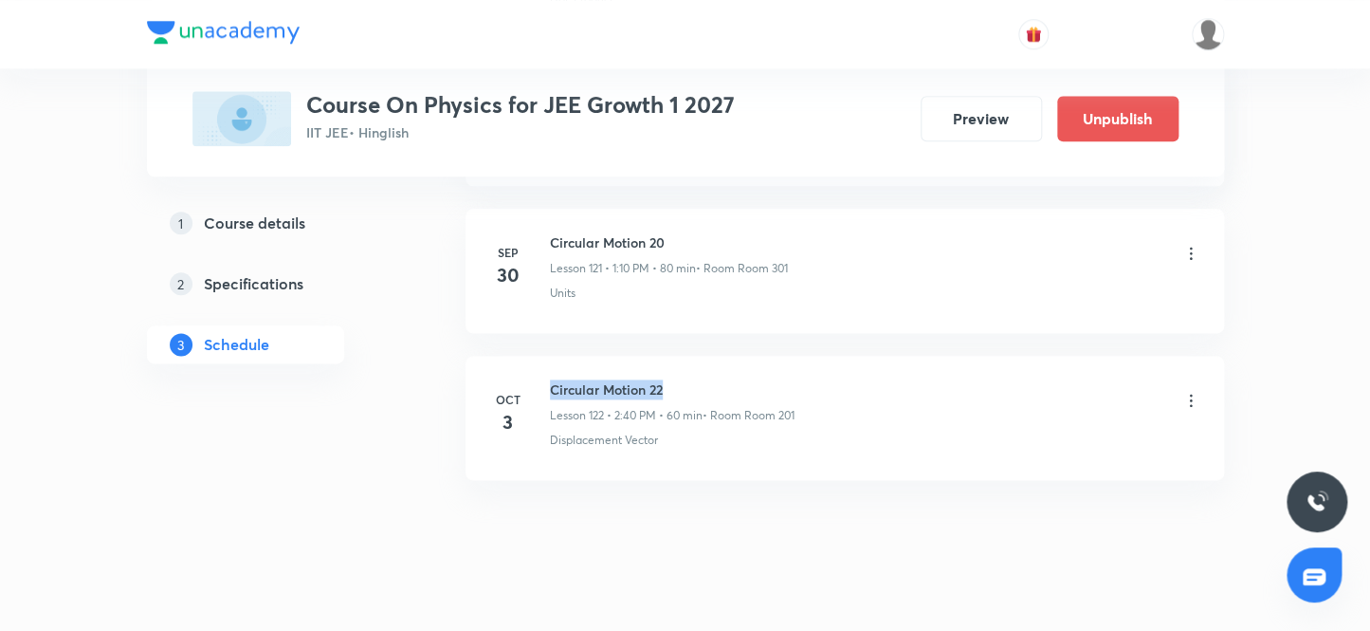
drag, startPoint x: 679, startPoint y: 360, endPoint x: 541, endPoint y: 346, distance: 138.2
click at [541, 356] on li "[DATE] Circular Motion 22 Lesson 122 • 2:40 PM • 60 min • Room Room 201 Displac…" at bounding box center [845, 418] width 759 height 124
copy h6 "Circular Motion 22"
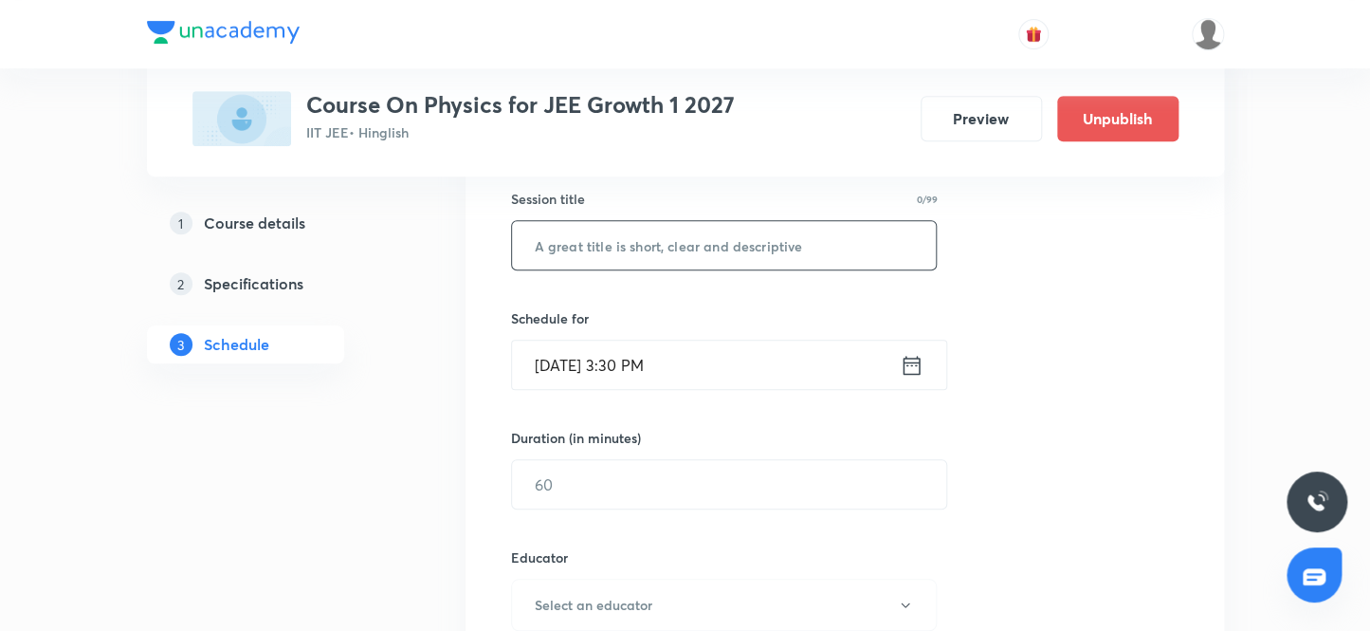
scroll to position [335, 0]
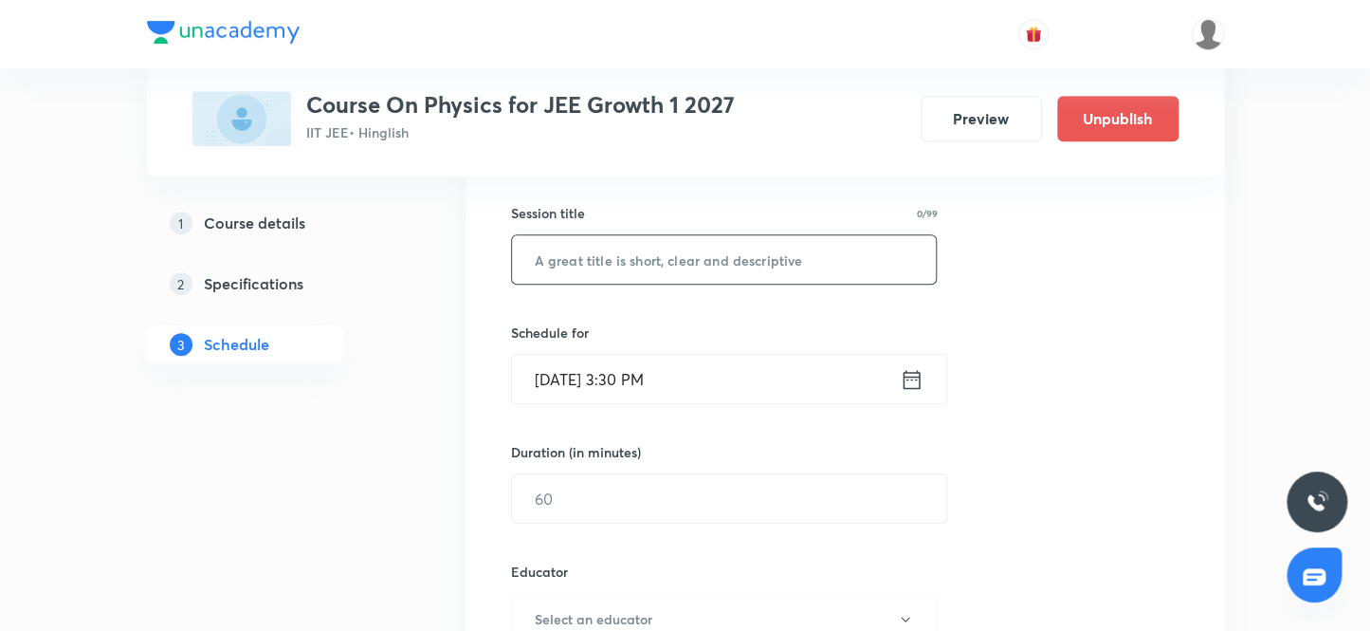
click at [687, 265] on input "text" at bounding box center [724, 259] width 425 height 48
paste input "Circular Motion 22"
type input "Circular Motion 21"
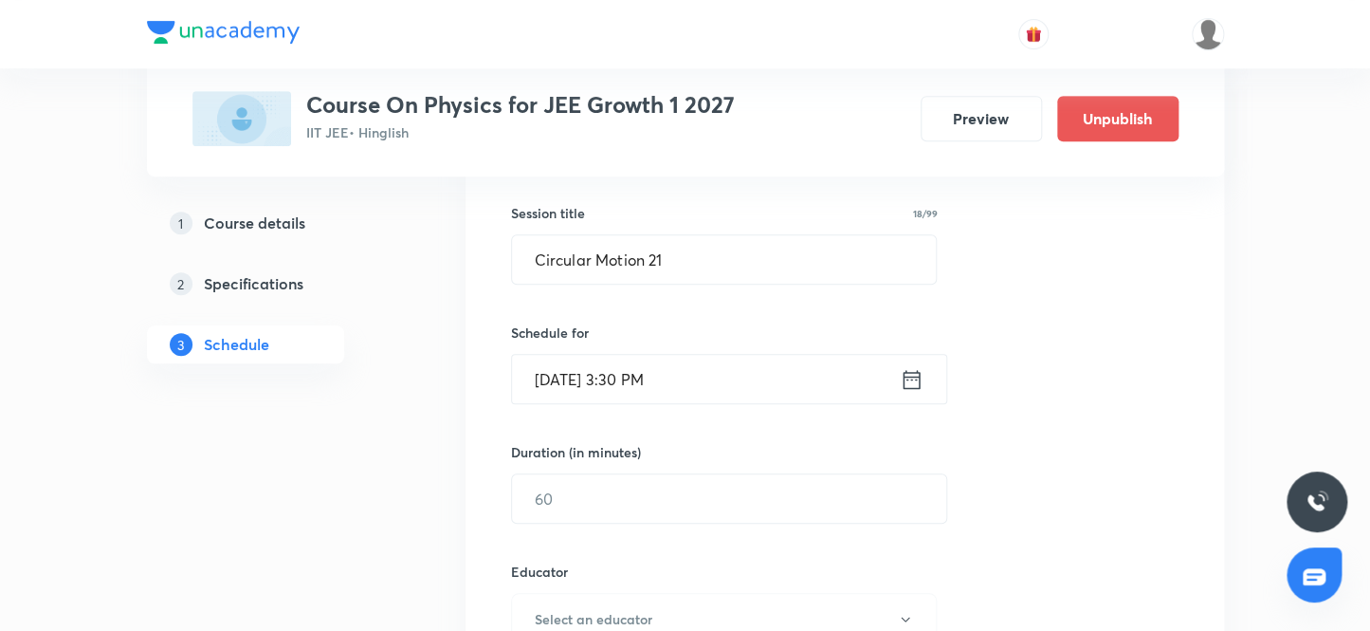
click at [573, 373] on input "Sep 30, 2025, 3:30 PM" at bounding box center [706, 379] width 388 height 48
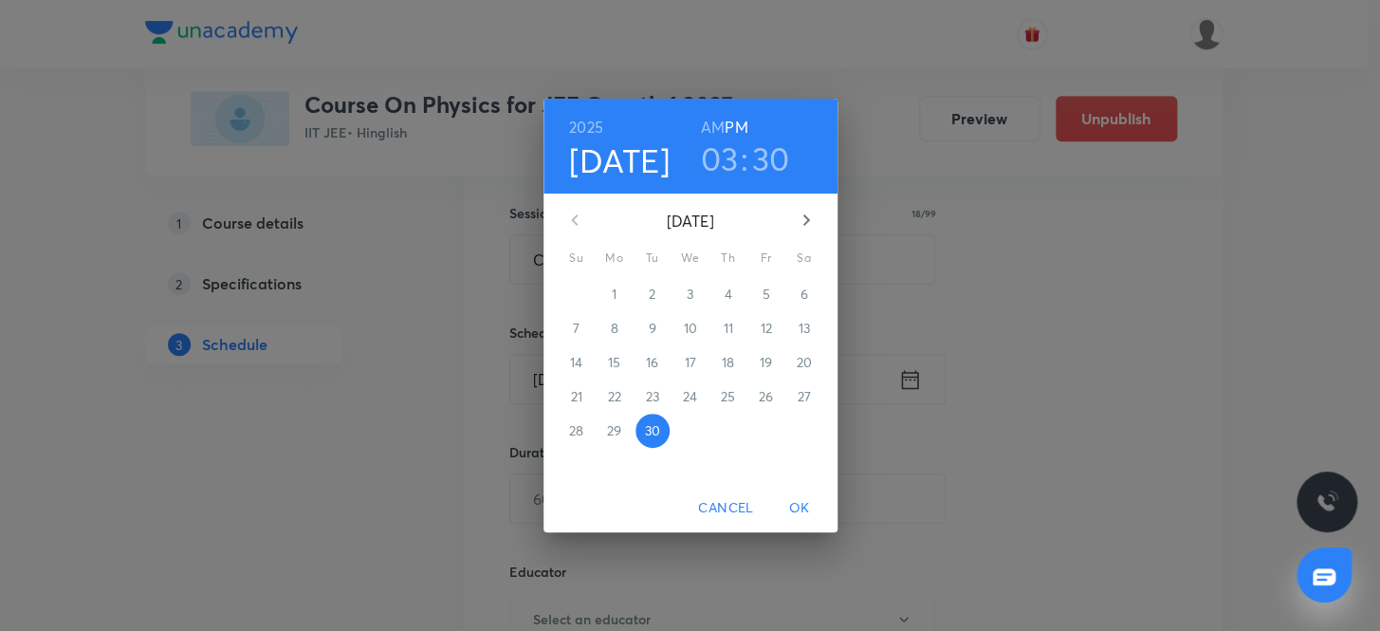
click at [801, 219] on icon "button" at bounding box center [806, 220] width 23 height 23
click at [767, 296] on p "3" at bounding box center [765, 293] width 7 height 19
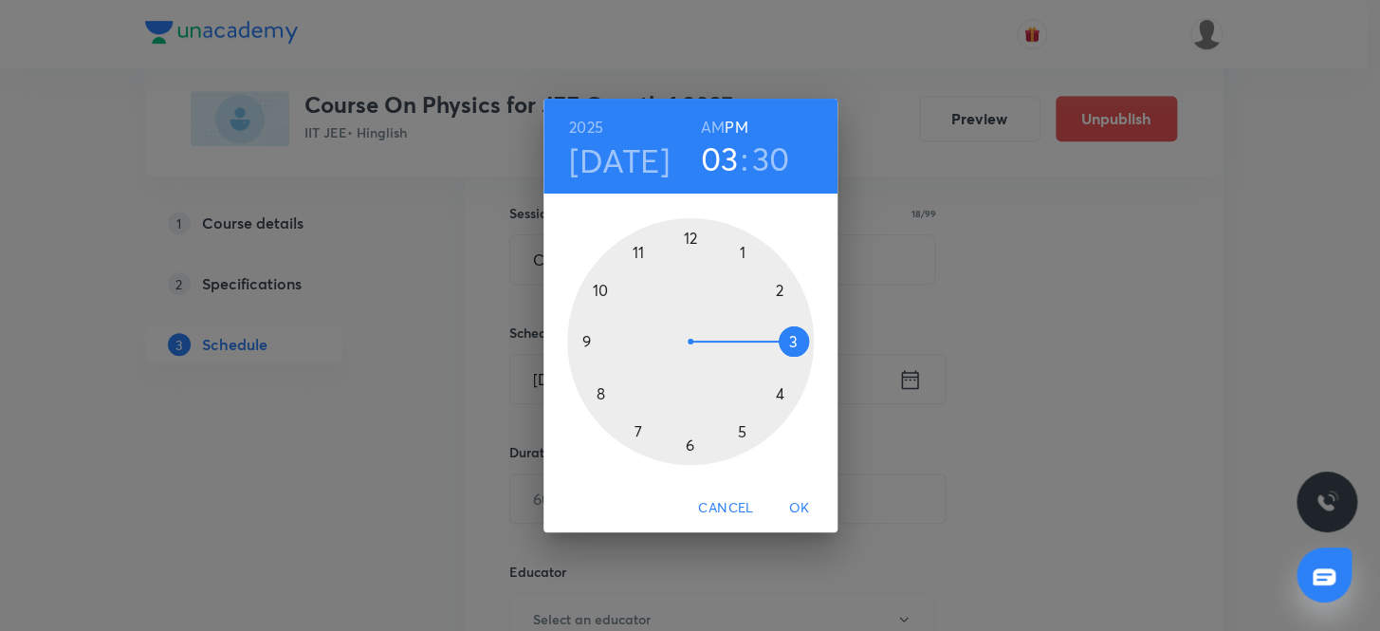
click at [740, 247] on div at bounding box center [690, 341] width 247 height 247
click at [776, 284] on div at bounding box center [690, 341] width 247 height 247
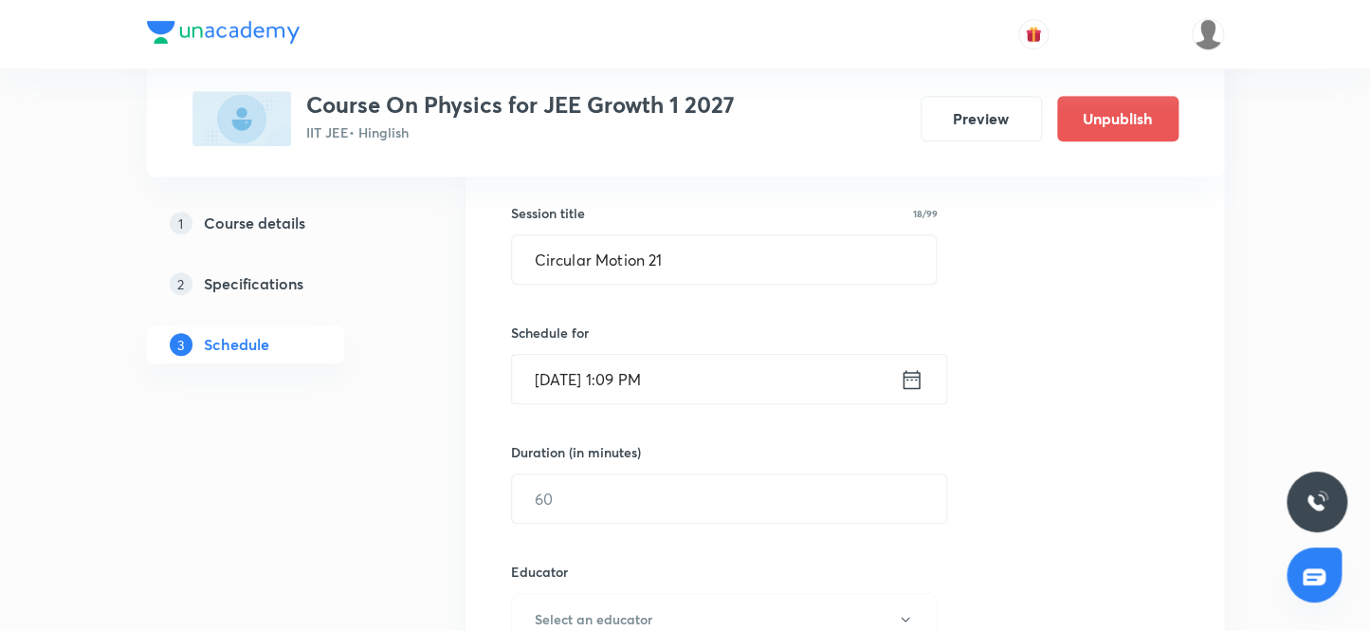
click at [645, 379] on input "Oct 3, 2025, 1:09 PM" at bounding box center [706, 379] width 388 height 48
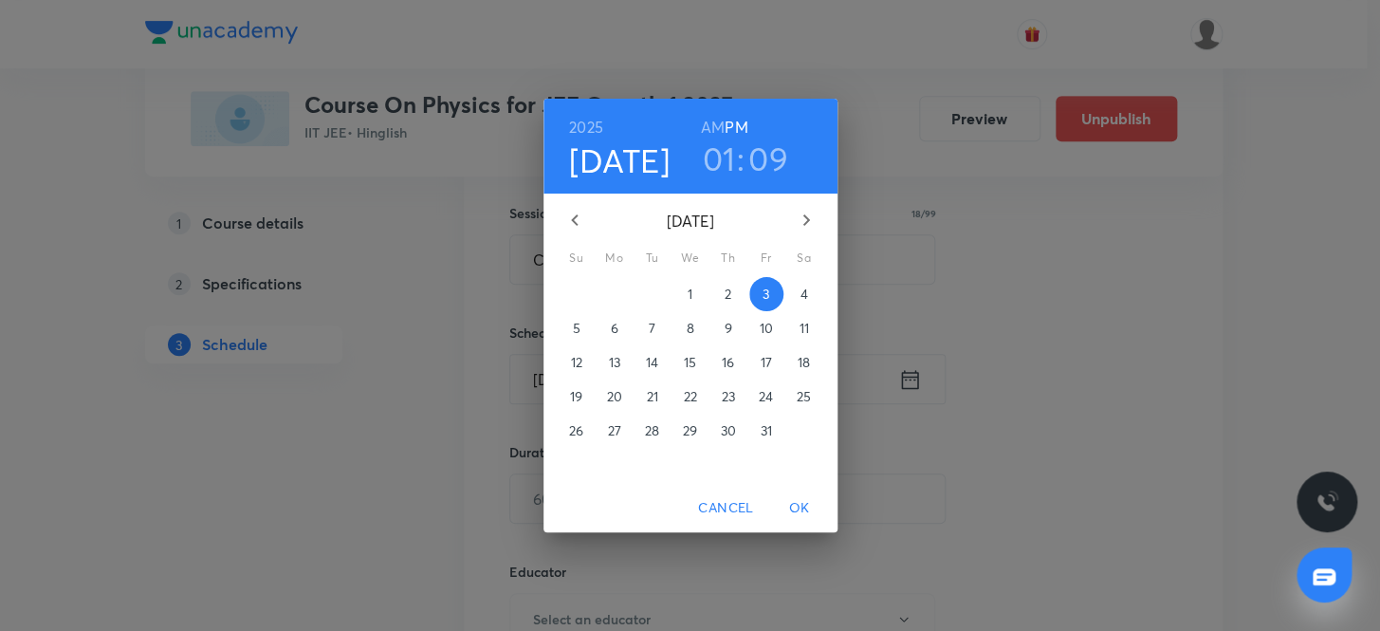
click at [772, 167] on h3 "09" at bounding box center [768, 158] width 40 height 40
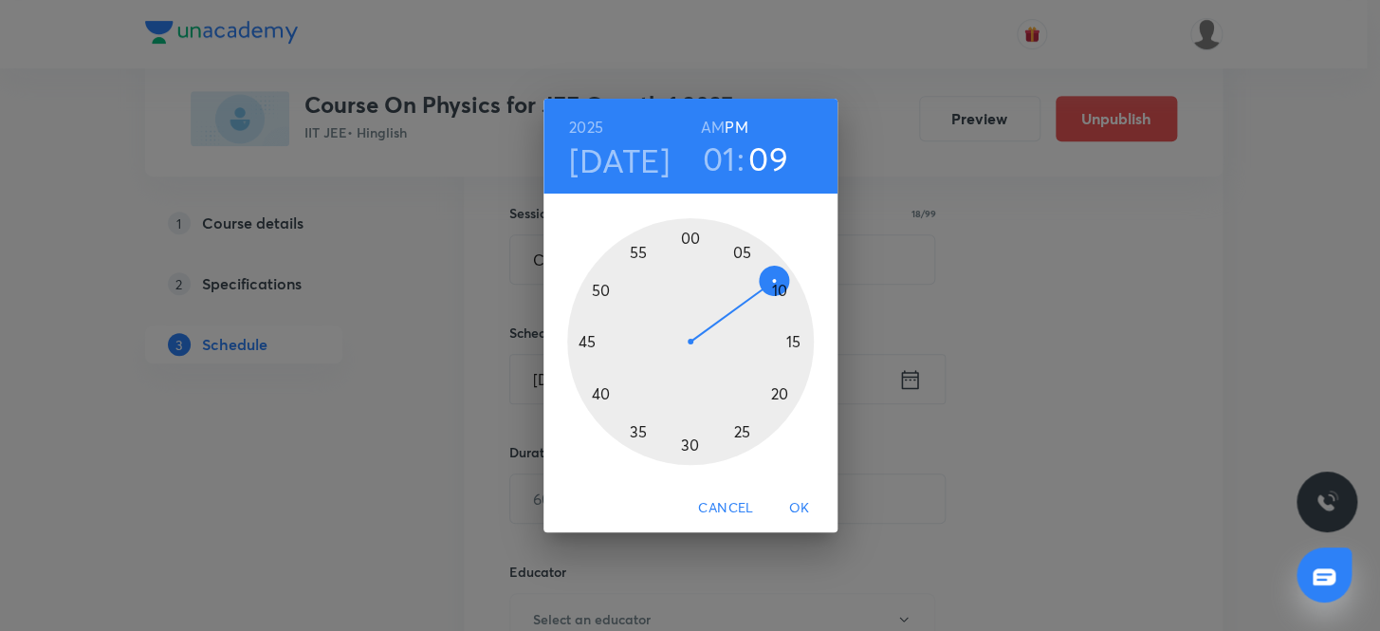
click at [776, 284] on div at bounding box center [690, 341] width 247 height 247
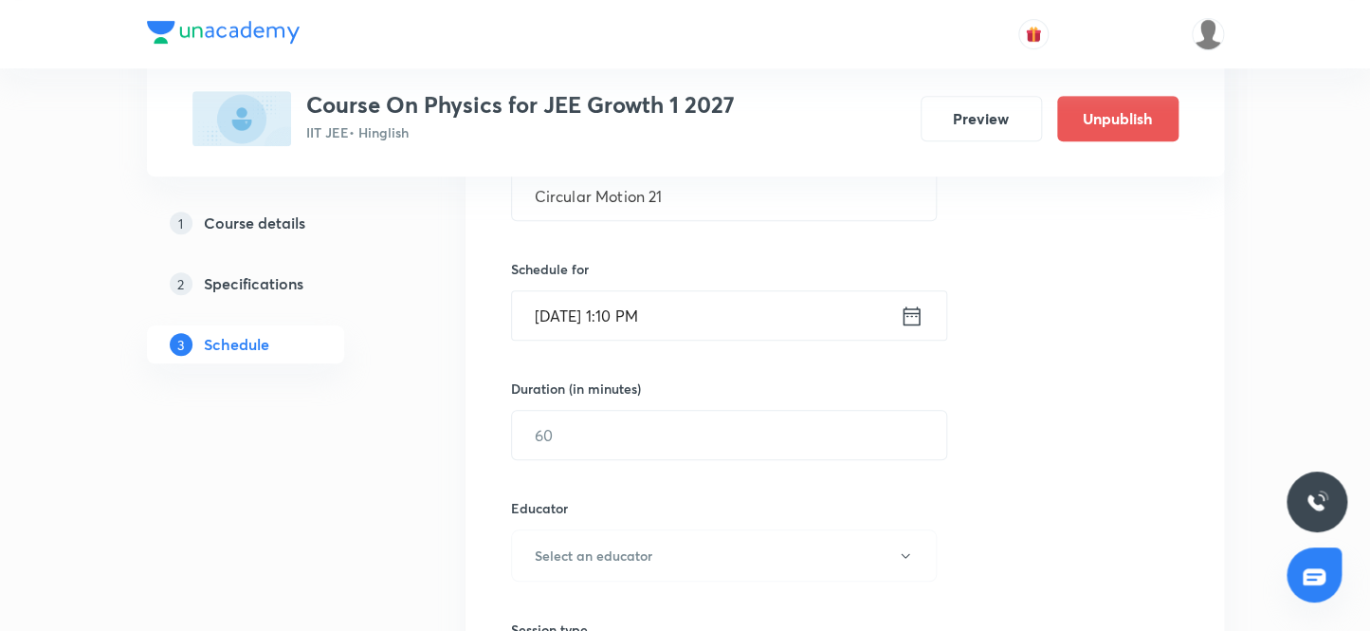
scroll to position [507, 0]
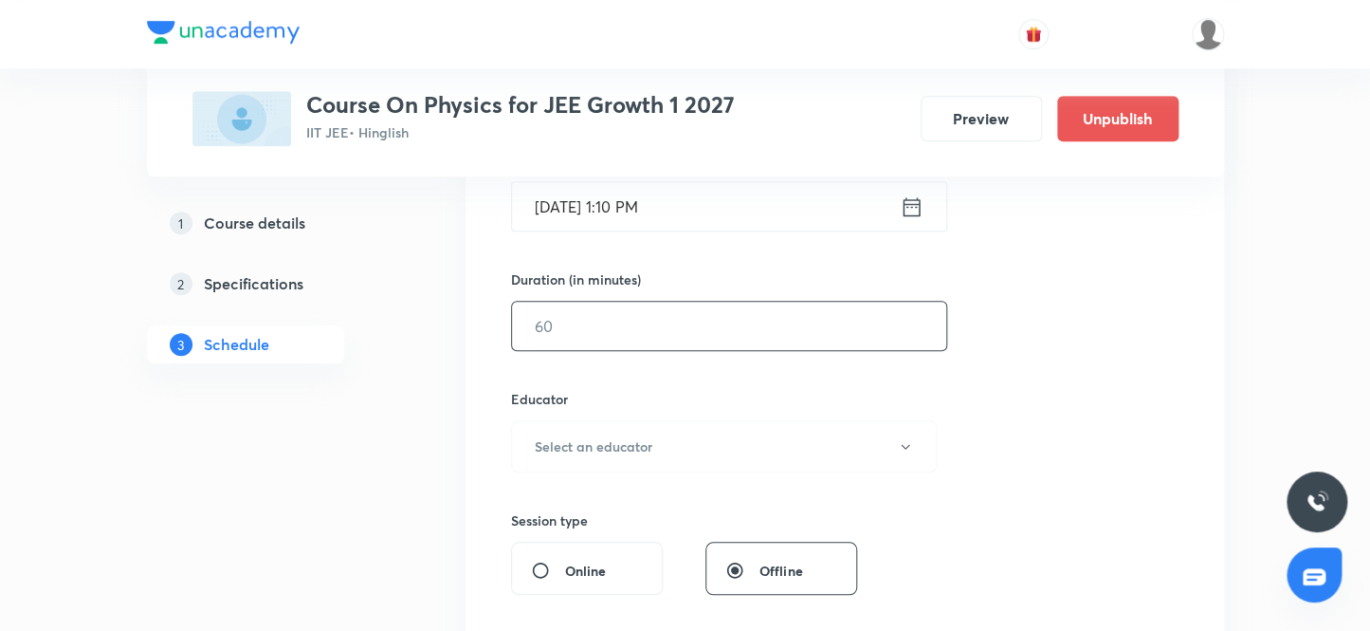
click at [648, 331] on input "text" at bounding box center [729, 326] width 434 height 48
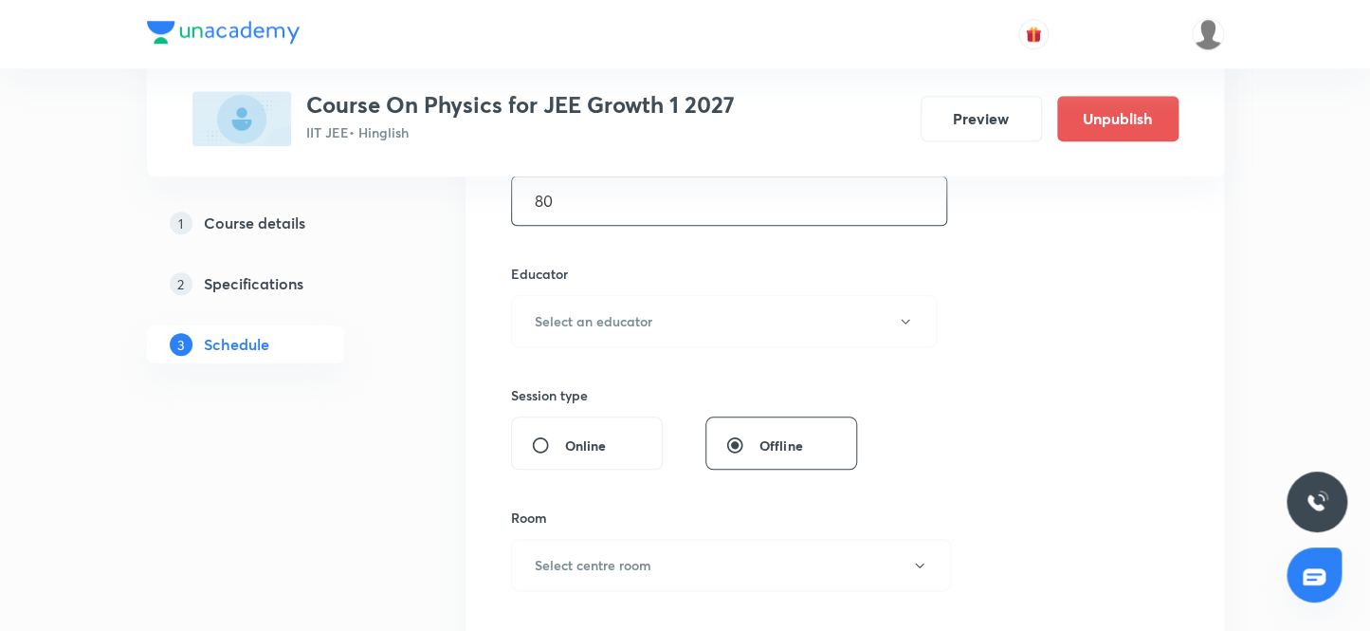
scroll to position [680, 0]
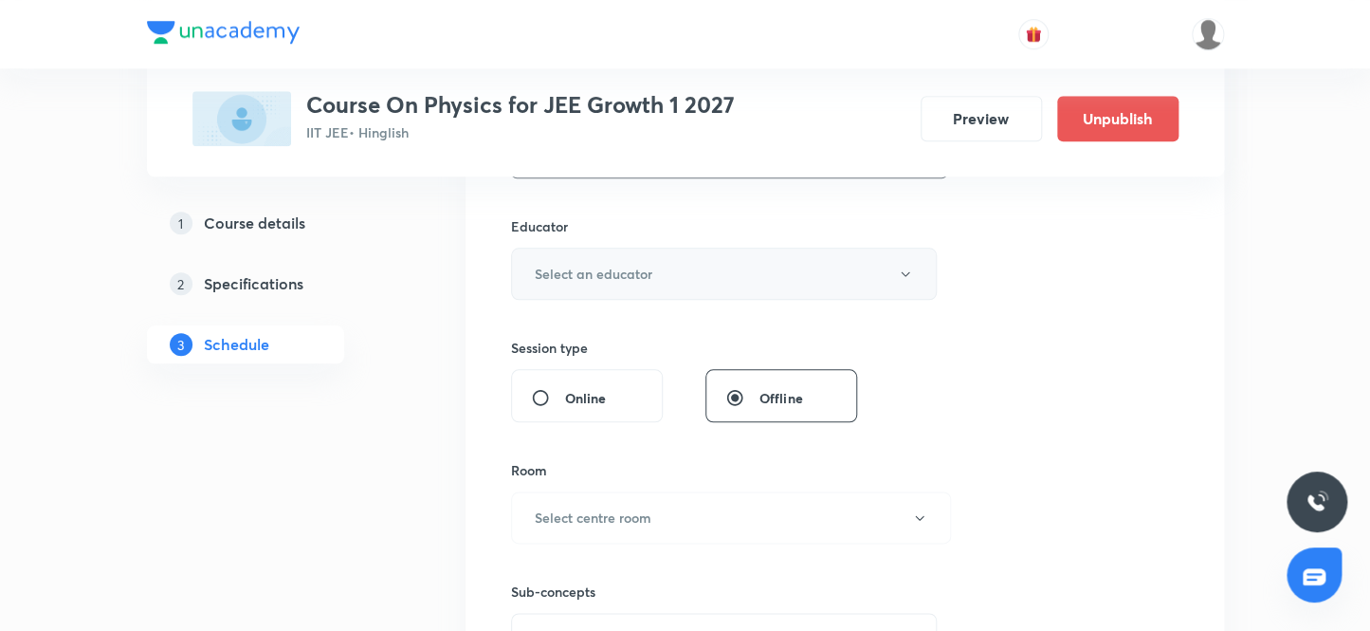
type input "80"
click at [658, 277] on button "Select an educator" at bounding box center [724, 273] width 427 height 52
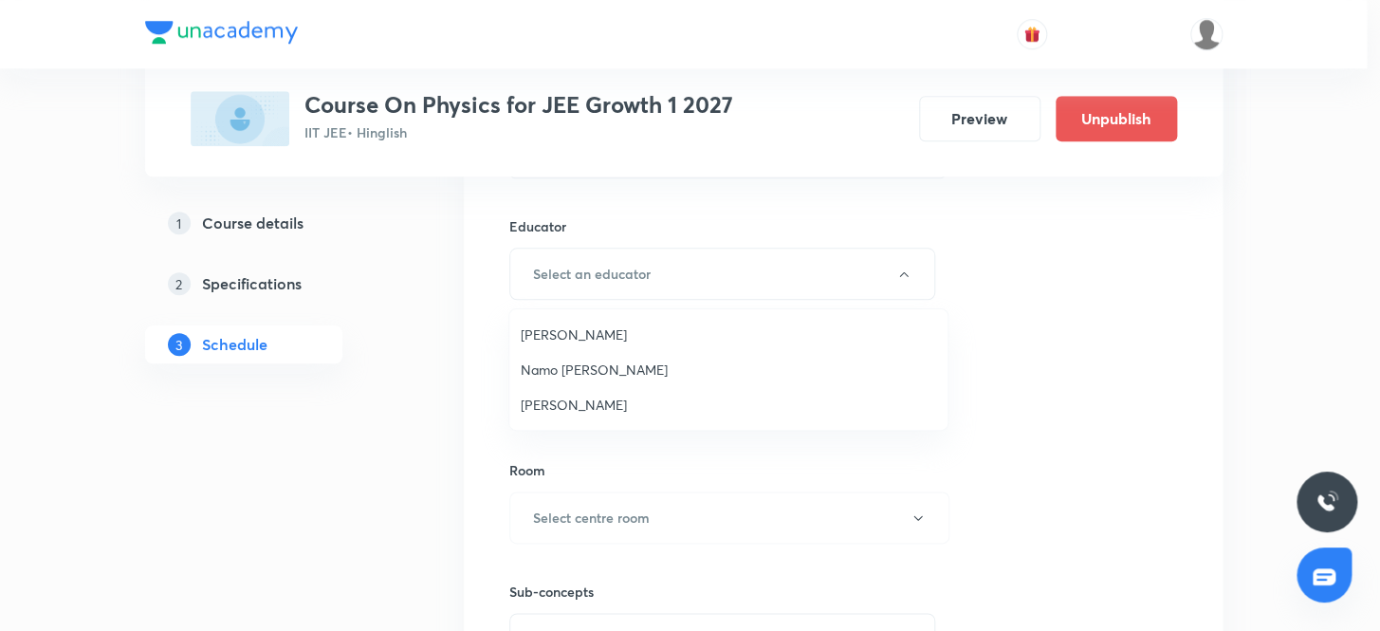
click at [588, 398] on span "Ritesh Kumar" at bounding box center [728, 404] width 415 height 20
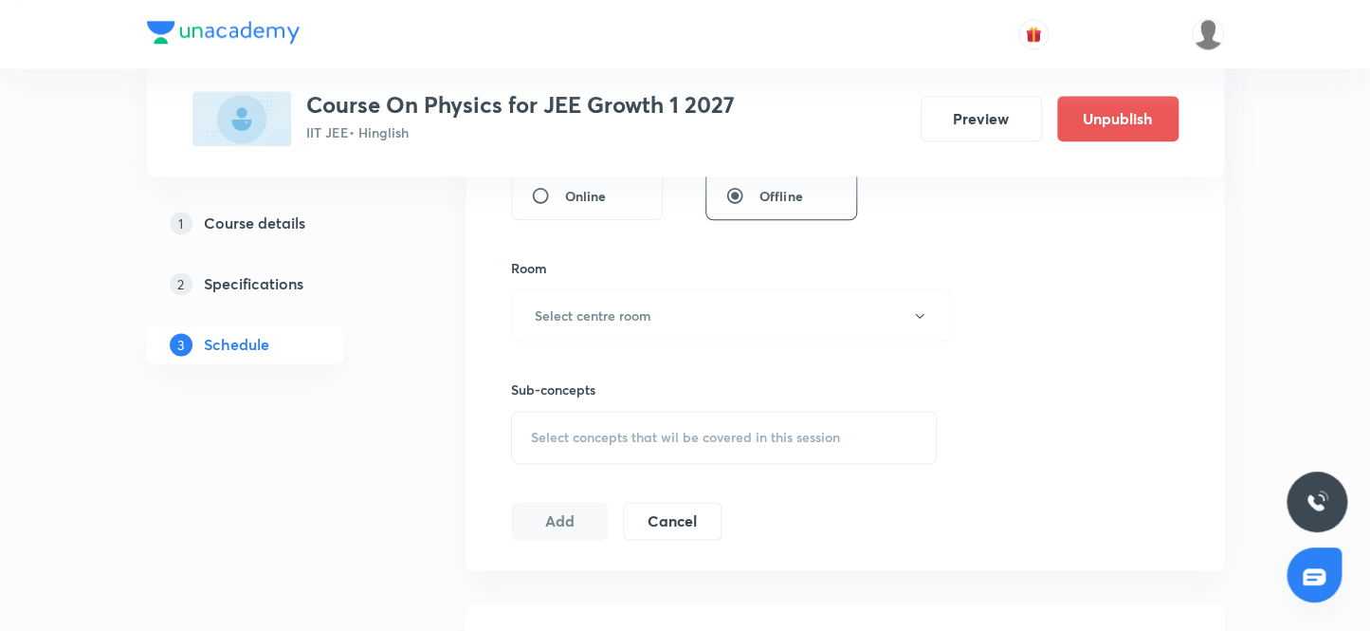
scroll to position [939, 0]
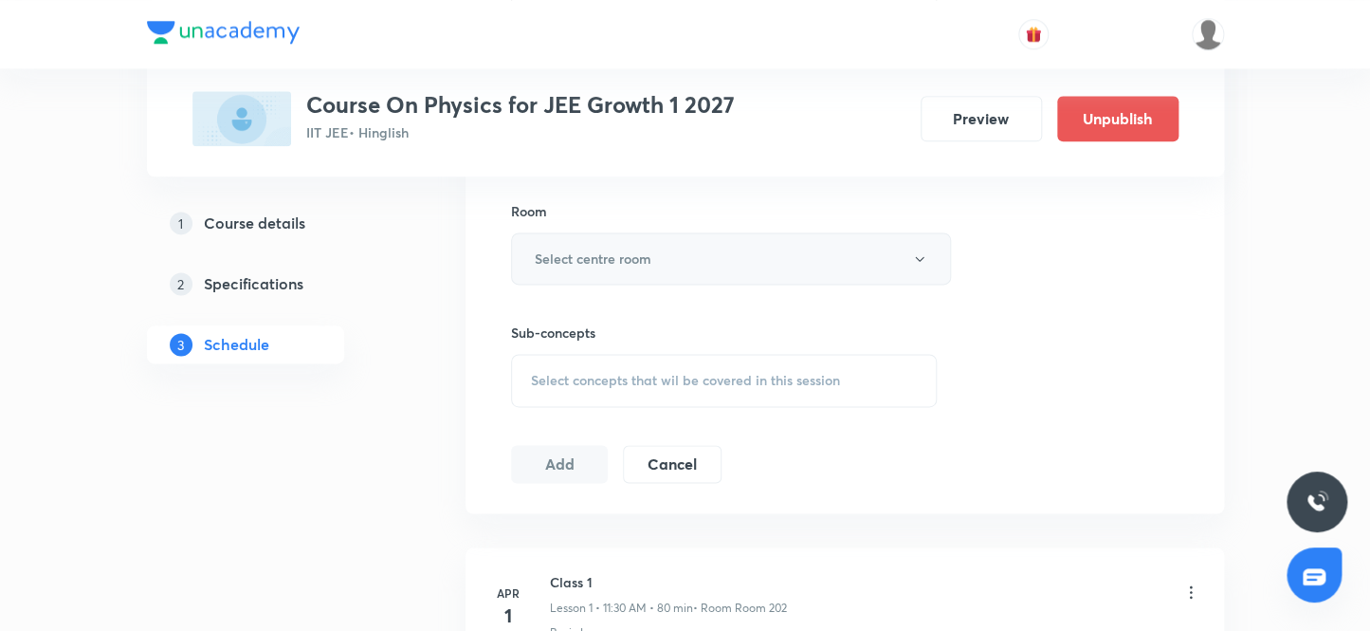
click at [633, 261] on h6 "Select centre room" at bounding box center [593, 258] width 117 height 20
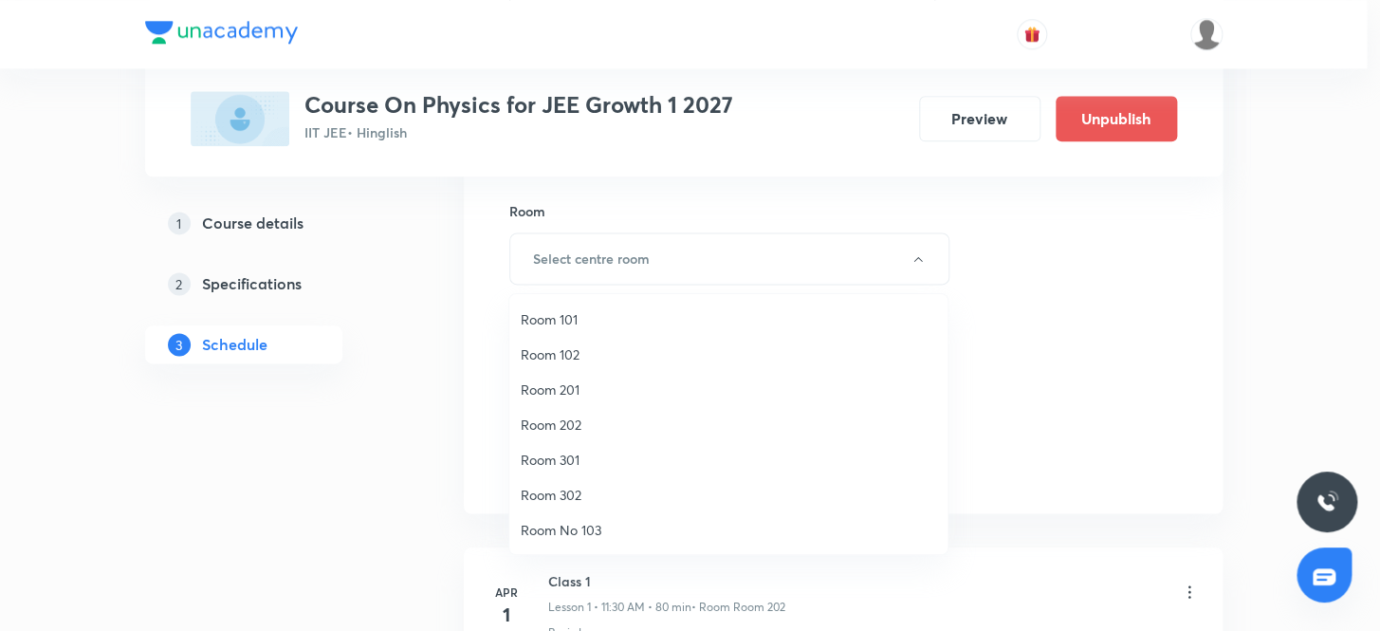
click at [578, 385] on span "Room 201" at bounding box center [728, 389] width 415 height 20
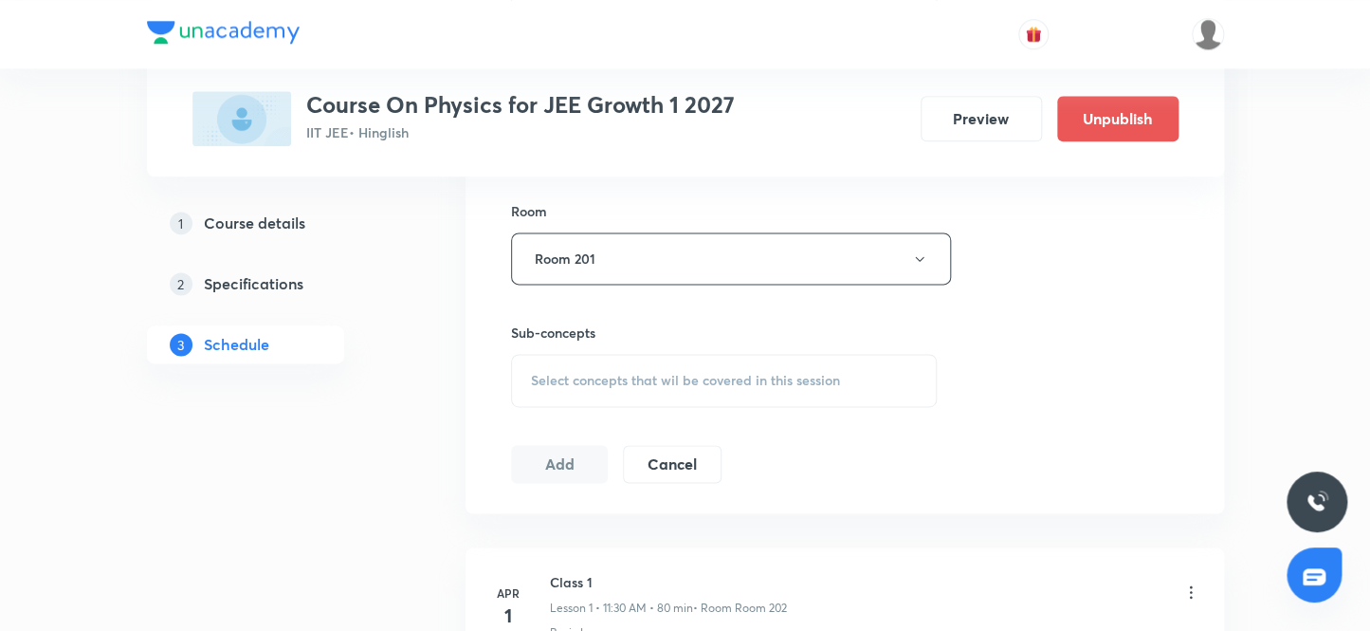
scroll to position [1024, 0]
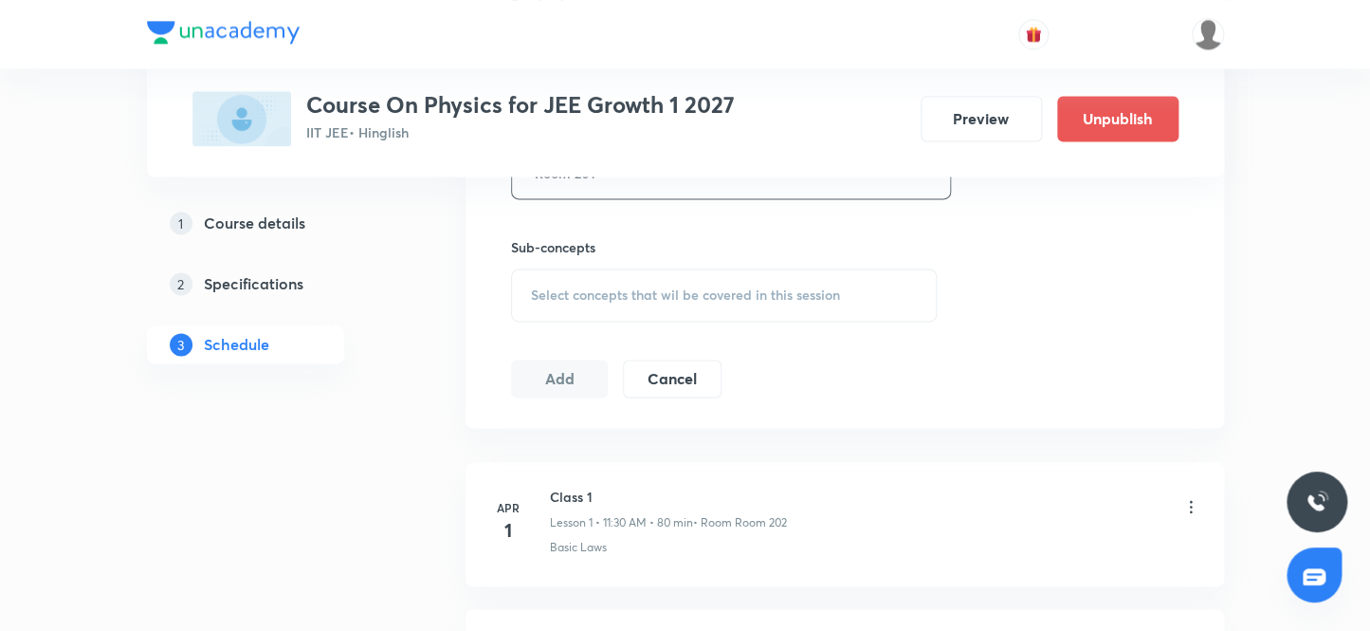
click at [596, 291] on span "Select concepts that wil be covered in this session" at bounding box center [685, 294] width 309 height 15
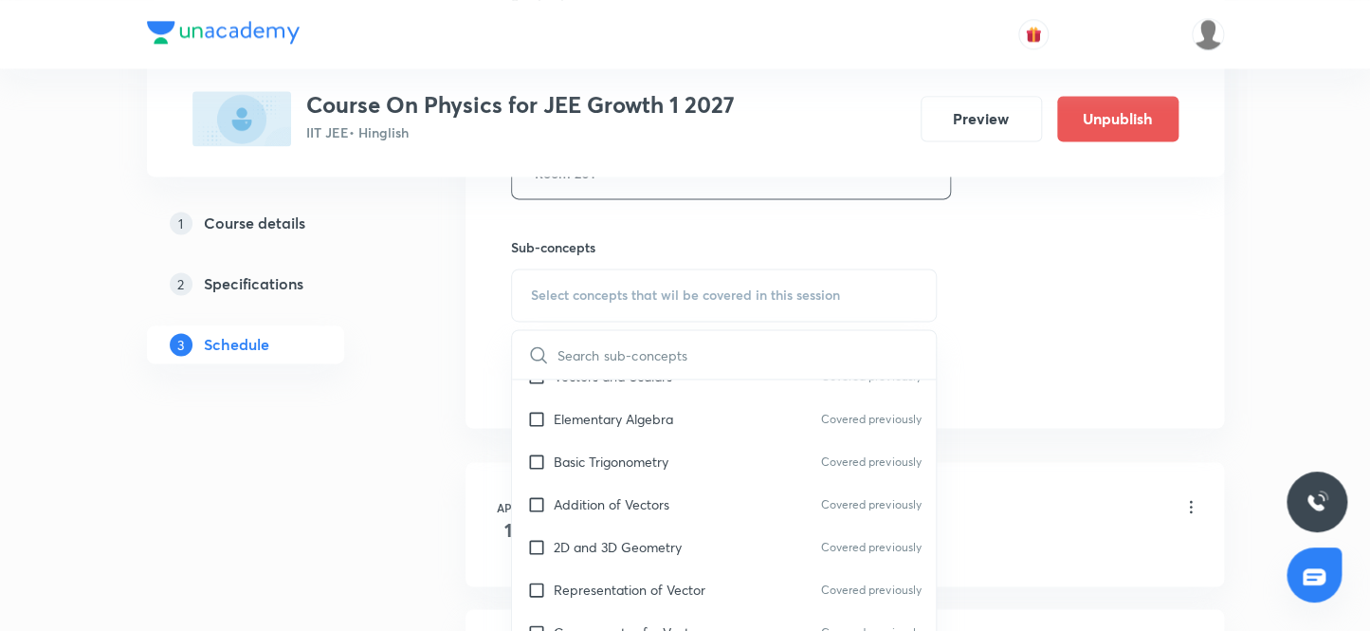
scroll to position [258, 0]
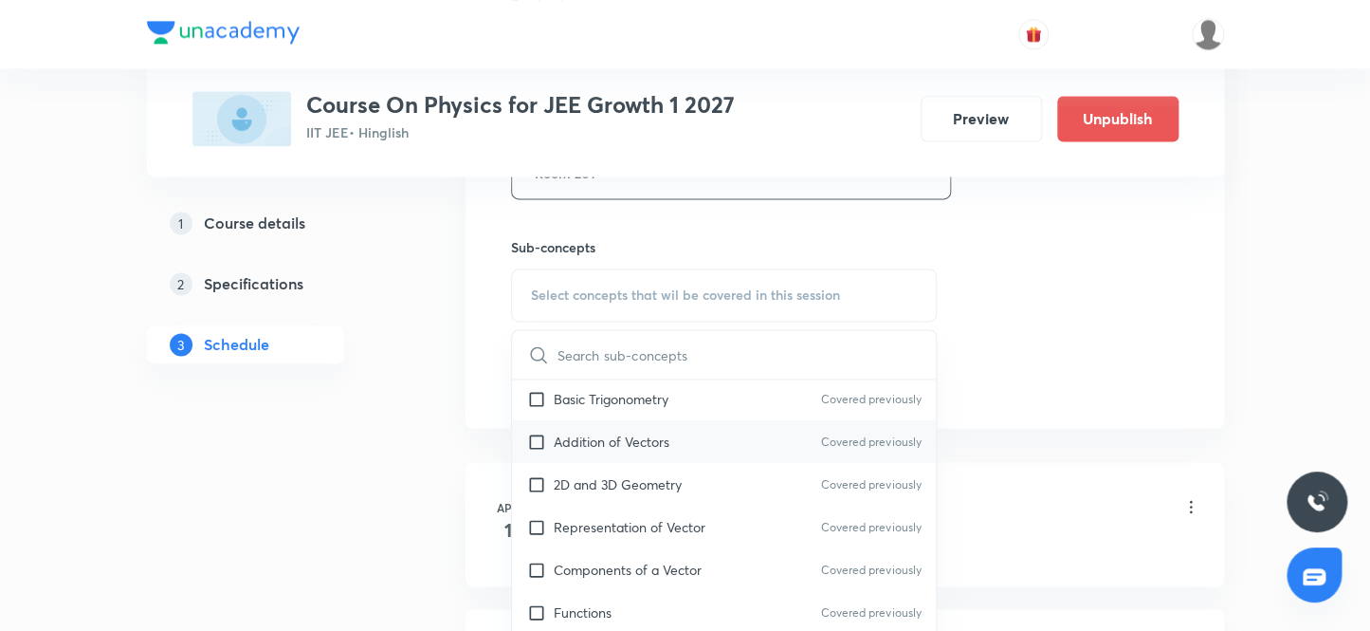
click at [538, 436] on input "checkbox" at bounding box center [540, 441] width 27 height 20
checkbox input "true"
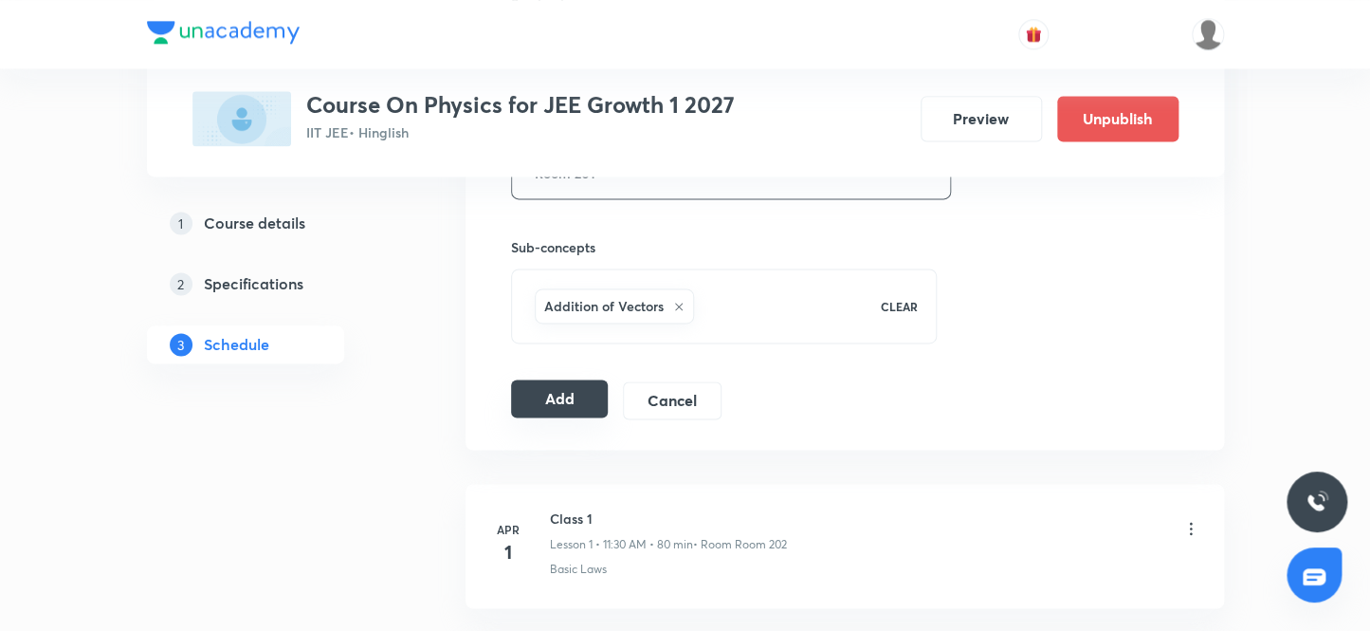
click at [540, 394] on button "Add" at bounding box center [560, 398] width 98 height 38
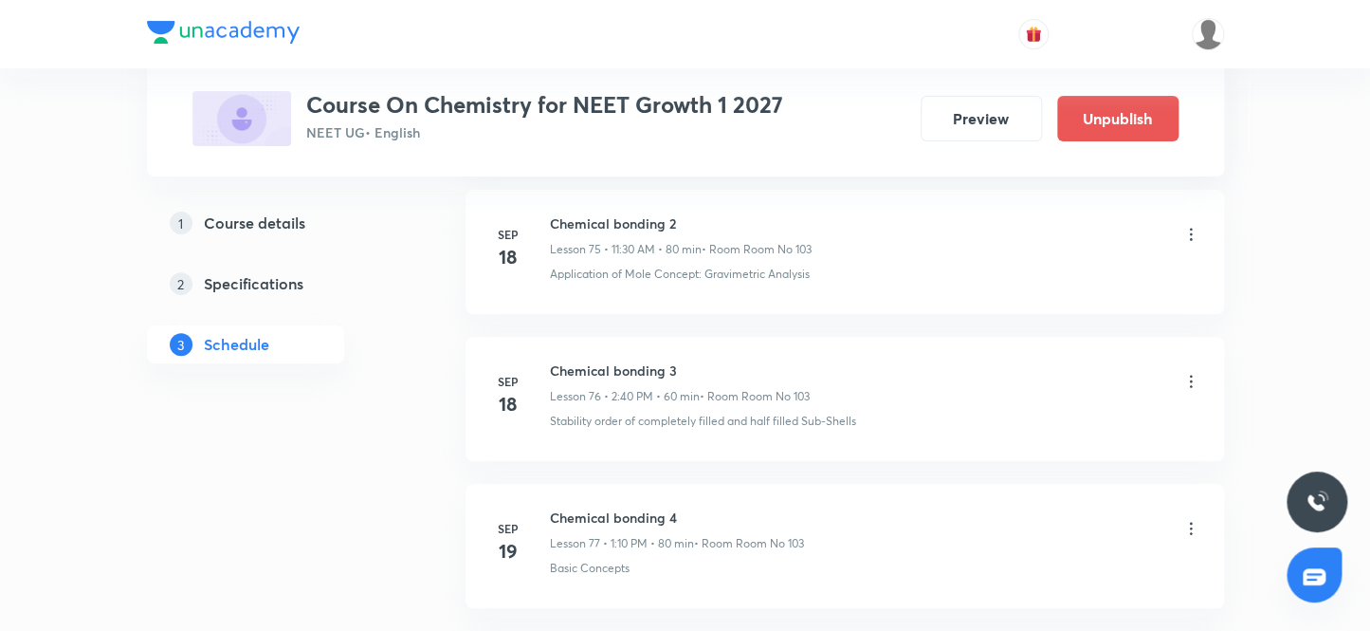
scroll to position [13338, 0]
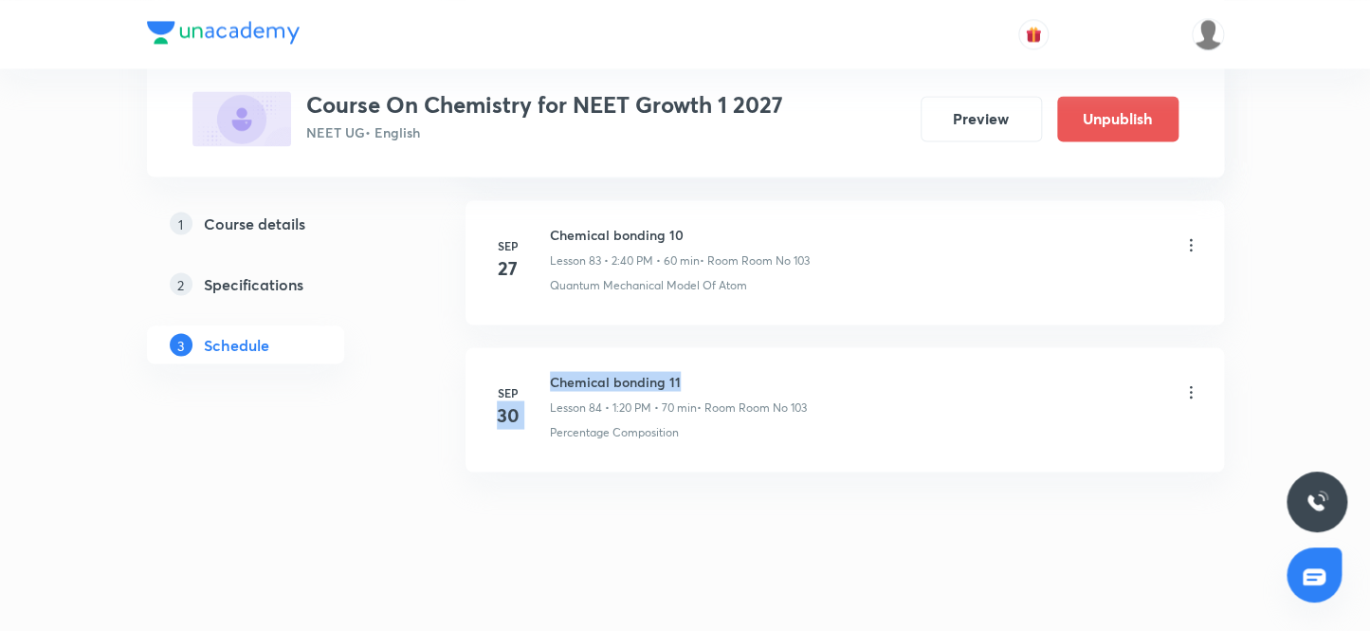
drag, startPoint x: 687, startPoint y: 358, endPoint x: 539, endPoint y: 356, distance: 148.9
click at [539, 371] on div "[DATE] Chemical bonding 11 Lesson 84 • 1:20 PM • 70 min • Room Room No 103 Perc…" at bounding box center [844, 405] width 711 height 69
drag, startPoint x: 687, startPoint y: 359, endPoint x: 547, endPoint y: 346, distance: 141.0
click at [547, 347] on li "[DATE] Chemical bonding 11 Lesson 84 • 1:20 PM • 70 min • Room Room No 103 Perc…" at bounding box center [845, 409] width 759 height 124
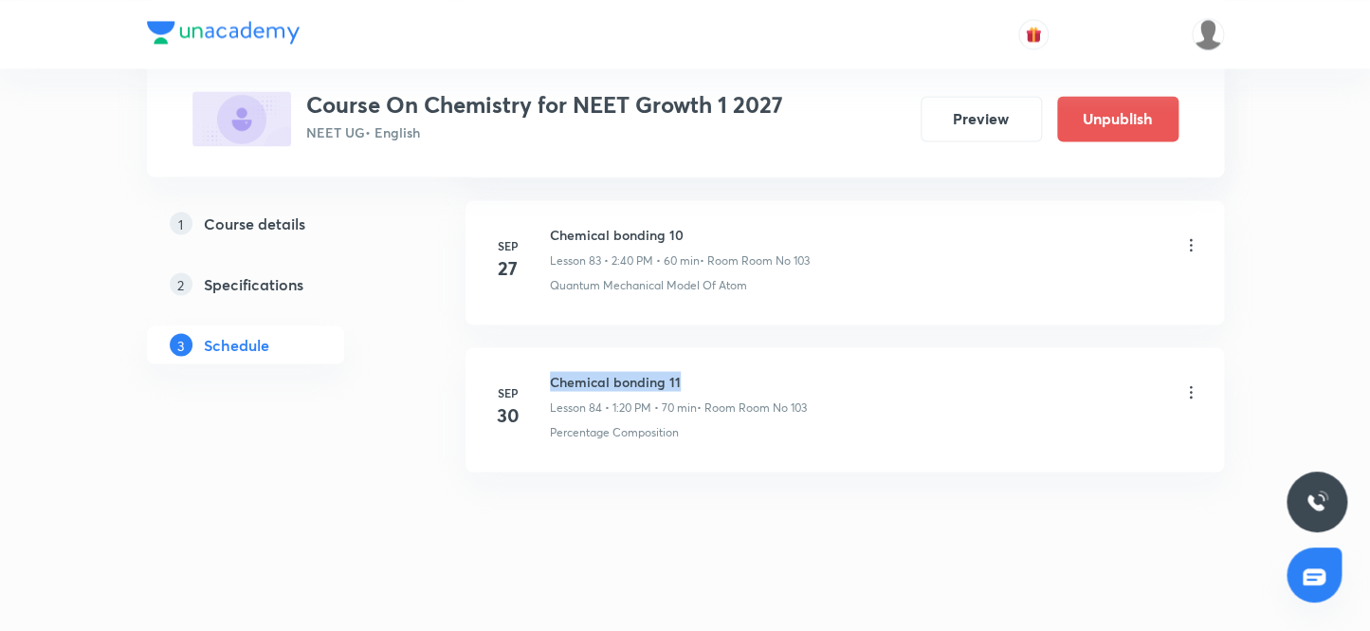
copy h6 "Chemical bonding 11"
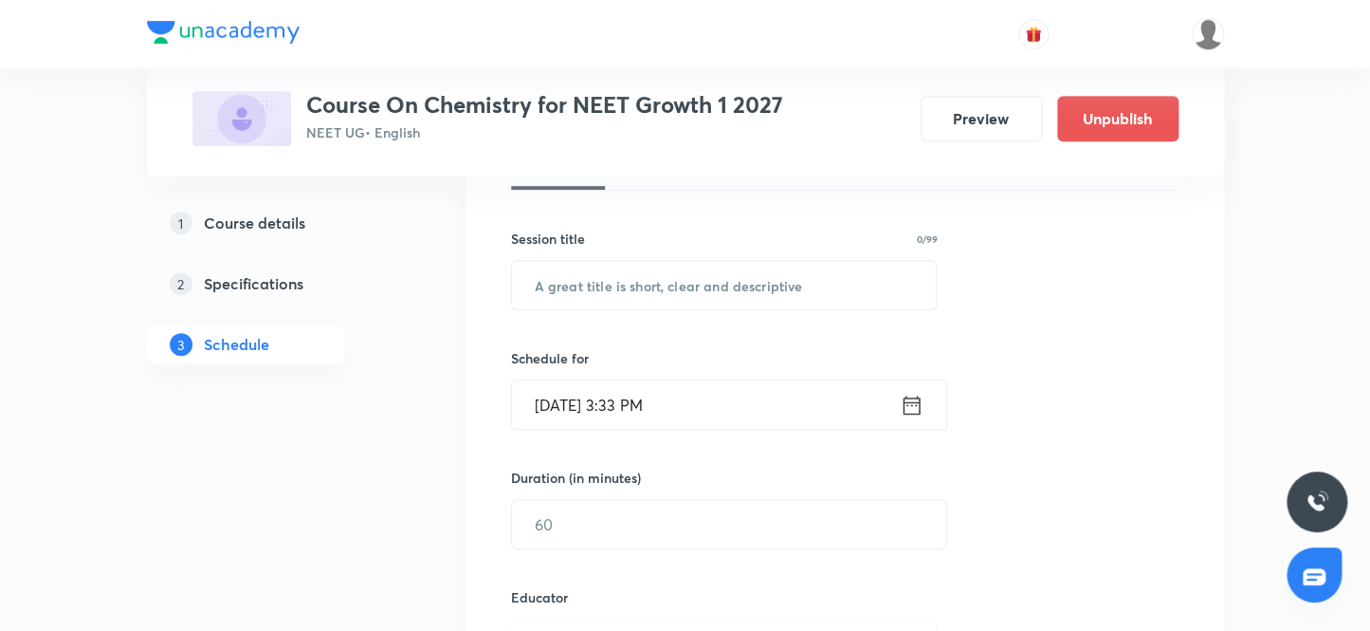
scroll to position [304, 0]
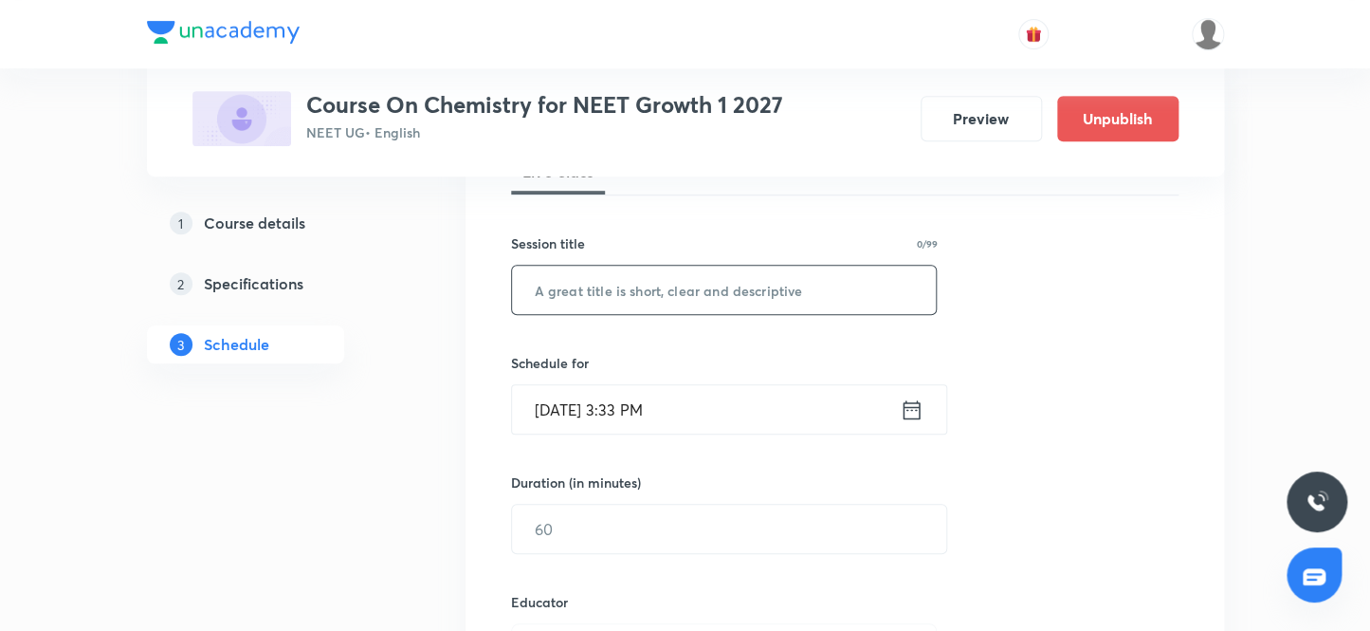
click at [605, 292] on input "text" at bounding box center [724, 290] width 425 height 48
paste input "Chemical bonding 11"
type input "Chemical bonding 12"
click at [573, 411] on input "[DATE] 3:33 PM" at bounding box center [706, 409] width 388 height 48
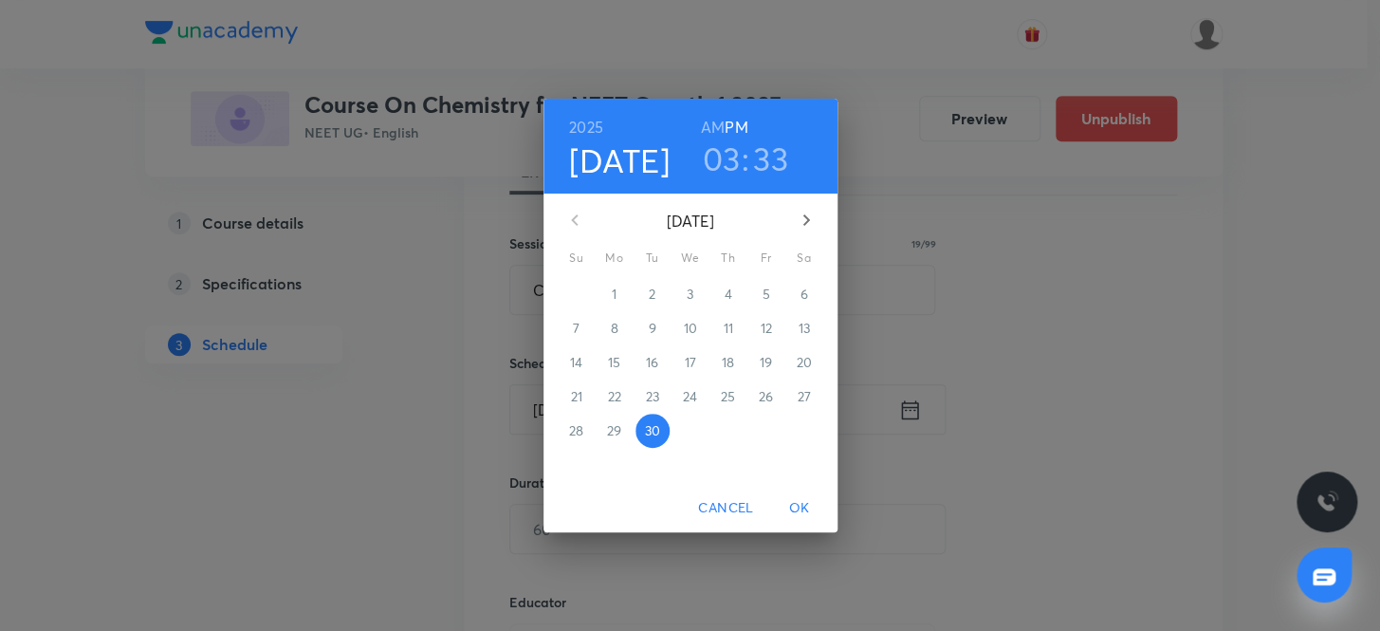
click at [802, 221] on icon "button" at bounding box center [806, 220] width 23 height 23
click at [768, 292] on p "3" at bounding box center [765, 293] width 7 height 19
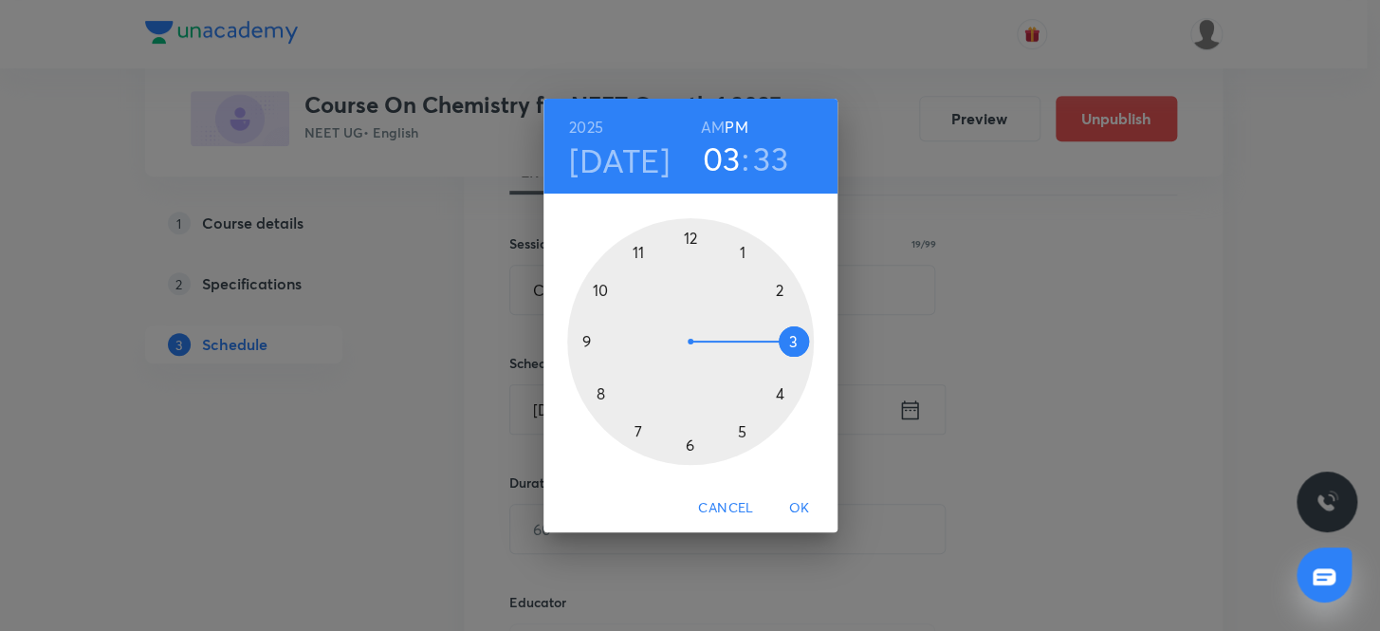
click at [742, 254] on div at bounding box center [690, 341] width 247 height 247
click at [775, 287] on div at bounding box center [690, 341] width 247 height 247
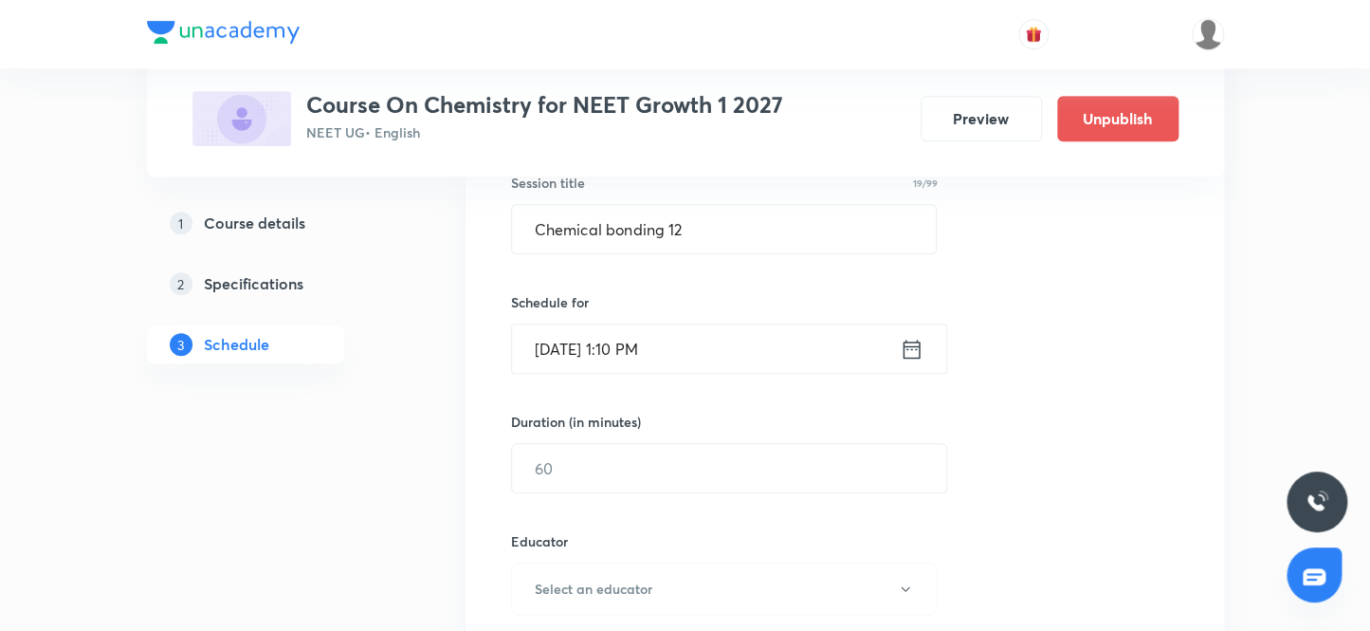
scroll to position [477, 0]
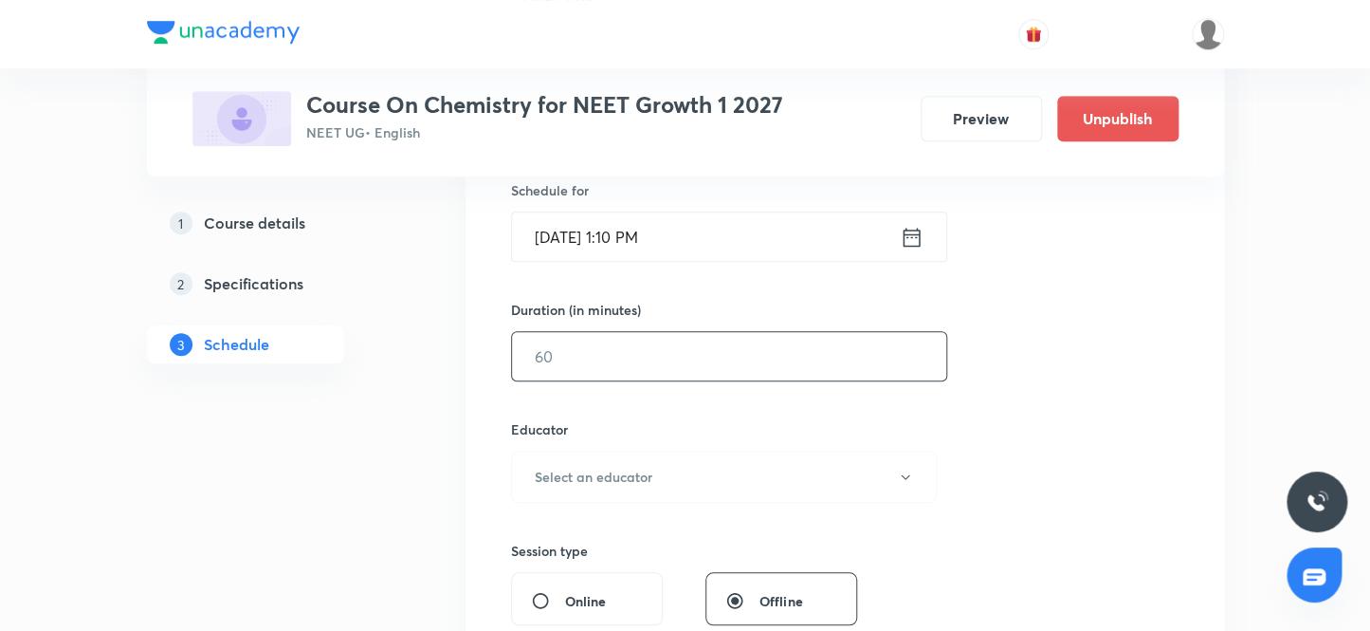
click at [619, 367] on input "text" at bounding box center [729, 356] width 434 height 48
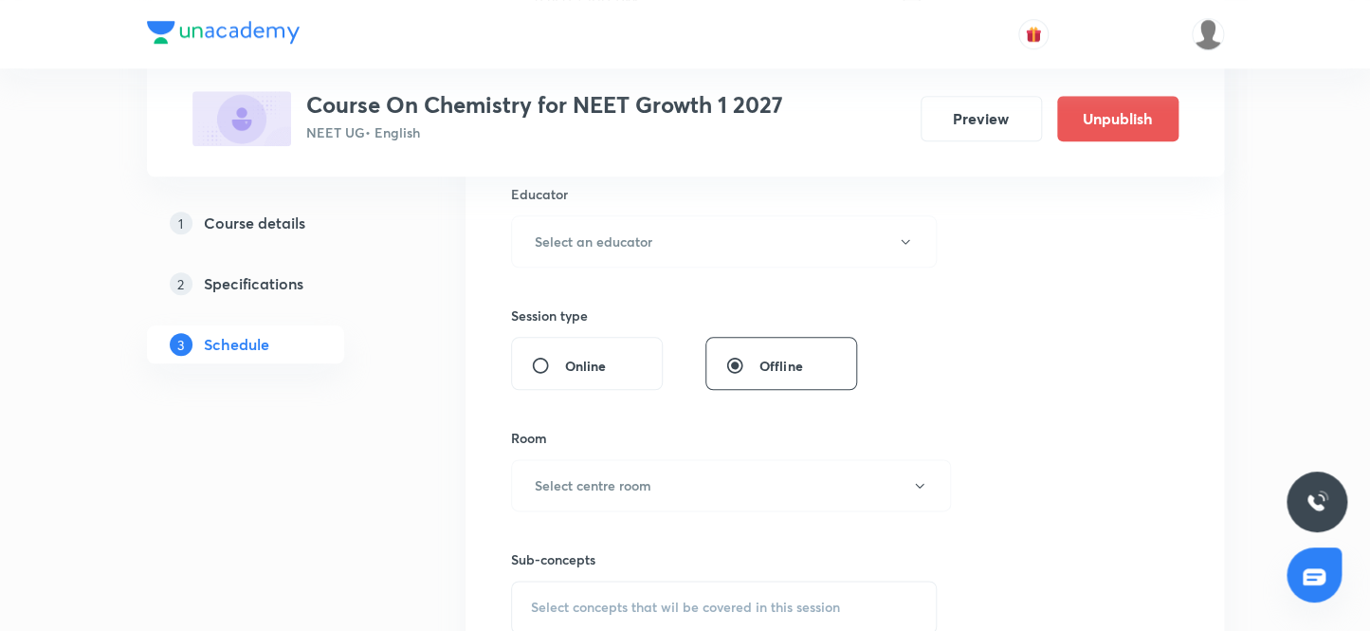
scroll to position [736, 0]
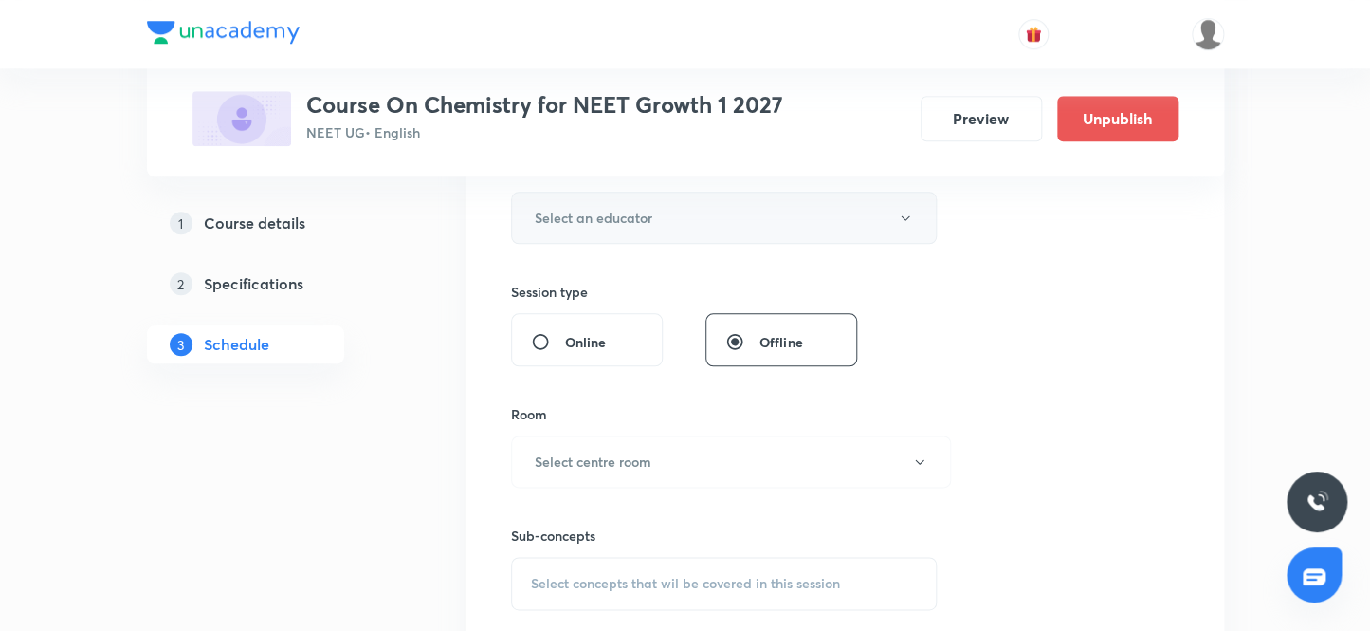
type input "80"
click at [645, 224] on h6 "Select an educator" at bounding box center [594, 218] width 118 height 20
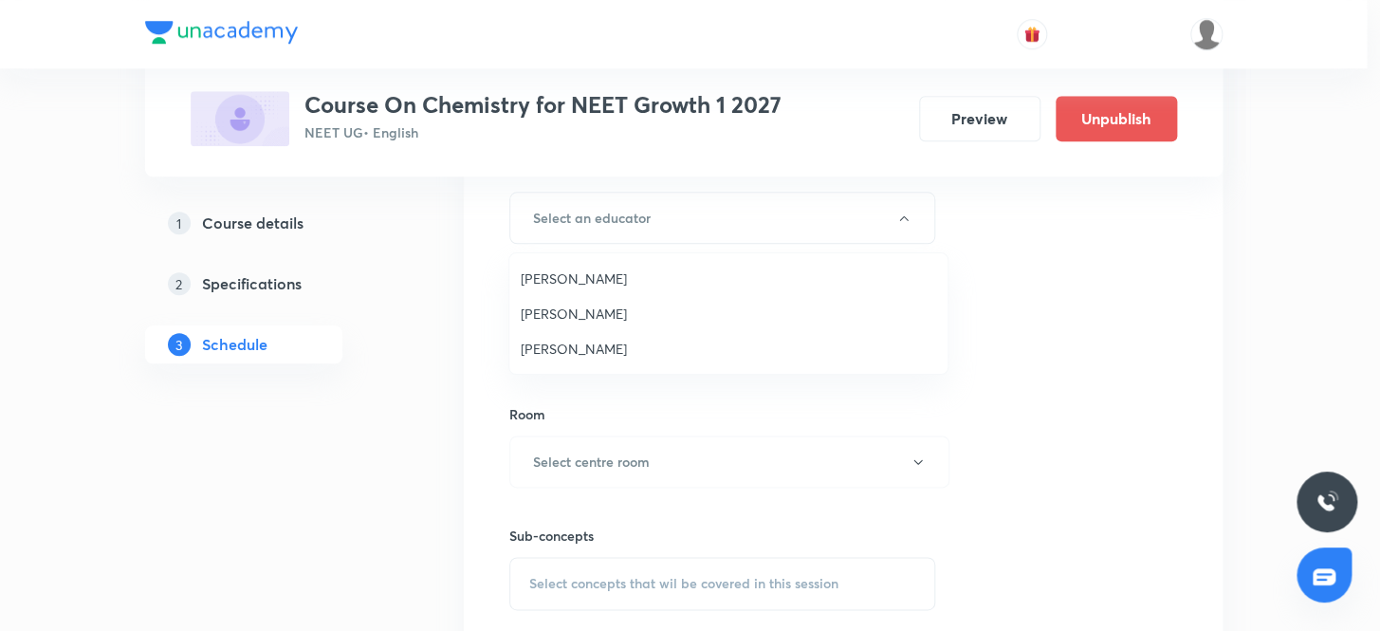
click at [597, 347] on span "[PERSON_NAME]" at bounding box center [728, 349] width 415 height 20
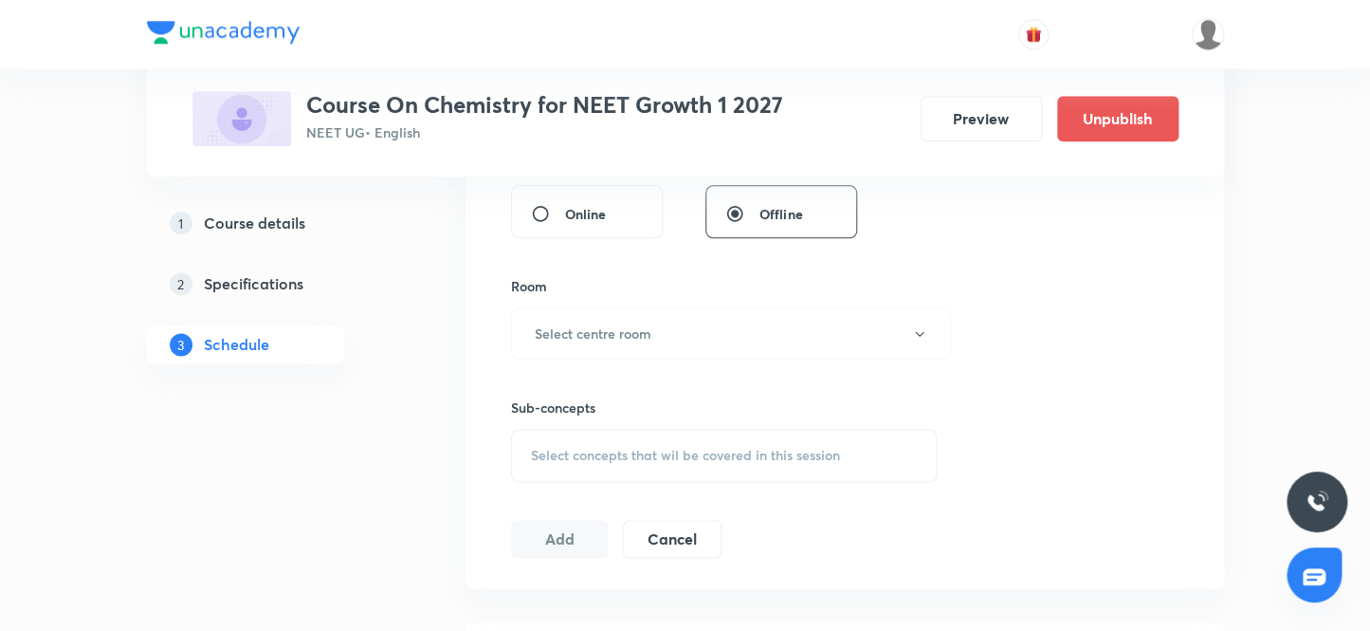
scroll to position [908, 0]
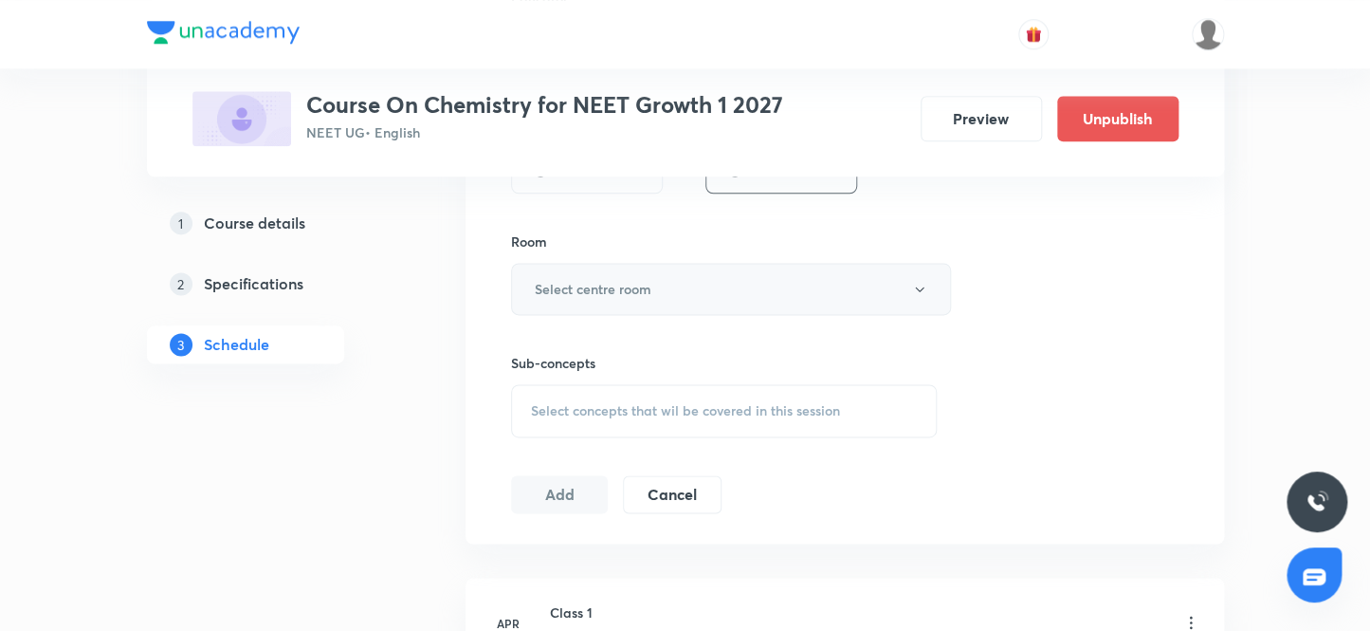
click at [630, 291] on h6 "Select centre room" at bounding box center [593, 289] width 117 height 20
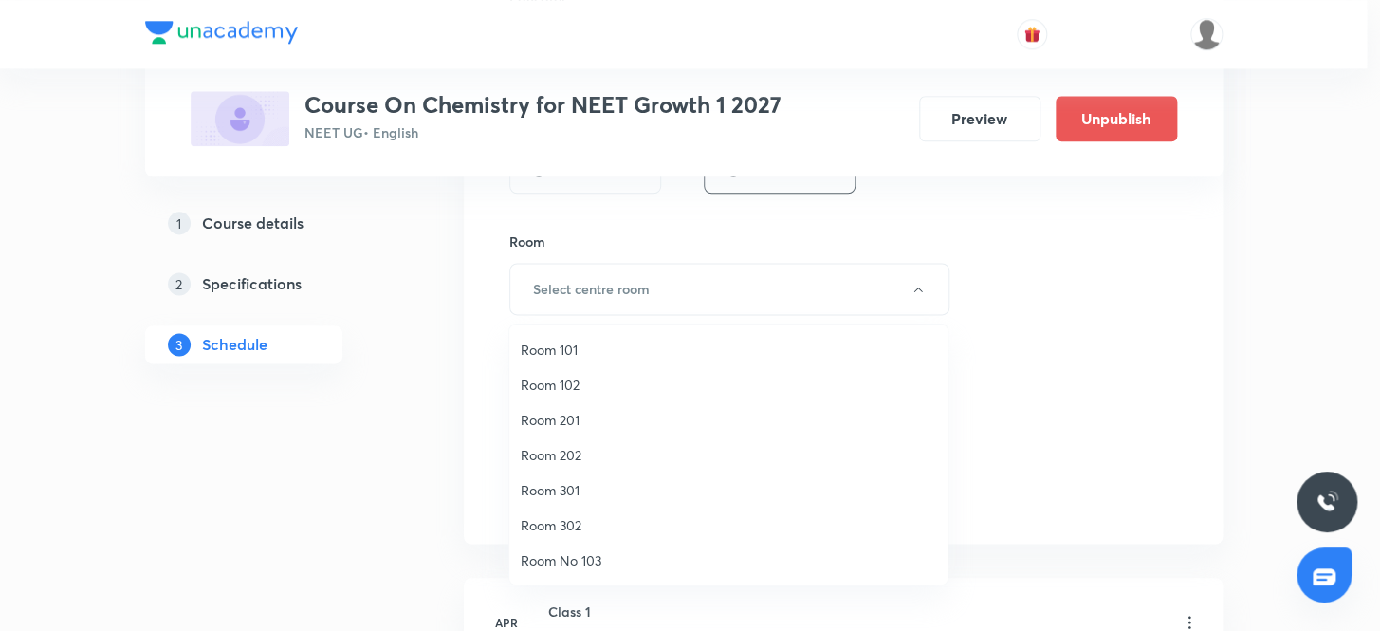
click at [575, 559] on span "Room No 103" at bounding box center [728, 560] width 415 height 20
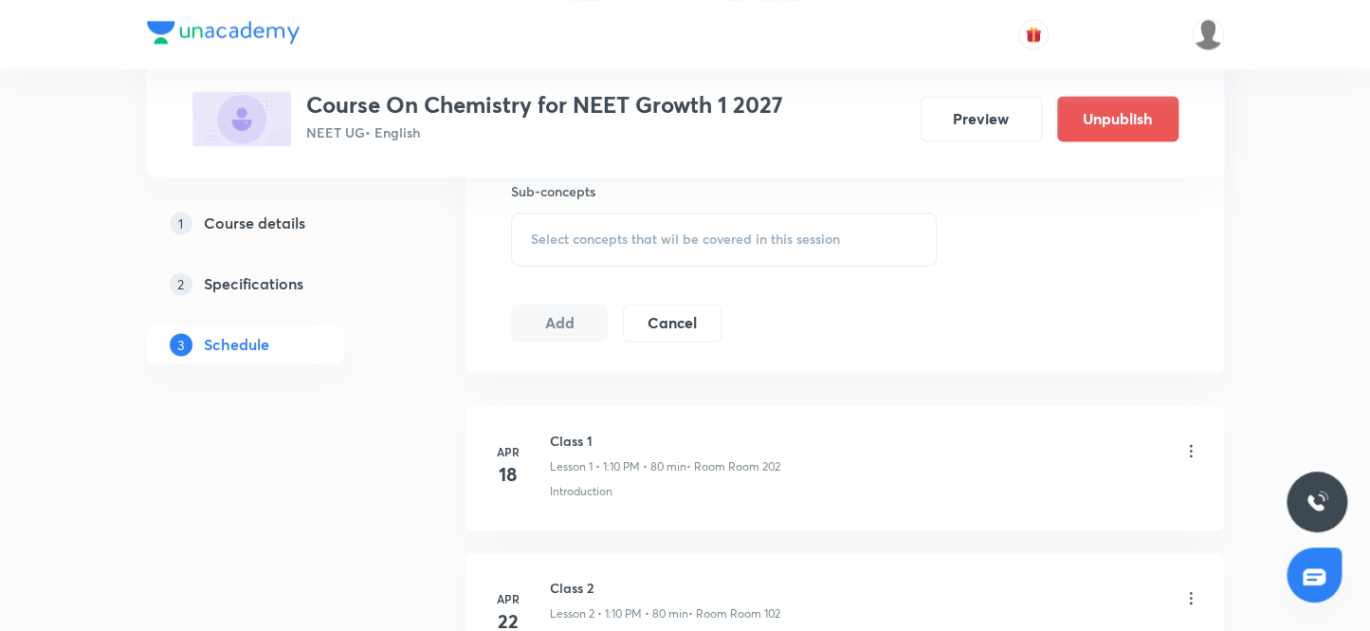
scroll to position [1081, 0]
click at [616, 236] on span "Select concepts that wil be covered in this session" at bounding box center [685, 237] width 309 height 15
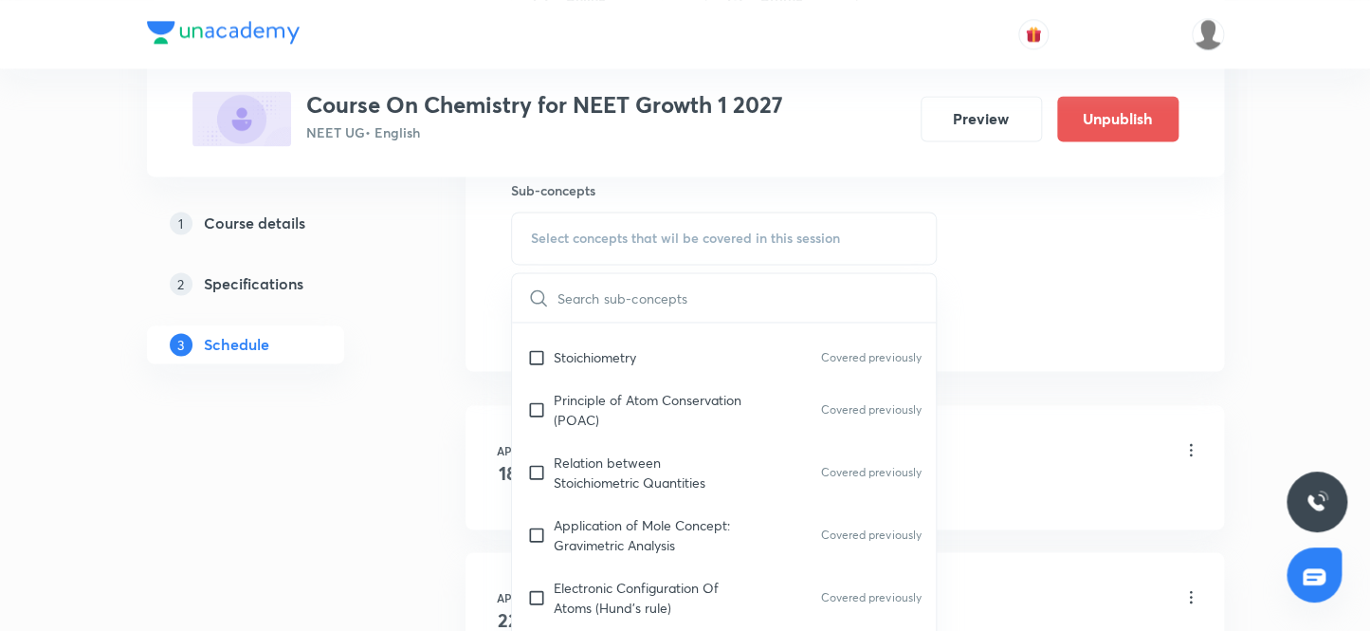
scroll to position [430, 0]
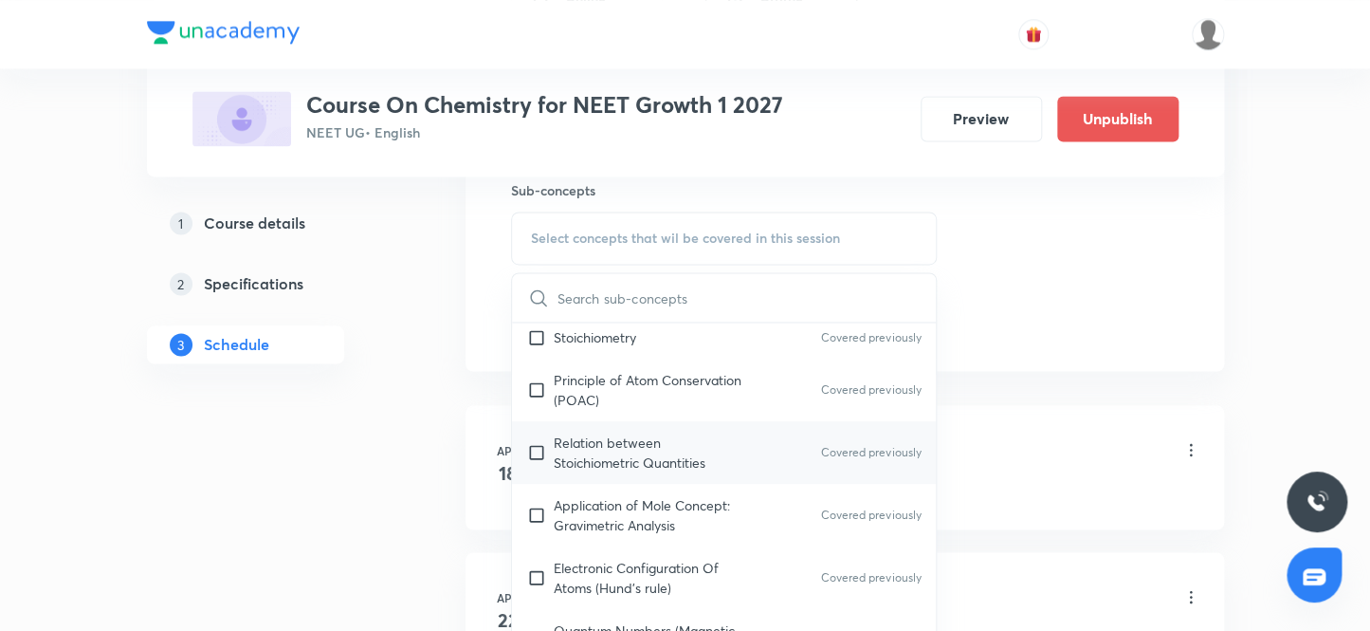
click at [539, 448] on input "checkbox" at bounding box center [540, 452] width 27 height 40
checkbox input "true"
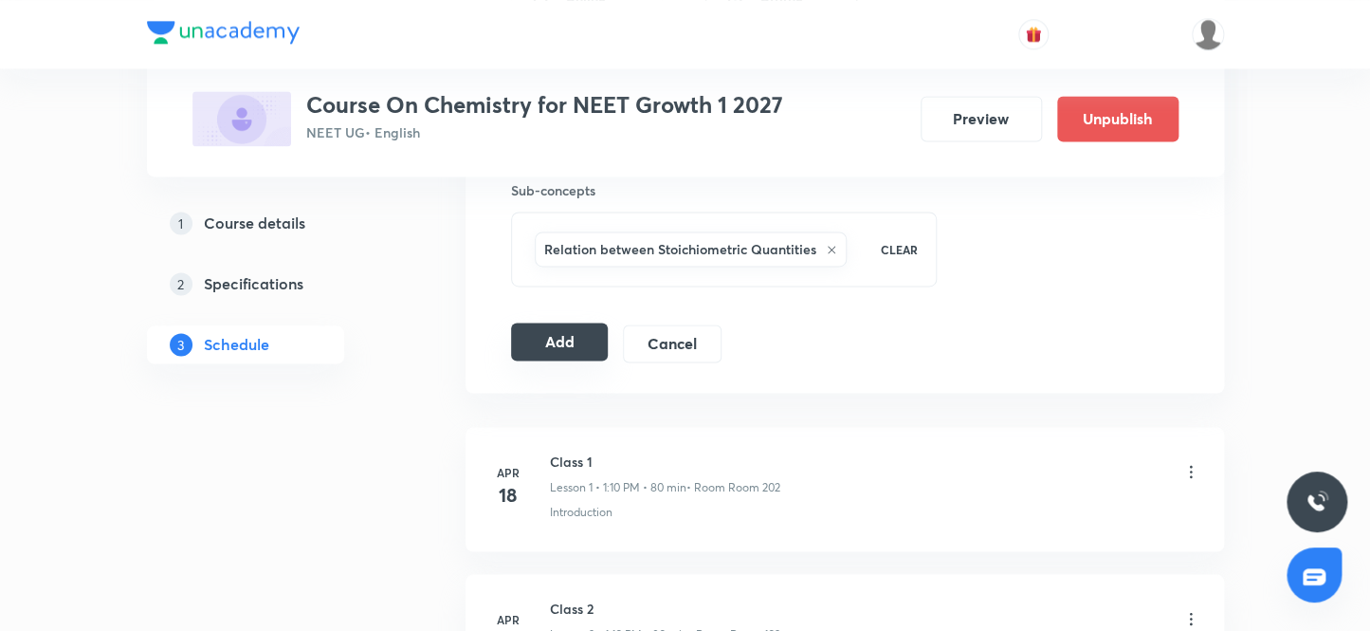
click at [543, 342] on button "Add" at bounding box center [560, 341] width 98 height 38
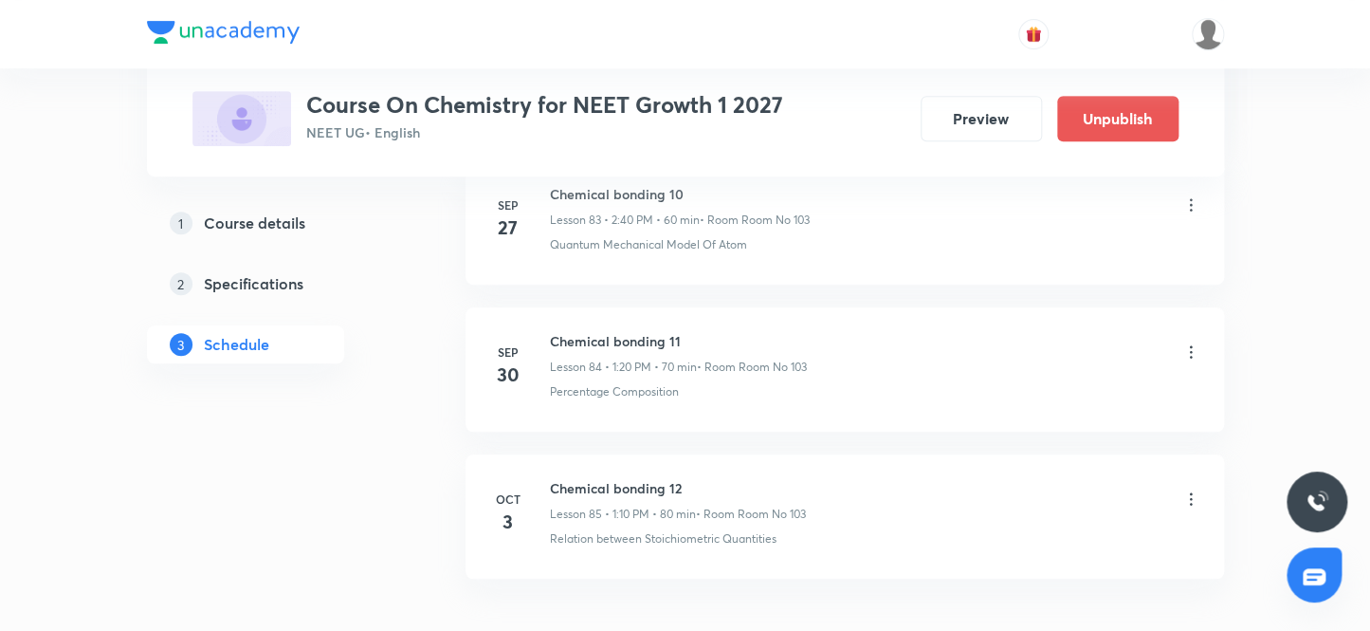
scroll to position [12493, 0]
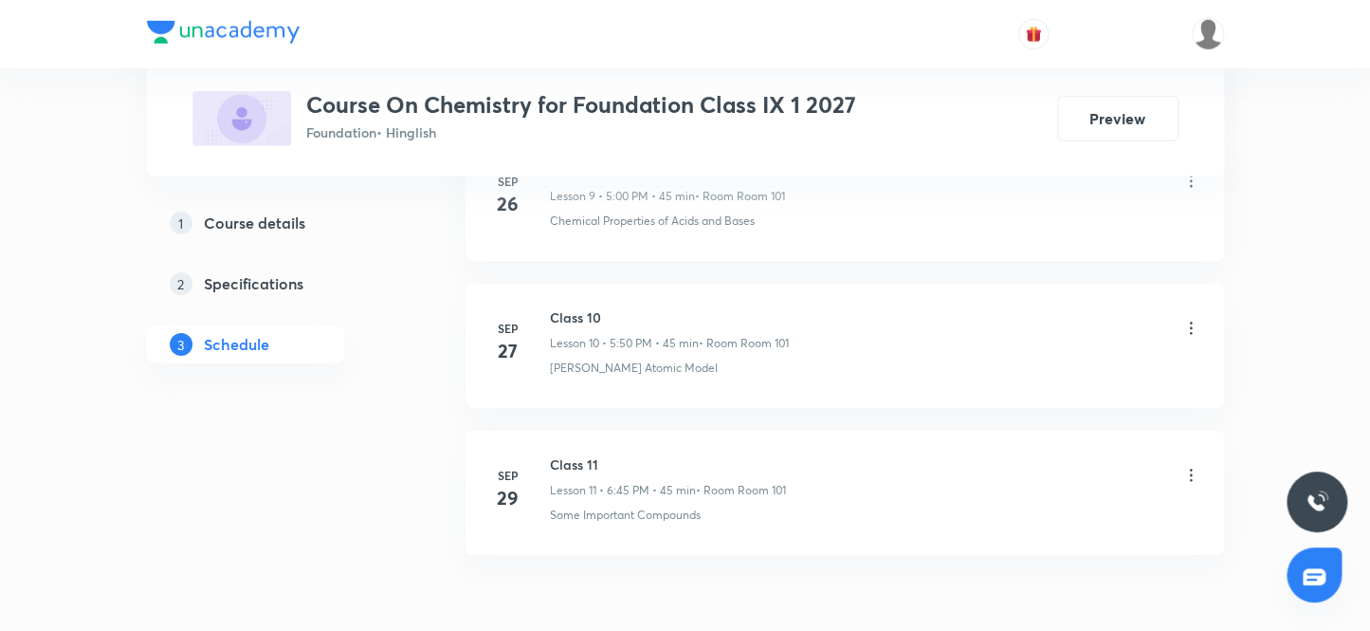
scroll to position [2503, 0]
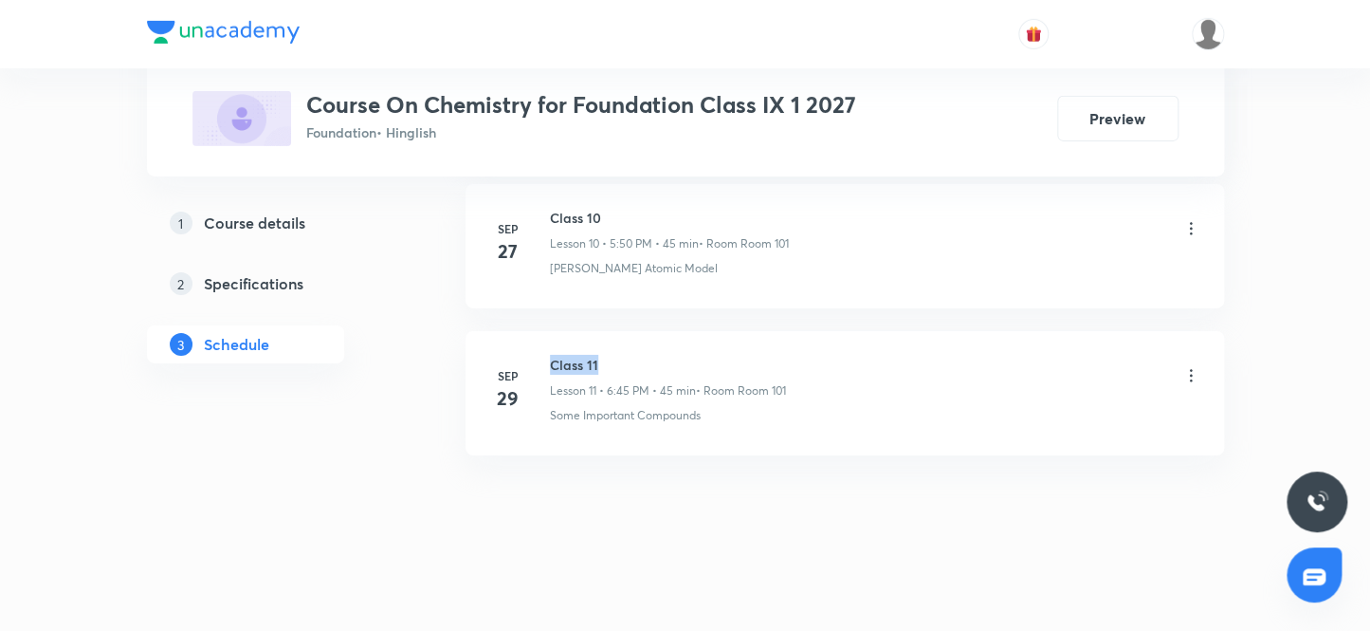
drag, startPoint x: 611, startPoint y: 356, endPoint x: 547, endPoint y: 351, distance: 63.7
click at [547, 355] on div "[DATE] Class 11 Lesson 11 • 6:45 PM • 45 min • Room Room 101 Some Important Com…" at bounding box center [844, 389] width 711 height 69
copy h6 "Class 11"
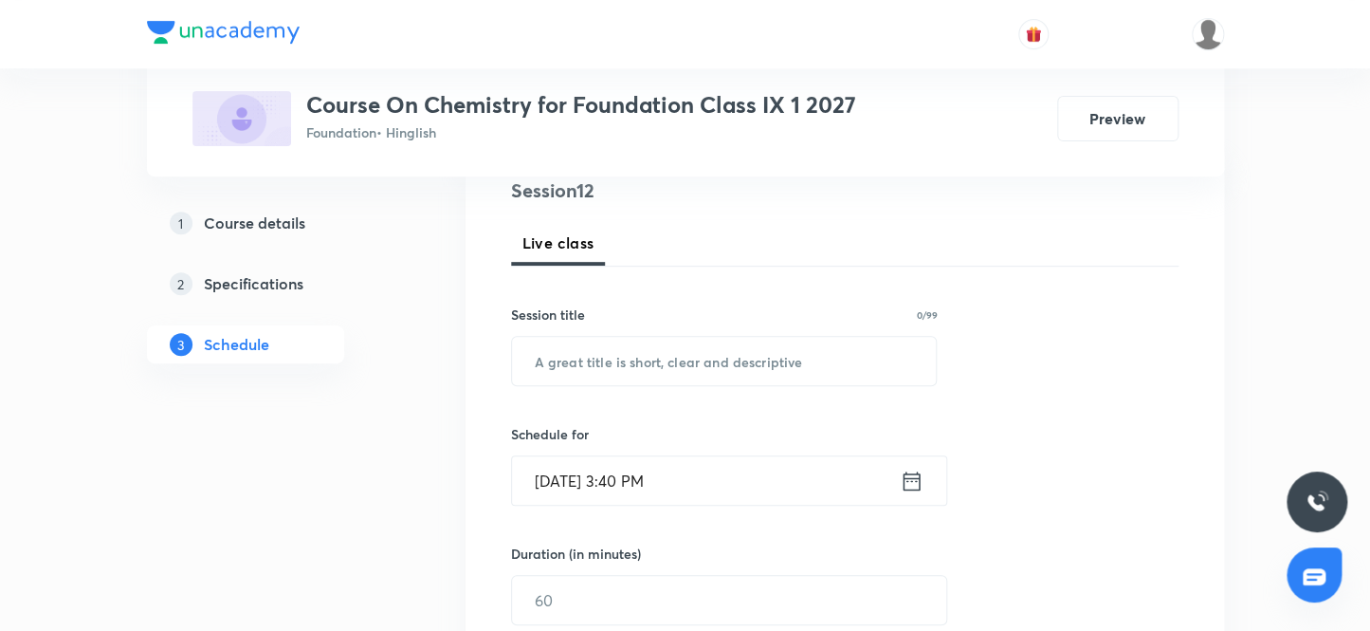
scroll to position [226, 0]
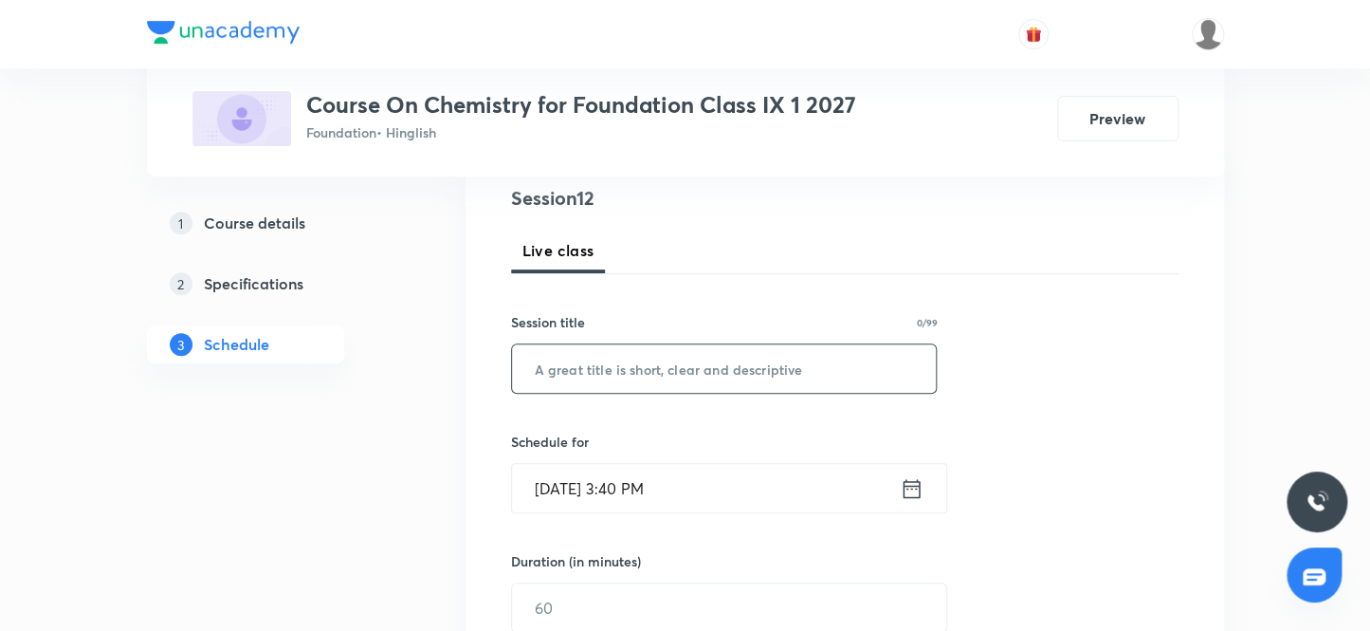
click at [617, 372] on input "text" at bounding box center [724, 368] width 425 height 48
paste input "Class 11"
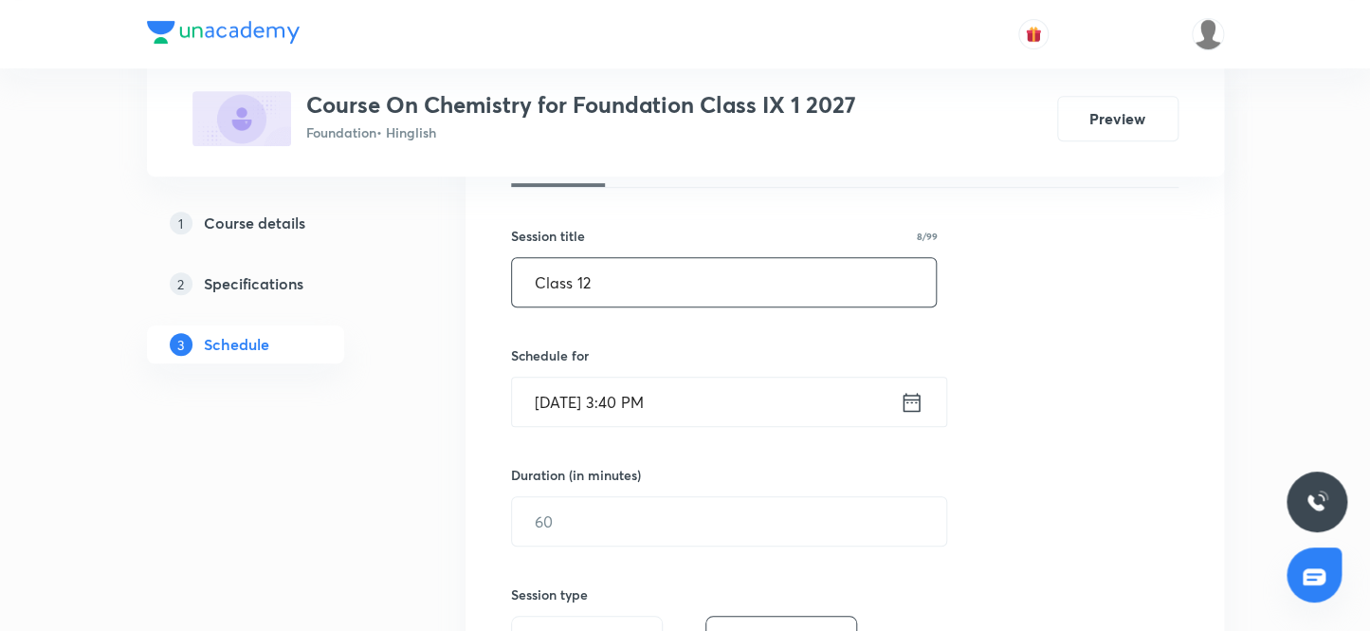
type input "Class 12"
click at [576, 398] on input "Sep 30, 2025, 3:40 PM" at bounding box center [706, 401] width 388 height 48
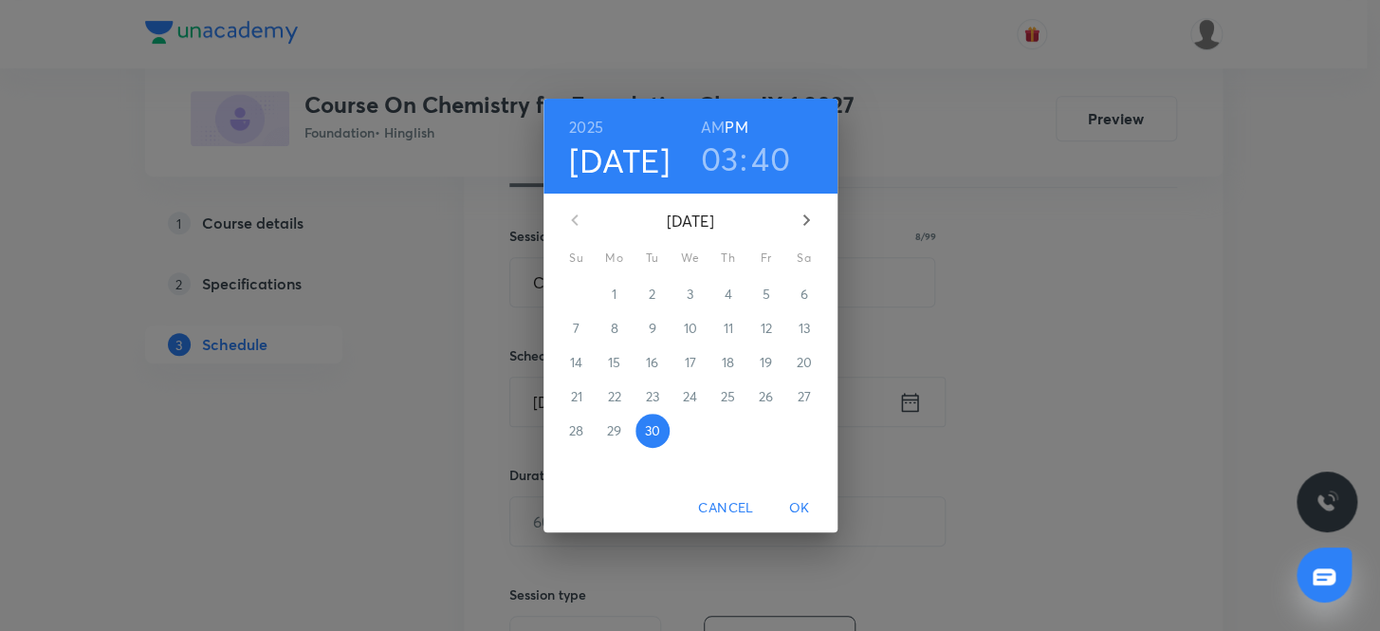
click at [806, 218] on icon "button" at bounding box center [805, 219] width 7 height 11
click at [767, 293] on p "3" at bounding box center [765, 293] width 7 height 19
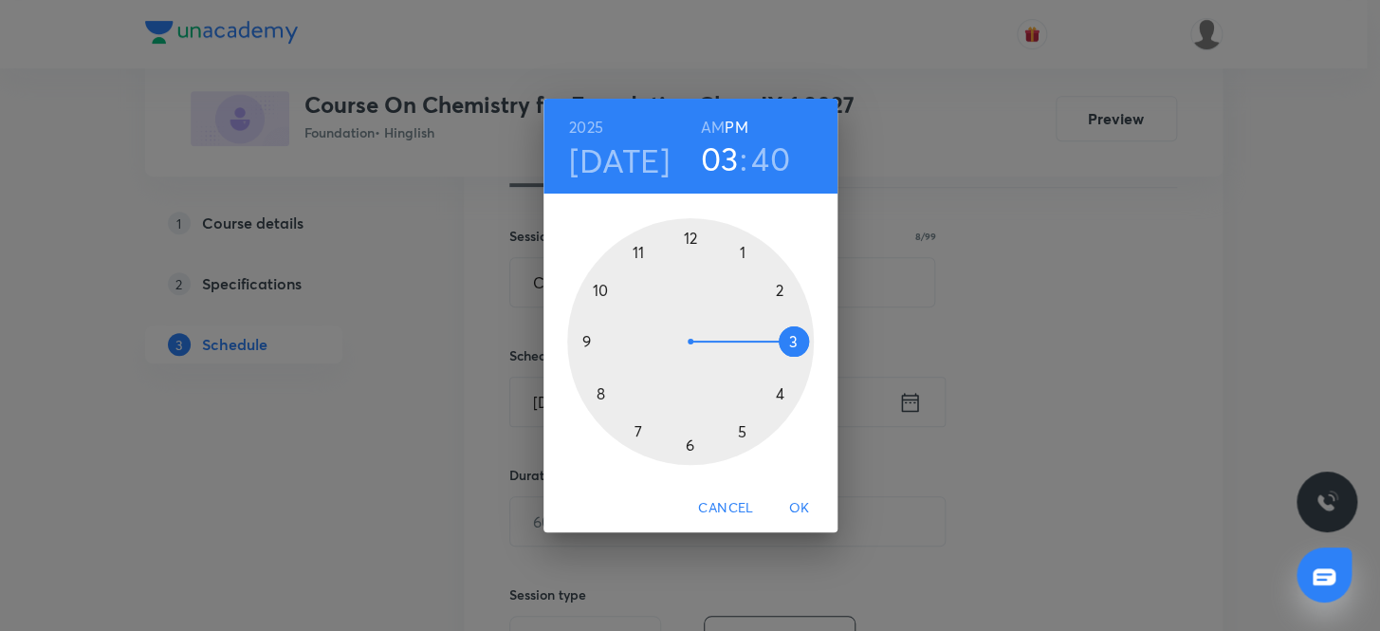
click at [739, 427] on div at bounding box center [690, 341] width 247 height 247
click at [688, 238] on div at bounding box center [690, 341] width 247 height 247
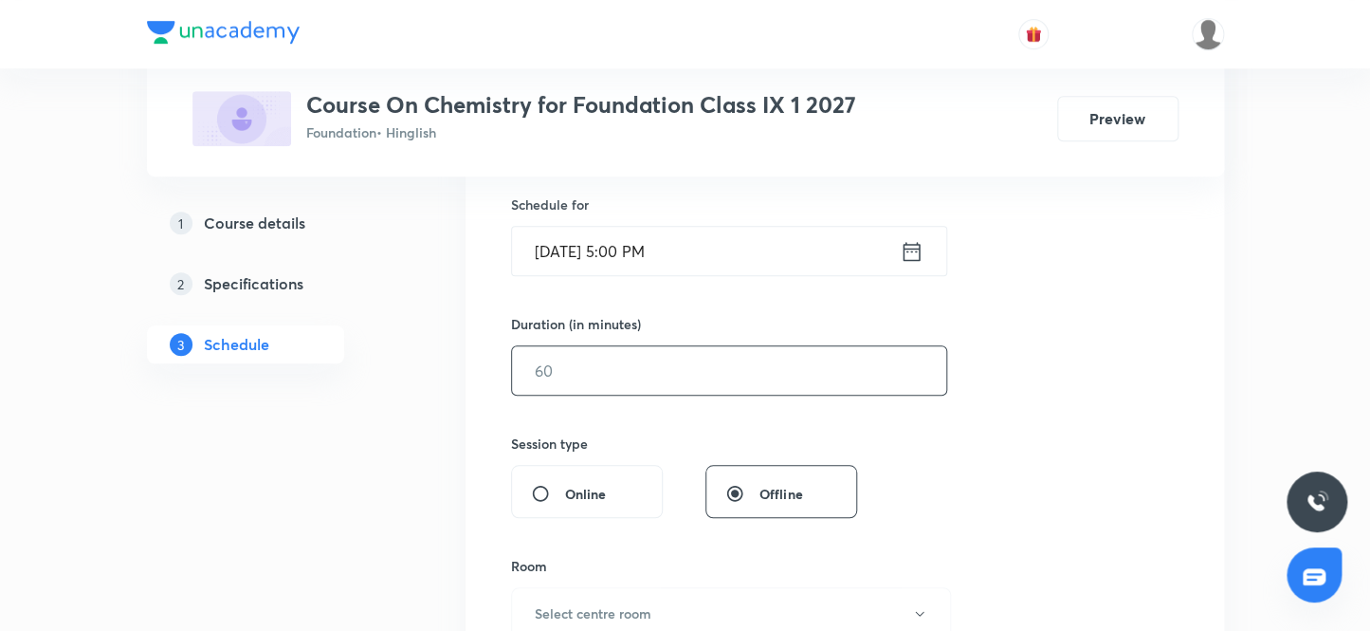
scroll to position [484, 0]
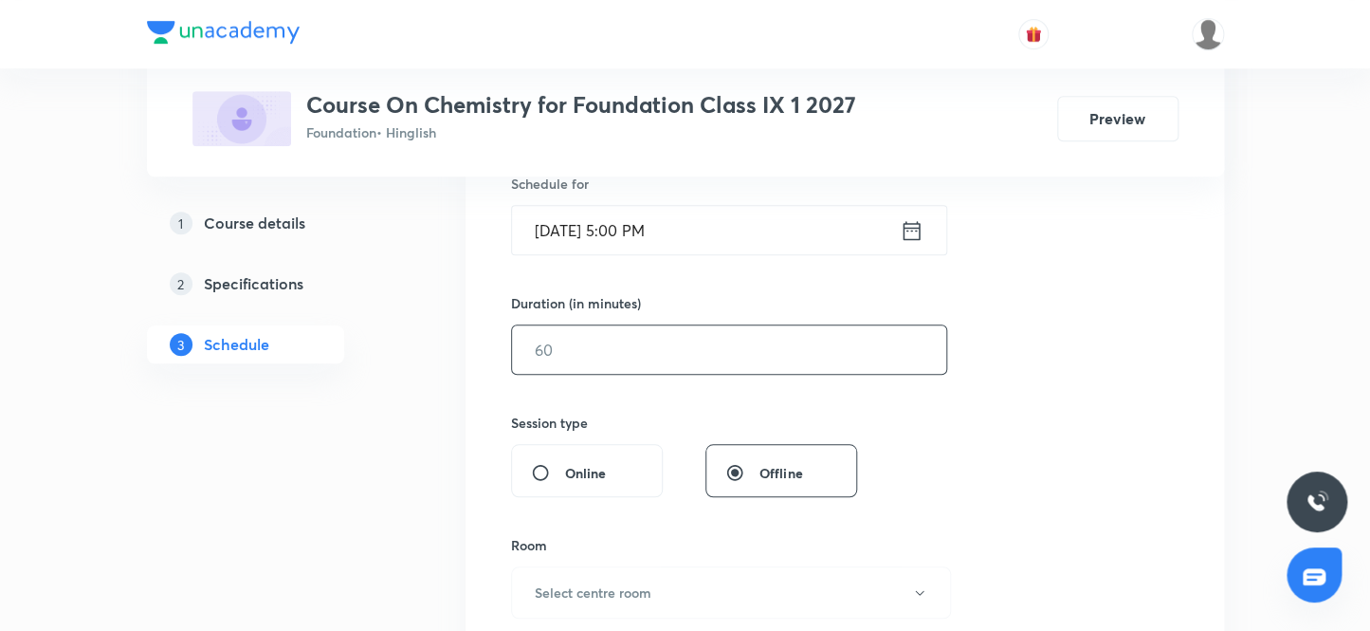
click at [592, 354] on input "text" at bounding box center [729, 349] width 434 height 48
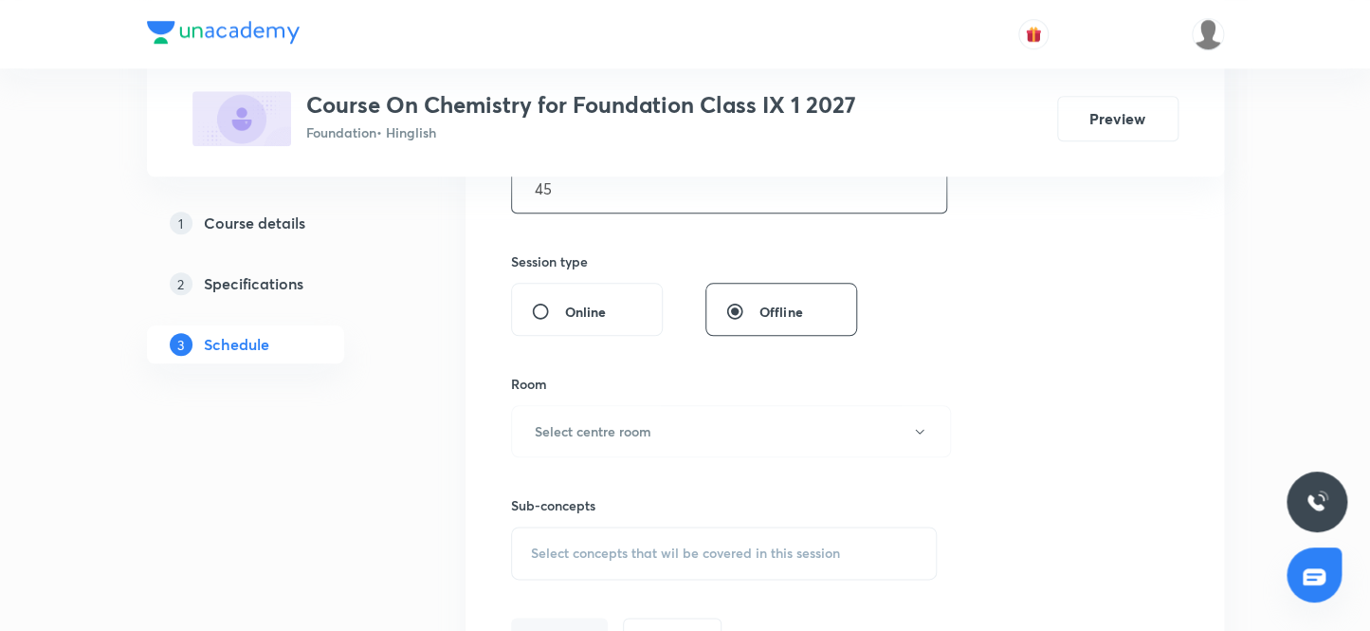
scroll to position [656, 0]
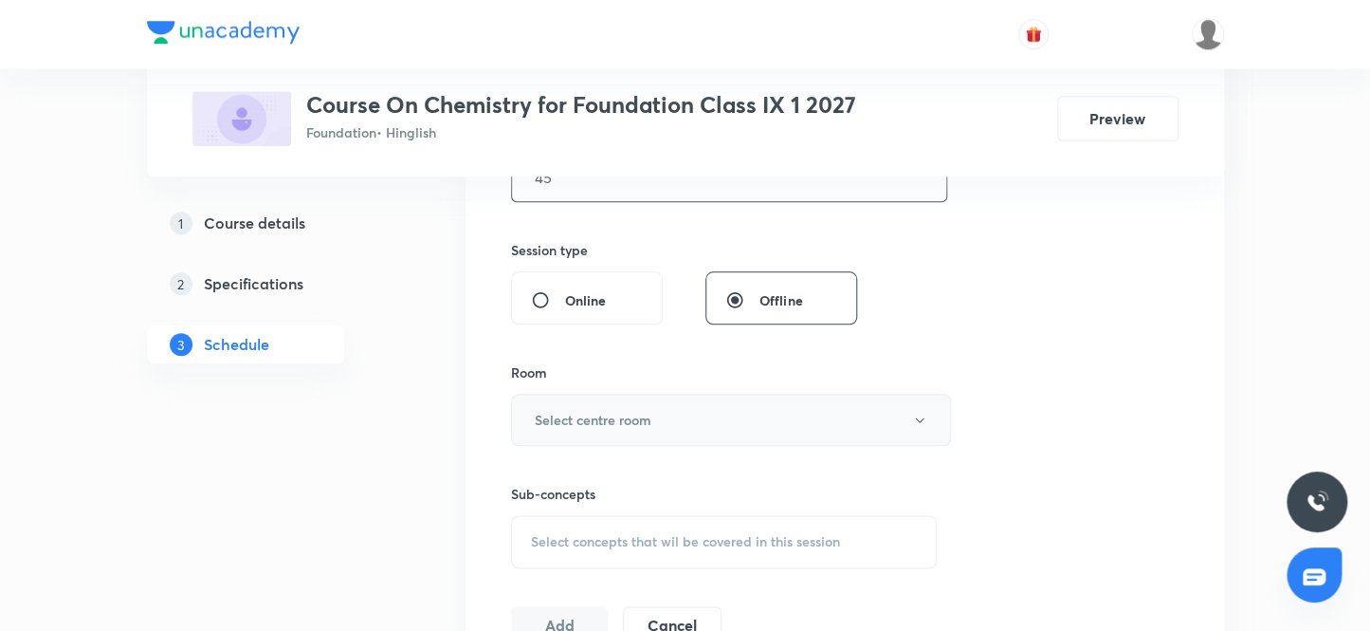
type input "45"
click at [614, 423] on h6 "Select centre room" at bounding box center [593, 420] width 117 height 20
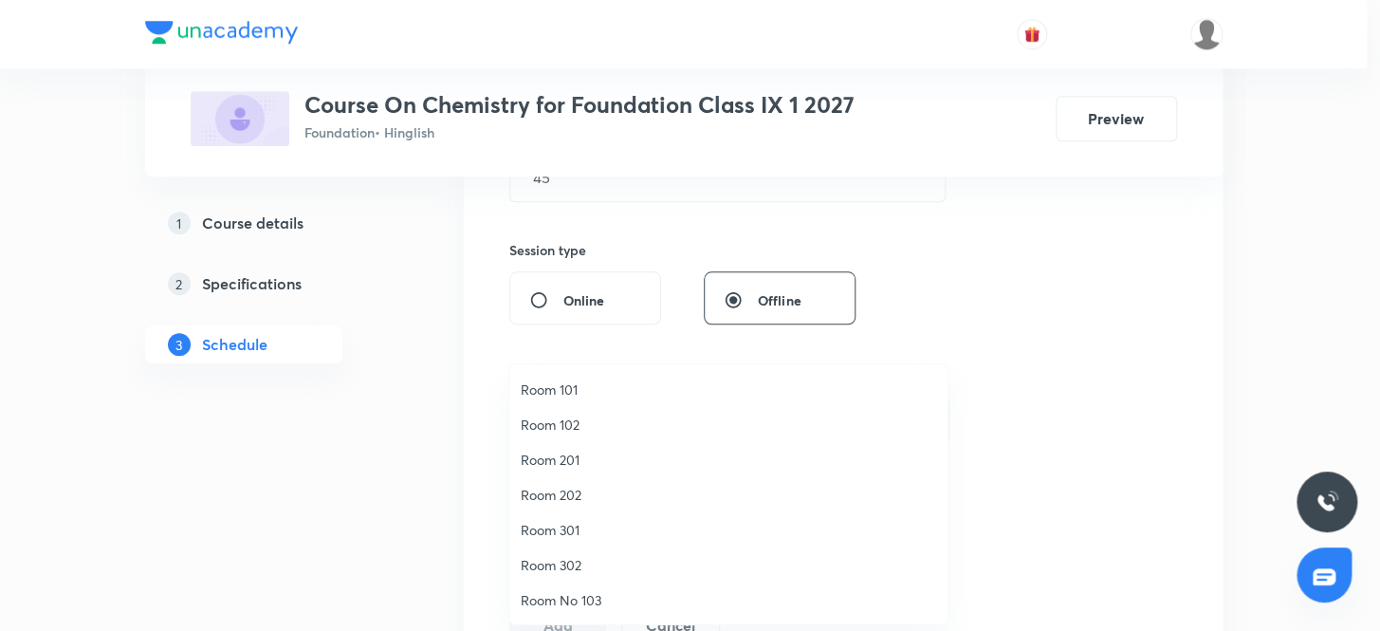
click at [573, 389] on span "Room 101" at bounding box center [728, 389] width 415 height 20
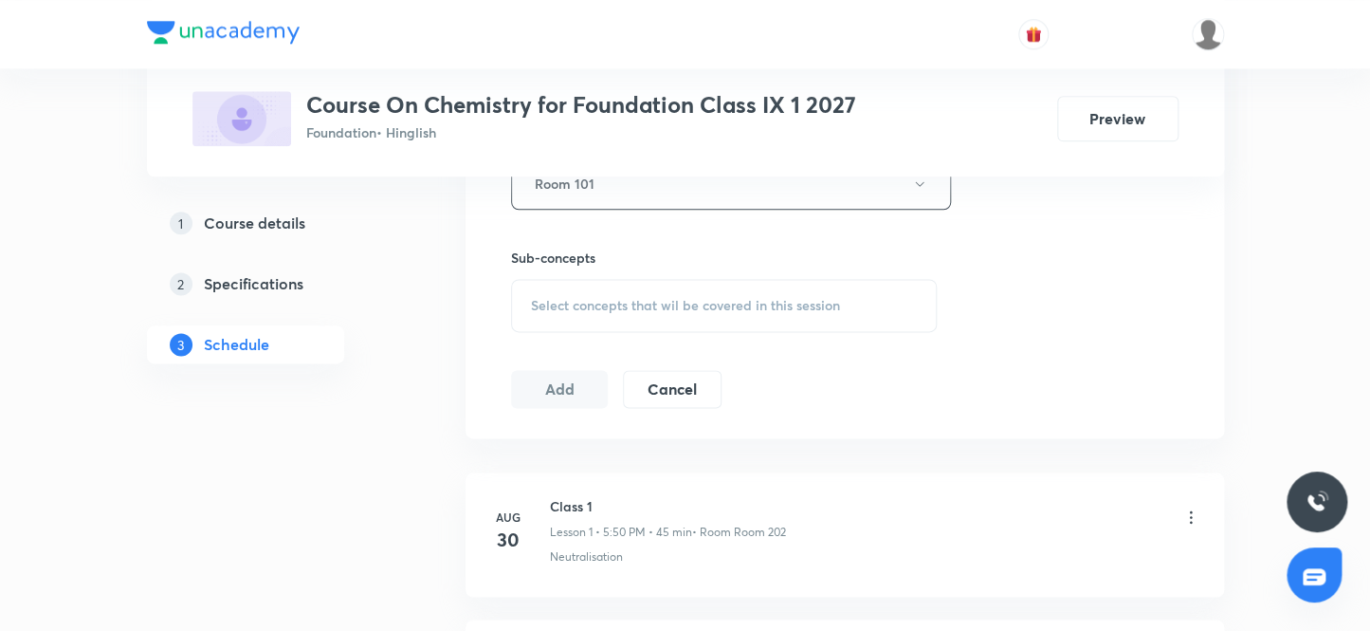
scroll to position [915, 0]
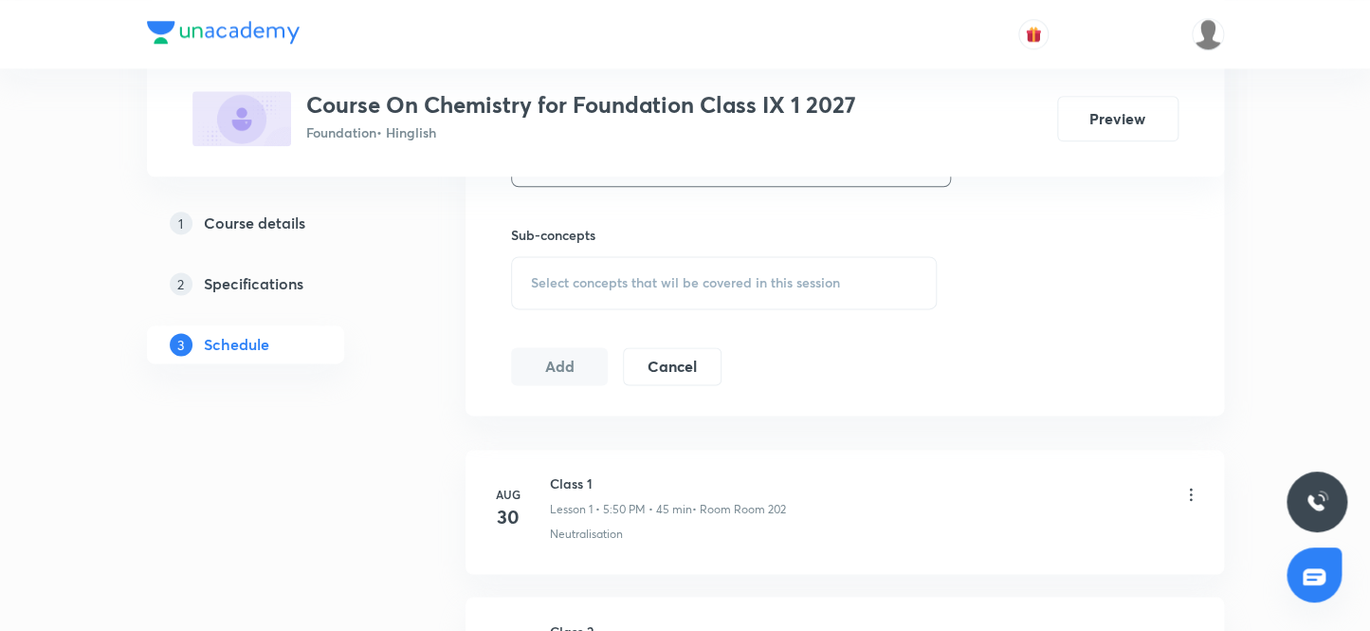
click at [638, 275] on span "Select concepts that wil be covered in this session" at bounding box center [685, 282] width 309 height 15
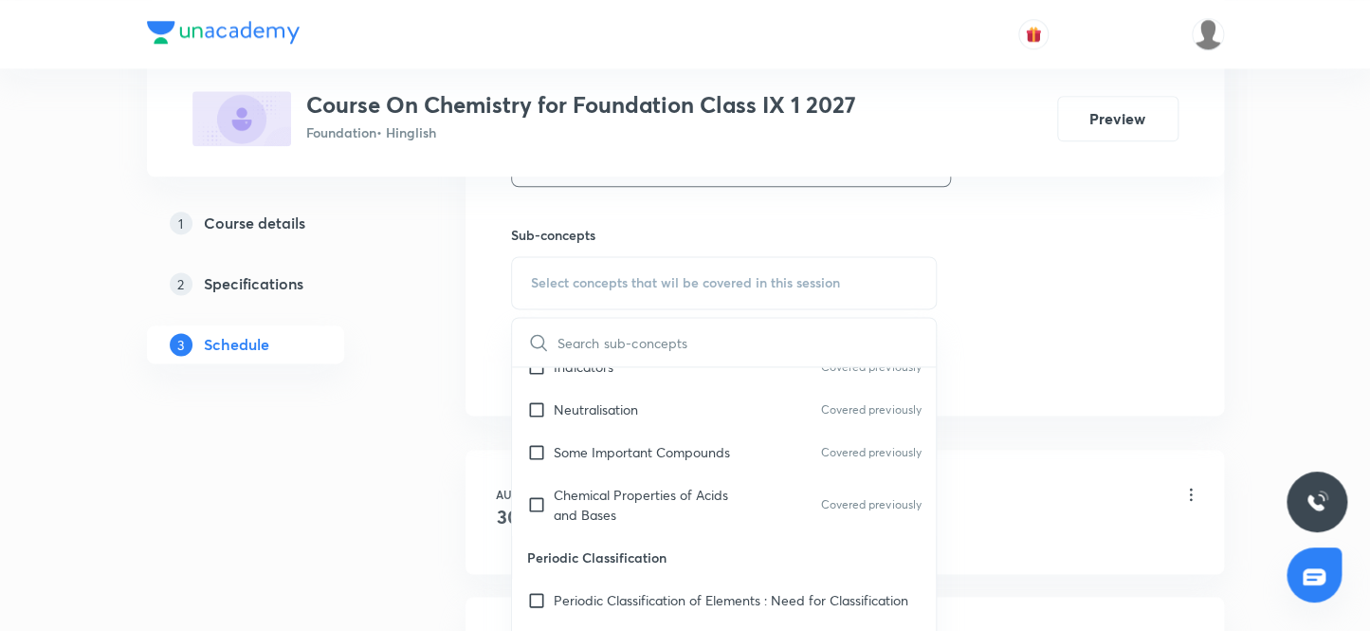
scroll to position [172, 0]
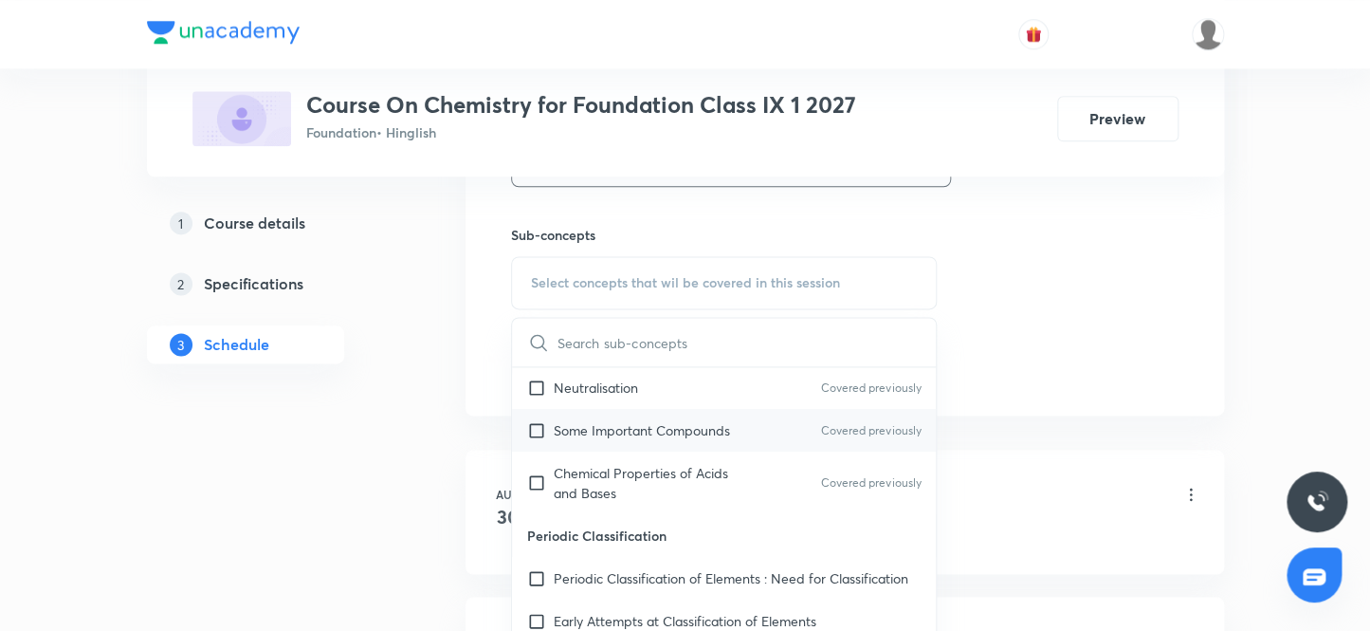
click at [536, 426] on input "checkbox" at bounding box center [540, 430] width 27 height 20
checkbox input "true"
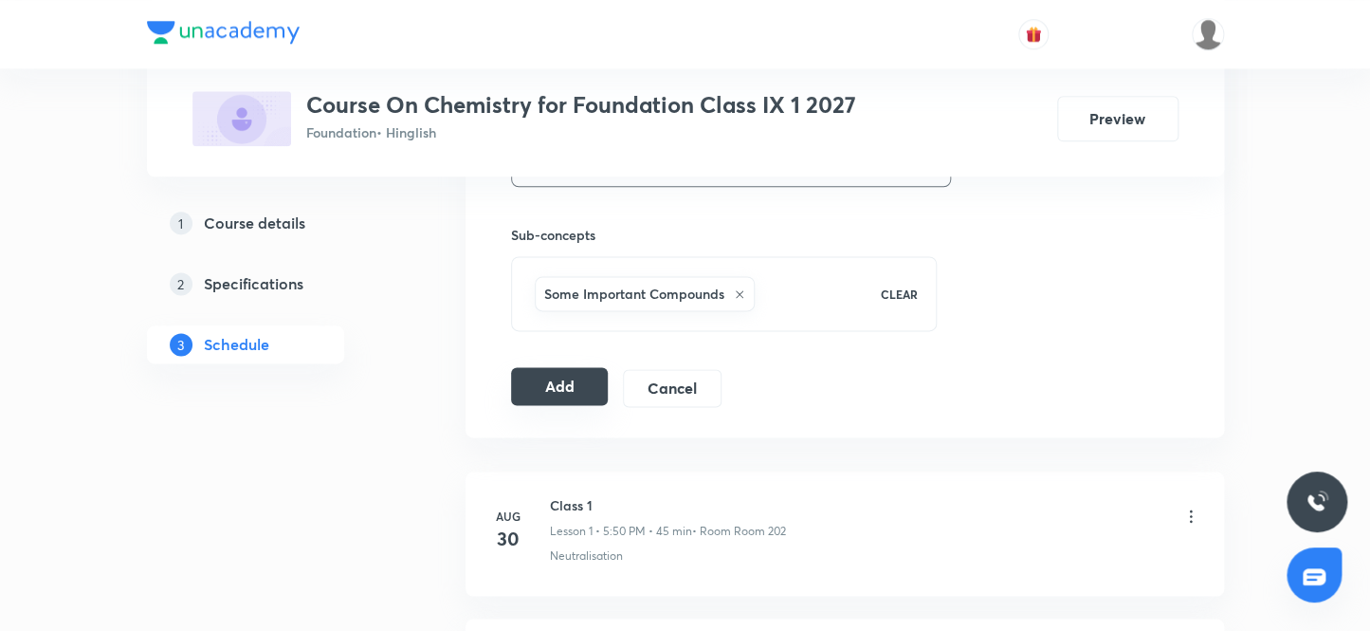
click at [549, 385] on button "Add" at bounding box center [560, 386] width 98 height 38
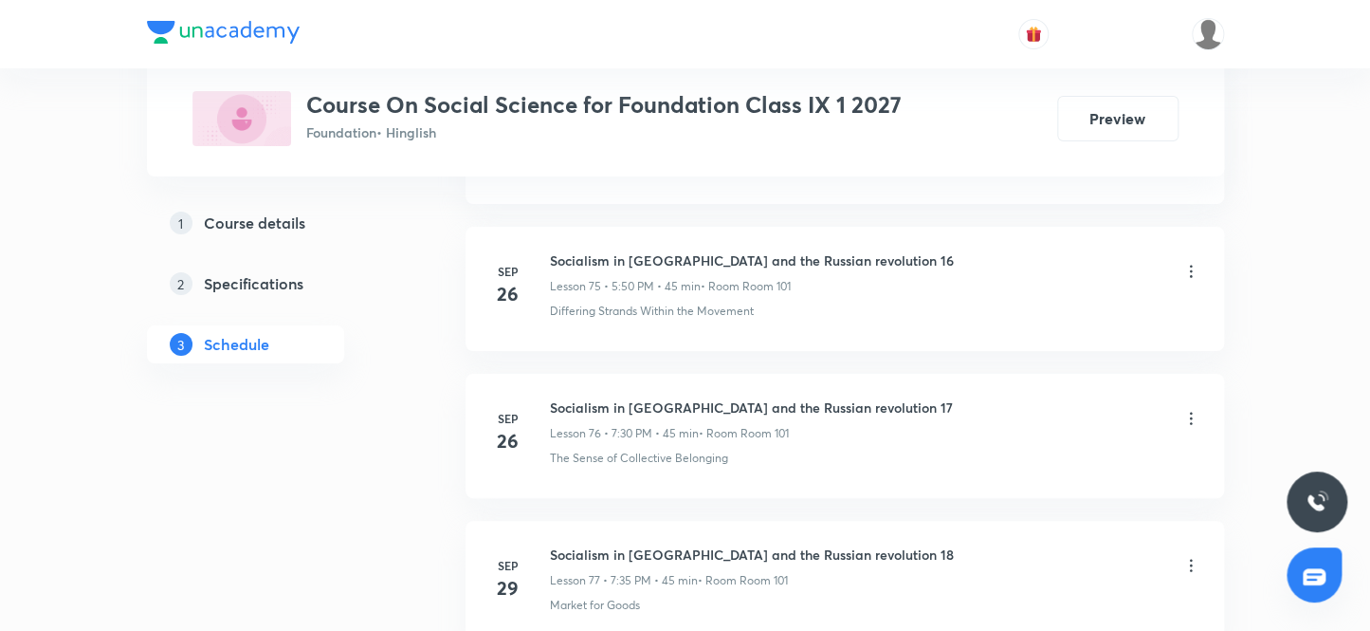
scroll to position [12189, 0]
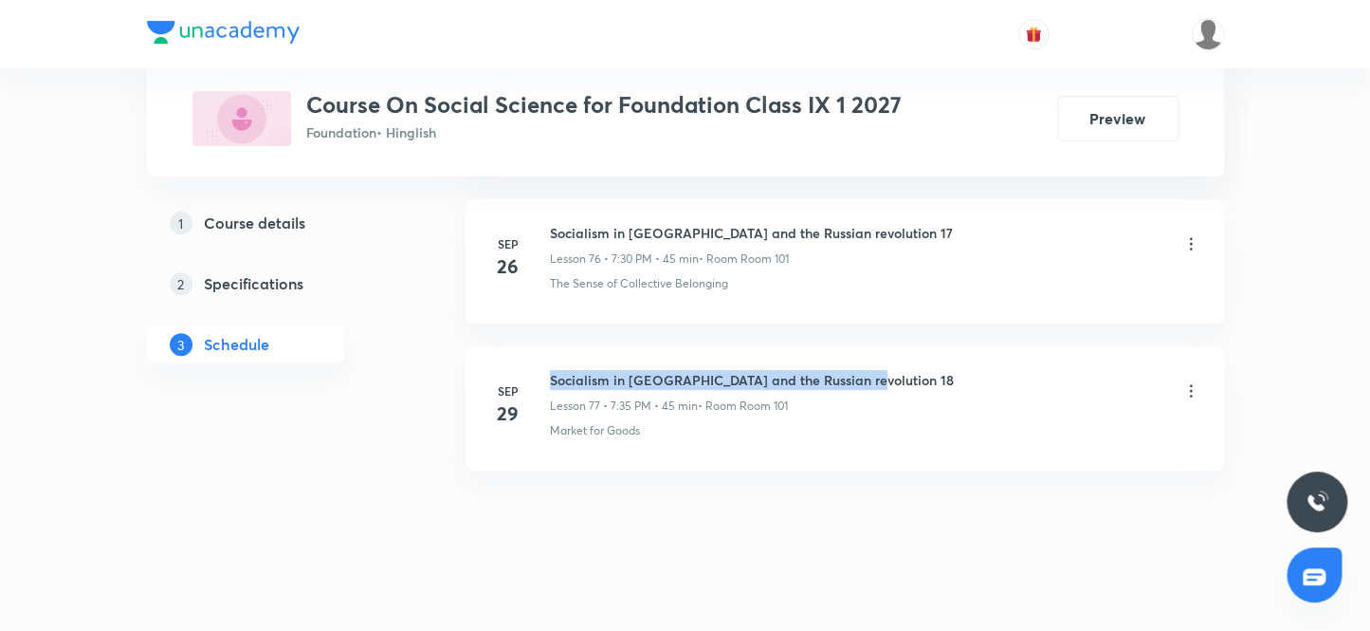
drag, startPoint x: 861, startPoint y: 360, endPoint x: 546, endPoint y: 338, distance: 315.6
click at [546, 346] on li "[DATE] Socialism in [GEOGRAPHIC_DATA] and the Russian revolution 18 Lesson 77 •…" at bounding box center [845, 408] width 759 height 124
copy h6 "Socialism in [GEOGRAPHIC_DATA] and the Russian revolution 18"
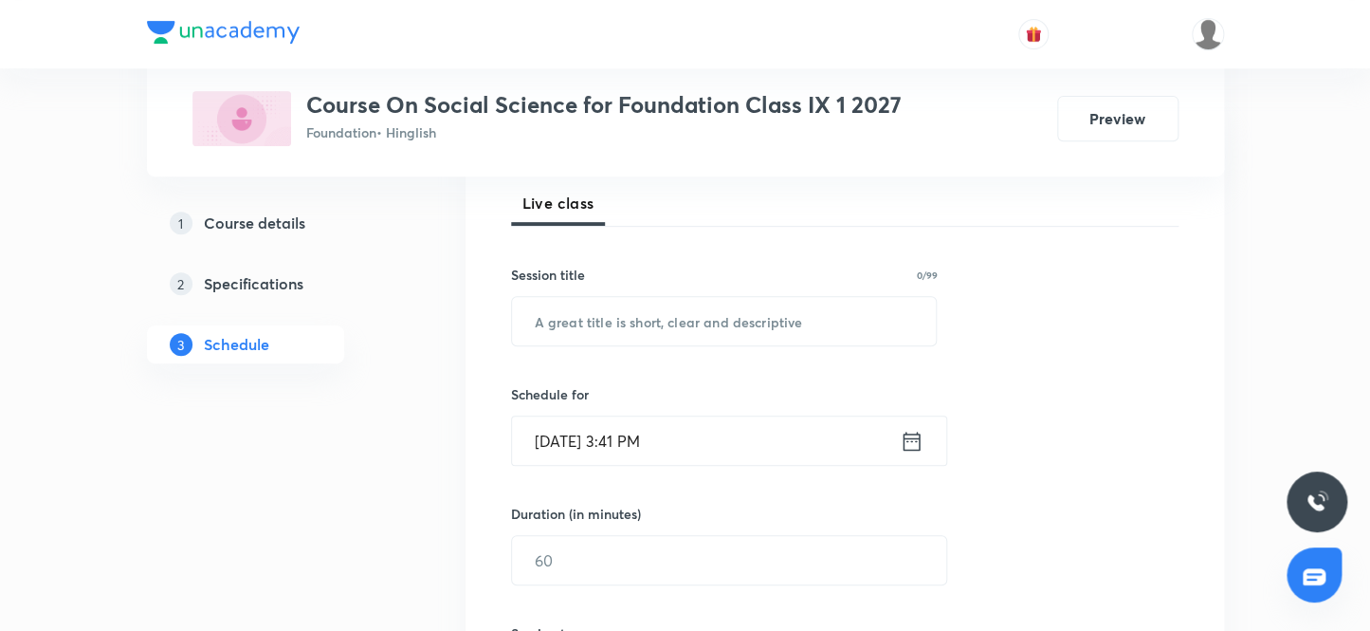
scroll to position [266, 0]
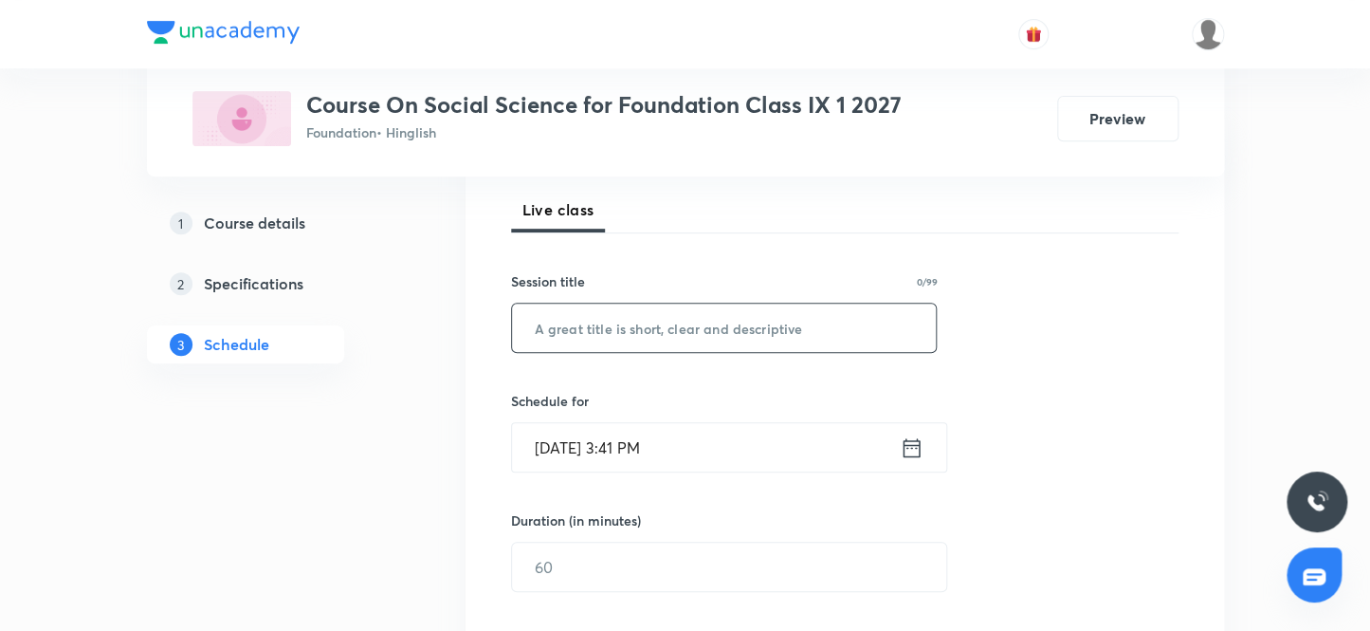
click at [808, 323] on input "text" at bounding box center [724, 327] width 425 height 48
paste input "Socialism in [GEOGRAPHIC_DATA] and the Russian revolution 18"
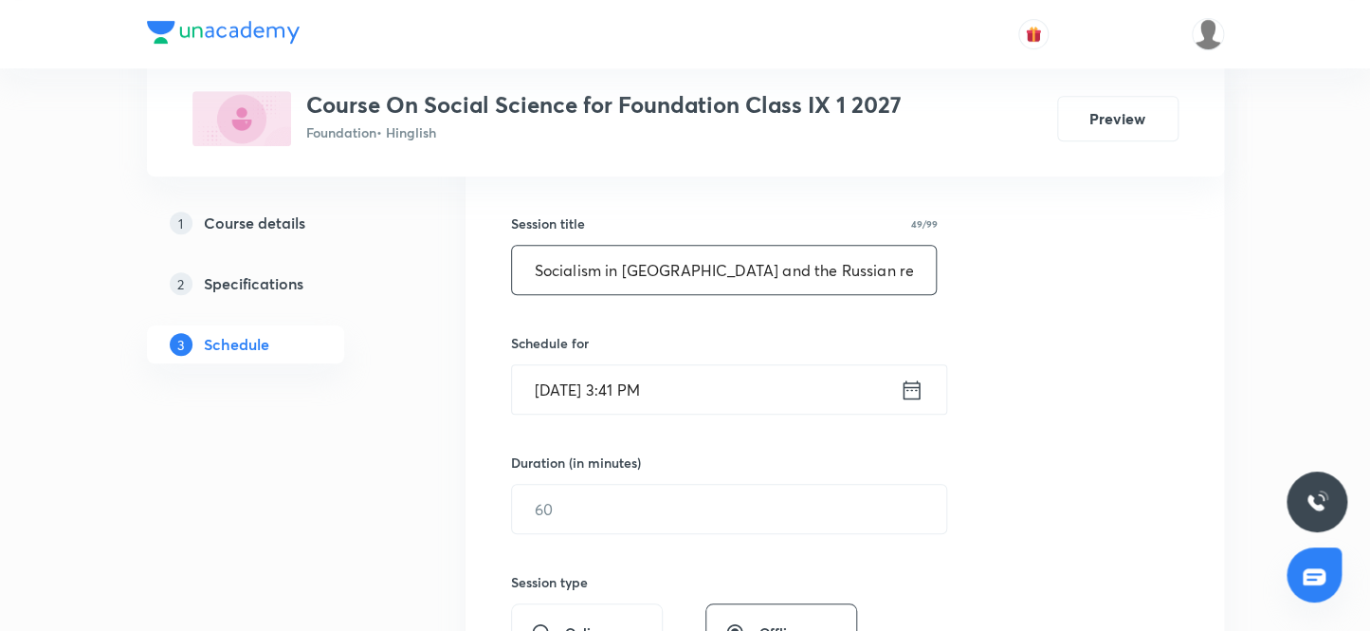
scroll to position [353, 0]
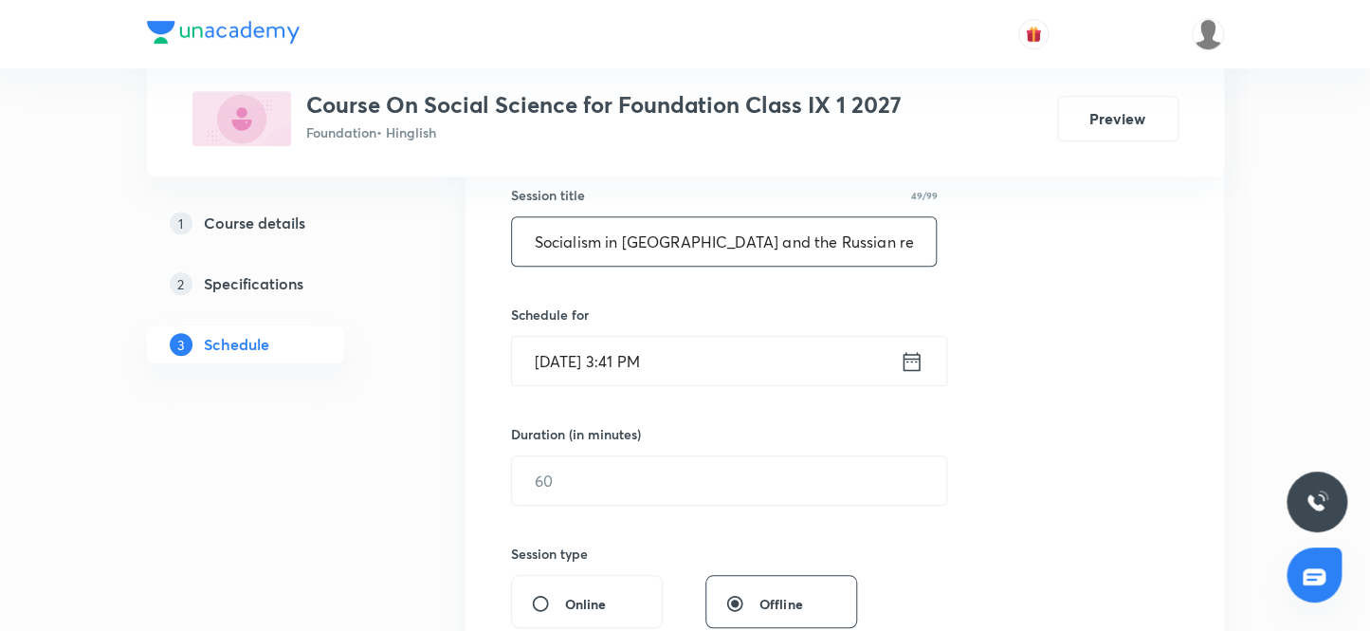
type input "Socialism in [GEOGRAPHIC_DATA] and the Russian revolution 19"
click at [574, 363] on input "[DATE] 3:41 PM" at bounding box center [706, 361] width 388 height 48
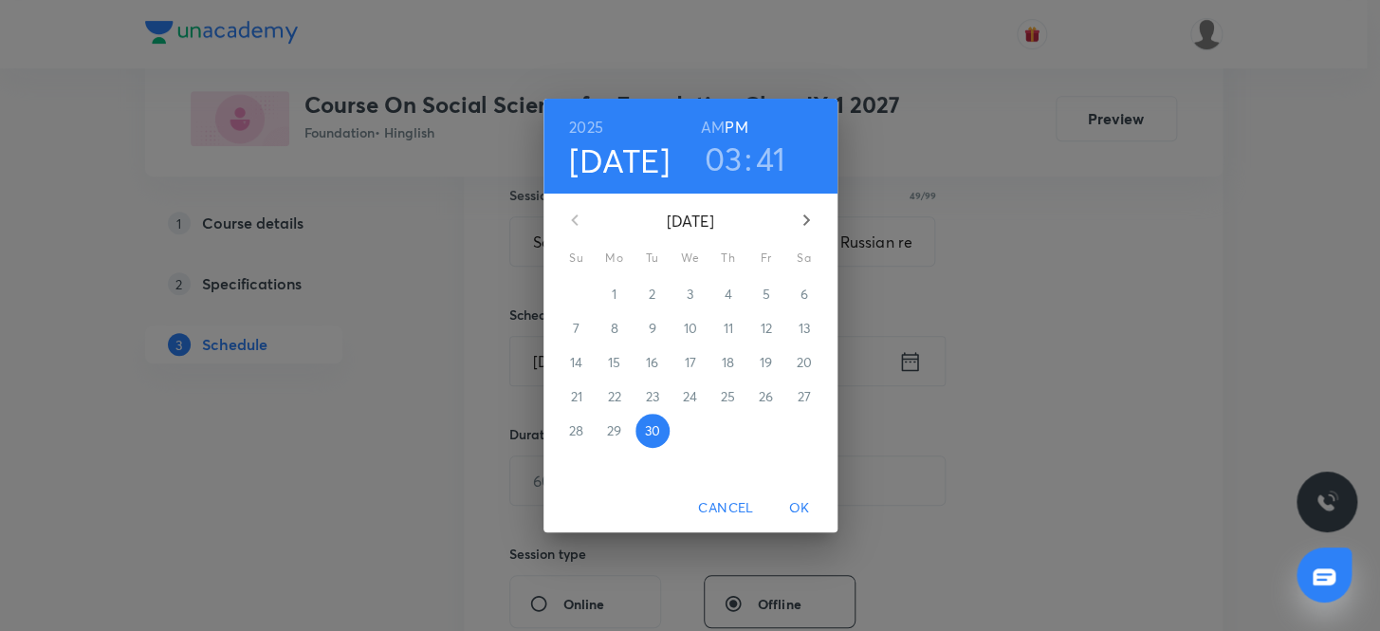
click at [803, 221] on icon "button" at bounding box center [806, 220] width 23 height 23
click at [768, 292] on p "3" at bounding box center [765, 293] width 7 height 19
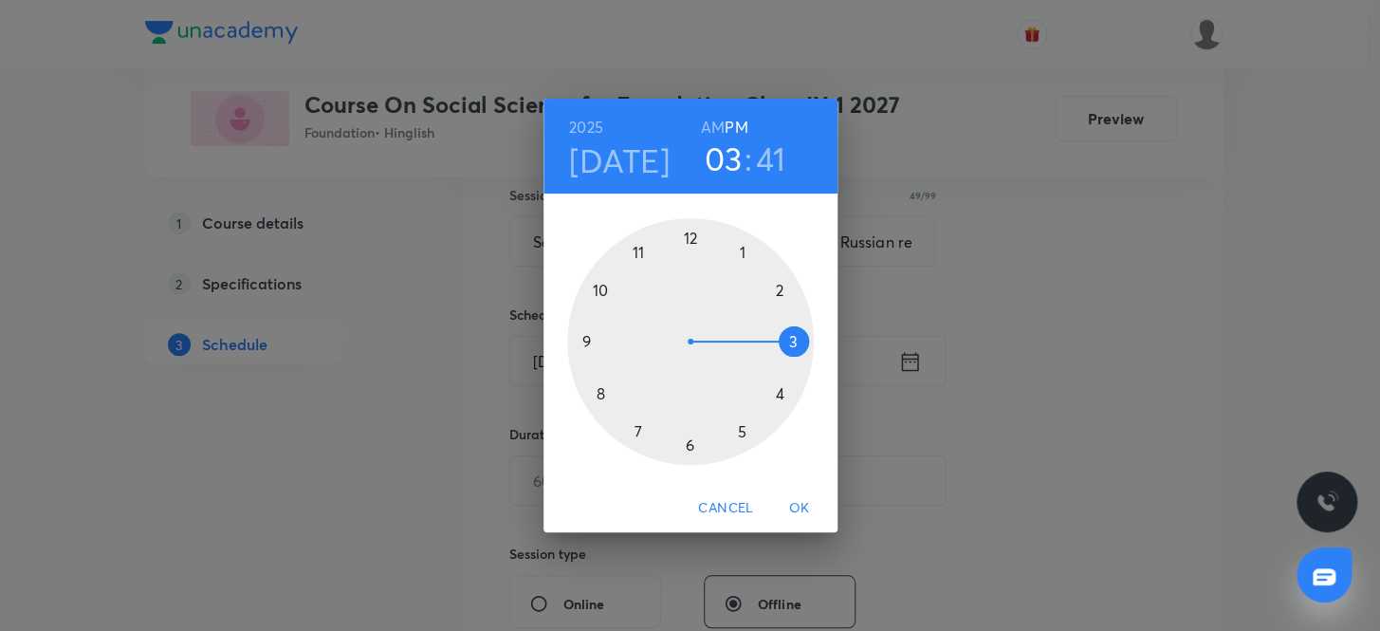
click at [741, 427] on div at bounding box center [690, 341] width 247 height 247
click at [595, 284] on div at bounding box center [690, 341] width 247 height 247
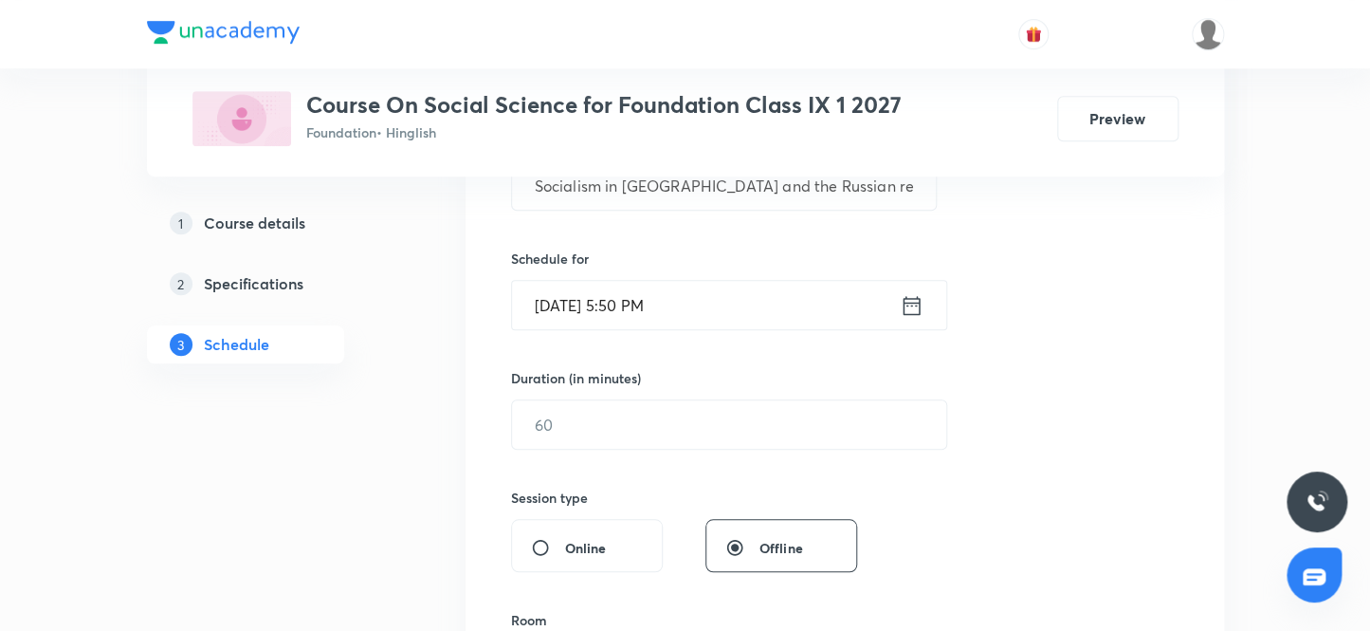
scroll to position [525, 0]
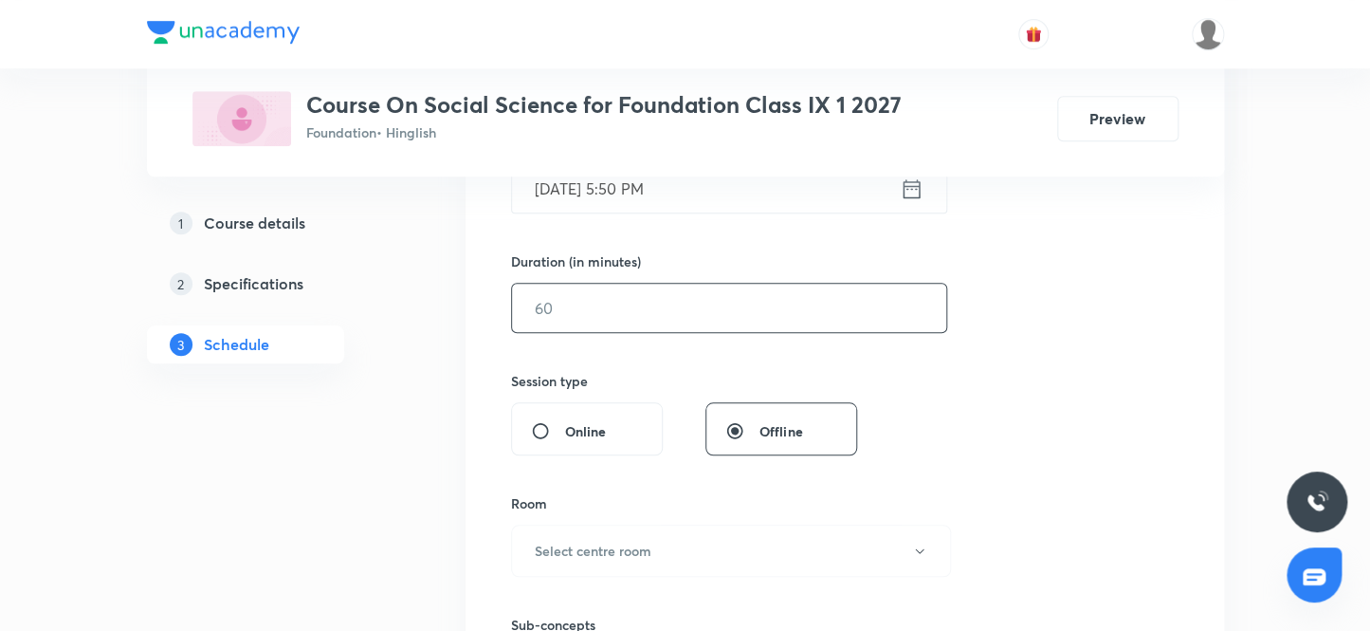
click at [639, 313] on input "text" at bounding box center [729, 308] width 434 height 48
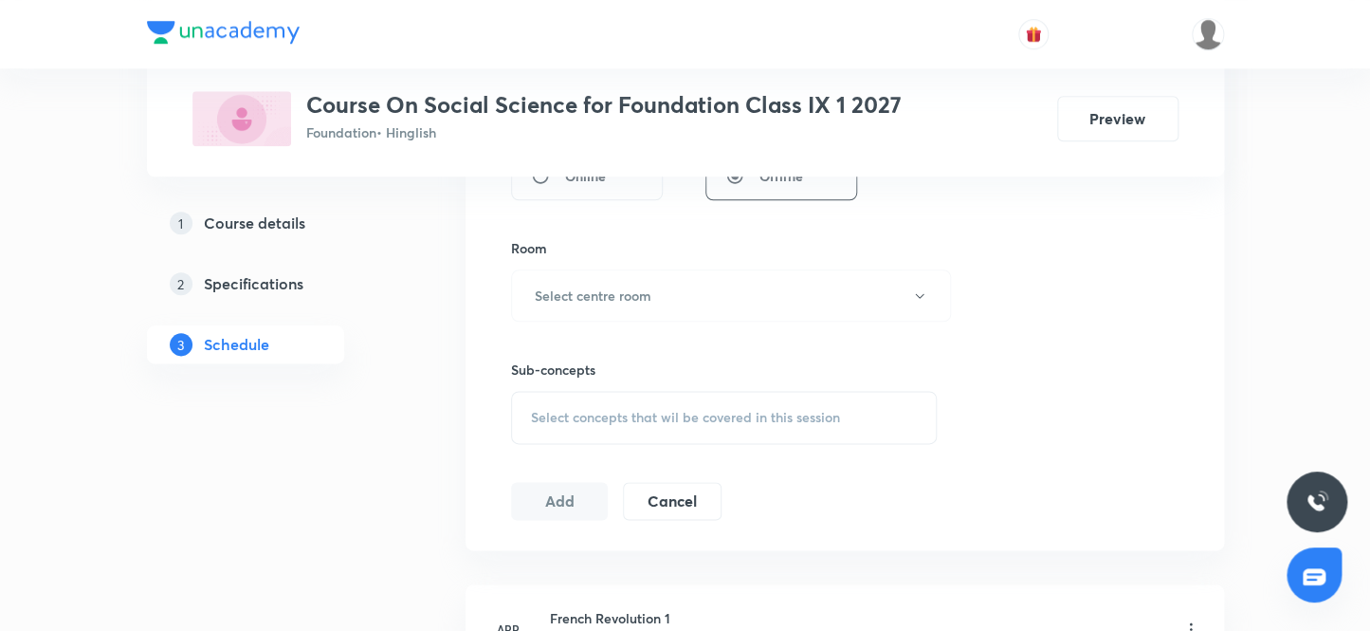
scroll to position [784, 0]
type input "45"
click at [623, 293] on h6 "Select centre room" at bounding box center [593, 292] width 117 height 20
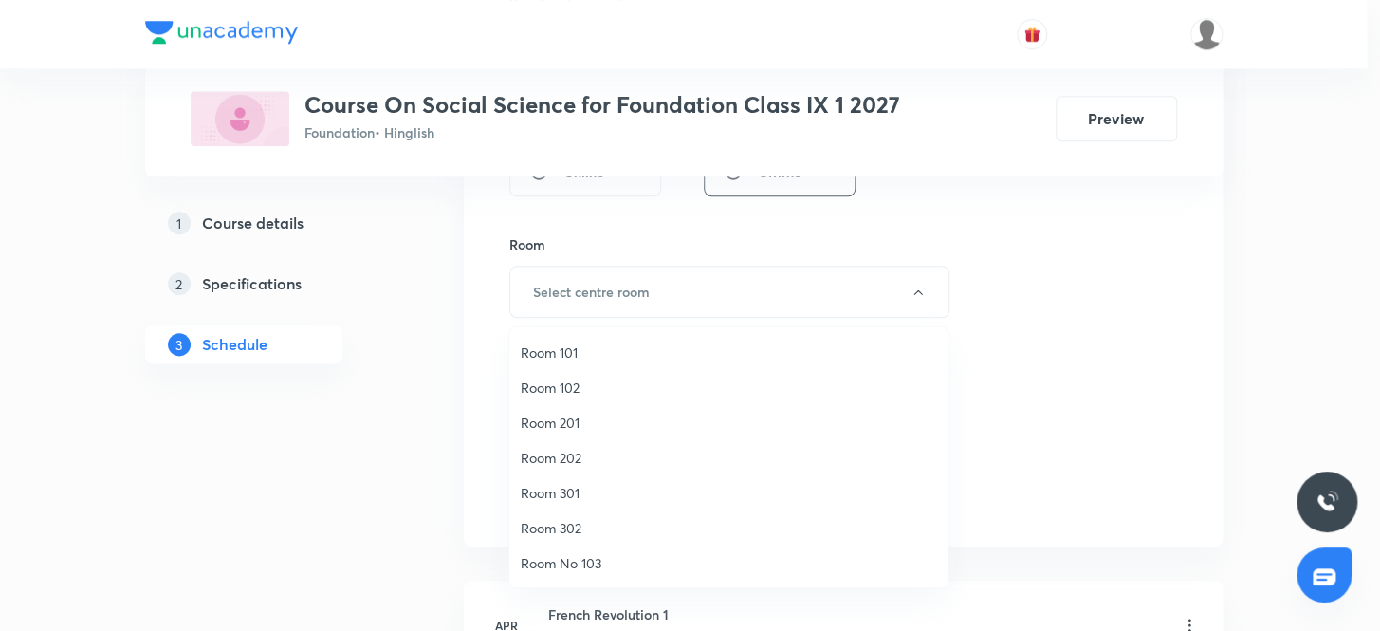
click at [563, 350] on span "Room 101" at bounding box center [728, 352] width 415 height 20
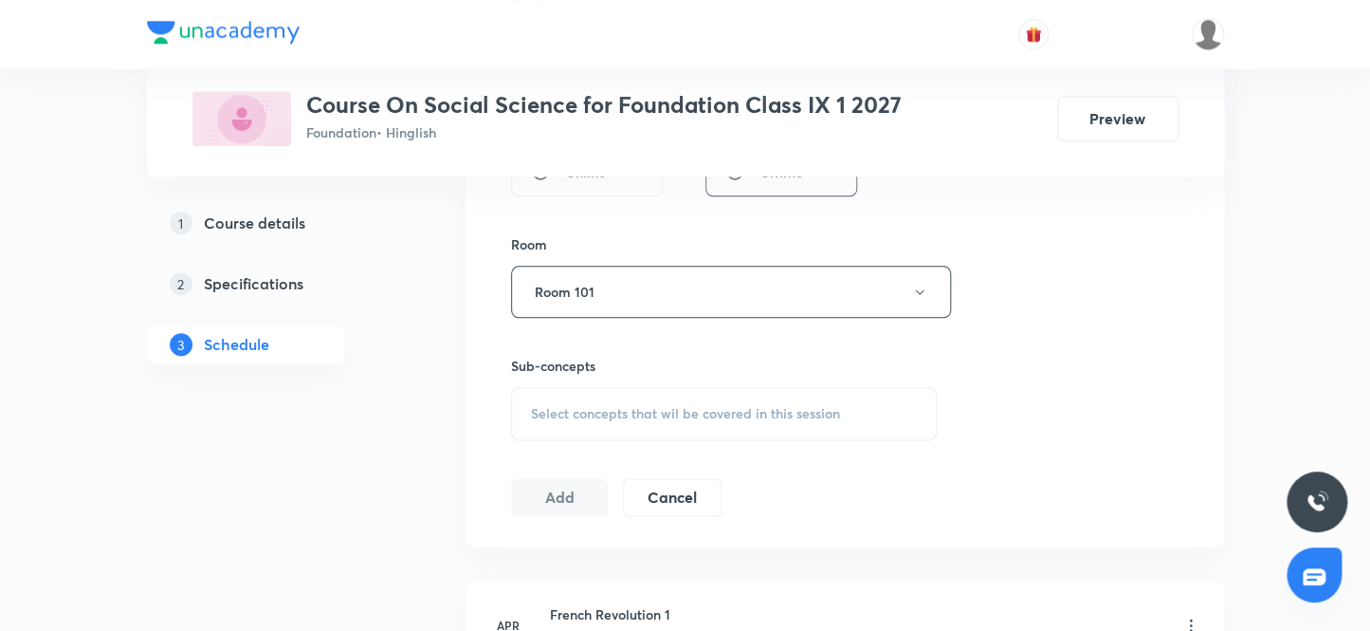
scroll to position [870, 0]
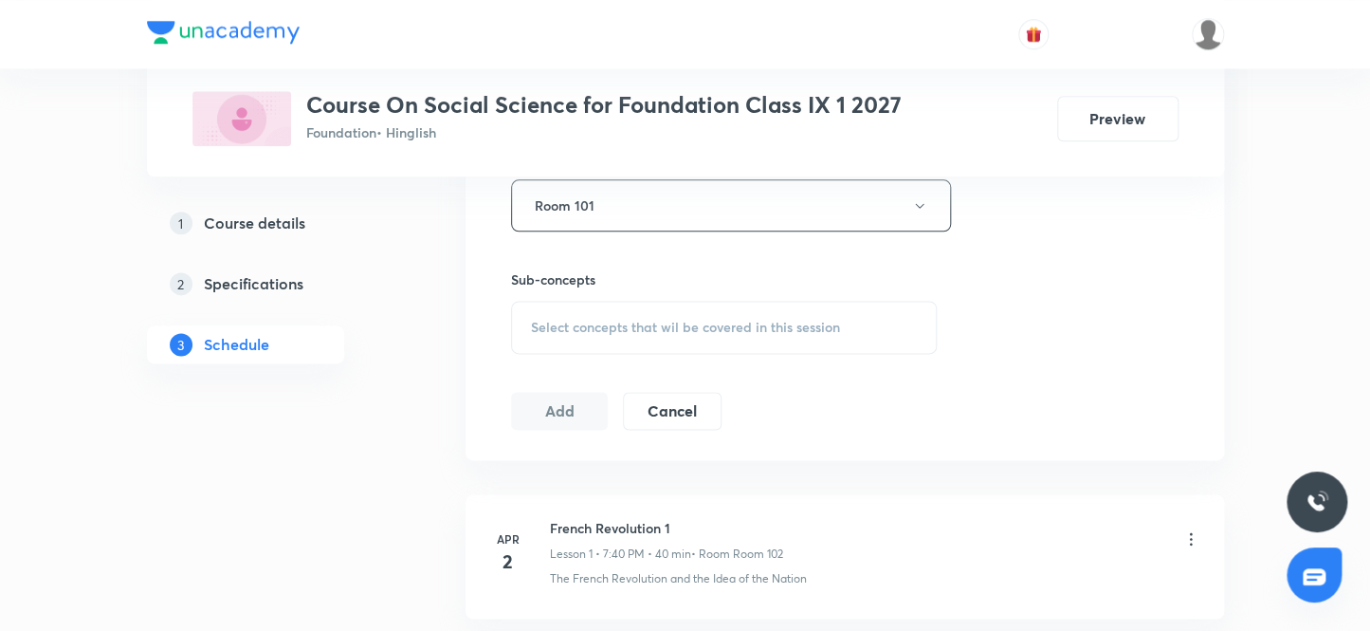
click at [659, 326] on span "Select concepts that wil be covered in this session" at bounding box center [685, 327] width 309 height 15
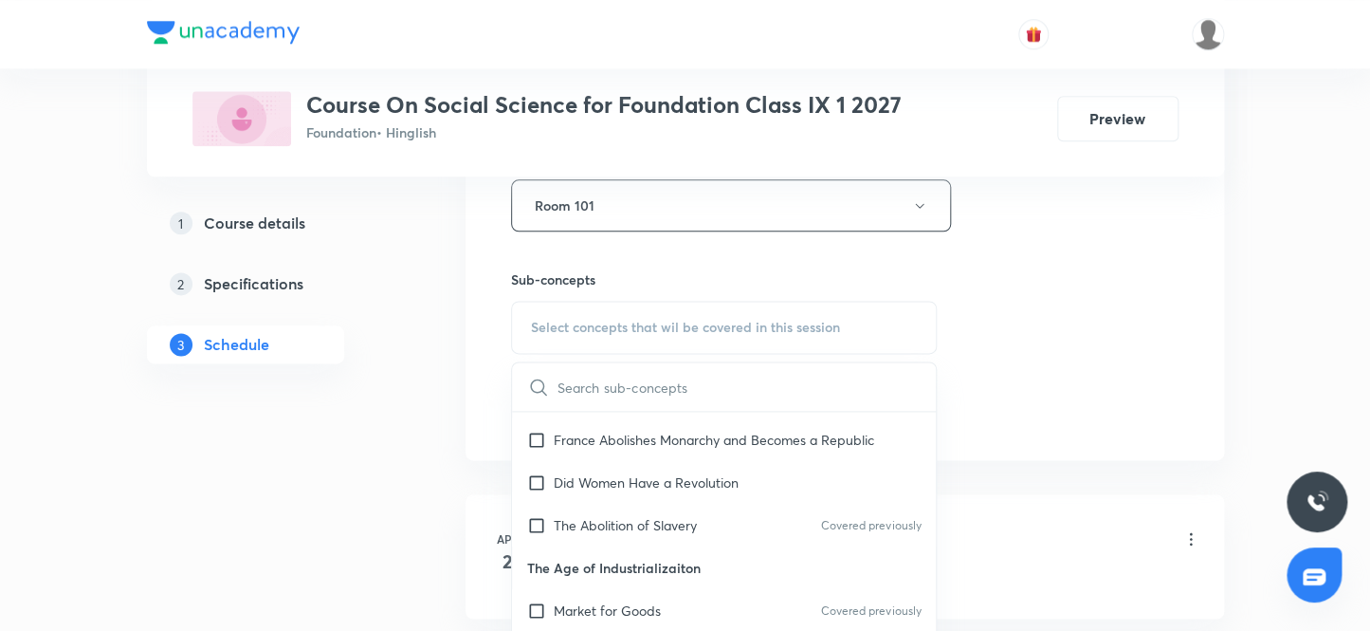
scroll to position [172, 0]
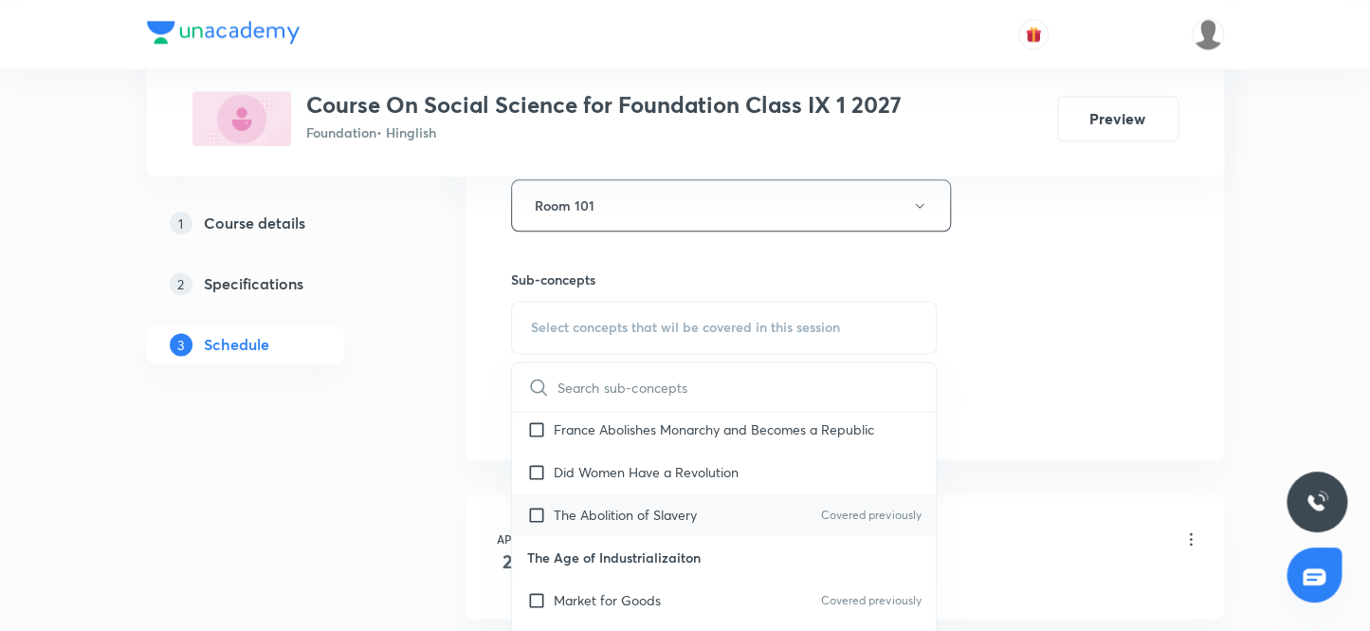
click at [537, 504] on input "checkbox" at bounding box center [540, 514] width 27 height 20
checkbox input "true"
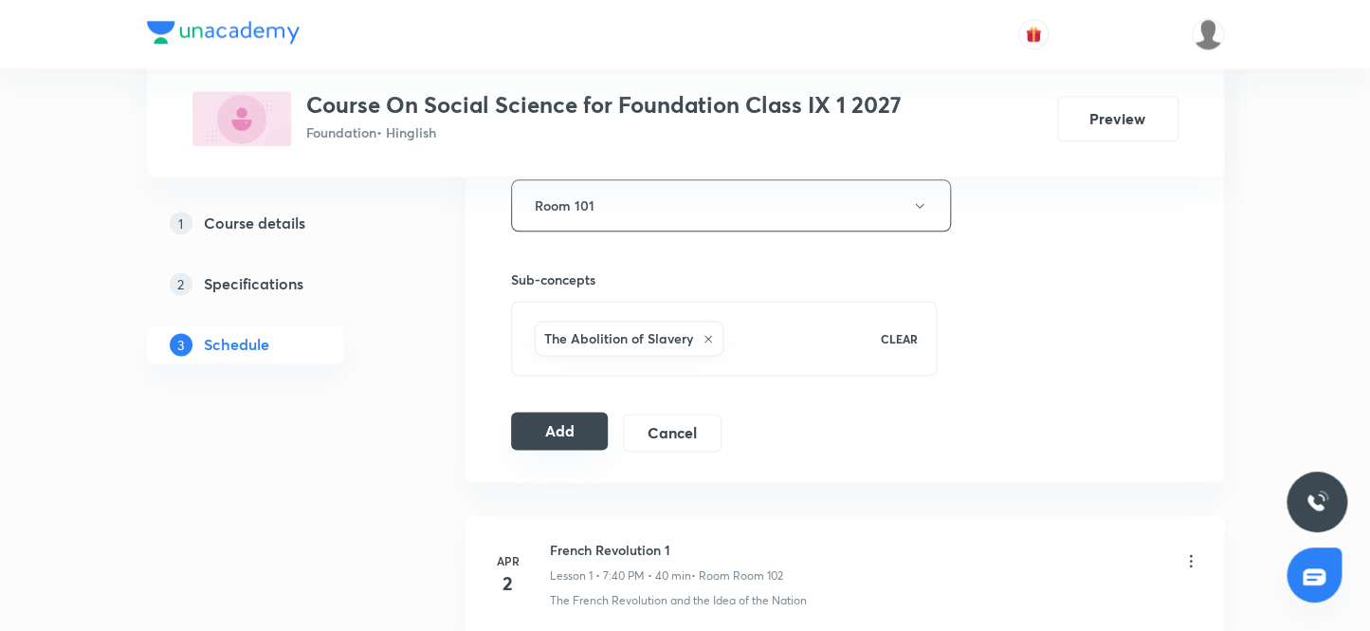
click at [551, 425] on button "Add" at bounding box center [560, 431] width 98 height 38
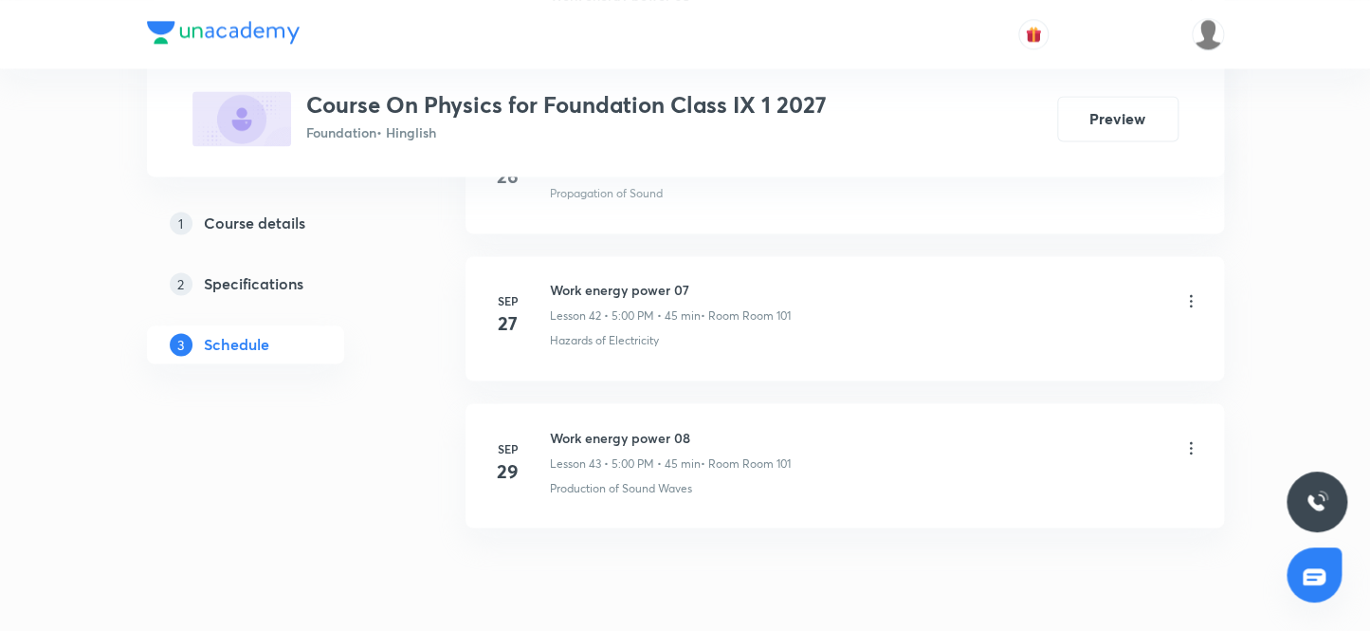
scroll to position [7199, 0]
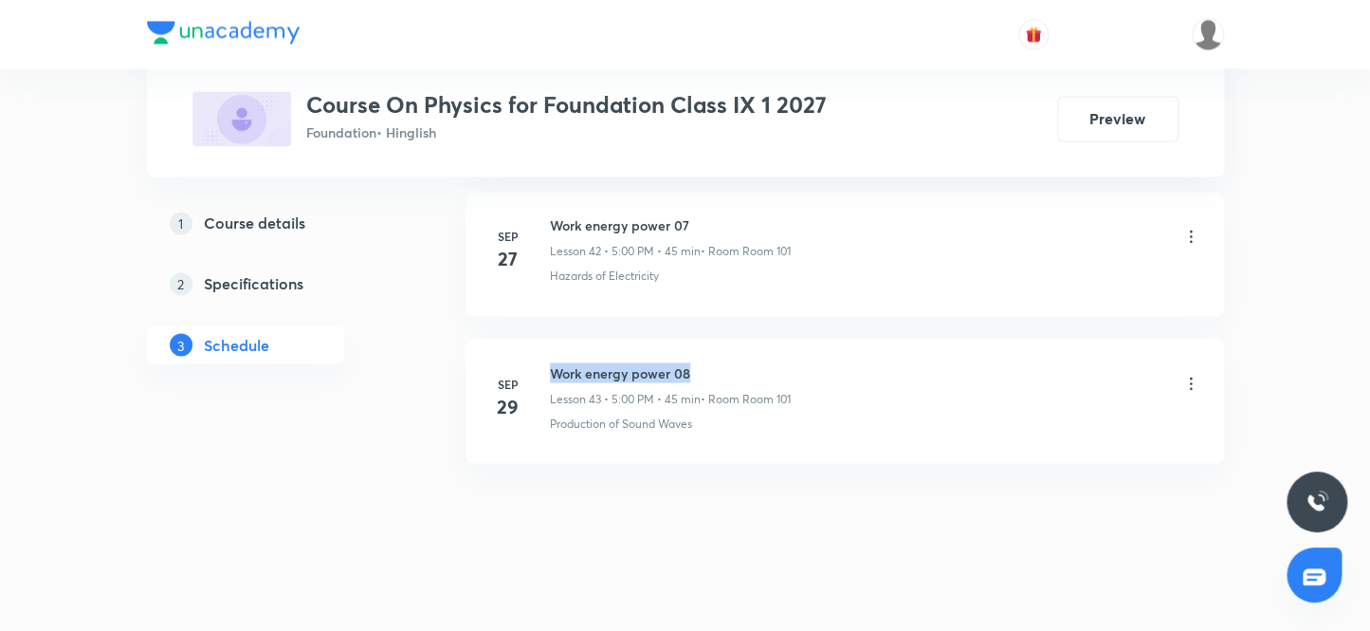
drag, startPoint x: 699, startPoint y: 356, endPoint x: 547, endPoint y: 341, distance: 152.4
click at [547, 341] on li "[DATE] Work energy power 08 Lesson 43 • 5:00 PM • 45 min • Room Room 101 Produc…" at bounding box center [845, 401] width 759 height 124
copy h6 "Work energy power 08"
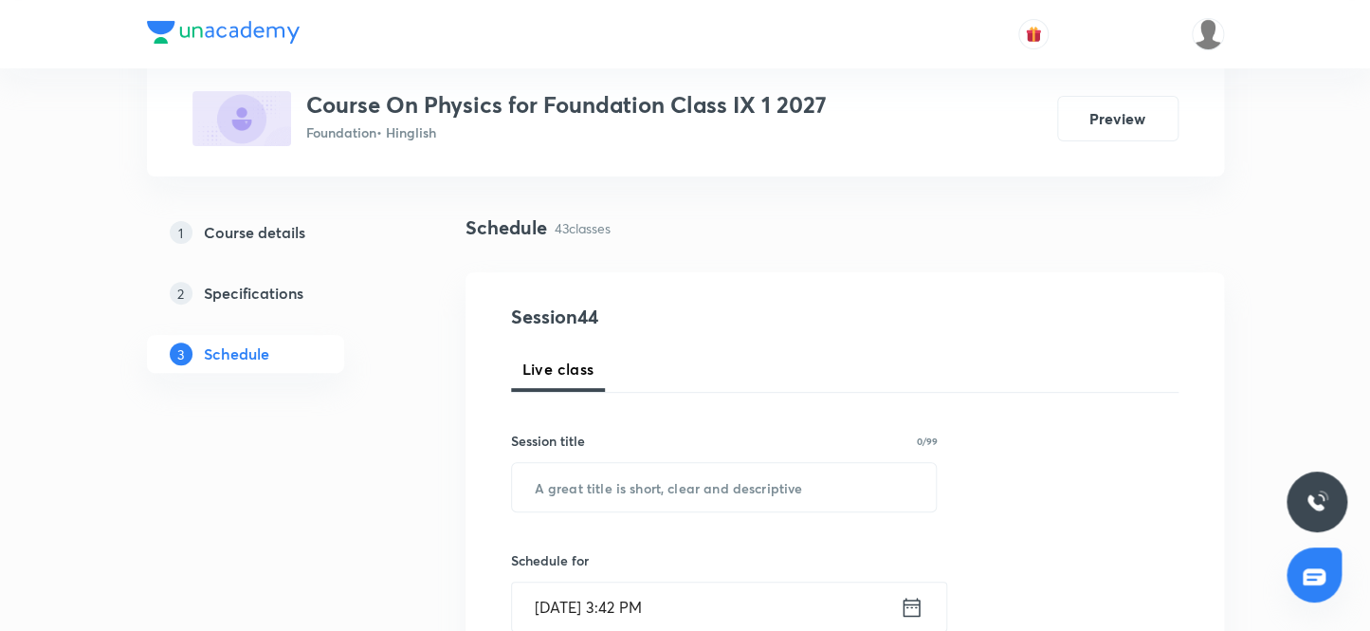
scroll to position [85, 0]
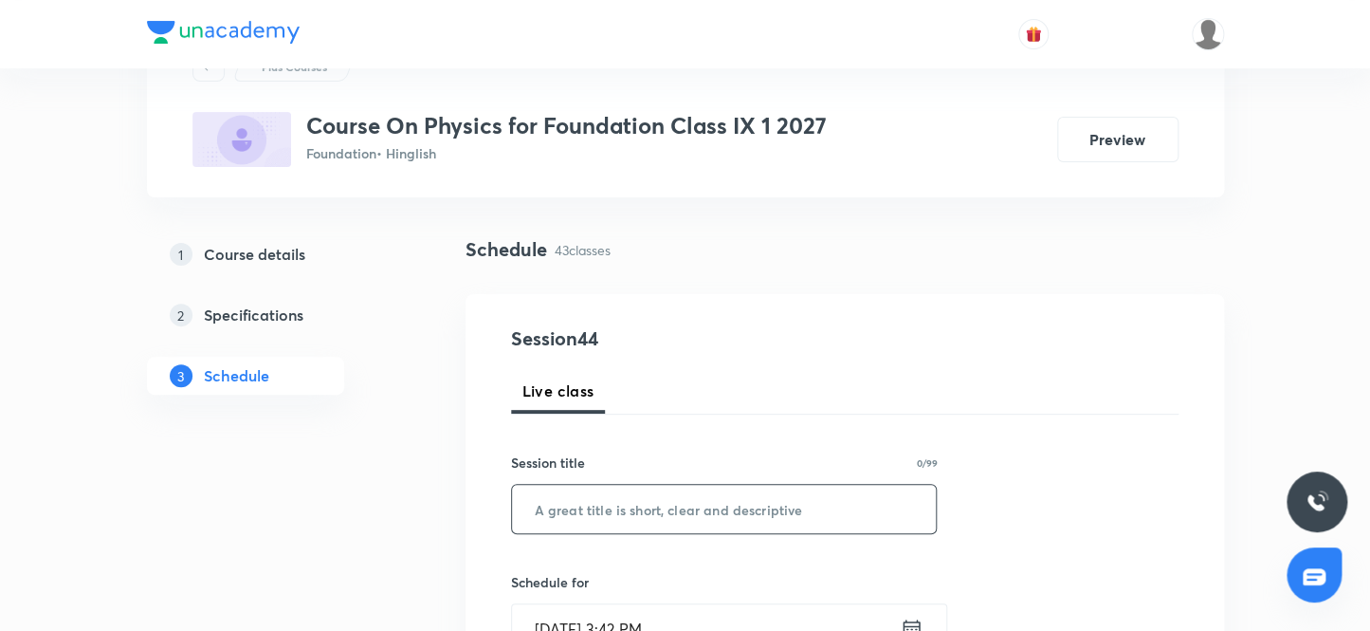
click at [655, 504] on input "text" at bounding box center [724, 509] width 425 height 48
paste input "Work energy power 08"
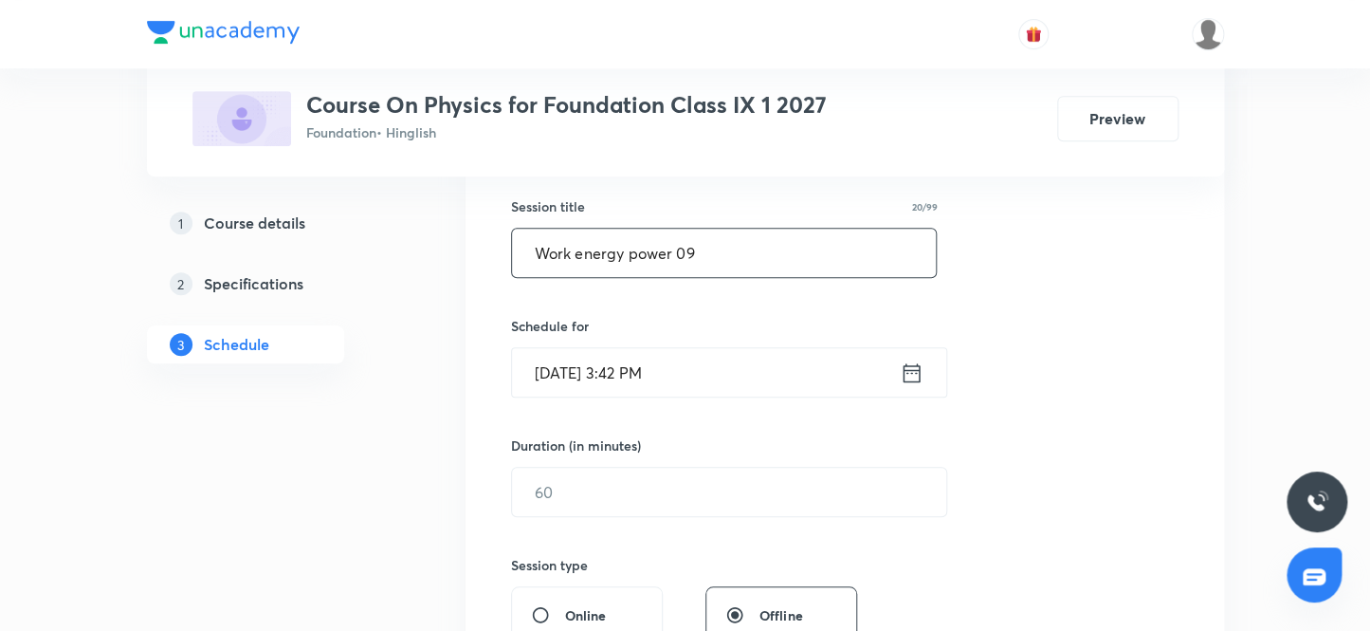
scroll to position [343, 0]
type input "Work energy power 09"
click at [573, 369] on input "Sep 30, 2025, 3:42 PM" at bounding box center [706, 370] width 388 height 48
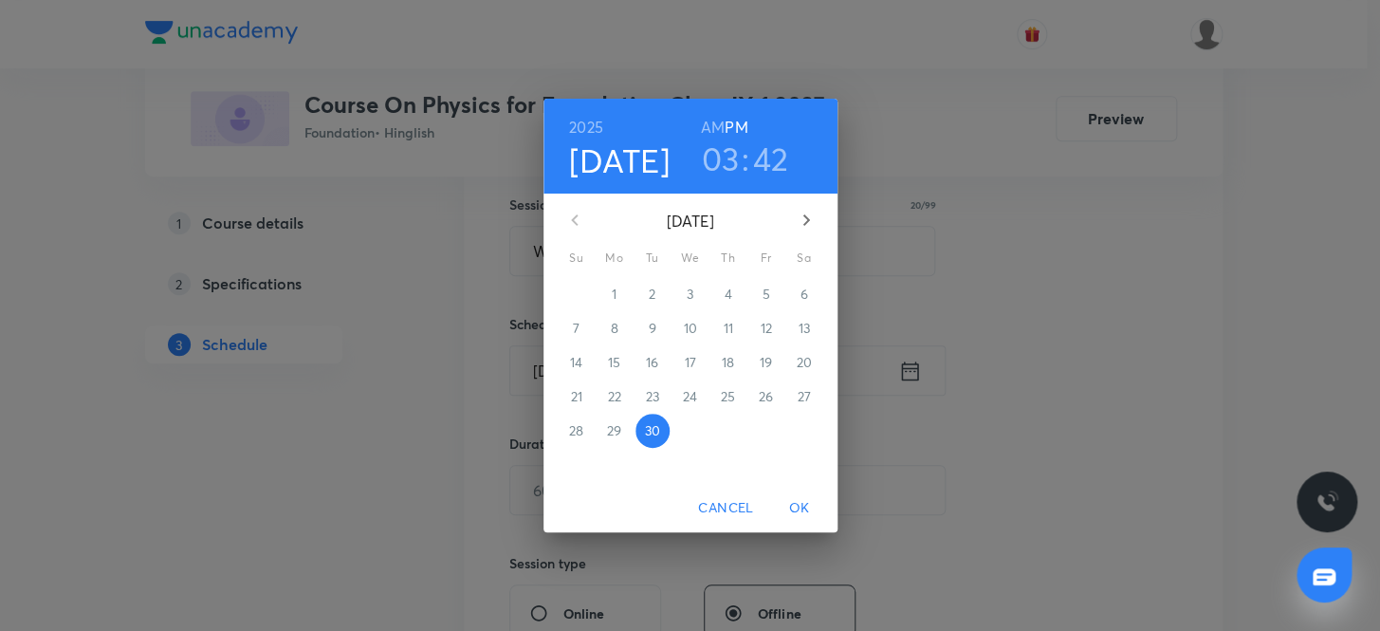
click at [804, 214] on icon "button" at bounding box center [806, 220] width 23 height 23
click at [762, 296] on p "3" at bounding box center [765, 293] width 7 height 19
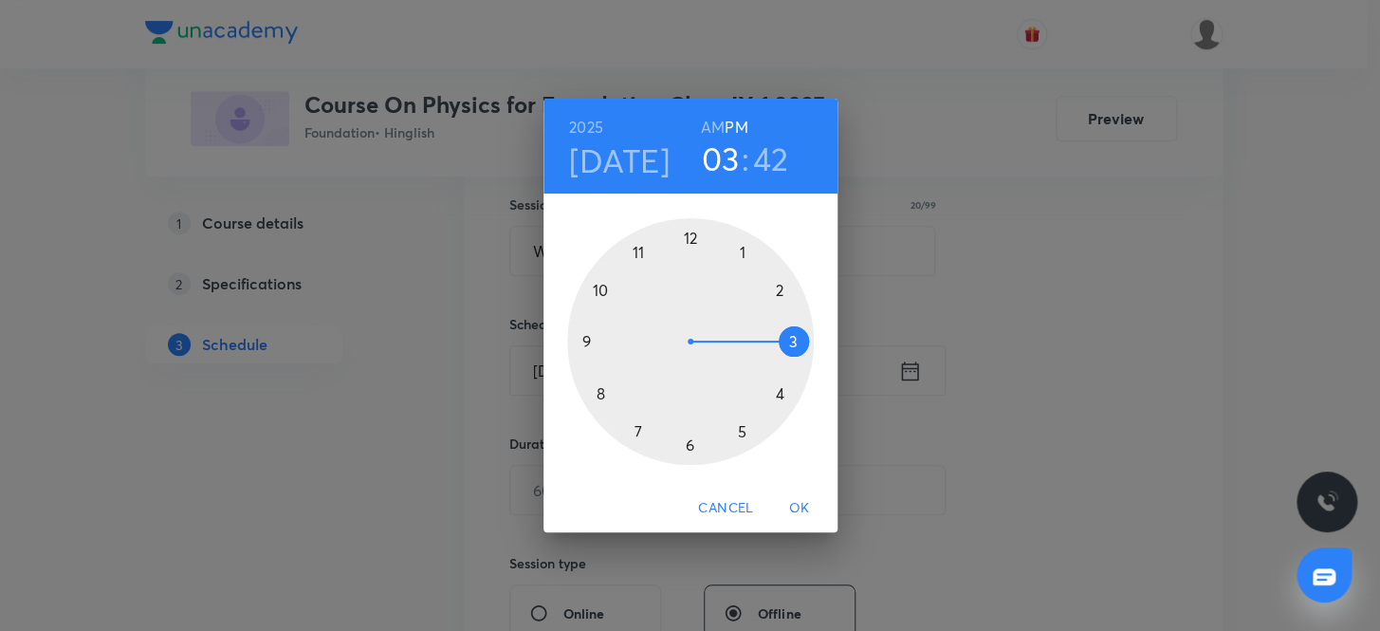
click at [691, 442] on div at bounding box center [690, 341] width 247 height 247
click at [582, 337] on div at bounding box center [690, 341] width 247 height 247
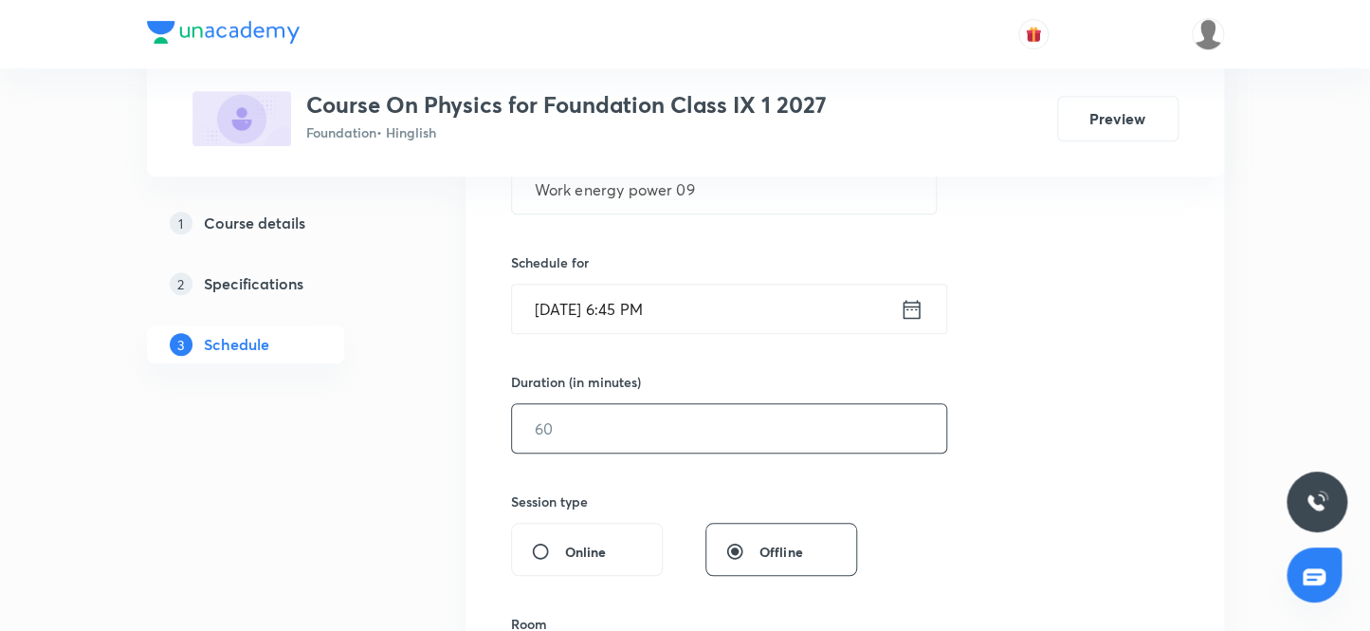
scroll to position [430, 0]
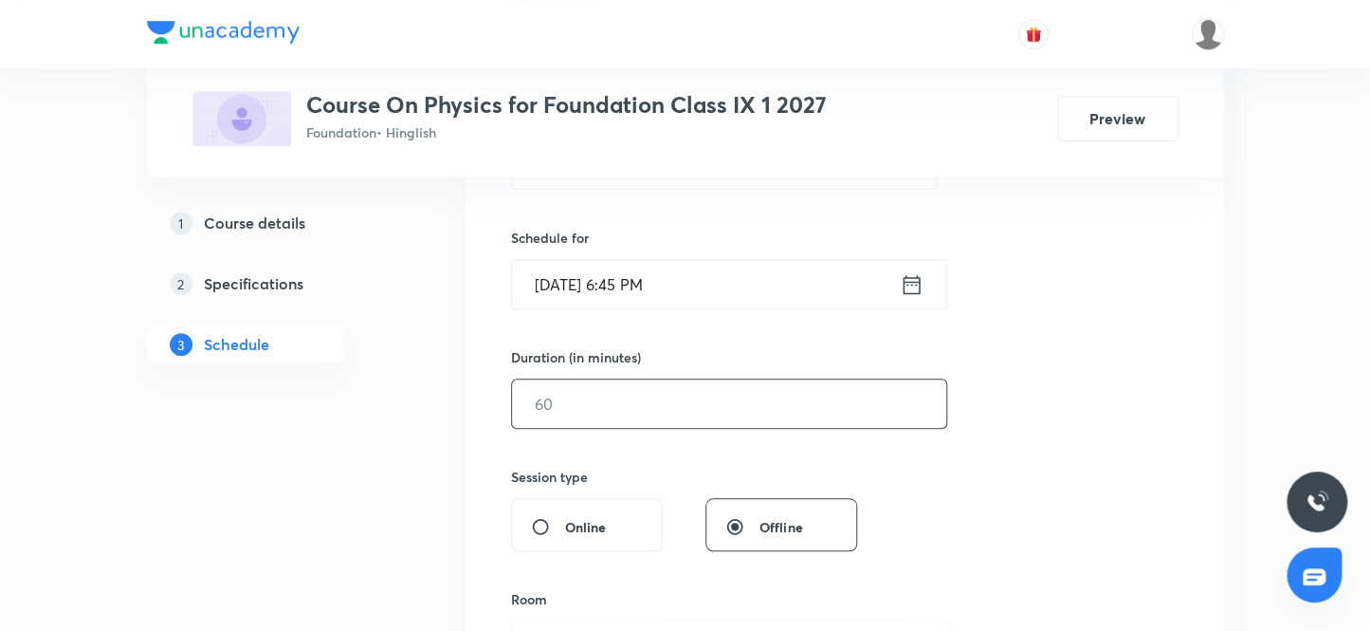
click at [591, 411] on input "text" at bounding box center [729, 403] width 434 height 48
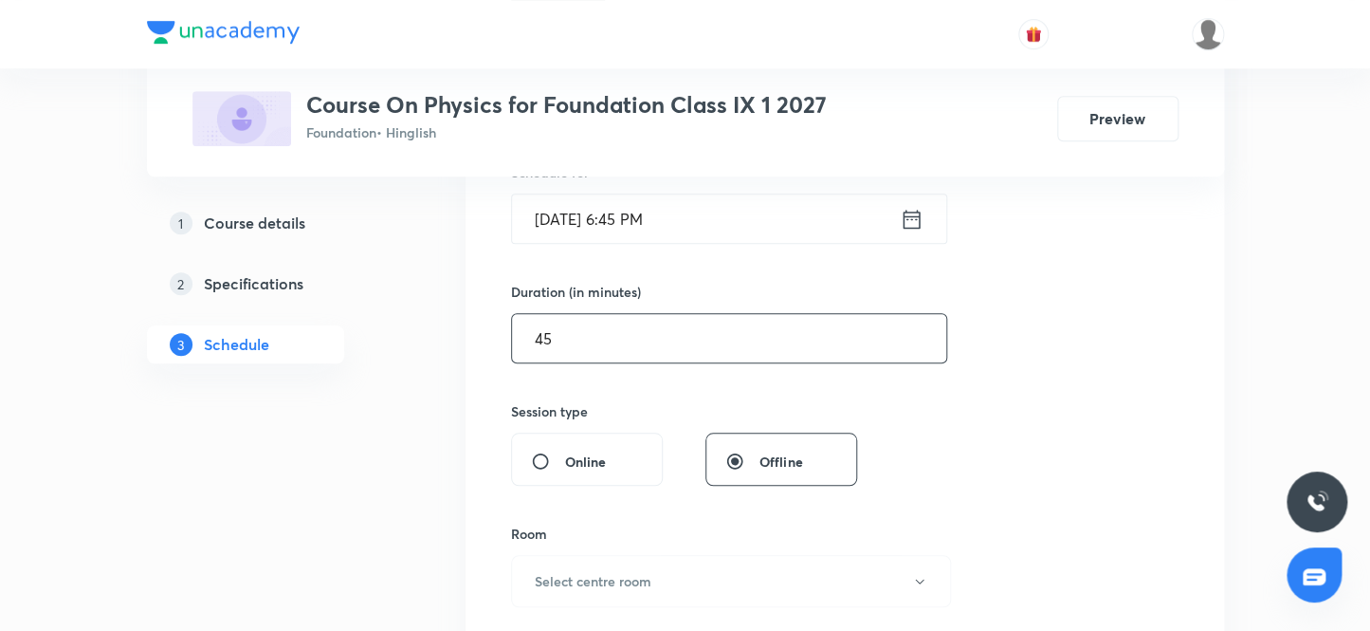
scroll to position [688, 0]
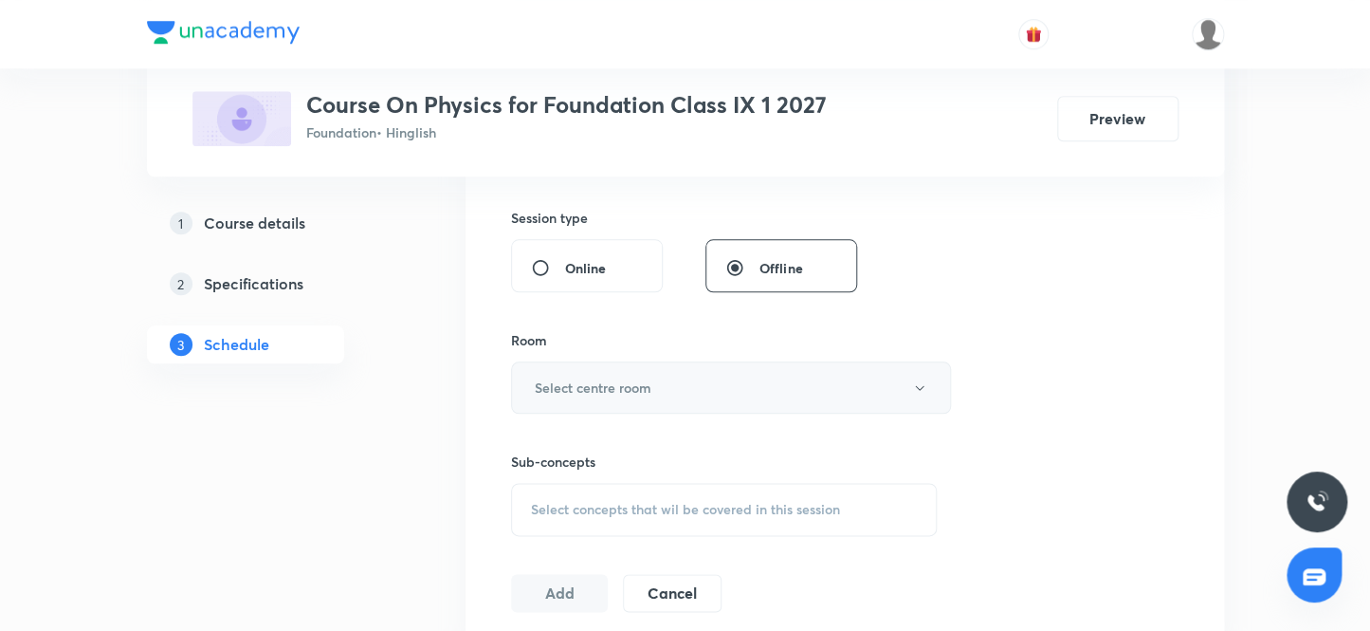
type input "45"
click at [604, 394] on h6 "Select centre room" at bounding box center [593, 387] width 117 height 20
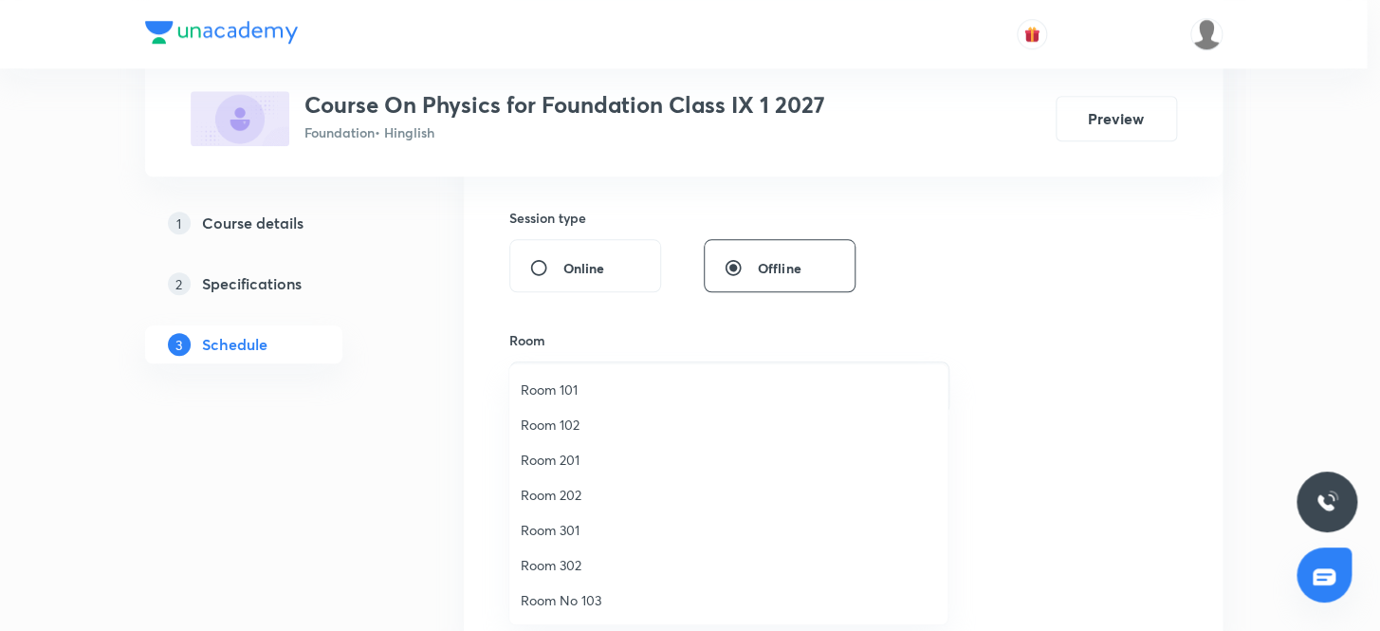
click at [562, 392] on span "Room 101" at bounding box center [728, 389] width 415 height 20
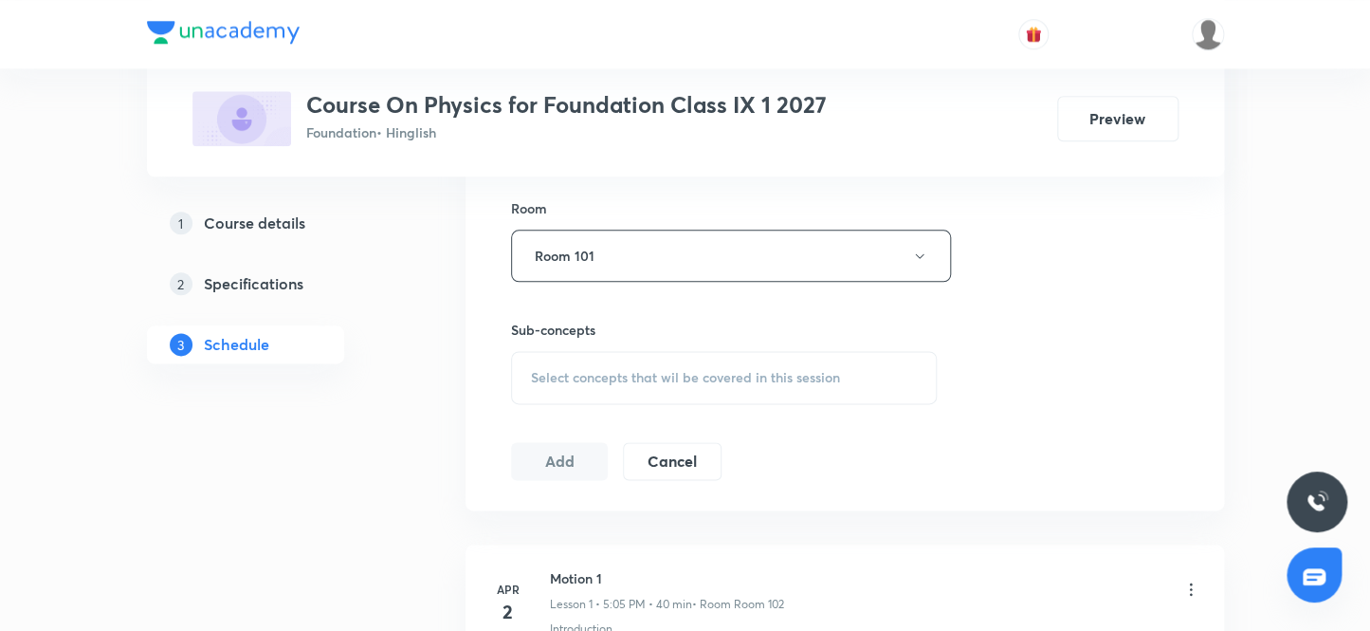
scroll to position [861, 0]
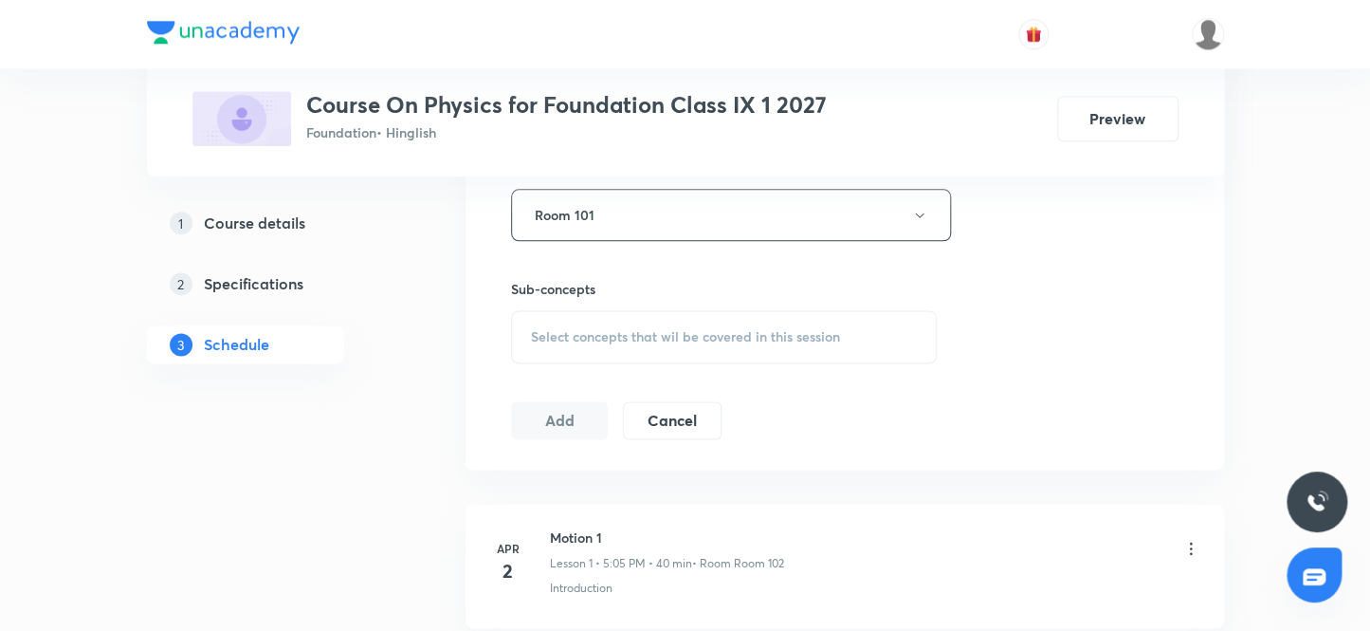
click at [623, 334] on span "Select concepts that wil be covered in this session" at bounding box center [685, 336] width 309 height 15
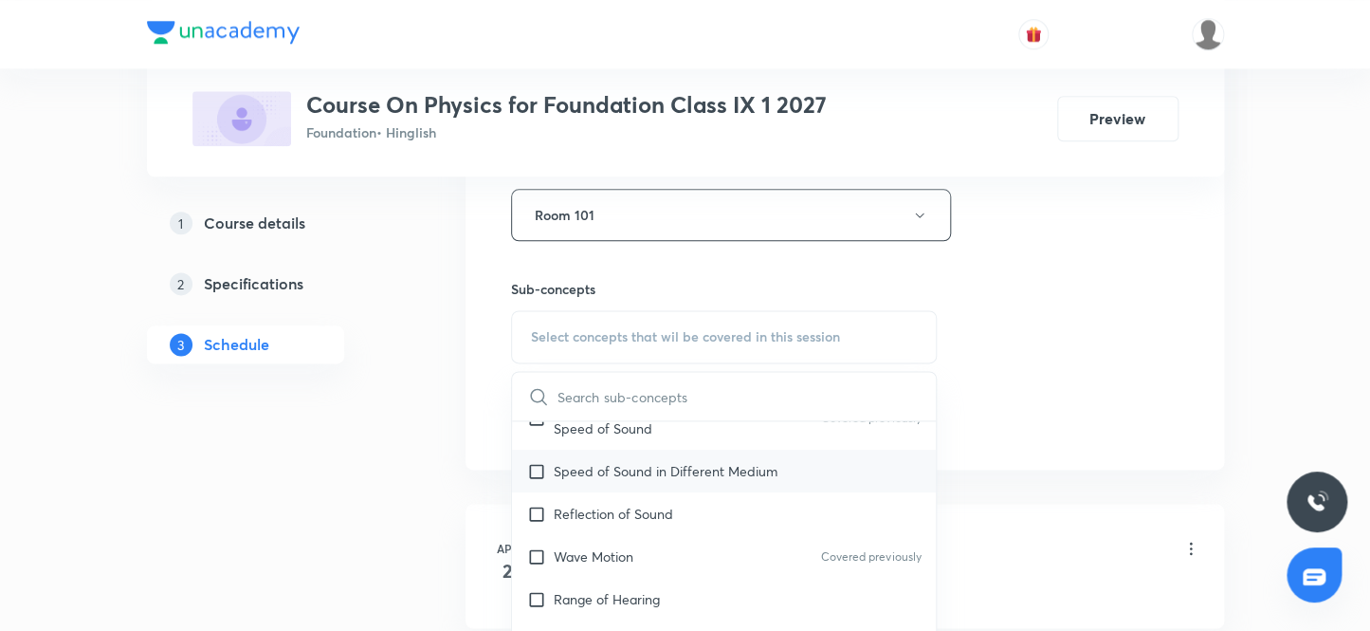
scroll to position [430, 0]
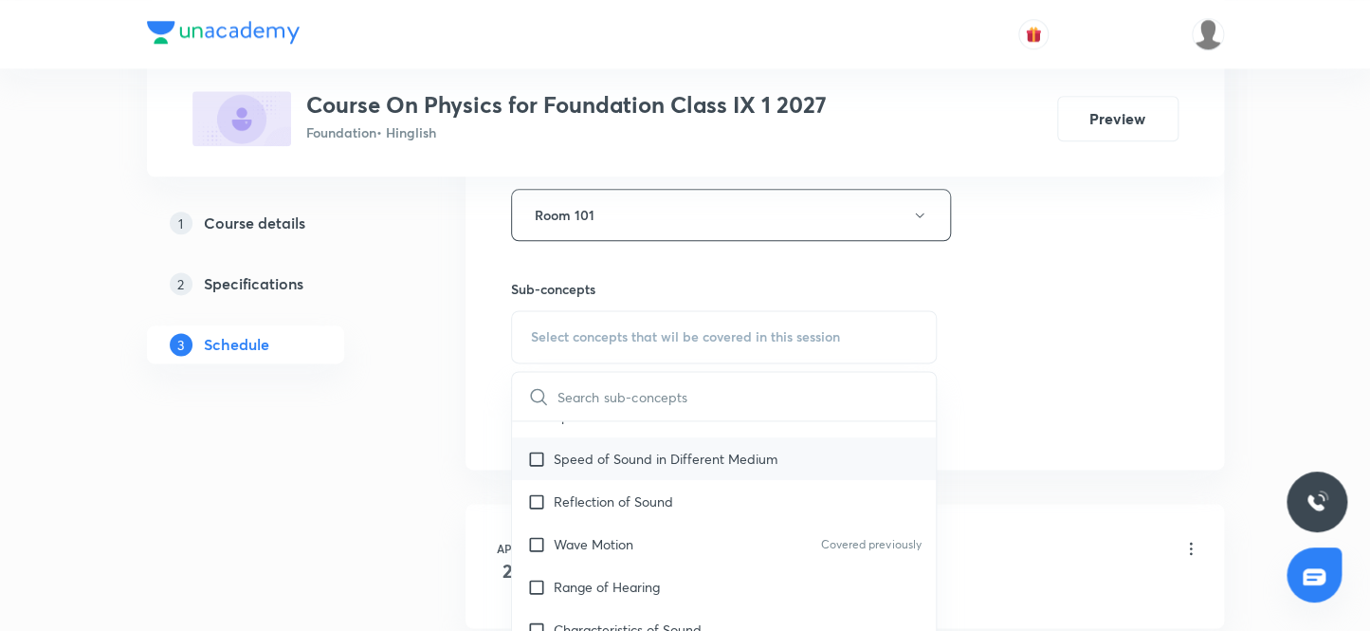
click at [533, 456] on input "checkbox" at bounding box center [540, 459] width 27 height 20
checkbox input "true"
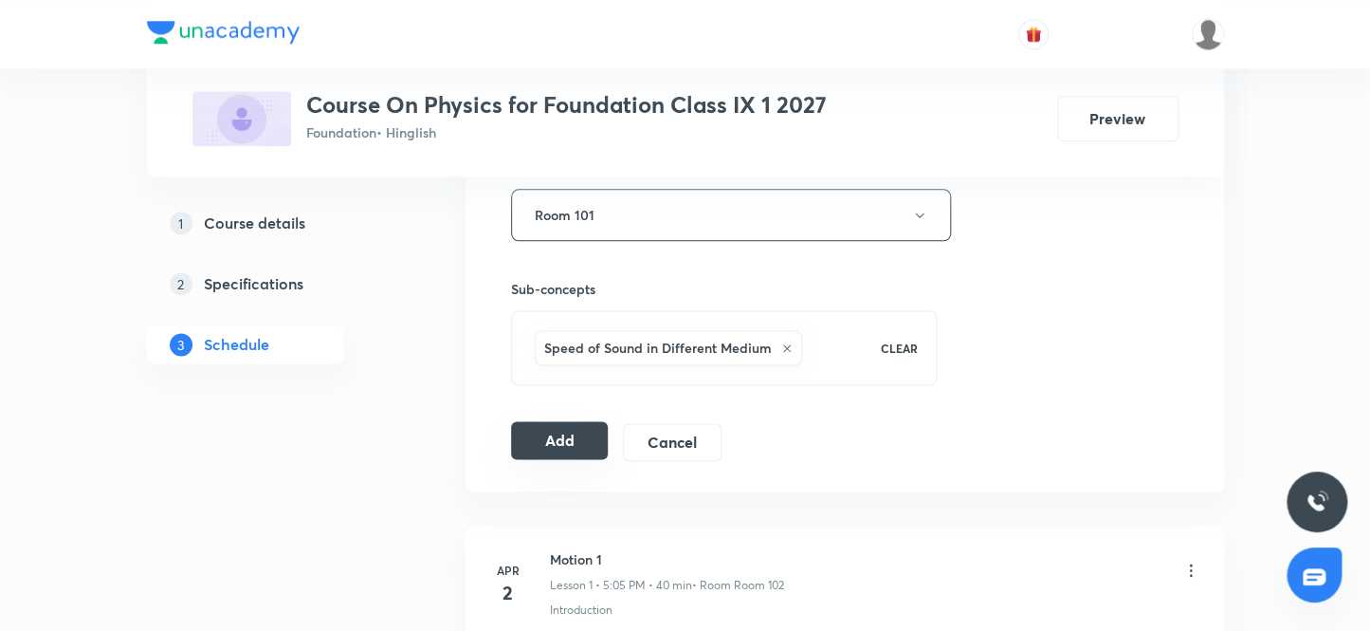
click at [554, 435] on button "Add" at bounding box center [560, 440] width 98 height 38
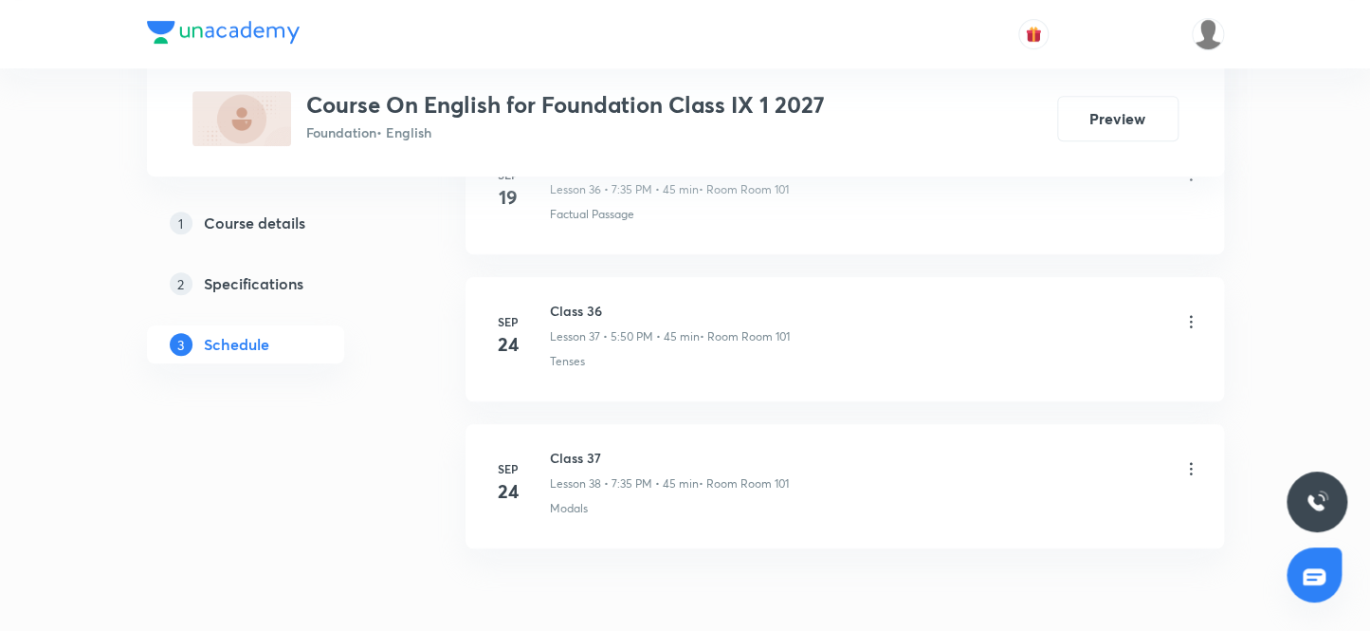
scroll to position [6466, 0]
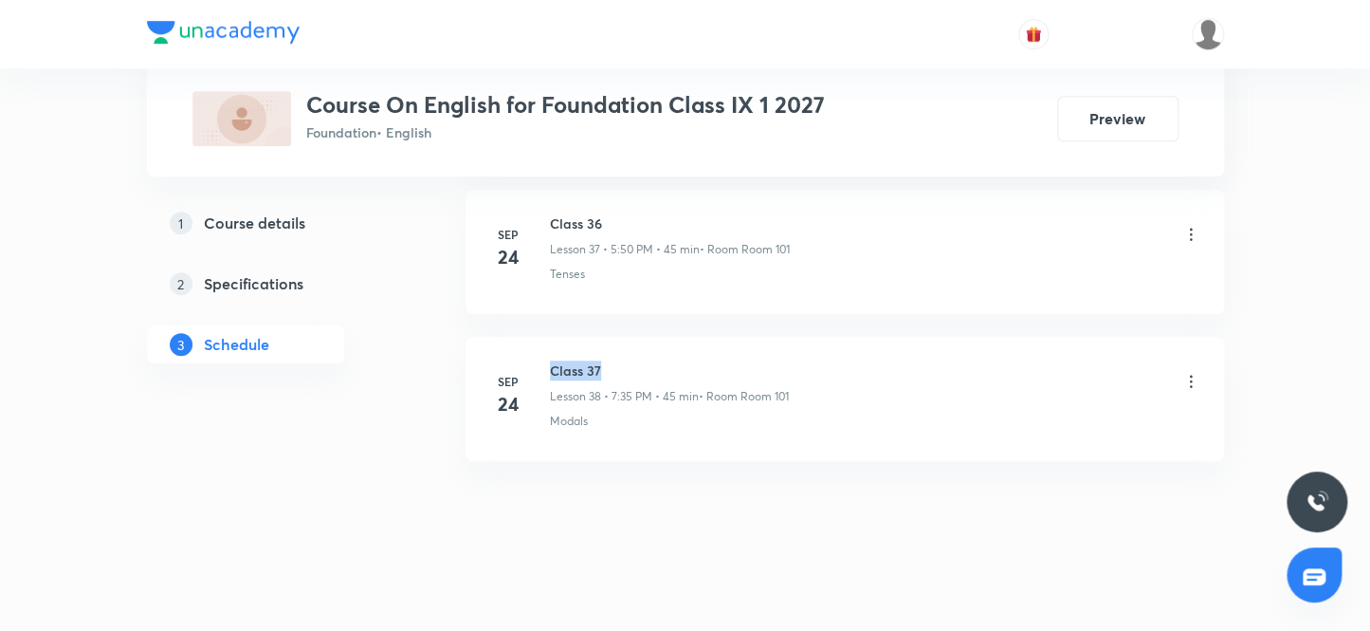
drag, startPoint x: 617, startPoint y: 357, endPoint x: 541, endPoint y: 330, distance: 80.7
click at [541, 337] on li "[DATE] Class 37 Lesson 38 • 7:35 PM • 45 min • Room Room 101 Modals" at bounding box center [845, 399] width 759 height 124
copy h6 "Class 37"
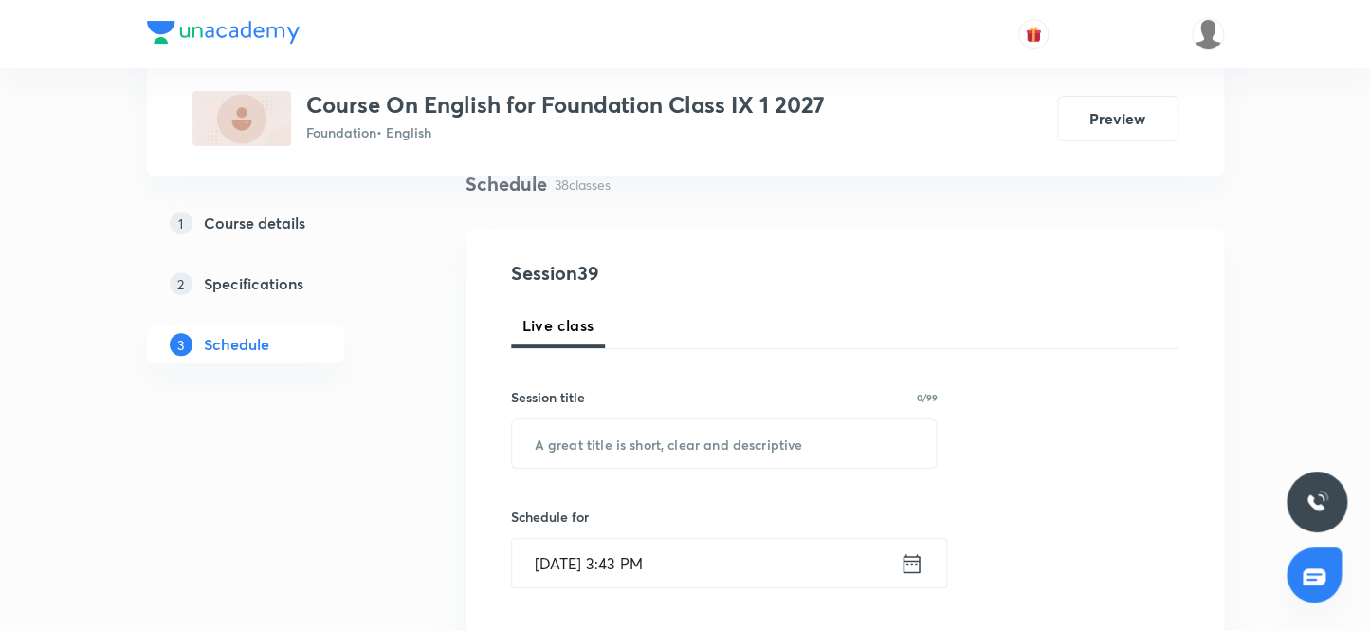
scroll to position [172, 0]
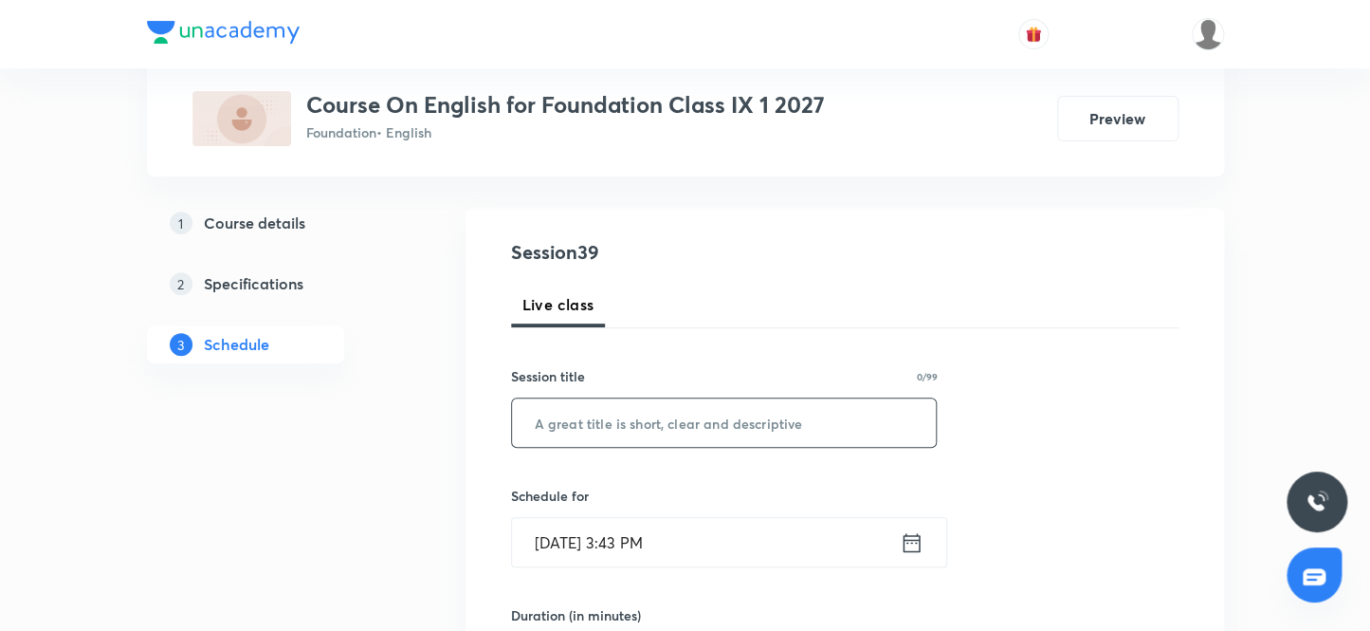
click at [812, 419] on input "text" at bounding box center [724, 422] width 425 height 48
paste input "Class 37"
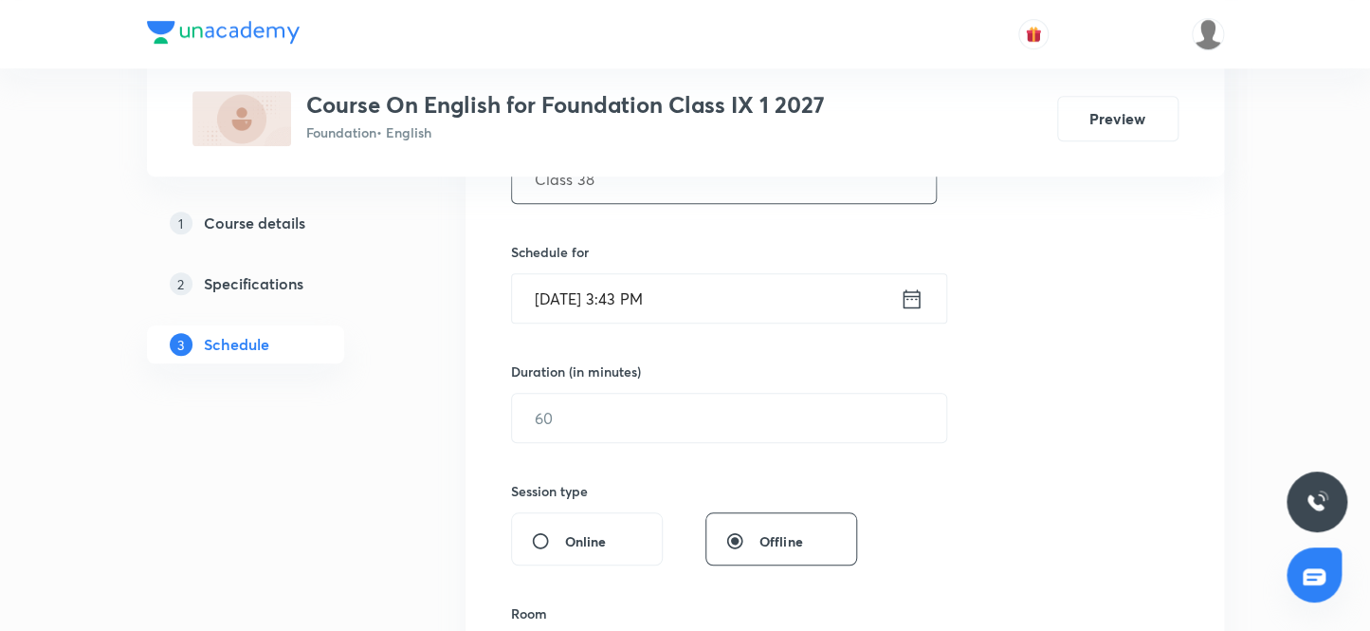
scroll to position [430, 0]
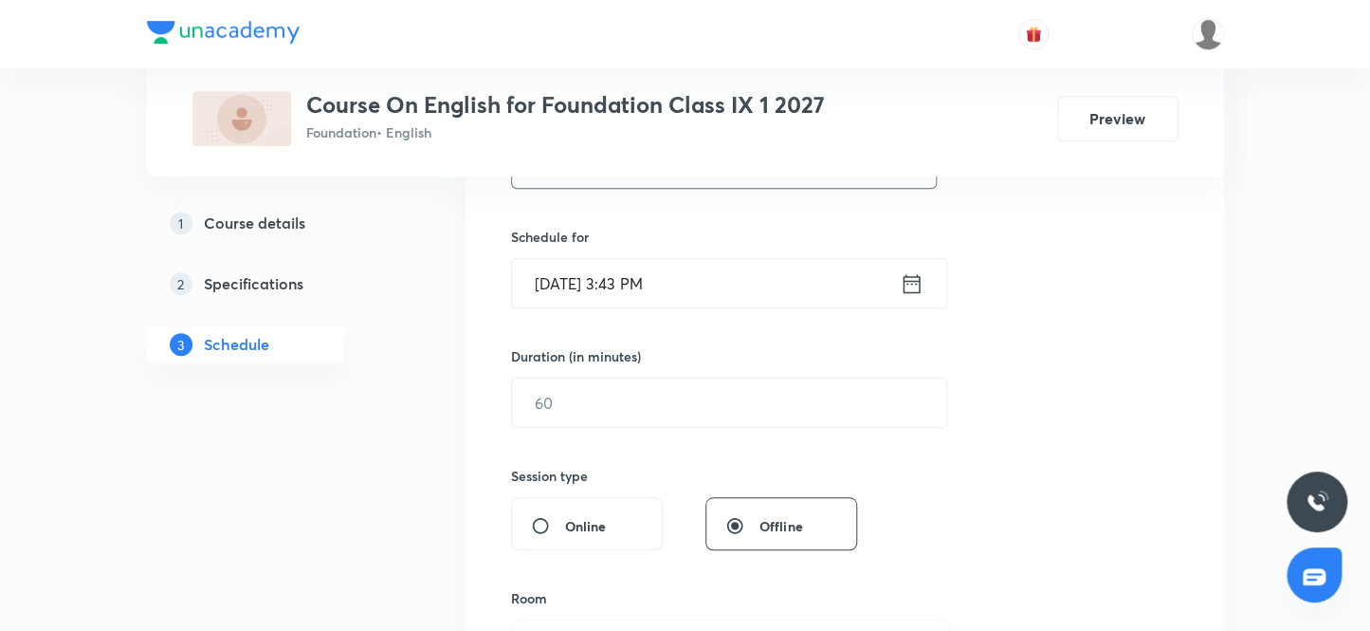
type input "Class 38"
click at [577, 279] on input "[DATE] 3:43 PM" at bounding box center [706, 283] width 388 height 48
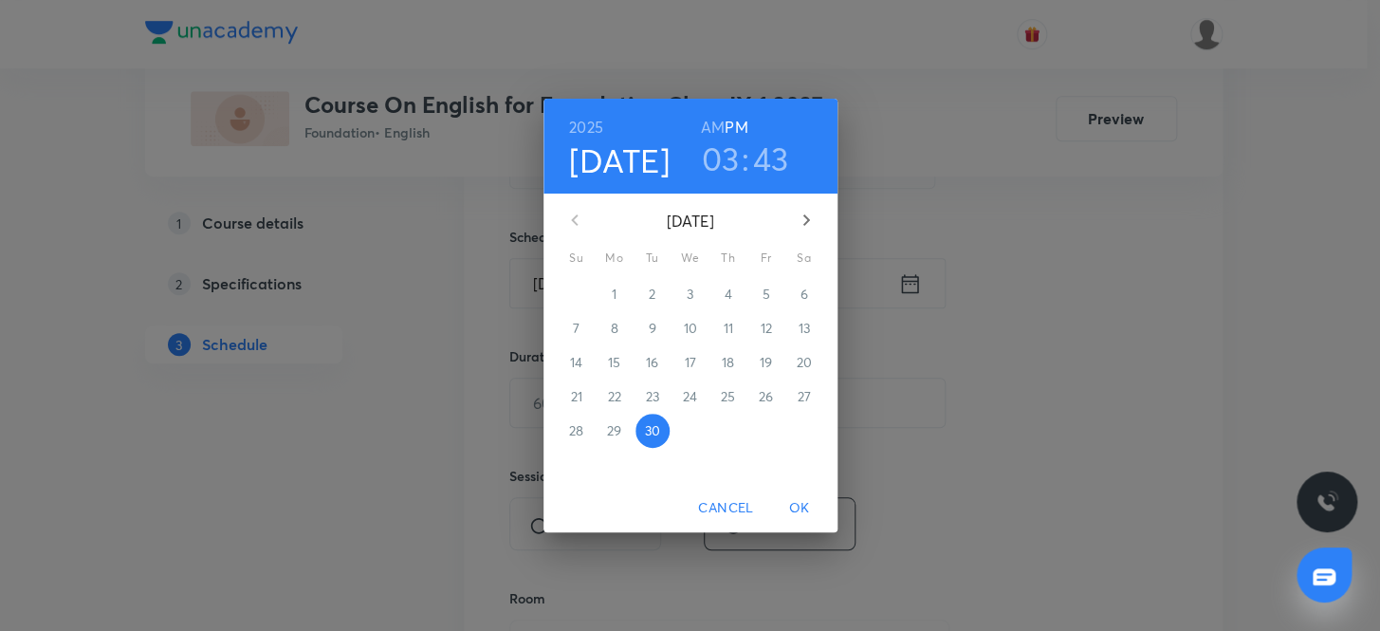
click at [806, 213] on icon "button" at bounding box center [806, 220] width 23 height 23
click at [764, 297] on p "3" at bounding box center [765, 293] width 7 height 19
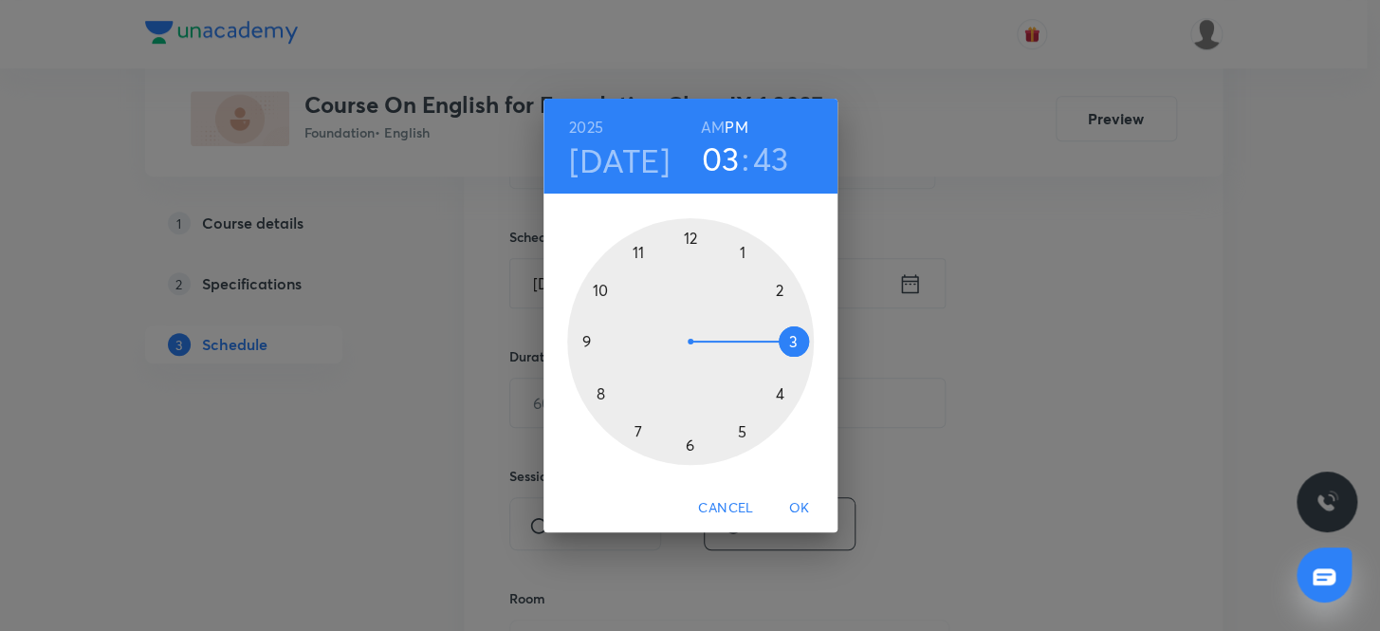
click at [634, 428] on div at bounding box center [690, 341] width 247 height 247
click at [634, 430] on div at bounding box center [690, 341] width 247 height 247
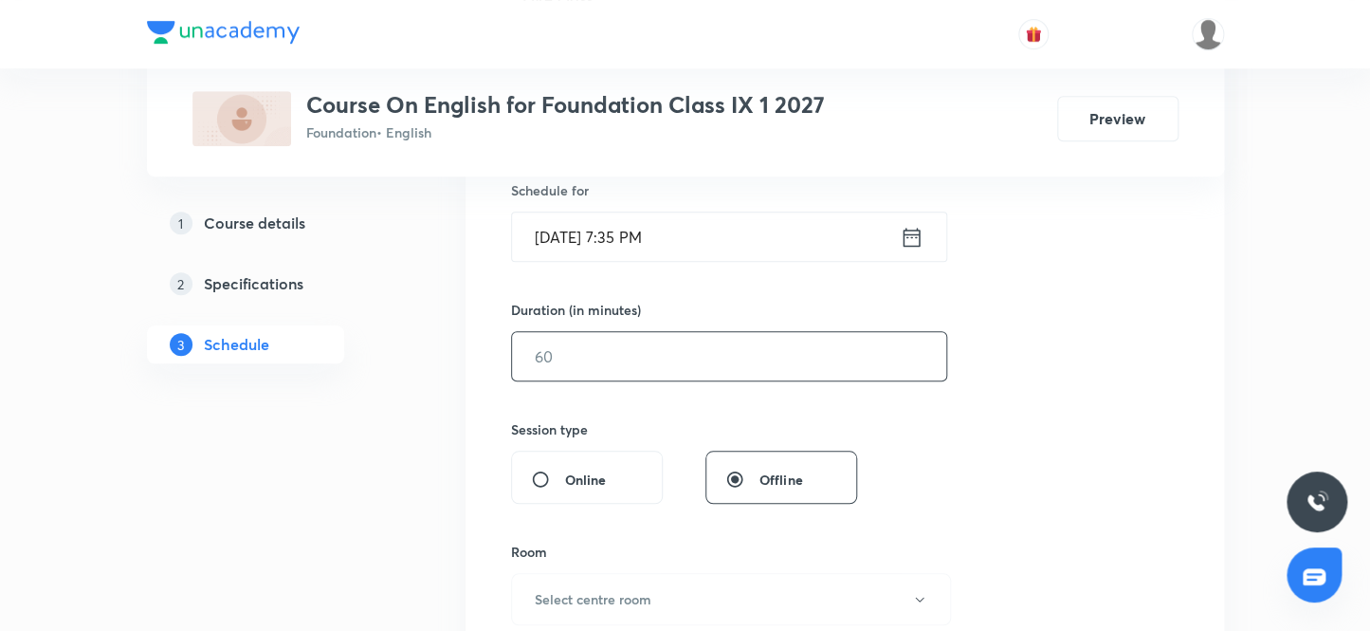
scroll to position [517, 0]
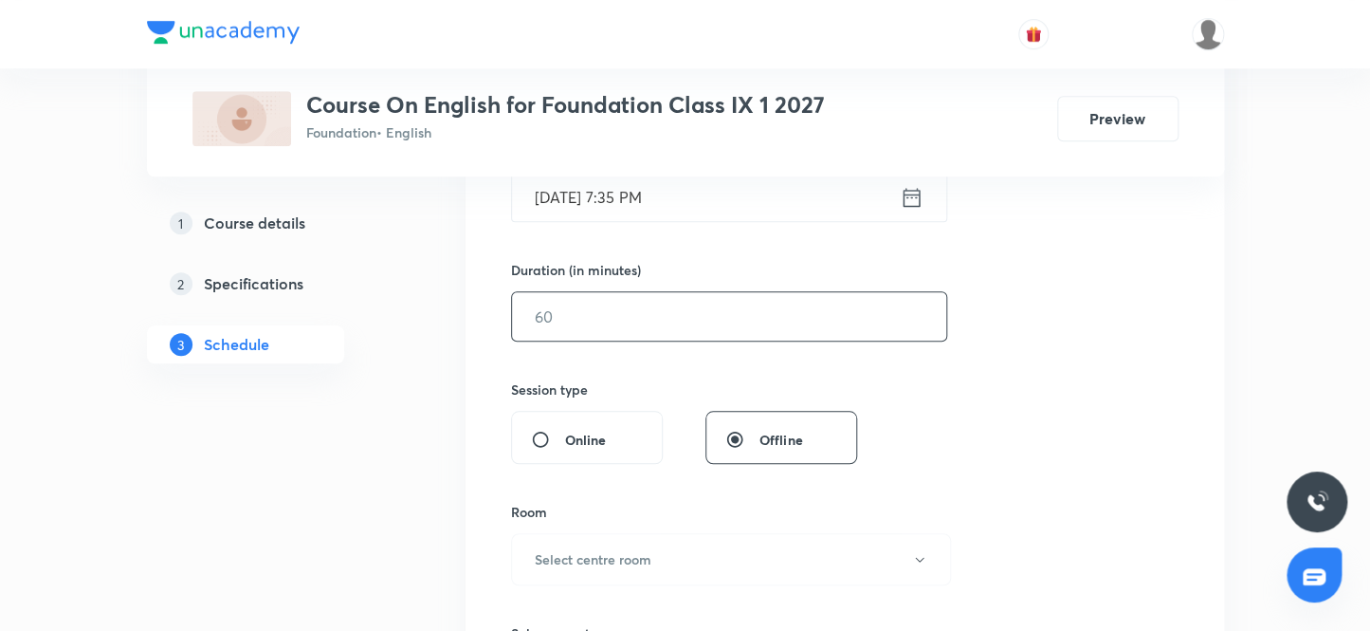
click at [660, 308] on input "text" at bounding box center [729, 316] width 434 height 48
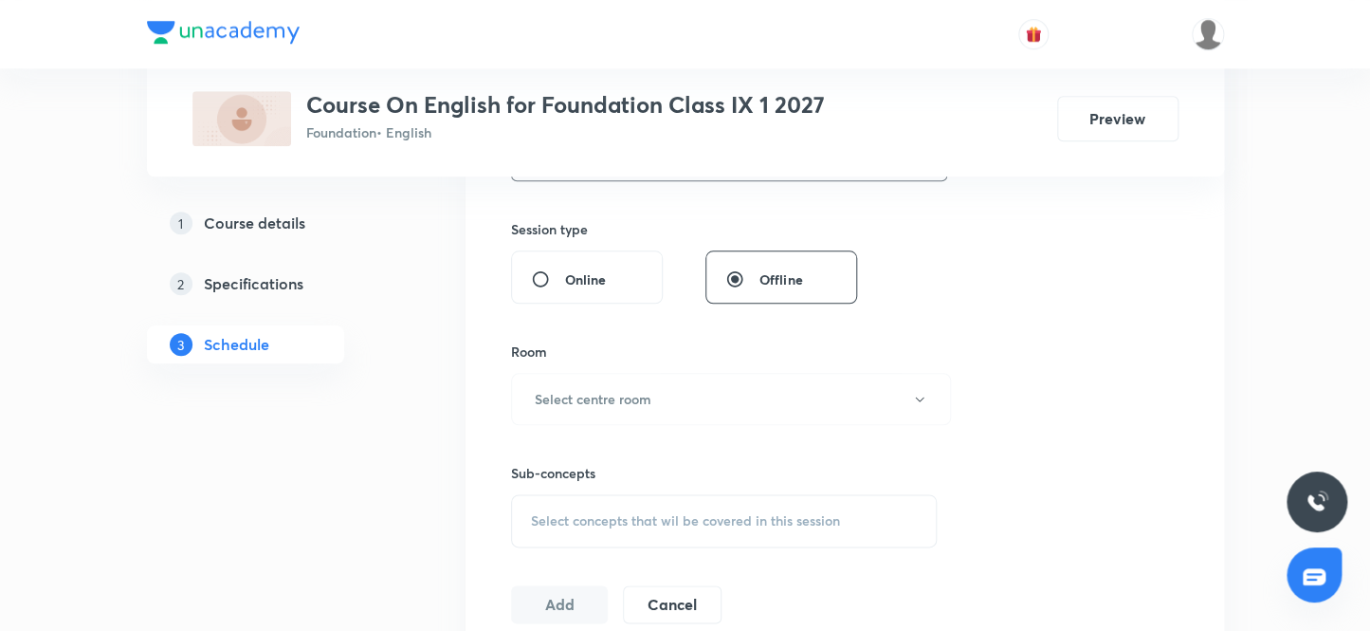
scroll to position [689, 0]
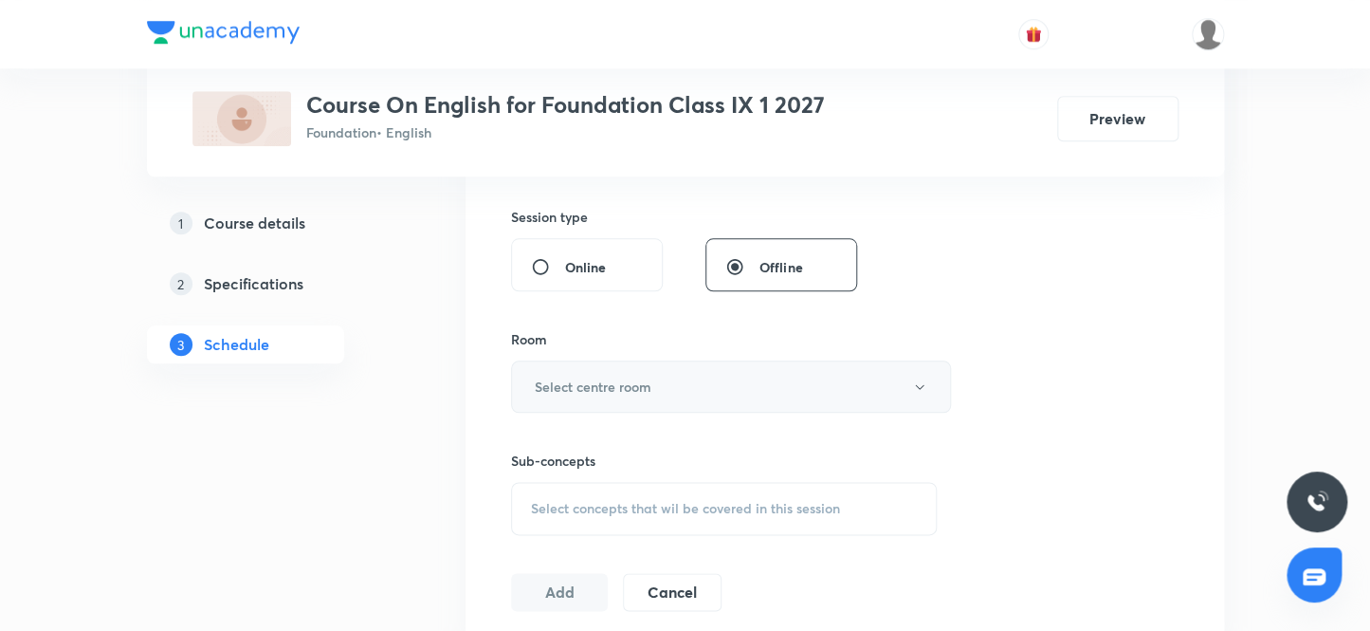
type input "45"
click at [669, 376] on button "Select centre room" at bounding box center [731, 386] width 440 height 52
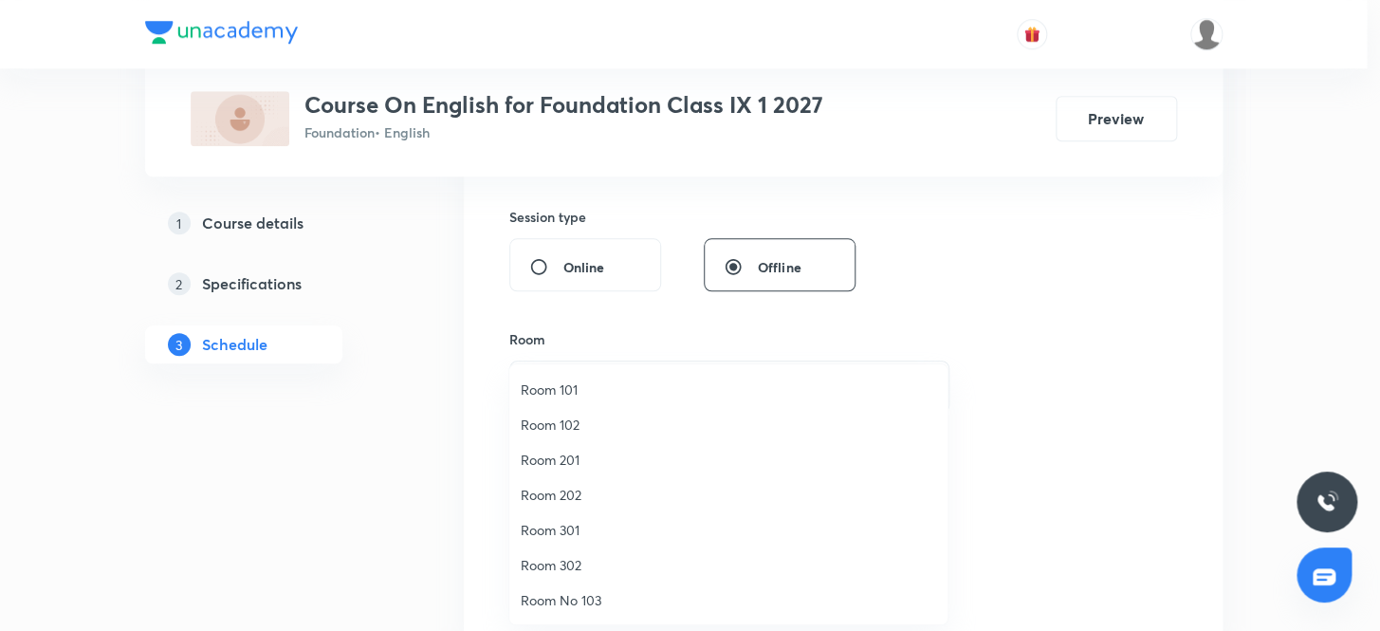
click at [626, 394] on span "Room 101" at bounding box center [728, 389] width 415 height 20
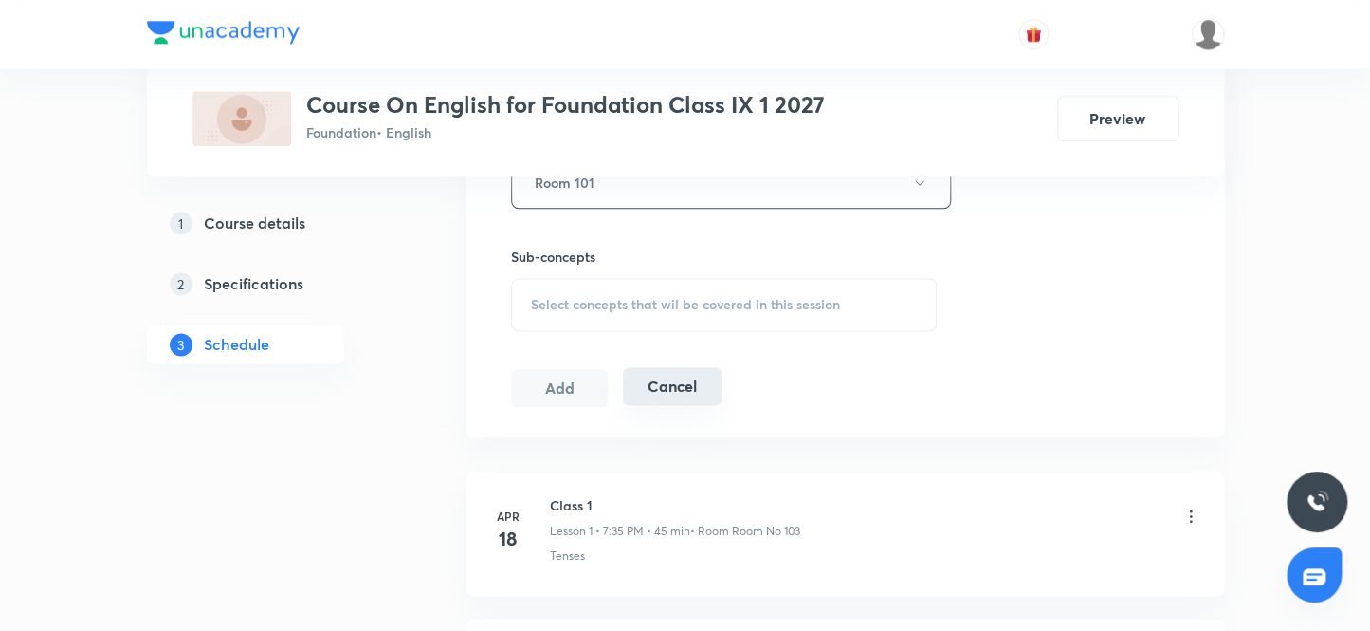
scroll to position [948, 0]
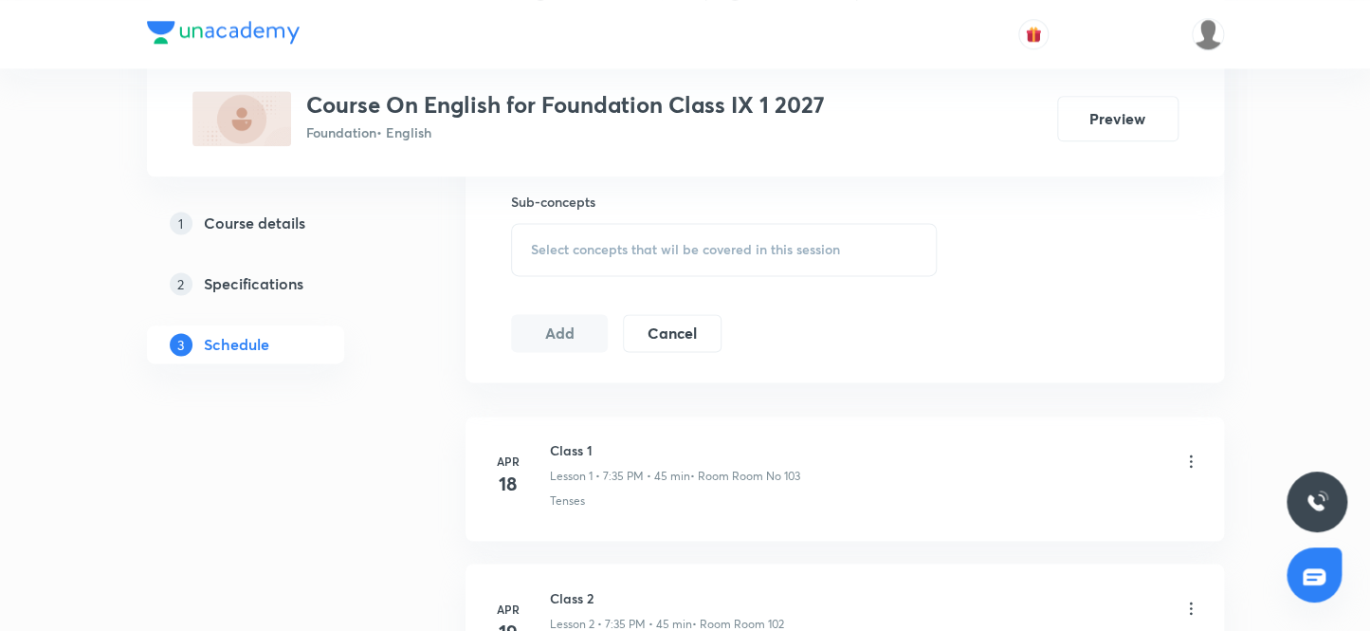
click at [734, 250] on span "Select concepts that wil be covered in this session" at bounding box center [685, 249] width 309 height 15
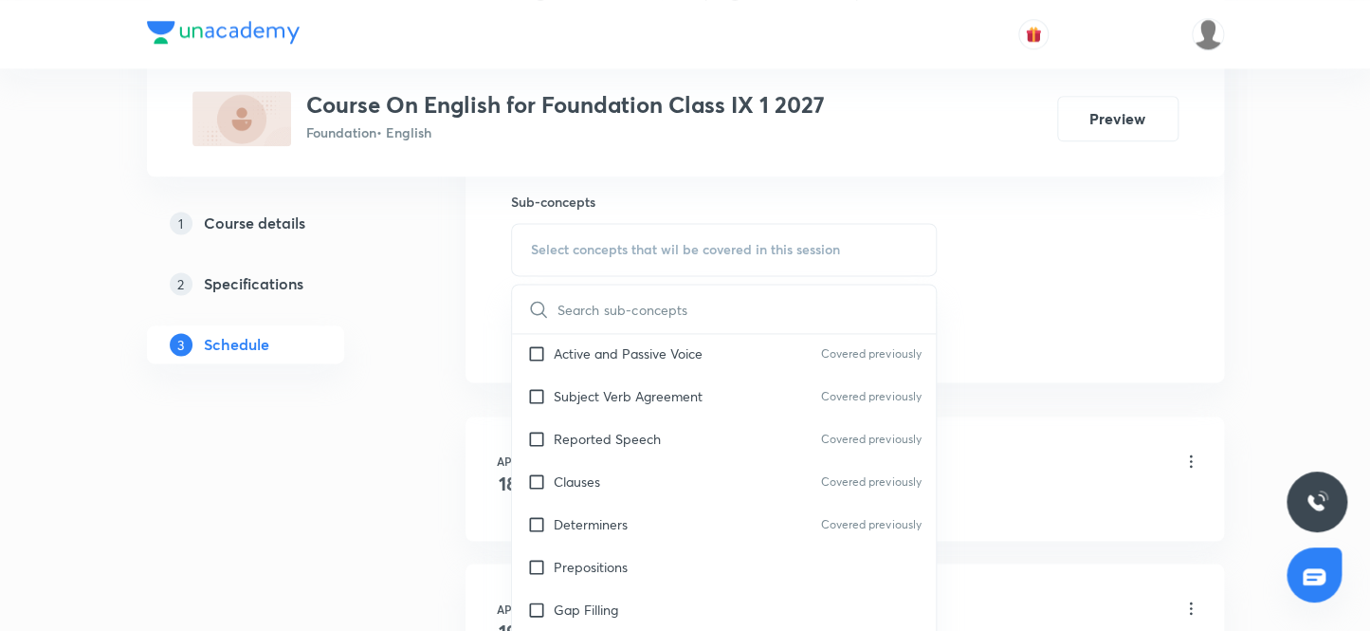
scroll to position [172, 0]
click at [537, 391] on input "checkbox" at bounding box center [540, 397] width 27 height 20
checkbox input "true"
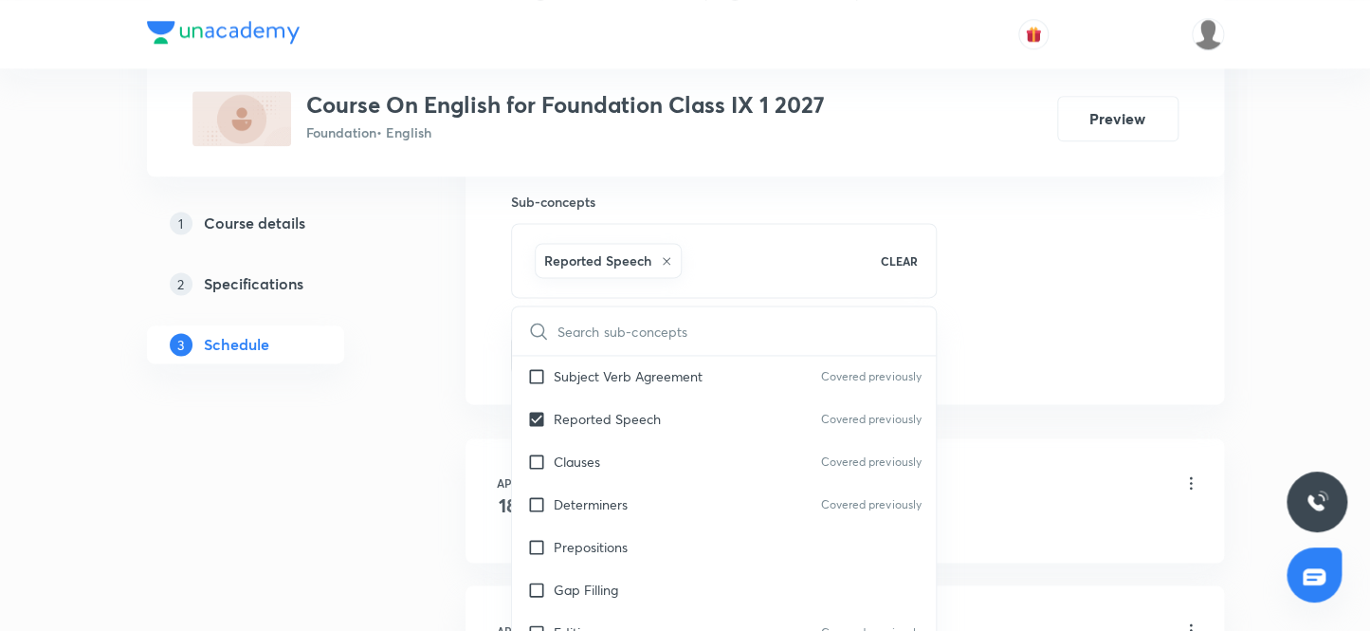
click at [393, 335] on div "1 Course details 2 Specifications 3 Schedule" at bounding box center [276, 295] width 258 height 182
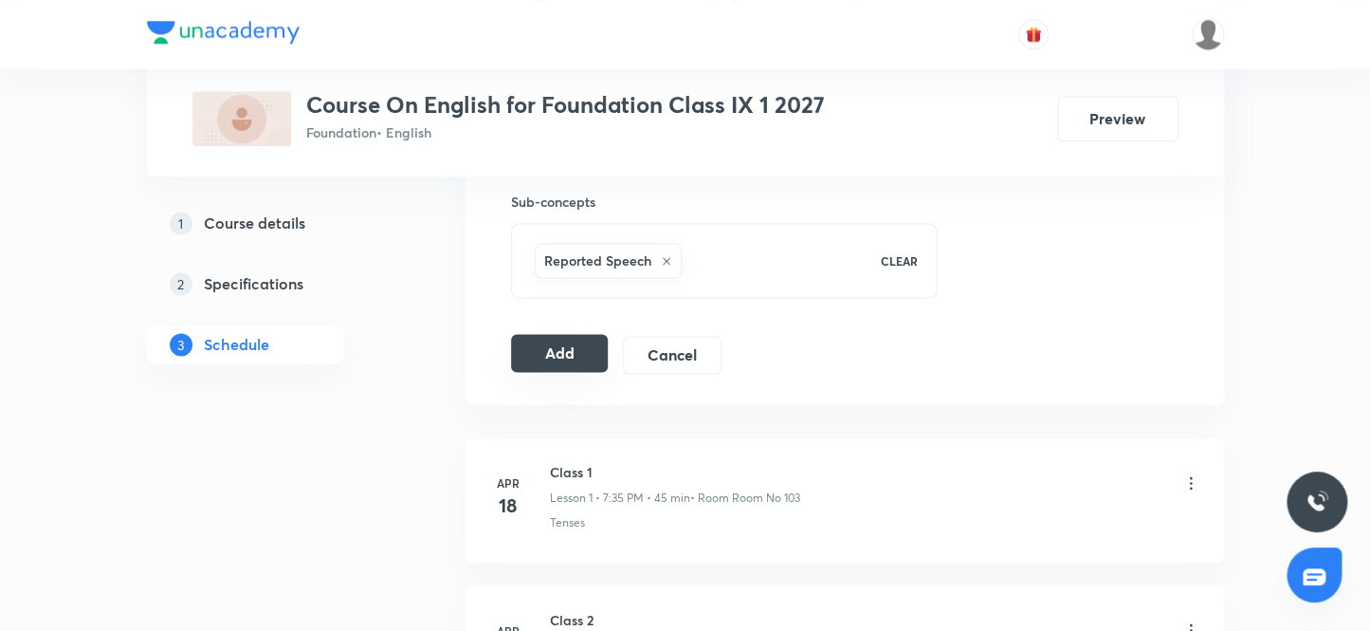
click at [528, 353] on button "Add" at bounding box center [560, 353] width 98 height 38
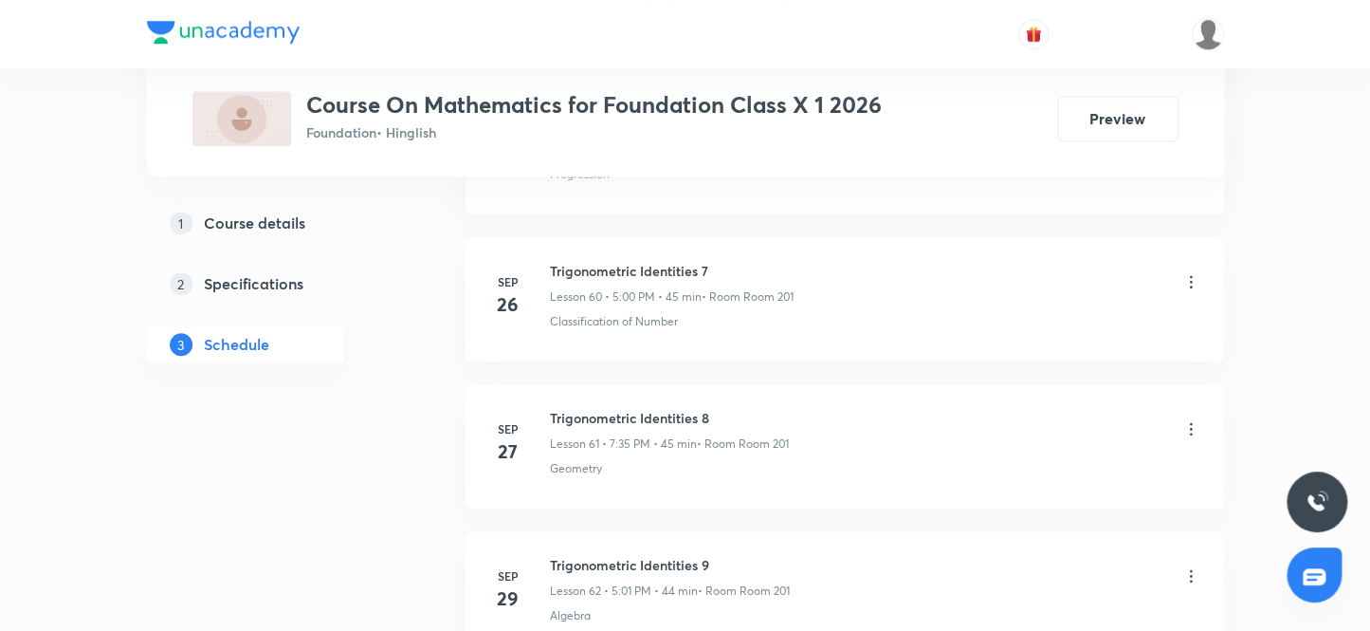
scroll to position [9988, 0]
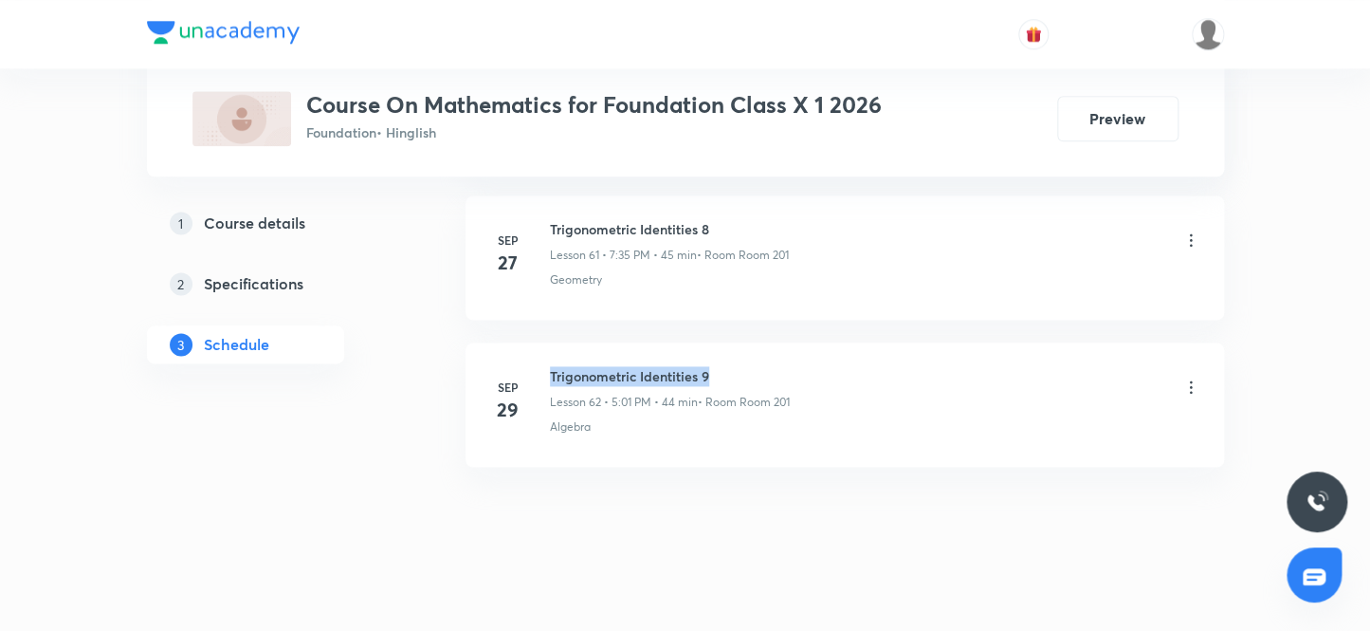
drag, startPoint x: 727, startPoint y: 360, endPoint x: 546, endPoint y: 356, distance: 181.2
click at [546, 366] on div "[DATE] Trigonometric Identities 9 Lesson 62 • 5:01 PM • 44 min • Room Room 201 …" at bounding box center [844, 400] width 711 height 69
copy h6 "Trigonometric Identities 9"
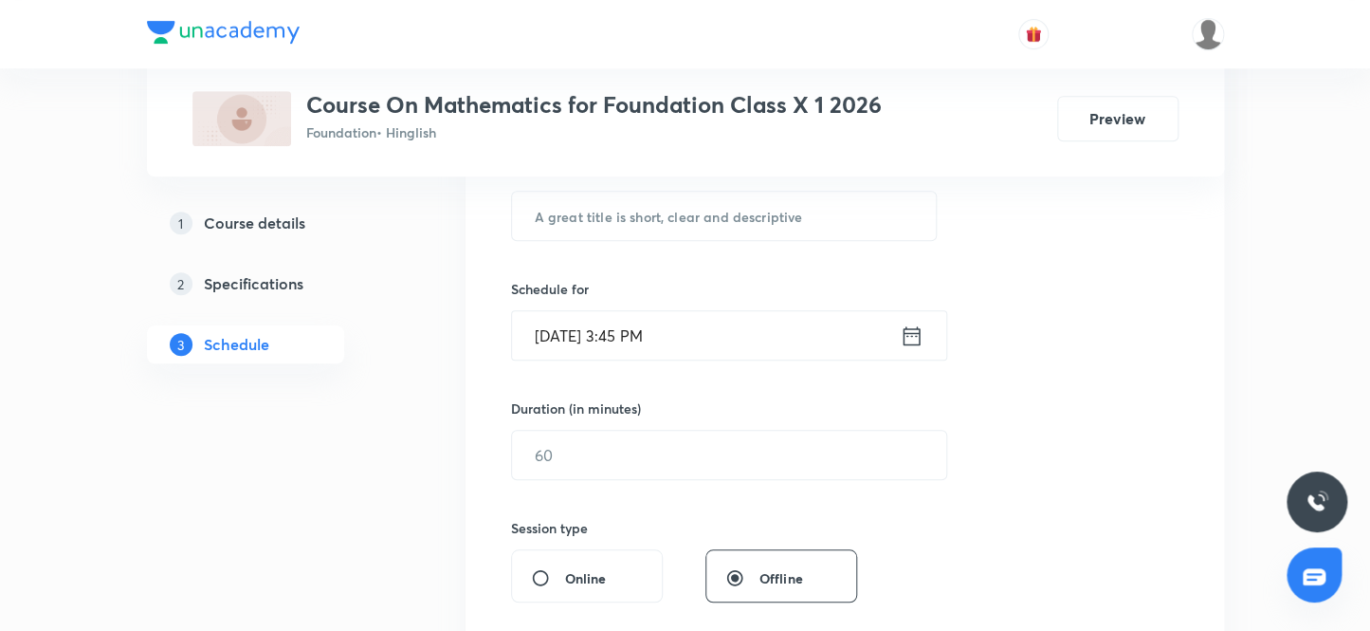
scroll to position [349, 0]
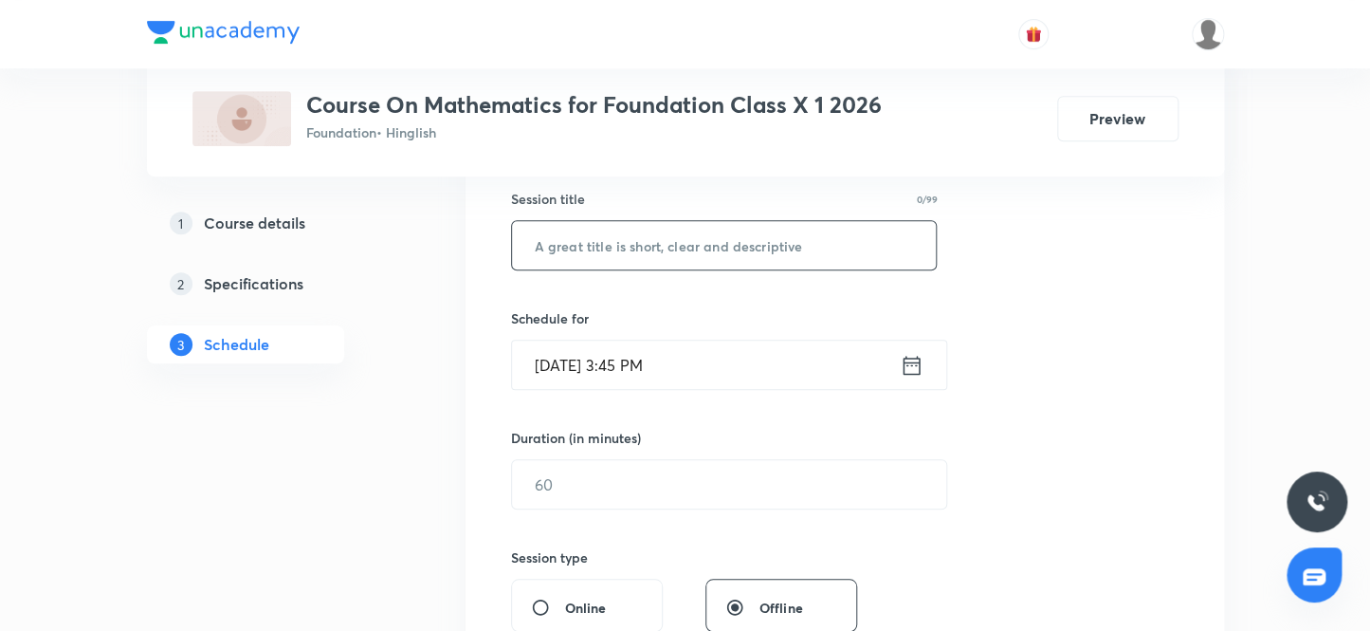
click at [674, 251] on input "text" at bounding box center [724, 245] width 425 height 48
paste input "Trigonometric Identities 9"
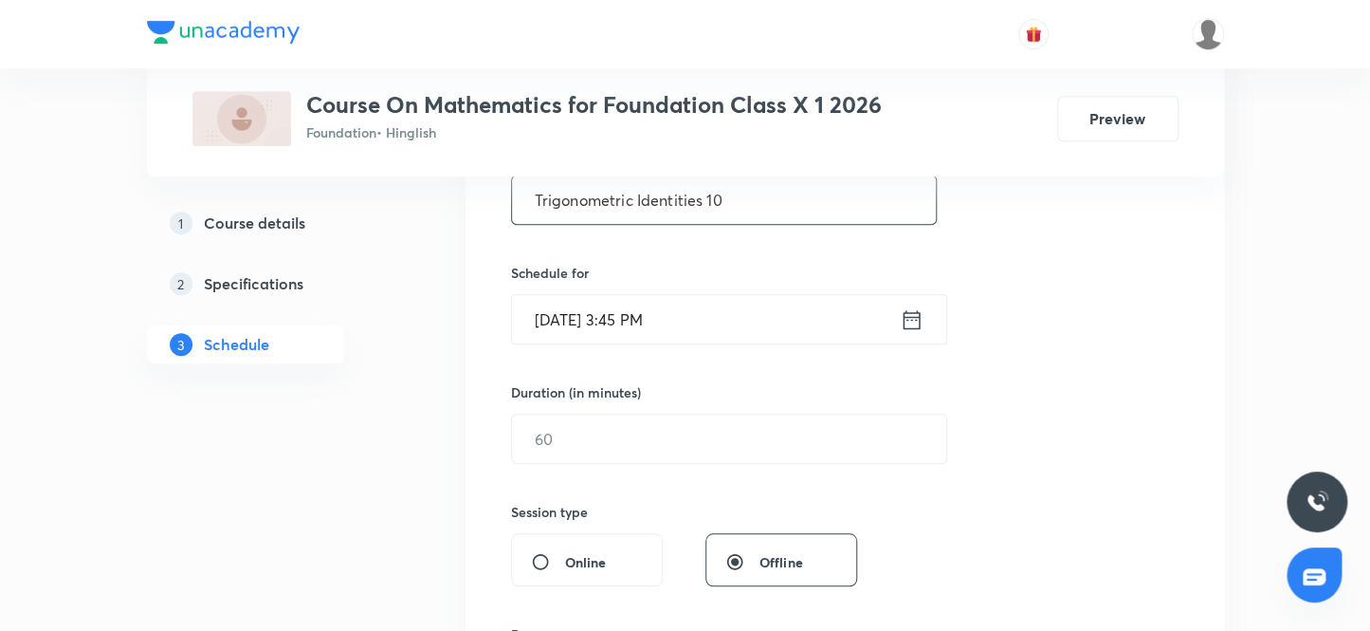
scroll to position [435, 0]
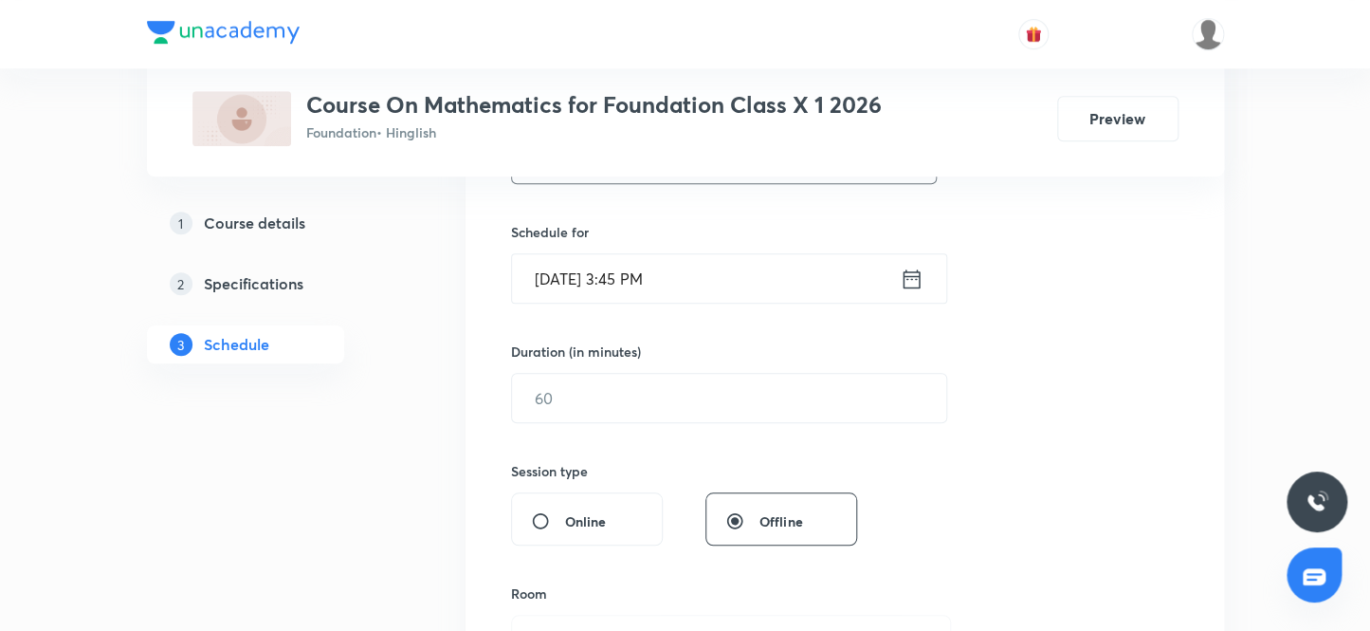
type input "Trigonometric Identities 10"
click at [574, 277] on input "Sep 30, 2025, 3:45 PM" at bounding box center [706, 278] width 388 height 48
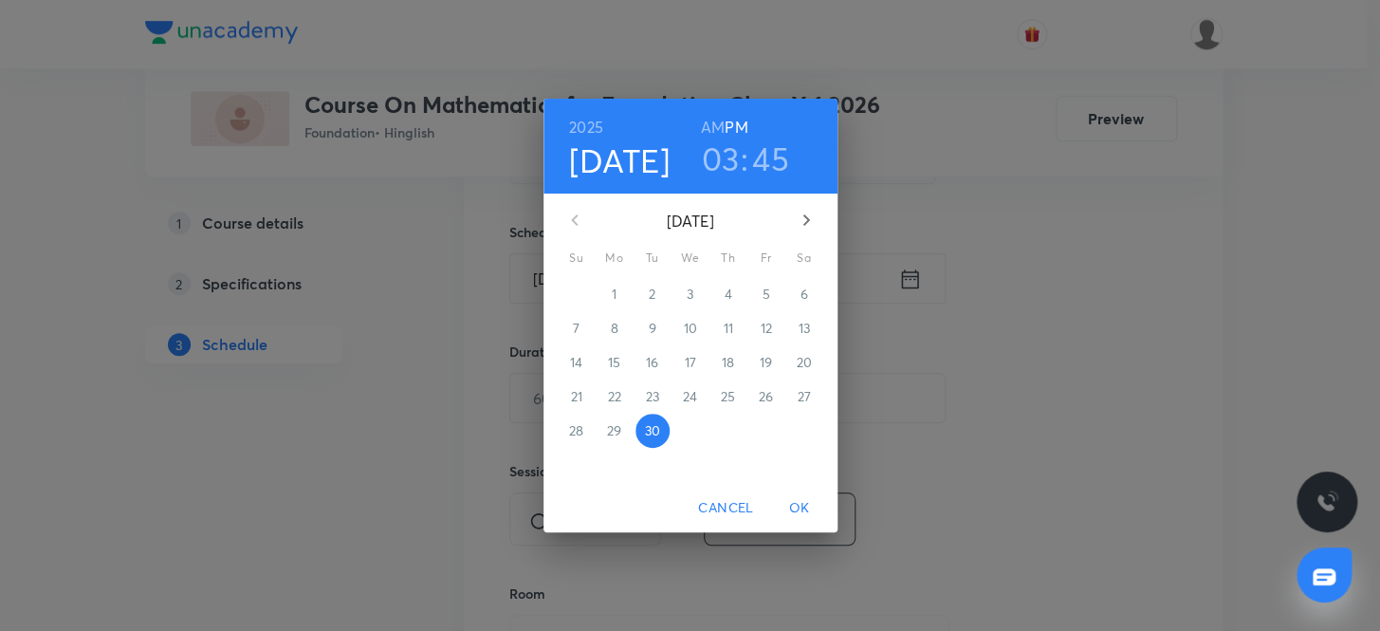
click at [805, 219] on icon "button" at bounding box center [806, 220] width 23 height 23
click at [768, 293] on p "3" at bounding box center [765, 293] width 7 height 19
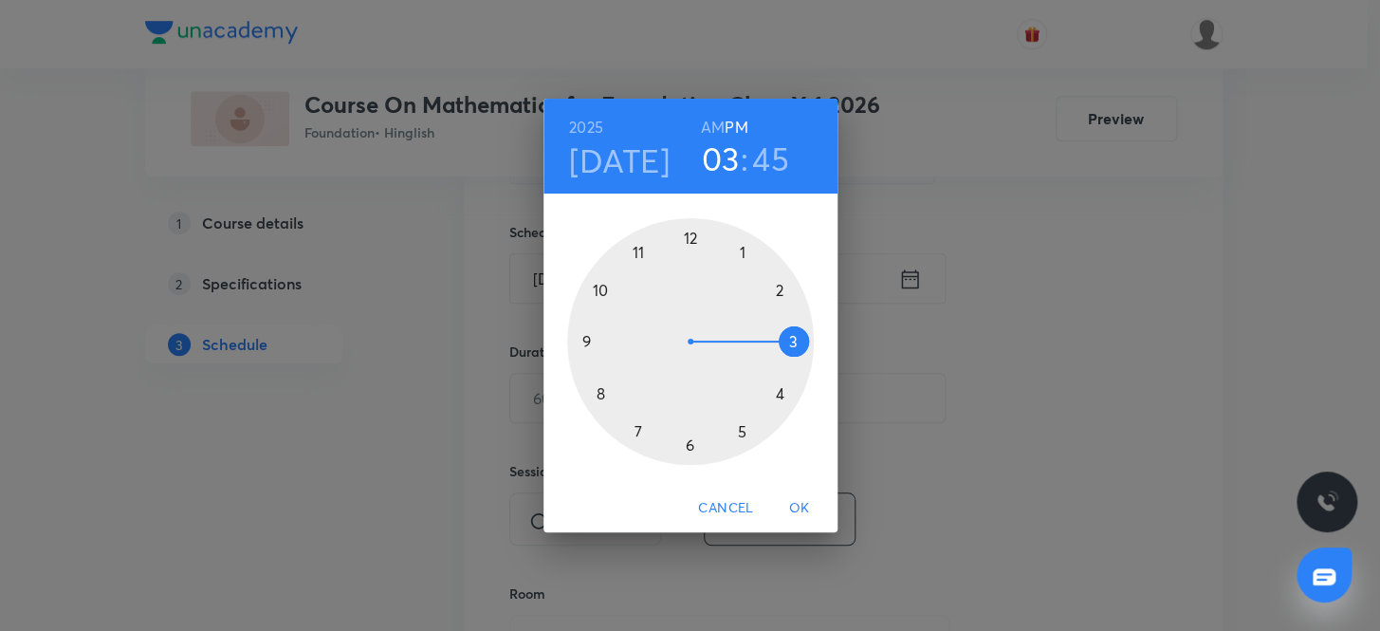
click at [742, 430] on div at bounding box center [690, 341] width 247 height 247
click at [688, 236] on div at bounding box center [690, 341] width 247 height 247
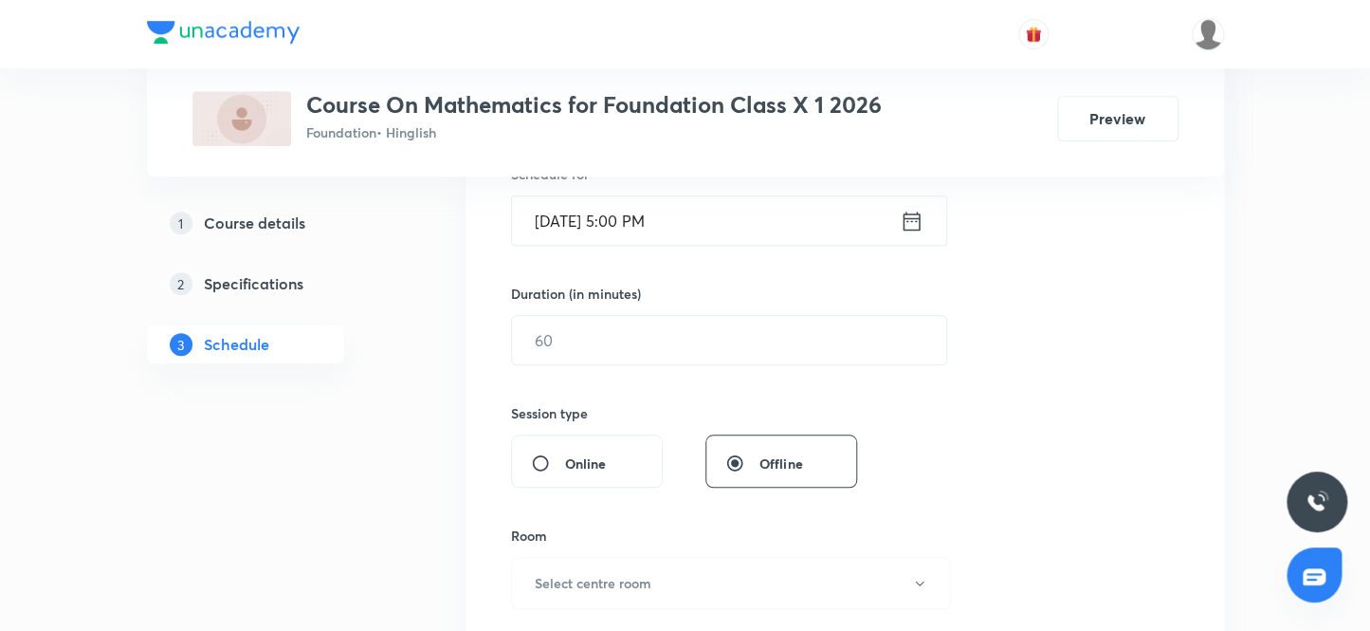
scroll to position [522, 0]
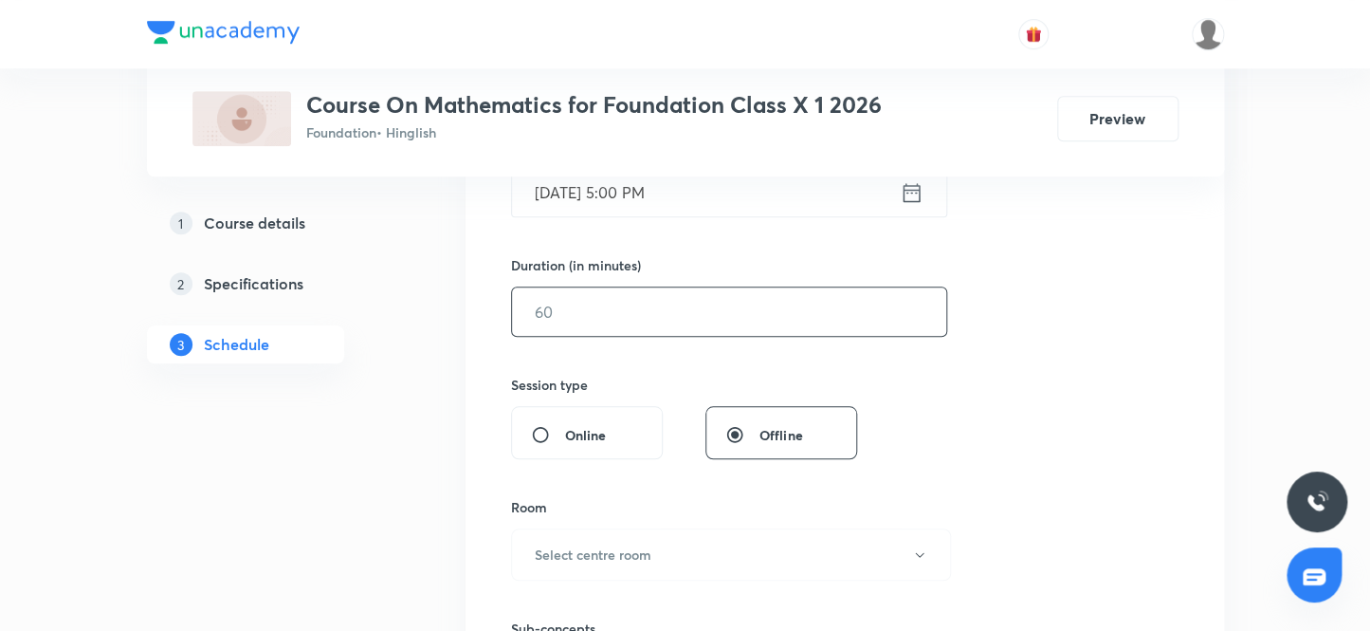
click at [621, 305] on input "text" at bounding box center [729, 311] width 434 height 48
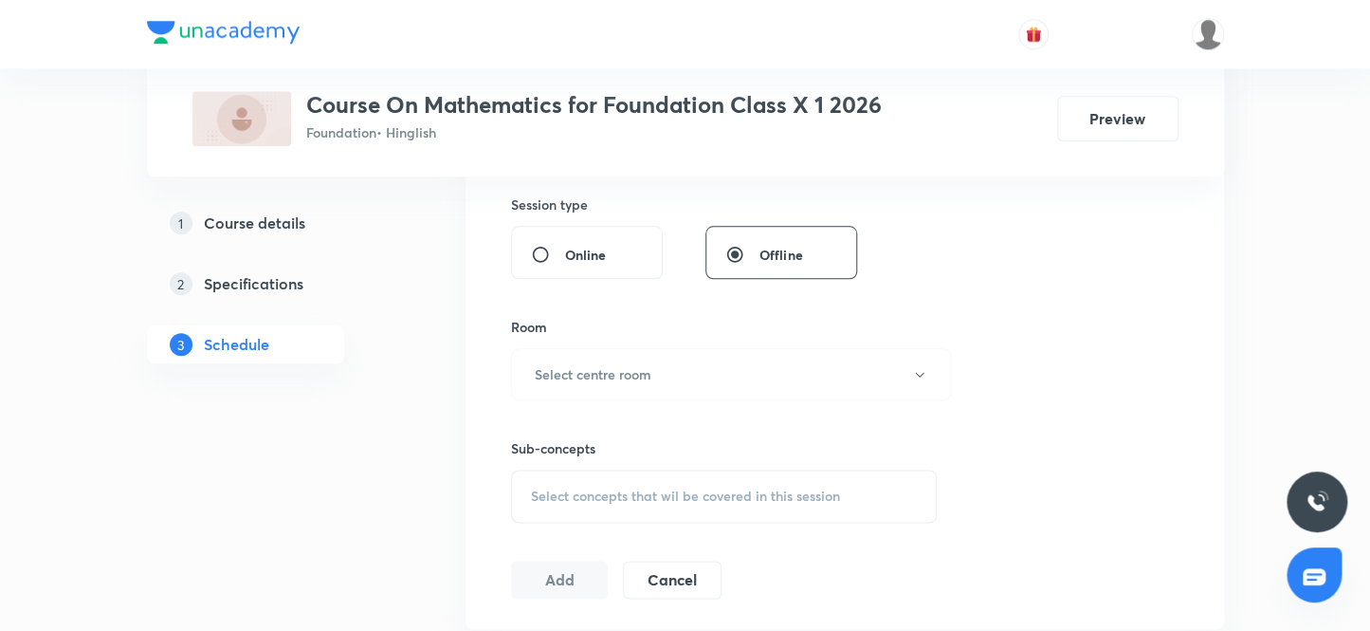
scroll to position [779, 0]
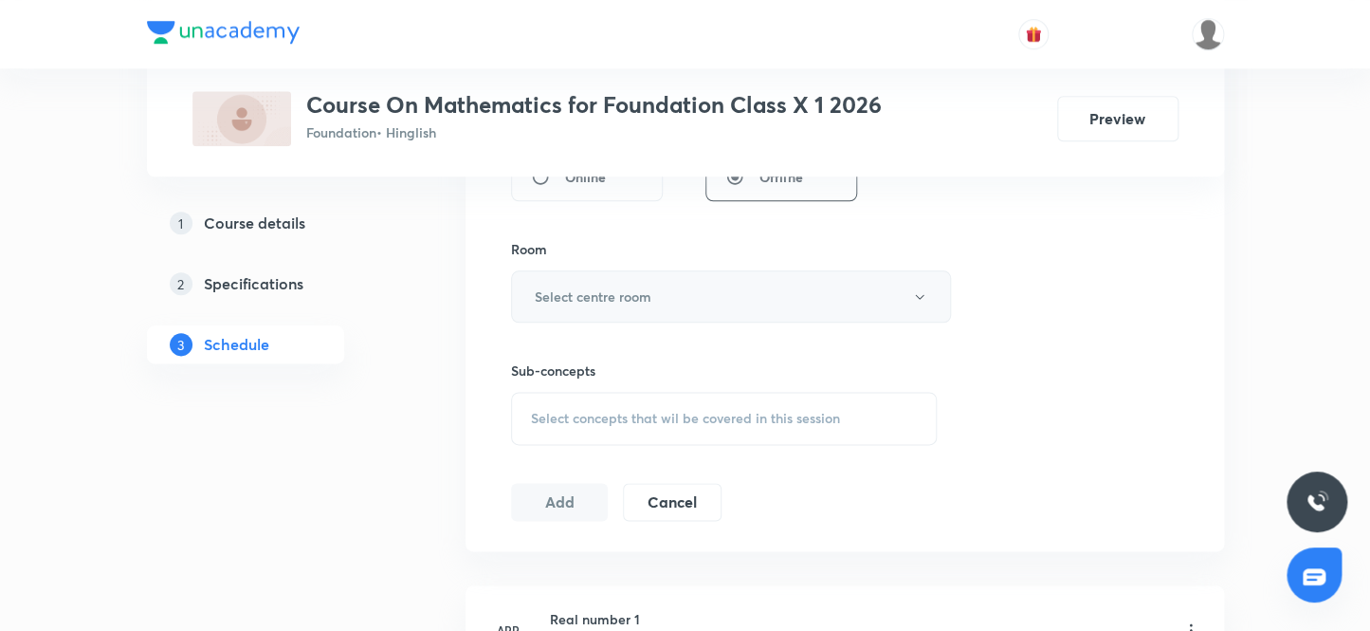
type input "45"
click at [627, 302] on h6 "Select centre room" at bounding box center [593, 296] width 117 height 20
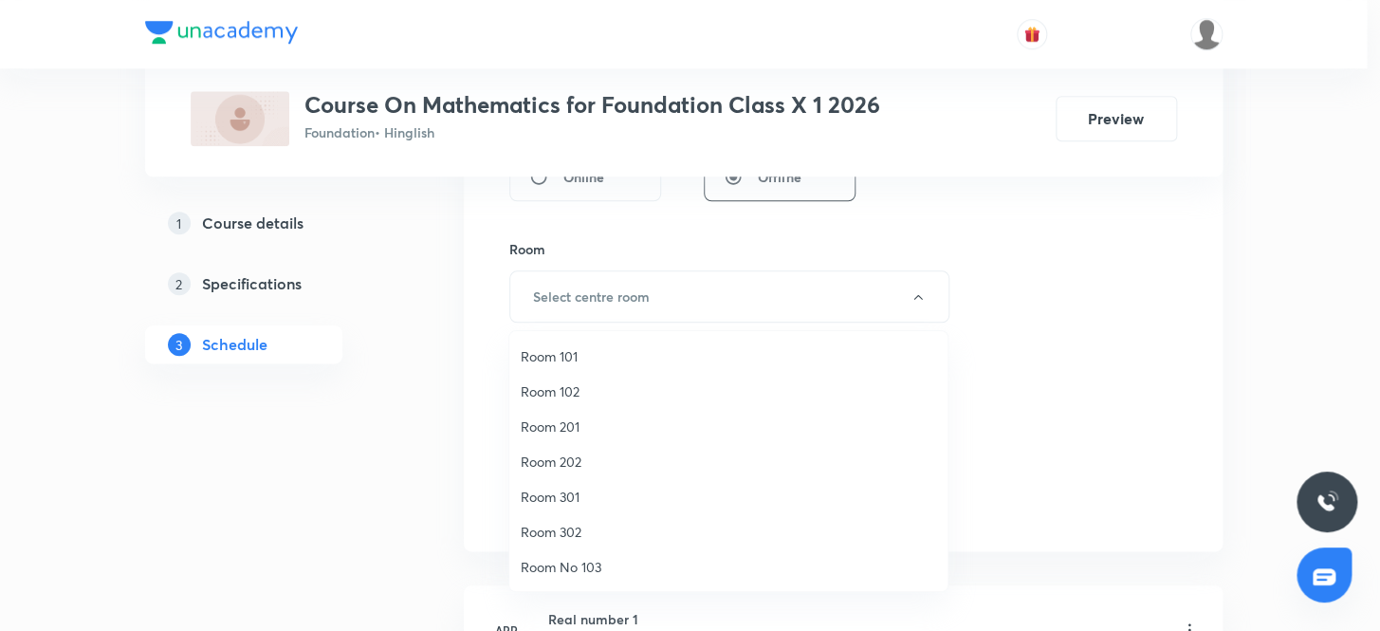
click at [566, 417] on span "Room 201" at bounding box center [728, 426] width 415 height 20
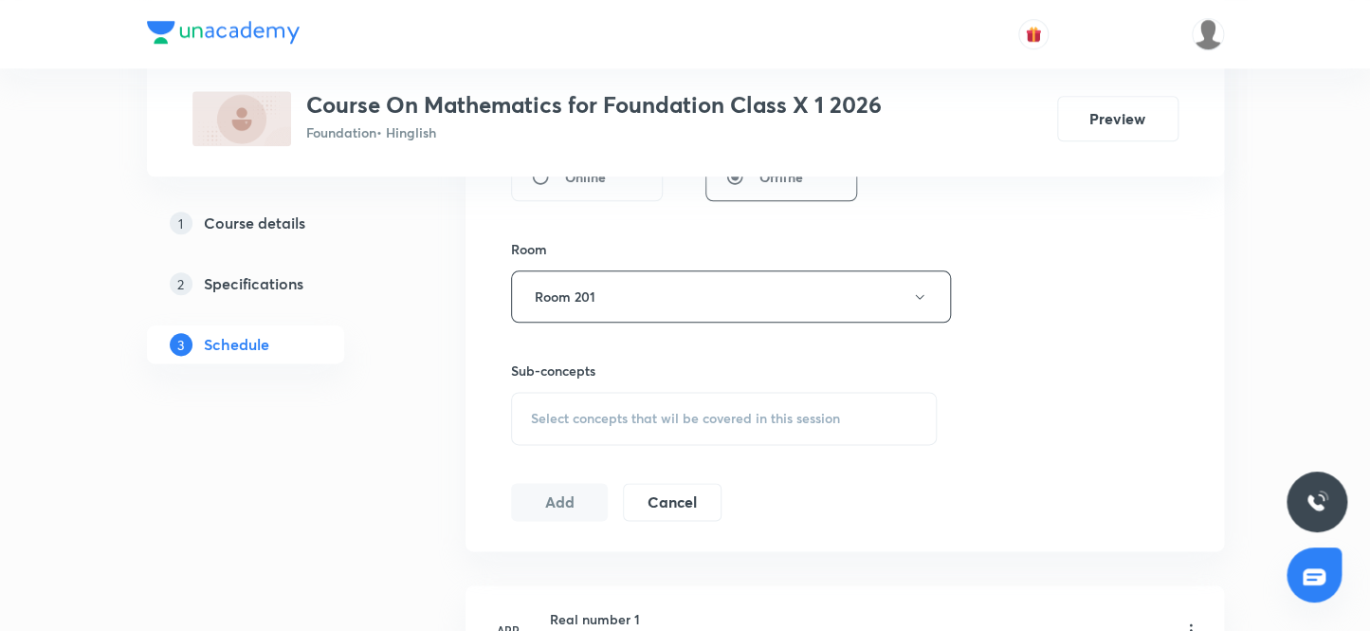
click at [580, 411] on span "Select concepts that wil be covered in this session" at bounding box center [685, 418] width 309 height 15
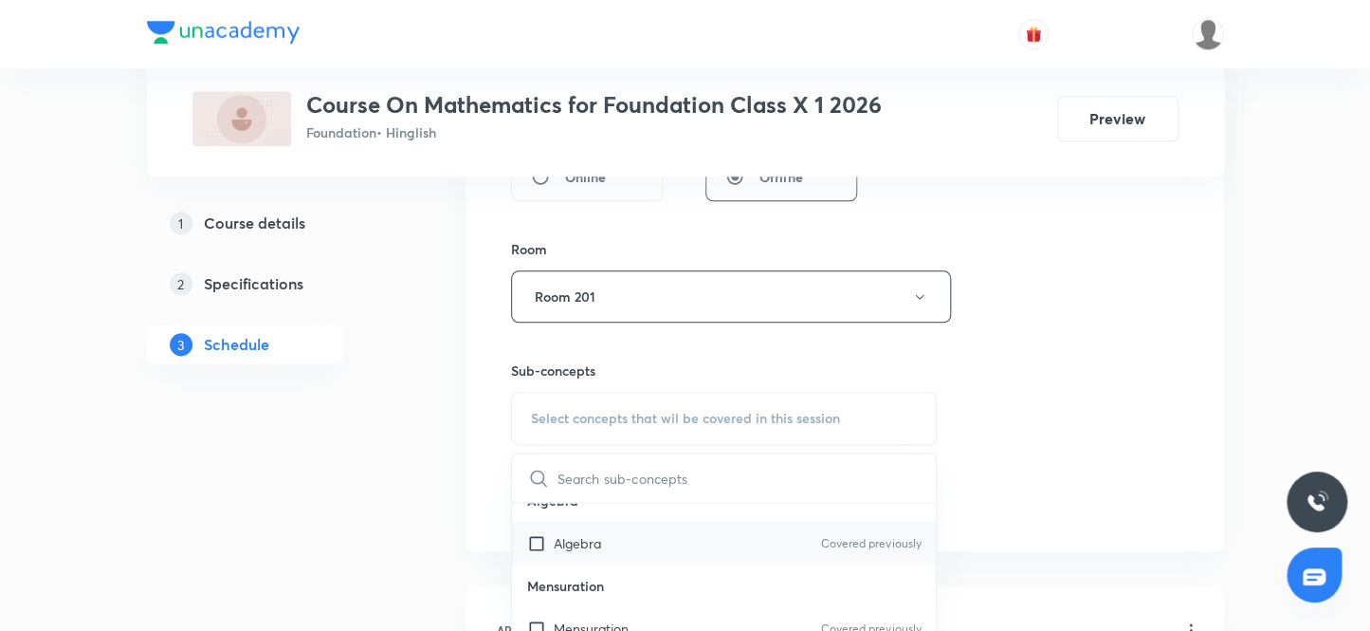
scroll to position [172, 0]
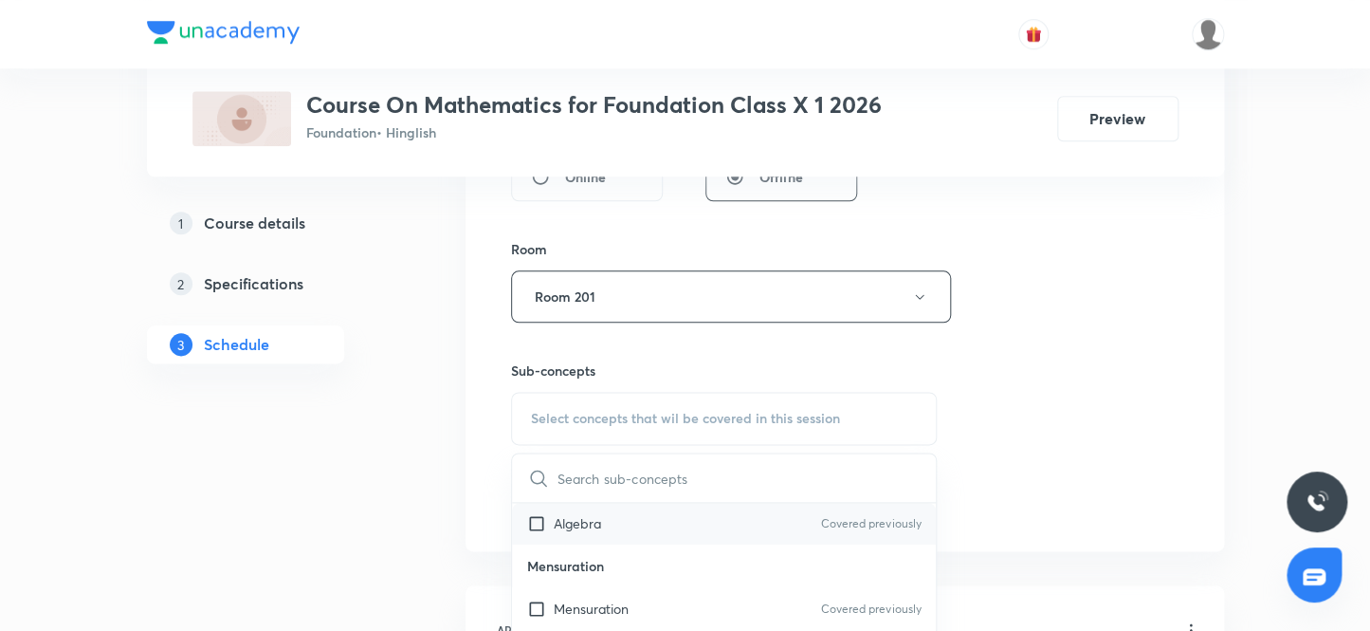
click at [537, 520] on input "checkbox" at bounding box center [540, 523] width 27 height 20
checkbox input "true"
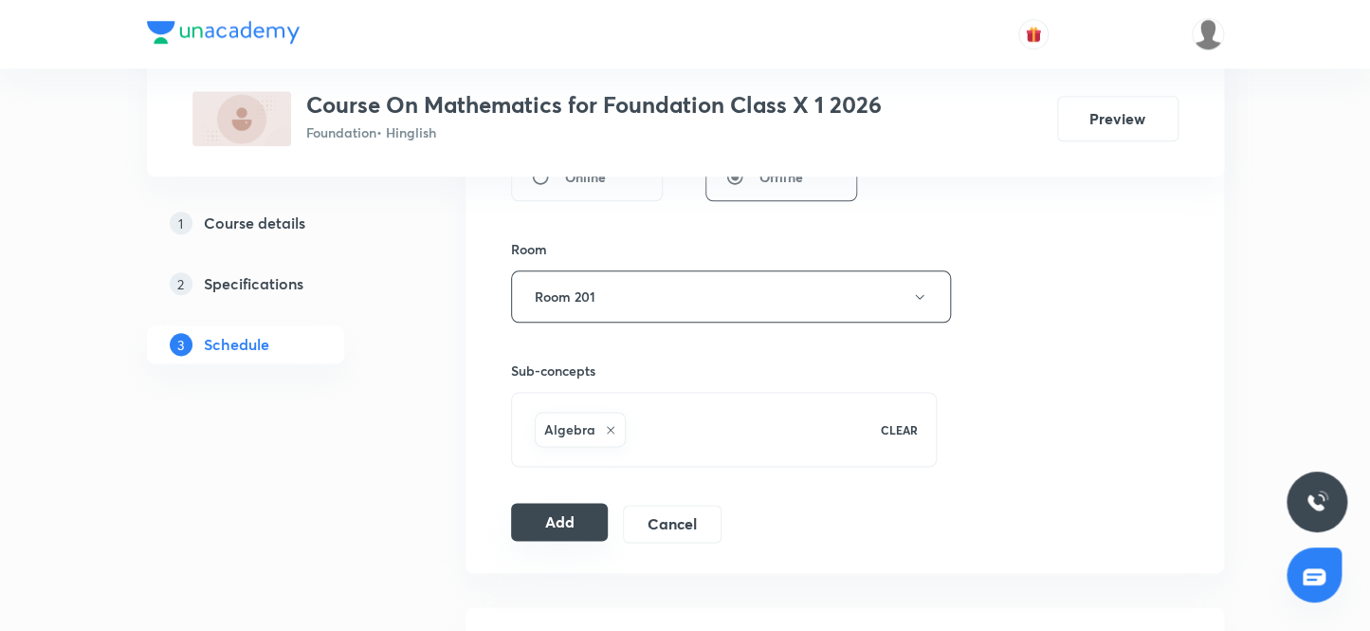
click at [555, 519] on button "Add" at bounding box center [560, 522] width 98 height 38
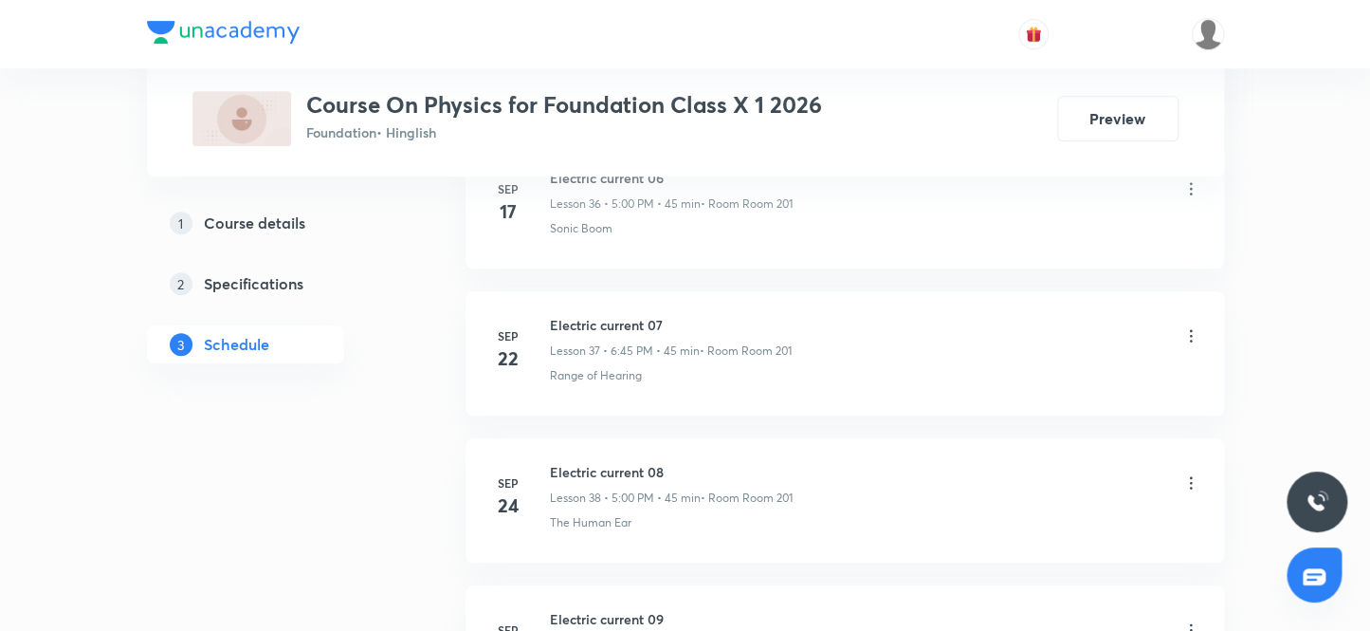
scroll to position [6759, 0]
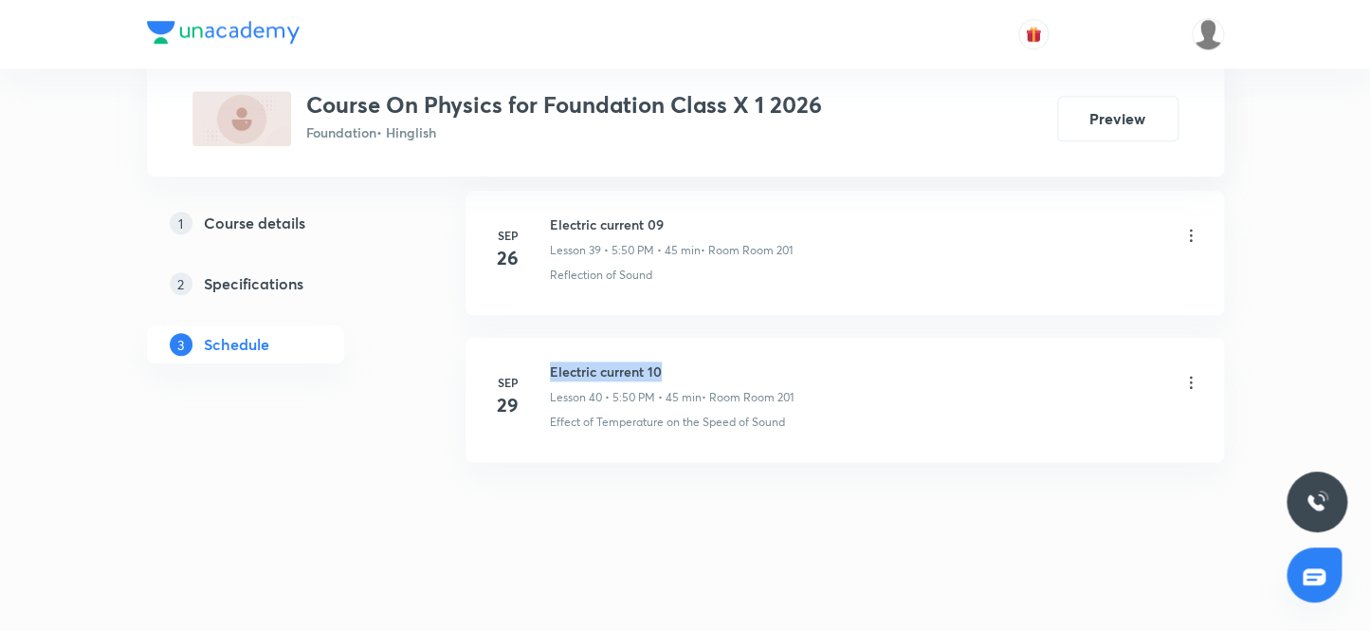
drag, startPoint x: 669, startPoint y: 357, endPoint x: 540, endPoint y: 353, distance: 128.1
click at [540, 361] on div "[DATE] Electric current 10 Lesson 40 • 5:50 PM • 45 min • Room Room 201 Effect …" at bounding box center [844, 395] width 711 height 69
copy h6 "Electric current 10"
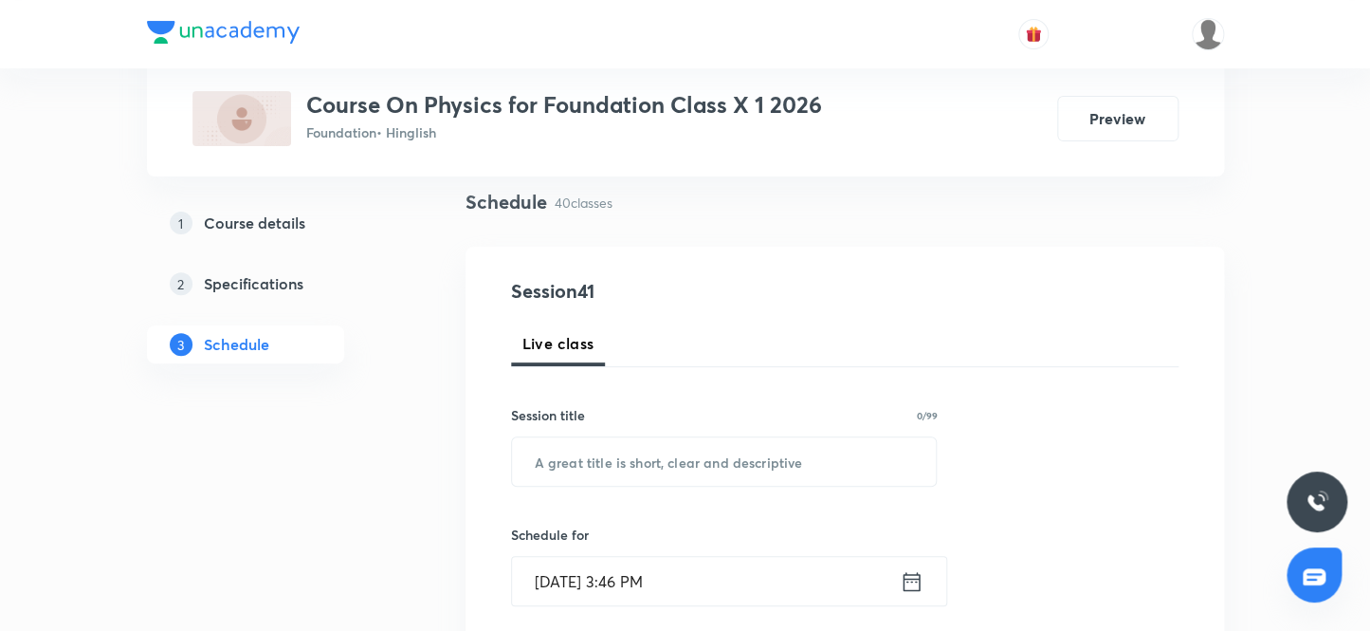
scroll to position [172, 0]
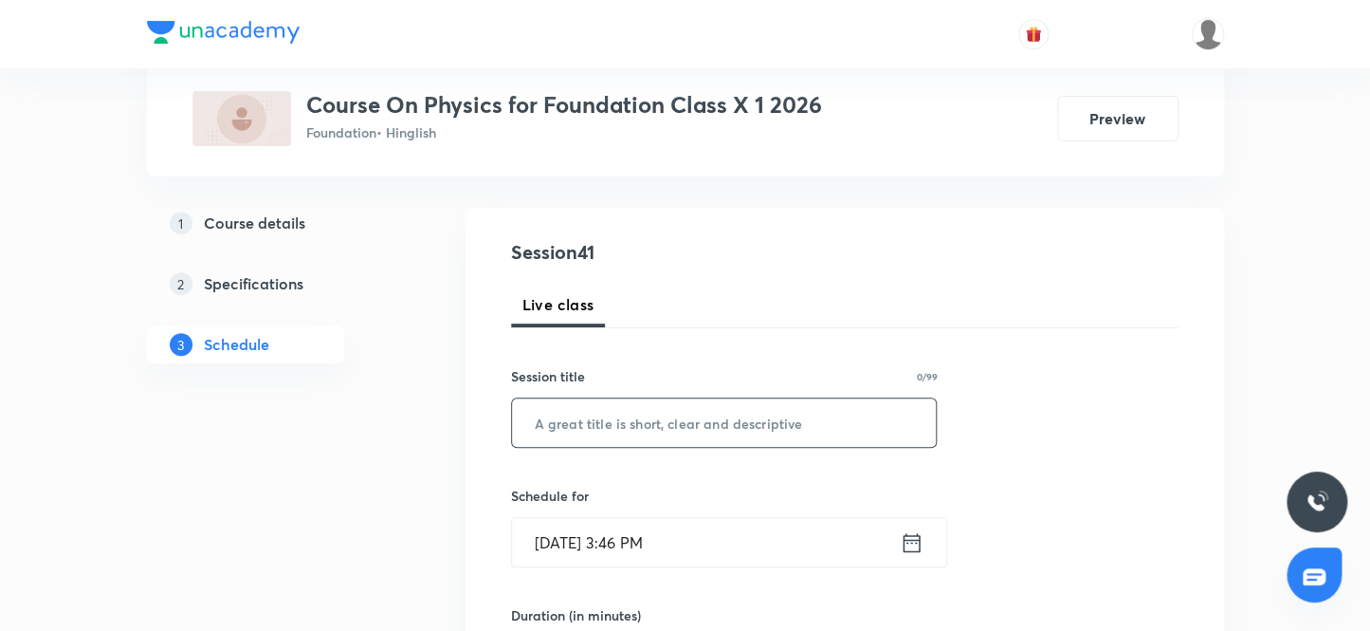
click at [751, 429] on input "text" at bounding box center [724, 422] width 425 height 48
paste input "Electric current 10"
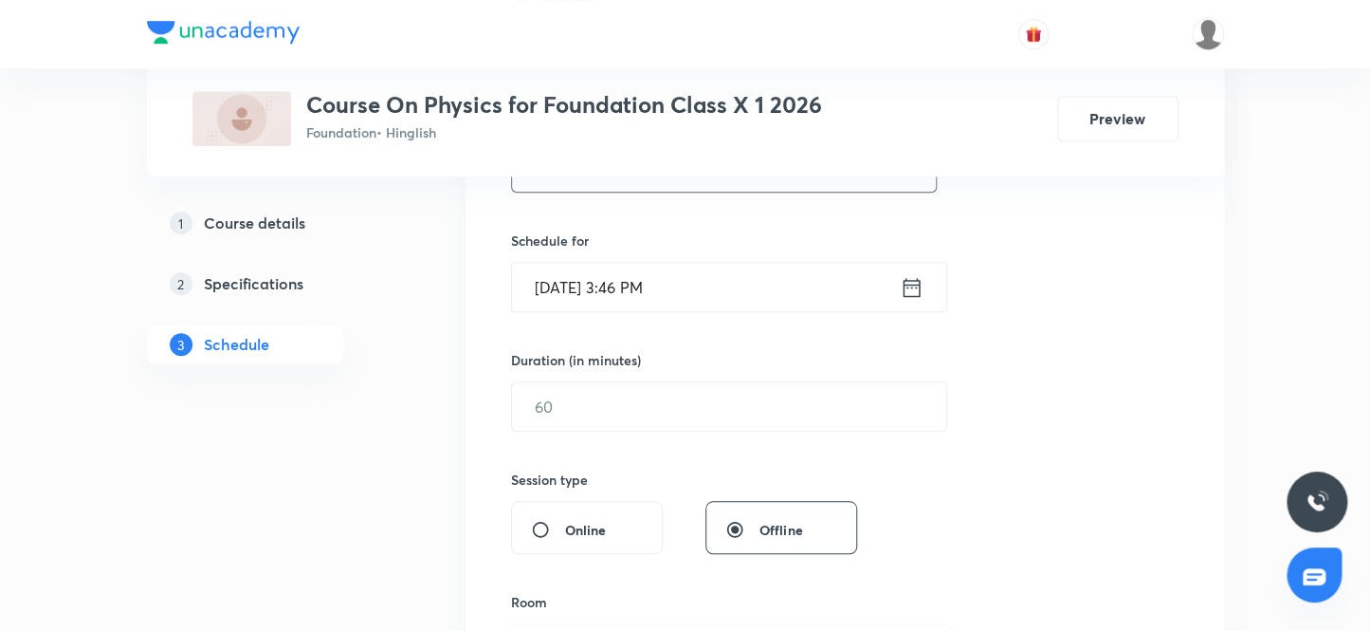
scroll to position [430, 0]
type input "Electric current 11"
click at [574, 282] on input "[DATE] 3:46 PM" at bounding box center [706, 283] width 388 height 48
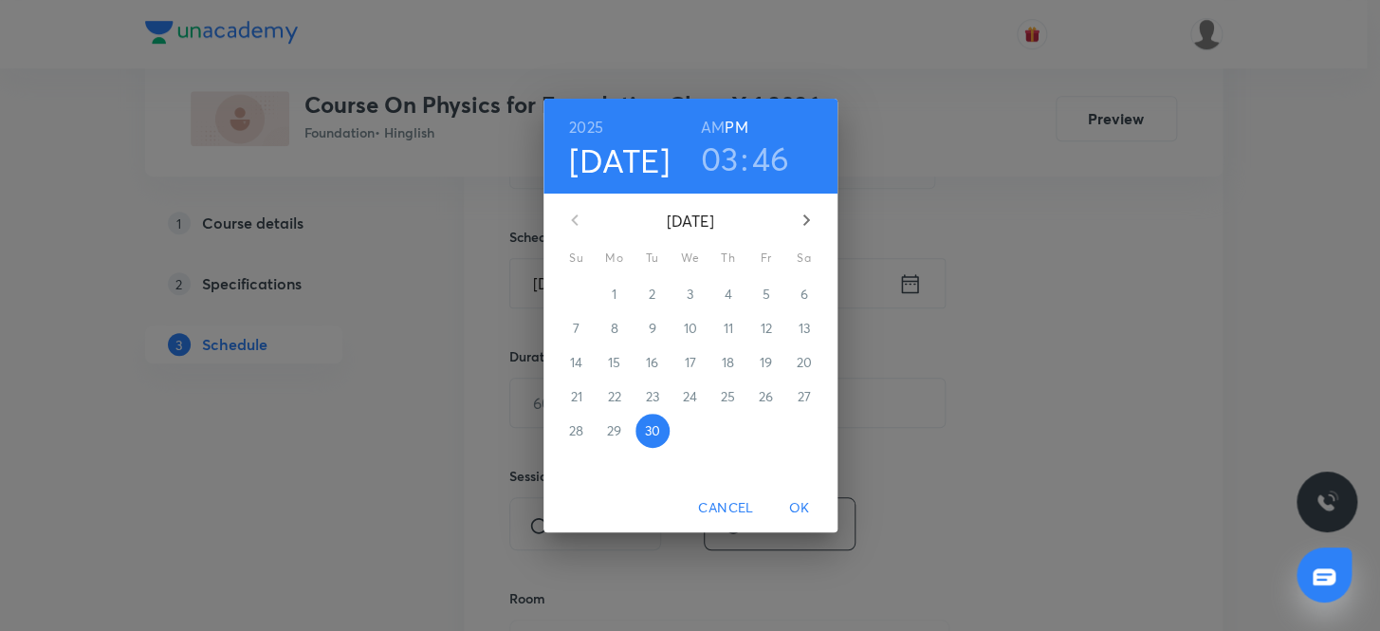
click at [803, 217] on icon "button" at bounding box center [806, 220] width 23 height 23
click at [762, 289] on p "3" at bounding box center [765, 293] width 7 height 19
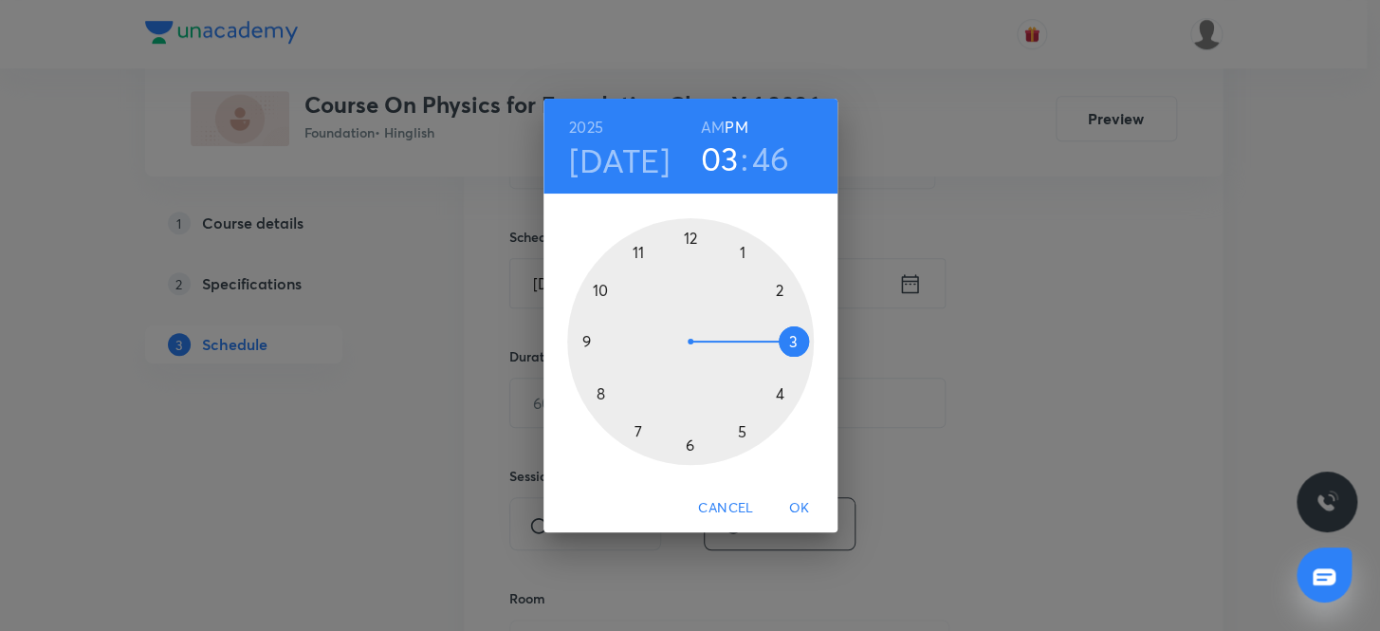
click at [740, 428] on div at bounding box center [690, 341] width 247 height 247
click at [597, 285] on div at bounding box center [690, 341] width 247 height 247
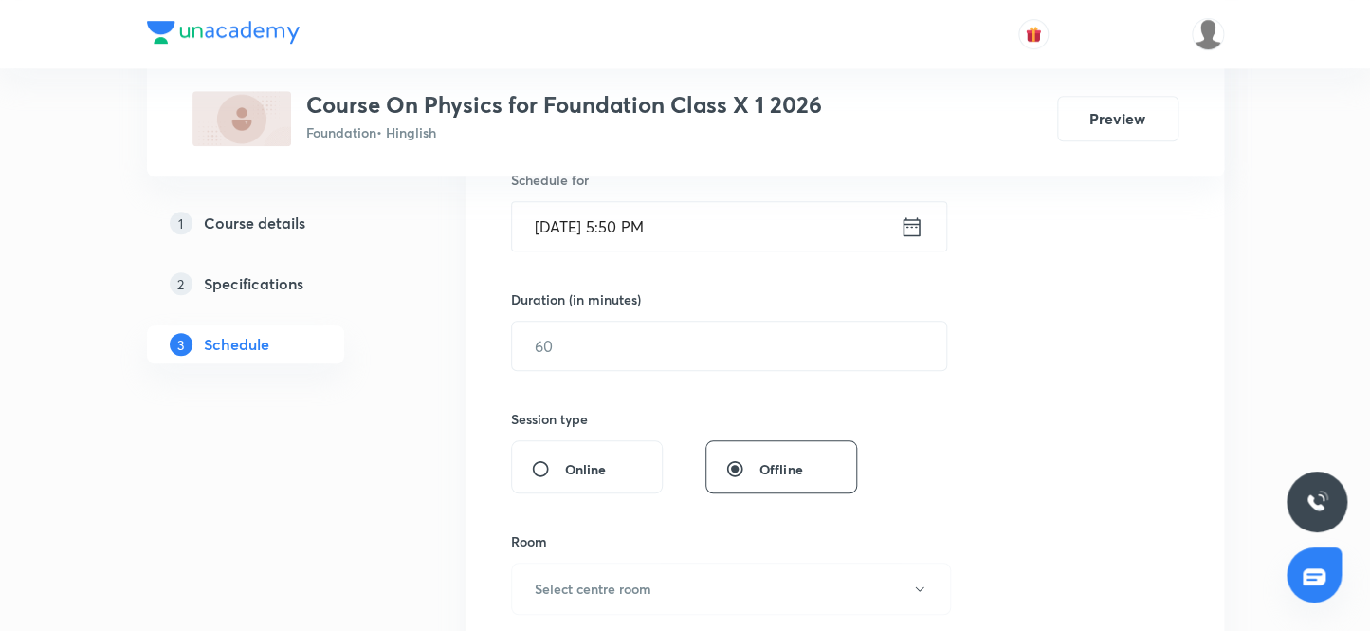
scroll to position [517, 0]
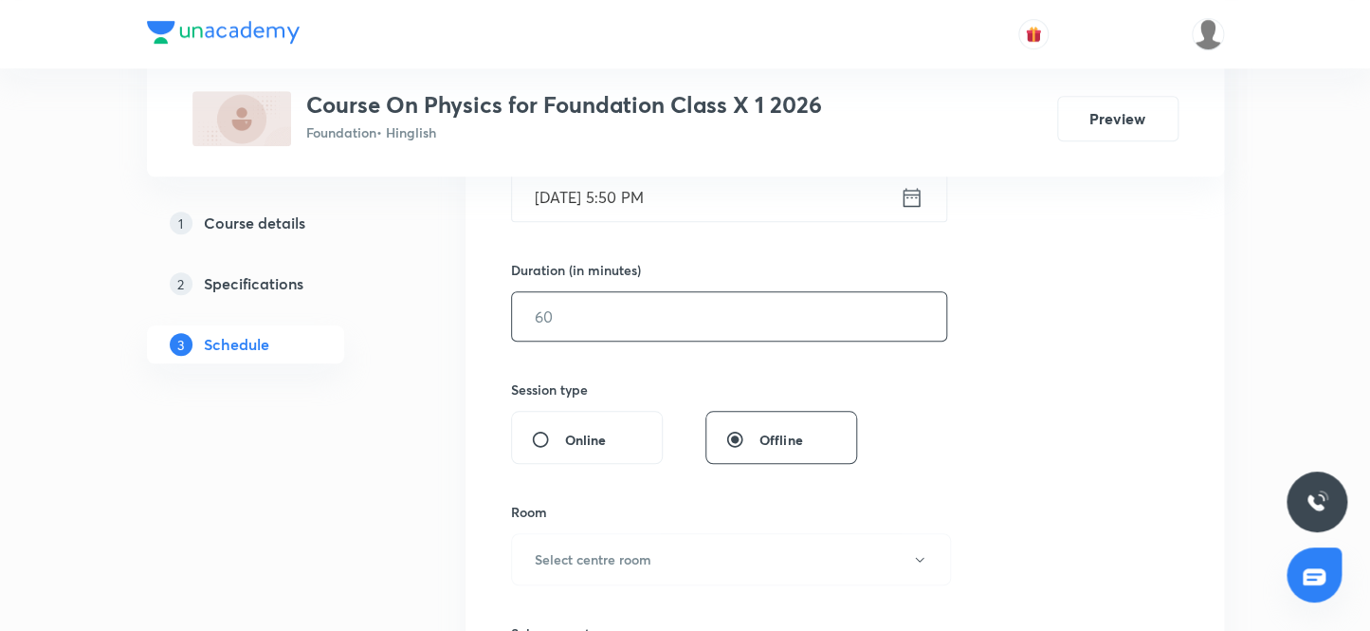
click at [594, 320] on input "text" at bounding box center [729, 316] width 434 height 48
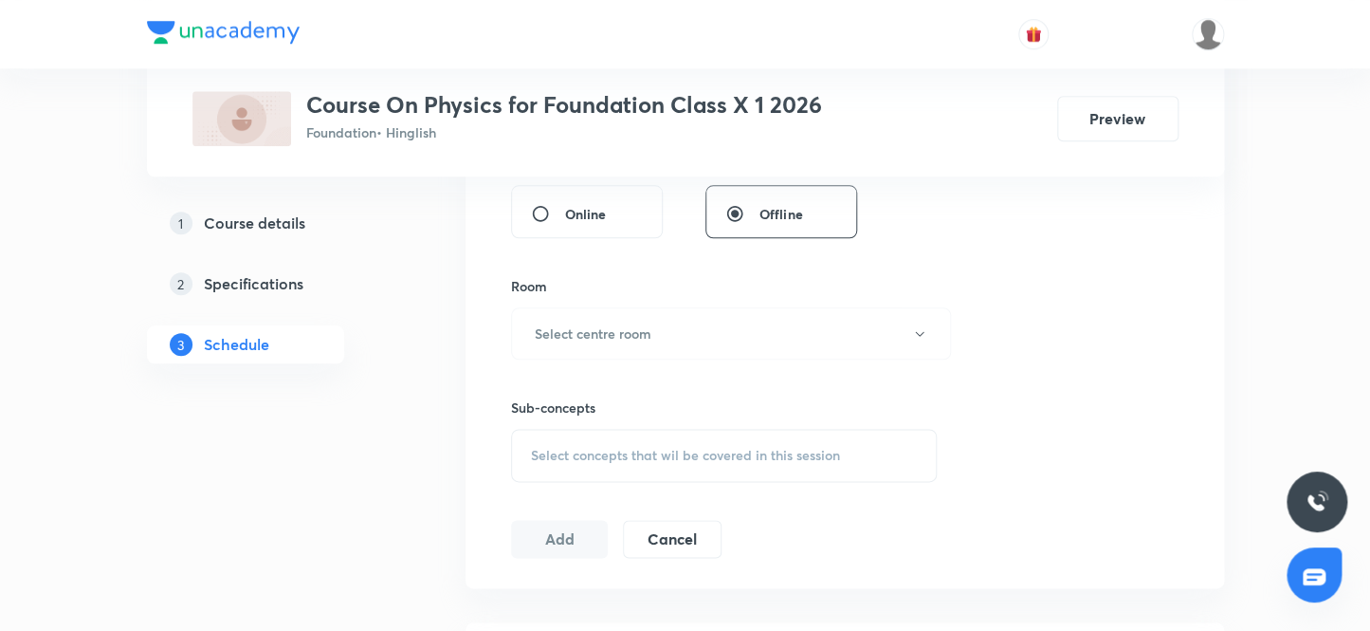
scroll to position [776, 0]
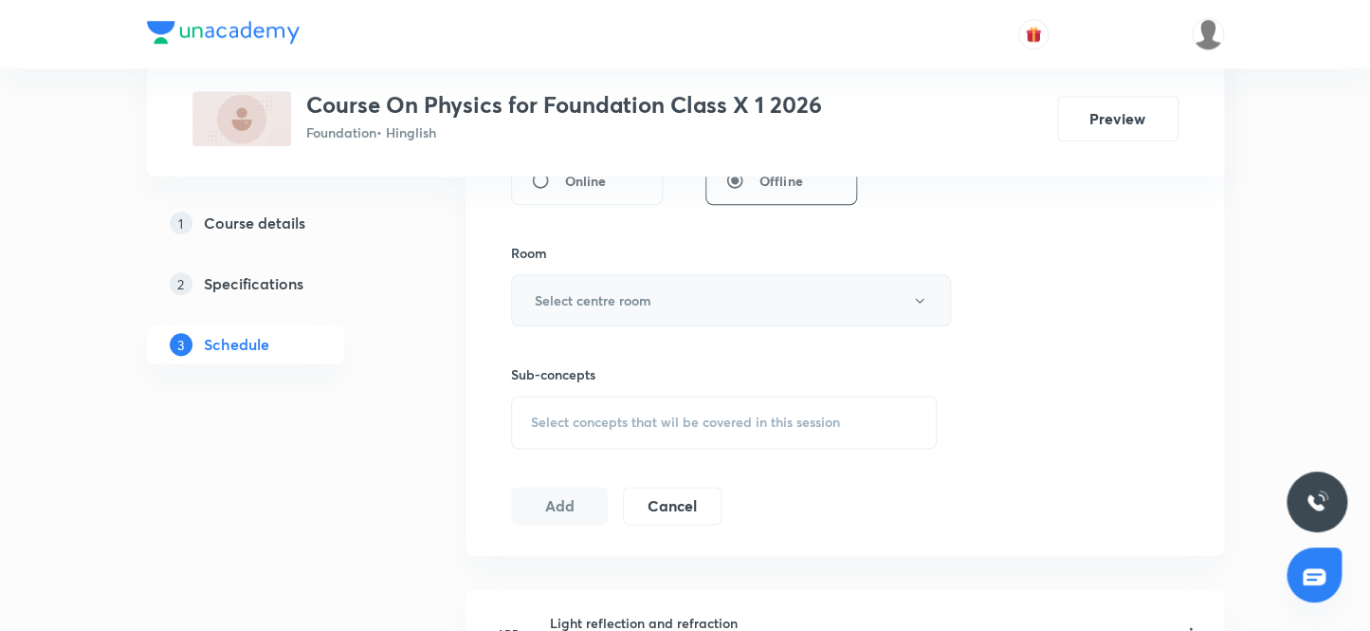
type input "45"
click at [631, 304] on h6 "Select centre room" at bounding box center [593, 300] width 117 height 20
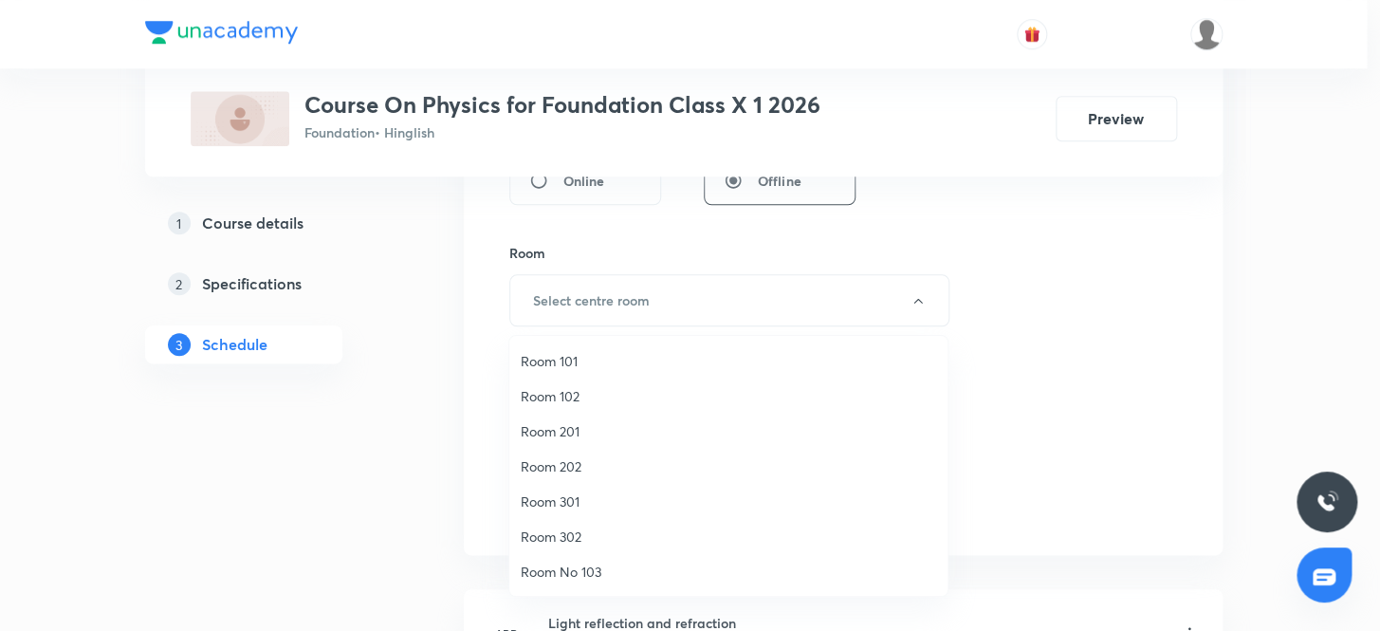
click at [564, 427] on span "Room 201" at bounding box center [728, 431] width 415 height 20
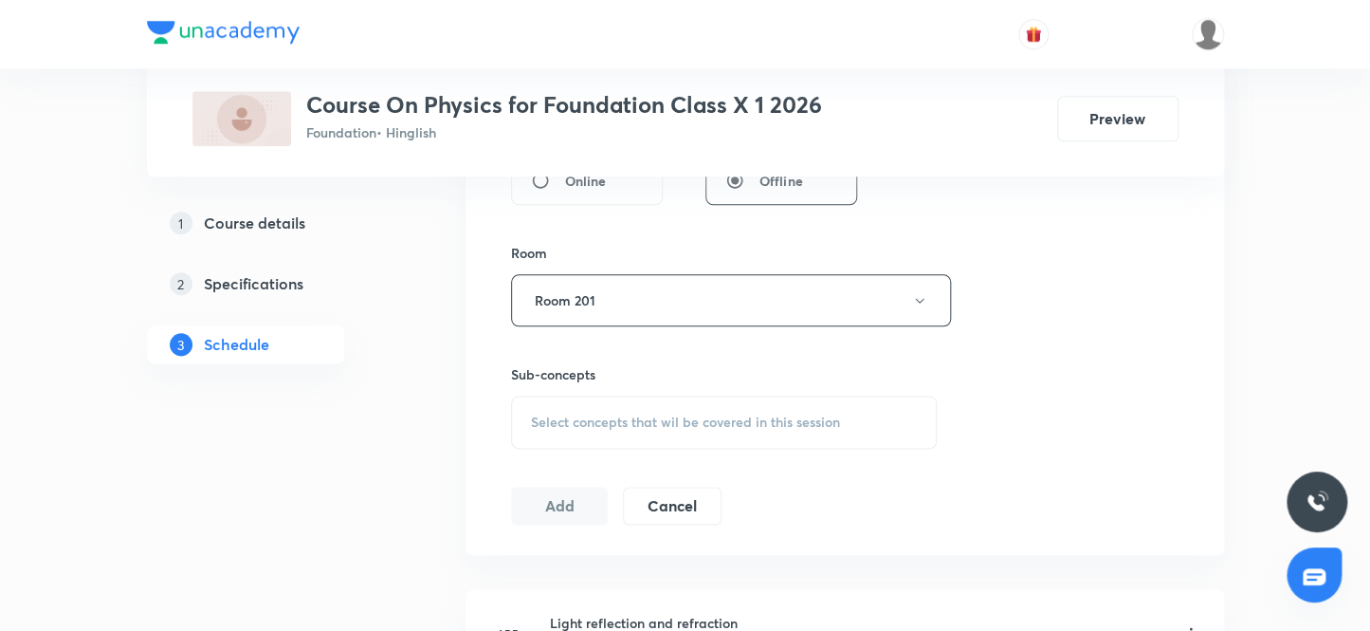
click at [597, 417] on span "Select concepts that wil be covered in this session" at bounding box center [685, 421] width 309 height 15
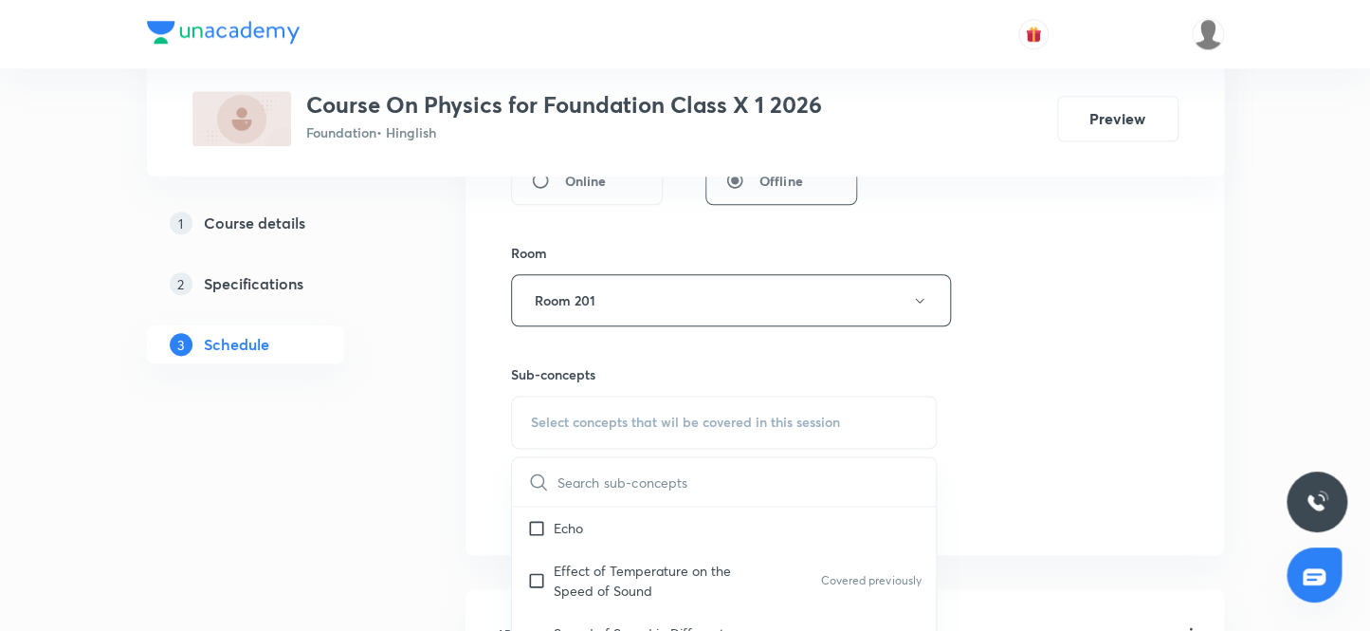
scroll to position [344, 0]
click at [534, 522] on input "checkbox" at bounding box center [540, 525] width 27 height 20
checkbox input "true"
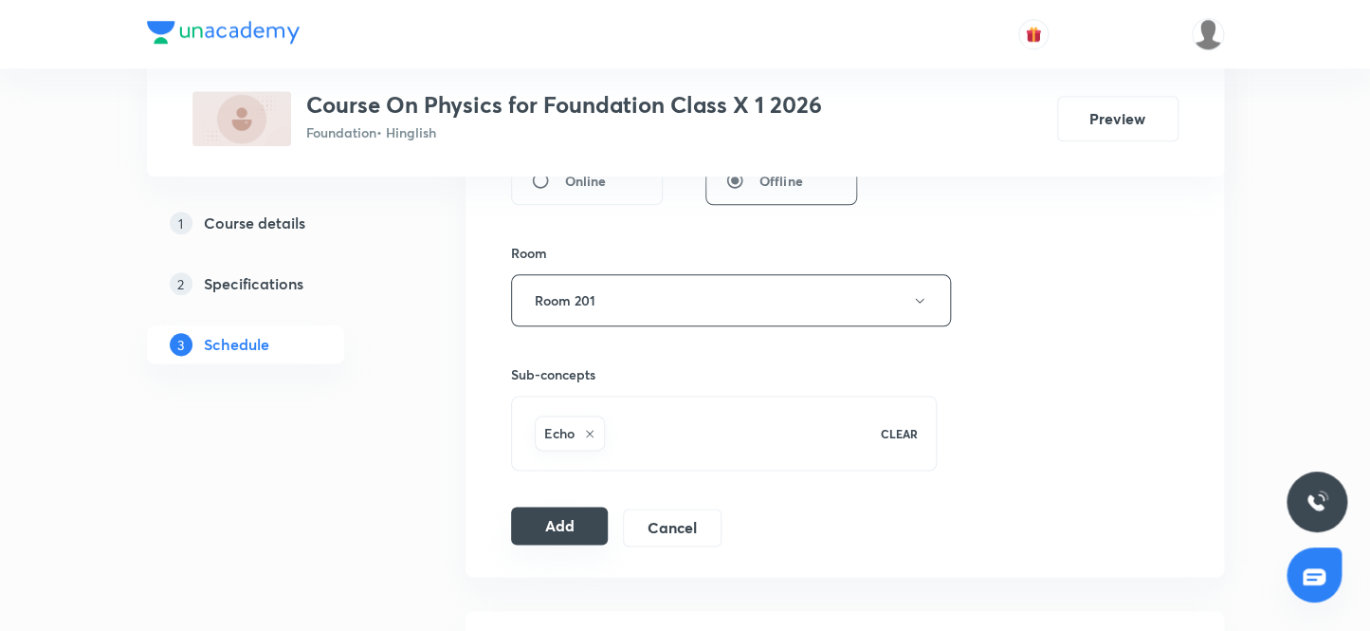
click at [542, 522] on button "Add" at bounding box center [560, 525] width 98 height 38
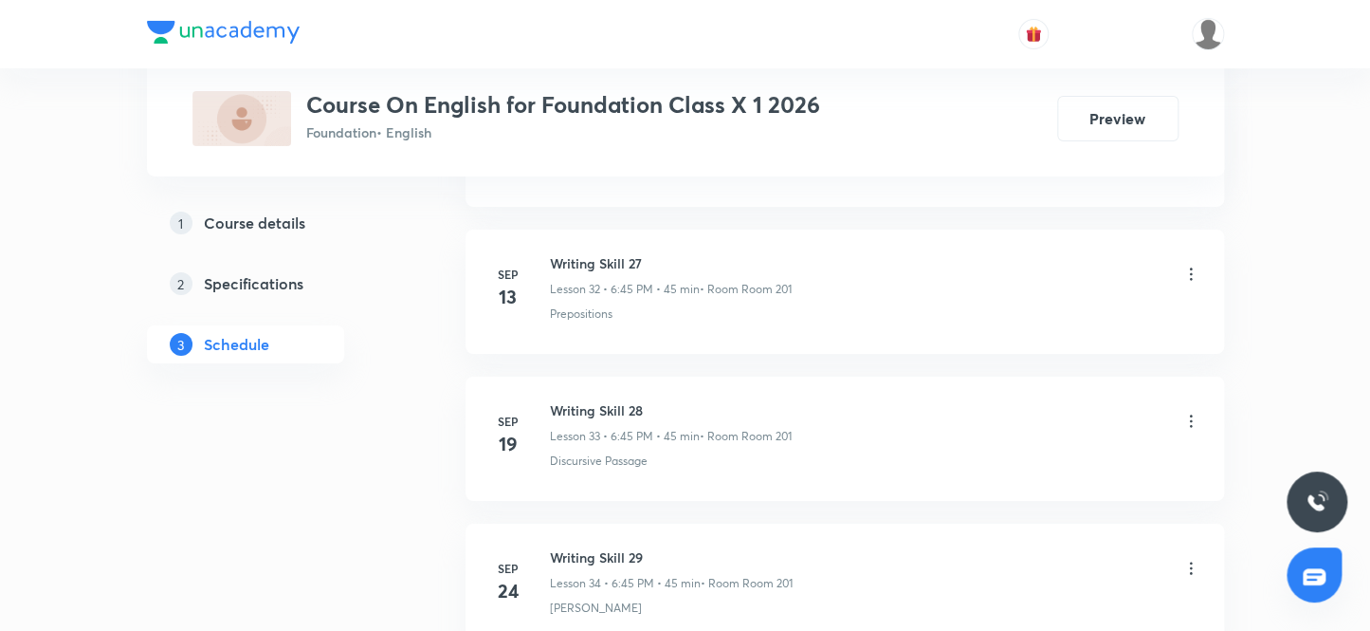
scroll to position [5879, 0]
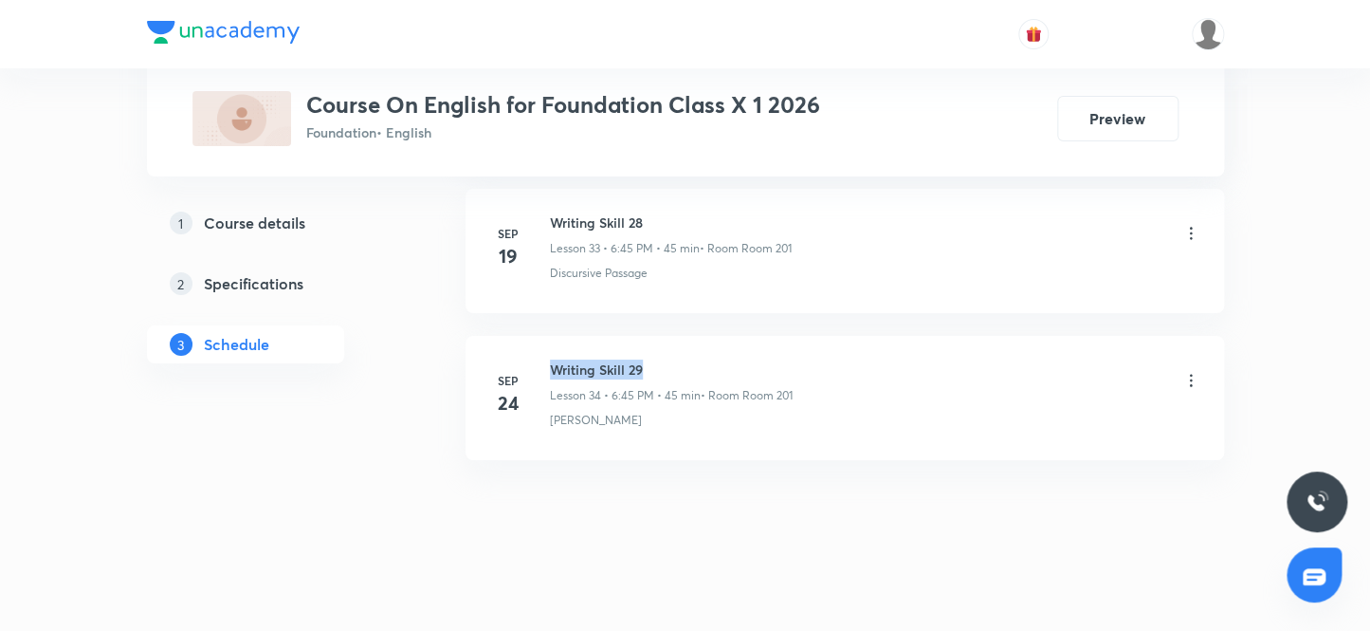
drag, startPoint x: 650, startPoint y: 357, endPoint x: 547, endPoint y: 358, distance: 102.4
click at [547, 359] on div "[DATE] Writing Skill 29 Lesson 34 • 6:45 PM • 45 min • Room Room 201 Noun Claus…" at bounding box center [844, 393] width 711 height 69
copy h6 "Writing Skill 29"
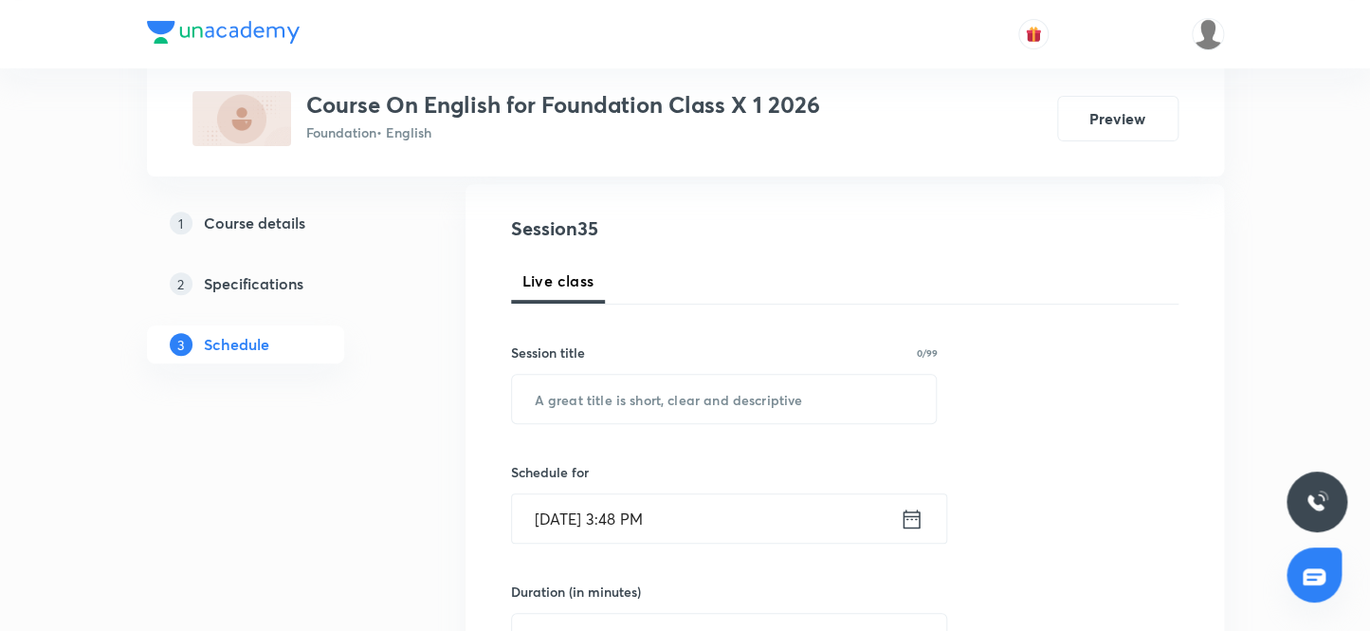
scroll to position [178, 0]
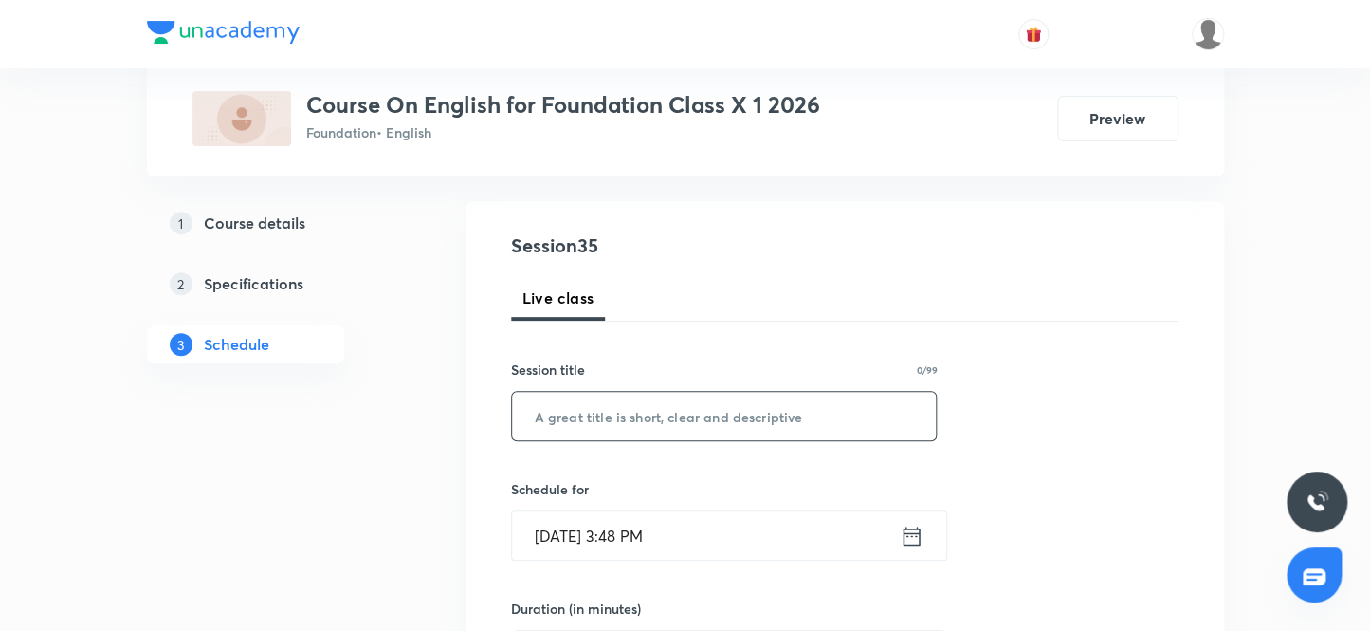
click at [682, 407] on input "text" at bounding box center [724, 416] width 425 height 48
paste input "Writing Skill 29"
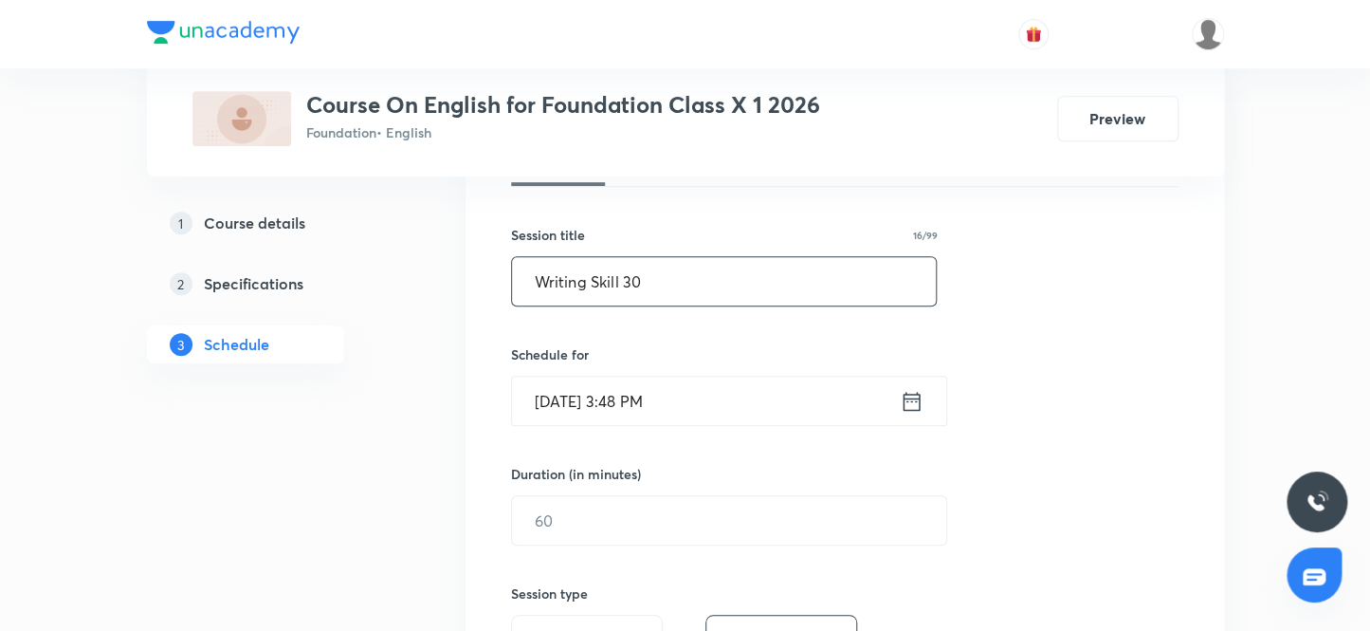
scroll to position [351, 0]
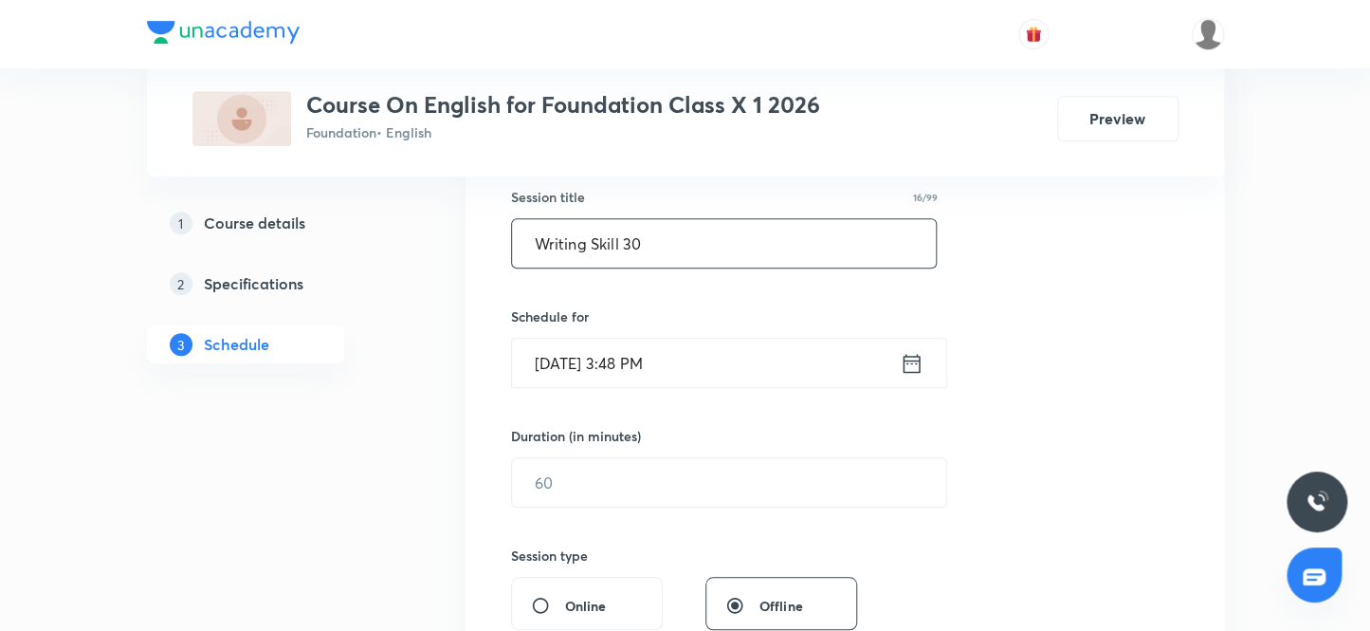
type input "Writing Skill 30"
click at [572, 362] on input "[DATE] 3:48 PM" at bounding box center [706, 363] width 388 height 48
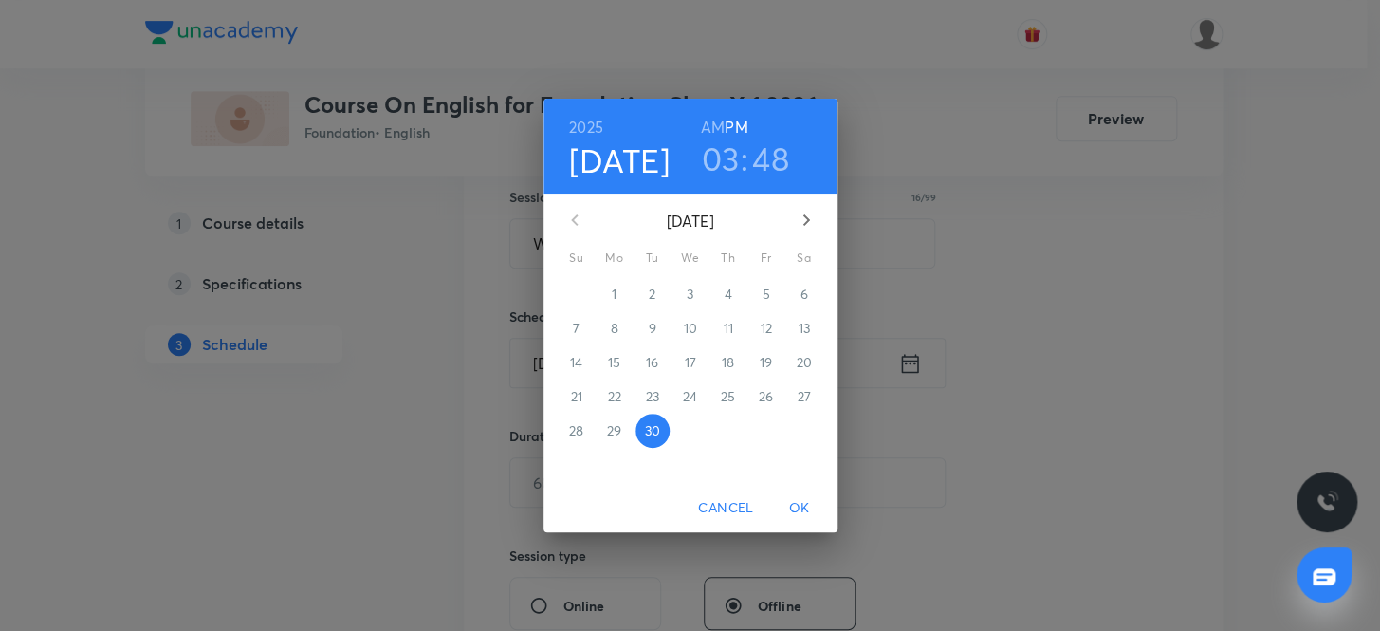
click at [805, 220] on icon "button" at bounding box center [806, 220] width 23 height 23
click at [767, 293] on p "3" at bounding box center [765, 293] width 7 height 19
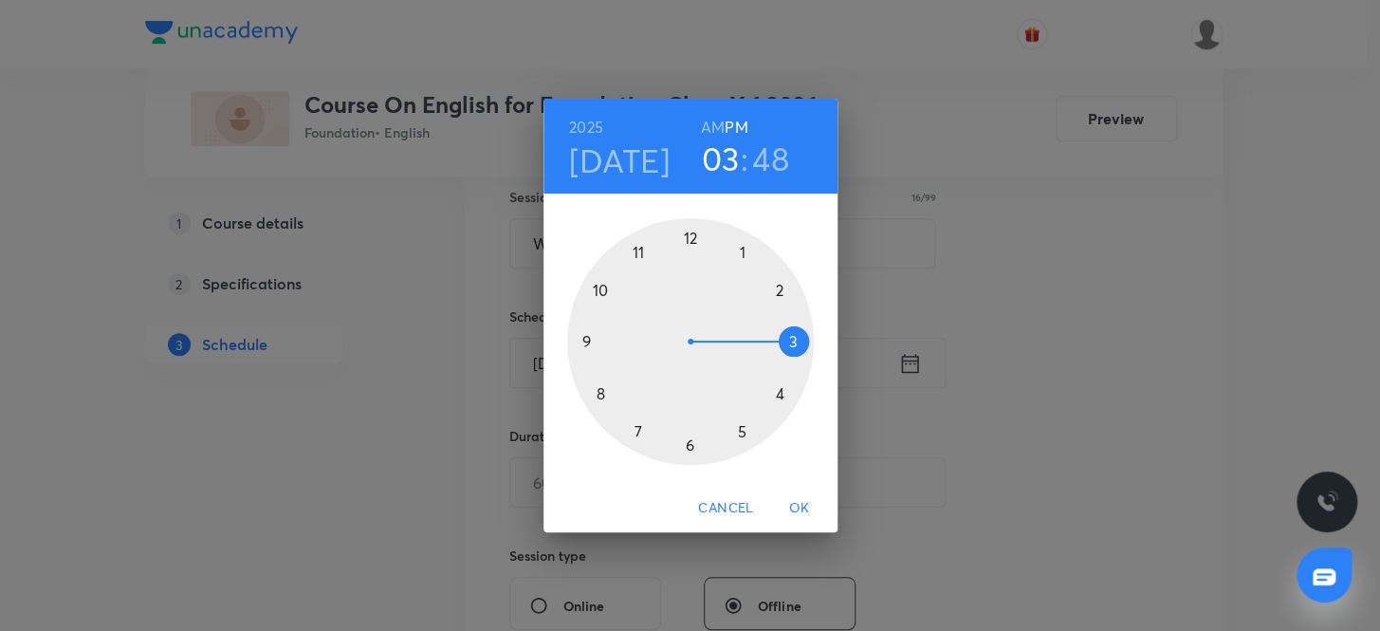
click at [689, 443] on div at bounding box center [690, 341] width 247 height 247
click at [583, 339] on div at bounding box center [690, 341] width 247 height 247
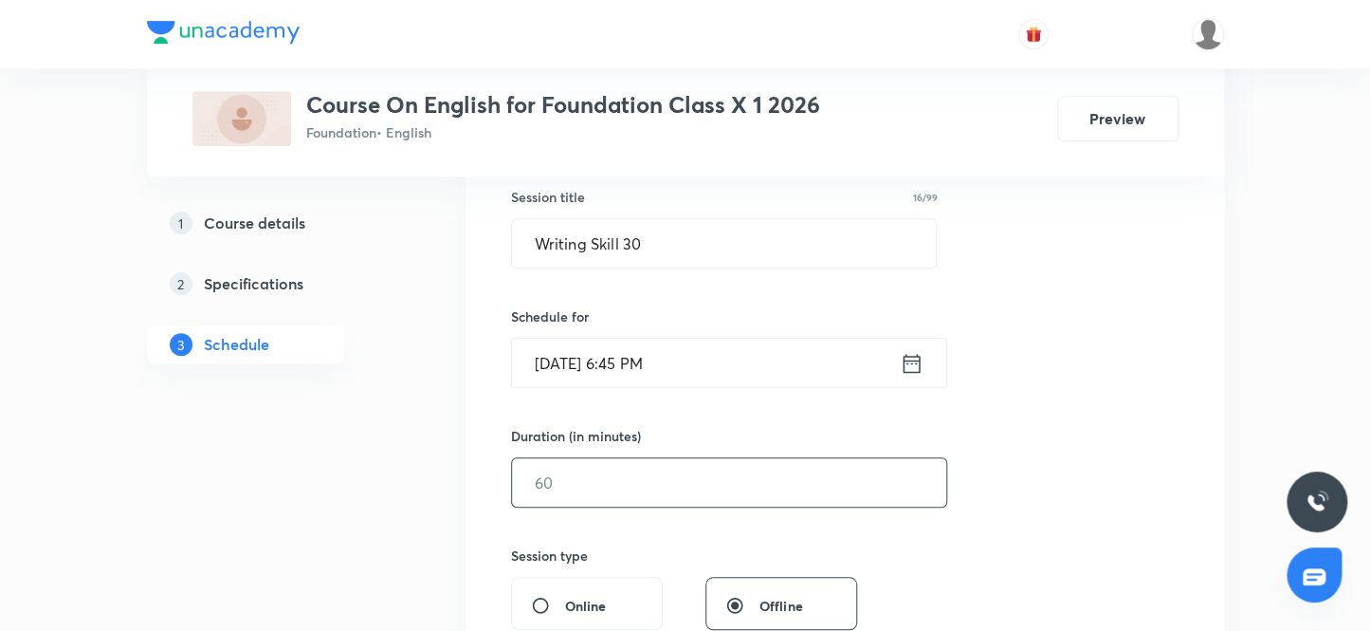
click at [583, 491] on input "text" at bounding box center [729, 482] width 434 height 48
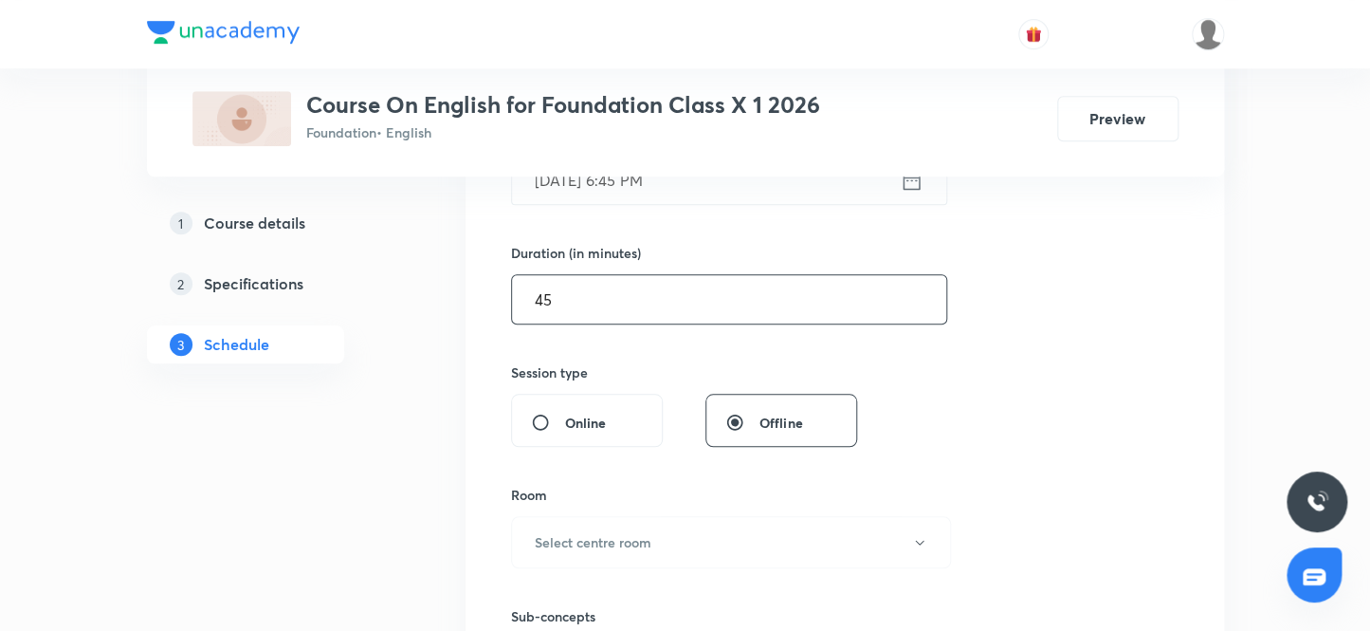
scroll to position [609, 0]
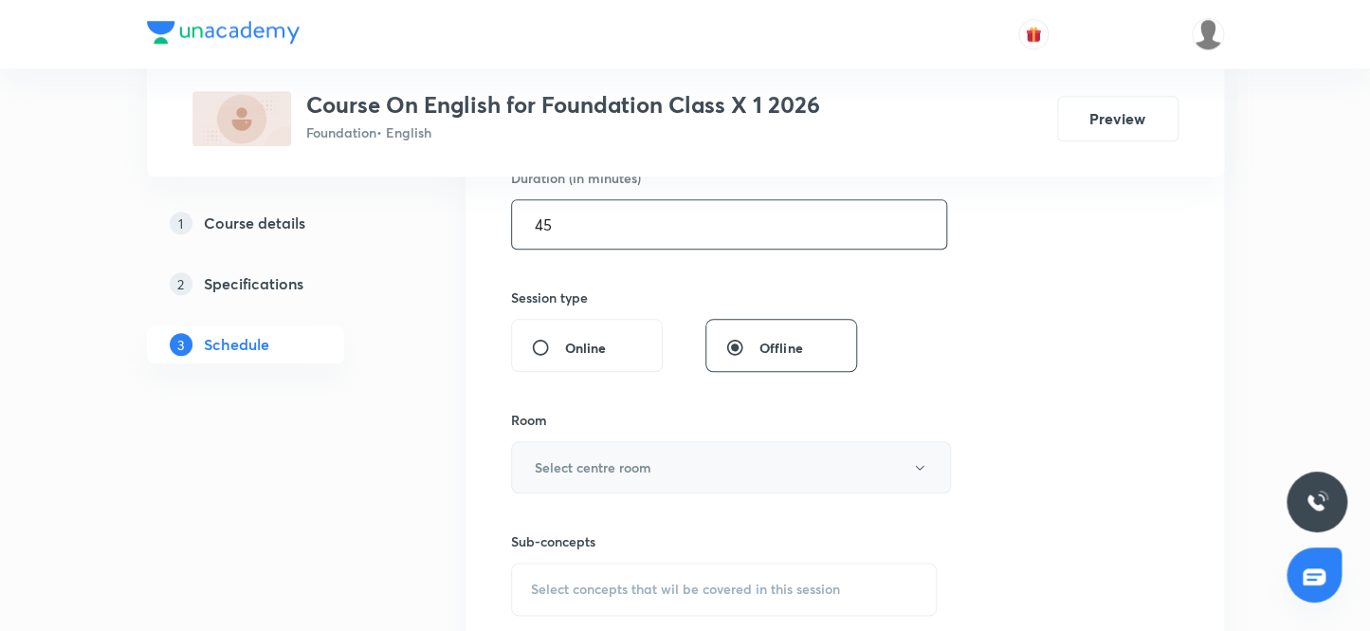
type input "45"
click at [606, 466] on h6 "Select centre room" at bounding box center [593, 467] width 117 height 20
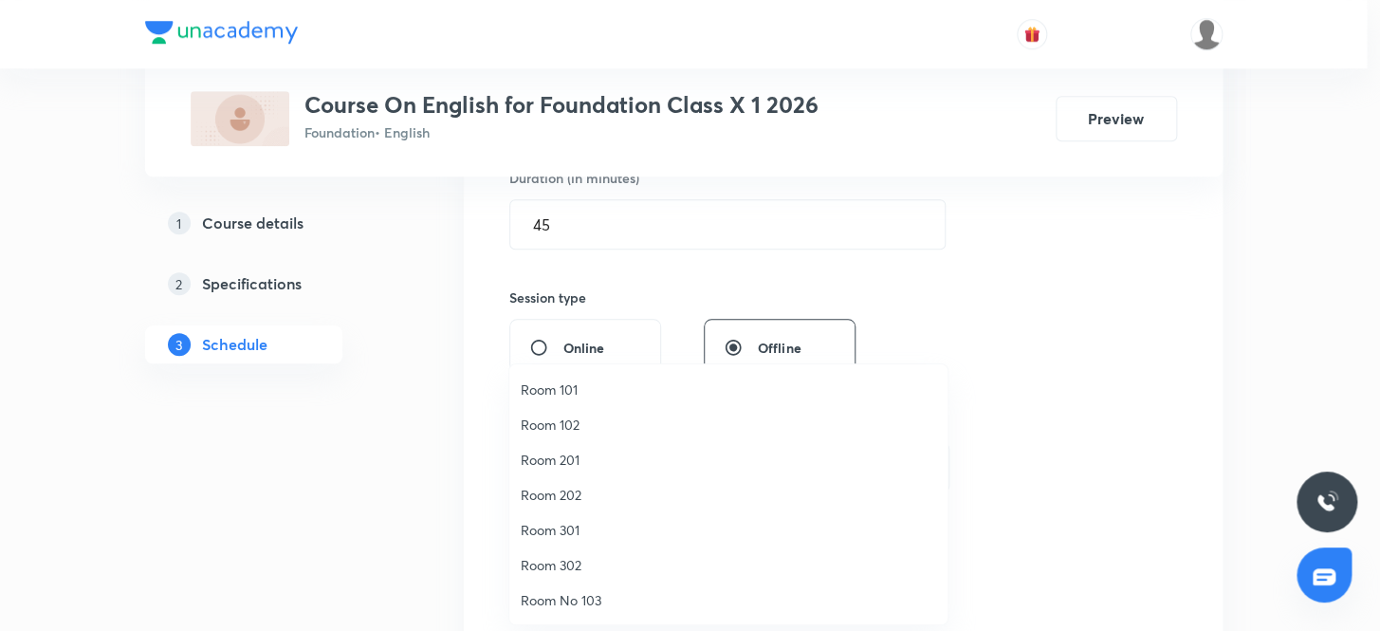
click at [559, 459] on span "Room 201" at bounding box center [728, 459] width 415 height 20
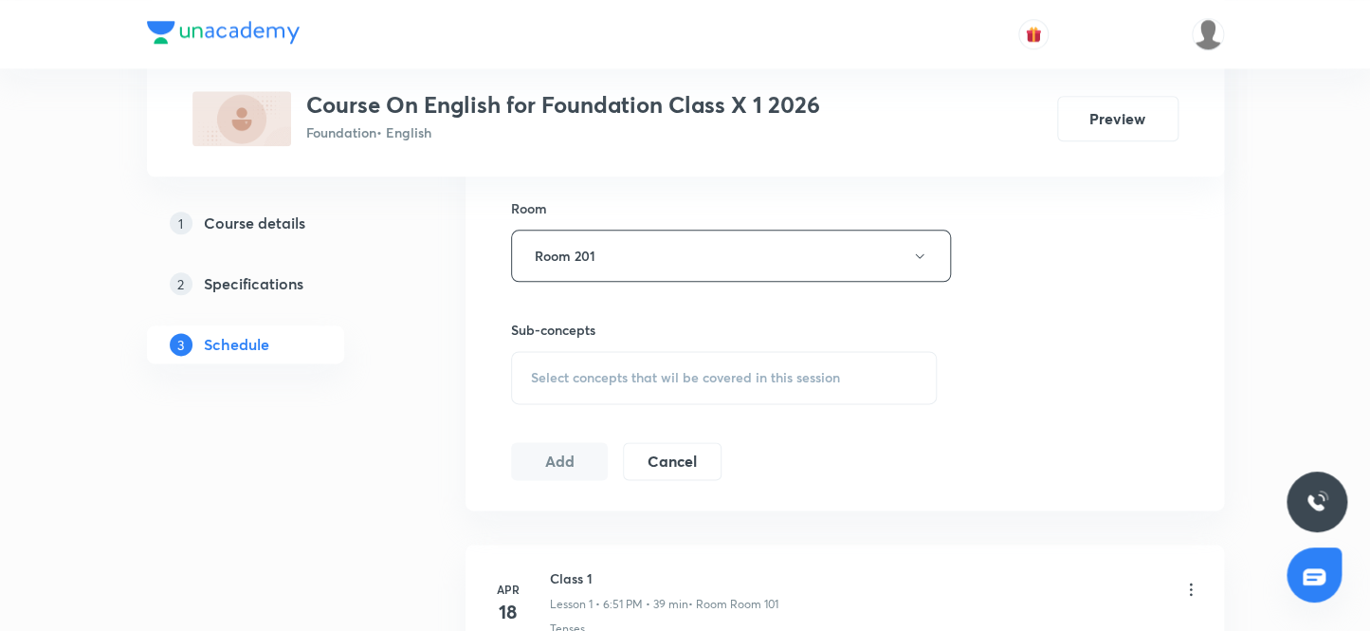
scroll to position [868, 0]
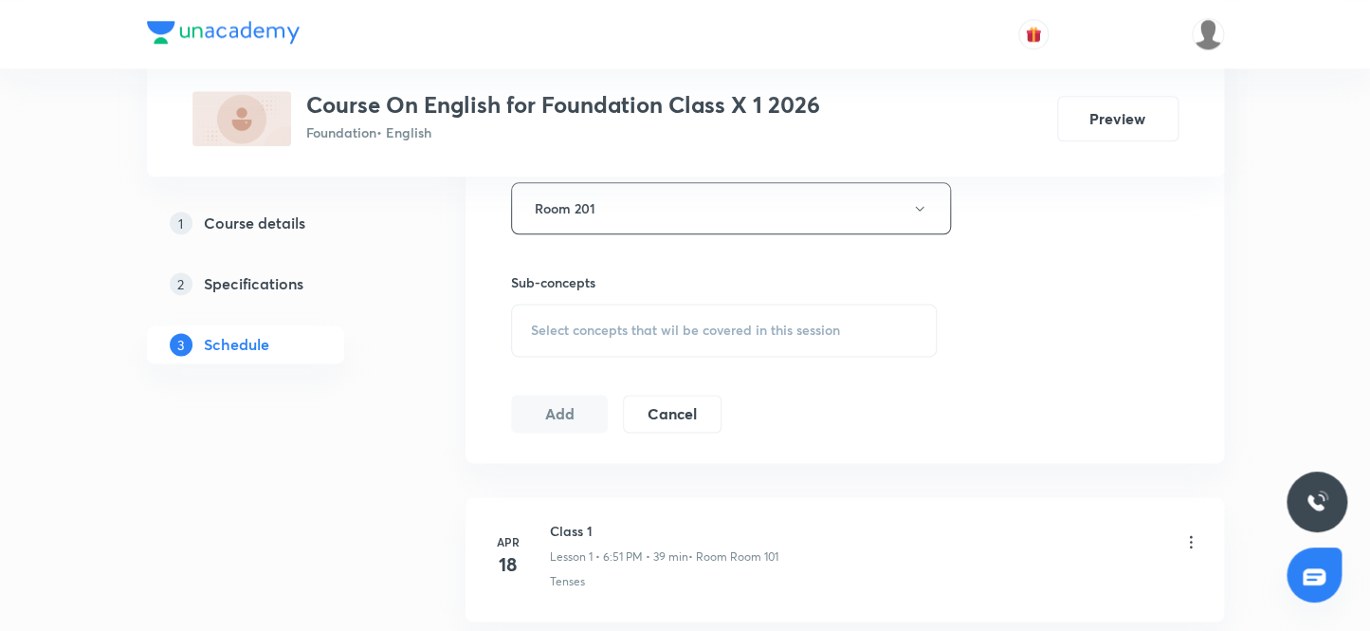
click at [650, 322] on span "Select concepts that wil be covered in this session" at bounding box center [685, 329] width 309 height 15
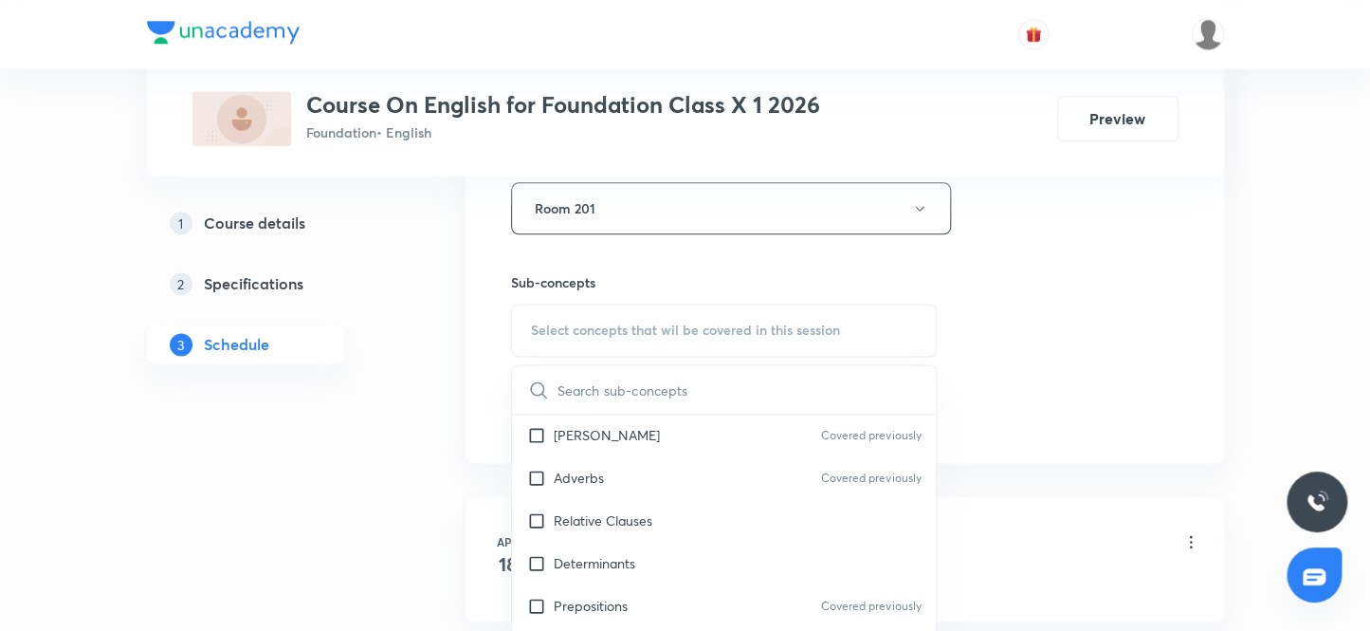
scroll to position [344, 0]
click at [538, 430] on input "checkbox" at bounding box center [540, 433] width 27 height 20
checkbox input "true"
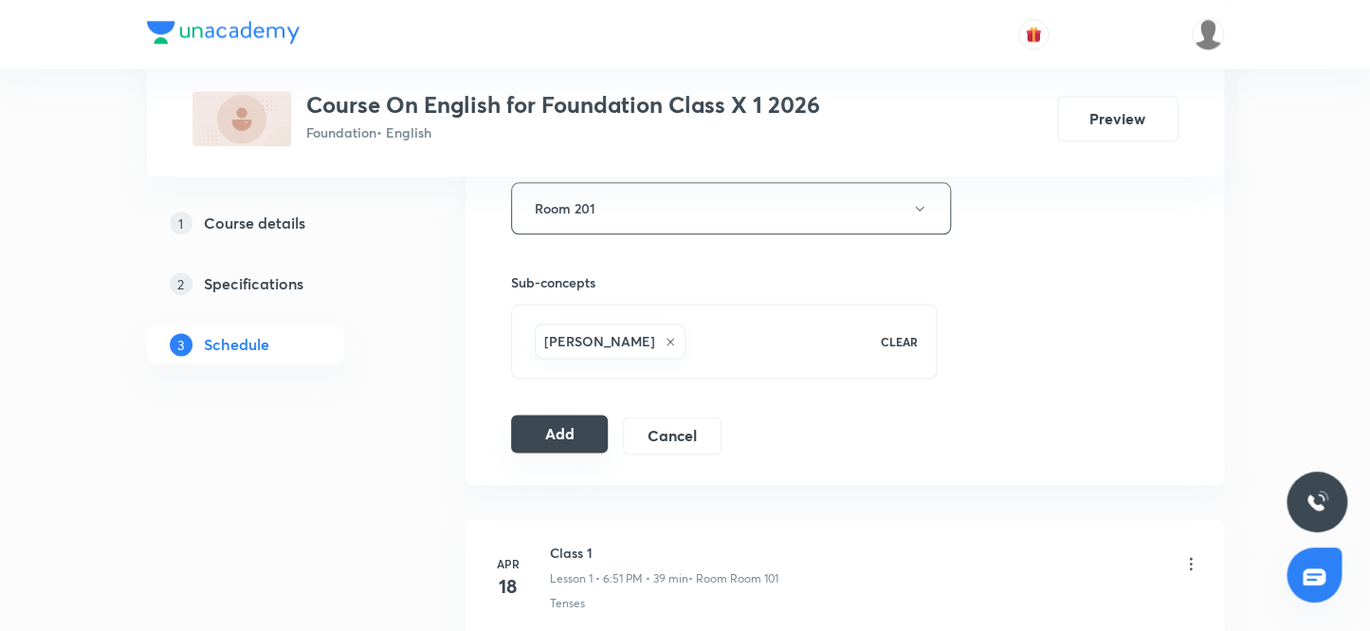
click at [553, 430] on button "Add" at bounding box center [560, 433] width 98 height 38
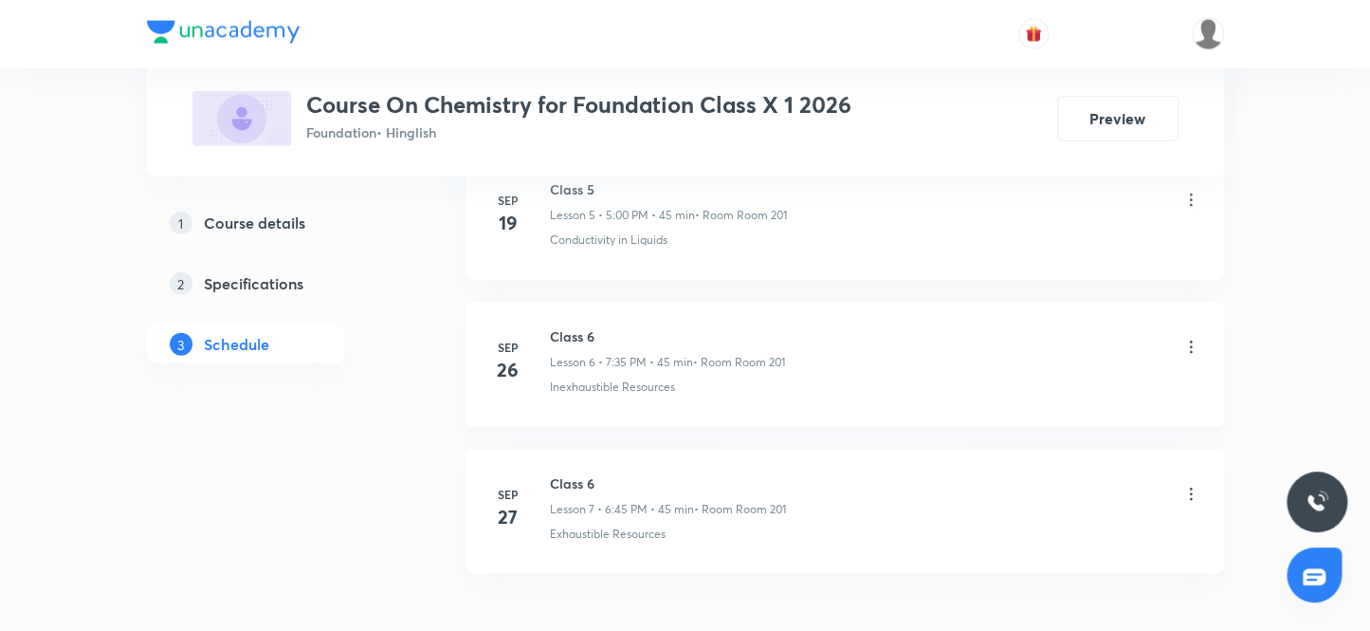
scroll to position [1915, 0]
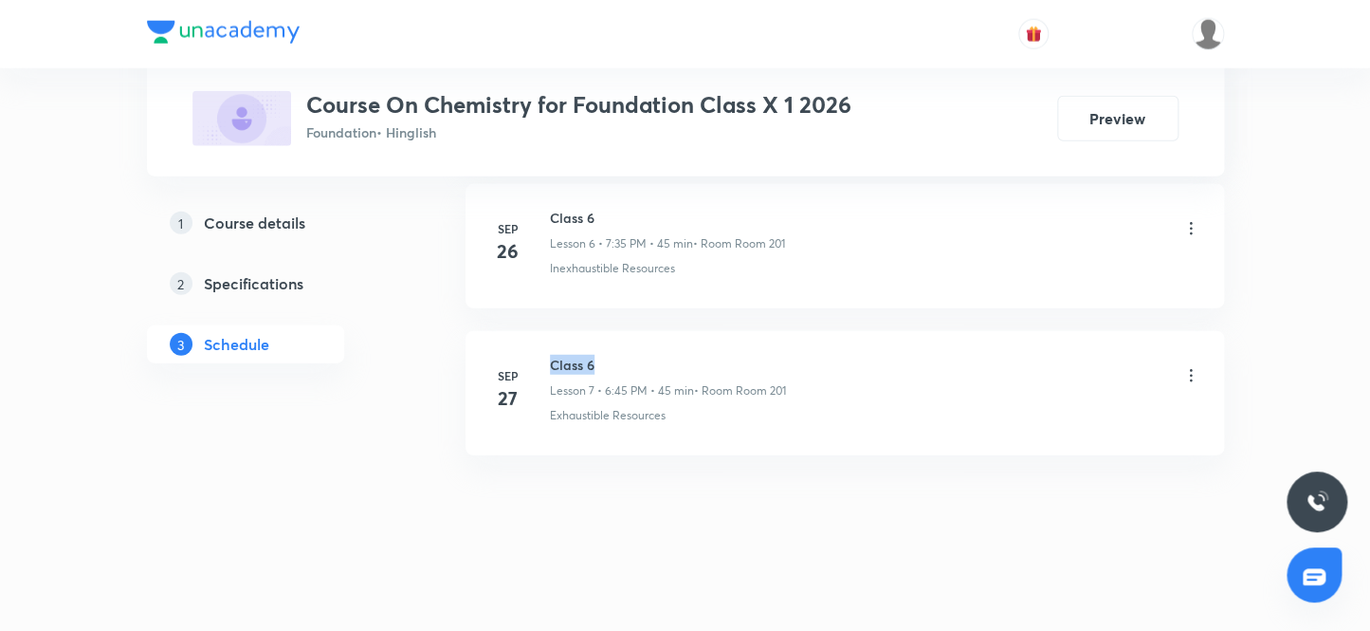
drag, startPoint x: 604, startPoint y: 357, endPoint x: 536, endPoint y: 347, distance: 69.1
click at [536, 347] on li "[DATE] Class 6 Lesson 7 • 6:45 PM • 45 min • Room Room 201 Exhaustible Resources" at bounding box center [845, 393] width 759 height 124
copy h6 "Class 6"
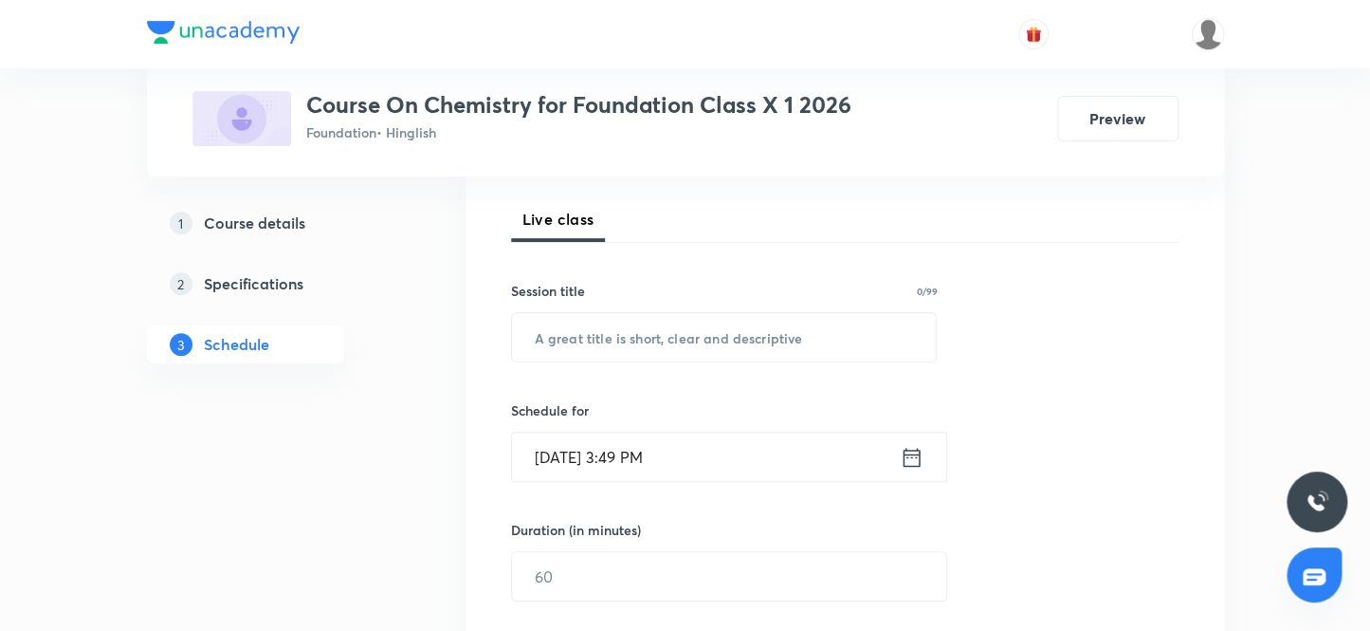
scroll to position [258, 0]
click at [694, 345] on input "text" at bounding box center [724, 336] width 425 height 48
paste input "Class 6"
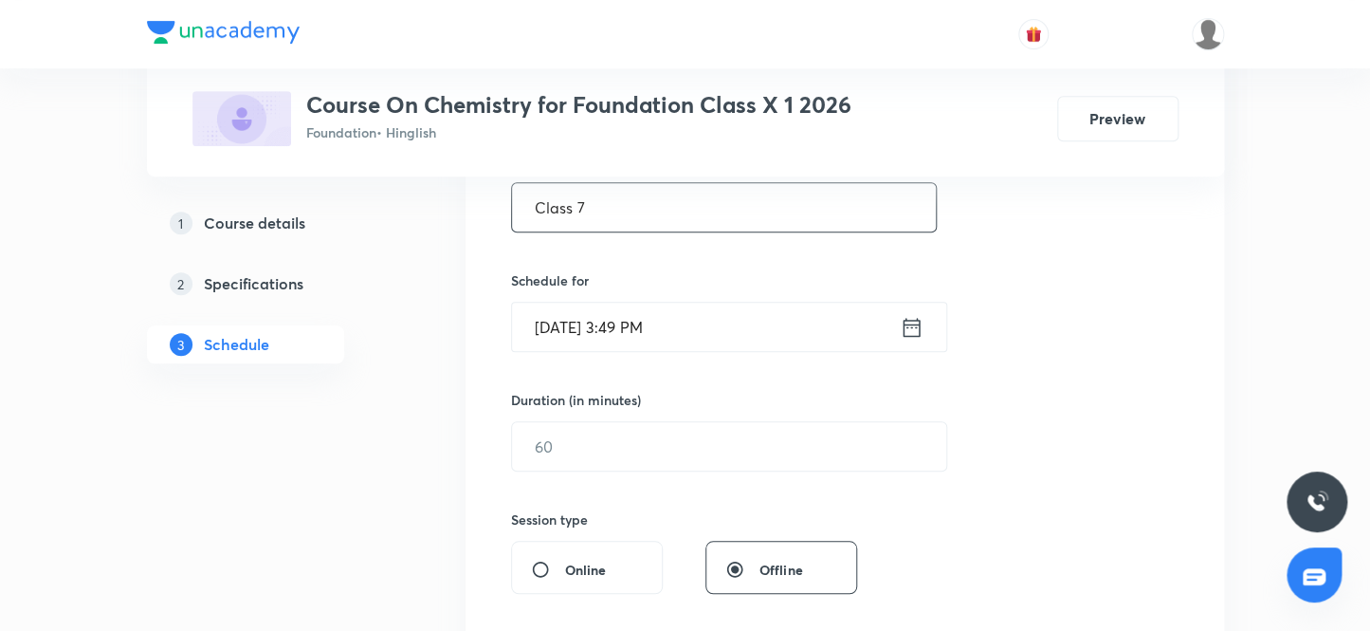
scroll to position [430, 0]
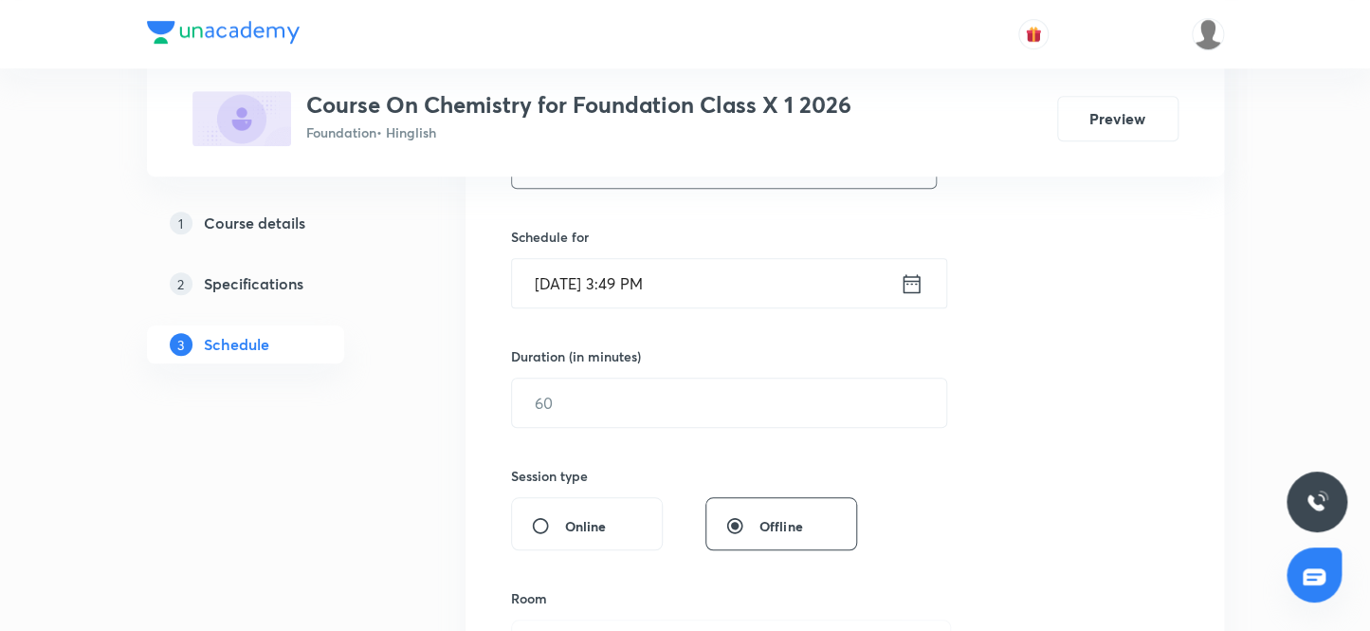
type input "Class 7"
click at [575, 283] on input "[DATE] 3:49 PM" at bounding box center [706, 283] width 388 height 48
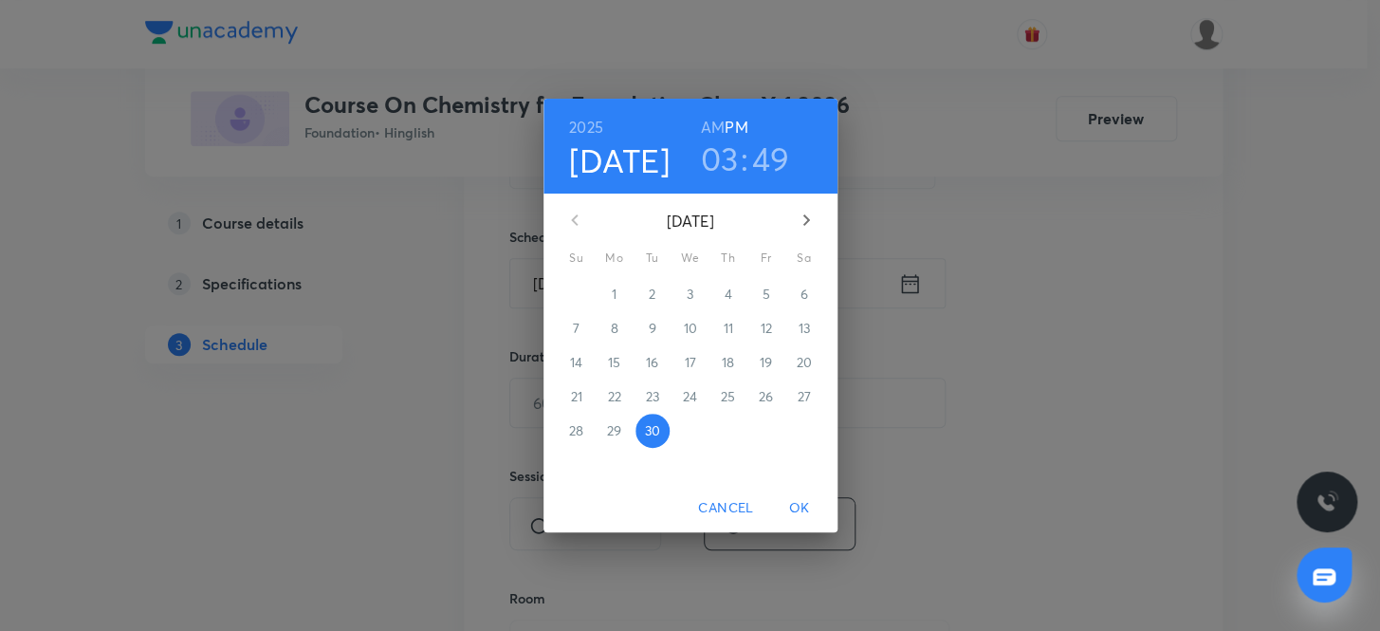
click at [804, 214] on icon "button" at bounding box center [806, 220] width 23 height 23
click at [764, 289] on p "3" at bounding box center [765, 293] width 7 height 19
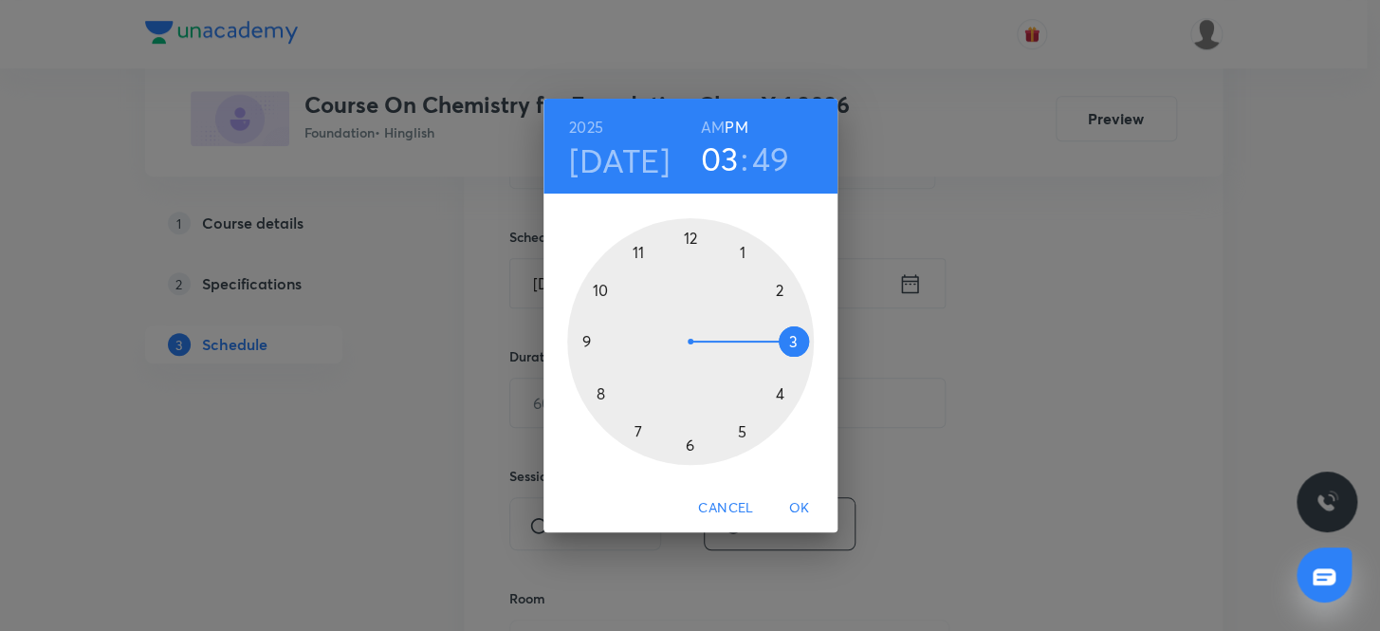
click at [634, 431] on div at bounding box center [690, 341] width 247 height 247
click at [637, 425] on div at bounding box center [690, 341] width 247 height 247
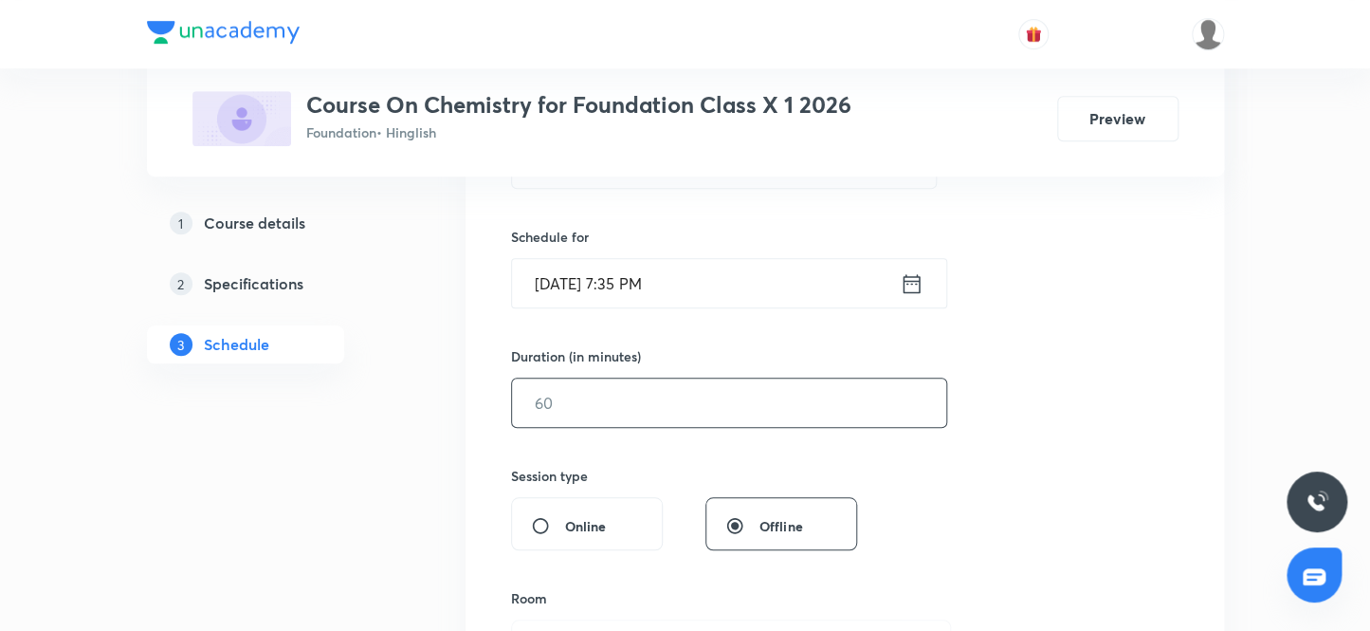
click at [632, 400] on input "text" at bounding box center [729, 402] width 434 height 48
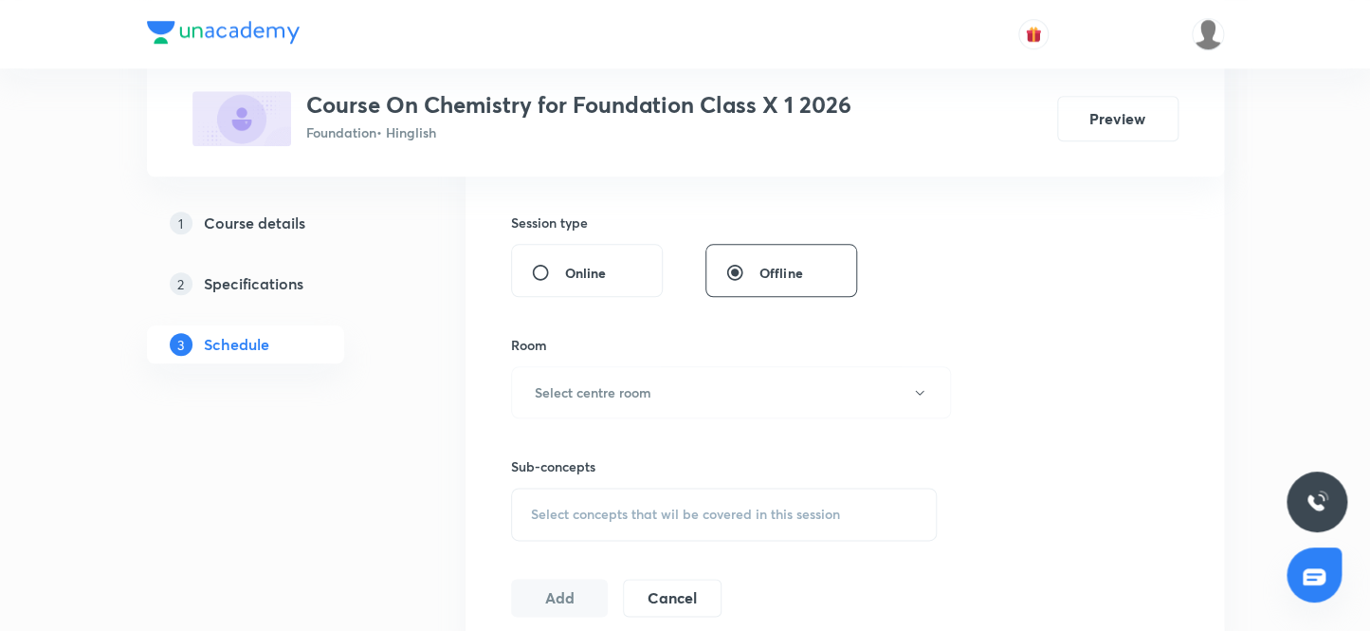
scroll to position [689, 0]
type input "45"
click at [632, 389] on h6 "Select centre room" at bounding box center [593, 386] width 117 height 20
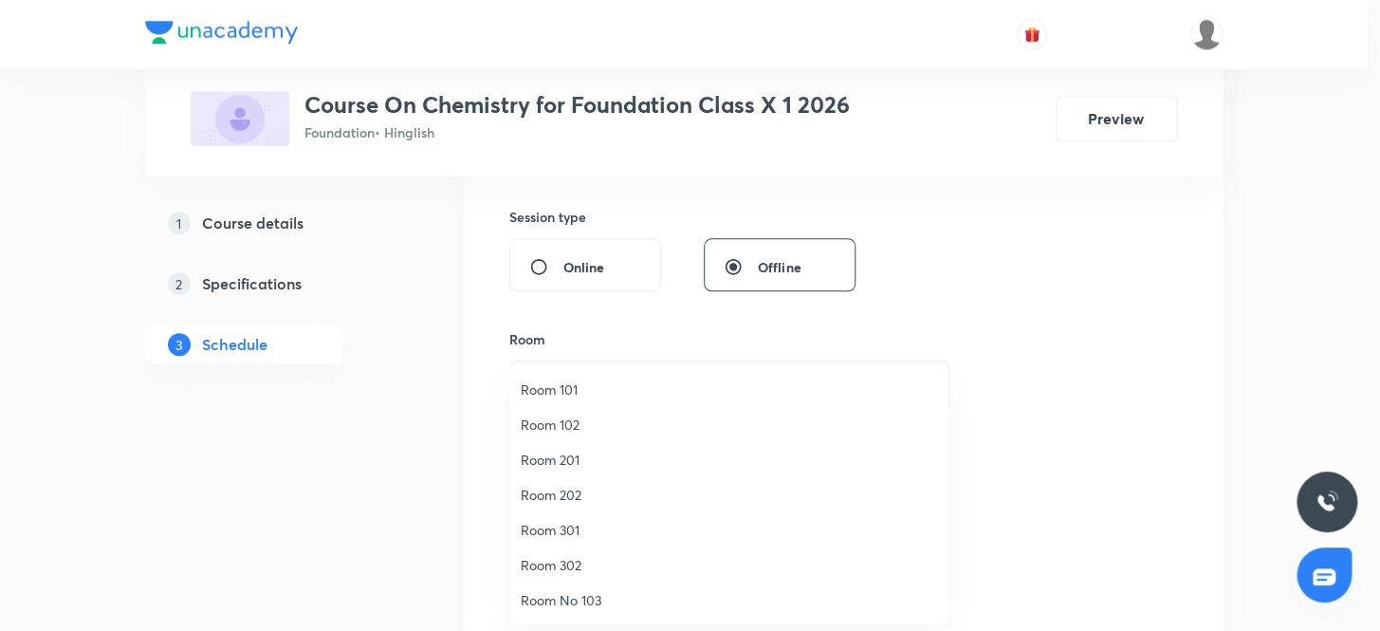
click at [560, 459] on span "Room 201" at bounding box center [728, 459] width 415 height 20
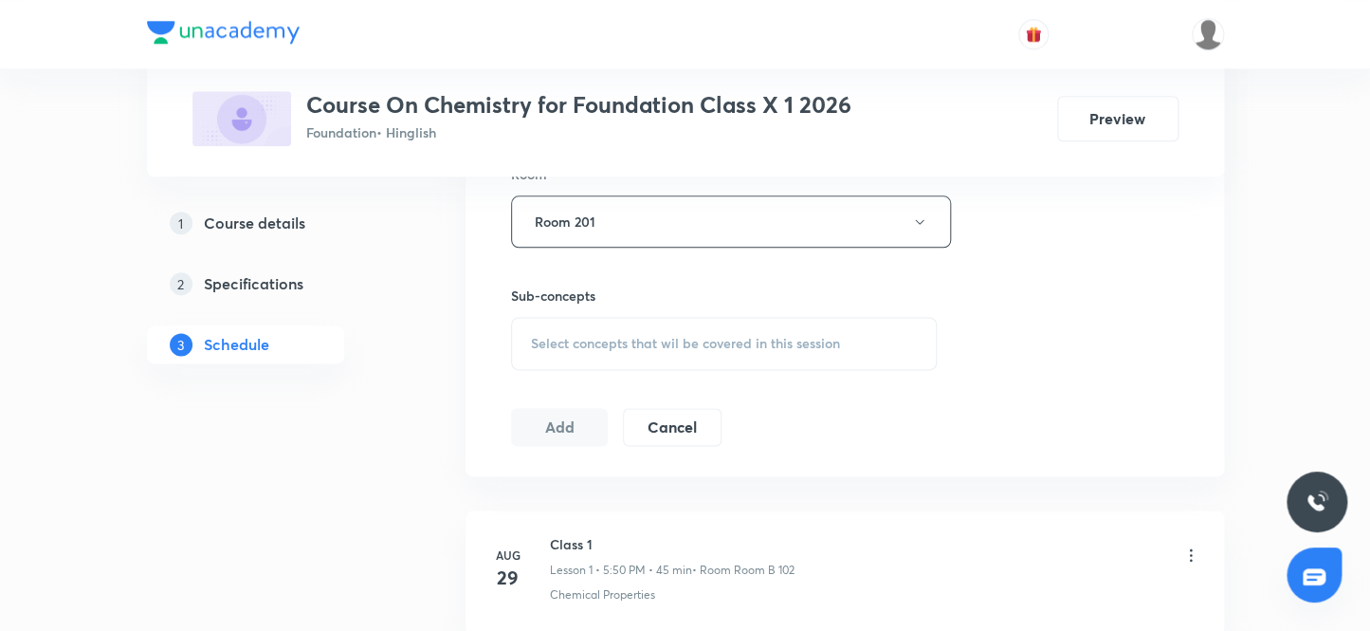
scroll to position [862, 0]
click at [612, 336] on span "Select concepts that wil be covered in this session" at bounding box center [685, 335] width 309 height 15
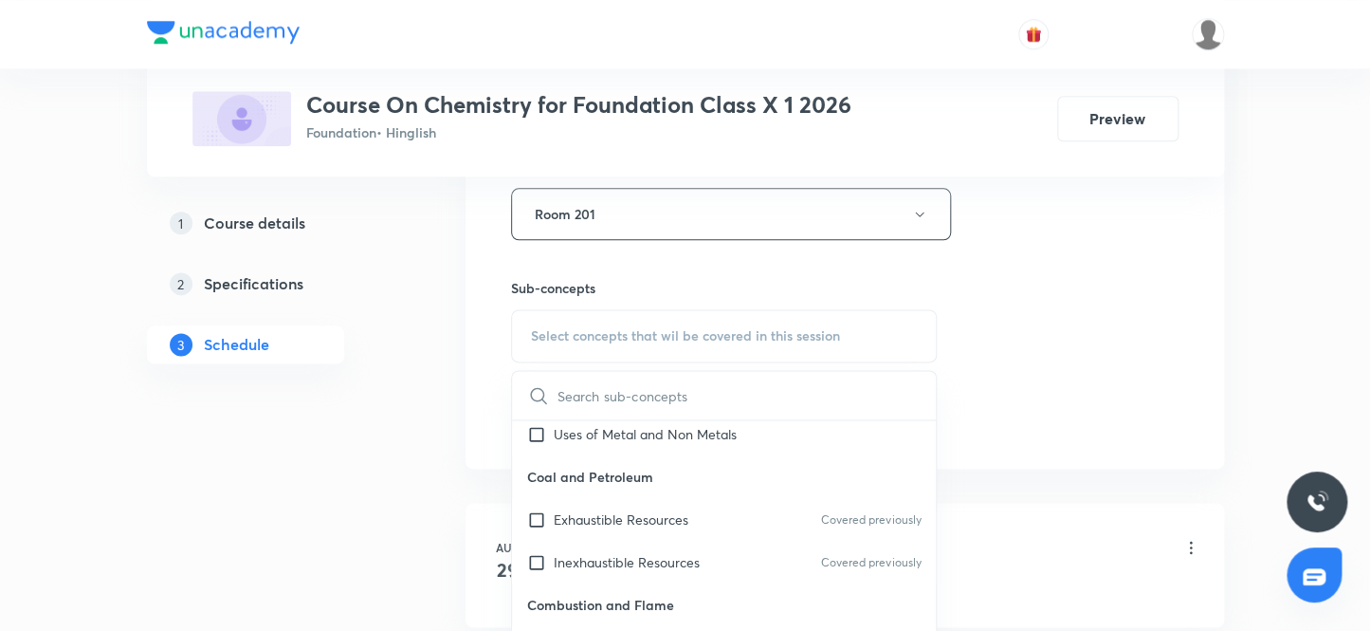
scroll to position [430, 0]
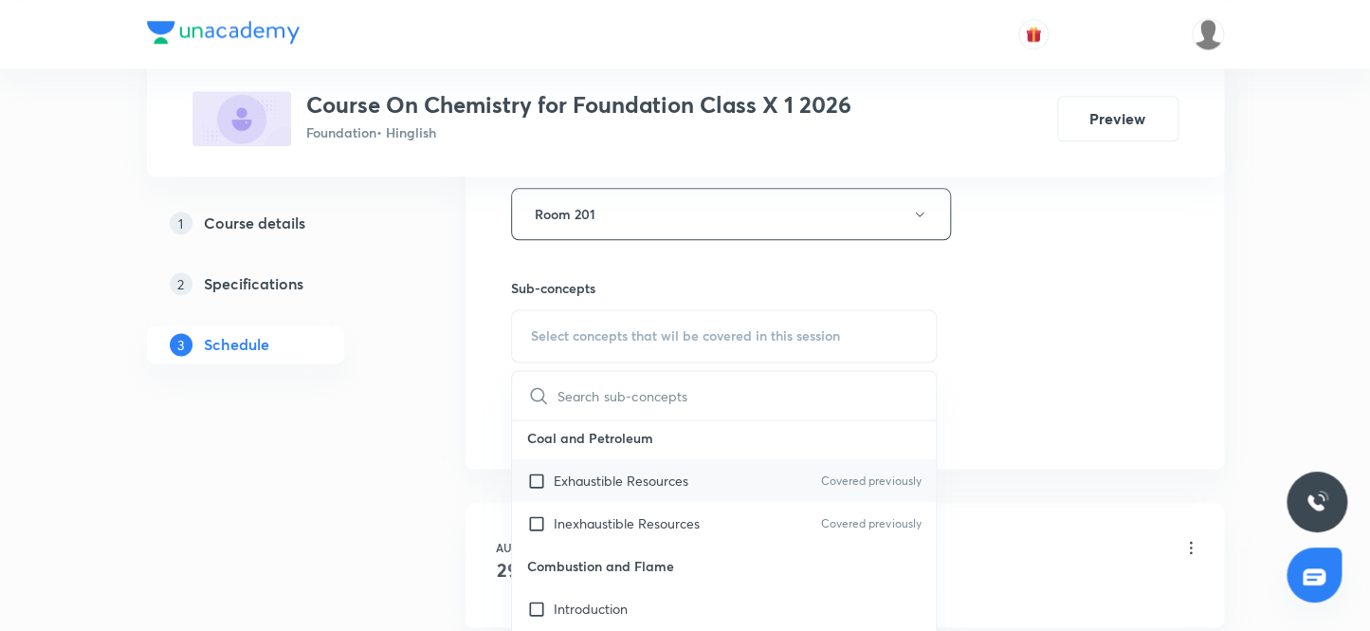
click at [536, 478] on input "checkbox" at bounding box center [540, 480] width 27 height 20
checkbox input "true"
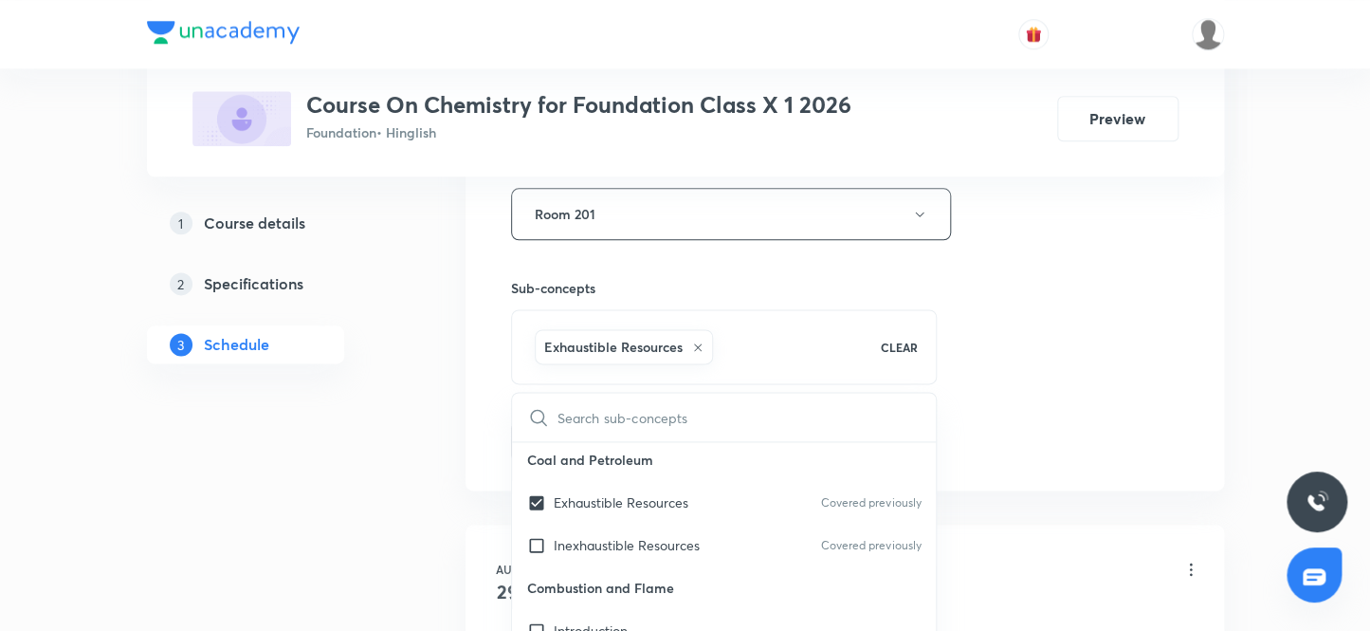
click at [357, 435] on div "1 Course details 2 Specifications 3 Schedule" at bounding box center [276, 567] width 258 height 2216
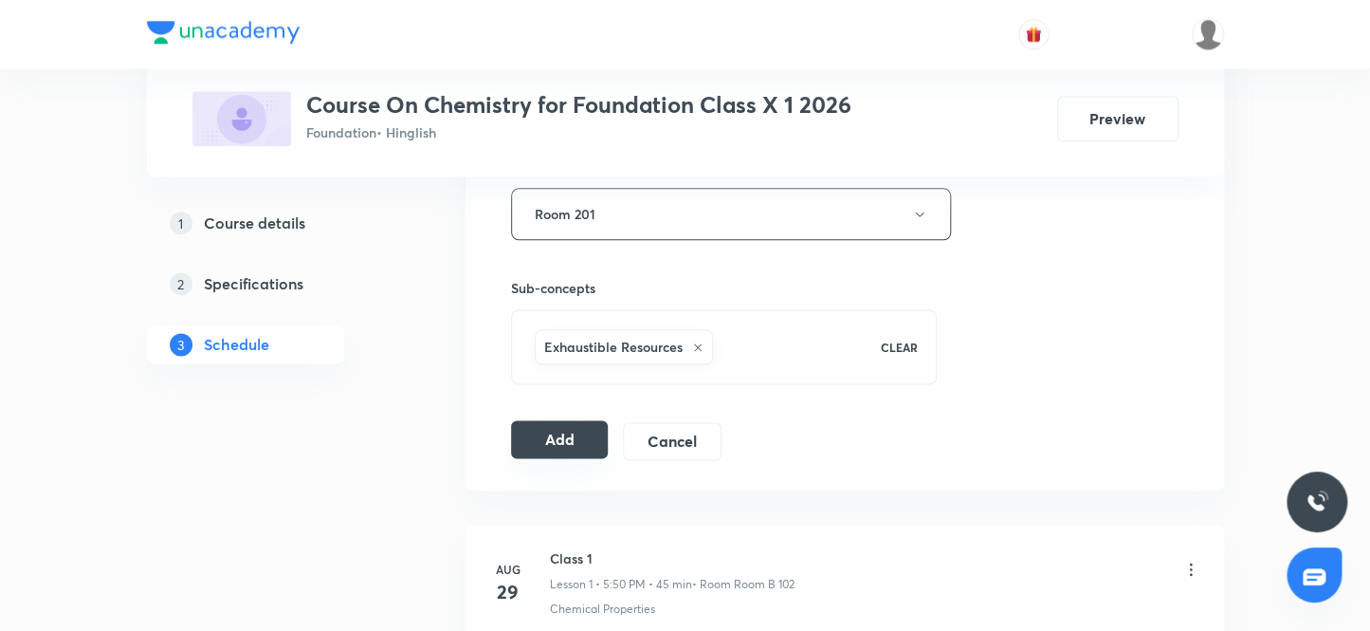
click at [544, 436] on button "Add" at bounding box center [560, 439] width 98 height 38
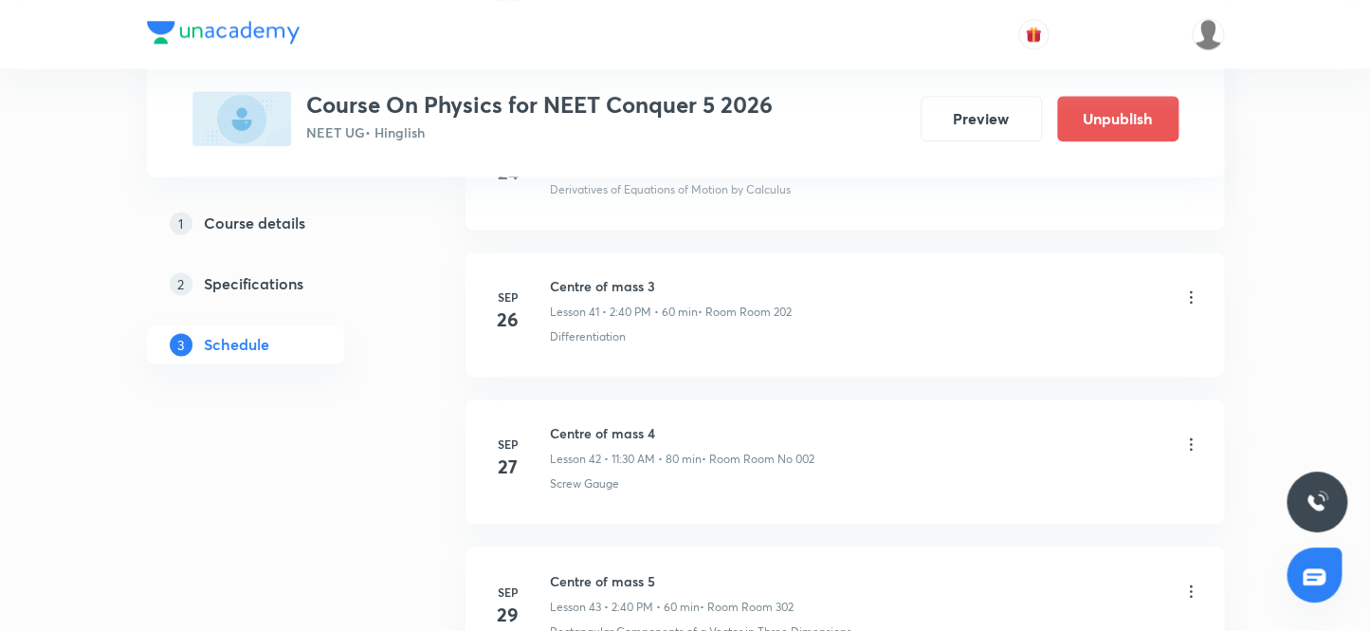
scroll to position [7492, 0]
